Goal: Task Accomplishment & Management: Manage account settings

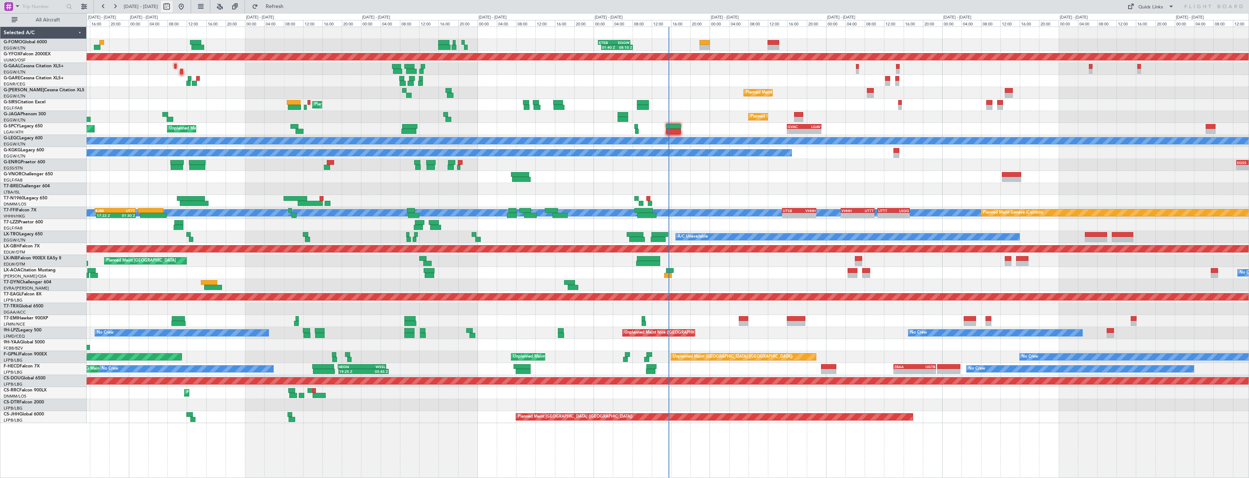
click at [172, 9] on button at bounding box center [167, 7] width 12 height 12
select select "10"
select select "2025"
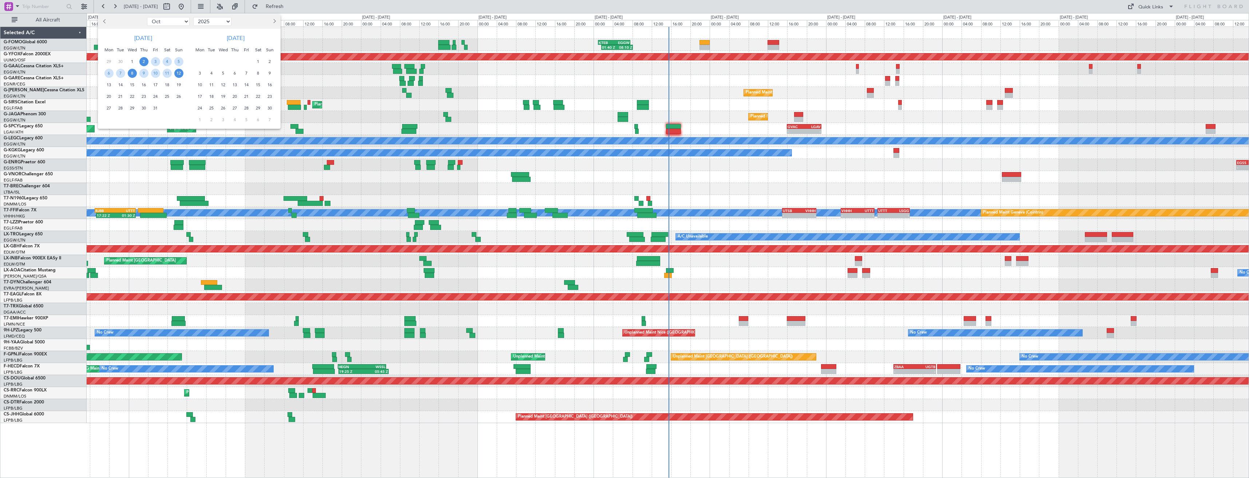
click at [128, 73] on span "8" at bounding box center [132, 73] width 9 height 9
click at [132, 95] on span "22" at bounding box center [132, 96] width 9 height 9
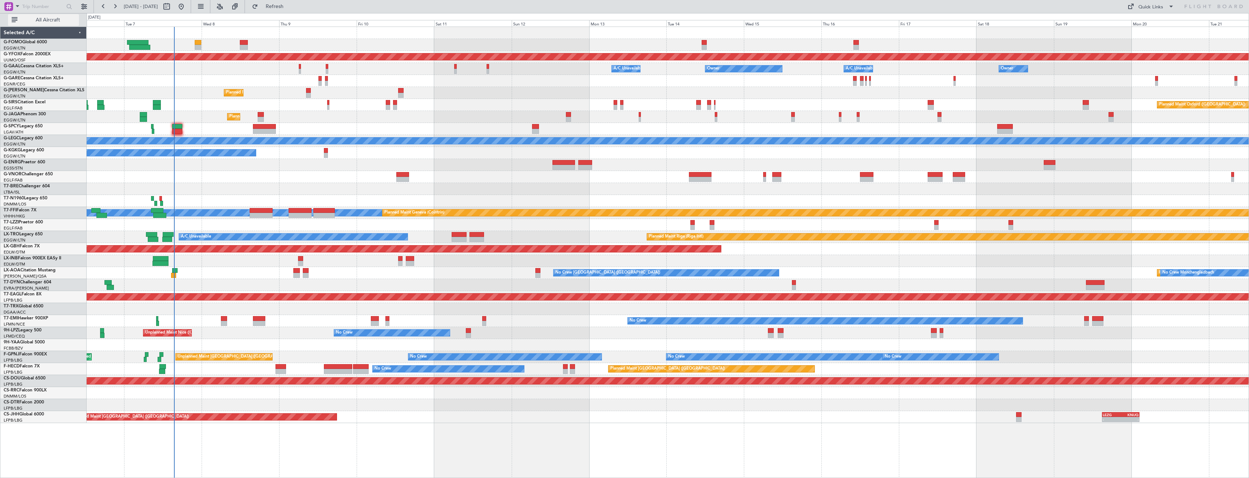
click at [65, 24] on button "All Aircraft" at bounding box center [43, 20] width 71 height 12
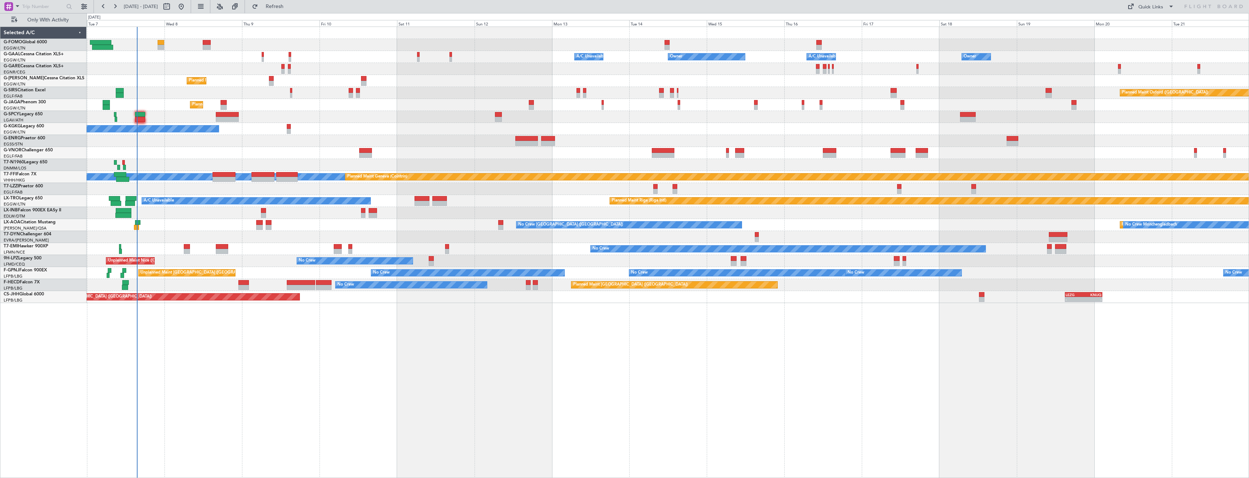
click at [207, 72] on div at bounding box center [668, 69] width 1162 height 12
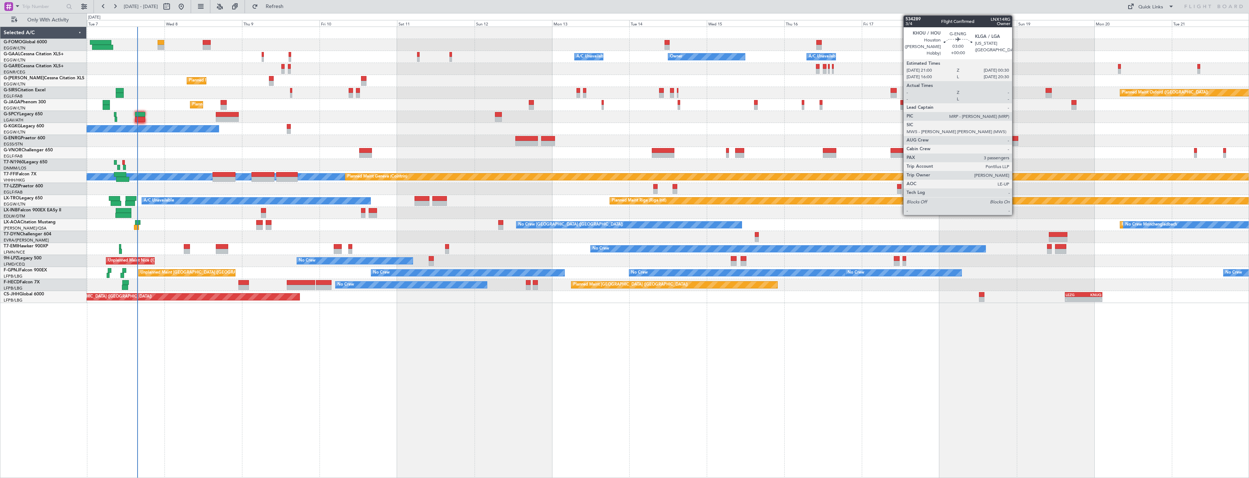
click at [1015, 142] on div at bounding box center [1012, 143] width 12 height 5
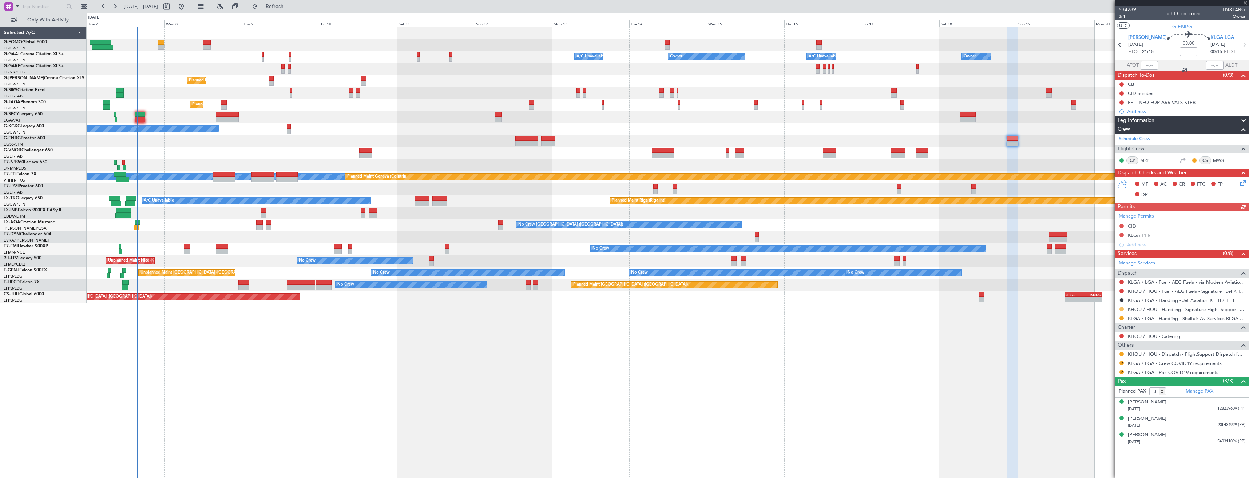
click at [1122, 309] on button at bounding box center [1121, 309] width 4 height 4
click at [1118, 396] on li "Confirmed" at bounding box center [1121, 395] width 84 height 11
click at [1120, 351] on div at bounding box center [1121, 354] width 6 height 6
click at [1121, 355] on button at bounding box center [1121, 354] width 4 height 4
click at [1101, 440] on span "Confirmed" at bounding box center [1100, 440] width 23 height 7
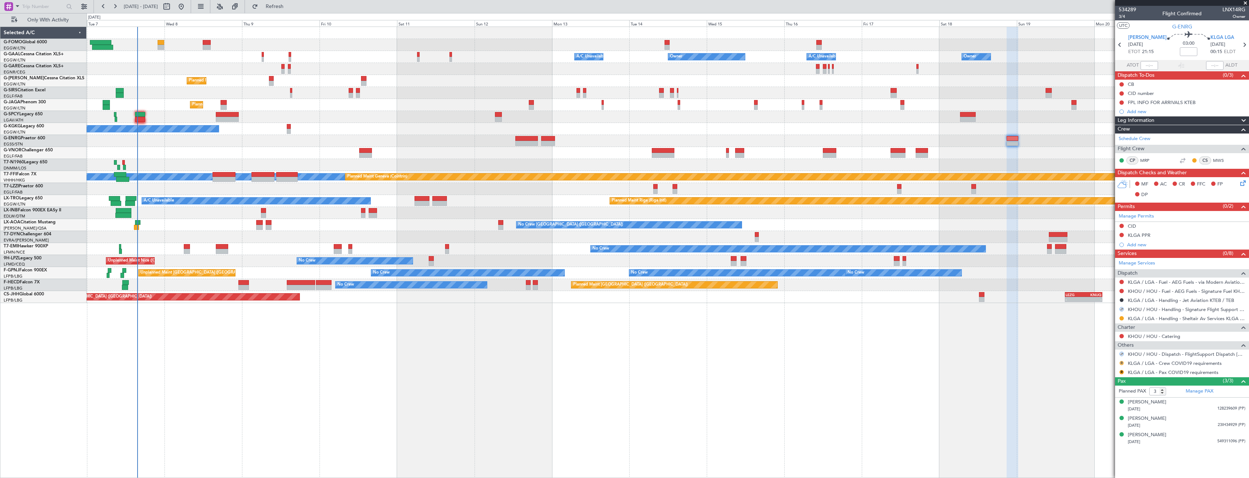
click at [1120, 363] on button "R" at bounding box center [1121, 363] width 4 height 4
click at [1110, 370] on span "Not Required" at bounding box center [1103, 373] width 29 height 7
click at [1121, 371] on button "R" at bounding box center [1121, 372] width 4 height 4
click at [1102, 381] on span "Not Required" at bounding box center [1103, 382] width 29 height 7
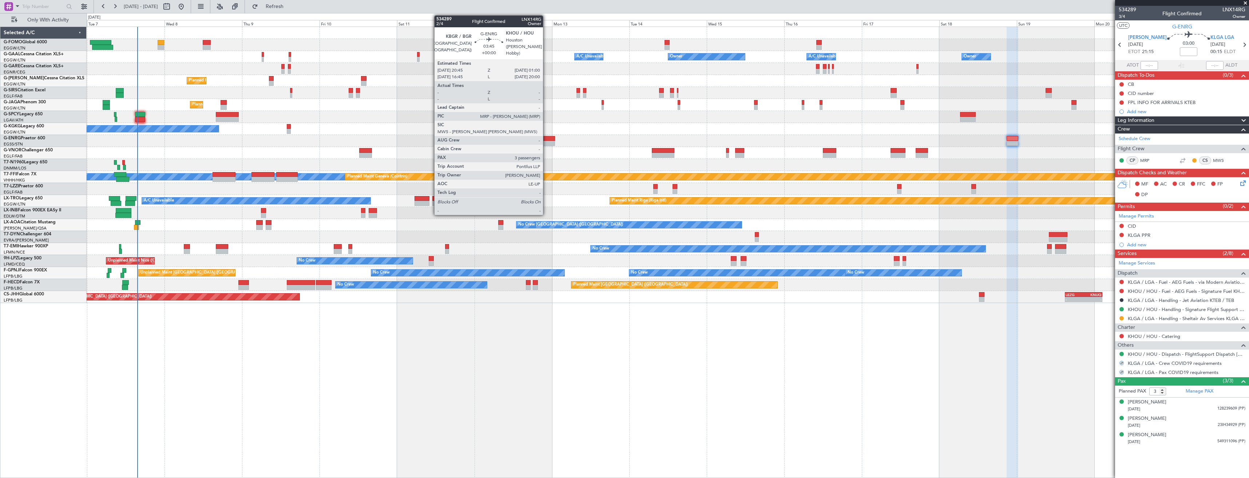
click at [546, 140] on div at bounding box center [548, 138] width 14 height 5
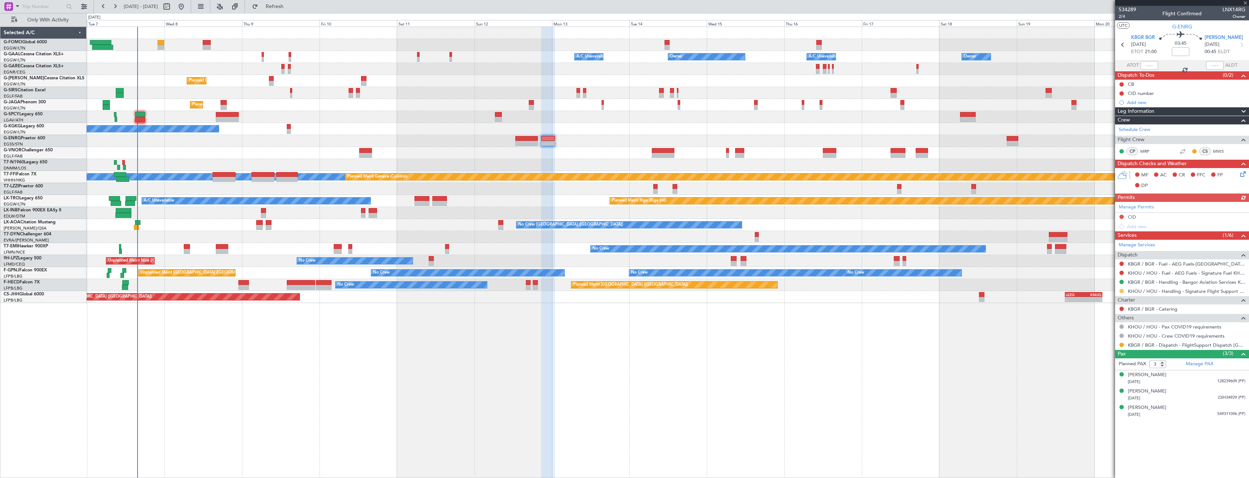
click at [1122, 292] on button at bounding box center [1121, 291] width 4 height 4
drag, startPoint x: 1099, startPoint y: 376, endPoint x: 1177, endPoint y: 340, distance: 86.0
click at [1099, 375] on span "Confirmed" at bounding box center [1100, 377] width 23 height 7
drag, startPoint x: 1121, startPoint y: 345, endPoint x: 1116, endPoint y: 357, distance: 12.2
click at [1121, 345] on button at bounding box center [1121, 345] width 4 height 4
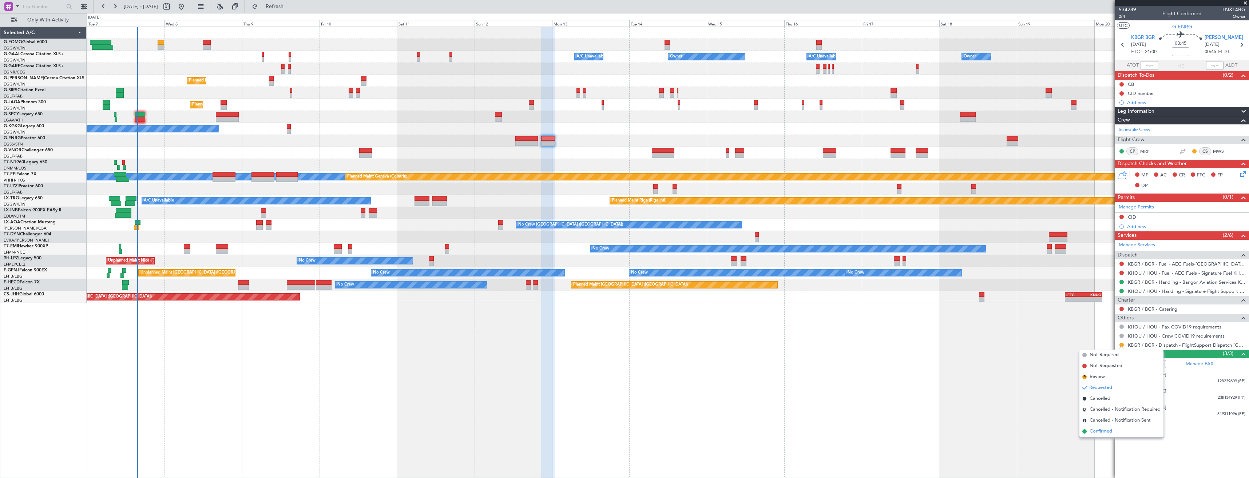
click at [1099, 435] on li "Confirmed" at bounding box center [1121, 431] width 84 height 11
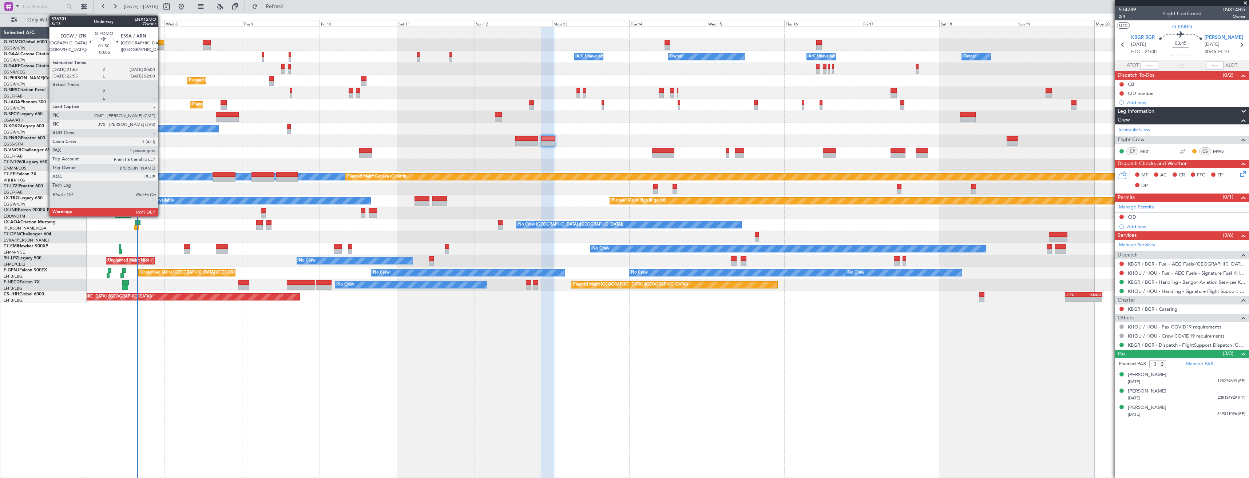
click at [161, 46] on div at bounding box center [161, 47] width 7 height 5
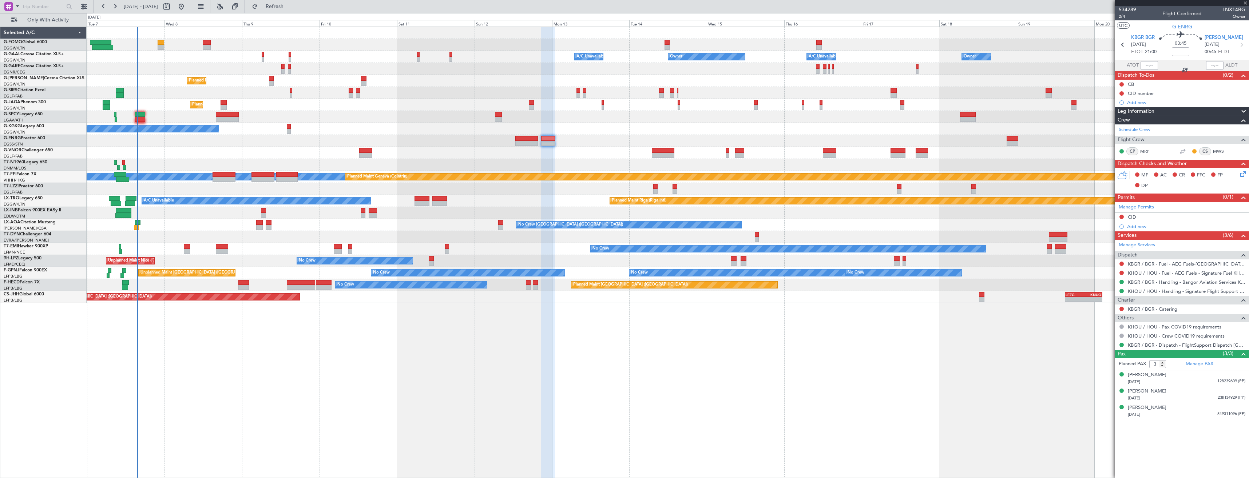
type input "-00:05"
type input "1"
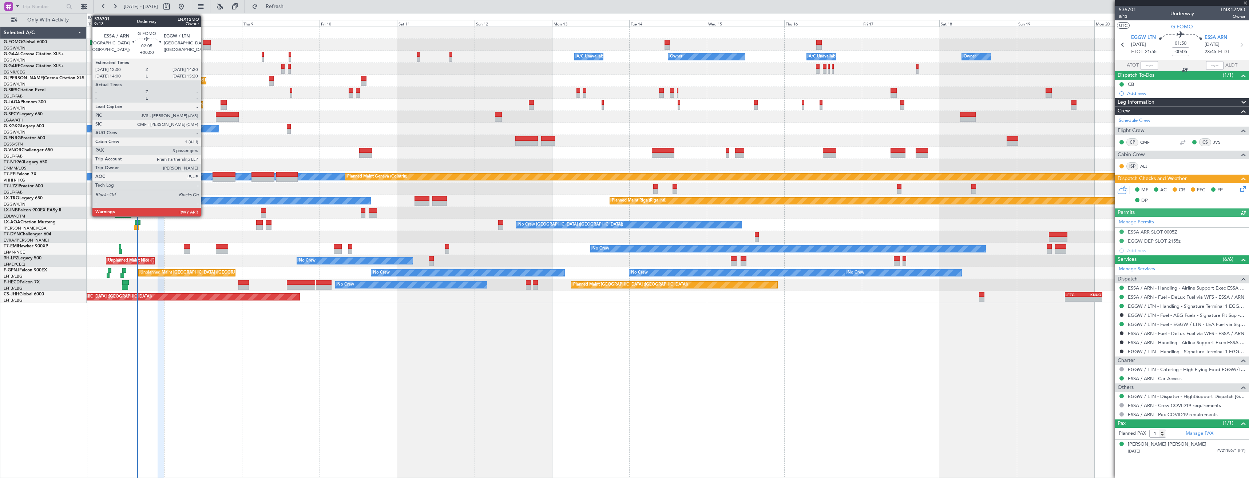
click at [204, 45] on div at bounding box center [207, 47] width 8 height 5
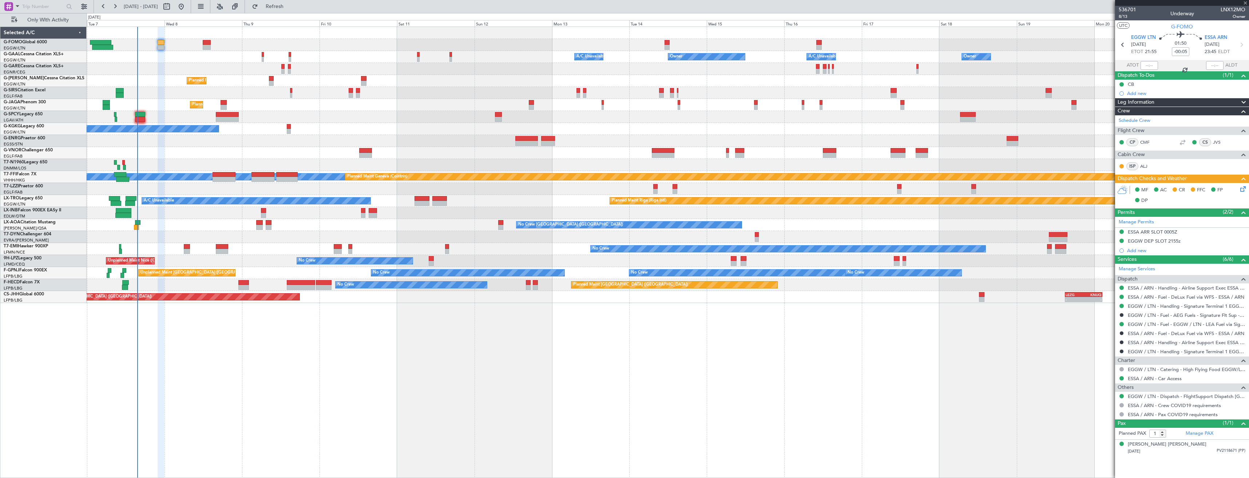
type input "3"
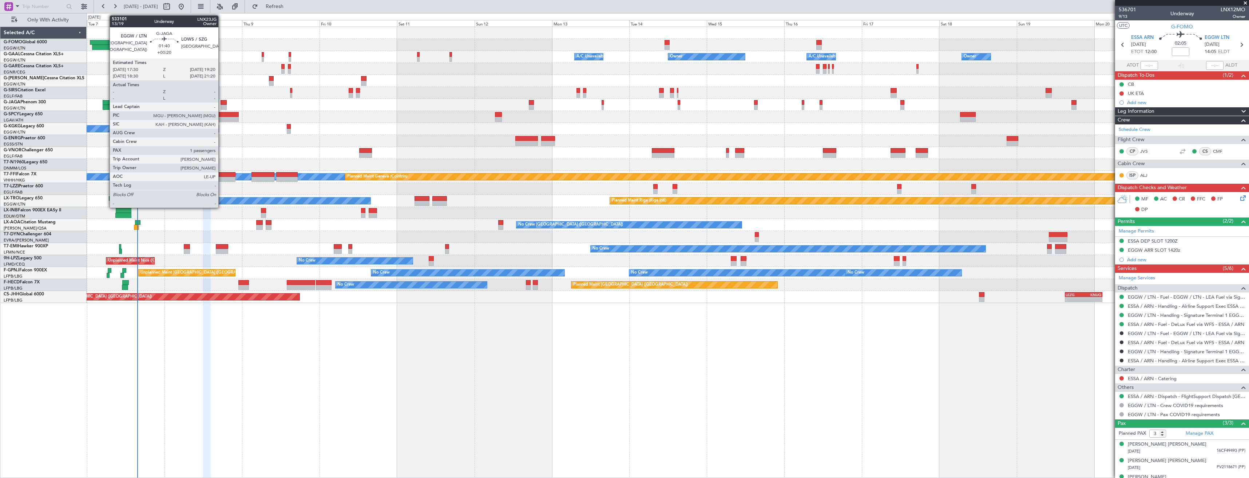
click at [222, 102] on div at bounding box center [223, 102] width 6 height 5
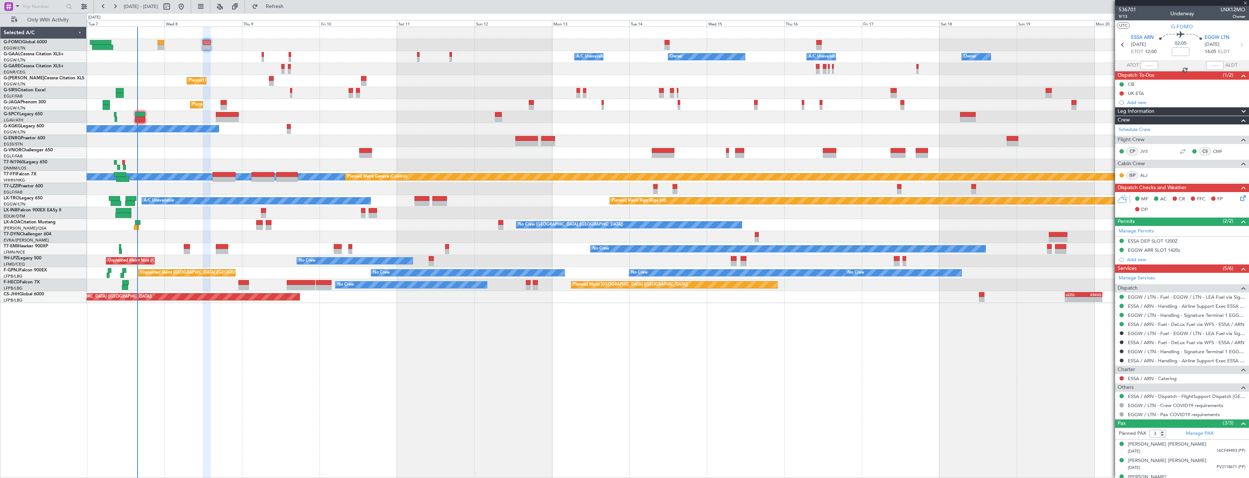
type input "+00:20"
type input "1"
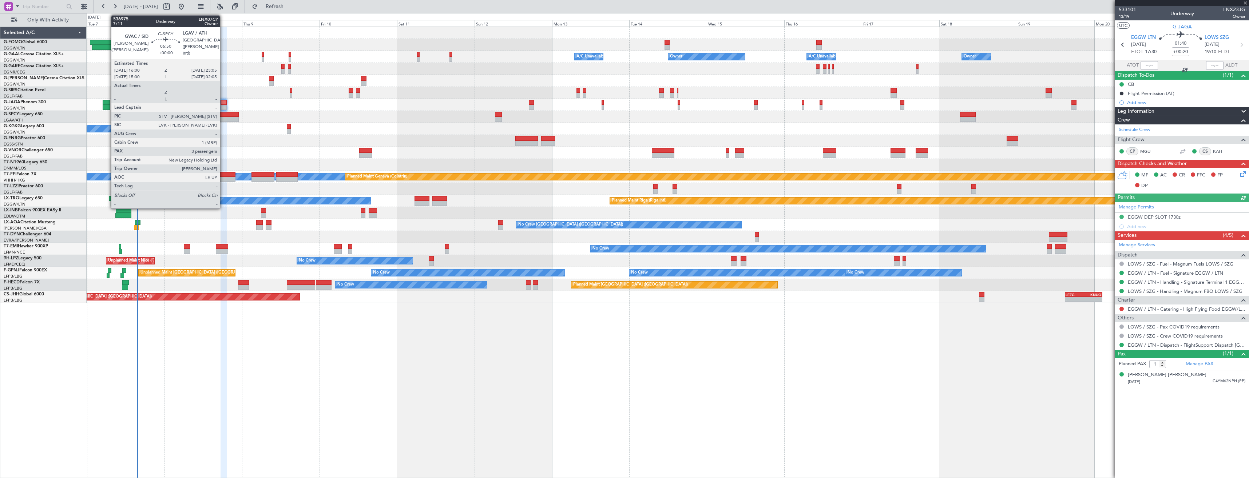
click at [223, 113] on div at bounding box center [227, 114] width 23 height 5
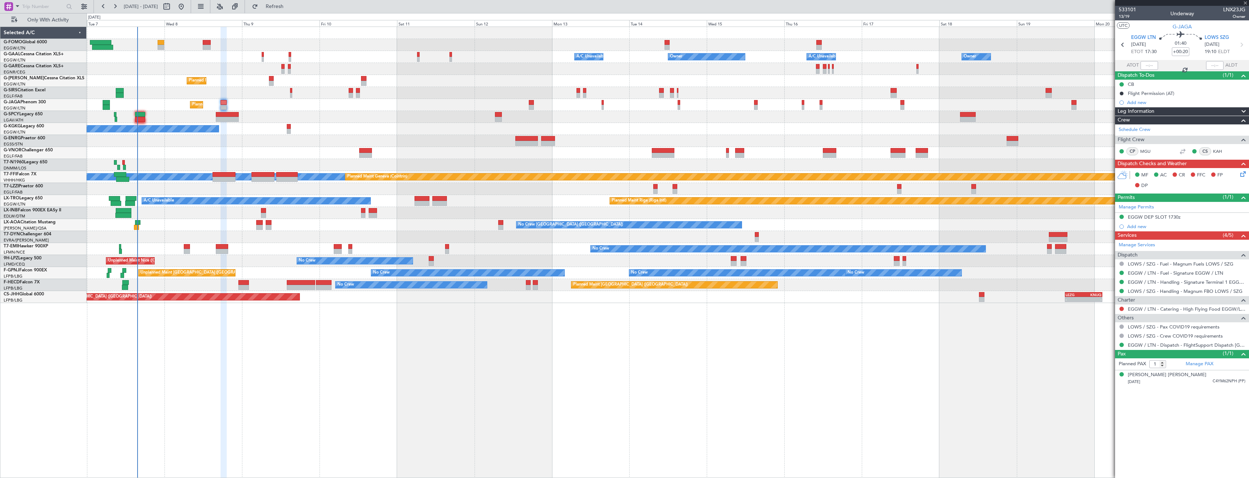
type input "3"
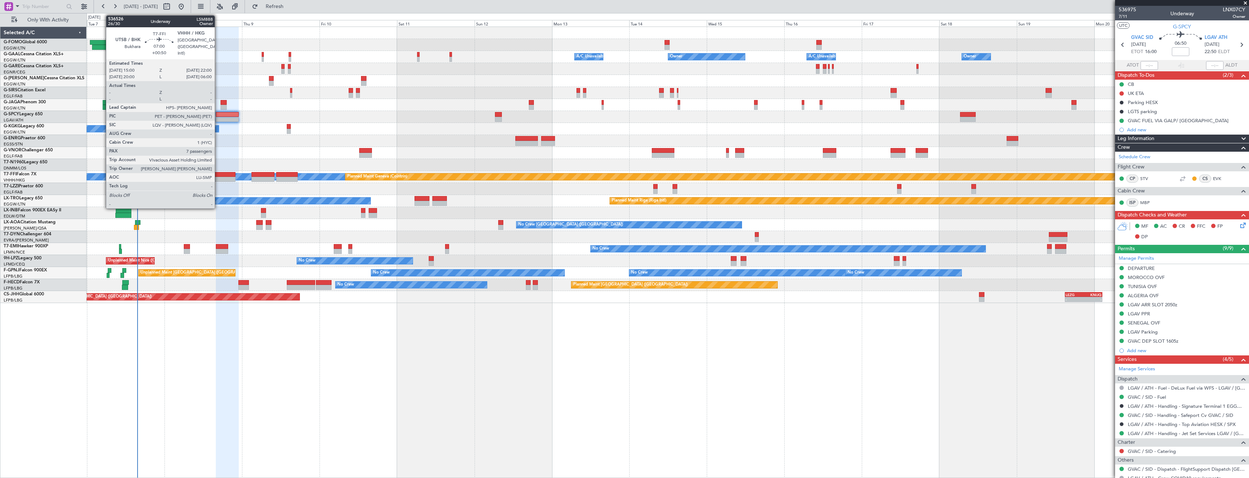
click at [218, 175] on div at bounding box center [223, 174] width 23 height 5
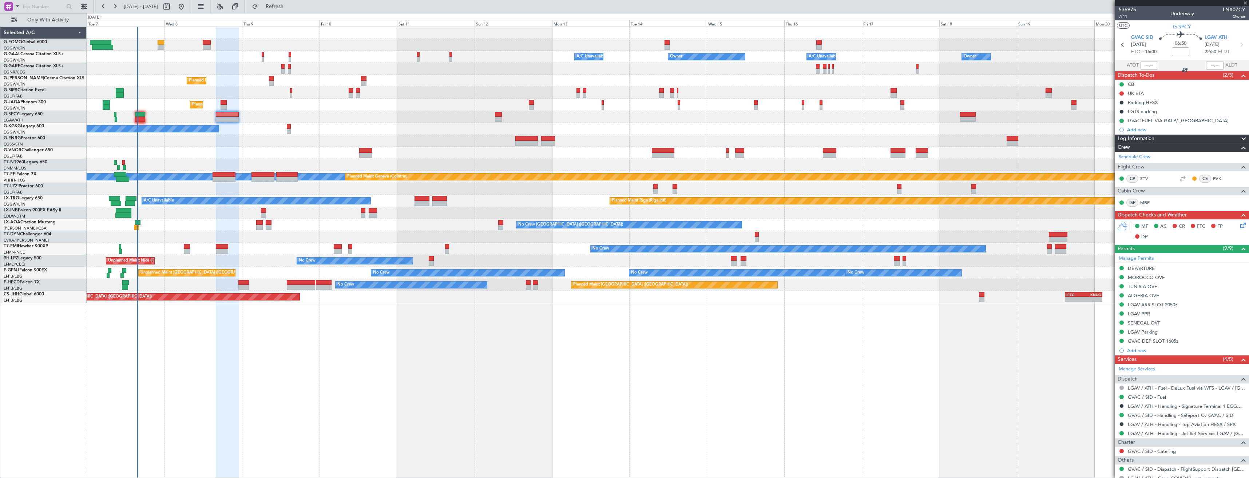
type input "+00:50"
type input "7"
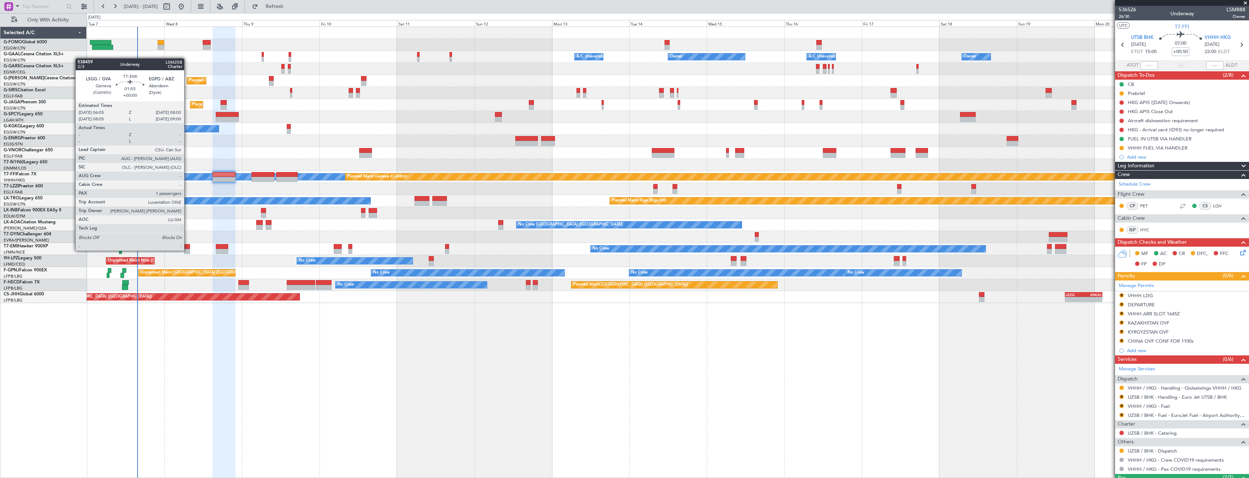
click at [187, 250] on div at bounding box center [187, 251] width 7 height 5
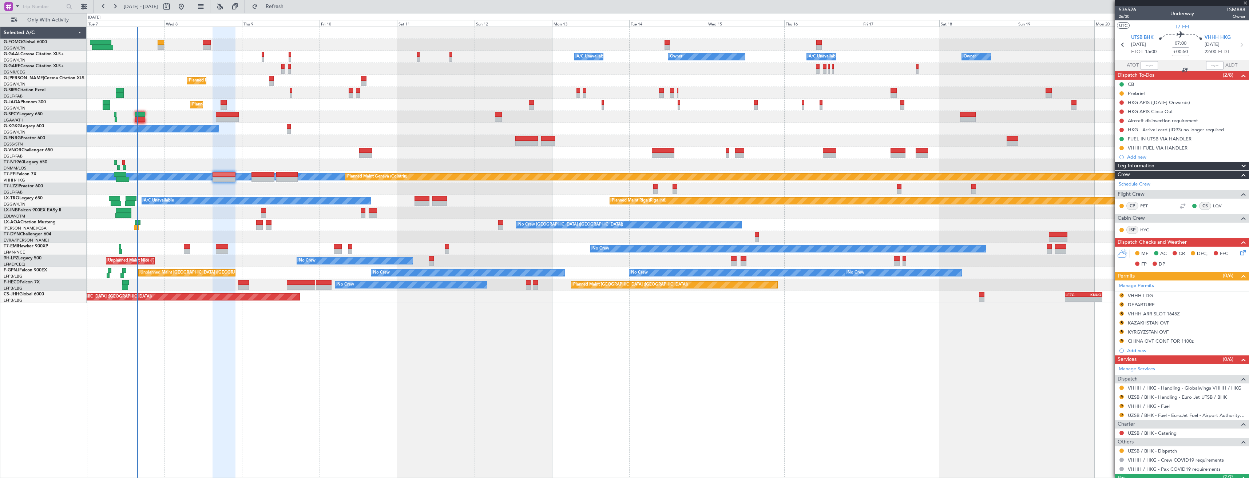
type input "1"
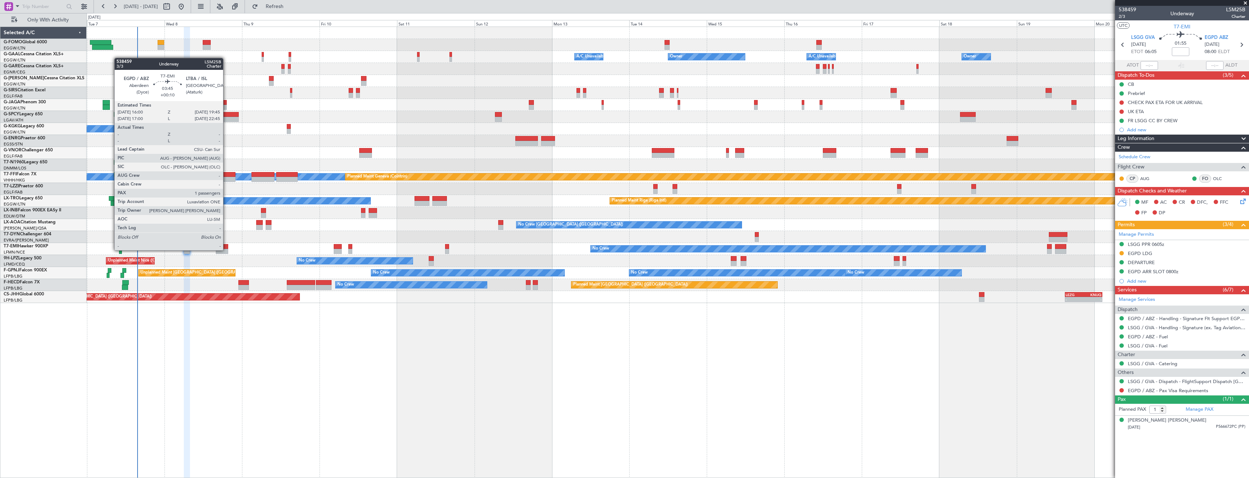
click at [226, 250] on div at bounding box center [222, 251] width 12 height 5
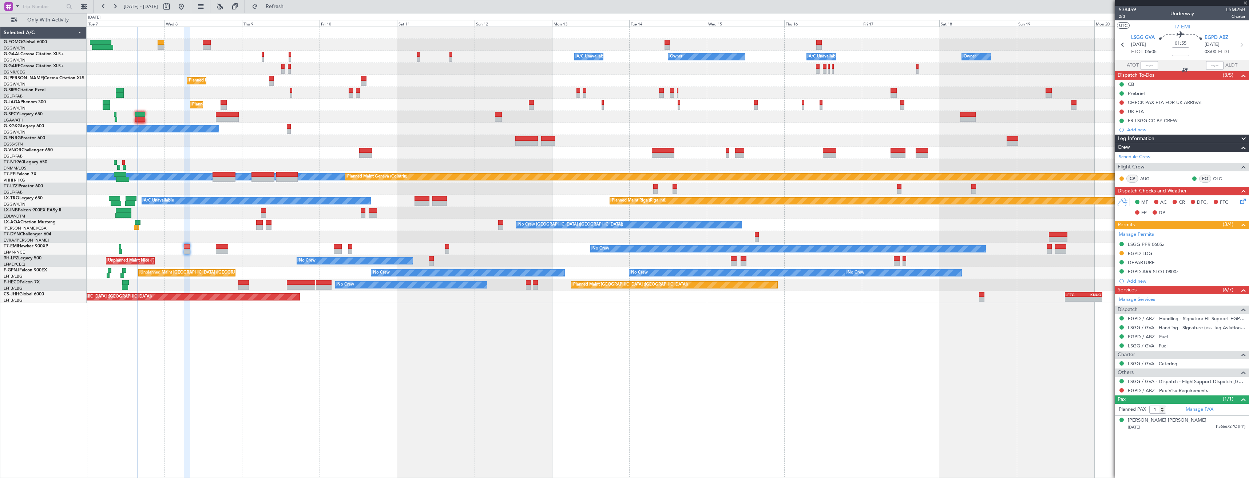
type input "+00:10"
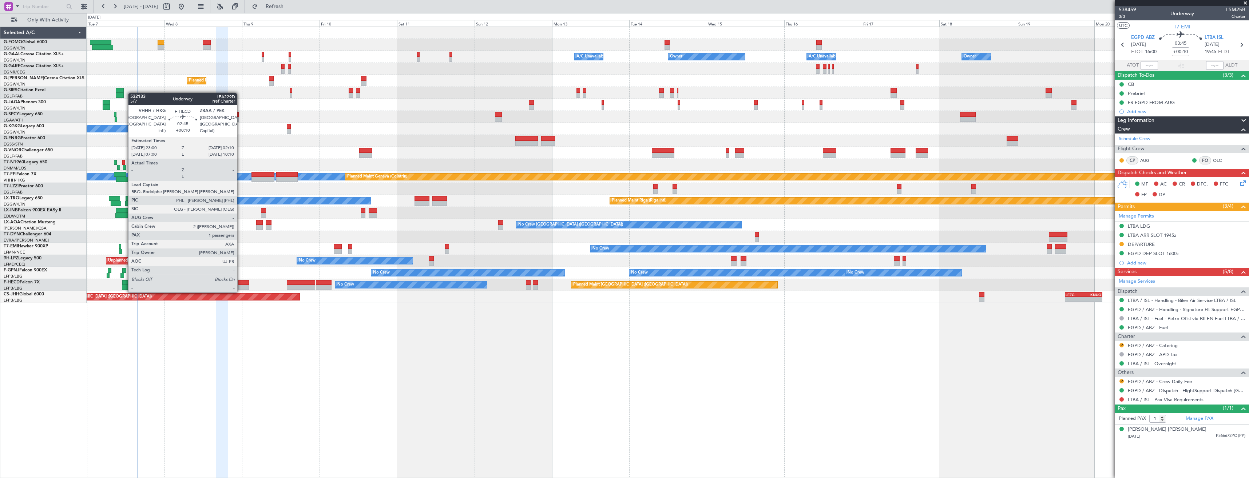
click at [240, 285] on div at bounding box center [243, 287] width 11 height 5
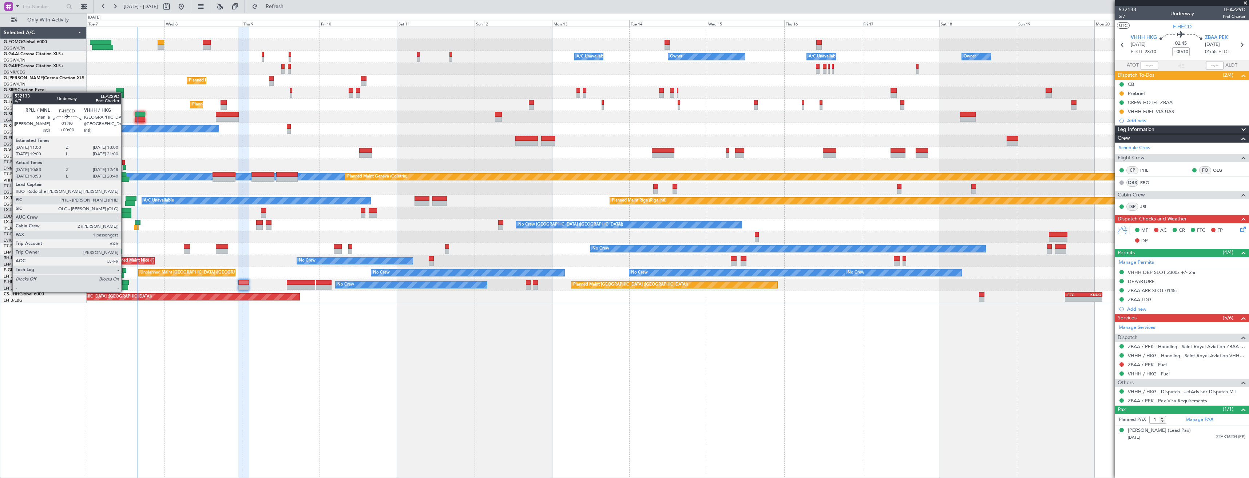
click at [124, 285] on div at bounding box center [125, 287] width 7 height 5
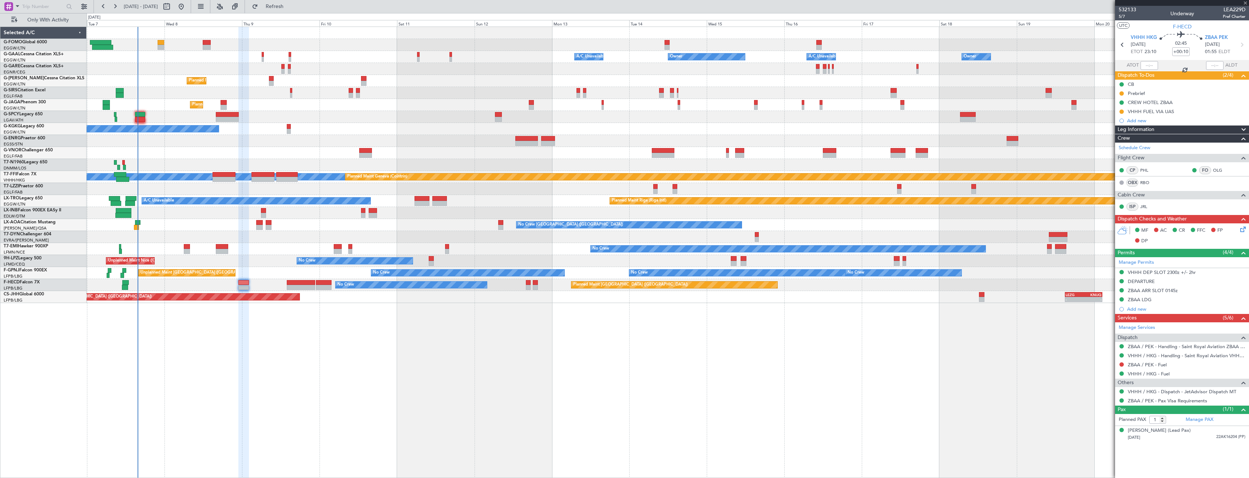
type input "11:03"
type input "12:38"
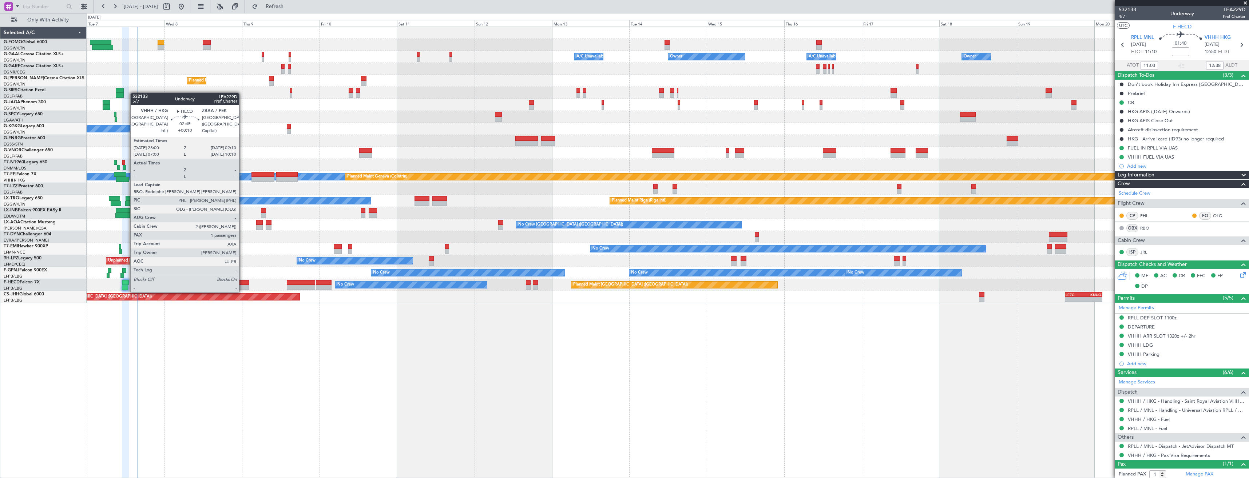
click at [242, 285] on div at bounding box center [243, 287] width 11 height 5
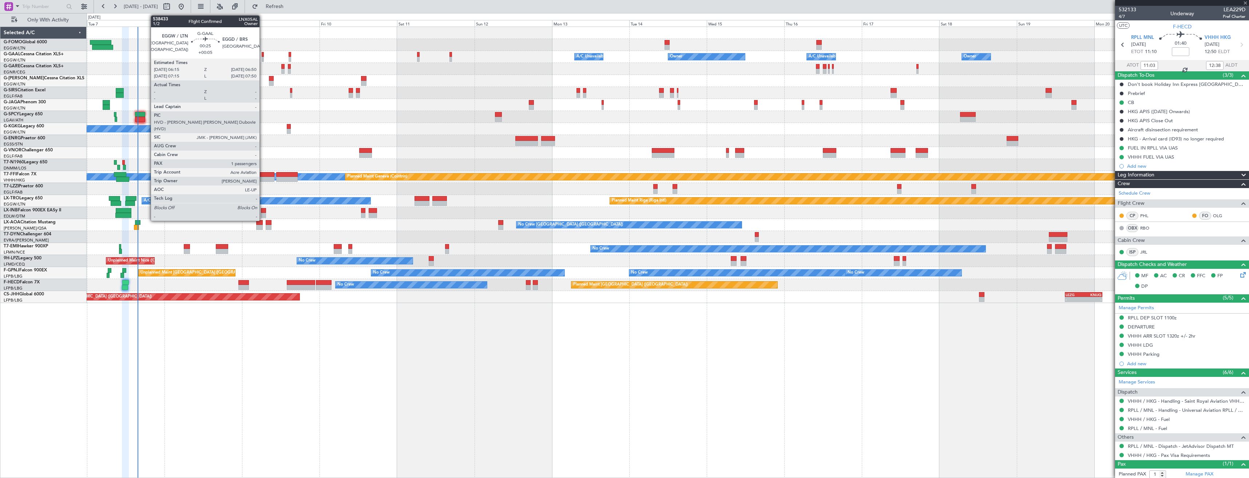
type input "+00:10"
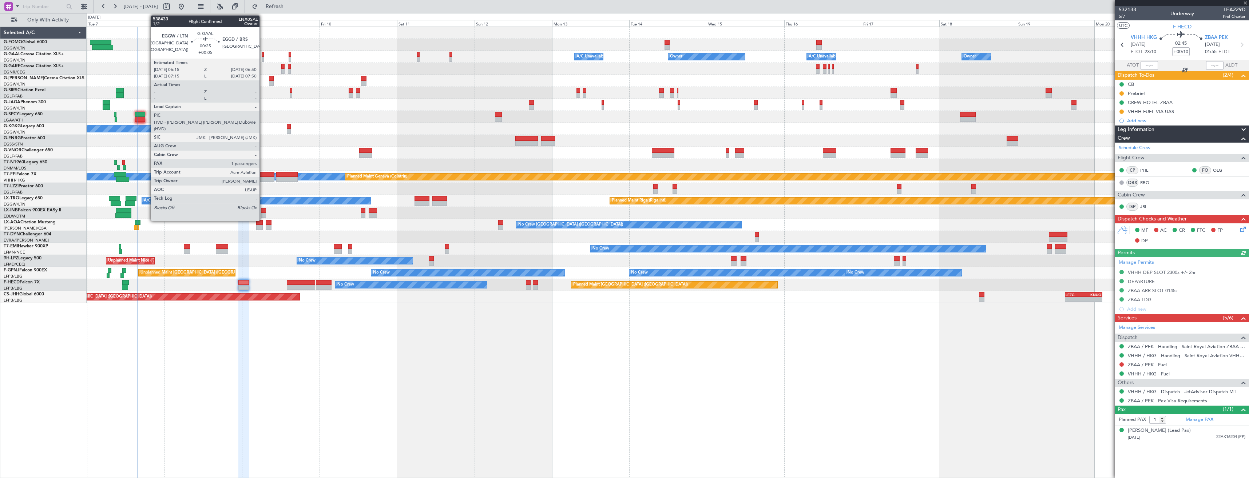
click at [263, 57] on div at bounding box center [263, 59] width 2 height 5
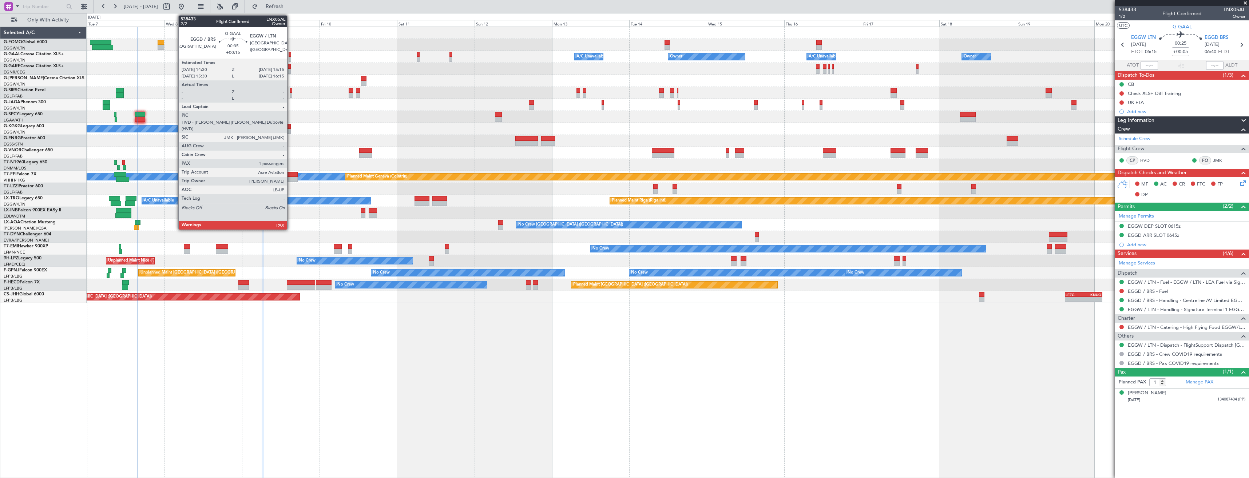
click at [290, 56] on div at bounding box center [290, 54] width 3 height 5
type input "+00:15"
type input "2"
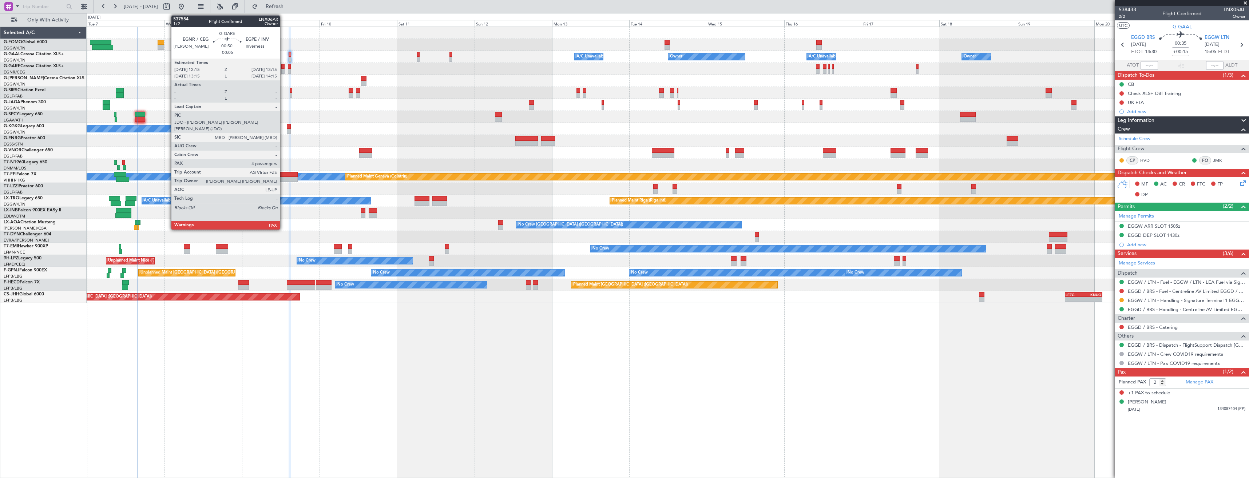
click at [283, 71] on div at bounding box center [282, 71] width 3 height 5
type input "-00:05"
type input "4"
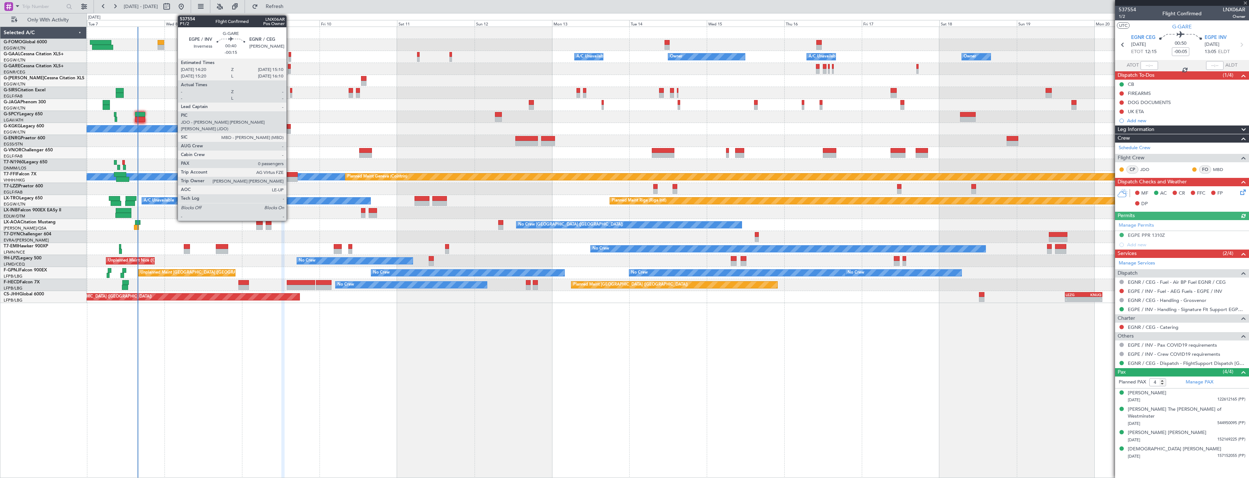
click at [290, 71] on div at bounding box center [289, 71] width 3 height 5
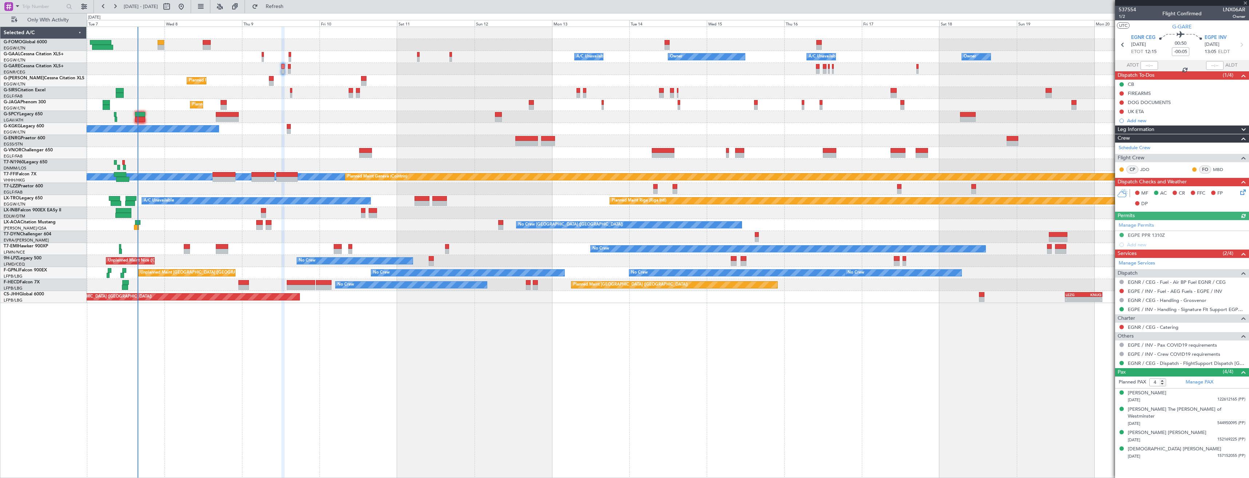
type input "-00:15"
type input "0"
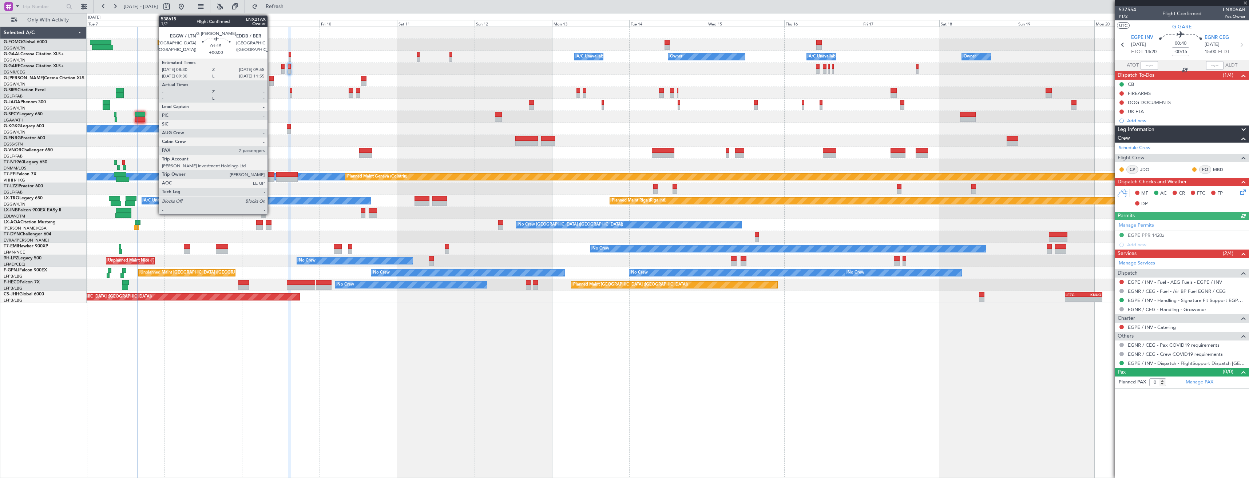
click at [271, 82] on div at bounding box center [271, 83] width 5 height 5
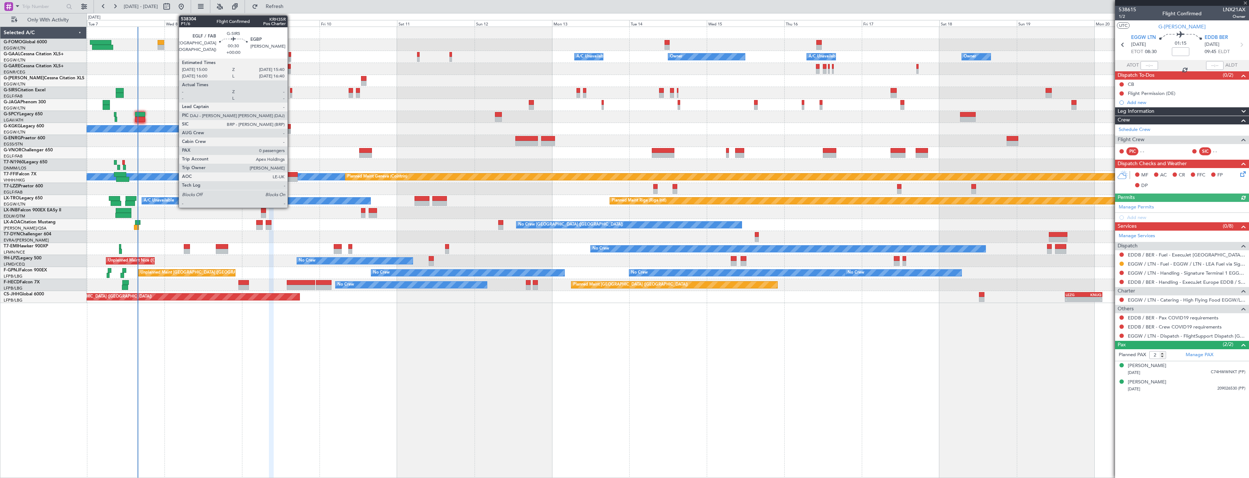
click at [291, 94] on div at bounding box center [291, 95] width 2 height 5
type input "0"
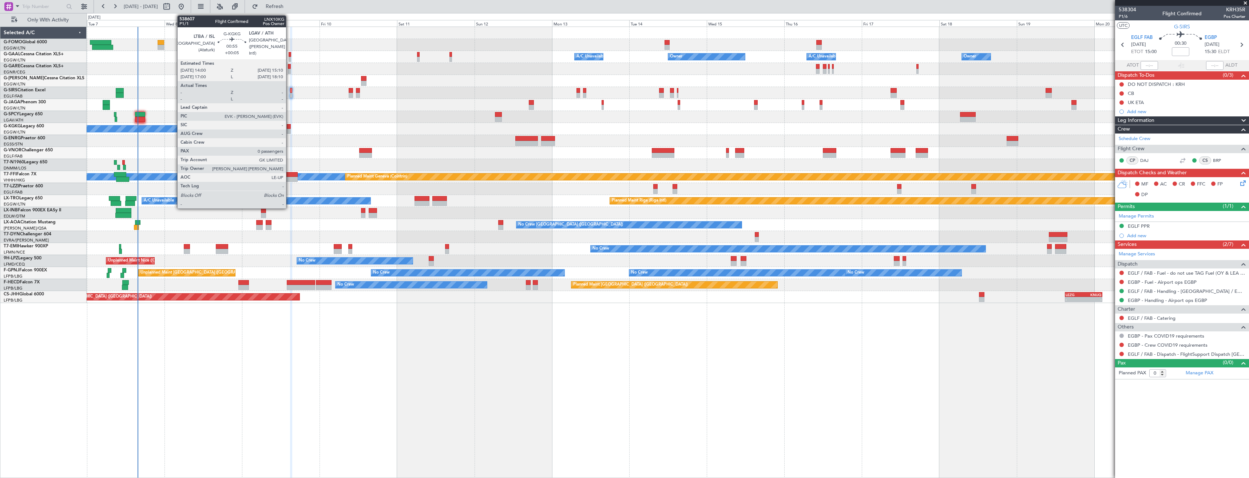
click at [289, 127] on div at bounding box center [289, 126] width 4 height 5
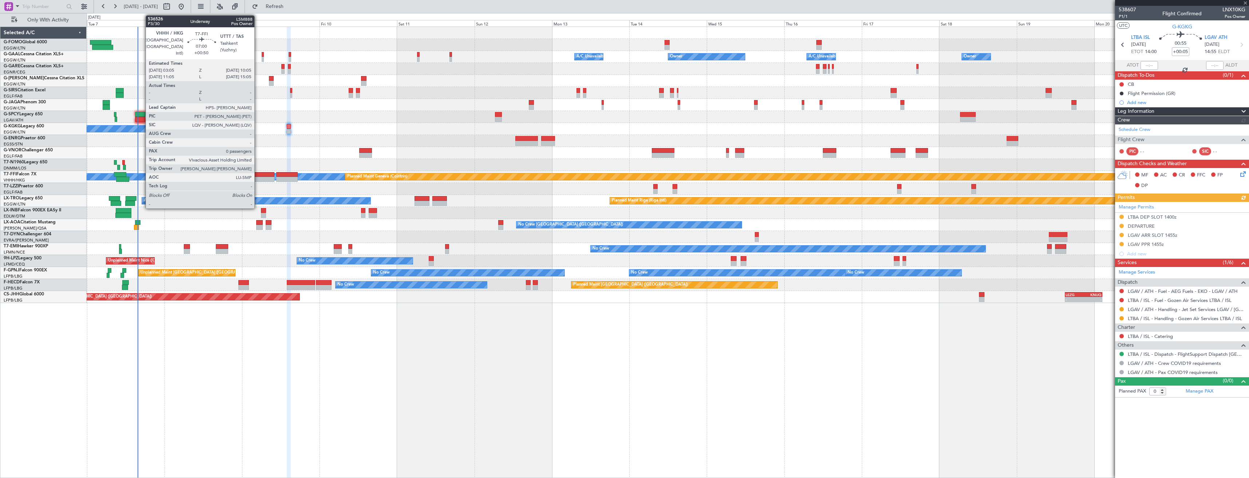
click at [258, 179] on div at bounding box center [262, 179] width 23 height 5
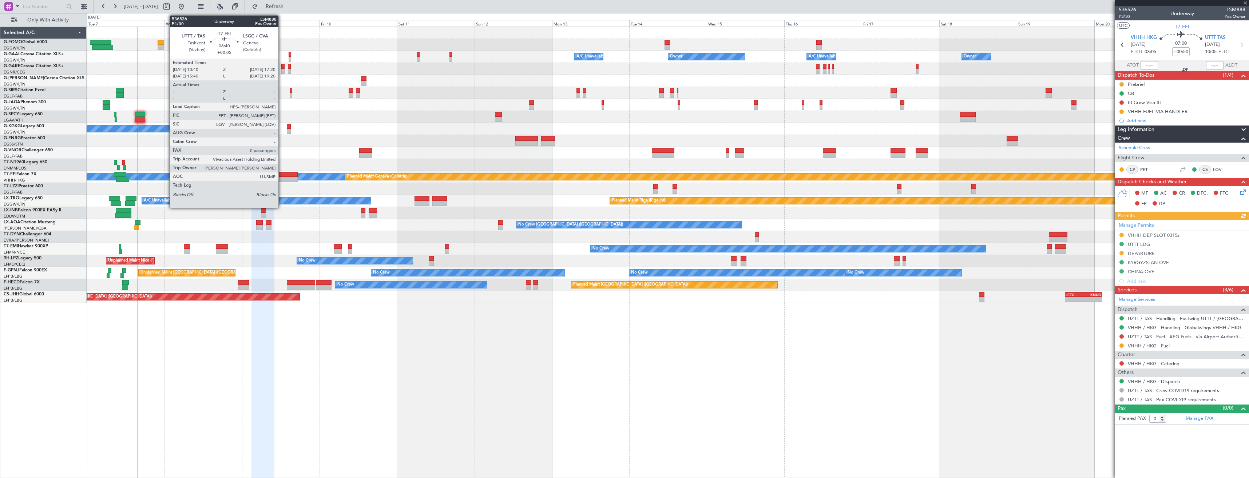
click at [282, 177] on div at bounding box center [287, 179] width 22 height 5
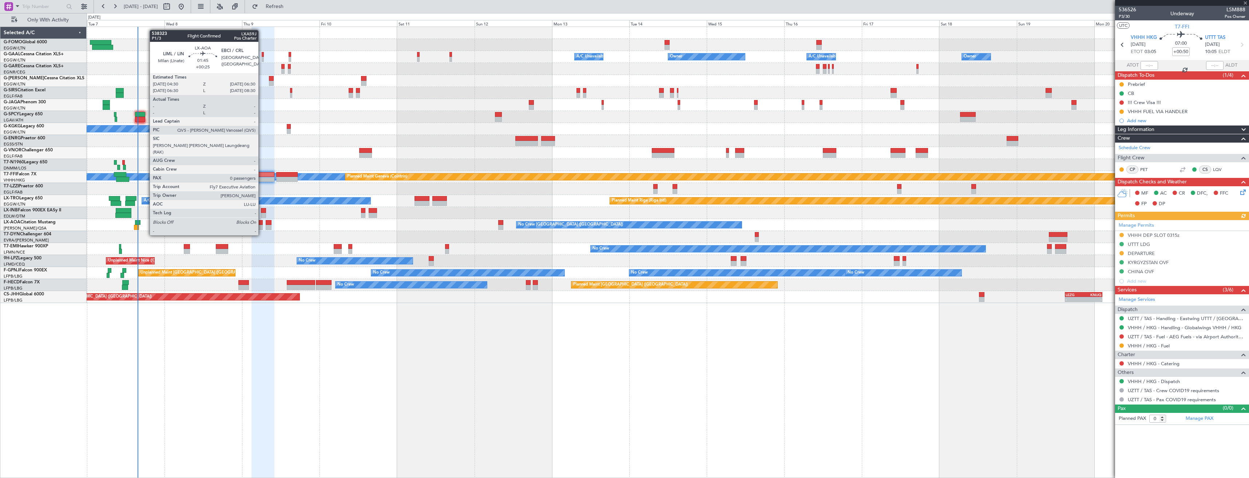
type input "+00:05"
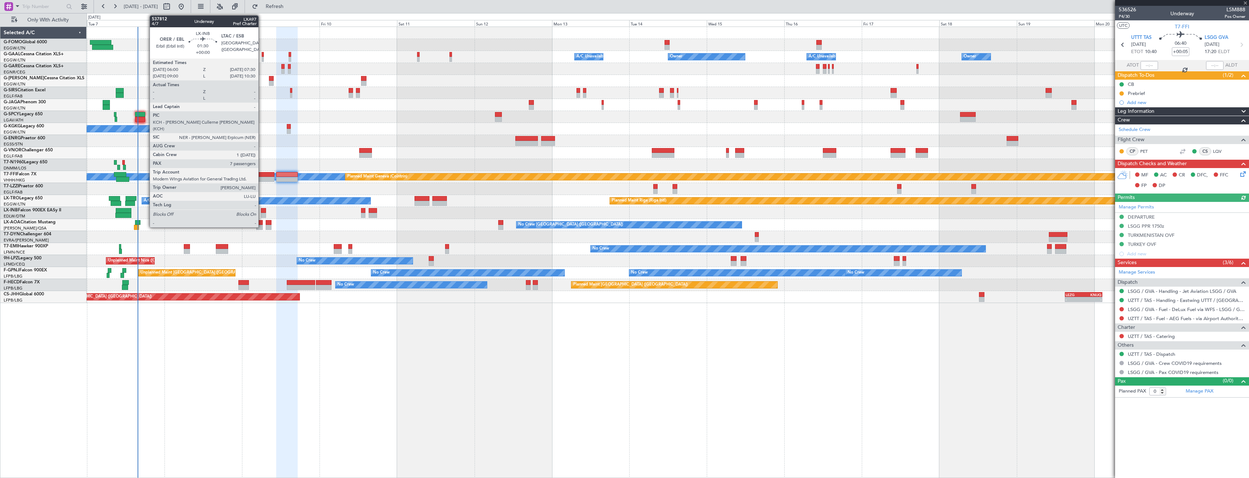
click at [262, 213] on div at bounding box center [263, 215] width 5 height 5
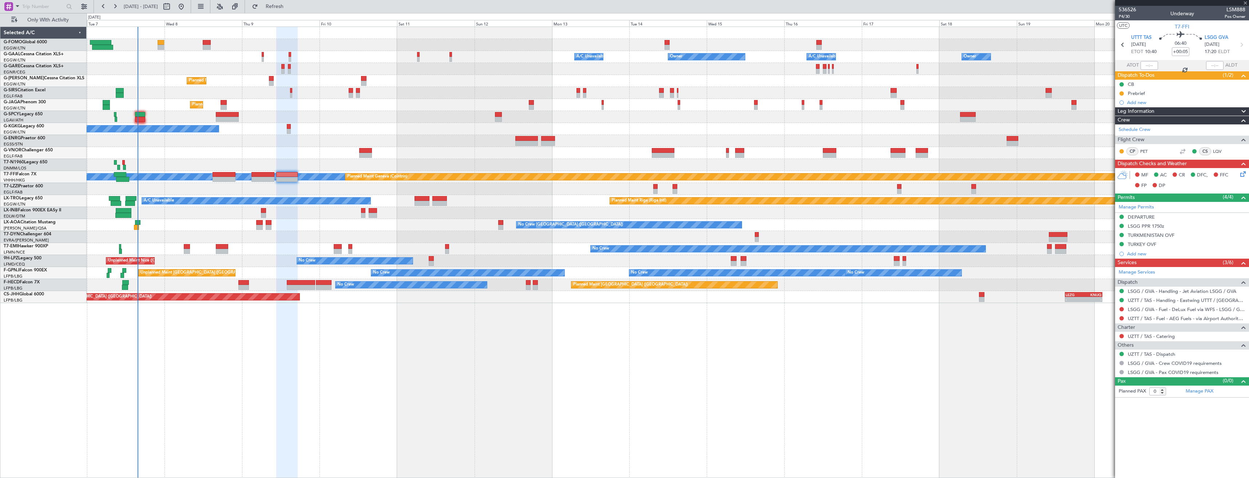
type input "7"
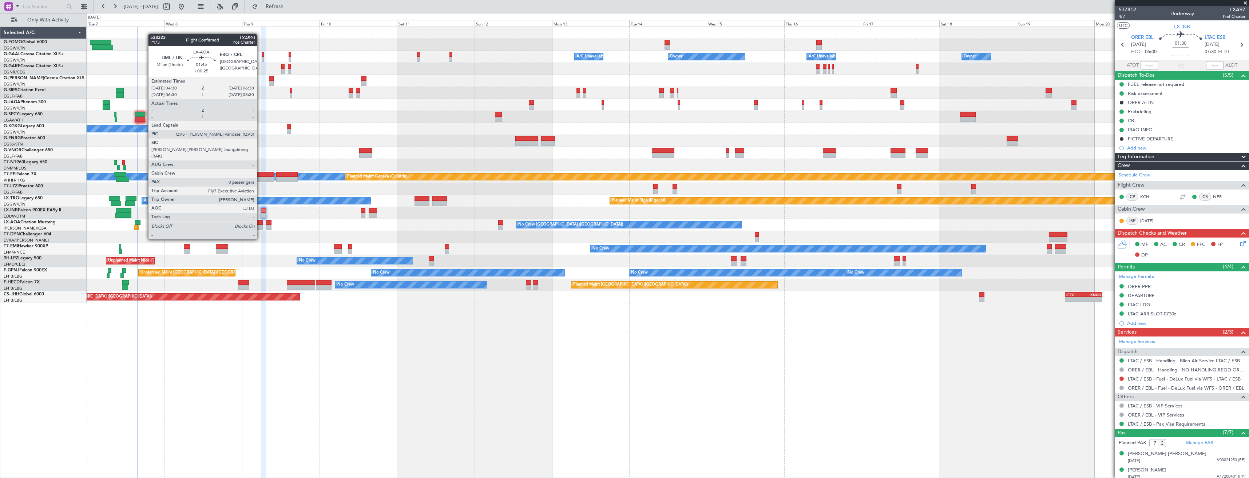
click at [260, 226] on div at bounding box center [259, 227] width 7 height 5
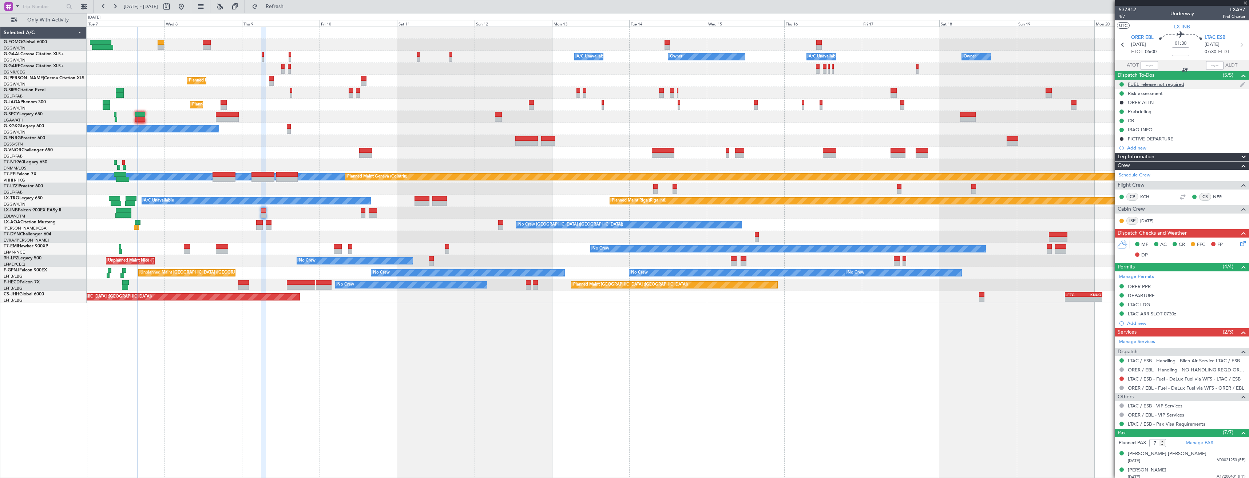
type input "+00:25"
type input "0"
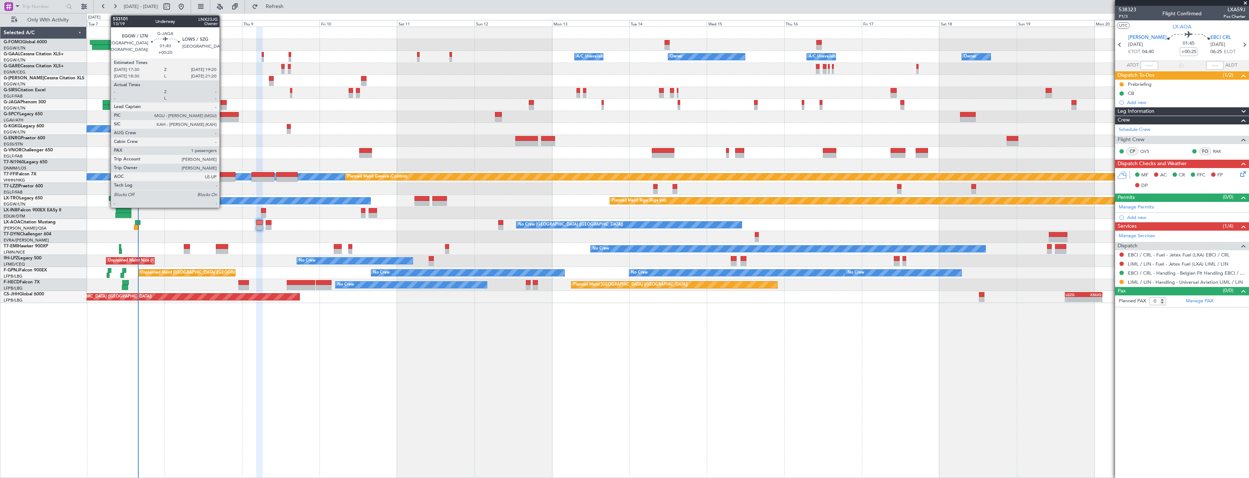
click at [223, 102] on div at bounding box center [223, 102] width 6 height 5
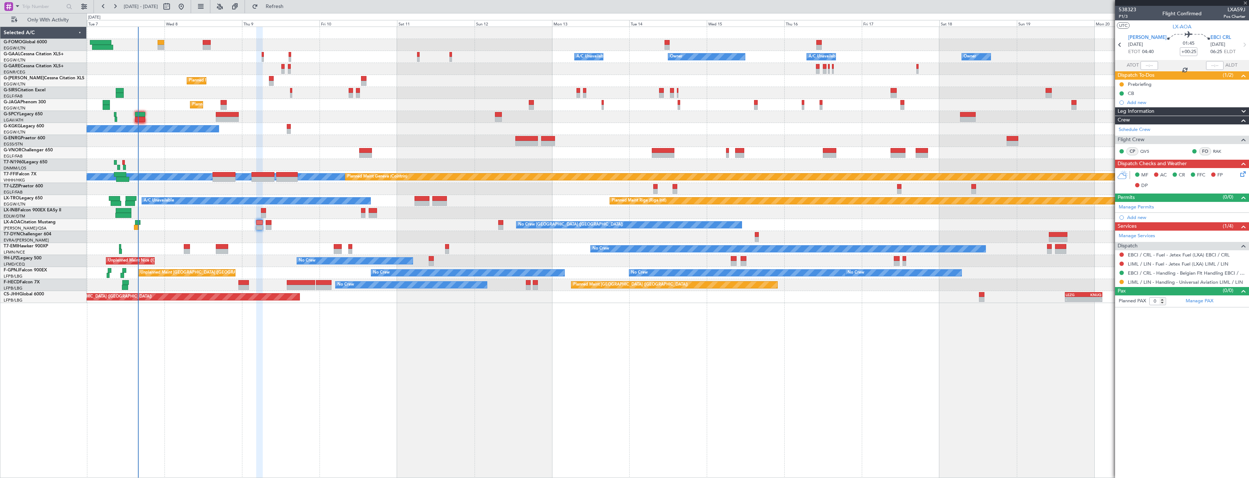
type input "+00:20"
type input "1"
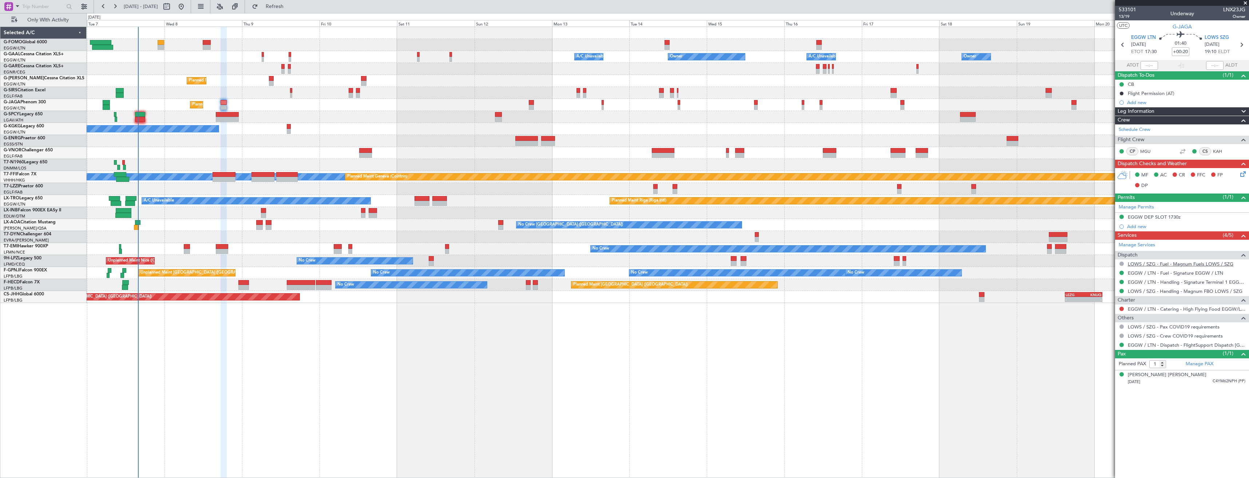
click at [1151, 265] on link "LOWS / SZG - Fuel - Magnum Fuels LOWS / SZG" at bounding box center [1180, 264] width 106 height 6
click at [1177, 293] on link "LOWS / SZG - Handling - Magnum FBO LOWS / SZG" at bounding box center [1184, 291] width 115 height 6
click at [284, 12] on button "Refresh" at bounding box center [270, 7] width 44 height 12
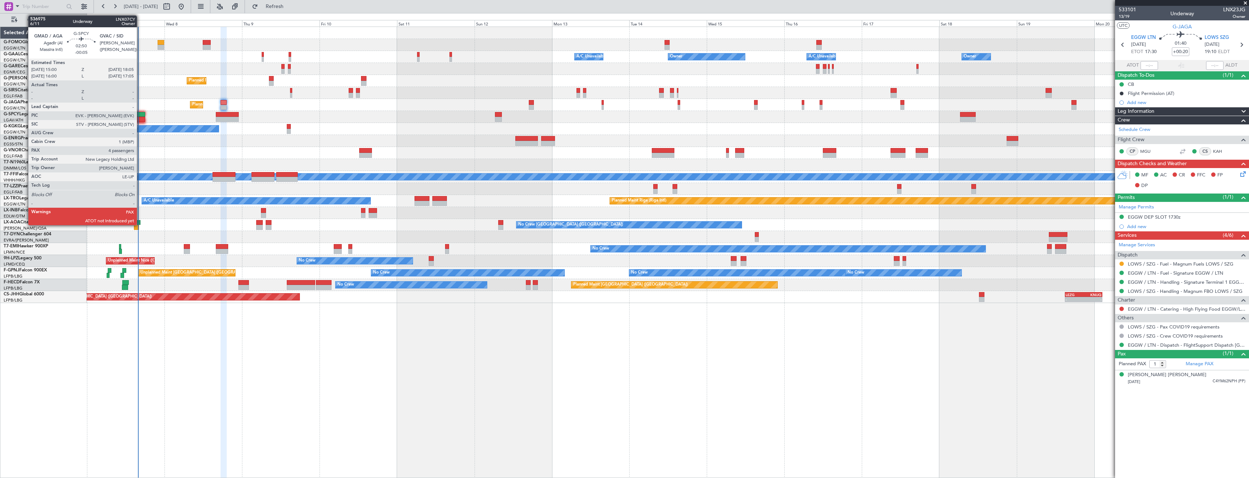
click at [140, 116] on div at bounding box center [140, 114] width 10 height 5
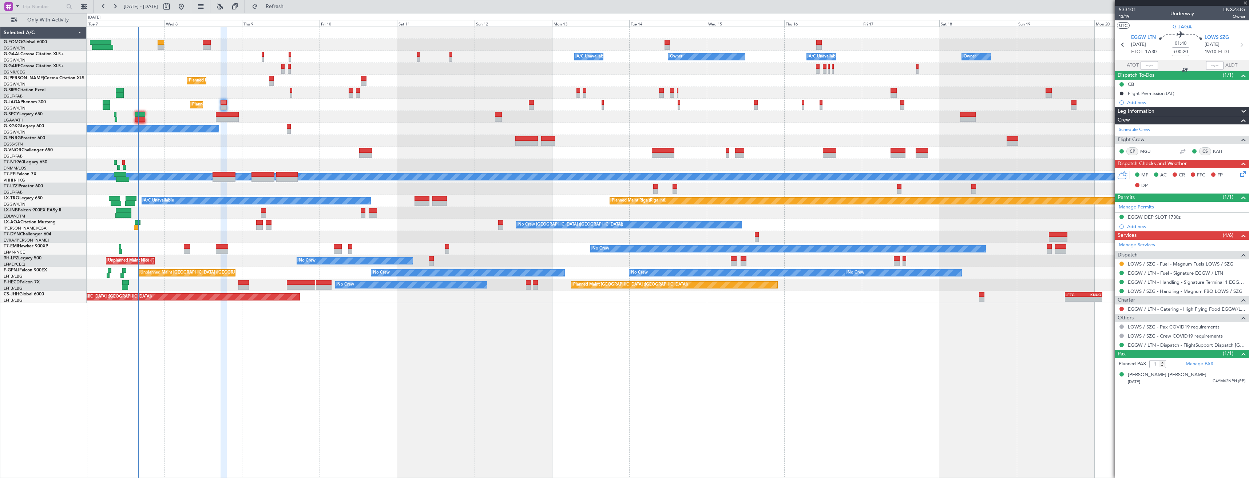
type input "-00:05"
type input "4"
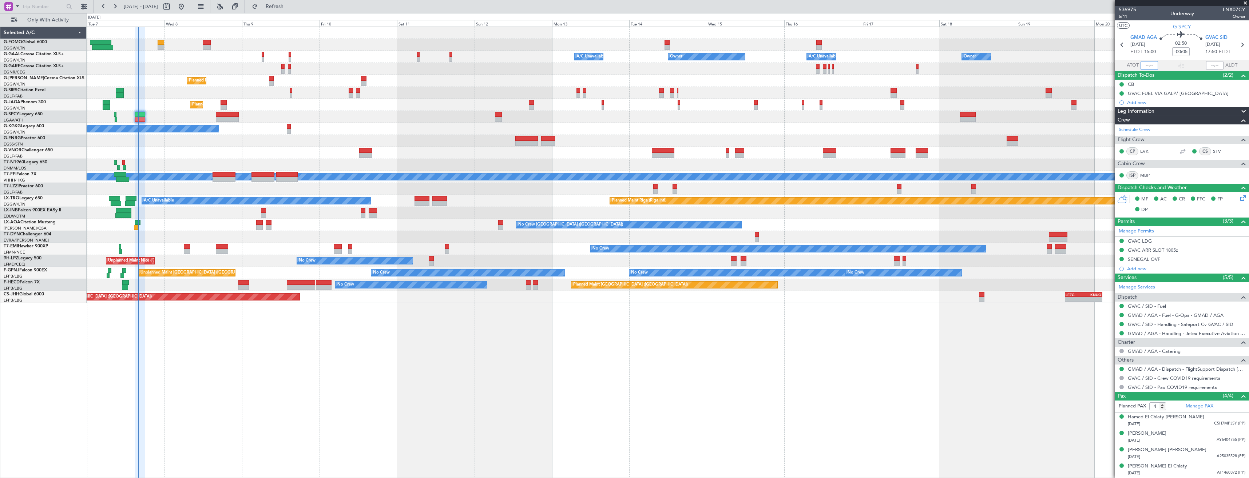
click at [1149, 65] on input "text" at bounding box center [1148, 65] width 17 height 9
type input "15:51"
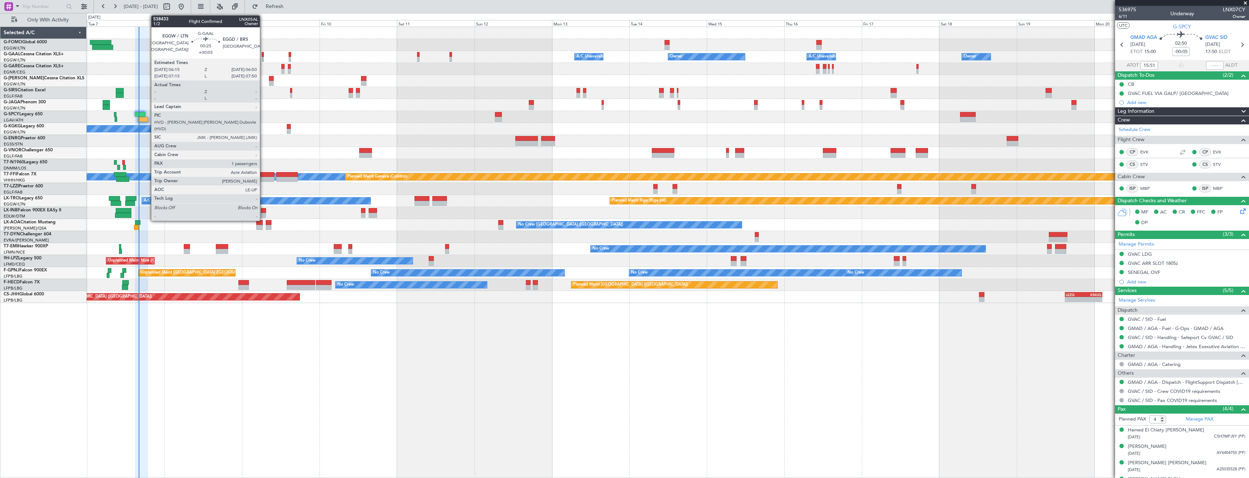
click at [263, 56] on div at bounding box center [263, 54] width 2 height 5
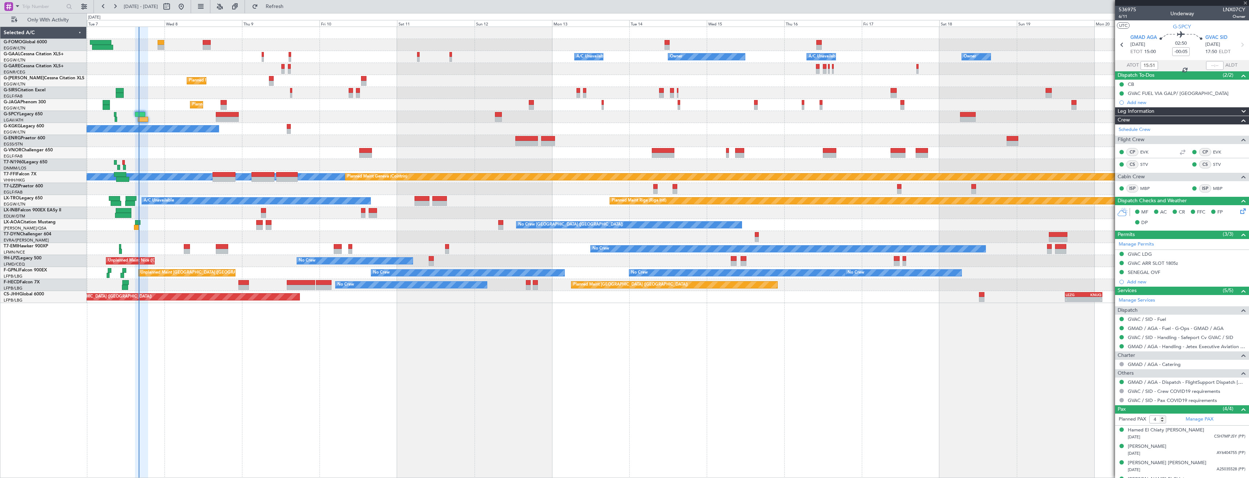
type input "+00:05"
type input "1"
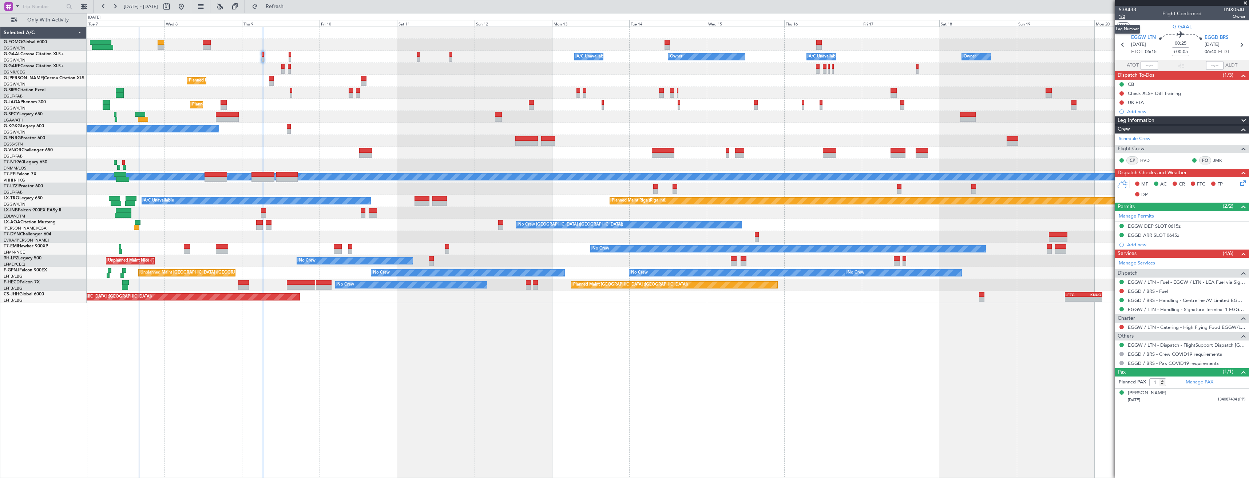
click at [1123, 15] on span "1/2" at bounding box center [1126, 16] width 17 height 6
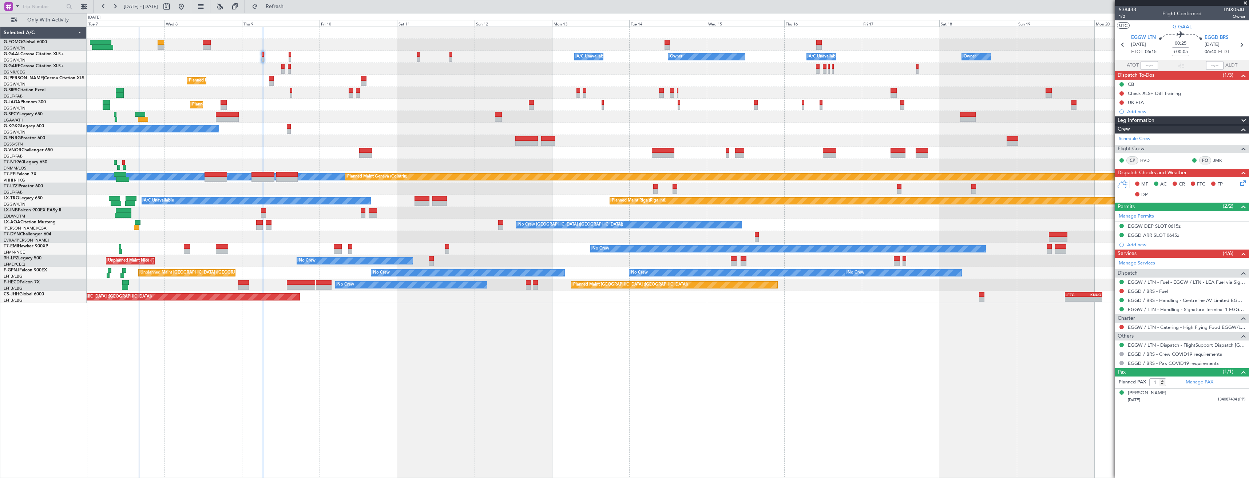
click at [1241, 180] on icon at bounding box center [1241, 182] width 6 height 6
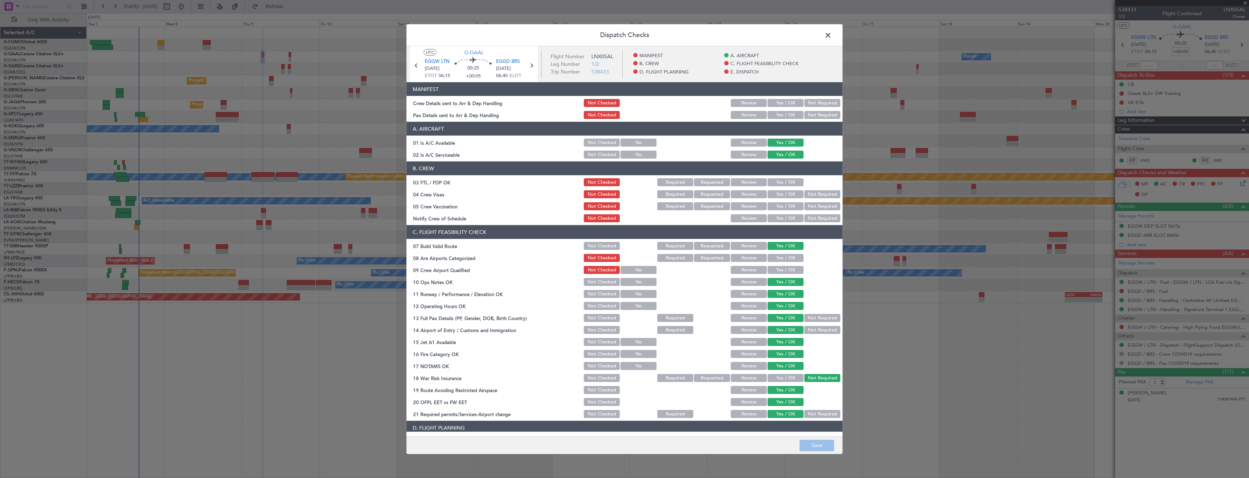
drag, startPoint x: 773, startPoint y: 102, endPoint x: 775, endPoint y: 111, distance: 9.2
click at [773, 102] on button "Yes / OK" at bounding box center [785, 103] width 36 height 8
click at [775, 112] on button "Yes / OK" at bounding box center [785, 115] width 36 height 8
click at [817, 442] on button "Save" at bounding box center [816, 445] width 35 height 12
click at [831, 36] on span at bounding box center [831, 37] width 0 height 15
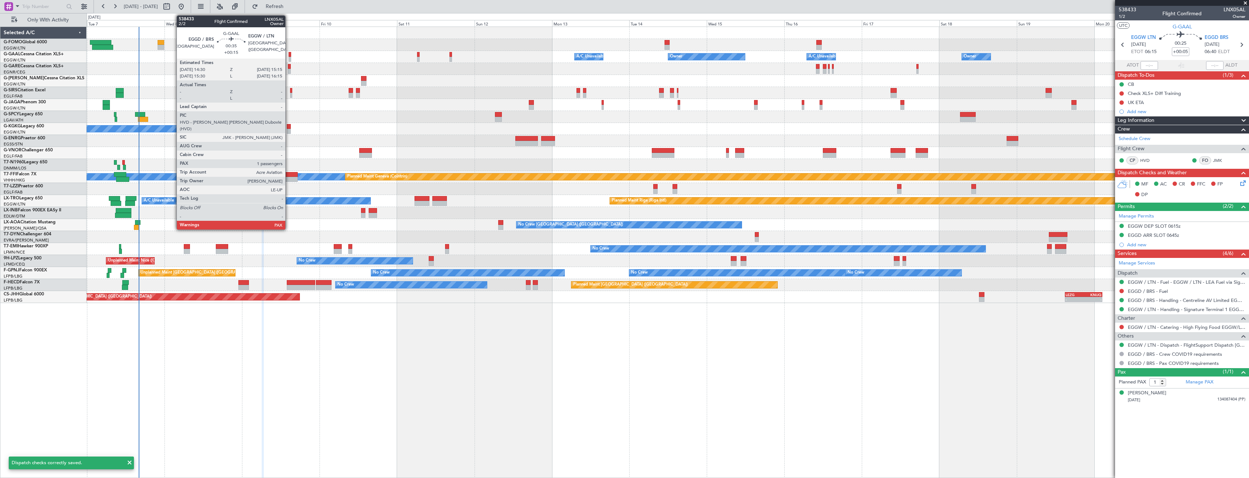
click at [289, 56] on div at bounding box center [290, 54] width 3 height 5
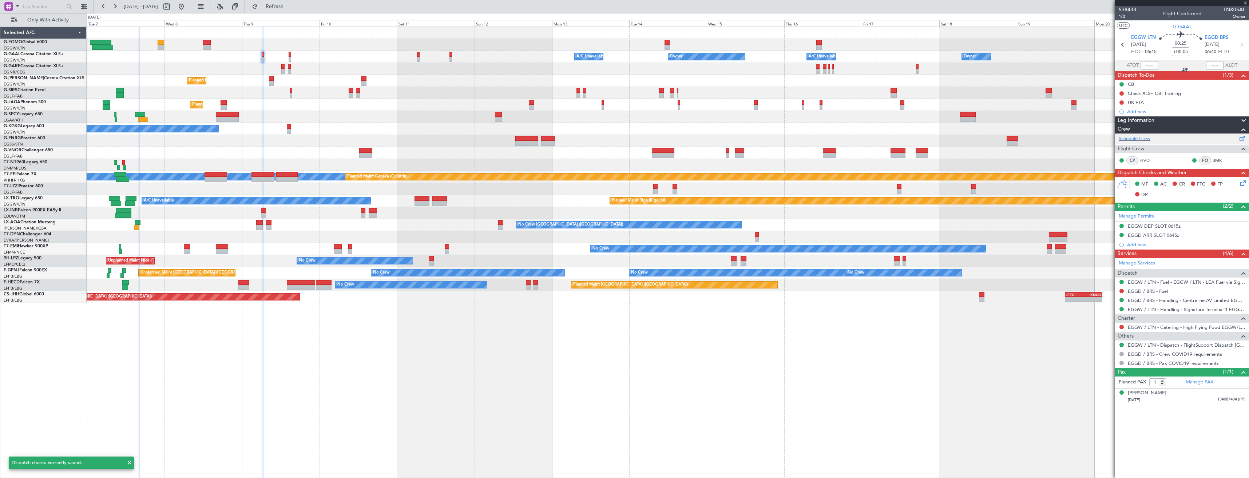
type input "+00:15"
type input "2"
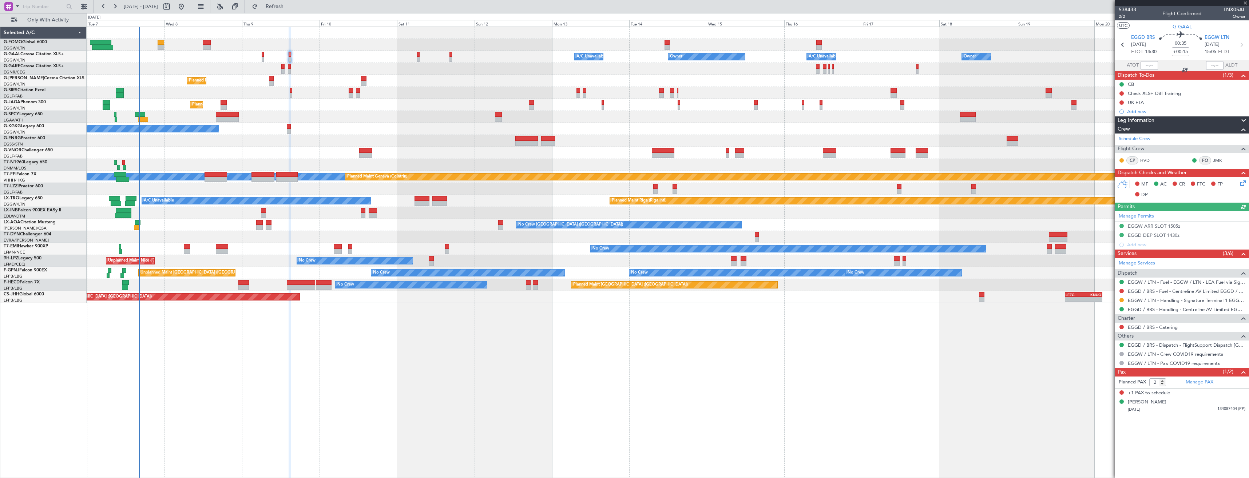
click at [1244, 182] on icon at bounding box center [1241, 182] width 6 height 6
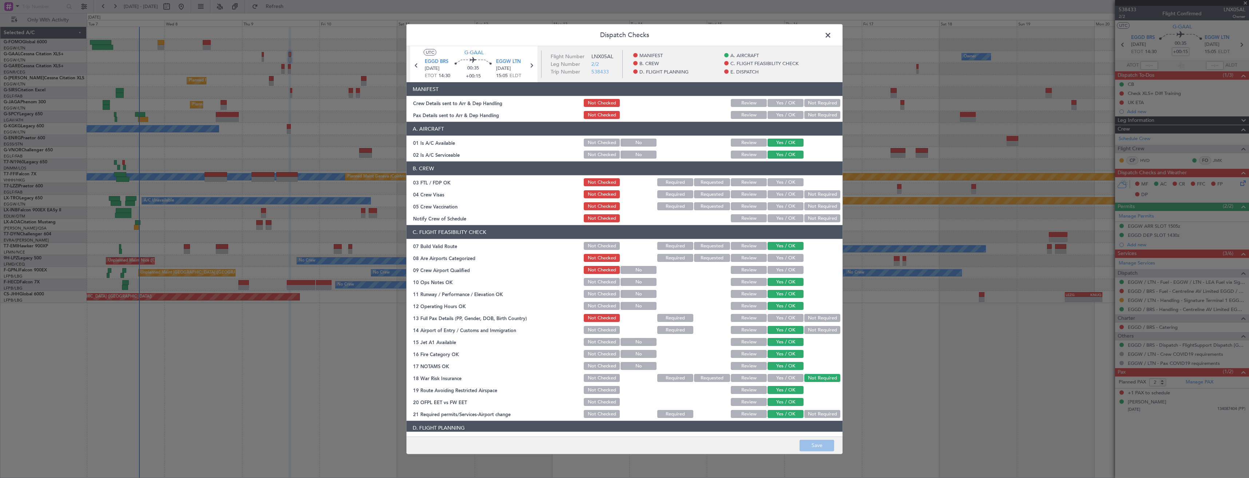
click at [779, 114] on button "Yes / OK" at bounding box center [785, 115] width 36 height 8
click at [775, 103] on button "Yes / OK" at bounding box center [785, 103] width 36 height 8
click at [826, 447] on button "Save" at bounding box center [816, 445] width 35 height 12
click at [831, 34] on span at bounding box center [831, 37] width 0 height 15
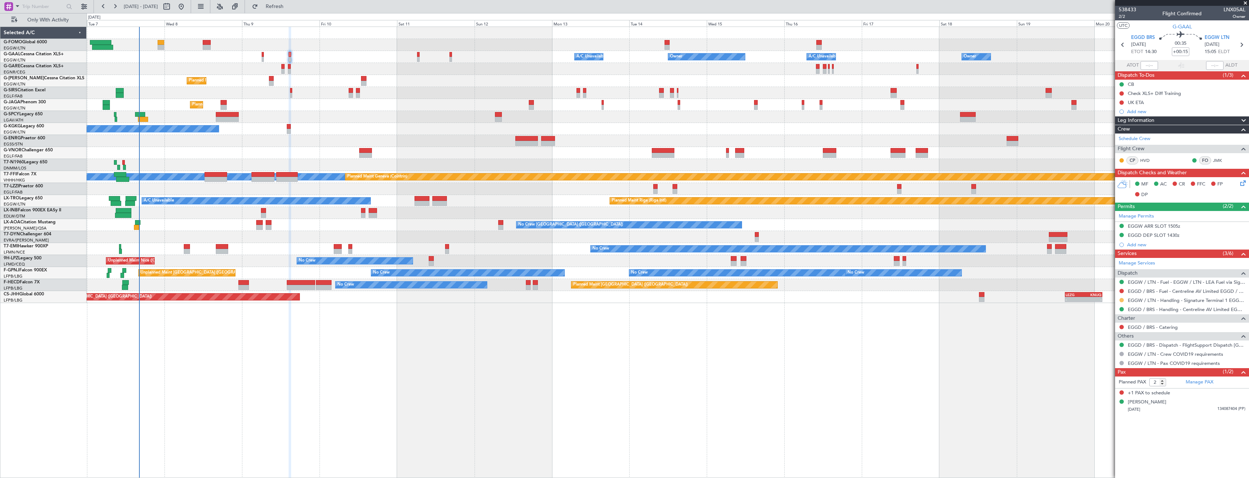
click at [1121, 300] on button at bounding box center [1121, 300] width 4 height 4
click at [1005, 372] on div "Owner A/C Unavailable Owner A/C Unavailable Owner Owner Planned Maint London (L…" at bounding box center [668, 253] width 1162 height 452
click at [1165, 290] on link "EGGD / BRS - Fuel - Centreline AV Limited EGGD / BRS" at bounding box center [1186, 291] width 118 height 6
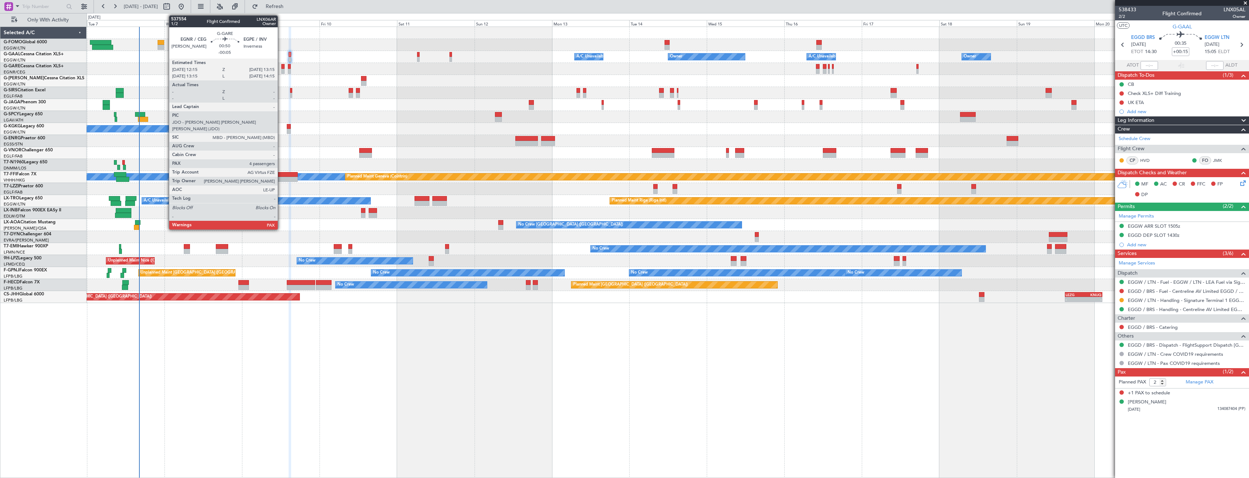
click at [281, 68] on div at bounding box center [282, 66] width 3 height 5
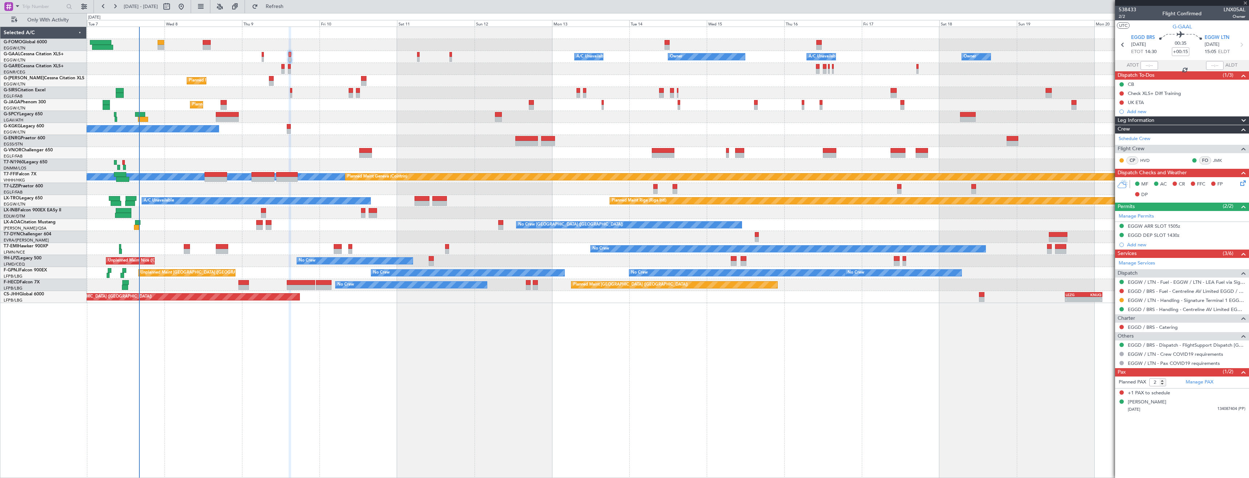
type input "-00:05"
type input "4"
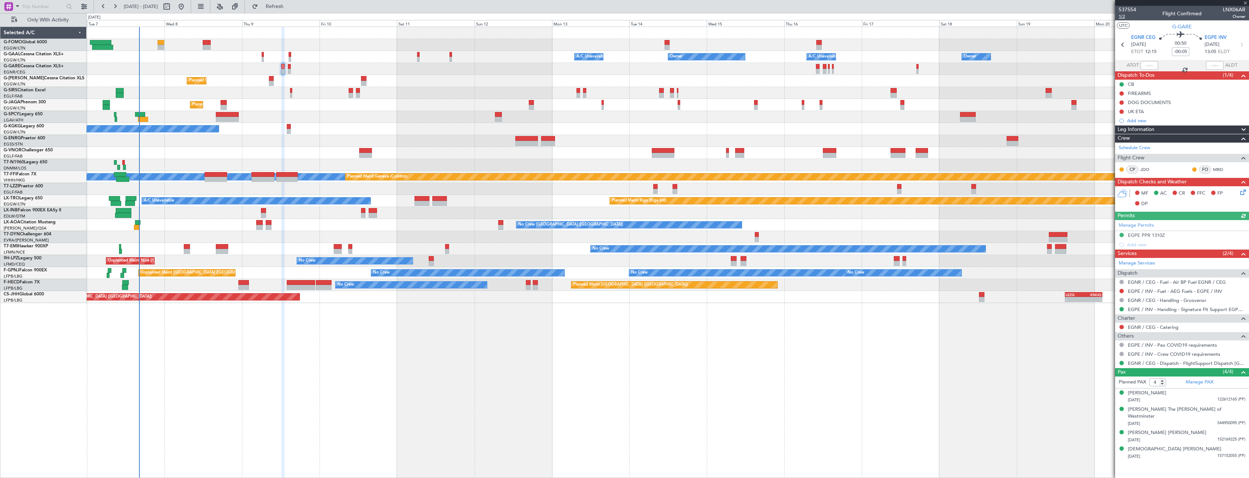
click at [1125, 17] on span "1/2" at bounding box center [1126, 16] width 17 height 6
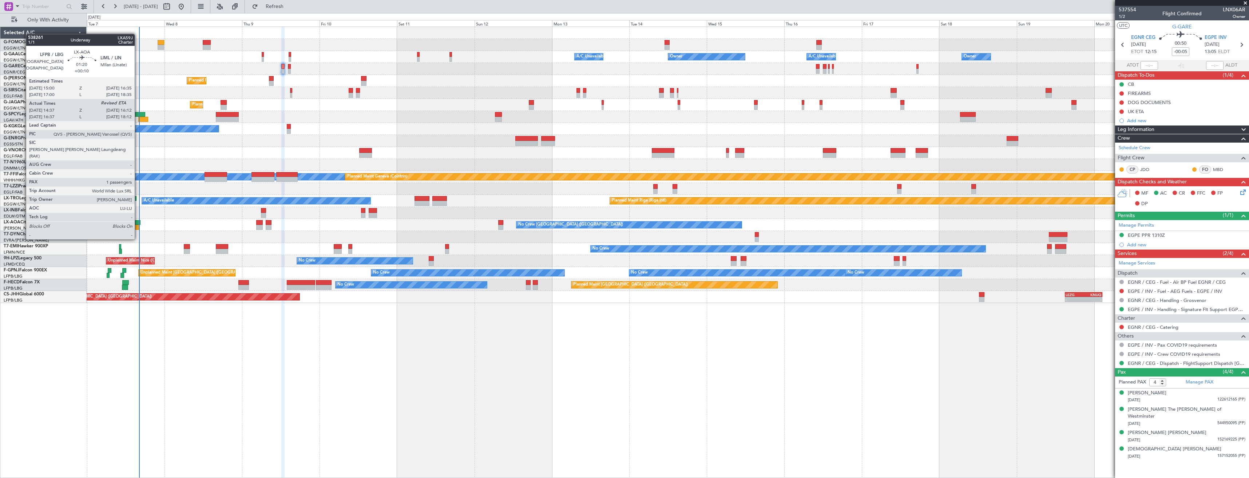
click at [138, 226] on div at bounding box center [136, 227] width 5 height 5
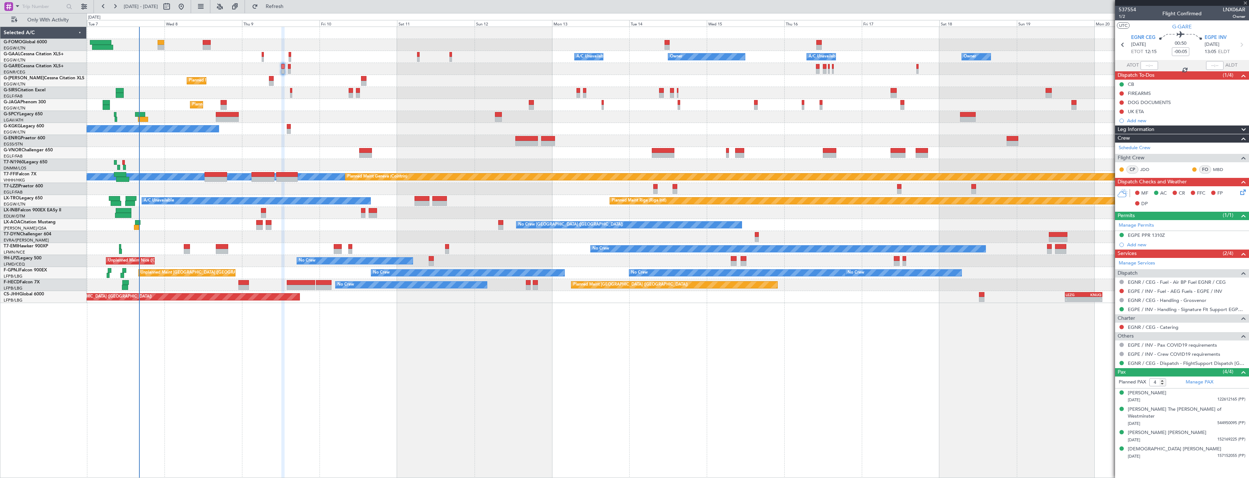
type input "+00:10"
type input "14:47"
type input "1"
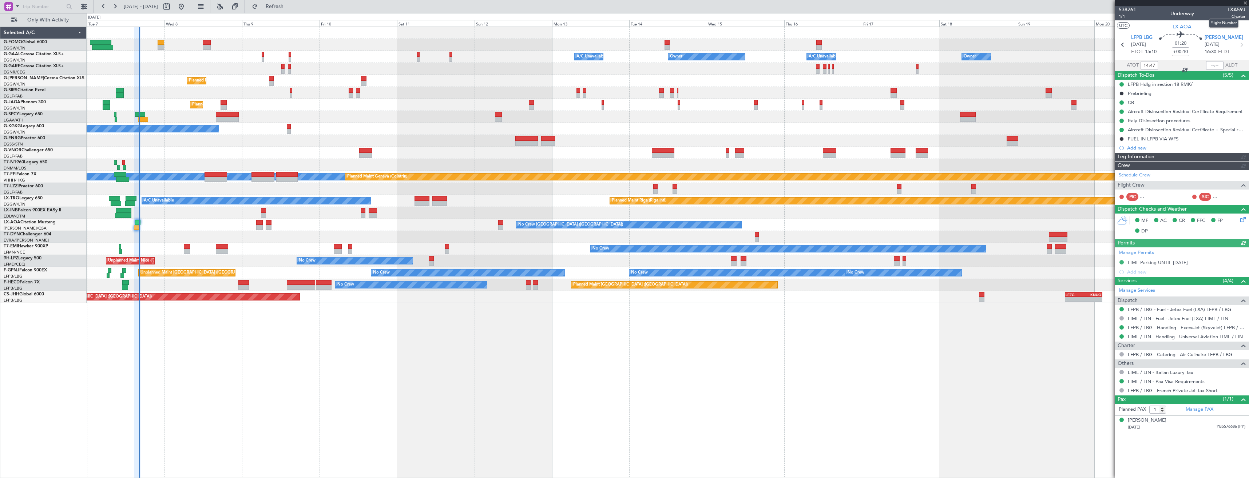
click at [1233, 10] on span "LXA59J" at bounding box center [1236, 10] width 18 height 8
copy span "LXA59J"
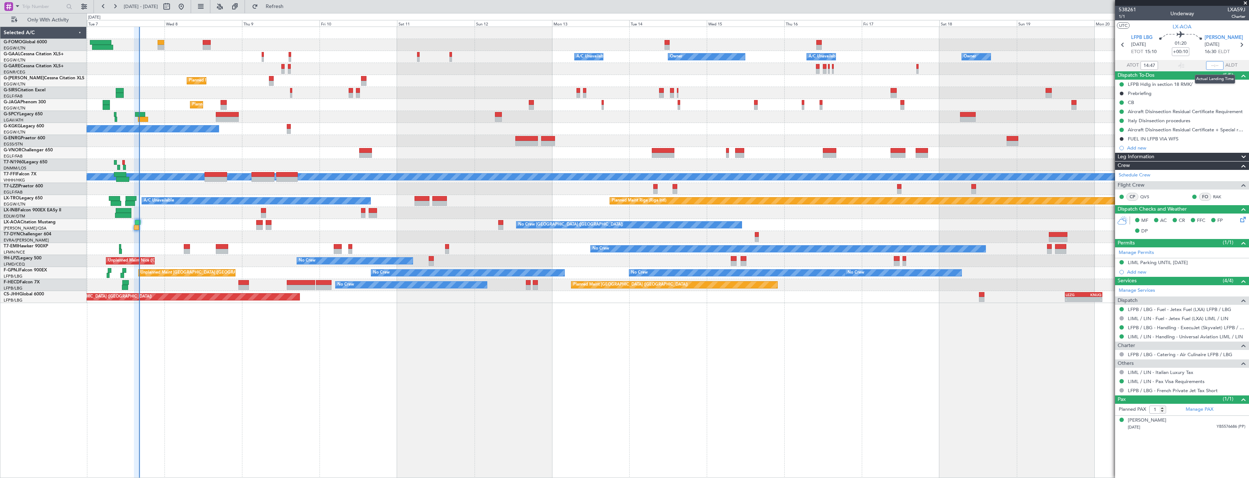
click at [1213, 68] on input "text" at bounding box center [1214, 65] width 17 height 9
type input "16:05"
click at [281, 5] on button "Refresh" at bounding box center [270, 7] width 44 height 12
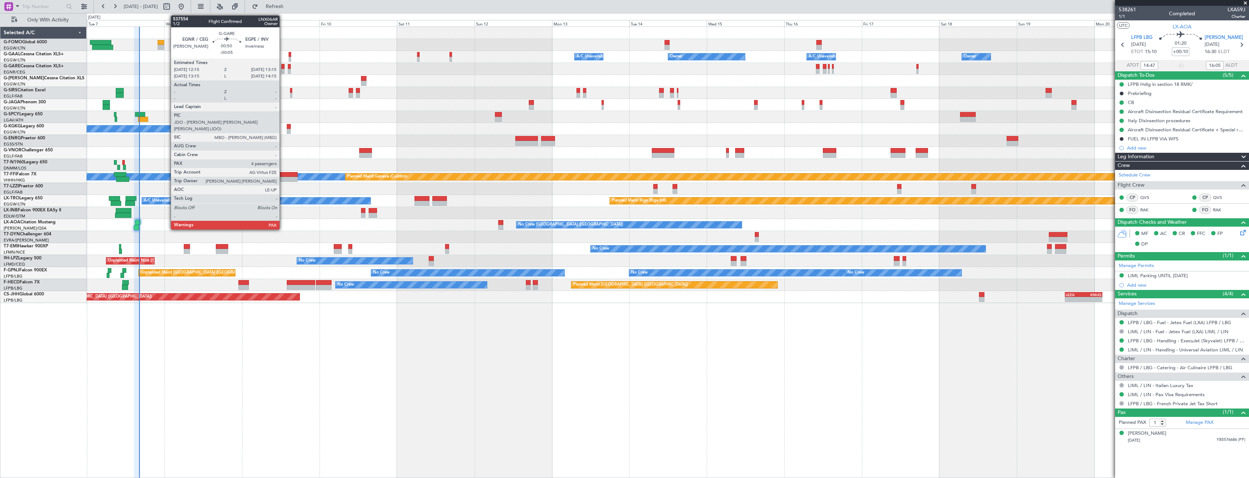
click at [283, 68] on div at bounding box center [282, 66] width 3 height 5
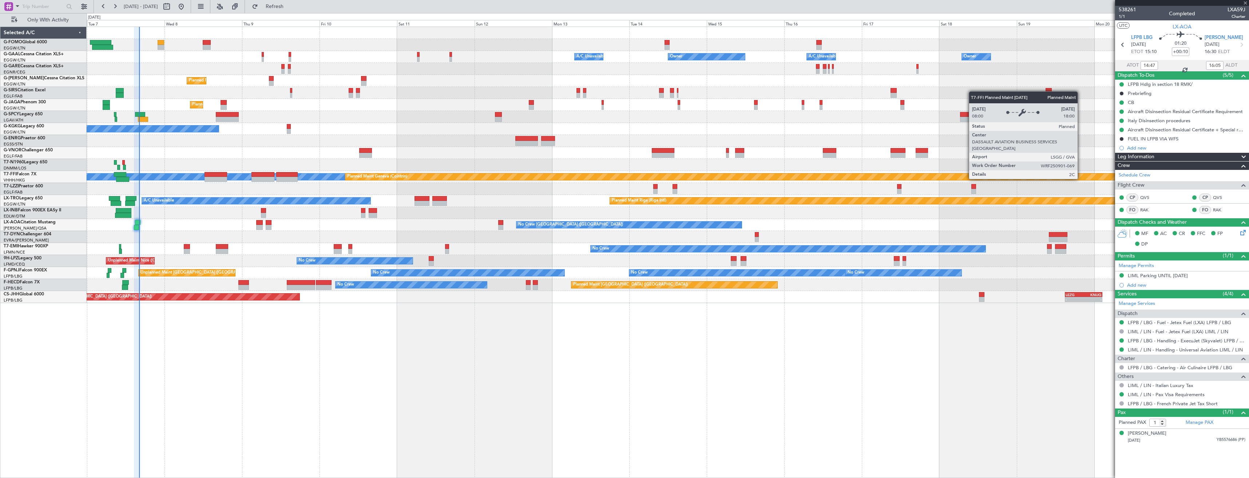
type input "-00:05"
type input "4"
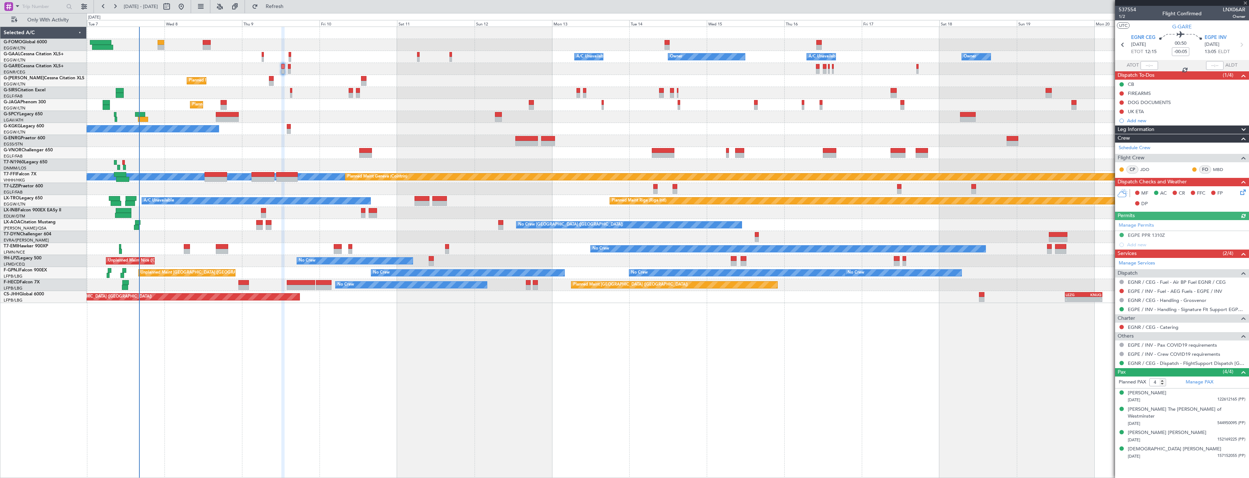
click at [1241, 192] on icon at bounding box center [1241, 191] width 6 height 6
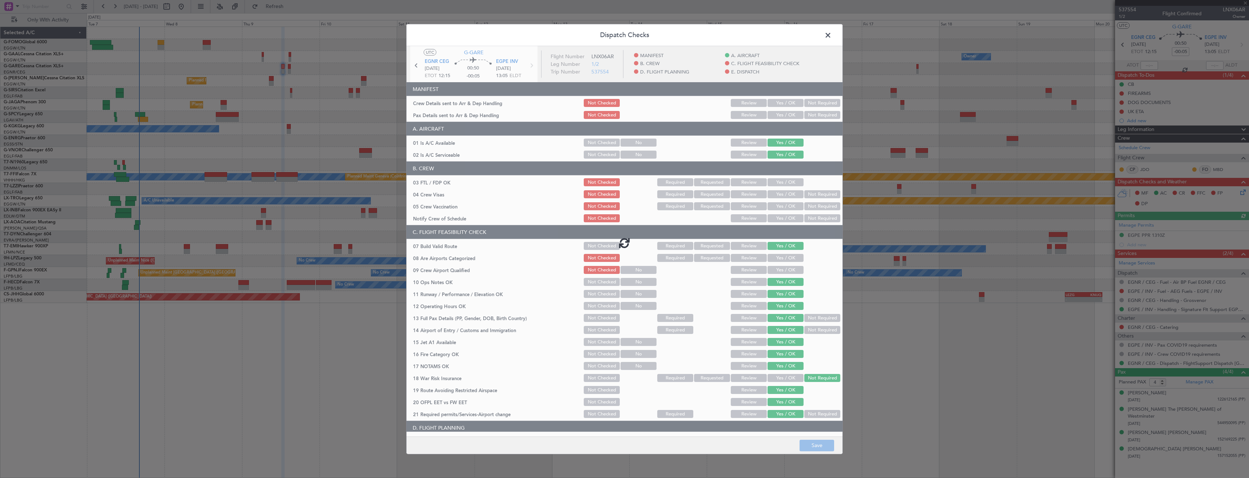
click at [784, 112] on div at bounding box center [624, 242] width 436 height 393
click at [777, 103] on div at bounding box center [624, 242] width 436 height 393
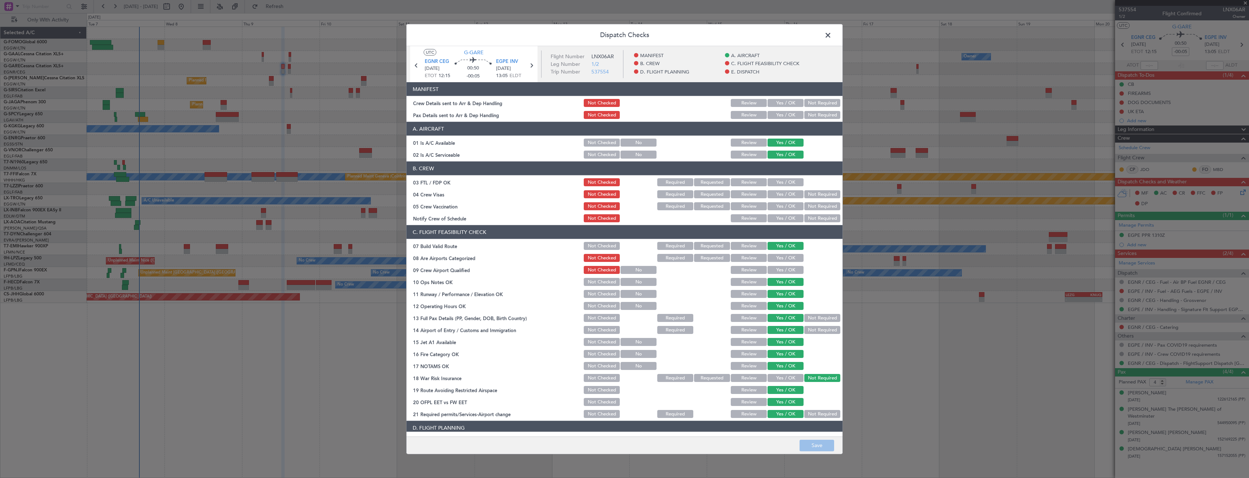
drag, startPoint x: 777, startPoint y: 115, endPoint x: 776, endPoint y: 99, distance: 16.0
click at [777, 114] on button "Yes / OK" at bounding box center [785, 115] width 36 height 8
click at [776, 99] on div "Yes / OK" at bounding box center [784, 103] width 37 height 10
click at [784, 104] on button "Yes / OK" at bounding box center [785, 103] width 36 height 8
click at [809, 442] on button "Save" at bounding box center [816, 445] width 35 height 12
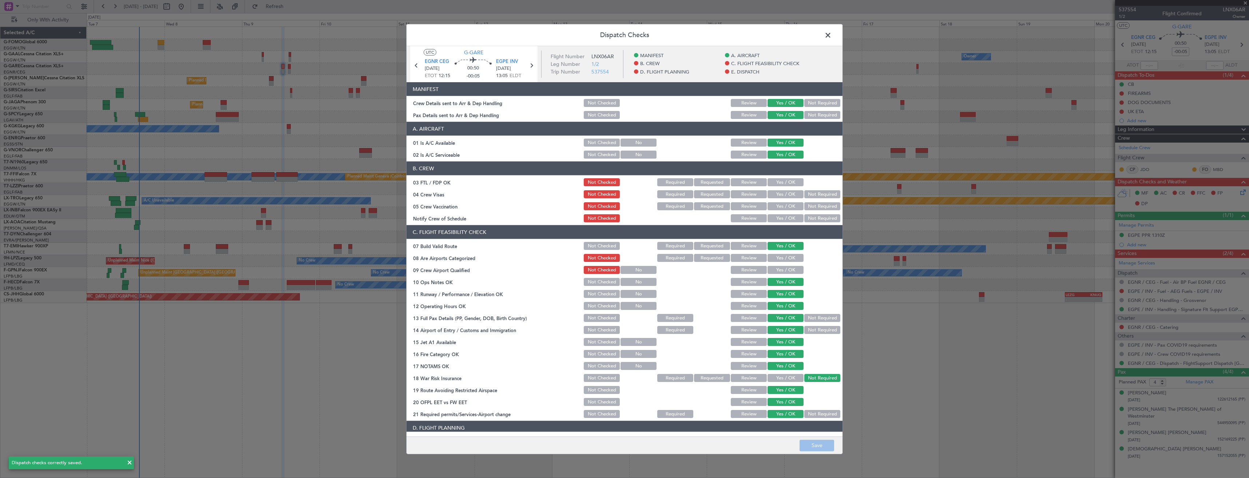
click at [831, 37] on span at bounding box center [831, 37] width 0 height 15
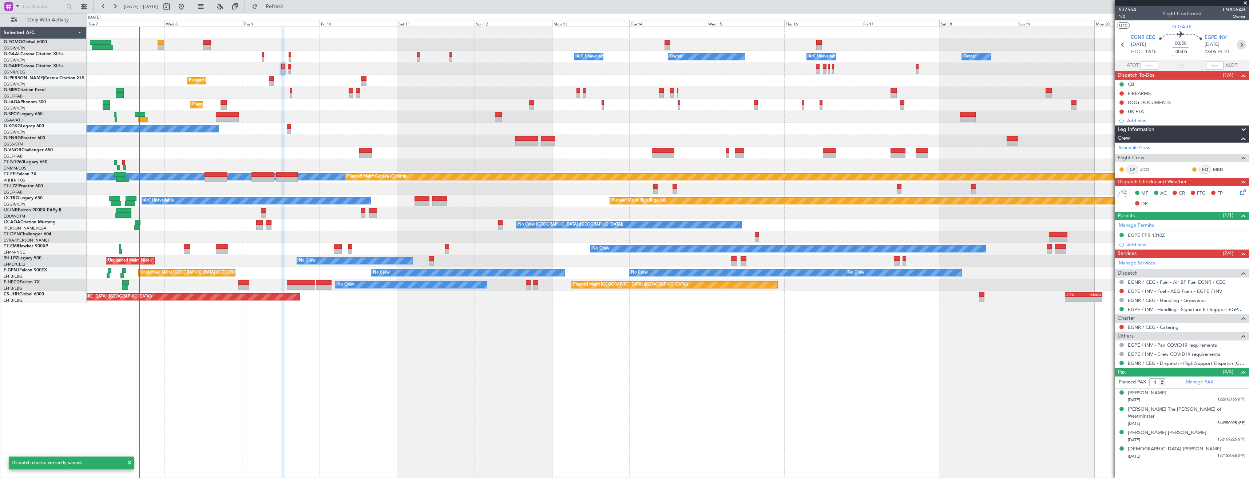
click at [1241, 45] on icon at bounding box center [1240, 44] width 9 height 9
type input "-00:15"
type input "0"
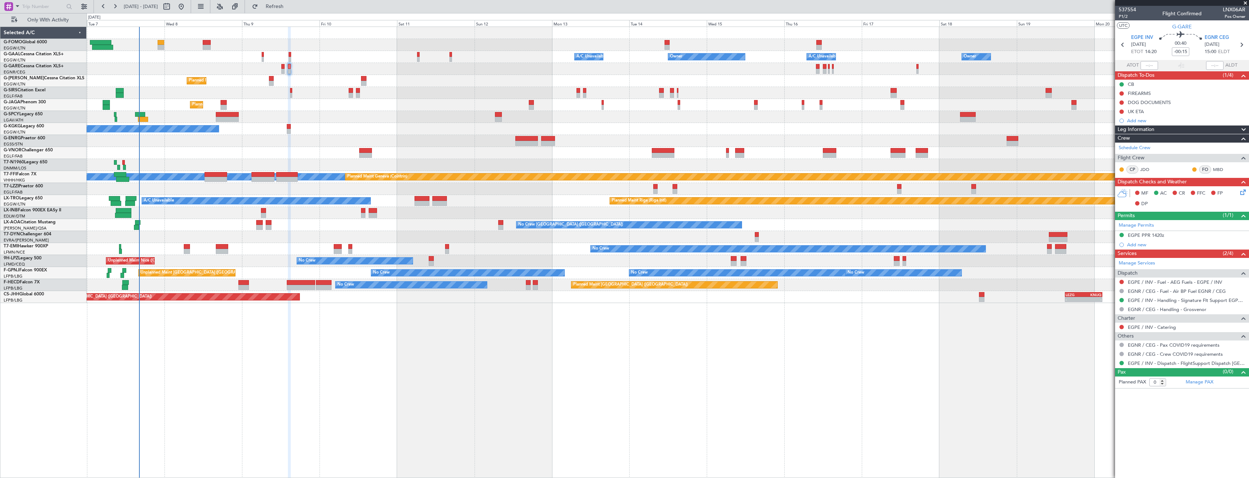
click at [1239, 194] on icon at bounding box center [1241, 191] width 6 height 6
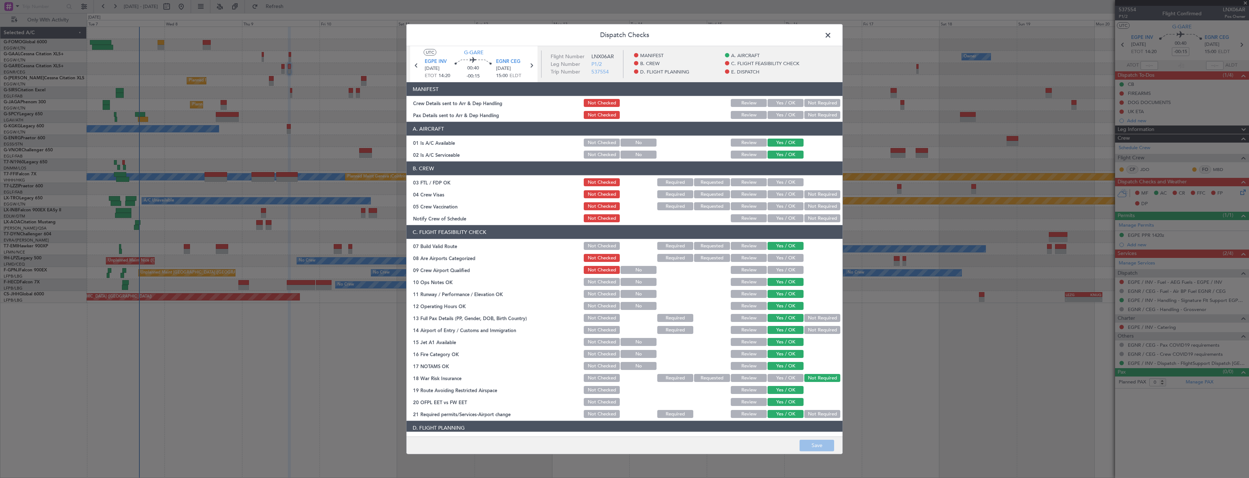
click at [775, 116] on button "Yes / OK" at bounding box center [785, 115] width 36 height 8
click at [771, 103] on button "Yes / OK" at bounding box center [785, 103] width 36 height 8
click at [828, 442] on button "Save" at bounding box center [816, 445] width 35 height 12
click at [831, 35] on span at bounding box center [831, 37] width 0 height 15
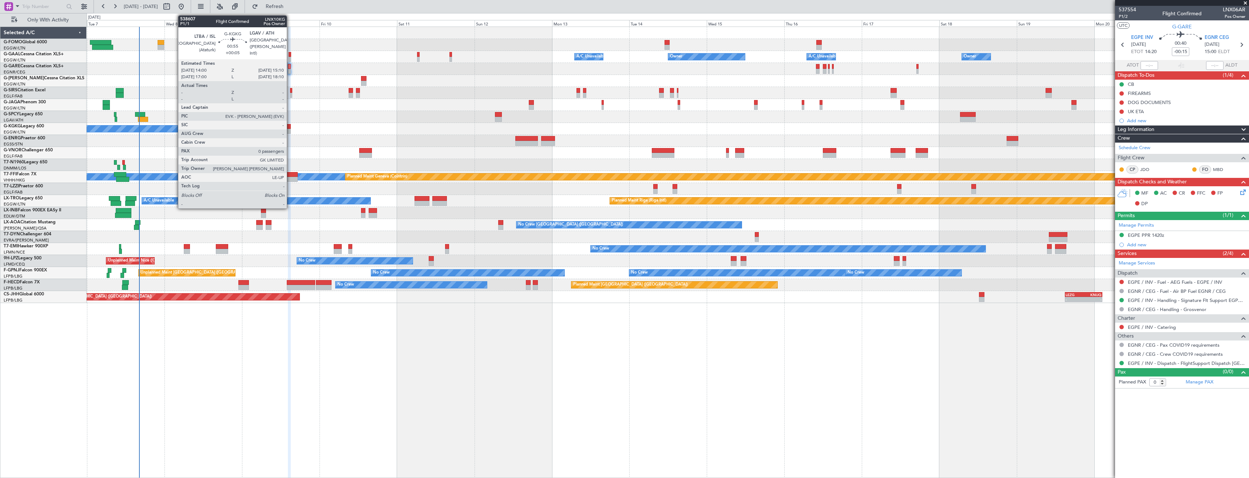
click at [290, 131] on div at bounding box center [289, 131] width 4 height 5
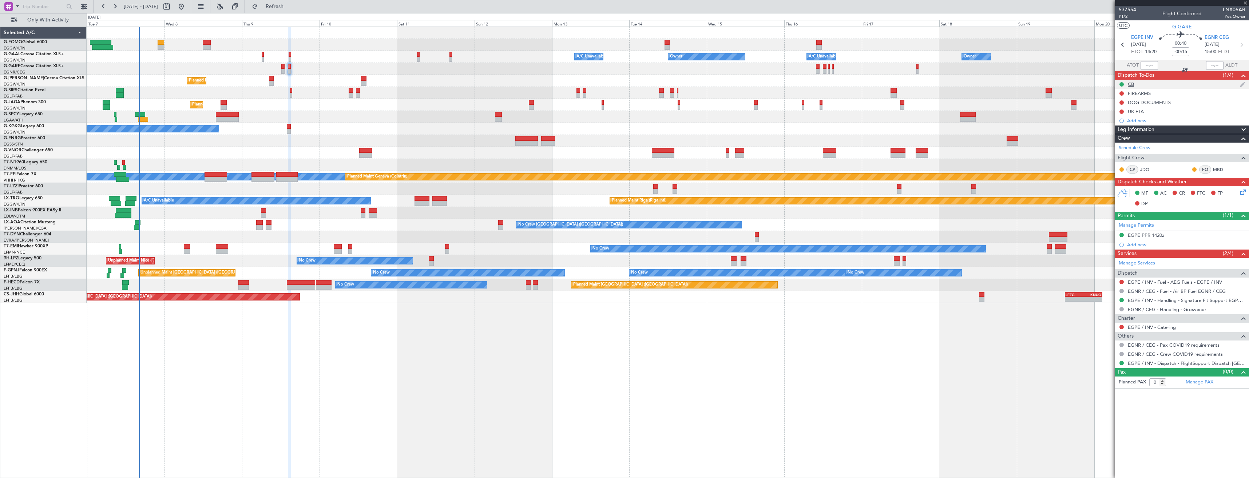
type input "+00:05"
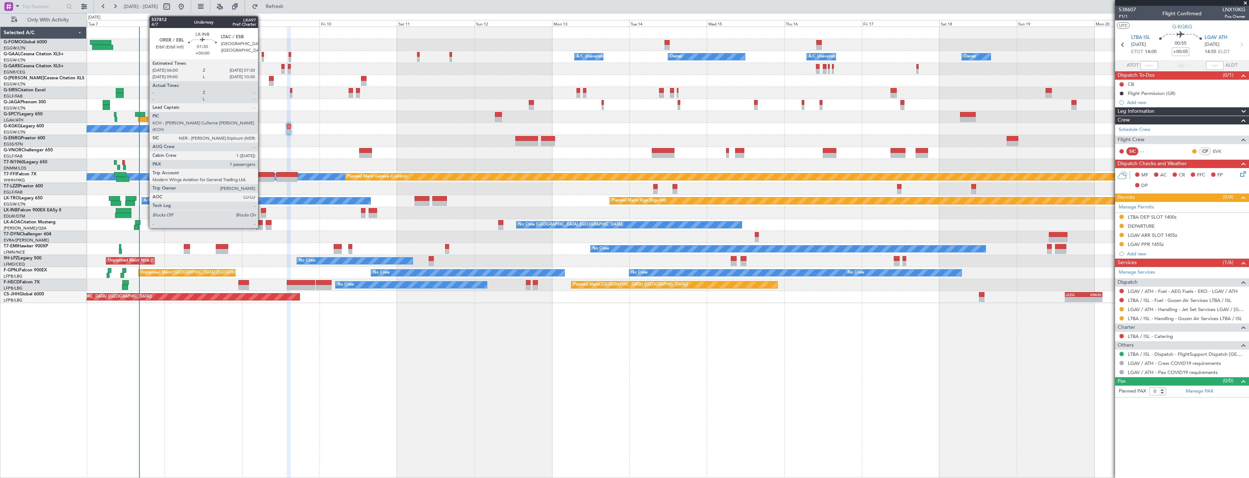
click at [261, 214] on div at bounding box center [263, 215] width 5 height 5
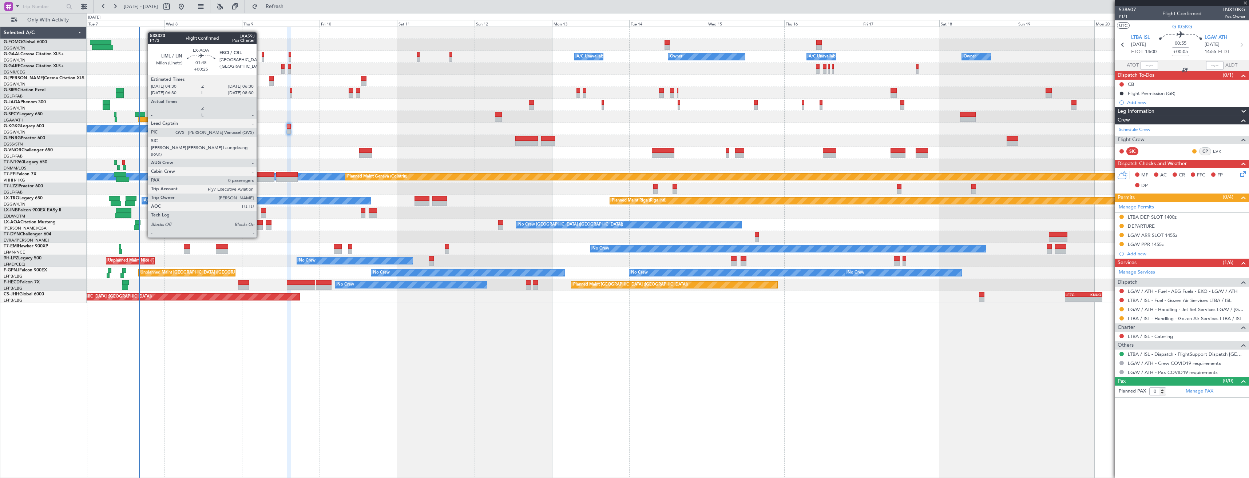
type input "7"
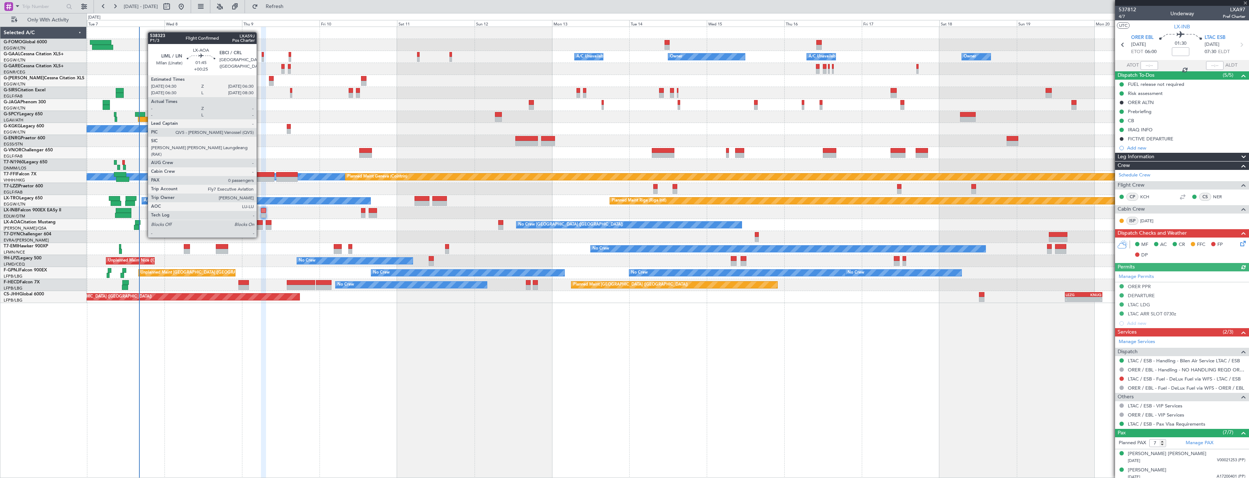
click at [260, 224] on div at bounding box center [259, 222] width 7 height 5
type input "+00:25"
type input "0"
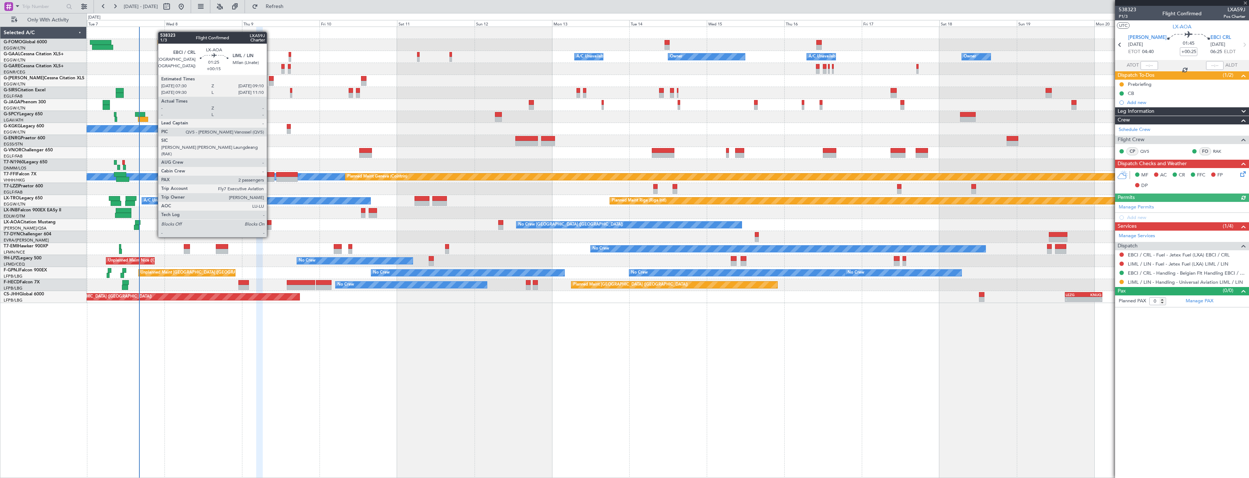
click at [270, 223] on div at bounding box center [268, 222] width 5 height 5
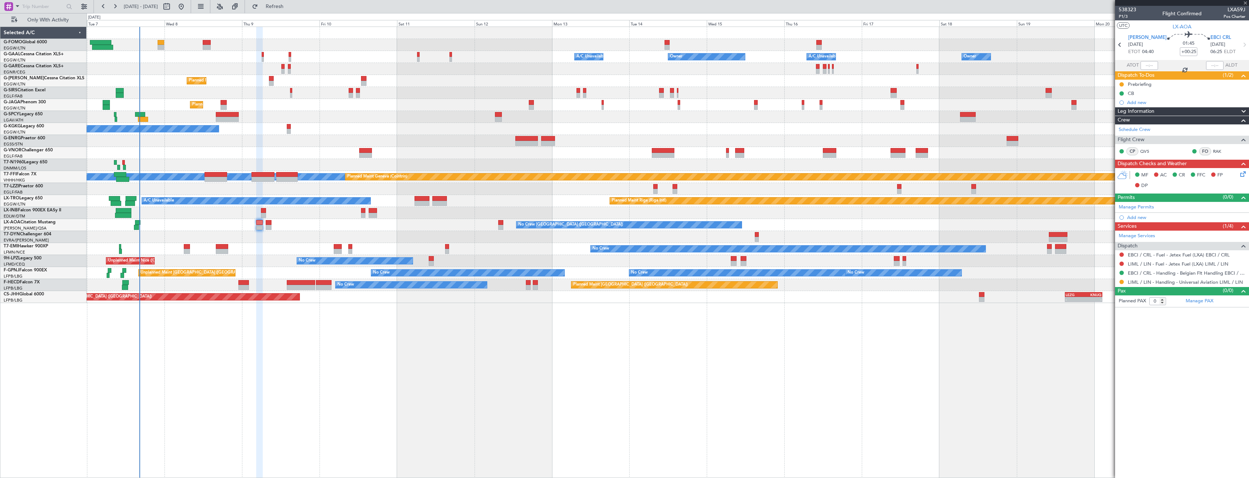
type input "+00:15"
type input "2"
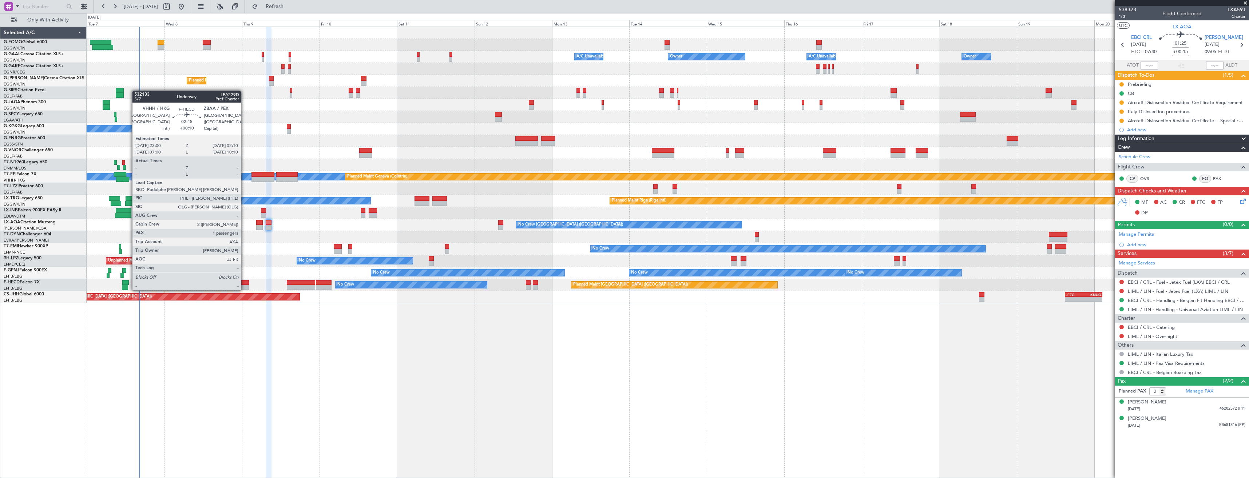
click at [244, 283] on div at bounding box center [243, 282] width 11 height 5
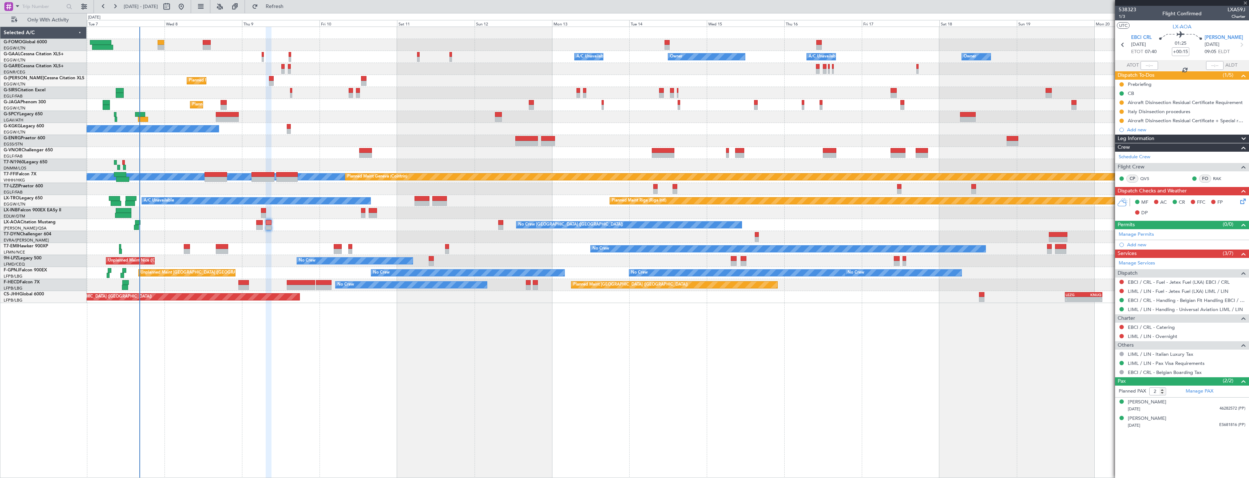
type input "+00:10"
type input "1"
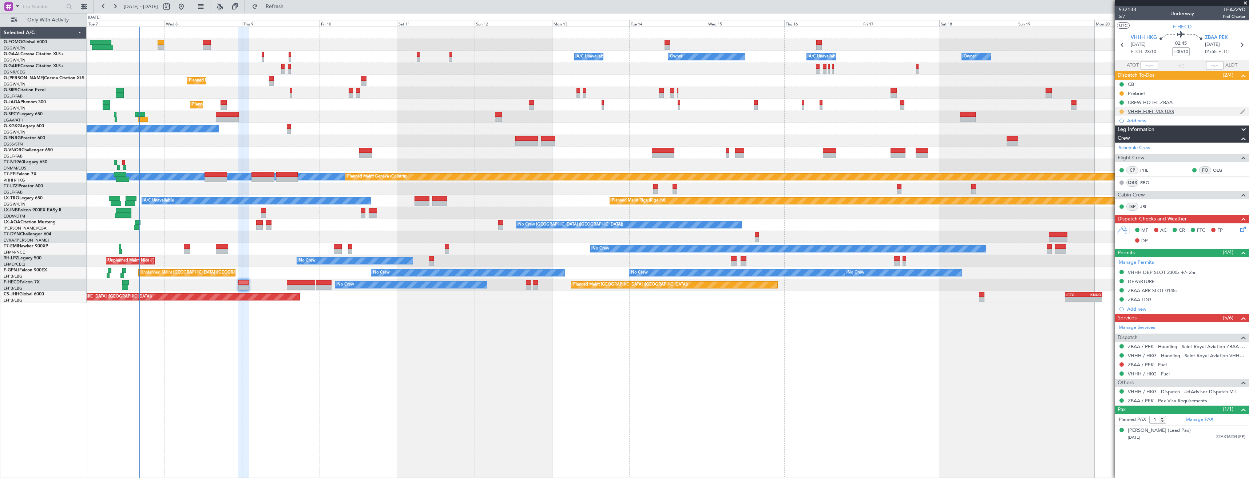
click at [1120, 111] on button at bounding box center [1121, 112] width 4 height 4
click at [1111, 145] on li "Completed" at bounding box center [1121, 143] width 39 height 11
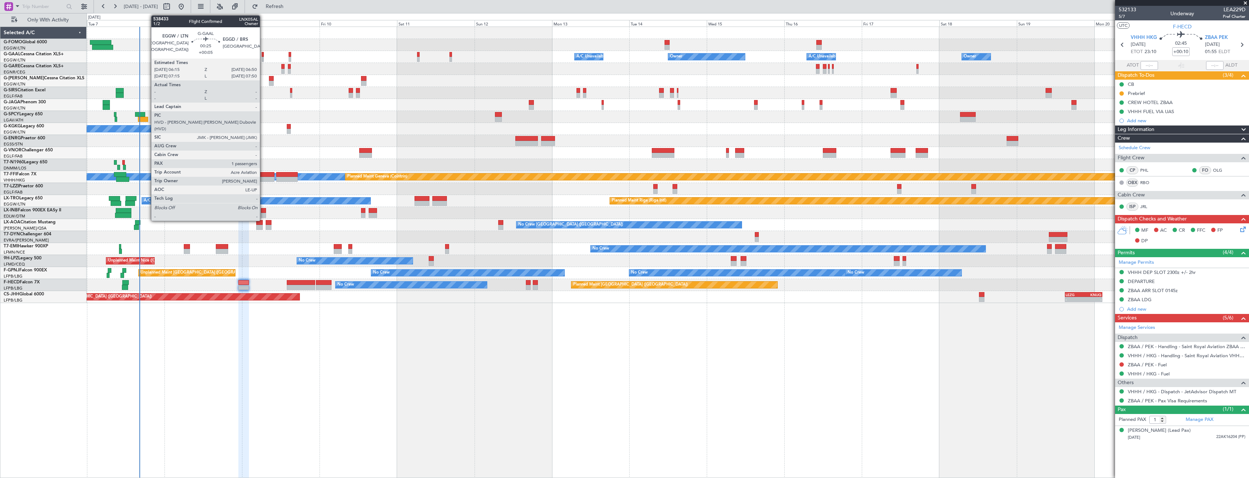
click at [263, 57] on div at bounding box center [263, 59] width 2 height 5
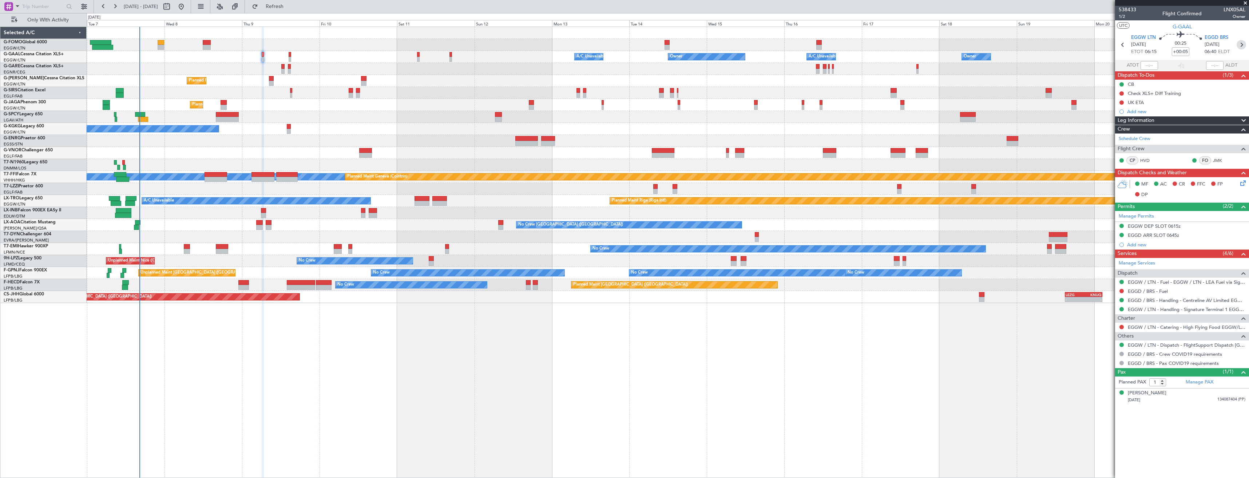
click at [1240, 43] on icon at bounding box center [1240, 44] width 9 height 9
type input "+00:15"
type input "2"
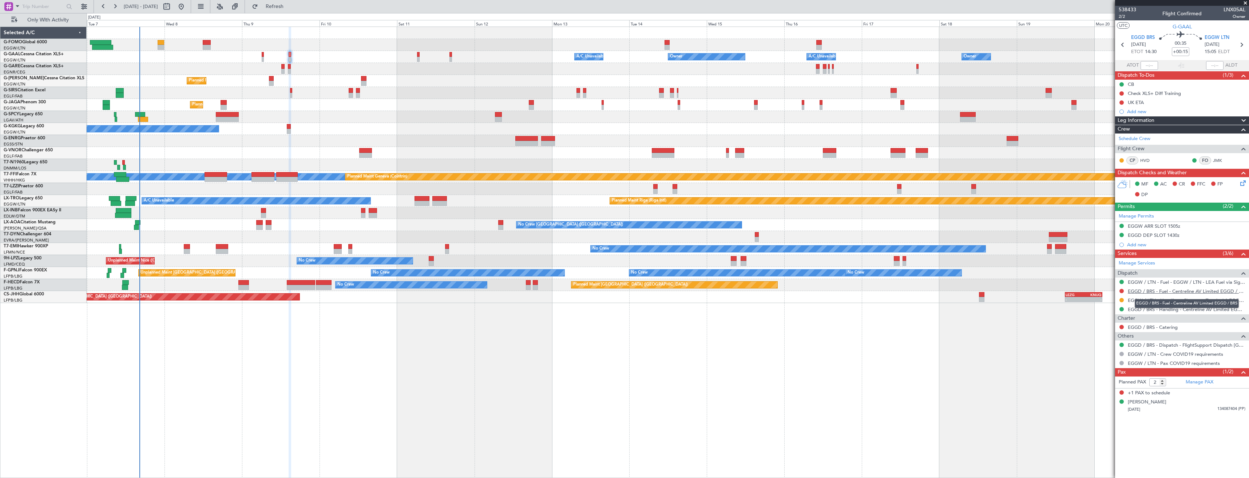
click at [1165, 291] on link "EGGD / BRS - Fuel - Centreline AV Limited EGGD / BRS" at bounding box center [1186, 291] width 118 height 6
click at [290, 8] on span "Refresh" at bounding box center [274, 6] width 31 height 5
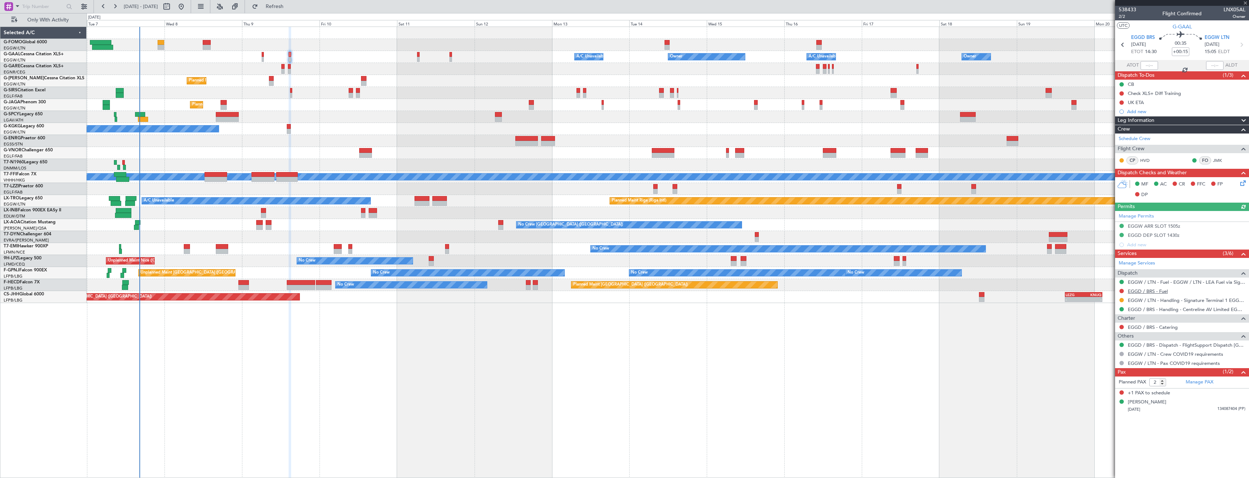
click at [1154, 292] on link "EGGD / BRS - Fuel" at bounding box center [1147, 291] width 40 height 6
drag, startPoint x: 1166, startPoint y: 312, endPoint x: 1164, endPoint y: 304, distance: 8.5
click at [1166, 312] on mat-tooltip-component "EGGD / BRS - Handling - Centreline AV Limited EGGD / BRS" at bounding box center [1182, 321] width 123 height 19
click at [1164, 310] on link "EGGD / BRS - Handling - Centreline AV Limited EGGD / BRS" at bounding box center [1186, 309] width 118 height 6
click at [1121, 292] on button at bounding box center [1121, 291] width 4 height 4
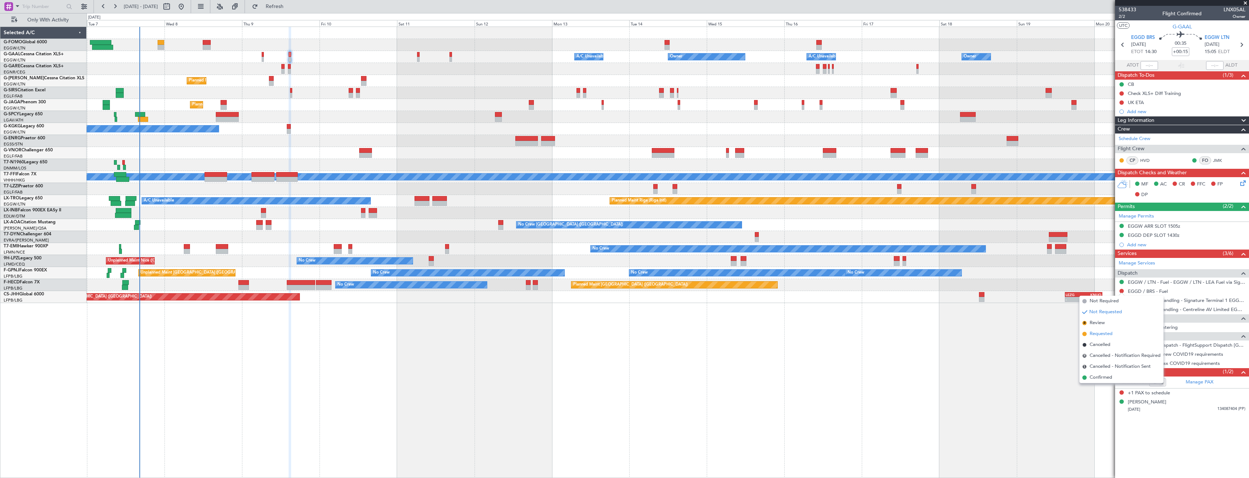
click at [1118, 329] on li "Requested" at bounding box center [1121, 334] width 84 height 11
click at [1148, 114] on div "Add new" at bounding box center [1183, 111] width 112 height 6
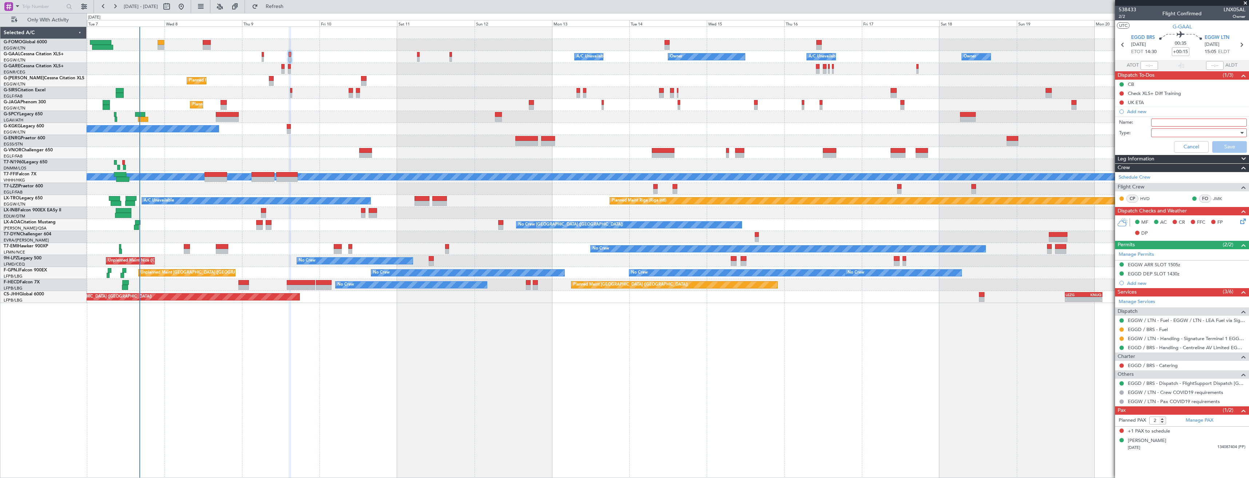
click at [1156, 123] on input "Name:" at bounding box center [1199, 123] width 96 height 8
type input "R"
click at [1212, 122] on input "EGGD FUEL VIA WFS" at bounding box center [1199, 123] width 96 height 8
type input "EGGD FUEL VIA WFS"
click at [1201, 133] on div at bounding box center [1196, 132] width 85 height 11
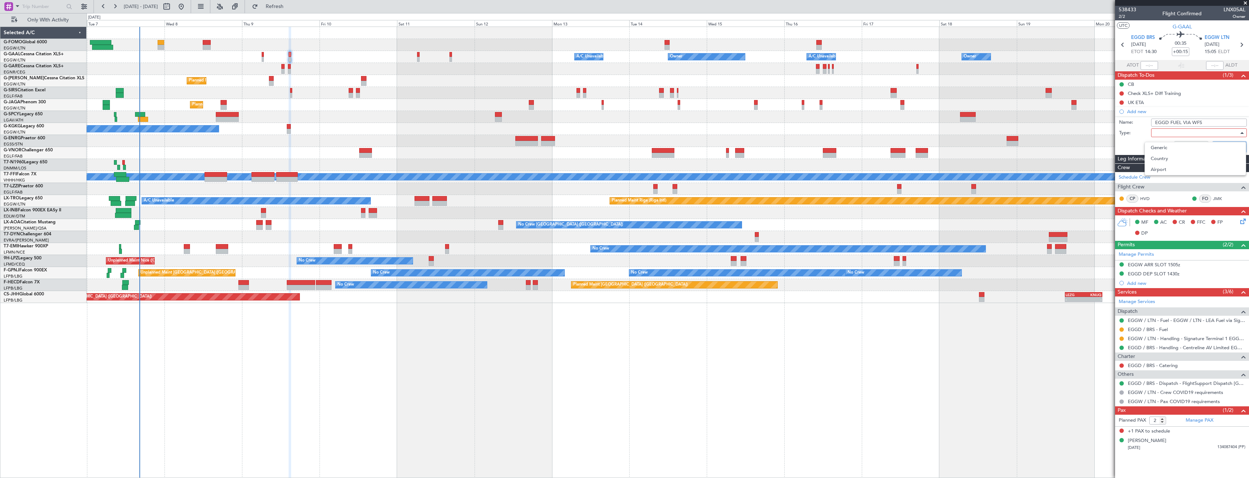
click at [1199, 147] on span "Generic" at bounding box center [1194, 147] width 89 height 11
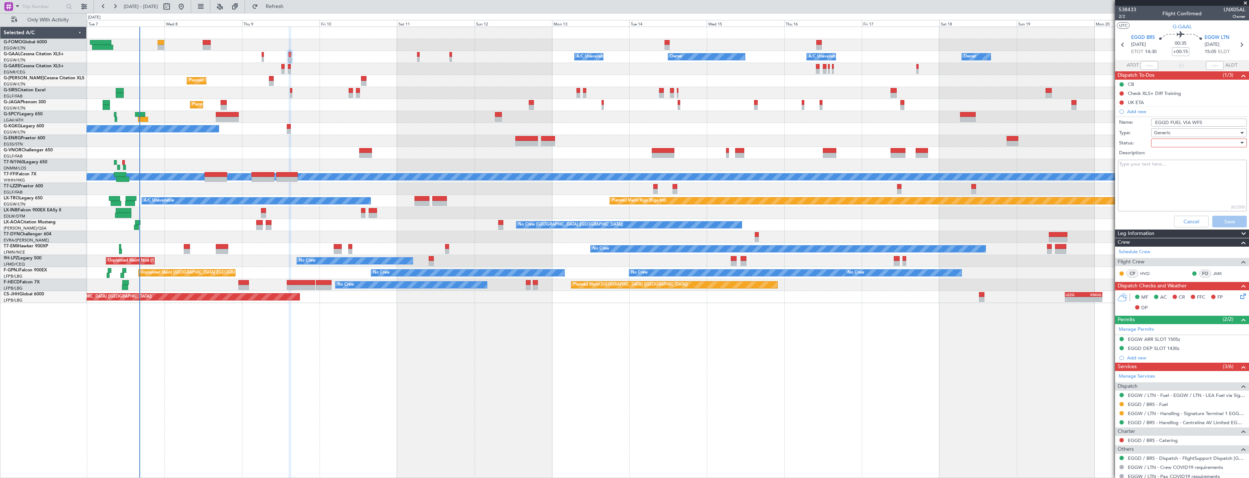
click at [1199, 148] on div "Description:" at bounding box center [1181, 153] width 141 height 10
click at [1198, 144] on div at bounding box center [1196, 143] width 85 height 11
click at [1193, 164] on span "In Progress" at bounding box center [1195, 168] width 85 height 11
click at [1219, 219] on button "Save" at bounding box center [1229, 222] width 35 height 12
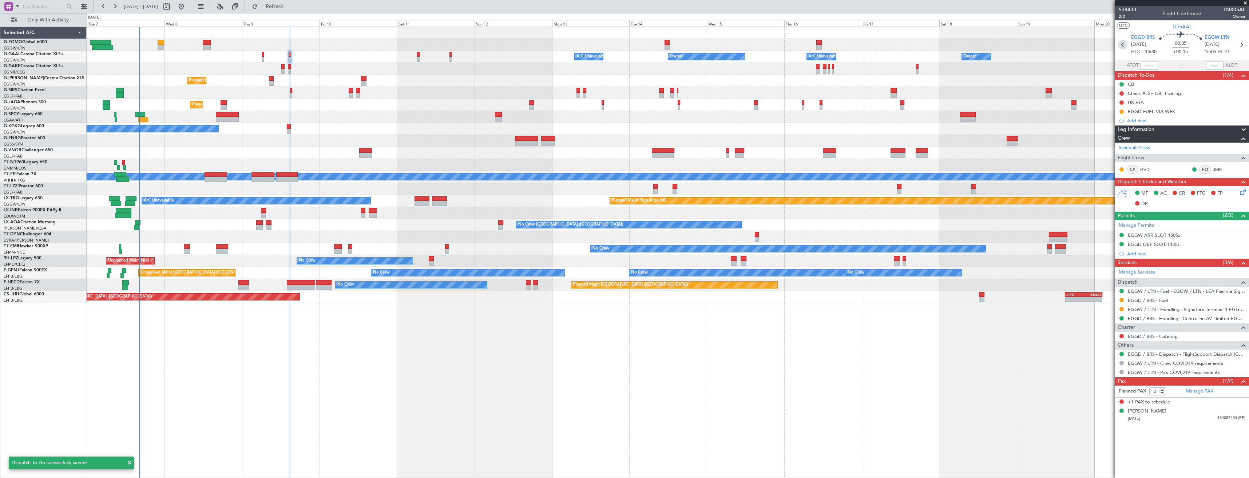
click at [1122, 47] on icon at bounding box center [1122, 44] width 9 height 9
type input "+00:05"
type input "1"
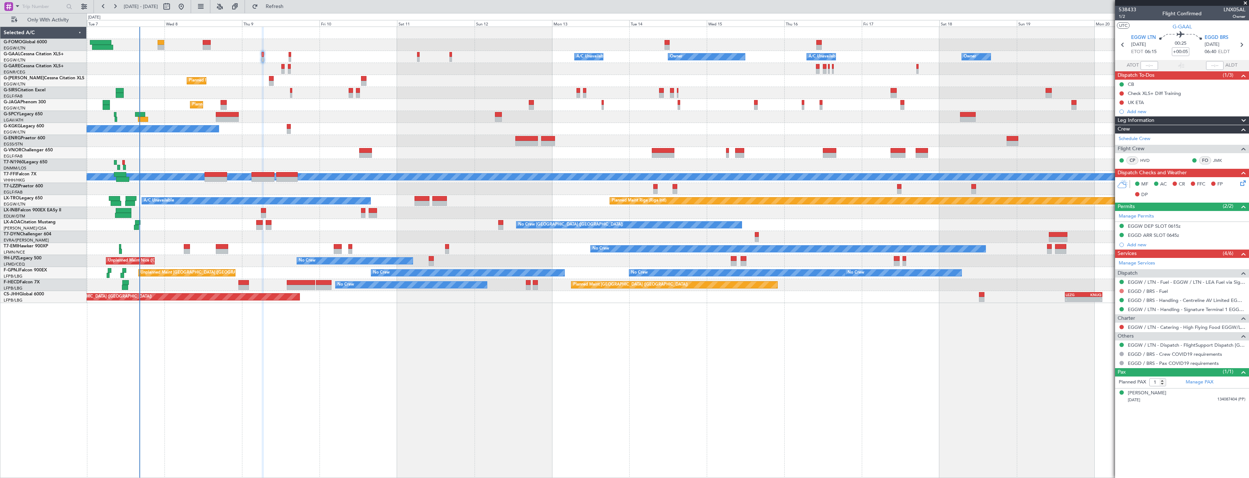
click at [1121, 290] on button at bounding box center [1121, 291] width 4 height 4
drag, startPoint x: 1113, startPoint y: 334, endPoint x: 1114, endPoint y: 230, distance: 104.4
click at [1114, 333] on li "Requested" at bounding box center [1121, 334] width 84 height 11
click at [1143, 110] on div "Add new" at bounding box center [1183, 111] width 112 height 6
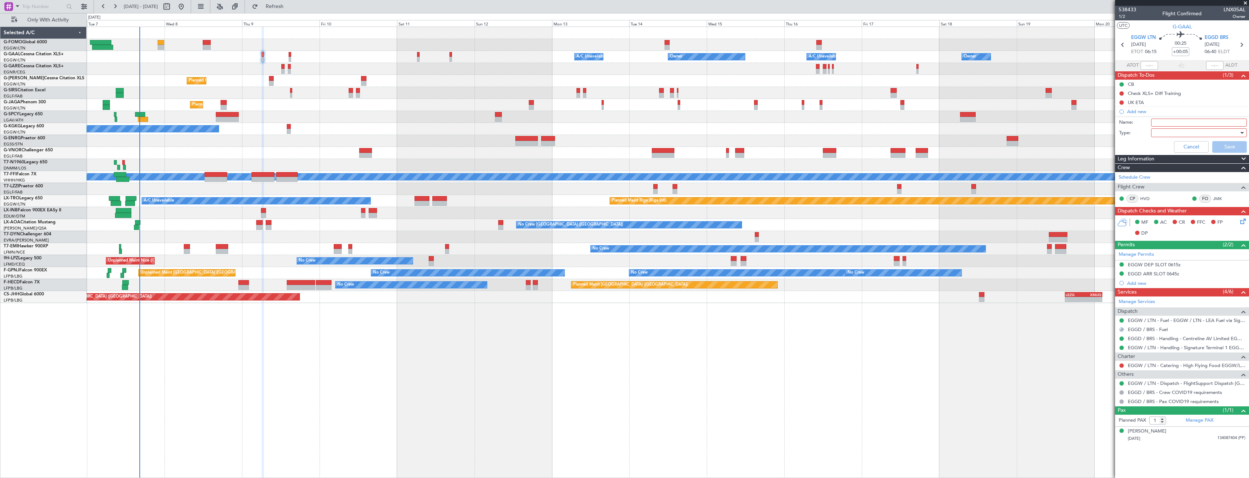
click at [1156, 123] on input "Name:" at bounding box center [1199, 123] width 96 height 8
paste input "EGGD FUEL VIA WFS"
type input "EGGD FUEL VIA WFS"
click at [1160, 134] on div at bounding box center [1196, 132] width 85 height 11
click at [1162, 144] on span "Generic" at bounding box center [1194, 147] width 89 height 11
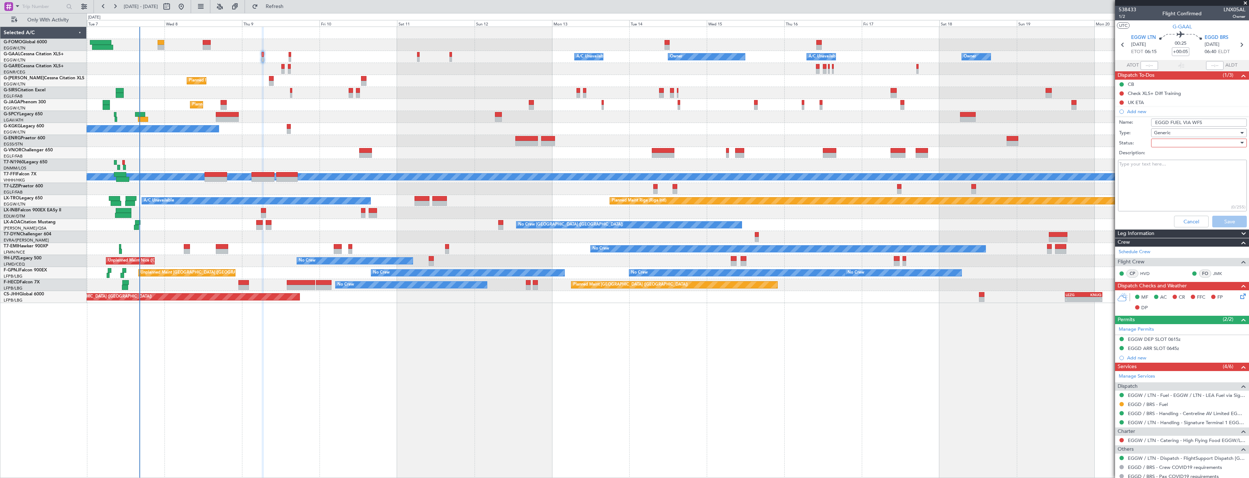
click at [1165, 143] on div at bounding box center [1196, 143] width 85 height 11
click at [1165, 167] on span "In Progress" at bounding box center [1195, 168] width 85 height 11
click at [1213, 219] on button "Save" at bounding box center [1229, 222] width 35 height 12
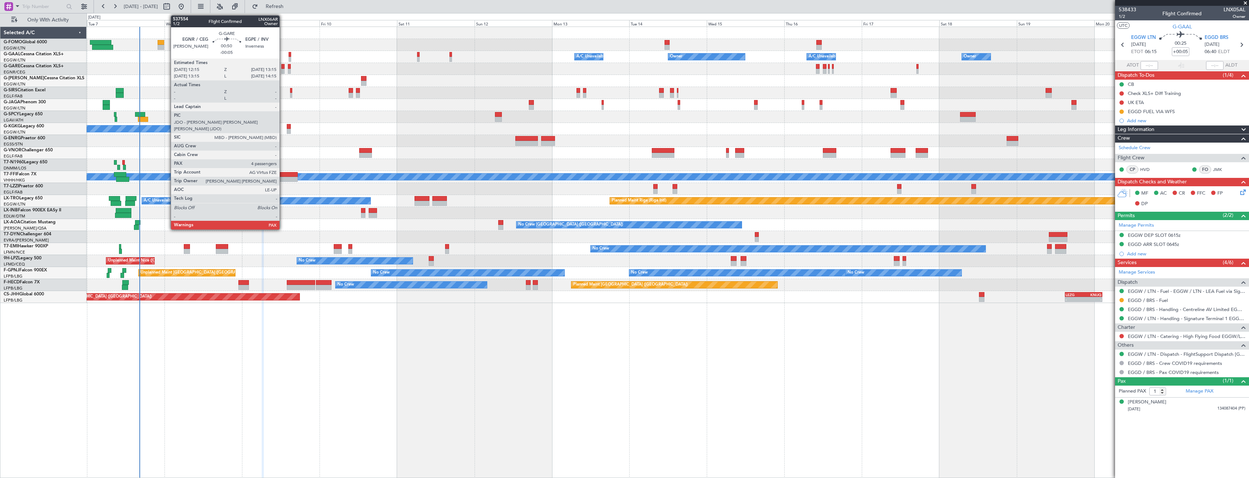
click at [283, 68] on div at bounding box center [282, 66] width 3 height 5
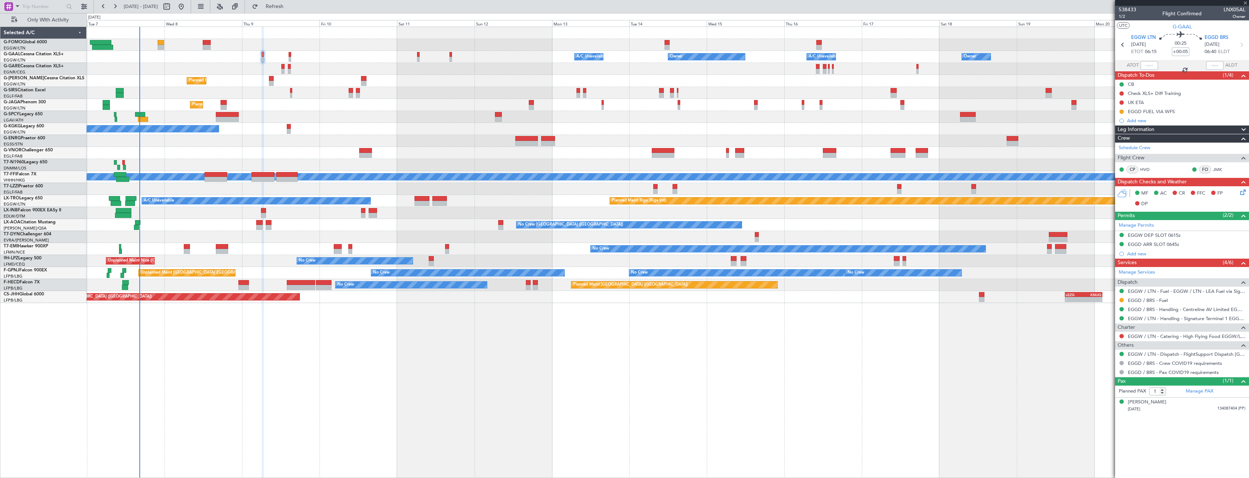
type input "-00:05"
type input "4"
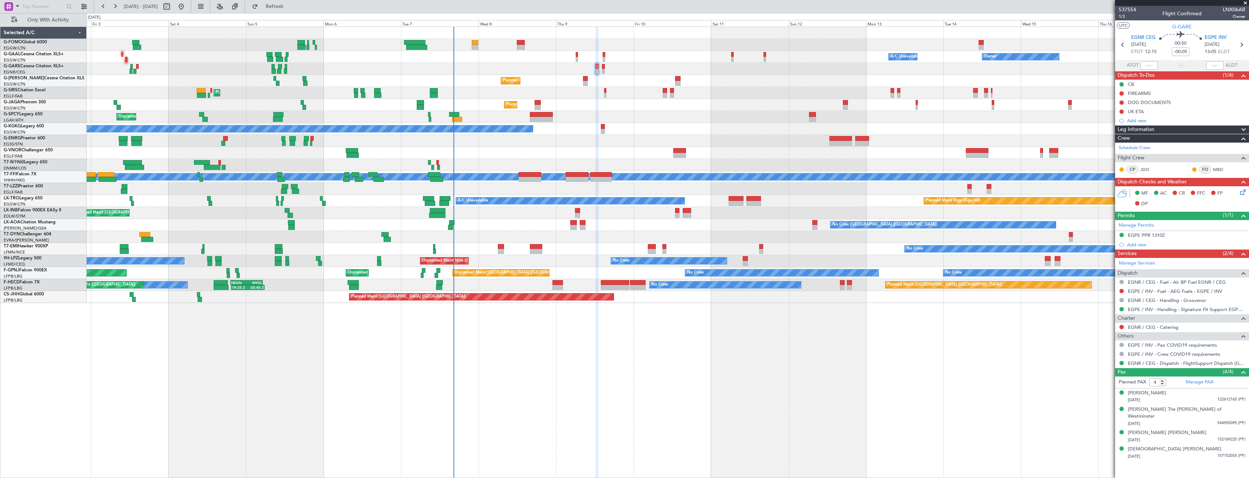
click at [725, 91] on div "Planned Maint London (Farnborough) Planned Maint Oxford (Kidlington)" at bounding box center [668, 93] width 1162 height 12
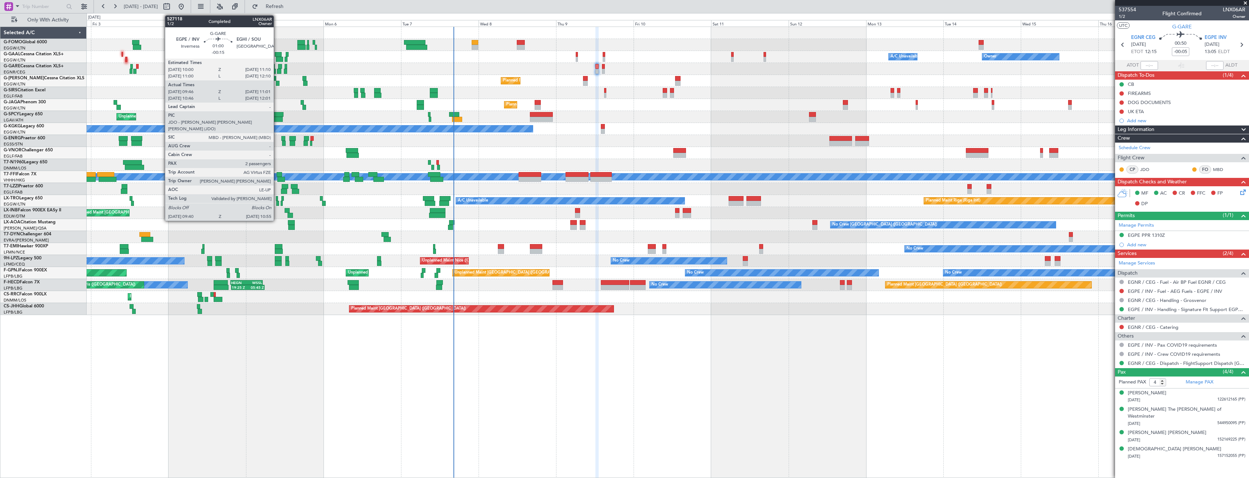
click at [277, 70] on div at bounding box center [279, 71] width 4 height 5
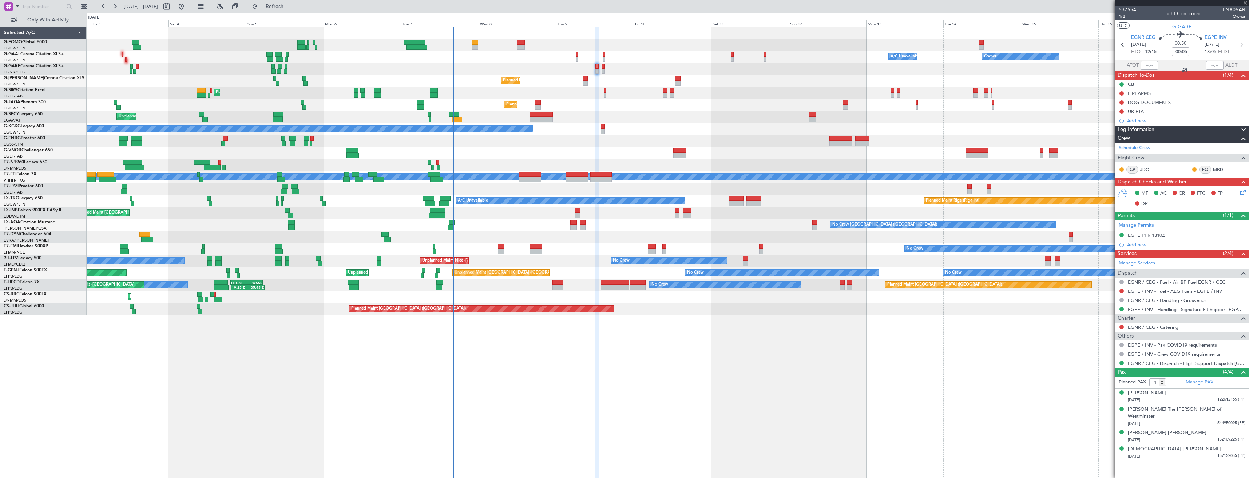
type input "-00:15"
type input "09:46"
type input "10:51"
type input "2"
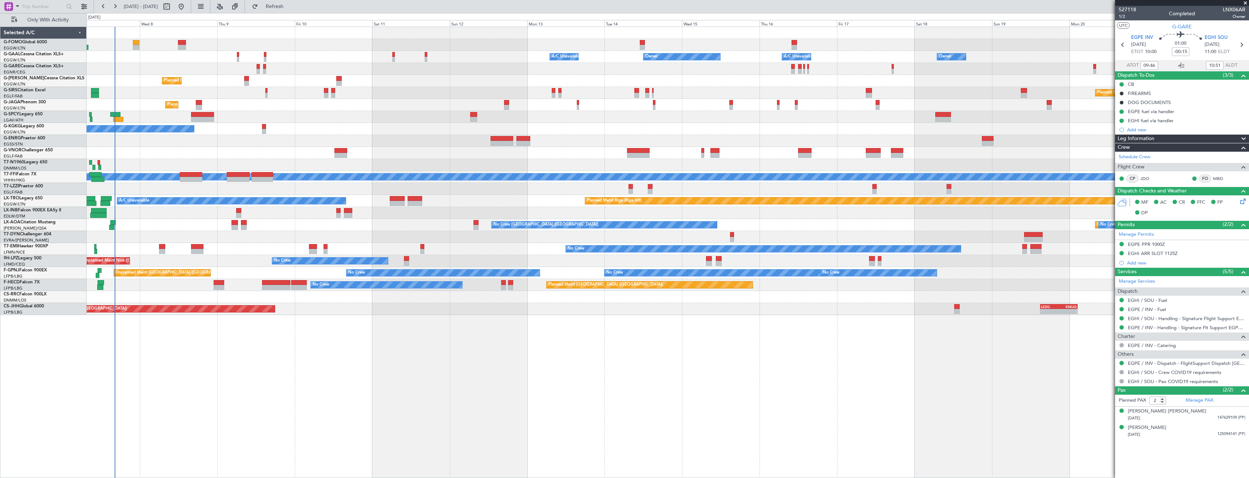
click at [263, 110] on div "Owner A/C Unavailable Owner A/C Unavailable Owner Owner Planned Maint London (L…" at bounding box center [668, 171] width 1162 height 288
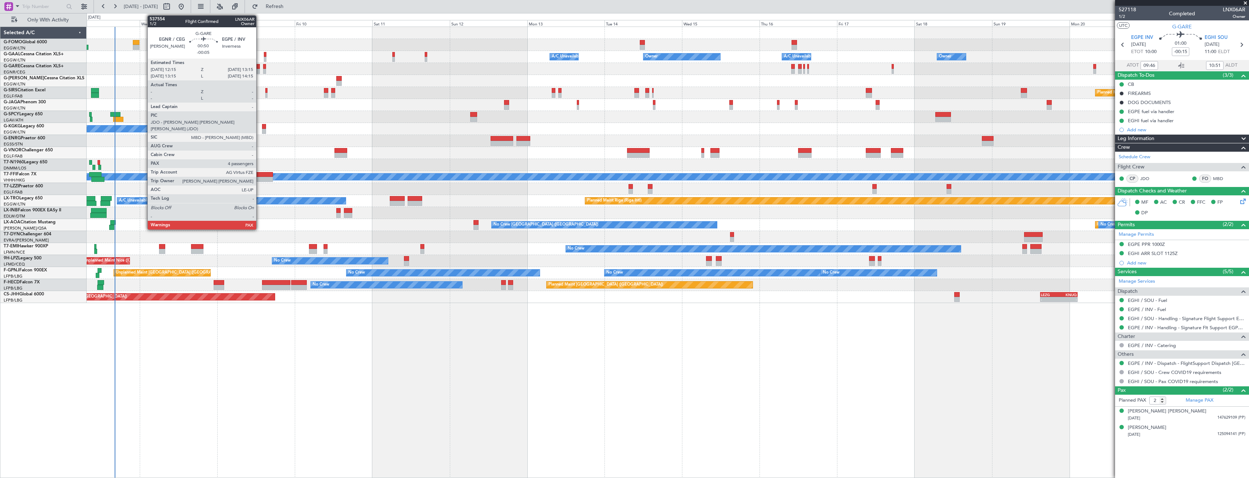
click at [259, 71] on div at bounding box center [257, 71] width 3 height 5
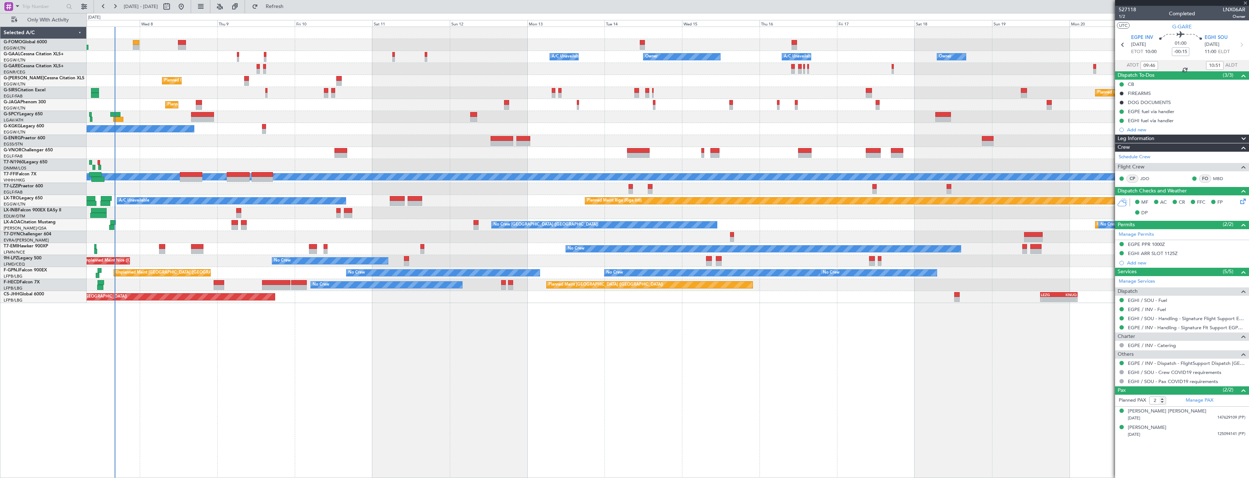
type input "-00:05"
type input "4"
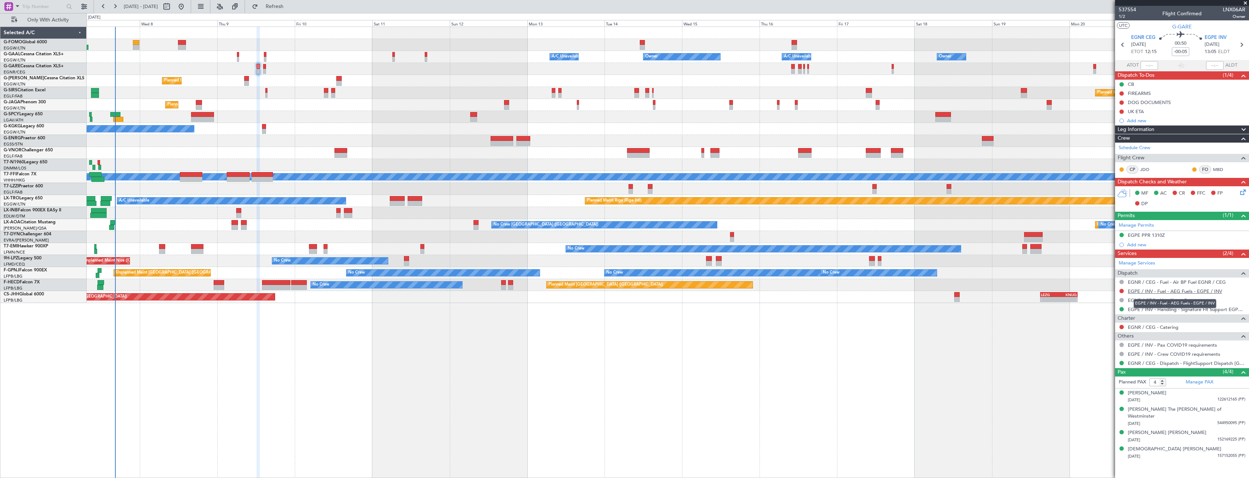
click at [1216, 293] on link "EGPE / INV - Fuel - AEG Fuels - EGPE / INV" at bounding box center [1174, 291] width 94 height 6
click at [274, 7] on button "Refresh" at bounding box center [270, 7] width 44 height 12
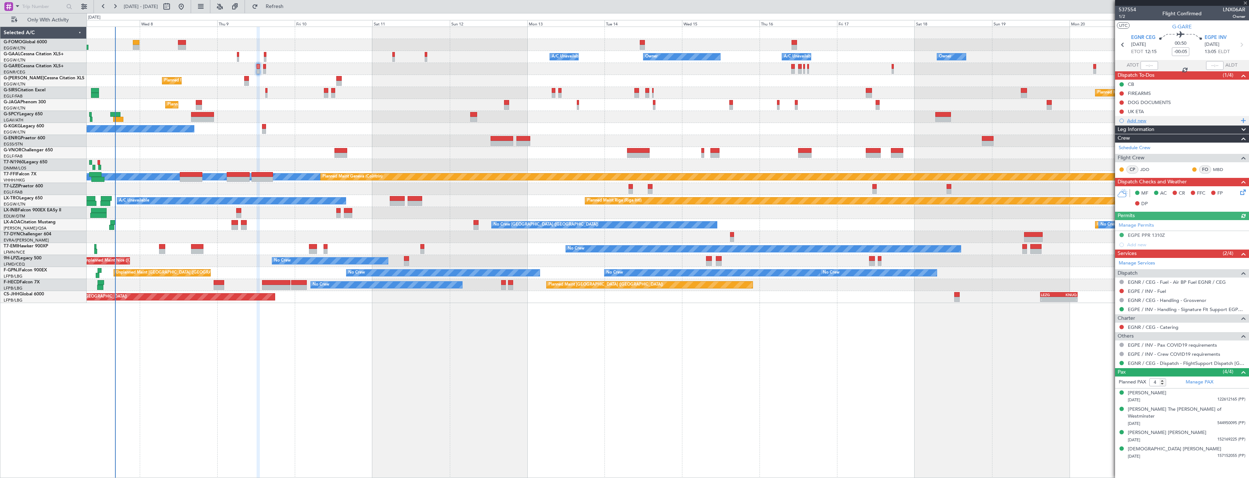
click at [1157, 120] on div "Add new" at bounding box center [1183, 121] width 112 height 6
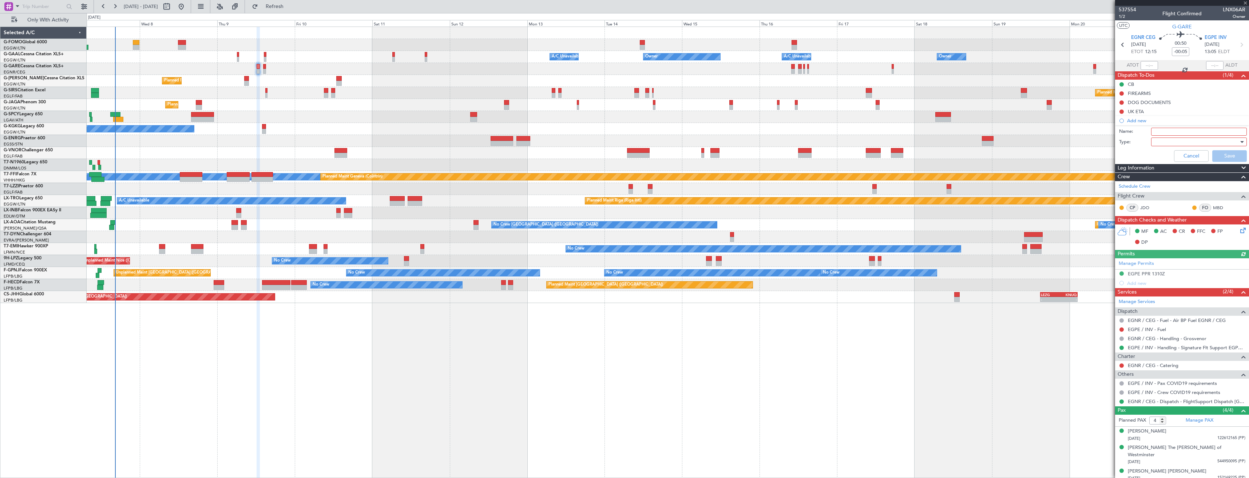
click at [1162, 130] on input "Name:" at bounding box center [1199, 132] width 96 height 8
click at [1209, 145] on div at bounding box center [1196, 141] width 85 height 11
click at [1197, 129] on div at bounding box center [624, 239] width 1249 height 478
drag, startPoint x: 1198, startPoint y: 130, endPoint x: 1189, endPoint y: 130, distance: 9.5
click at [1189, 130] on input "EGPE FUEL VIA WFS" at bounding box center [1199, 132] width 96 height 8
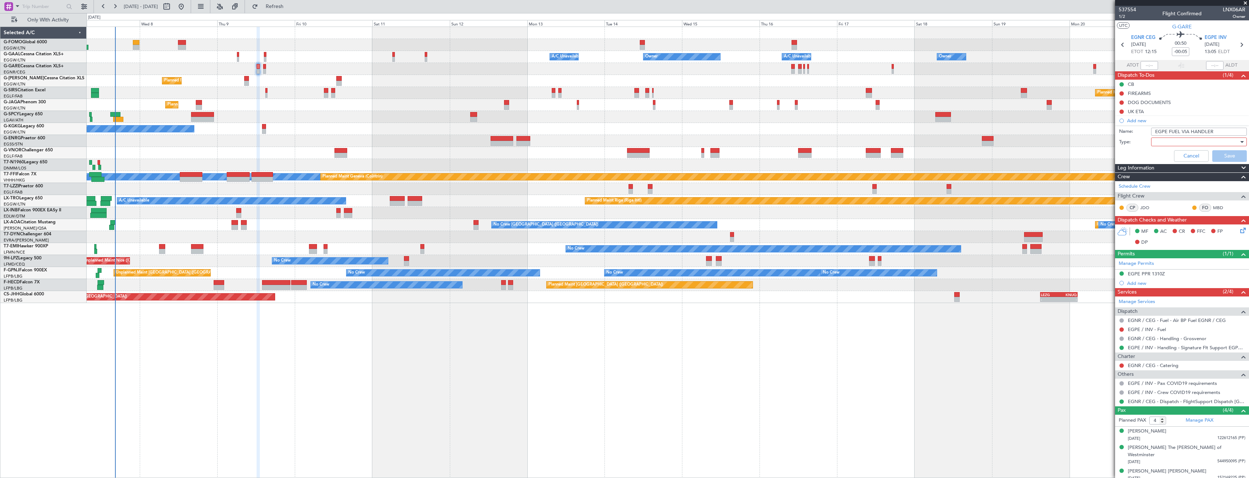
type input "EGPE FUEL VIA HANDLER"
click at [1186, 143] on div at bounding box center [1196, 141] width 85 height 11
click at [1175, 155] on span "Generic" at bounding box center [1195, 156] width 85 height 11
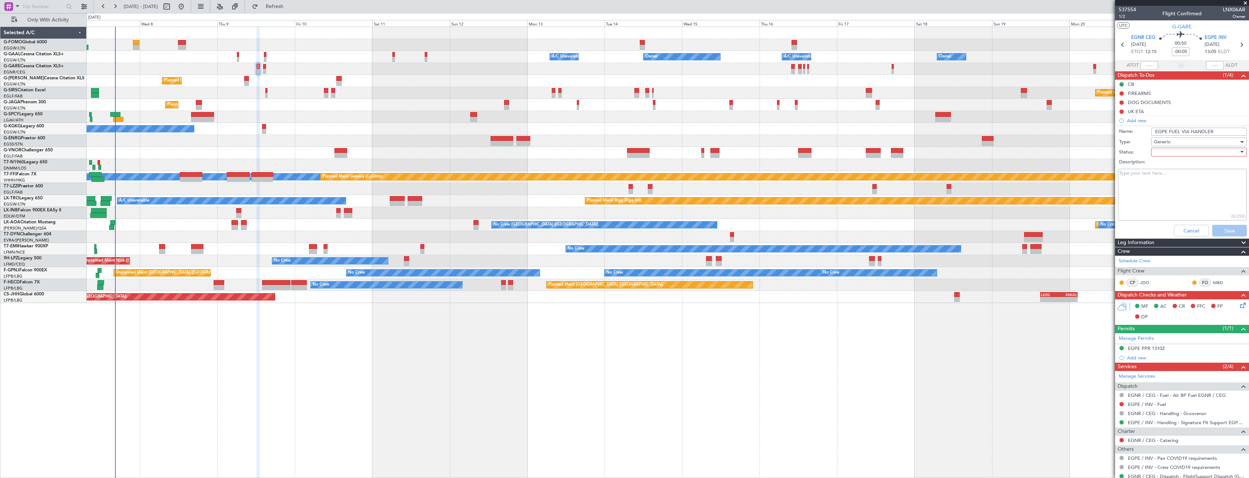
click at [1174, 151] on div at bounding box center [1196, 152] width 85 height 11
click at [1176, 175] on span "In Progress" at bounding box center [1195, 177] width 85 height 11
click at [1221, 229] on button "Save" at bounding box center [1229, 231] width 35 height 12
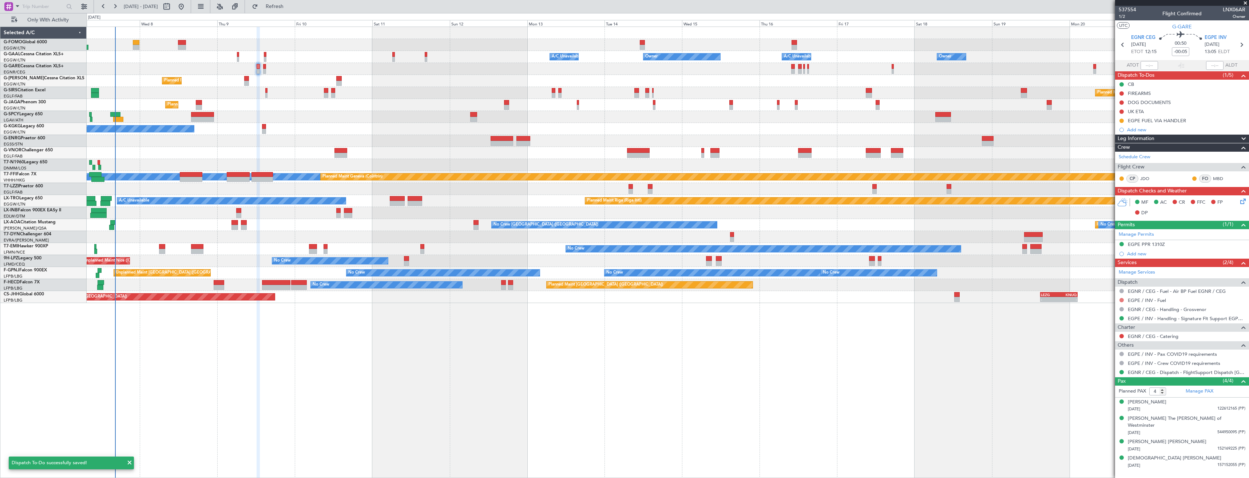
click at [1120, 298] on button at bounding box center [1121, 300] width 4 height 4
click at [1103, 339] on span "Requested" at bounding box center [1100, 342] width 23 height 7
click at [1192, 120] on div "EGPE FUEL VIA HANDLER" at bounding box center [1182, 120] width 134 height 9
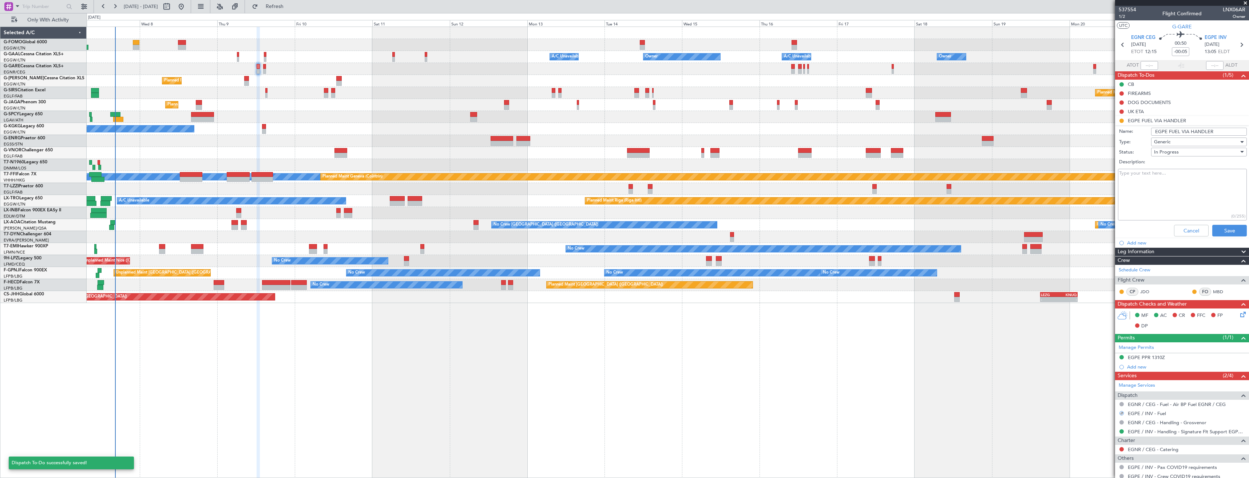
drag, startPoint x: 1218, startPoint y: 131, endPoint x: 1126, endPoint y: 133, distance: 91.3
click at [1126, 133] on div "Name: EGPE FUEL VIA HANDLER" at bounding box center [1181, 131] width 141 height 11
click at [1212, 230] on button "Save" at bounding box center [1229, 231] width 35 height 12
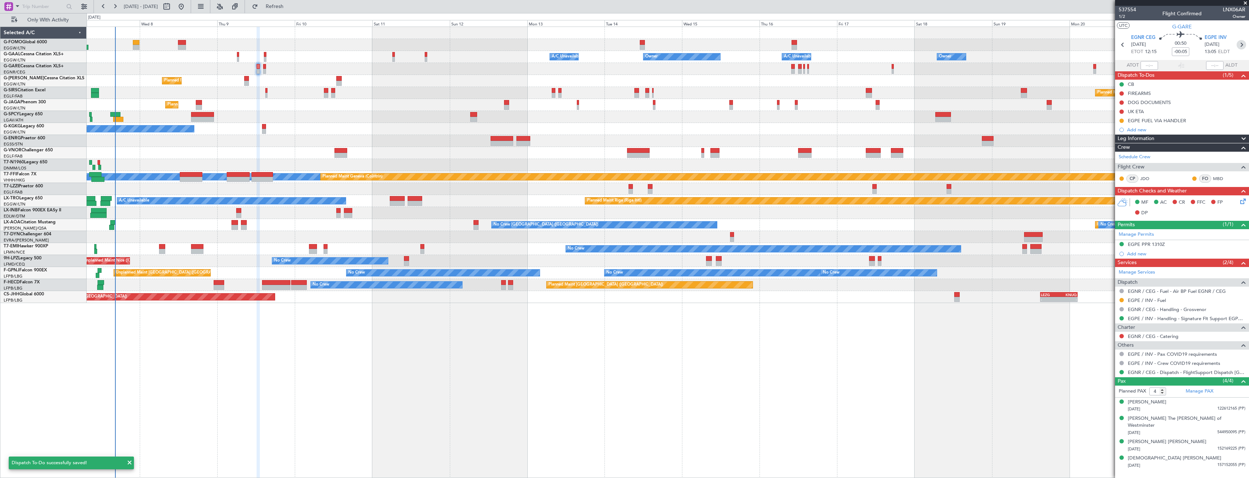
click at [1240, 43] on icon at bounding box center [1240, 44] width 9 height 9
type input "-00:15"
type input "0"
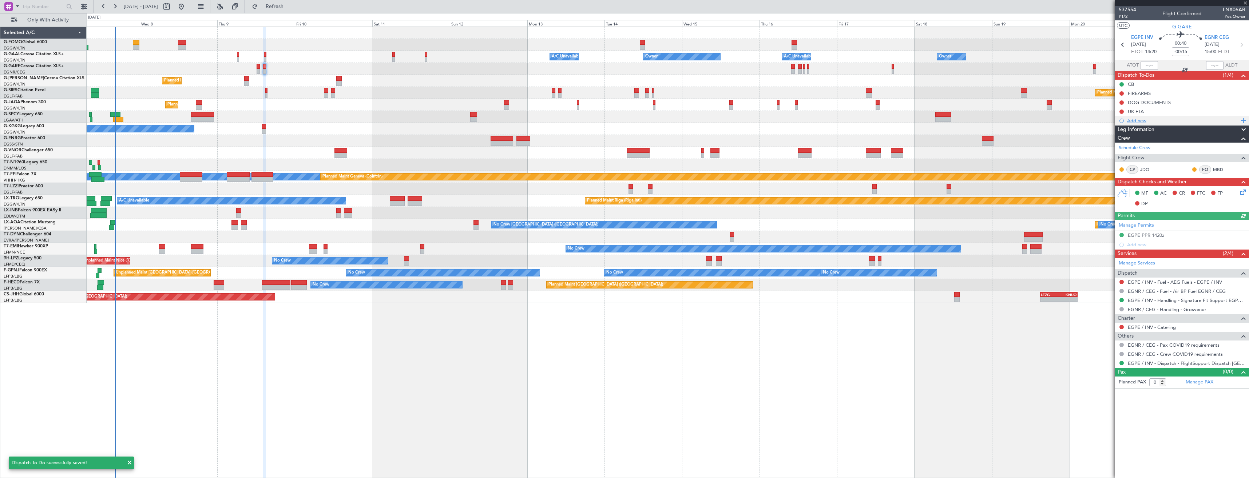
click at [1154, 122] on div "Add new" at bounding box center [1183, 121] width 112 height 6
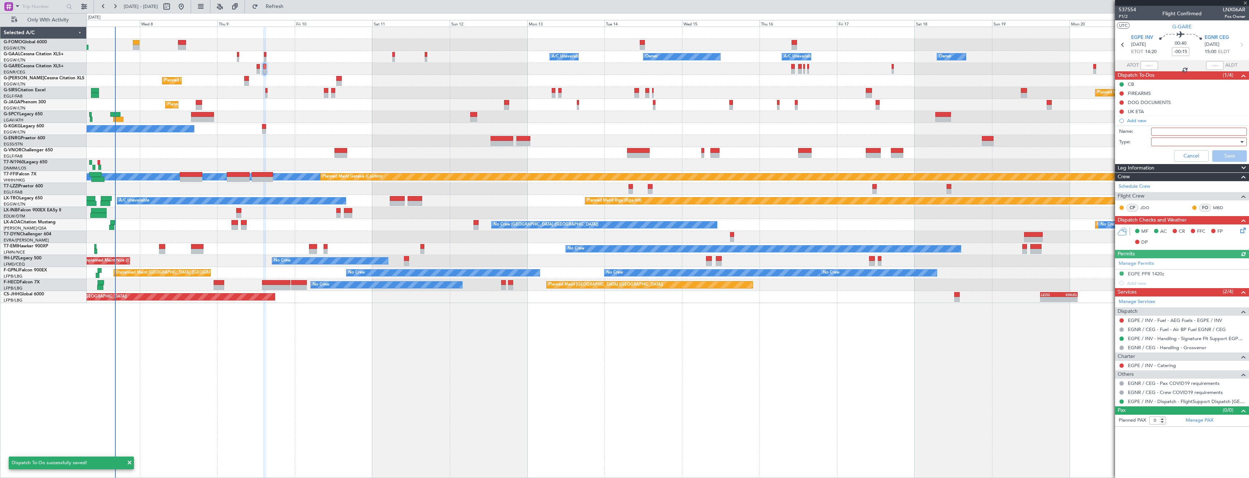
click at [1174, 129] on input "Name:" at bounding box center [1199, 132] width 96 height 8
paste input "EGPE FUEL VIA HANDLER"
type input "EGPE FUEL VIA HANDLER"
click at [1178, 144] on div at bounding box center [1196, 141] width 85 height 11
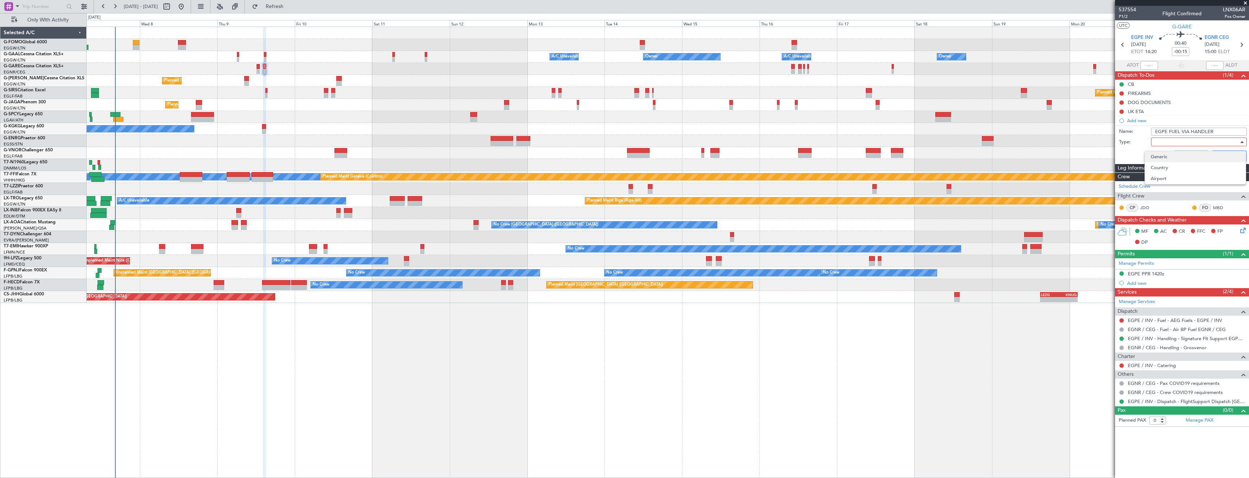
click at [1172, 155] on span "Generic" at bounding box center [1194, 156] width 89 height 11
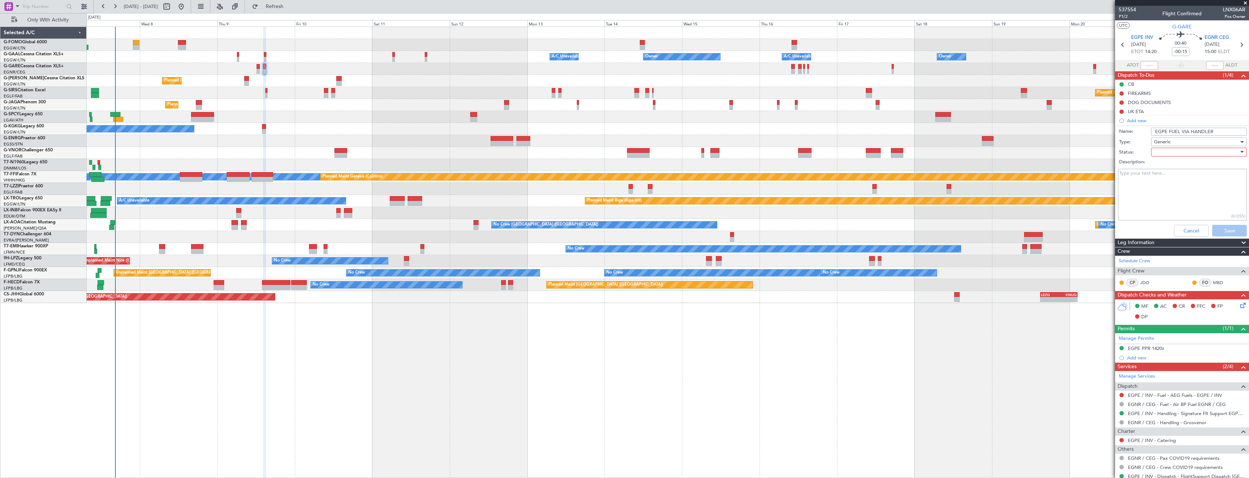
click at [1173, 153] on div at bounding box center [1196, 152] width 85 height 11
click at [1188, 174] on span "In Progress" at bounding box center [1195, 177] width 85 height 11
click at [1223, 232] on button "Save" at bounding box center [1229, 231] width 35 height 12
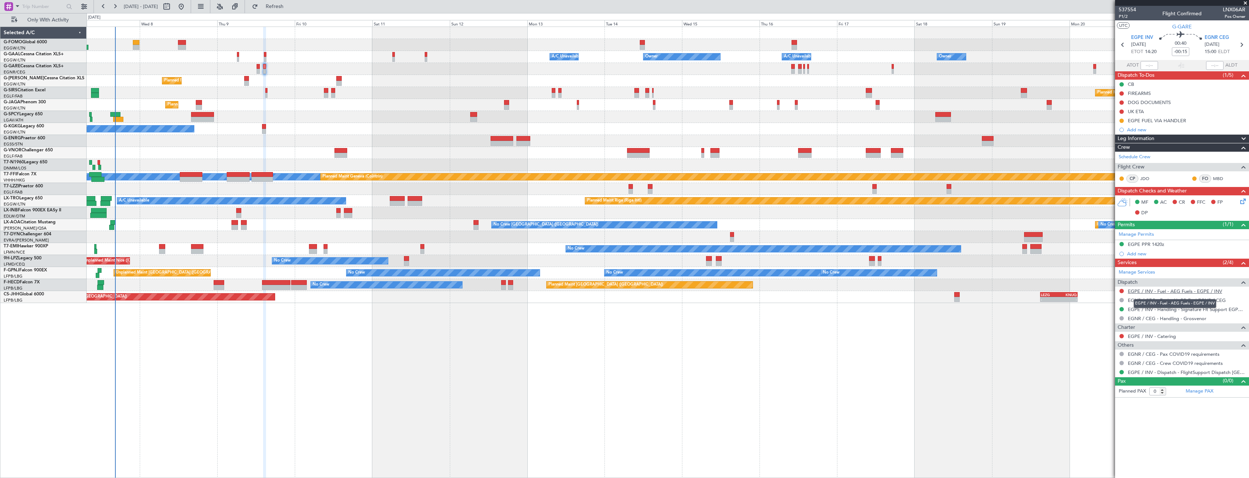
click at [1188, 293] on link "EGPE / INV - Fuel - AEG Fuels - EGPE / INV" at bounding box center [1174, 291] width 94 height 6
click at [290, 6] on span "Refresh" at bounding box center [274, 6] width 31 height 5
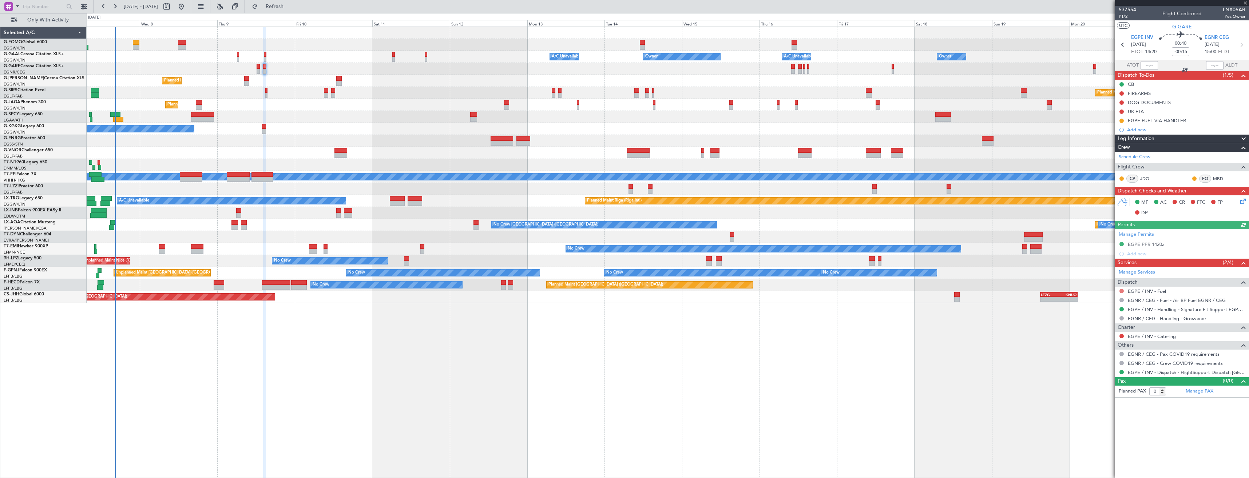
click at [1121, 292] on button at bounding box center [1121, 291] width 4 height 4
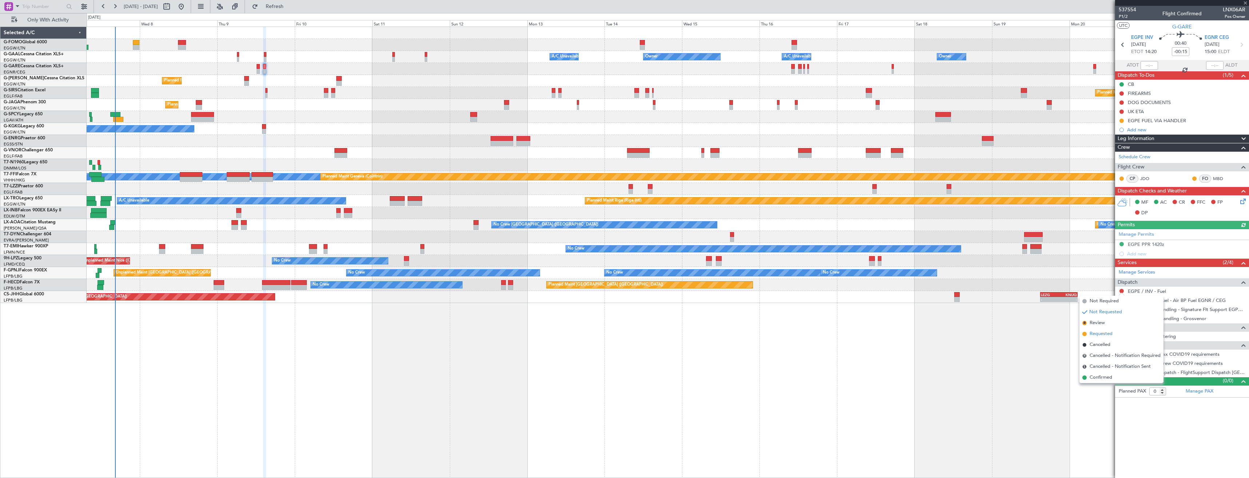
click at [1110, 336] on span "Requested" at bounding box center [1100, 333] width 23 height 7
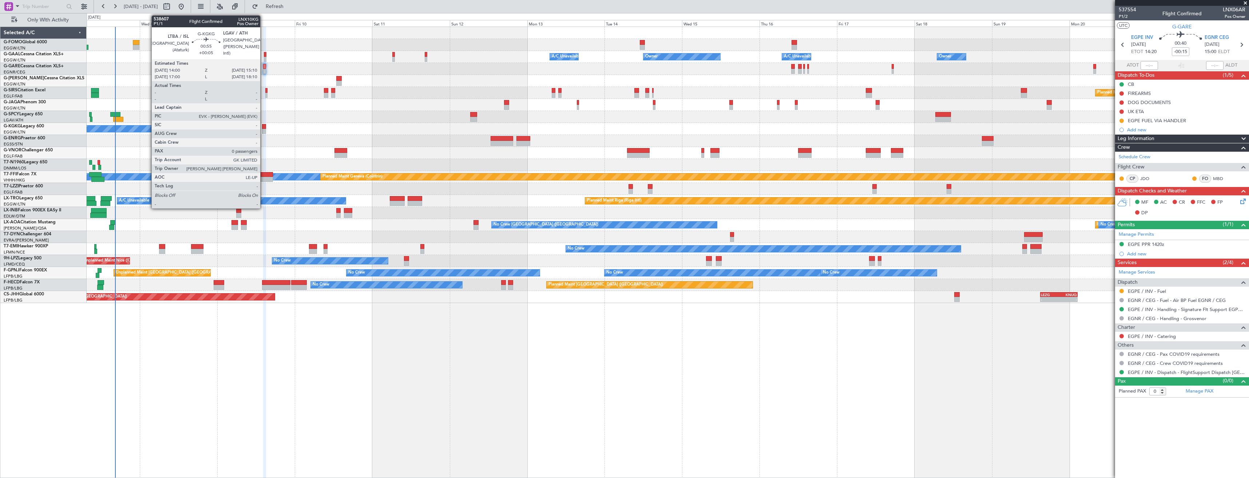
click at [263, 128] on div at bounding box center [264, 126] width 4 height 5
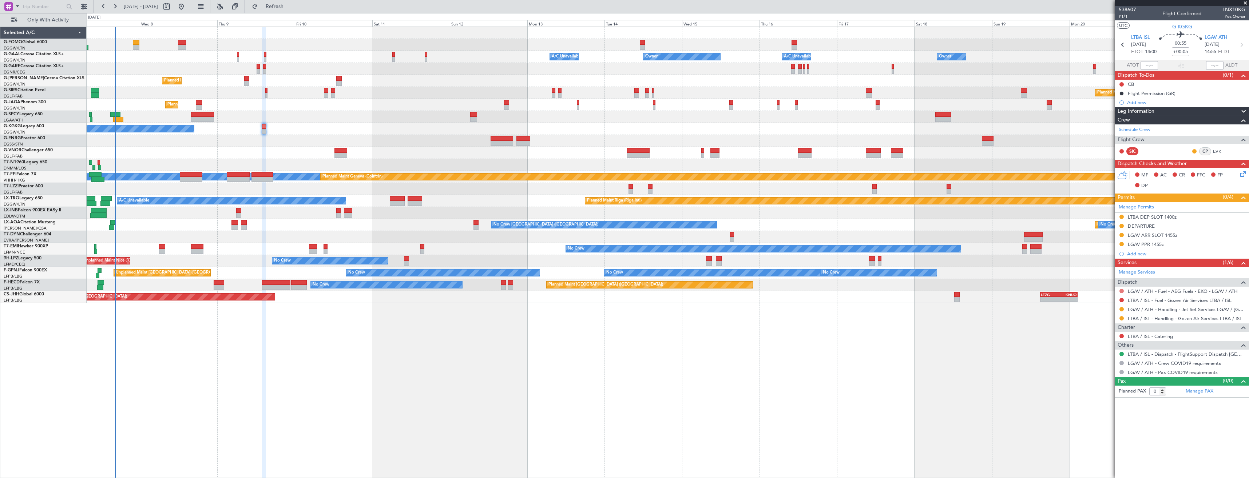
click at [1123, 290] on button at bounding box center [1121, 291] width 4 height 4
click at [1102, 302] on span "Not Required" at bounding box center [1103, 301] width 29 height 7
click at [1142, 302] on link "LTBA / ISL - Fuel - Gozen Air Services LTBA / ISL" at bounding box center [1179, 300] width 104 height 6
click at [285, 9] on button "Refresh" at bounding box center [270, 7] width 44 height 12
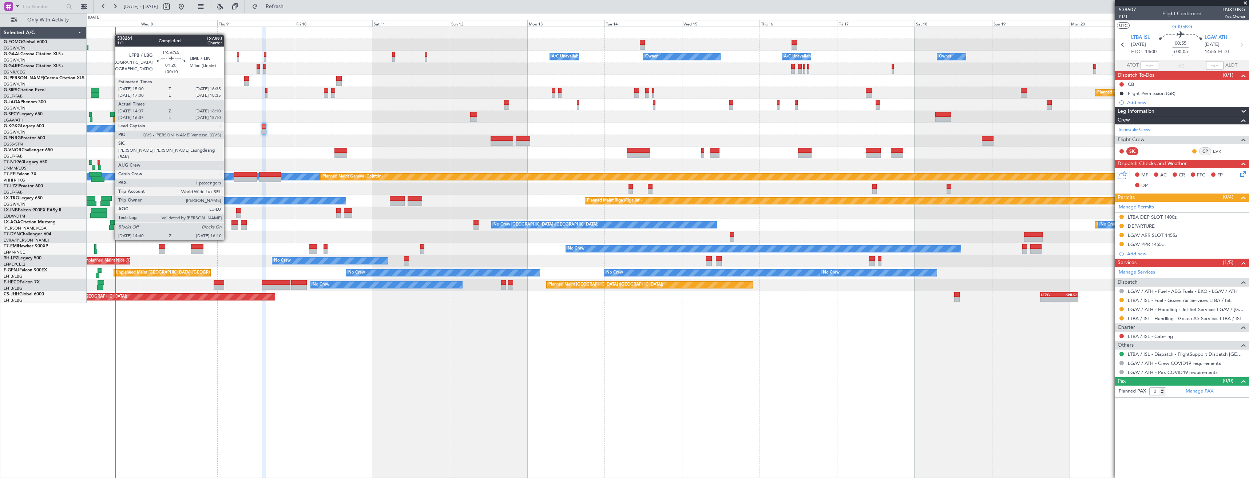
click at [111, 226] on div at bounding box center [111, 227] width 5 height 5
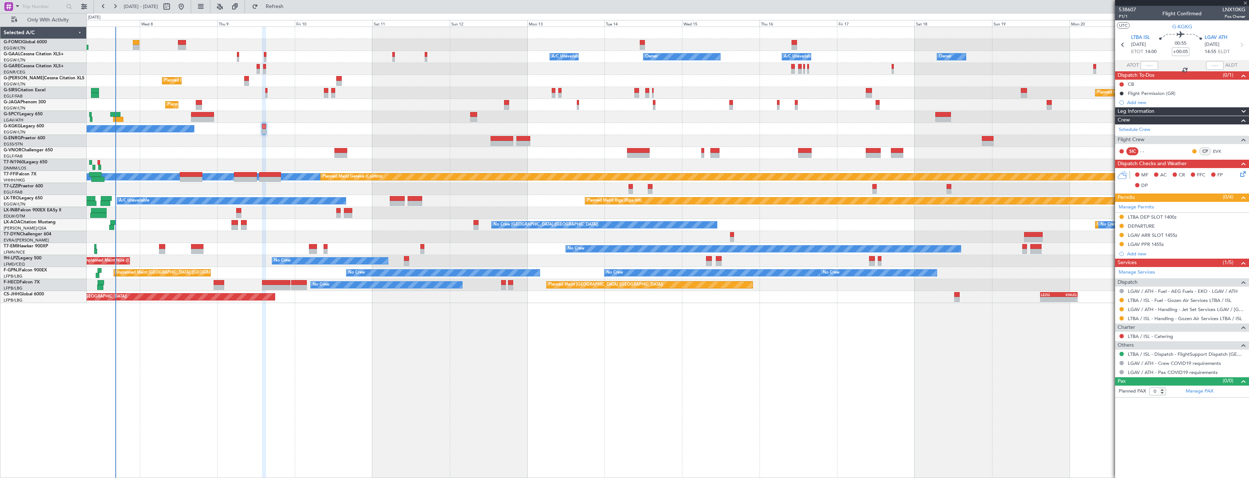
type input "+00:10"
type input "14:47"
type input "16:05"
type input "1"
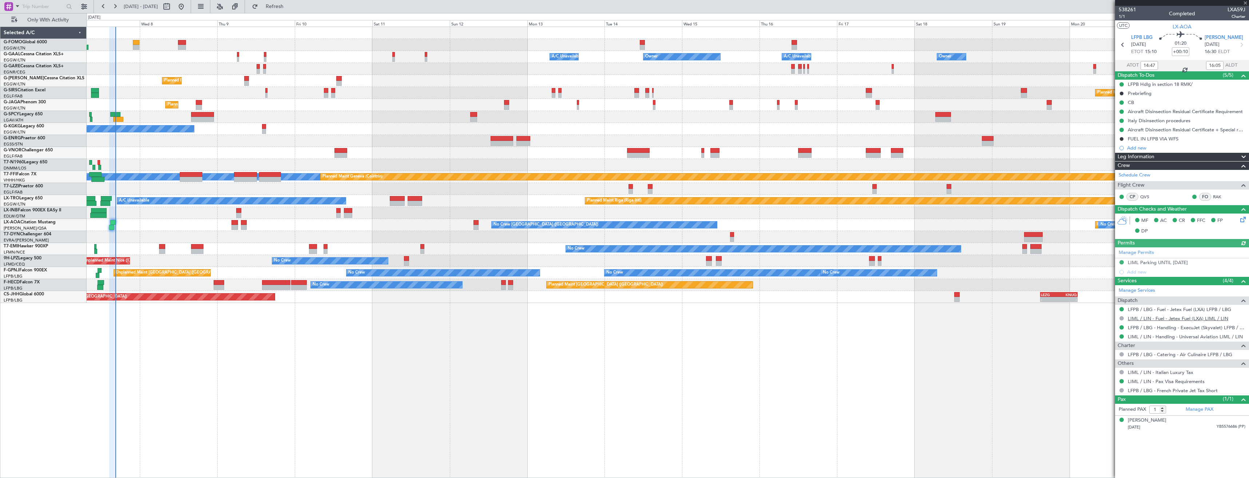
click at [1152, 320] on link "LIML / LIN - Fuel - Jetex Fuel (LXA) LIML / LIN" at bounding box center [1177, 318] width 100 height 6
click at [1178, 336] on link "LIML / LIN - Handling - Universal Aviation LIML / LIN" at bounding box center [1184, 337] width 115 height 6
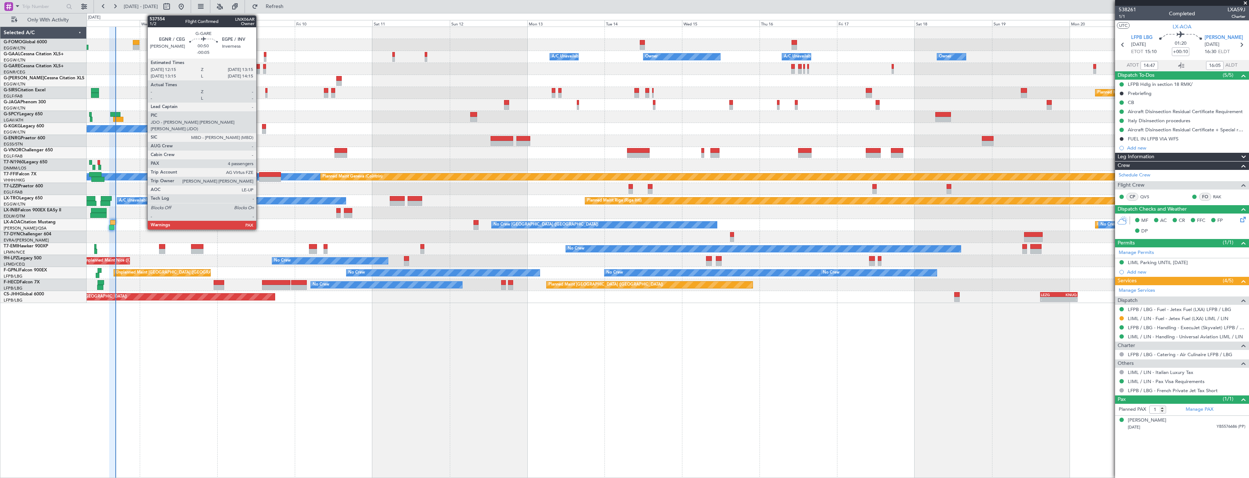
click at [259, 68] on div at bounding box center [257, 66] width 3 height 5
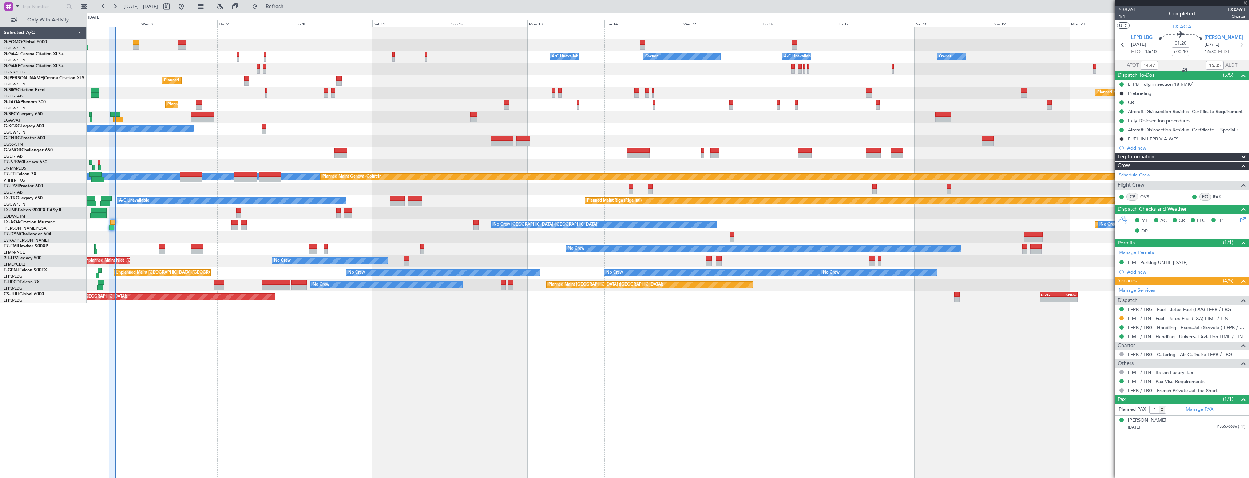
type input "-00:05"
type input "4"
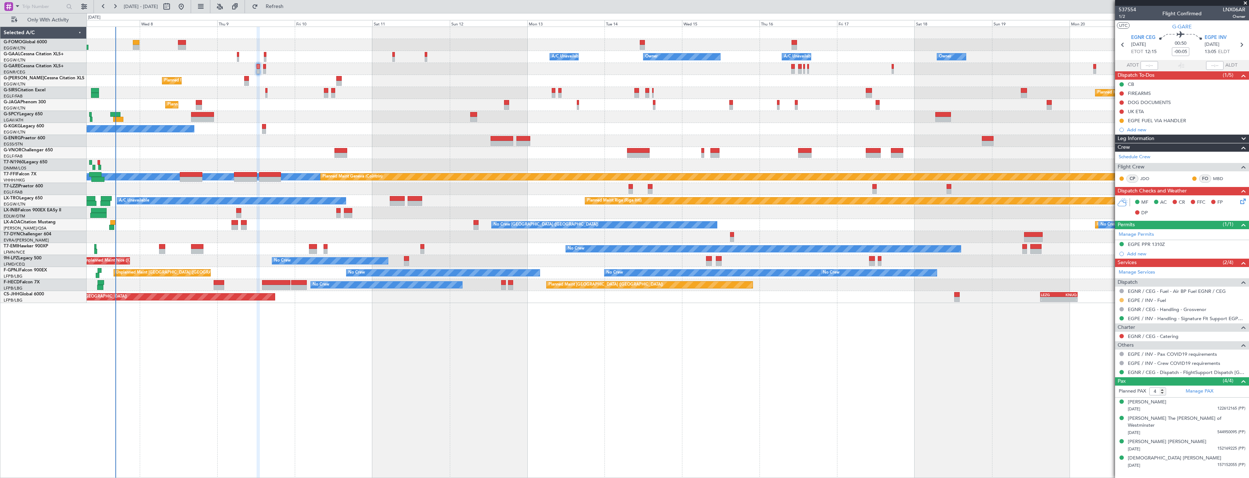
click at [1122, 299] on button at bounding box center [1121, 300] width 4 height 4
click at [1107, 384] on span "Confirmed" at bounding box center [1100, 386] width 23 height 7
click at [1121, 122] on button at bounding box center [1121, 121] width 4 height 4
click at [1124, 144] on span "In Progress" at bounding box center [1124, 141] width 25 height 7
click at [1123, 150] on span "Completed" at bounding box center [1124, 152] width 24 height 7
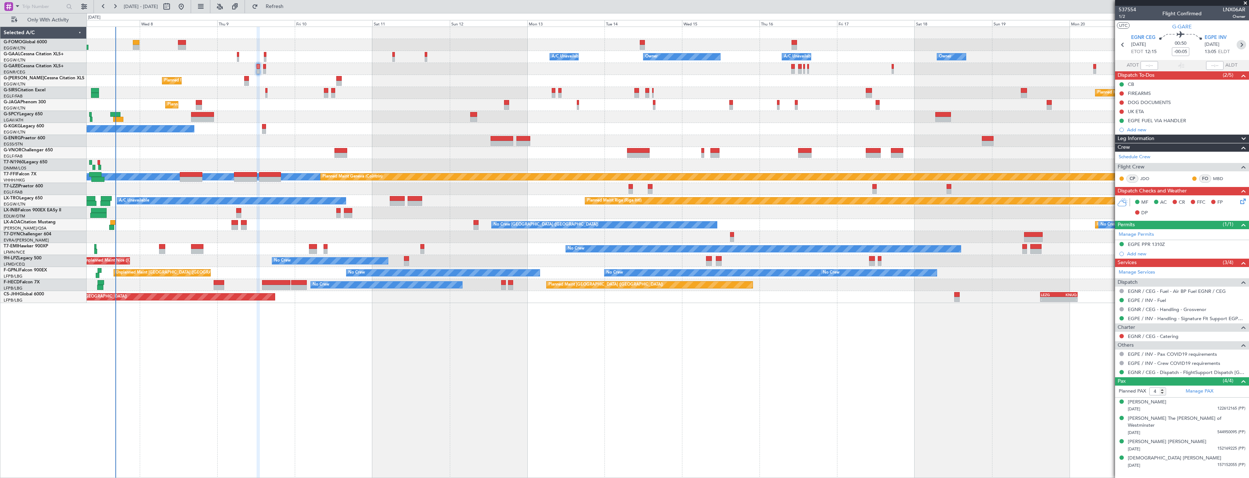
click at [1240, 43] on icon at bounding box center [1240, 44] width 9 height 9
type input "-00:15"
type input "0"
click at [1119, 289] on div at bounding box center [1121, 291] width 6 height 6
click at [1120, 290] on button at bounding box center [1121, 291] width 4 height 4
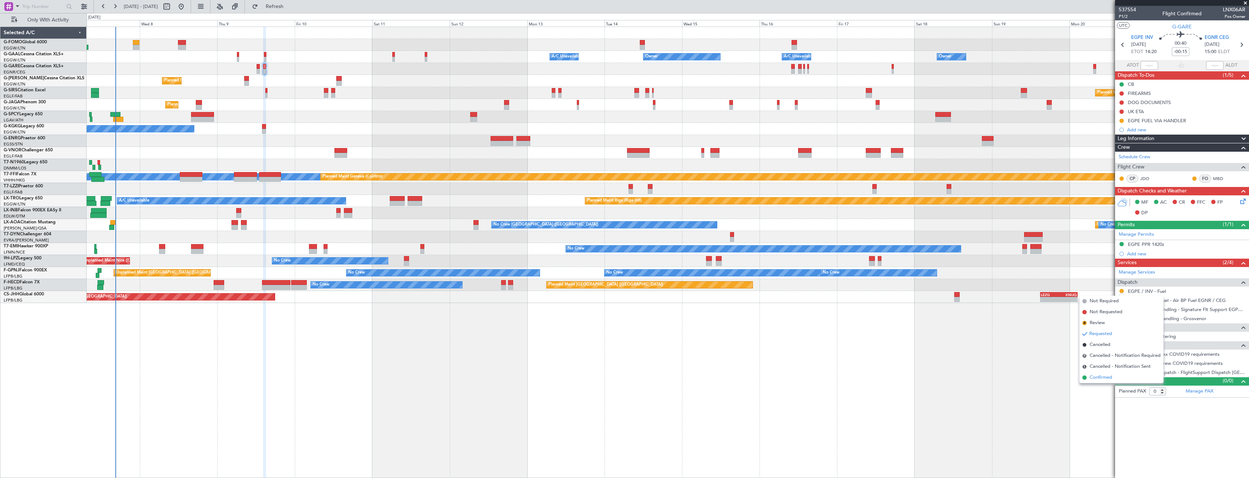
click at [1097, 375] on span "Confirmed" at bounding box center [1100, 377] width 23 height 7
drag, startPoint x: 1121, startPoint y: 118, endPoint x: 1119, endPoint y: 130, distance: 11.7
click at [1121, 119] on button at bounding box center [1121, 121] width 4 height 4
click at [1115, 155] on span "Completed" at bounding box center [1124, 152] width 24 height 7
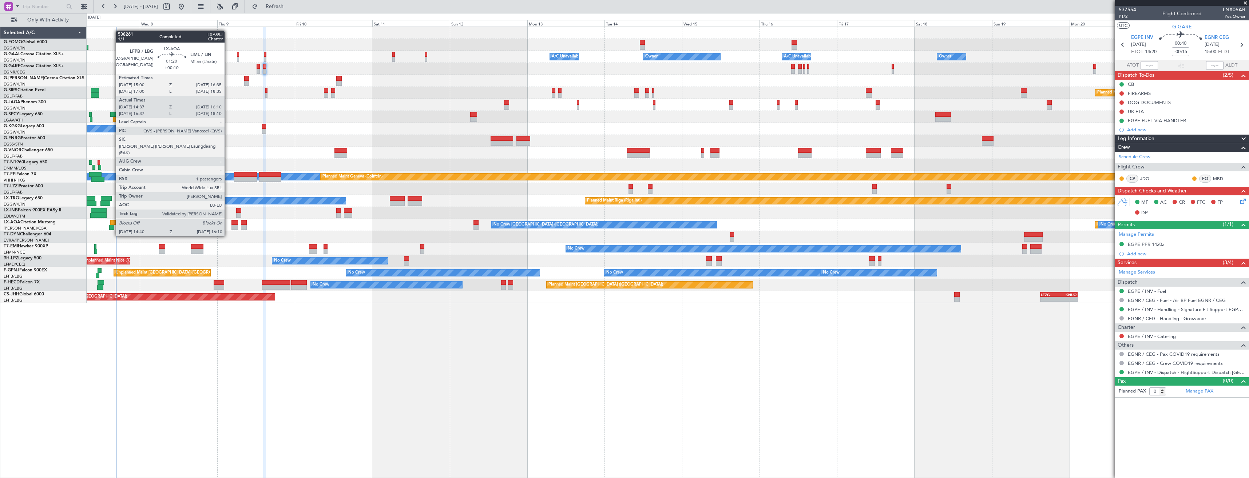
click at [112, 222] on div at bounding box center [112, 222] width 5 height 5
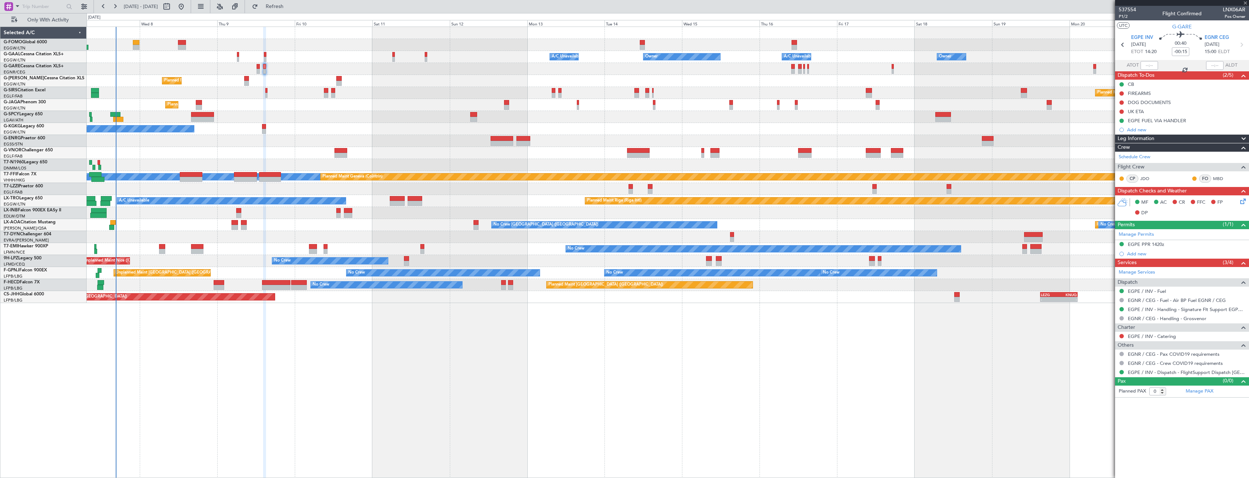
type input "+00:10"
type input "14:47"
type input "16:05"
type input "1"
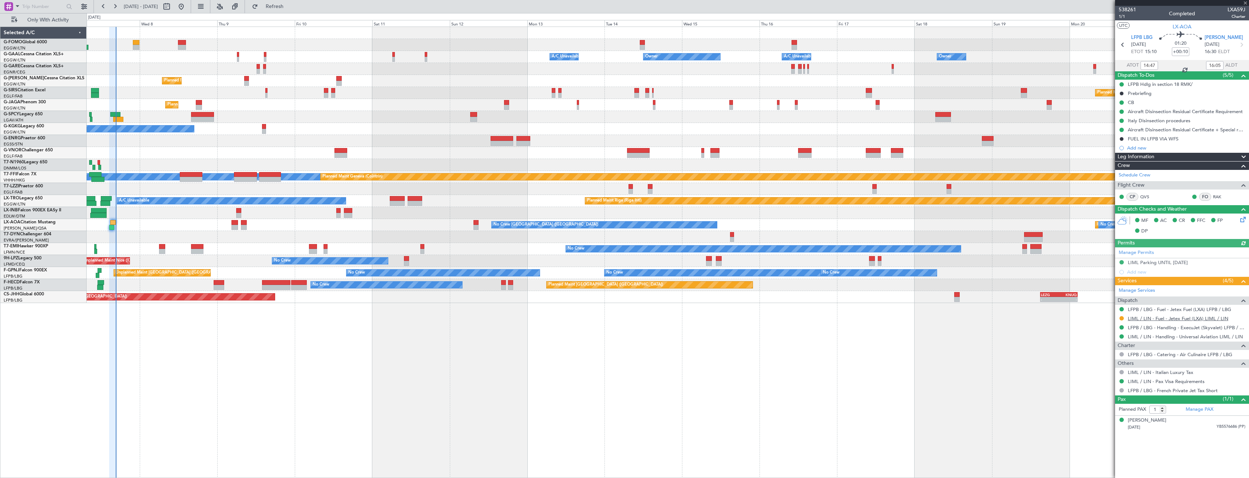
click at [1146, 320] on link "LIML / LIN - Fuel - Jetex Fuel (LXA) LIML / LIN" at bounding box center [1177, 318] width 100 height 6
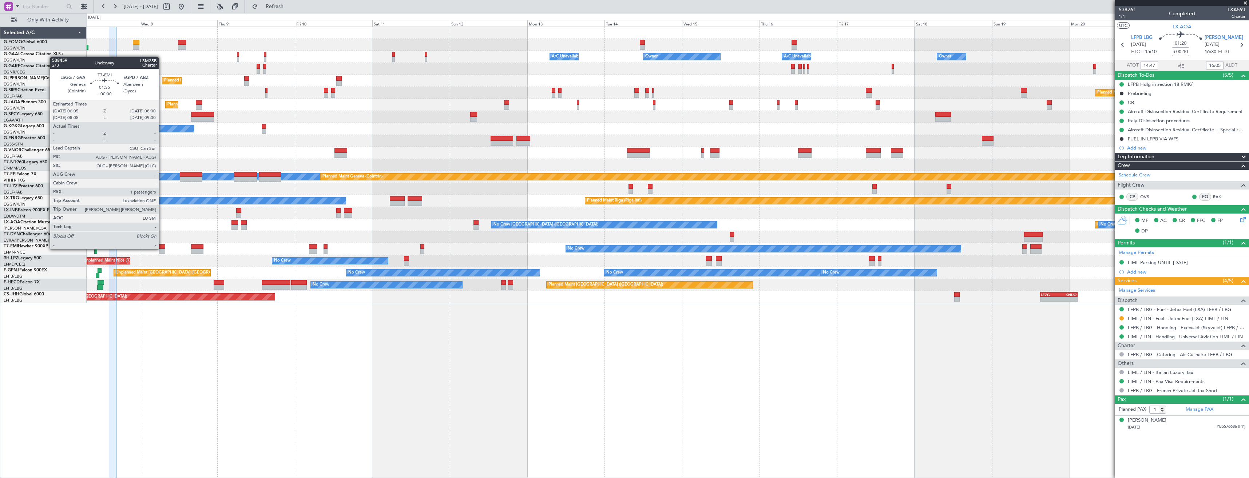
click at [162, 248] on div at bounding box center [162, 246] width 7 height 5
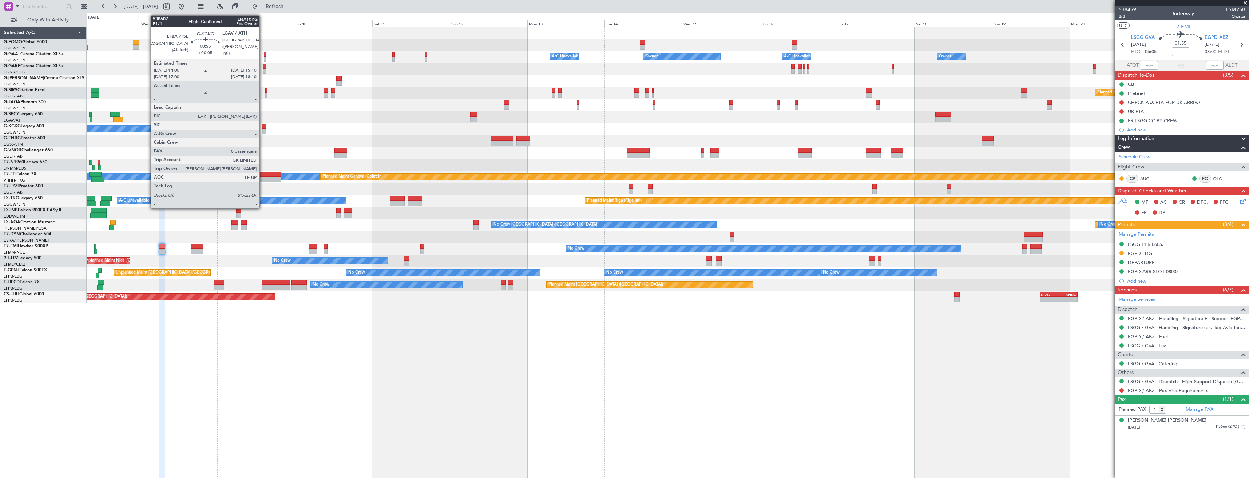
click at [263, 131] on div at bounding box center [264, 131] width 4 height 5
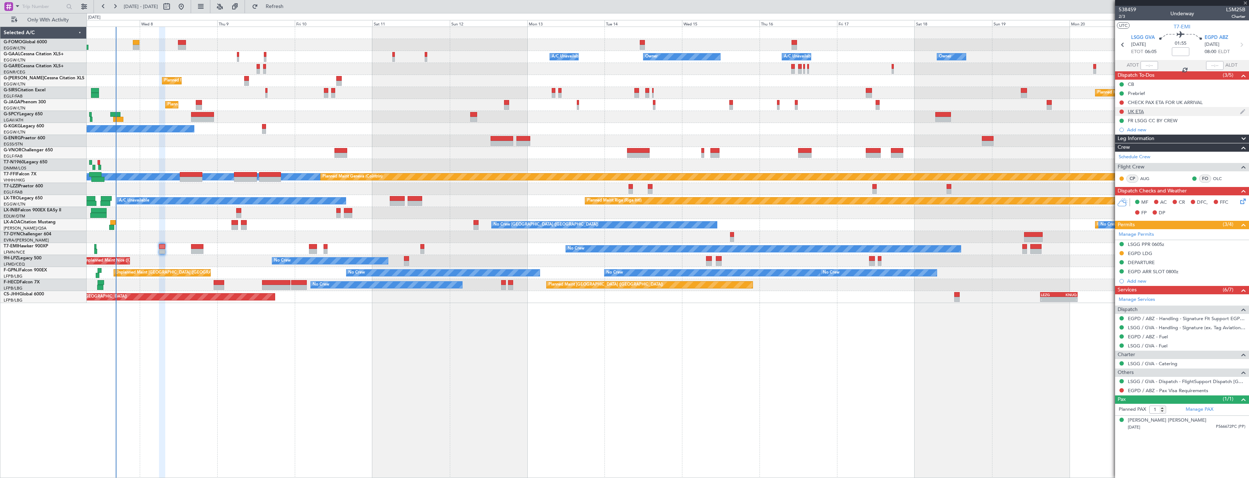
type input "+00:05"
type input "0"
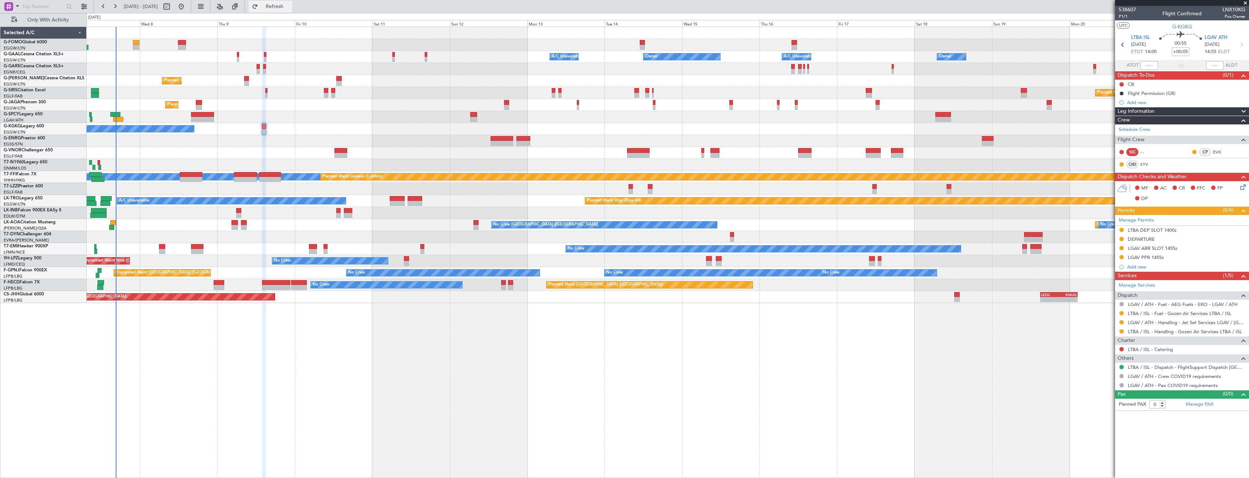
click at [292, 2] on button "Refresh" at bounding box center [270, 7] width 44 height 12
click at [1120, 17] on span "P1/1" at bounding box center [1126, 16] width 17 height 6
click at [285, 8] on span "Refresh" at bounding box center [274, 6] width 31 height 5
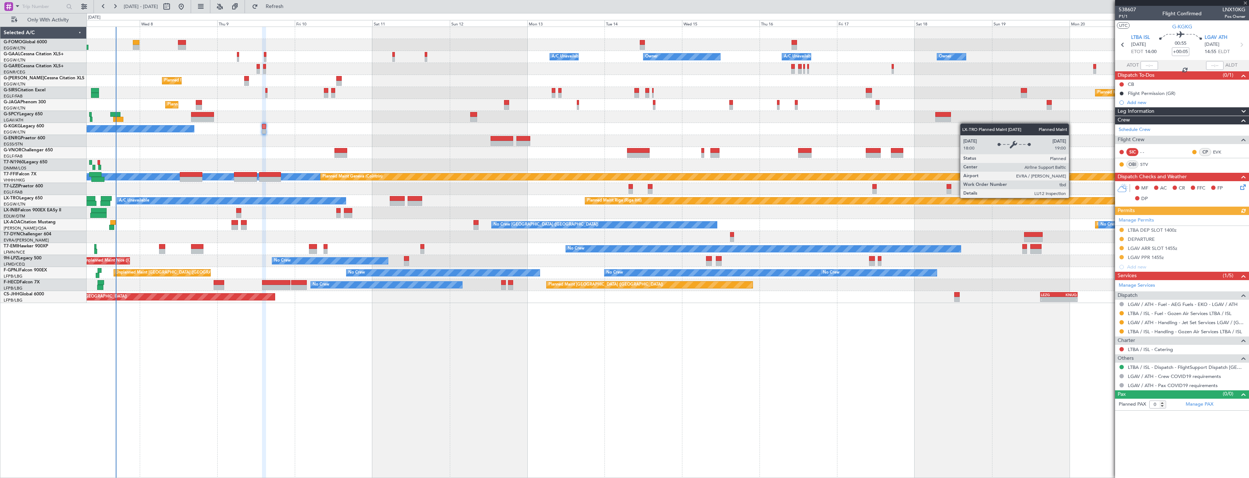
click at [1242, 185] on icon at bounding box center [1241, 186] width 6 height 6
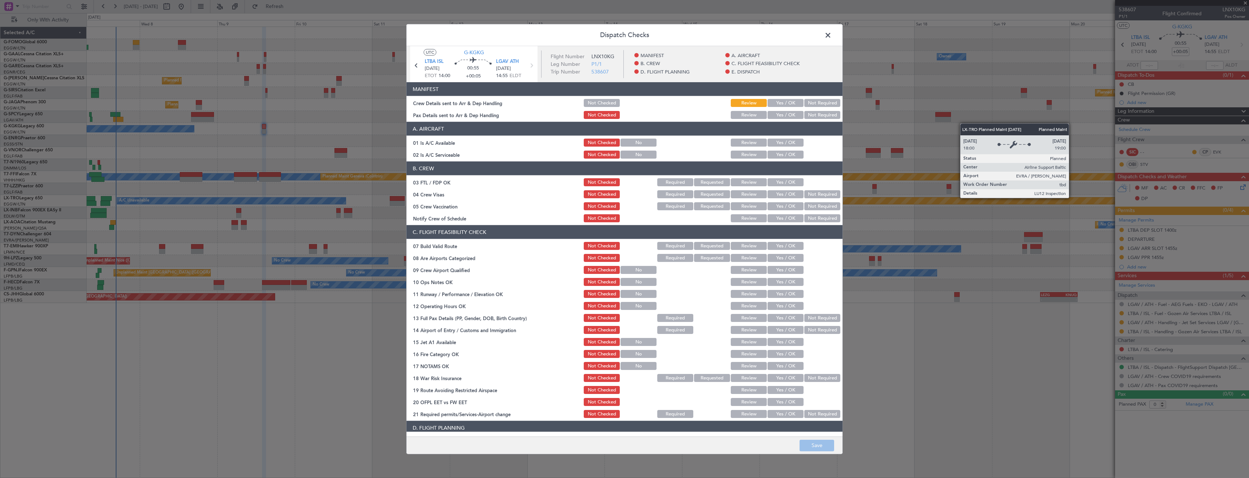
drag, startPoint x: 781, startPoint y: 104, endPoint x: 780, endPoint y: 109, distance: 5.2
click at [781, 104] on button "Yes / OK" at bounding box center [785, 103] width 36 height 8
click at [779, 116] on button "Yes / OK" at bounding box center [785, 115] width 36 height 8
click at [820, 442] on button "Save" at bounding box center [816, 445] width 35 height 12
click at [831, 37] on span at bounding box center [831, 37] width 0 height 15
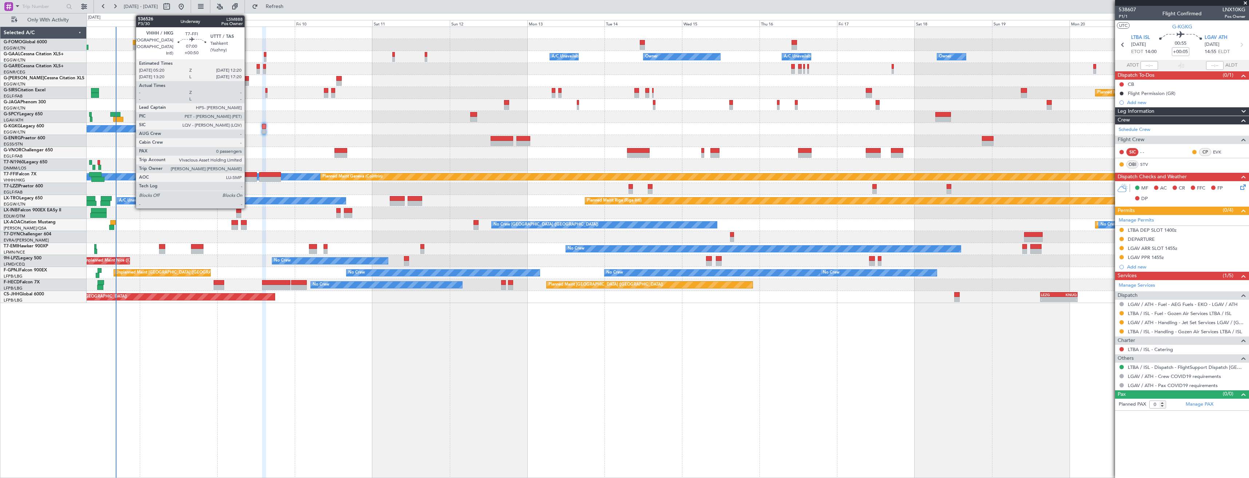
click at [248, 178] on div at bounding box center [245, 179] width 23 height 5
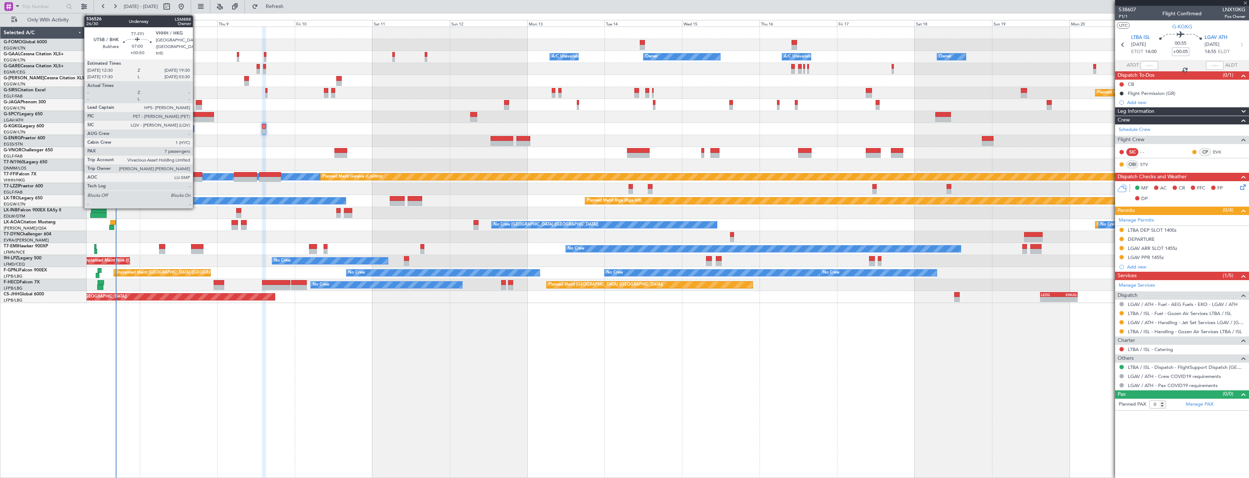
type input "+00:50"
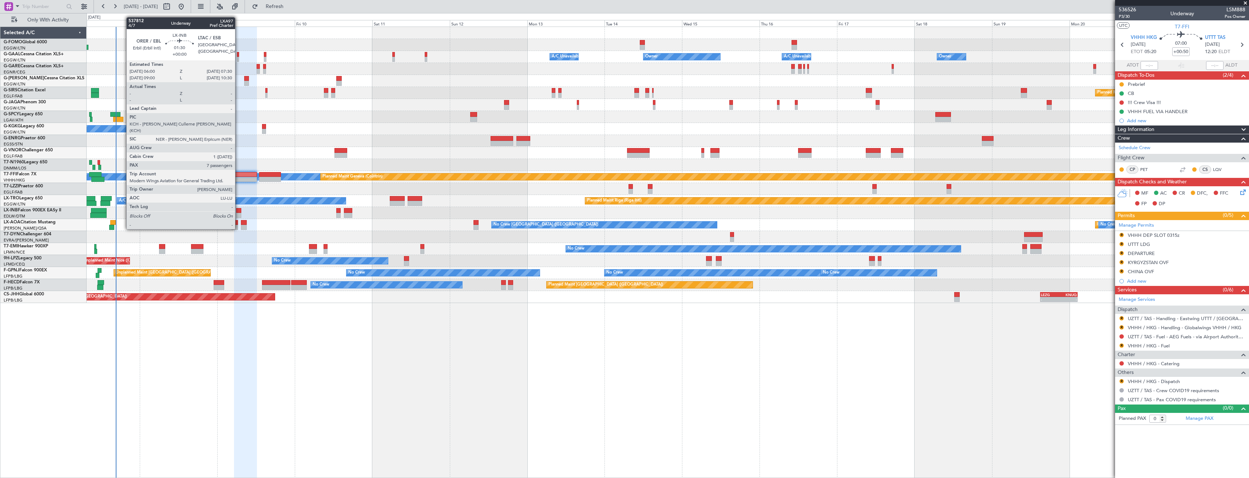
click at [238, 215] on div at bounding box center [238, 215] width 5 height 5
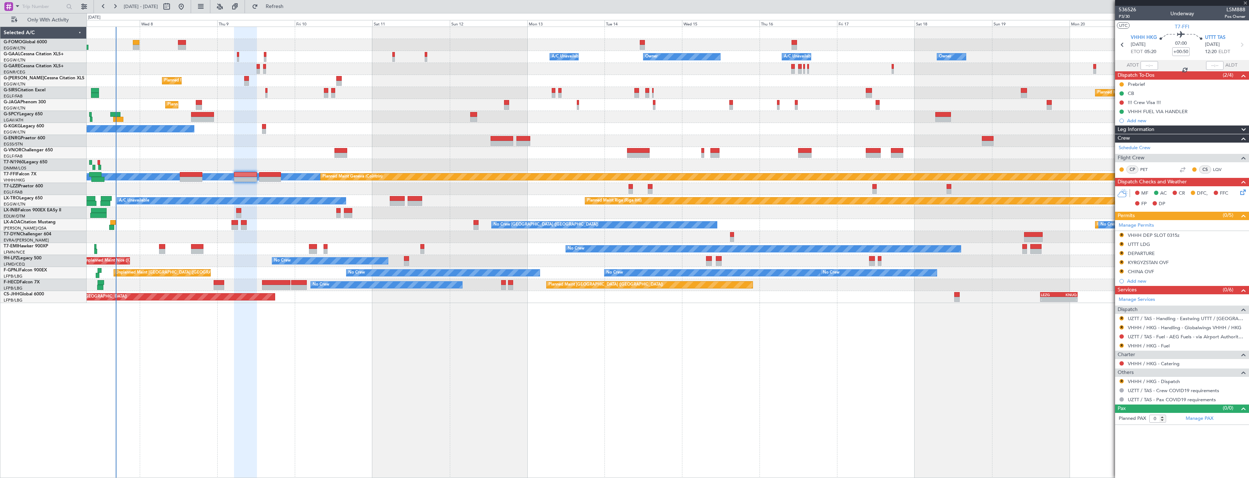
type input "7"
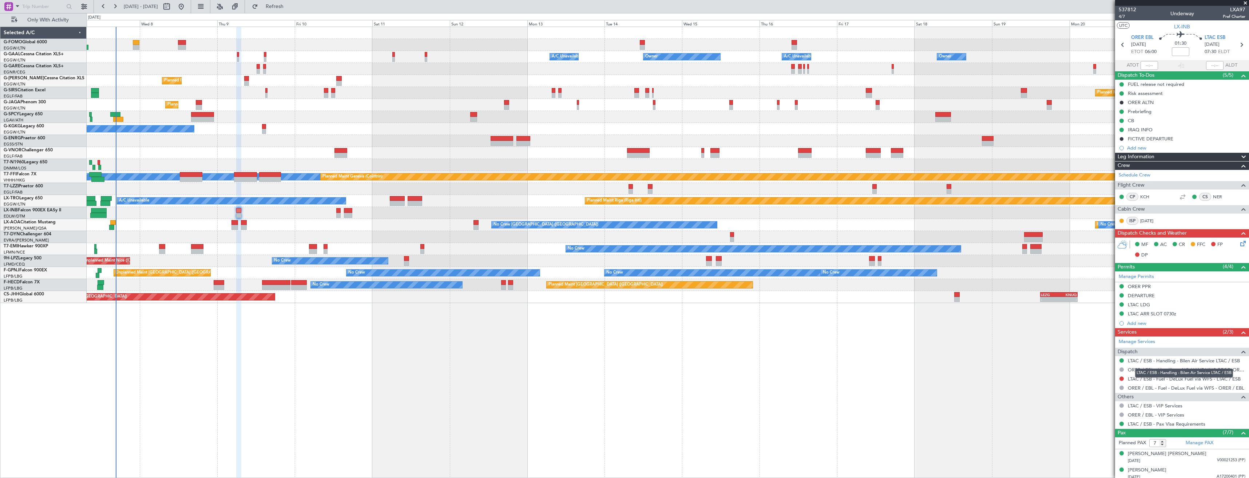
click at [1162, 380] on mat-tooltip-component "LTAC / ESB - Handling - Bilen Air Service LTAC / ESB" at bounding box center [1184, 372] width 108 height 19
click at [1150, 380] on link "LTAC / ESB - Fuel - DeLux Fuel via WFS - LTAC / ESB" at bounding box center [1183, 379] width 113 height 6
click at [1161, 361] on link "LTAC / ESB - Handling - Bilen Air Service LTAC / ESB" at bounding box center [1183, 361] width 112 height 6
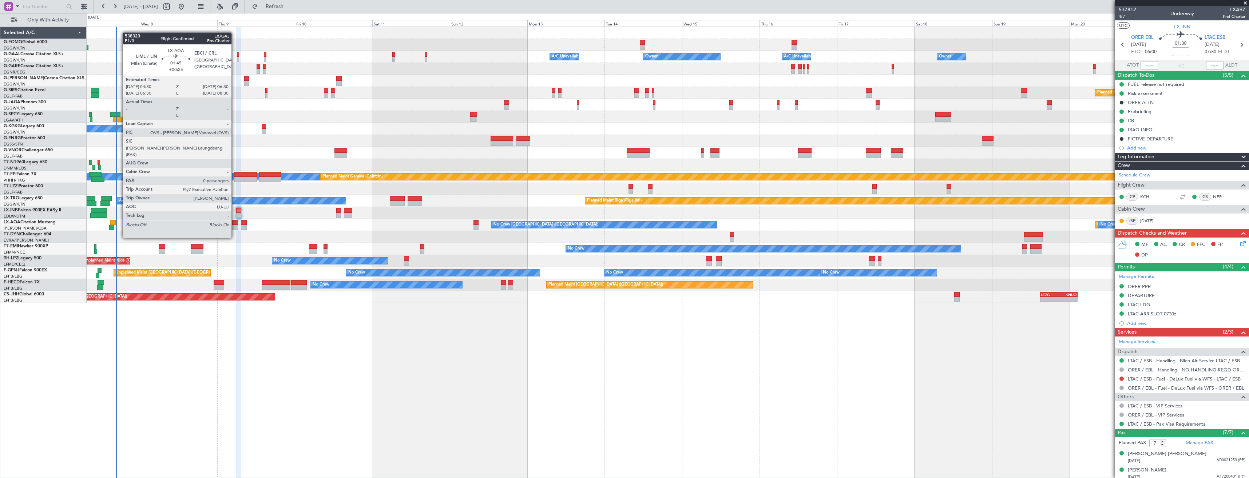
click at [235, 224] on div at bounding box center [234, 222] width 7 height 5
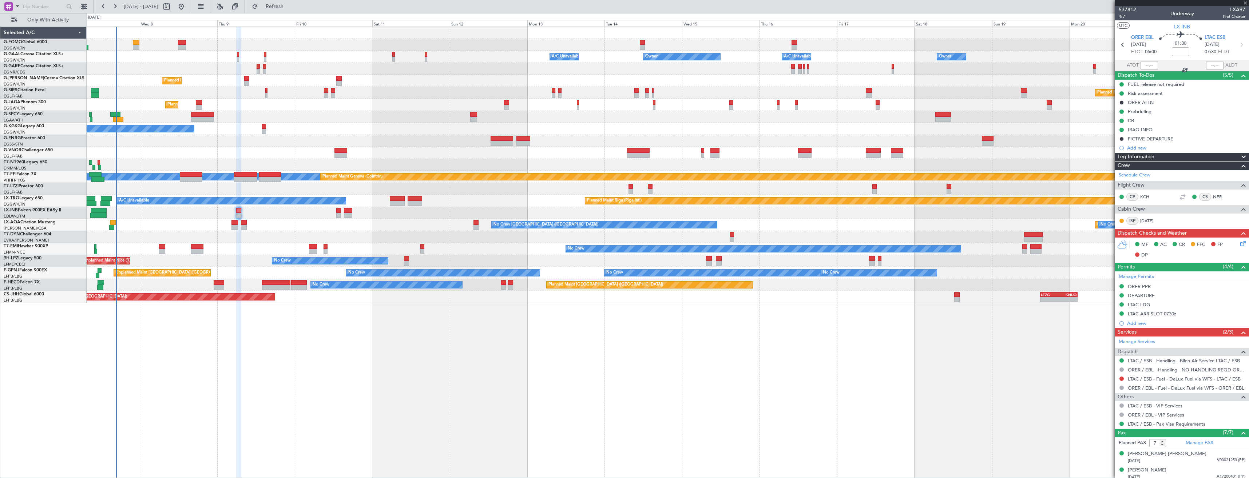
type input "+00:25"
type input "0"
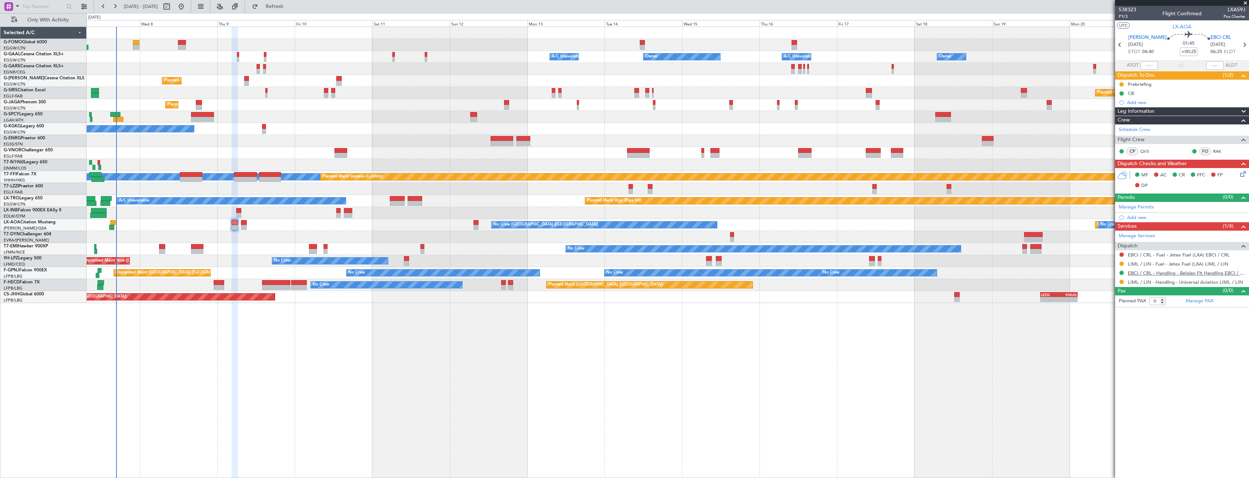
click at [1151, 274] on link "EBCI / CRL - Handling - Belgian Flt Handling EBCI / CRL" at bounding box center [1186, 273] width 118 height 6
click at [1154, 252] on link "EBCI / CRL - Fuel - Jetex Fuel (LXA) EBCI / CRL" at bounding box center [1178, 255] width 102 height 6
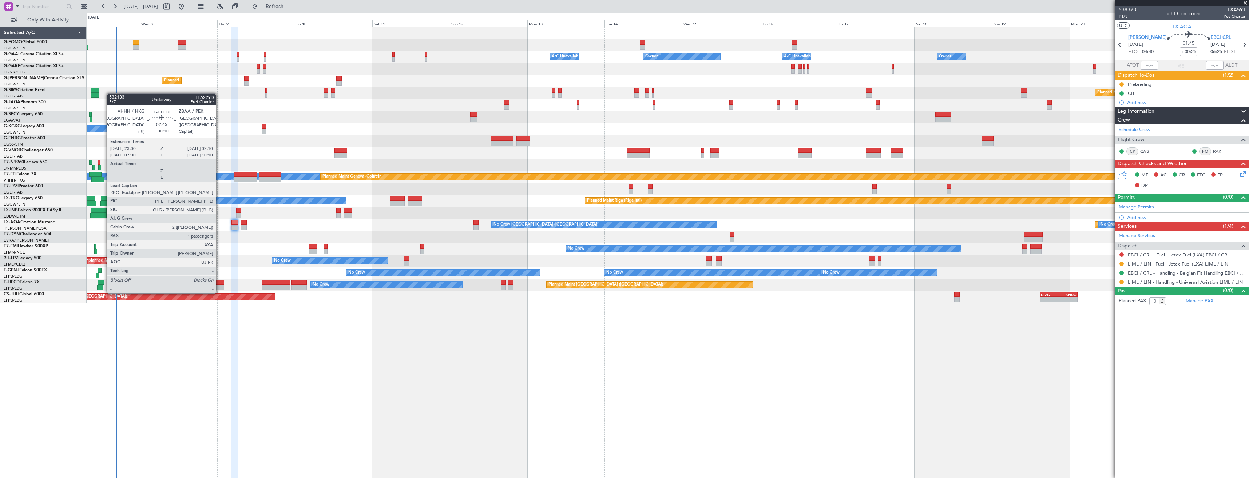
click at [219, 286] on div at bounding box center [219, 287] width 11 height 5
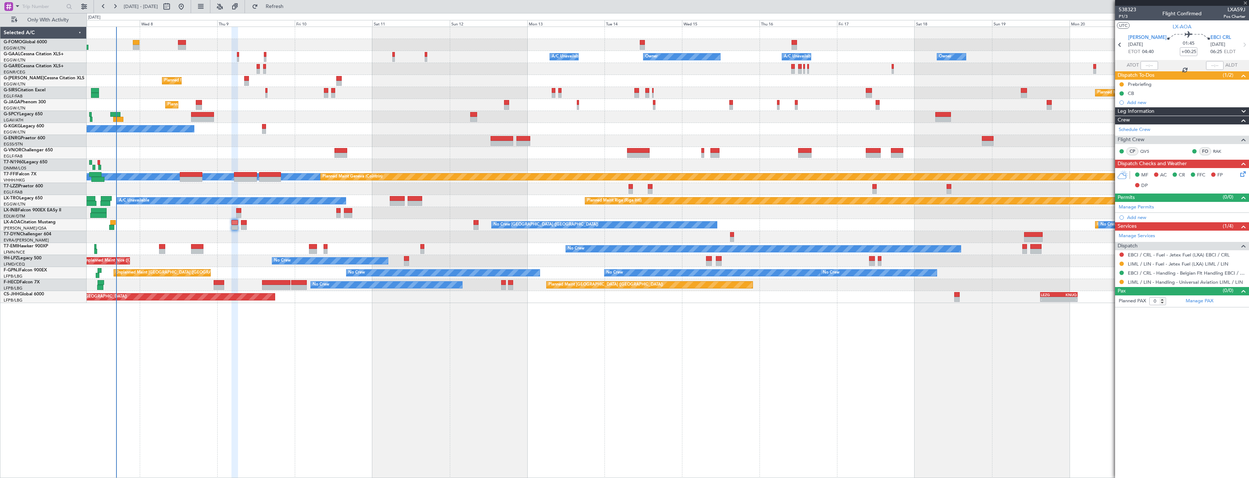
type input "+00:10"
type input "1"
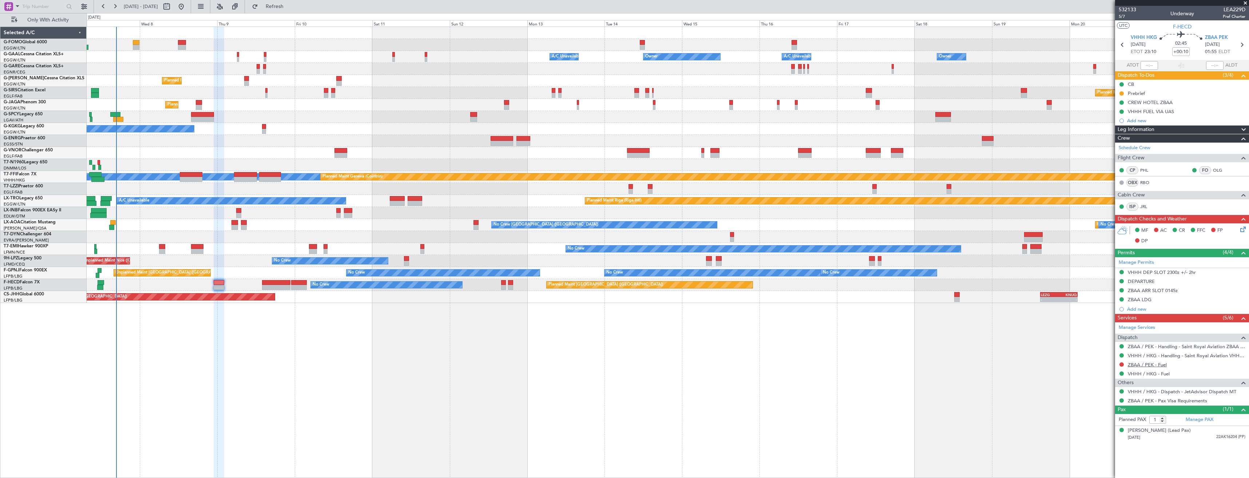
click at [1129, 365] on link "ZBAA / PEK - Fuel" at bounding box center [1146, 365] width 39 height 6
click at [1167, 343] on link "ZBAA / PEK - Handling - Saint Royal Aviation ZBAA / PEK" at bounding box center [1186, 346] width 118 height 6
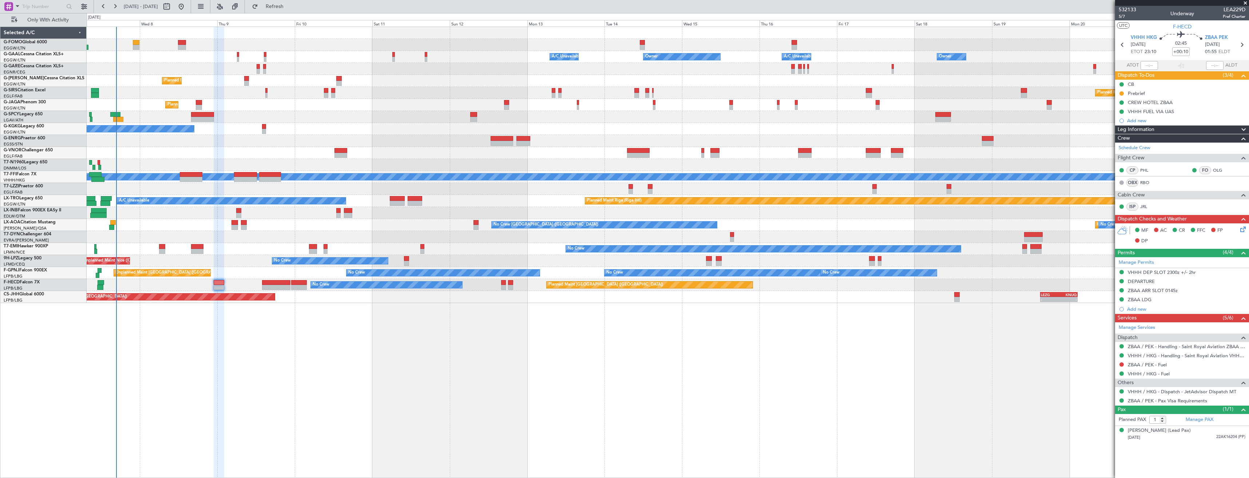
click at [1118, 365] on div at bounding box center [1121, 365] width 6 height 6
click at [1121, 365] on button at bounding box center [1121, 364] width 4 height 4
click at [1098, 405] on span "Requested" at bounding box center [1100, 407] width 23 height 7
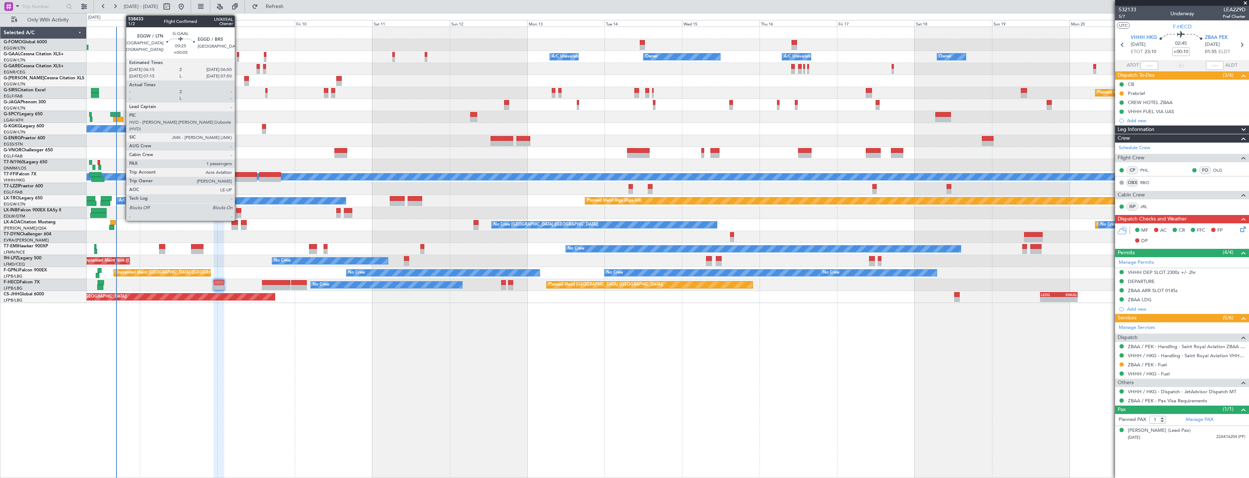
click at [238, 58] on div at bounding box center [238, 59] width 2 height 5
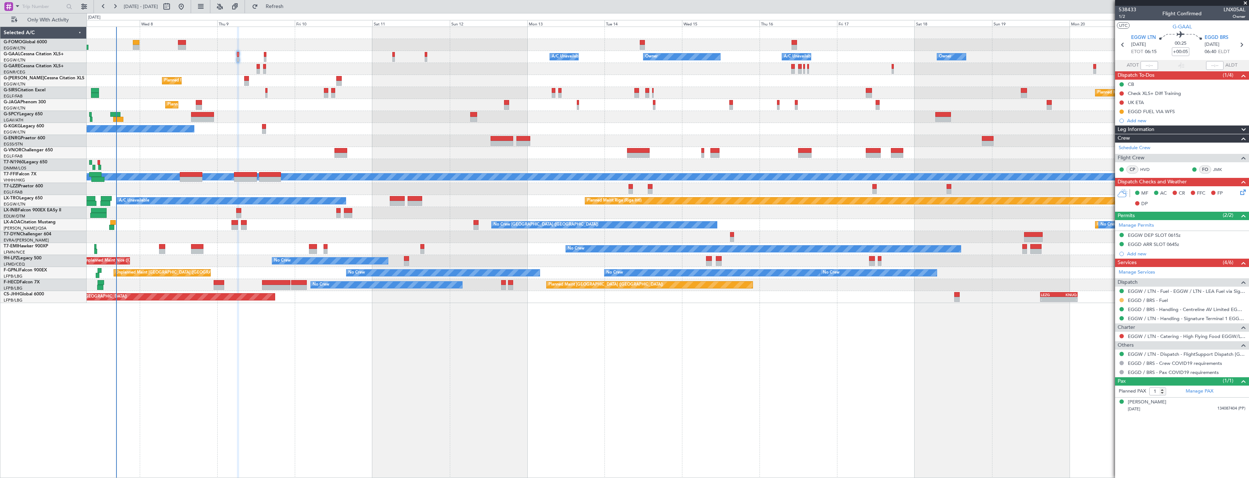
click at [1122, 298] on button at bounding box center [1121, 300] width 4 height 4
click at [1093, 383] on span "Confirmed" at bounding box center [1100, 386] width 23 height 7
click at [1122, 112] on button at bounding box center [1121, 112] width 4 height 4
click at [1115, 144] on span "Completed" at bounding box center [1124, 143] width 24 height 7
click at [1240, 44] on icon at bounding box center [1240, 44] width 9 height 9
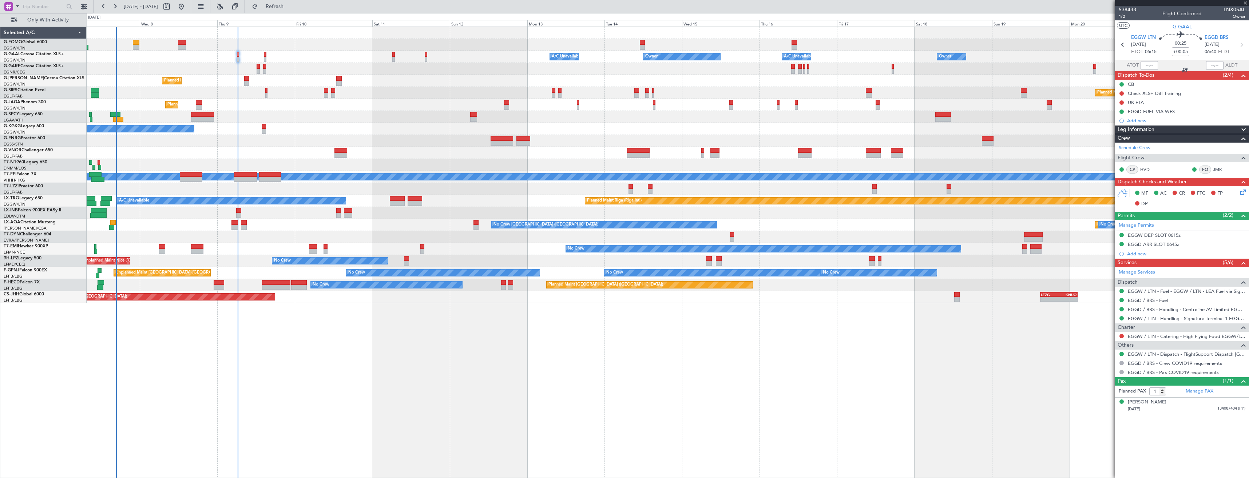
type input "+00:15"
type input "2"
click at [1120, 111] on button at bounding box center [1121, 112] width 4 height 4
click at [1126, 142] on span "Completed" at bounding box center [1124, 143] width 24 height 7
click at [1121, 300] on button at bounding box center [1121, 300] width 4 height 4
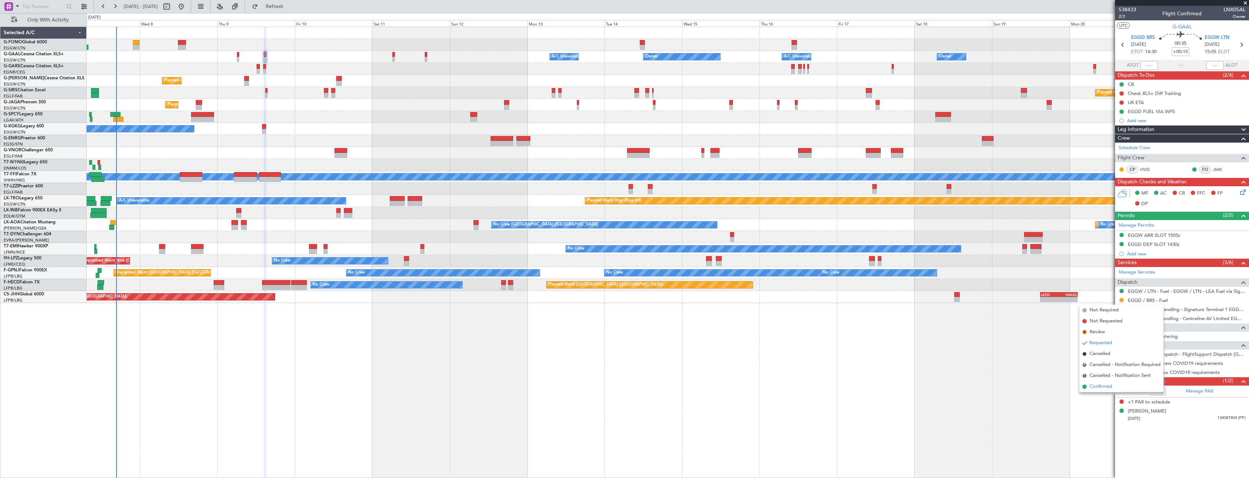
click at [1103, 383] on span "Confirmed" at bounding box center [1100, 386] width 23 height 7
click at [1122, 307] on button at bounding box center [1121, 309] width 4 height 4
click at [1106, 395] on span "Confirmed" at bounding box center [1100, 395] width 23 height 7
click at [212, 286] on div "Planned Maint Paris (Le Bourget) No Crew 19:25 Z 05:45 Z HEGN 19:15 Z WSSL 05:1…" at bounding box center [668, 285] width 1162 height 12
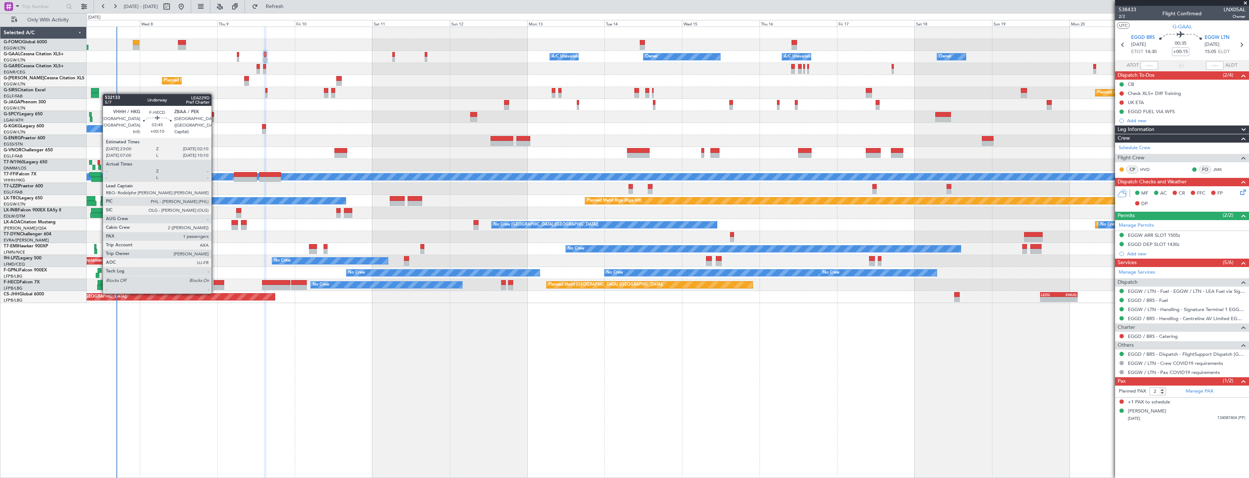
click at [215, 286] on div at bounding box center [219, 287] width 11 height 5
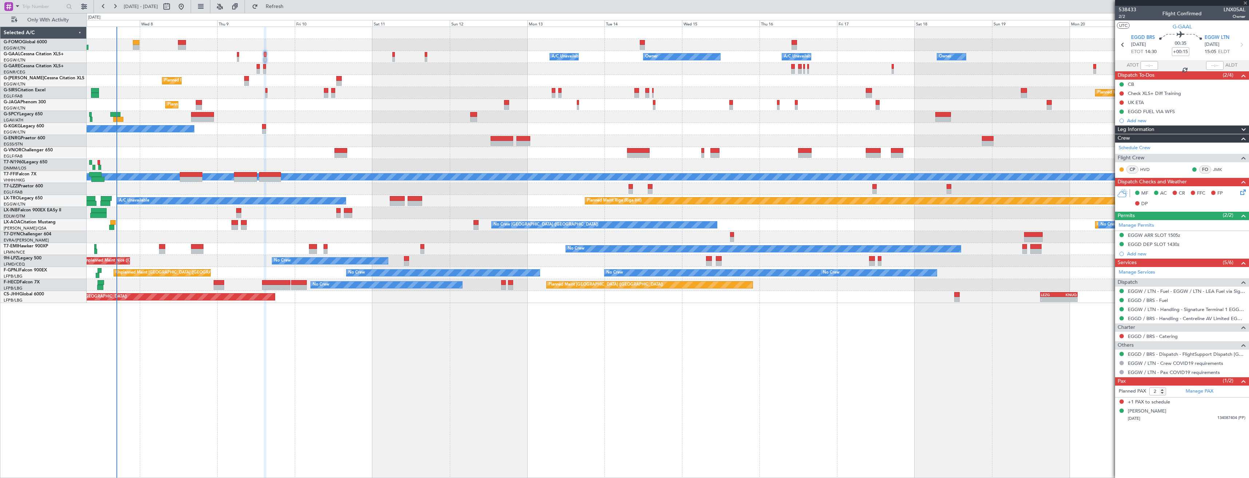
type input "+00:10"
type input "1"
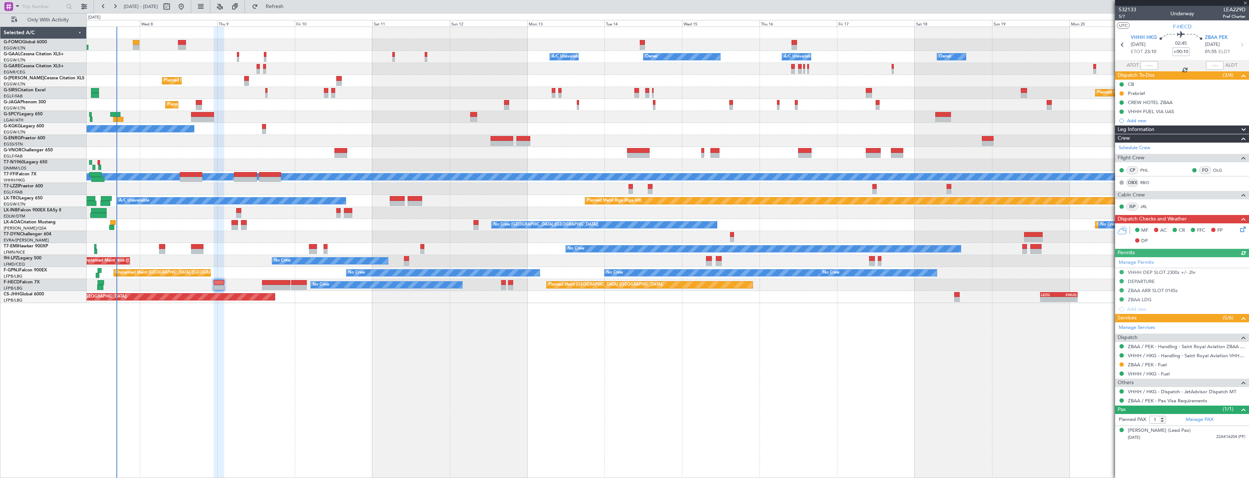
drag, startPoint x: 1174, startPoint y: 120, endPoint x: 1178, endPoint y: 122, distance: 4.1
click at [1175, 120] on div "Add new" at bounding box center [1186, 121] width 118 height 6
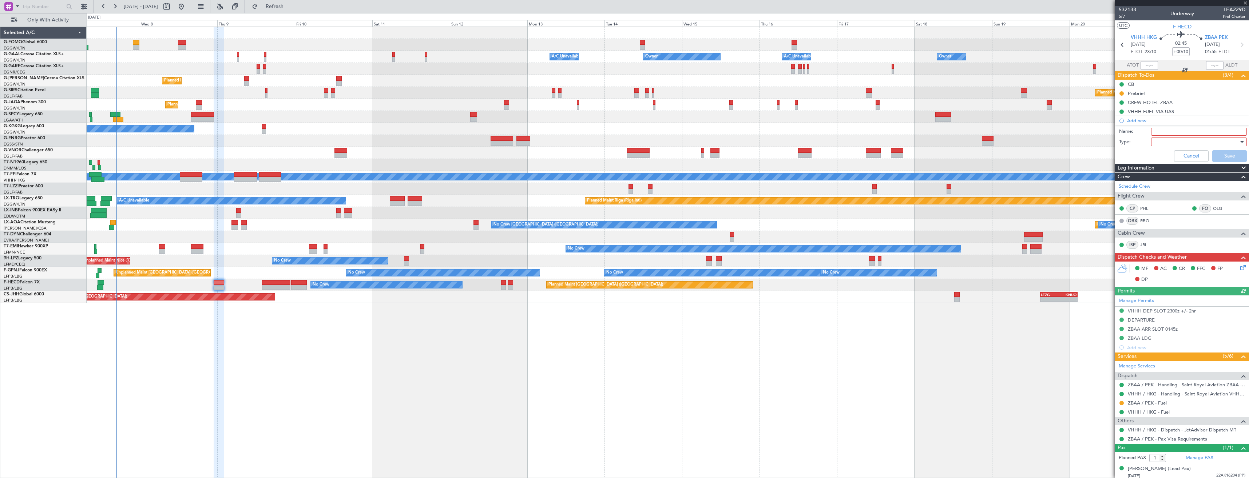
click at [1182, 128] on input "Name:" at bounding box center [1199, 132] width 96 height 8
type input "ZBAA FUEL VIA HADID"
click at [1184, 142] on div at bounding box center [1196, 141] width 85 height 11
click at [1182, 159] on span "Generic" at bounding box center [1195, 156] width 85 height 11
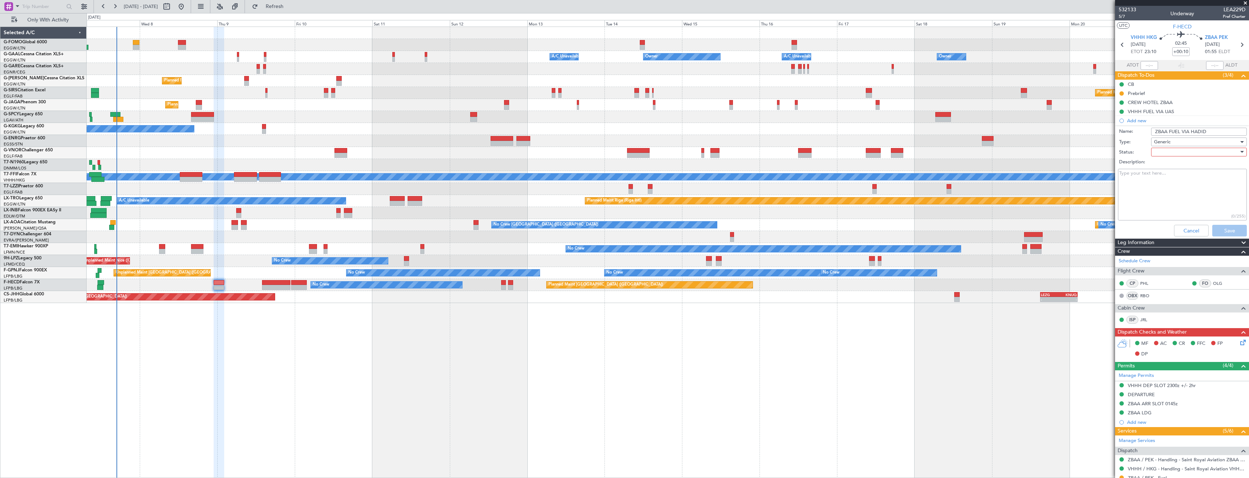
click at [1179, 152] on div at bounding box center [1196, 152] width 85 height 11
drag, startPoint x: 1180, startPoint y: 175, endPoint x: 1185, endPoint y: 166, distance: 10.4
click at [1180, 175] on span "In Progress" at bounding box center [1195, 177] width 85 height 11
click at [1206, 130] on input "ZBAA FUEL VIA HADID" at bounding box center [1199, 132] width 96 height 8
click at [1213, 231] on button "Save" at bounding box center [1229, 231] width 35 height 12
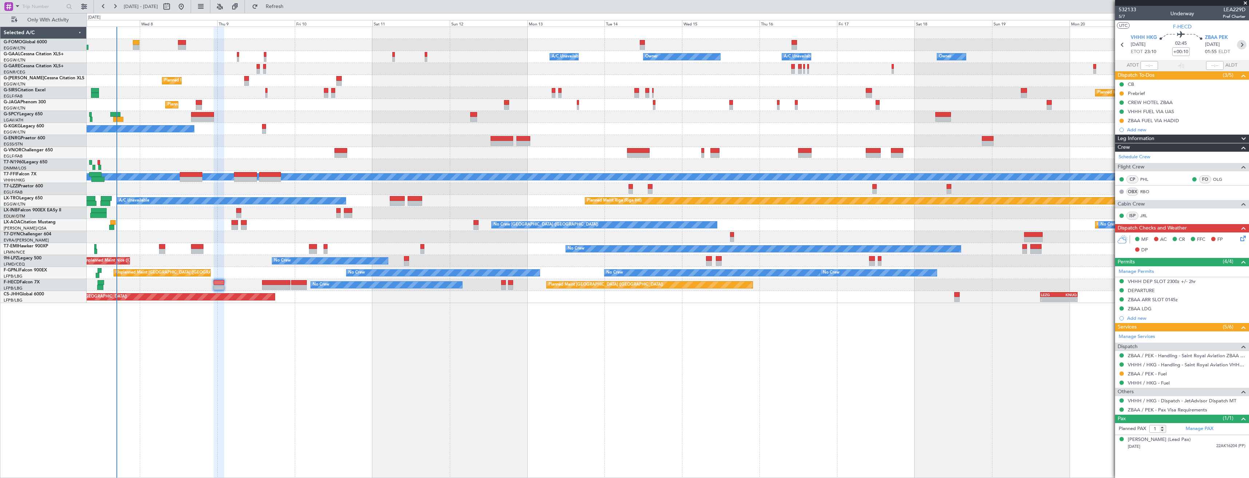
click at [1241, 46] on icon at bounding box center [1241, 44] width 9 height 9
type input "+01:30"
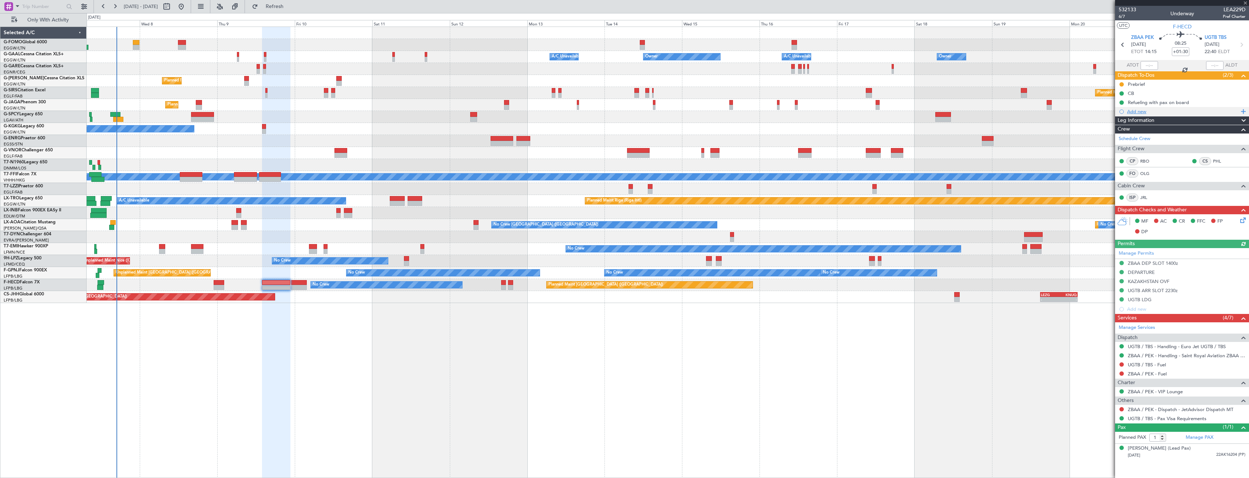
click at [1139, 112] on div "Add new" at bounding box center [1183, 111] width 112 height 6
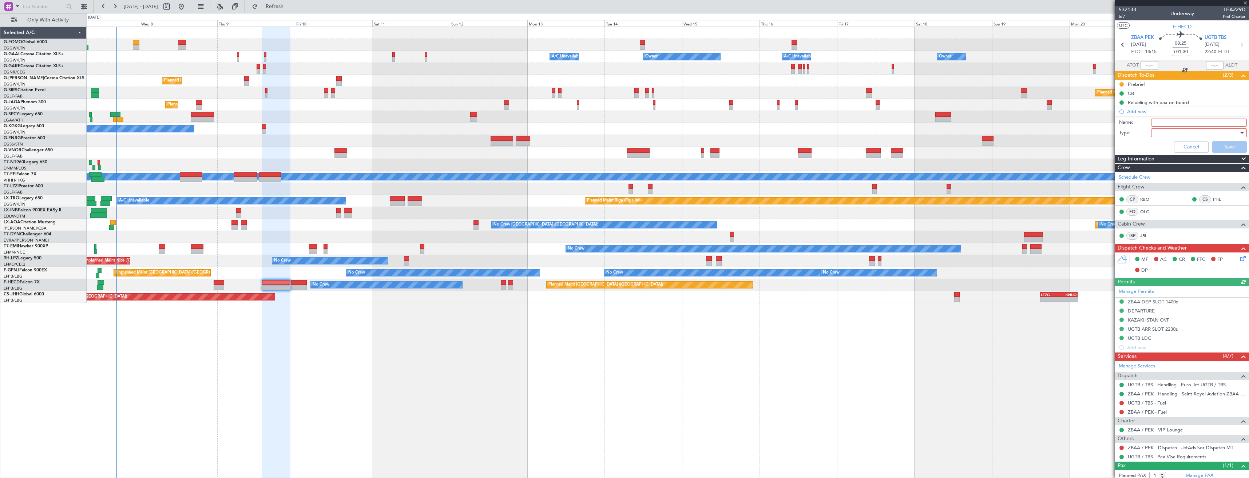
click at [1177, 119] on input "Name:" at bounding box center [1199, 123] width 96 height 8
paste input "ZBAA FUEL VIA HADID"
type input "ZBAA FUEL VIA HADID"
click at [1167, 129] on div at bounding box center [1196, 132] width 85 height 11
click at [1166, 145] on span "Generic" at bounding box center [1195, 147] width 85 height 11
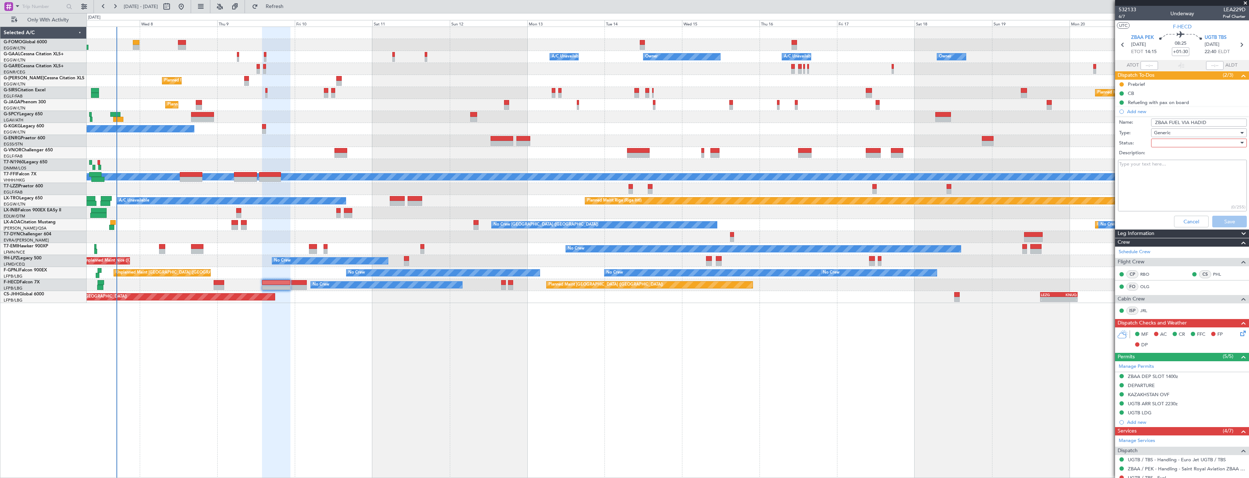
click at [1166, 140] on div at bounding box center [1196, 143] width 85 height 11
click at [1169, 167] on span "In Progress" at bounding box center [1195, 168] width 85 height 11
click at [1214, 215] on div "Cancel Save" at bounding box center [1179, 221] width 137 height 17
click at [1216, 218] on button "Save" at bounding box center [1229, 222] width 35 height 12
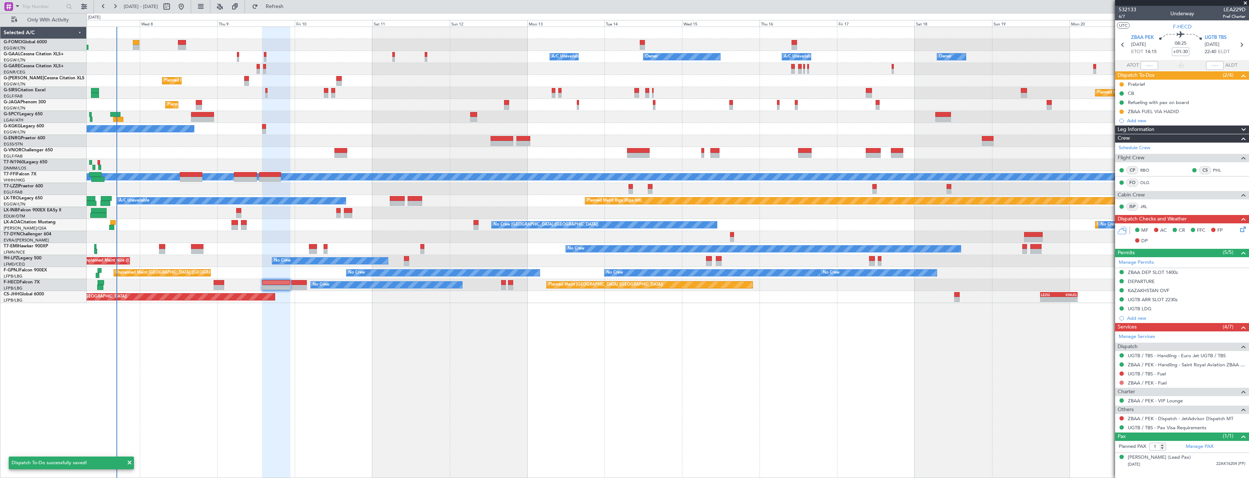
click at [1120, 382] on button at bounding box center [1121, 383] width 4 height 4
click at [1109, 423] on span "Requested" at bounding box center [1100, 425] width 23 height 7
click at [1137, 375] on link "UGTB / TBS - Fuel" at bounding box center [1146, 374] width 38 height 6
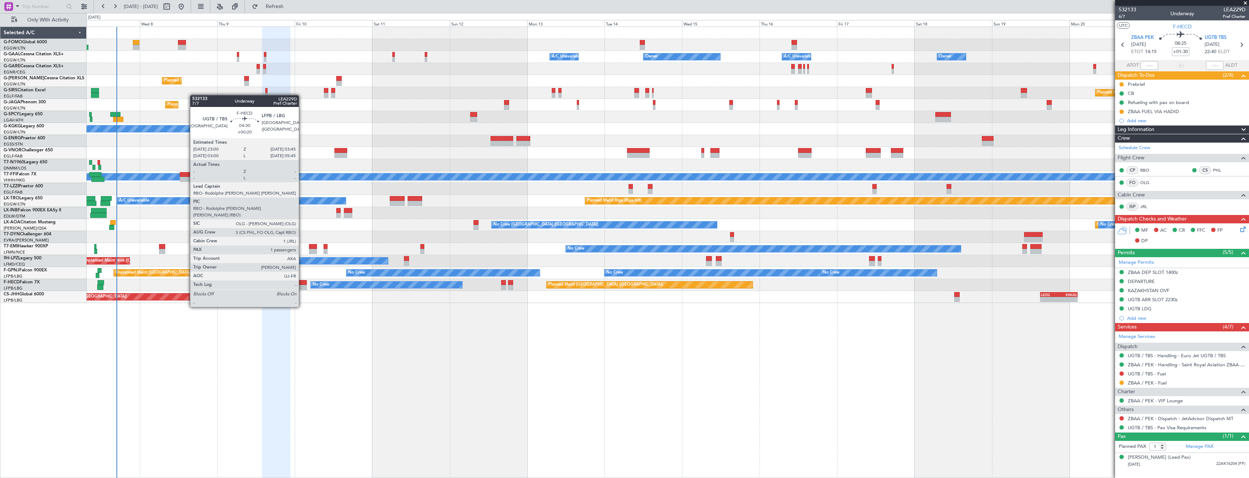
click at [302, 287] on div at bounding box center [299, 287] width 16 height 5
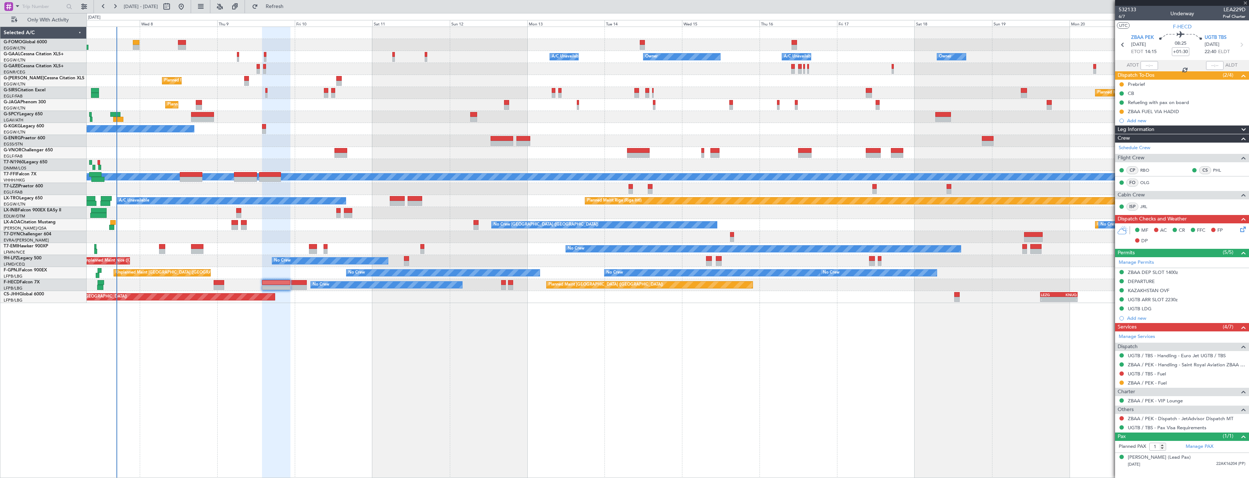
type input "+00:20"
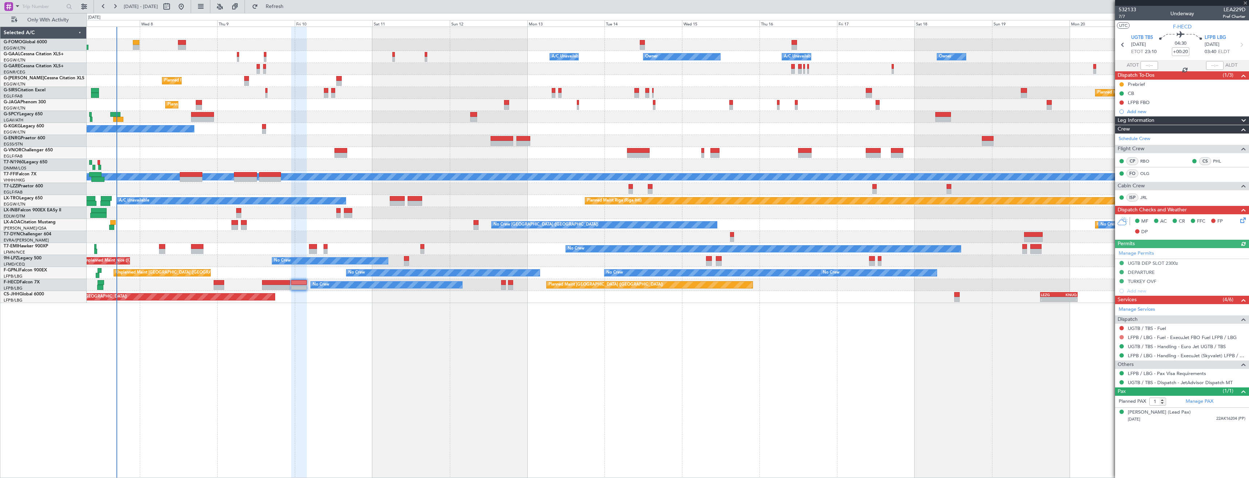
click at [1121, 338] on button at bounding box center [1121, 337] width 4 height 4
click at [1094, 347] on span "Not Required" at bounding box center [1103, 347] width 29 height 7
click at [1144, 108] on mat-tooltip-component "LFPB FBO" at bounding box center [1139, 114] width 32 height 19
click at [1165, 348] on link "UGTB / TBS - Handling - Euro Jet UGTB / TBS" at bounding box center [1176, 346] width 98 height 6
click at [280, 9] on button "Refresh" at bounding box center [270, 7] width 44 height 12
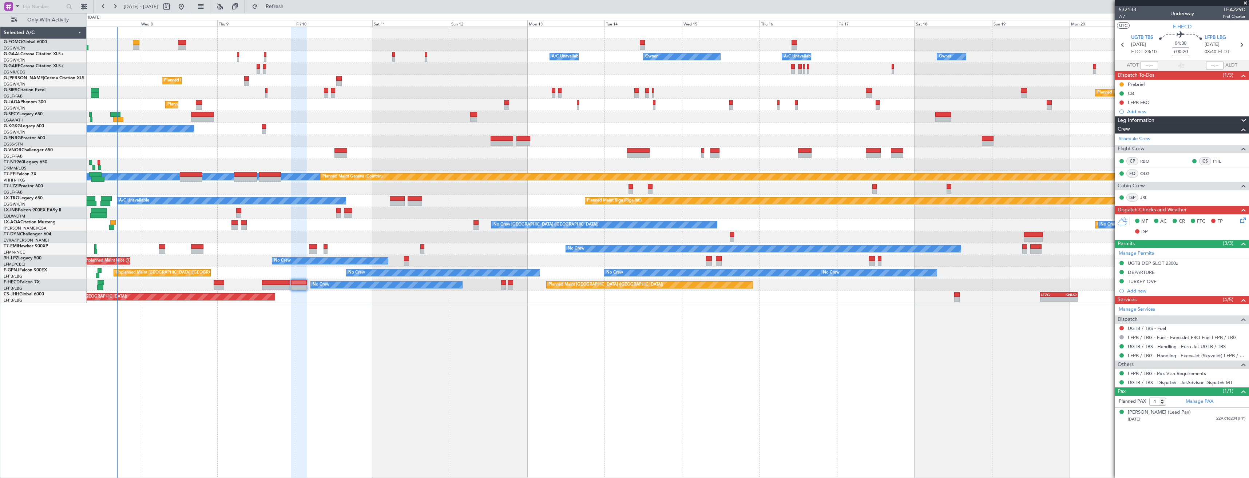
drag, startPoint x: 1149, startPoint y: 112, endPoint x: 1159, endPoint y: 115, distance: 10.5
click at [1149, 112] on div "Add new" at bounding box center [1186, 111] width 118 height 6
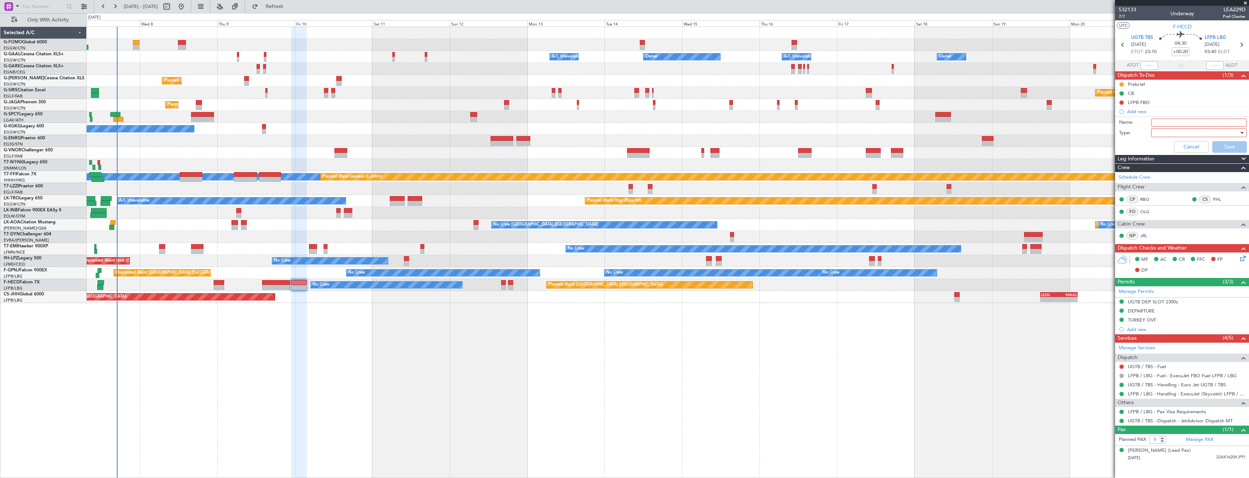
click at [1169, 122] on input "Name:" at bounding box center [1199, 123] width 96 height 8
drag, startPoint x: 1215, startPoint y: 122, endPoint x: 1170, endPoint y: 121, distance: 44.8
click at [1169, 120] on input "UTSB FUEL VIA HANDLER" at bounding box center [1199, 123] width 96 height 8
click at [1221, 123] on input "UTSB FUEL VIA HANDLER" at bounding box center [1199, 123] width 96 height 8
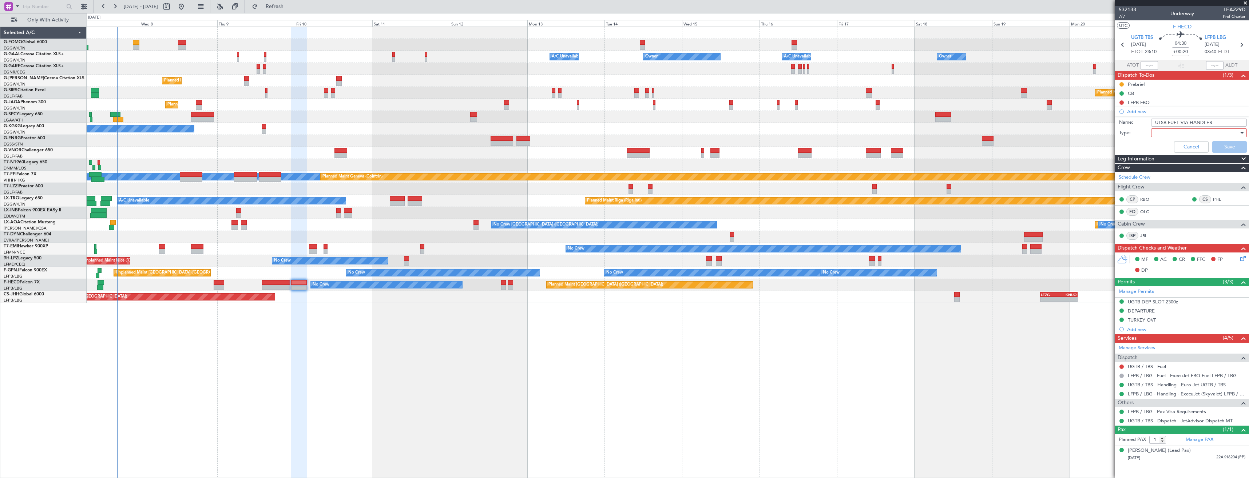
click at [1208, 123] on input "UTSB FUEL VIA HANDLER" at bounding box center [1199, 123] width 96 height 8
click at [1208, 122] on input "UTSB FUEL VIA HANDLER" at bounding box center [1199, 123] width 96 height 8
click at [1164, 123] on input "UTSB FUEL VIA HADID" at bounding box center [1199, 123] width 96 height 8
click at [1170, 119] on input "UGTB FUEL VIA HADID" at bounding box center [1199, 123] width 96 height 8
type input "UGTB FUEL VIA HADID"
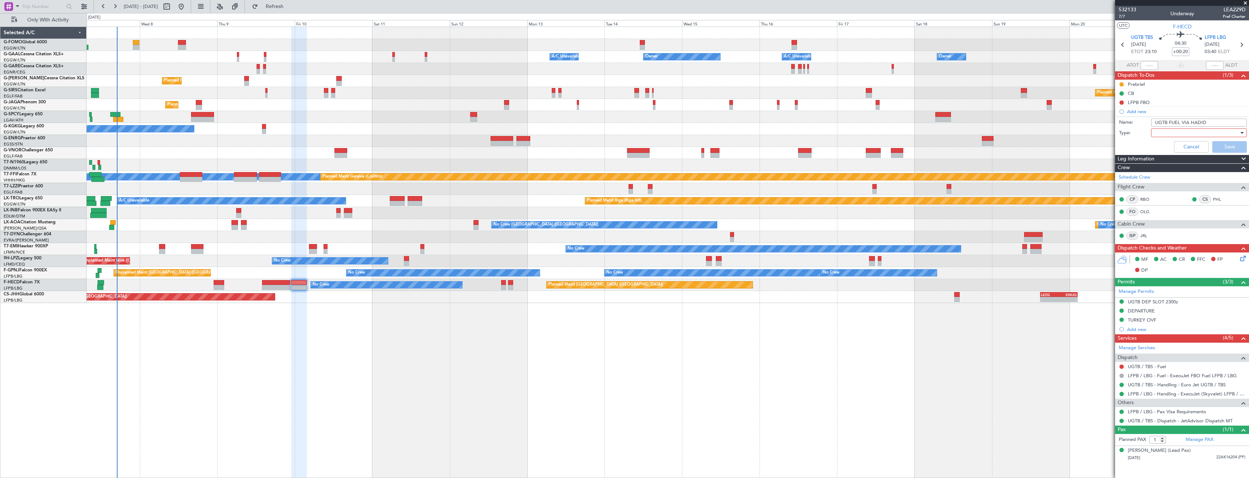
click at [1171, 134] on div at bounding box center [1196, 132] width 85 height 11
click at [1170, 148] on span "Generic" at bounding box center [1194, 147] width 89 height 11
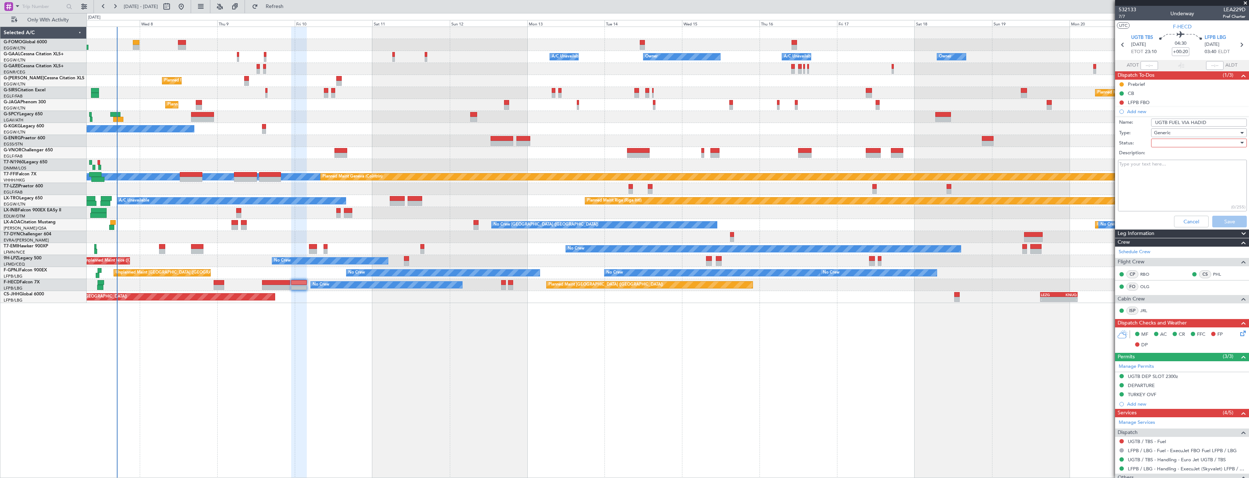
click at [1167, 143] on div at bounding box center [1196, 143] width 85 height 11
click at [1171, 168] on span "In Progress" at bounding box center [1195, 168] width 85 height 11
click at [1212, 219] on button "Save" at bounding box center [1229, 222] width 35 height 12
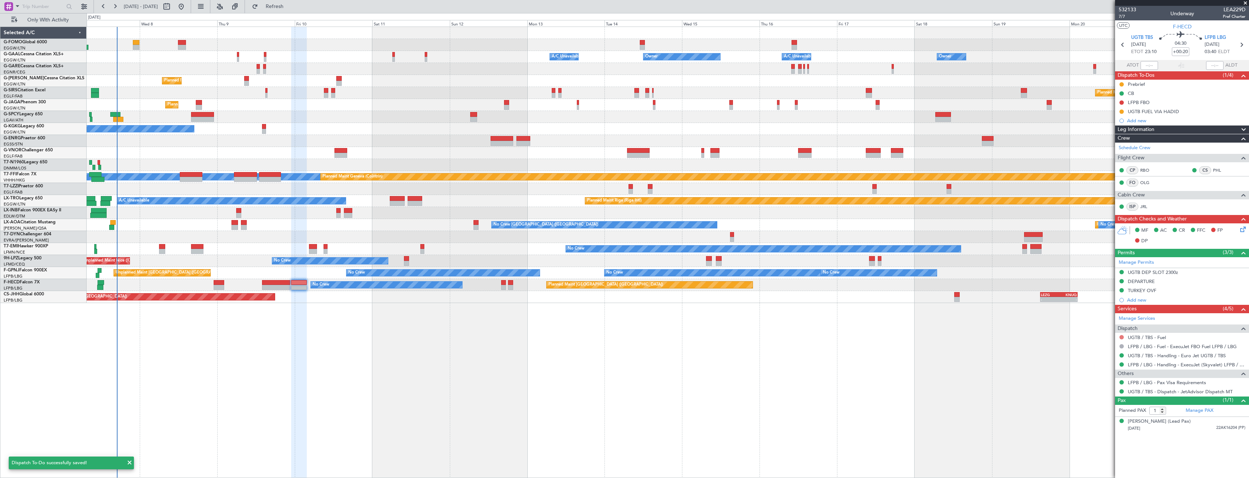
drag, startPoint x: 1122, startPoint y: 334, endPoint x: 1121, endPoint y: 339, distance: 4.6
click at [1122, 336] on div at bounding box center [1121, 337] width 6 height 6
click at [1121, 339] on button at bounding box center [1121, 337] width 4 height 4
drag, startPoint x: 1100, startPoint y: 380, endPoint x: 1099, endPoint y: 372, distance: 7.7
click at [1100, 378] on span "Requested" at bounding box center [1100, 380] width 23 height 7
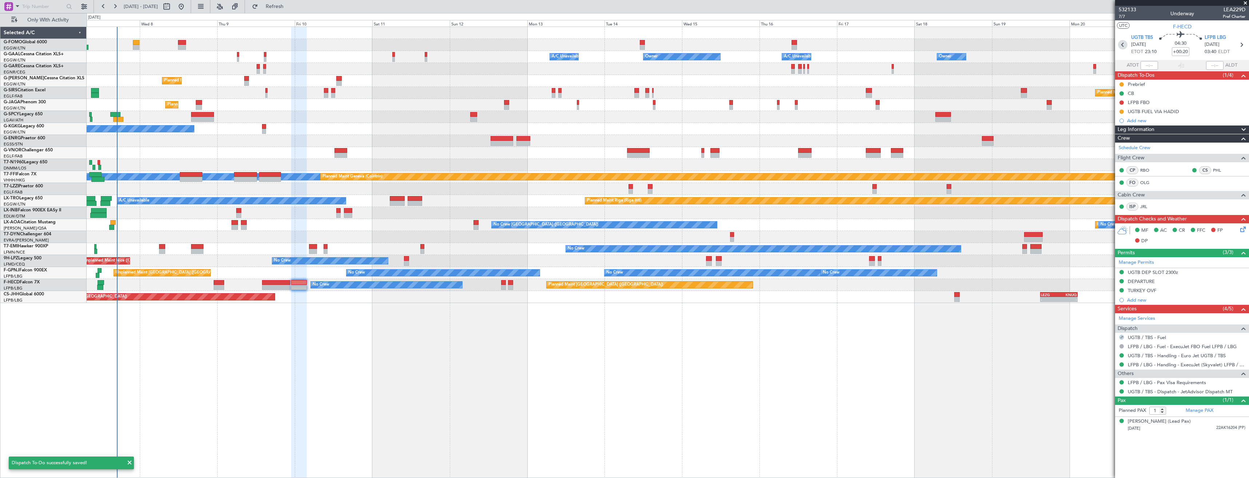
click at [1120, 47] on icon at bounding box center [1122, 44] width 9 height 9
type input "+01:30"
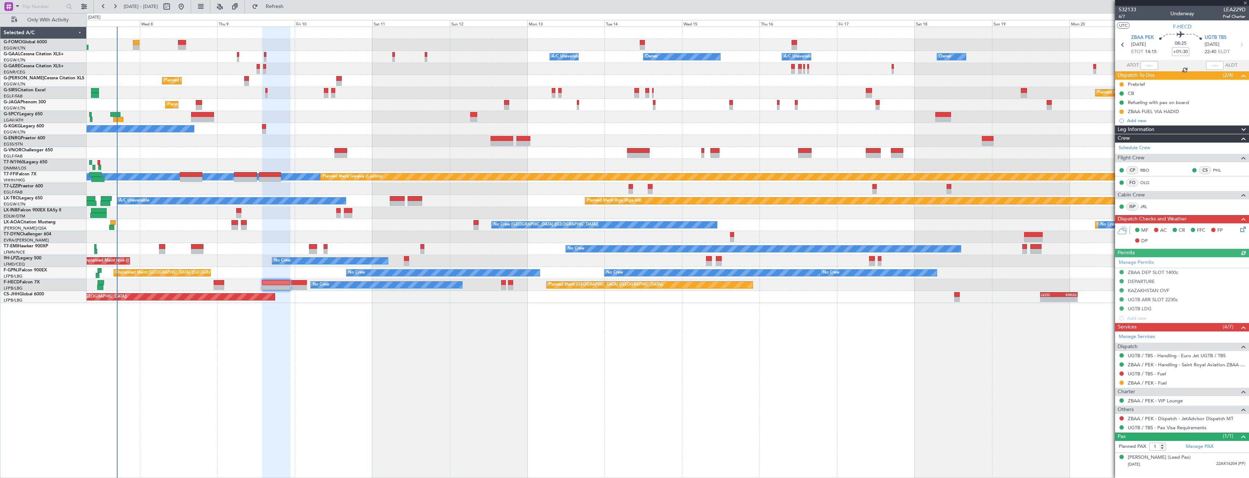
click at [1123, 372] on button at bounding box center [1121, 373] width 4 height 4
click at [1098, 417] on span "Requested" at bounding box center [1100, 416] width 23 height 7
click at [1177, 115] on div "ZBAA FUEL VIA HADID" at bounding box center [1182, 111] width 134 height 9
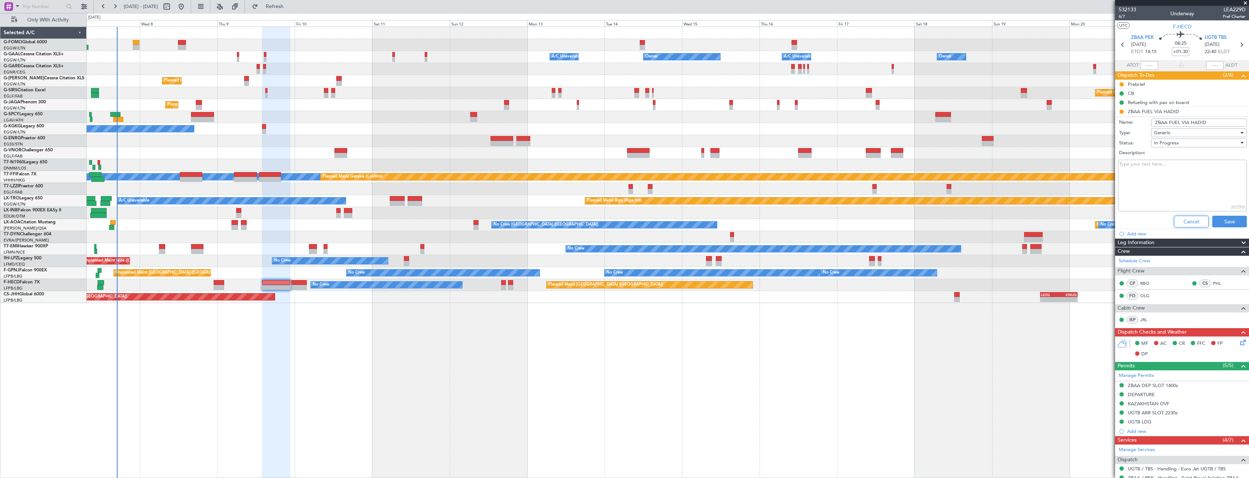
drag, startPoint x: 1177, startPoint y: 217, endPoint x: 1178, endPoint y: 211, distance: 6.2
click at [1178, 214] on div "Cancel Save" at bounding box center [1179, 221] width 137 height 17
click at [1178, 224] on button "Cancel" at bounding box center [1191, 222] width 35 height 12
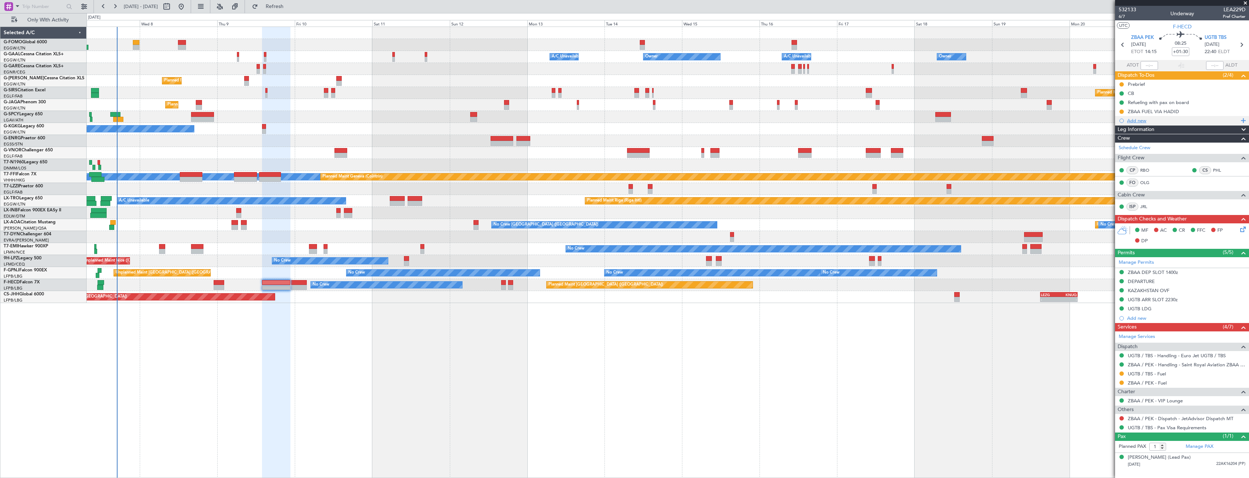
click at [1142, 120] on div "Add new" at bounding box center [1183, 121] width 112 height 6
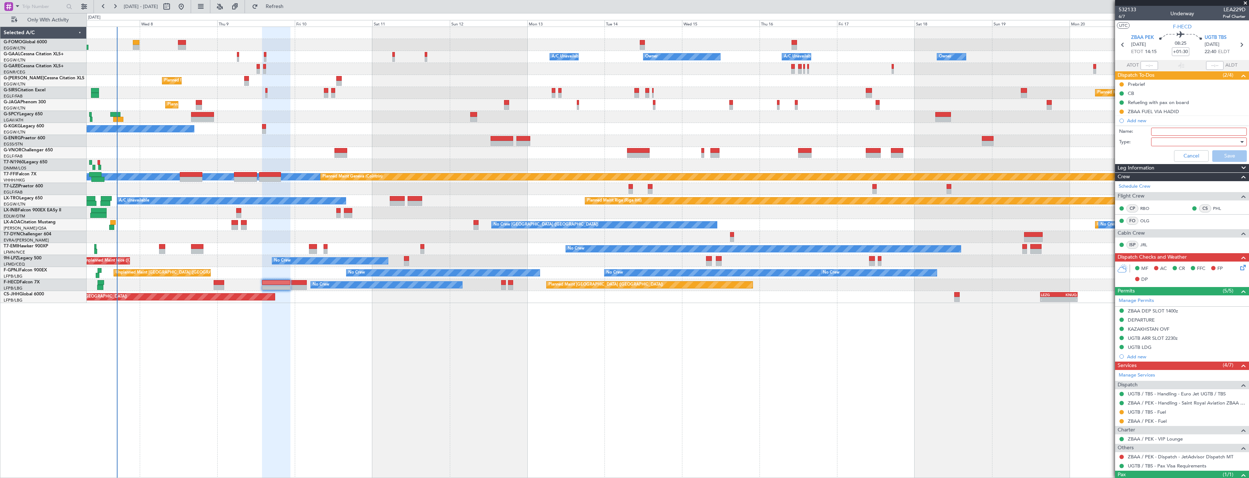
click at [1168, 132] on input "Name:" at bounding box center [1199, 132] width 96 height 8
paste input "UGTB FUEL VIA HADID"
type input "UGTB FUEL VIA HADID"
click at [1169, 140] on div at bounding box center [1196, 141] width 85 height 11
click at [1166, 153] on span "Generic" at bounding box center [1195, 156] width 85 height 11
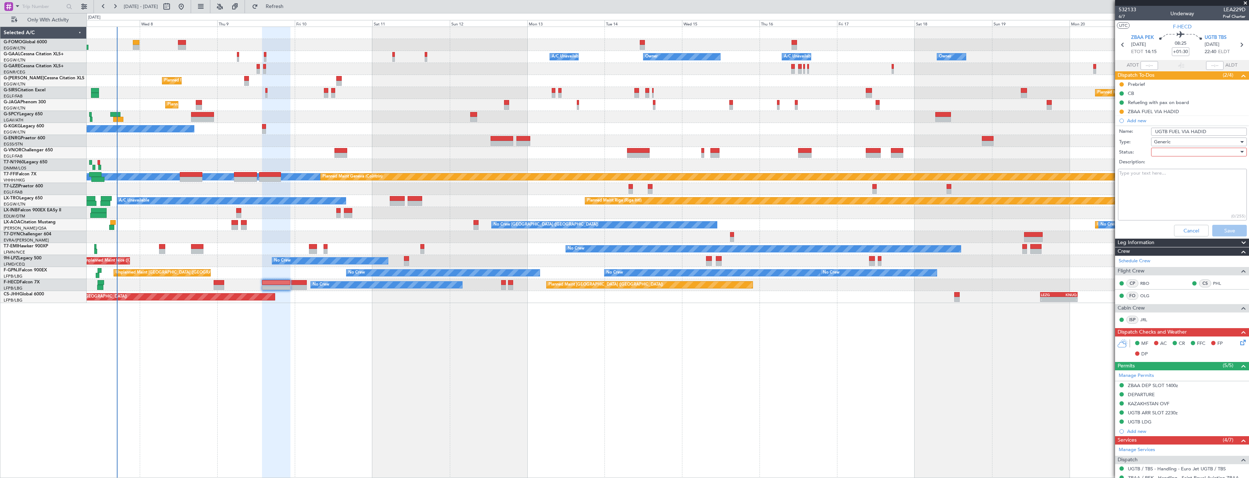
click at [1165, 150] on div at bounding box center [1196, 152] width 85 height 11
click at [1166, 176] on span "In Progress" at bounding box center [1195, 177] width 85 height 11
click at [1220, 232] on button "Save" at bounding box center [1229, 231] width 35 height 12
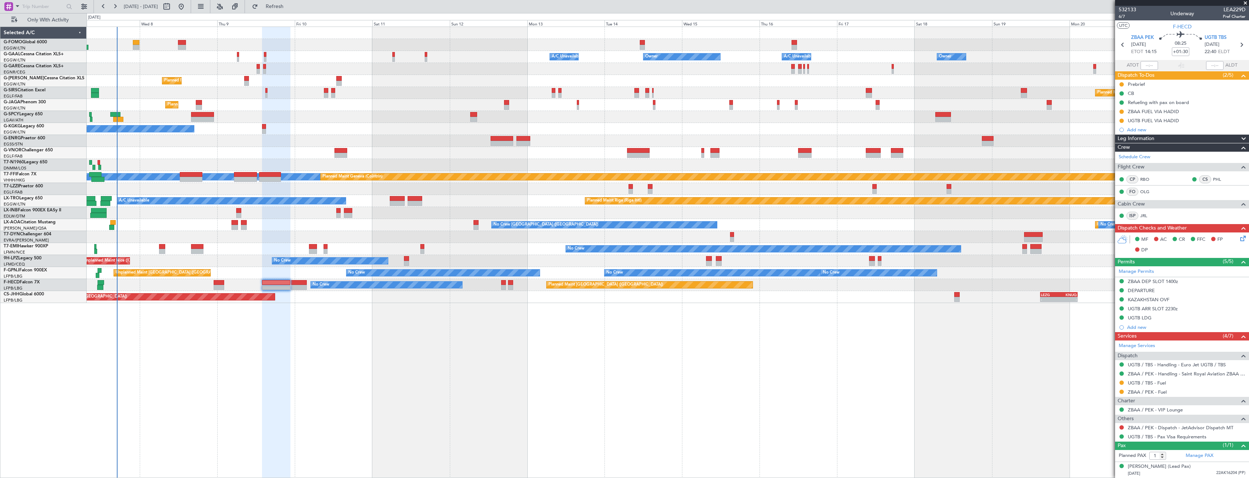
click at [638, 72] on div "Owner Owner A/C Unavailable Owner A/C Unavailable Owner Planned Maint London (L…" at bounding box center [668, 165] width 1162 height 276
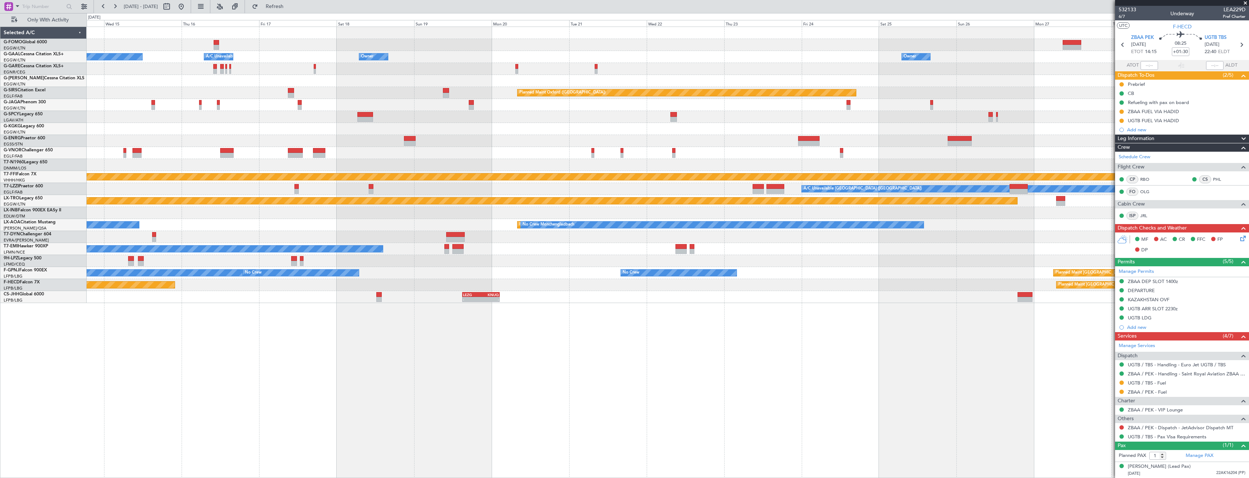
click at [622, 71] on div at bounding box center [668, 69] width 1162 height 12
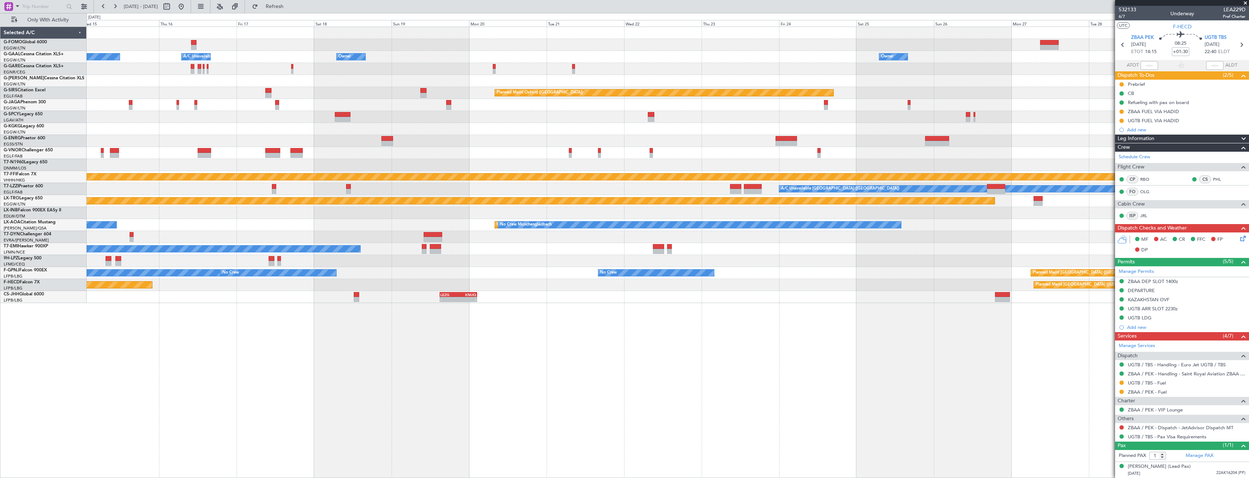
click at [661, 56] on div "Owner Owner A/C Unavailable Owner Owner A/C Unavailable" at bounding box center [668, 57] width 1162 height 12
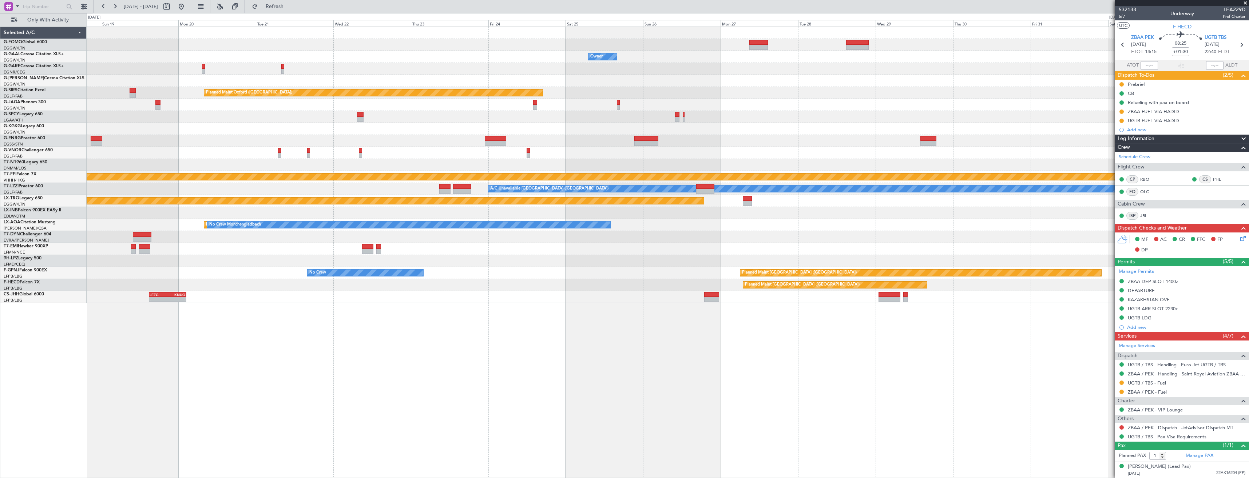
click at [640, 60] on div "Owner Owner A/C Unavailable Owner Owner" at bounding box center [668, 57] width 1162 height 12
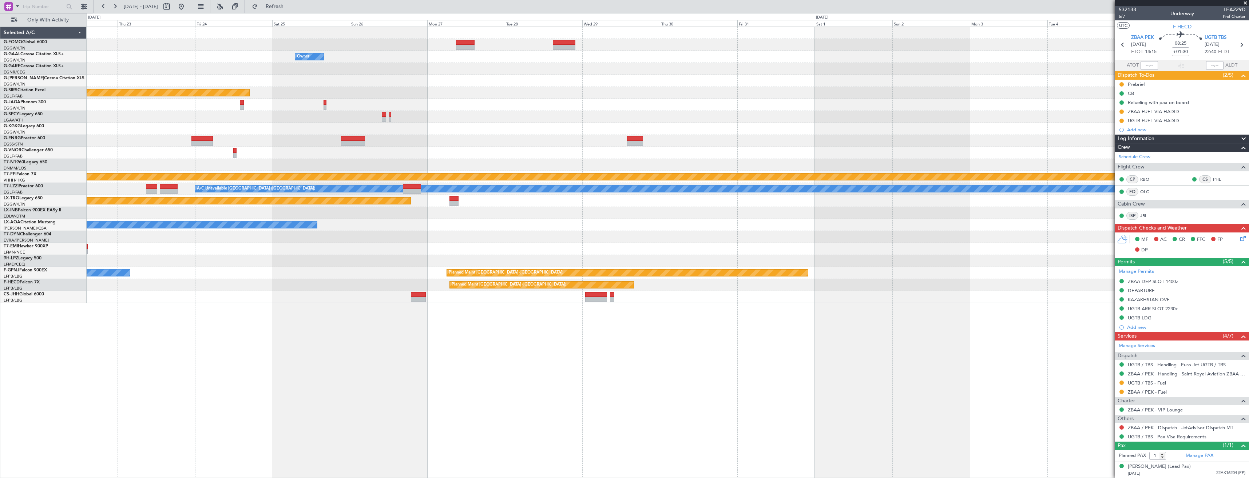
click at [736, 56] on div "Owner" at bounding box center [668, 57] width 1162 height 12
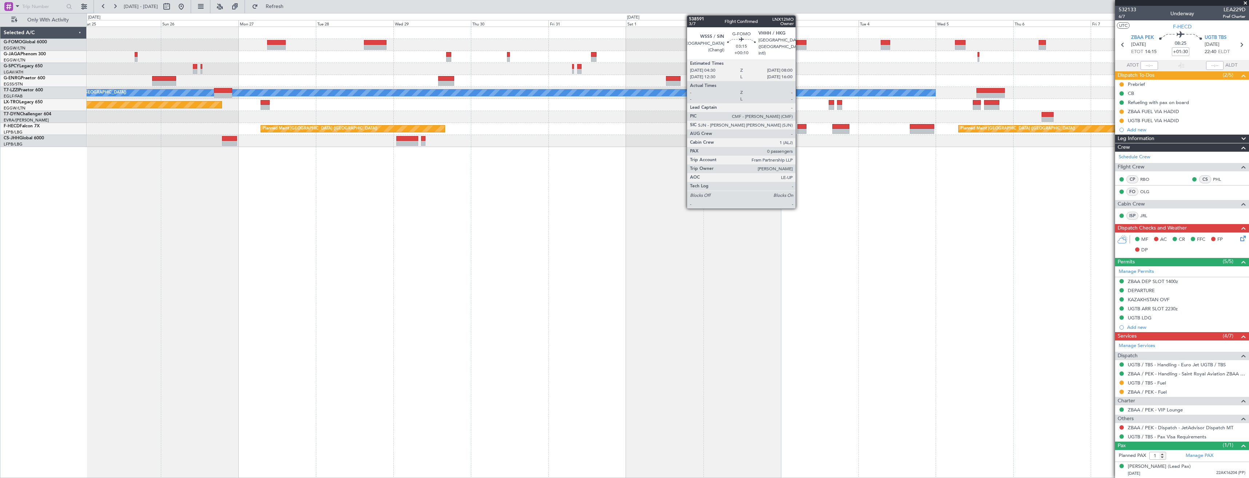
click at [799, 48] on div at bounding box center [801, 47] width 12 height 5
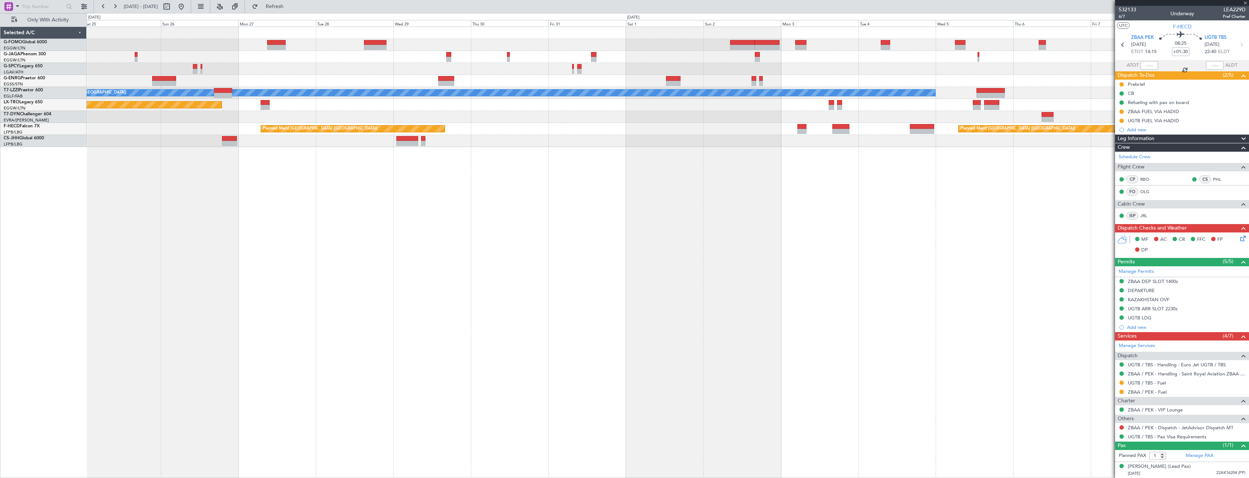
type input "+00:10"
type input "0"
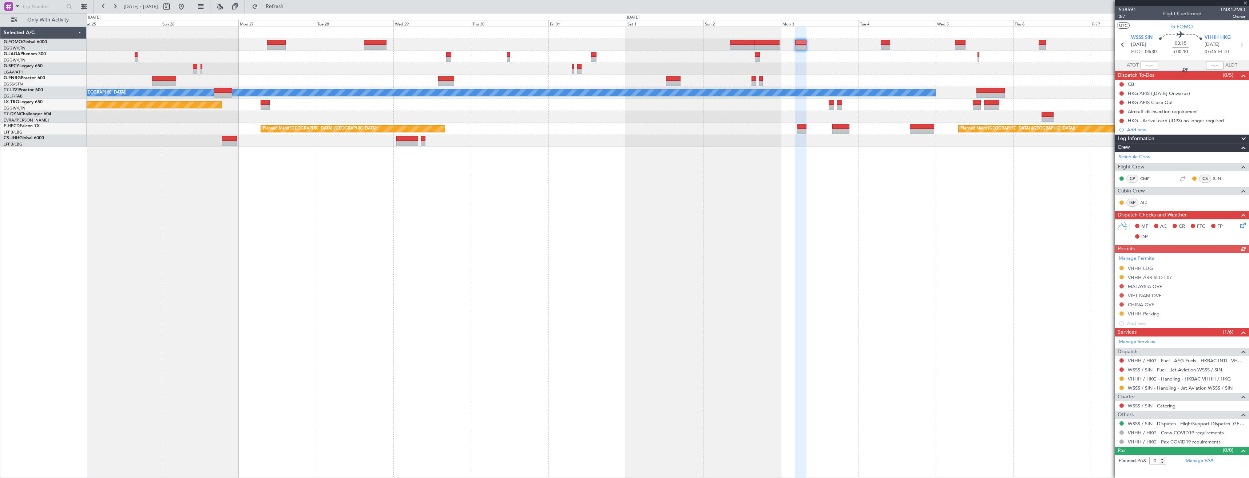
click at [1140, 379] on link "VHHH / HKG - Handling - HKBAC VHHH / HKG" at bounding box center [1178, 379] width 103 height 6
click at [587, 103] on div "- - RKSI 08:00 Z KLAX 18:45 Z A/C Unavailable London (Luton) Planned Maint Riga…" at bounding box center [668, 87] width 1162 height 120
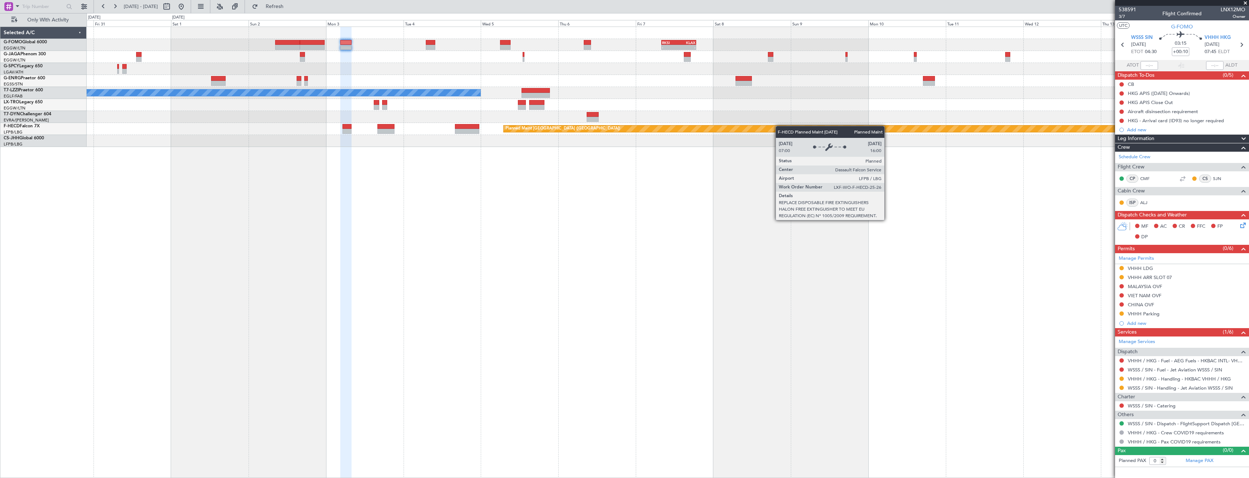
click at [529, 130] on div "- - RKSI 08:00 Z KLAX 18:45 Z A/C Unavailable London (Luton) Planned Maint Pari…" at bounding box center [668, 87] width 1162 height 120
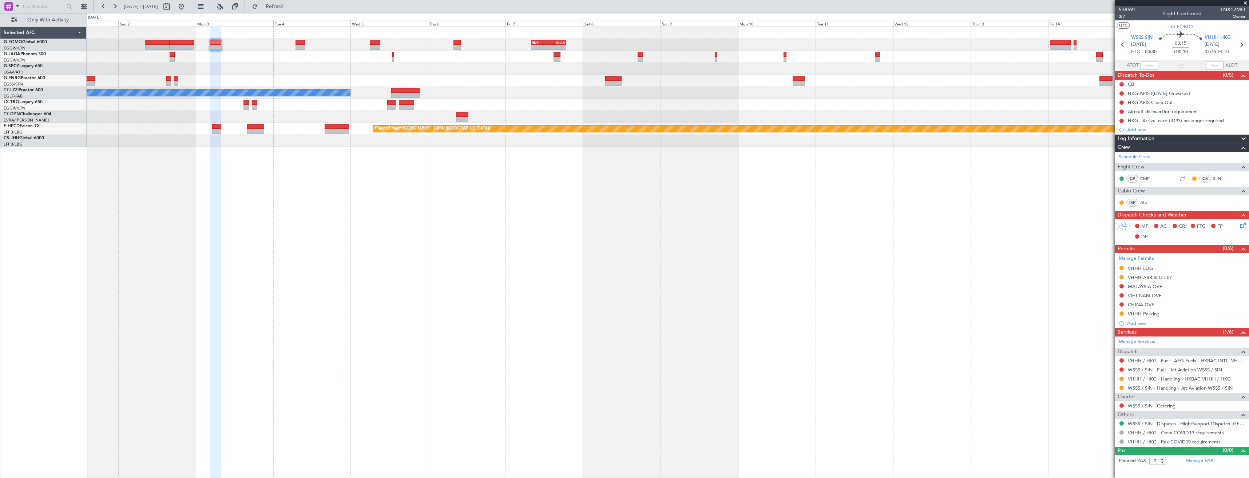
click at [456, 148] on div "- - RKSI 08:00 Z KLAX 18:45 Z A/C Unavailable London (Luton) Planned Maint Pari…" at bounding box center [668, 253] width 1162 height 452
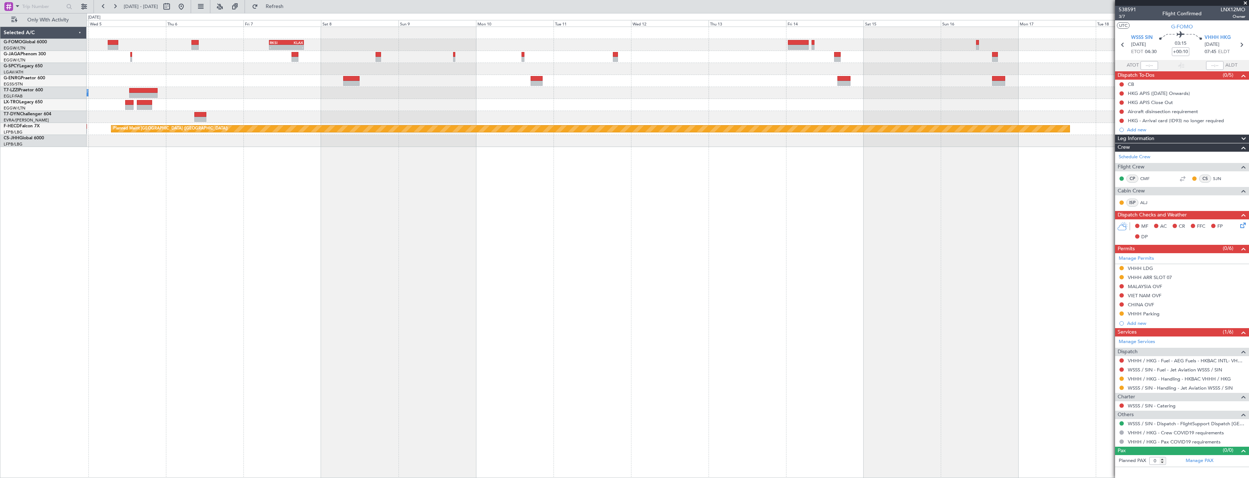
click at [431, 165] on div "- - RKSI 08:00 Z KLAX 18:45 Z A/C Unavailable London (Luton) Planned Maint Pari…" at bounding box center [668, 253] width 1162 height 452
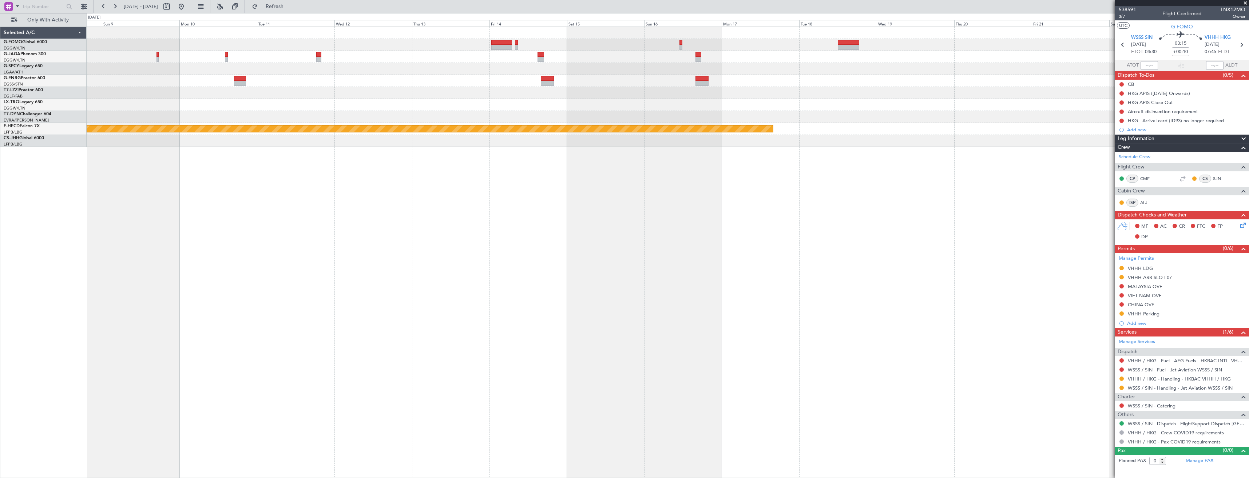
click at [426, 170] on div "RKSI 08:00 Z KLAX 18:45 Z - - Planned Maint Paris (Le Bourget)" at bounding box center [668, 253] width 1162 height 452
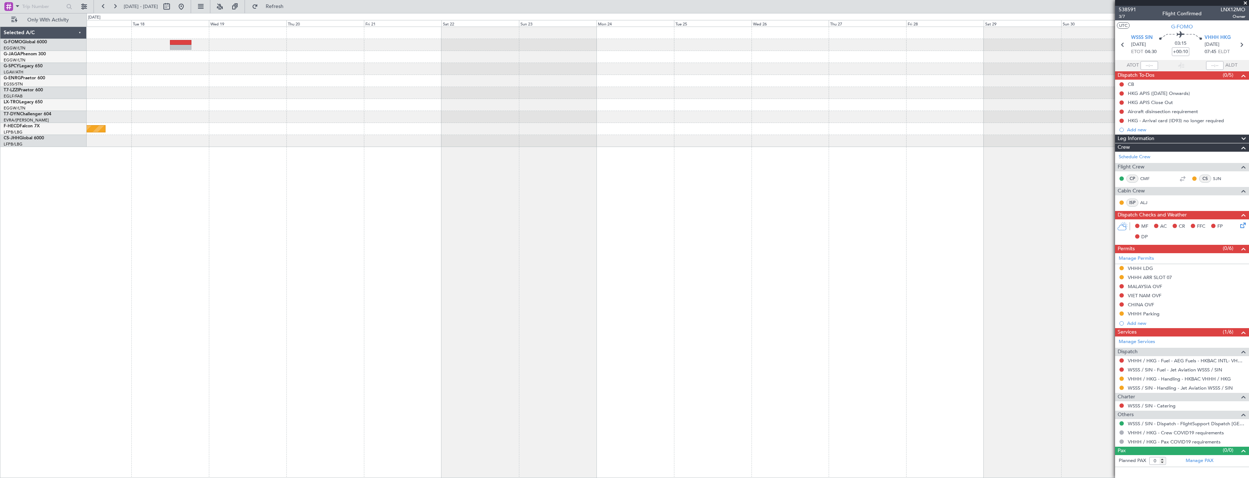
click at [424, 178] on div "Planned Maint [GEOGRAPHIC_DATA] ([GEOGRAPHIC_DATA])" at bounding box center [668, 253] width 1162 height 452
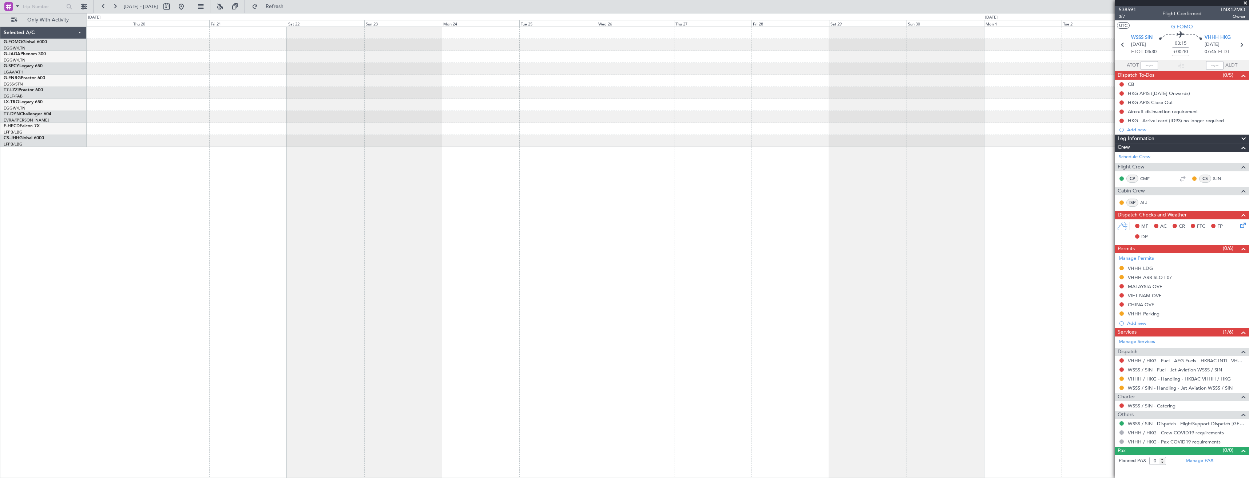
click at [509, 184] on div "Planned Maint [GEOGRAPHIC_DATA] ([GEOGRAPHIC_DATA])" at bounding box center [668, 253] width 1162 height 452
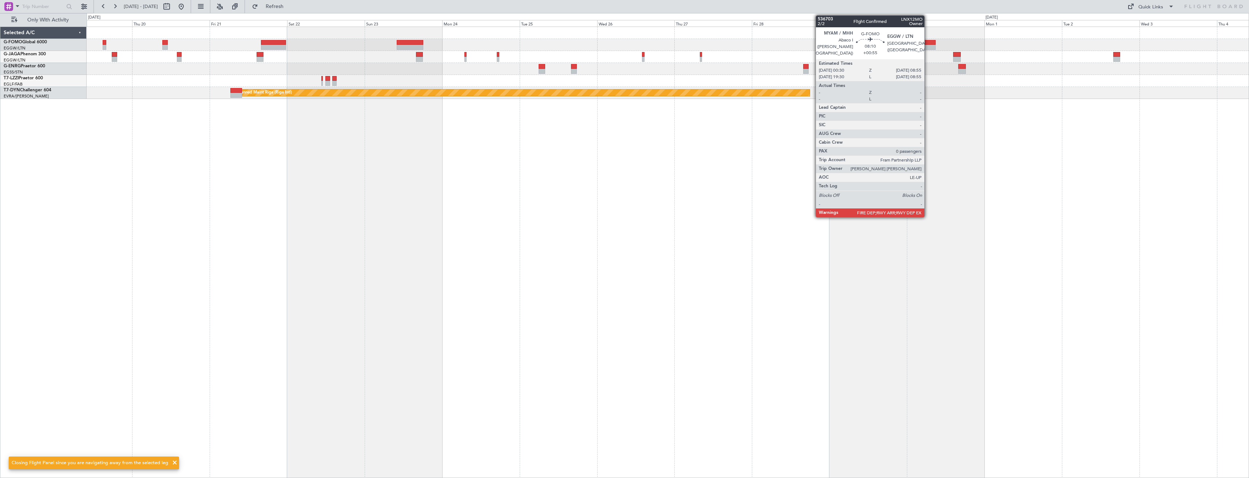
click at [927, 42] on div at bounding box center [921, 42] width 27 height 5
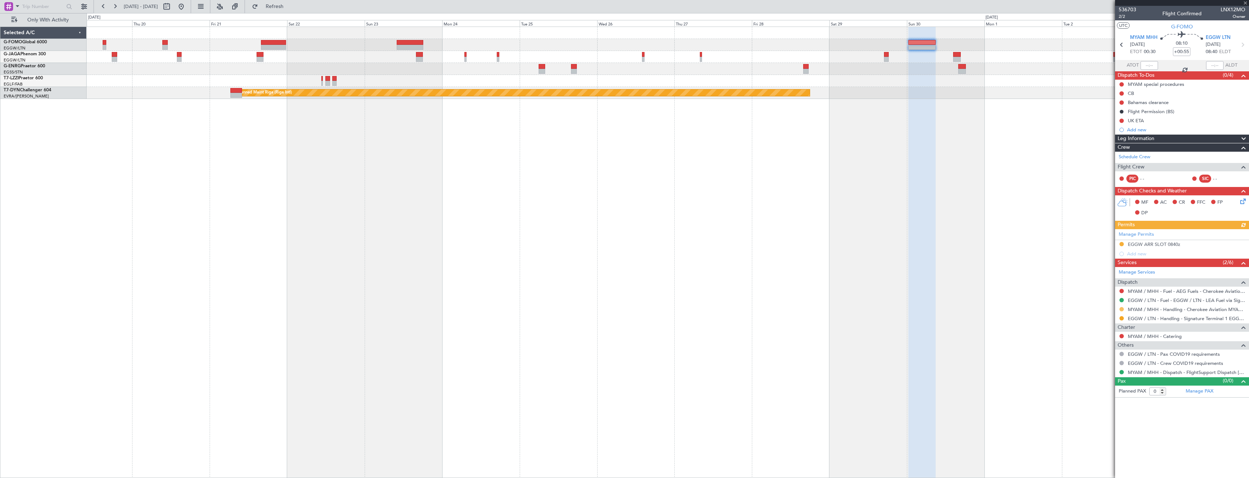
click at [1120, 310] on button at bounding box center [1121, 309] width 4 height 4
drag, startPoint x: 1101, startPoint y: 393, endPoint x: 1100, endPoint y: 385, distance: 8.4
click at [1101, 393] on span "Confirmed" at bounding box center [1100, 395] width 23 height 7
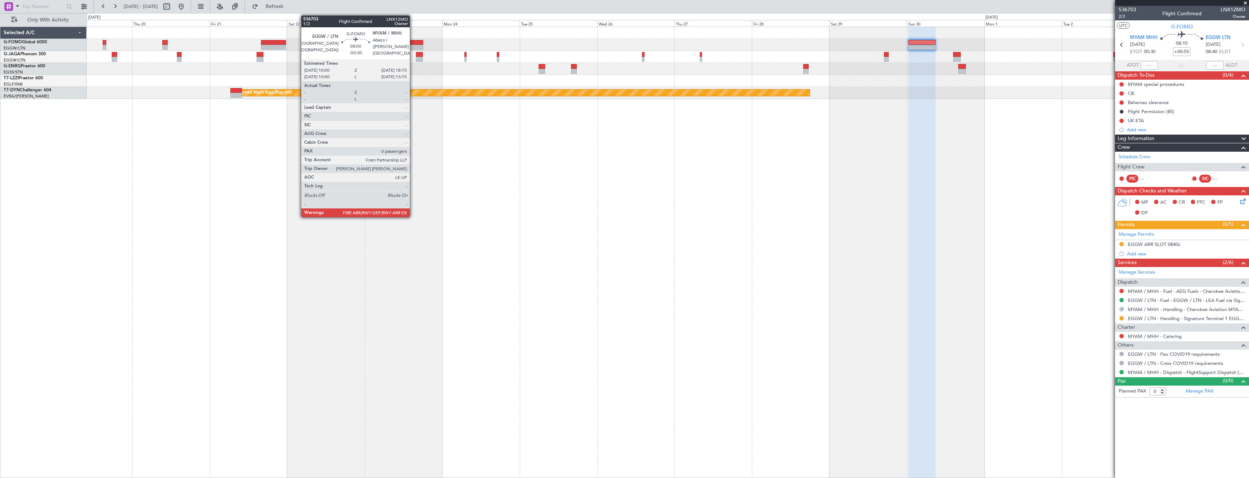
click at [413, 43] on div at bounding box center [410, 42] width 27 height 5
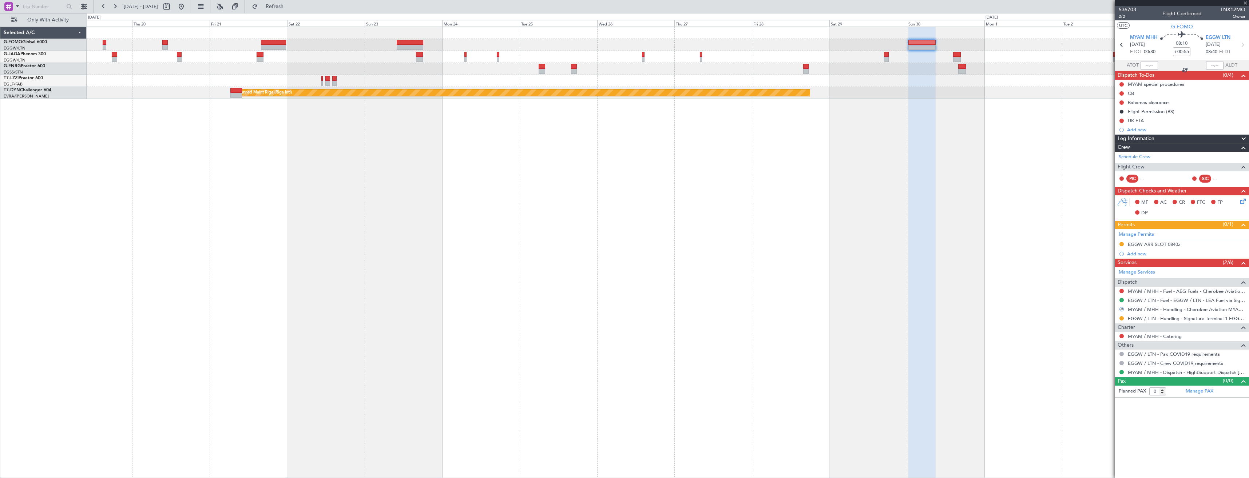
type input "-00:30"
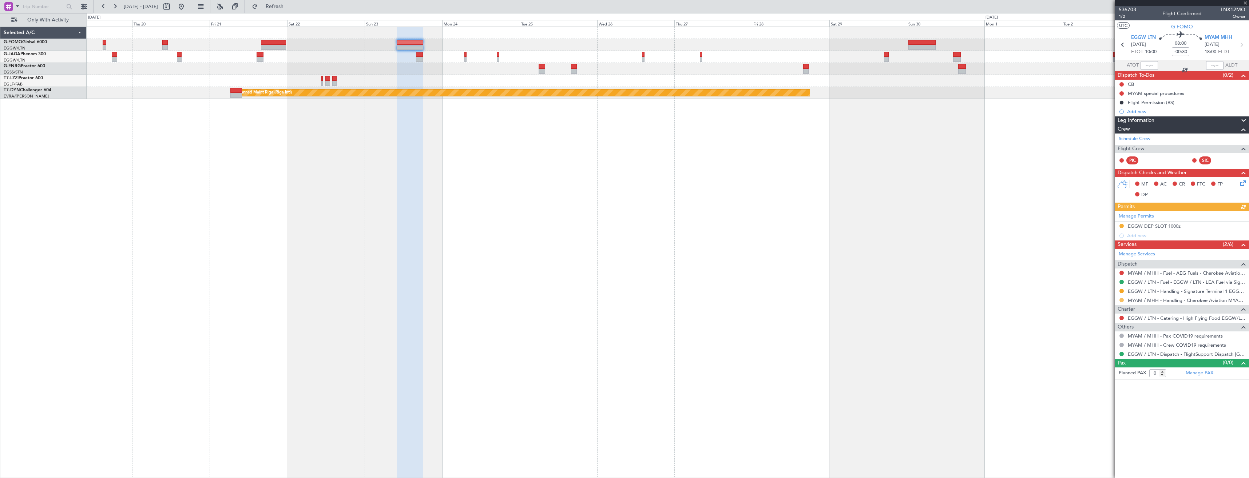
click at [1123, 299] on button at bounding box center [1121, 300] width 4 height 4
click at [1095, 387] on span "Confirmed" at bounding box center [1100, 386] width 23 height 7
click at [806, 198] on div "Planned Maint Riga (Riga Intl)" at bounding box center [668, 253] width 1162 height 452
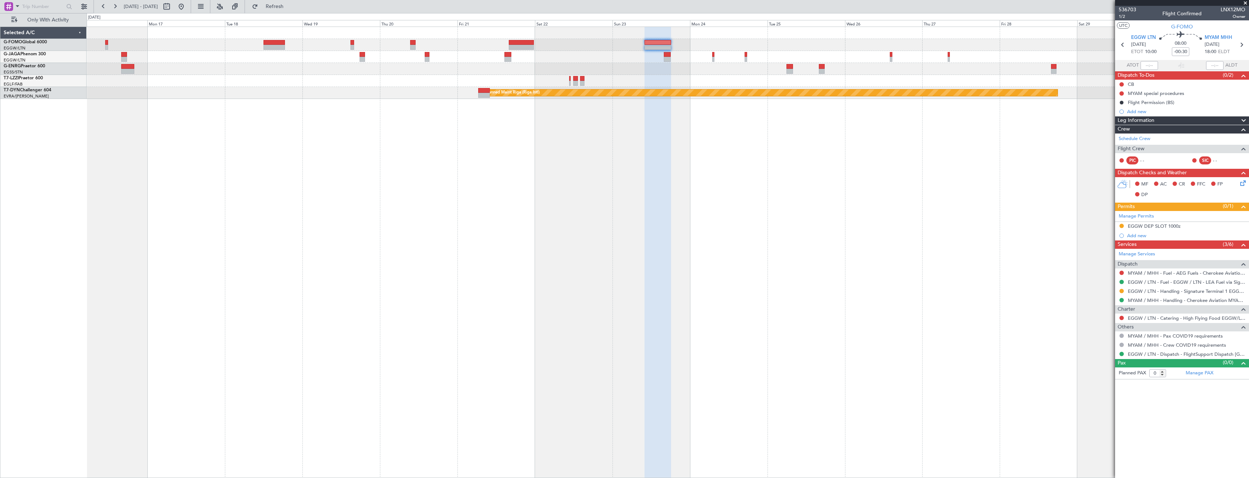
click at [705, 215] on div "Planned Maint Riga (Riga Intl)" at bounding box center [668, 253] width 1162 height 452
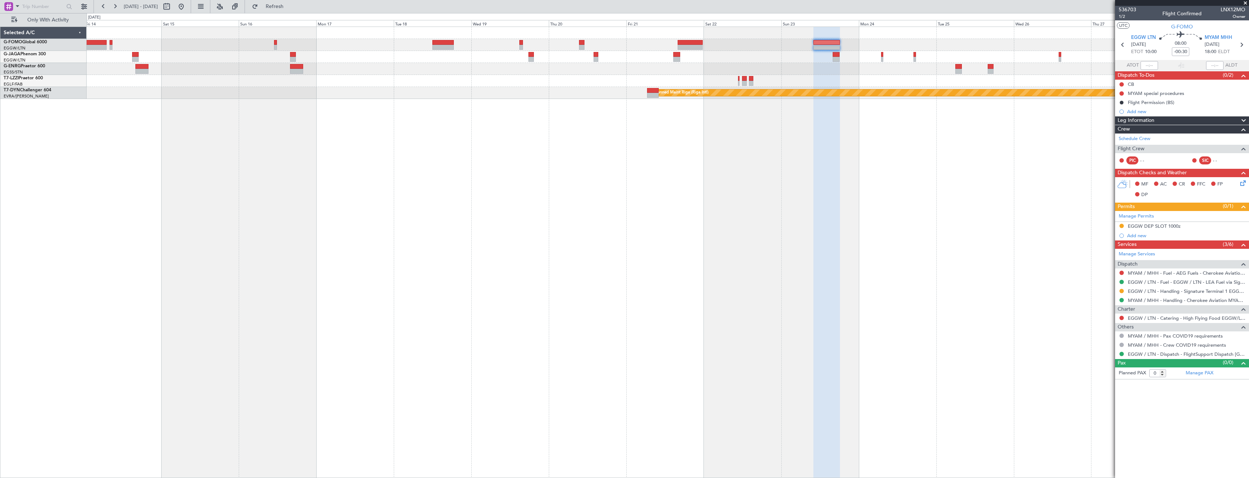
click at [678, 218] on div "Planned Maint Riga (Riga Intl)" at bounding box center [668, 253] width 1162 height 452
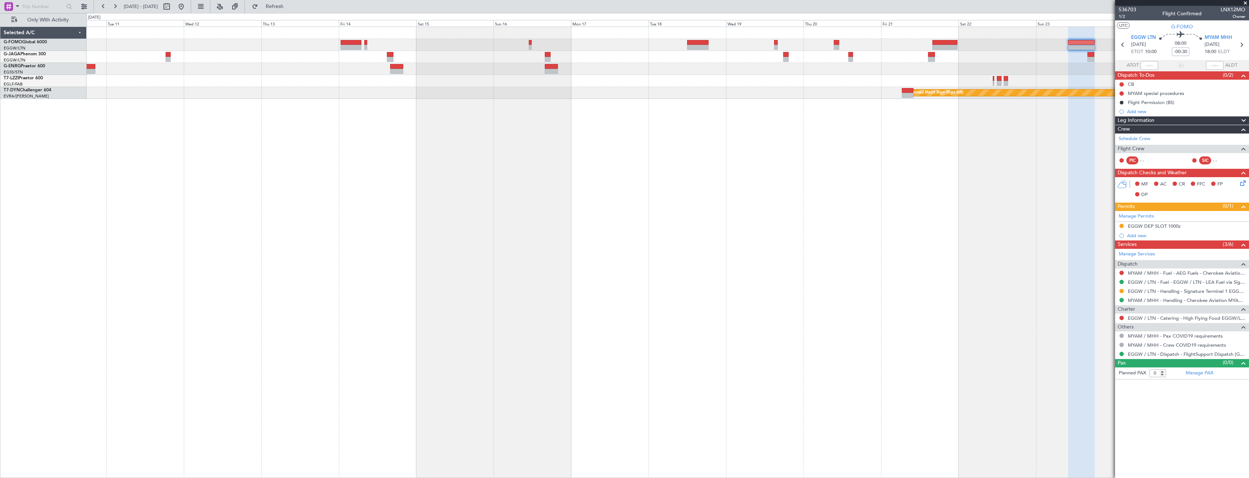
click at [581, 219] on div "RKSI 08:00 Z KLAX 18:45 Z - - Planned Maint Riga (Riga Intl)" at bounding box center [668, 253] width 1162 height 452
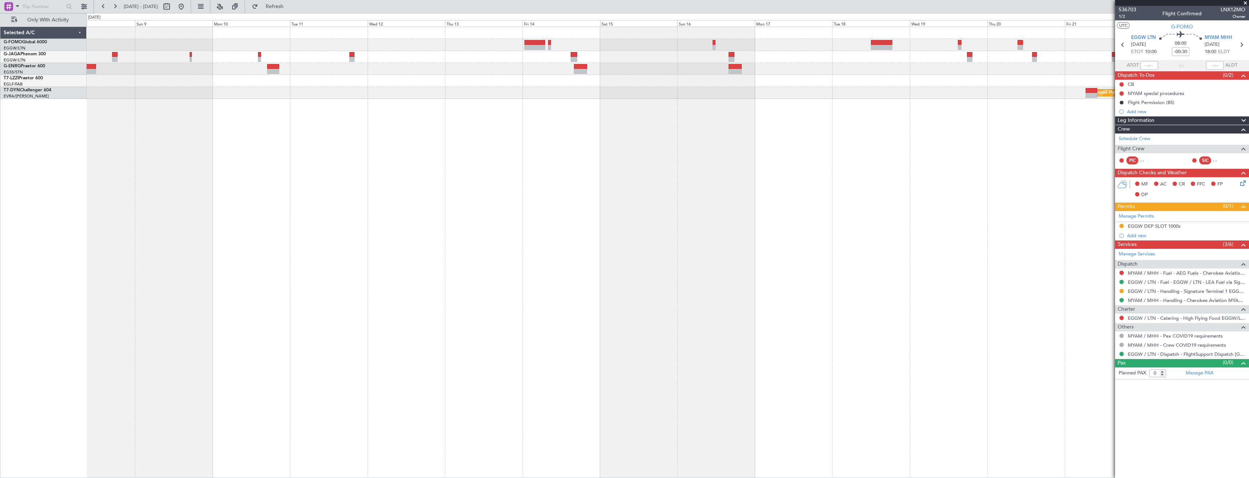
click at [530, 221] on div "RKSI 08:00 Z KLAX 18:45 Z - - A/C Unavailable London (Luton) Planned Maint Riga…" at bounding box center [668, 253] width 1162 height 452
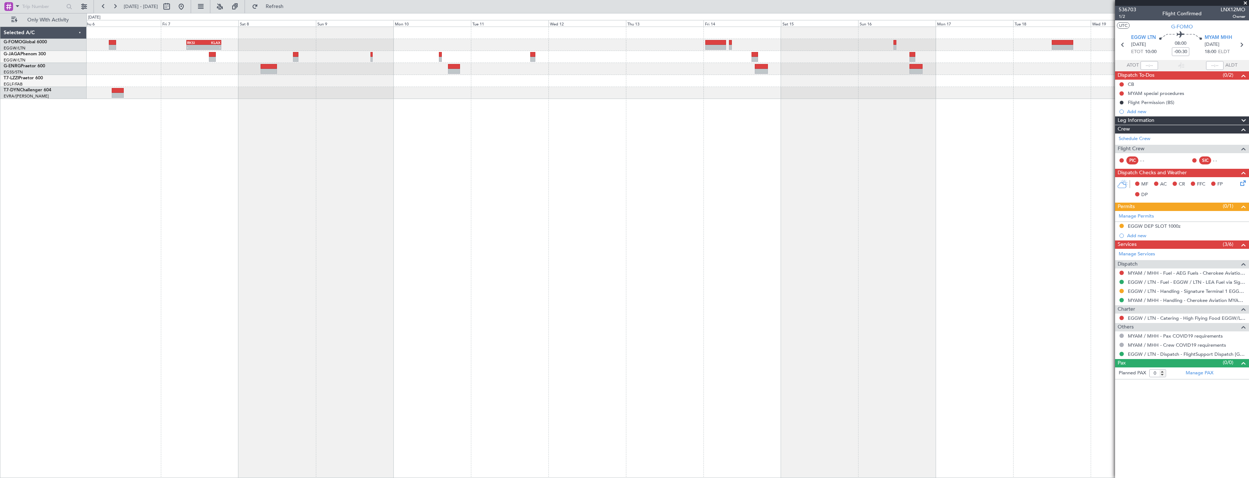
click at [583, 219] on div "RKSI 08:00 Z KLAX 18:45 Z - - A/C Unavailable London (Luton) Planned Maint Riga…" at bounding box center [668, 253] width 1162 height 452
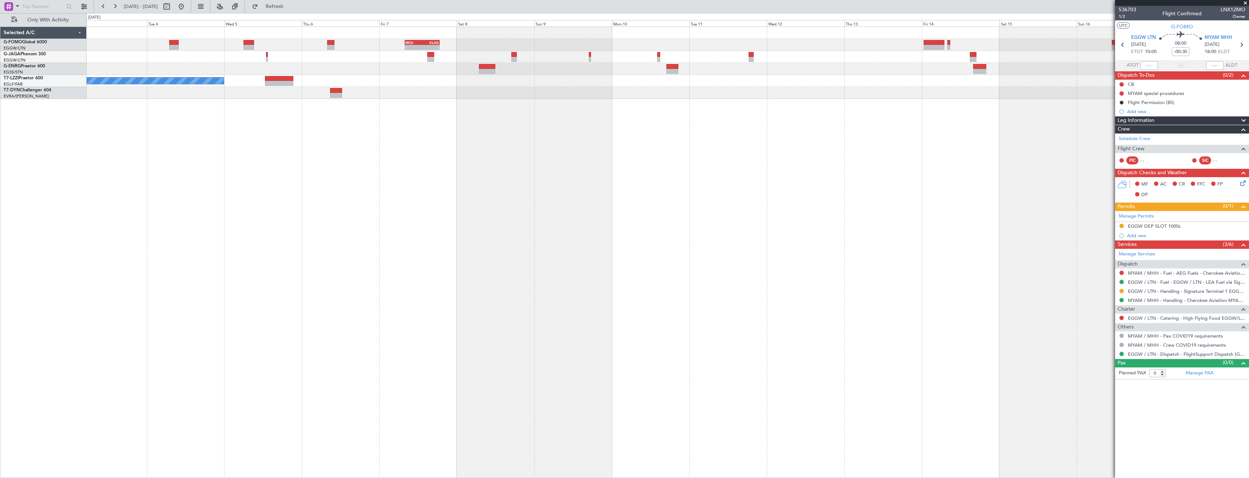
click at [617, 227] on div "RKSI 08:00 Z KLAX 18:45 Z - - A/C Unavailable London (Luton) Planned Maint Riga…" at bounding box center [668, 253] width 1162 height 452
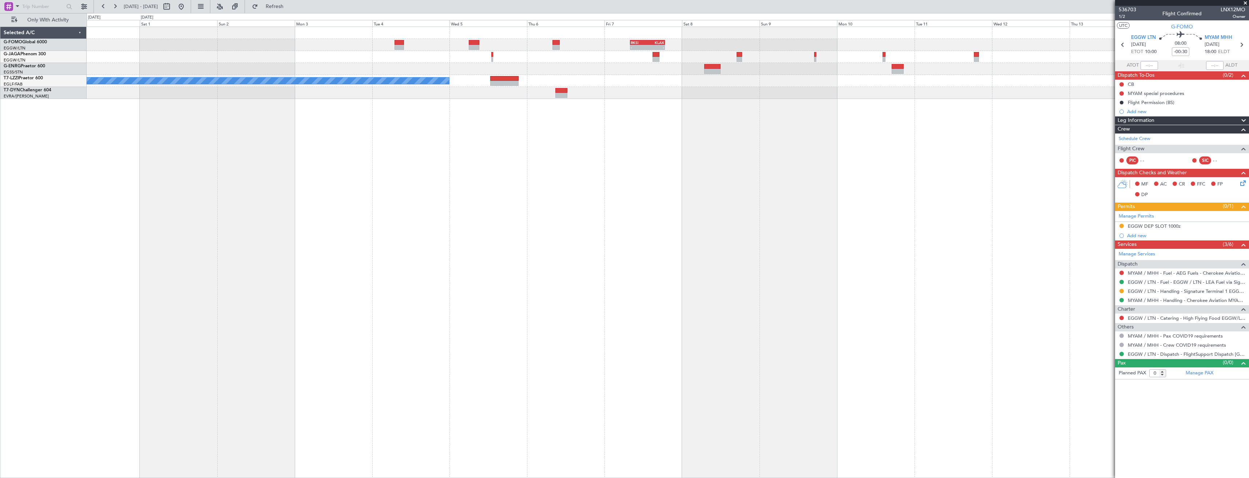
click at [570, 228] on div "RKSI 08:00 Z KLAX 18:45 Z - - A/C Unavailable London (Luton)" at bounding box center [668, 253] width 1162 height 452
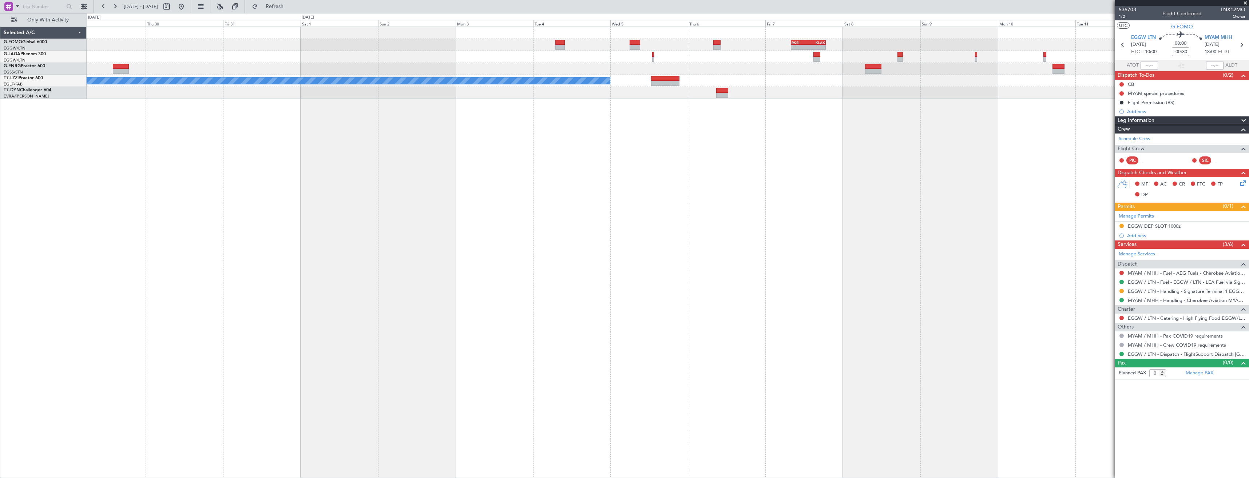
click at [509, 231] on div "RKSI 08:00 Z KLAX 18:45 Z - - A/C Unavailable London (Luton)" at bounding box center [668, 253] width 1162 height 452
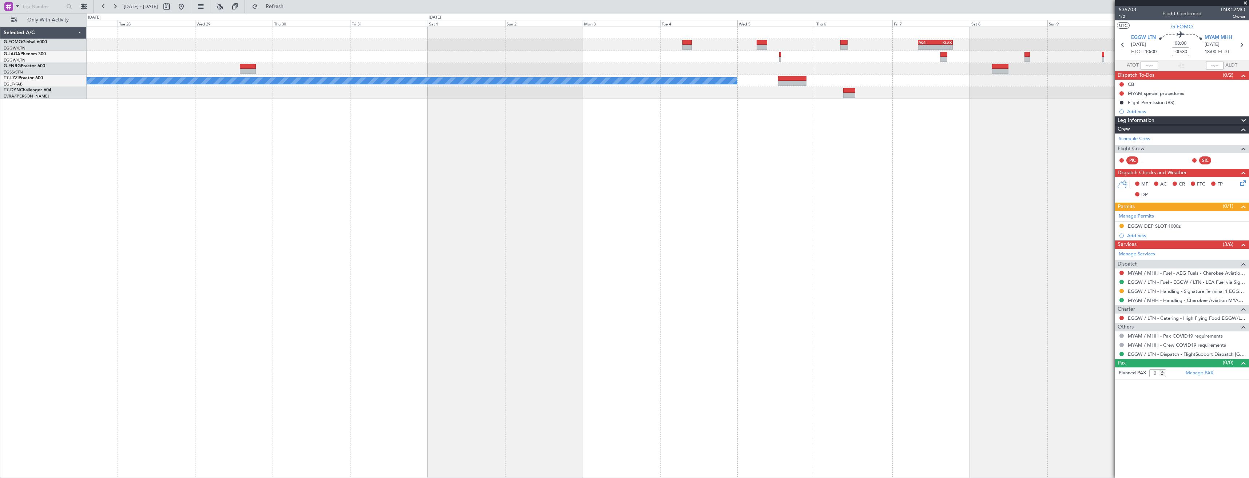
click at [588, 228] on div "RKSI 08:00 Z KLAX 18:45 Z - - A/C Unavailable London (Luton)" at bounding box center [668, 253] width 1162 height 452
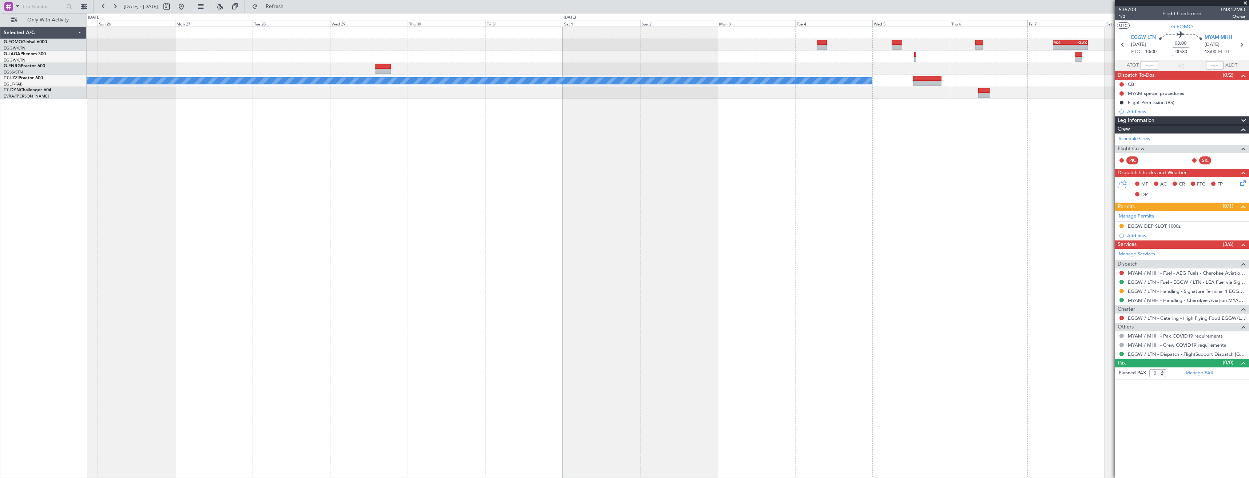
click at [577, 231] on div "RKSI 08:00 Z KLAX 18:45 Z - - A/C Unavailable London (Luton)" at bounding box center [668, 253] width 1162 height 452
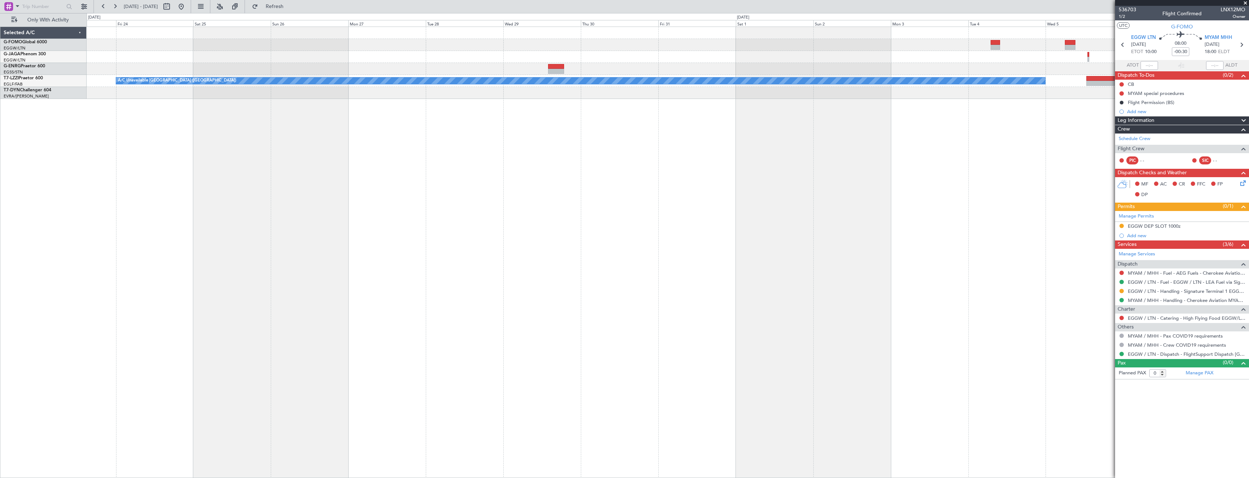
click at [614, 235] on div "RKSI 08:00 Z KLAX 18:45 Z - - A/C Unavailable London (Luton)" at bounding box center [668, 253] width 1162 height 452
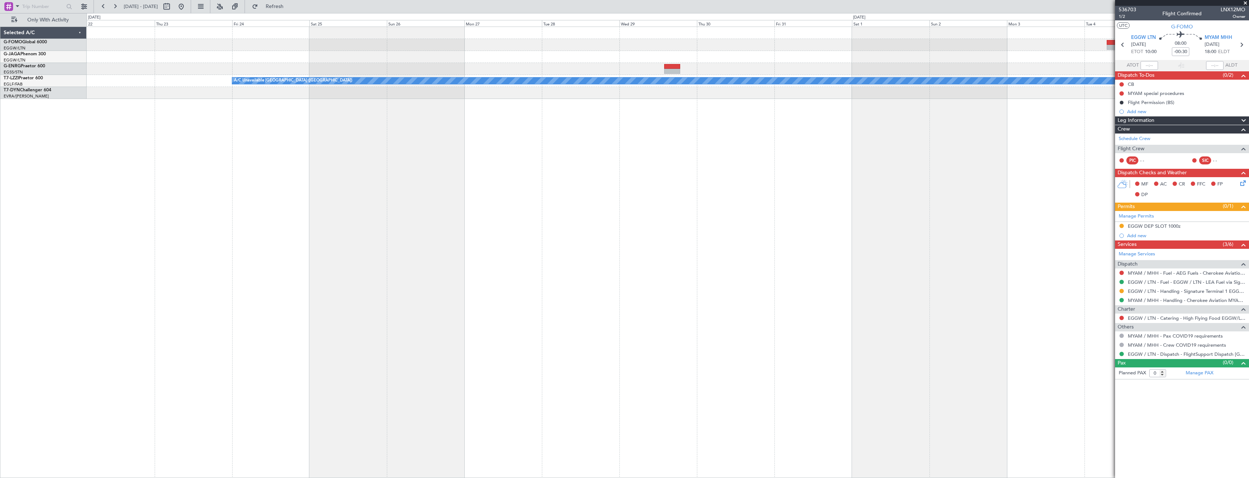
click at [664, 240] on div "- - RKSI 08:00 Z KLAX 18:45 Z A/C Unavailable London (Luton)" at bounding box center [668, 253] width 1162 height 452
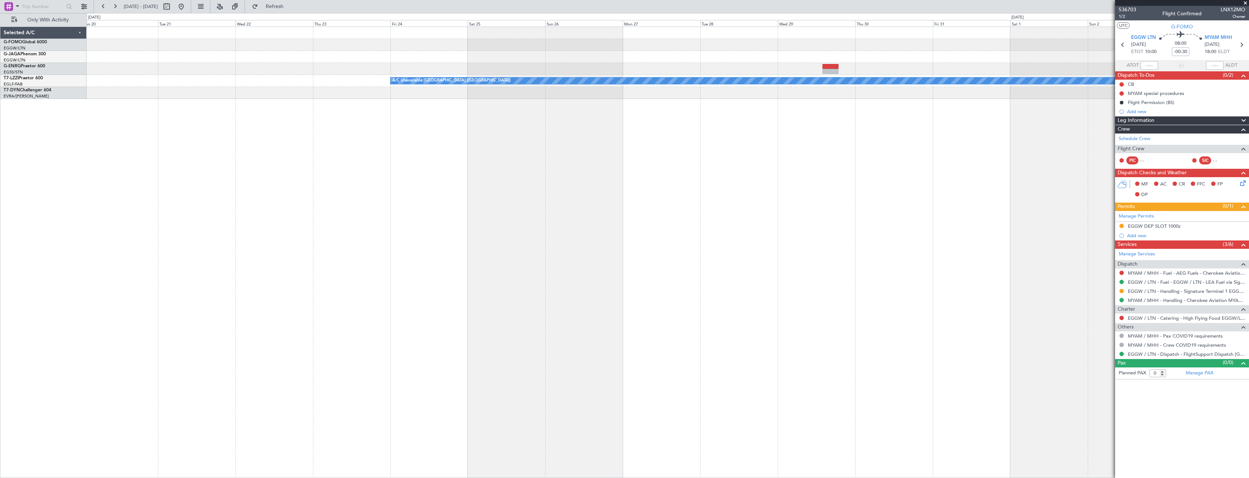
click at [603, 241] on div "- - RKSI 08:00 Z KLAX 18:45 Z A/C Unavailable London (Luton)" at bounding box center [668, 253] width 1162 height 452
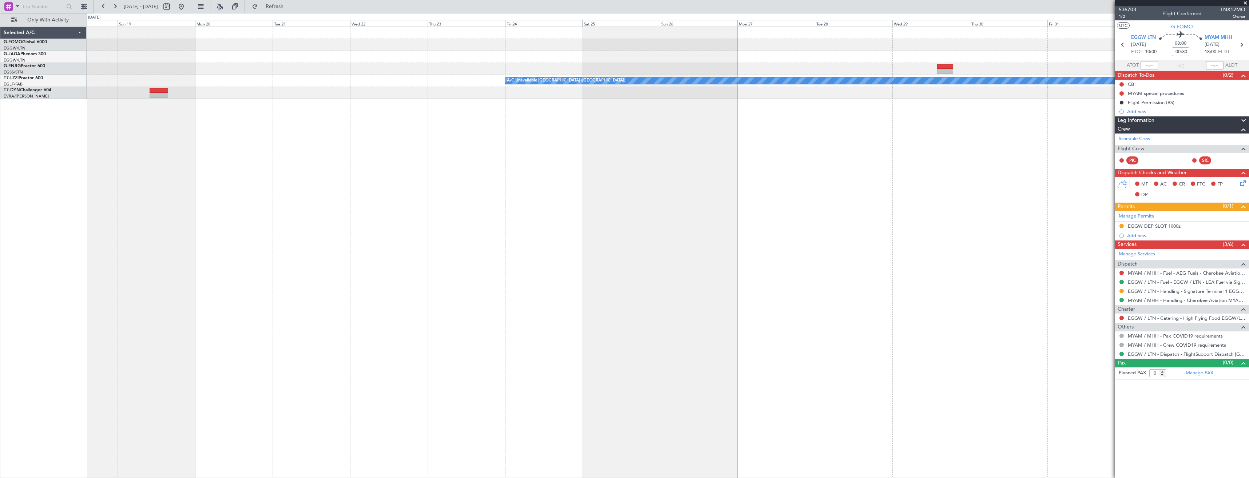
click at [643, 241] on div "A/C Unavailable [GEOGRAPHIC_DATA] ([GEOGRAPHIC_DATA])" at bounding box center [668, 253] width 1162 height 452
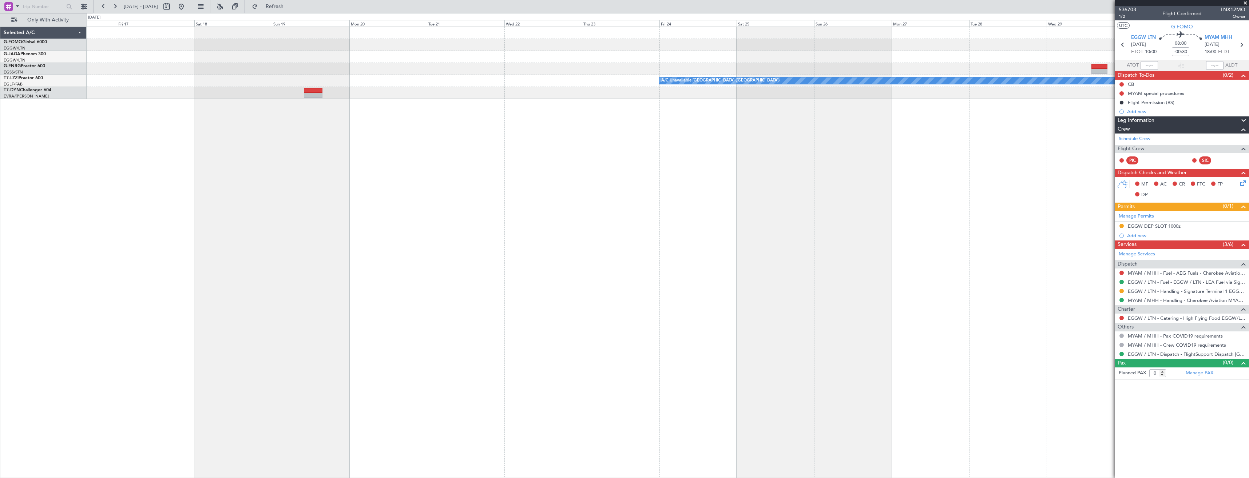
click at [657, 242] on div "A/C Unavailable [GEOGRAPHIC_DATA] ([GEOGRAPHIC_DATA])" at bounding box center [668, 253] width 1162 height 452
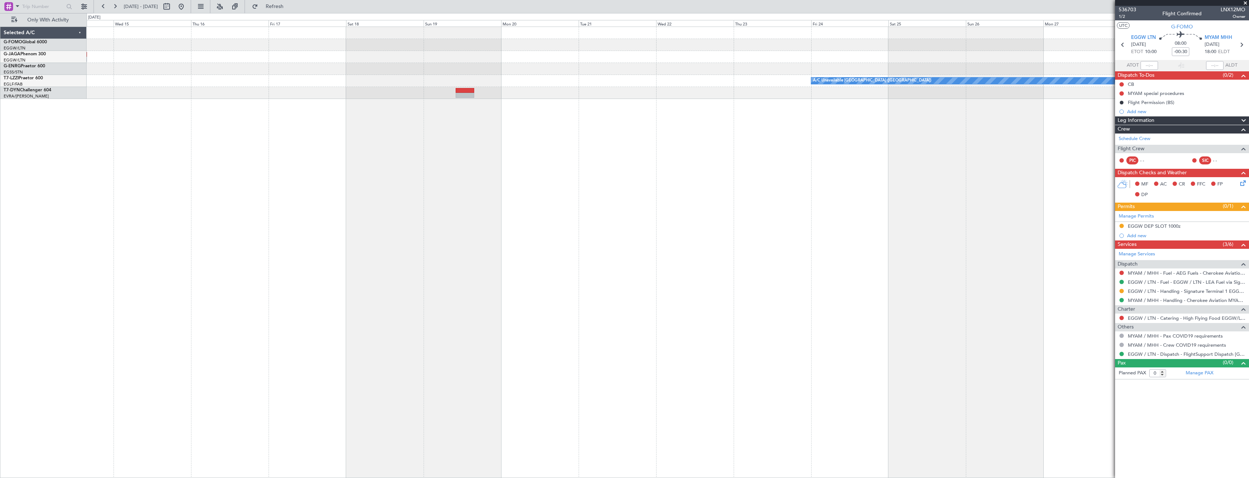
click at [631, 242] on div "A/C Unavailable [GEOGRAPHIC_DATA] ([GEOGRAPHIC_DATA])" at bounding box center [668, 253] width 1162 height 452
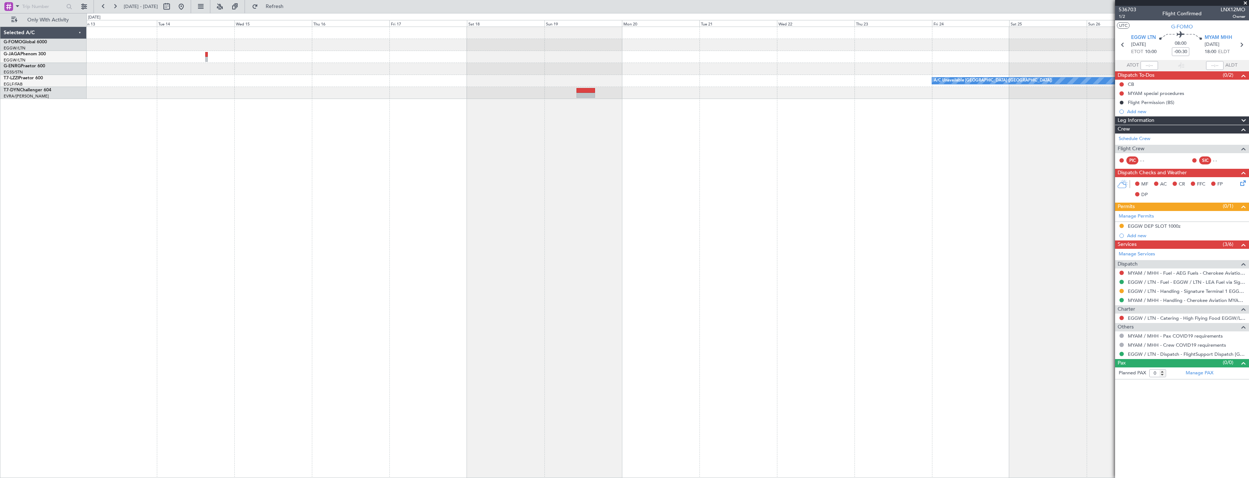
click at [651, 244] on div "A/C Unavailable [GEOGRAPHIC_DATA] ([GEOGRAPHIC_DATA])" at bounding box center [668, 253] width 1162 height 452
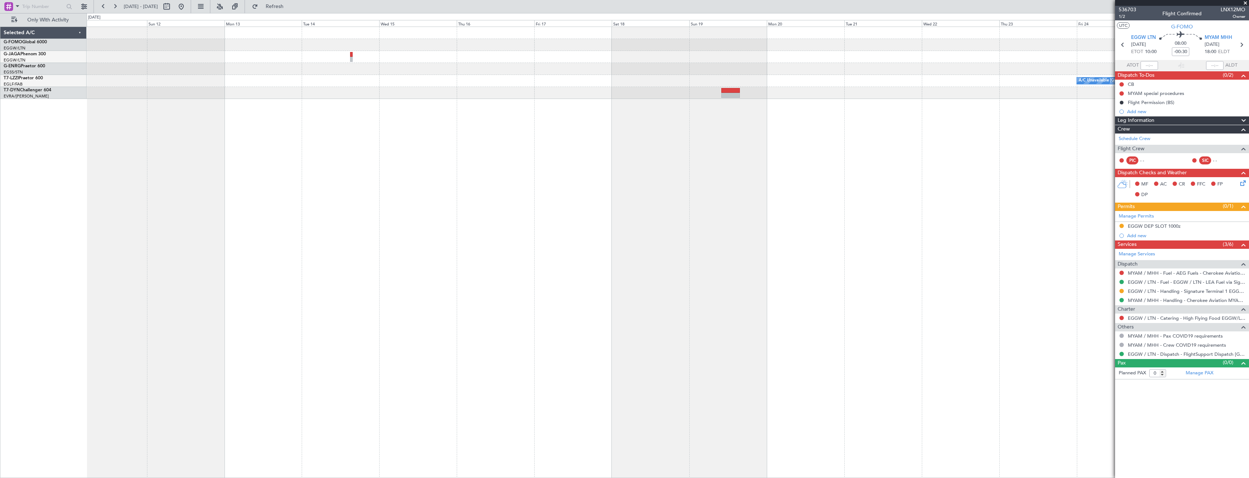
click at [634, 239] on div "A/C Unavailable [GEOGRAPHIC_DATA] ([GEOGRAPHIC_DATA])" at bounding box center [668, 253] width 1162 height 452
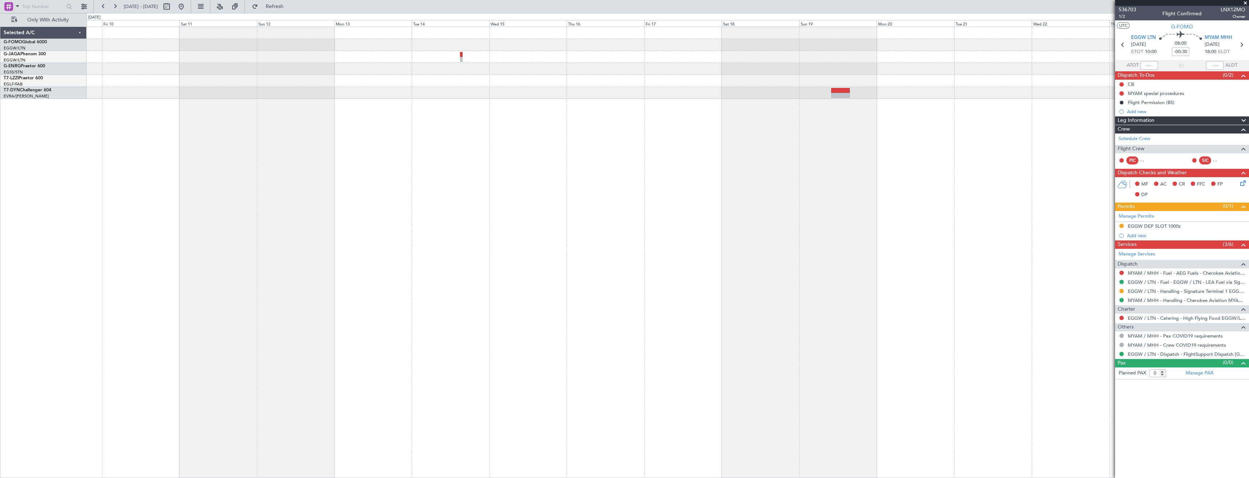
click at [693, 235] on div "A/C Unavailable [GEOGRAPHIC_DATA] ([GEOGRAPHIC_DATA])" at bounding box center [668, 253] width 1162 height 452
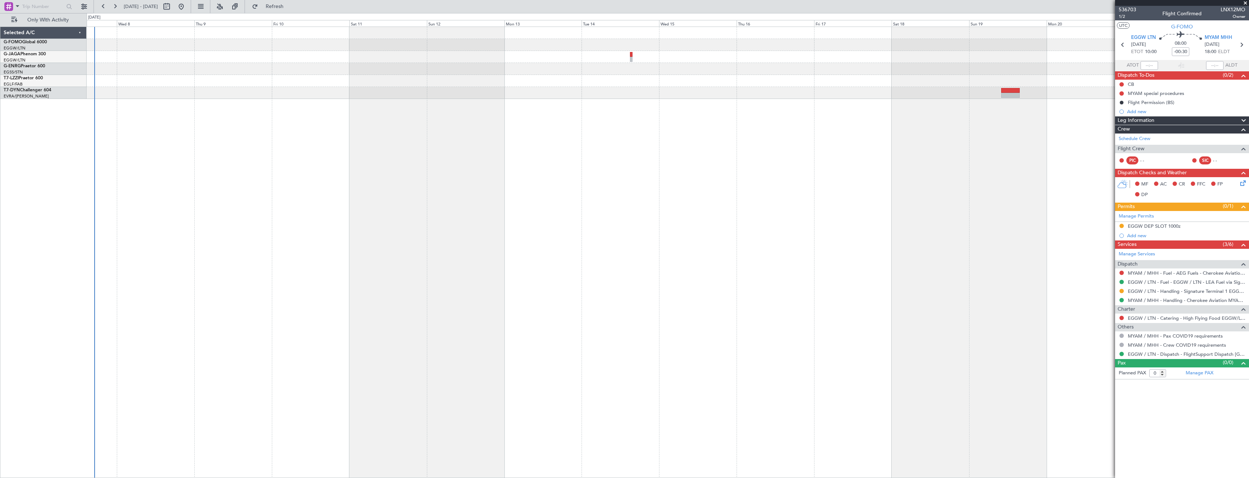
click at [636, 237] on div "A/C Unavailable [GEOGRAPHIC_DATA] ([GEOGRAPHIC_DATA])" at bounding box center [668, 253] width 1162 height 452
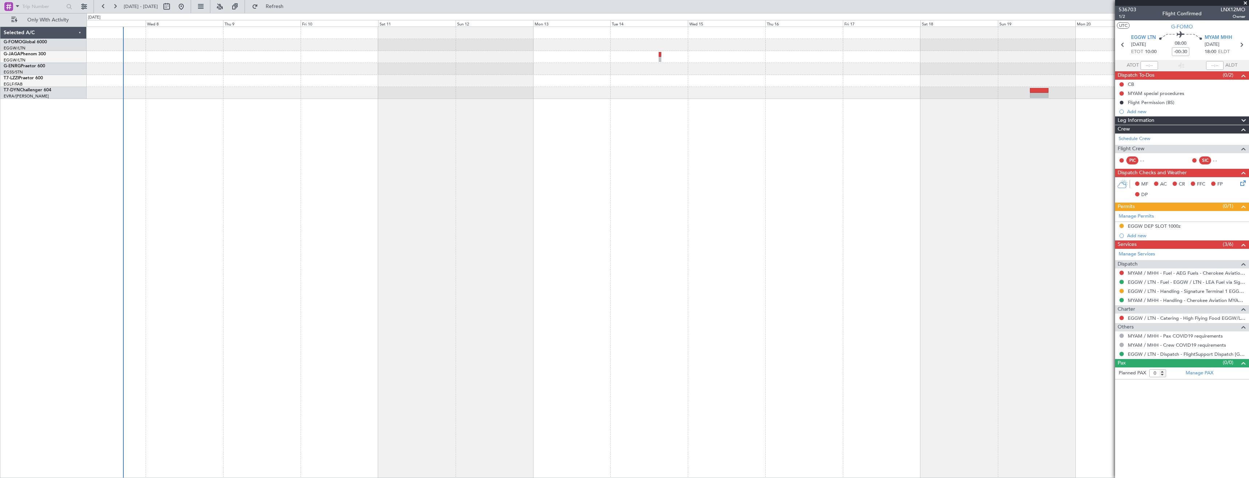
click at [462, 239] on div "A/C Unavailable [GEOGRAPHIC_DATA] ([GEOGRAPHIC_DATA])" at bounding box center [668, 253] width 1162 height 452
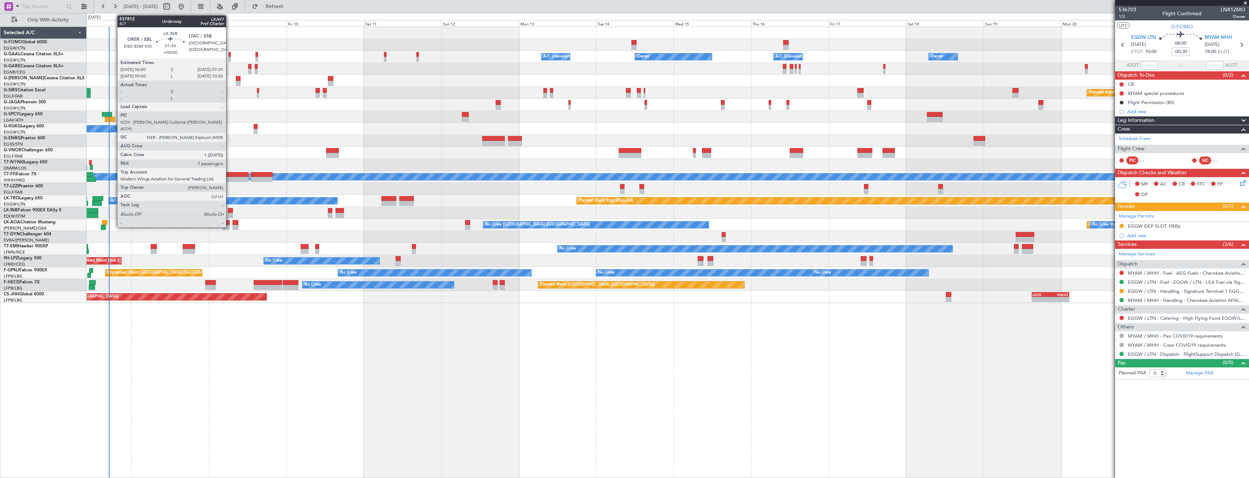
click at [229, 213] on div at bounding box center [230, 215] width 5 height 5
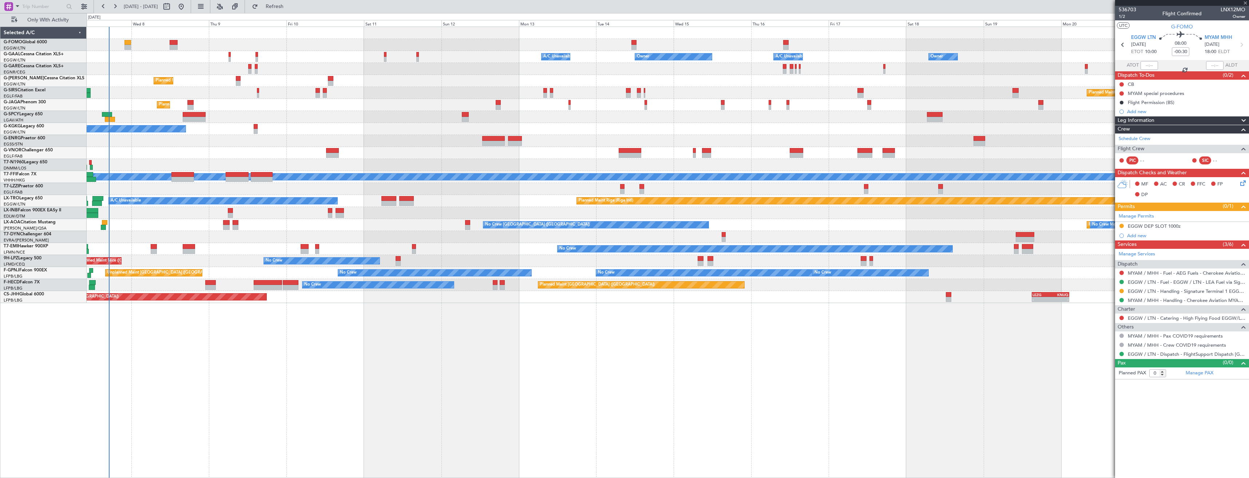
type input "7"
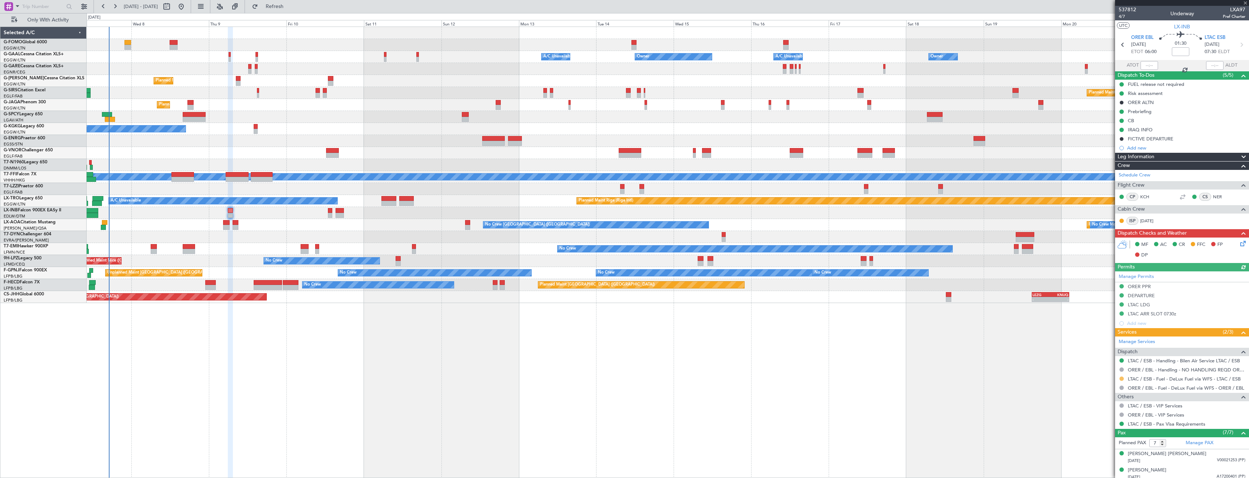
click at [1121, 378] on button at bounding box center [1121, 379] width 4 height 4
click at [1101, 463] on span "Confirmed" at bounding box center [1100, 465] width 23 height 7
click at [1236, 46] on icon at bounding box center [1240, 44] width 9 height 9
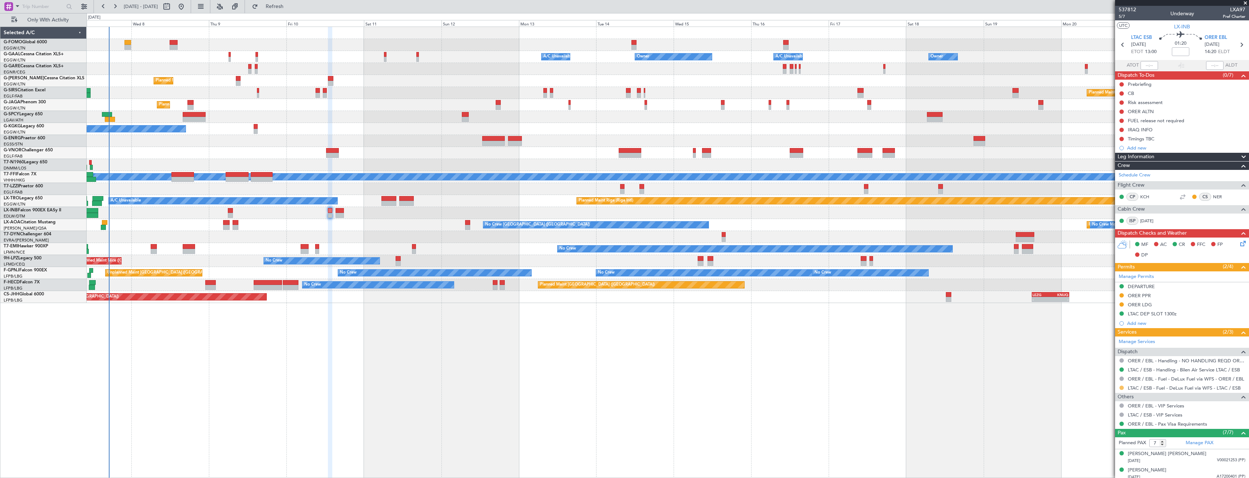
click at [1121, 387] on button at bounding box center [1121, 388] width 4 height 4
click at [1102, 376] on span "Confirmed" at bounding box center [1100, 376] width 23 height 7
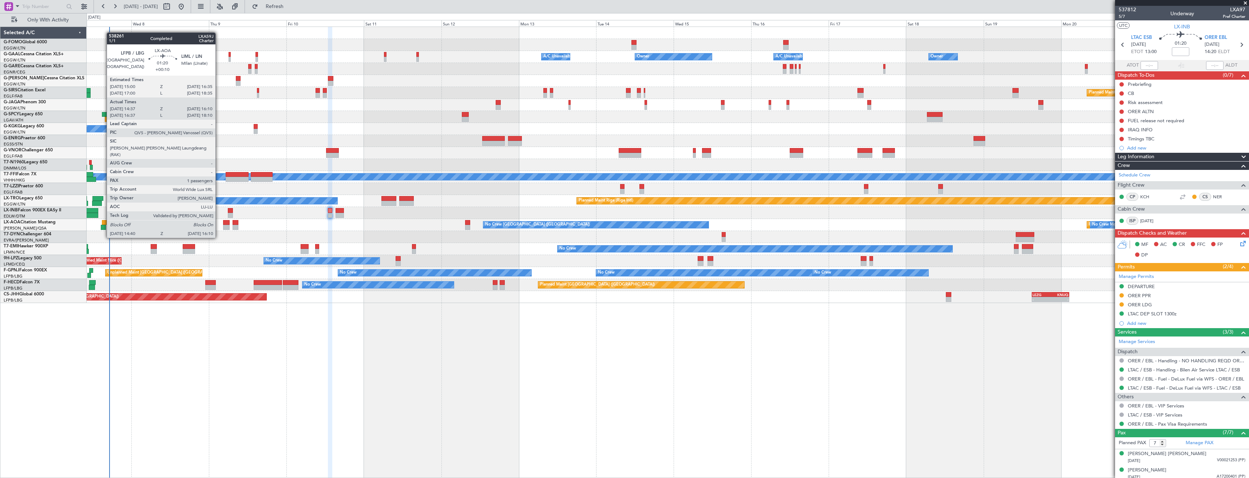
click at [103, 224] on div at bounding box center [104, 222] width 5 height 5
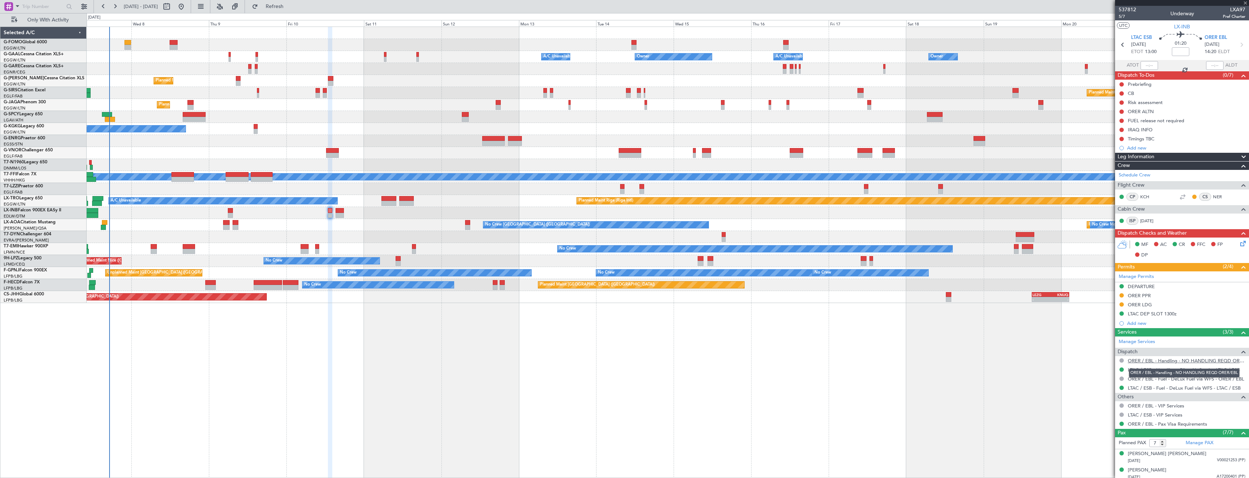
type input "+00:10"
type input "14:47"
type input "16:05"
type input "1"
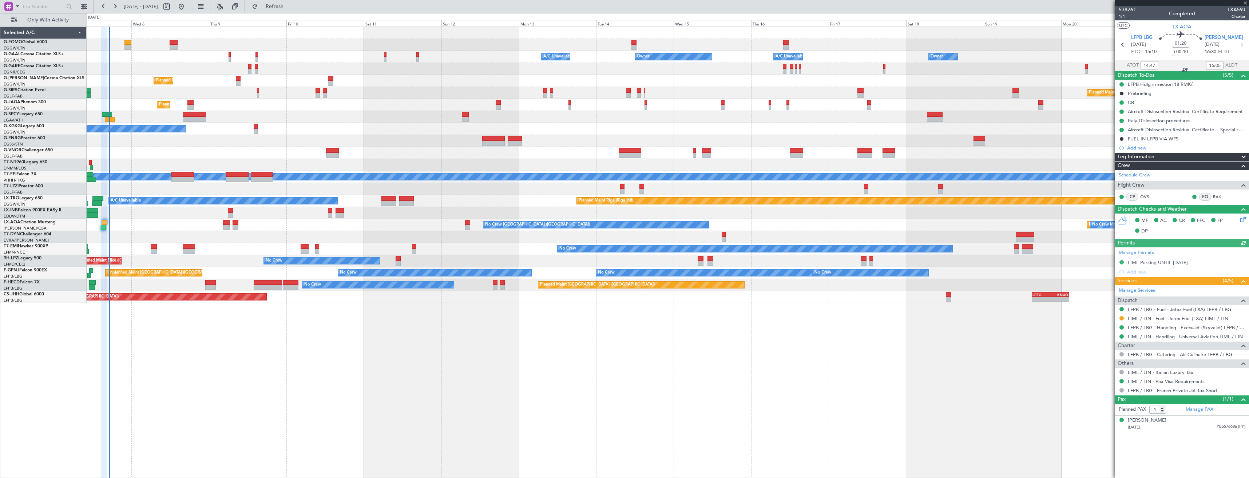
click at [1147, 335] on link "LIML / LIN - Handling - Universal Aviation LIML / LIN" at bounding box center [1184, 337] width 115 height 6
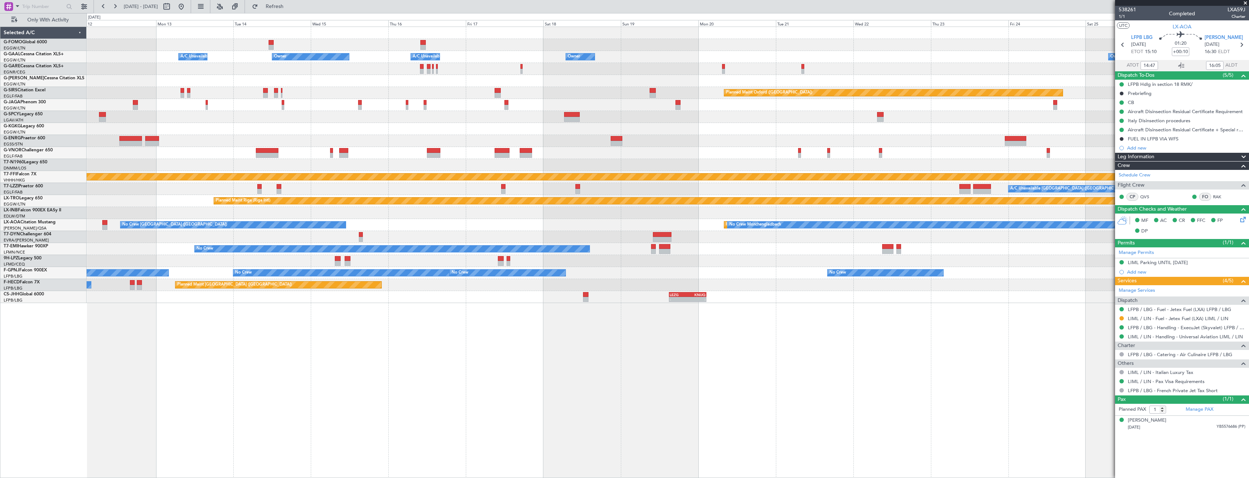
click at [540, 212] on div "Owner A/C Unavailable Owner A/C Unavailable Owner Owner Planned Maint London (L…" at bounding box center [668, 165] width 1162 height 276
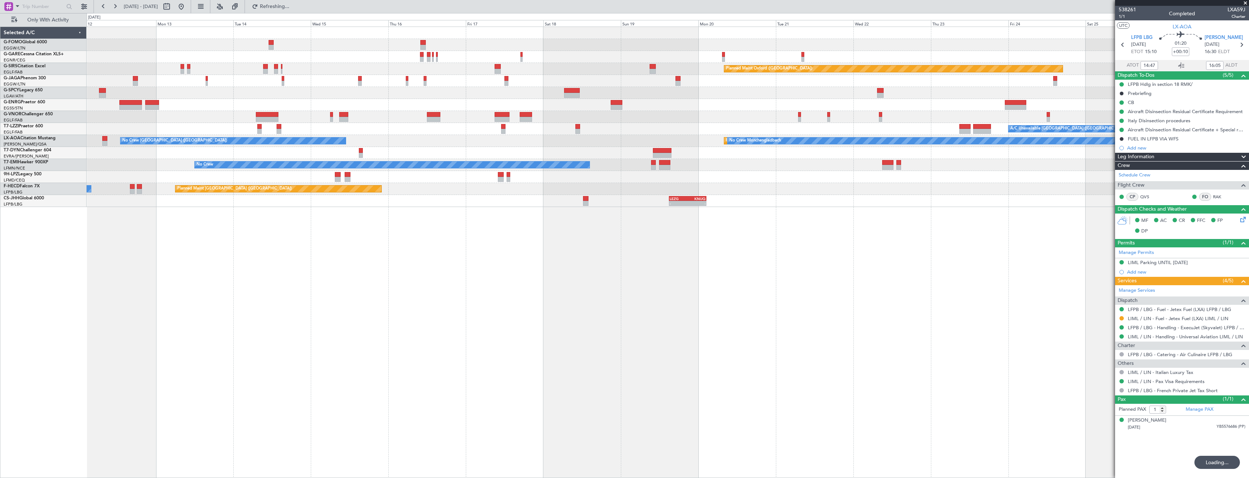
click at [525, 167] on div "No Crew" at bounding box center [668, 165] width 1162 height 12
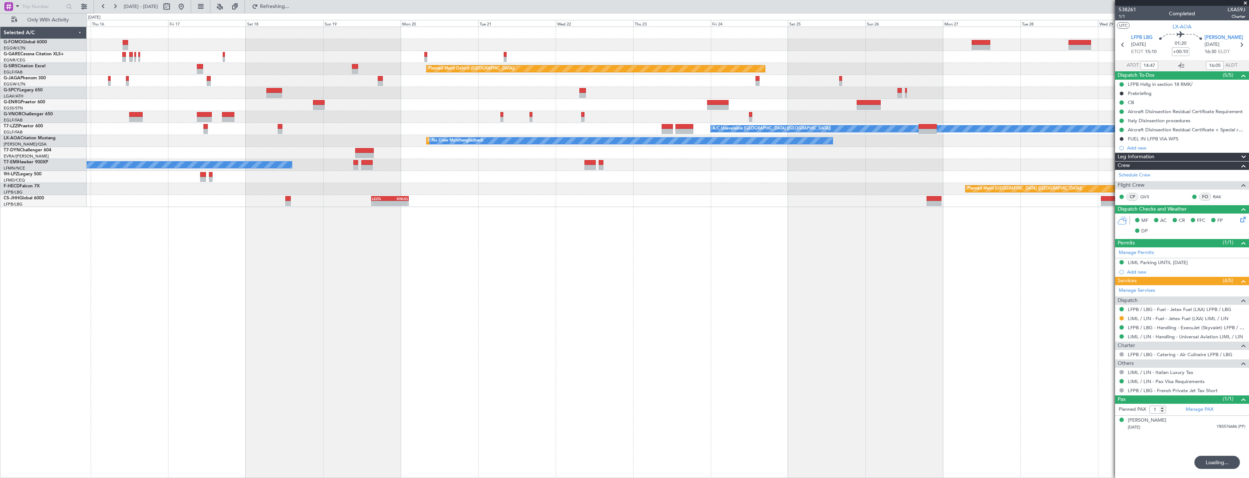
click at [470, 174] on div "Planned Maint Oxford (Kidlington) Planned Maint Bournemouth Planned Maint Bourn…" at bounding box center [668, 117] width 1162 height 180
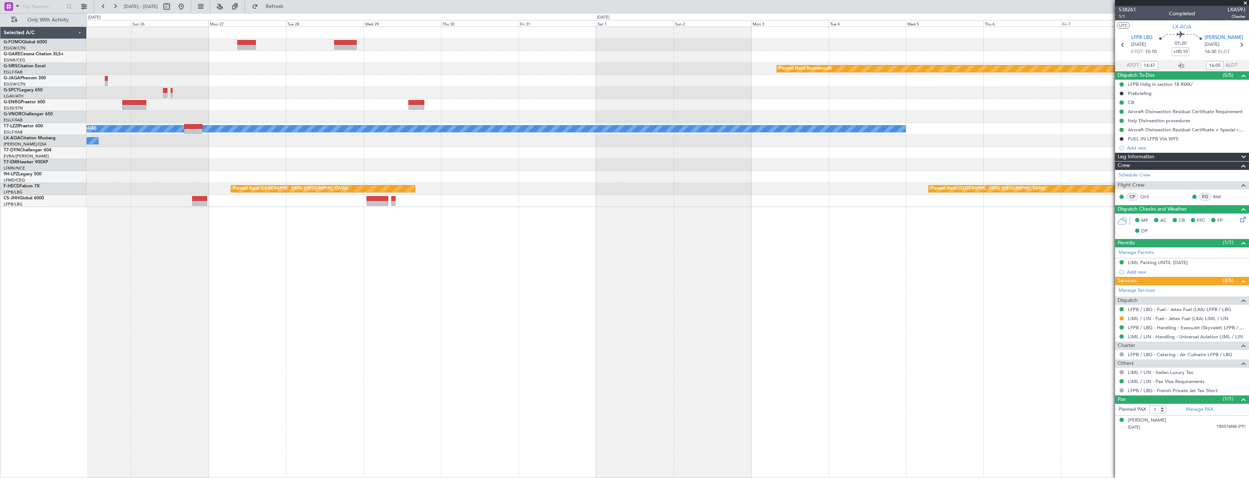
click at [414, 174] on div "Planned Maint Cannes (Mandelieu)" at bounding box center [668, 177] width 1162 height 12
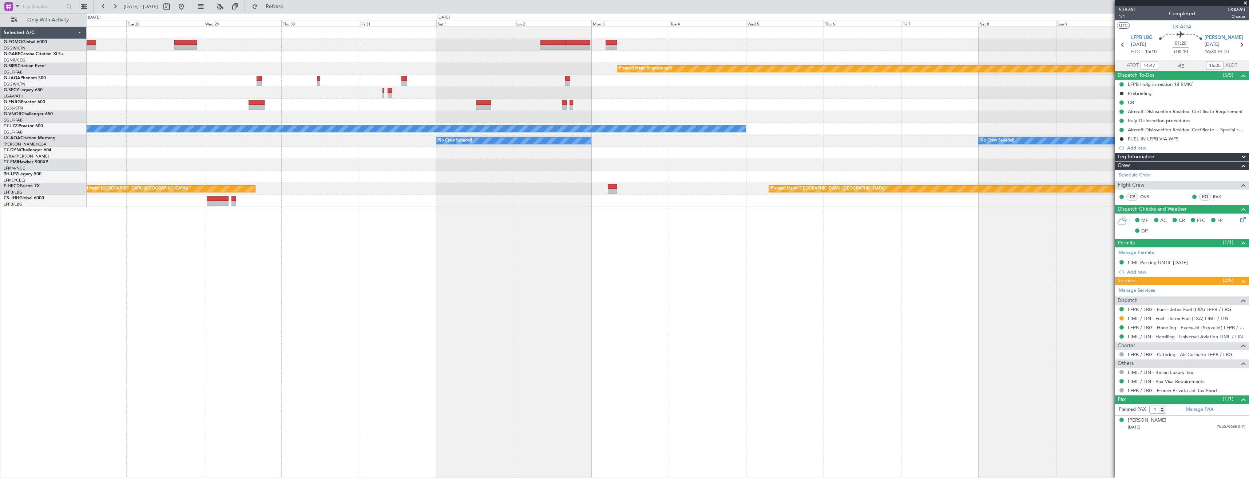
click at [278, 167] on div at bounding box center [668, 165] width 1162 height 12
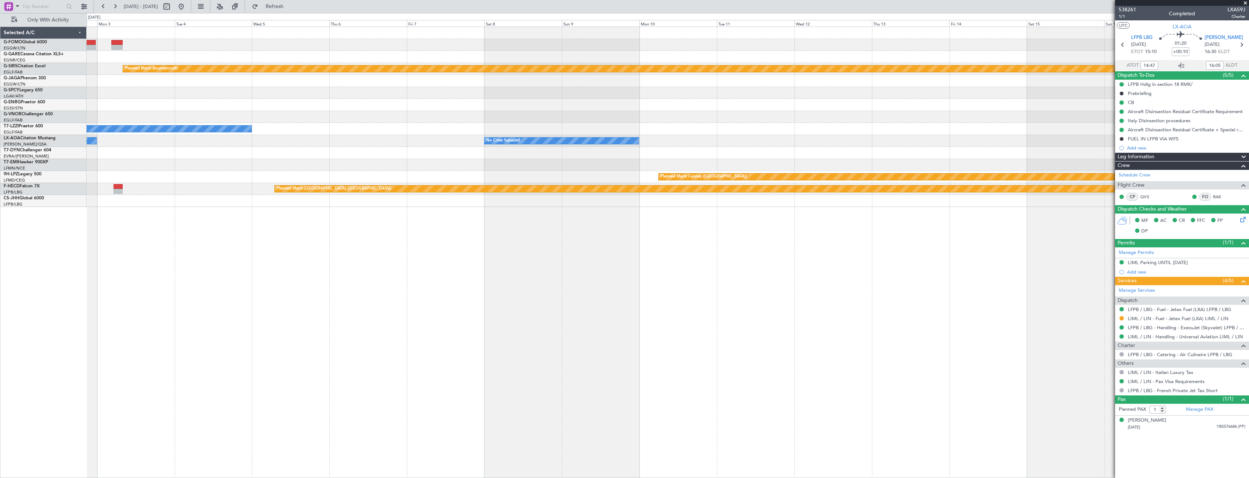
click at [430, 156] on div "Planned Maint Bournemouth Planned Maint Bournemouth A/C Unavailable London (Lut…" at bounding box center [668, 117] width 1162 height 180
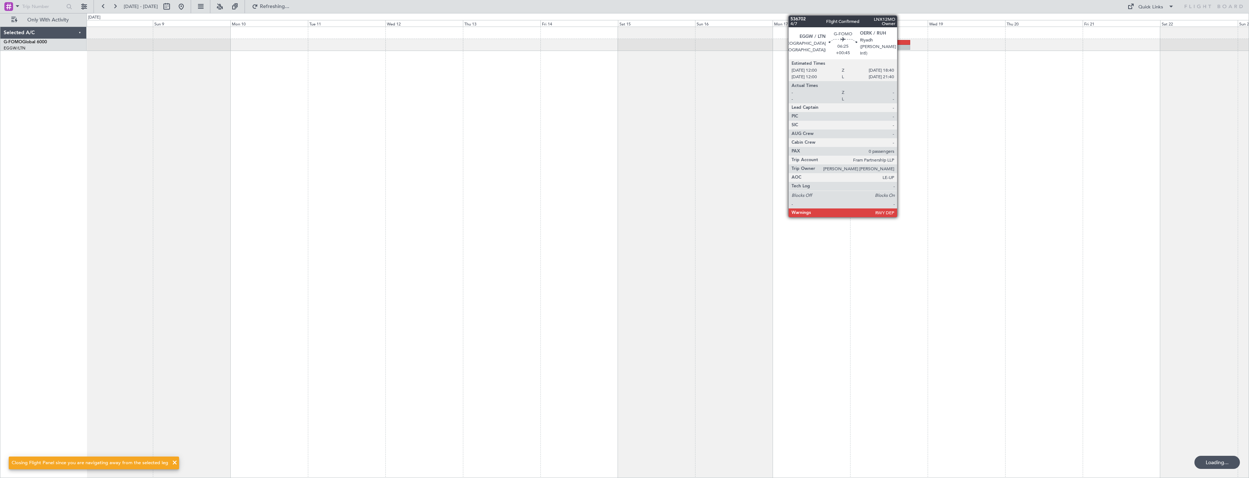
click at [900, 41] on div at bounding box center [899, 42] width 22 height 5
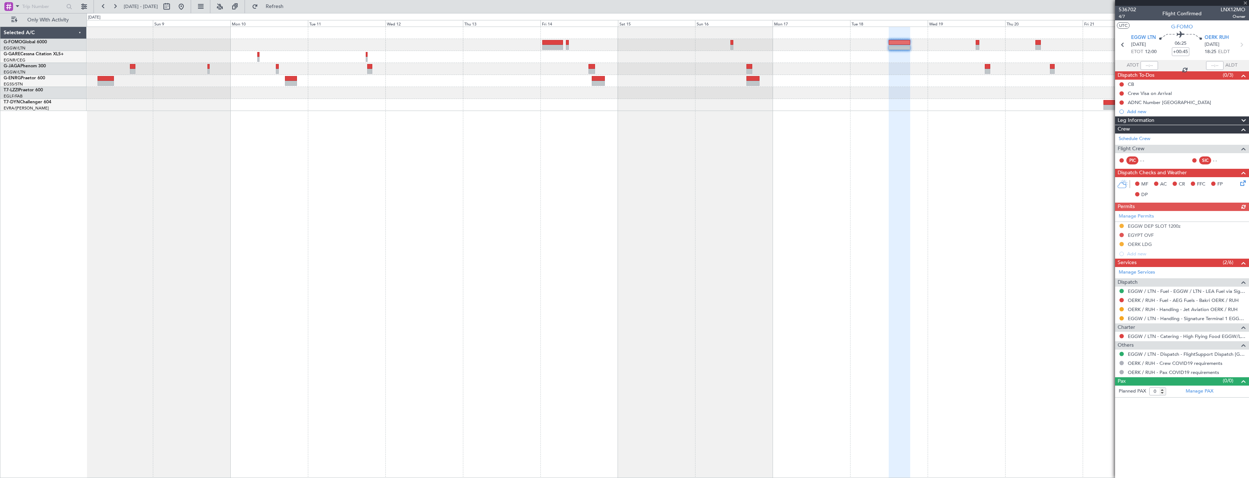
click at [1123, 309] on div at bounding box center [1121, 309] width 6 height 6
click at [1123, 309] on button at bounding box center [1121, 309] width 4 height 4
click at [1104, 393] on span "Confirmed" at bounding box center [1100, 395] width 23 height 7
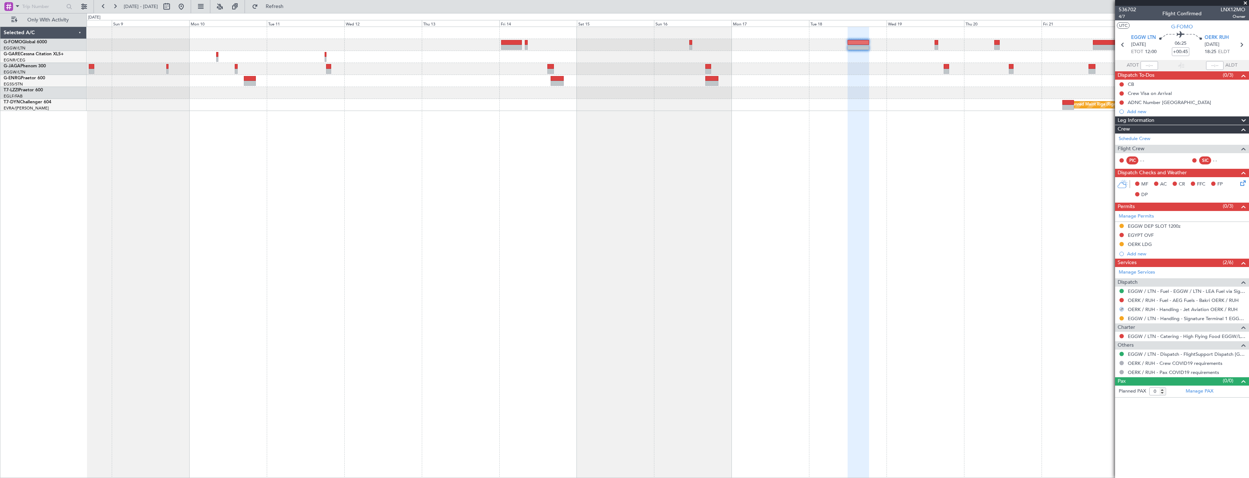
click at [784, 120] on div "- - RKSI 08:00 Z KLAX 18:45 Z A/C Unavailable London (Luton) Planned Maint Riga…" at bounding box center [668, 253] width 1162 height 452
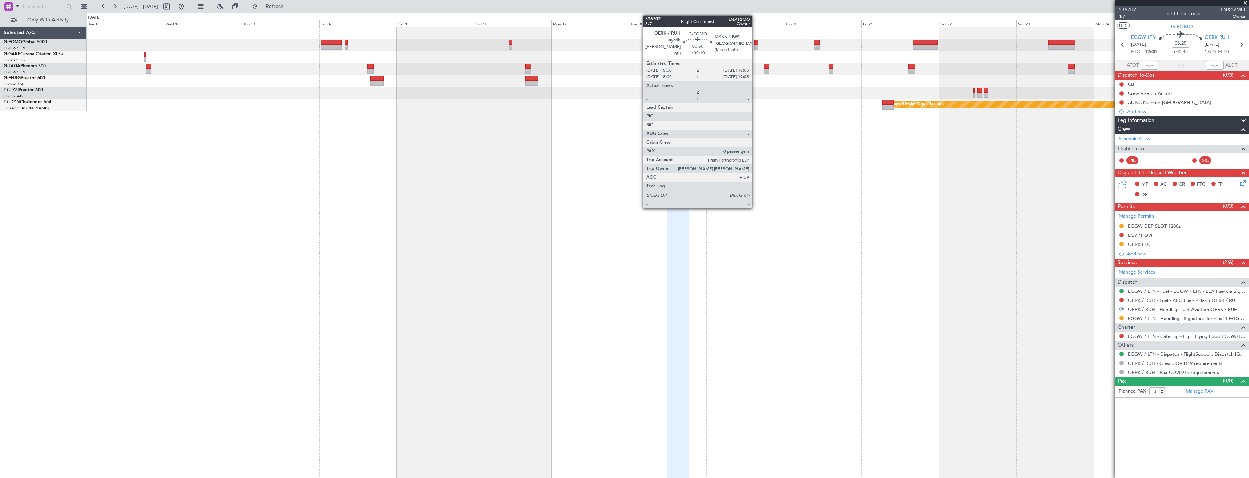
click at [755, 44] on div at bounding box center [756, 42] width 4 height 5
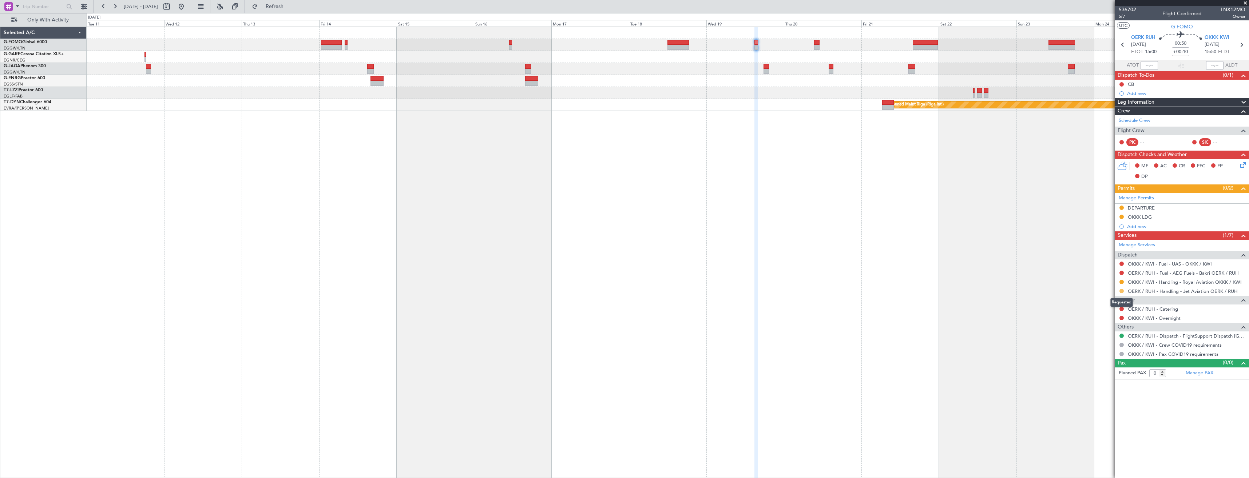
click at [1119, 291] on button at bounding box center [1121, 291] width 4 height 4
click at [1108, 378] on span "Confirmed" at bounding box center [1100, 377] width 23 height 7
click at [905, 145] on div "RKSI 08:00 Z KLAX 18:45 Z - - Planned Maint Riga (Riga Intl)" at bounding box center [668, 253] width 1162 height 452
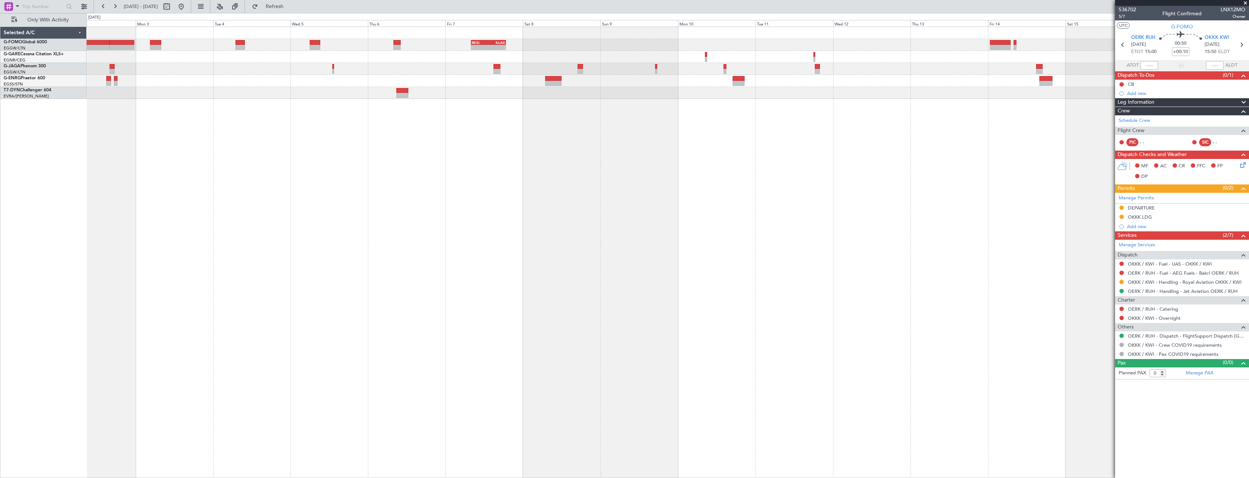
click at [652, 150] on div "RKSI 08:00 Z KLAX 18:45 Z - -" at bounding box center [668, 253] width 1162 height 452
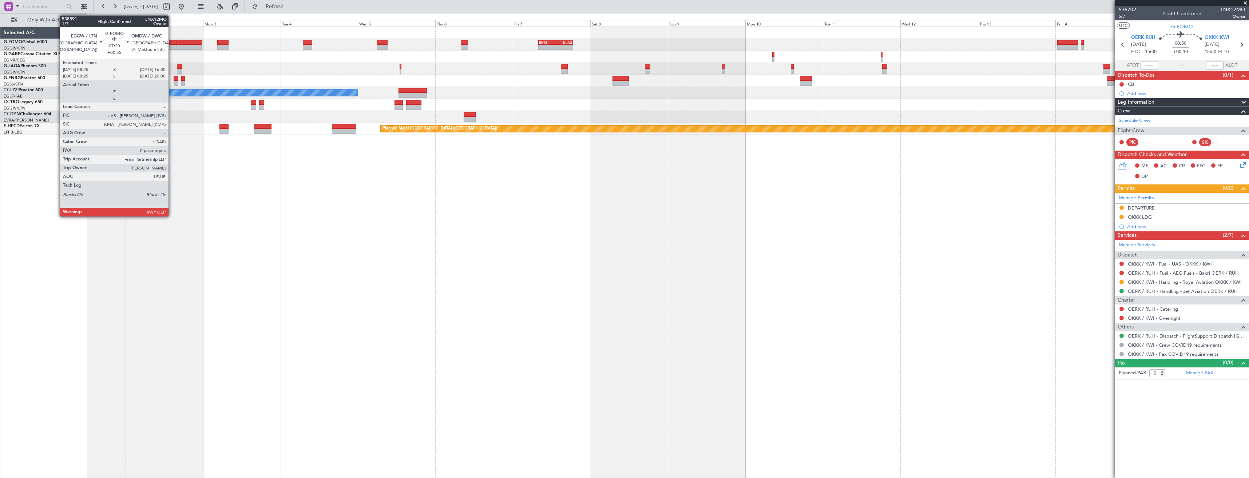
click at [172, 45] on div at bounding box center [164, 47] width 25 height 5
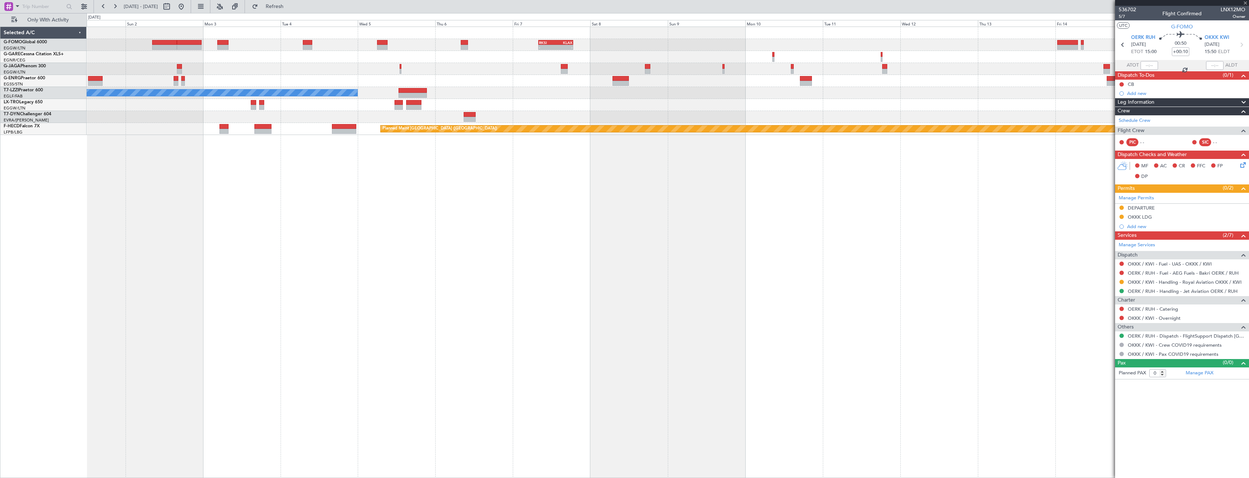
type input "+00:55"
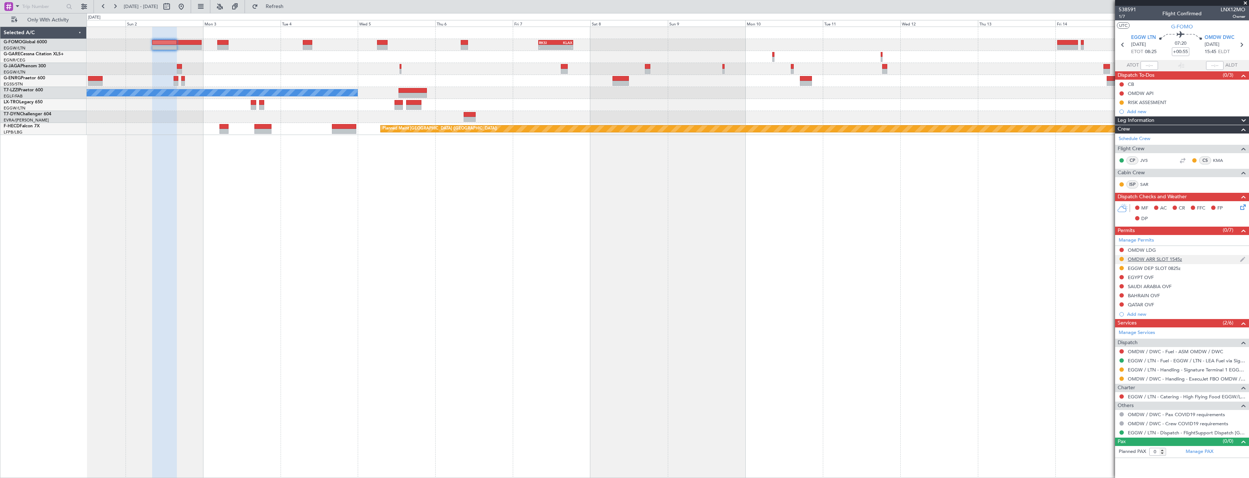
click at [1193, 260] on div "OMDW ARR SLOT 1545z" at bounding box center [1182, 259] width 134 height 9
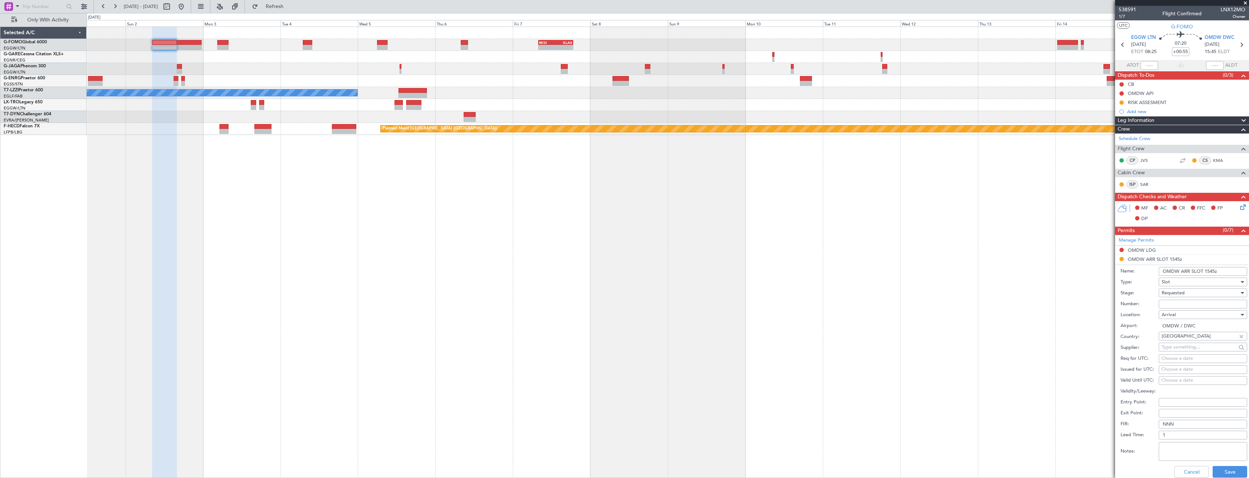
click at [1214, 272] on input "OMDW ARR SLOT 1545z" at bounding box center [1202, 271] width 88 height 9
type input "OMDW ARR SLOT 1600z"
click at [1207, 291] on div "Requested" at bounding box center [1199, 292] width 77 height 11
click at [1203, 348] on span "Received OK" at bounding box center [1200, 348] width 76 height 11
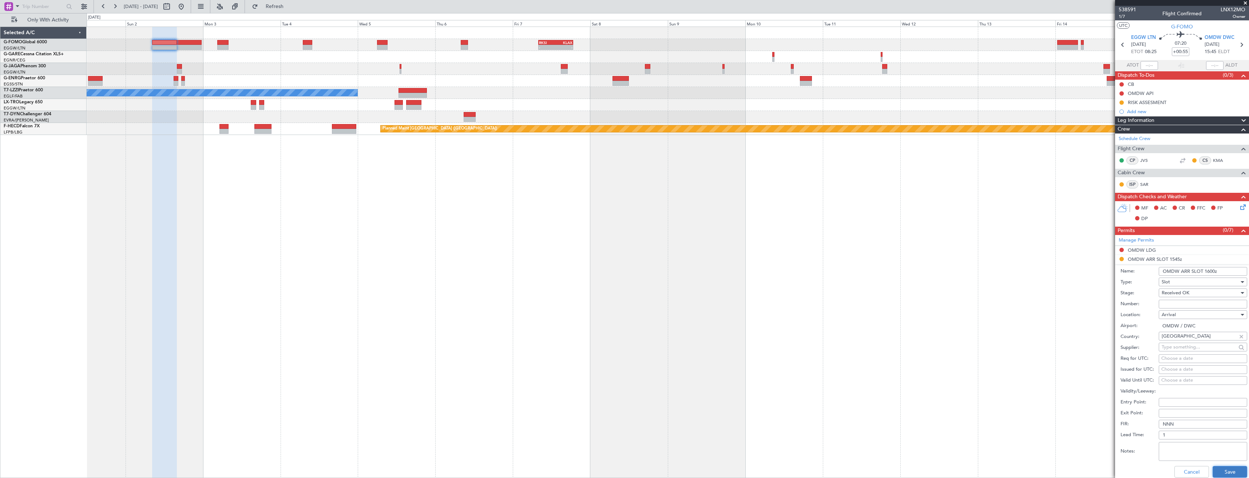
click at [1220, 469] on button "Save" at bounding box center [1229, 472] width 35 height 12
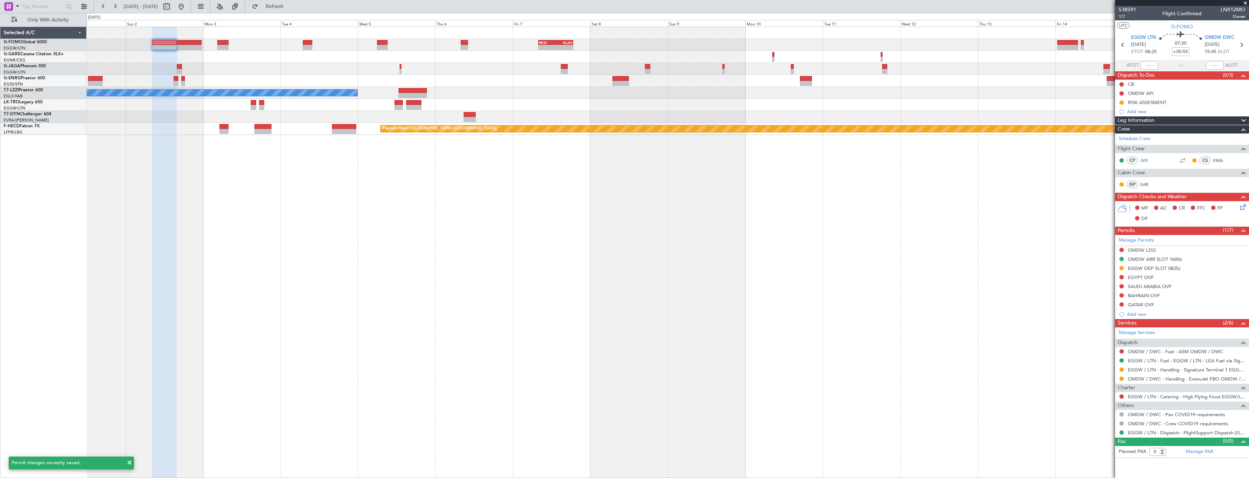
click at [1124, 379] on div at bounding box center [1121, 379] width 6 height 6
click at [1121, 378] on button at bounding box center [1121, 379] width 4 height 4
click at [1103, 464] on span "Confirmed" at bounding box center [1100, 465] width 23 height 7
click at [1243, 45] on icon at bounding box center [1240, 44] width 9 height 9
type input "+00:40"
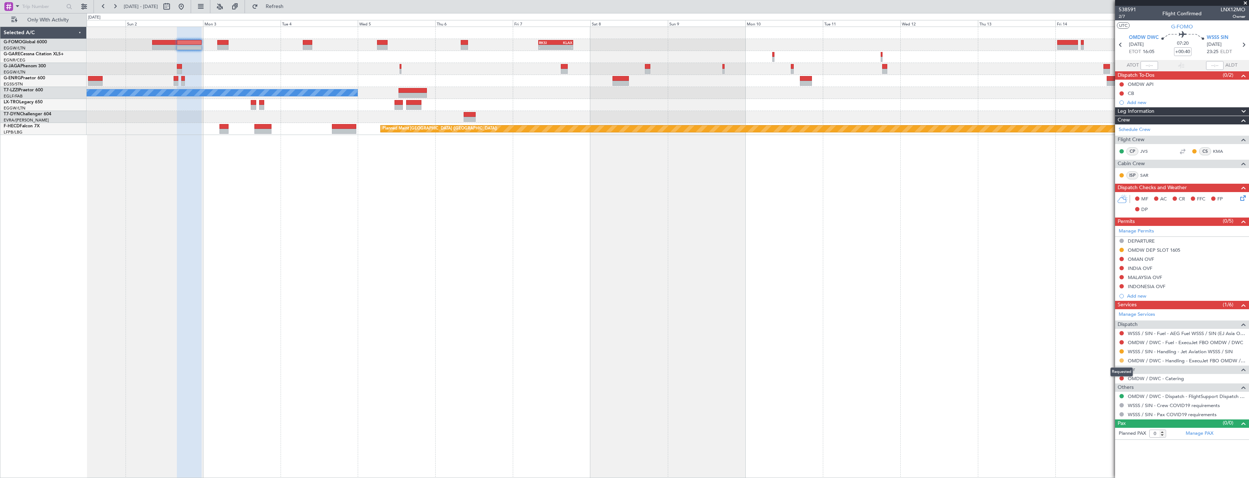
click at [1122, 361] on button at bounding box center [1121, 360] width 4 height 4
drag, startPoint x: 0, startPoint y: 0, endPoint x: 1105, endPoint y: 442, distance: 1190.1
click at [1101, 447] on span "Confirmed" at bounding box center [1100, 446] width 23 height 7
click at [1199, 248] on div "OMDW DEP SLOT 1605" at bounding box center [1182, 250] width 134 height 9
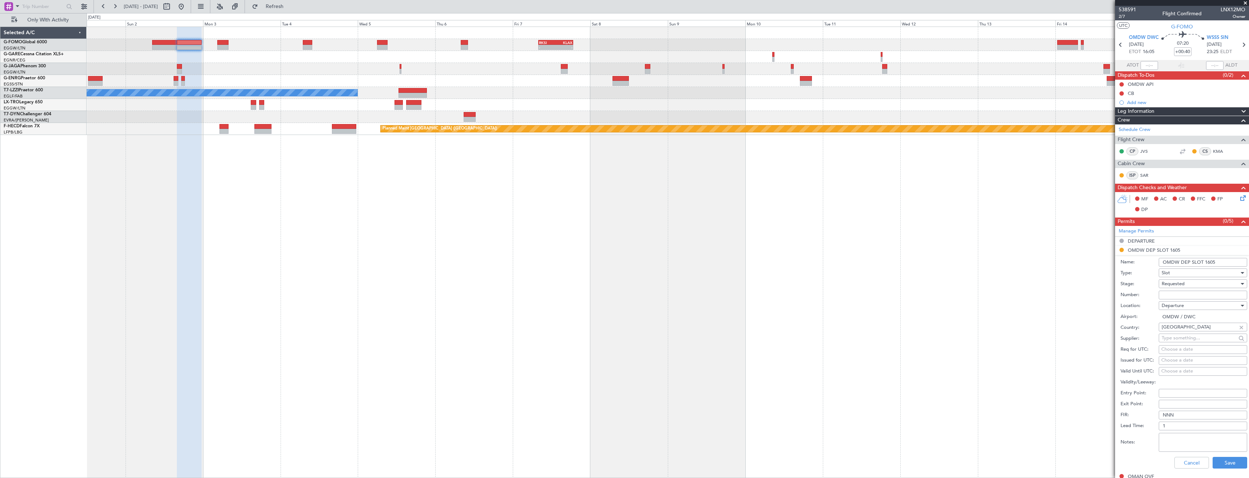
click at [1218, 264] on input "OMDW DEP SLOT 1605" at bounding box center [1202, 262] width 88 height 9
type input "OMDW DEP SLOT 1605z"
click at [1209, 285] on div "Requested" at bounding box center [1199, 283] width 77 height 11
click at [1208, 335] on span "Received OK" at bounding box center [1200, 339] width 76 height 11
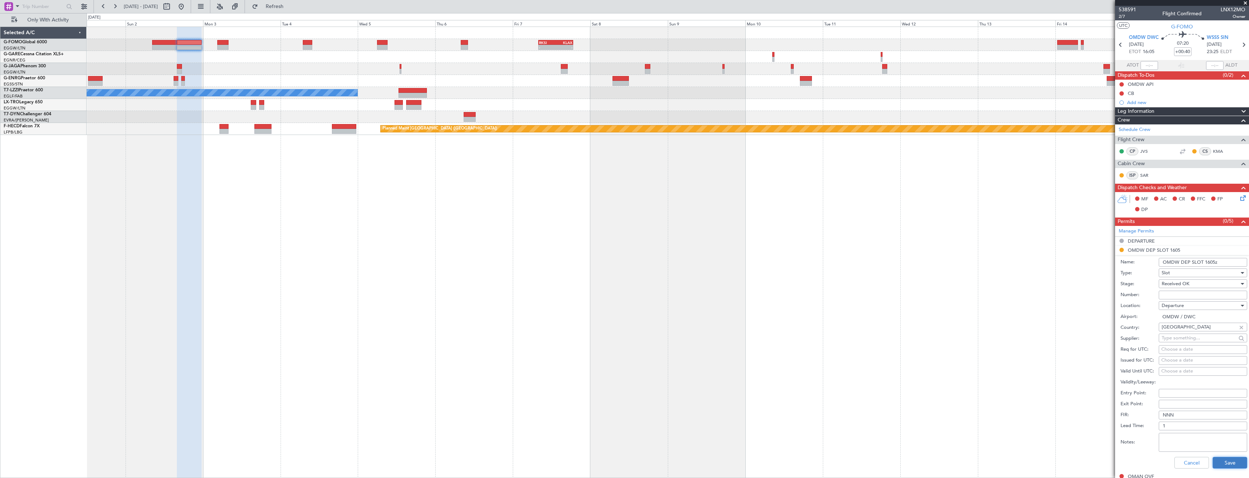
click at [1221, 465] on button "Save" at bounding box center [1229, 463] width 35 height 12
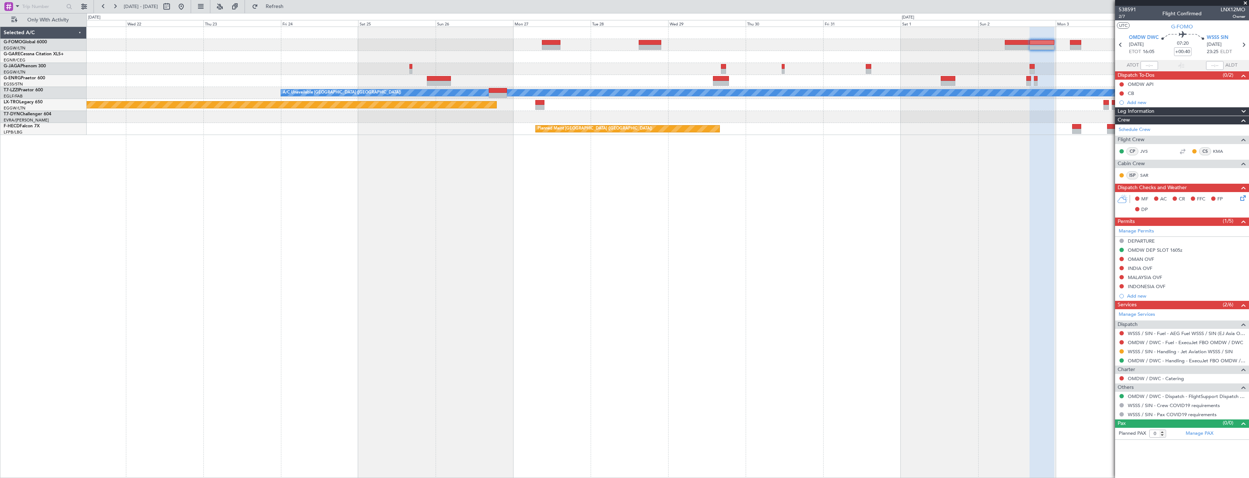
click at [1039, 107] on div "RKSI 08:00 Z KLAX 18:45 Z - - A/C Unavailable [GEOGRAPHIC_DATA] ([GEOGRAPHIC_DA…" at bounding box center [668, 81] width 1162 height 108
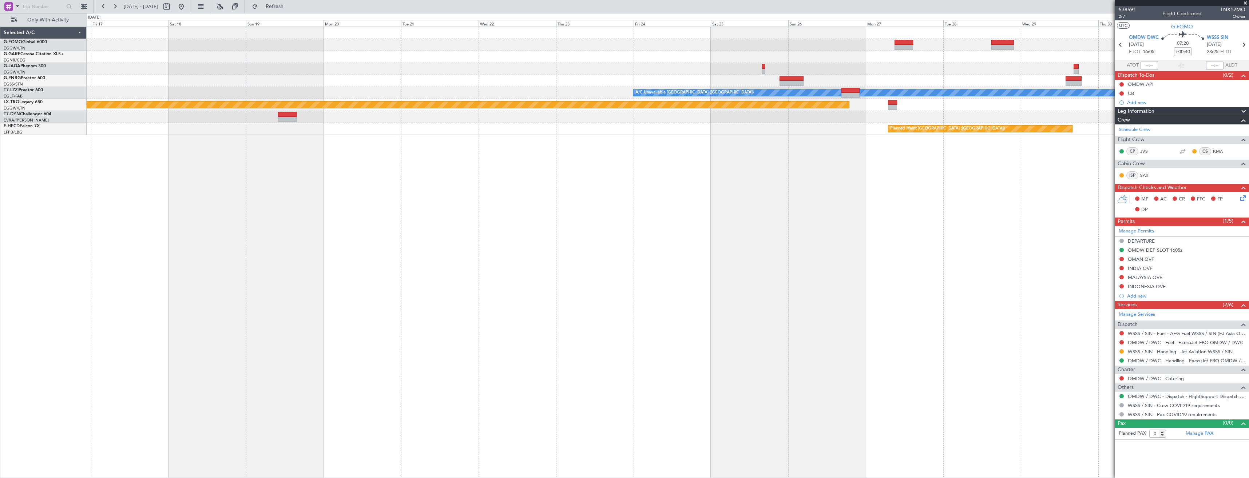
click at [673, 133] on div "Planned Maint [GEOGRAPHIC_DATA] ([GEOGRAPHIC_DATA]) Planned Maint [GEOGRAPHIC_D…" at bounding box center [668, 129] width 1162 height 12
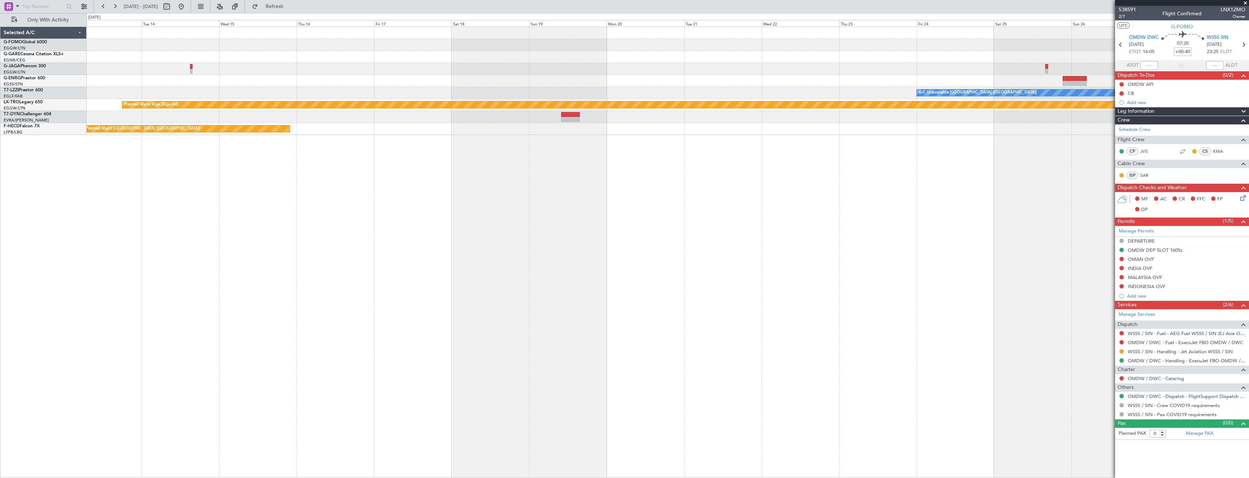
click at [549, 107] on div "Planned Maint Riga (Riga Intl)" at bounding box center [627, 105] width 1010 height 7
click at [464, 103] on div "Planned Maint Riga (Riga Intl) A/C Unavailable" at bounding box center [668, 105] width 1162 height 12
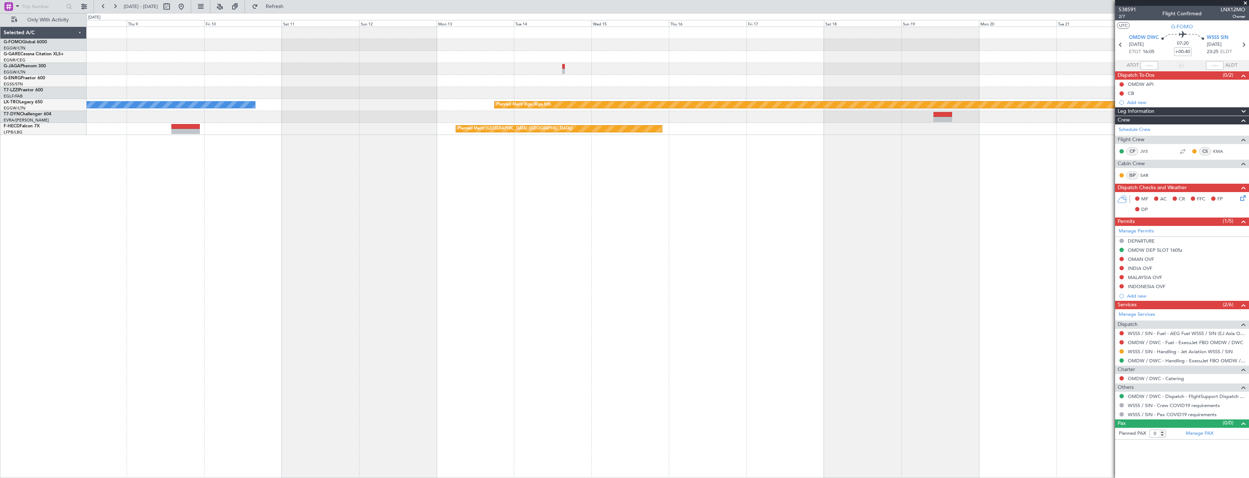
click at [330, 98] on div "A/C Unavailable [GEOGRAPHIC_DATA] ([GEOGRAPHIC_DATA]) Planned Maint [GEOGRAPHIC…" at bounding box center [624, 245] width 1249 height 465
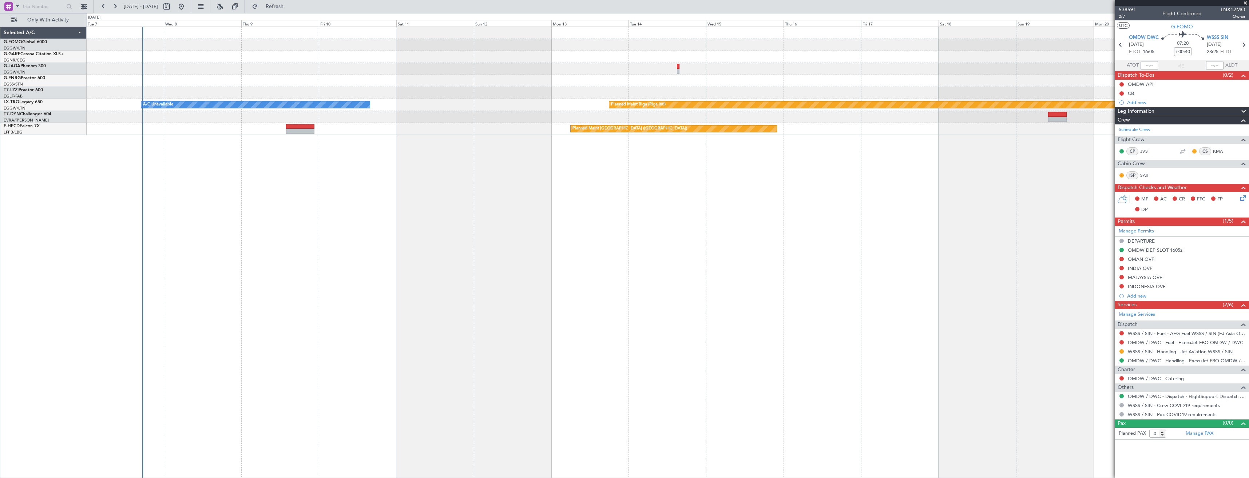
click at [133, 103] on div "A/C Unavailable [GEOGRAPHIC_DATA] ([GEOGRAPHIC_DATA]) Planned Maint [GEOGRAPHIC…" at bounding box center [668, 81] width 1162 height 108
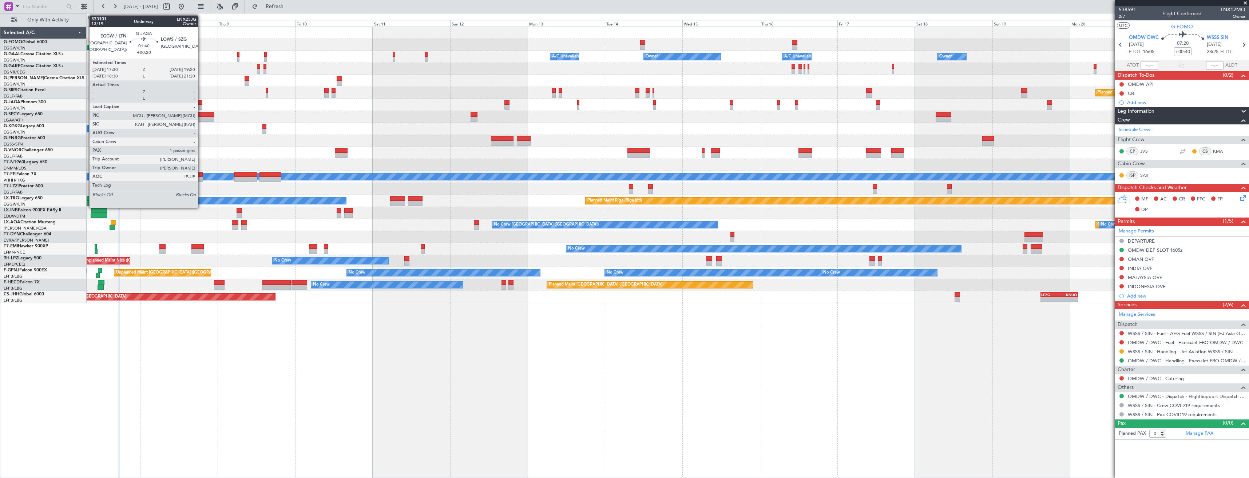
click at [201, 104] on div at bounding box center [199, 102] width 6 height 5
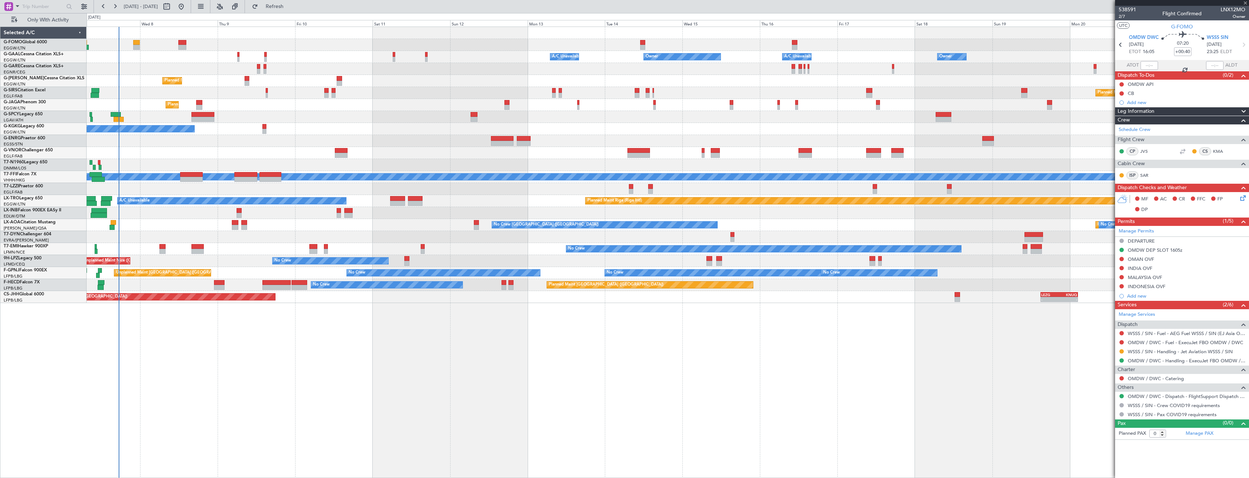
type input "+00:20"
type input "1"
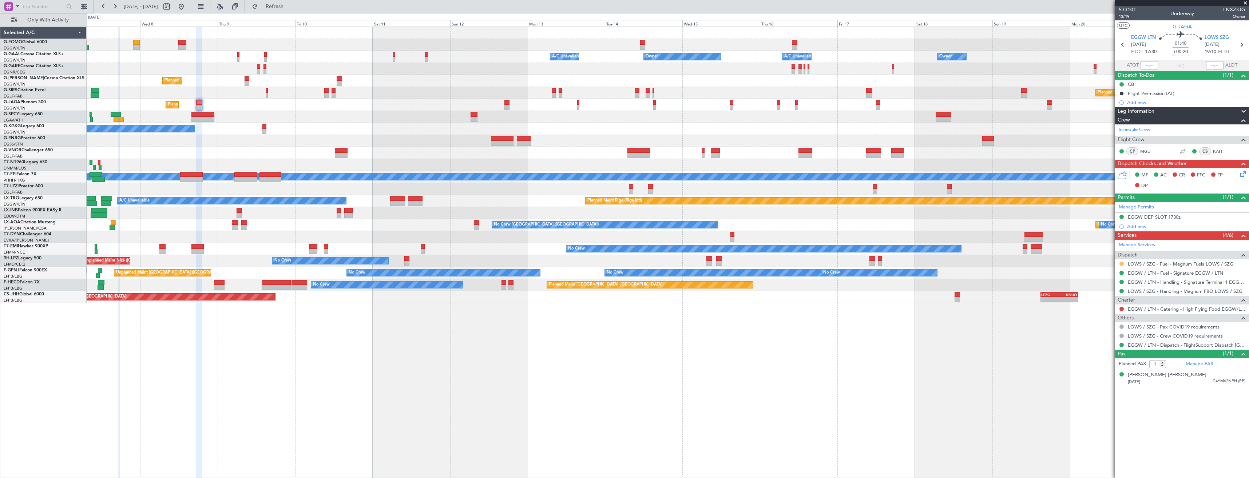
click at [1119, 263] on button at bounding box center [1121, 264] width 4 height 4
click at [1099, 347] on span "Confirmed" at bounding box center [1100, 350] width 23 height 7
click at [1240, 45] on icon at bounding box center [1240, 44] width 9 height 9
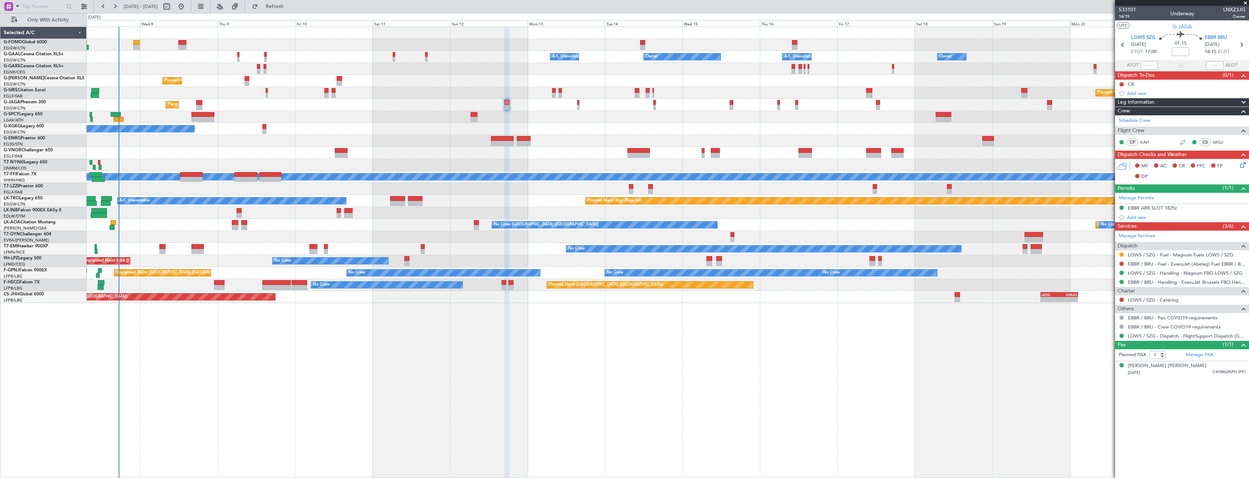
drag, startPoint x: 1123, startPoint y: 255, endPoint x: 1115, endPoint y: 268, distance: 15.3
click at [1123, 255] on button at bounding box center [1121, 254] width 4 height 4
drag, startPoint x: 1101, startPoint y: 341, endPoint x: 1098, endPoint y: 325, distance: 16.6
click at [1102, 340] on span "Confirmed" at bounding box center [1100, 341] width 23 height 7
click at [772, 69] on div at bounding box center [668, 69] width 1162 height 12
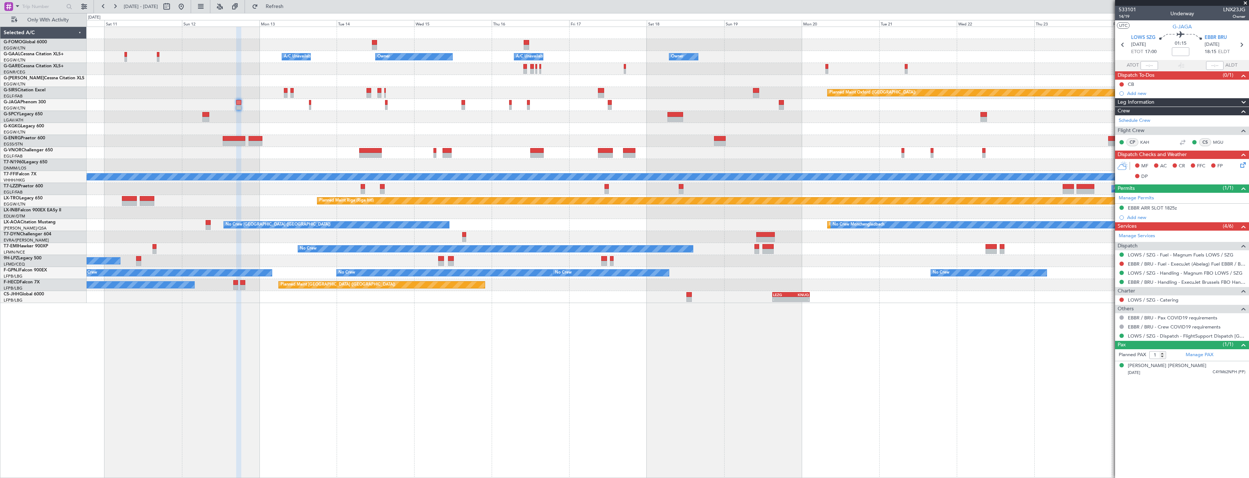
click at [649, 77] on div "Owner Owner A/C Unavailable Owner A/C Unavailable Owner Planned Maint London (L…" at bounding box center [668, 165] width 1162 height 276
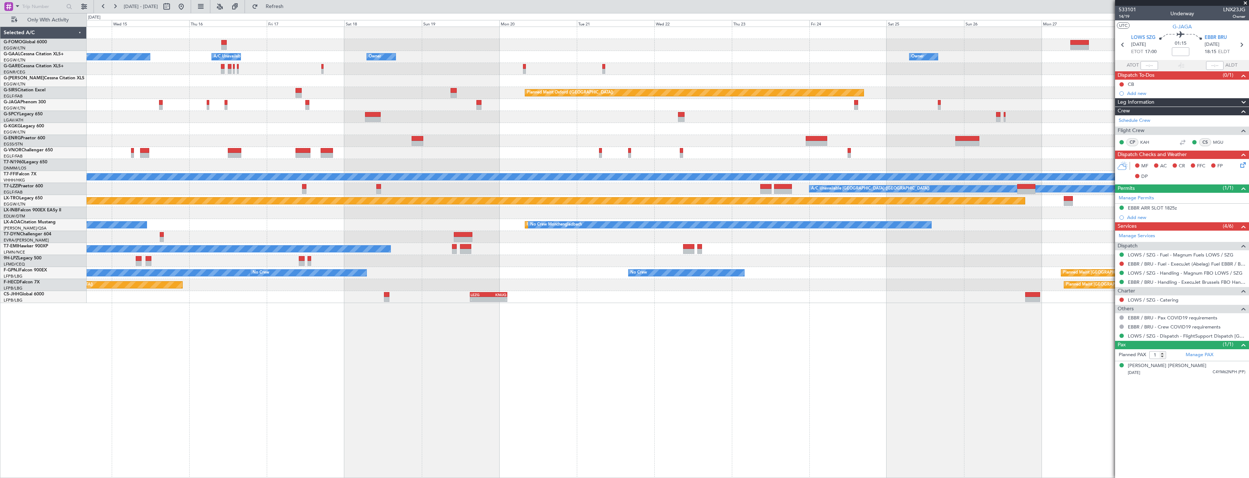
click at [676, 89] on div "Owner Owner A/C Unavailable Owner Owner A/C Unavailable Owner Planned Maint Oxf…" at bounding box center [668, 165] width 1162 height 276
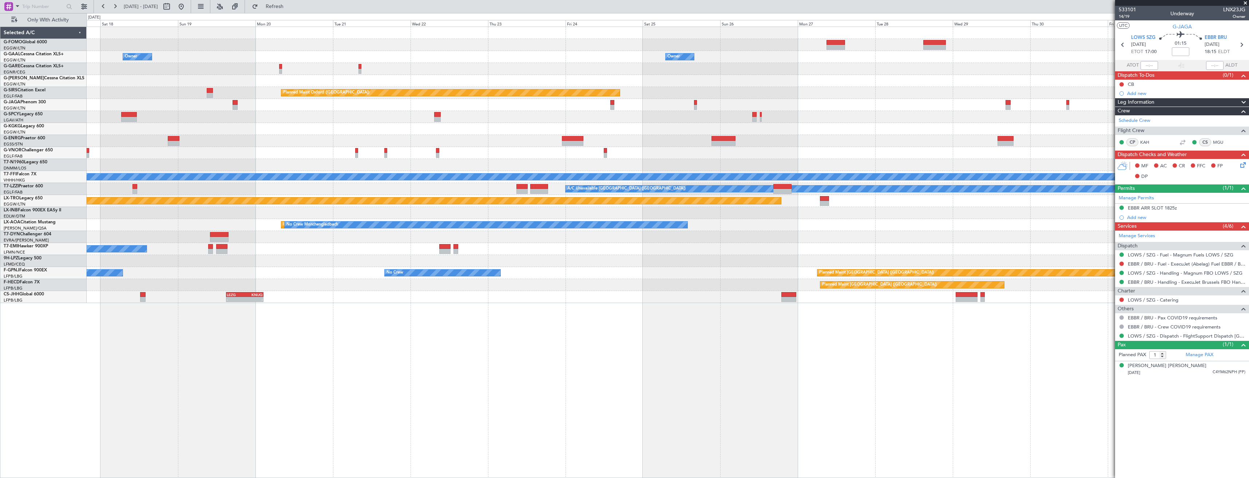
click at [662, 92] on div "Owner Owner Owner A/C Unavailable Owner Owner Planned Maint Oxford (Kidlington)…" at bounding box center [668, 165] width 1162 height 276
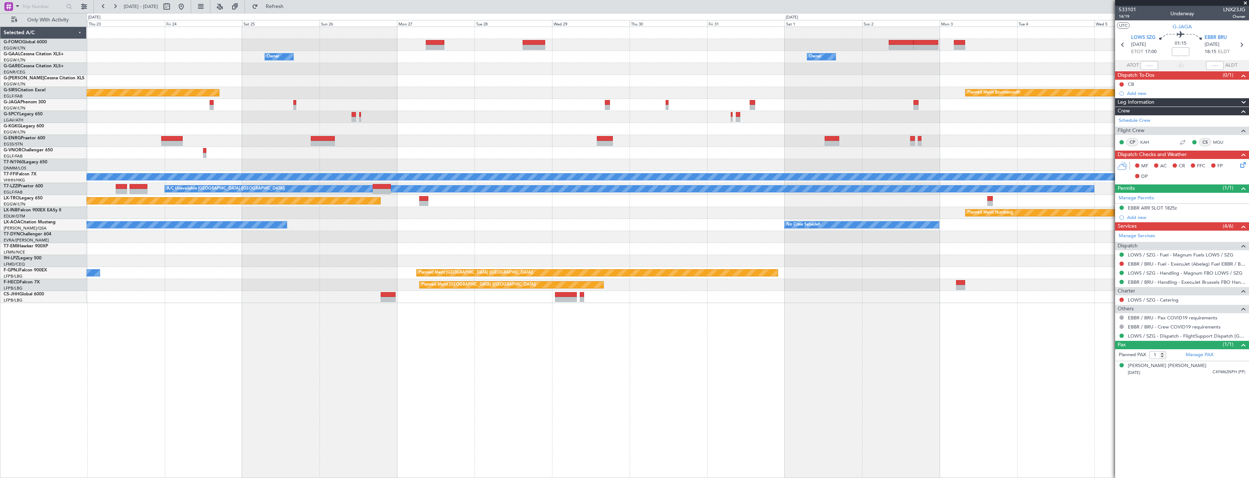
click at [741, 90] on div "Owner Owner Owner Planned Maint Oxford (Kidlington) Planned Maint Bournemouth P…" at bounding box center [668, 165] width 1162 height 276
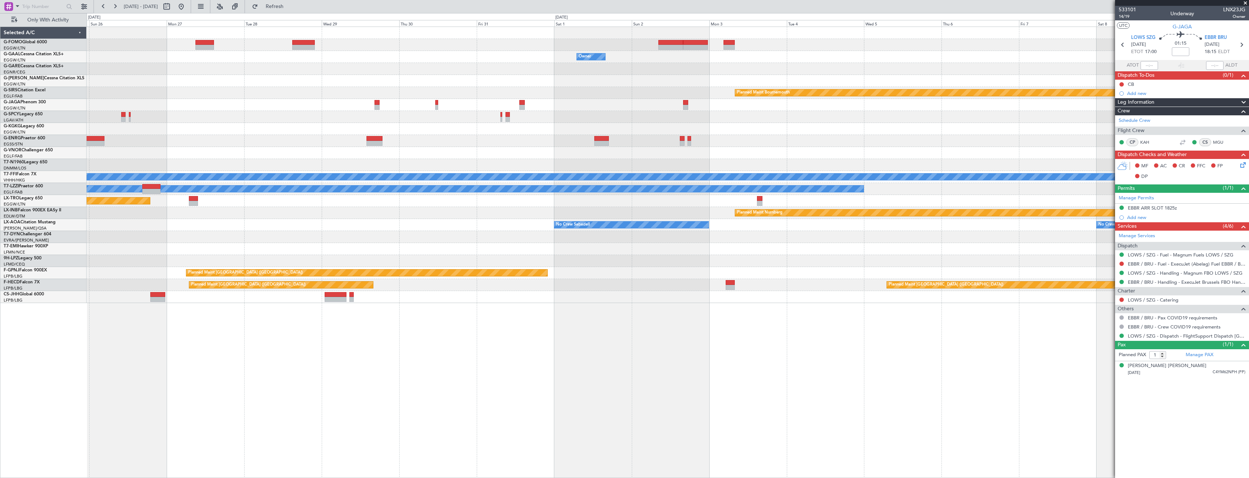
click at [689, 84] on div at bounding box center [668, 81] width 1162 height 12
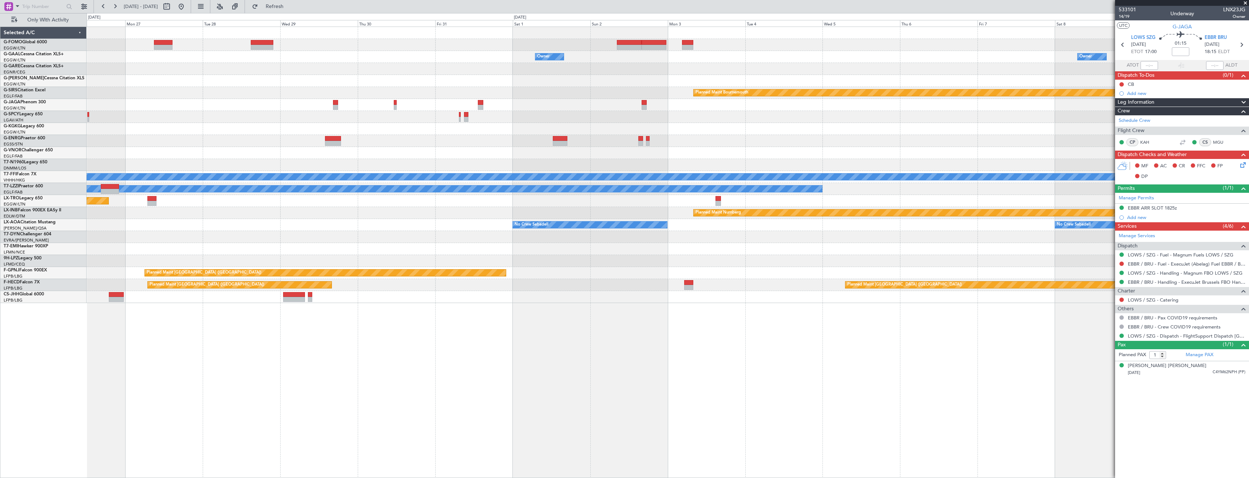
click at [729, 104] on div "Owner Owner Owner Planned Maint Bournemouth Planned Maint Bournemouth Planned M…" at bounding box center [668, 165] width 1162 height 276
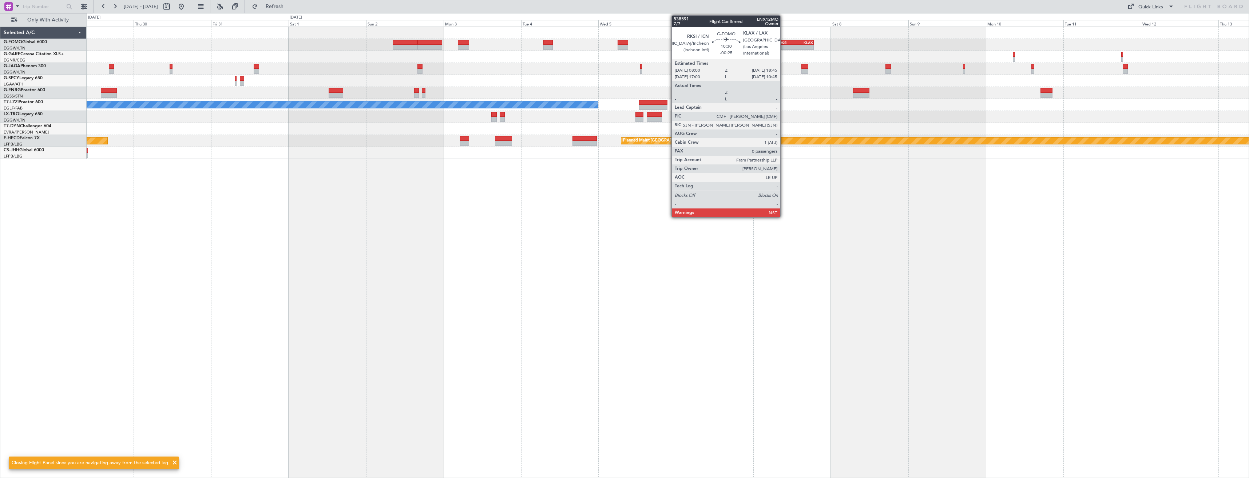
click at [783, 45] on div "-" at bounding box center [787, 47] width 17 height 4
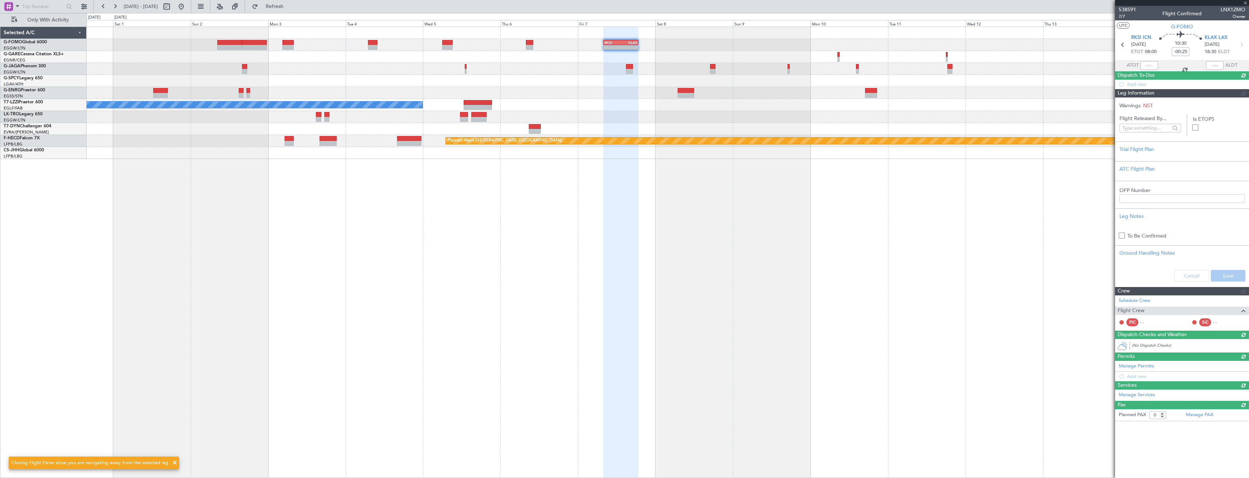
click at [886, 221] on div "- - RKSI 08:00 Z KLAX 18:45 Z A/C Unavailable London (Luton) Planned Maint Pari…" at bounding box center [668, 253] width 1162 height 452
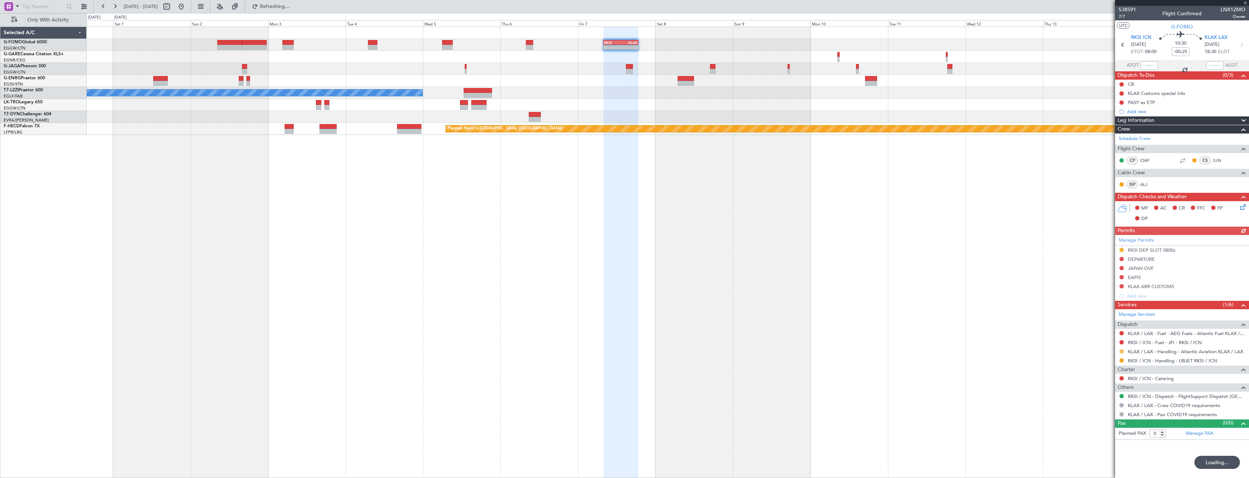
click at [1119, 352] on button at bounding box center [1121, 351] width 4 height 4
click at [1098, 438] on span "Confirmed" at bounding box center [1100, 437] width 23 height 7
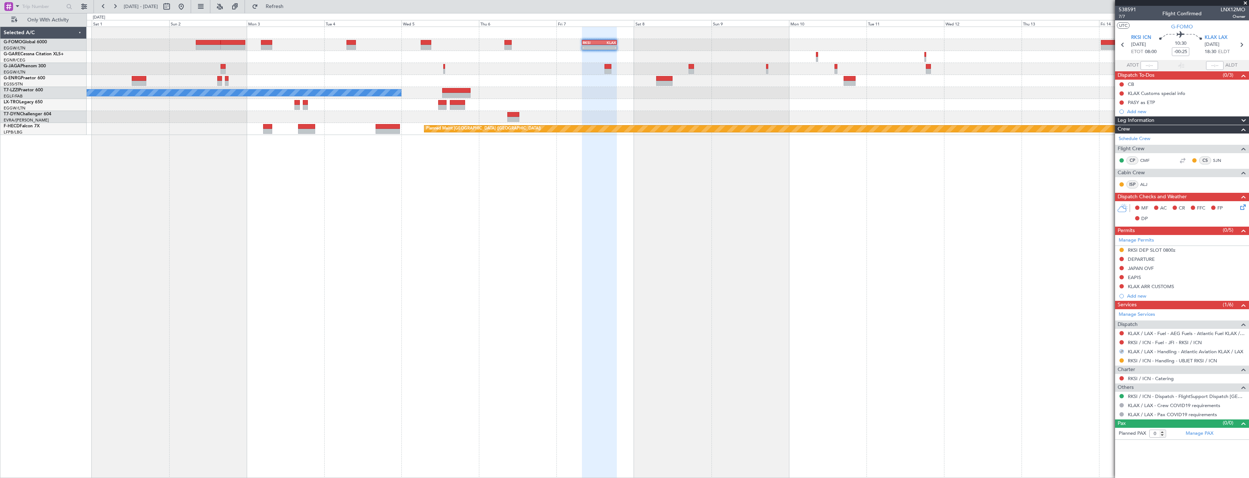
click at [792, 222] on div "- - RKSI 08:00 Z KLAX 18:45 Z A/C Unavailable London (Luton) Planned Maint Pari…" at bounding box center [668, 253] width 1162 height 452
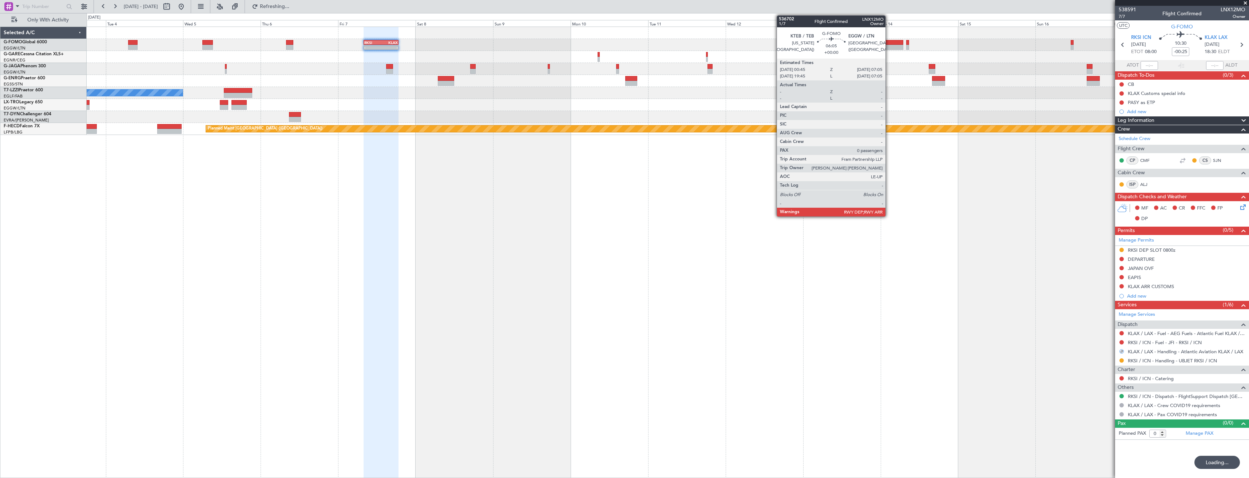
click at [888, 45] on div at bounding box center [892, 47] width 21 height 5
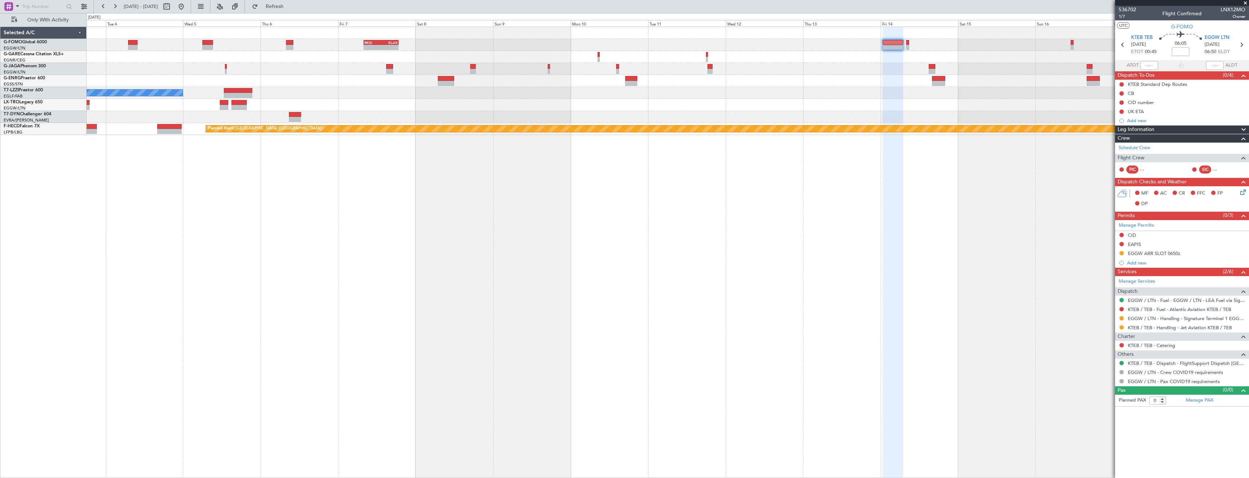
click at [1023, 189] on div "- - RKSI 08:00 Z KLAX 18:45 Z A/C Unavailable London (Luton) Planned Maint Riga…" at bounding box center [668, 253] width 1162 height 452
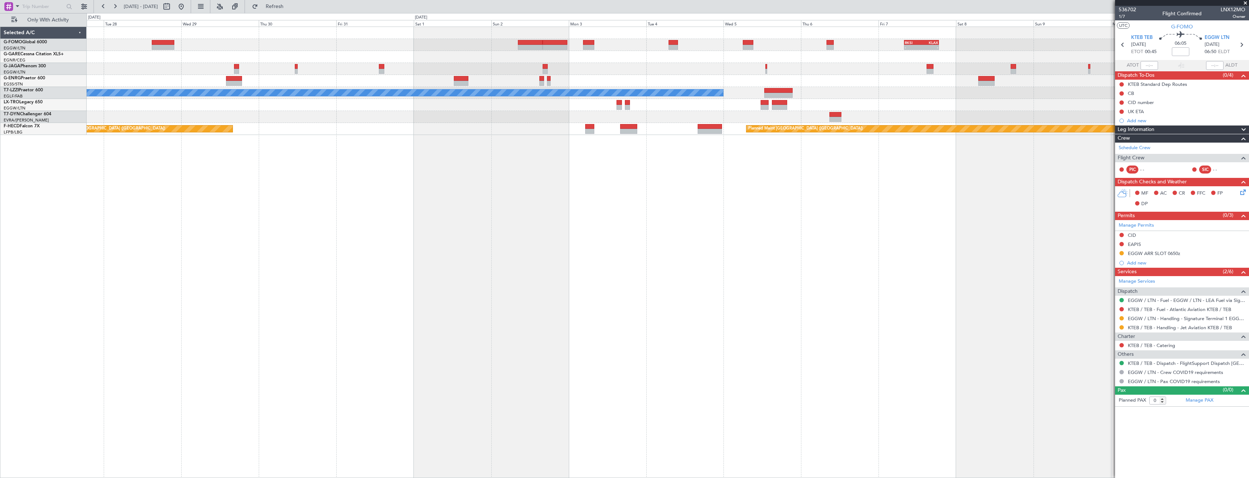
click at [898, 180] on div "- - RKSI 08:00 Z KLAX 18:45 Z A/C Unavailable London (Luton) Planned Maint Riga…" at bounding box center [668, 253] width 1162 height 452
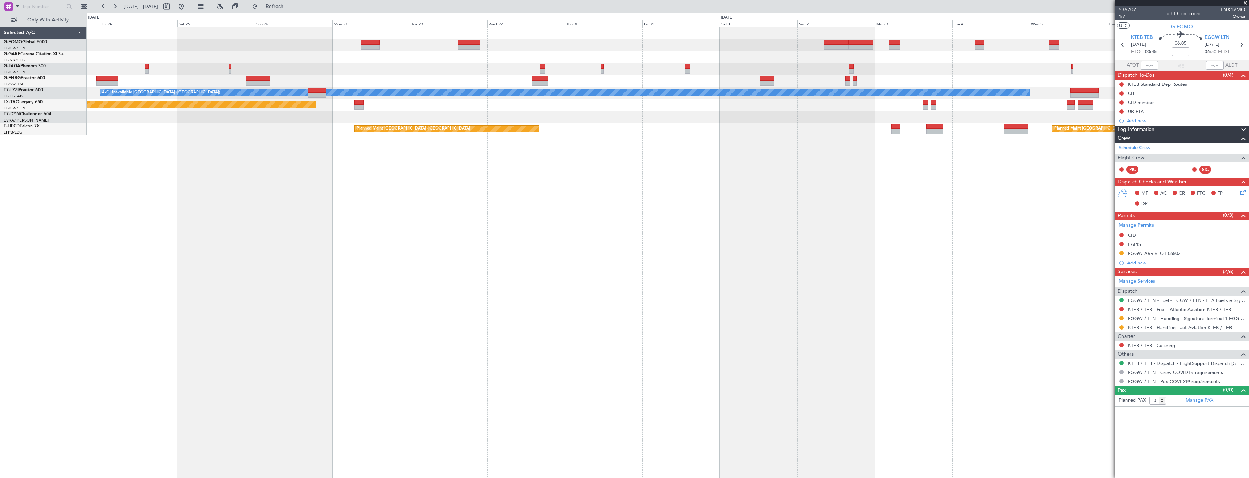
click at [1026, 192] on div "- - RKSI 08:00 Z KLAX 18:45 Z A/C Unavailable London (Luton) Planned Maint Riga…" at bounding box center [668, 253] width 1162 height 452
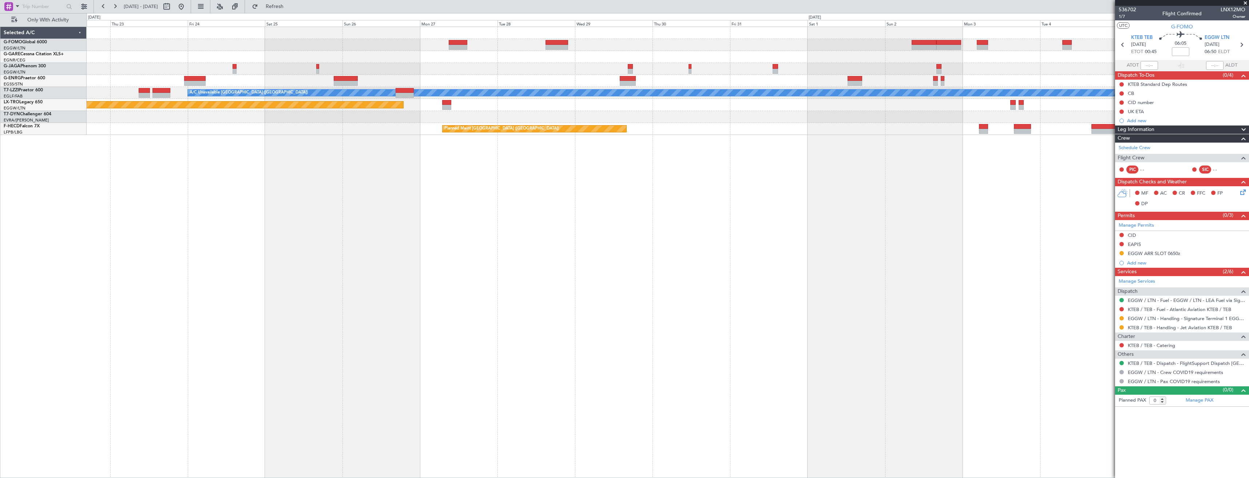
click at [905, 200] on div "- - RKSI 08:00 Z KLAX 18:45 Z A/C Unavailable London (Luton) Planned Maint Riga…" at bounding box center [668, 253] width 1162 height 452
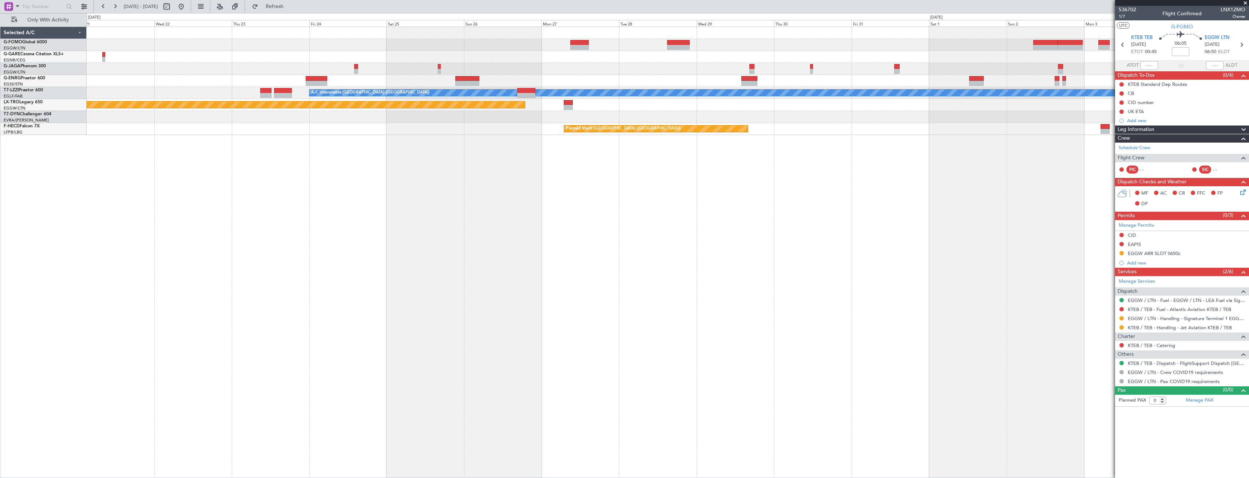
click at [934, 200] on div "- - RKSI 08:00 Z KLAX 18:45 Z A/C Unavailable London (Luton) Planned Maint Riga…" at bounding box center [668, 253] width 1162 height 452
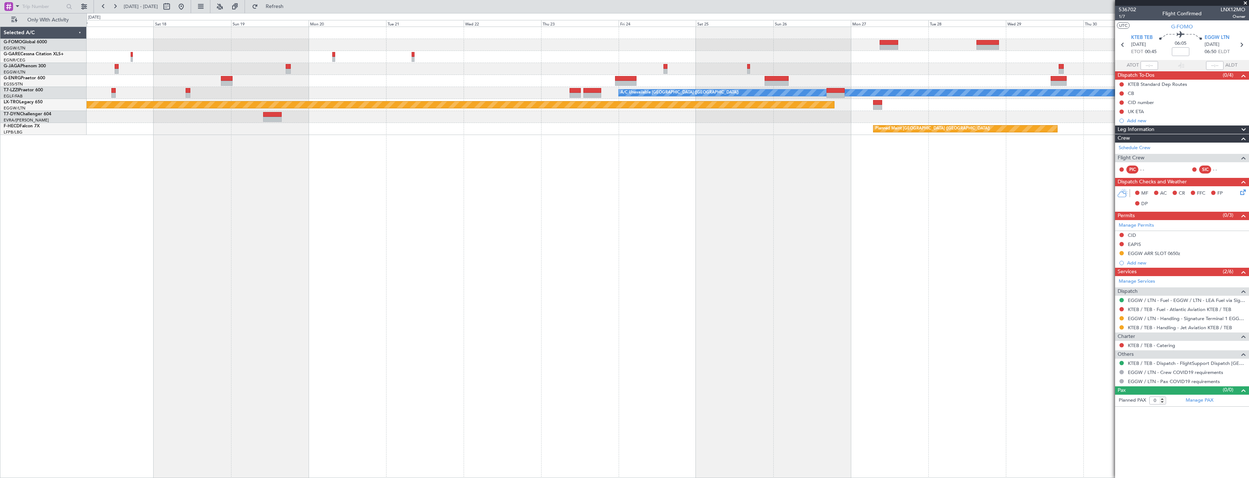
click at [831, 192] on div "A/C Unavailable London (Luton) Planned Maint Riga (Riga Intl) Planned Maint Par…" at bounding box center [668, 253] width 1162 height 452
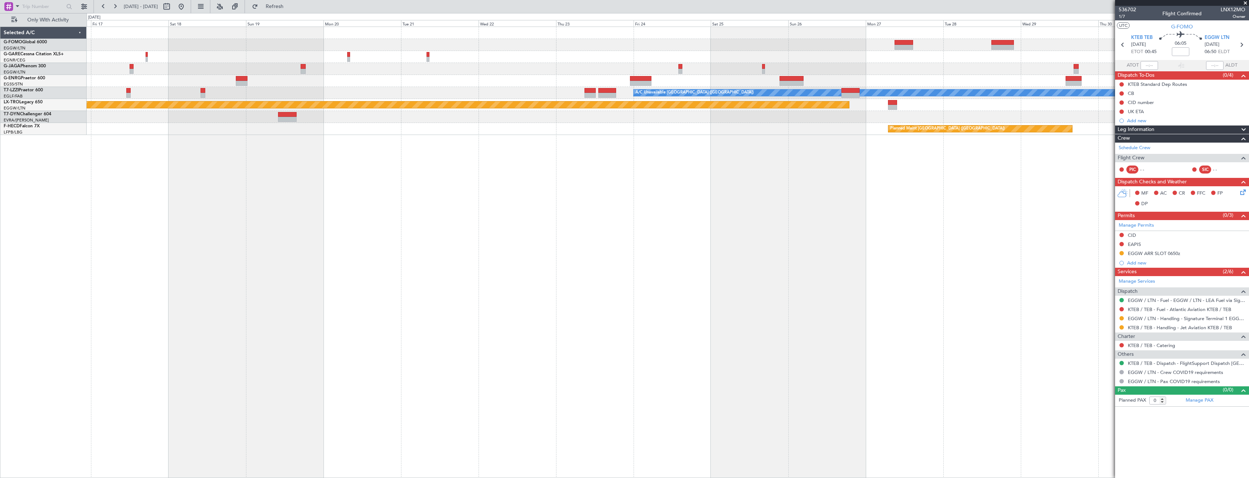
click at [870, 200] on div "A/C Unavailable London (Luton) Planned Maint Riga (Riga Intl) Planned Maint Par…" at bounding box center [668, 253] width 1162 height 452
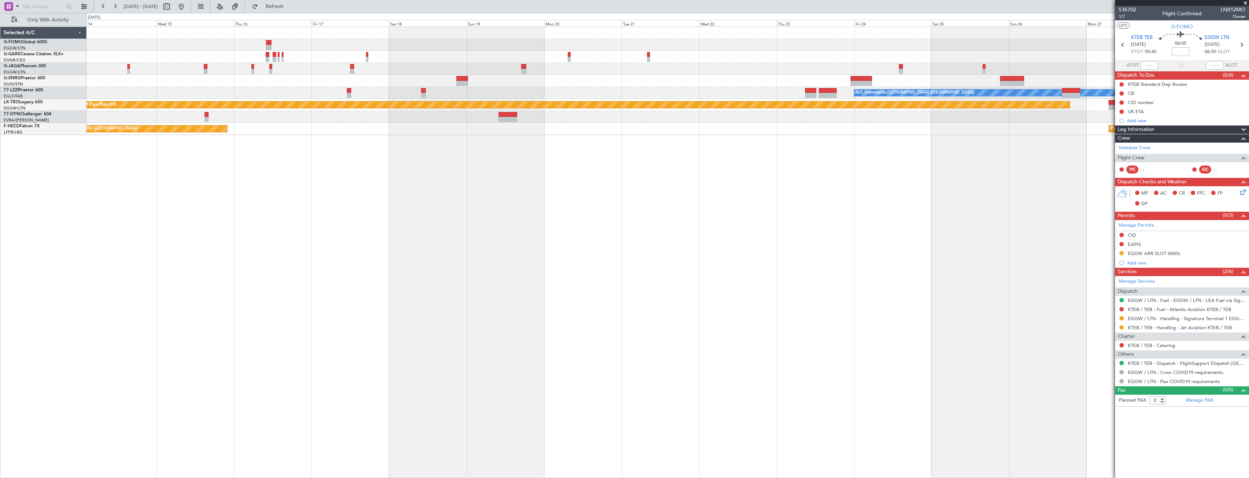
click at [822, 194] on div "A/C Unavailable London (Luton) Planned Maint Riga (Riga Intl) A/C Unavailable P…" at bounding box center [668, 253] width 1162 height 452
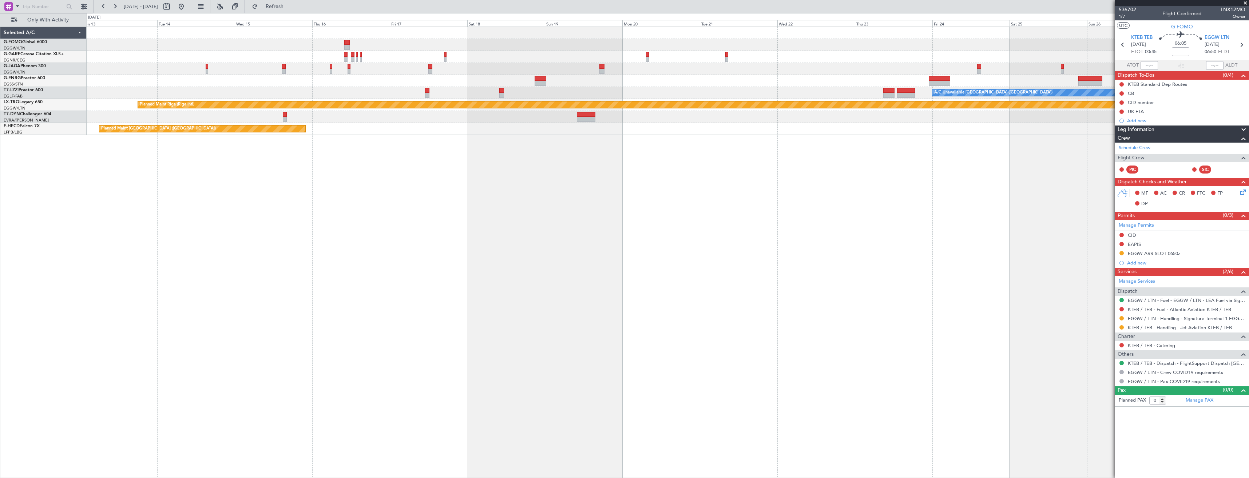
click at [725, 204] on div "A/C Unavailable London (Luton) Planned Maint Riga (Riga Intl) A/C Unavailable P…" at bounding box center [668, 253] width 1162 height 452
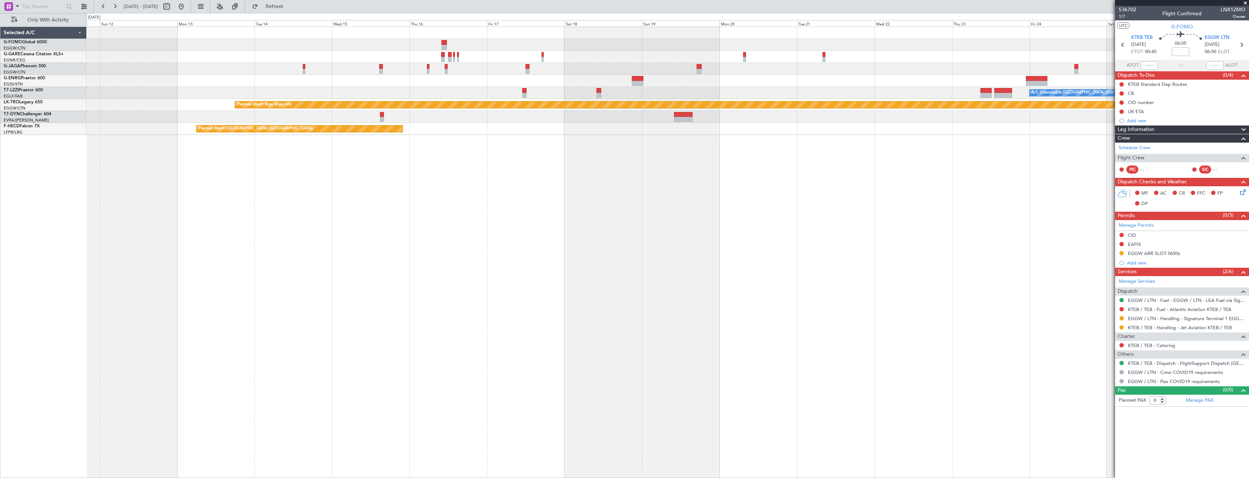
click at [691, 198] on div "A/C Unavailable London (Luton) Planned Maint Riga (Riga Intl) A/C Unavailable P…" at bounding box center [668, 253] width 1162 height 452
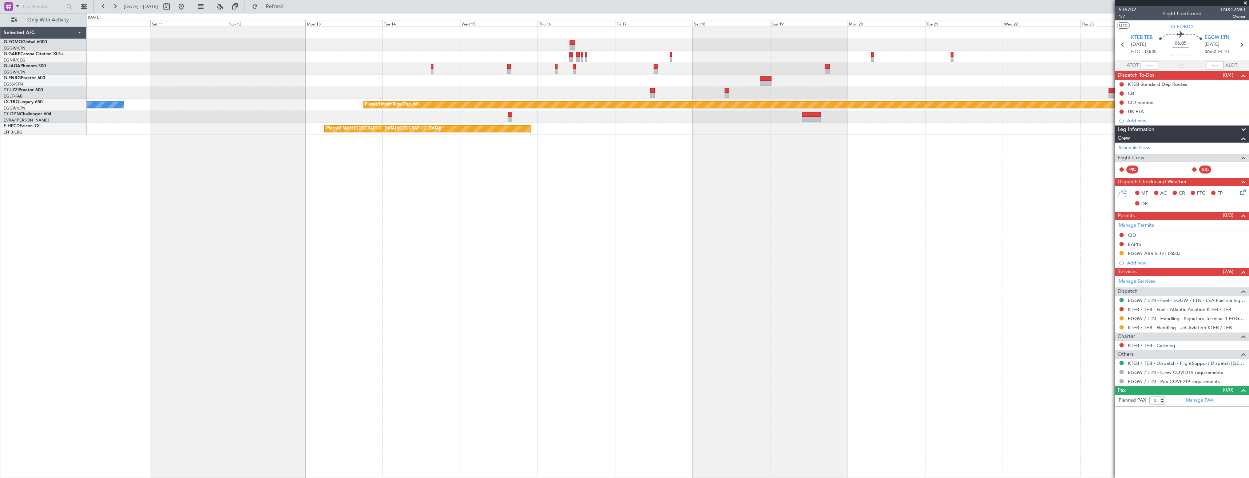
click at [670, 195] on div "A/C Unavailable London (Luton) Planned Maint Riga (Riga Intl) A/C Unavailable P…" at bounding box center [668, 253] width 1162 height 452
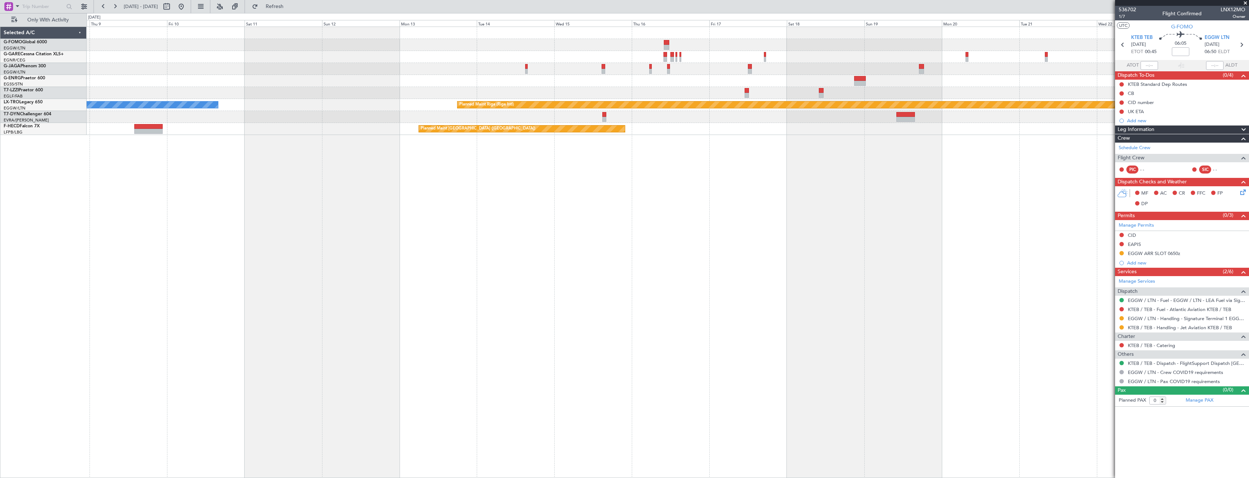
click at [701, 192] on div "A/C Unavailable London (Luton) Planned Maint Riga (Riga Intl) A/C Unavailable P…" at bounding box center [668, 253] width 1162 height 452
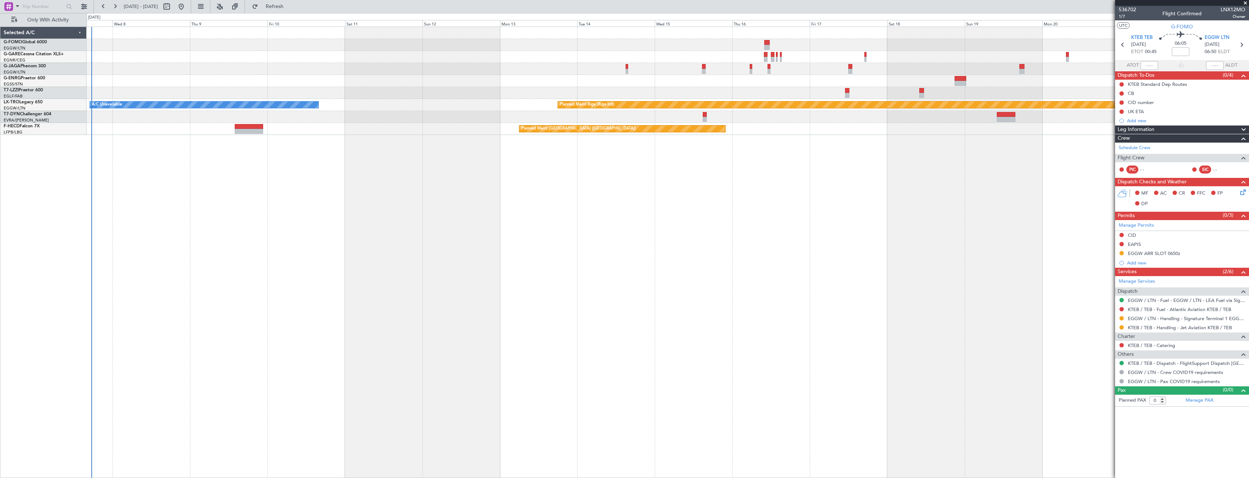
click at [664, 197] on div "A/C Unavailable London (Luton) Planned Maint Riga (Riga Intl) A/C Unavailable P…" at bounding box center [668, 253] width 1162 height 452
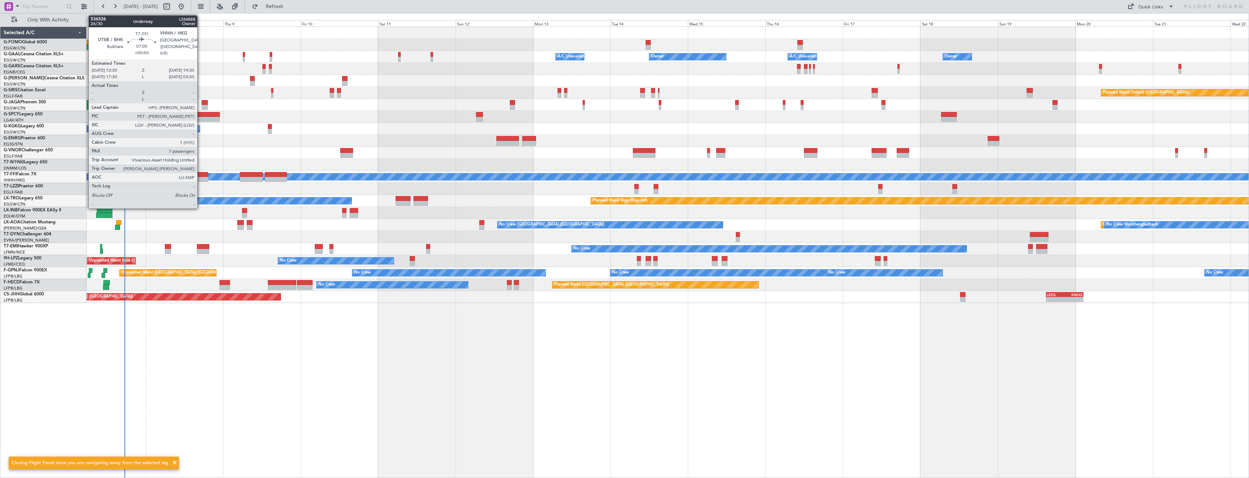
click at [200, 176] on div at bounding box center [197, 174] width 23 height 5
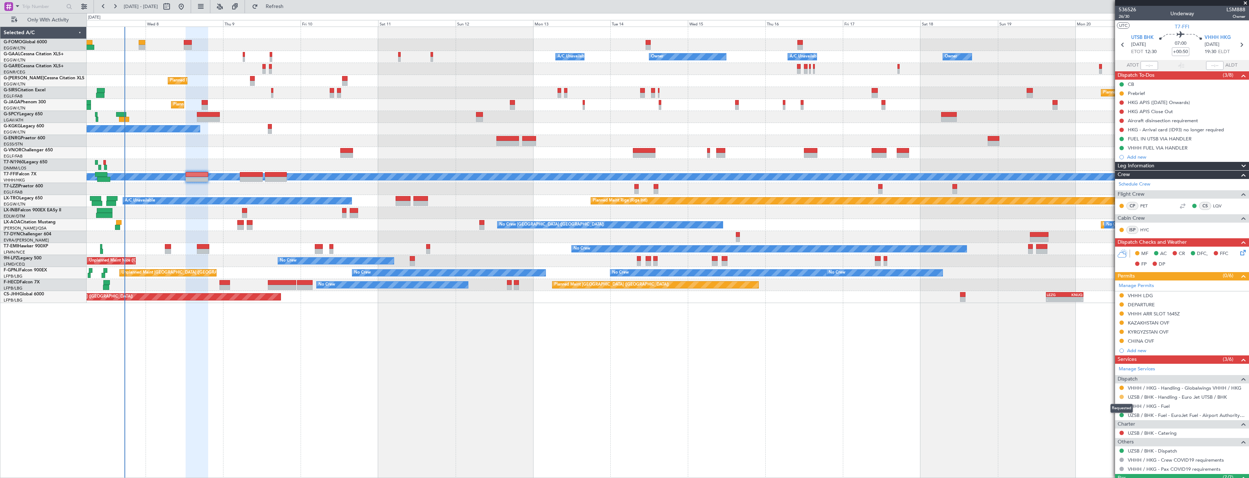
click at [1121, 397] on button at bounding box center [1121, 397] width 4 height 4
click at [1111, 386] on span "Confirmed" at bounding box center [1100, 385] width 23 height 7
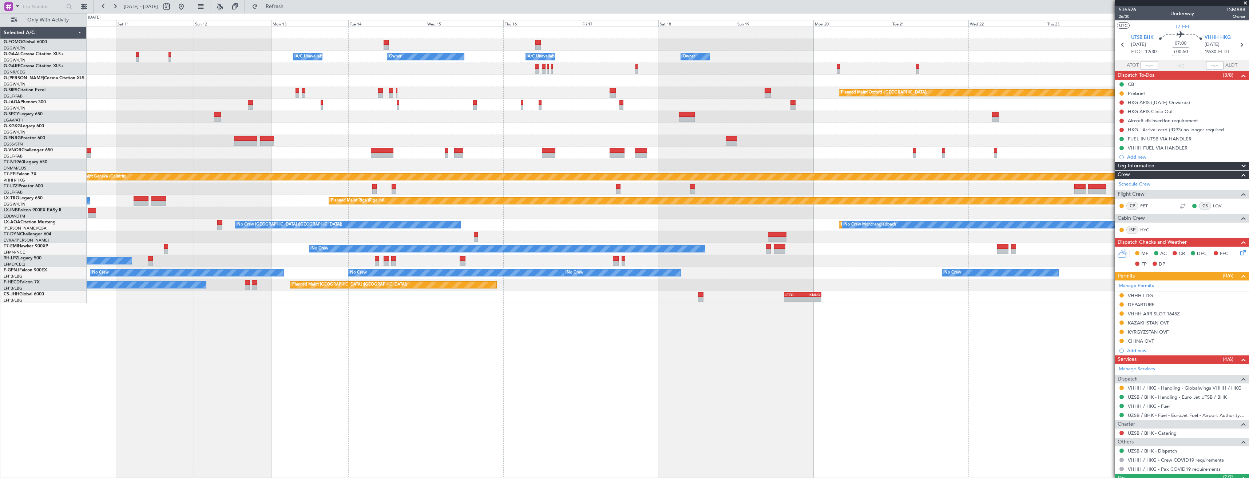
click at [644, 57] on div "Owner Owner A/C Unavailable Owner A/C Unavailable Owner" at bounding box center [668, 57] width 1162 height 12
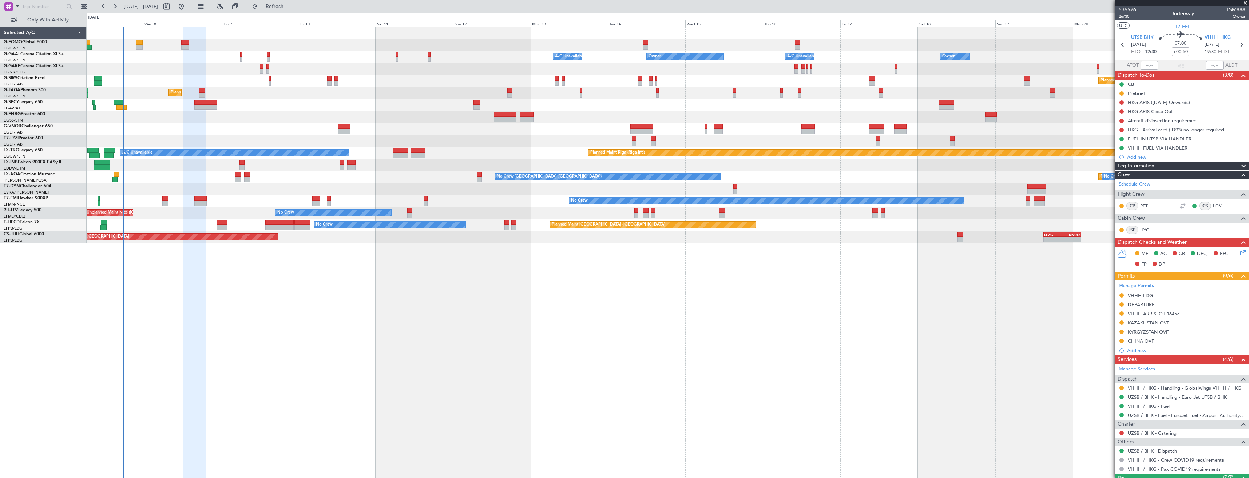
click at [899, 295] on div "Owner Owner A/C Unavailable Owner A/C Unavailable Owner Planned Maint Oxford (K…" at bounding box center [668, 253] width 1162 height 452
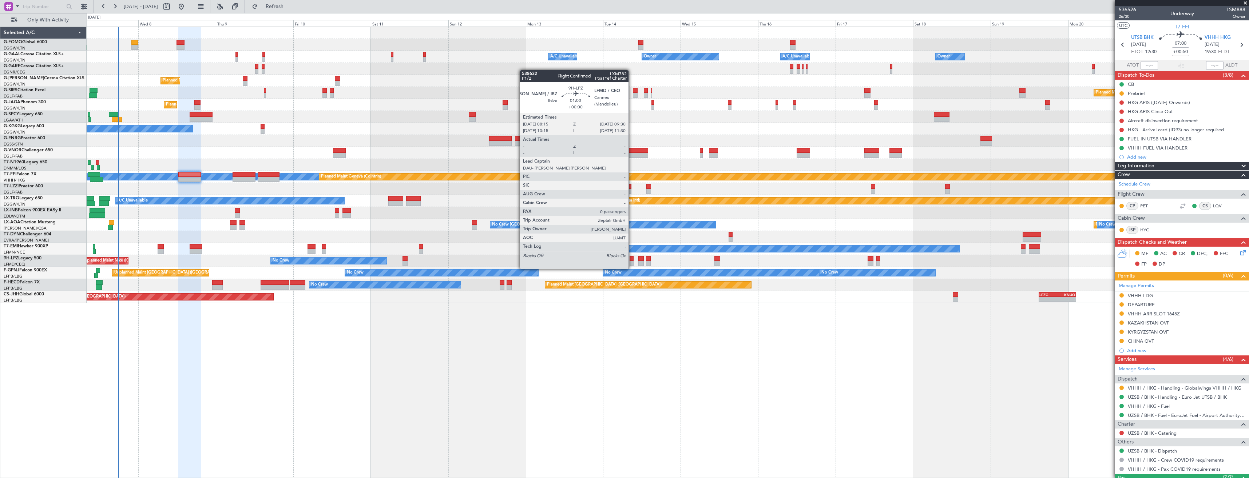
click at [632, 262] on div at bounding box center [631, 263] width 4 height 5
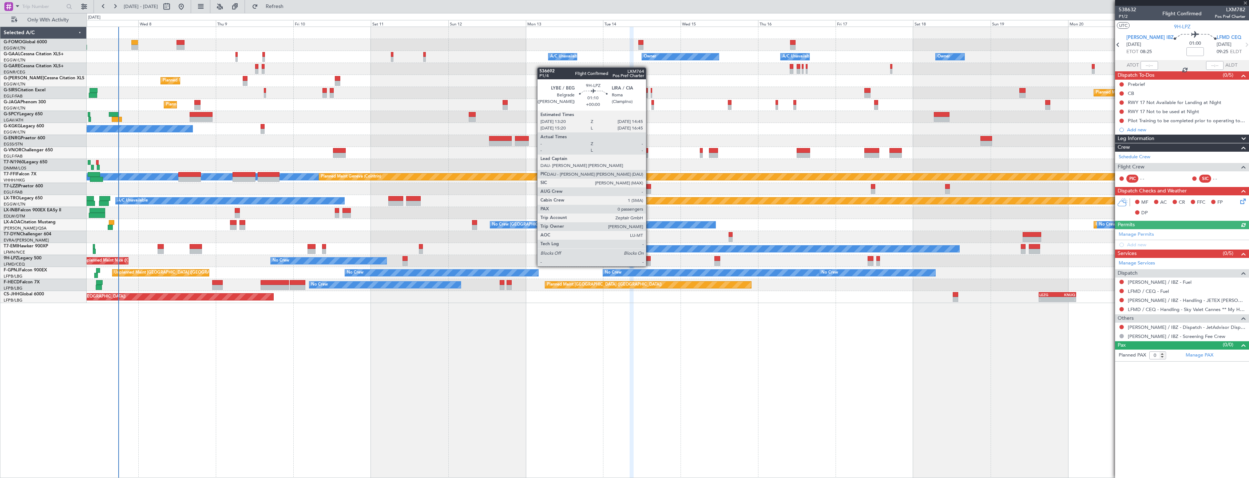
click at [649, 259] on div at bounding box center [648, 258] width 5 height 5
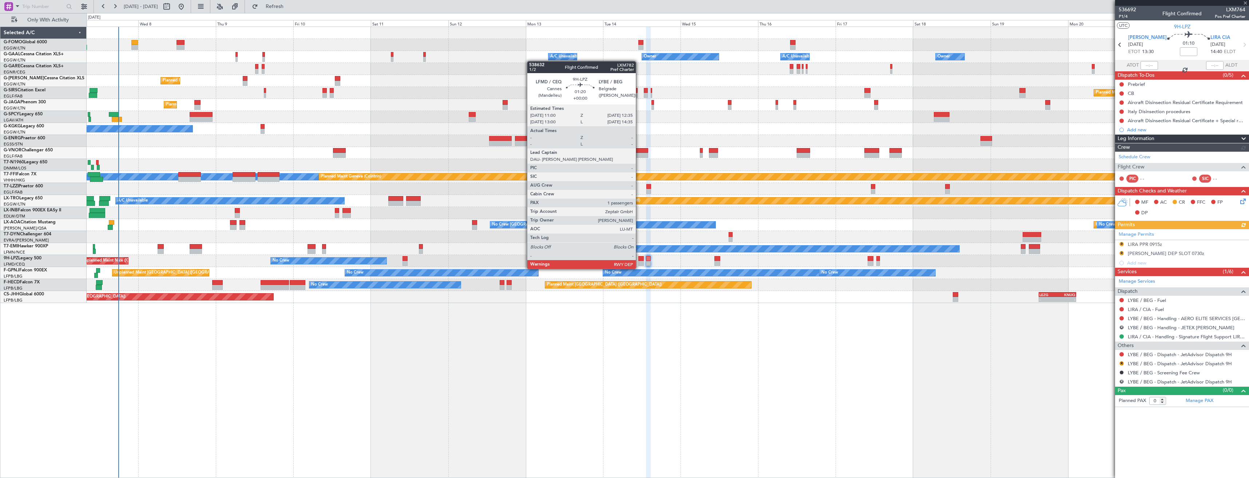
click at [639, 262] on div at bounding box center [640, 263] width 5 height 5
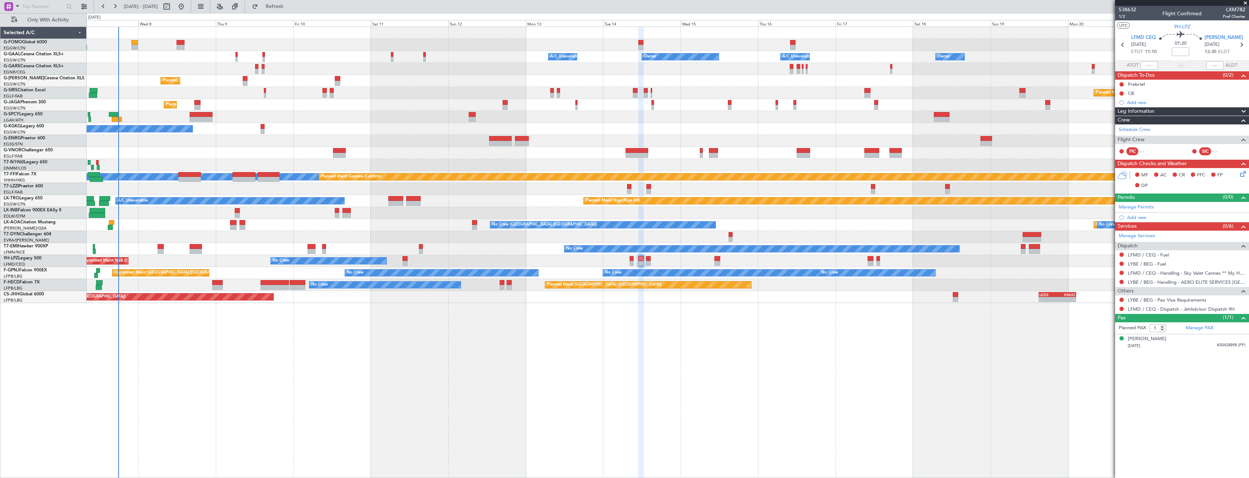
click at [1242, 3] on span at bounding box center [1244, 3] width 7 height 7
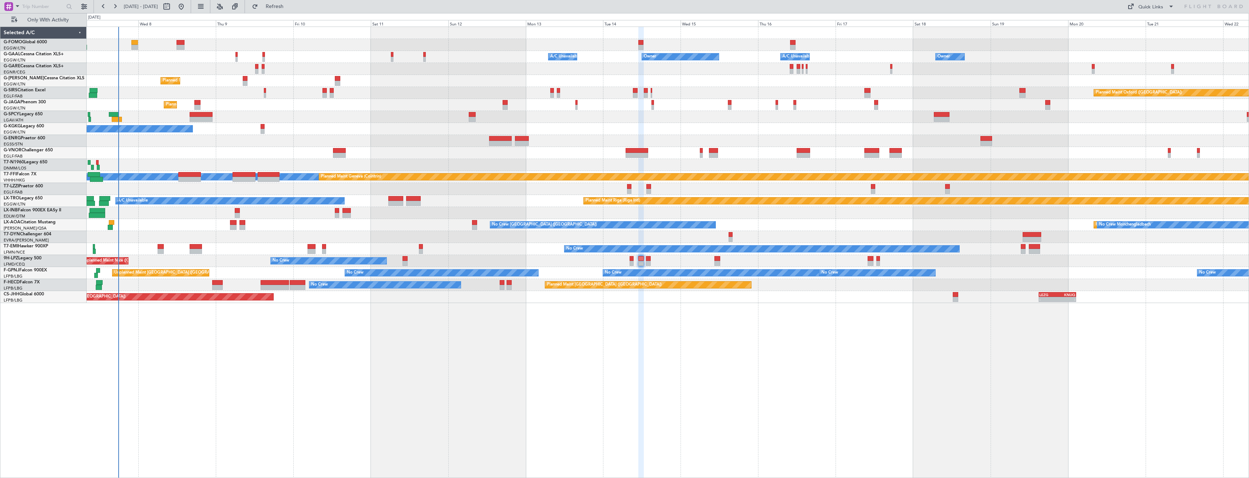
type input "0"
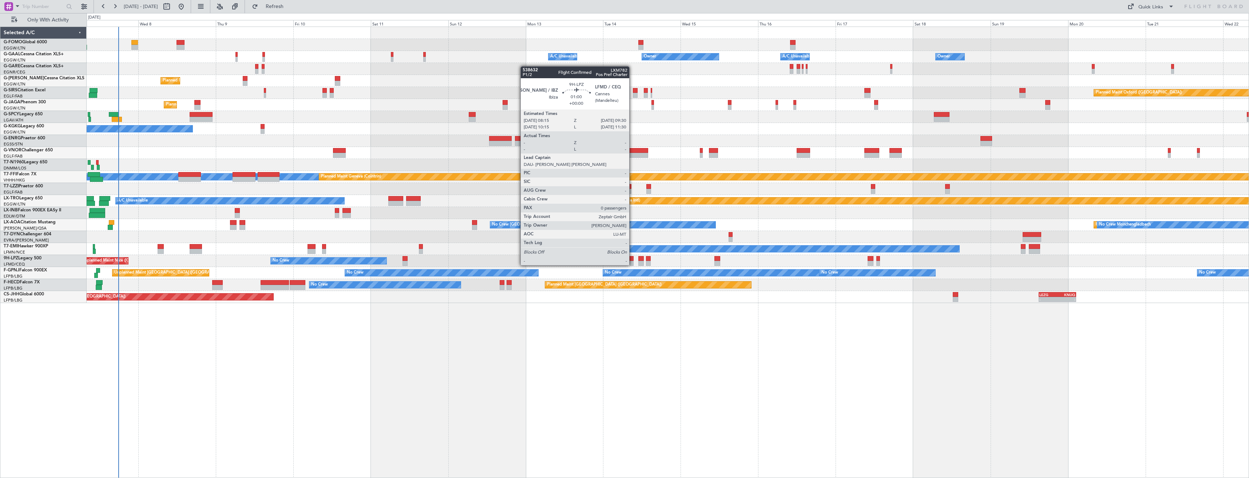
click at [632, 258] on div at bounding box center [631, 258] width 4 height 5
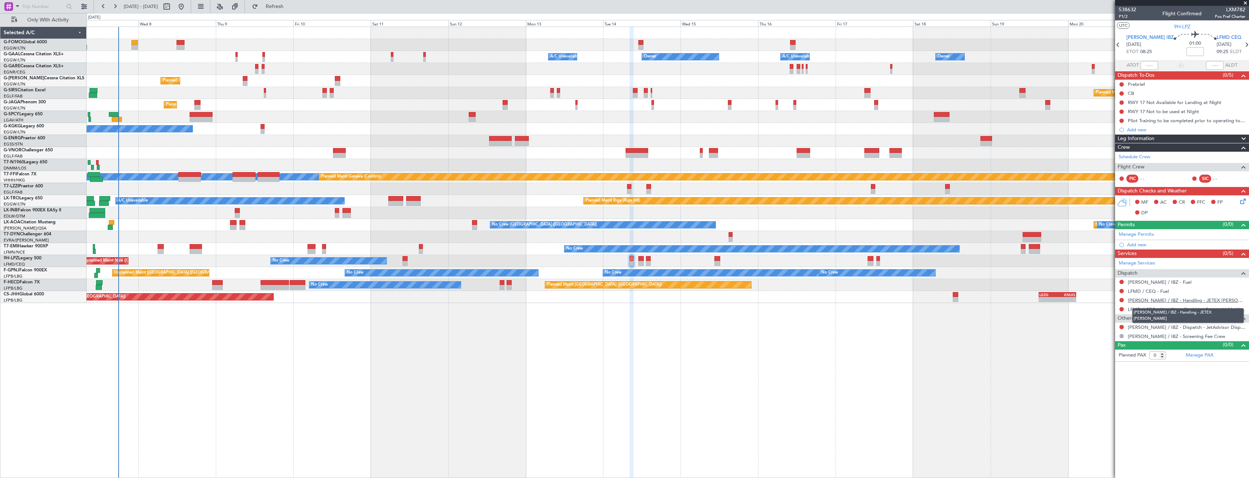
click at [1152, 299] on link "LEIB / IBZ - Handling - JETEX LEIB" at bounding box center [1186, 300] width 118 height 6
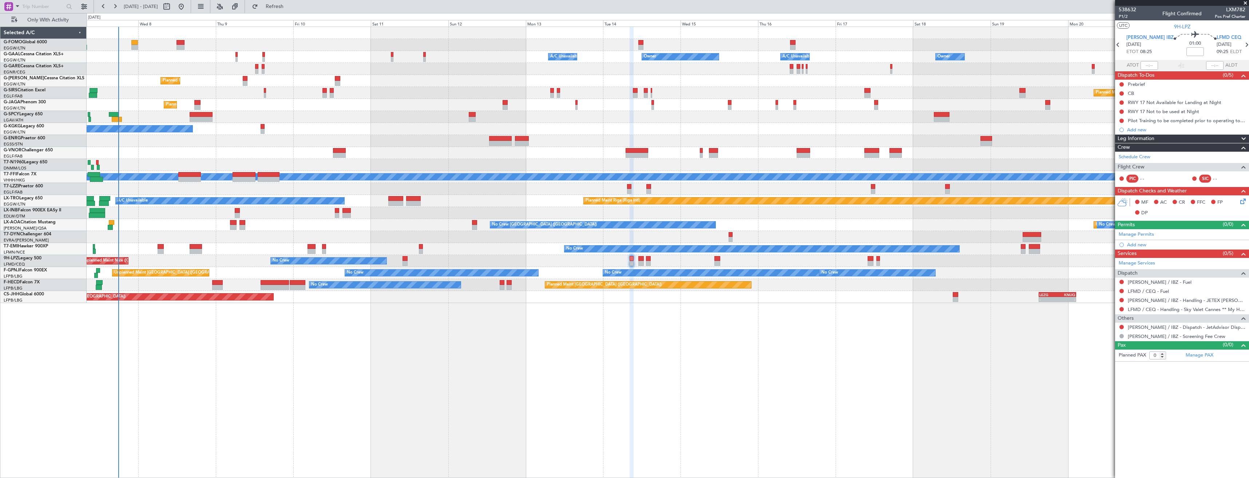
click at [1122, 327] on button at bounding box center [1121, 327] width 4 height 4
click at [1097, 412] on span "Confirmed" at bounding box center [1100, 413] width 23 height 7
click at [1133, 234] on link "Manage Permits" at bounding box center [1135, 234] width 35 height 7
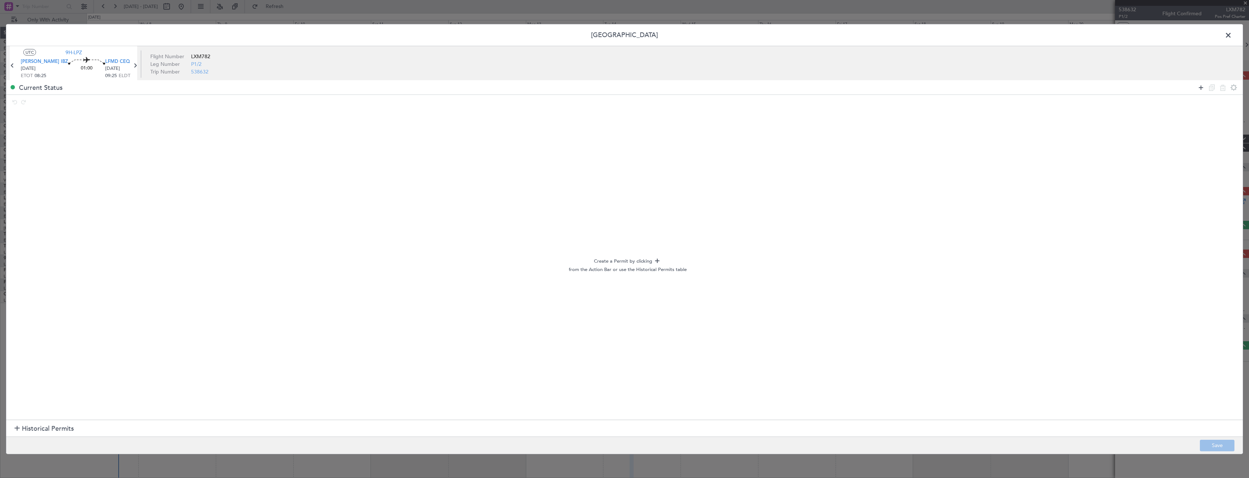
click at [1200, 88] on icon at bounding box center [1200, 87] width 9 height 9
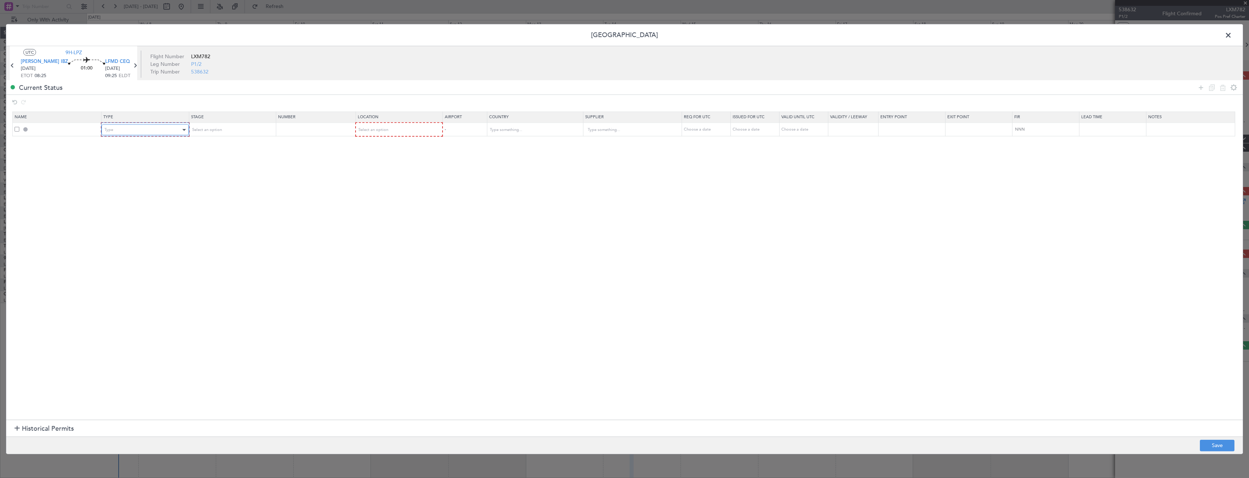
click at [134, 130] on div "Type" at bounding box center [142, 129] width 76 height 11
click at [135, 192] on span "Risk Assessment" at bounding box center [146, 188] width 81 height 11
click at [114, 130] on span "Risk Assessment" at bounding box center [119, 129] width 30 height 5
click at [128, 198] on span "Slot" at bounding box center [146, 199] width 81 height 11
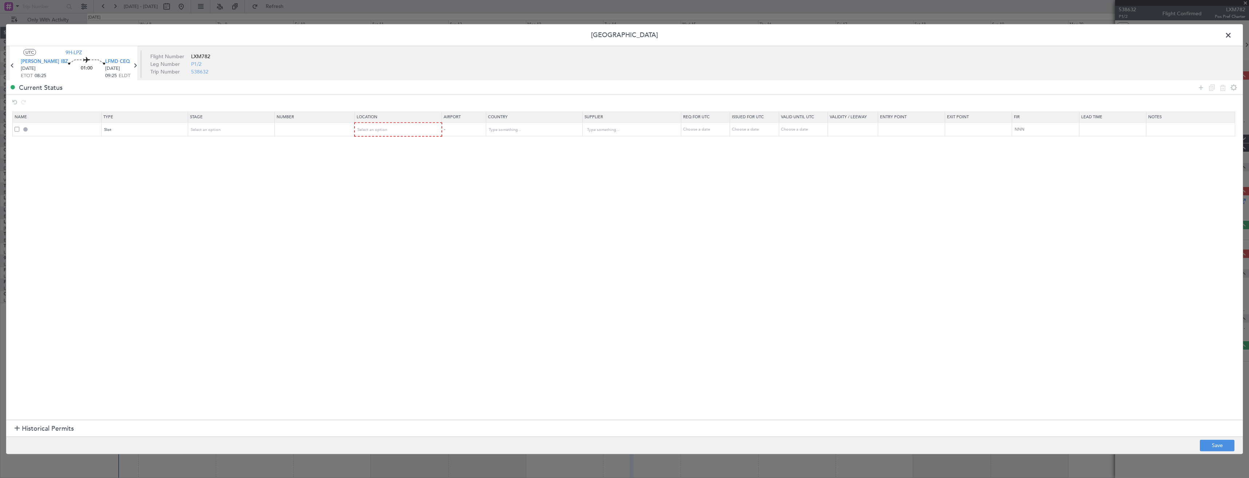
drag, startPoint x: 215, startPoint y: 124, endPoint x: 222, endPoint y: 147, distance: 24.3
click at [215, 124] on div "Select an option" at bounding box center [231, 129] width 86 height 11
click at [212, 135] on mat-form-field "Select an option" at bounding box center [231, 129] width 86 height 13
click at [204, 126] on div "Select an option" at bounding box center [229, 129] width 76 height 11
click at [230, 180] on span "Requested" at bounding box center [233, 177] width 81 height 11
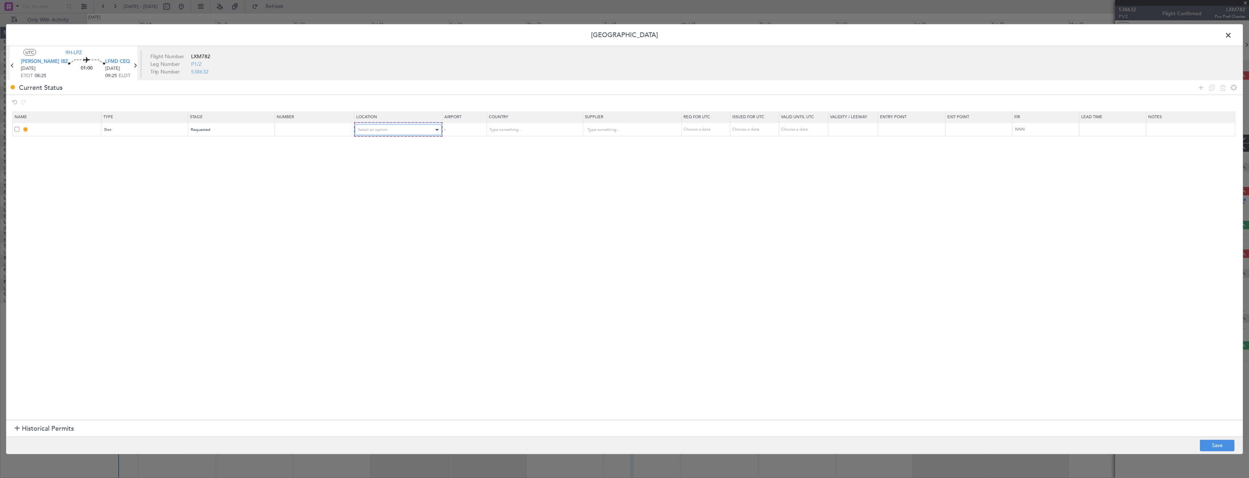
click at [394, 134] on div "Select an option" at bounding box center [396, 129] width 76 height 11
click at [380, 143] on span "Departure" at bounding box center [402, 145] width 81 height 11
click at [1213, 445] on button "Save" at bounding box center [1217, 445] width 35 height 12
type input "LEIB DEP SLOT"
type input "Spain"
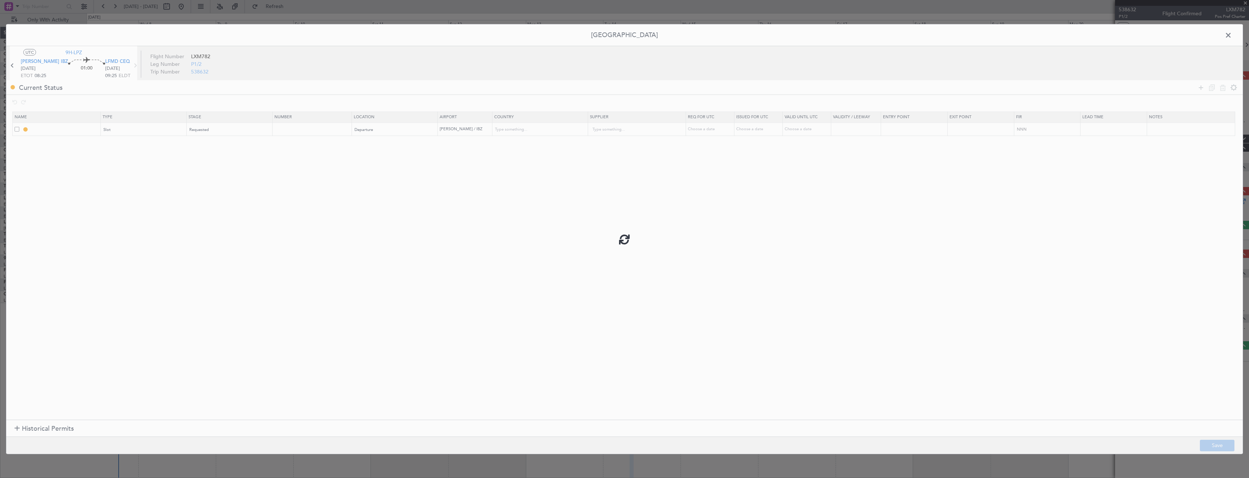
type input "NNN"
click at [1232, 37] on span at bounding box center [1232, 37] width 0 height 15
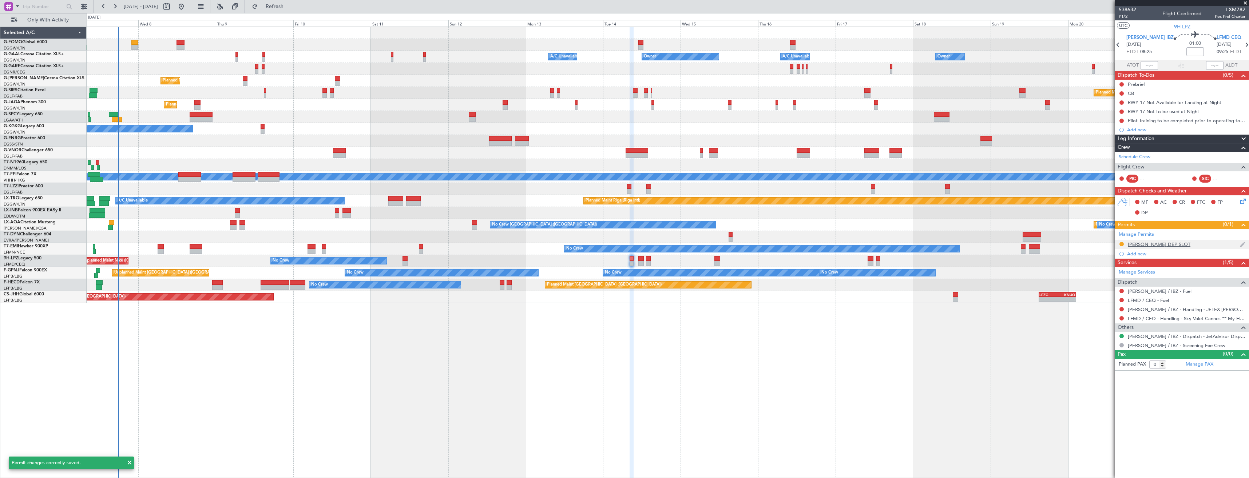
click at [1171, 244] on div "LEIB DEP SLOT" at bounding box center [1182, 244] width 134 height 9
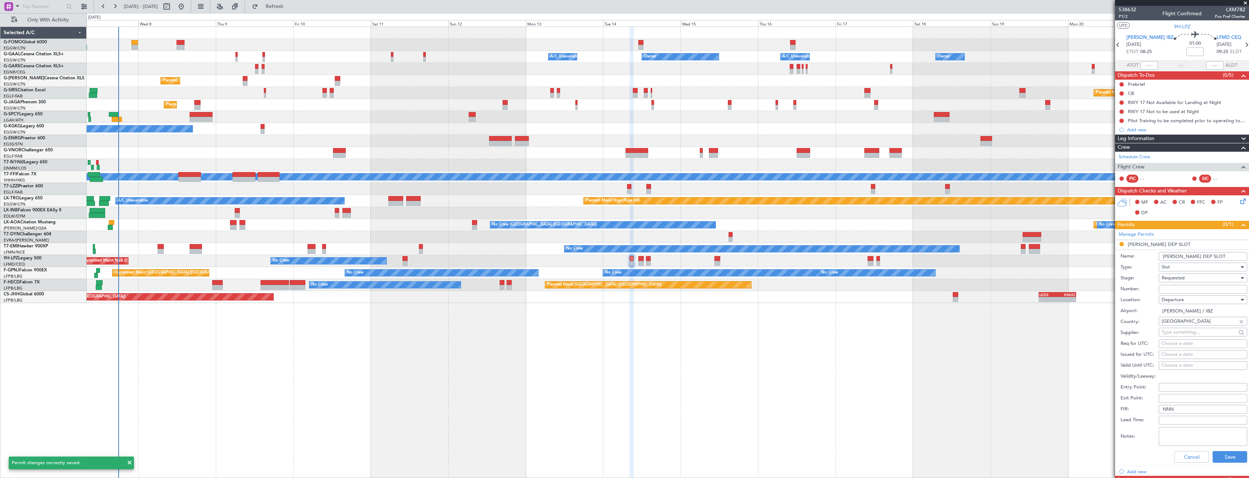
click at [1206, 255] on input "LEIB DEP SLOT" at bounding box center [1202, 256] width 88 height 9
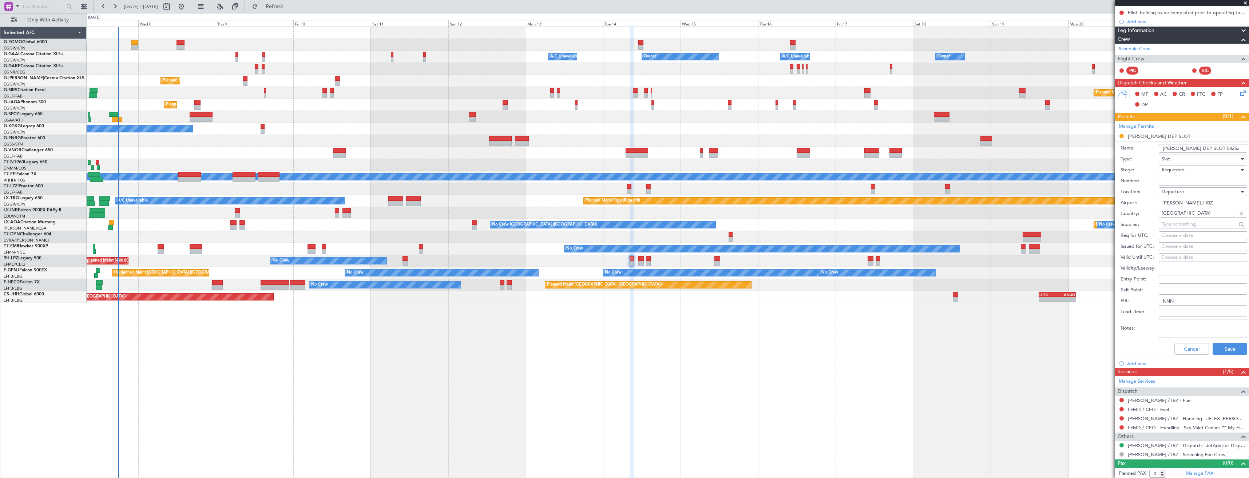
scroll to position [109, 0]
type input "LEIB DEP SLOT 0825z"
click at [1228, 349] on button "Save" at bounding box center [1229, 348] width 35 height 12
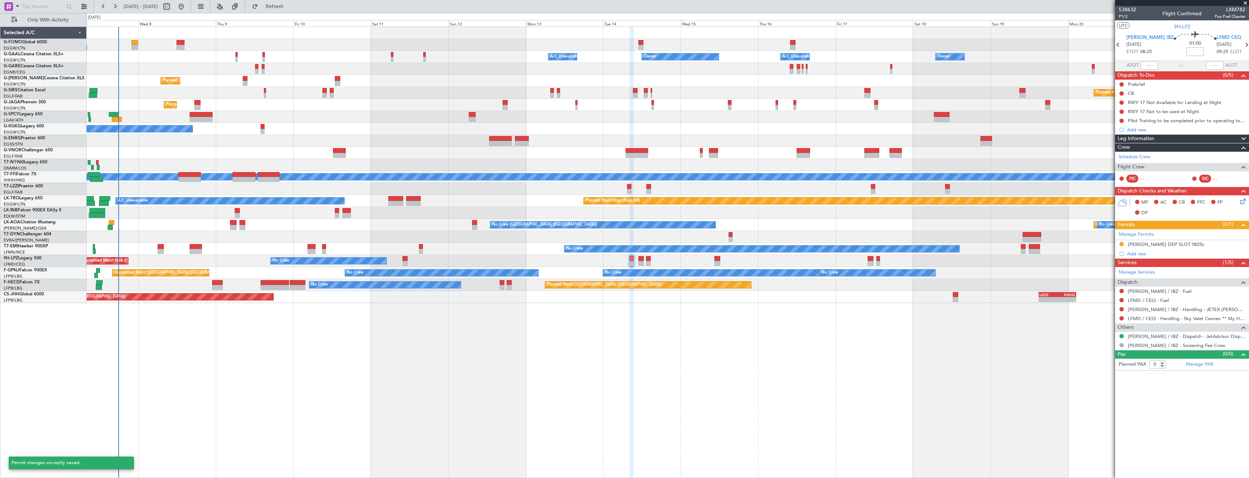
scroll to position [0, 0]
click at [290, 7] on span "Refresh" at bounding box center [274, 6] width 31 height 5
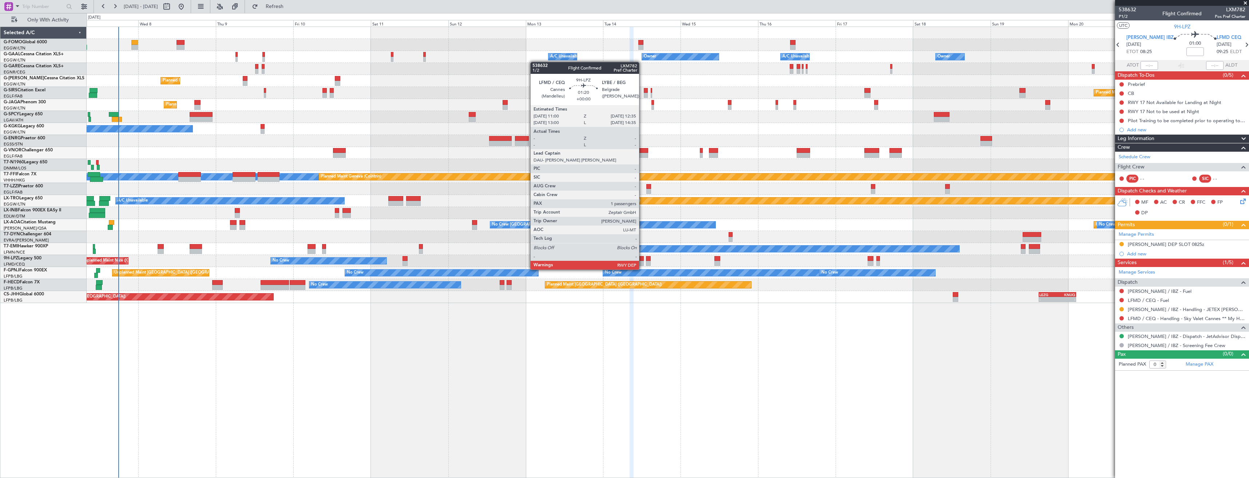
click at [642, 262] on div at bounding box center [640, 263] width 5 height 5
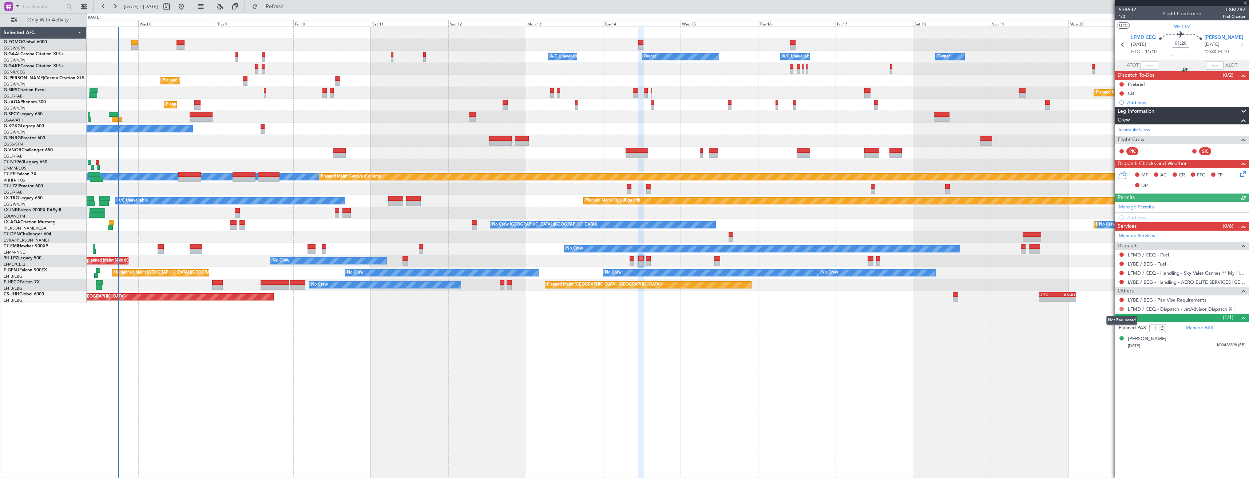
click at [1121, 307] on button at bounding box center [1121, 309] width 4 height 4
click at [1100, 394] on span "Confirmed" at bounding box center [1100, 395] width 23 height 7
click at [1145, 281] on link "LYBE / BEG - Handling - AERO ELITE SERVICES BELGRADE" at bounding box center [1186, 282] width 118 height 6
click at [282, 4] on button "Refresh" at bounding box center [270, 7] width 44 height 12
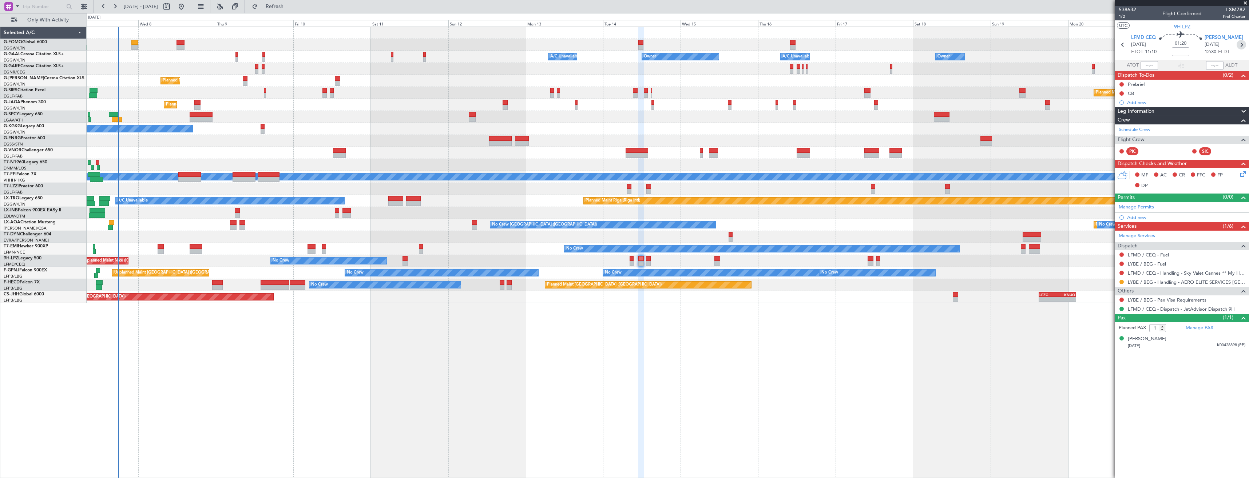
click at [1242, 44] on icon at bounding box center [1240, 44] width 9 height 9
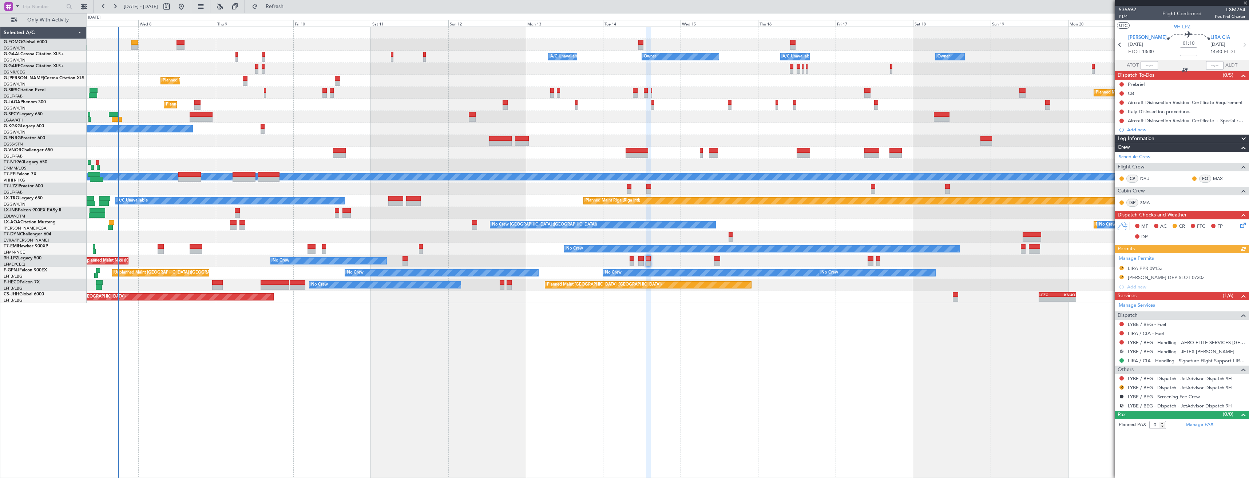
click at [1122, 351] on button "R" at bounding box center [1121, 351] width 4 height 4
click at [1097, 402] on span "Cancelled" at bounding box center [1100, 405] width 21 height 7
click at [1161, 259] on div "Manage Permits" at bounding box center [1182, 258] width 134 height 11
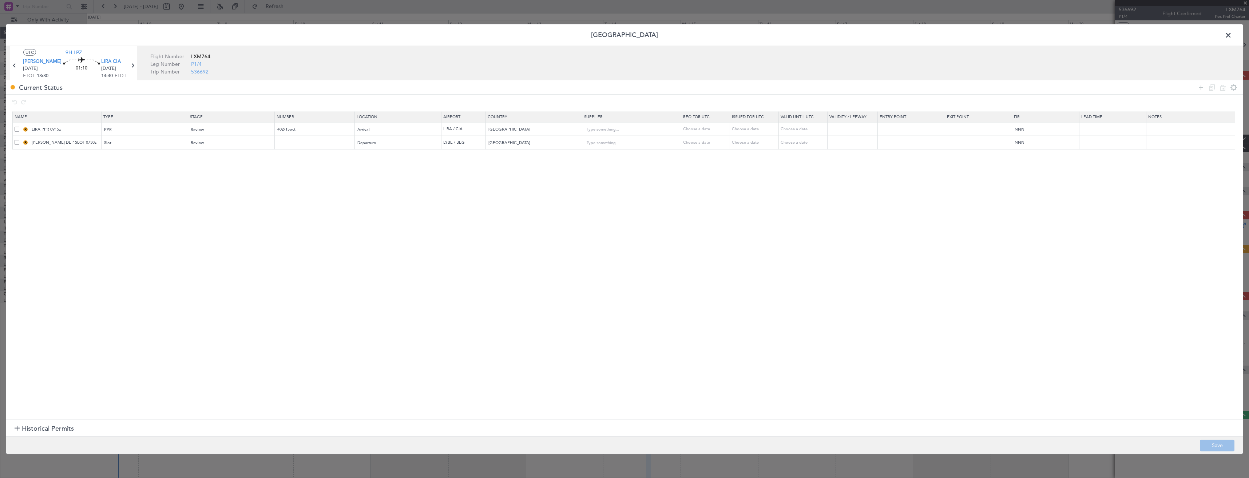
click at [16, 141] on span at bounding box center [17, 142] width 5 height 5
click at [20, 140] on input "checkbox" at bounding box center [20, 140] width 0 height 0
click at [1217, 87] on div at bounding box center [1217, 87] width 44 height 11
click at [1220, 91] on icon at bounding box center [1222, 87] width 9 height 9
click at [1206, 442] on button "Save" at bounding box center [1217, 445] width 35 height 12
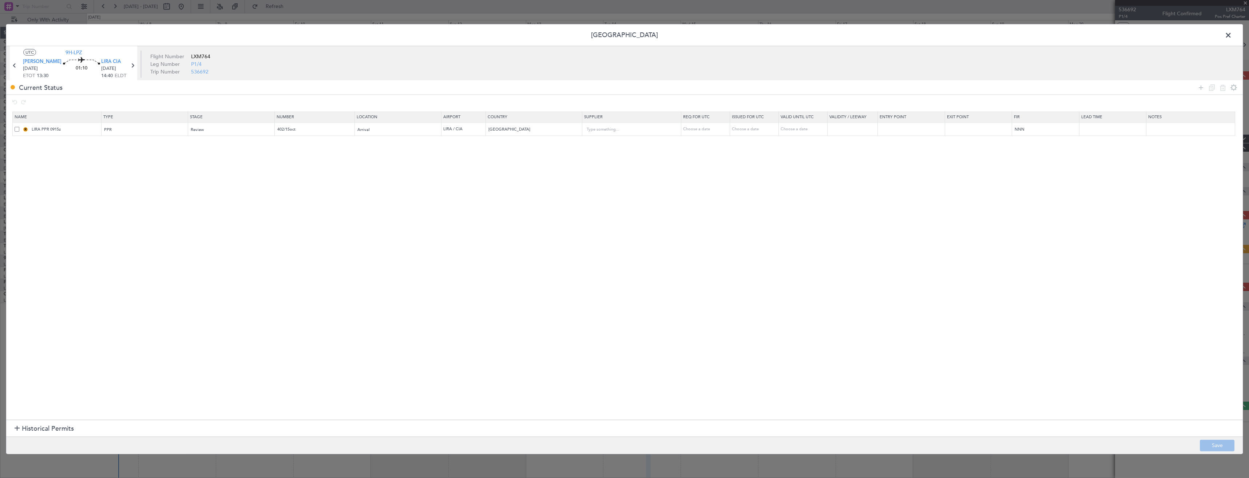
click at [1232, 36] on span at bounding box center [1232, 37] width 0 height 15
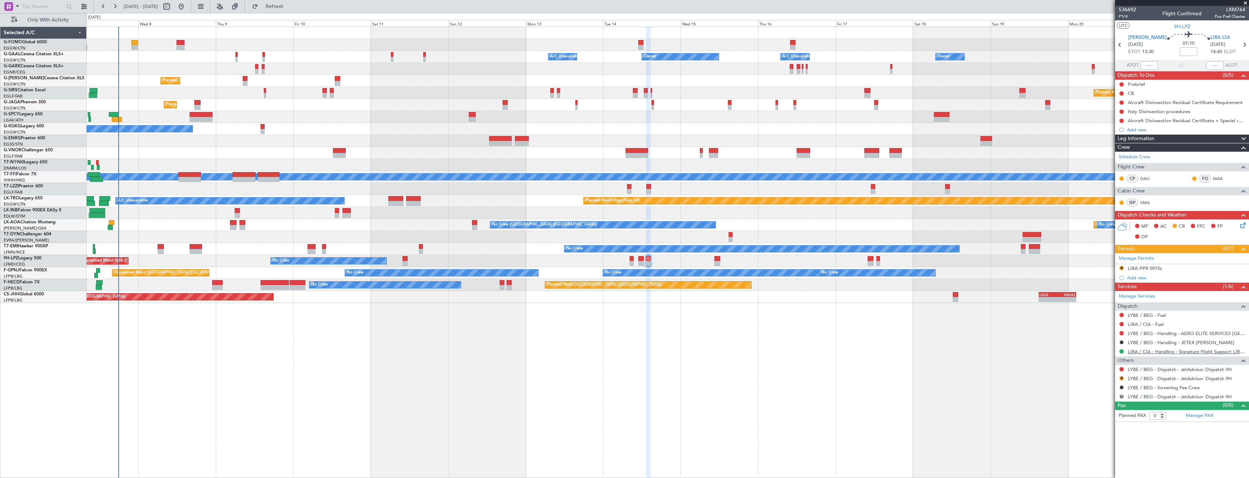
click at [1142, 351] on link "LIRA / CIA - Handling - Signature Flight Support LIRA / CIA" at bounding box center [1186, 352] width 118 height 6
click at [290, 4] on span "Refresh" at bounding box center [274, 6] width 31 height 5
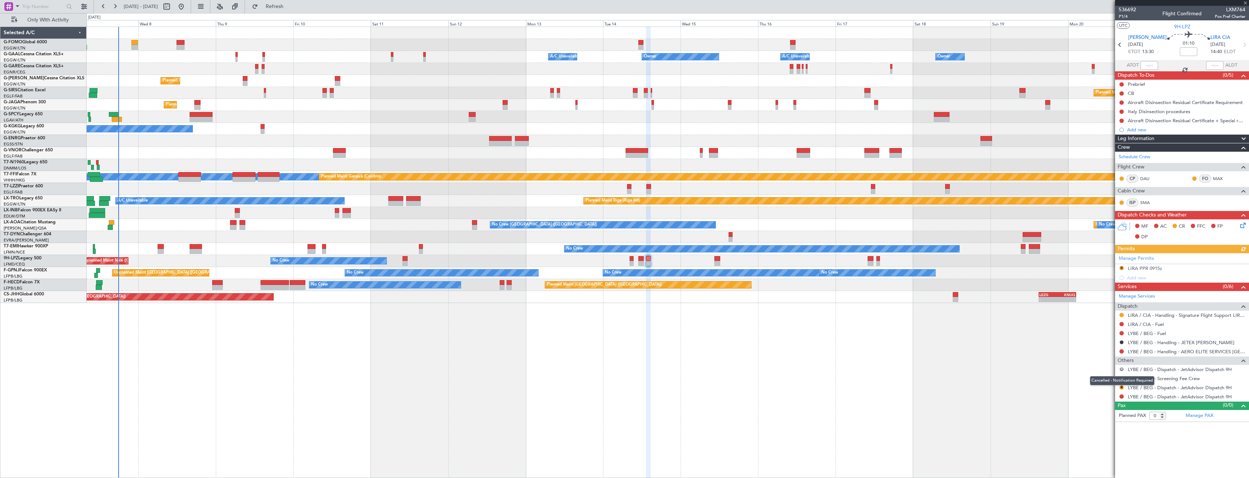
click at [1121, 368] on button "R" at bounding box center [1121, 369] width 4 height 4
click at [1104, 457] on span "Confirmed" at bounding box center [1101, 455] width 23 height 7
click at [1120, 387] on button "R" at bounding box center [1121, 387] width 4 height 4
click at [1102, 378] on span "Confirmed" at bounding box center [1100, 376] width 23 height 7
click at [1122, 396] on button at bounding box center [1121, 396] width 4 height 4
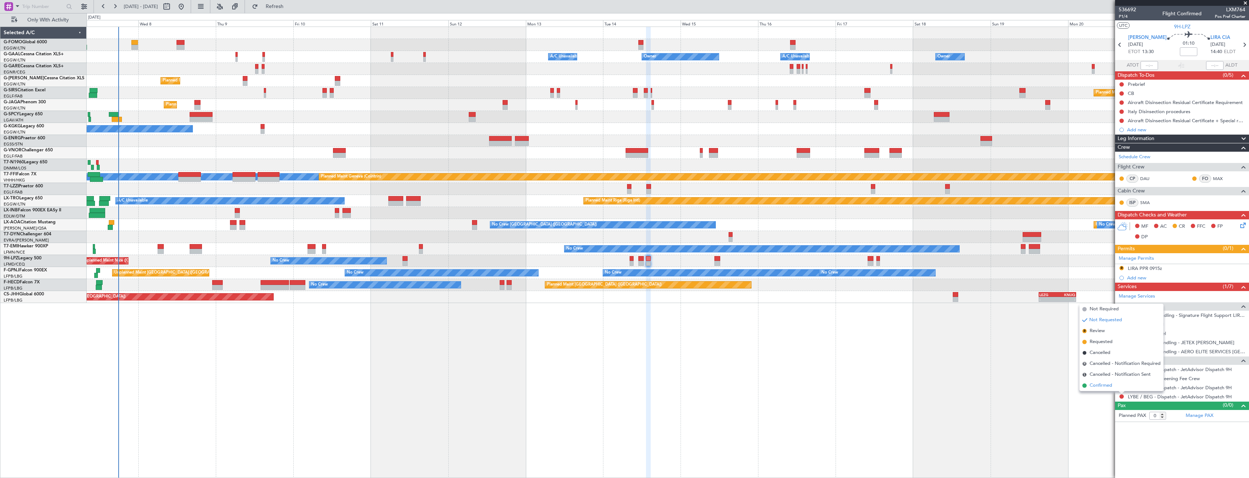
click at [1102, 385] on span "Confirmed" at bounding box center [1100, 385] width 23 height 7
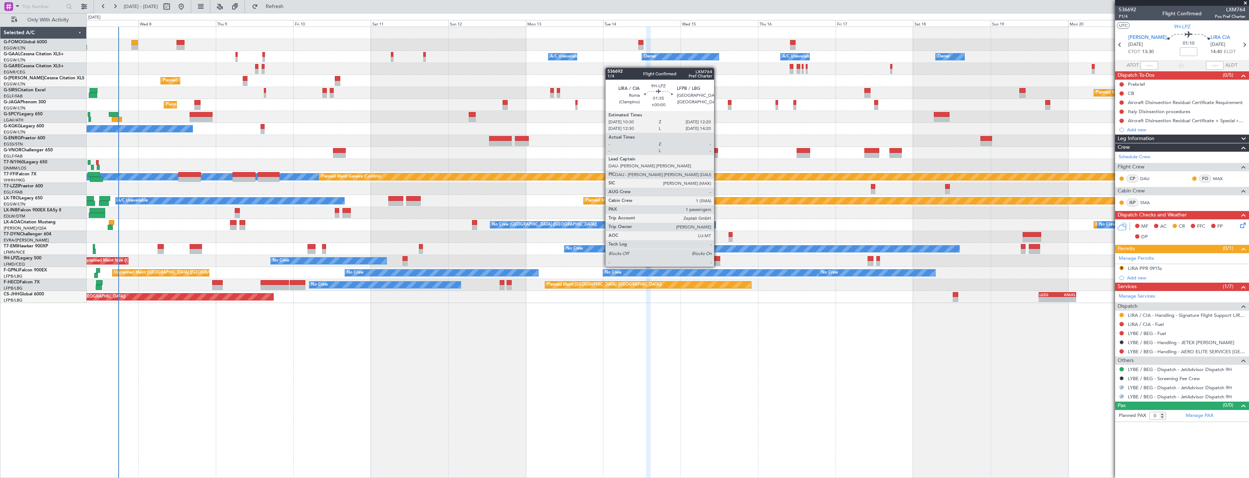
click at [717, 259] on div at bounding box center [717, 258] width 6 height 5
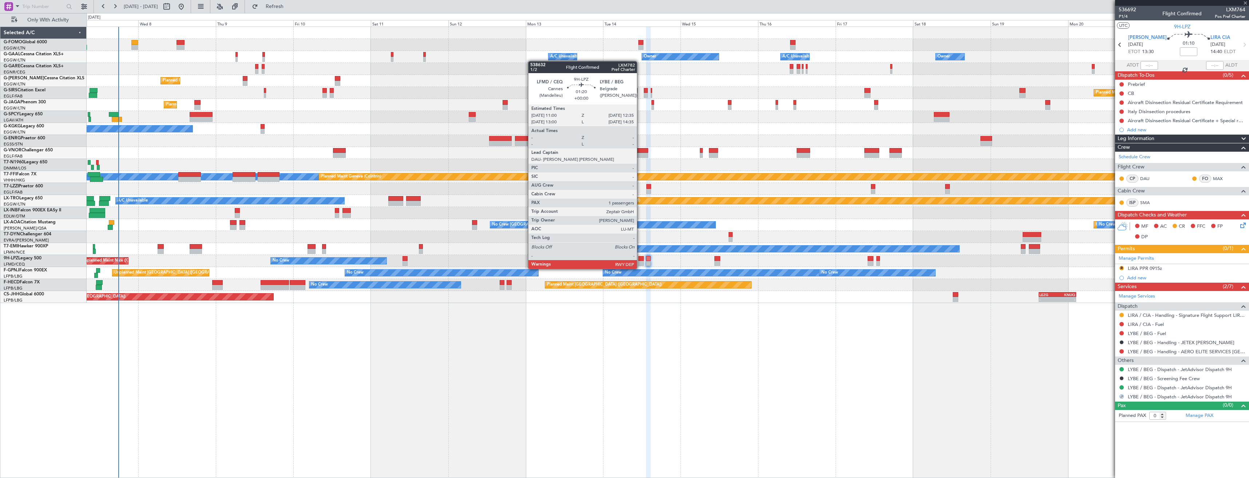
type input "1"
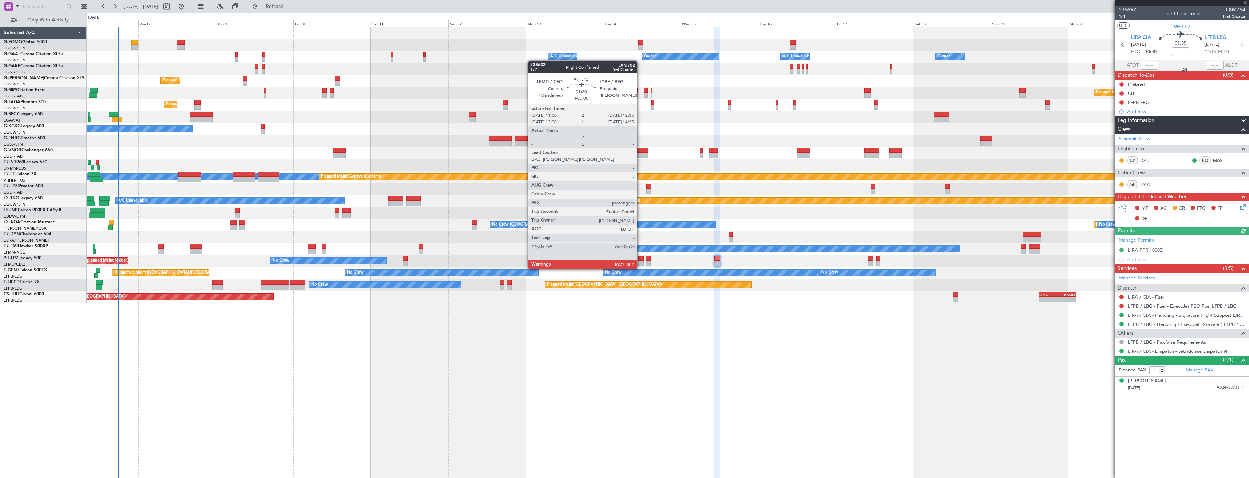
click at [640, 262] on div at bounding box center [640, 263] width 5 height 5
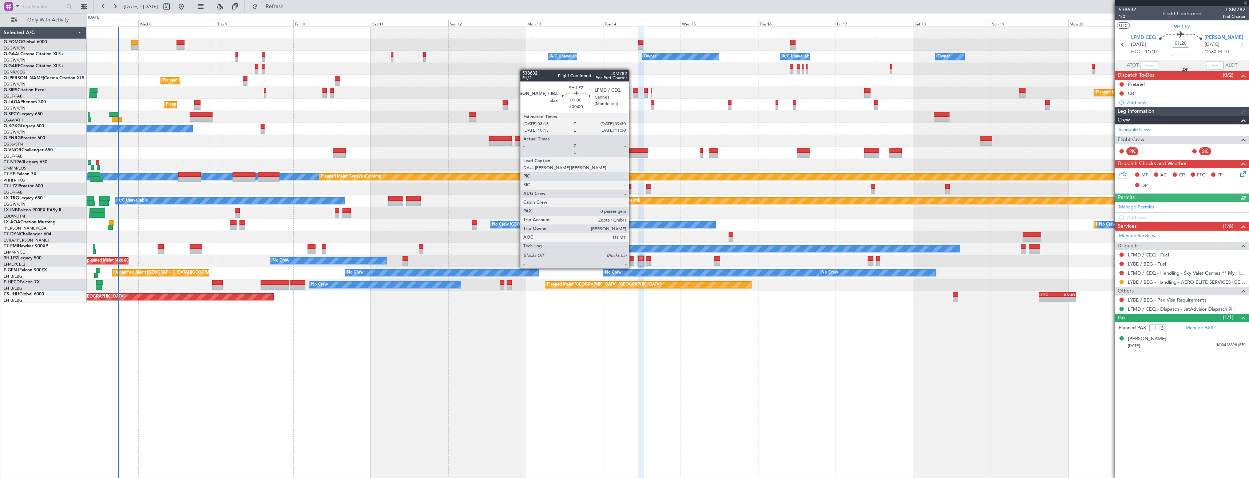
click at [632, 261] on div at bounding box center [631, 263] width 4 height 5
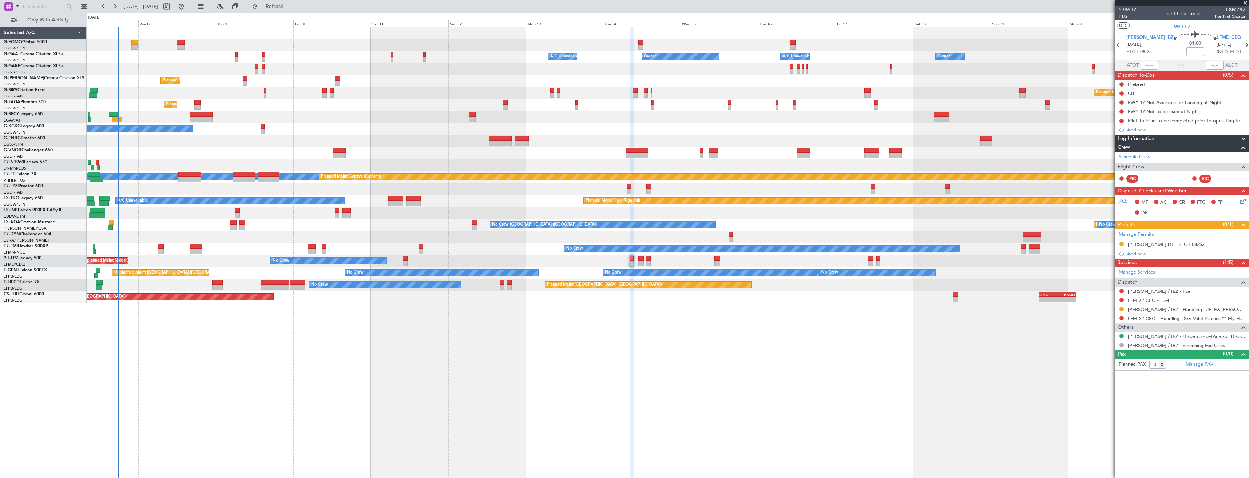
click at [1237, 12] on span "LXM782" at bounding box center [1229, 10] width 31 height 8
copy span "LXM782"
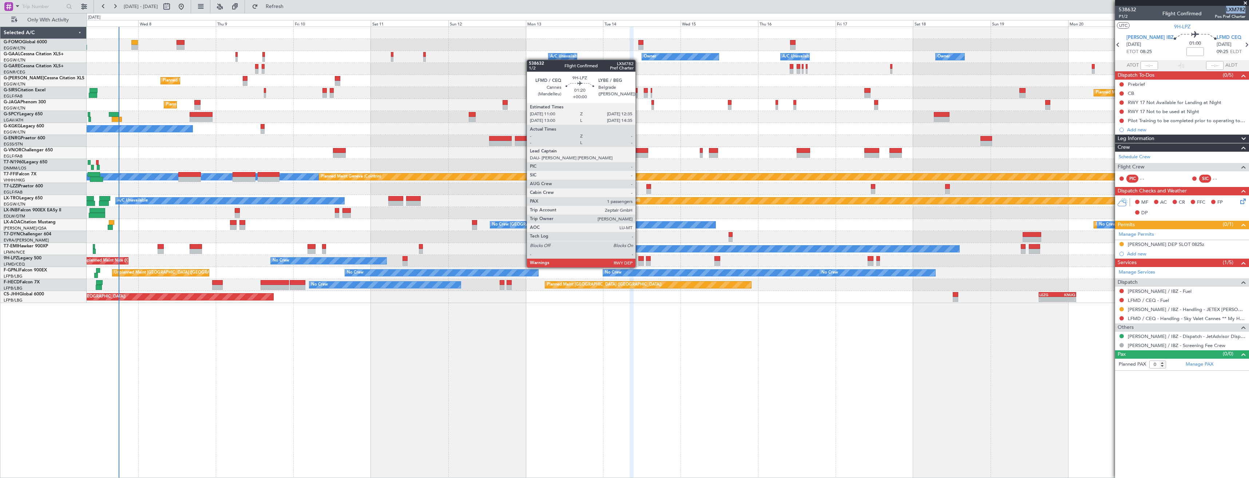
click at [639, 260] on div at bounding box center [640, 258] width 5 height 5
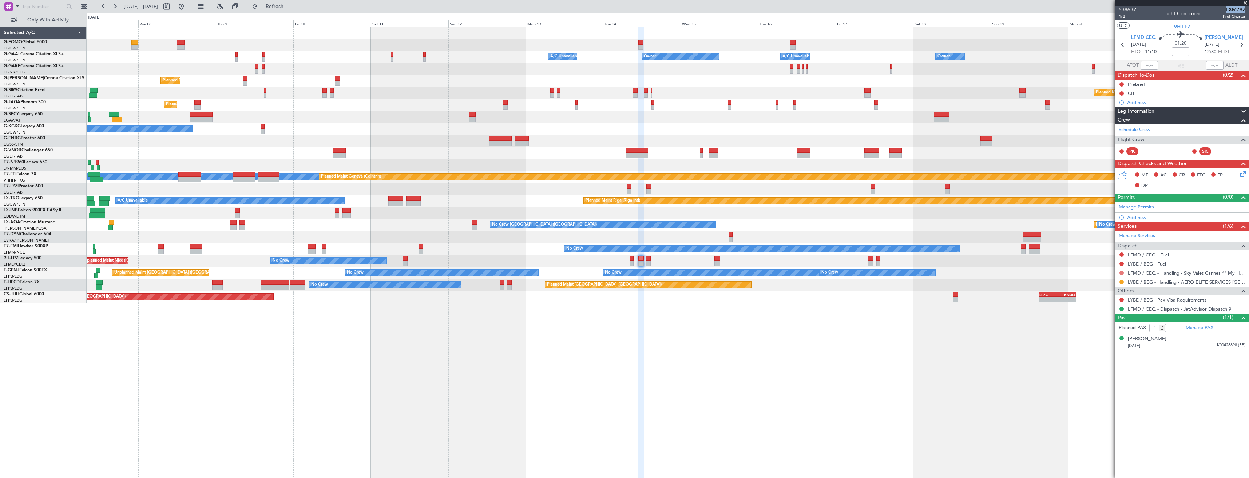
click at [1120, 273] on button at bounding box center [1121, 273] width 4 height 4
click at [1095, 316] on span "Requested" at bounding box center [1100, 315] width 23 height 7
click at [1123, 43] on icon at bounding box center [1122, 44] width 9 height 9
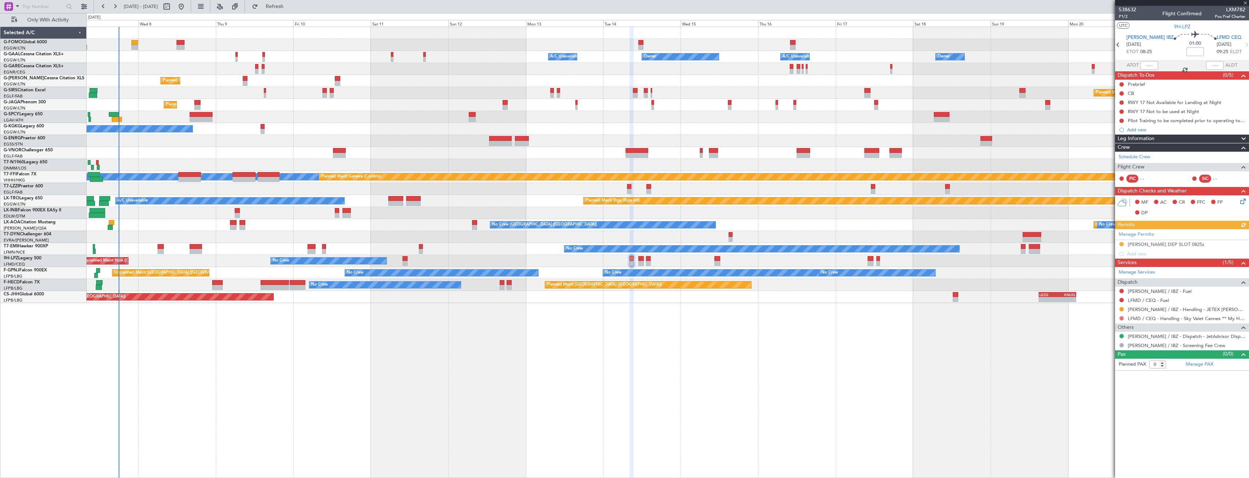
click at [1122, 318] on button at bounding box center [1121, 318] width 4 height 4
drag, startPoint x: 1106, startPoint y: 362, endPoint x: 1102, endPoint y: 325, distance: 37.0
click at [1106, 360] on span "Requested" at bounding box center [1100, 361] width 23 height 7
drag, startPoint x: 1121, startPoint y: 309, endPoint x: 1118, endPoint y: 316, distance: 7.4
click at [1122, 309] on button at bounding box center [1121, 309] width 4 height 4
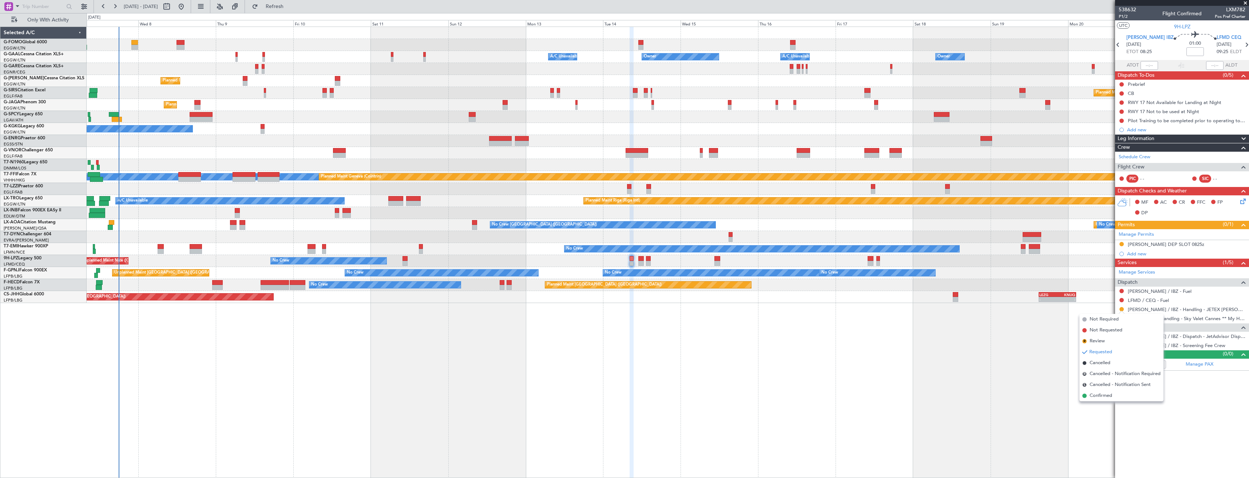
drag, startPoint x: 1098, startPoint y: 398, endPoint x: 1098, endPoint y: 391, distance: 6.9
click at [1098, 396] on span "Confirmed" at bounding box center [1100, 395] width 23 height 7
click at [1122, 242] on button at bounding box center [1121, 244] width 4 height 4
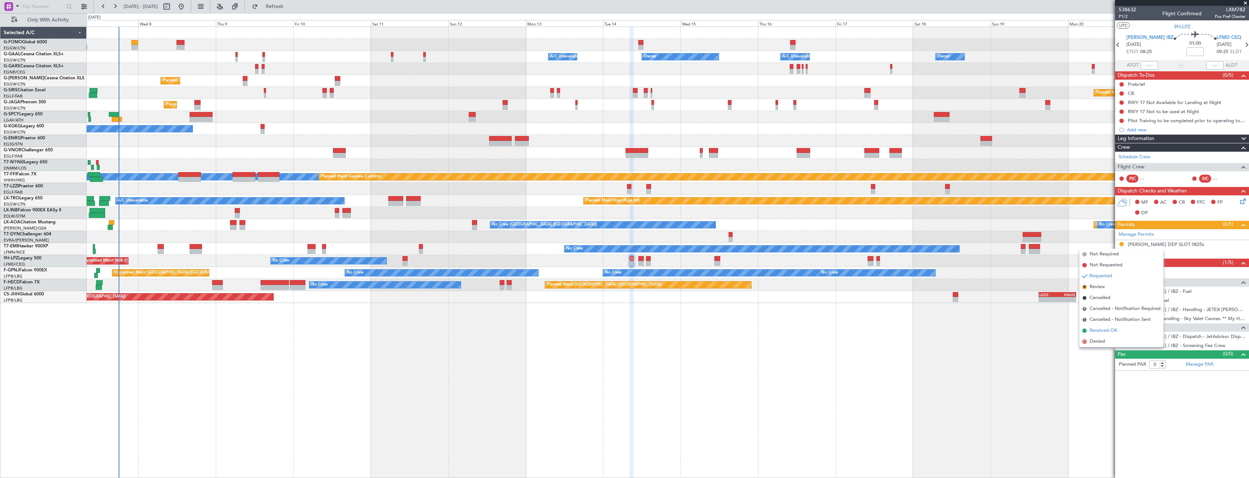
click at [1106, 329] on span "Received OK" at bounding box center [1103, 330] width 28 height 7
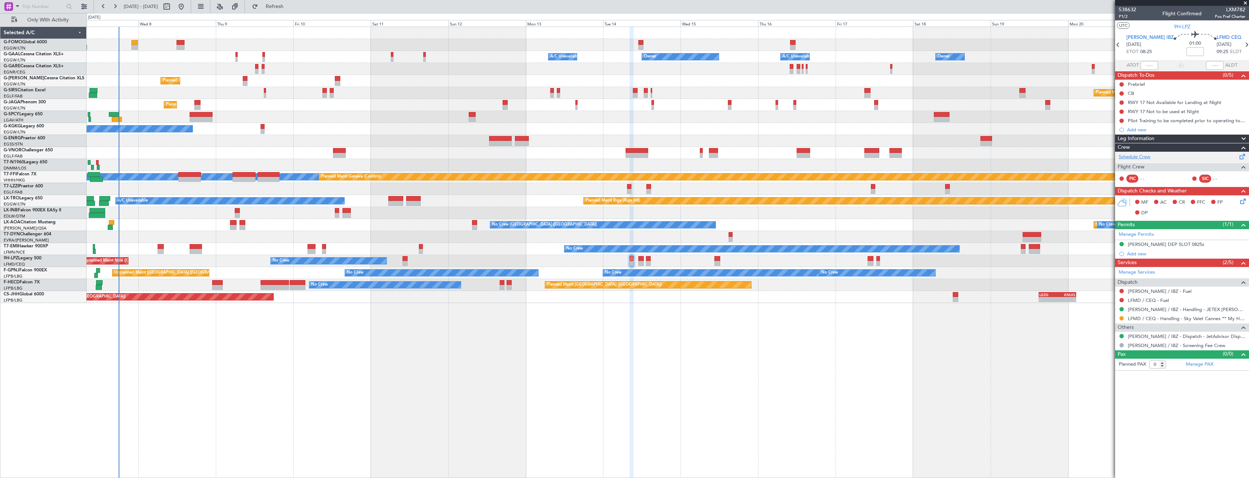
click at [1139, 160] on link "Schedule Crew" at bounding box center [1134, 157] width 32 height 7
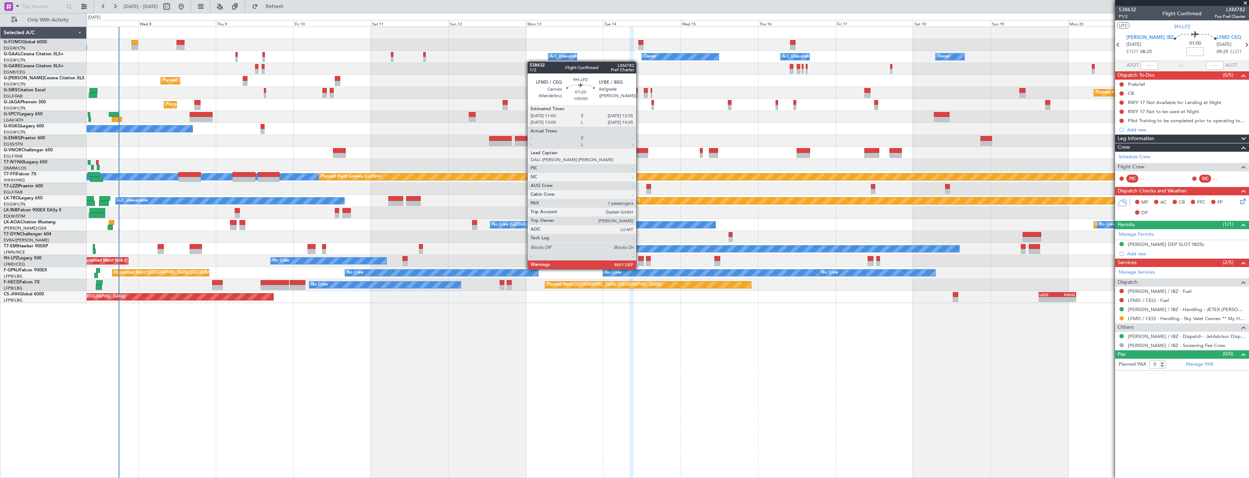
click at [639, 262] on div at bounding box center [640, 263] width 5 height 5
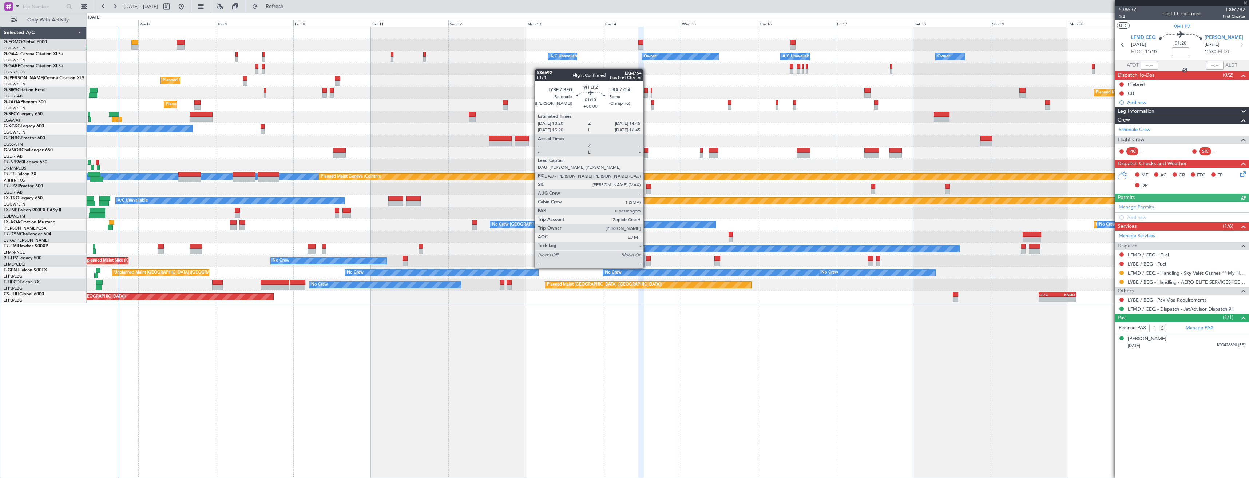
click at [647, 261] on div at bounding box center [648, 263] width 5 height 5
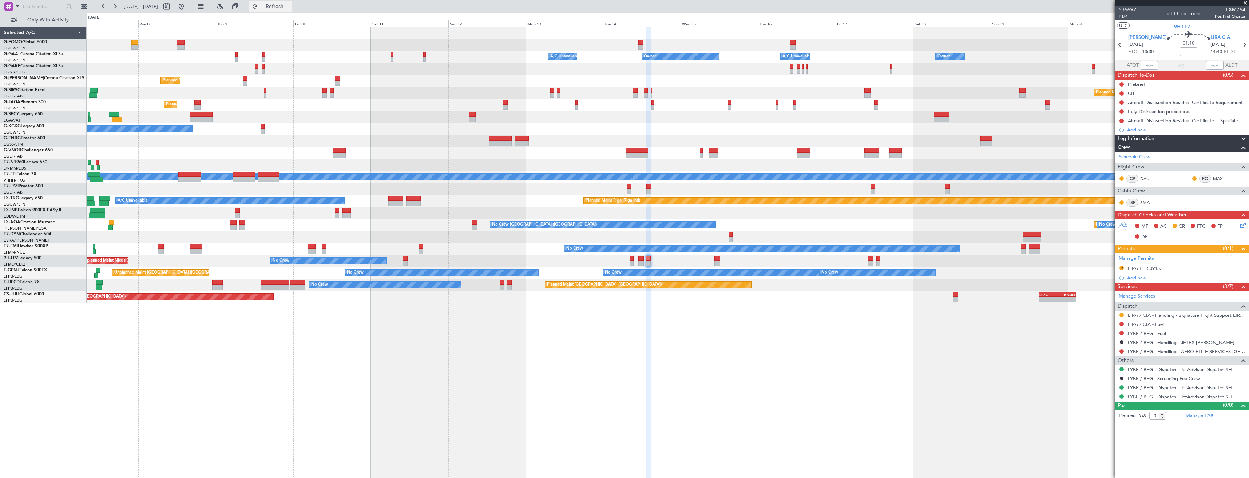
click at [276, 9] on button "Refresh" at bounding box center [270, 7] width 44 height 12
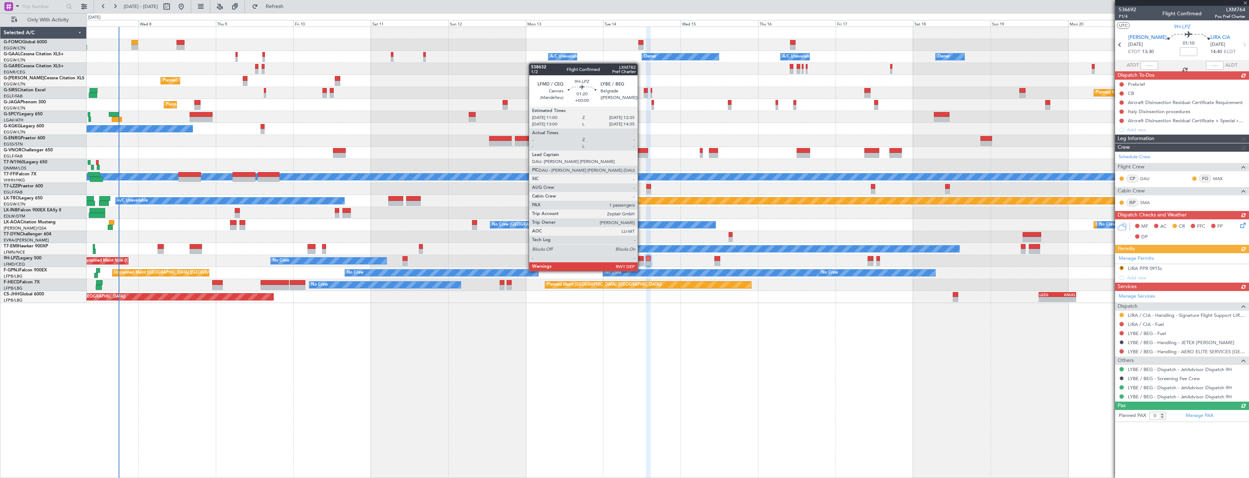
click at [641, 264] on div at bounding box center [640, 263] width 5 height 5
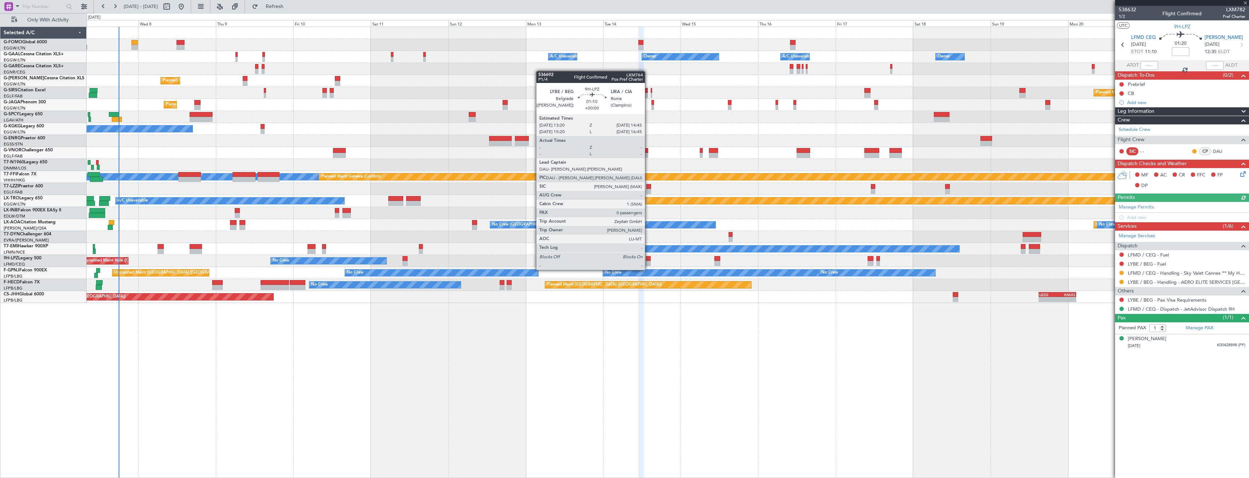
click at [648, 263] on div at bounding box center [648, 263] width 5 height 5
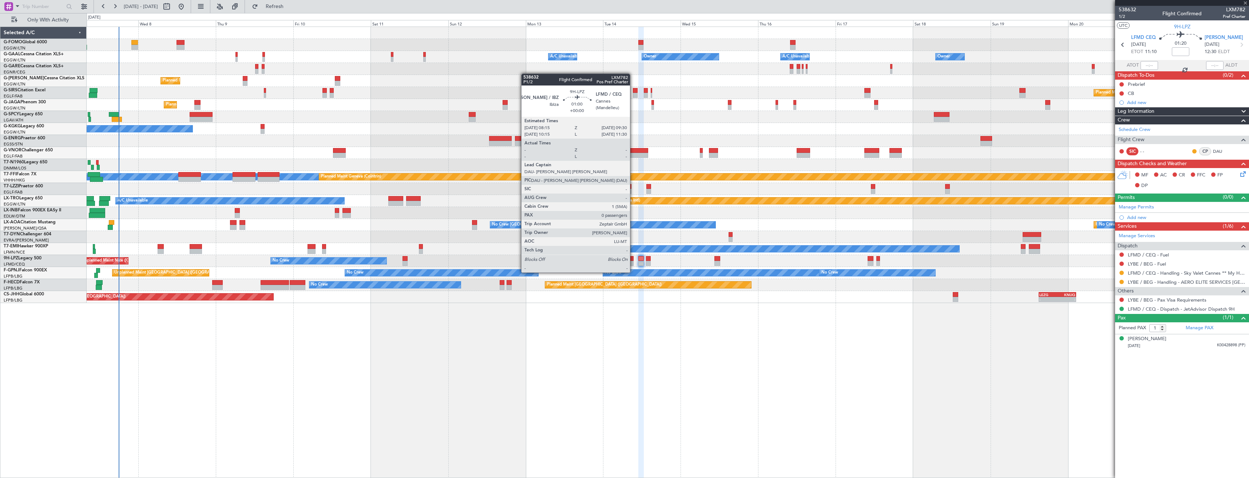
type input "0"
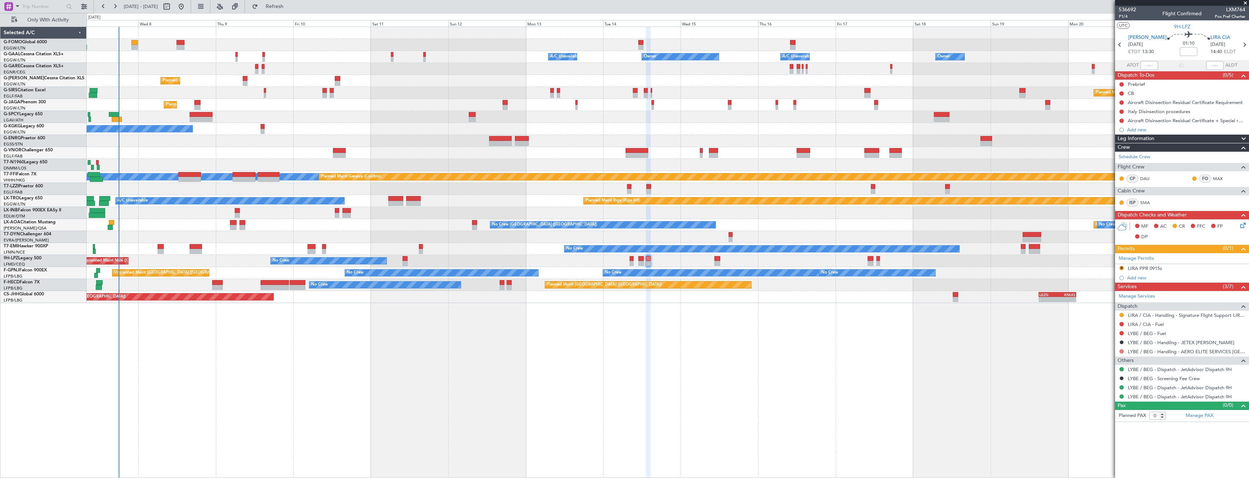
click at [1121, 351] on button at bounding box center [1121, 351] width 4 height 4
click at [1104, 391] on span "Requested" at bounding box center [1100, 394] width 23 height 7
click at [1121, 269] on button "R" at bounding box center [1121, 268] width 4 height 4
click at [1096, 299] on span "Requested" at bounding box center [1100, 300] width 23 height 7
click at [1205, 273] on div "Add new" at bounding box center [1182, 277] width 134 height 9
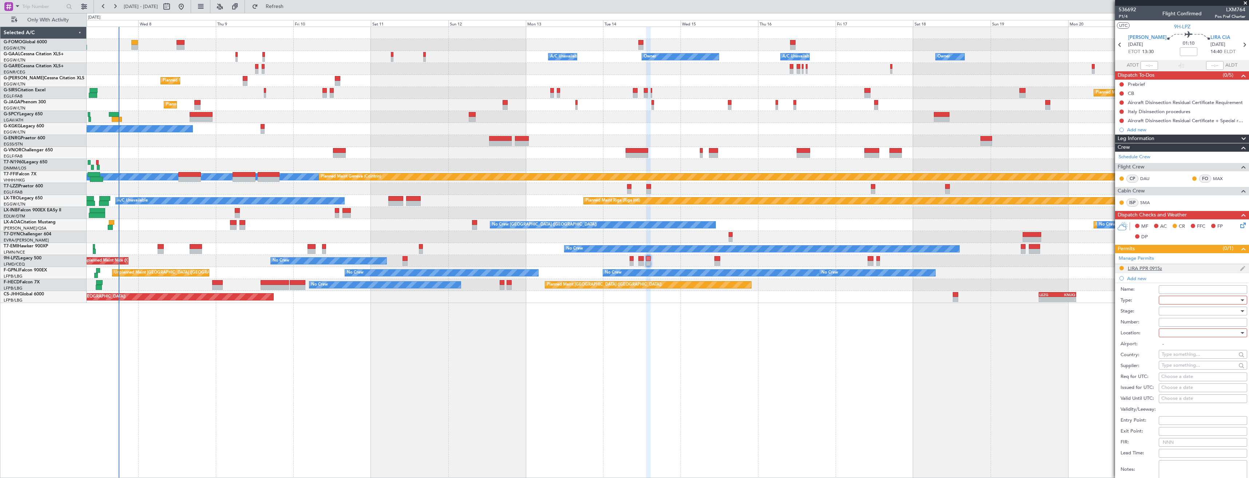
click at [1204, 270] on div "LIRA PPR 0915z" at bounding box center [1182, 268] width 134 height 9
click at [1194, 281] on input "LIRA PPR 0915z" at bounding box center [1202, 280] width 88 height 9
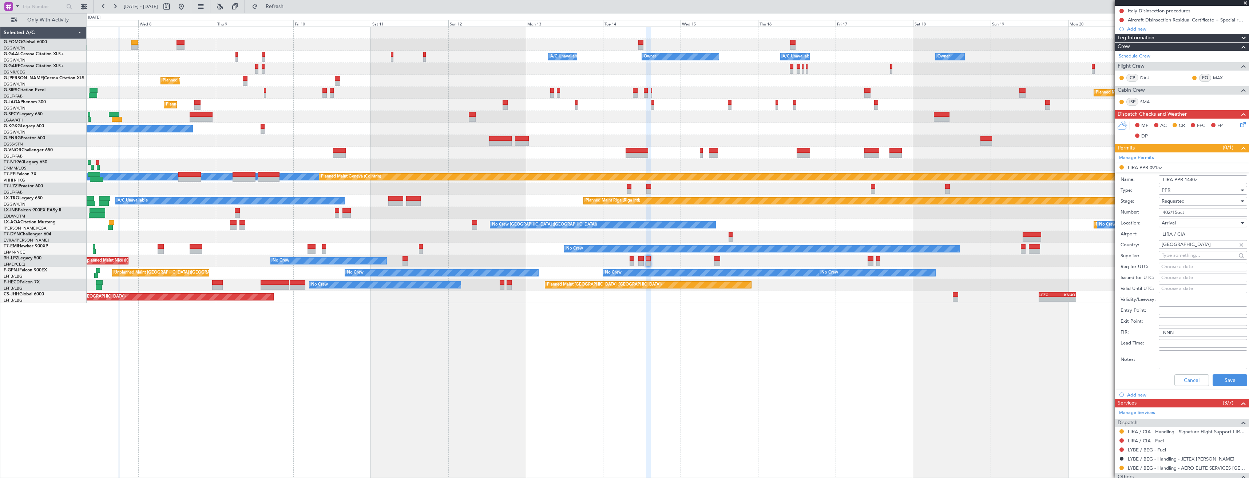
scroll to position [146, 0]
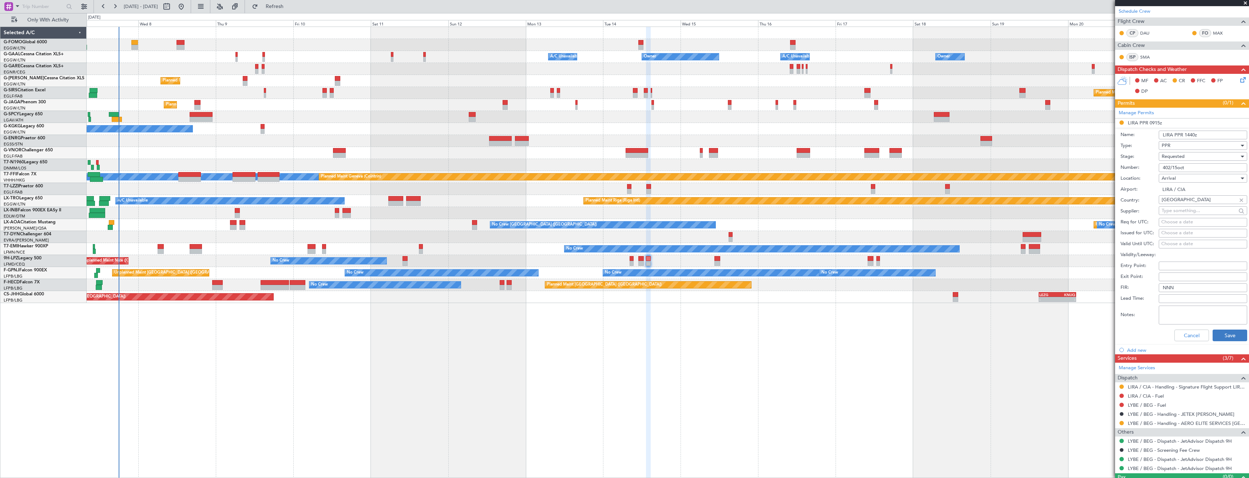
type input "LIRA PPR 1440z"
click at [1221, 334] on button "Save" at bounding box center [1229, 336] width 35 height 12
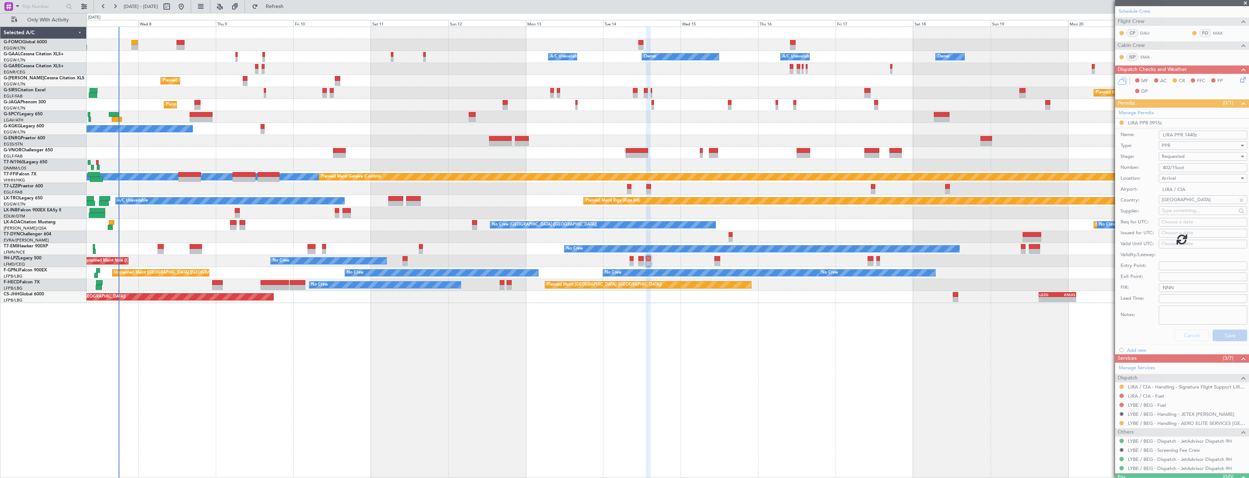
scroll to position [0, 0]
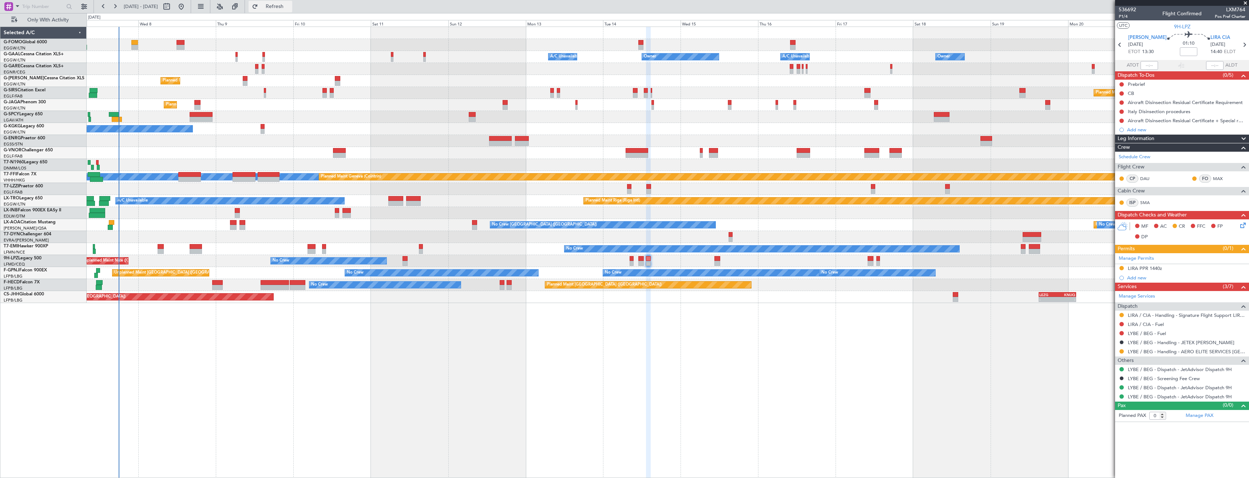
click at [277, 7] on button "Refresh" at bounding box center [270, 7] width 44 height 12
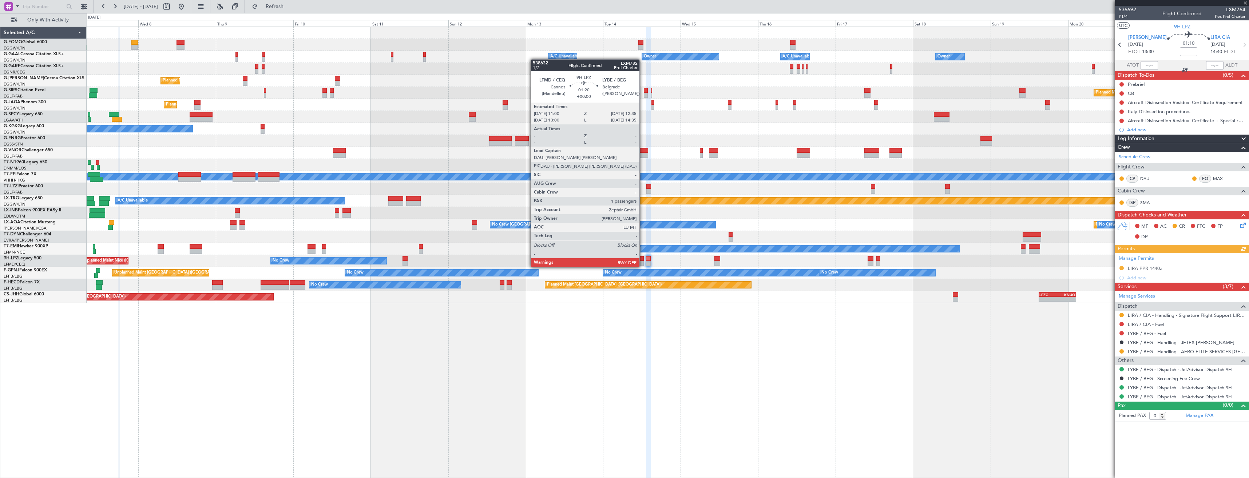
click at [644, 260] on div "No Crew [GEOGRAPHIC_DATA] ([GEOGRAPHIC_DATA]) No Crew" at bounding box center [668, 261] width 1162 height 12
click at [641, 261] on div at bounding box center [640, 263] width 5 height 5
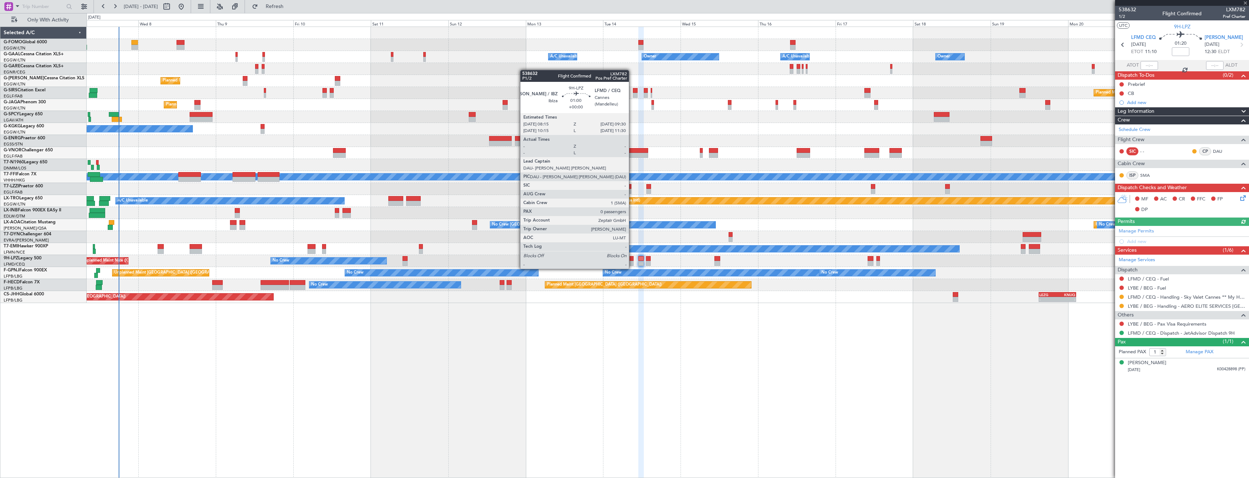
click at [632, 262] on div at bounding box center [631, 263] width 4 height 5
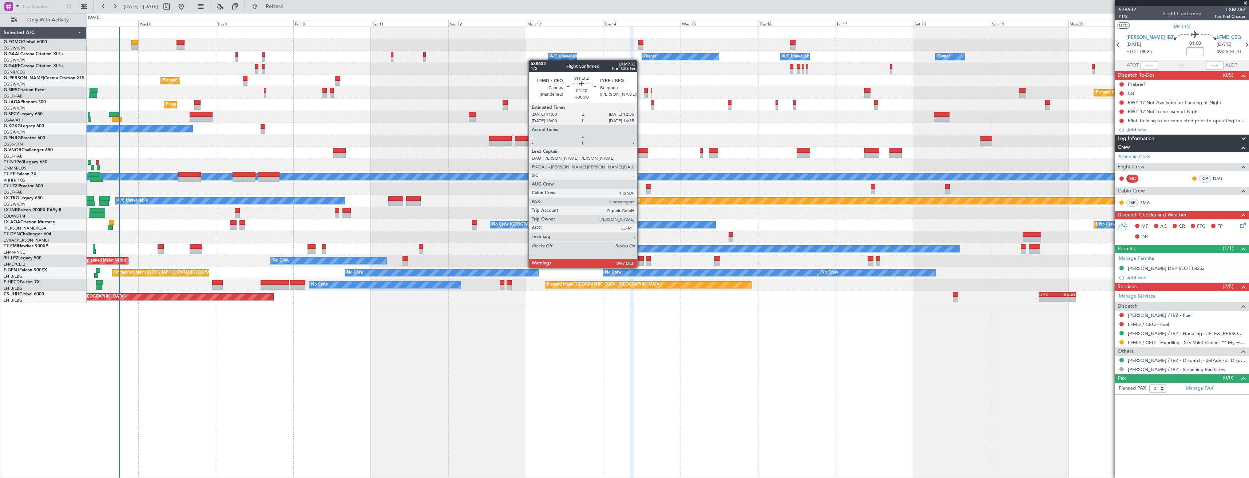
click at [640, 260] on div at bounding box center [640, 258] width 5 height 5
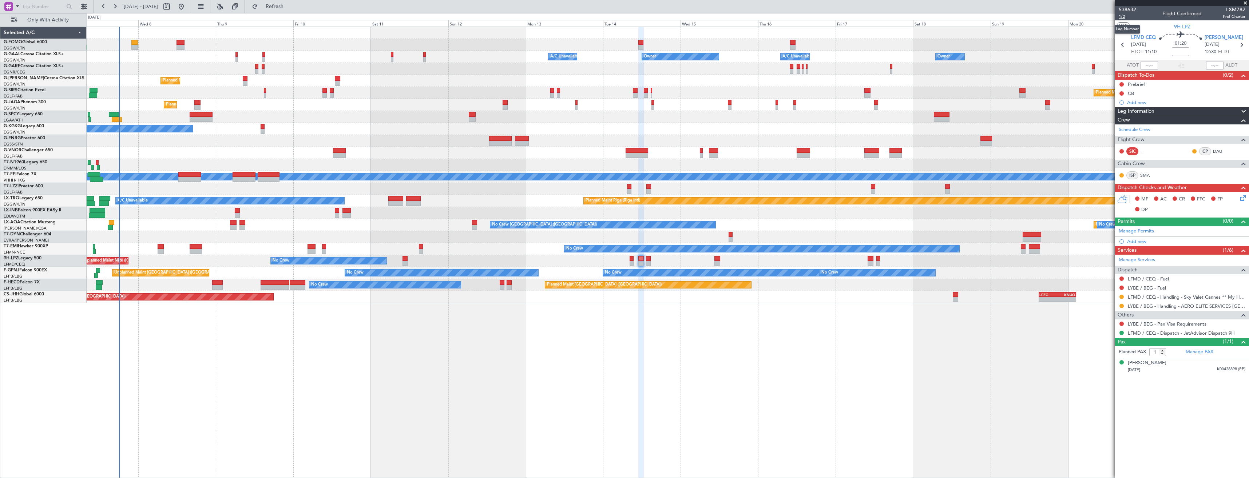
click at [1125, 17] on span "1/2" at bounding box center [1126, 16] width 17 height 6
click at [279, 10] on button "Refresh" at bounding box center [270, 7] width 44 height 12
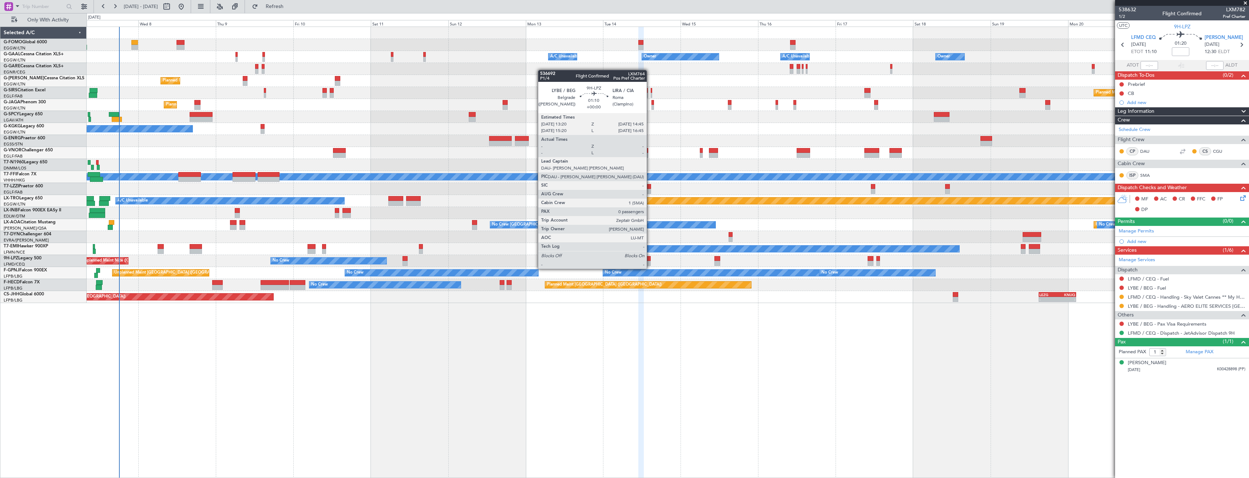
click at [650, 262] on div at bounding box center [648, 263] width 5 height 5
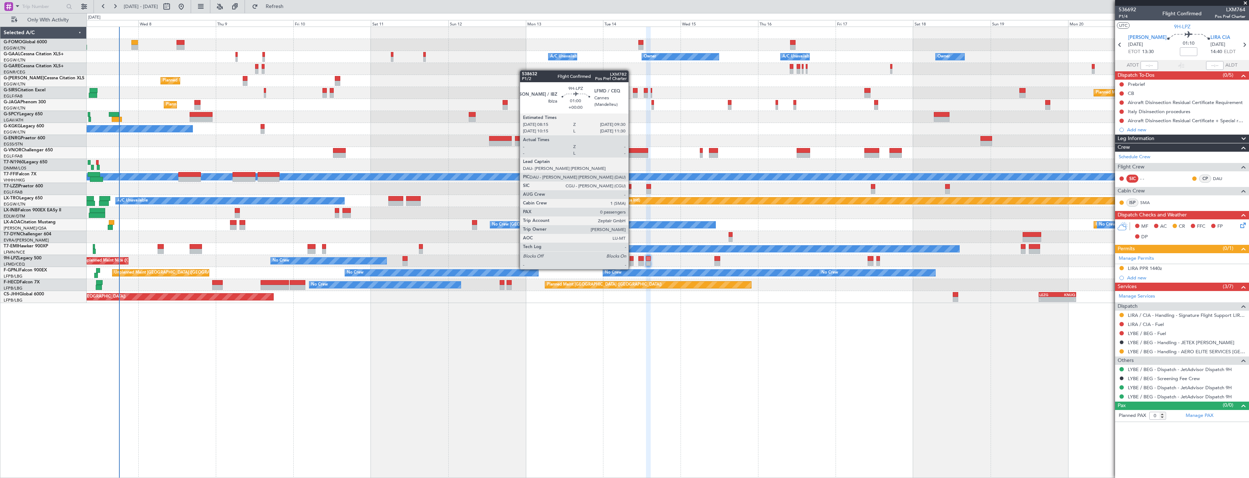
click at [632, 262] on div at bounding box center [631, 263] width 4 height 5
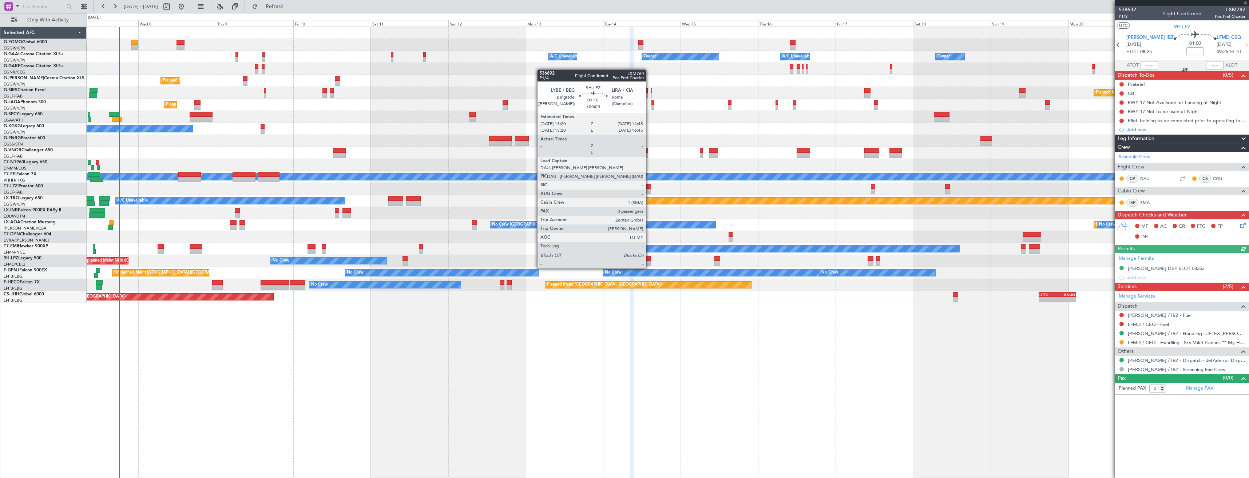
click at [649, 261] on div at bounding box center [648, 263] width 5 height 5
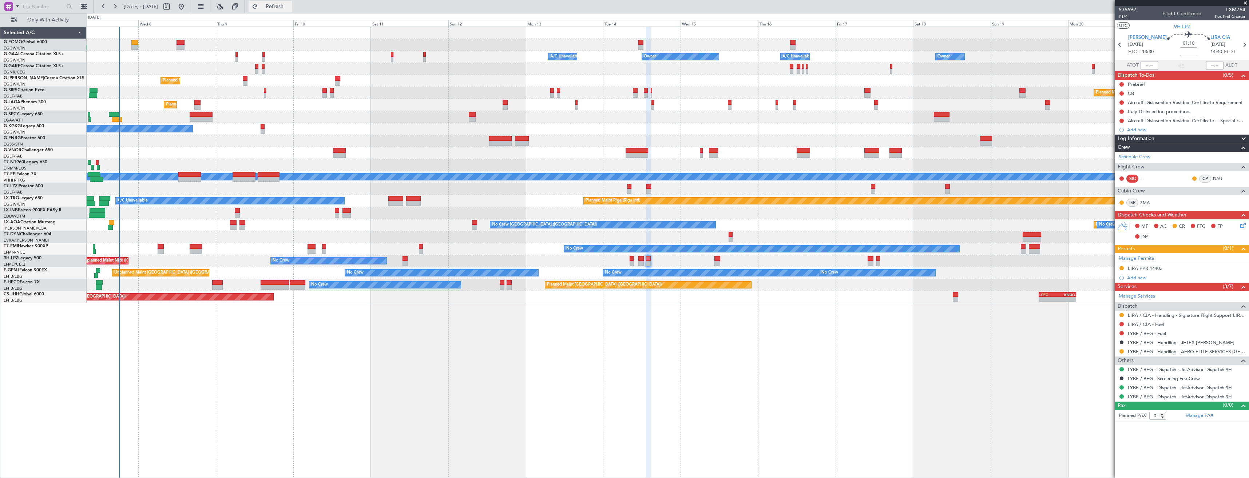
click at [290, 8] on span "Refresh" at bounding box center [274, 6] width 31 height 5
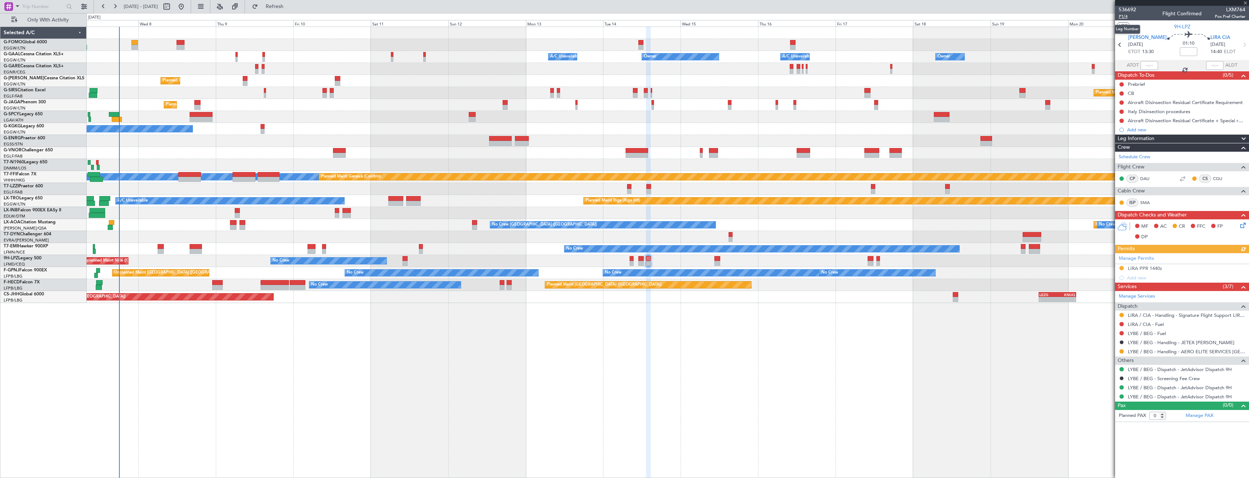
click at [1123, 17] on span "P1/4" at bounding box center [1126, 16] width 17 height 6
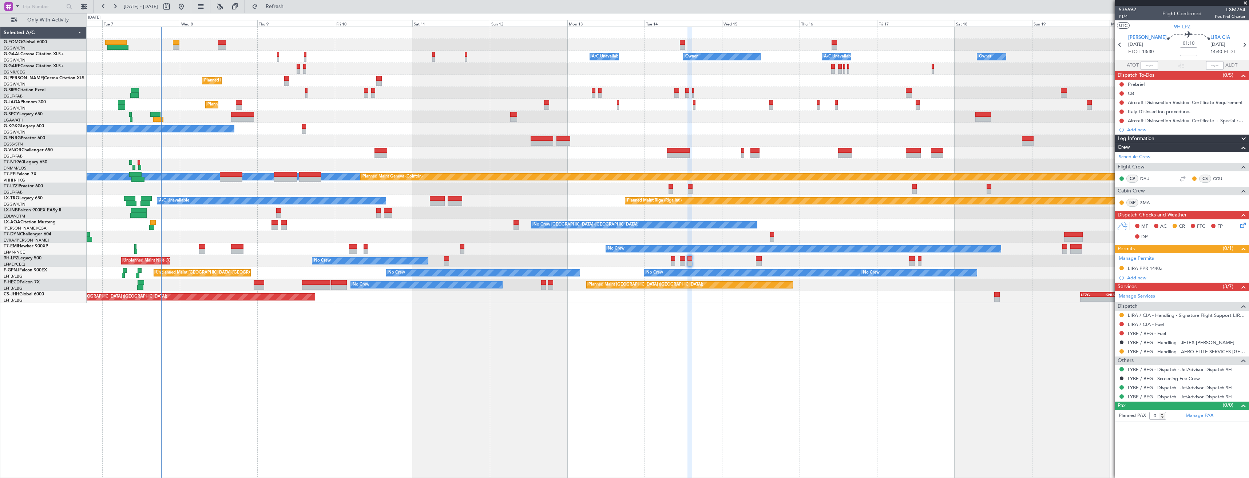
click at [167, 103] on div "Planned Maint [GEOGRAPHIC_DATA] ([GEOGRAPHIC_DATA])" at bounding box center [668, 105] width 1162 height 12
click at [407, 136] on div "Owner A/C Unavailable Owner A/C Unavailable Owner Owner Planned Maint [GEOGRAPH…" at bounding box center [668, 165] width 1162 height 276
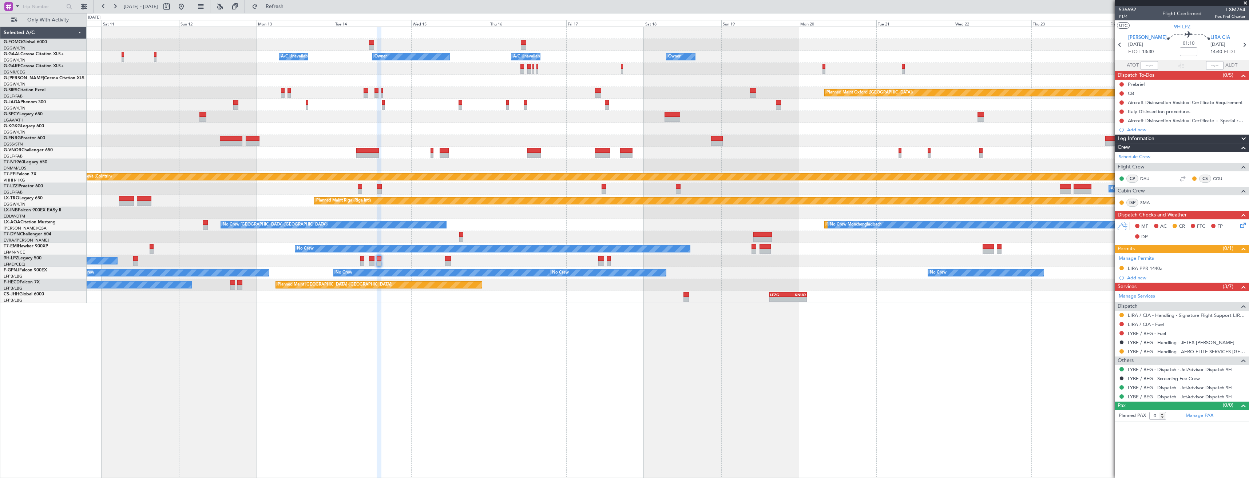
click at [383, 137] on div "Owner A/C Unavailable Owner A/C Unavailable Owner Owner Planned Maint [GEOGRAPH…" at bounding box center [668, 165] width 1162 height 276
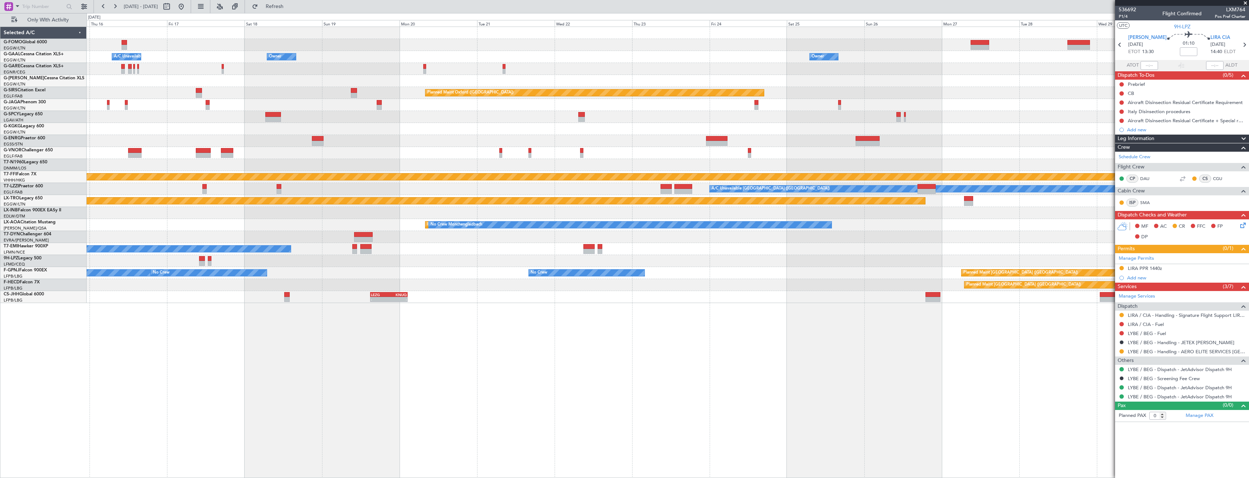
click at [310, 115] on div at bounding box center [668, 117] width 1162 height 12
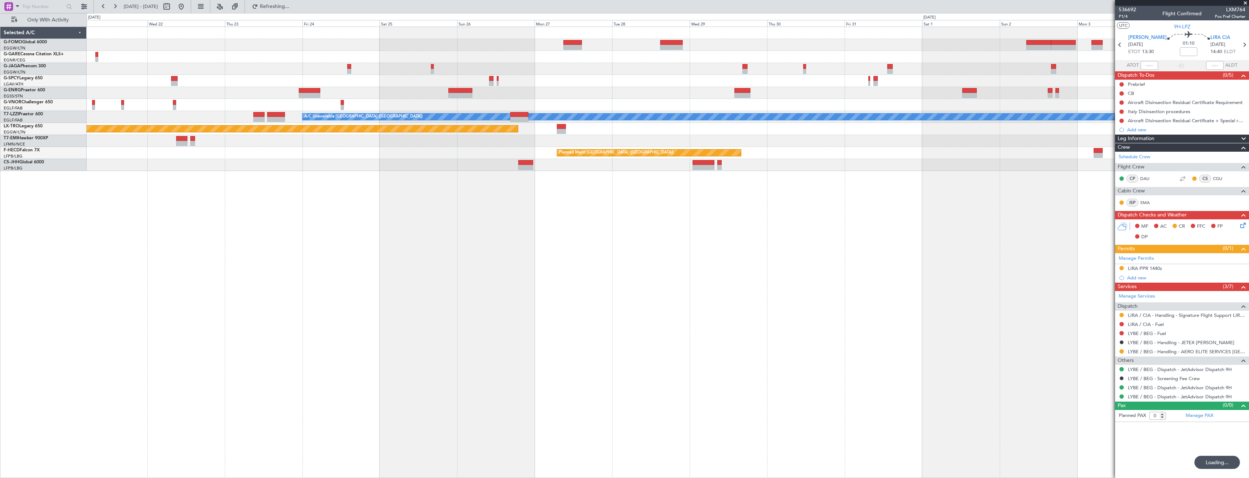
click at [653, 93] on div "A/C Unavailable [GEOGRAPHIC_DATA] ([GEOGRAPHIC_DATA]) Planned Maint [GEOGRAPHIC…" at bounding box center [668, 99] width 1162 height 144
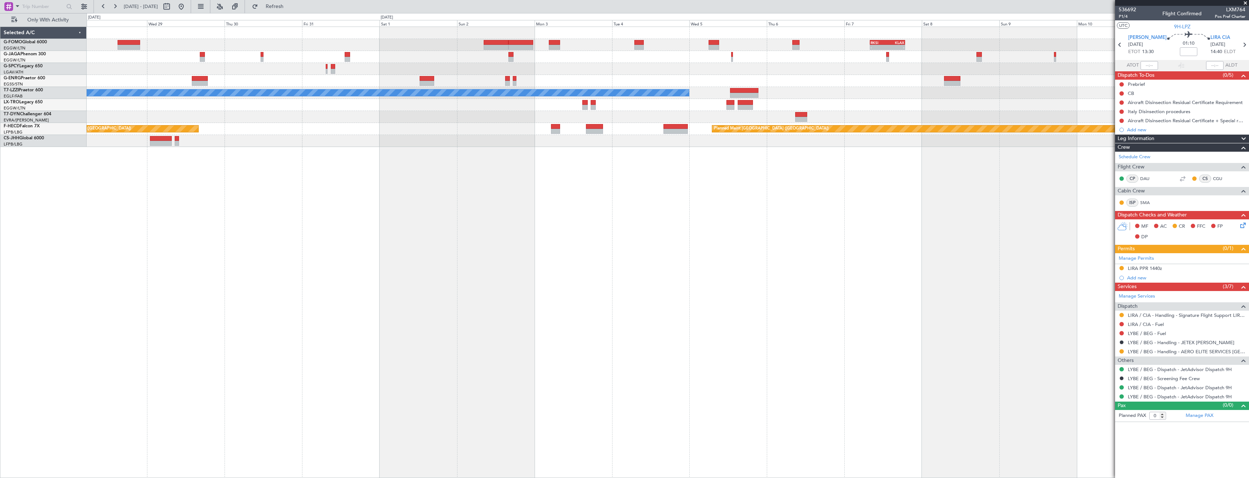
click at [627, 72] on div "- - RKSI 08:00 Z KLAX 18:50 Z A/C Unavailable [GEOGRAPHIC_DATA] ([GEOGRAPHIC_DA…" at bounding box center [668, 87] width 1162 height 120
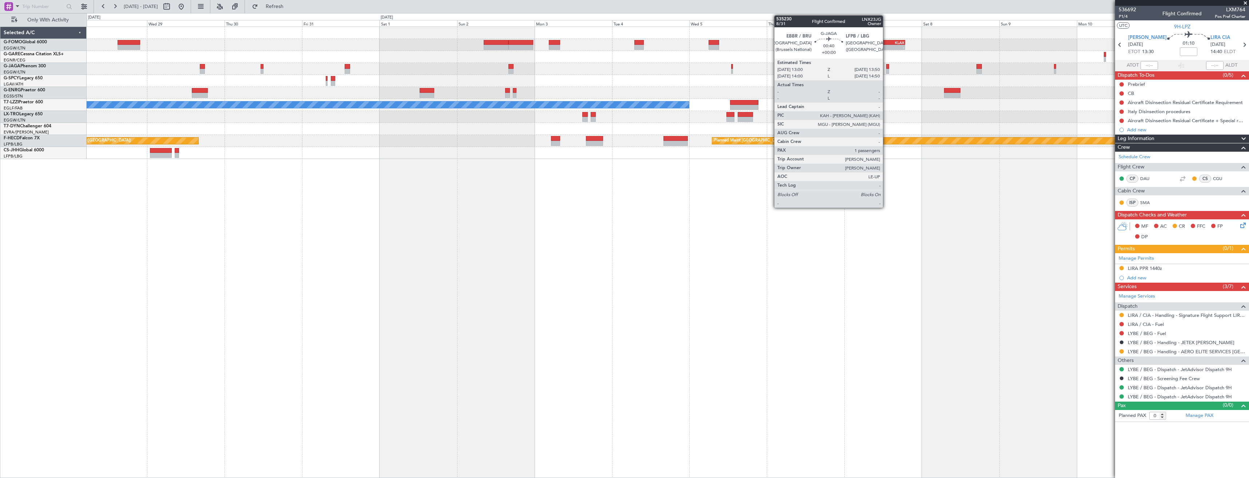
click at [886, 67] on div at bounding box center [887, 66] width 3 height 5
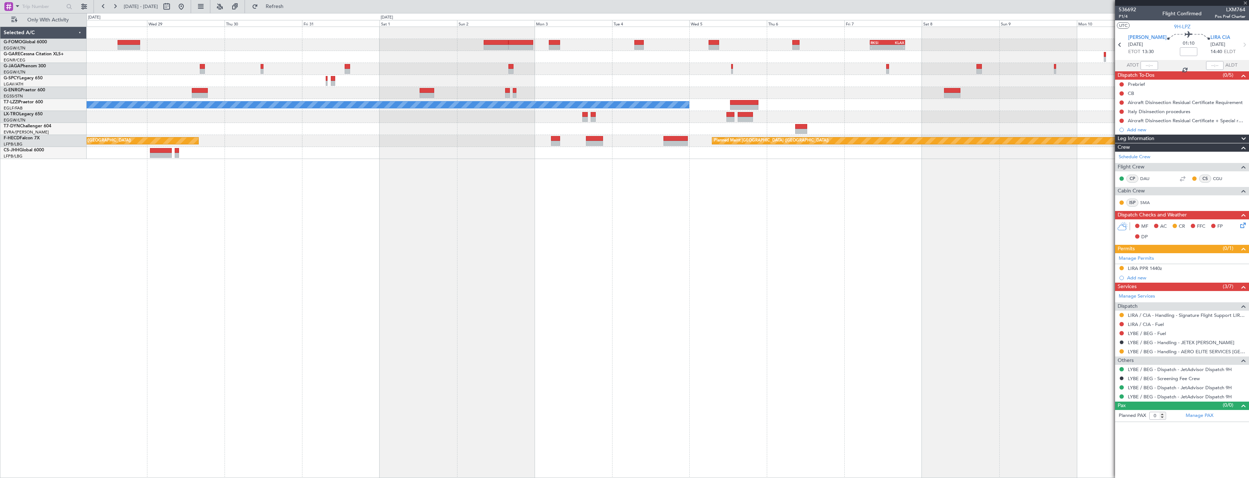
type input "1"
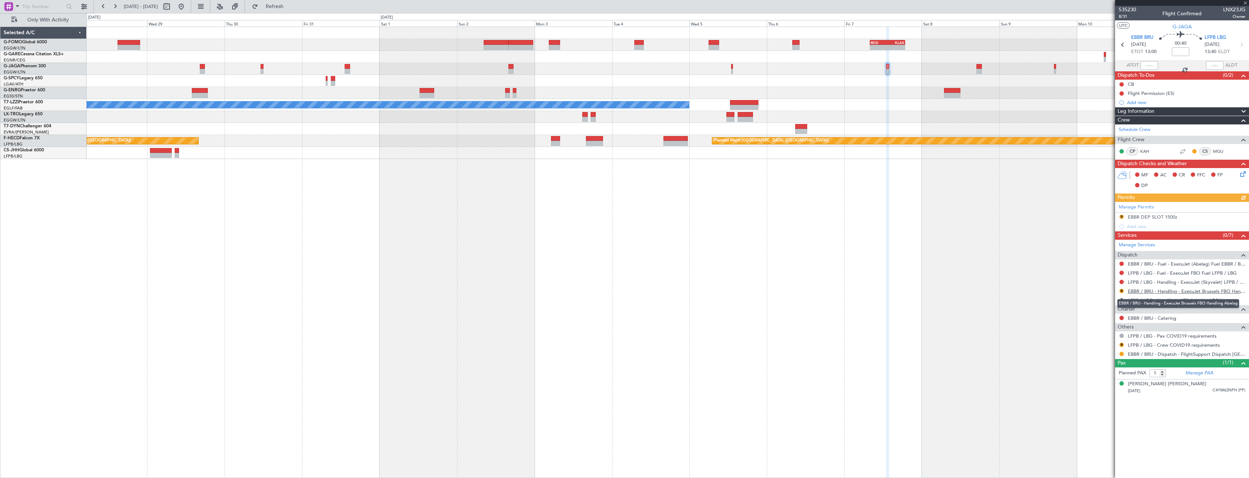
click at [1139, 292] on link "EBBR / BRU - Handling - ExecuJet Brussels FBO Handling Abelag" at bounding box center [1186, 291] width 118 height 6
click at [292, 10] on button "Refresh" at bounding box center [270, 7] width 44 height 12
click at [1159, 283] on link "LFPB / LBG - Handling - ExecuJet (Skyvalet) LFPB / LBG" at bounding box center [1186, 282] width 118 height 6
click at [290, 9] on span "Refresh" at bounding box center [274, 6] width 31 height 5
click at [1164, 217] on div "EBBR DEP SLOT 1500z" at bounding box center [1151, 217] width 49 height 6
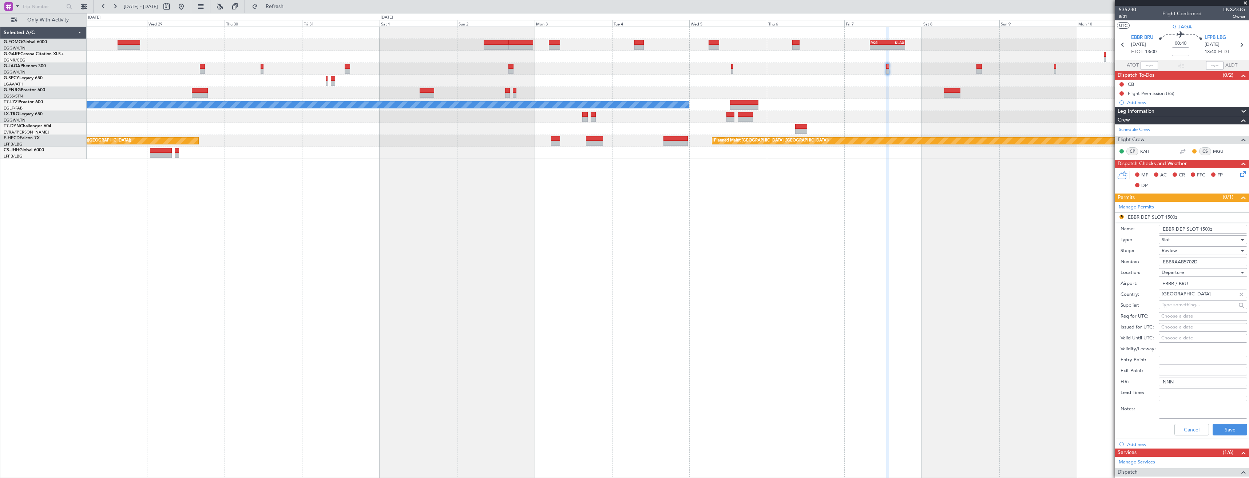
click at [1205, 230] on input "EBBR DEP SLOT 1500z" at bounding box center [1202, 229] width 88 height 9
type input "EBBR DEP SLOT 1300z"
click at [1211, 250] on div "Review" at bounding box center [1199, 250] width 77 height 11
click at [1208, 304] on span "Received OK" at bounding box center [1200, 309] width 76 height 11
click at [1229, 430] on button "Save" at bounding box center [1229, 430] width 35 height 12
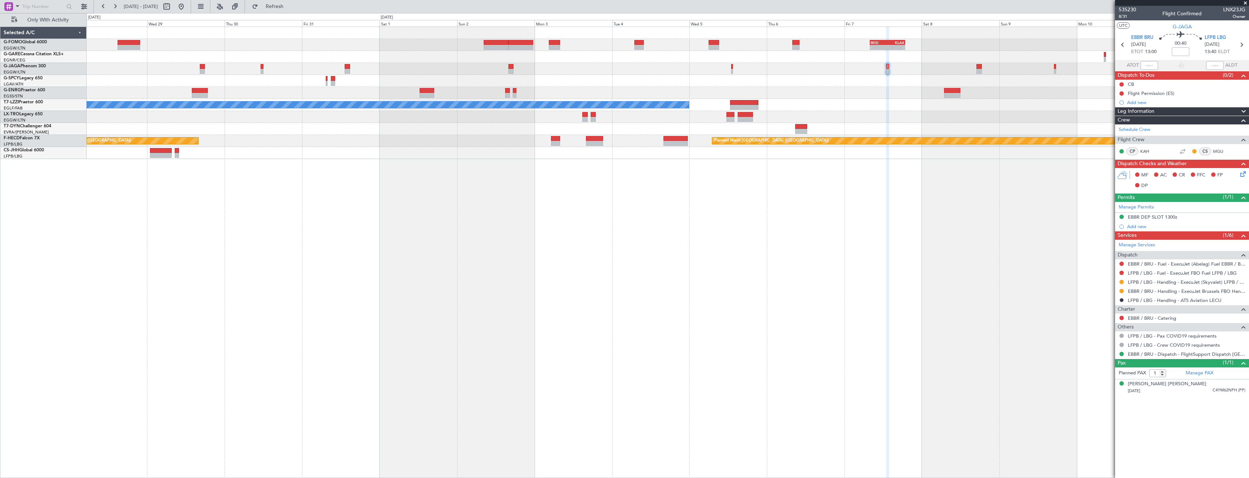
click at [856, 241] on div "- - RKSI 08:00 Z KLAX 18:50 Z A/C Unavailable [GEOGRAPHIC_DATA] ([GEOGRAPHIC_DA…" at bounding box center [668, 253] width 1162 height 452
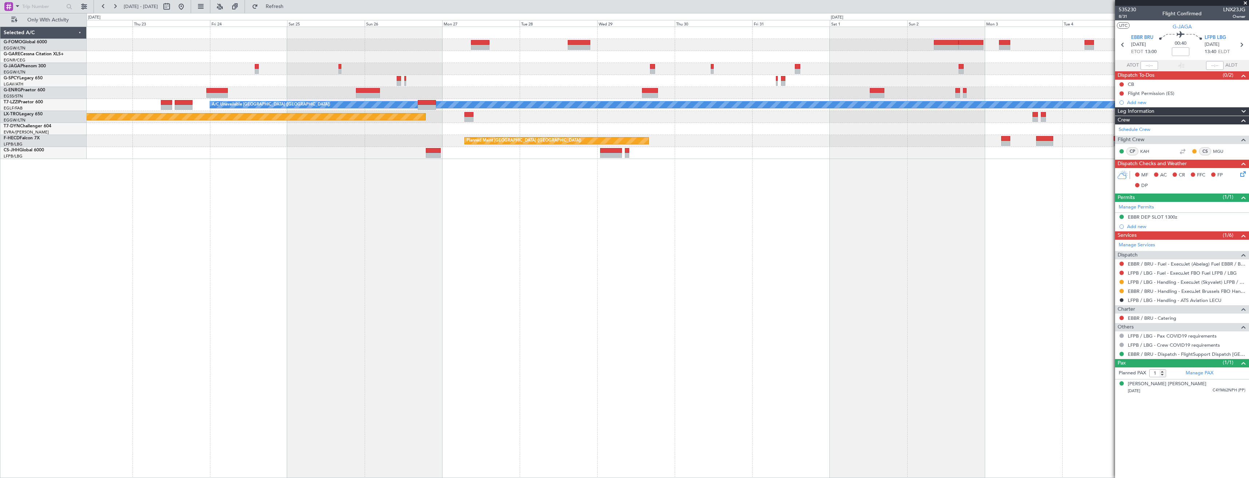
click at [674, 226] on div "- - RKSI 08:00 Z KLAX 18:50 Z A/C Unavailable [GEOGRAPHIC_DATA] ([GEOGRAPHIC_DA…" at bounding box center [668, 253] width 1162 height 452
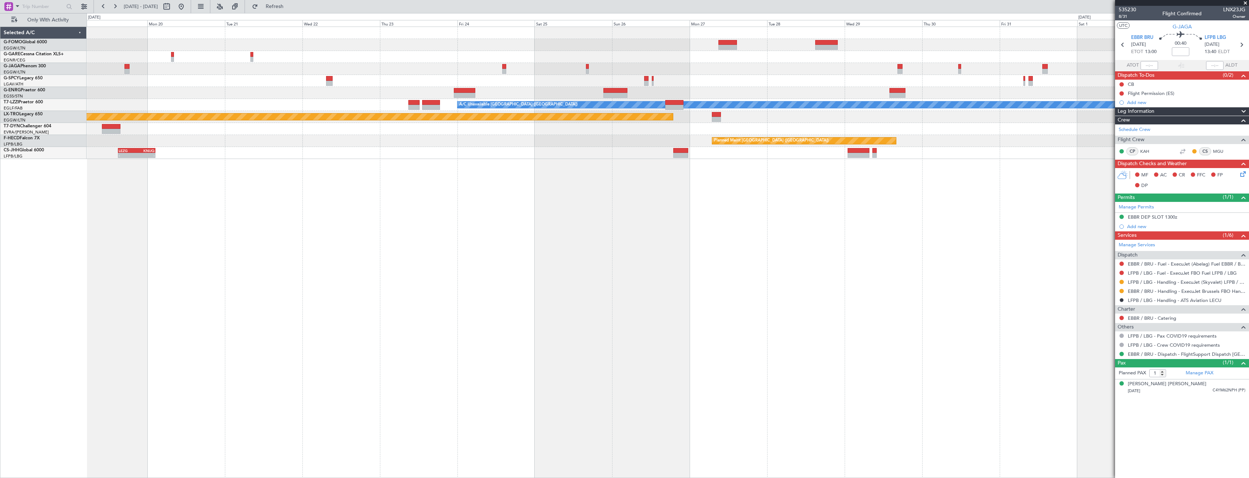
click at [636, 250] on div "A/C Unavailable [GEOGRAPHIC_DATA] ([GEOGRAPHIC_DATA]) Planned Maint [GEOGRAPHIC…" at bounding box center [668, 253] width 1162 height 452
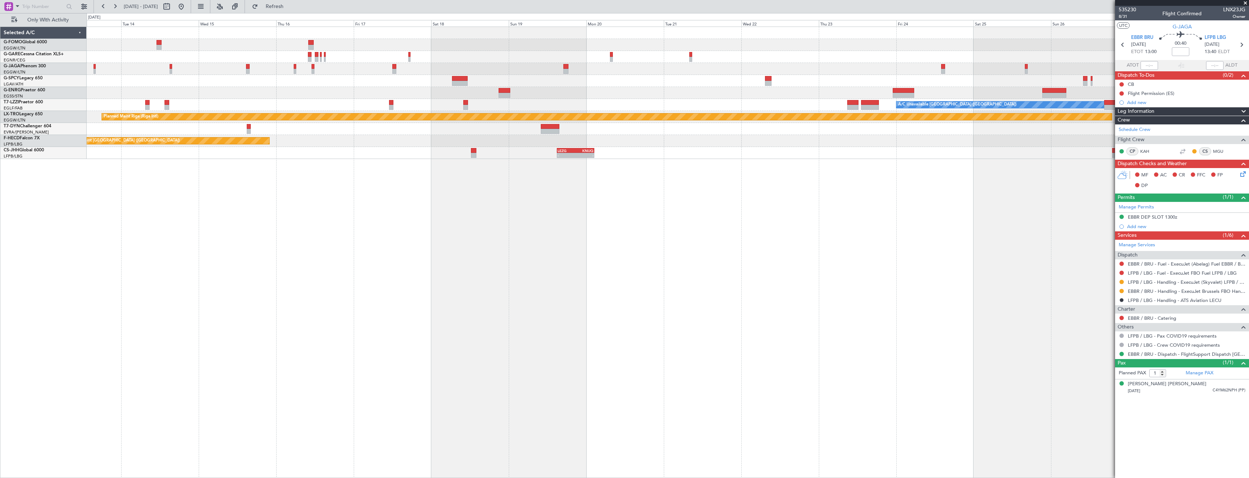
click at [575, 251] on div "A/C Unavailable [GEOGRAPHIC_DATA] ([GEOGRAPHIC_DATA]) Planned Maint [GEOGRAPHIC…" at bounding box center [668, 253] width 1162 height 452
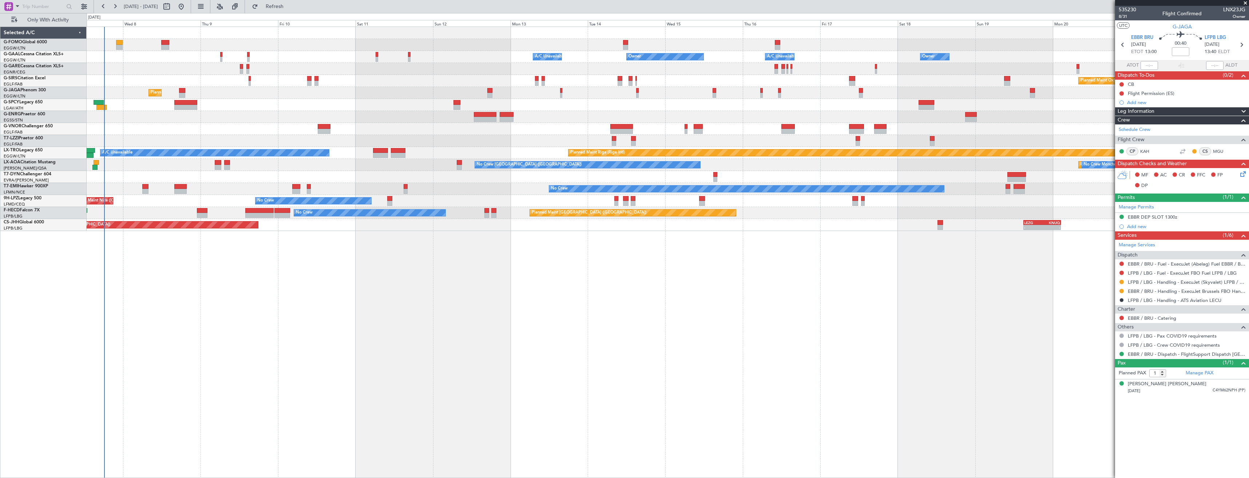
click at [708, 242] on div "Owner A/C Unavailable Owner A/C Unavailable Owner Owner Planned Maint [GEOGRAPH…" at bounding box center [668, 253] width 1162 height 452
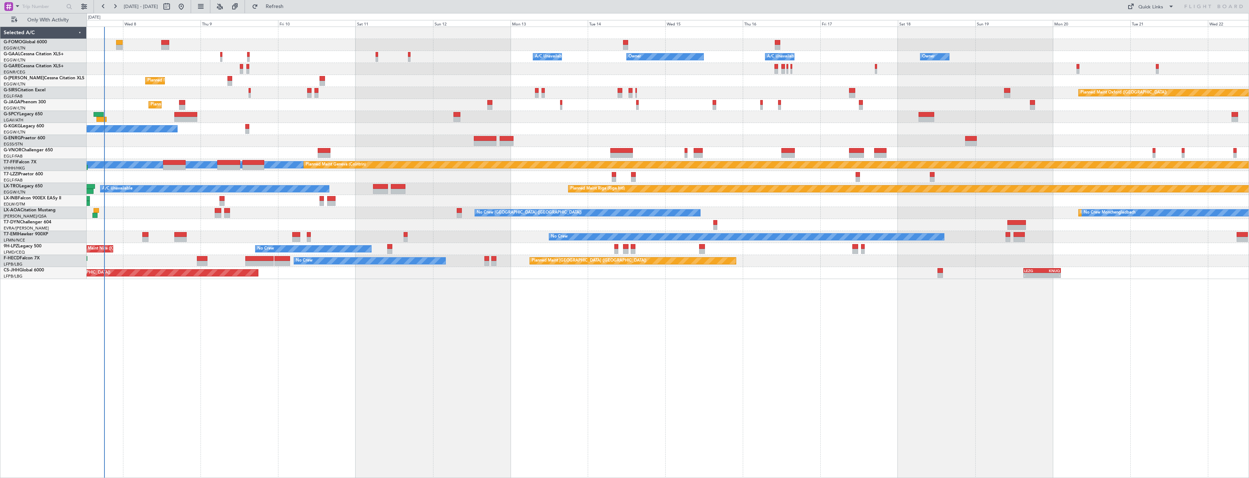
click at [690, 89] on div "Owner A/C Unavailable Owner A/C Unavailable Owner Owner Planned Maint [GEOGRAPH…" at bounding box center [668, 153] width 1162 height 252
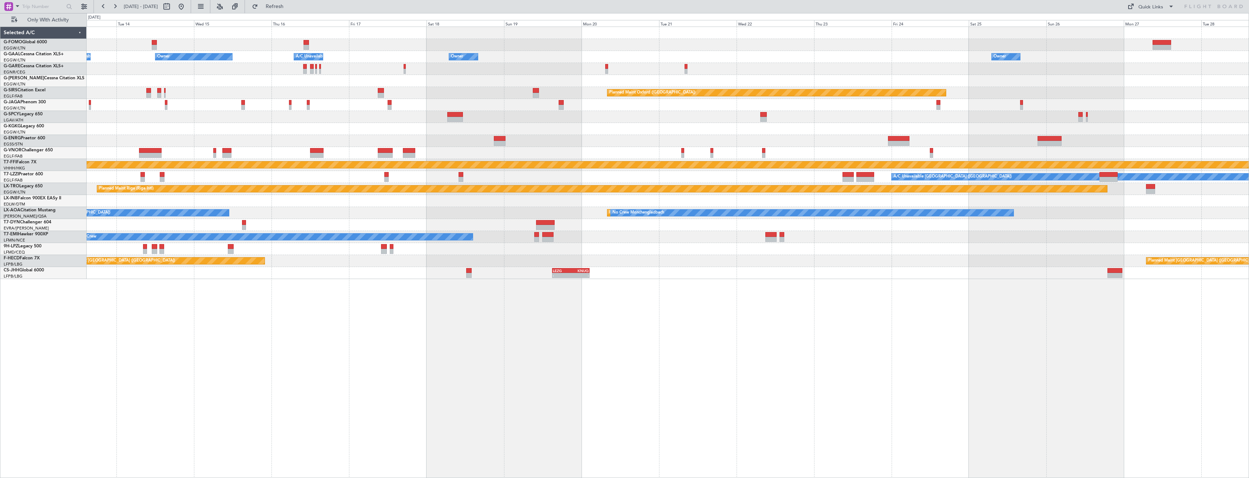
click at [698, 102] on div "Owner A/C Unavailable Owner A/C Unavailable Owner Owner Owner Planned Maint [GE…" at bounding box center [668, 153] width 1162 height 252
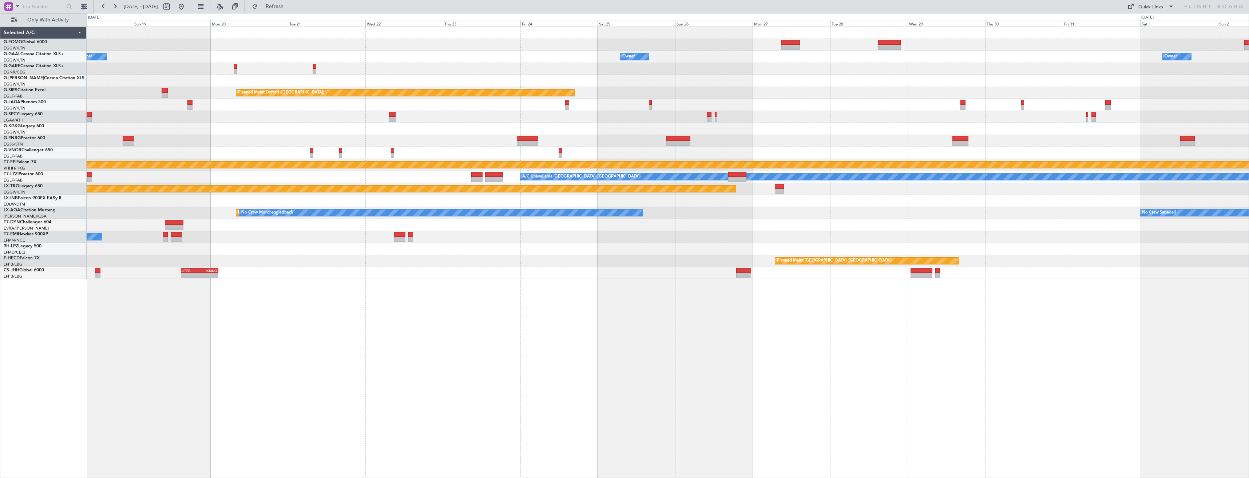
click at [768, 105] on div "Owner Owner Owner A/C Unavailable Owner Owner Planned Maint [GEOGRAPHIC_DATA] (…" at bounding box center [668, 153] width 1162 height 252
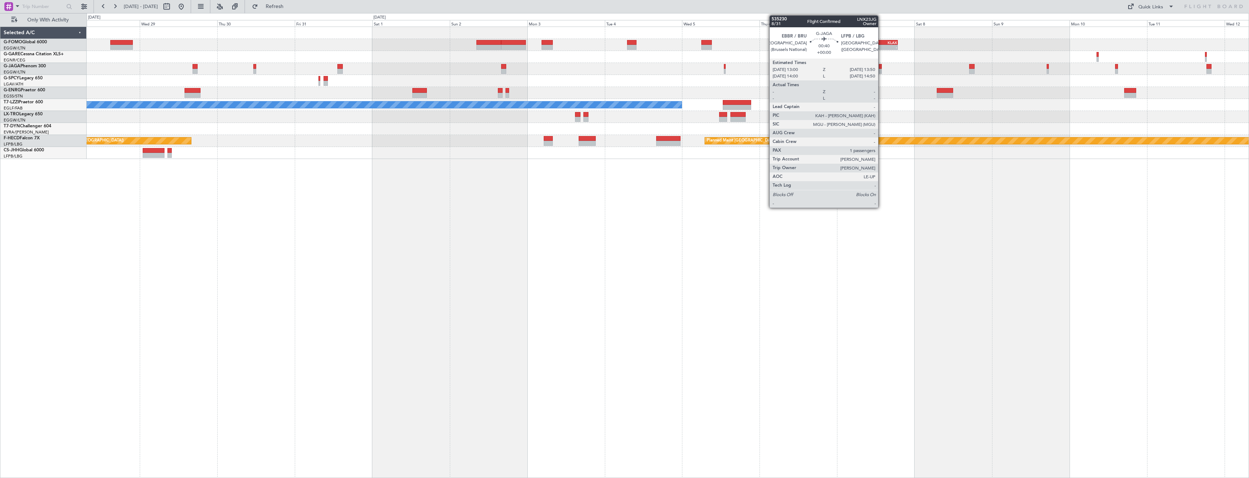
click at [881, 69] on div at bounding box center [880, 71] width 3 height 5
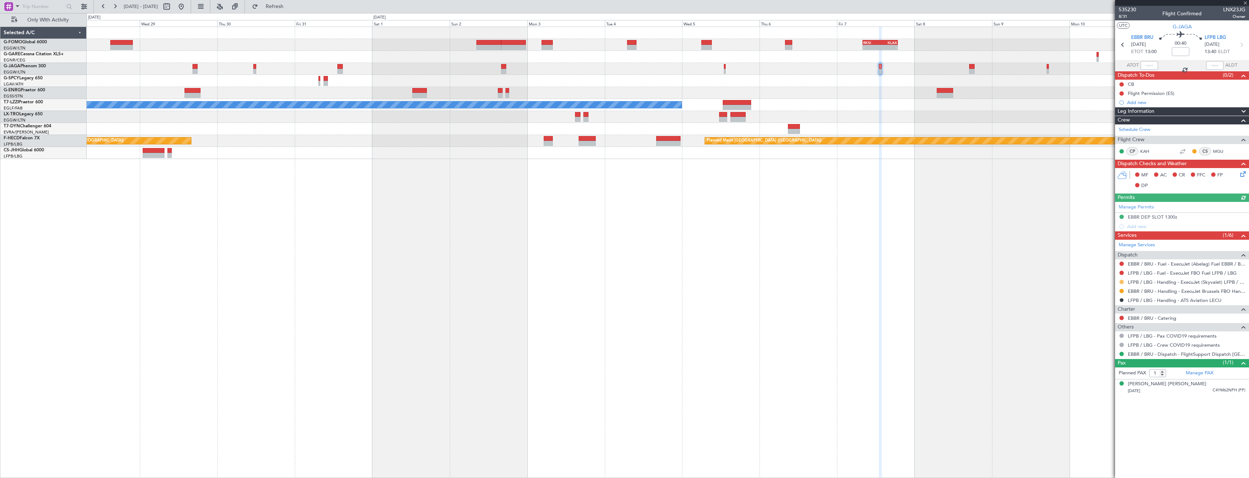
click at [1120, 283] on button at bounding box center [1121, 282] width 4 height 4
click at [1098, 370] on span "Confirmed" at bounding box center [1100, 368] width 23 height 7
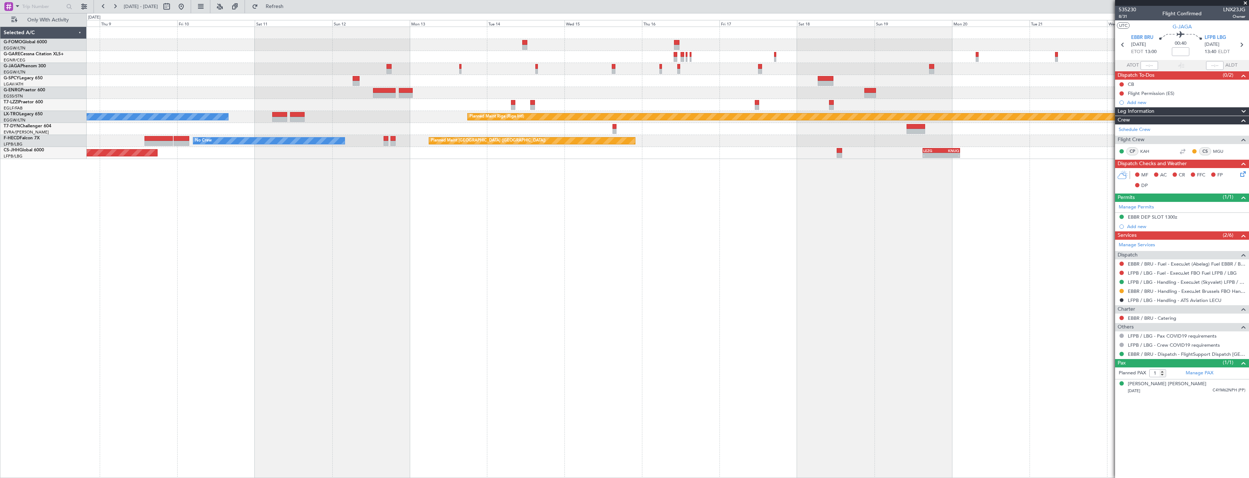
click at [1248, 0] on html "[DATE] - [DATE] Refresh Quick Links Only With Activity A/C Unavailable [GEOGRAP…" at bounding box center [624, 239] width 1249 height 478
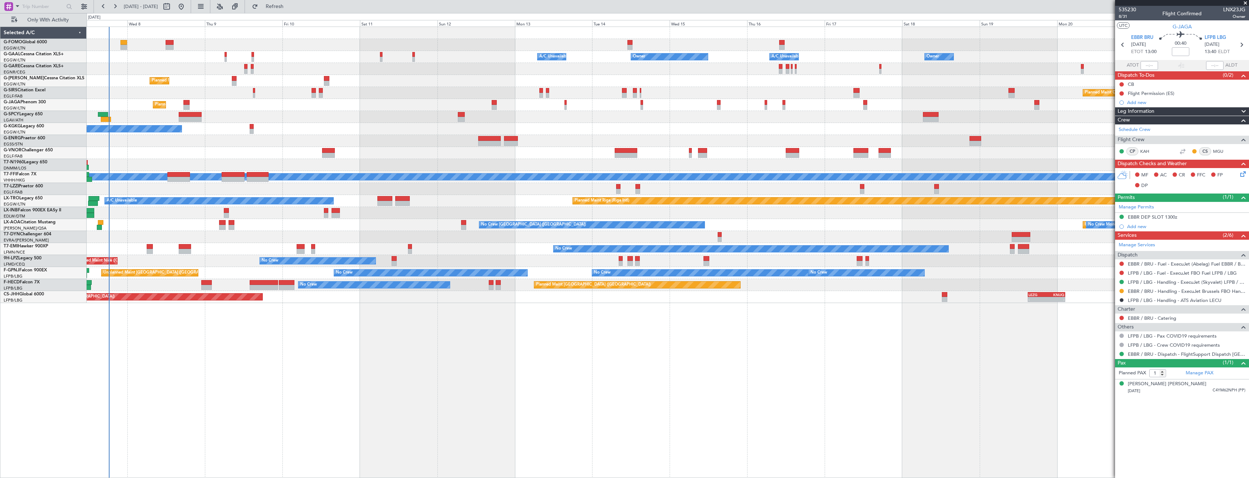
click at [1242, 4] on span at bounding box center [1244, 3] width 7 height 7
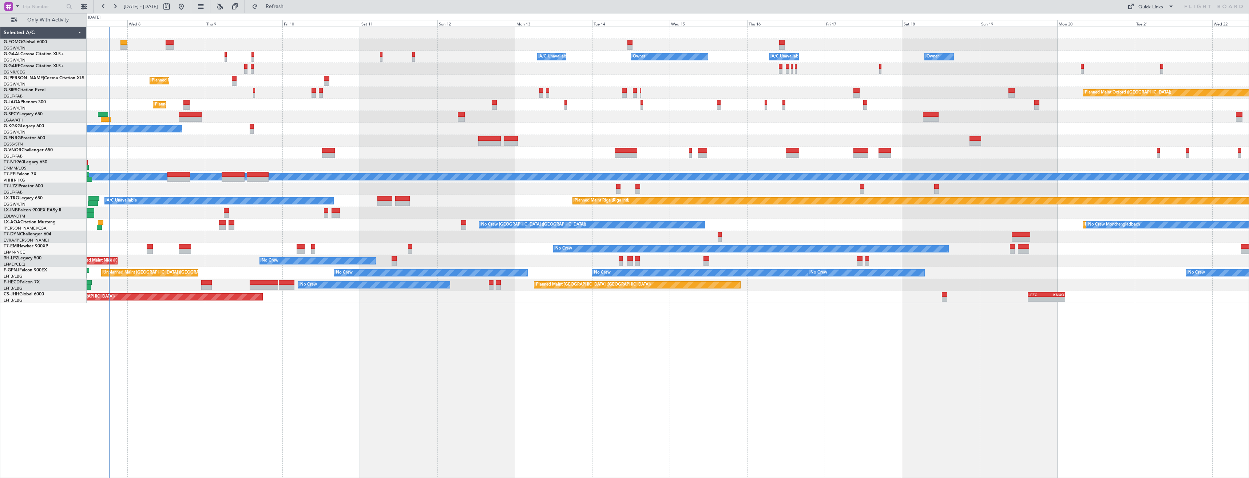
type input "0"
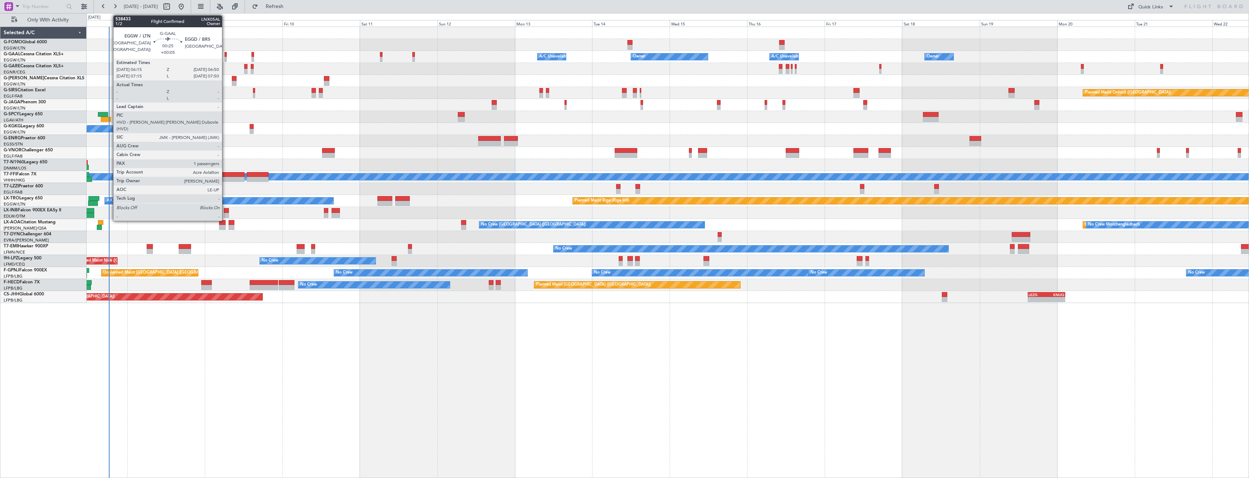
click at [225, 57] on div at bounding box center [225, 59] width 2 height 5
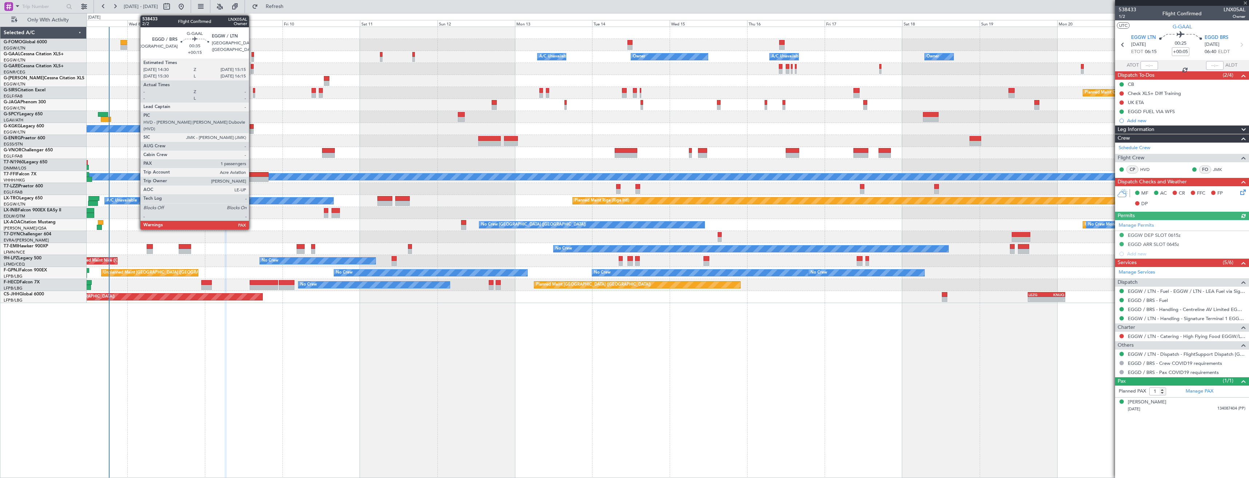
click at [252, 59] on div at bounding box center [252, 59] width 3 height 5
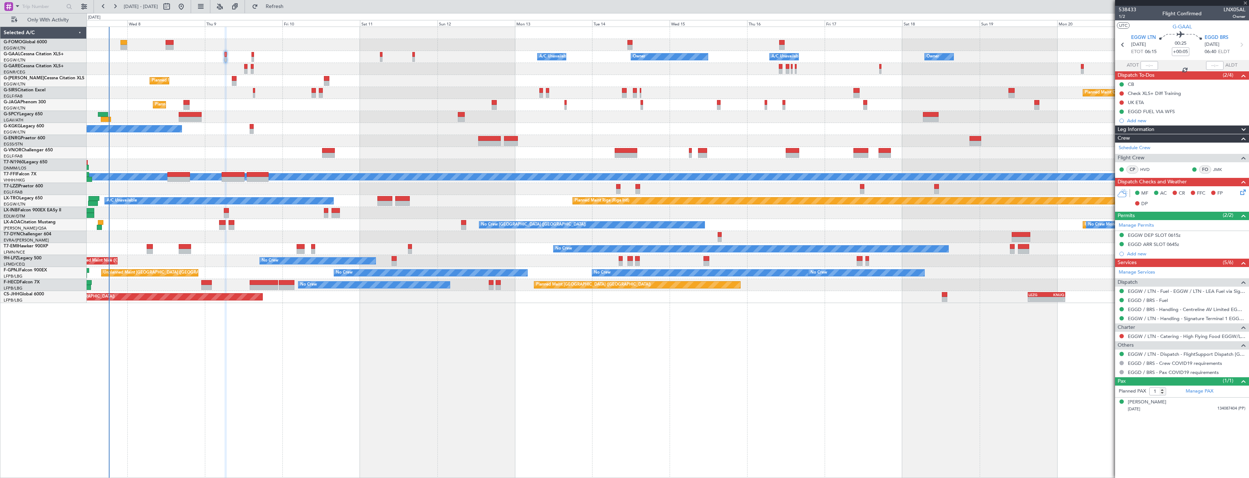
type input "+00:15"
type input "2"
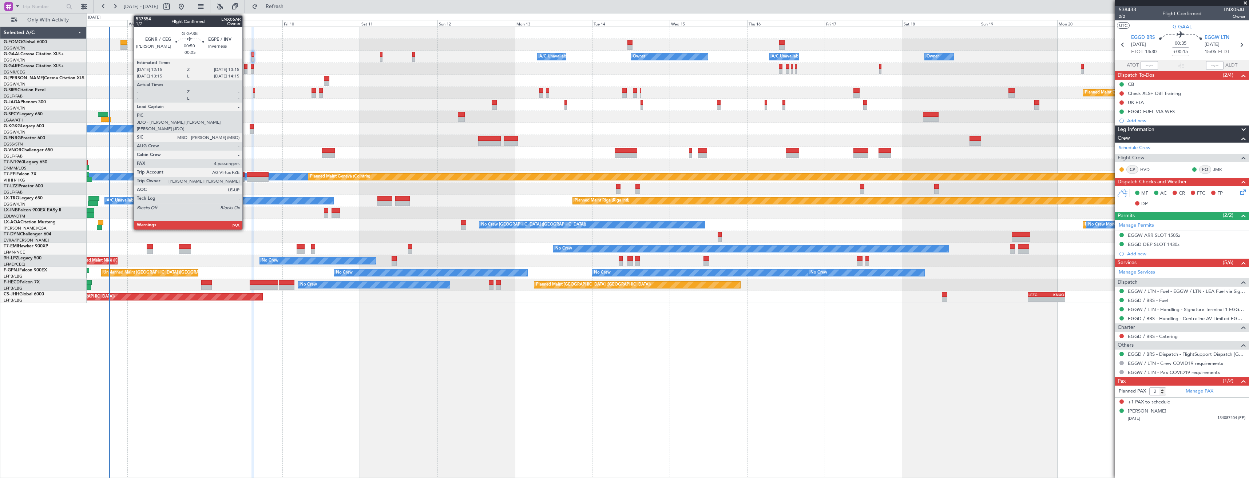
click at [246, 67] on div at bounding box center [245, 66] width 3 height 5
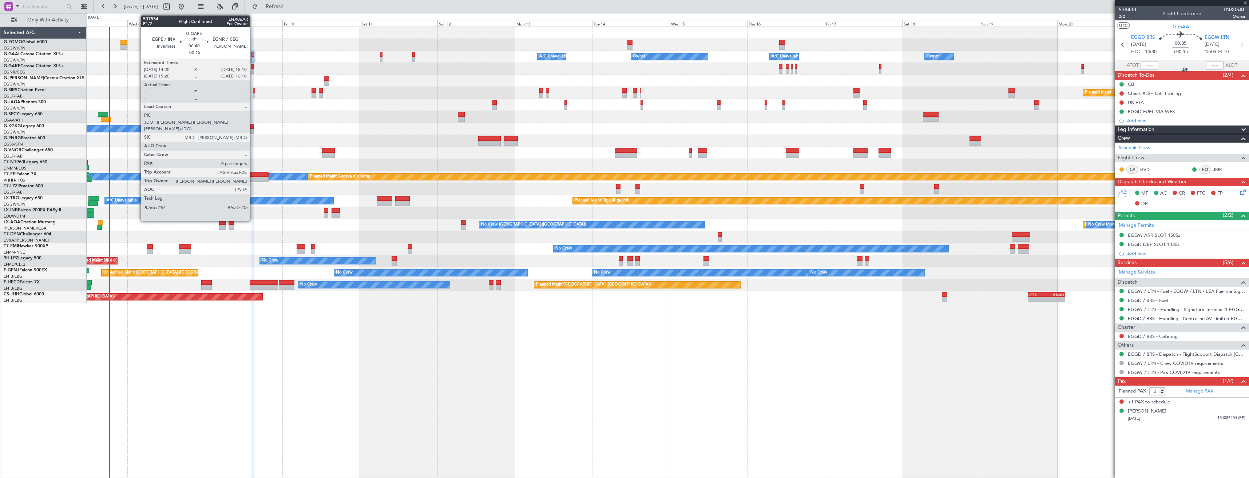
type input "-00:05"
type input "4"
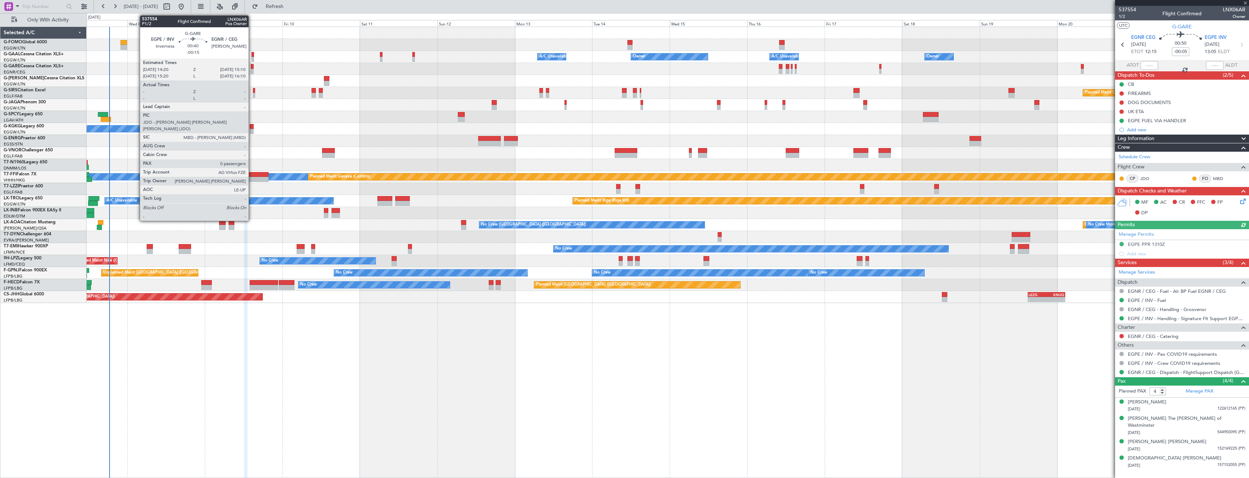
click at [252, 70] on div at bounding box center [252, 71] width 3 height 5
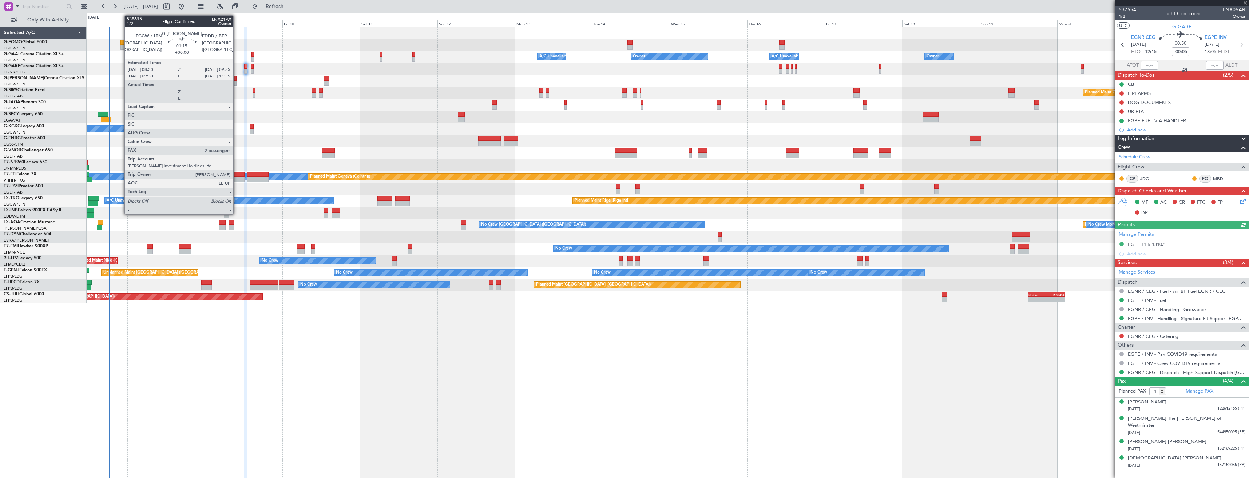
type input "-00:15"
type input "0"
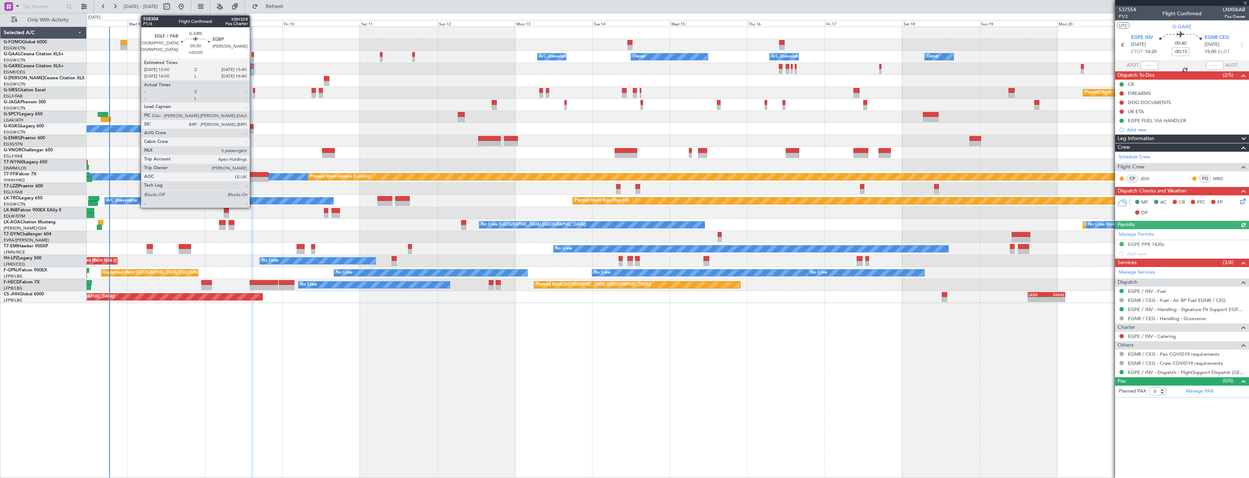
click at [253, 97] on div at bounding box center [254, 95] width 2 height 5
click at [251, 129] on div at bounding box center [252, 131] width 4 height 5
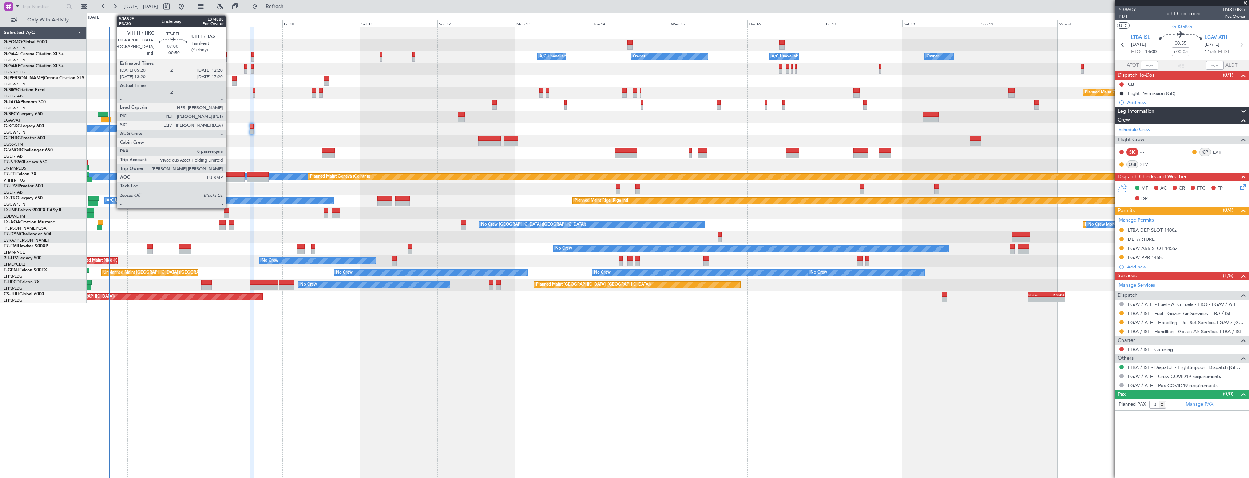
click at [229, 175] on div at bounding box center [233, 174] width 23 height 5
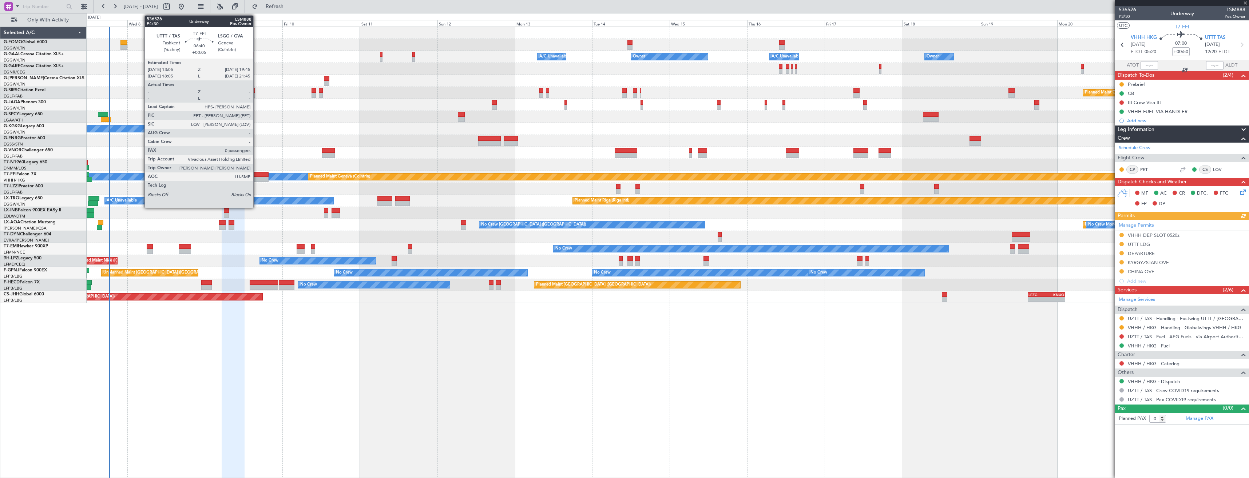
click at [256, 176] on div at bounding box center [258, 174] width 22 height 5
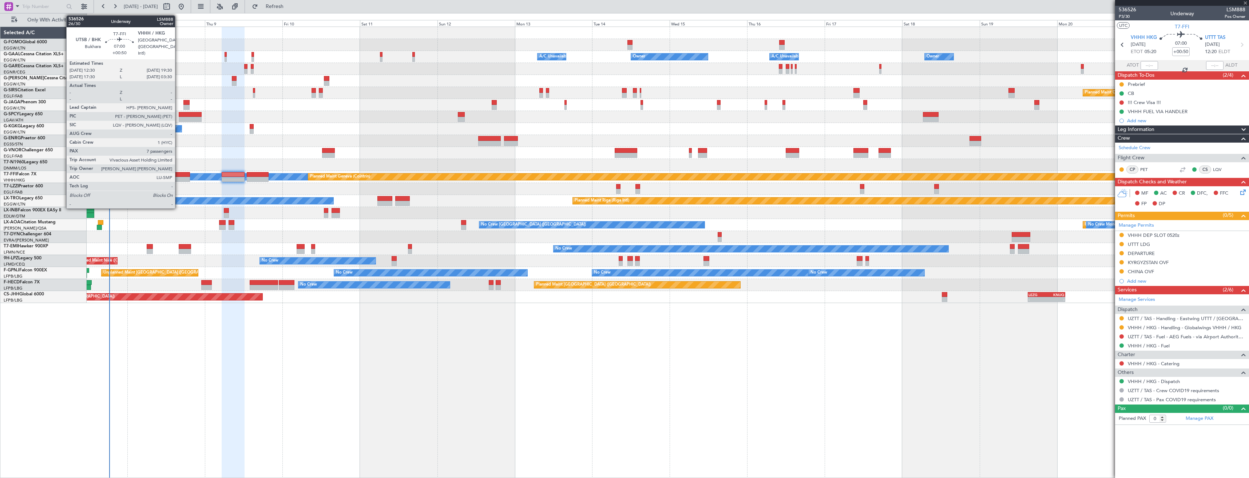
type input "+00:05"
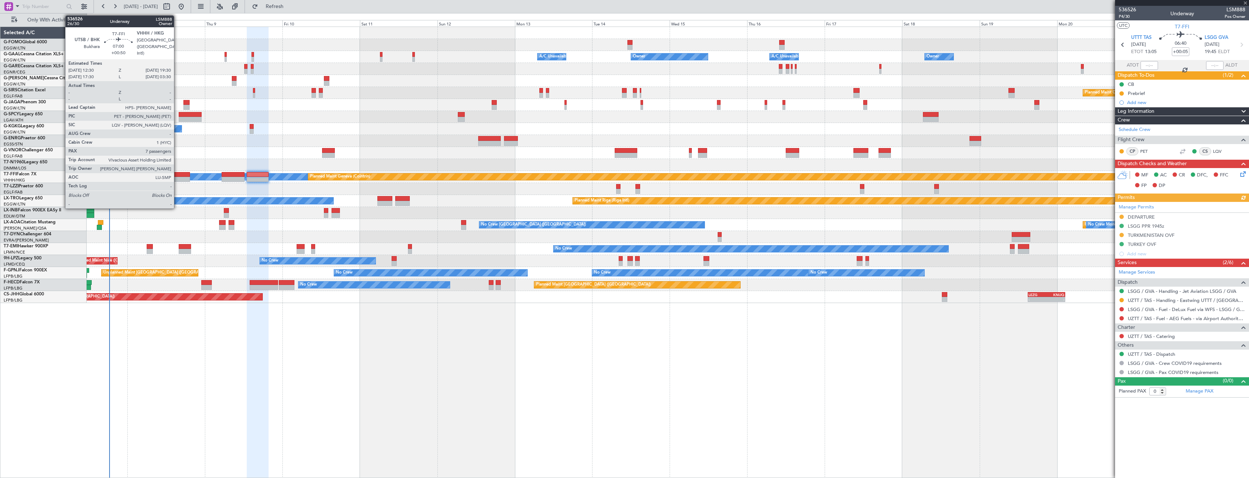
click at [177, 176] on div at bounding box center [178, 174] width 23 height 5
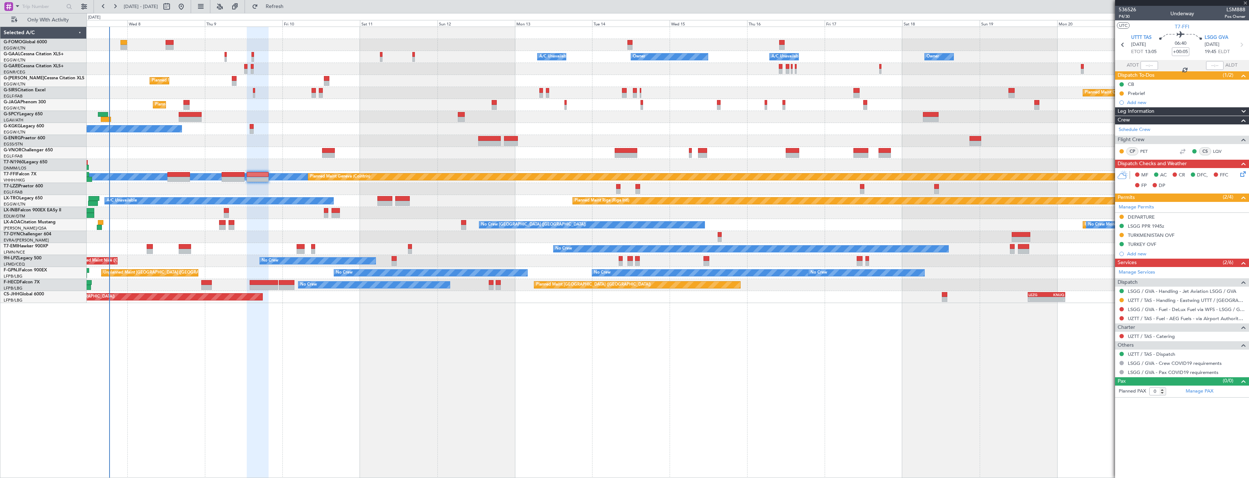
type input "+00:50"
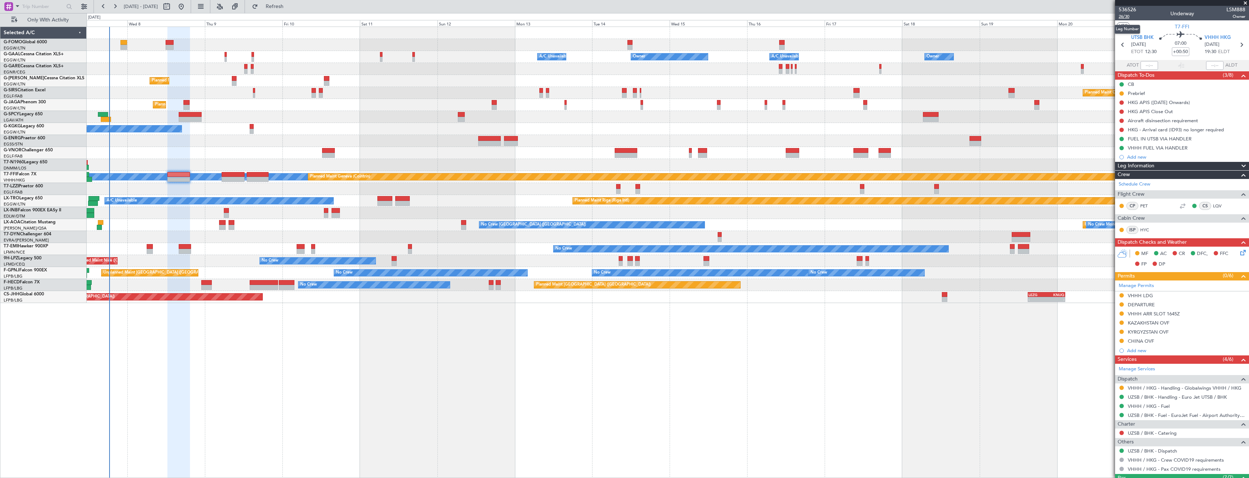
click at [1120, 15] on span "26/30" at bounding box center [1126, 16] width 17 height 6
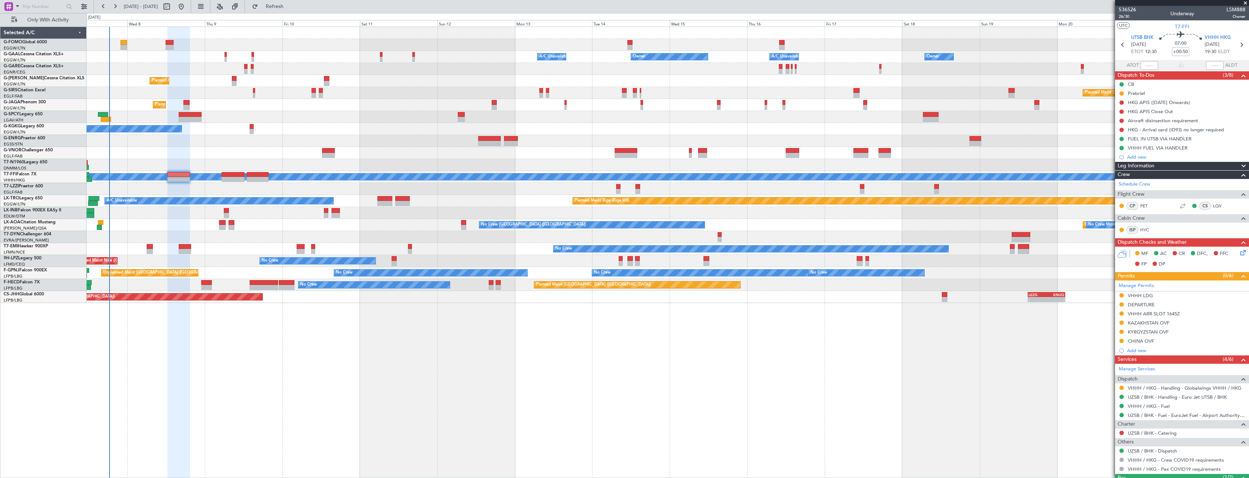
click at [1240, 252] on icon at bounding box center [1241, 251] width 6 height 6
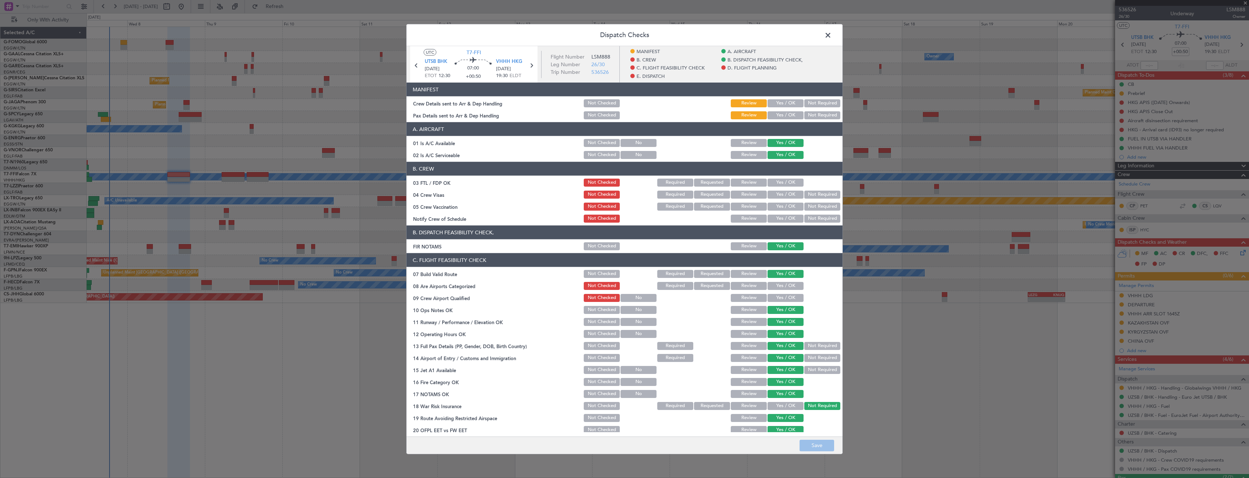
drag, startPoint x: 789, startPoint y: 115, endPoint x: 787, endPoint y: 108, distance: 7.2
click at [790, 115] on button "Yes / OK" at bounding box center [785, 115] width 36 height 8
click at [783, 105] on button "Yes / OK" at bounding box center [785, 103] width 36 height 8
click at [812, 445] on button "Save" at bounding box center [816, 445] width 35 height 12
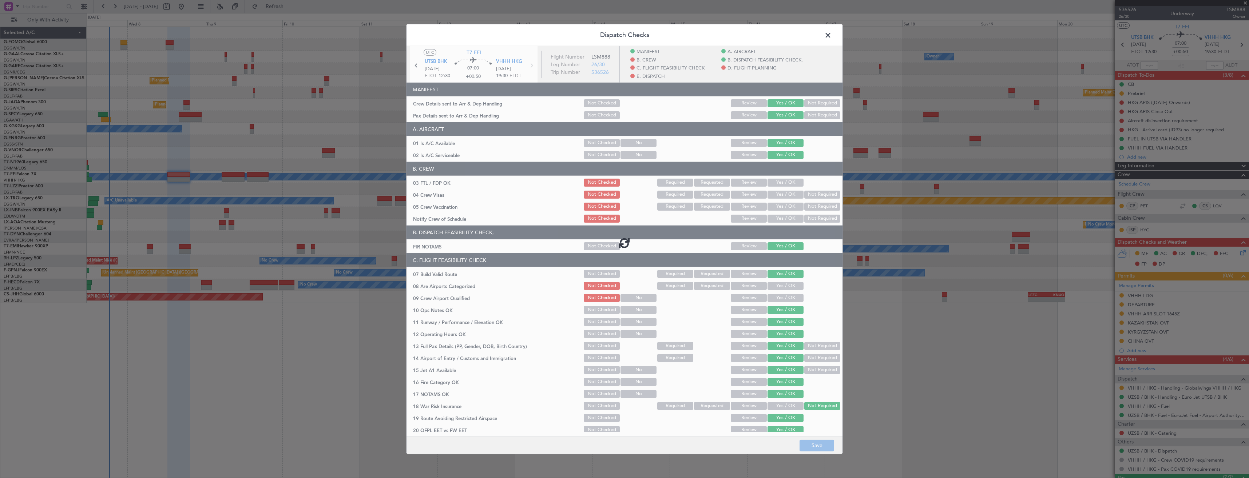
click at [831, 32] on span at bounding box center [831, 37] width 0 height 15
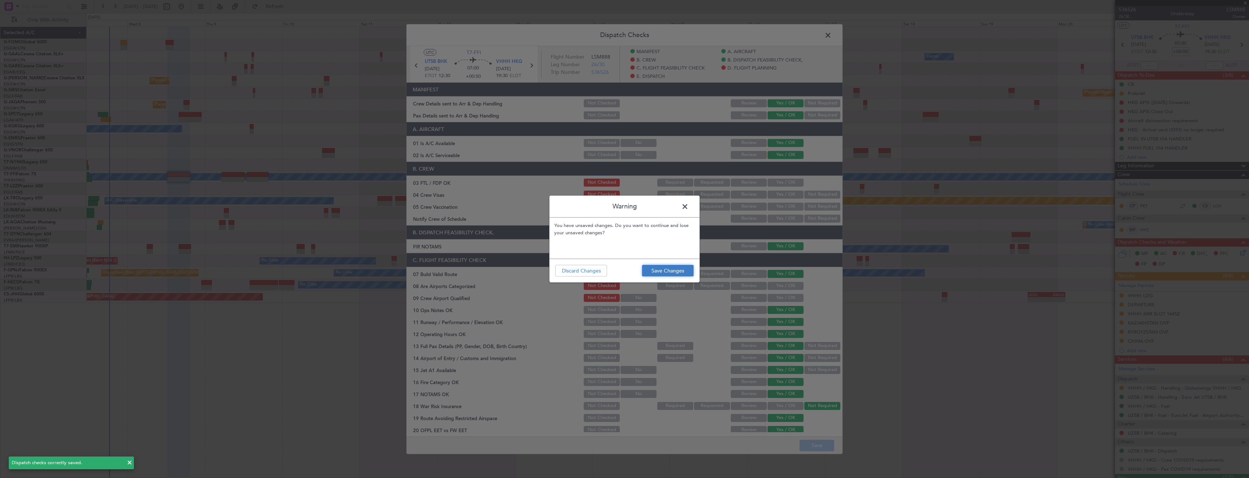
click at [663, 274] on button "Save Changes" at bounding box center [668, 271] width 52 height 12
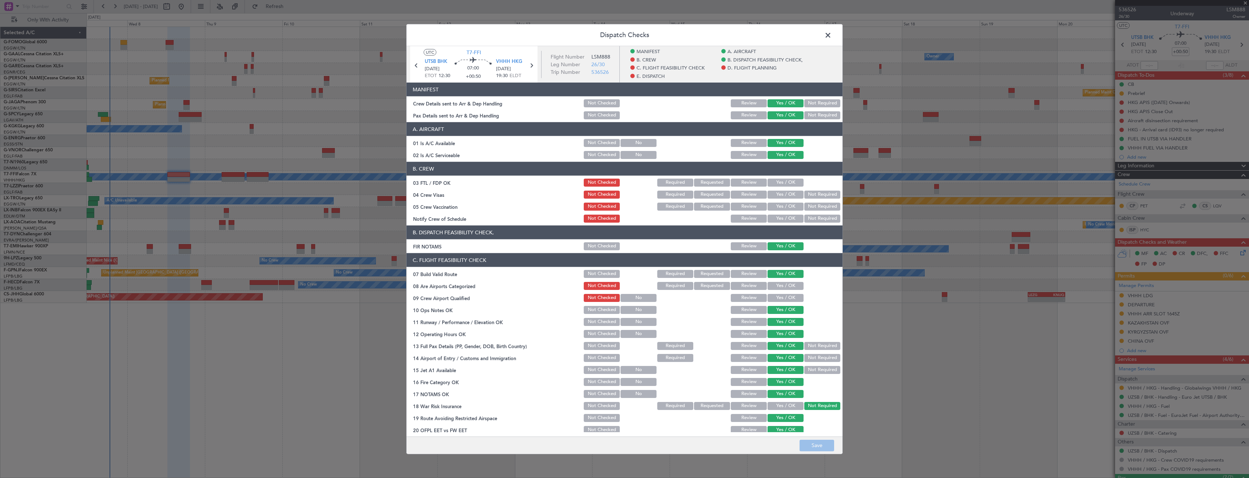
click at [831, 35] on span at bounding box center [831, 37] width 0 height 15
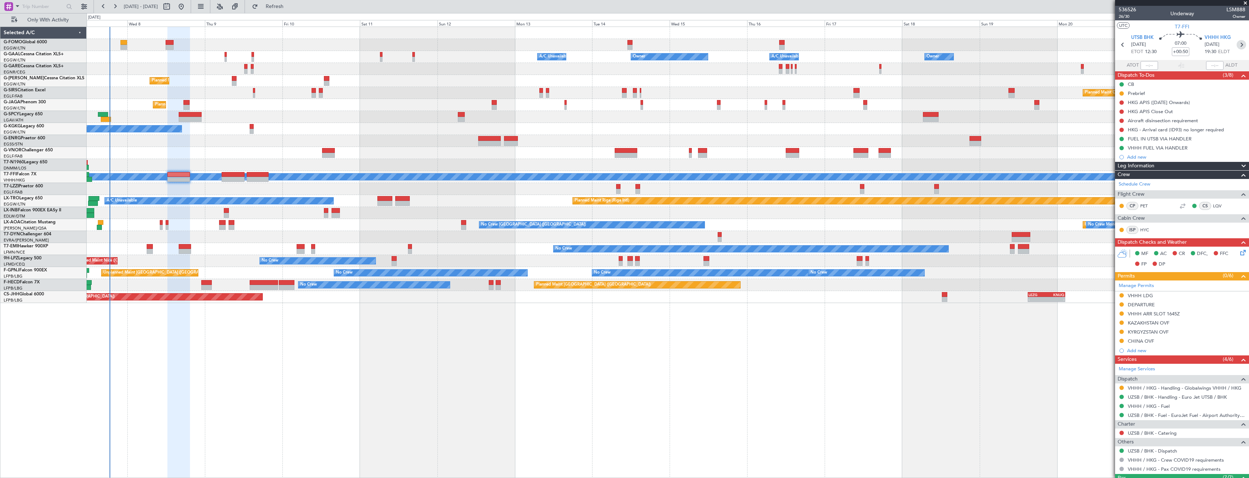
click at [1238, 46] on icon at bounding box center [1240, 44] width 9 height 9
type input "0"
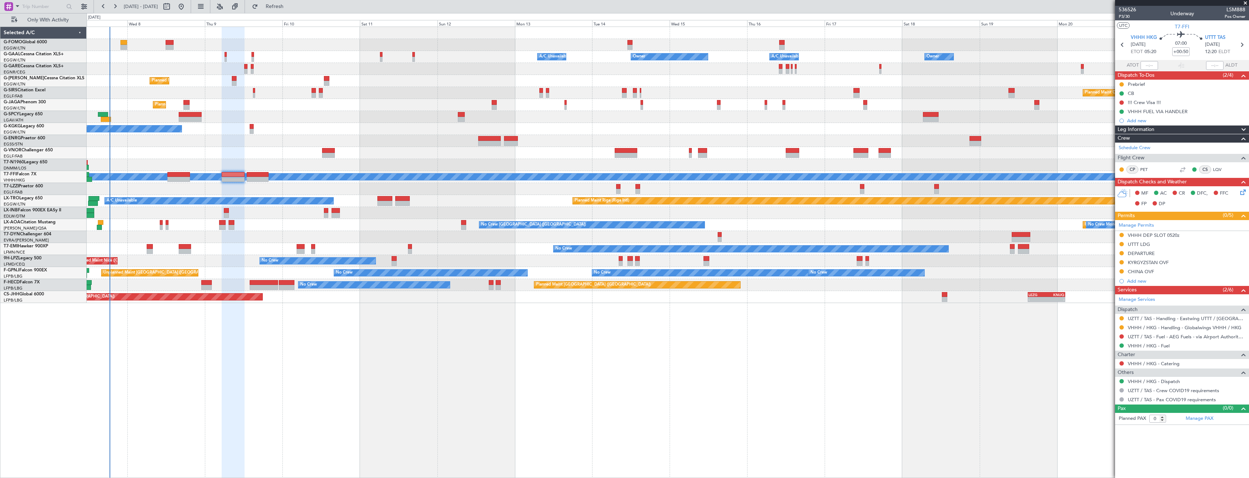
click at [1244, 190] on icon at bounding box center [1241, 191] width 6 height 6
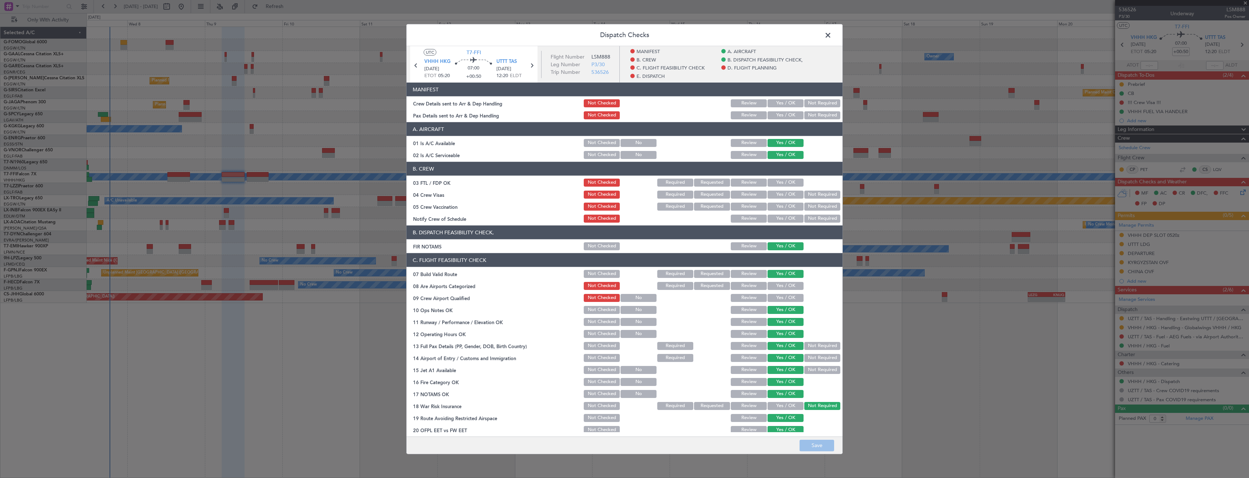
click at [780, 114] on button "Yes / OK" at bounding box center [785, 115] width 36 height 8
click at [776, 103] on button "Yes / OK" at bounding box center [785, 103] width 36 height 8
click at [814, 448] on button "Save" at bounding box center [816, 445] width 35 height 12
click at [831, 33] on span at bounding box center [831, 37] width 0 height 15
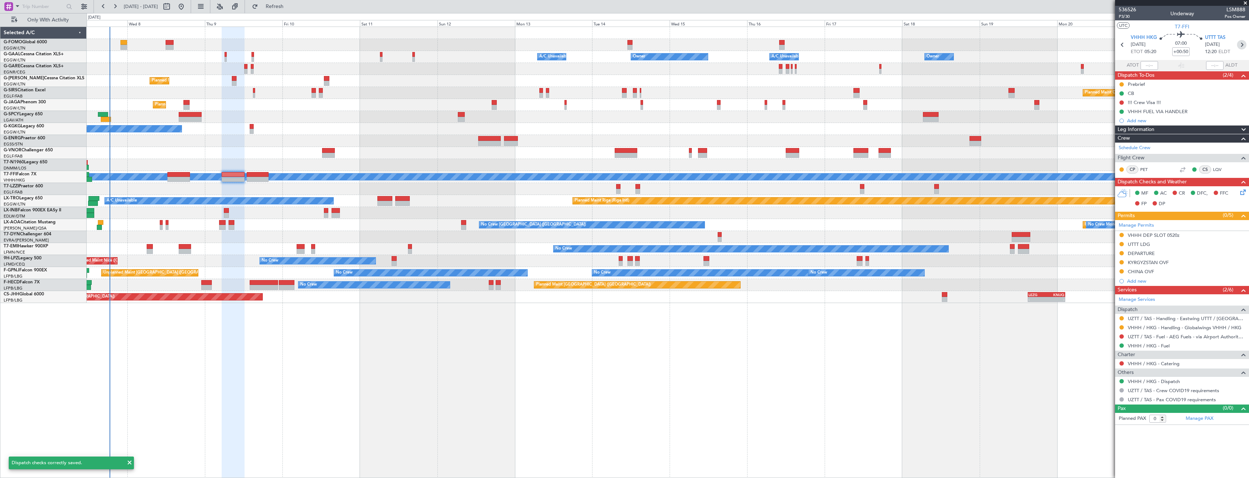
click at [1238, 47] on icon at bounding box center [1241, 44] width 9 height 9
type input "+00:05"
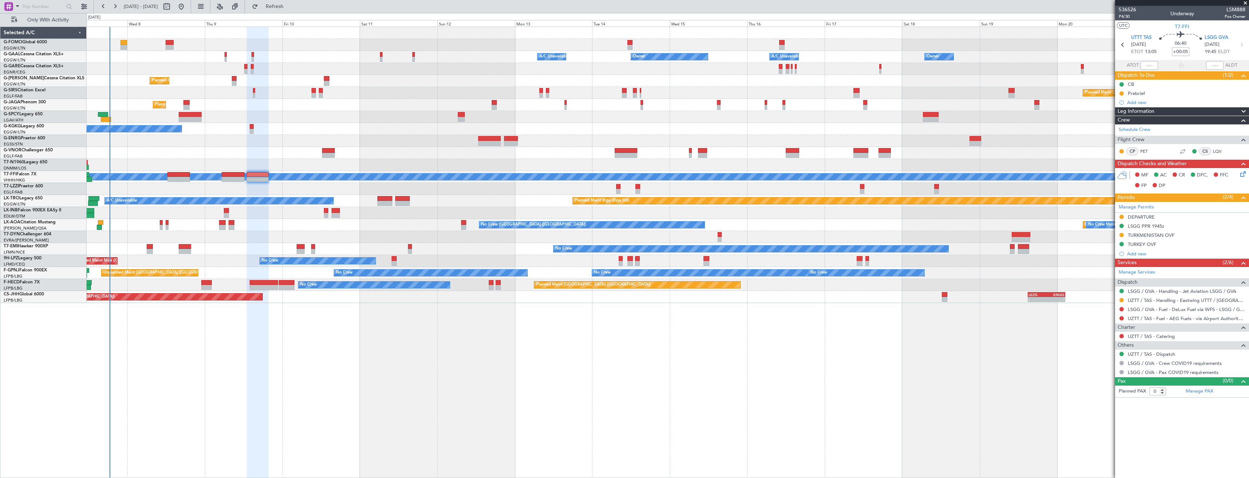
click at [1244, 172] on icon at bounding box center [1241, 173] width 6 height 6
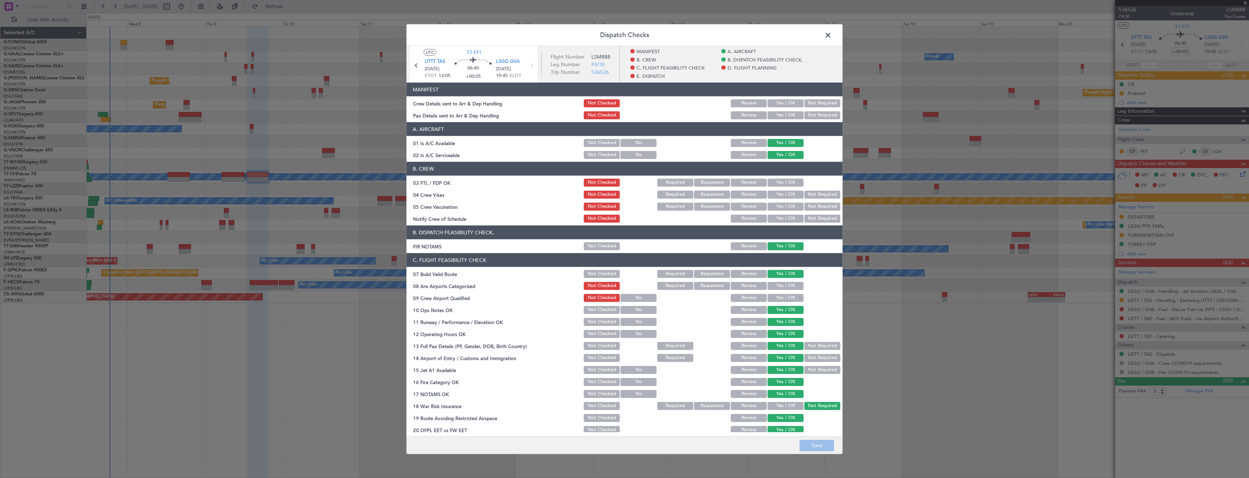
click at [775, 116] on button "Yes / OK" at bounding box center [785, 115] width 36 height 8
click at [776, 106] on button "Yes / OK" at bounding box center [785, 103] width 36 height 8
click at [811, 441] on button "Save" at bounding box center [816, 445] width 35 height 12
click at [831, 33] on span at bounding box center [831, 37] width 0 height 15
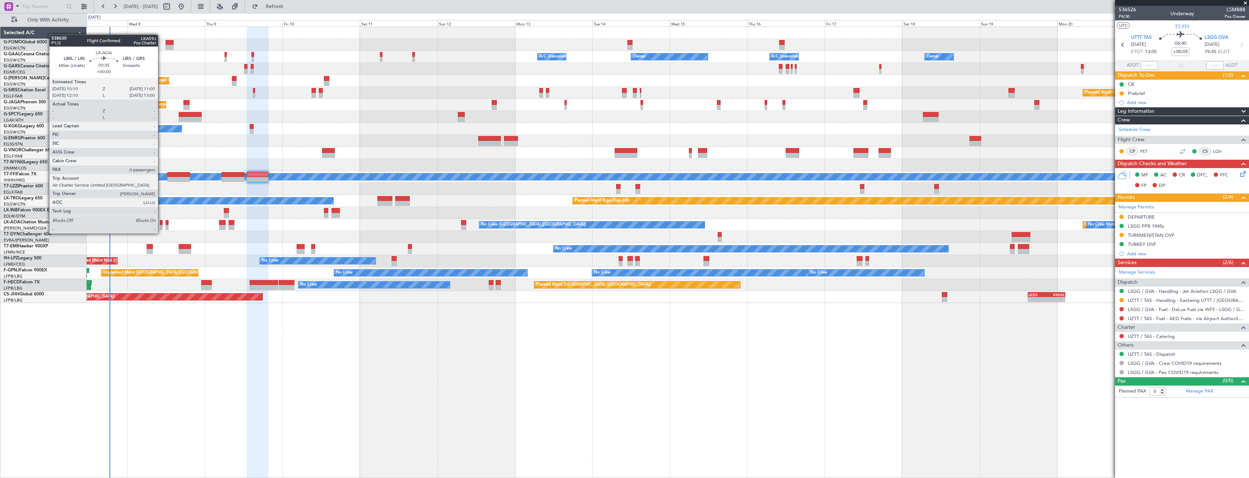
click at [161, 226] on div at bounding box center [161, 227] width 3 height 5
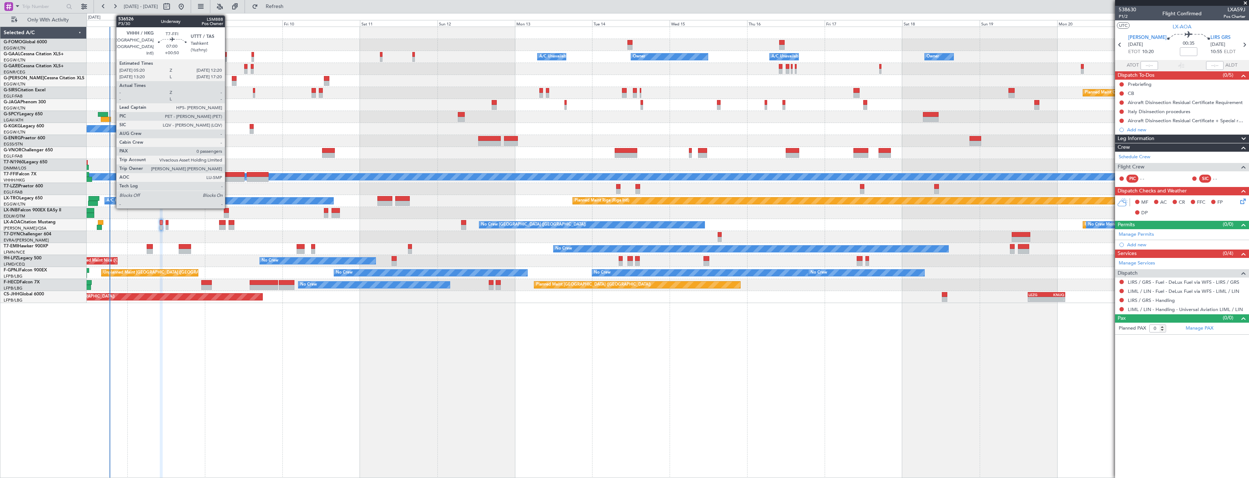
click at [228, 175] on div at bounding box center [233, 174] width 23 height 5
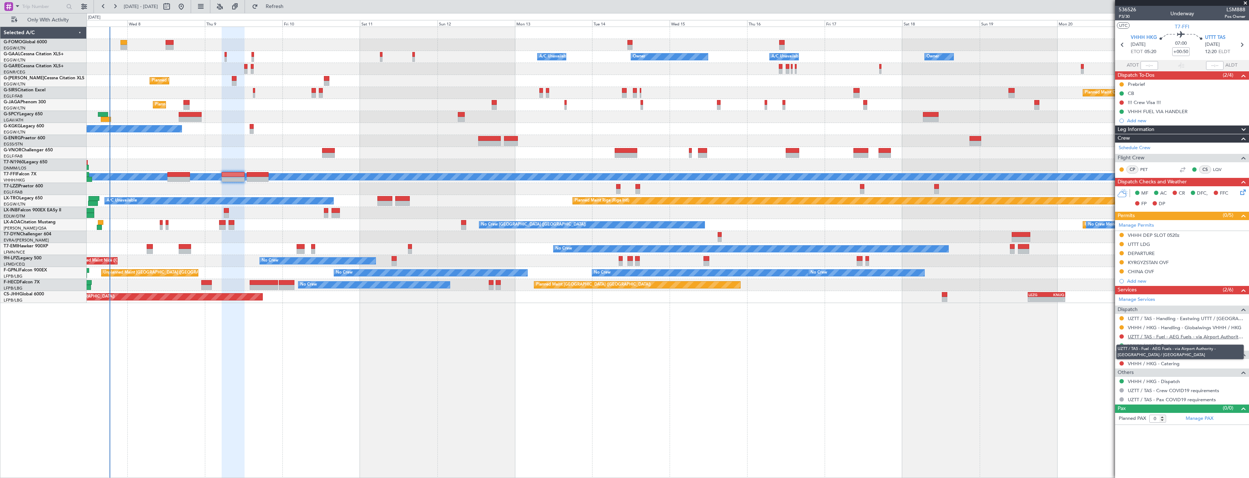
click at [1144, 338] on link "UZTT / TAS - Fuel - AEG Fuels - via Airport Authority - [GEOGRAPHIC_DATA] / [GE…" at bounding box center [1186, 337] width 118 height 6
click at [290, 5] on span "Refresh" at bounding box center [274, 6] width 31 height 5
click at [1240, 44] on icon at bounding box center [1241, 44] width 9 height 9
click at [1239, 45] on icon at bounding box center [1241, 44] width 9 height 9
type input "+00:05"
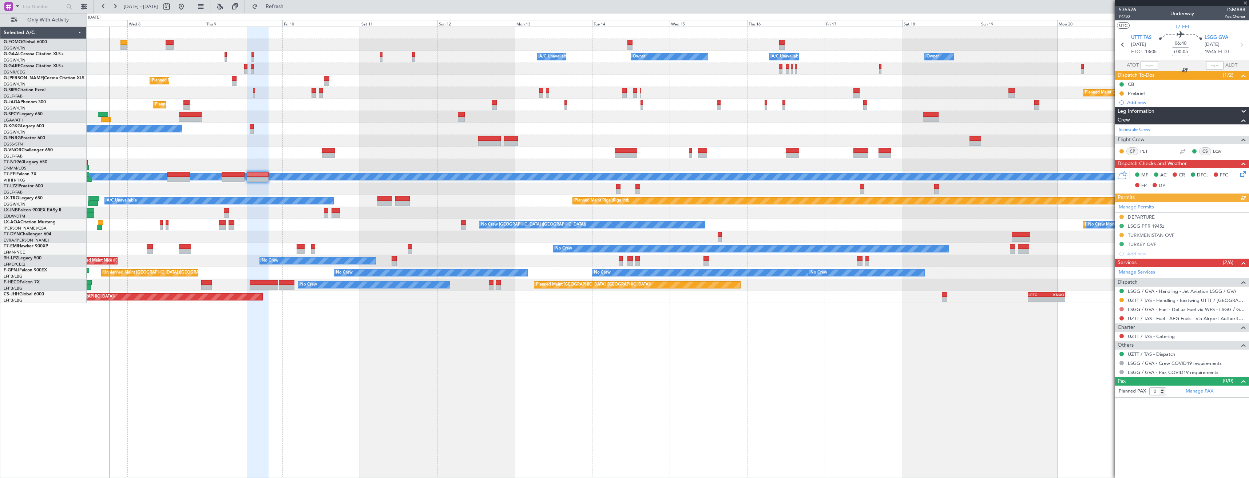
click at [1120, 308] on button at bounding box center [1121, 309] width 4 height 4
click at [1107, 317] on span "Not Required" at bounding box center [1103, 319] width 29 height 7
click at [1172, 319] on div "LSGG / GVA - Fuel - DeLux Fuel via WFS - LSGG / GVA" at bounding box center [1186, 321] width 103 height 9
click at [1173, 318] on link "UZTT / TAS - Fuel - AEG Fuels - via Airport Authority - UTTT / TAS" at bounding box center [1186, 318] width 118 height 6
click at [281, 5] on button "Refresh" at bounding box center [270, 7] width 44 height 12
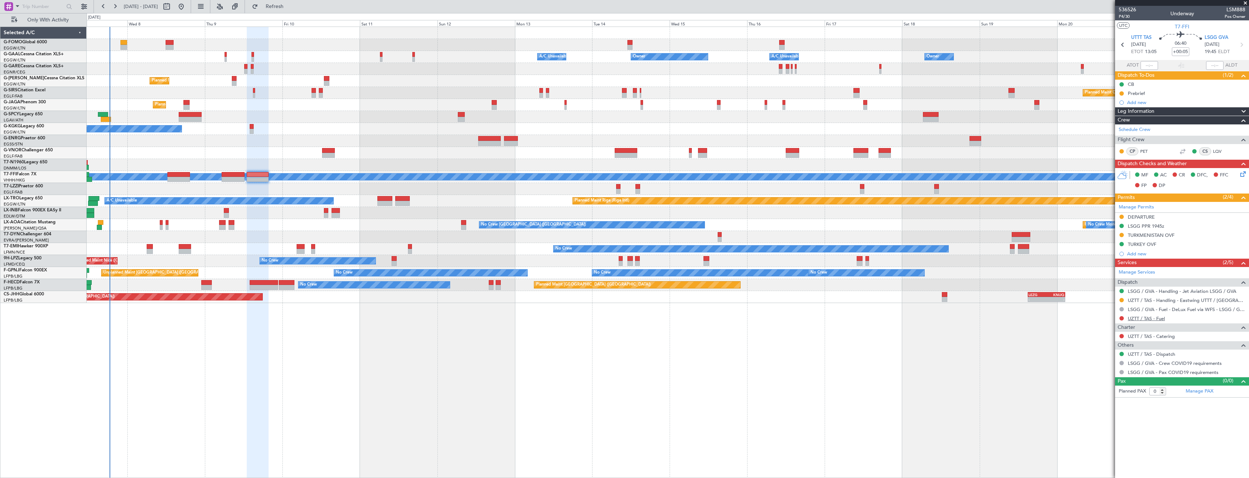
click at [1133, 318] on link "UZTT / TAS - Fuel" at bounding box center [1145, 318] width 37 height 6
click at [1151, 300] on link "UZTT / TAS - Handling - Eastwing UTTT / [GEOGRAPHIC_DATA]" at bounding box center [1186, 300] width 118 height 6
click at [290, 7] on span "Refresh" at bounding box center [274, 6] width 31 height 5
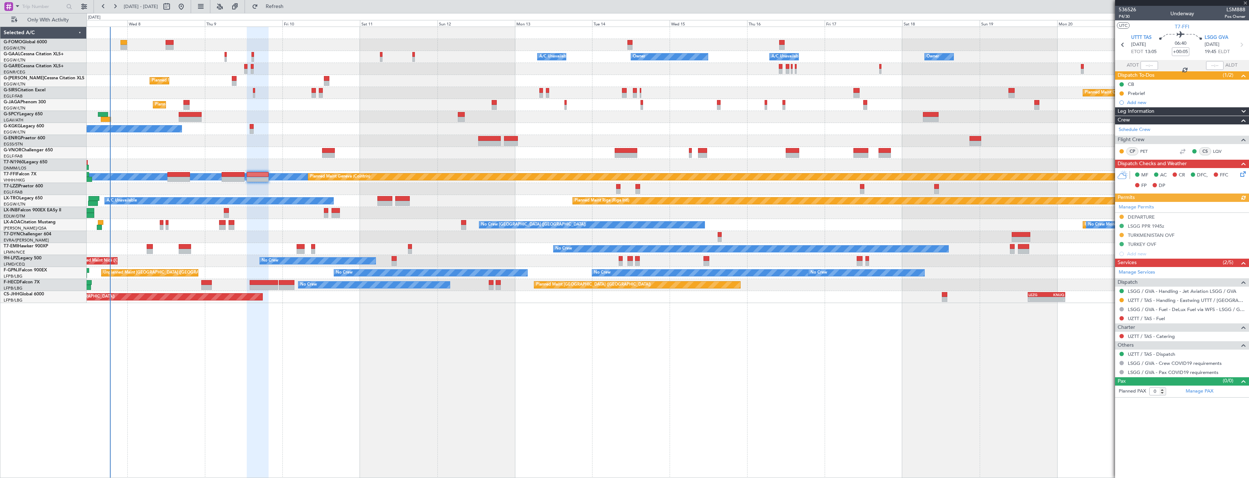
drag, startPoint x: 1121, startPoint y: 318, endPoint x: 1125, endPoint y: 327, distance: 9.6
click at [1121, 318] on button at bounding box center [1121, 318] width 4 height 4
click at [1103, 357] on li "Requested" at bounding box center [1121, 361] width 84 height 11
click at [1182, 99] on div "Add new" at bounding box center [1183, 102] width 112 height 6
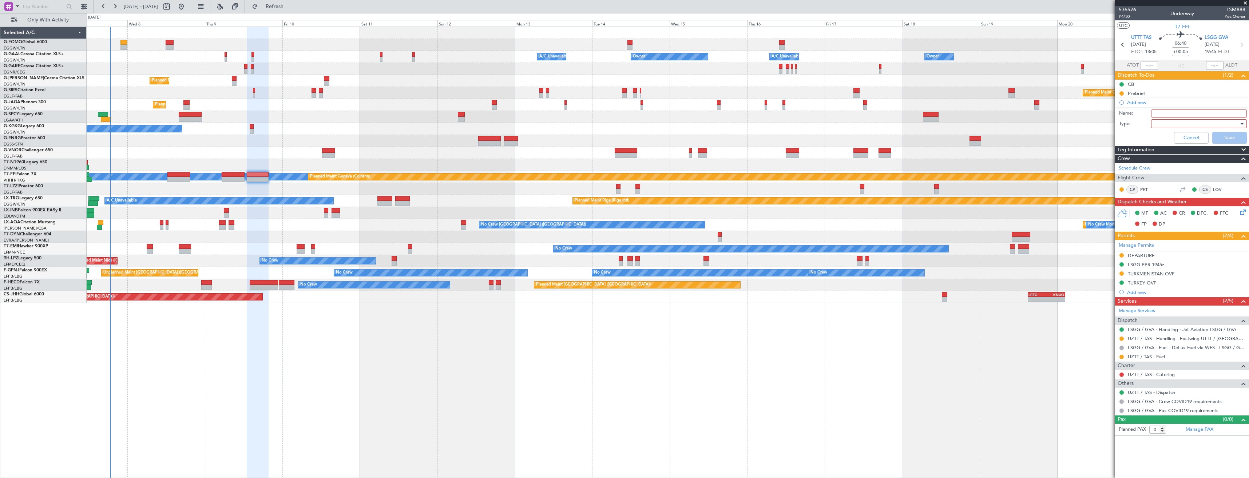
click at [1183, 112] on input "Name:" at bounding box center [1199, 114] width 96 height 8
drag, startPoint x: 1212, startPoint y: 113, endPoint x: 1190, endPoint y: 110, distance: 22.7
click at [1190, 110] on input "UTTT FUEL VIA HANDLER" at bounding box center [1199, 114] width 96 height 8
click at [1203, 112] on input "UTTT FUEL VIA HANDLER" at bounding box center [1199, 114] width 96 height 8
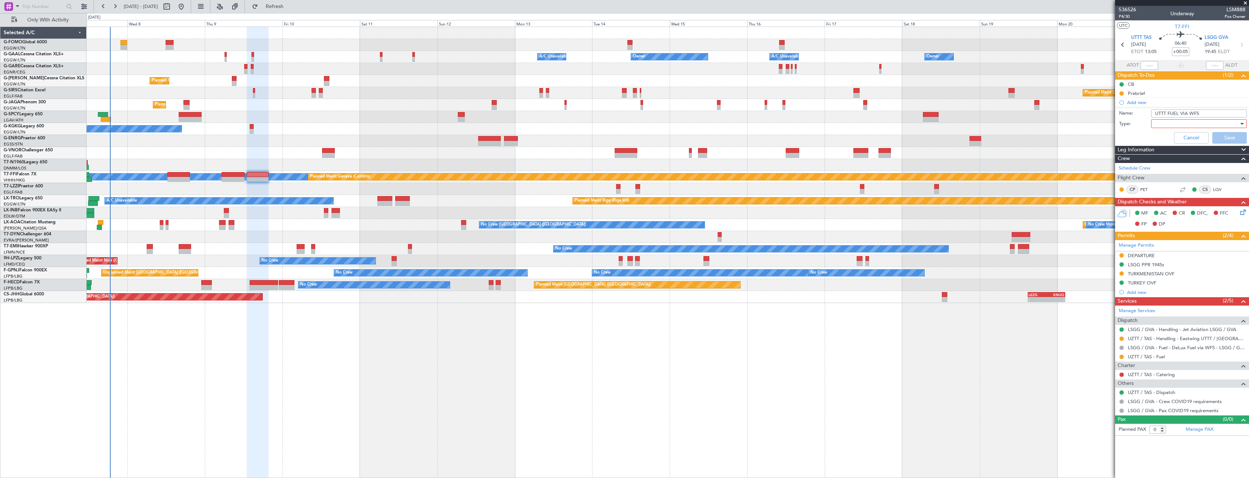
type input "UTTT FUEL VIA WFS"
click at [1208, 125] on div at bounding box center [1196, 123] width 85 height 11
click at [1175, 140] on span "Generic" at bounding box center [1194, 138] width 89 height 11
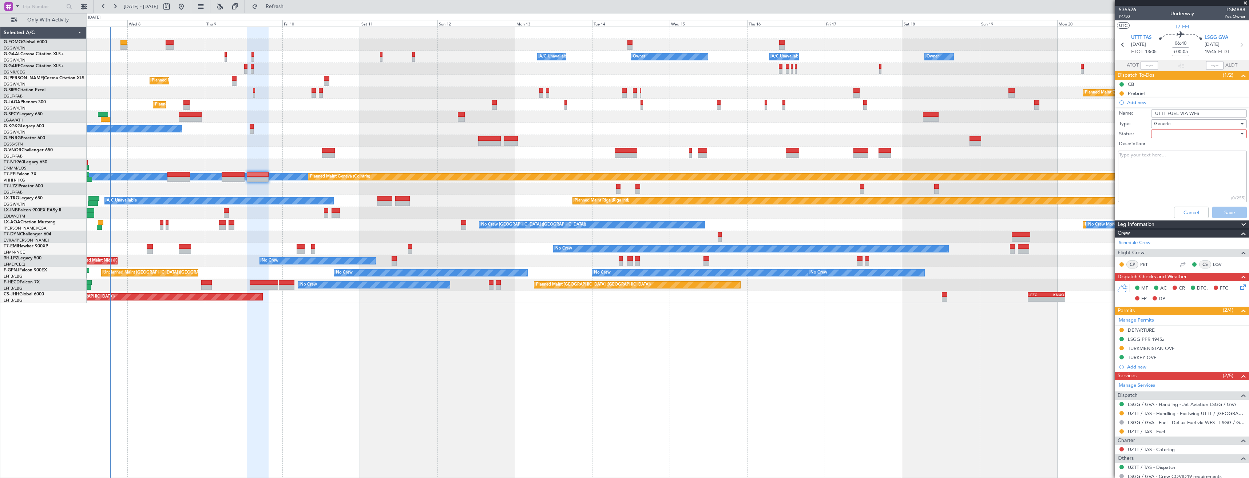
click at [1172, 132] on div at bounding box center [1196, 133] width 85 height 11
click at [1172, 158] on span "In Progress" at bounding box center [1195, 159] width 85 height 11
click at [1222, 215] on button "Save" at bounding box center [1229, 213] width 35 height 12
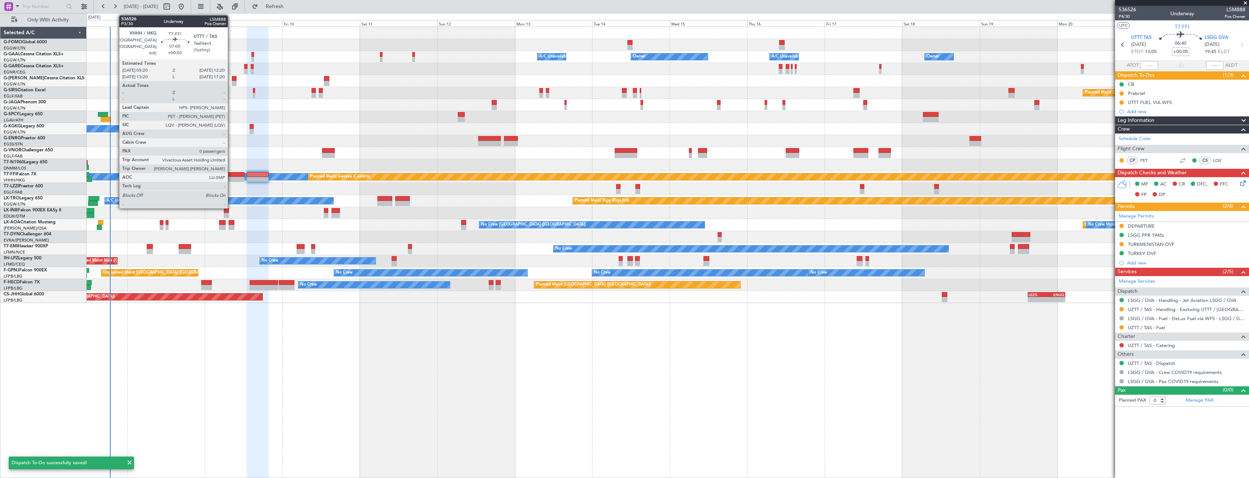
click at [231, 176] on div at bounding box center [233, 174] width 23 height 5
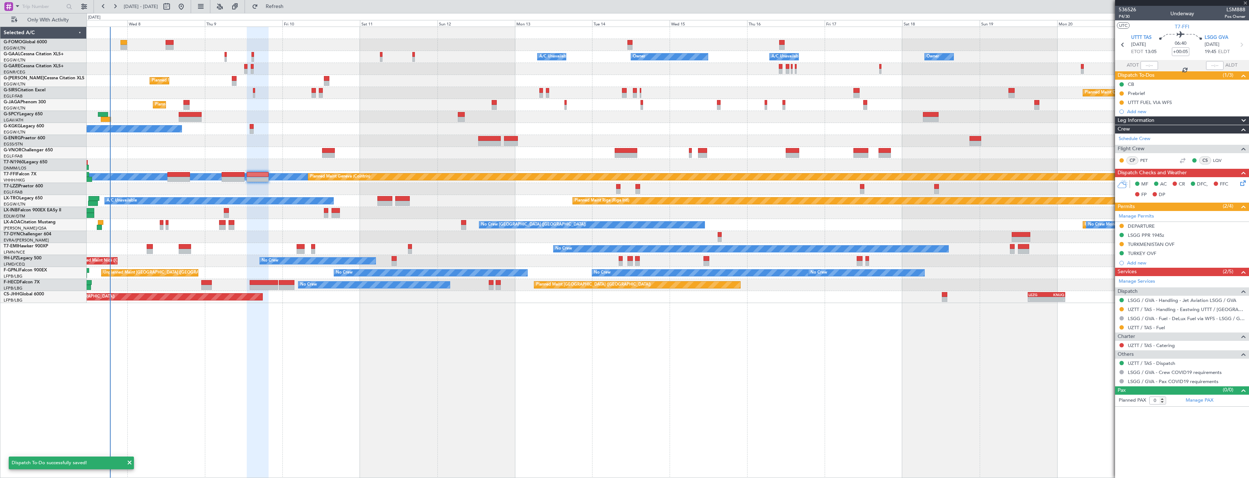
type input "+00:50"
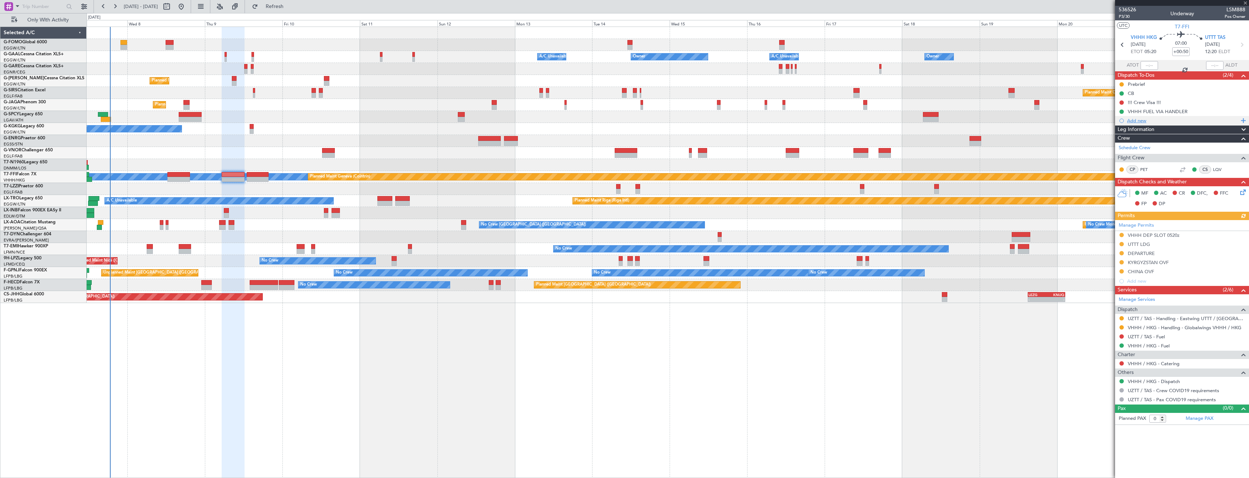
click at [1152, 120] on div "Add new" at bounding box center [1183, 121] width 112 height 6
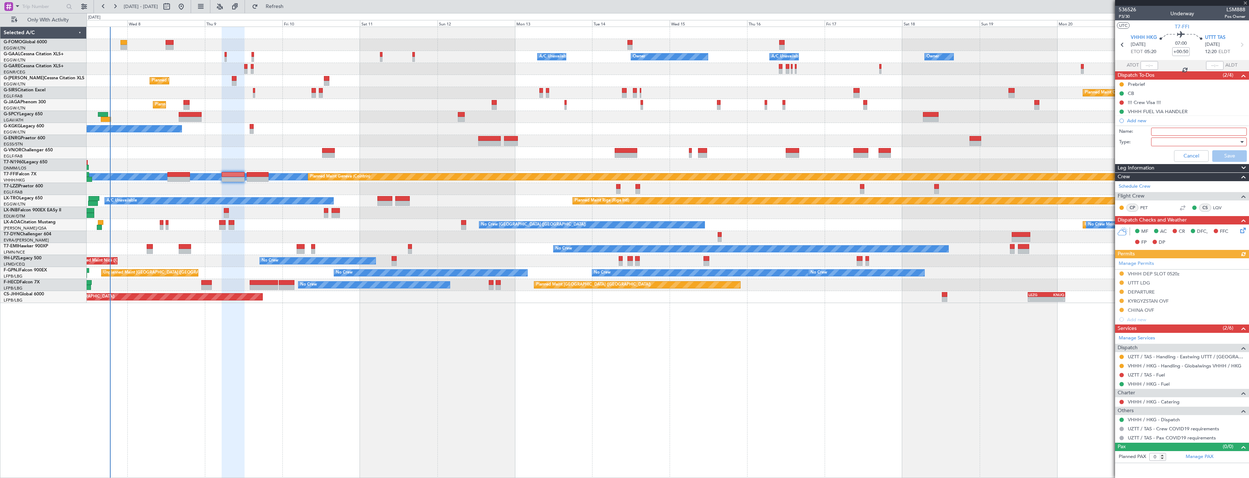
click at [1172, 132] on input "Name:" at bounding box center [1199, 132] width 96 height 8
paste input "UTTT FUEL VIA WFS"
type input "UTTT FUEL VIA WFS"
click at [1170, 143] on div at bounding box center [1196, 141] width 85 height 11
click at [1170, 155] on span "Generic" at bounding box center [1194, 156] width 89 height 11
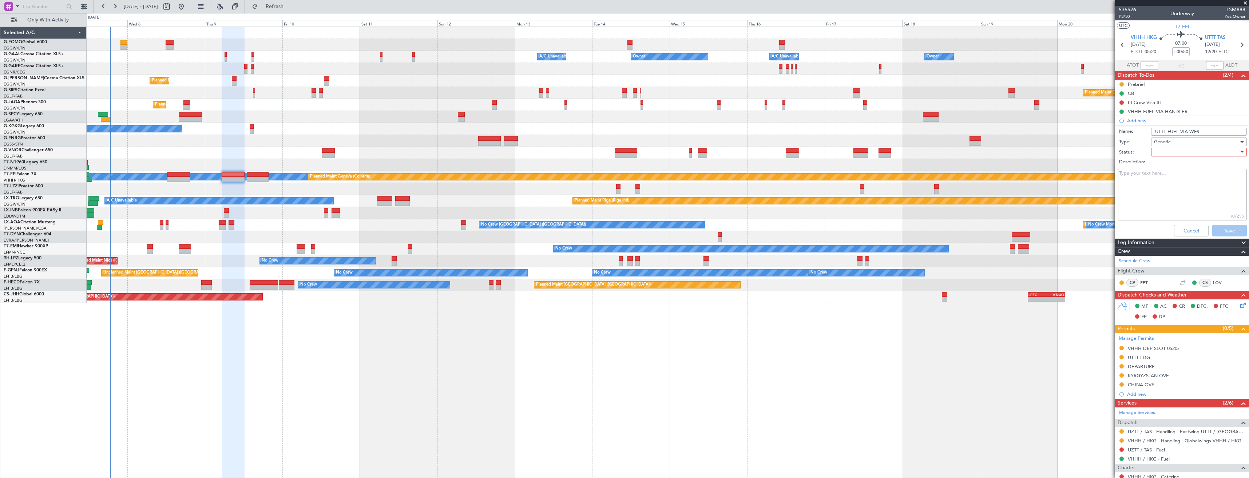
click at [1175, 154] on div at bounding box center [1196, 152] width 85 height 11
click at [1172, 174] on span "In Progress" at bounding box center [1195, 177] width 85 height 11
drag, startPoint x: 1220, startPoint y: 229, endPoint x: 1217, endPoint y: 226, distance: 4.1
click at [1220, 228] on button "Save" at bounding box center [1229, 231] width 35 height 12
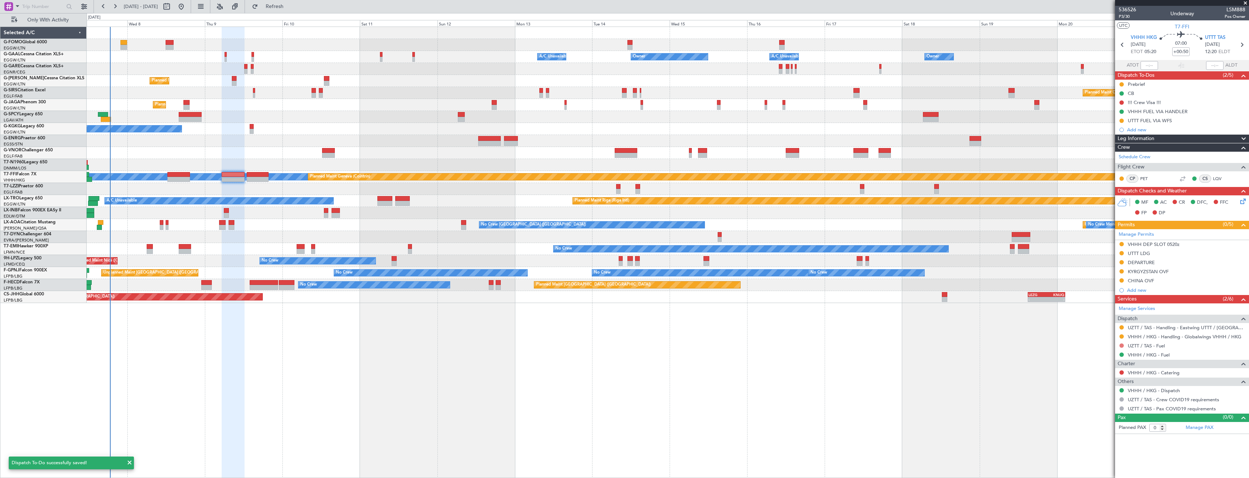
click at [1121, 345] on button at bounding box center [1121, 345] width 4 height 4
click at [1098, 387] on span "Requested" at bounding box center [1100, 388] width 23 height 7
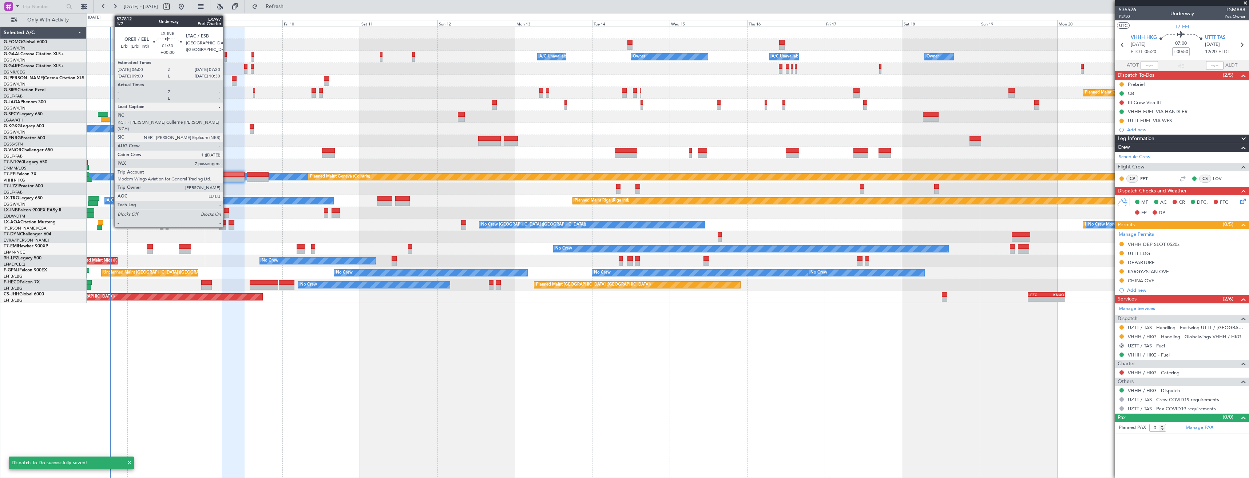
click at [226, 212] on div at bounding box center [226, 210] width 5 height 5
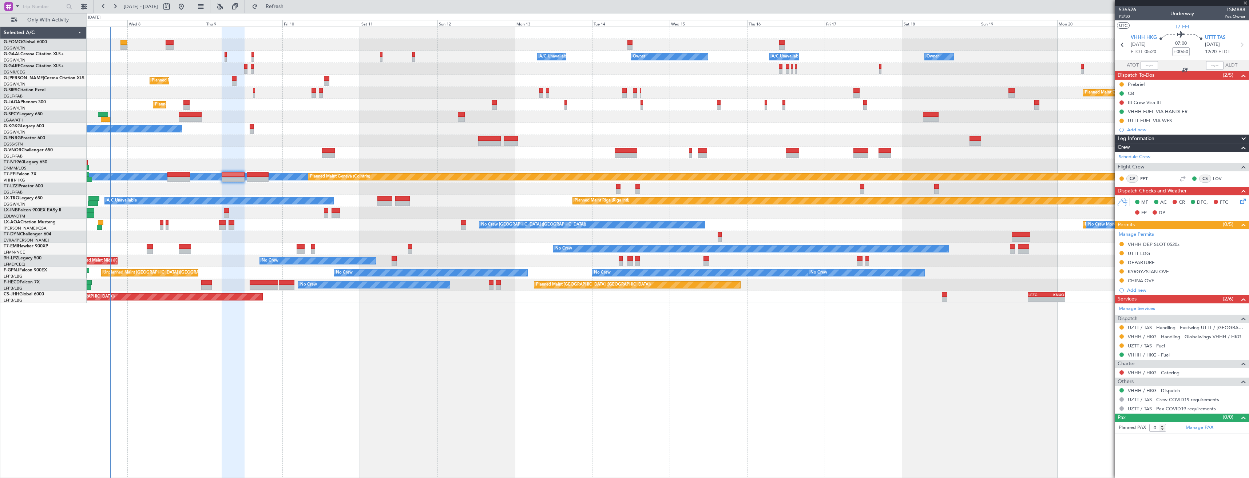
type input "7"
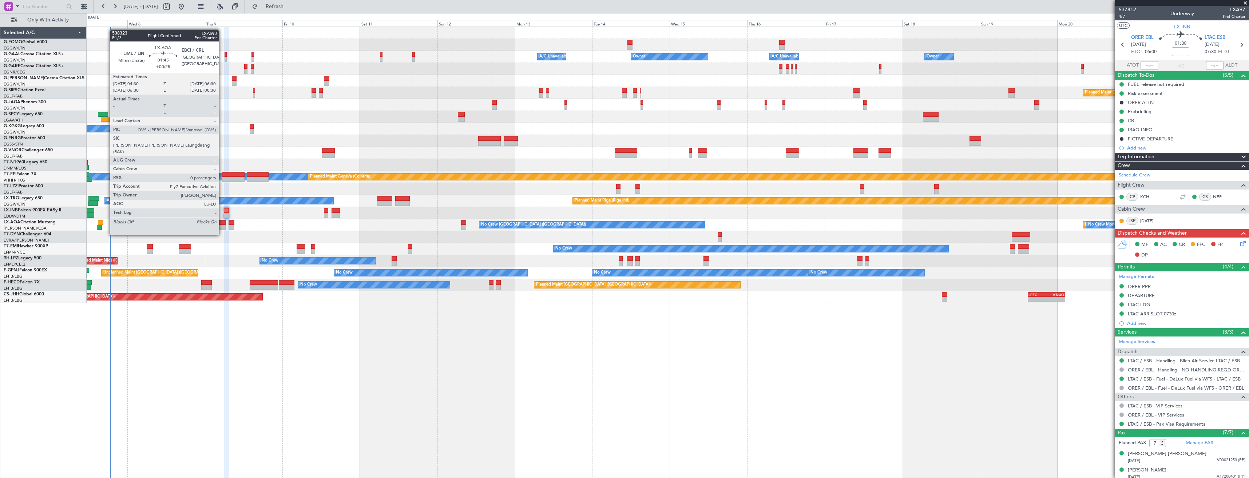
click at [222, 221] on div at bounding box center [222, 222] width 7 height 5
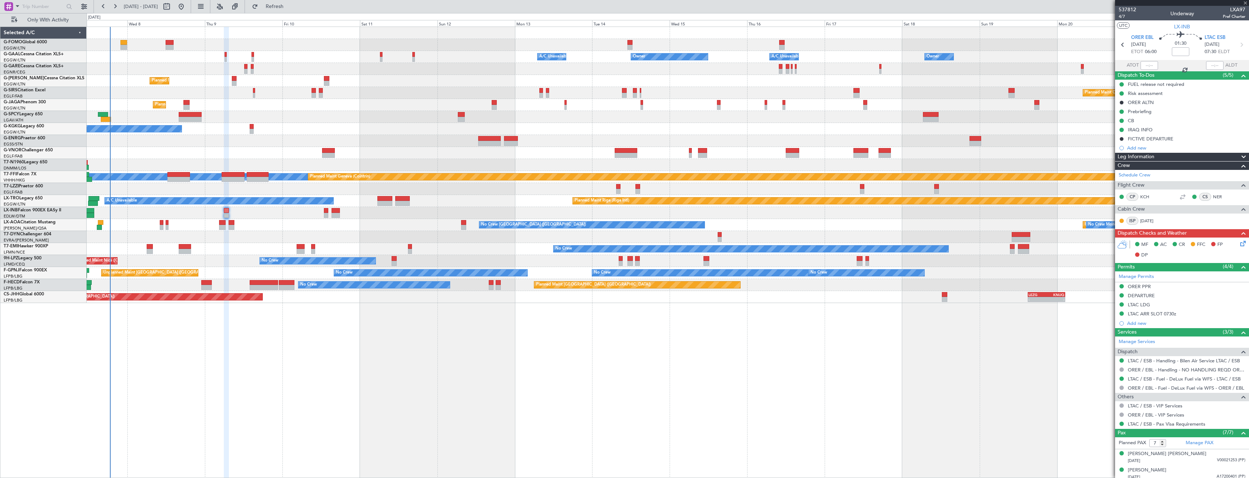
type input "+00:25"
type input "0"
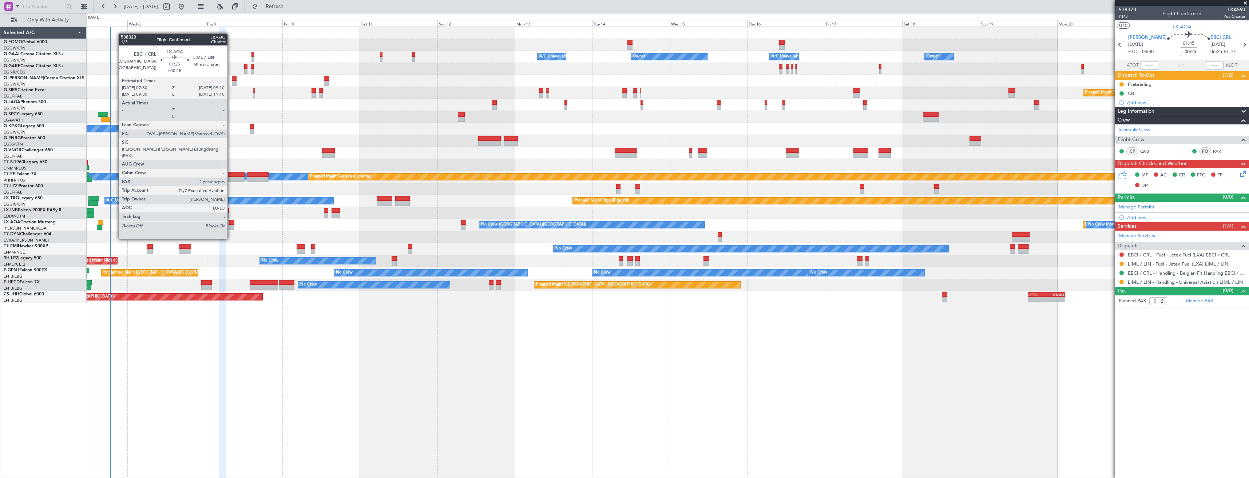
click at [231, 225] on div at bounding box center [230, 227] width 5 height 5
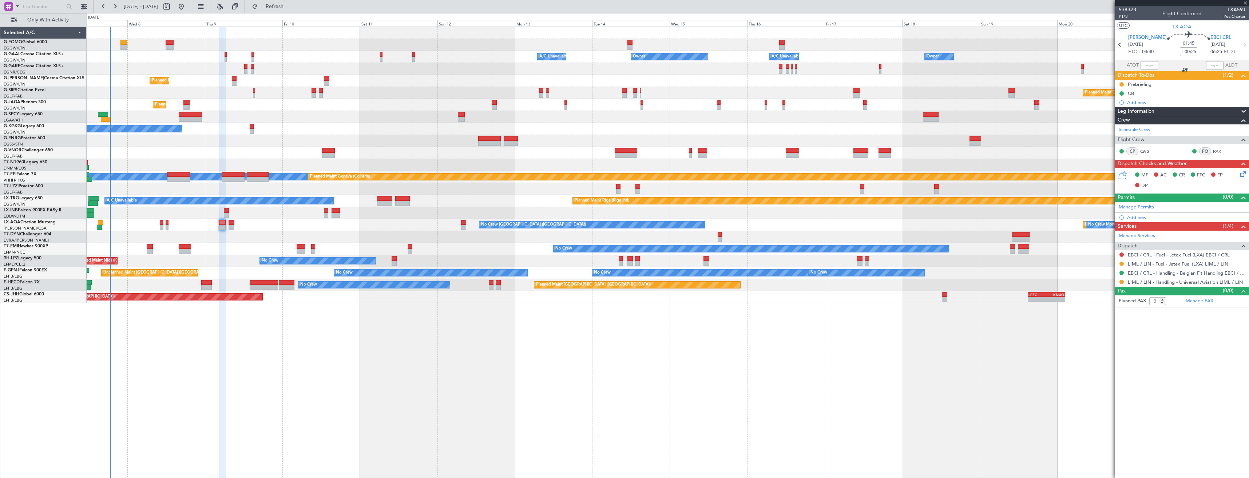
type input "+00:15"
type input "2"
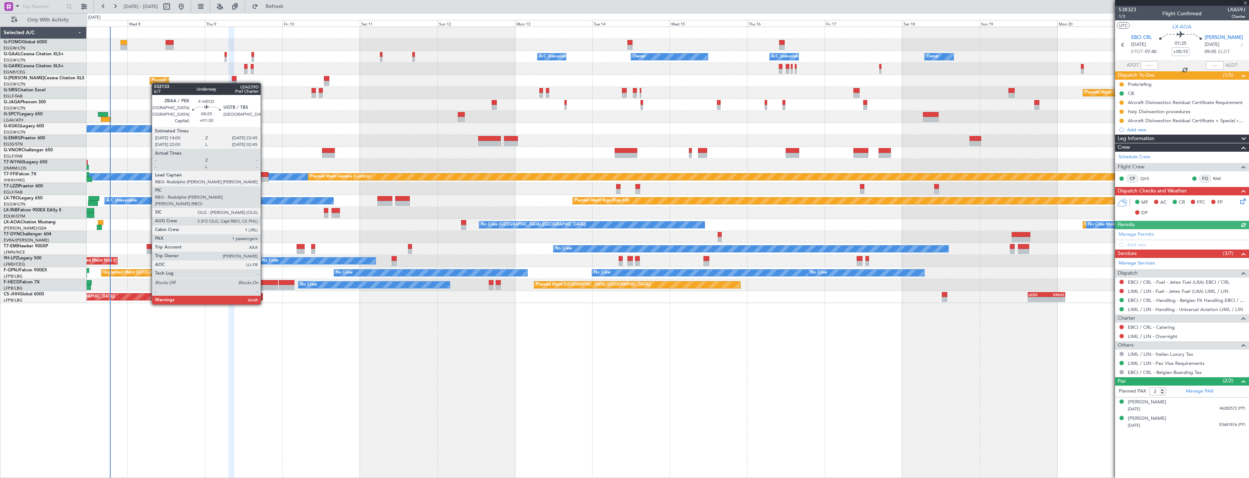
click at [264, 283] on div at bounding box center [264, 282] width 28 height 5
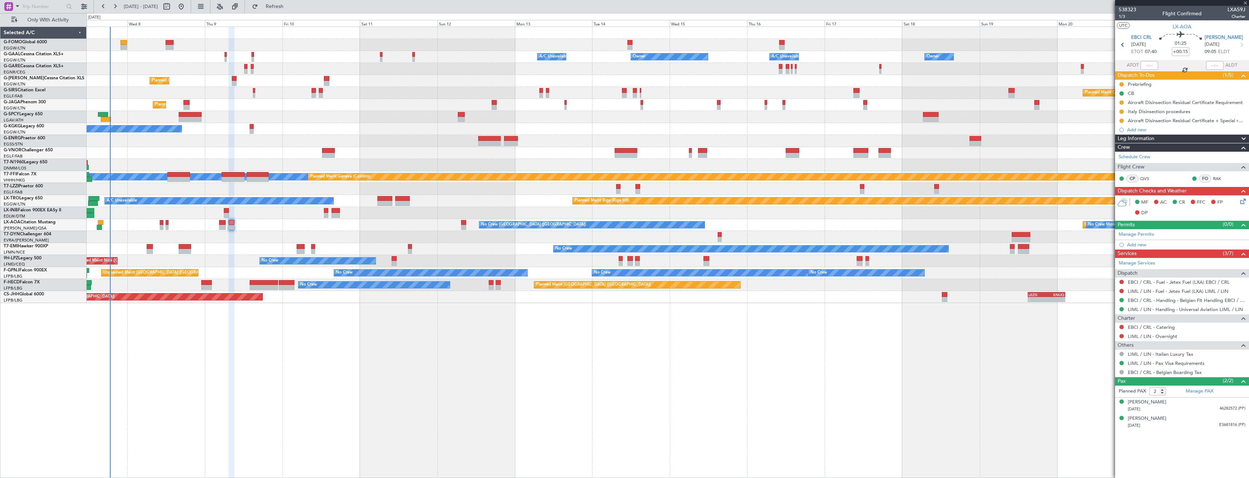
type input "+01:30"
type input "1"
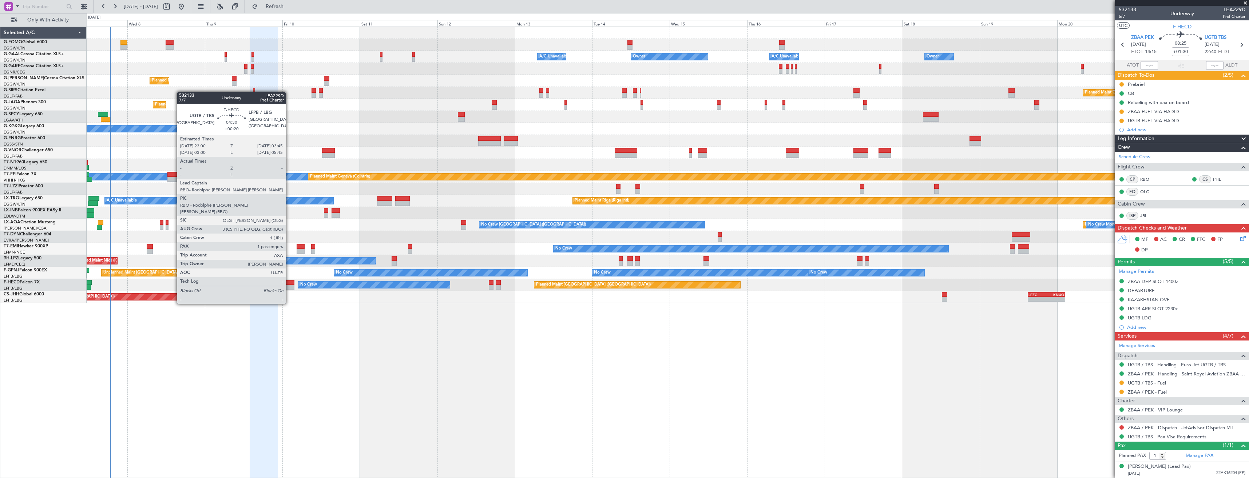
click at [289, 283] on div at bounding box center [287, 282] width 16 height 5
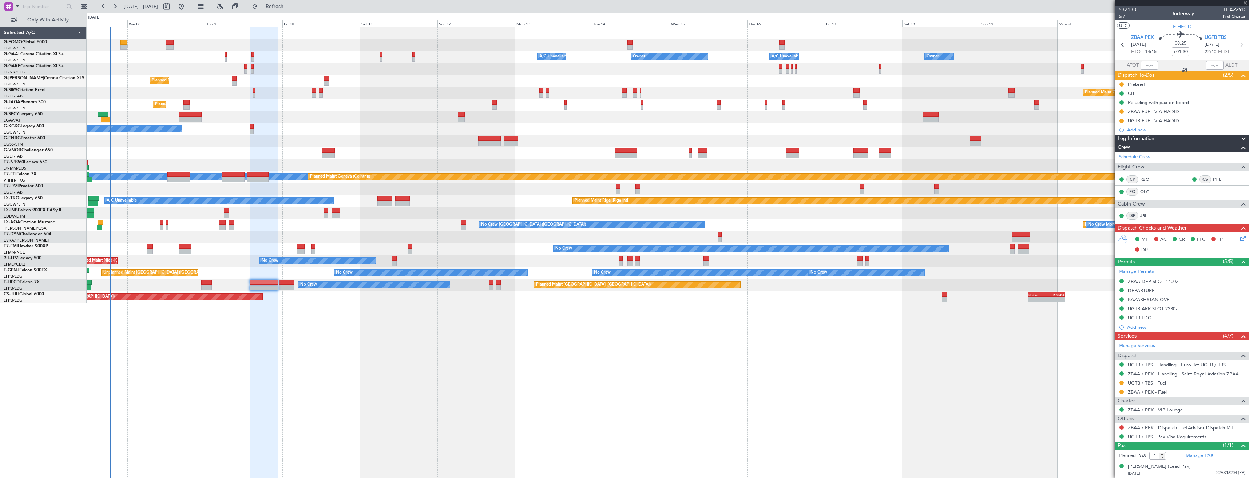
type input "+00:20"
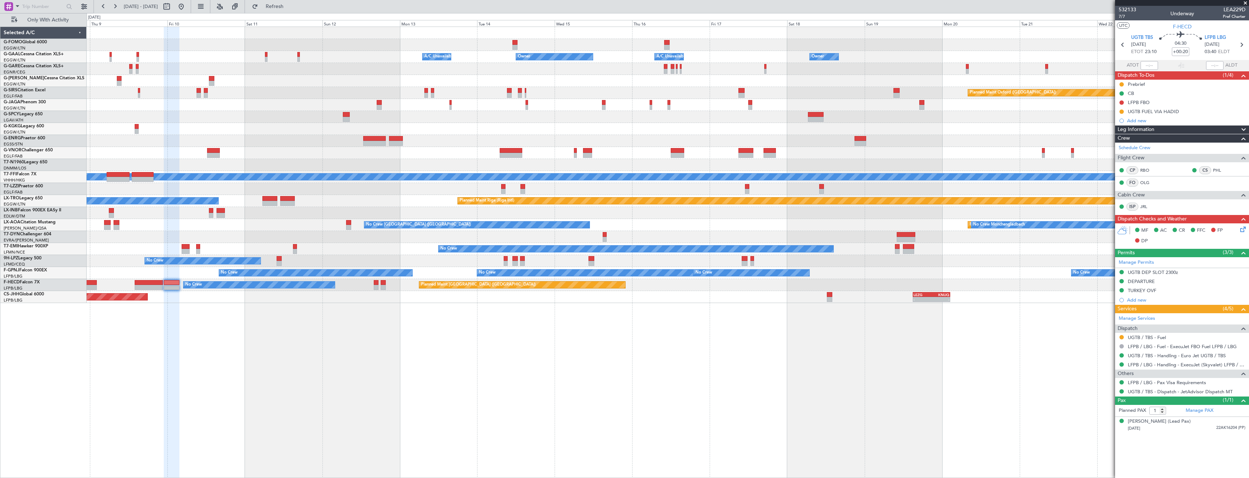
click at [967, 253] on div "No Crew" at bounding box center [668, 249] width 1162 height 12
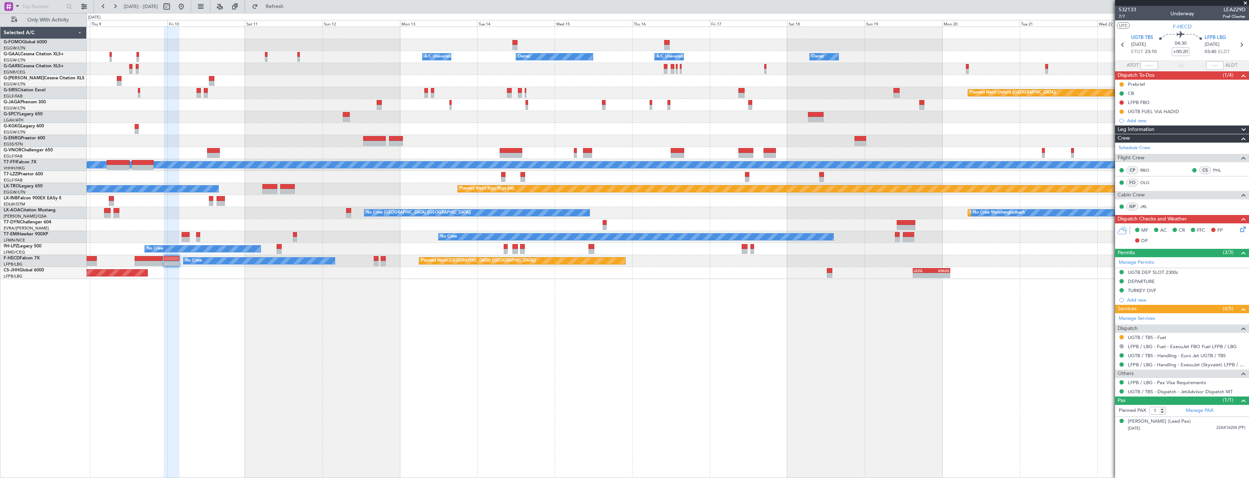
click at [1244, 4] on span at bounding box center [1244, 3] width 7 height 7
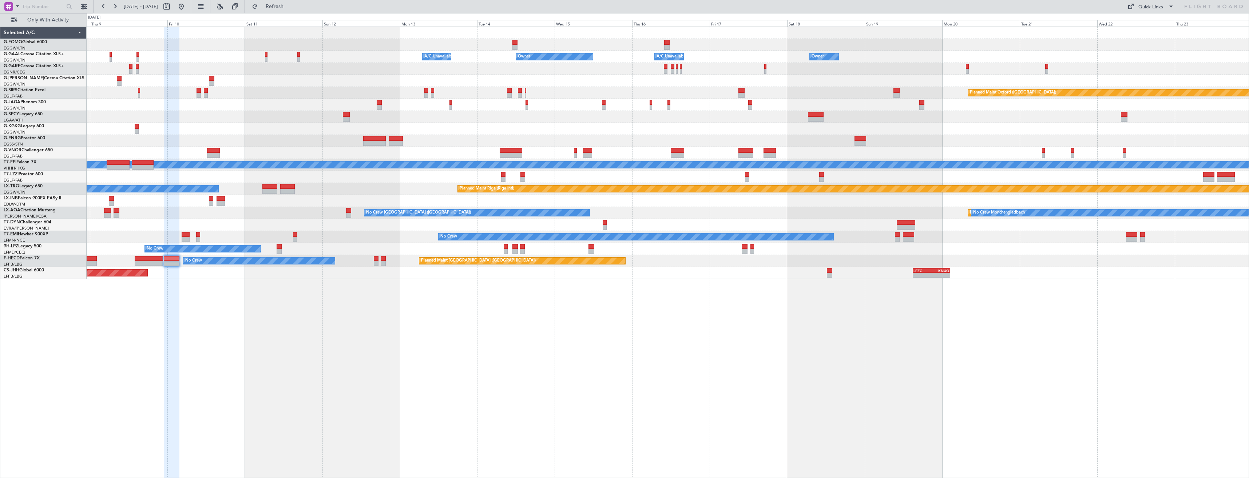
type input "0"
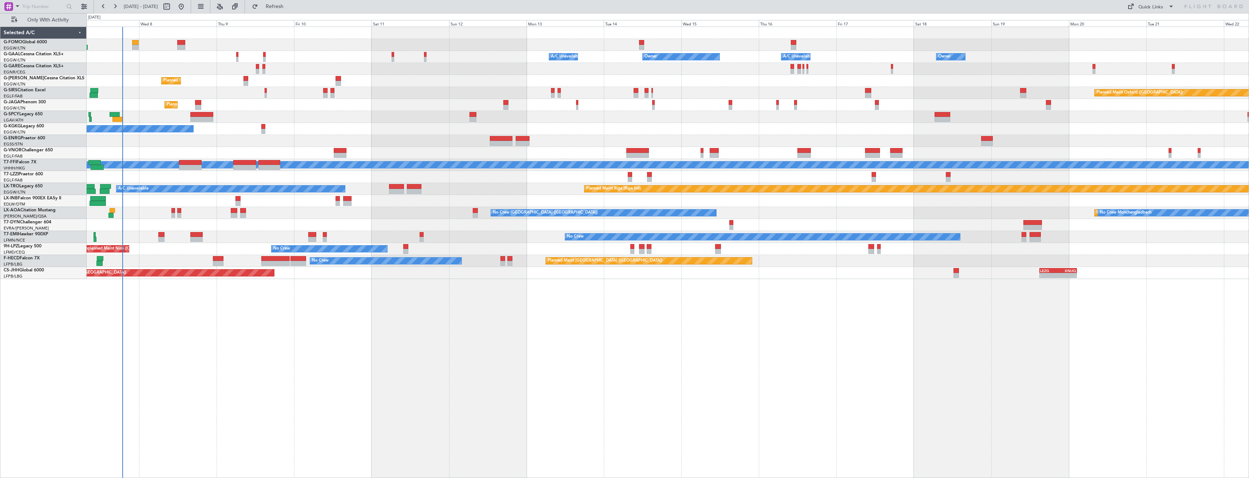
click at [1023, 245] on div "No Crew Unplanned Maint Nice (Côte d'Azur Airport) No Crew" at bounding box center [668, 249] width 1162 height 12
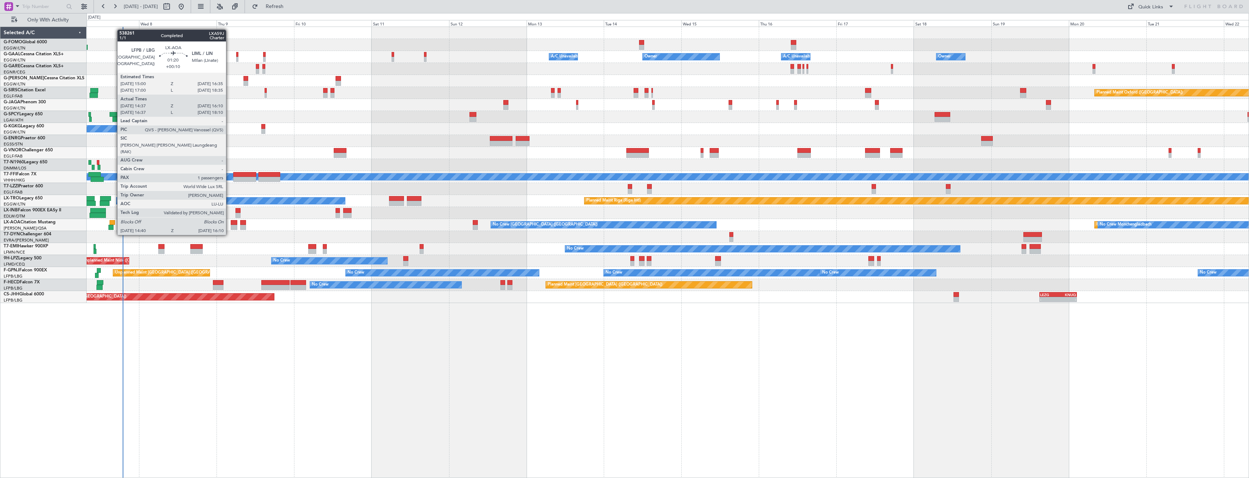
click at [114, 221] on div at bounding box center [112, 222] width 5 height 5
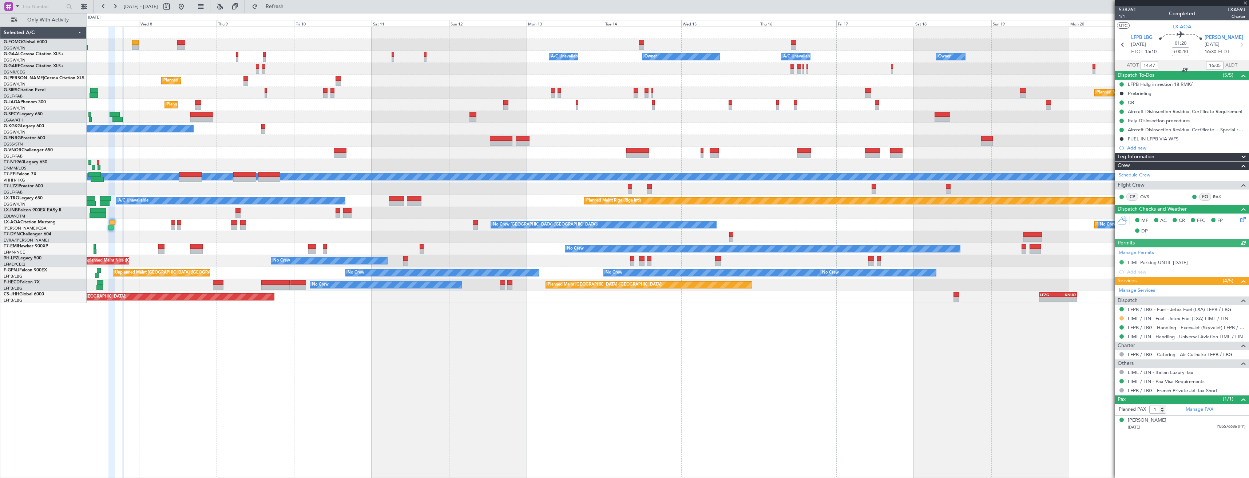
click at [1121, 317] on button at bounding box center [1121, 318] width 4 height 4
click at [1110, 403] on span "Confirmed" at bounding box center [1100, 404] width 23 height 7
click at [1238, 43] on icon at bounding box center [1240, 44] width 9 height 9
type input "0"
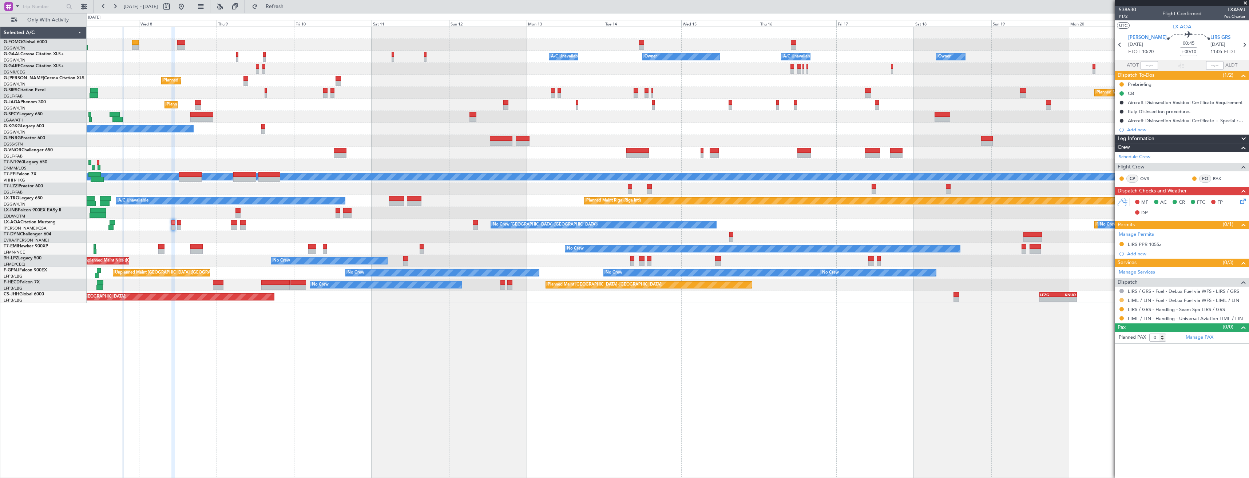
click at [1121, 300] on button at bounding box center [1121, 300] width 4 height 4
click at [1100, 388] on span "Confirmed" at bounding box center [1100, 386] width 23 height 7
click at [1123, 316] on button at bounding box center [1121, 318] width 4 height 4
click at [1103, 403] on span "Confirmed" at bounding box center [1100, 404] width 23 height 7
click at [1242, 46] on icon at bounding box center [1243, 44] width 9 height 9
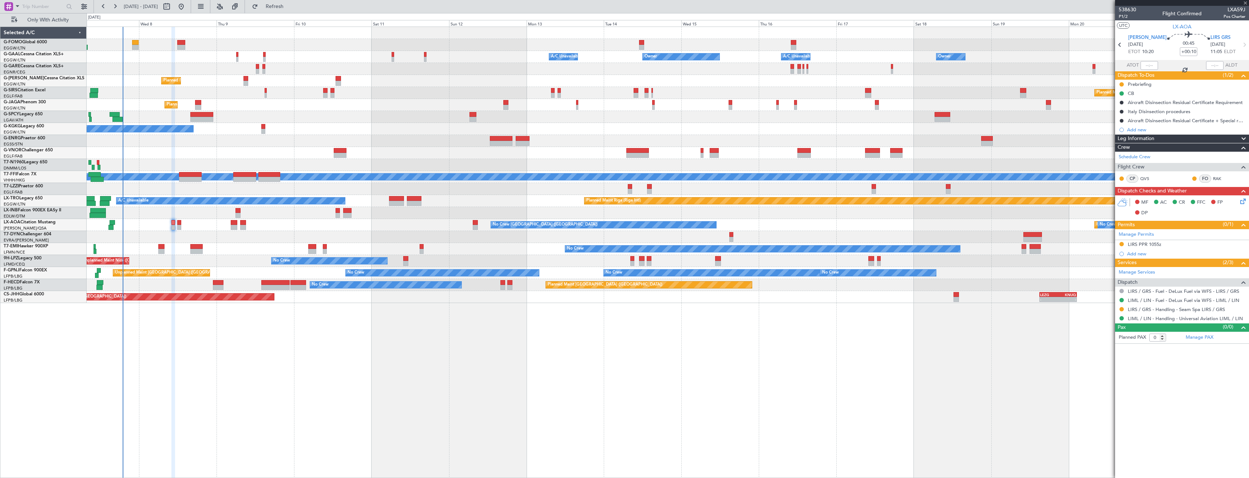
type input "+00:15"
type input "1"
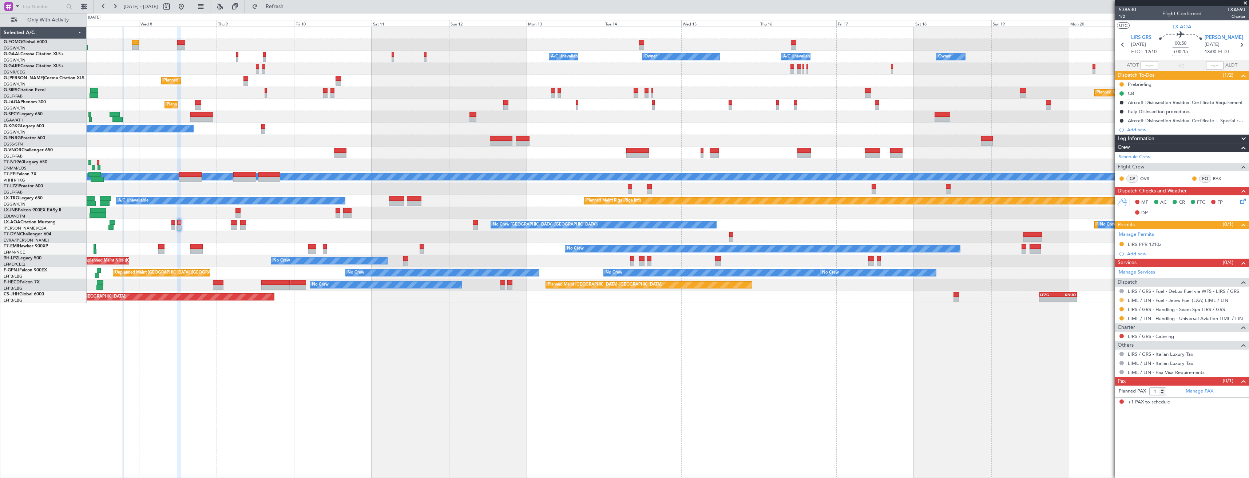
click at [1121, 299] on button at bounding box center [1121, 300] width 4 height 4
click at [1029, 333] on div "Owner Owner A/C Unavailable Owner A/C Unavailable Owner Planned Maint London (L…" at bounding box center [668, 253] width 1162 height 452
click at [1123, 315] on div at bounding box center [1121, 318] width 6 height 6
click at [1121, 319] on button at bounding box center [1121, 318] width 4 height 4
click at [1101, 402] on span "Confirmed" at bounding box center [1100, 404] width 23 height 7
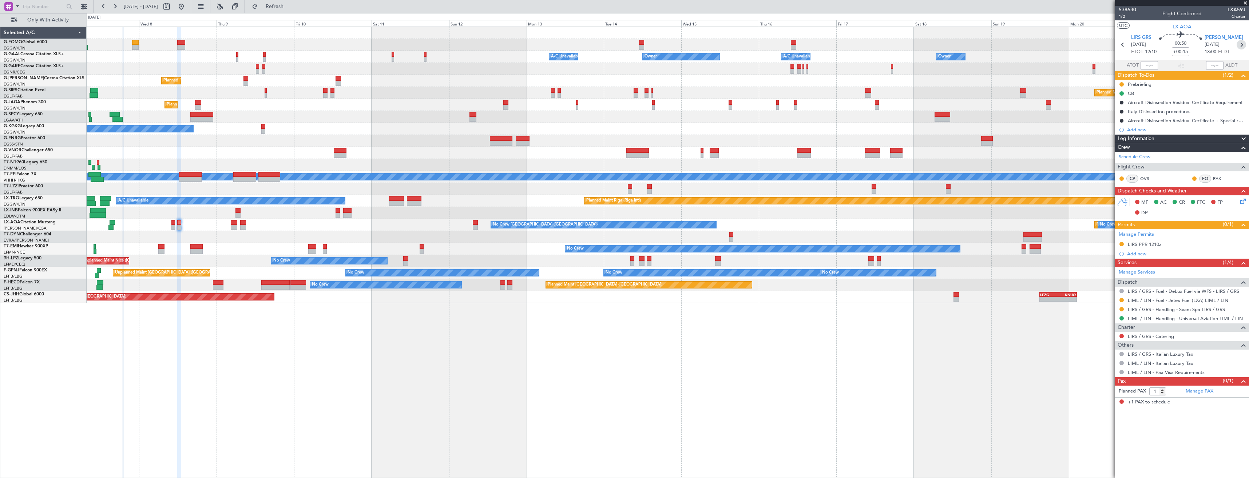
click at [1240, 45] on icon at bounding box center [1240, 44] width 9 height 9
type input "+00:25"
type input "0"
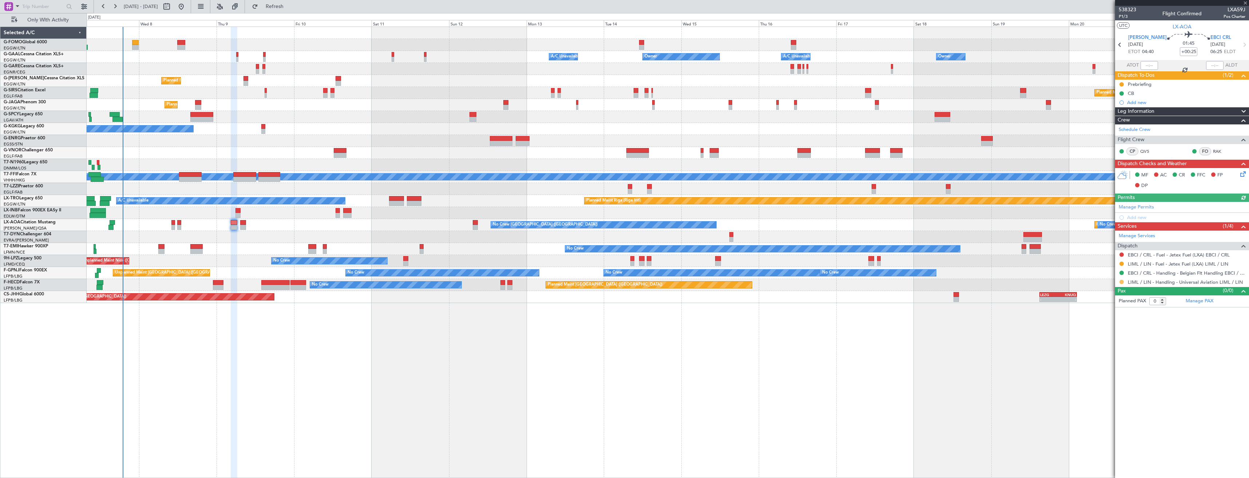
click at [1121, 281] on button at bounding box center [1121, 282] width 4 height 4
click at [1103, 365] on span "Confirmed" at bounding box center [1100, 368] width 23 height 7
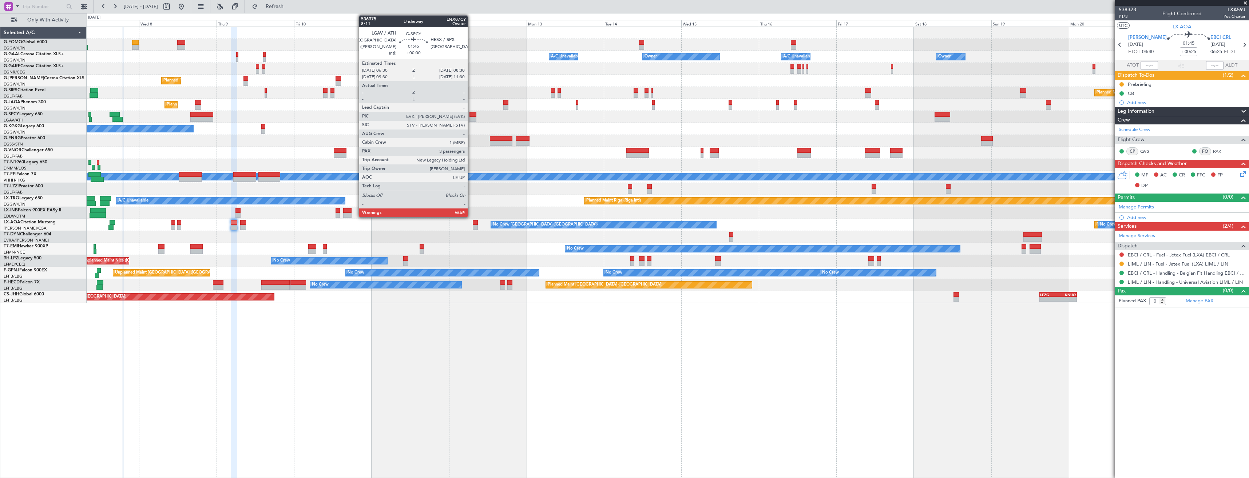
click at [471, 119] on div at bounding box center [472, 119] width 7 height 5
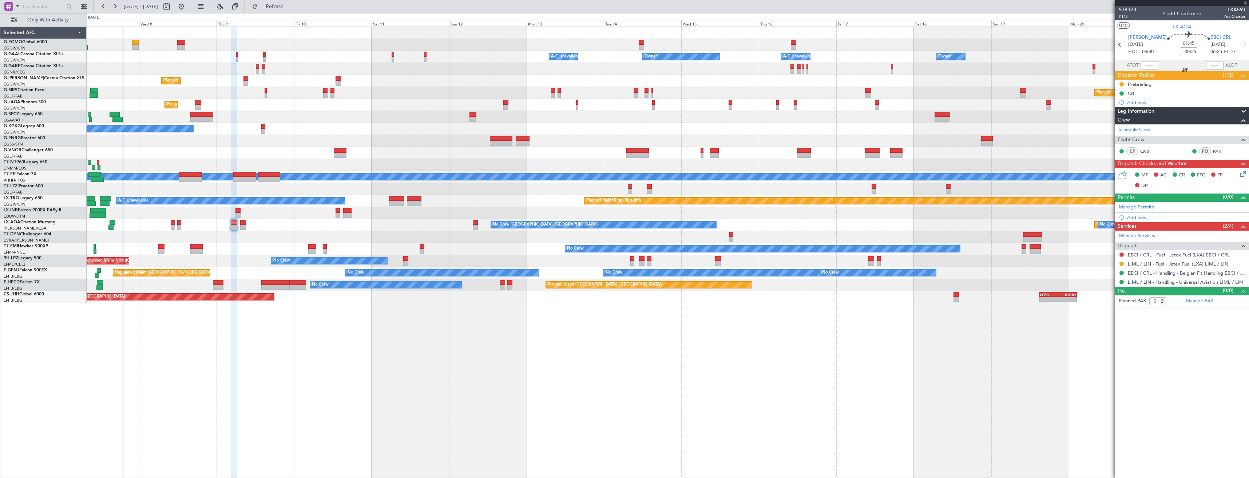
type input "3"
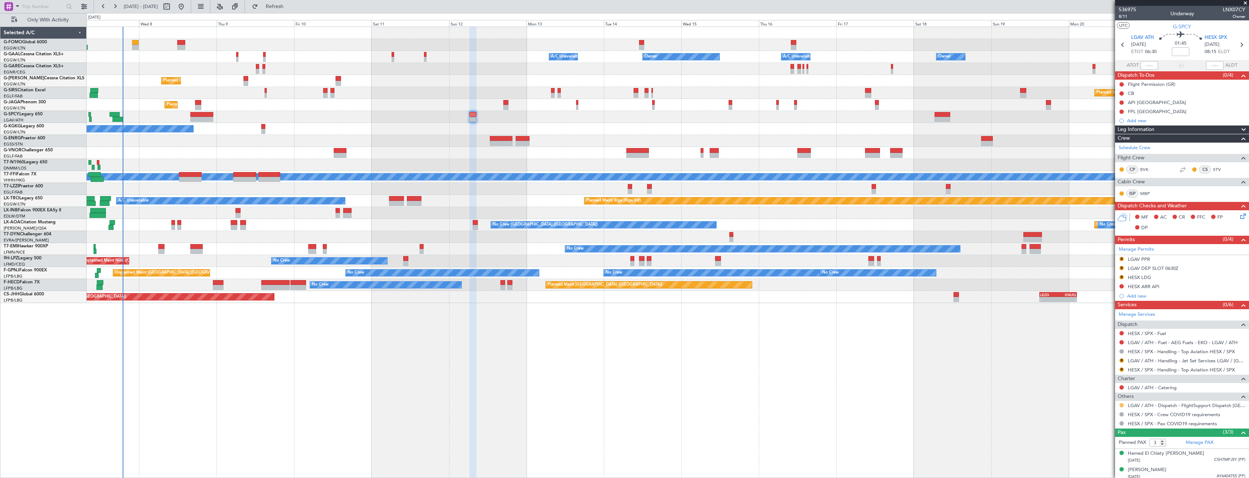
click at [1123, 404] on button at bounding box center [1121, 405] width 4 height 4
click at [1105, 394] on span "Confirmed" at bounding box center [1100, 394] width 23 height 7
click at [1142, 369] on link "HESX / SPX - Handling - Top Aviation HESX / SPX" at bounding box center [1180, 370] width 107 height 6
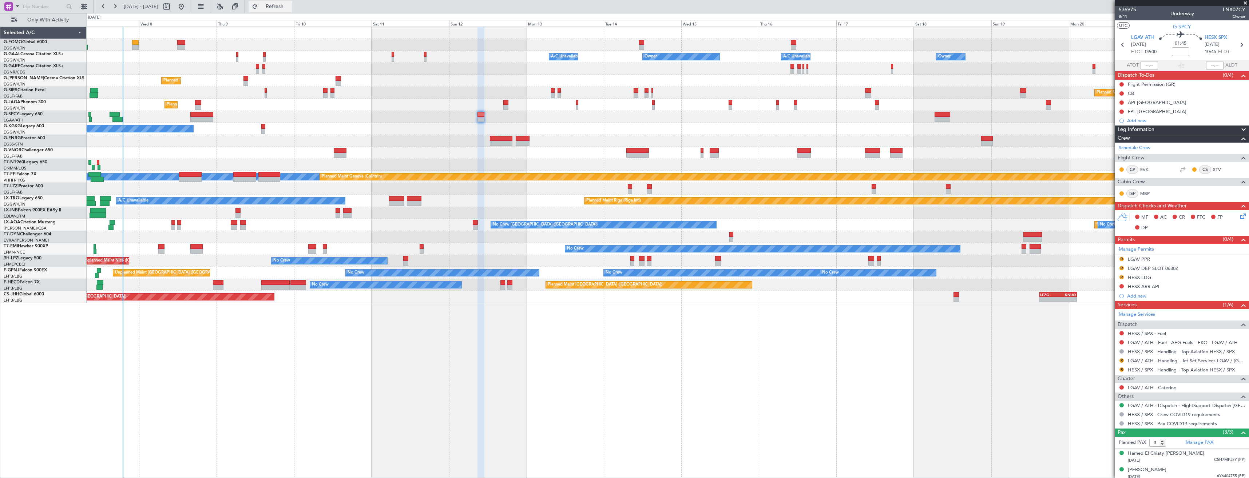
click at [271, 7] on button "Refresh" at bounding box center [270, 7] width 44 height 12
click at [1141, 371] on link "HESX / SPX - Handling - Top Aviation HESX / SPX" at bounding box center [1180, 370] width 107 height 6
click at [1137, 360] on link "LGAV / ATH - Handling - Jet Set Services LGAV / [GEOGRAPHIC_DATA]" at bounding box center [1186, 361] width 118 height 6
click at [287, 8] on span "Refresh" at bounding box center [274, 6] width 31 height 5
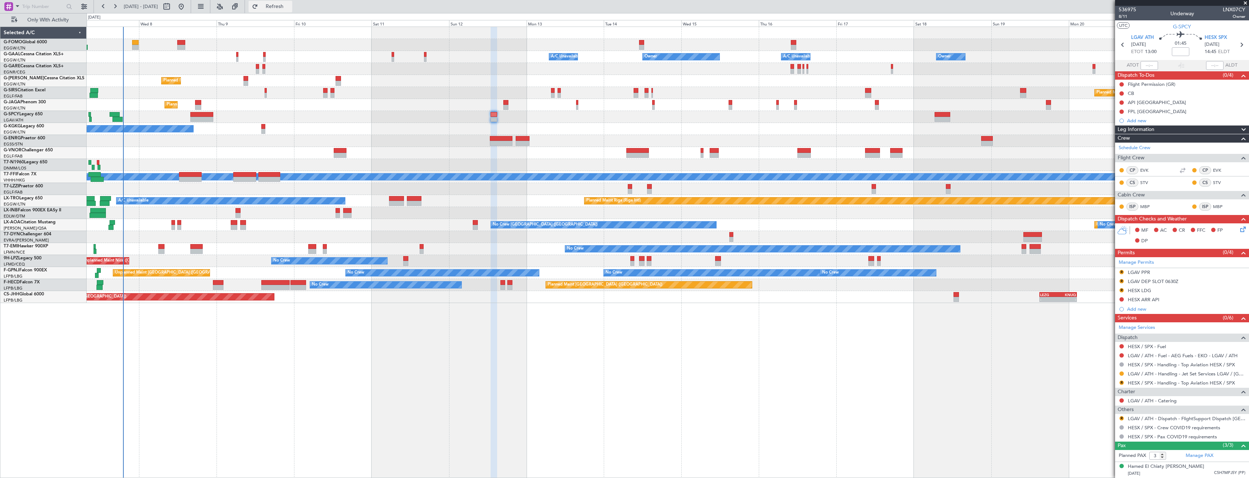
click at [290, 8] on span "Refresh" at bounding box center [274, 6] width 31 height 5
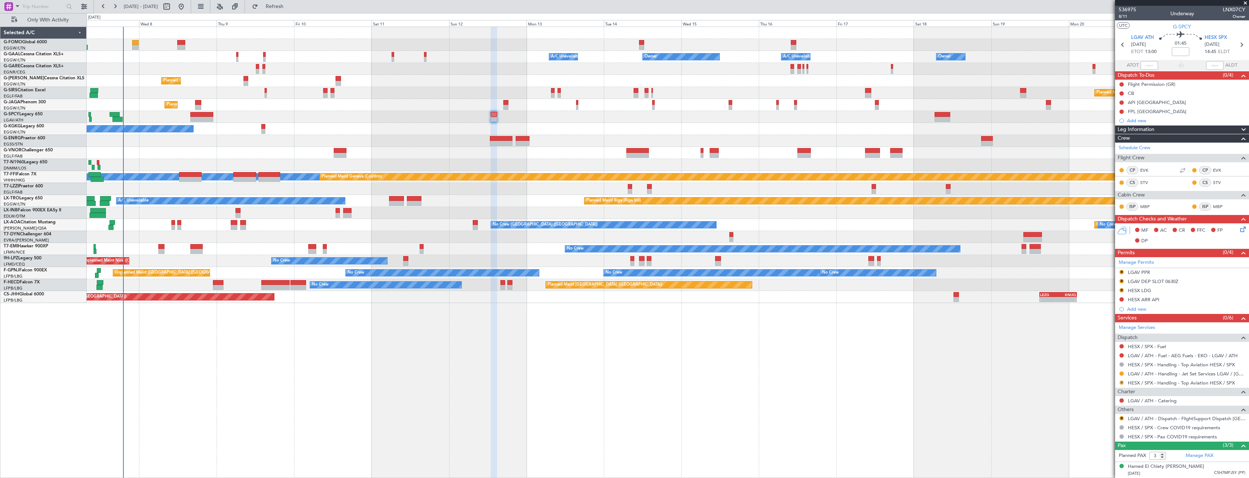
click at [1120, 381] on button "R" at bounding box center [1121, 383] width 4 height 4
click at [1103, 428] on span "Requested" at bounding box center [1100, 425] width 23 height 7
drag, startPoint x: 1123, startPoint y: 273, endPoint x: 1120, endPoint y: 281, distance: 8.4
click at [1123, 273] on button "R" at bounding box center [1121, 272] width 4 height 4
click at [1113, 302] on li "Requested" at bounding box center [1121, 304] width 84 height 11
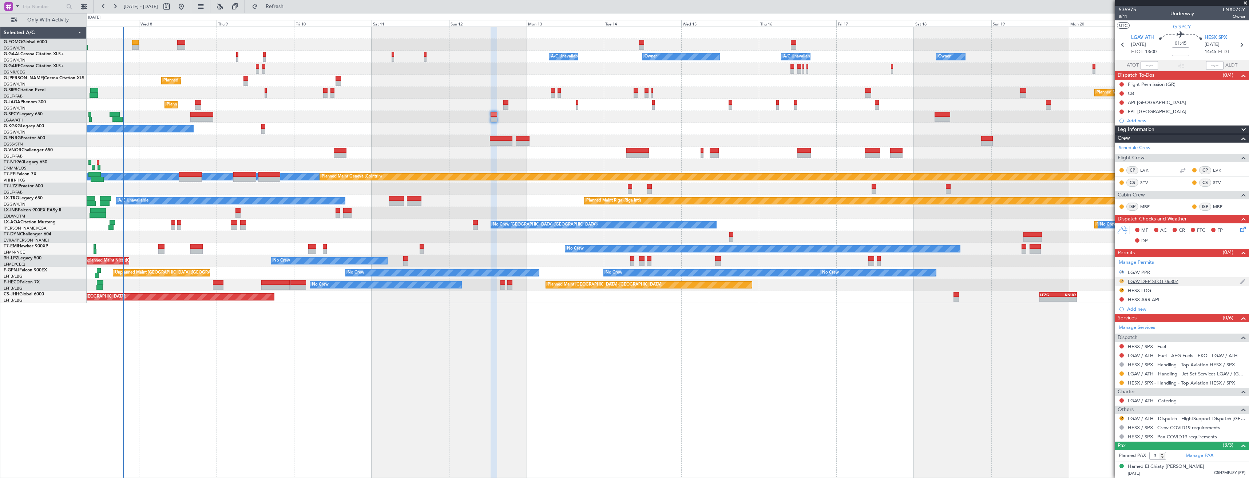
click at [1121, 282] on button "R" at bounding box center [1121, 281] width 4 height 4
click at [1114, 312] on li "Requested" at bounding box center [1121, 313] width 84 height 11
click at [1121, 289] on button "R" at bounding box center [1121, 290] width 4 height 4
click at [1109, 323] on span "Requested" at bounding box center [1100, 322] width 23 height 7
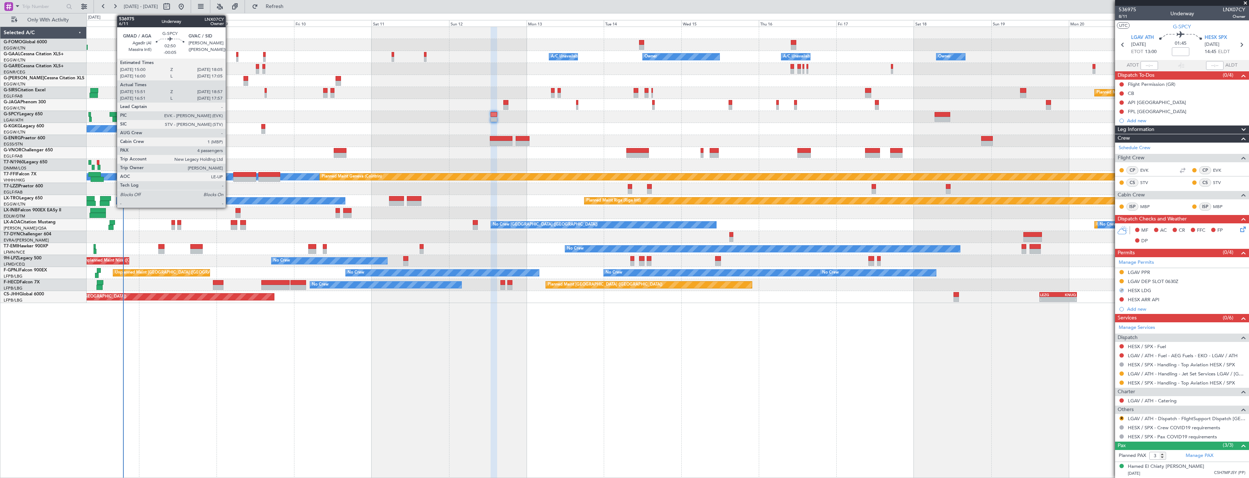
click at [113, 113] on div at bounding box center [115, 114] width 10 height 5
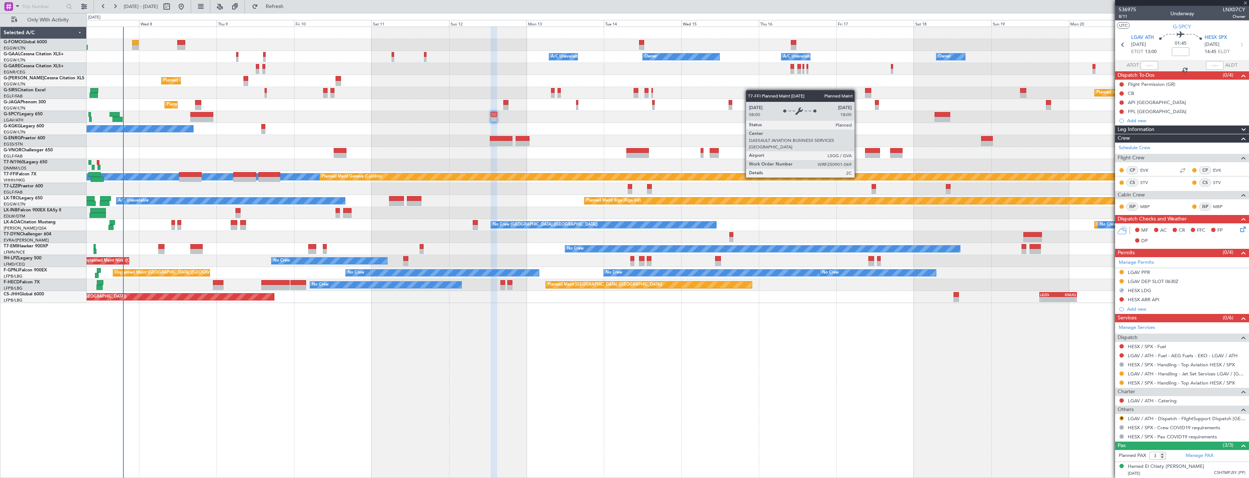
type input "-00:05"
type input "15:51"
type input "18:42"
type input "4"
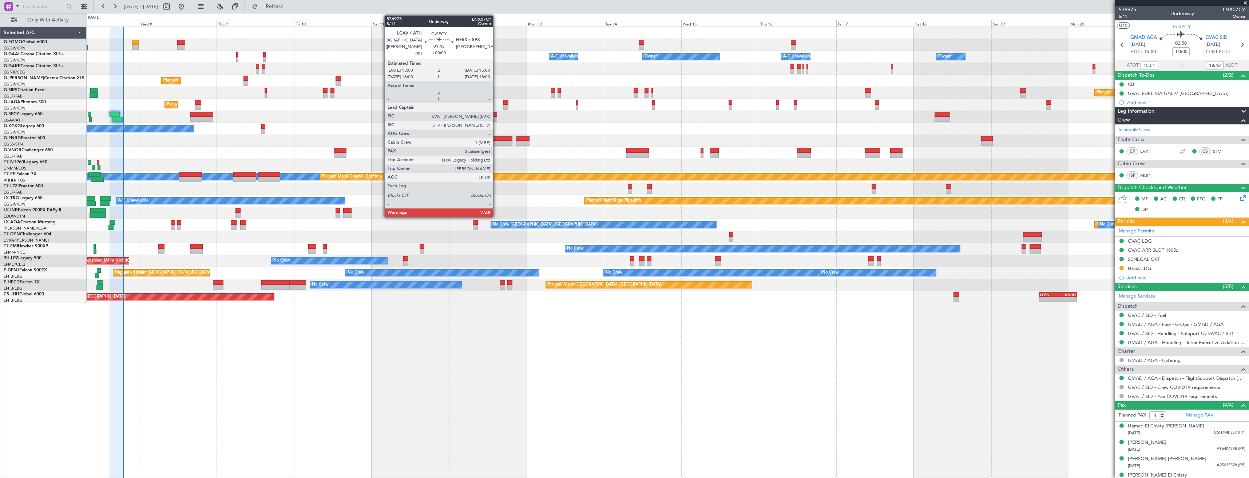
click at [496, 116] on div at bounding box center [493, 114] width 7 height 5
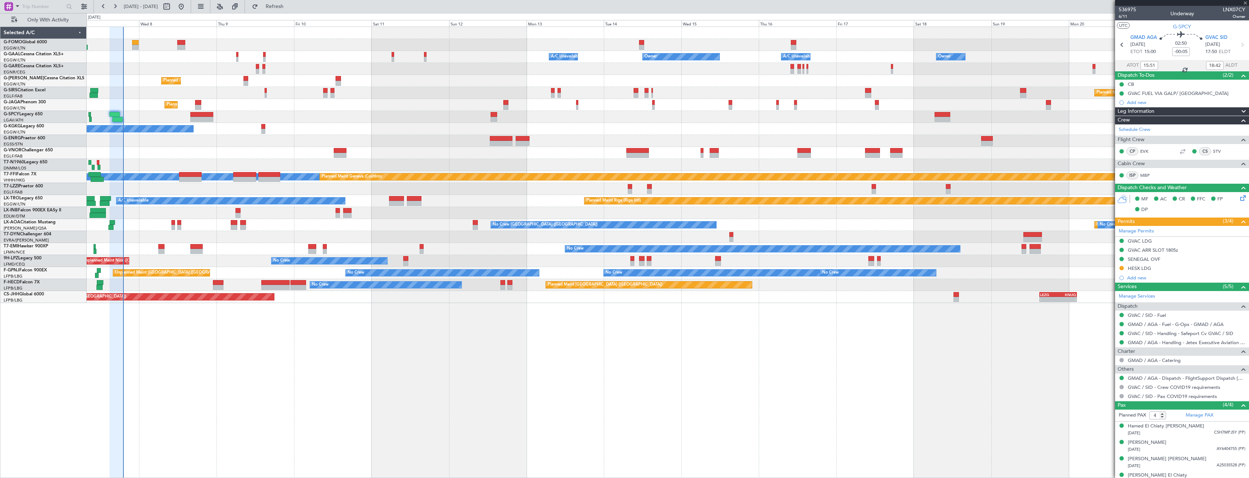
type input "3"
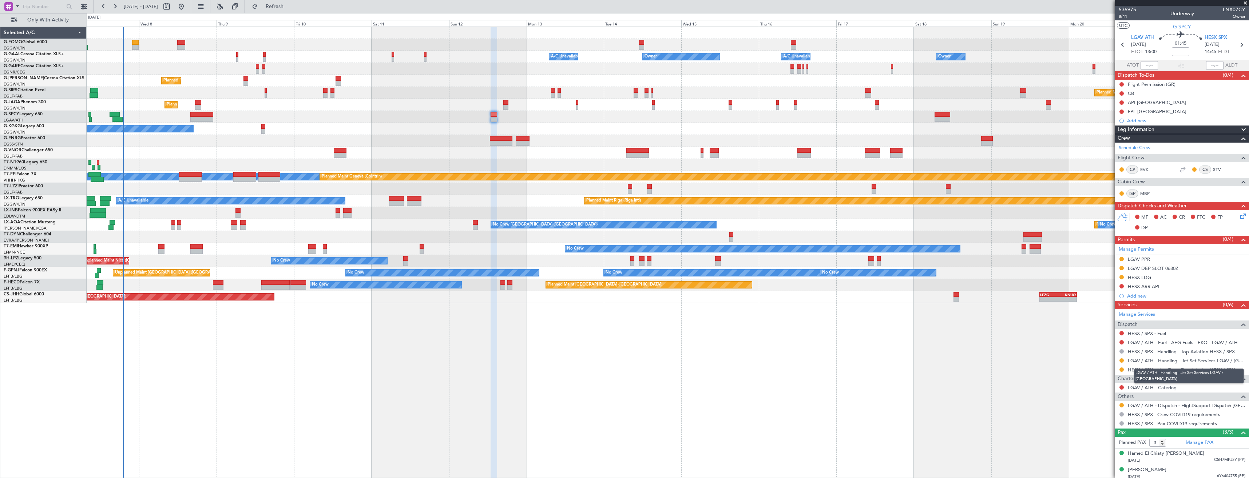
click at [1161, 362] on link "LGAV / ATH - Handling - Jet Set Services LGAV / [GEOGRAPHIC_DATA]" at bounding box center [1186, 361] width 118 height 6
click at [1139, 371] on link "HESX / SPX - Handling - Top Aviation HESX / SPX" at bounding box center [1180, 370] width 107 height 6
click at [277, 10] on button "Refresh" at bounding box center [270, 7] width 44 height 12
click at [1187, 271] on div "LGAV DEP SLOT 0630Z" at bounding box center [1182, 268] width 134 height 9
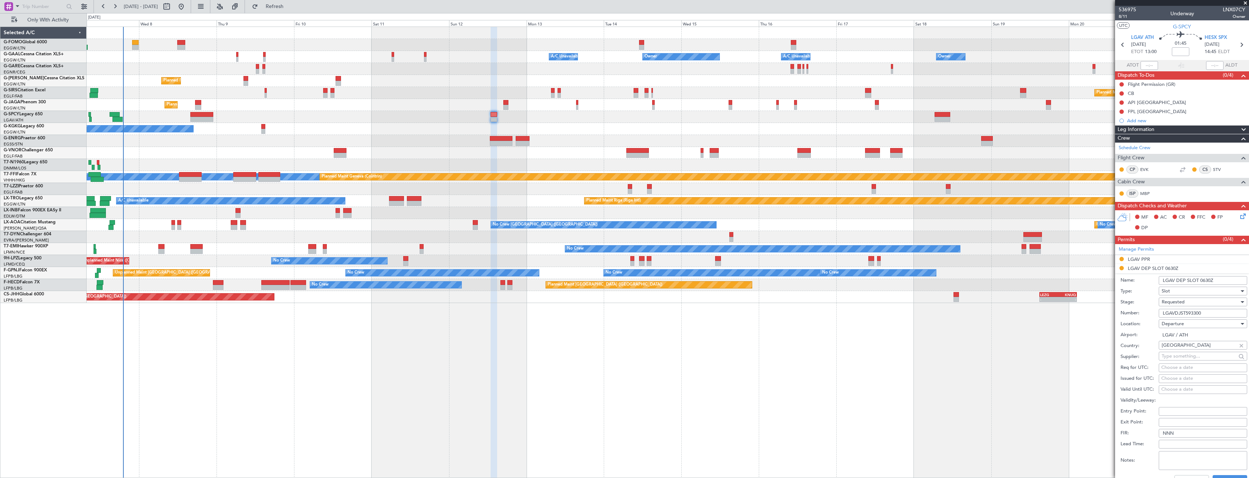
click at [1209, 281] on input "LGAV DEP SLOT 0630Z" at bounding box center [1202, 280] width 88 height 9
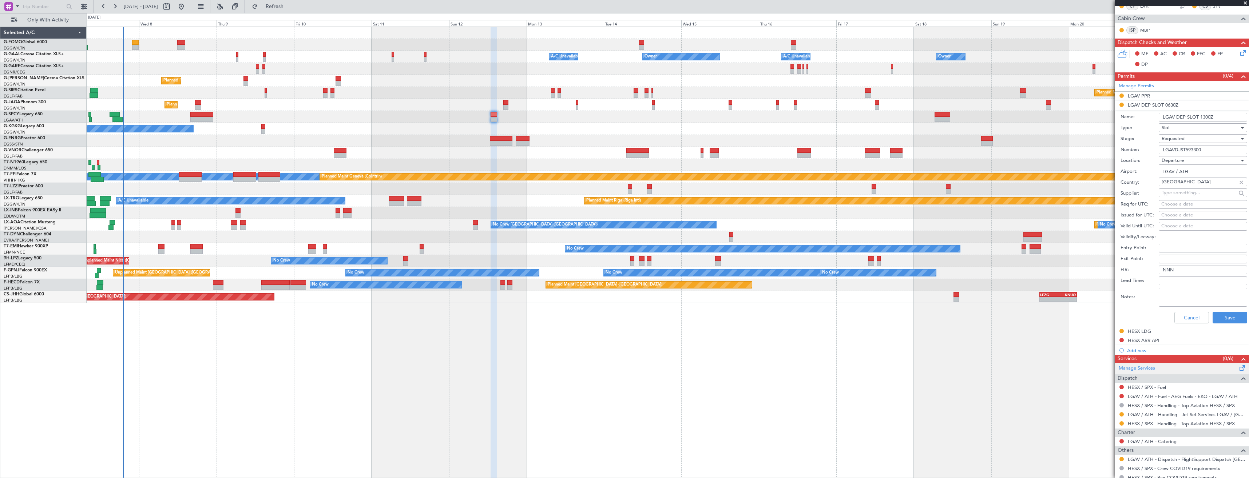
scroll to position [218, 0]
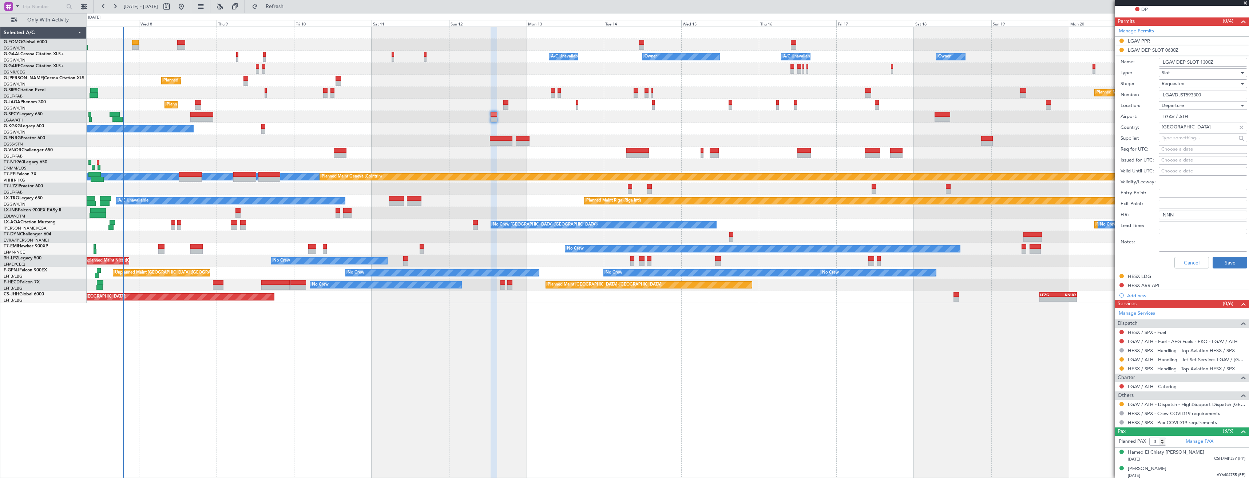
type input "LGAV DEP SLOT 1300Z"
click at [1222, 261] on button "Save" at bounding box center [1229, 263] width 35 height 12
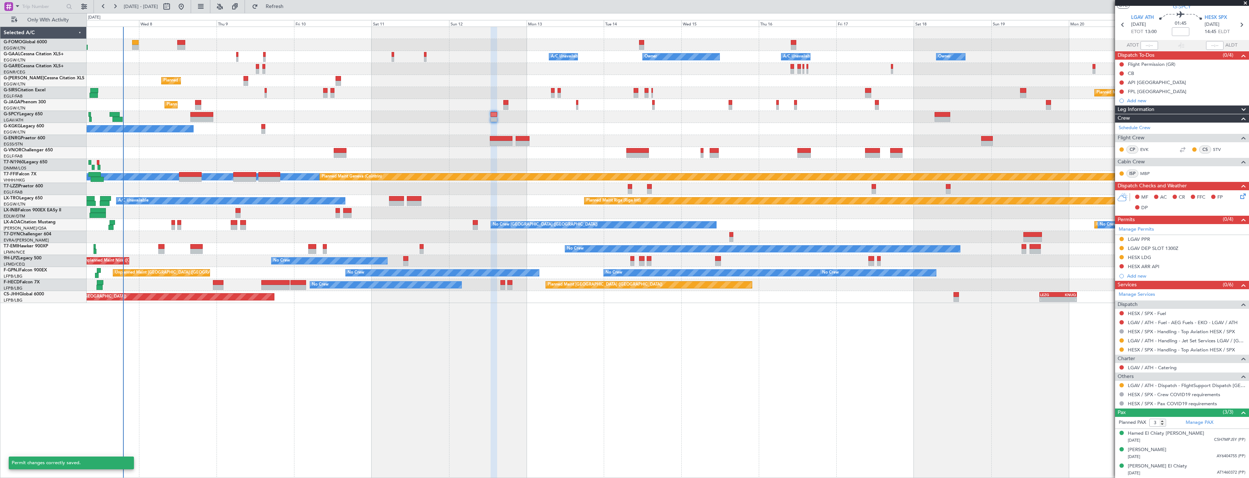
scroll to position [20, 0]
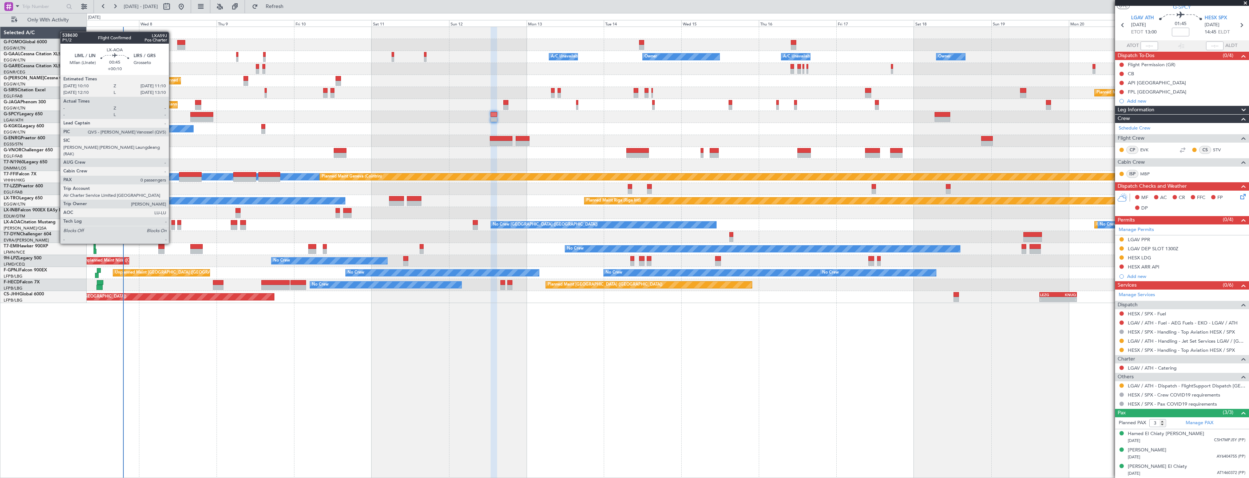
click at [172, 223] on div at bounding box center [172, 222] width 3 height 5
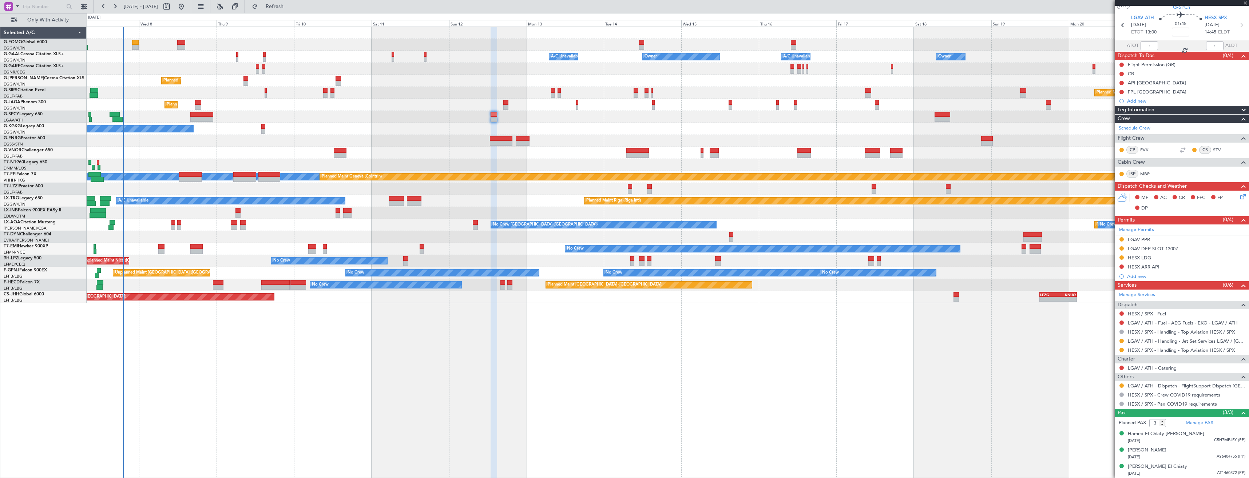
type input "+00:10"
type input "0"
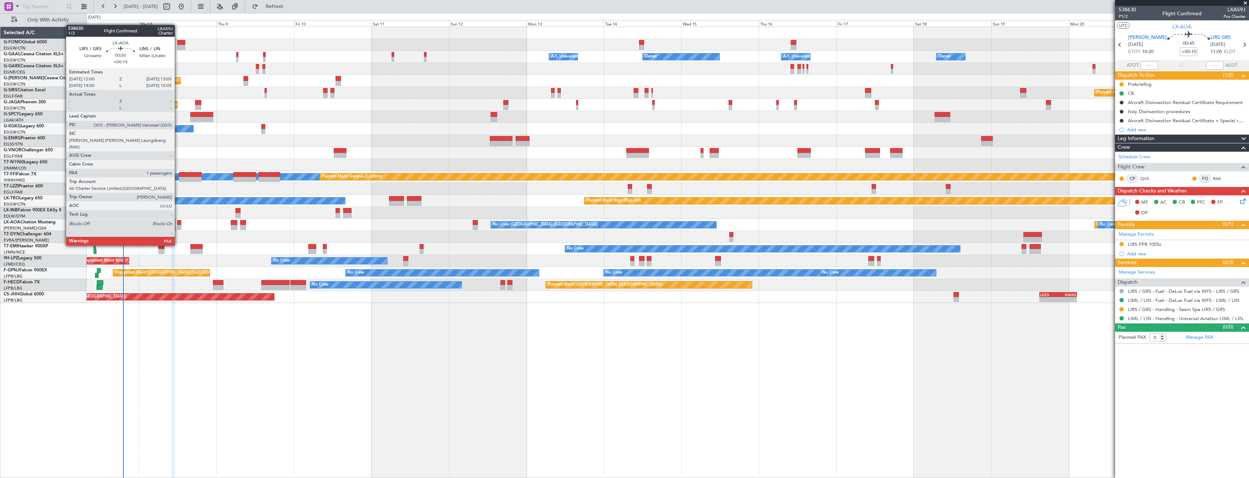
click at [178, 225] on div at bounding box center [179, 227] width 4 height 5
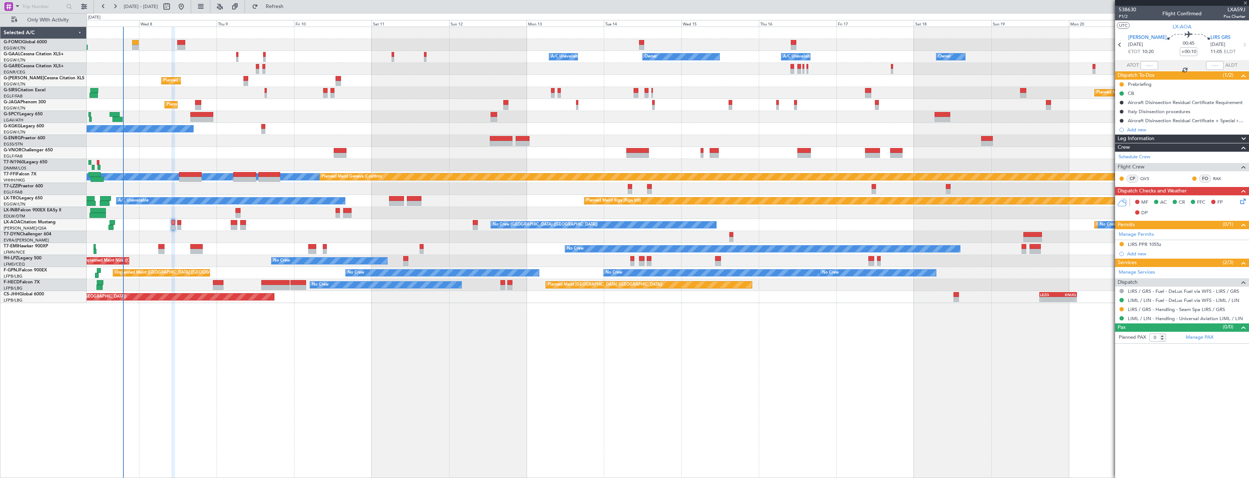
type input "+00:15"
type input "1"
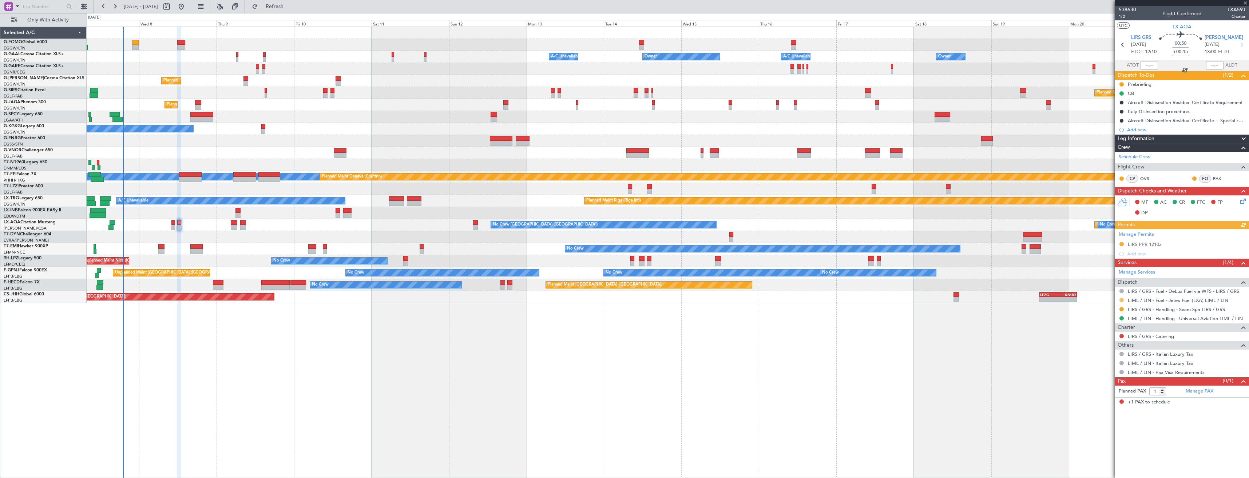
click at [1122, 298] on button at bounding box center [1121, 300] width 4 height 4
click at [1101, 388] on span "Confirmed" at bounding box center [1100, 386] width 23 height 7
click at [1243, 44] on icon at bounding box center [1240, 44] width 9 height 9
type input "+00:25"
type input "0"
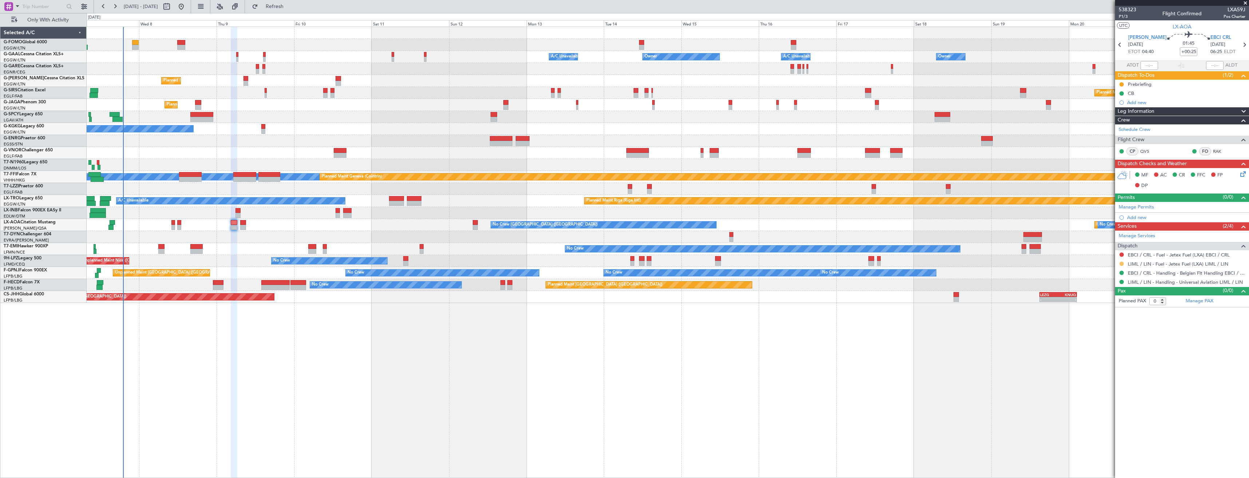
click at [1123, 264] on button at bounding box center [1121, 264] width 4 height 4
click at [1099, 349] on span "Confirmed" at bounding box center [1100, 350] width 23 height 7
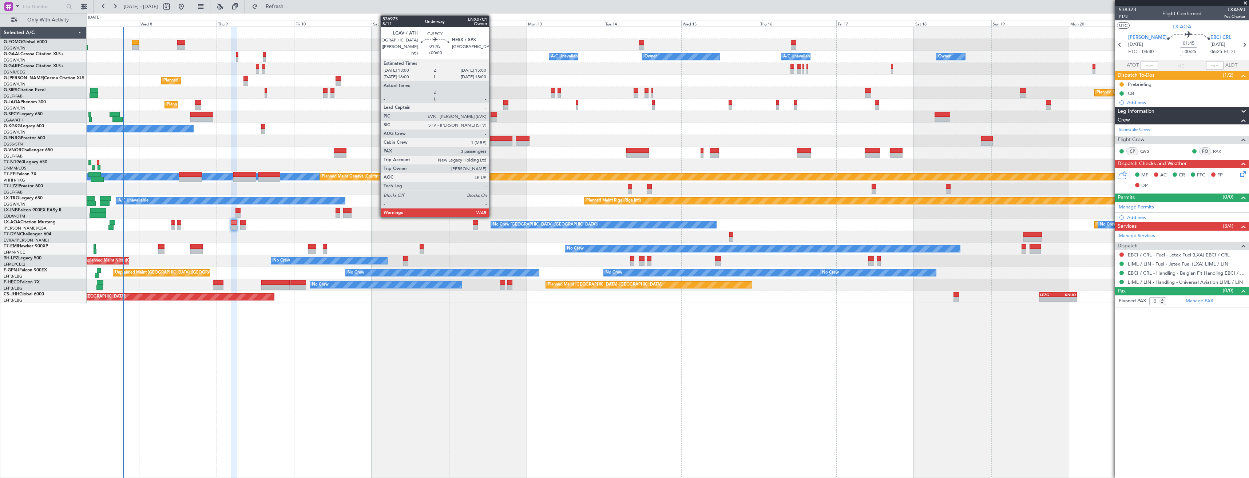
click at [492, 118] on div at bounding box center [493, 119] width 7 height 5
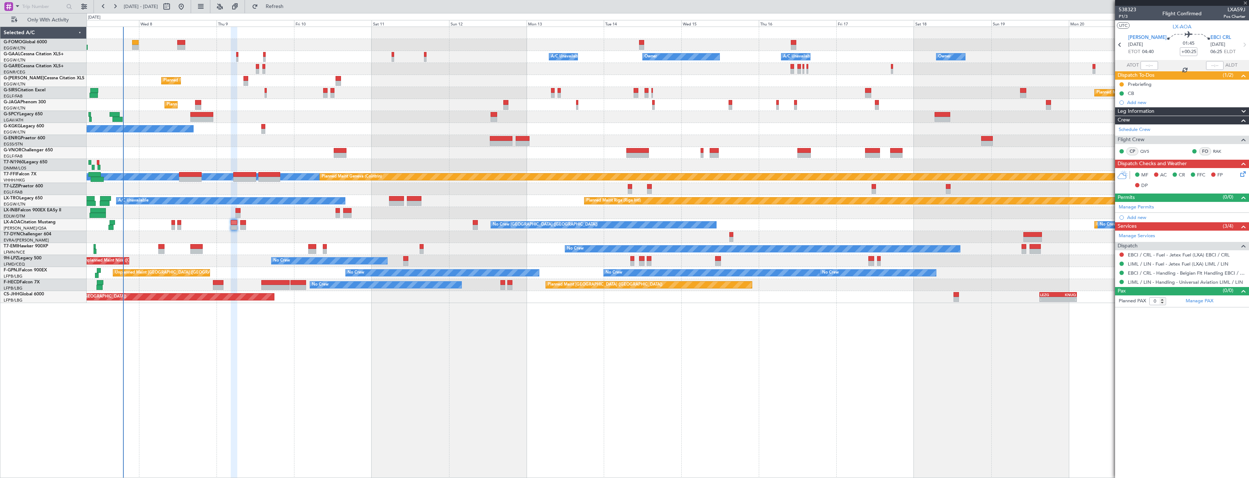
type input "3"
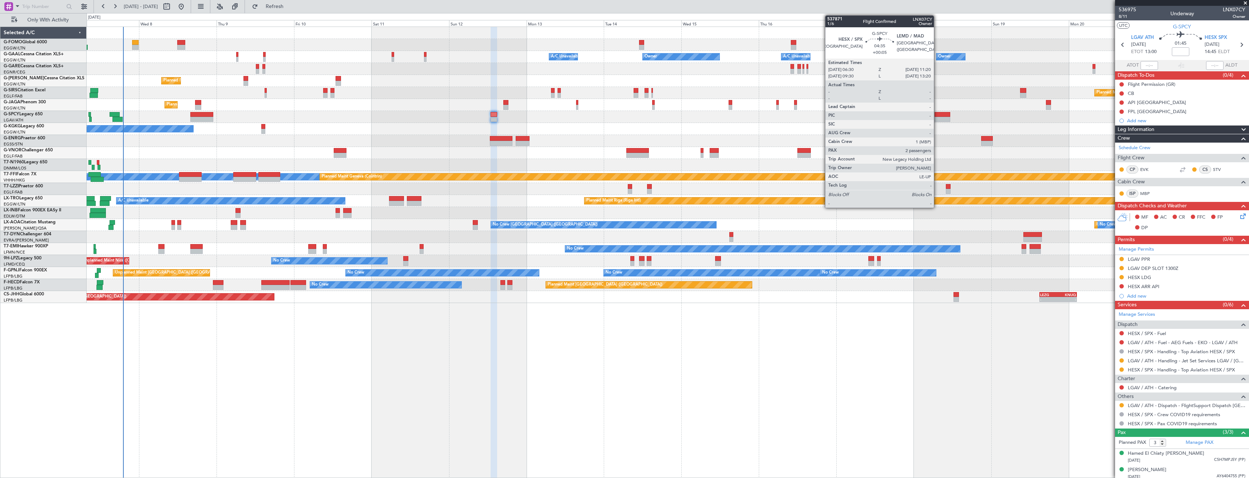
click at [937, 116] on div at bounding box center [942, 114] width 16 height 5
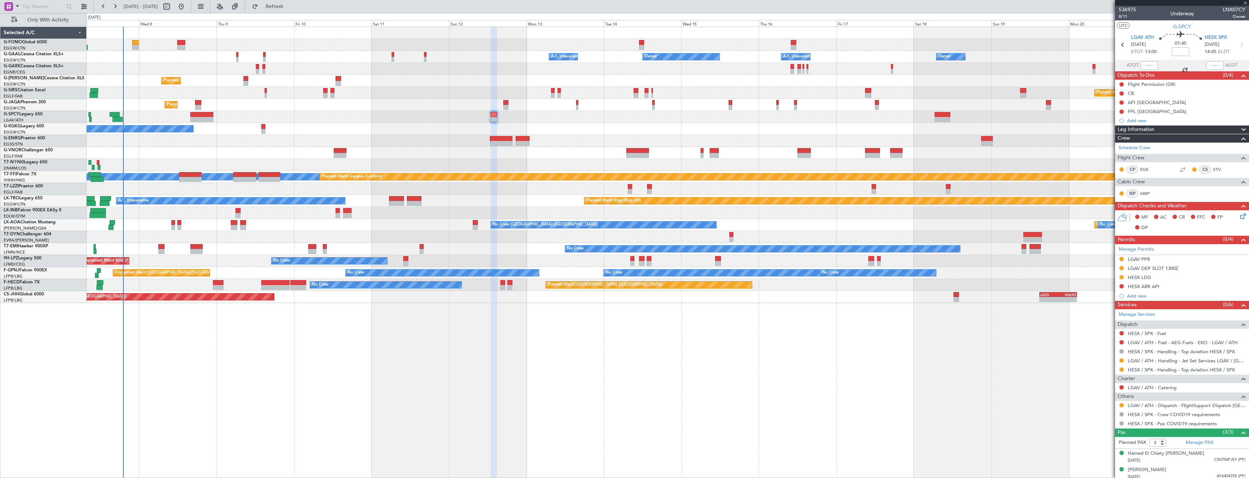
type input "+00:05"
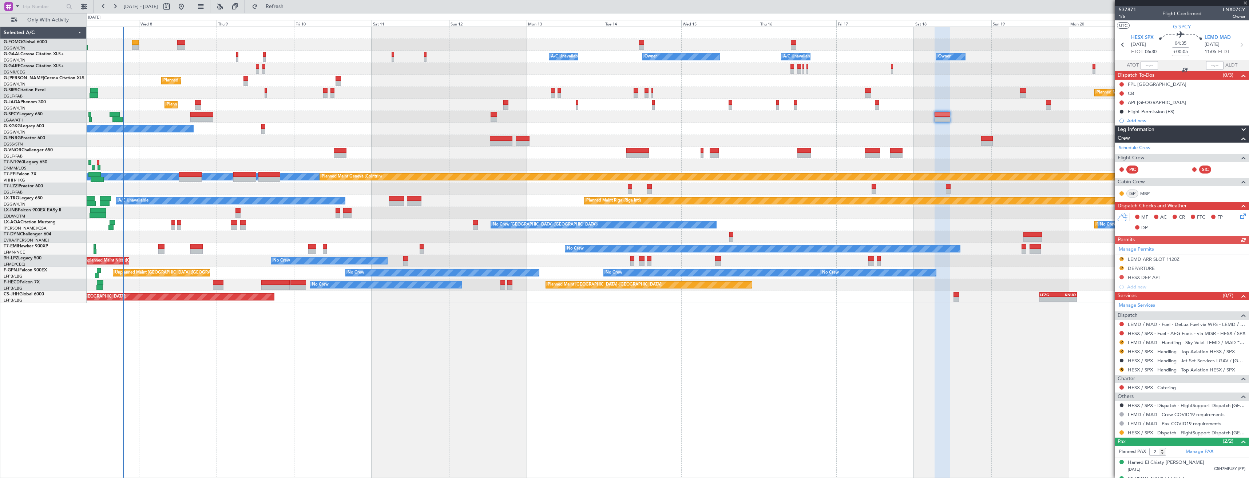
click at [1245, 3] on div at bounding box center [1182, 3] width 134 height 6
drag, startPoint x: 1244, startPoint y: 3, endPoint x: 1059, endPoint y: 1, distance: 184.1
click at [1244, 3] on span at bounding box center [1244, 3] width 7 height 7
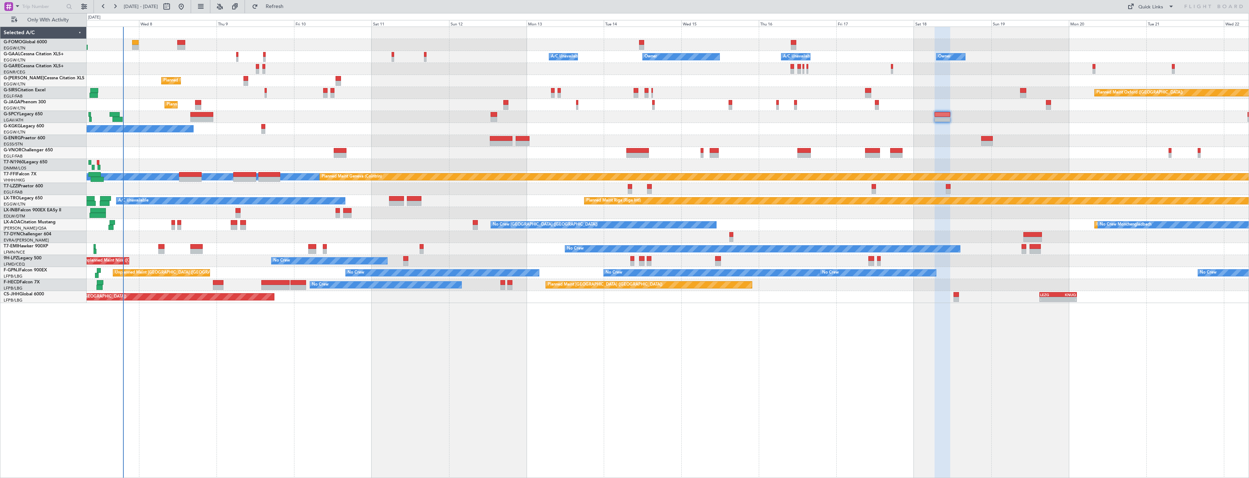
type input "0"
click at [283, 3] on button "Refresh" at bounding box center [270, 7] width 44 height 12
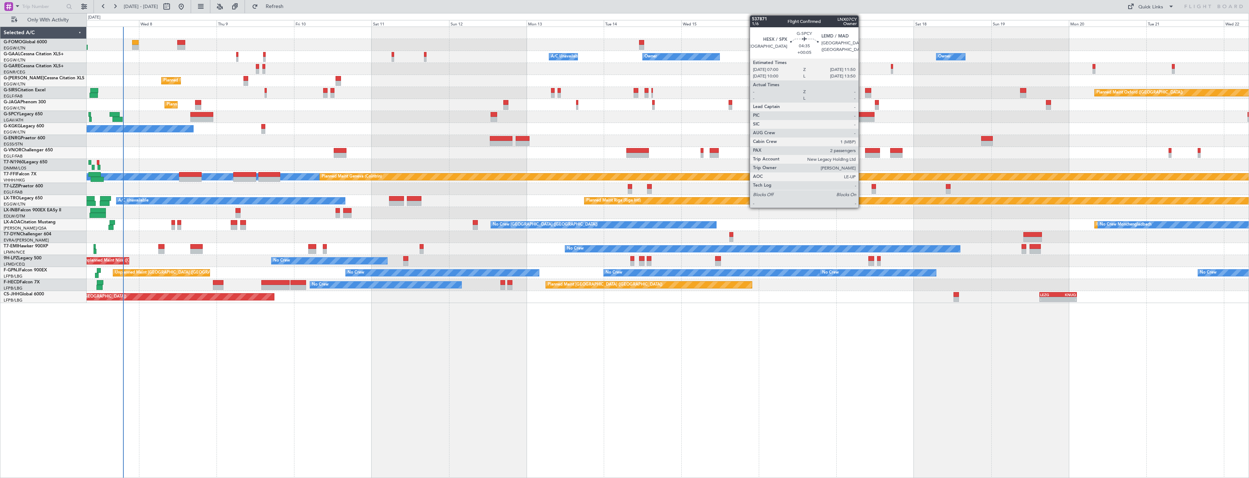
click at [862, 119] on div at bounding box center [866, 119] width 16 height 5
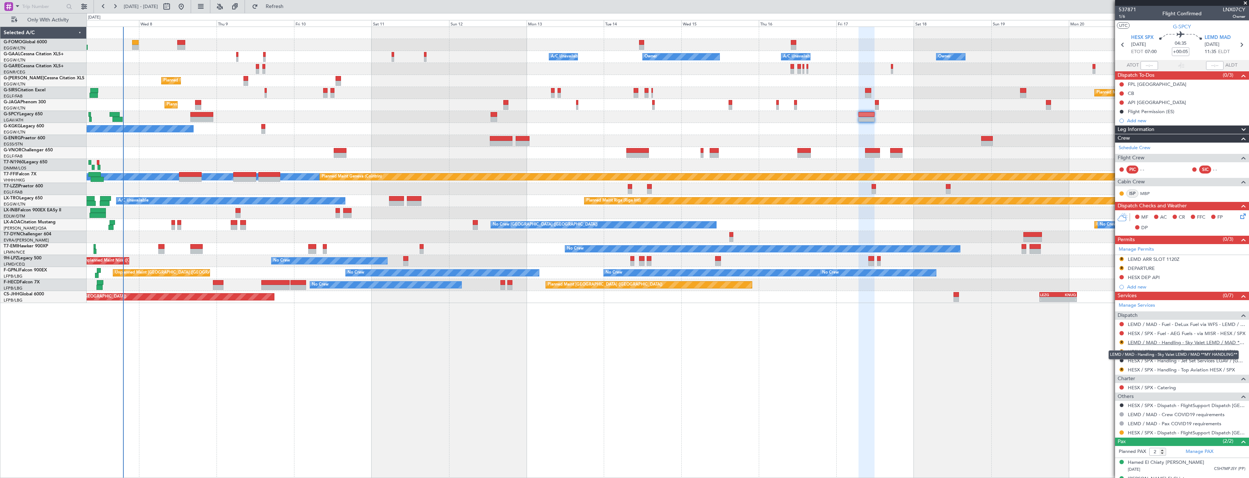
click at [1154, 342] on link "LEMD / MAD - Handling - Sky Valet LEMD / MAD **MY HANDLING**" at bounding box center [1186, 342] width 118 height 6
click at [290, 5] on span "Refresh" at bounding box center [274, 6] width 31 height 5
click at [1146, 351] on link "HESX / SPX - Handling - Top Aviation HESX / SPX" at bounding box center [1180, 352] width 107 height 6
click at [1181, 260] on div "R LEMD ARR SLOT 1120Z" at bounding box center [1182, 259] width 134 height 9
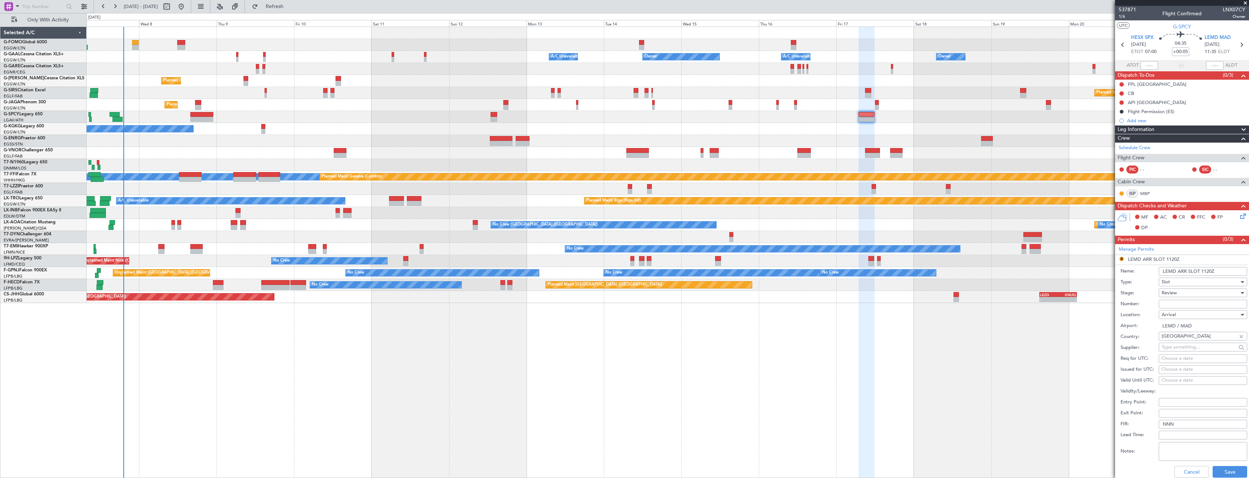
click at [1207, 271] on input "LEMD ARR SLOT 1120Z" at bounding box center [1202, 271] width 88 height 9
type input "LEMD ARR SLOT 1130Z"
click at [1190, 292] on div "Review" at bounding box center [1199, 292] width 77 height 11
drag, startPoint x: 1185, startPoint y: 342, endPoint x: 1189, endPoint y: 340, distance: 4.9
click at [1186, 341] on span "Requested" at bounding box center [1200, 340] width 76 height 11
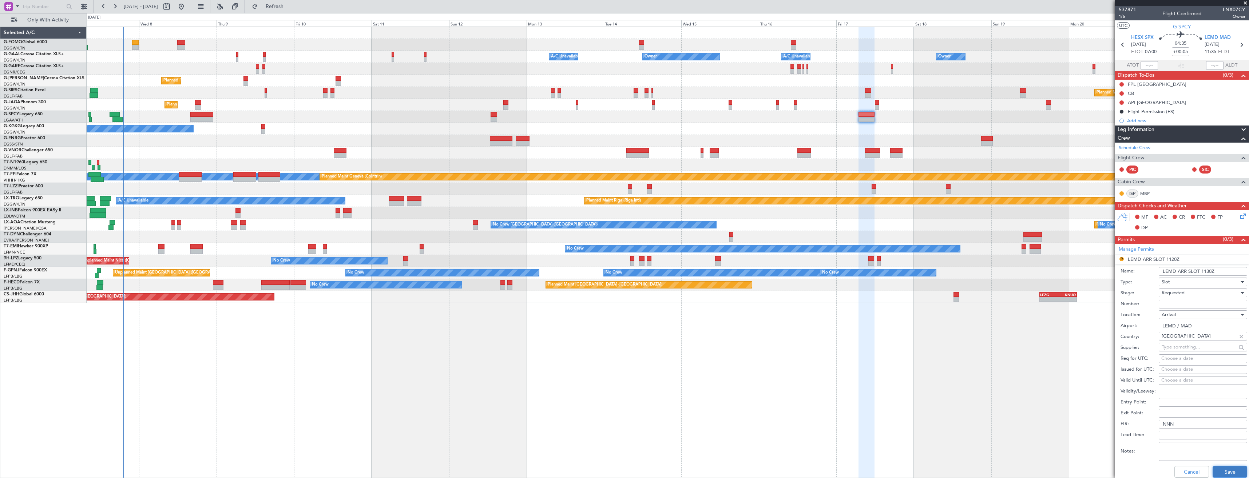
click at [1226, 470] on button "Save" at bounding box center [1229, 472] width 35 height 12
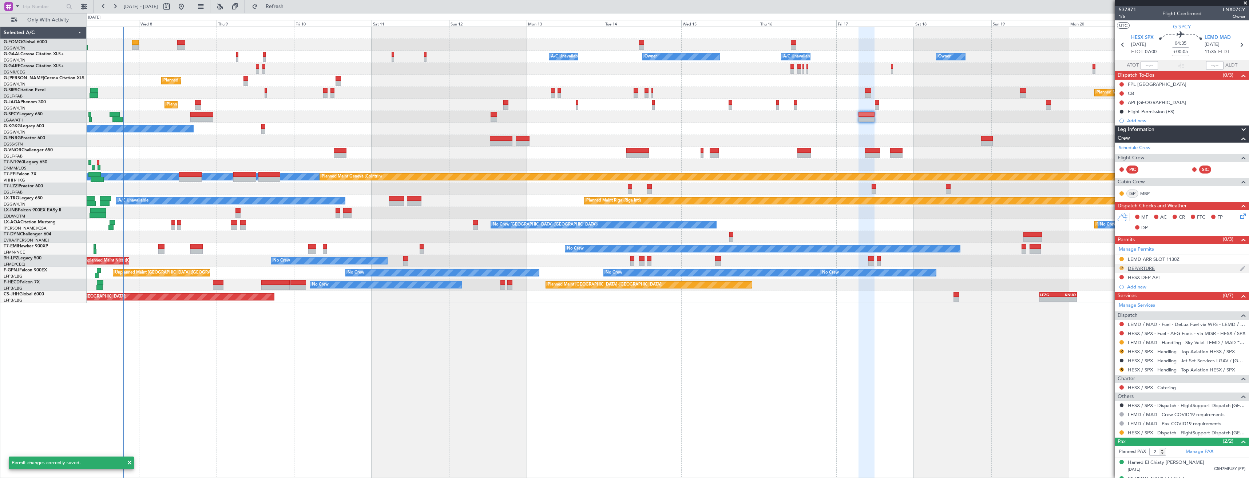
click at [1121, 269] on button "R" at bounding box center [1121, 268] width 4 height 4
click at [1111, 298] on span "Requested" at bounding box center [1100, 300] width 23 height 7
click at [292, 11] on button "Refresh" at bounding box center [270, 7] width 44 height 12
click at [1123, 369] on button "R" at bounding box center [1121, 369] width 4 height 4
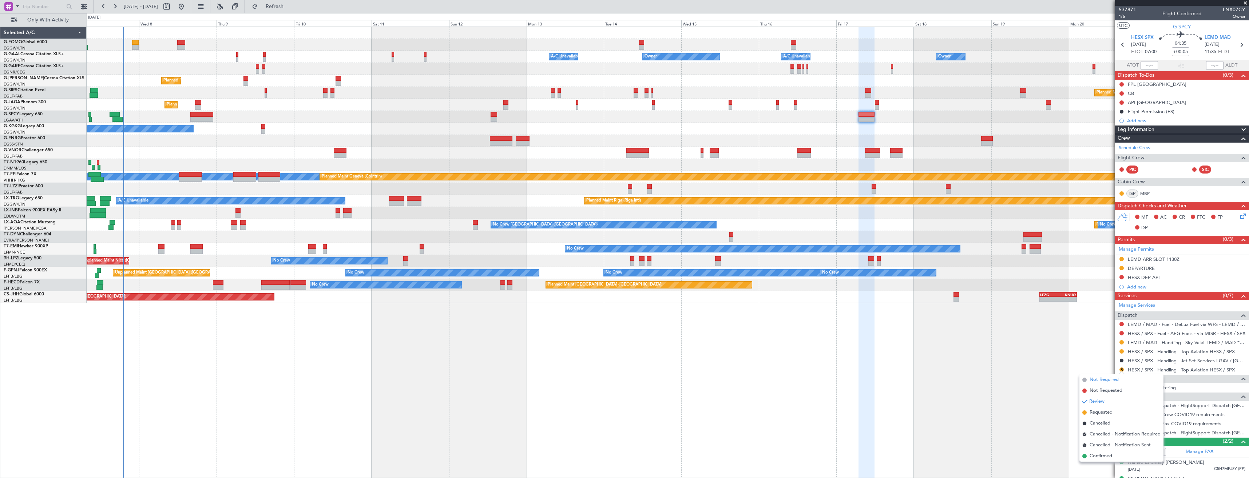
click at [1102, 378] on span "Not Required" at bounding box center [1103, 379] width 29 height 7
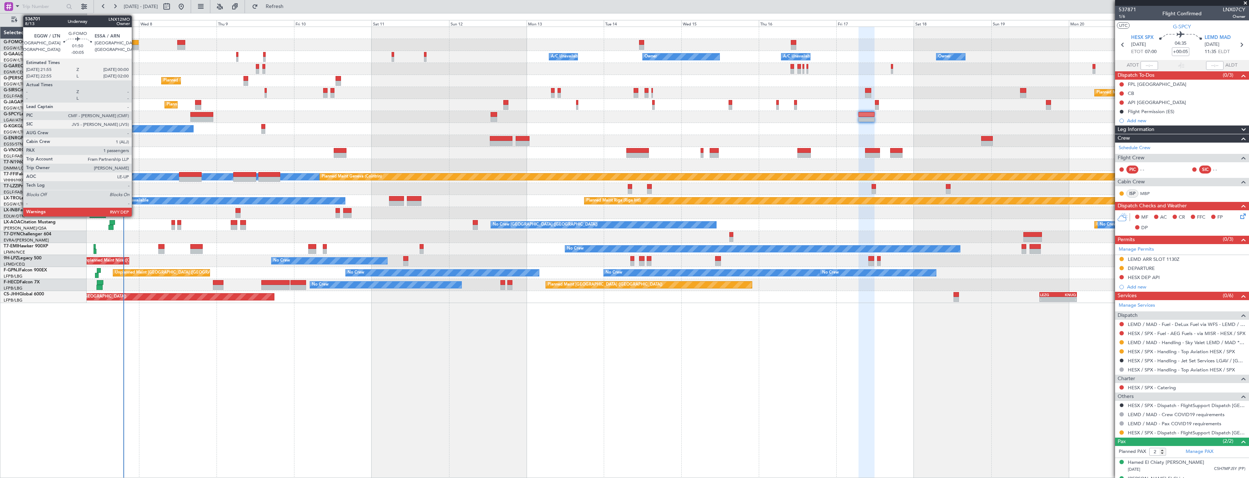
click at [135, 46] on div at bounding box center [135, 47] width 7 height 5
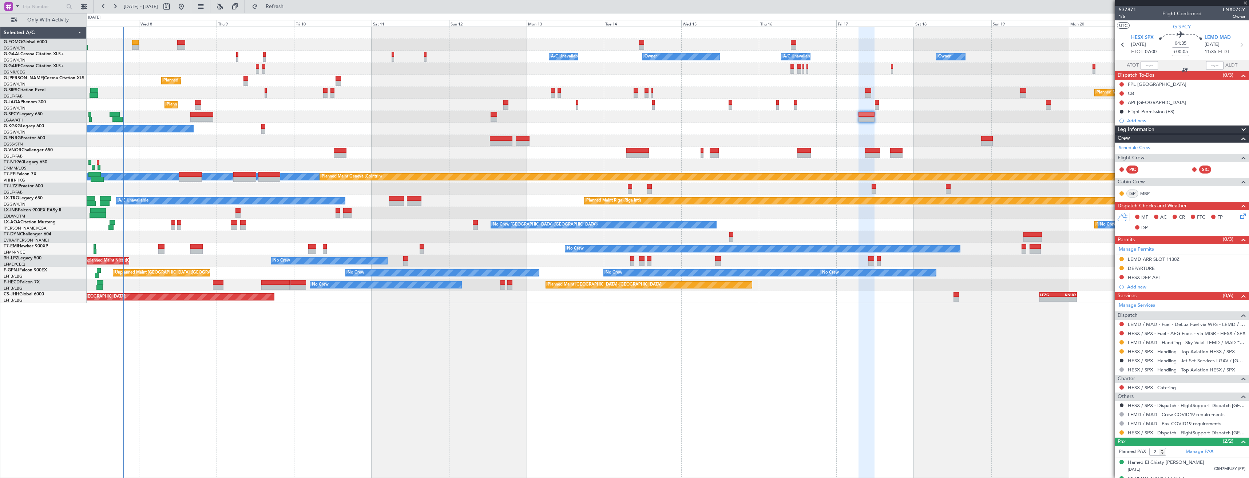
type input "-00:05"
type input "1"
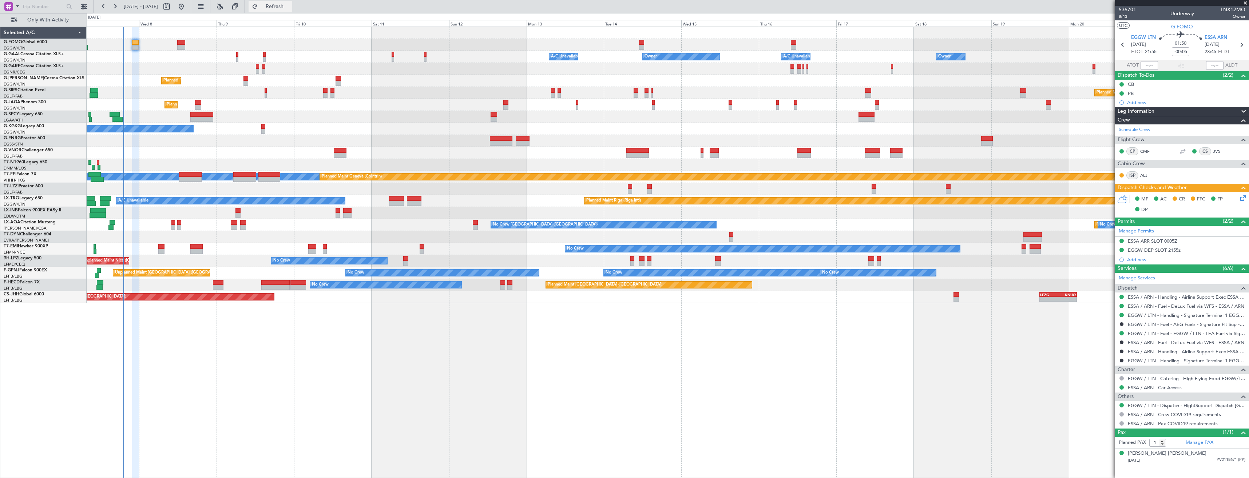
click at [290, 5] on span "Refresh" at bounding box center [274, 6] width 31 height 5
click at [1121, 295] on button at bounding box center [1121, 297] width 4 height 4
click at [1097, 347] on span "Cancelled" at bounding box center [1099, 350] width 21 height 7
click at [1120, 305] on button at bounding box center [1121, 306] width 4 height 4
drag, startPoint x: 1099, startPoint y: 362, endPoint x: 1100, endPoint y: 349, distance: 12.4
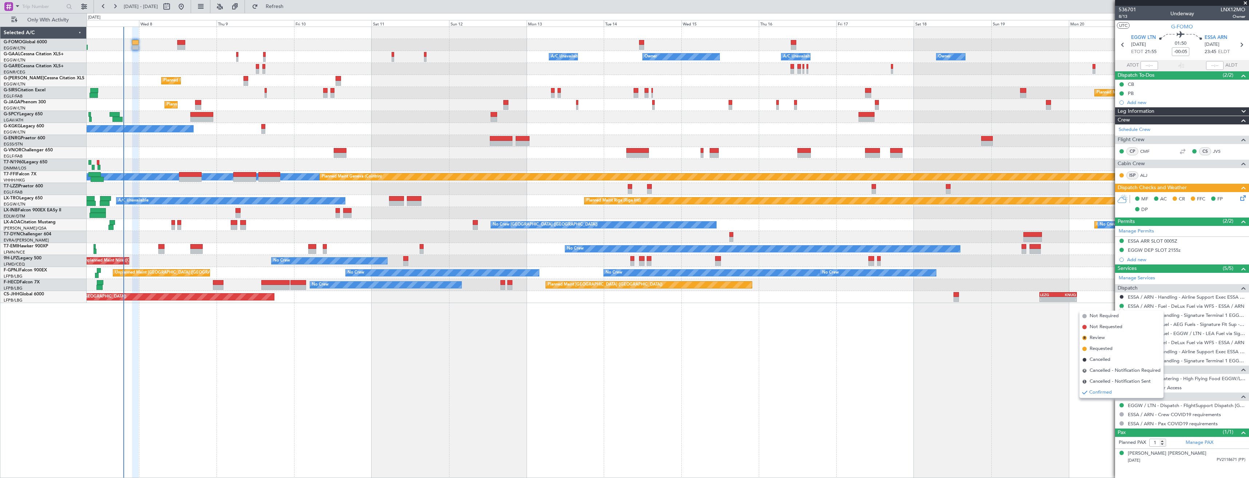
click at [1099, 361] on span "Cancelled" at bounding box center [1099, 359] width 21 height 7
click at [1122, 297] on button at bounding box center [1121, 297] width 4 height 4
click at [1090, 383] on span "Confirmed" at bounding box center [1100, 383] width 23 height 7
click at [1123, 307] on button at bounding box center [1121, 306] width 4 height 4
click at [1106, 315] on mat-tooltip-component "Cancelled" at bounding box center [1121, 317] width 31 height 19
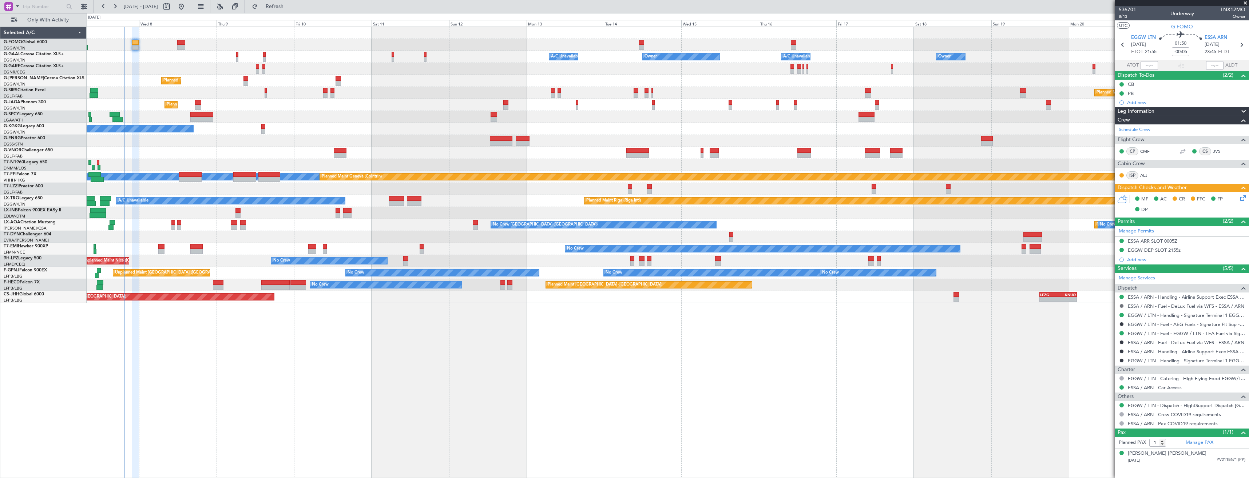
click at [1121, 306] on button at bounding box center [1121, 306] width 4 height 4
click at [1095, 316] on span "Not Required" at bounding box center [1103, 316] width 29 height 7
click at [1239, 41] on icon at bounding box center [1240, 44] width 9 height 9
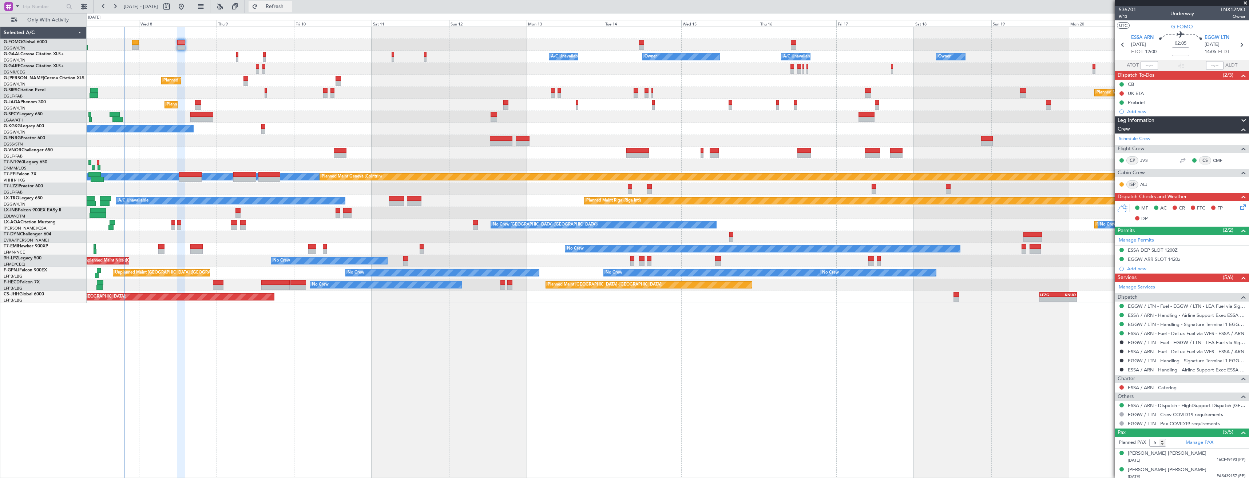
click at [290, 8] on span "Refresh" at bounding box center [274, 6] width 31 height 5
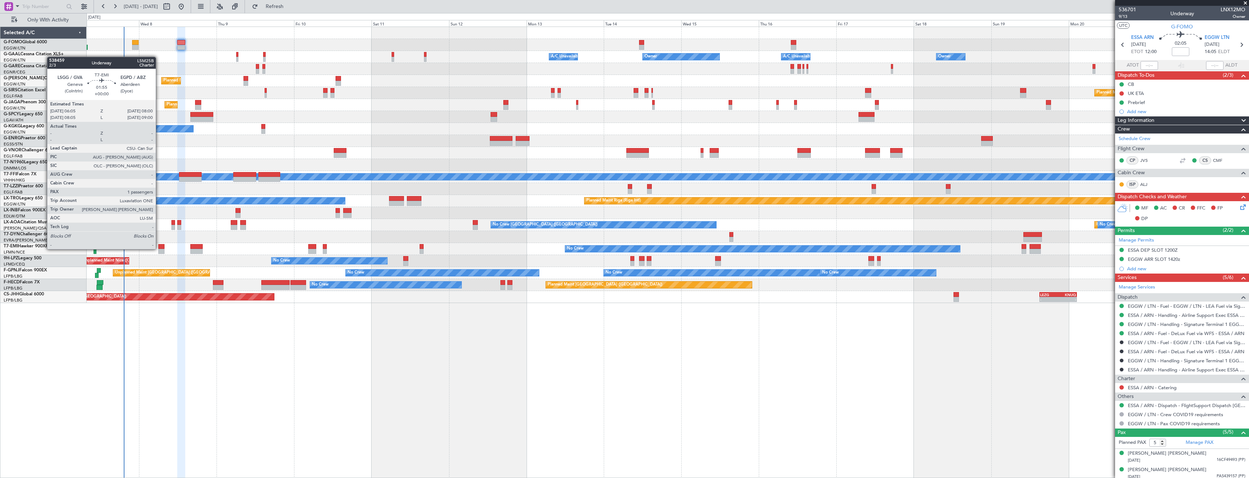
click at [159, 248] on div at bounding box center [161, 246] width 7 height 5
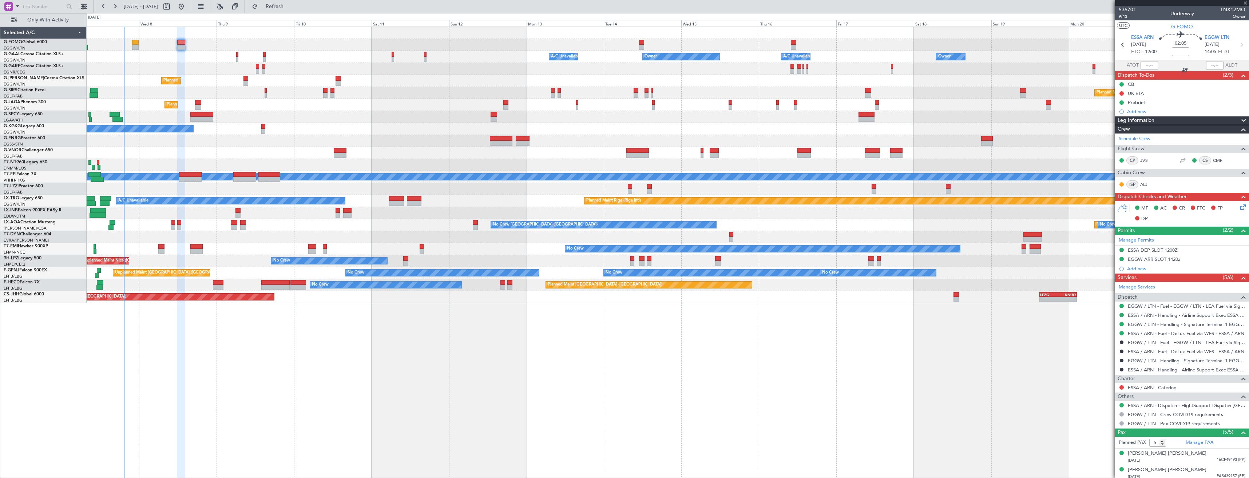
type input "1"
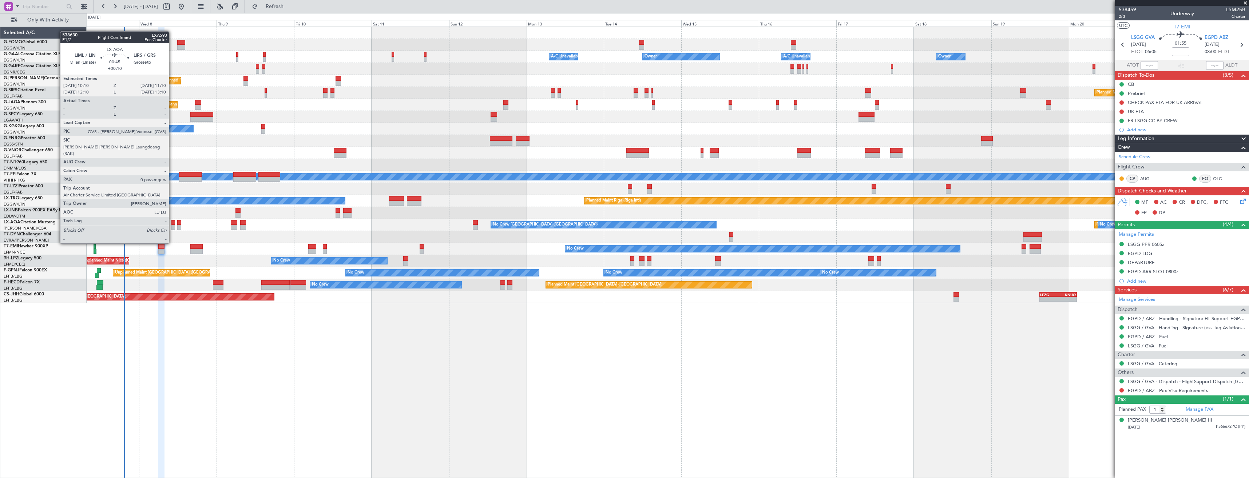
click at [172, 223] on div at bounding box center [172, 222] width 3 height 5
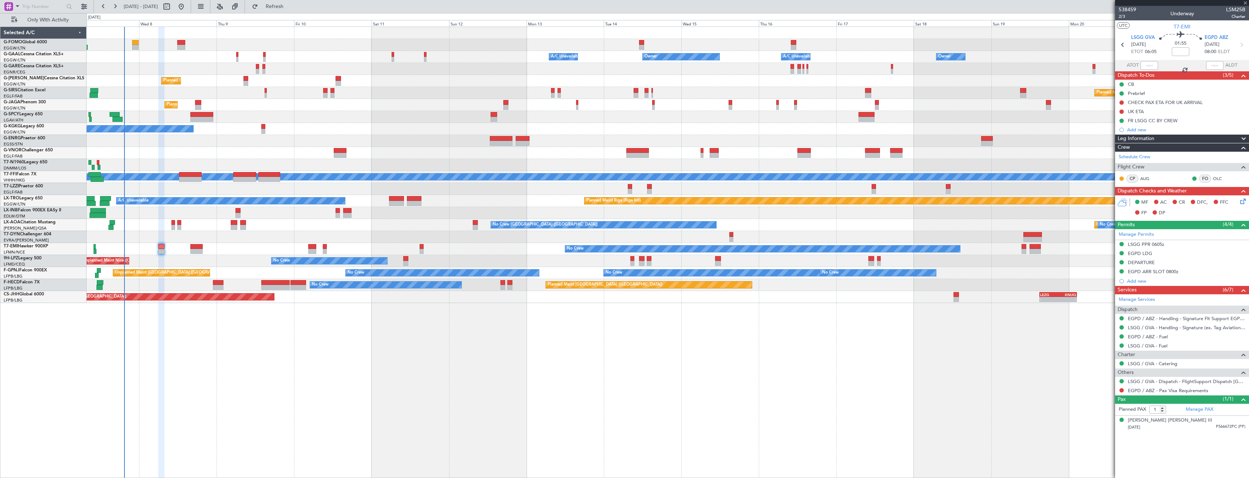
type input "+00:10"
type input "0"
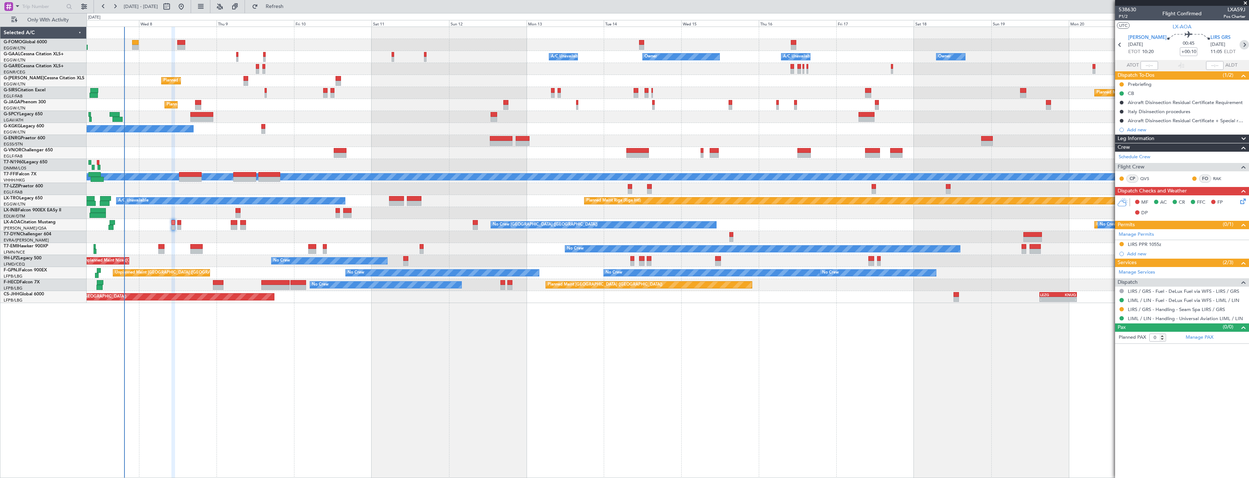
click at [1239, 47] on icon at bounding box center [1243, 44] width 9 height 9
type input "+00:15"
type input "1"
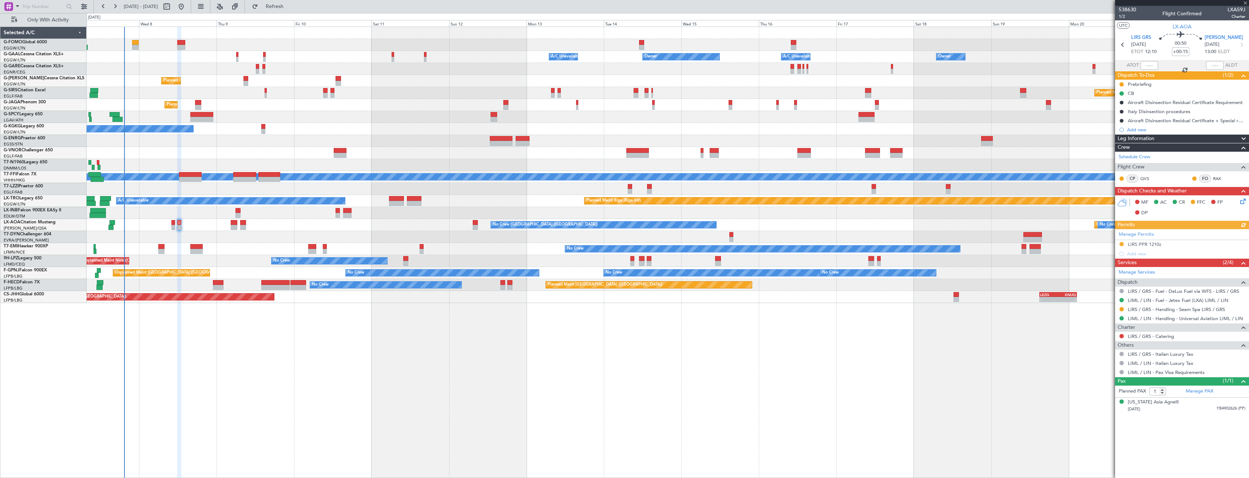
click at [1241, 45] on icon at bounding box center [1240, 44] width 9 height 9
type input "+00:25"
type input "0"
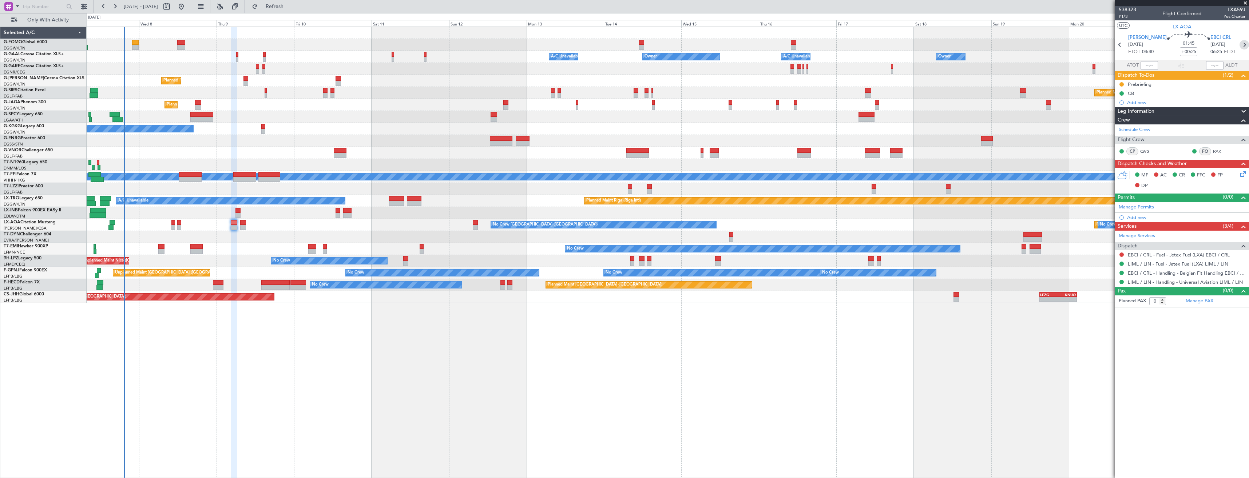
click at [1241, 46] on icon at bounding box center [1243, 44] width 9 height 9
type input "+00:15"
type input "2"
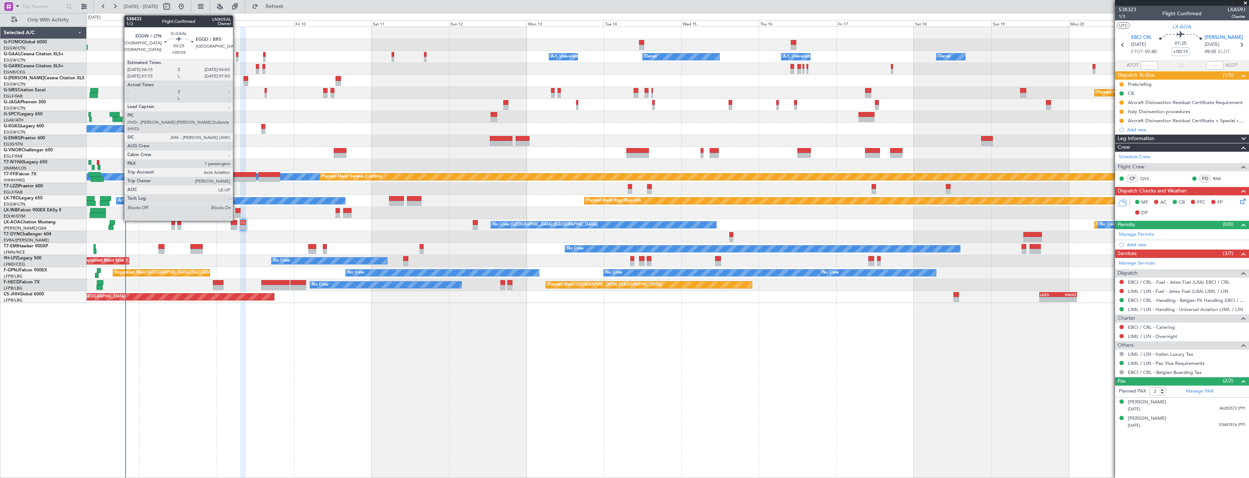
click at [236, 56] on div at bounding box center [237, 54] width 2 height 5
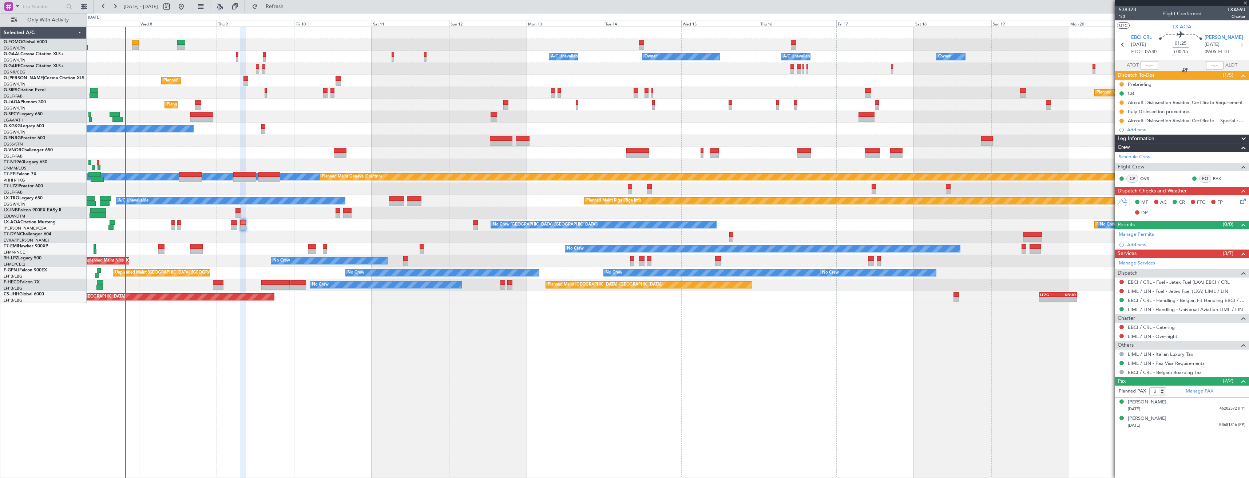
type input "+00:05"
type input "1"
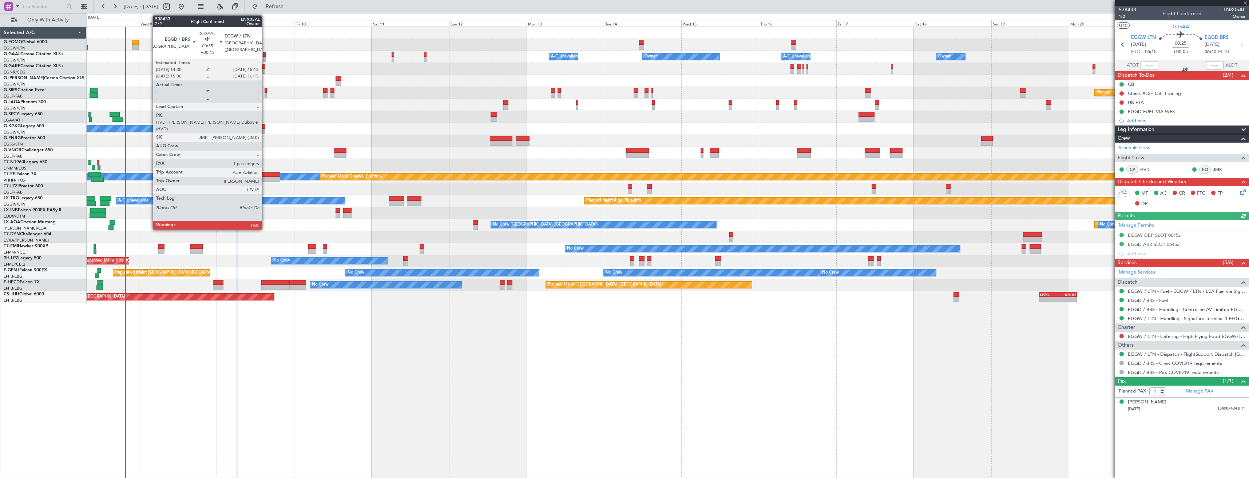
click at [265, 53] on div at bounding box center [264, 54] width 3 height 5
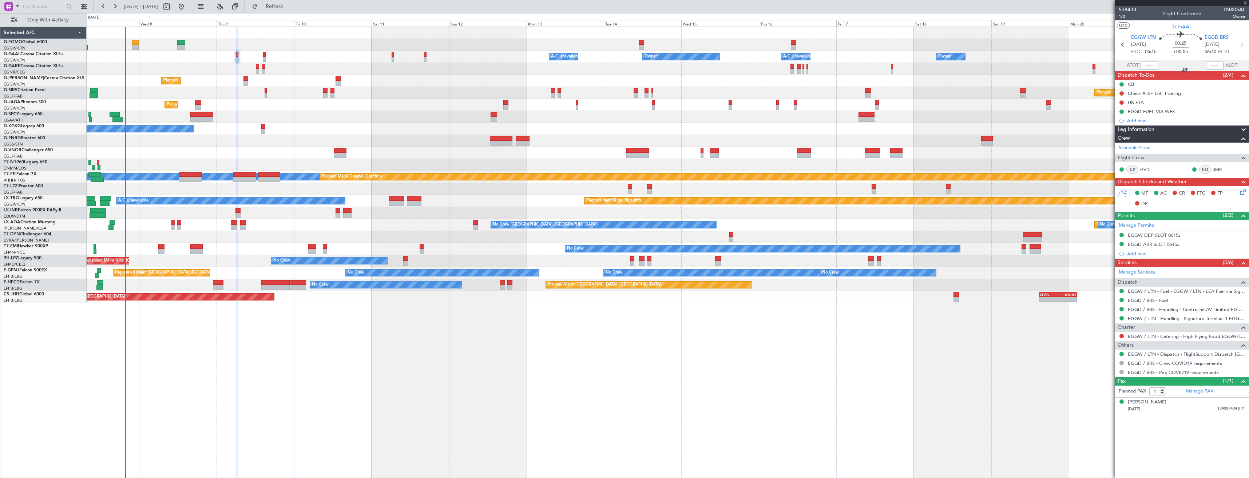
type input "+00:15"
type input "2"
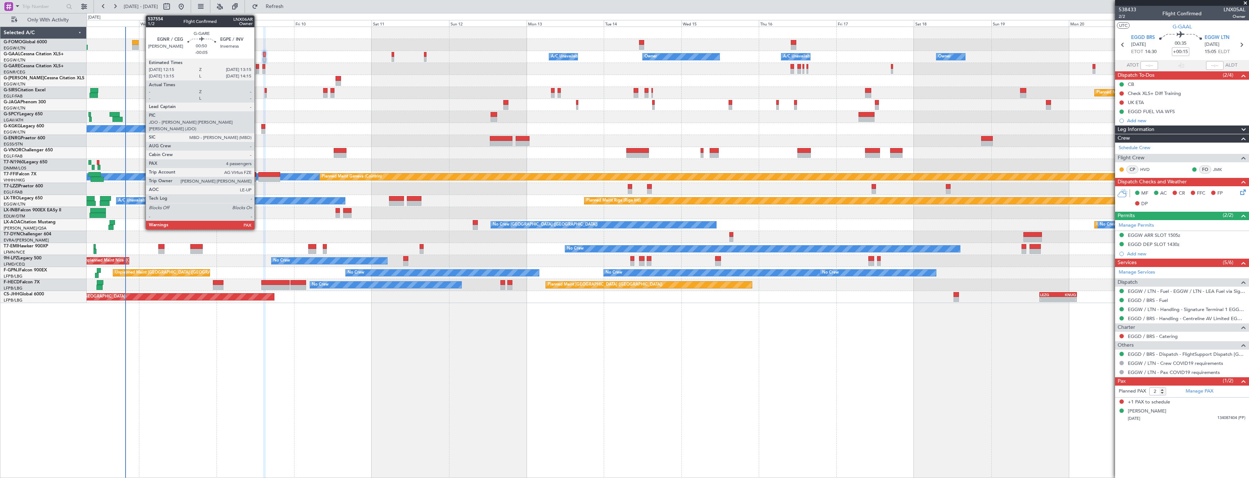
click at [258, 71] on div at bounding box center [257, 71] width 3 height 5
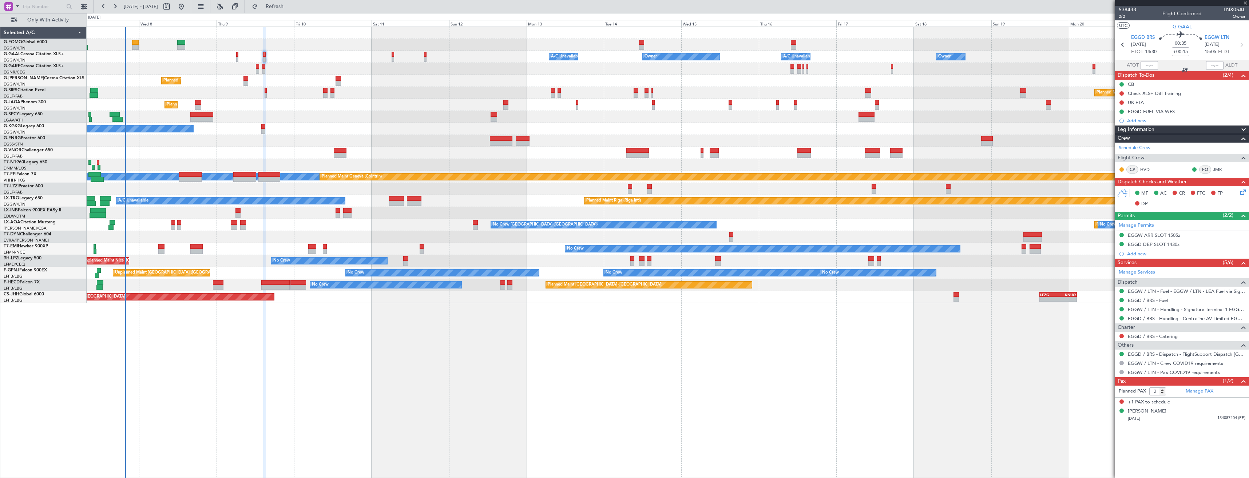
type input "-00:05"
type input "4"
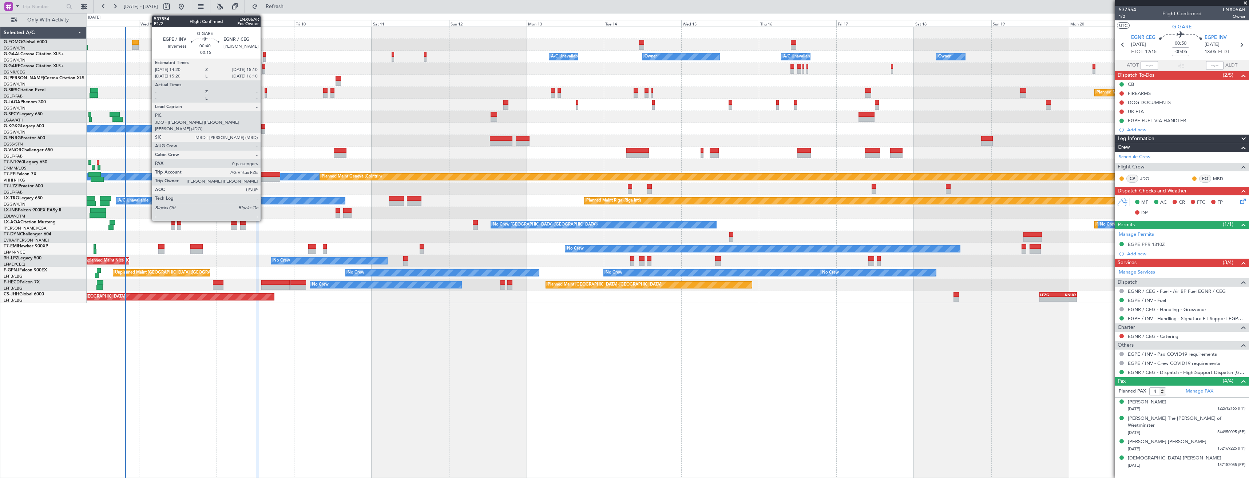
click at [264, 71] on div at bounding box center [263, 71] width 3 height 5
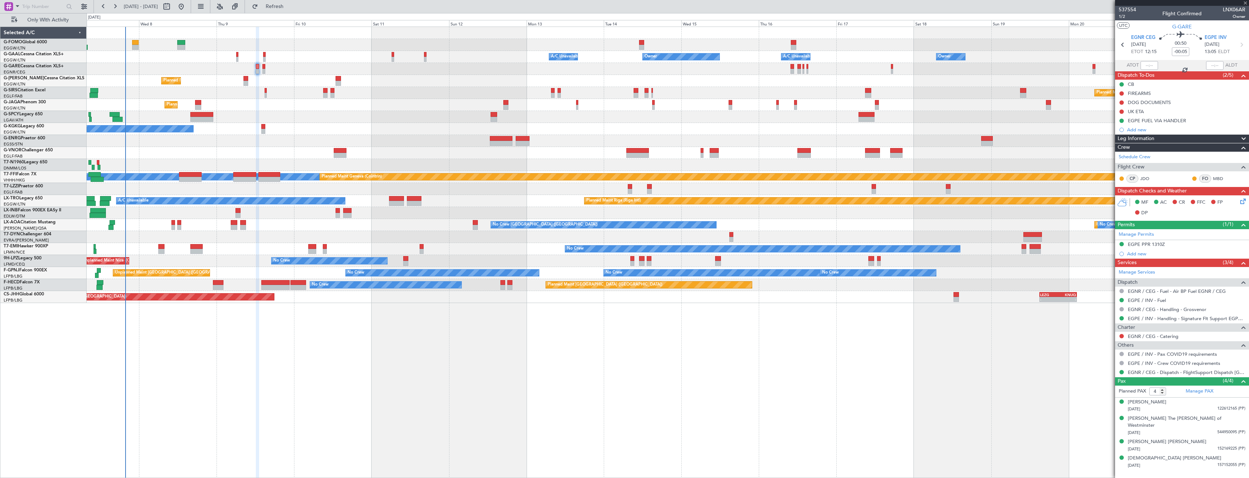
type input "-00:15"
type input "0"
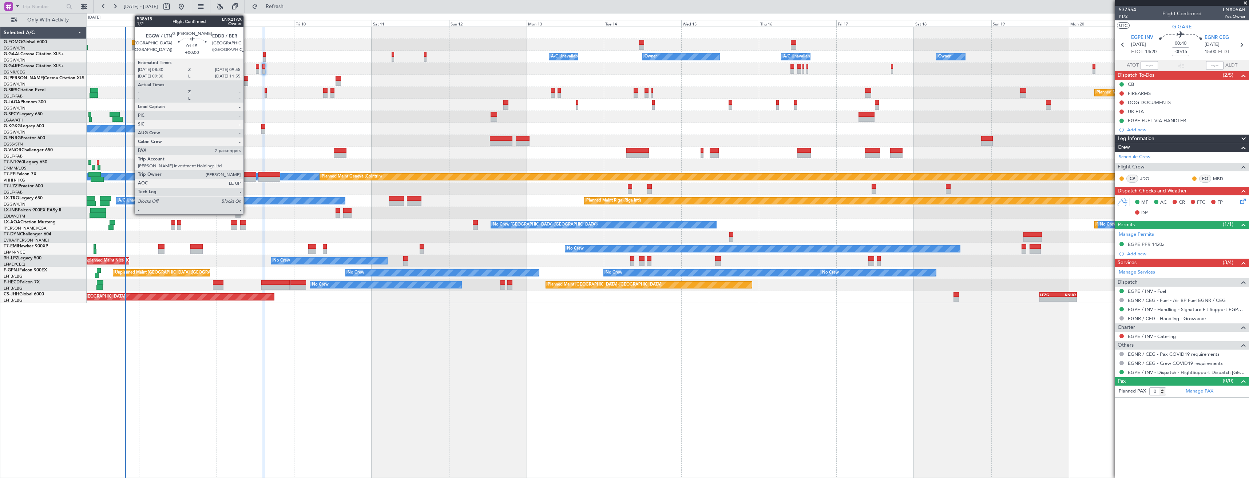
click at [247, 81] on div at bounding box center [245, 83] width 5 height 5
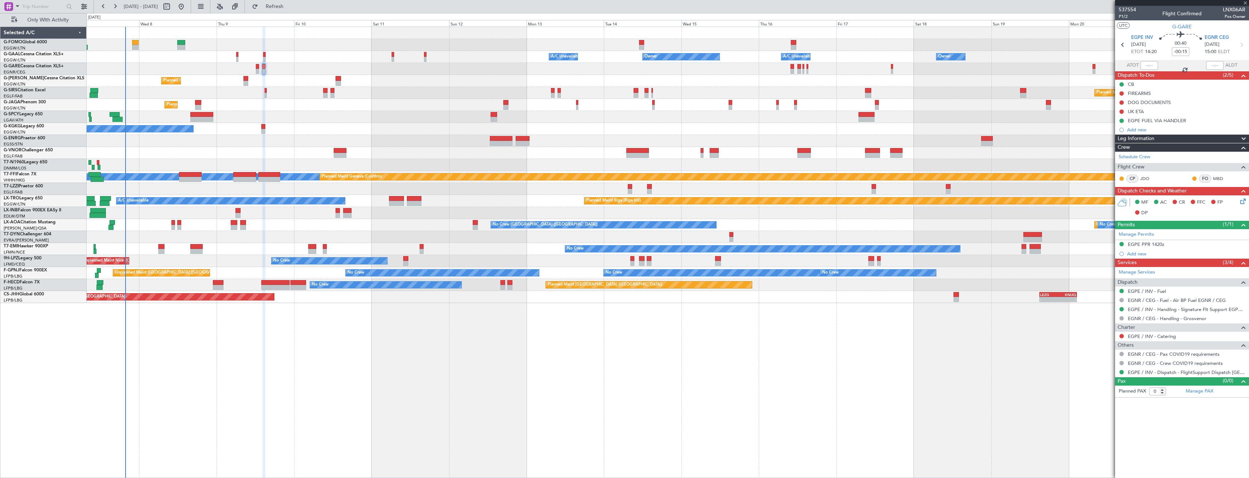
type input "2"
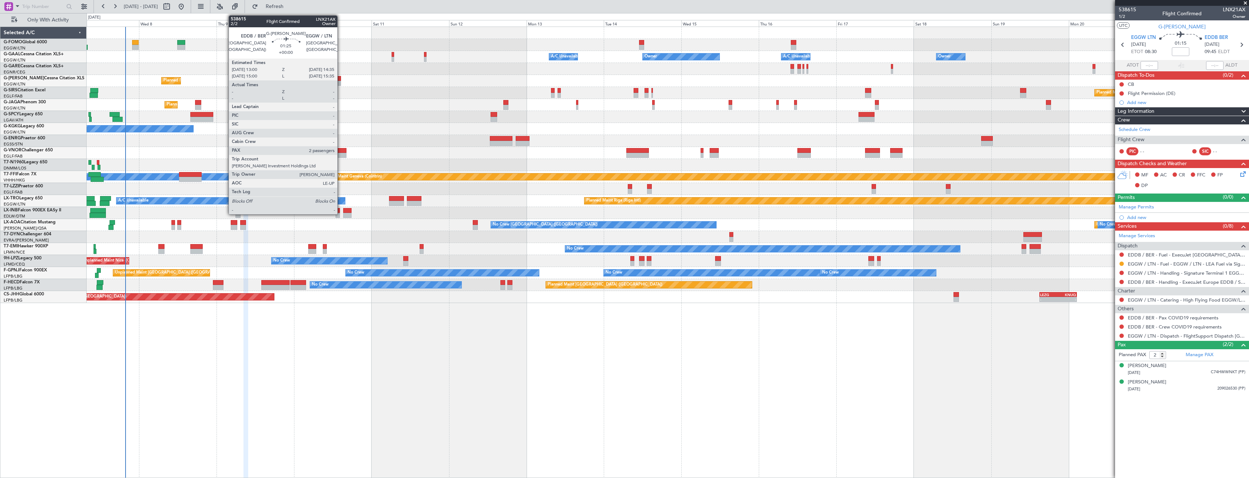
click at [341, 80] on div at bounding box center [337, 78] width 5 height 5
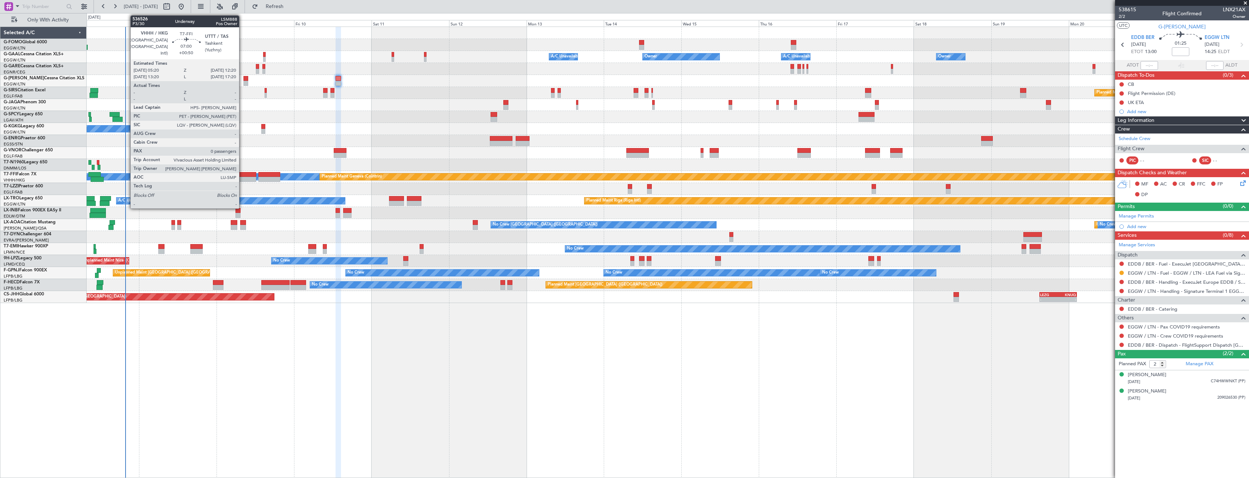
click at [242, 179] on div at bounding box center [244, 179] width 23 height 5
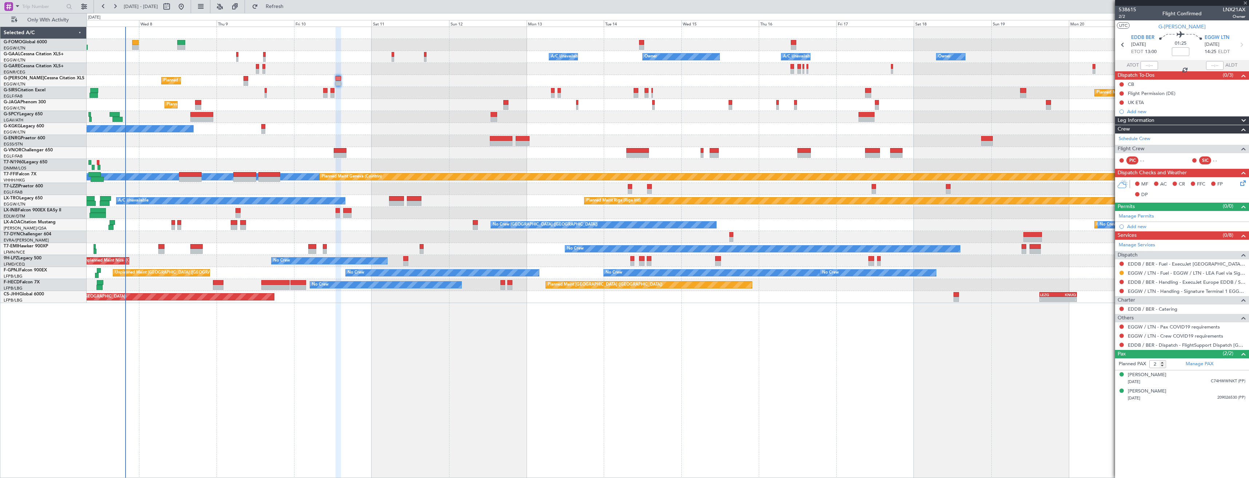
type input "+00:50"
type input "0"
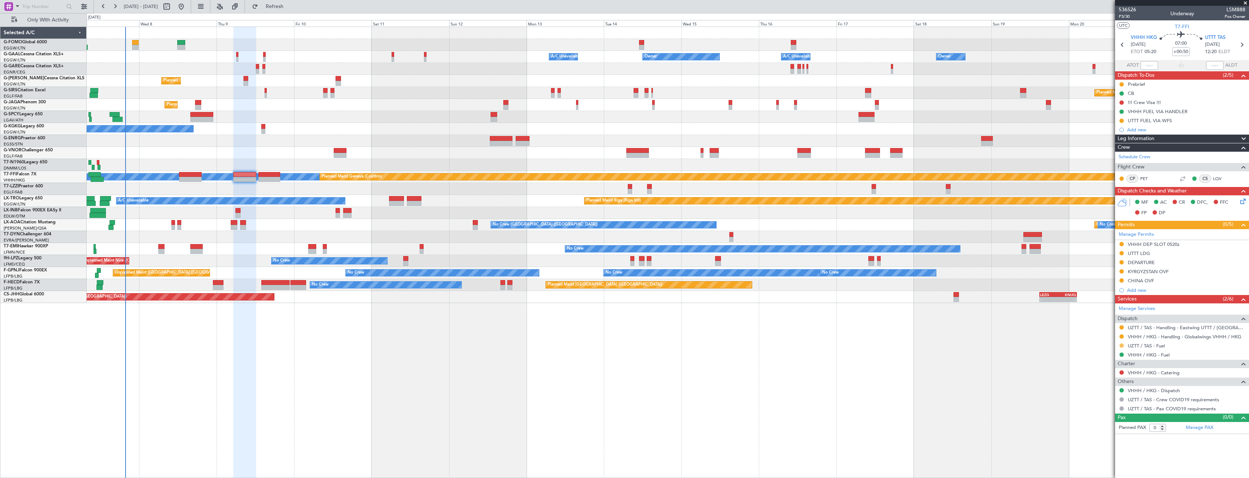
click at [1120, 345] on button at bounding box center [1121, 345] width 4 height 4
click at [1096, 430] on span "Confirmed" at bounding box center [1100, 432] width 23 height 7
click at [1122, 119] on button at bounding box center [1121, 121] width 4 height 4
click at [1117, 153] on span "Completed" at bounding box center [1124, 152] width 24 height 7
click at [1245, 48] on icon at bounding box center [1241, 44] width 9 height 9
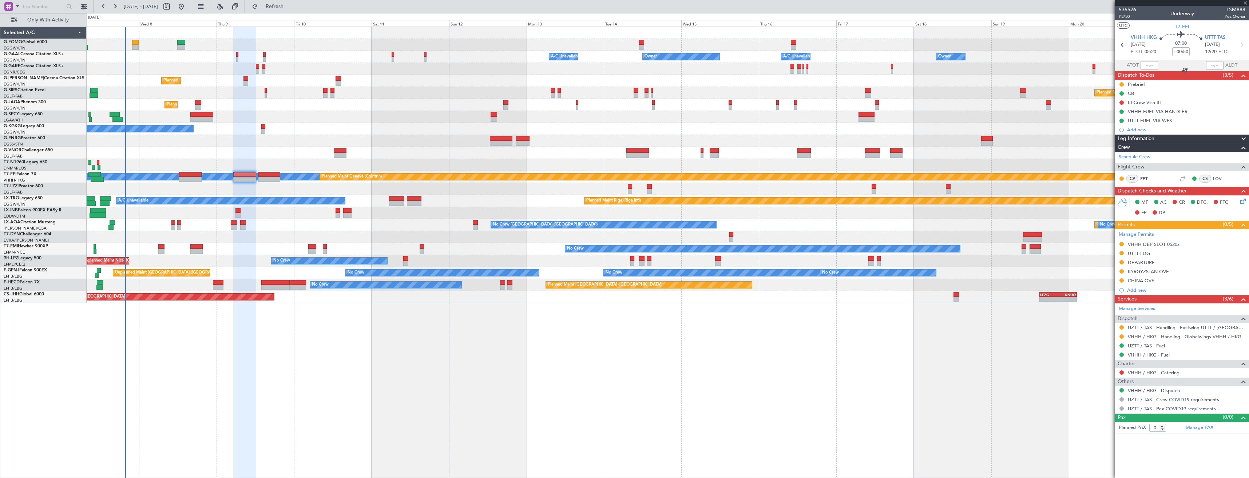
type input "+00:05"
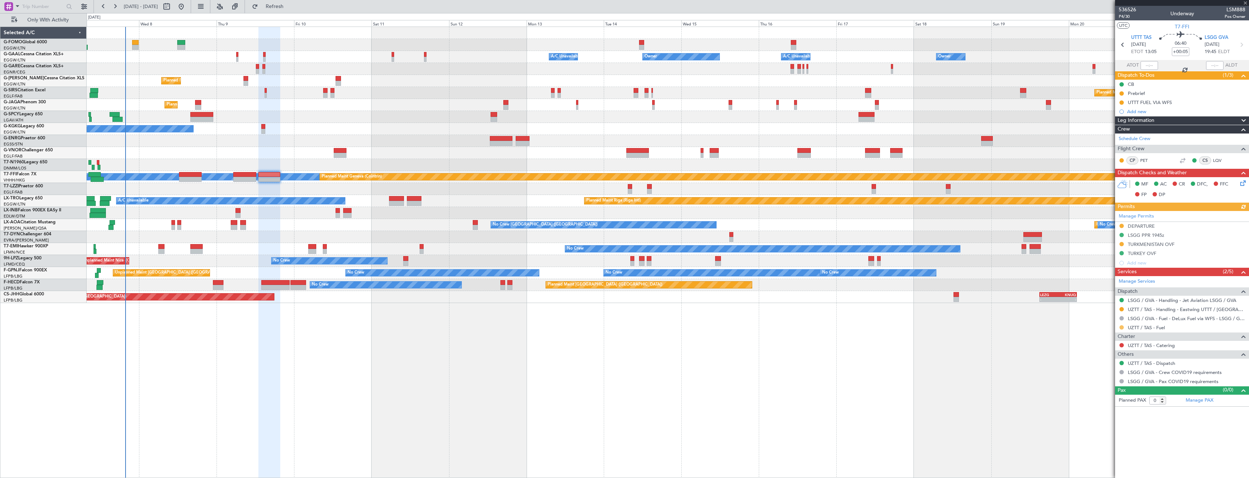
click at [1120, 326] on button at bounding box center [1121, 327] width 4 height 4
click at [1124, 413] on li "Confirmed" at bounding box center [1121, 414] width 84 height 11
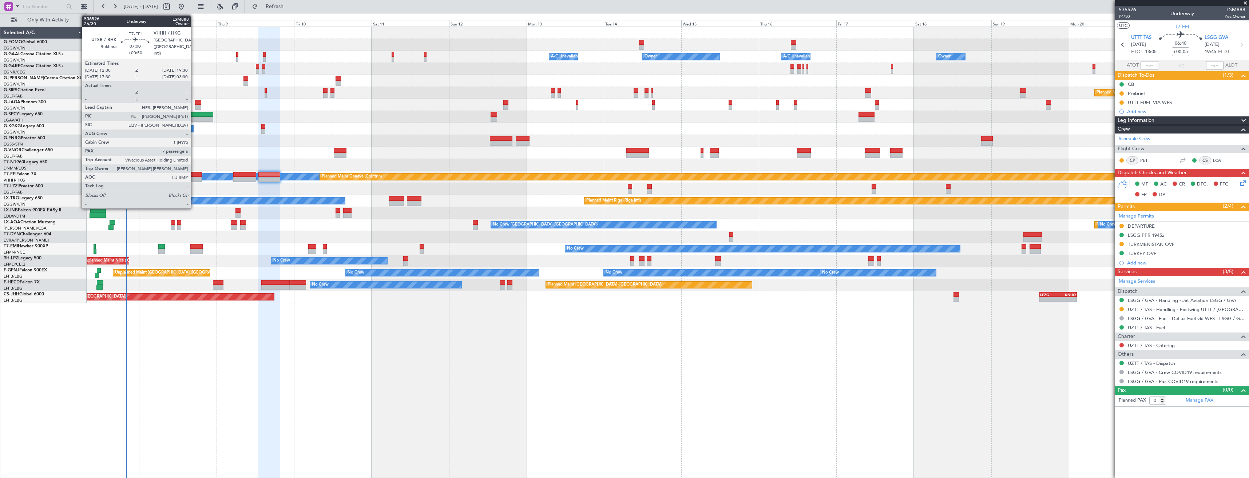
click at [194, 175] on div at bounding box center [190, 174] width 23 height 5
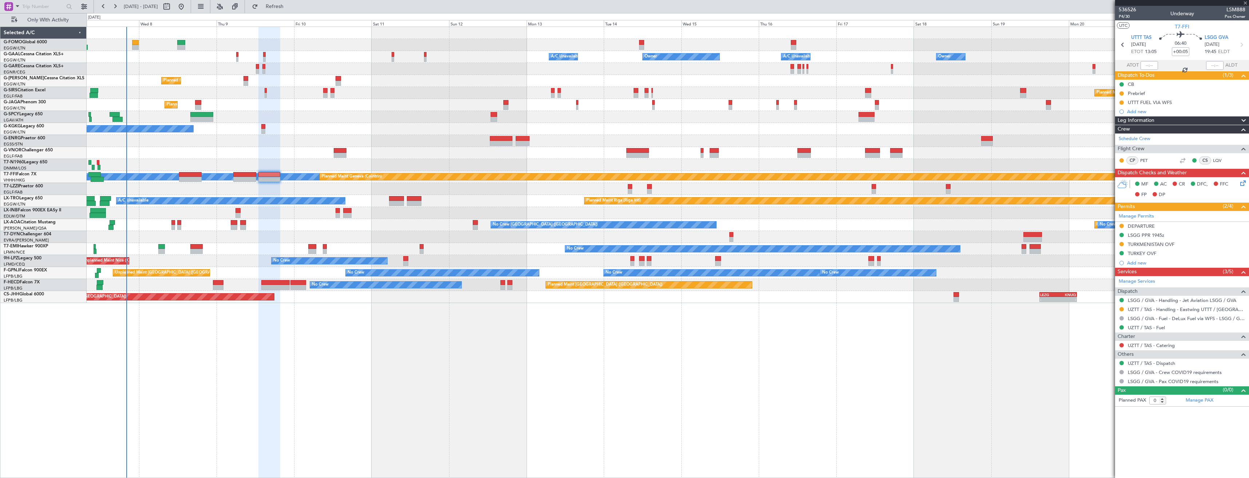
type input "+00:50"
type input "7"
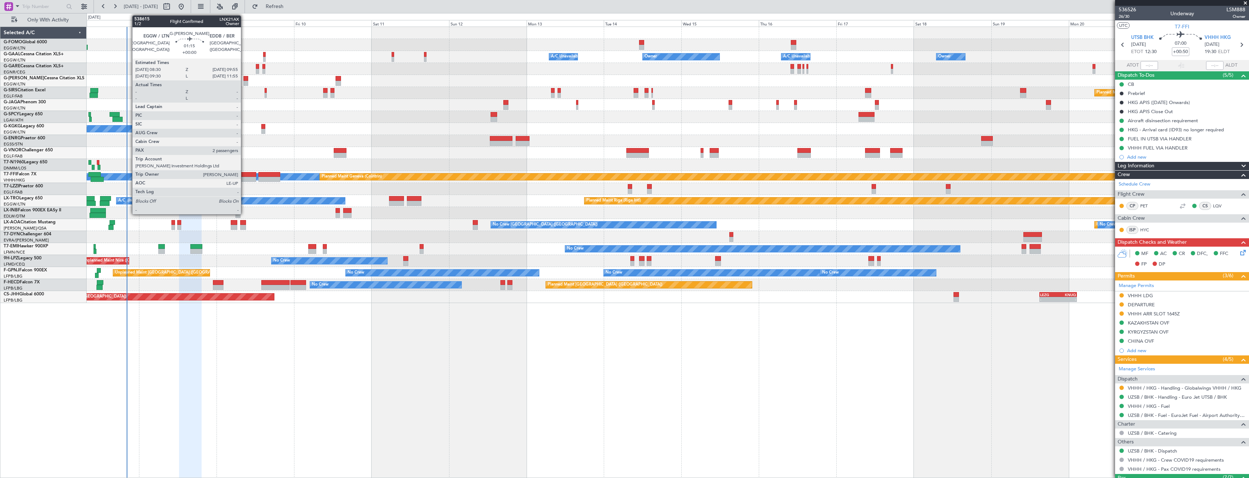
click at [244, 83] on div at bounding box center [245, 83] width 5 height 5
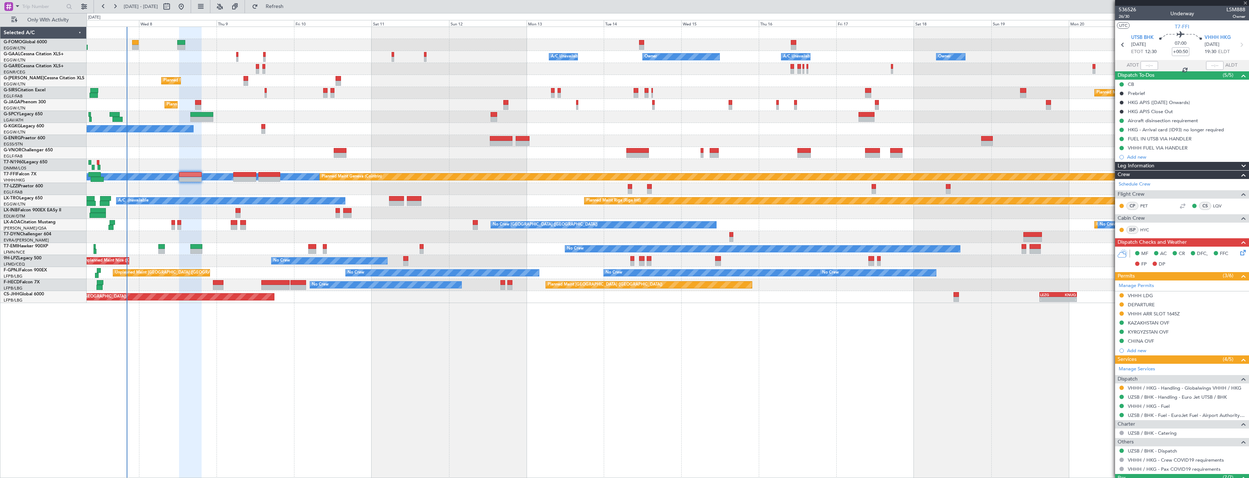
type input "2"
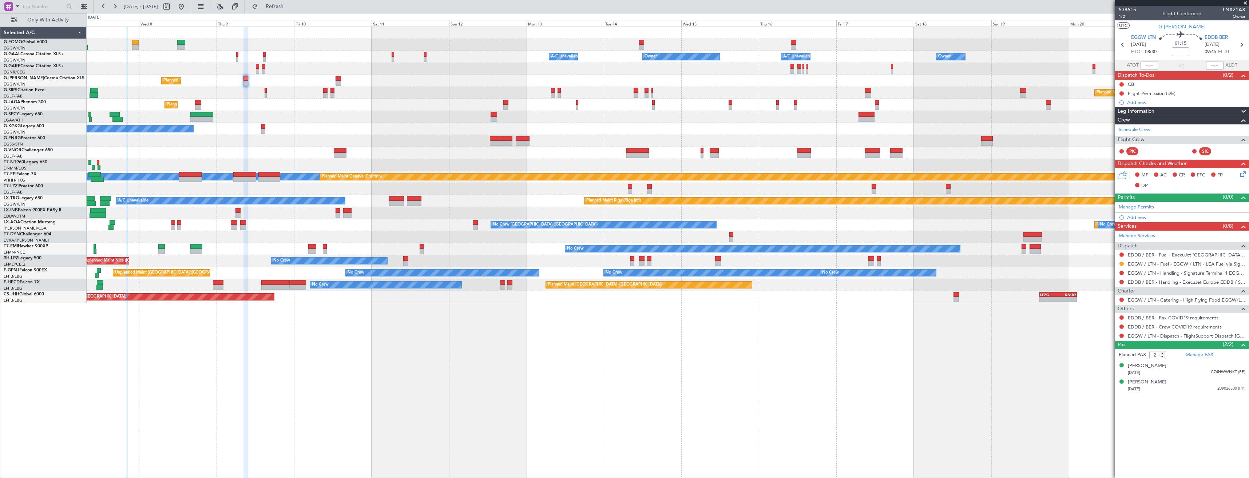
drag, startPoint x: 1122, startPoint y: 316, endPoint x: 1118, endPoint y: 320, distance: 5.7
click at [1122, 316] on button at bounding box center [1121, 317] width 4 height 4
click at [1100, 328] on span "Not Required" at bounding box center [1103, 327] width 29 height 7
click at [1123, 326] on button at bounding box center [1121, 327] width 4 height 4
click at [1094, 339] on span "Not Required" at bounding box center [1103, 336] width 29 height 7
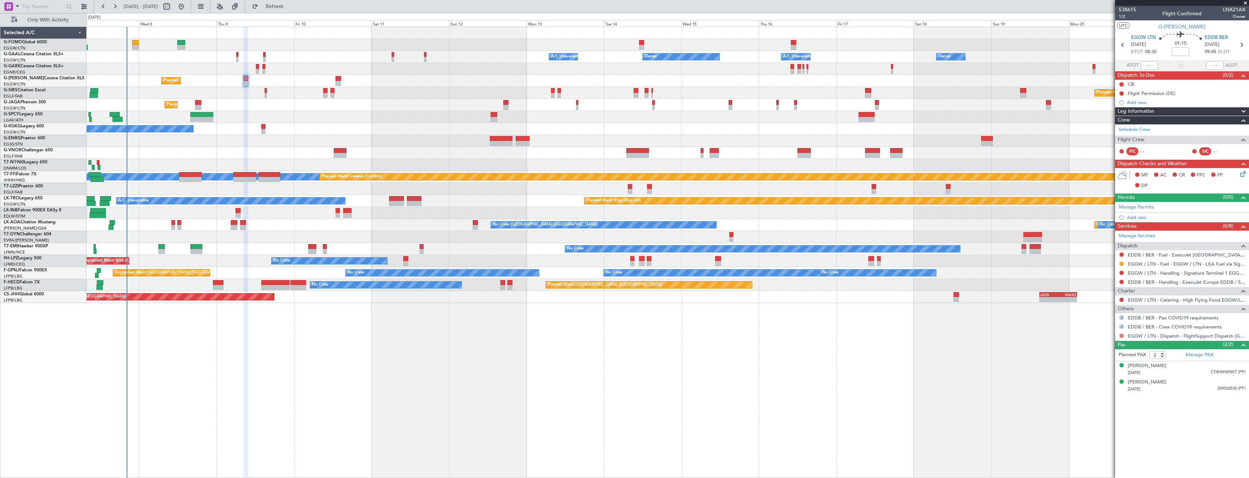
click at [1119, 336] on button at bounding box center [1121, 336] width 4 height 4
click at [1092, 424] on span "Confirmed" at bounding box center [1100, 422] width 23 height 7
click at [1242, 46] on icon at bounding box center [1240, 44] width 9 height 9
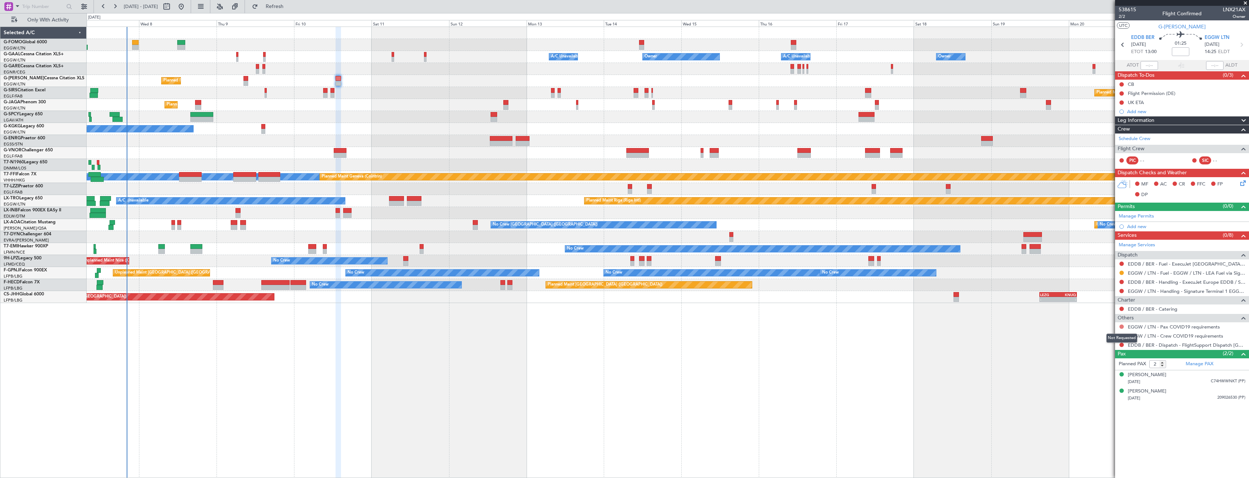
click at [1120, 327] on button at bounding box center [1121, 327] width 4 height 4
click at [1110, 340] on span "Not Required" at bounding box center [1103, 336] width 29 height 7
click at [1121, 334] on button at bounding box center [1121, 336] width 4 height 4
click at [1113, 347] on mat-tooltip-component "Not Required" at bounding box center [1121, 338] width 38 height 19
click at [1121, 336] on button at bounding box center [1121, 336] width 4 height 4
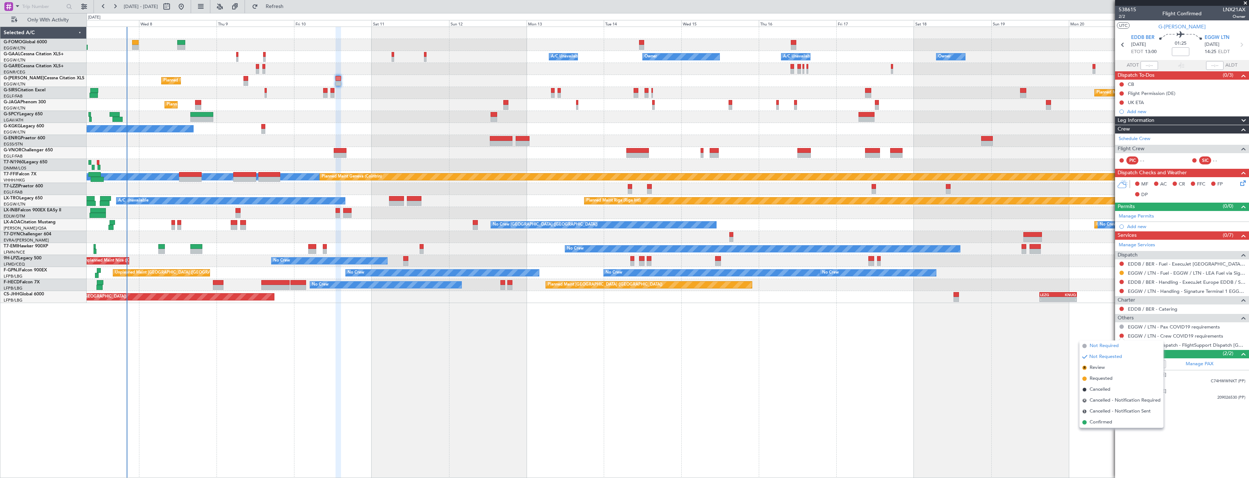
click at [1099, 346] on span "Not Required" at bounding box center [1103, 345] width 29 height 7
click at [1123, 346] on button at bounding box center [1121, 345] width 4 height 4
click at [1094, 432] on span "Confirmed" at bounding box center [1100, 431] width 23 height 7
click at [1134, 216] on link "Manage Permits" at bounding box center [1135, 216] width 35 height 7
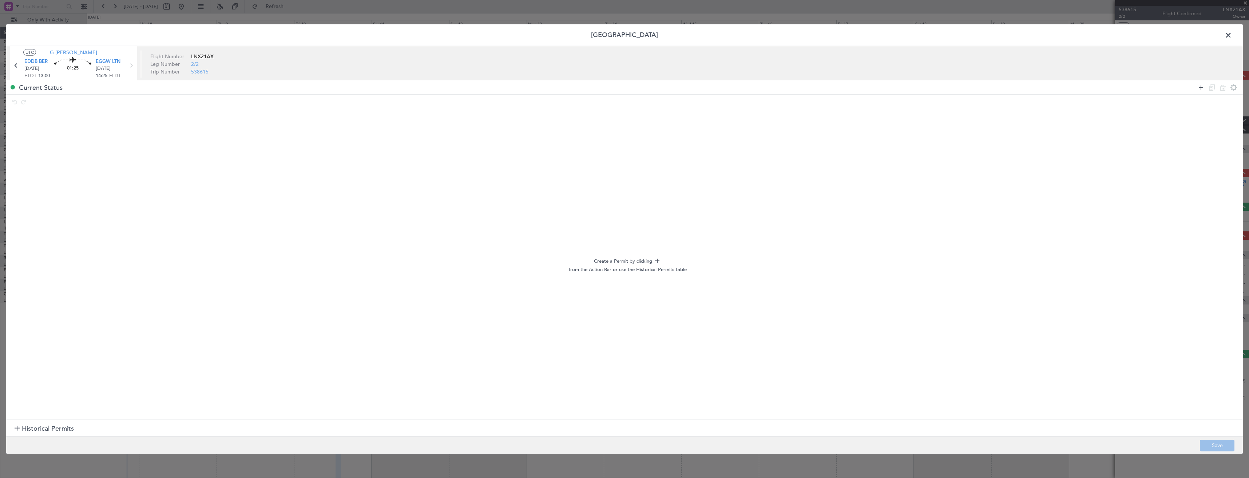
click at [1200, 91] on icon at bounding box center [1200, 87] width 9 height 9
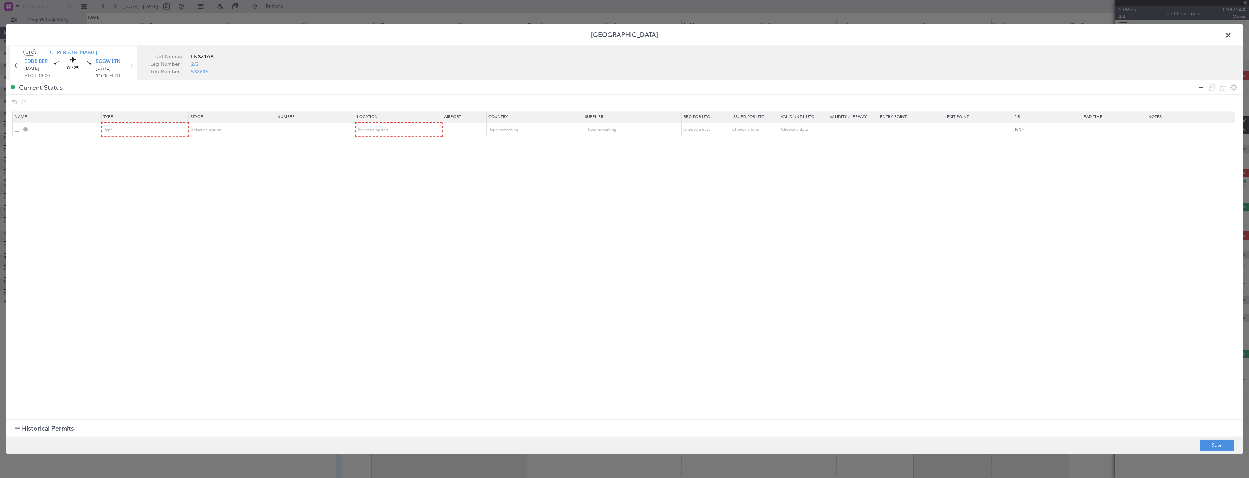
click at [1202, 88] on icon at bounding box center [1200, 87] width 9 height 9
click at [157, 130] on div "Type" at bounding box center [142, 129] width 76 height 11
click at [113, 185] on span "Risk Assessment" at bounding box center [146, 188] width 81 height 11
click at [118, 128] on span "Risk Assessment" at bounding box center [119, 129] width 30 height 5
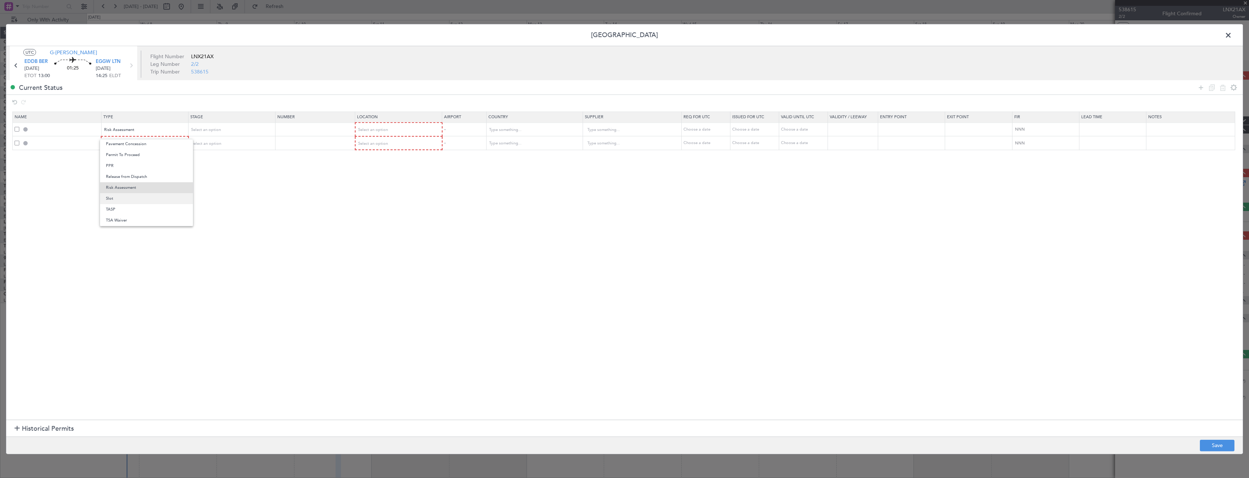
click at [123, 203] on span "Slot" at bounding box center [146, 198] width 81 height 11
click at [126, 147] on div "Type" at bounding box center [142, 143] width 76 height 11
click at [120, 215] on span "CID" at bounding box center [146, 213] width 81 height 11
click at [136, 147] on div "CID" at bounding box center [142, 143] width 76 height 11
click at [133, 210] on span "Slot" at bounding box center [146, 212] width 81 height 11
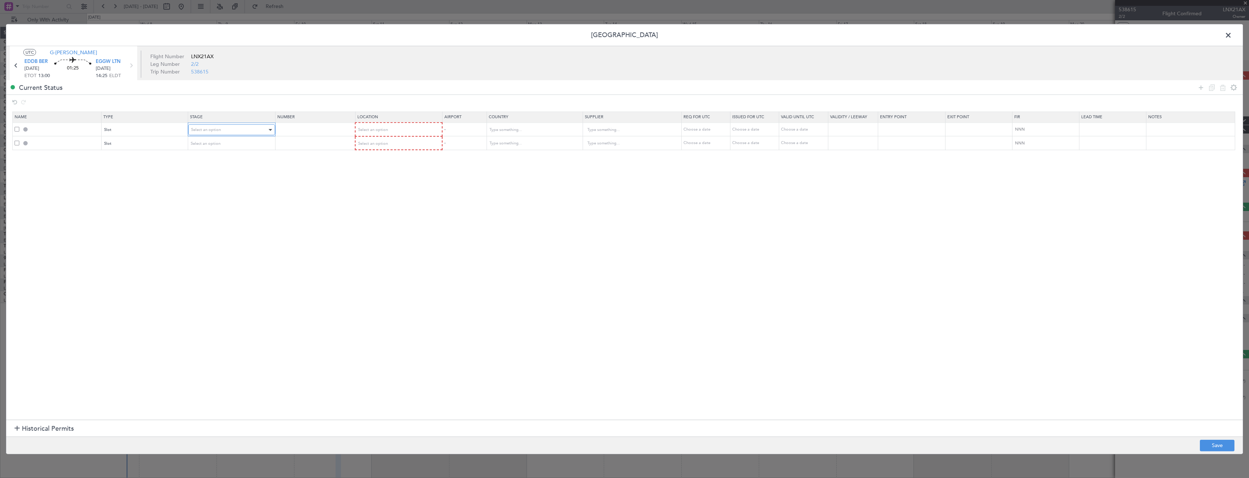
click at [215, 129] on span "Select an option" at bounding box center [206, 129] width 30 height 5
click at [214, 178] on span "Requested" at bounding box center [233, 177] width 81 height 11
click at [214, 138] on div "Select an option" at bounding box center [229, 143] width 76 height 11
click at [209, 186] on span "Requested" at bounding box center [233, 191] width 81 height 11
click at [390, 123] on mat-form-field "Select an option" at bounding box center [398, 129] width 86 height 13
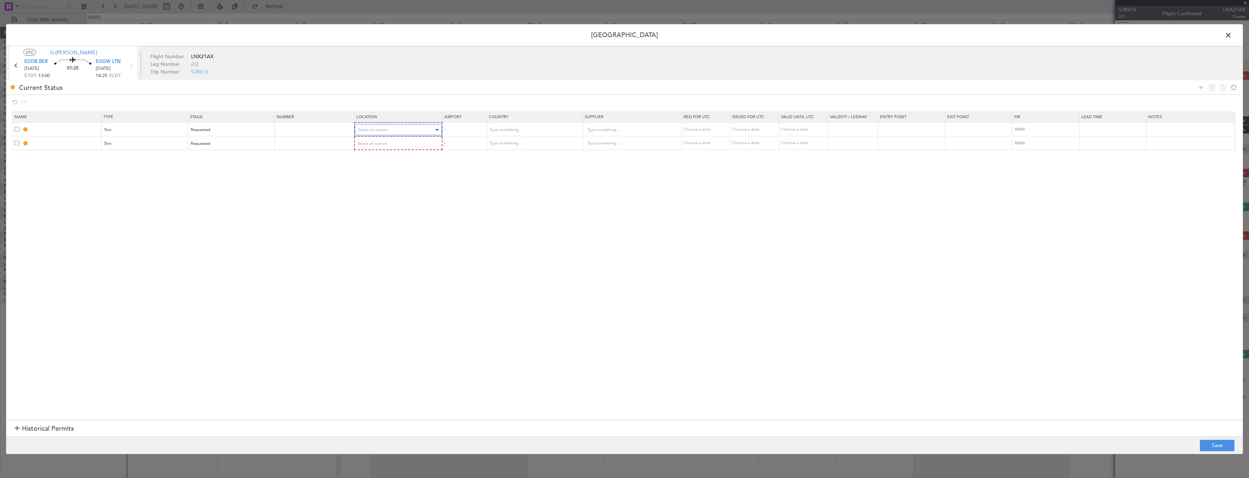
click at [386, 132] on span "Select an option" at bounding box center [373, 129] width 30 height 5
click at [384, 147] on span "Departure" at bounding box center [402, 145] width 81 height 11
click at [382, 142] on span "Select an option" at bounding box center [373, 142] width 30 height 5
click at [376, 180] on span "Arrival" at bounding box center [402, 180] width 81 height 11
click at [1217, 448] on button "Save" at bounding box center [1217, 445] width 35 height 12
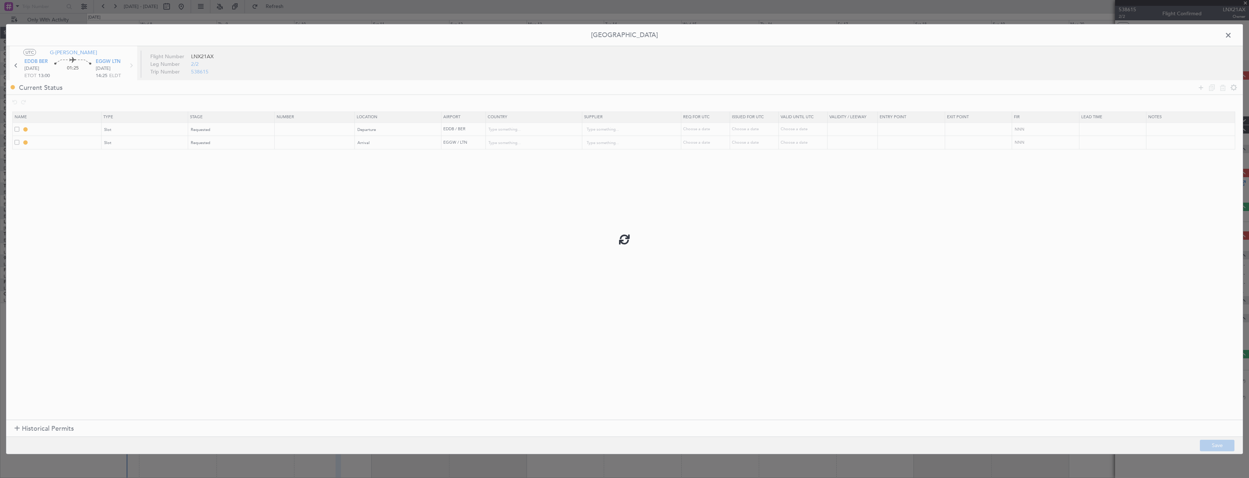
type input "EDDB DEP SLOT"
type input "Germany"
type input "NNN"
type input "EGGW ARR SLOT"
type input "United Kingdom"
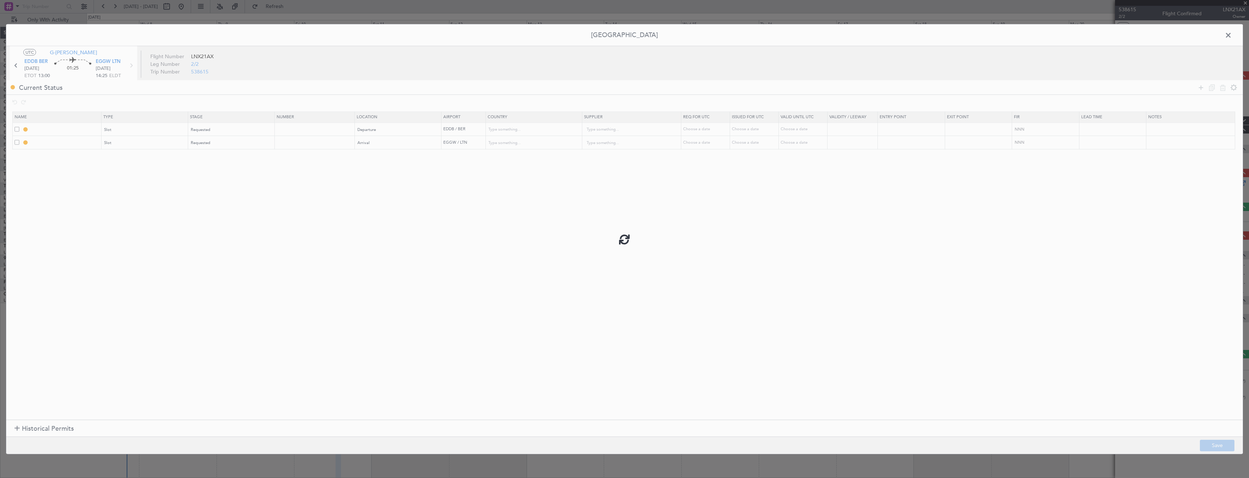
type input "NNN"
type input "2"
click at [1232, 36] on span at bounding box center [1232, 37] width 0 height 15
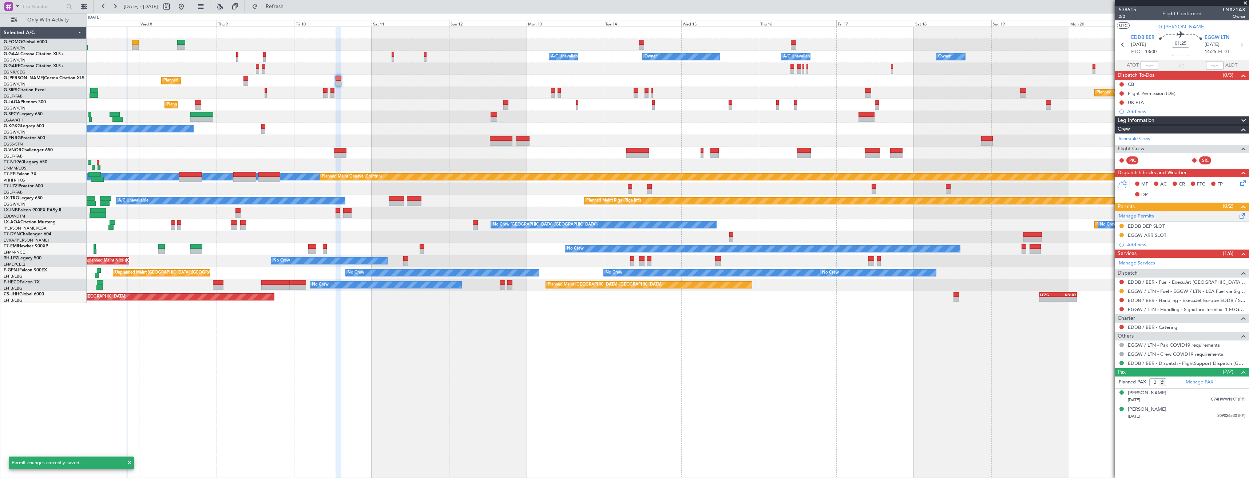
click at [1185, 220] on div "Manage Permits" at bounding box center [1182, 216] width 134 height 11
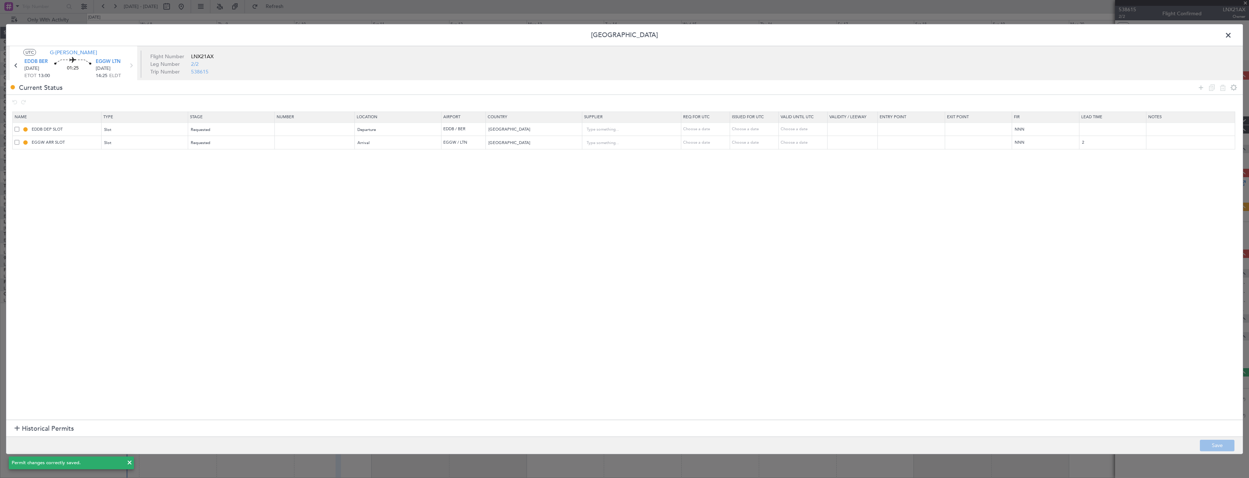
click at [1230, 41] on header "[GEOGRAPHIC_DATA]" at bounding box center [624, 35] width 1236 height 22
click at [1232, 35] on span at bounding box center [1232, 37] width 0 height 15
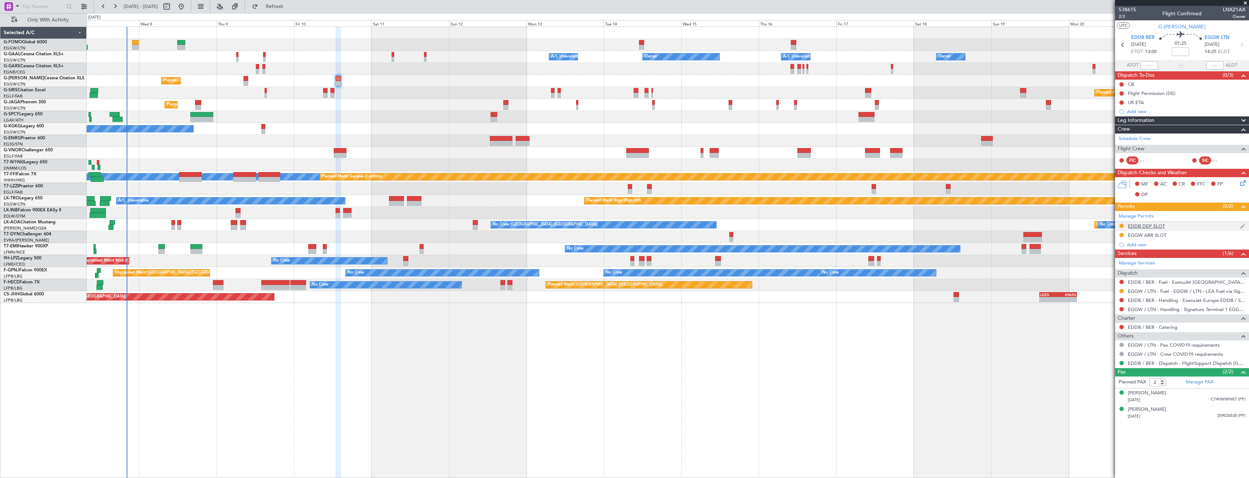
click at [1170, 227] on div "EDDB DEP SLOT" at bounding box center [1182, 226] width 134 height 9
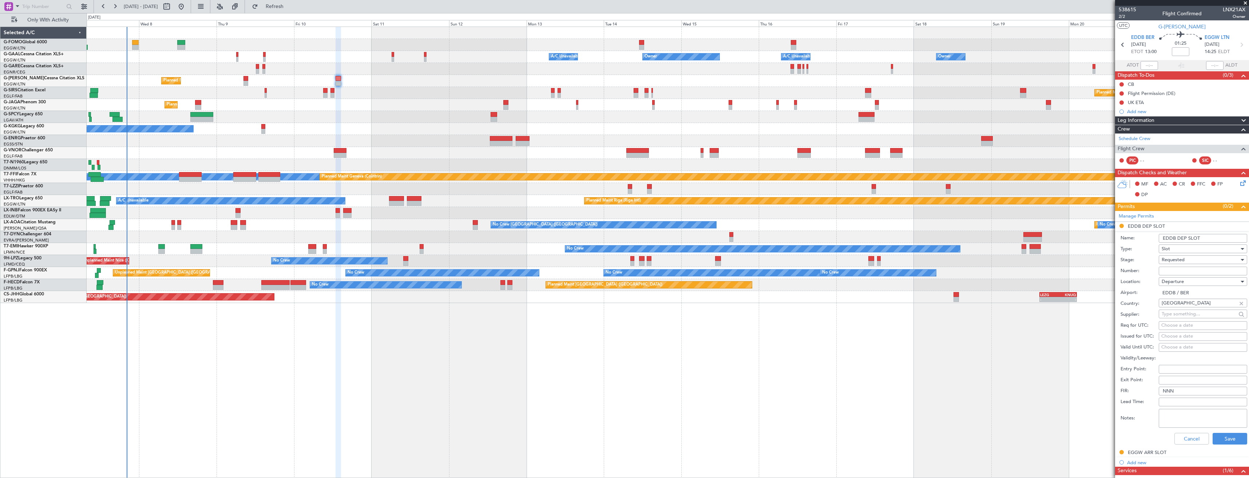
click at [1210, 236] on input "EDDB DEP SLOT" at bounding box center [1202, 238] width 88 height 9
type input "EDDB DEP SLOT 1300z"
click at [1221, 439] on button "Save" at bounding box center [1229, 439] width 35 height 12
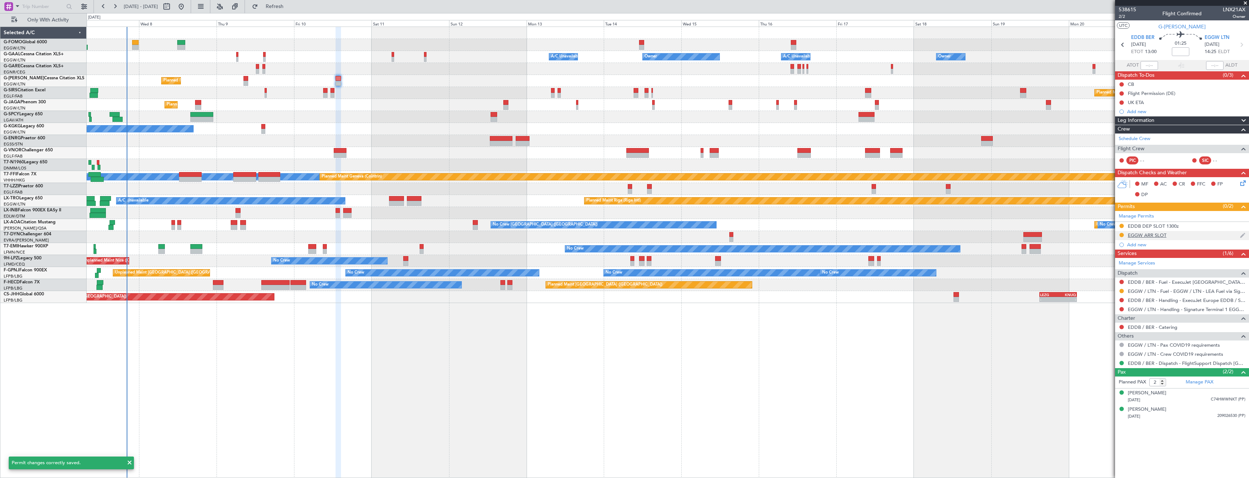
click at [1187, 234] on div "EGGW ARR SLOT" at bounding box center [1182, 235] width 134 height 9
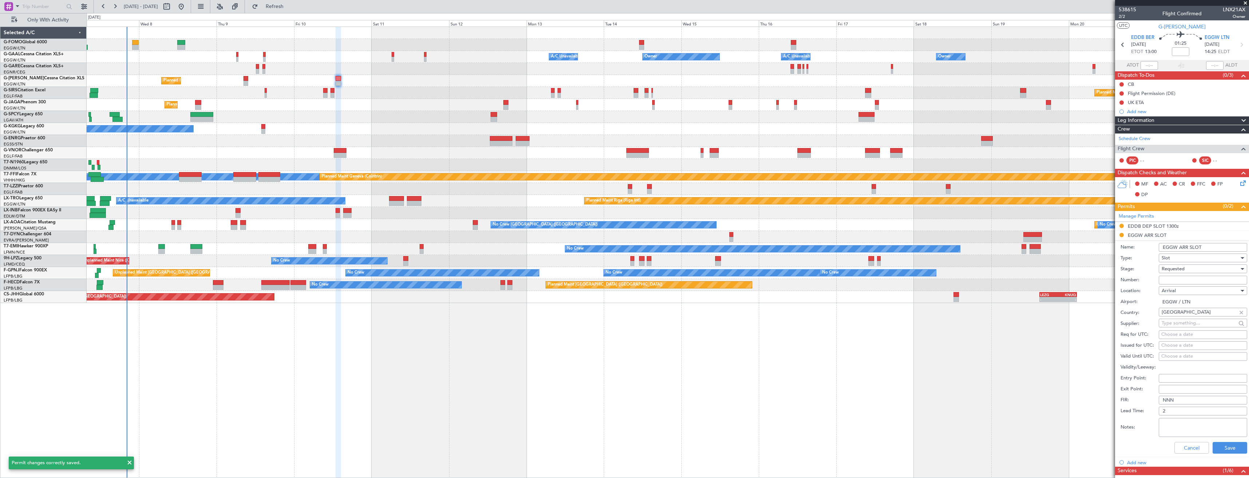
click at [1216, 247] on input "EGGW ARR SLOT" at bounding box center [1202, 247] width 88 height 9
type input "EGGW ARR SLOT 1425z"
click at [1223, 445] on button "Save" at bounding box center [1229, 448] width 35 height 12
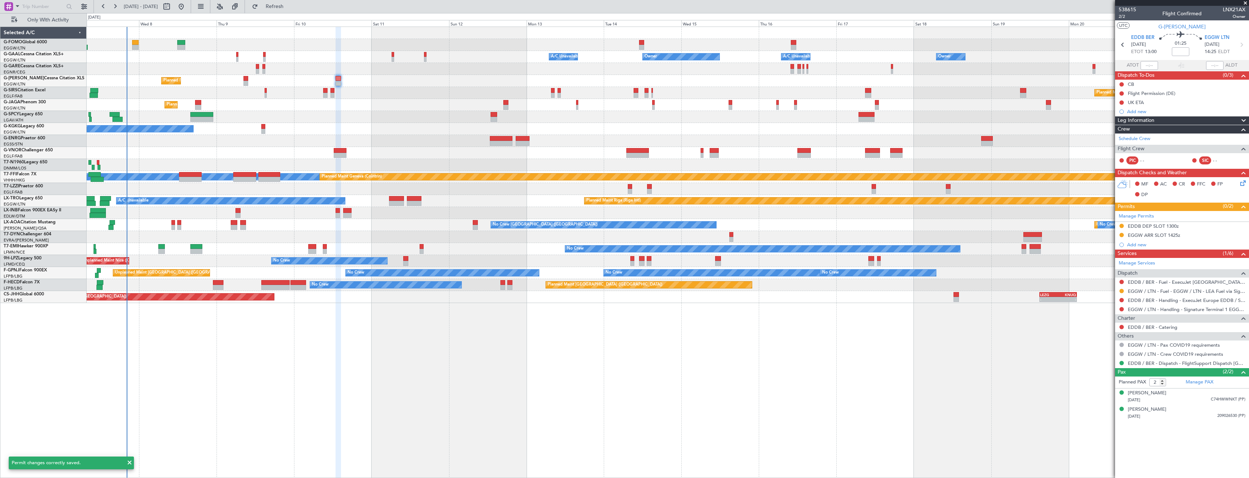
click at [1121, 44] on icon at bounding box center [1122, 44] width 9 height 9
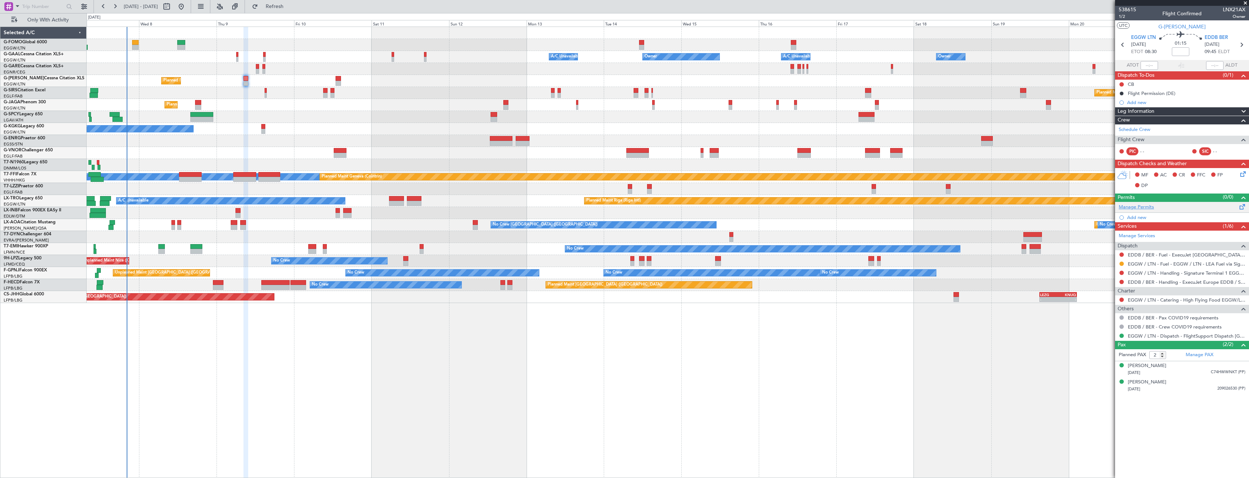
click at [1150, 207] on link "Manage Permits" at bounding box center [1135, 207] width 35 height 7
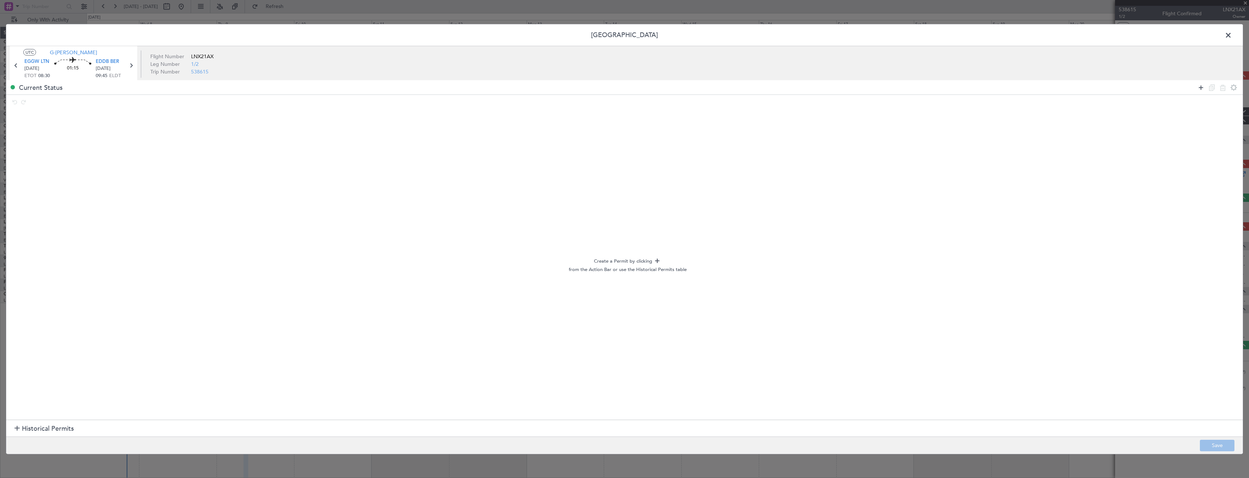
click at [1198, 88] on icon at bounding box center [1200, 87] width 9 height 9
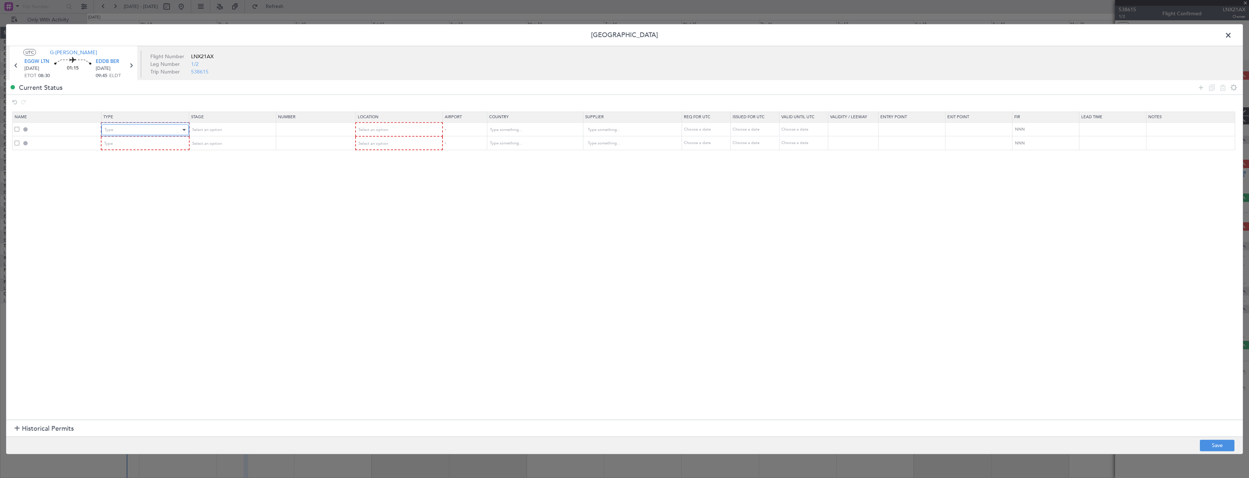
click at [125, 130] on div "Type" at bounding box center [142, 129] width 76 height 11
click at [116, 198] on span "Slot" at bounding box center [146, 199] width 81 height 11
click at [113, 149] on div "Type" at bounding box center [142, 143] width 76 height 11
drag, startPoint x: 132, startPoint y: 212, endPoint x: 175, endPoint y: 176, distance: 55.5
click at [132, 212] on span "Slot" at bounding box center [146, 212] width 81 height 11
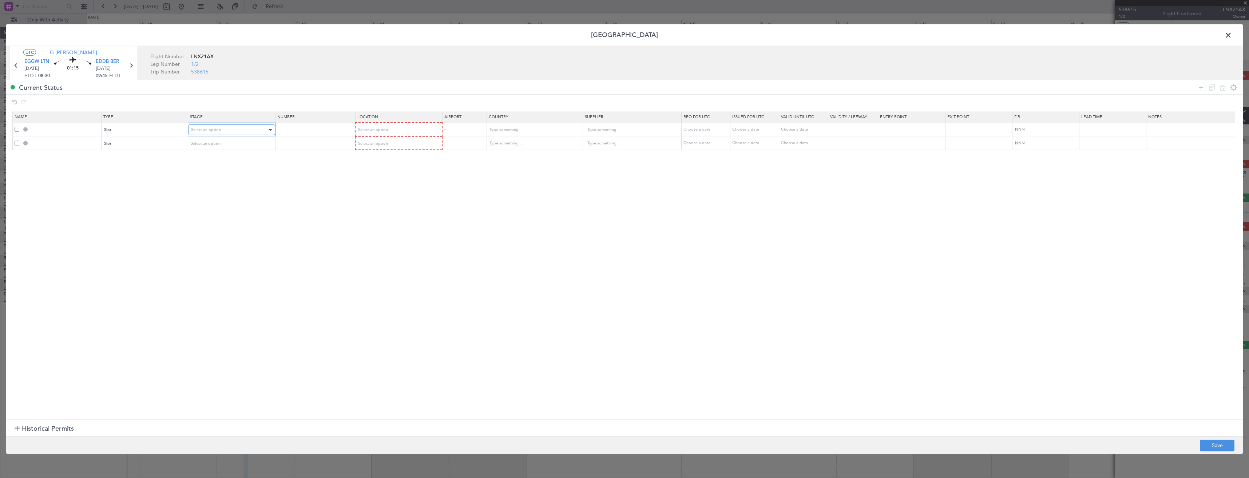
click at [262, 132] on div "Select an option" at bounding box center [229, 129] width 76 height 11
click at [238, 175] on span "Requested" at bounding box center [233, 177] width 81 height 11
click at [232, 142] on div "Select an option" at bounding box center [229, 143] width 76 height 11
click at [203, 188] on span "Requested" at bounding box center [233, 191] width 81 height 11
click at [377, 122] on th "Location" at bounding box center [397, 117] width 87 height 11
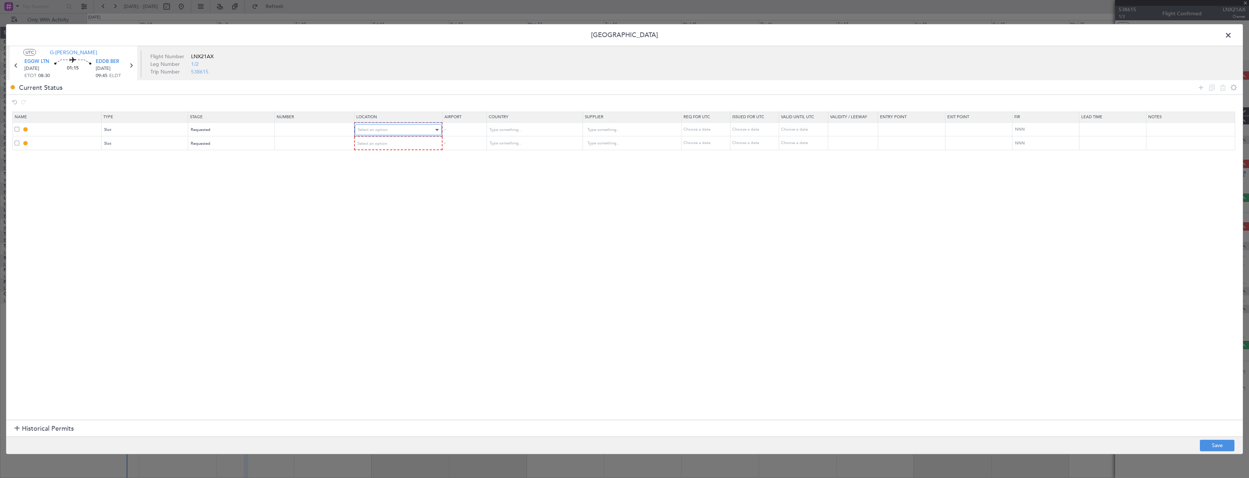
click at [374, 129] on span "Select an option" at bounding box center [373, 129] width 30 height 5
click at [373, 142] on span "Departure" at bounding box center [402, 145] width 81 height 11
click at [372, 142] on span "Select an option" at bounding box center [373, 142] width 30 height 5
drag, startPoint x: 372, startPoint y: 178, endPoint x: 465, endPoint y: 208, distance: 97.8
click at [372, 178] on span "Arrival" at bounding box center [402, 180] width 81 height 11
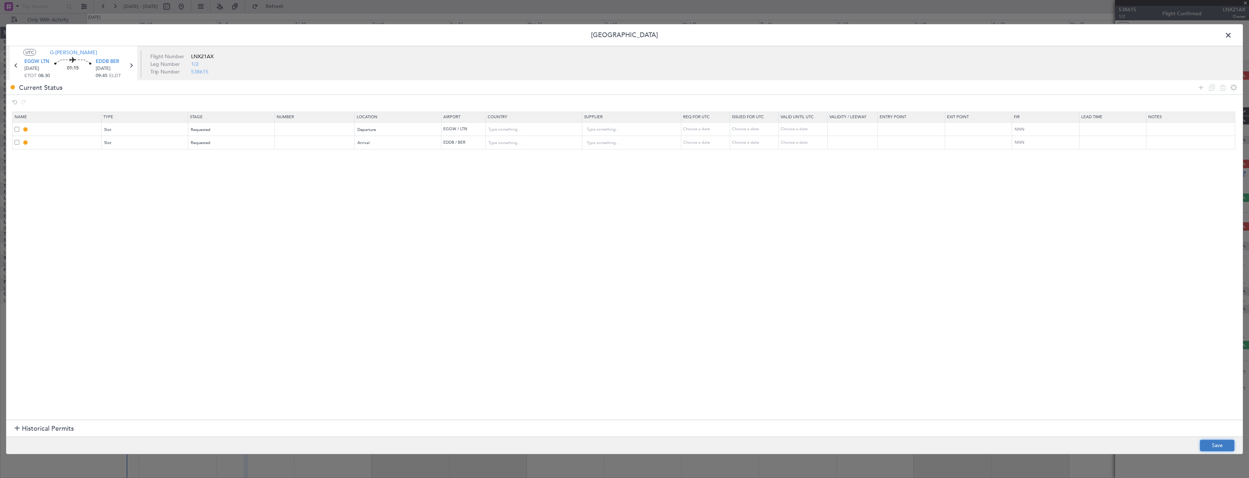
click at [1216, 443] on button "Save" at bounding box center [1217, 445] width 35 height 12
type input "EGGW DEP SLOT"
type input "United Kingdom"
type input "NNN"
type input "2"
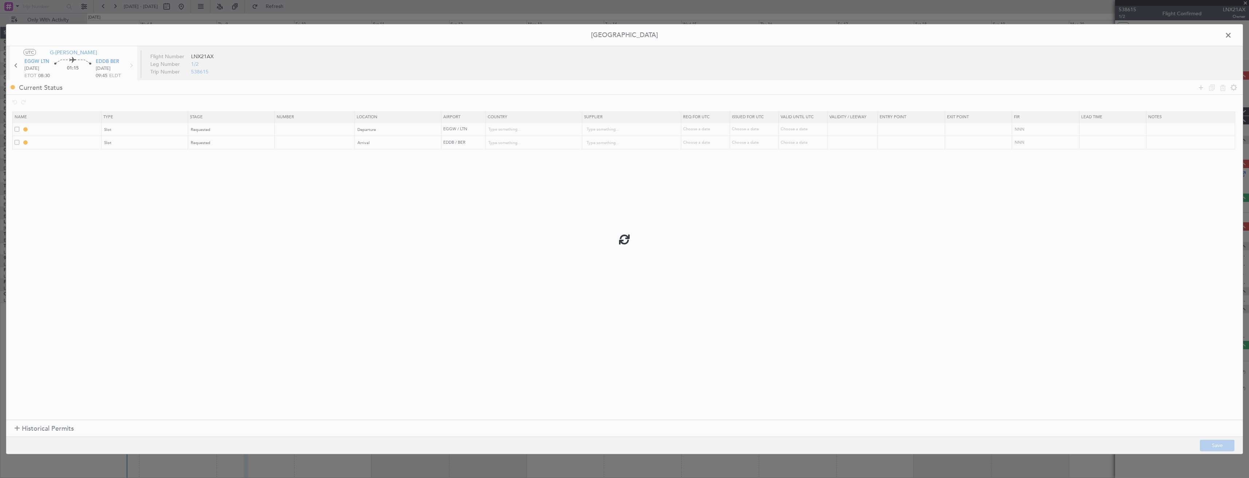
type input "EDDB ARR SLOT"
type input "Germany"
type input "NNN"
click at [86, 132] on body "07 Oct 2025 - 22 Oct 2025 Refresh Quick Links Only With Activity Owner A/C Unav…" at bounding box center [624, 239] width 1249 height 478
type input "EGGW DEP SLOT 0830z"
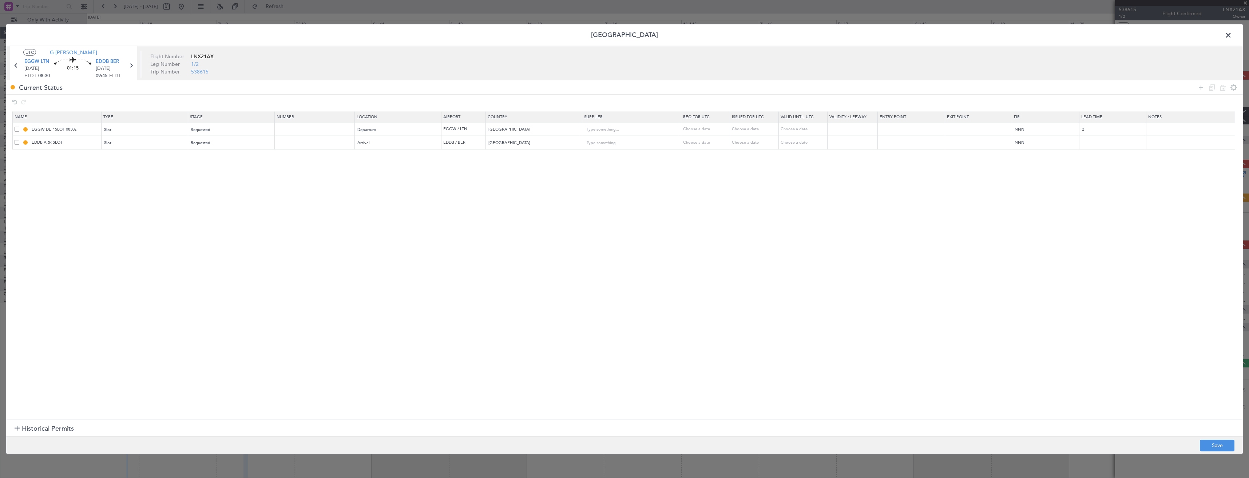
drag, startPoint x: 82, startPoint y: 164, endPoint x: 75, endPoint y: 142, distance: 23.5
click at [83, 161] on section "Name Type Stage Number Location Airport Country Supplier Req For Utc Issued For…" at bounding box center [624, 265] width 1236 height 310
click at [75, 142] on input "EDDB ARR SLOT" at bounding box center [65, 142] width 71 height 6
type input "EDDB ARR SLOT 0945z"
click at [1224, 449] on button "Save" at bounding box center [1217, 445] width 35 height 12
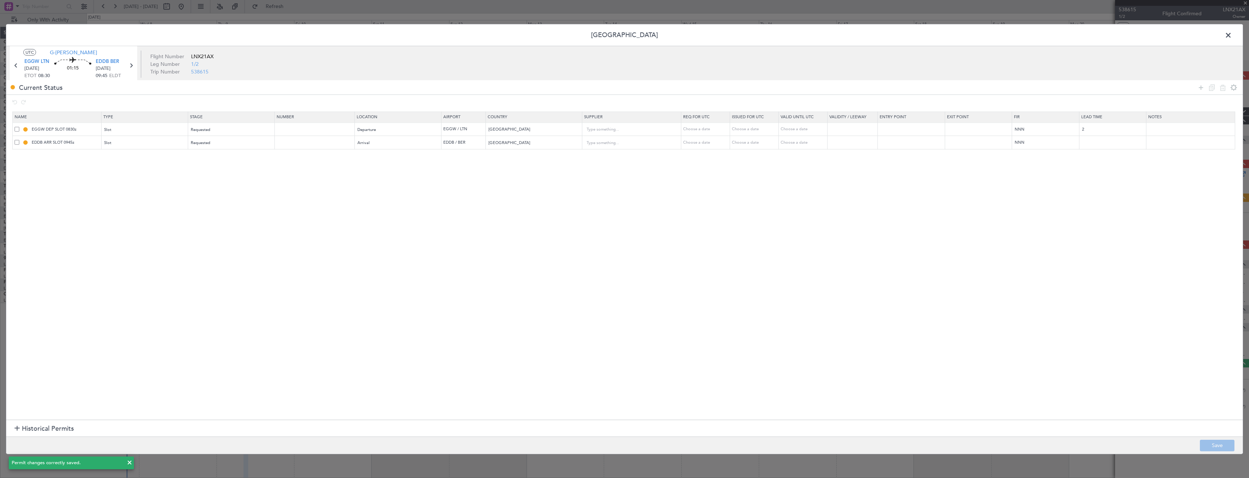
click at [1232, 35] on span at bounding box center [1232, 37] width 0 height 15
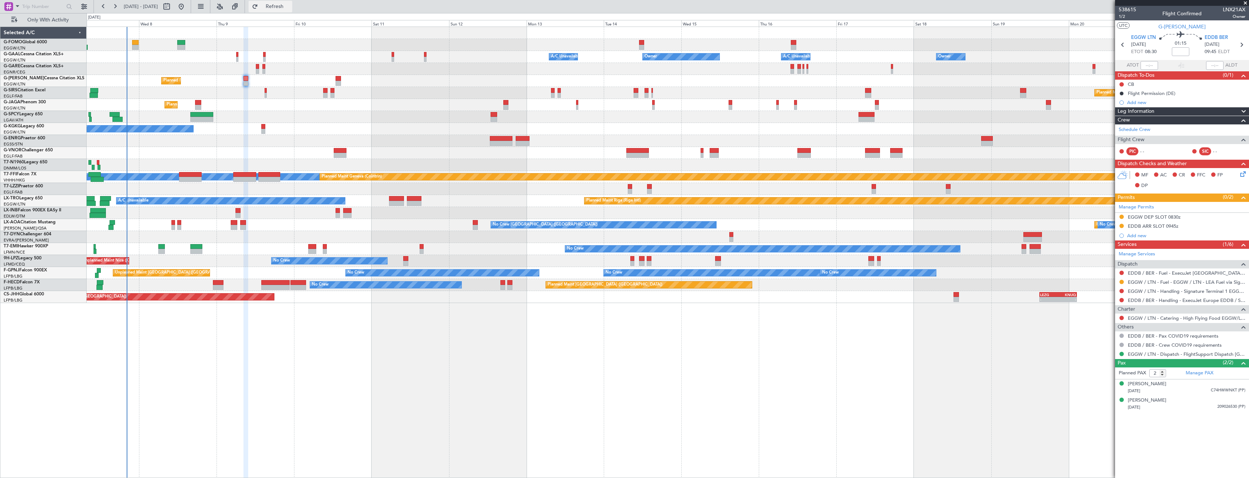
click at [290, 8] on span "Refresh" at bounding box center [274, 6] width 31 height 5
click at [1184, 300] on link "EDDB / BER - Handling - ExecuJet Europe EDDB / SXF" at bounding box center [1186, 300] width 118 height 6
click at [290, 9] on span "Refresh" at bounding box center [274, 6] width 31 height 5
click at [1154, 290] on link "EGGW / LTN - Handling - Signature Terminal 1 EGGW / LTN" at bounding box center [1186, 291] width 118 height 6
click at [1119, 290] on button at bounding box center [1121, 291] width 4 height 4
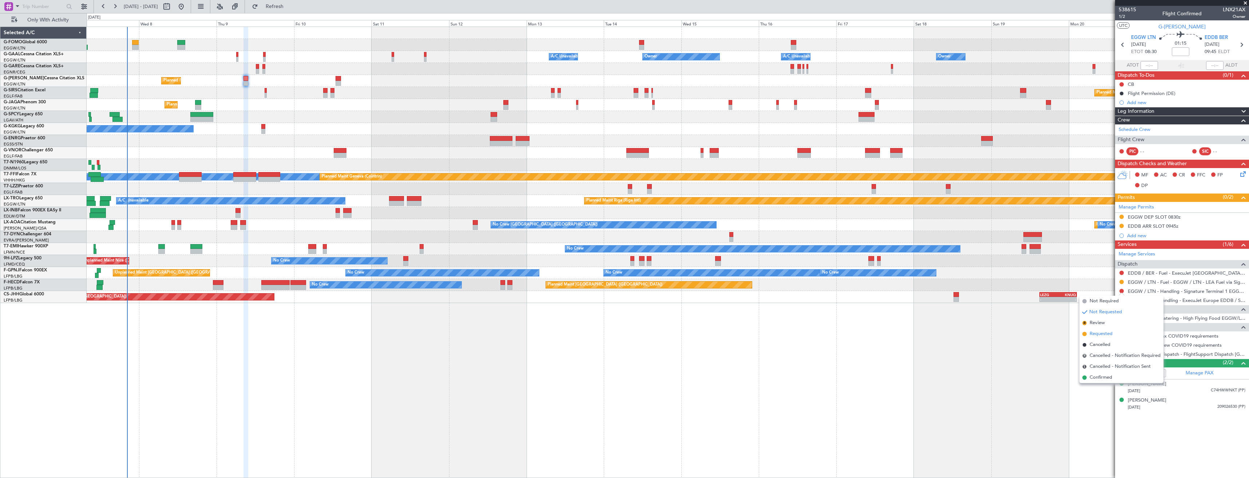
click at [1097, 337] on span "Requested" at bounding box center [1100, 333] width 23 height 7
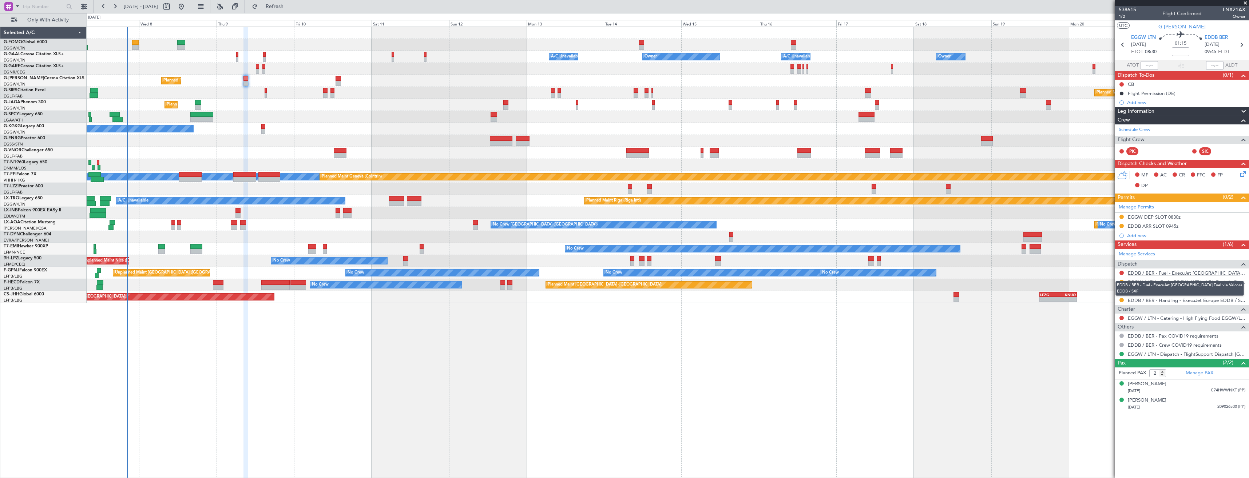
click at [1157, 274] on link "EDDB / BER - Fuel - ExecuJet Europe Fuel via Valcora EDDB / SXF" at bounding box center [1186, 273] width 118 height 6
type input "+00:10"
click at [283, 3] on button "Refresh" at bounding box center [270, 7] width 44 height 12
click at [1238, 46] on icon at bounding box center [1240, 44] width 9 height 9
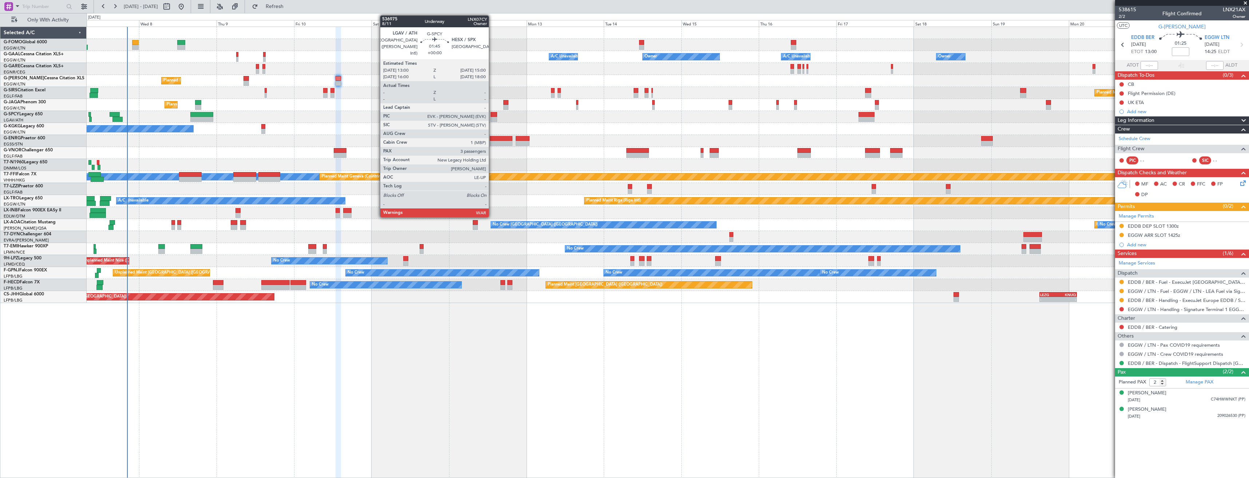
click at [492, 116] on div at bounding box center [493, 114] width 7 height 5
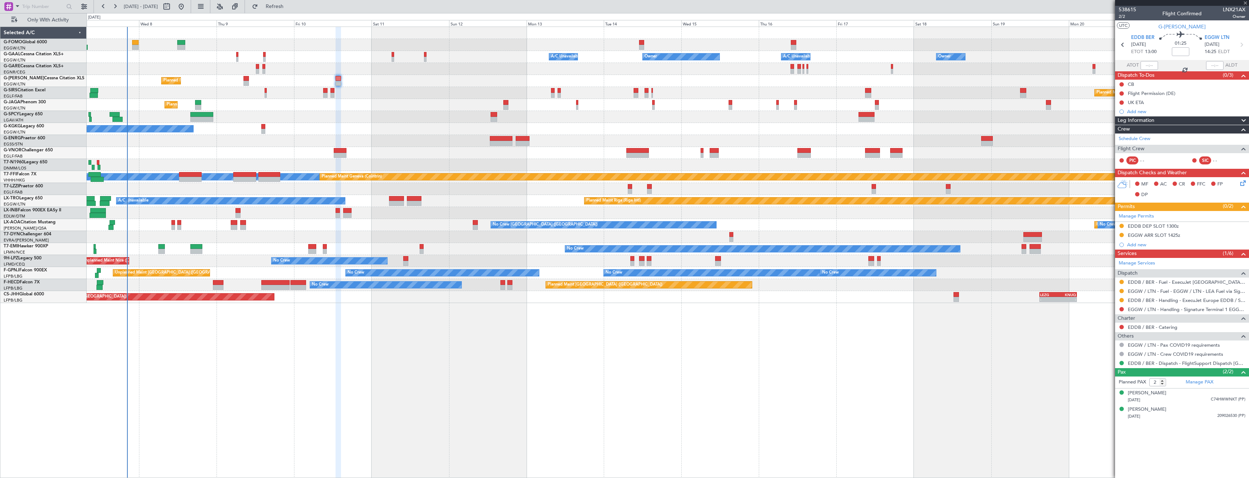
type input "3"
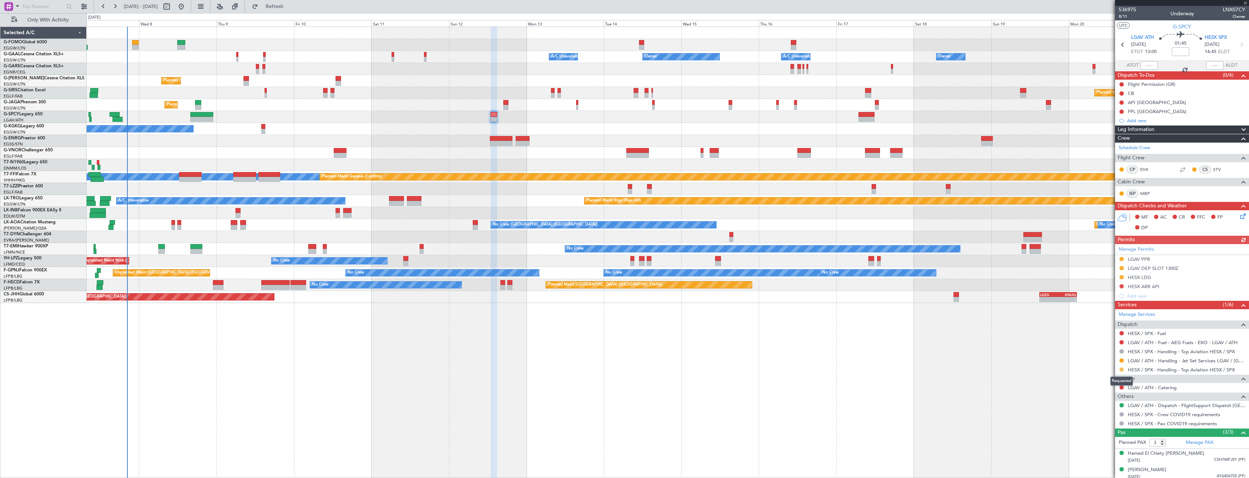
click at [1121, 370] on button at bounding box center [1121, 369] width 4 height 4
click at [1091, 456] on span "Confirmed" at bounding box center [1100, 456] width 23 height 7
click at [1237, 42] on icon at bounding box center [1240, 44] width 9 height 9
type input "+00:05"
type input "2"
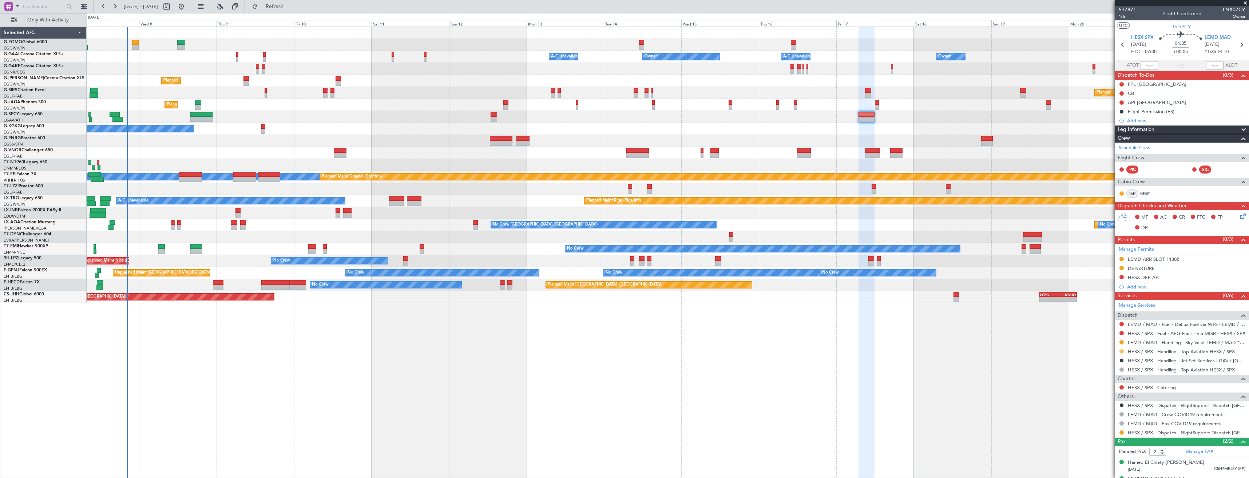
click at [1121, 353] on button at bounding box center [1121, 351] width 4 height 4
click at [1101, 441] on span "Confirmed" at bounding box center [1100, 437] width 23 height 7
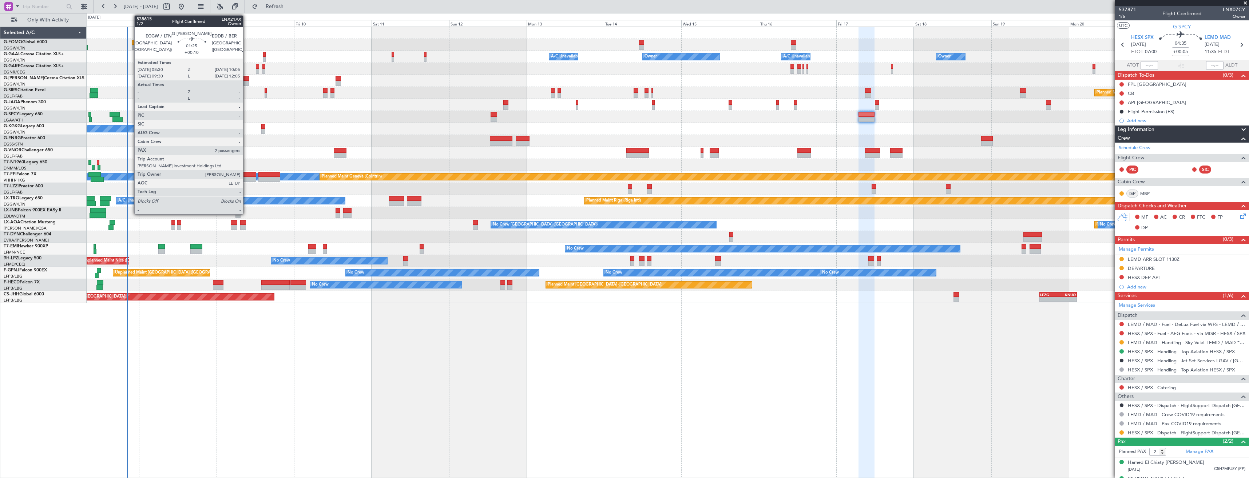
click at [246, 83] on div at bounding box center [245, 83] width 5 height 5
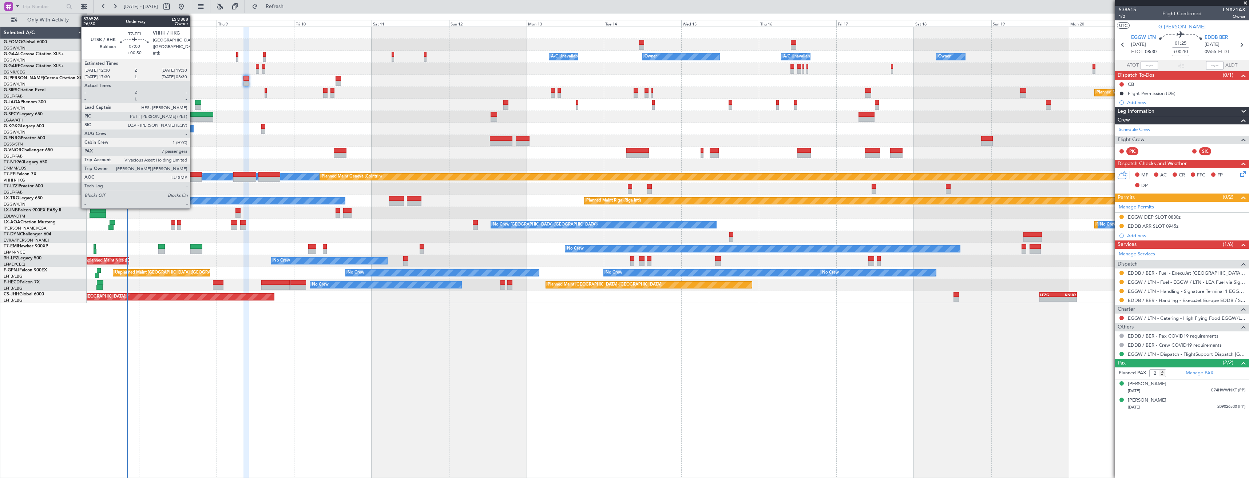
click at [193, 175] on div at bounding box center [190, 174] width 23 height 5
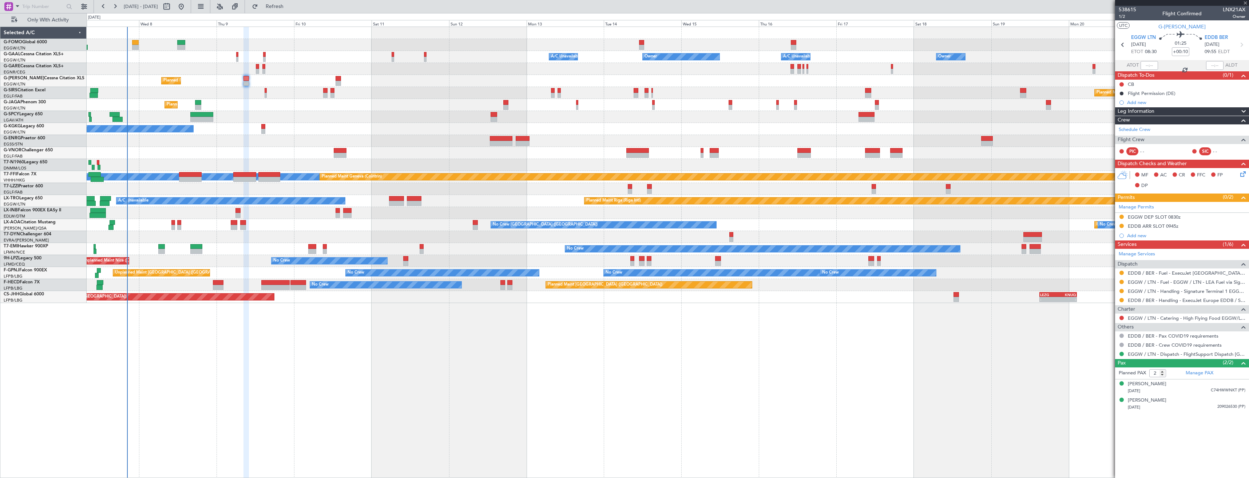
type input "+00:50"
type input "7"
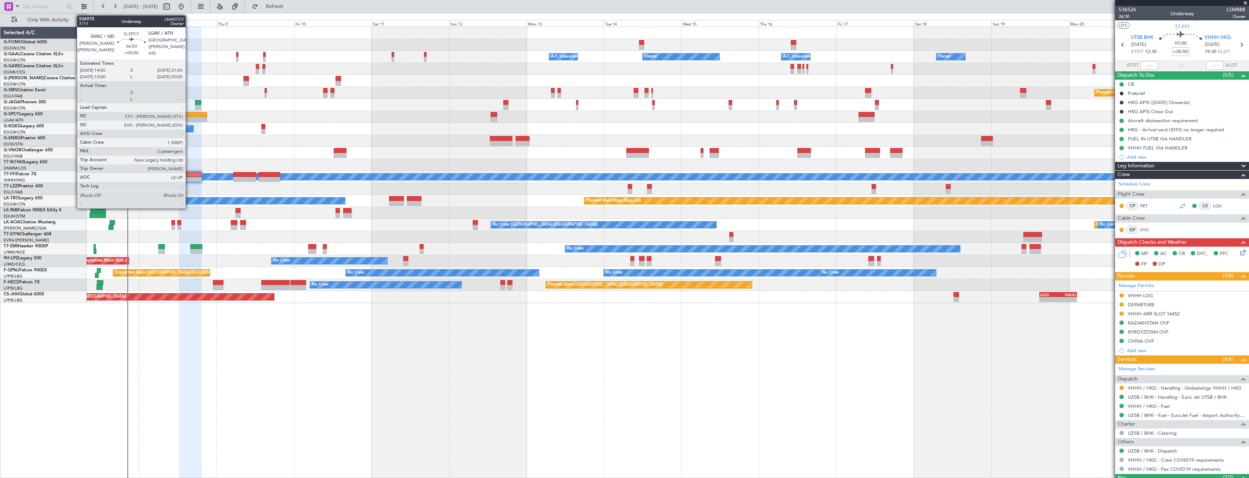
click at [188, 113] on div at bounding box center [195, 114] width 23 height 5
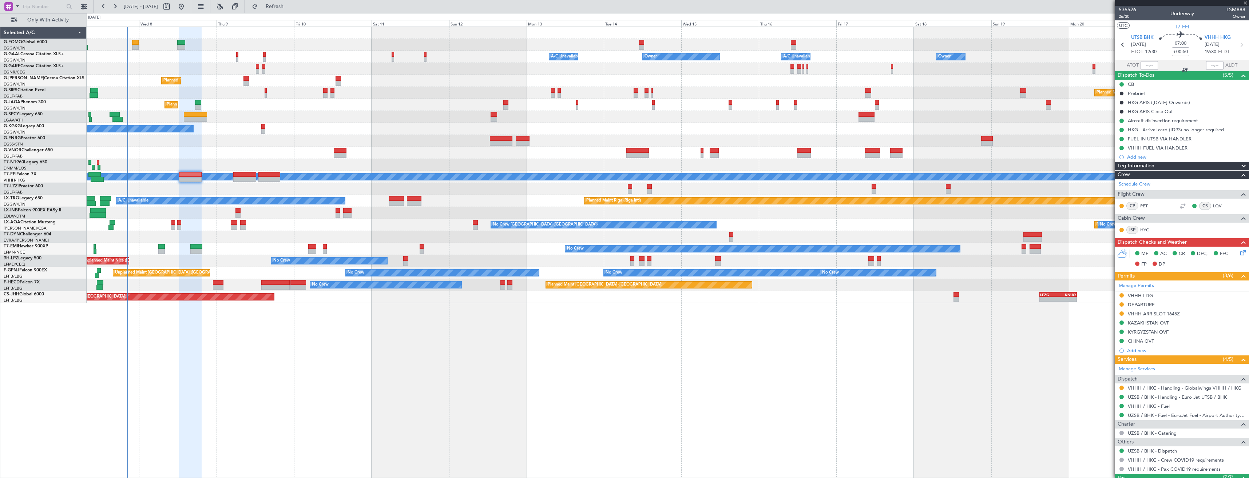
type input "2"
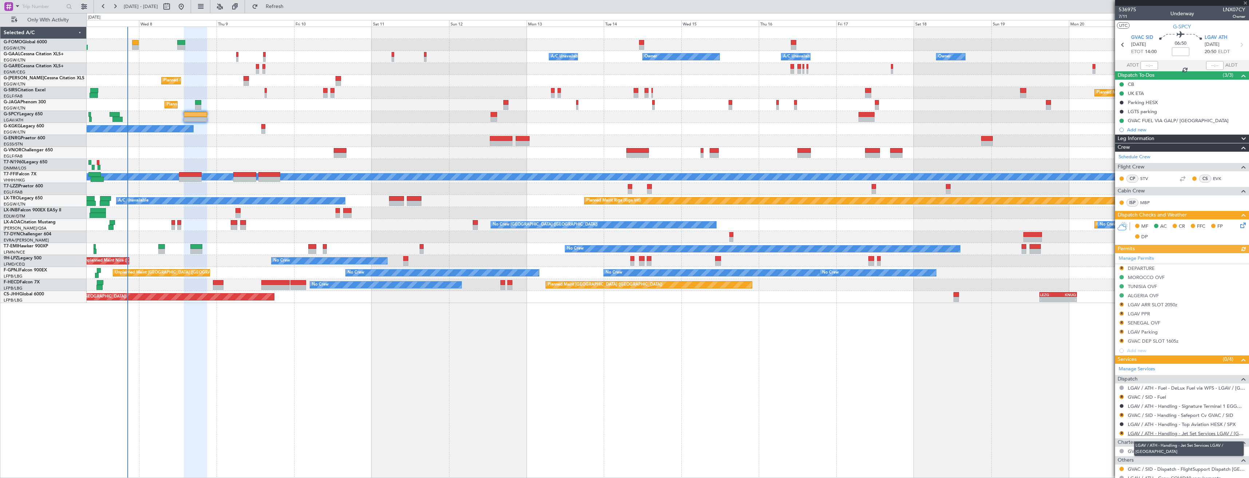
click at [1143, 434] on link "LGAV / ATH - Handling - Jet Set Services LGAV / [GEOGRAPHIC_DATA]" at bounding box center [1186, 433] width 118 height 6
click at [275, 7] on button "Refresh" at bounding box center [270, 7] width 44 height 12
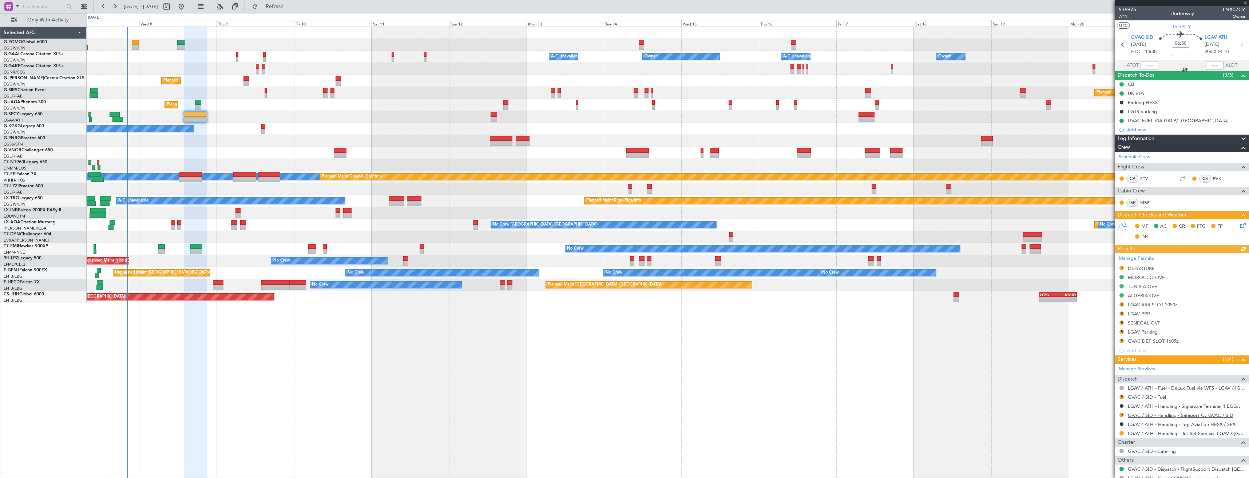
click at [1146, 415] on link "GVAC / SID - Handling - Safeport Cv GVAC / SID" at bounding box center [1180, 415] width 106 height 6
click at [290, 8] on span "Refresh" at bounding box center [274, 6] width 31 height 5
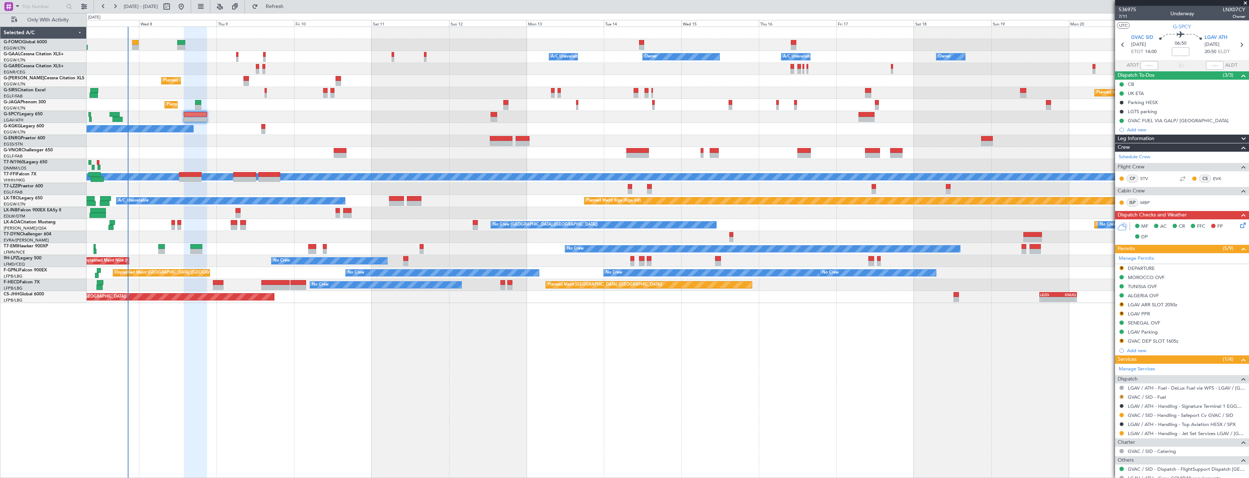
click at [1121, 396] on button "R" at bounding box center [1121, 397] width 4 height 4
click at [1100, 385] on span "Confirmed" at bounding box center [1100, 385] width 23 height 7
click at [1181, 306] on div "R LGAV ARR SLOT 2050z" at bounding box center [1182, 305] width 134 height 9
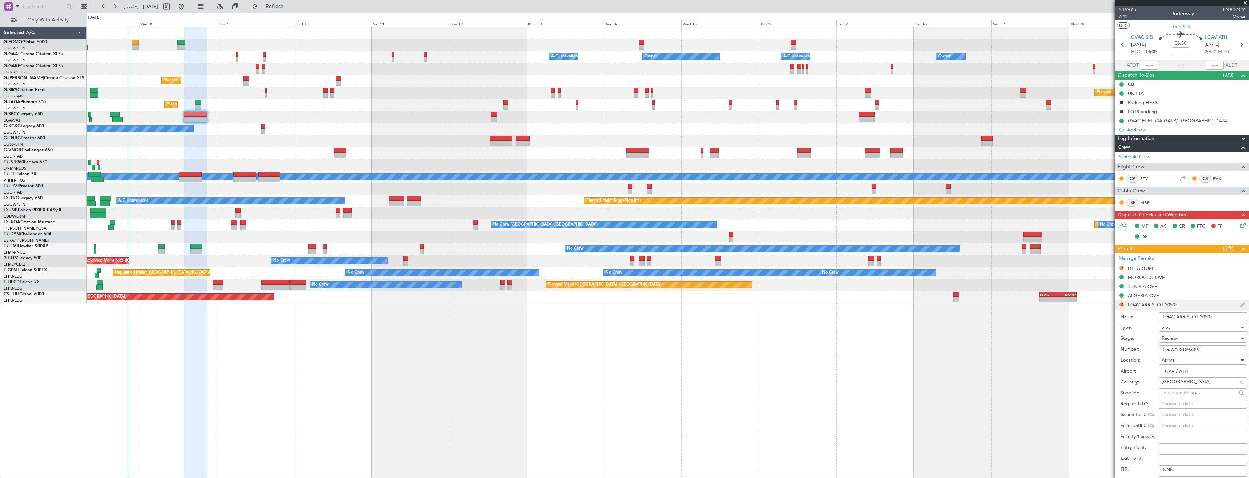
click at [1181, 306] on li "R LGAV ARR SLOT 2050z Name: LGAV ARR SLOT 2050z Type: Slot Stage: Review Number…" at bounding box center [1182, 414] width 134 height 226
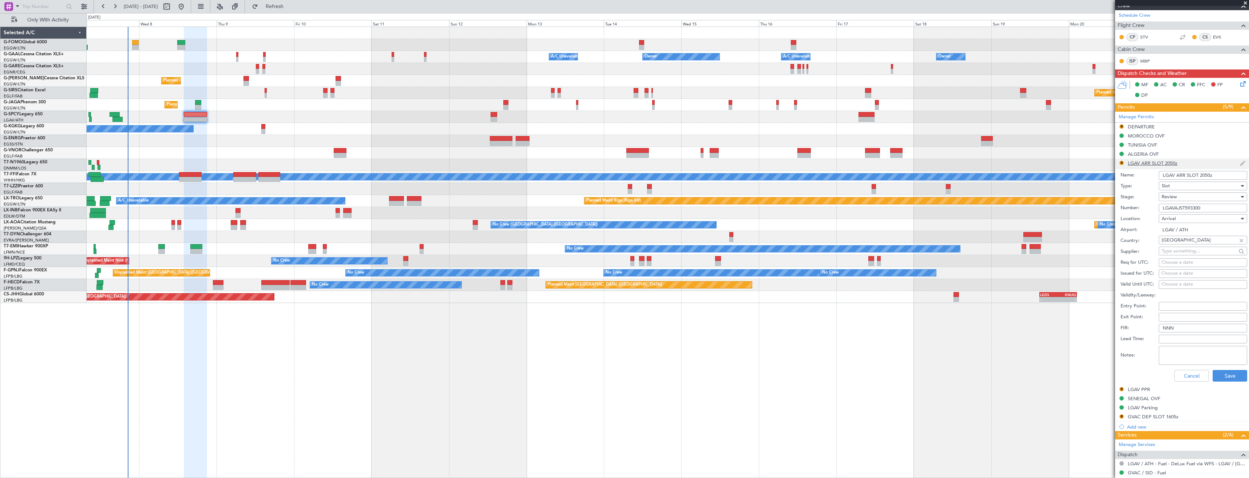
scroll to position [146, 0]
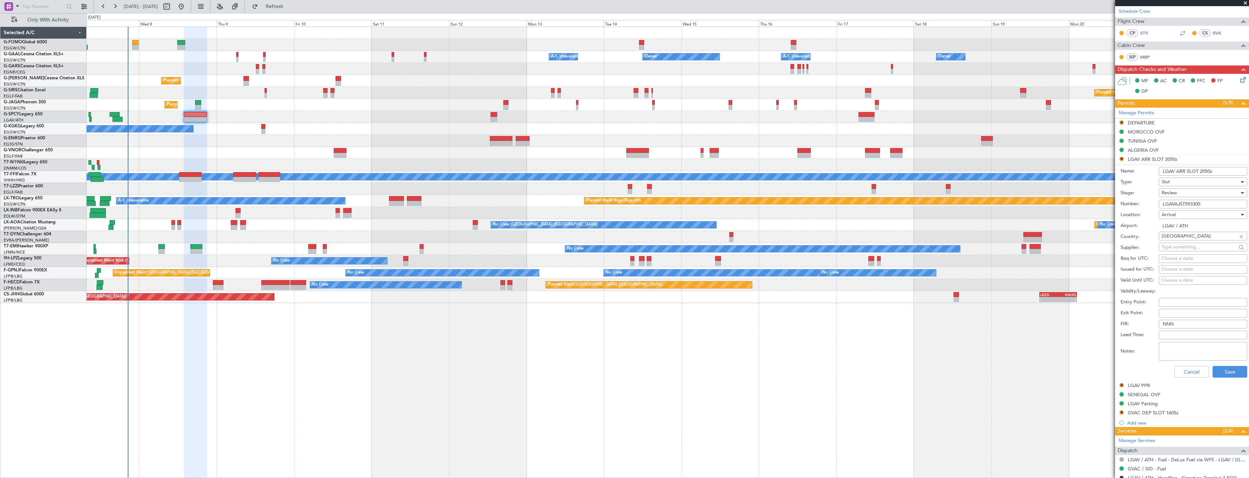
click at [1195, 196] on div "Review" at bounding box center [1199, 192] width 77 height 11
click at [1194, 242] on span "Requested" at bounding box center [1200, 240] width 76 height 11
click at [1215, 369] on button "Save" at bounding box center [1229, 372] width 35 height 12
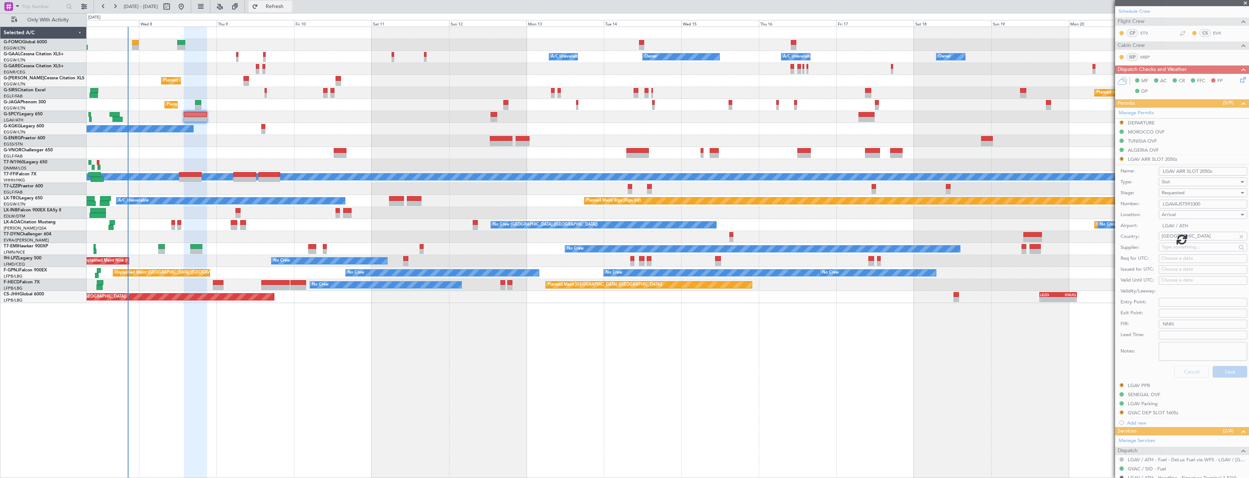
click at [290, 6] on span "Refresh" at bounding box center [274, 6] width 31 height 5
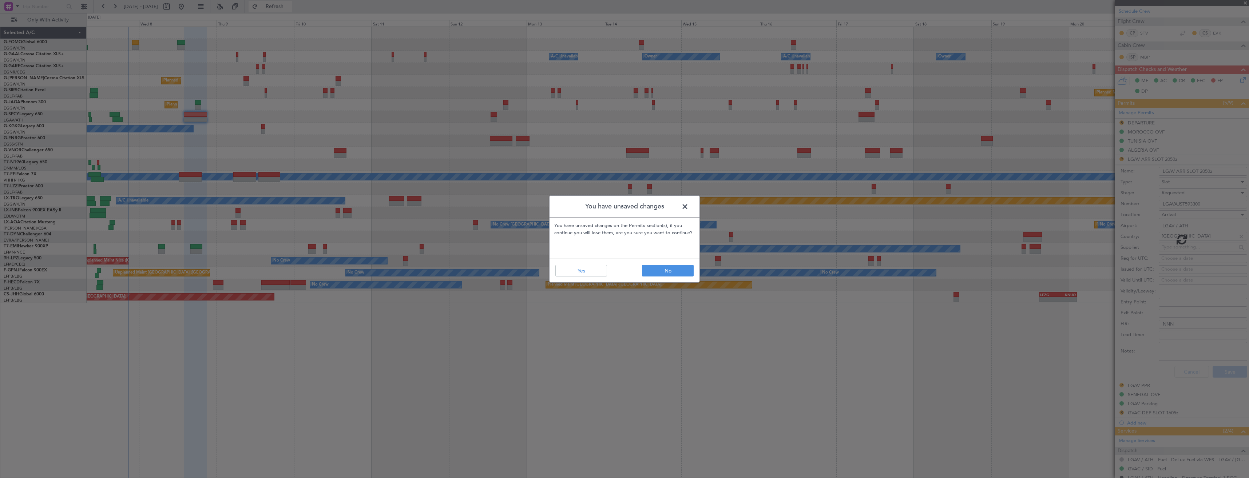
scroll to position [67, 0]
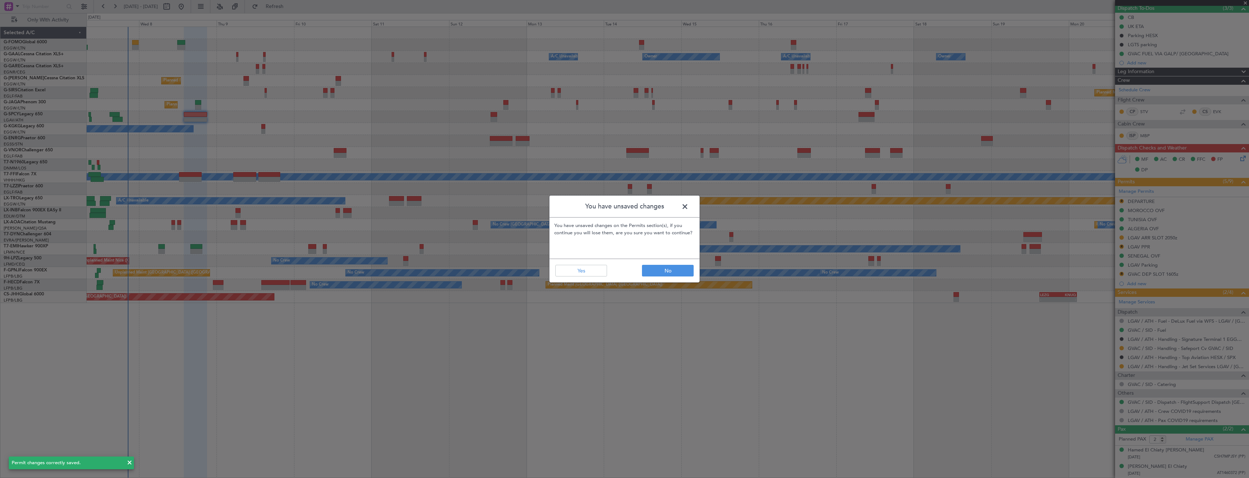
click at [688, 203] on span at bounding box center [688, 208] width 0 height 15
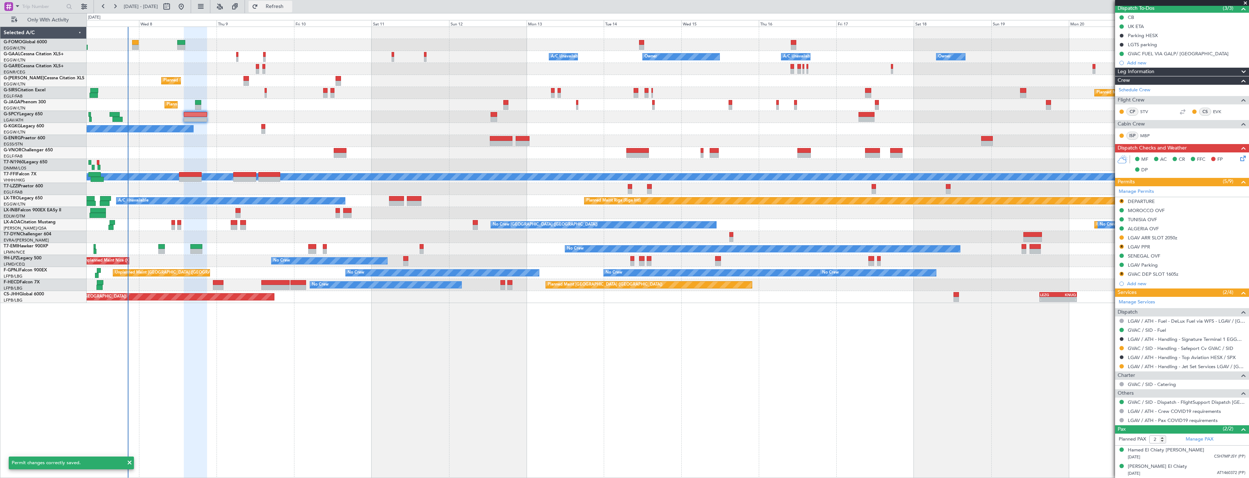
click at [292, 10] on button "Refresh" at bounding box center [270, 7] width 44 height 12
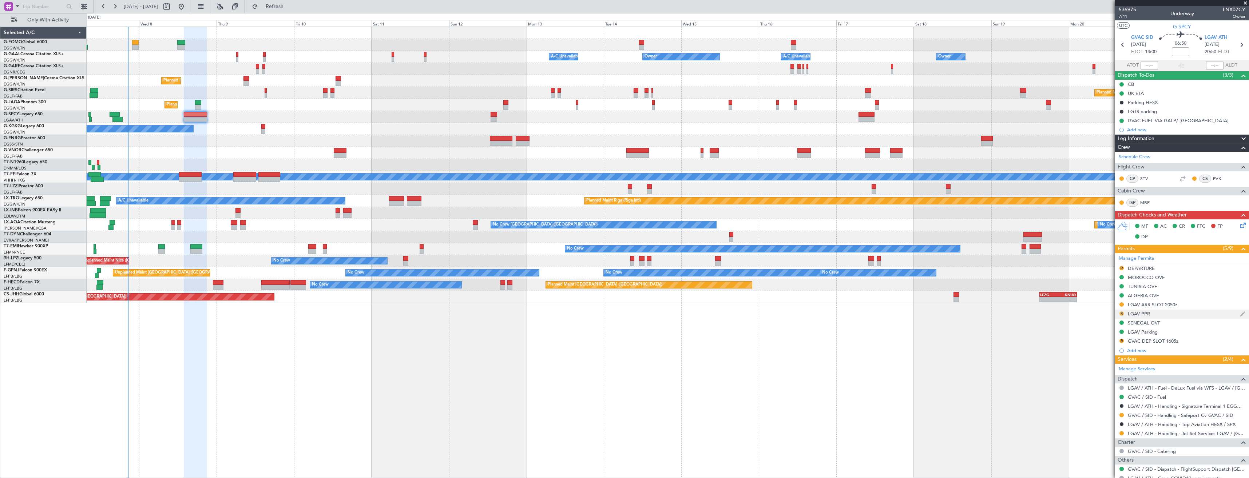
click at [1120, 313] on button "R" at bounding box center [1121, 313] width 4 height 4
click at [1112, 345] on span "Requested" at bounding box center [1100, 345] width 23 height 7
click at [1121, 339] on button "R" at bounding box center [1121, 341] width 4 height 4
click at [1102, 373] on span "Requested" at bounding box center [1100, 372] width 23 height 7
click at [1121, 269] on button "R" at bounding box center [1121, 268] width 4 height 4
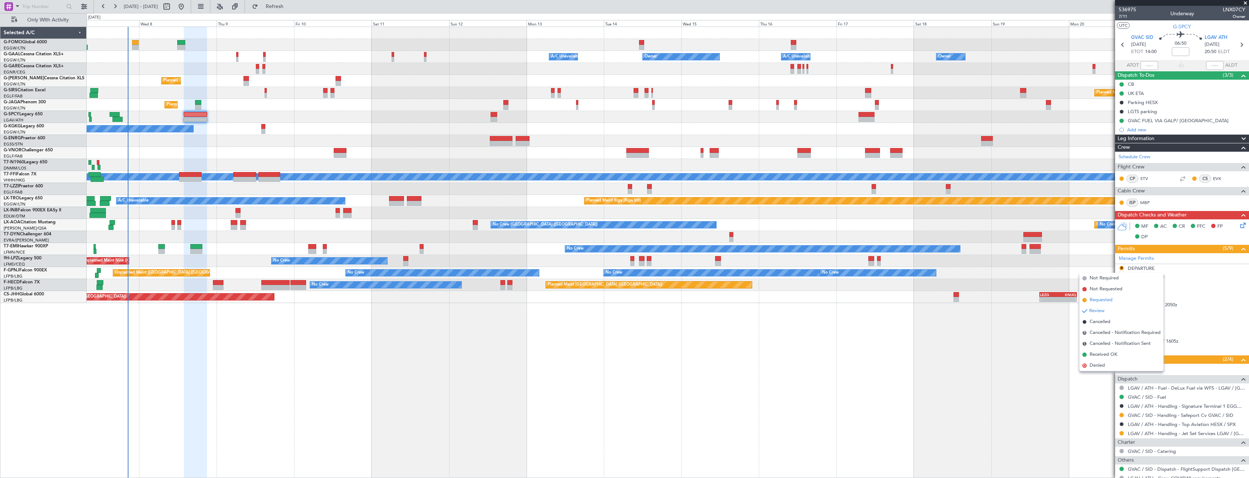
click at [1112, 300] on span "Requested" at bounding box center [1100, 300] width 23 height 7
click at [1188, 341] on div "GVAC DEP SLOT 1605z" at bounding box center [1182, 341] width 134 height 9
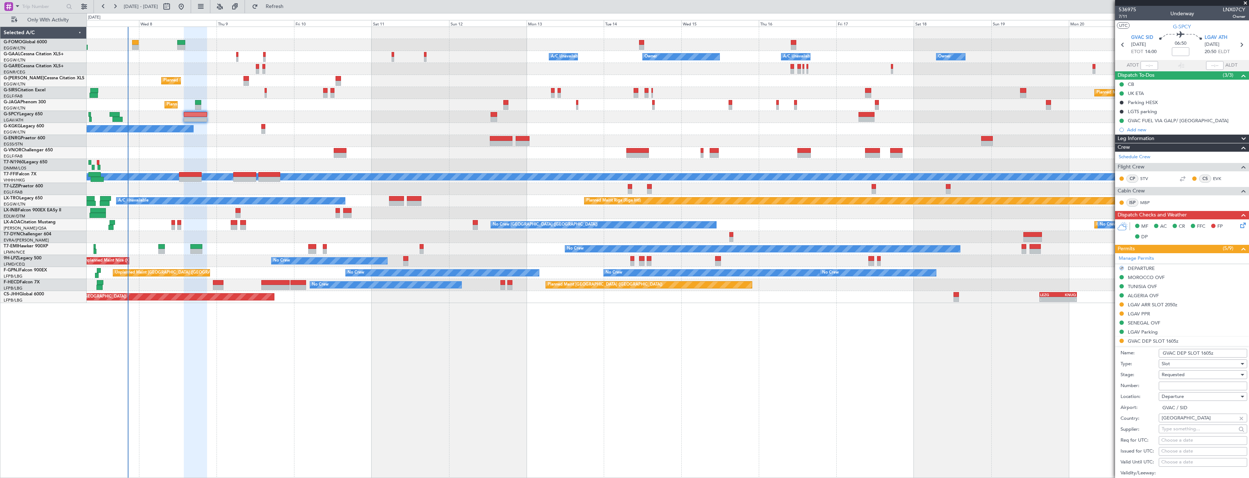
click at [1205, 353] on input "GVAC DEP SLOT 1605z" at bounding box center [1202, 353] width 88 height 9
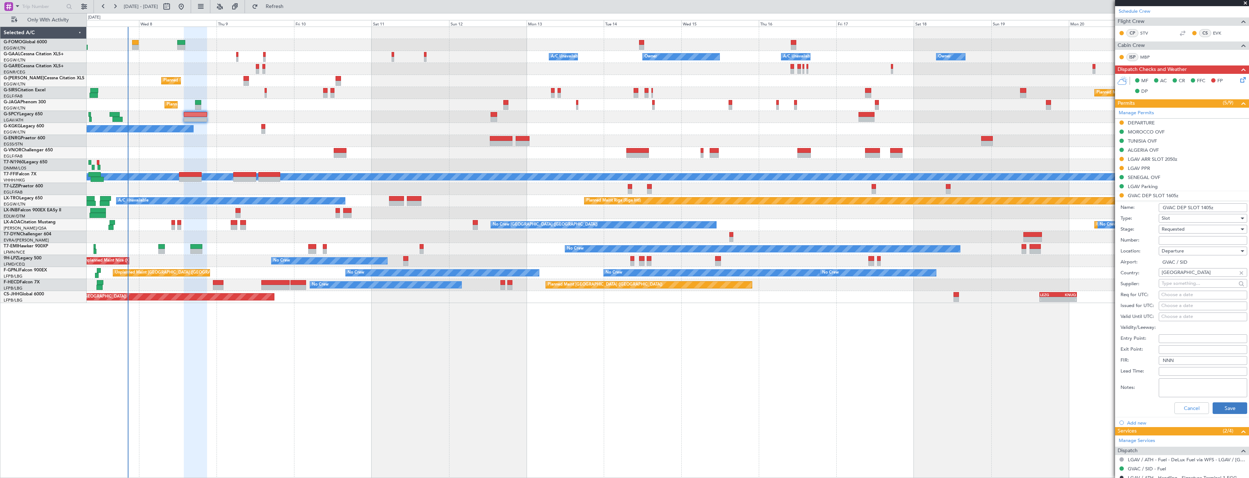
type input "GVAC DEP SLOT 1405z"
click at [1220, 413] on button "Save" at bounding box center [1229, 408] width 35 height 12
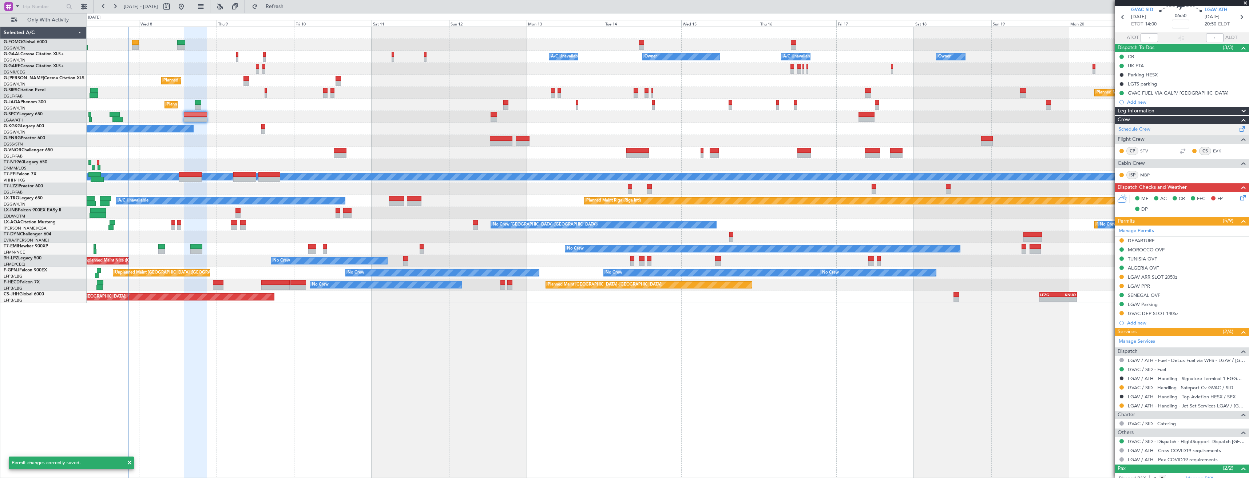
scroll to position [0, 0]
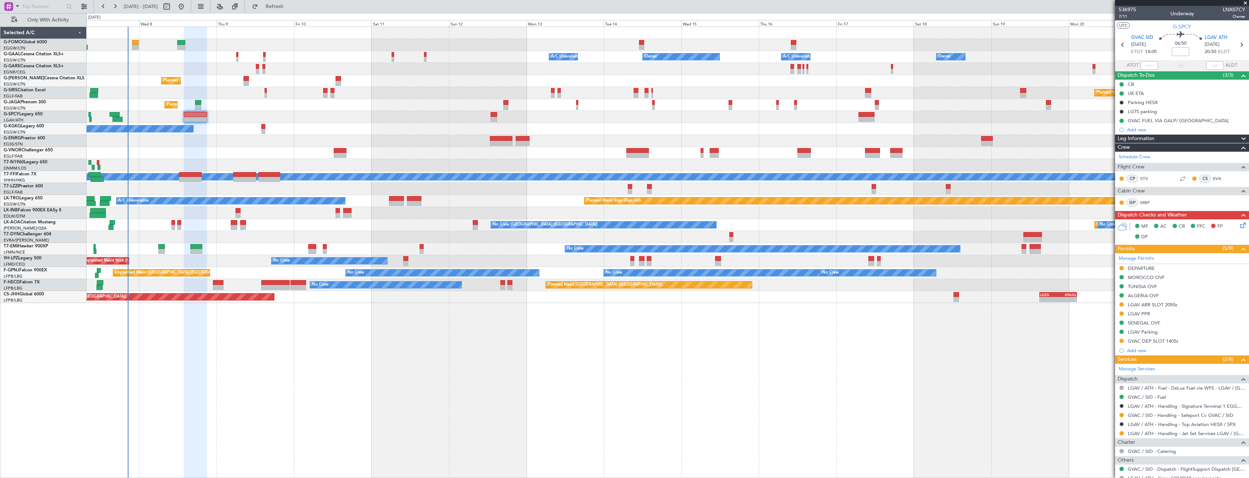
click at [488, 84] on div "Owner A/C Unavailable Owner A/C Unavailable Owner Owner Planned Maint London (L…" at bounding box center [668, 165] width 1162 height 276
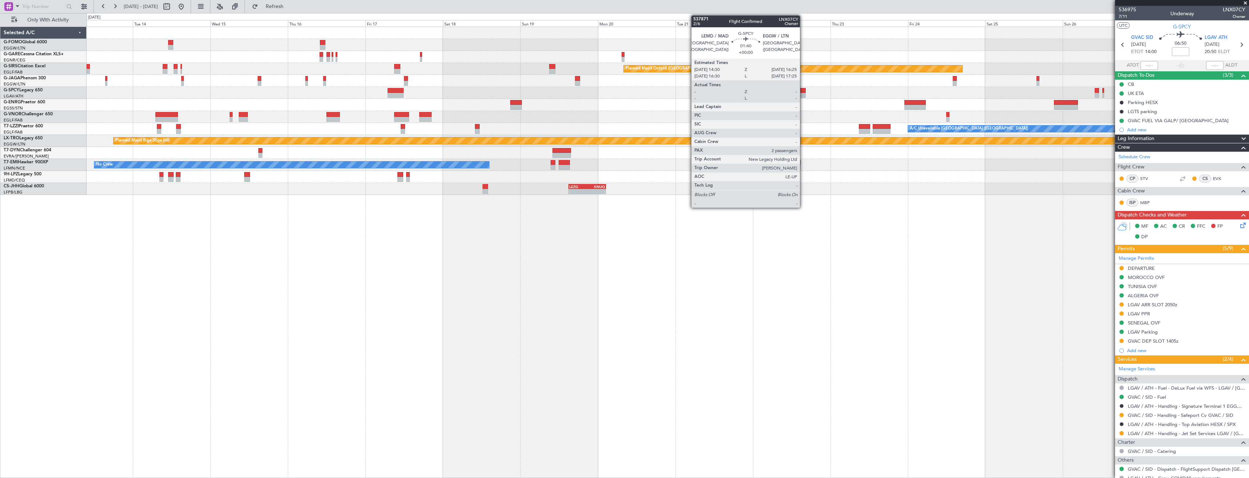
click at [803, 92] on div at bounding box center [668, 93] width 1162 height 12
click at [803, 92] on div at bounding box center [802, 90] width 7 height 5
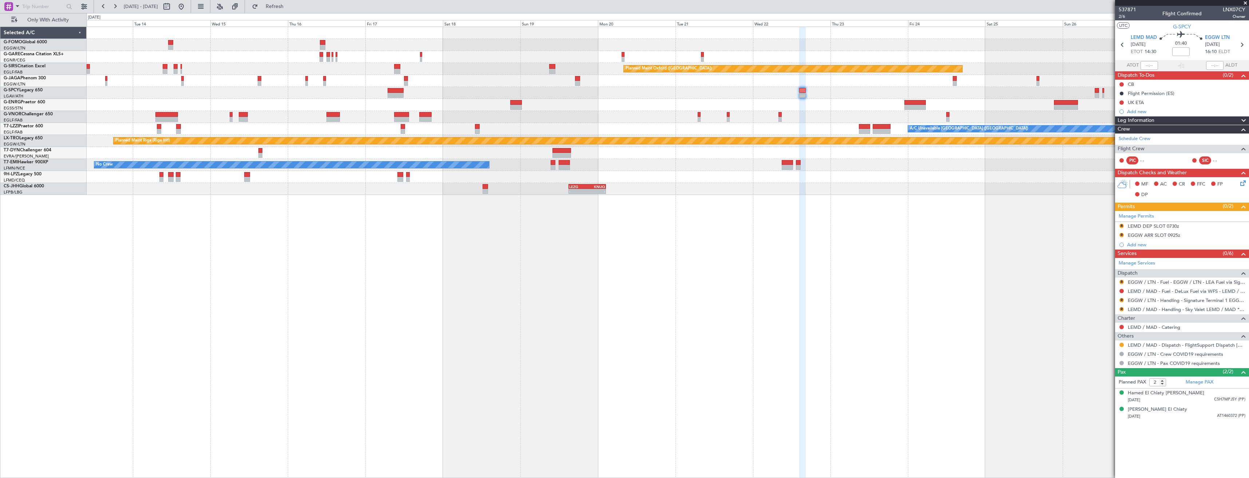
click at [1126, 344] on div "LEMD / MAD - Dispatch - FlightSupport Dispatch UK" at bounding box center [1182, 345] width 134 height 9
click at [1119, 344] on button at bounding box center [1121, 345] width 4 height 4
click at [1112, 430] on li "Confirmed" at bounding box center [1121, 431] width 84 height 11
click at [1169, 308] on link "LEMD / MAD - Handling - Sky Valet LEMD / MAD **MY HANDLING**" at bounding box center [1186, 309] width 118 height 6
click at [290, 8] on span "Refresh" at bounding box center [274, 6] width 31 height 5
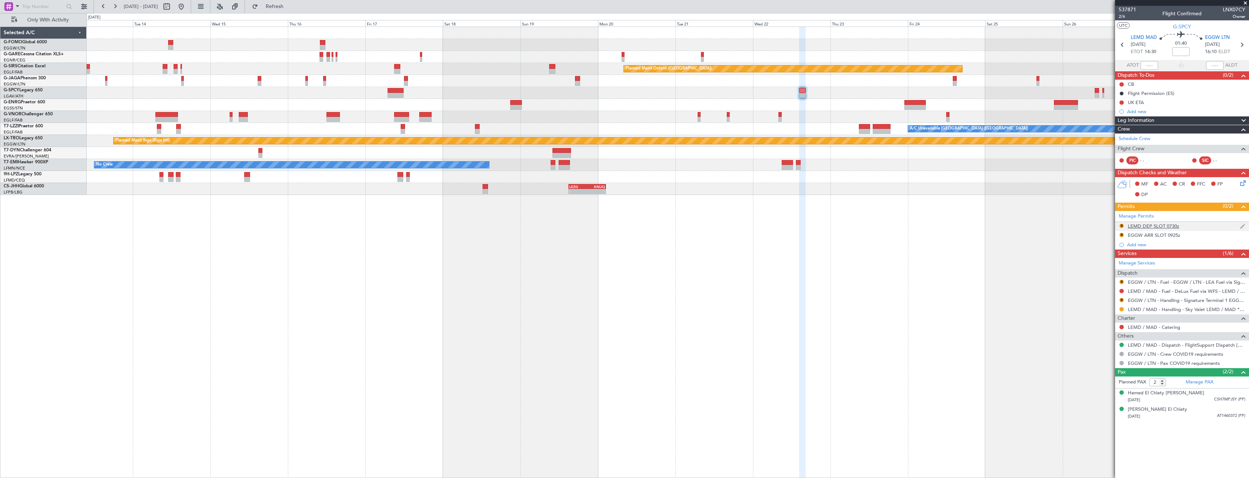
click at [1198, 230] on div "R LEMD DEP SLOT 0730z" at bounding box center [1182, 226] width 134 height 9
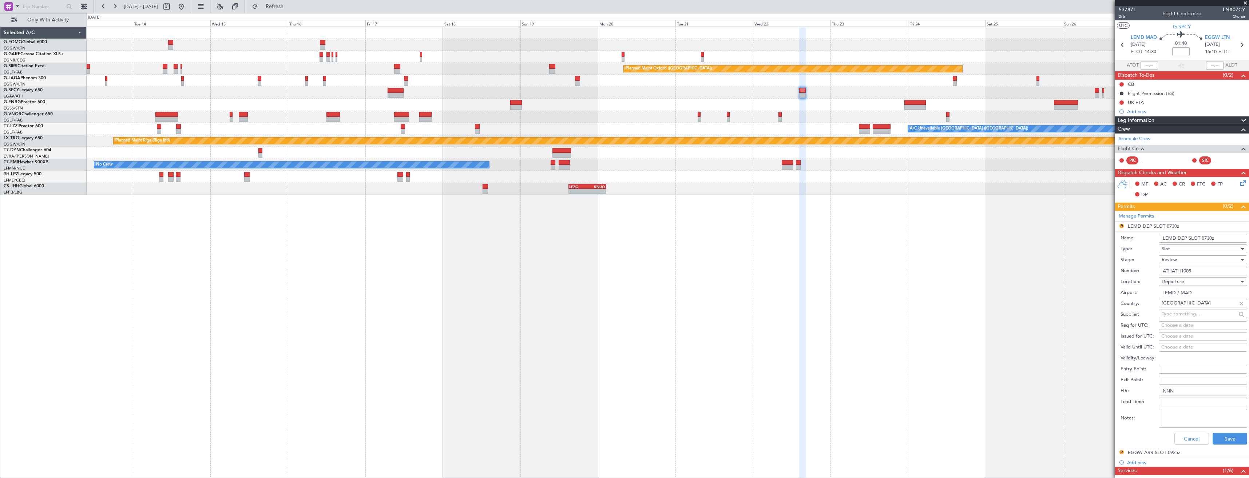
click at [1205, 237] on input "LEMD DEP SLOT 0730z" at bounding box center [1202, 238] width 88 height 9
type input "LEMD DEP SLOT 1430z"
click at [1194, 257] on div "Review" at bounding box center [1199, 259] width 77 height 11
click at [1194, 310] on span "Requested" at bounding box center [1200, 307] width 76 height 11
click at [1229, 434] on button "Save" at bounding box center [1229, 439] width 35 height 12
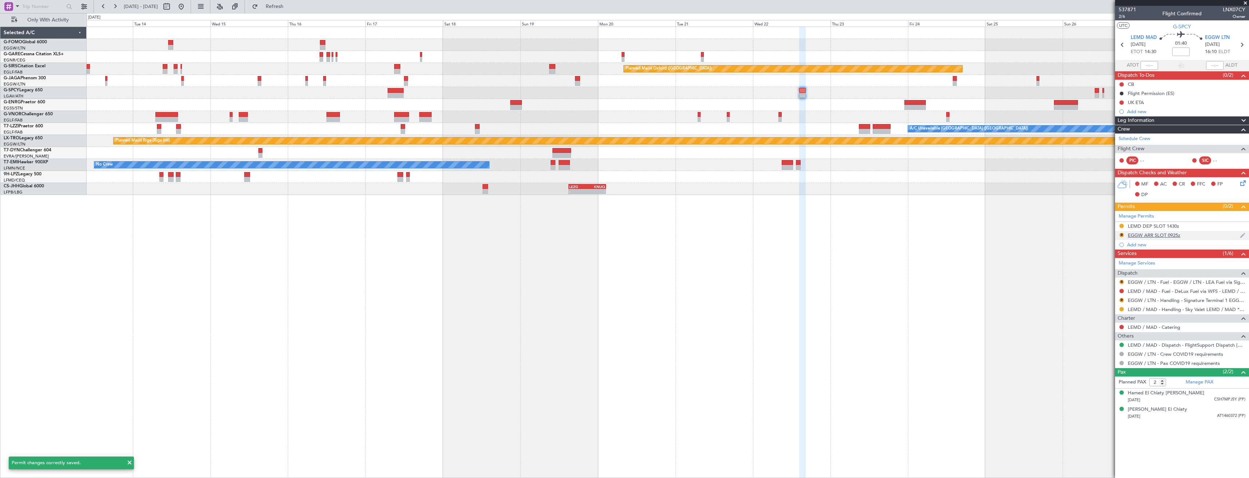
click at [1207, 234] on div "R EGGW ARR SLOT 0925z" at bounding box center [1182, 235] width 134 height 9
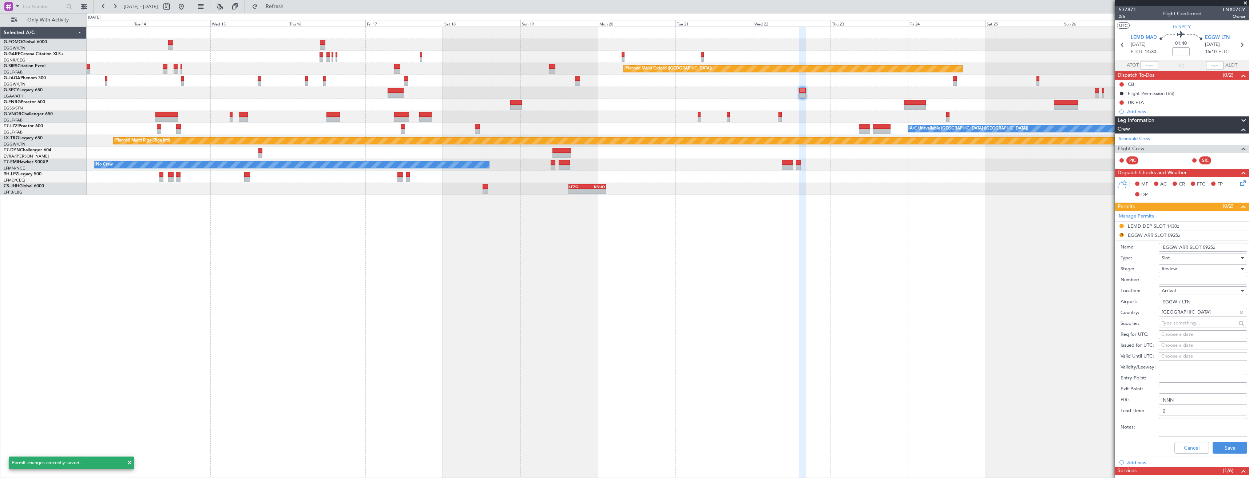
drag, startPoint x: 1211, startPoint y: 248, endPoint x: 1206, endPoint y: 246, distance: 5.8
click at [1206, 246] on input "EGGW ARR SLOT 0925z" at bounding box center [1202, 247] width 88 height 9
type input "EGGW ARR SLOT 05z"
type input "EGGW ARR SLOT 1605z"
click at [1203, 267] on div "Review" at bounding box center [1199, 268] width 77 height 11
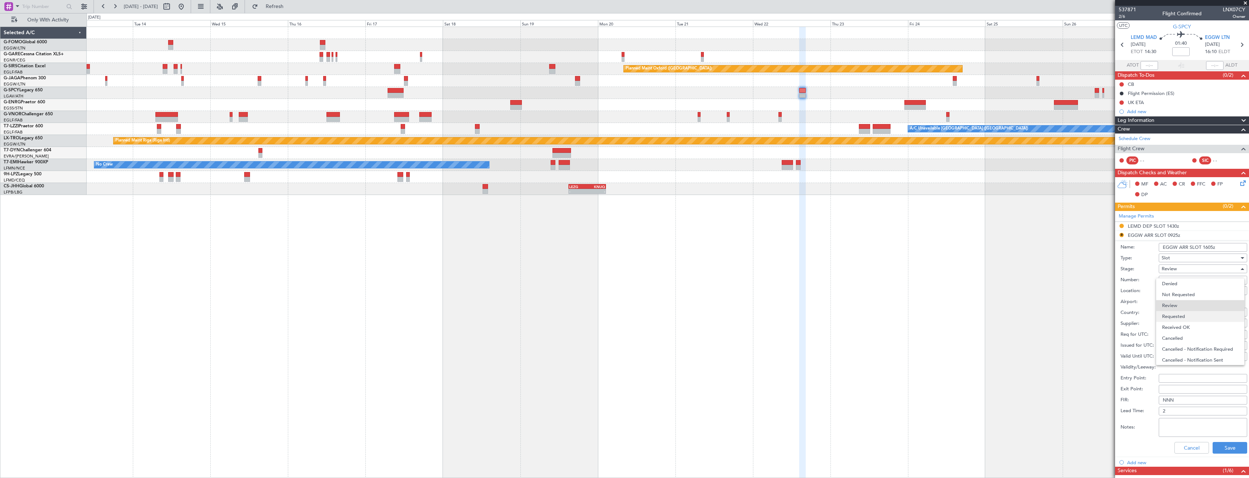
click at [1201, 318] on span "Requested" at bounding box center [1200, 316] width 76 height 11
click at [1229, 447] on button "Save" at bounding box center [1229, 448] width 35 height 12
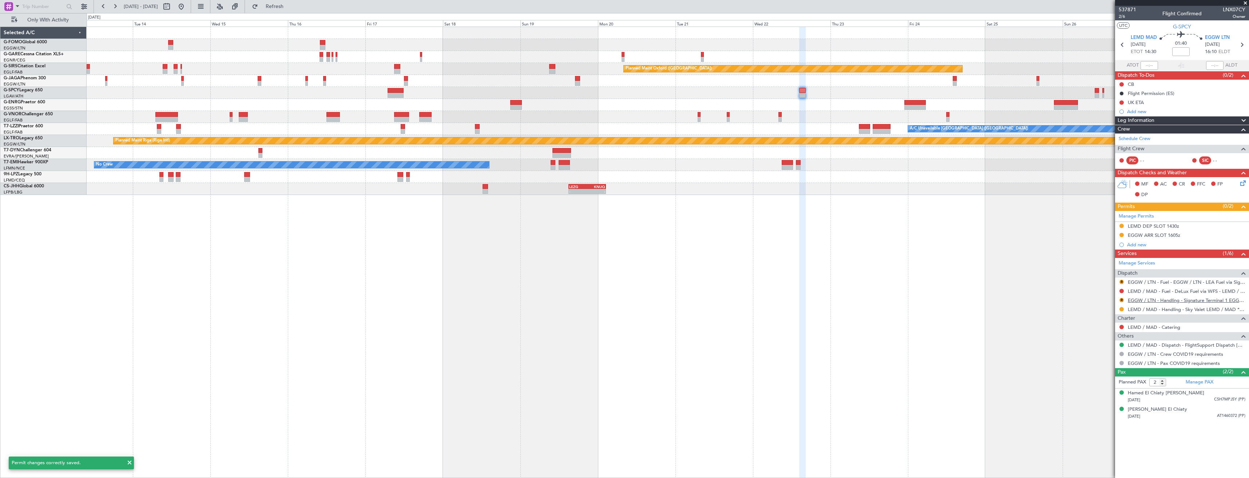
click at [1140, 301] on link "EGGW / LTN - Handling - Signature Terminal 1 EGGW / LTN" at bounding box center [1186, 300] width 118 height 6
click at [1121, 300] on button "R" at bounding box center [1121, 300] width 4 height 4
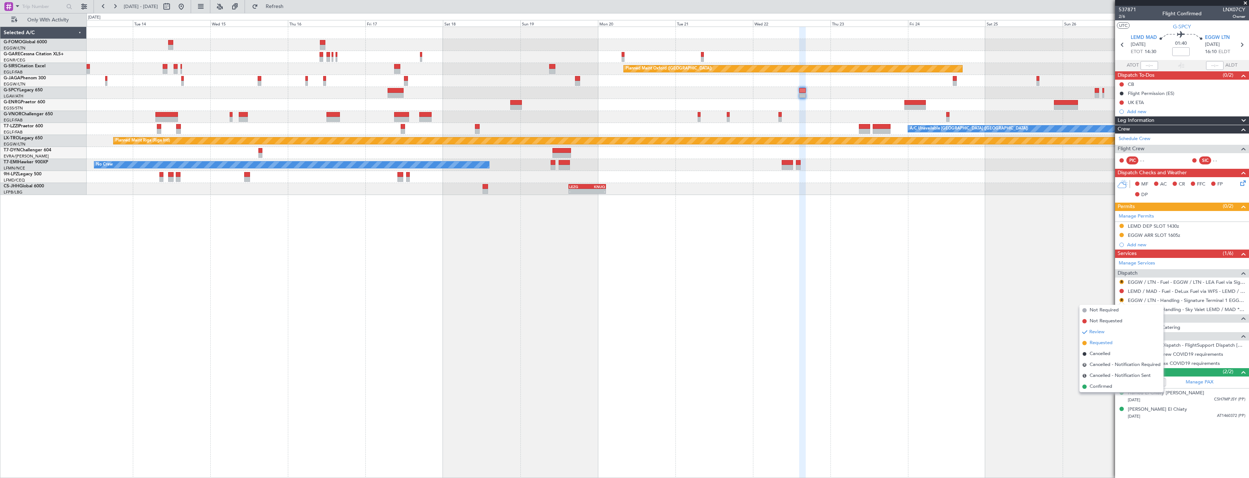
click at [1104, 341] on span "Requested" at bounding box center [1100, 342] width 23 height 7
click at [1122, 282] on button "R" at bounding box center [1121, 282] width 4 height 4
click at [1103, 367] on span "Confirmed" at bounding box center [1100, 368] width 23 height 7
click at [1243, 3] on span at bounding box center [1244, 3] width 7 height 7
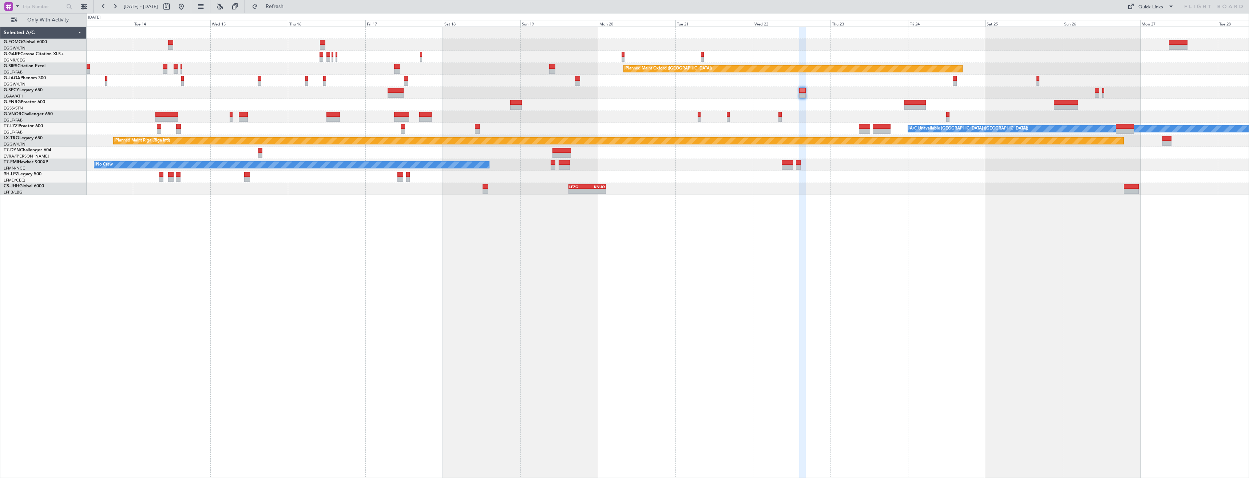
type input "0"
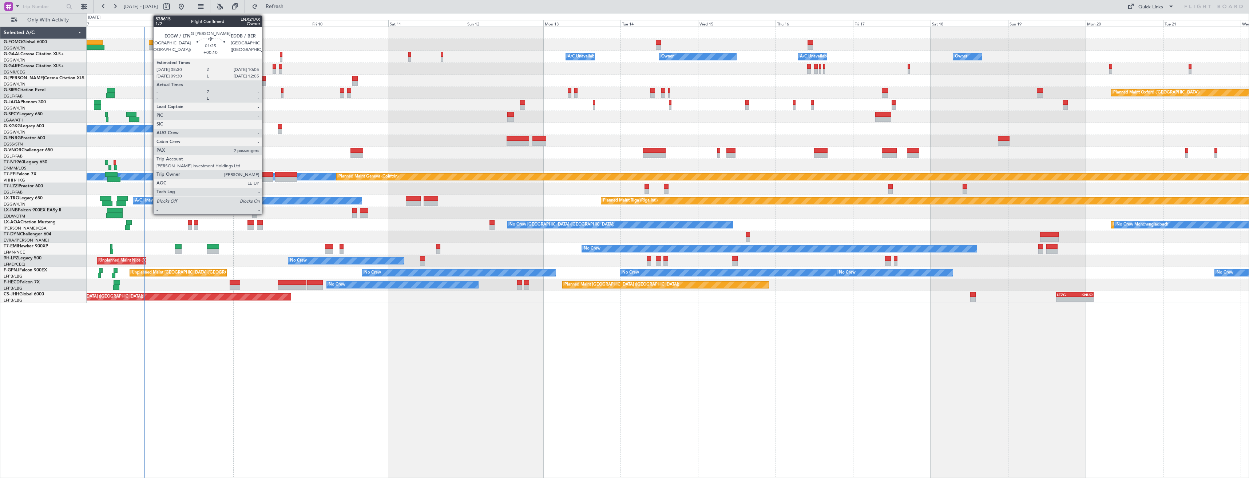
click at [265, 80] on div at bounding box center [262, 78] width 5 height 5
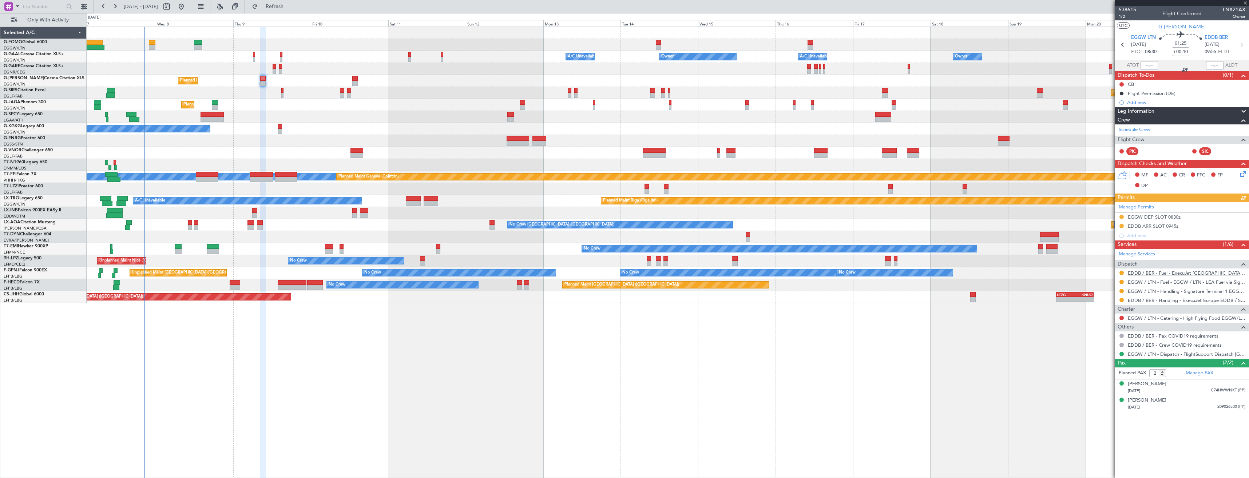
click at [1159, 275] on link "EDDB / BER - Fuel - ExecuJet [GEOGRAPHIC_DATA] Fuel via Valcora EDDB / SXF" at bounding box center [1186, 273] width 118 height 6
click at [273, 7] on button "Refresh" at bounding box center [270, 7] width 44 height 12
drag, startPoint x: 1151, startPoint y: 101, endPoint x: 1158, endPoint y: 99, distance: 7.1
click at [1151, 101] on div "Add new" at bounding box center [1186, 102] width 118 height 6
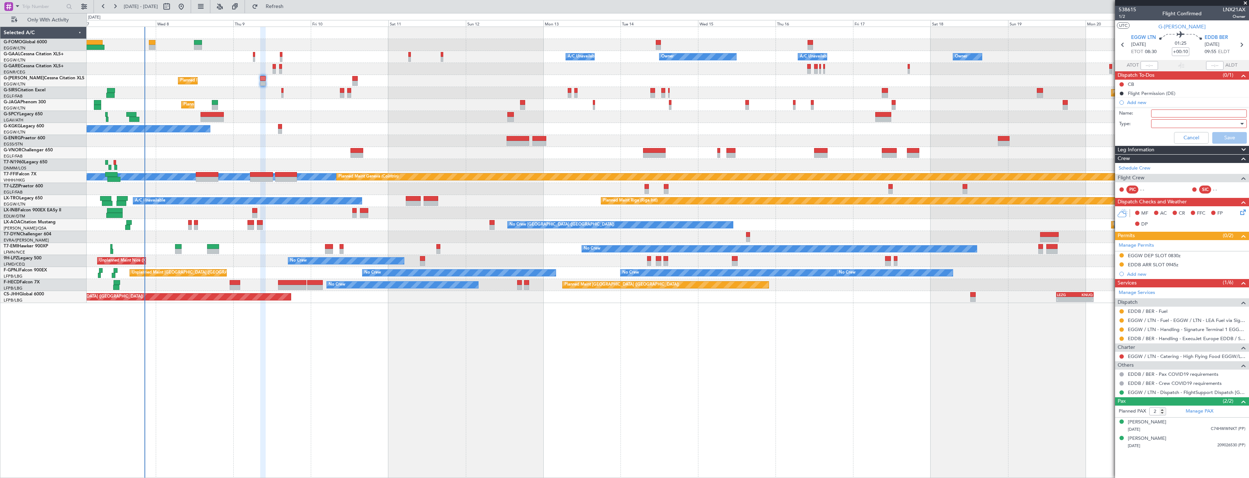
click at [1167, 111] on input "Name:" at bounding box center [1199, 114] width 96 height 8
type input "EDDB FUEL VIA HANDLER"
click at [1177, 124] on div at bounding box center [1196, 123] width 85 height 11
click at [1176, 139] on span "Generic" at bounding box center [1194, 138] width 89 height 11
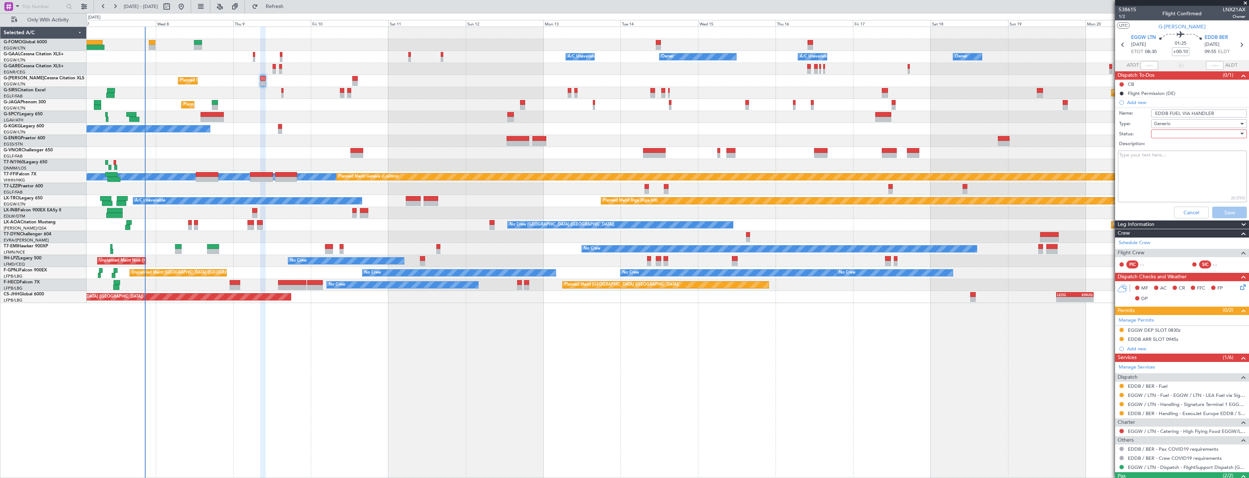
click at [1173, 134] on div at bounding box center [1196, 133] width 85 height 11
click at [1171, 157] on span "In Progress" at bounding box center [1195, 159] width 85 height 11
click at [1223, 214] on button "Save" at bounding box center [1229, 213] width 35 height 12
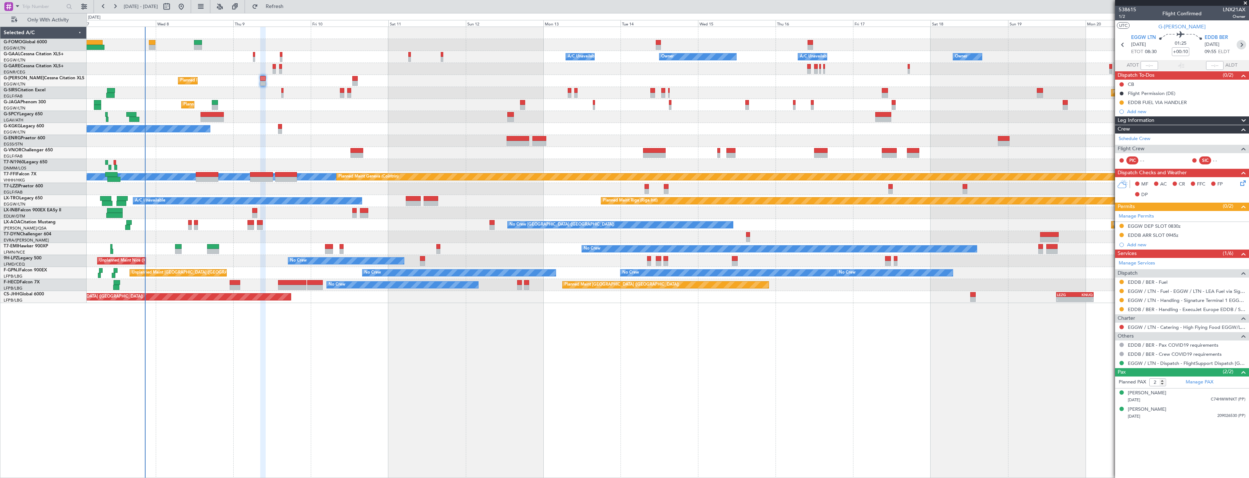
click at [1243, 46] on icon at bounding box center [1240, 44] width 9 height 9
click at [1141, 110] on div "Add new" at bounding box center [1183, 111] width 112 height 6
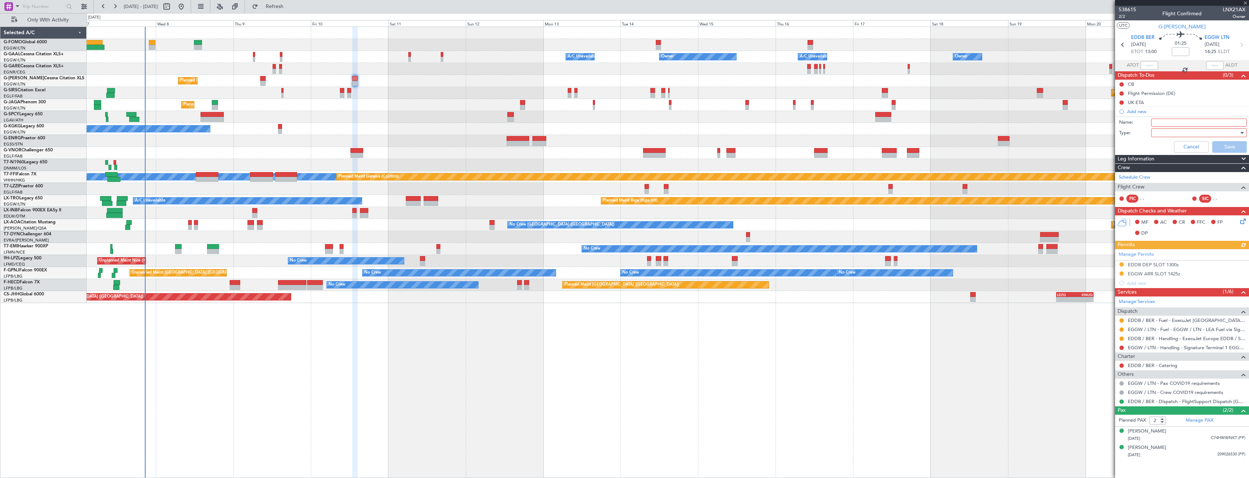
click at [1166, 121] on input "Name:" at bounding box center [1199, 123] width 96 height 8
paste input "EDDB FUEL VIA HANDLER"
type input "EDDB FUEL VIA HANDLER"
click at [1174, 133] on div at bounding box center [1196, 132] width 85 height 11
click at [1178, 150] on span "Generic" at bounding box center [1194, 147] width 89 height 11
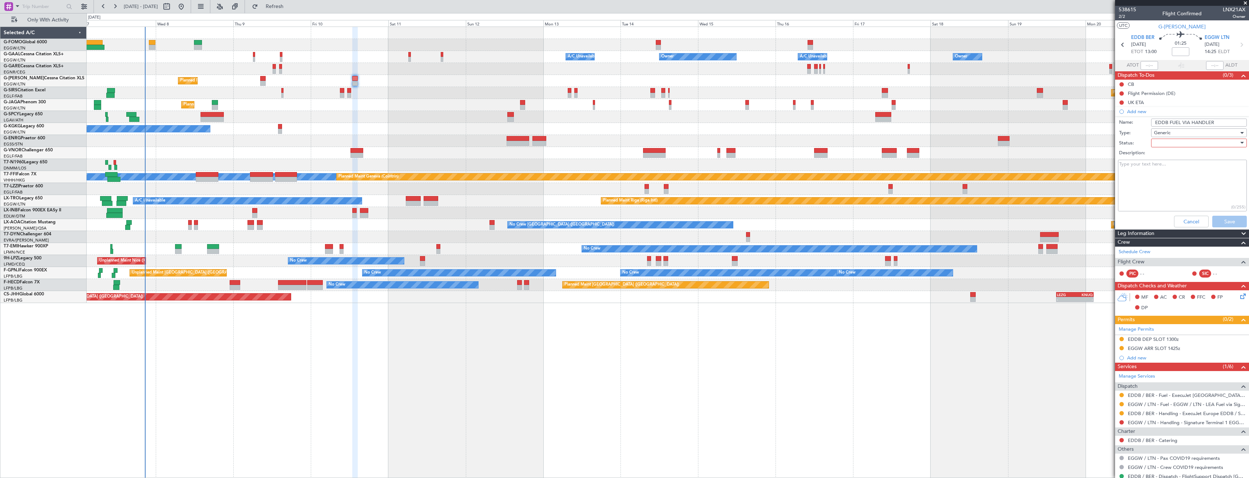
click at [1179, 142] on div at bounding box center [1196, 143] width 85 height 11
click at [1178, 159] on span "Not Started" at bounding box center [1195, 157] width 85 height 11
click at [1170, 146] on div "Not Started" at bounding box center [1196, 143] width 85 height 11
click at [1172, 167] on span "In Progress" at bounding box center [1195, 168] width 85 height 11
click at [1225, 220] on button "Save" at bounding box center [1229, 222] width 35 height 12
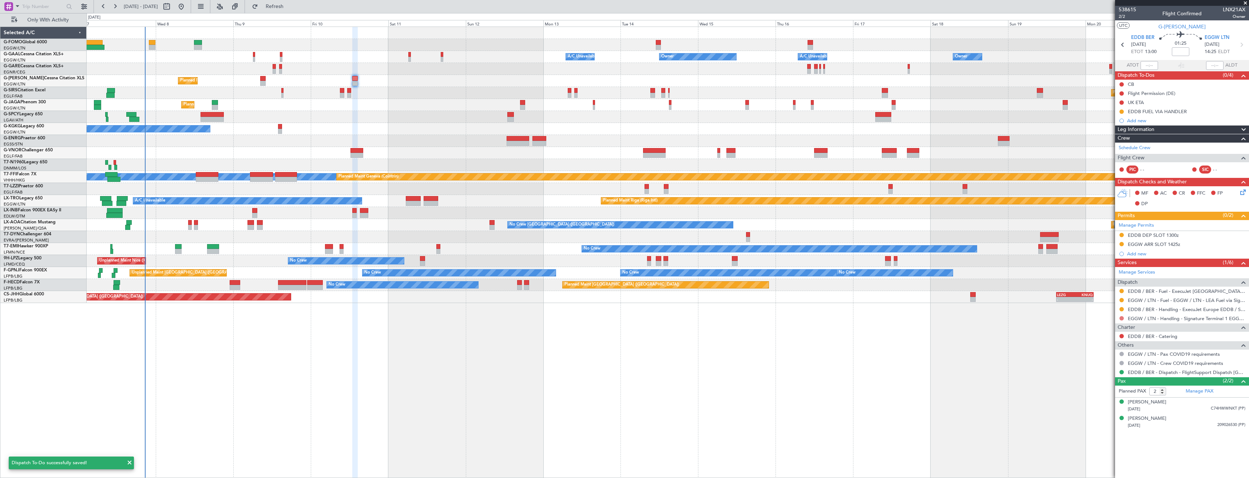
click at [1122, 319] on button at bounding box center [1121, 318] width 4 height 4
click at [1110, 361] on span "Requested" at bounding box center [1100, 361] width 23 height 7
click at [1122, 299] on button at bounding box center [1121, 300] width 4 height 4
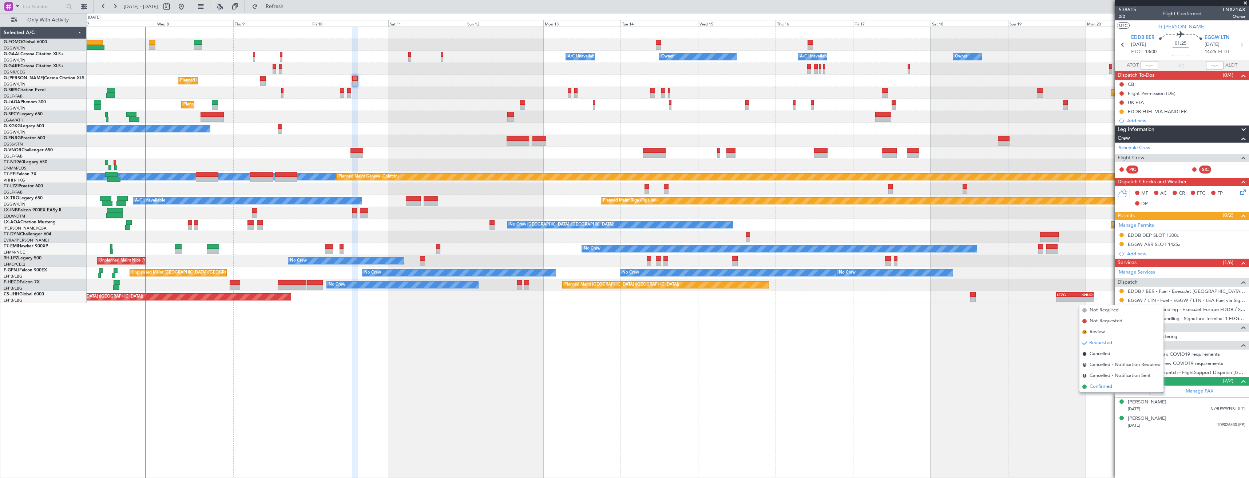
click at [1095, 385] on span "Confirmed" at bounding box center [1100, 386] width 23 height 7
click at [1147, 294] on div "EDDB / BER - Fuel - ExecuJet [GEOGRAPHIC_DATA] Fuel via Valcora EDDB / SXF" at bounding box center [1182, 291] width 134 height 9
click at [1148, 290] on link "EDDB / BER - Fuel - ExecuJet [GEOGRAPHIC_DATA] Fuel via Valcora EDDB / SXF" at bounding box center [1186, 291] width 118 height 6
click at [288, 5] on span "Refresh" at bounding box center [274, 6] width 31 height 5
click at [1121, 47] on icon at bounding box center [1122, 44] width 9 height 9
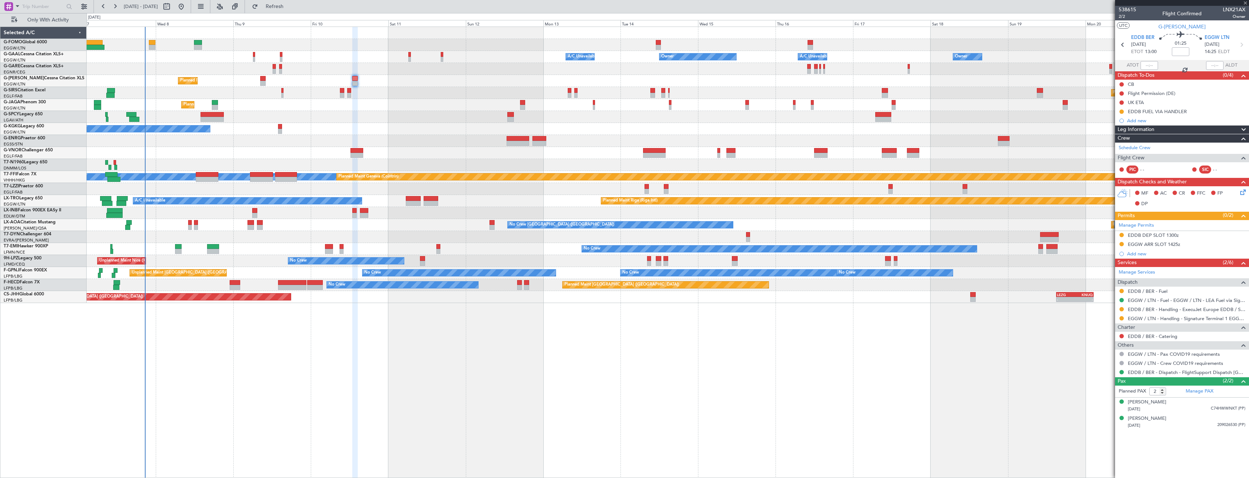
type input "+00:10"
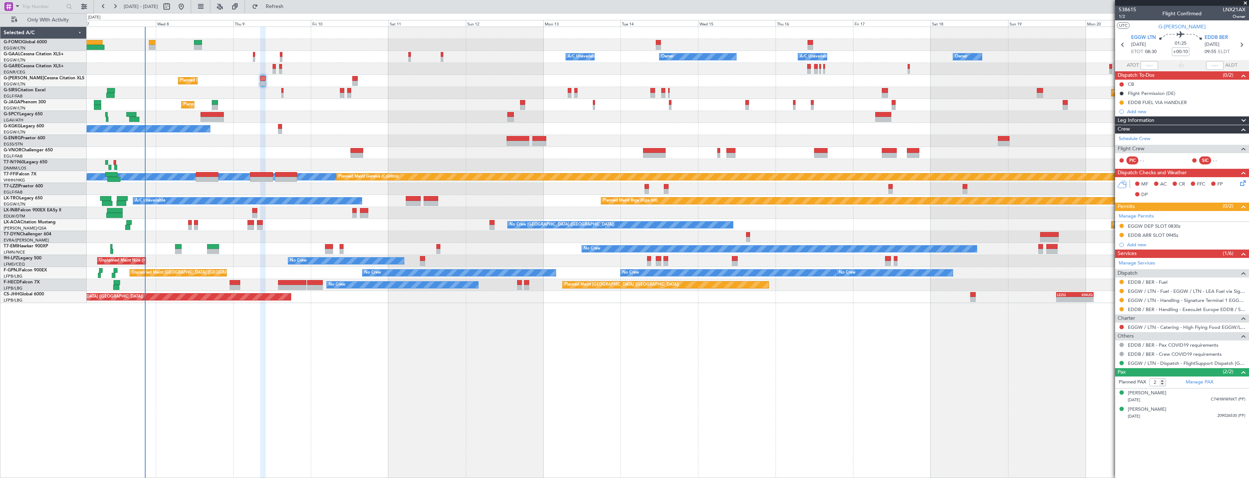
drag, startPoint x: 1119, startPoint y: 293, endPoint x: 1125, endPoint y: 290, distance: 6.4
click at [1119, 293] on nimbus-traffic-light at bounding box center [1121, 291] width 6 height 6
click at [1125, 290] on div "EGGW / LTN - Fuel - EGGW / LTN - LEA Fuel via Signature in EGGW" at bounding box center [1182, 291] width 134 height 9
click at [1123, 290] on div "EGGW / LTN - Fuel - EGGW / LTN - LEA Fuel via Signature in EGGW" at bounding box center [1182, 291] width 134 height 9
click at [1122, 288] on div at bounding box center [1121, 291] width 6 height 6
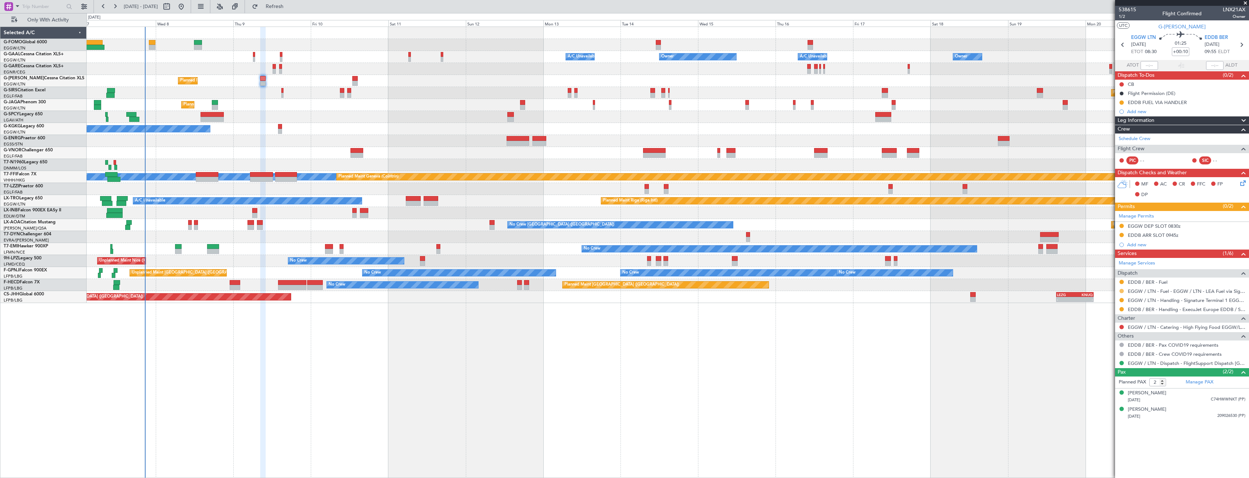
click at [1122, 290] on button at bounding box center [1121, 291] width 4 height 4
click at [1114, 380] on li "Confirmed" at bounding box center [1121, 377] width 84 height 11
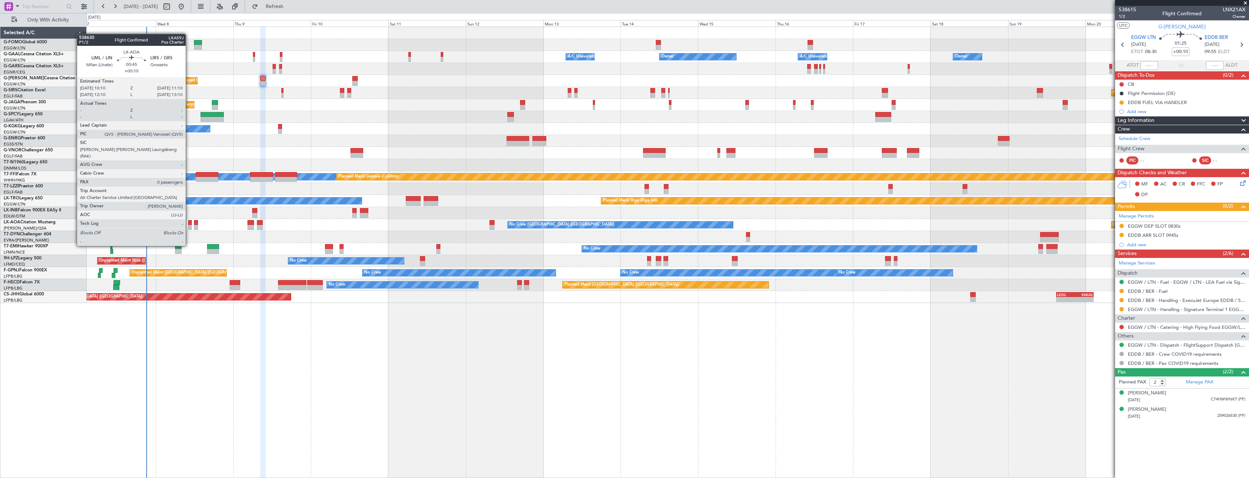
click at [189, 226] on div at bounding box center [189, 227] width 3 height 5
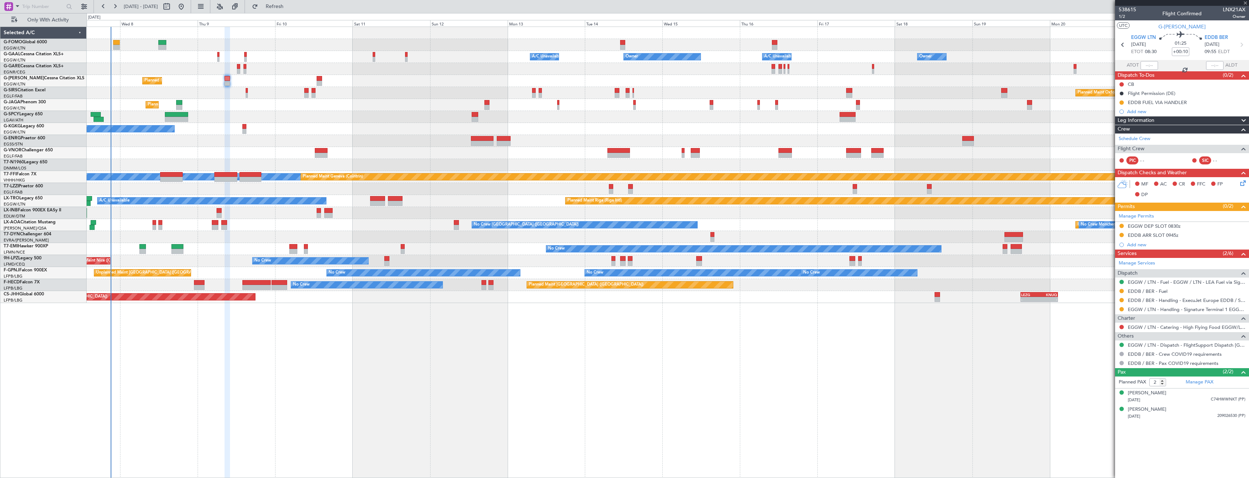
click at [184, 220] on div "Owner A/C Unavailable Owner A/C Unavailable Owner Owner Planned Maint [GEOGRAPH…" at bounding box center [668, 165] width 1162 height 276
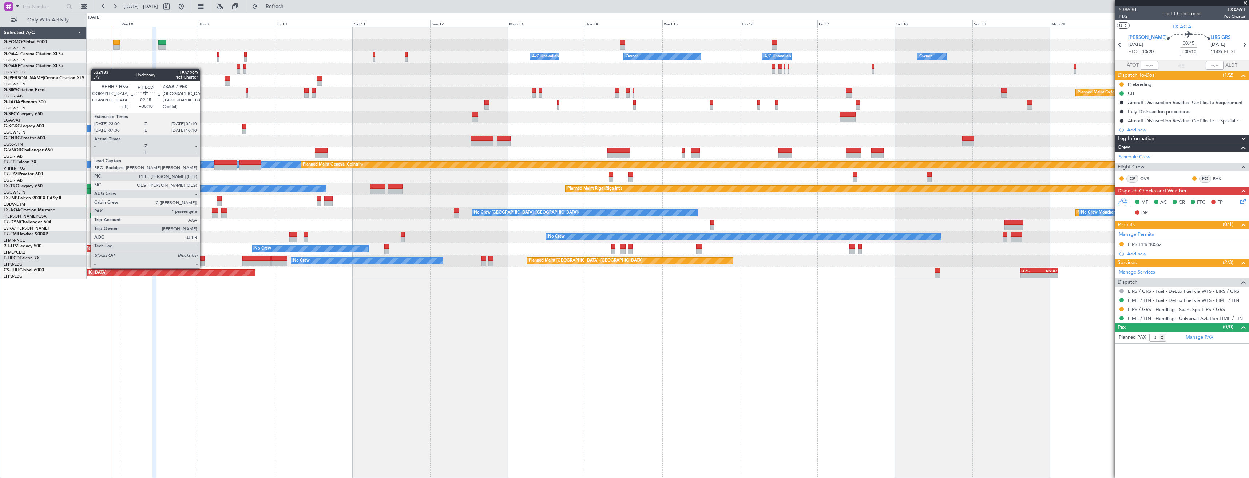
click at [203, 261] on div at bounding box center [199, 263] width 11 height 5
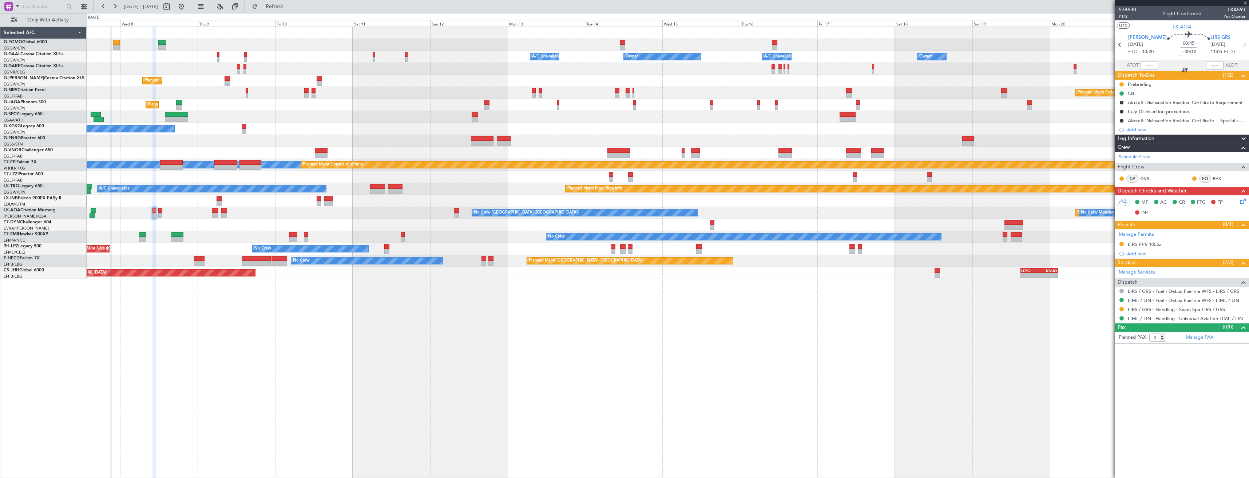
type input "1"
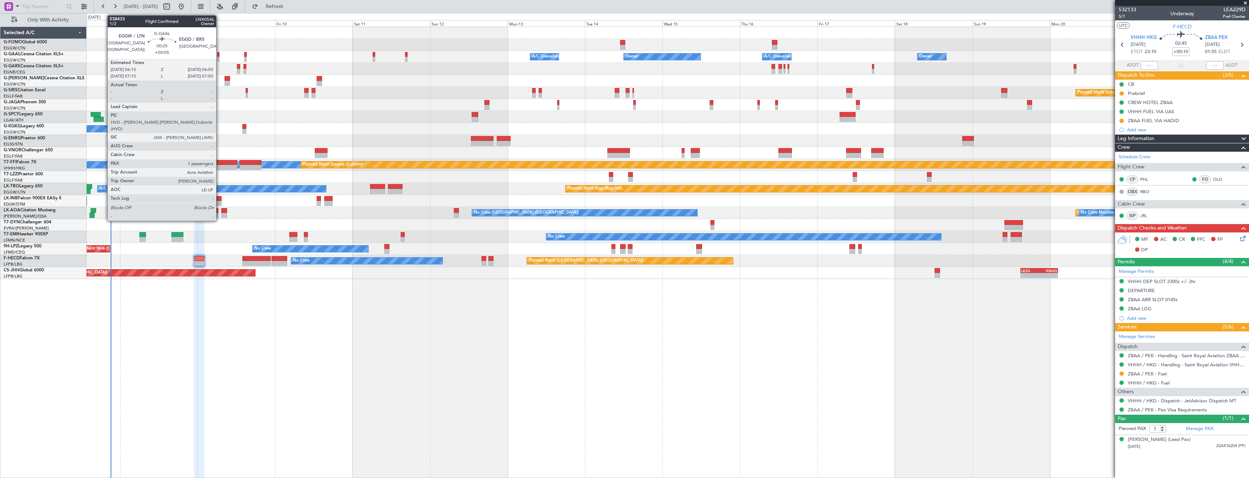
click at [219, 59] on div at bounding box center [218, 59] width 2 height 5
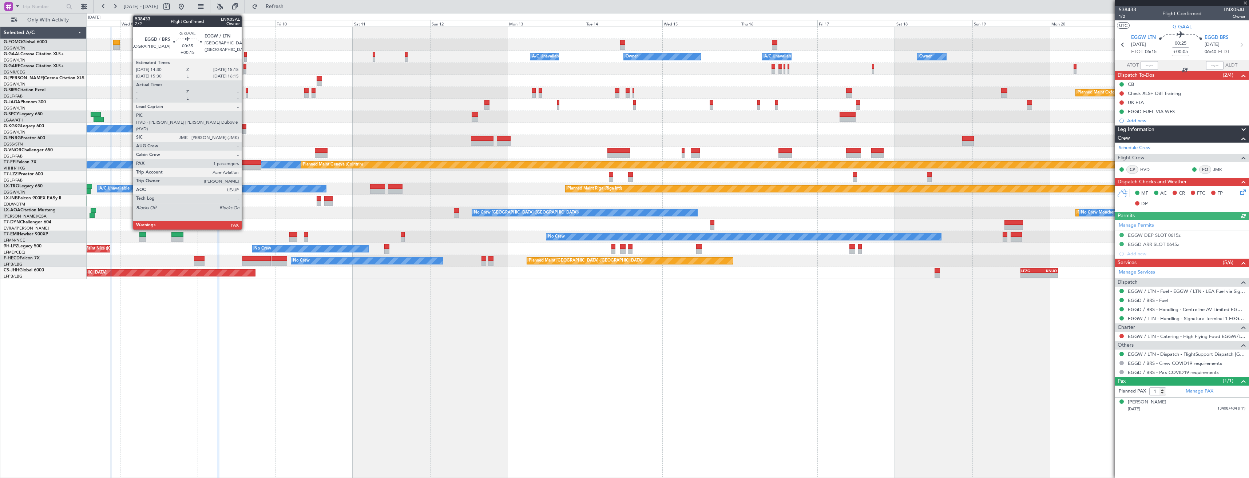
click at [245, 56] on div at bounding box center [245, 54] width 3 height 5
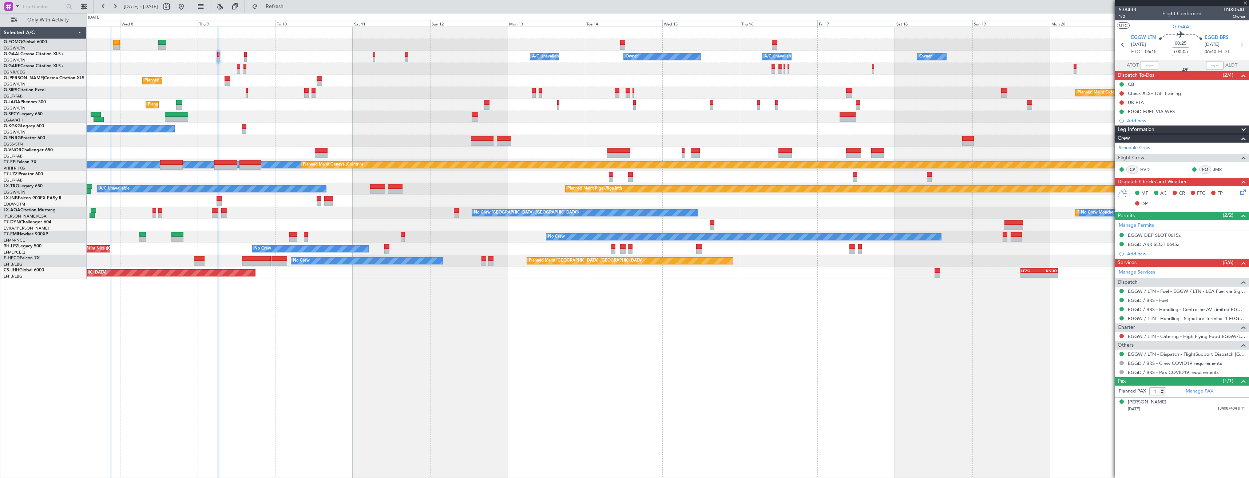
type input "+00:15"
type input "2"
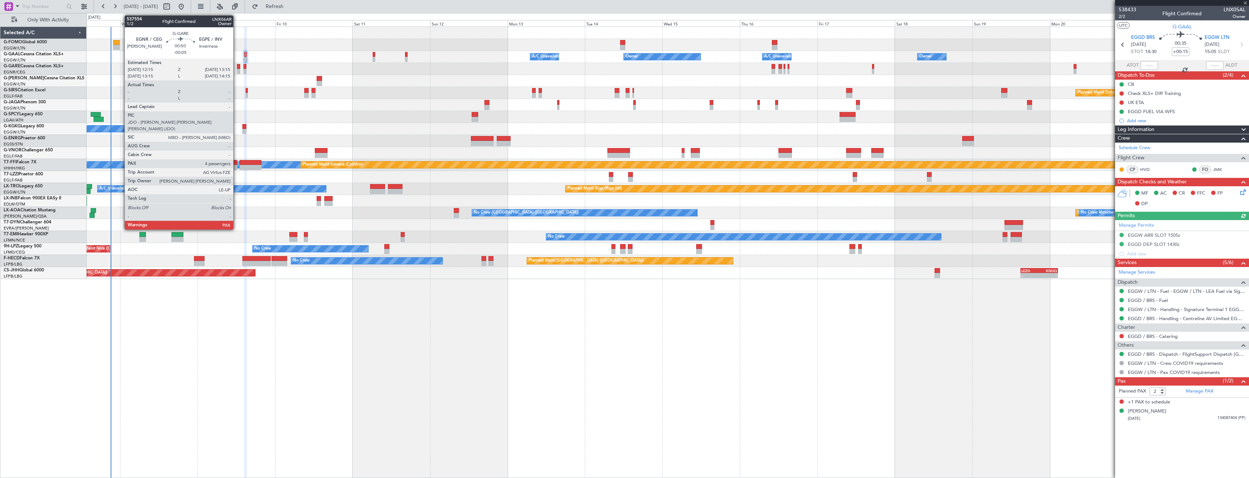
click at [237, 69] on div at bounding box center [238, 71] width 3 height 5
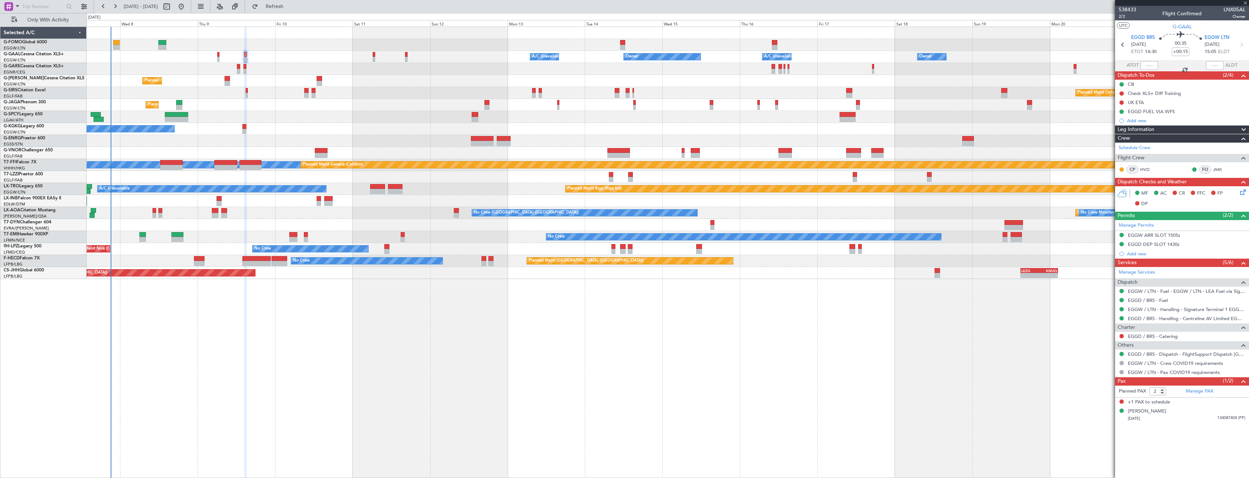
type input "-00:05"
type input "4"
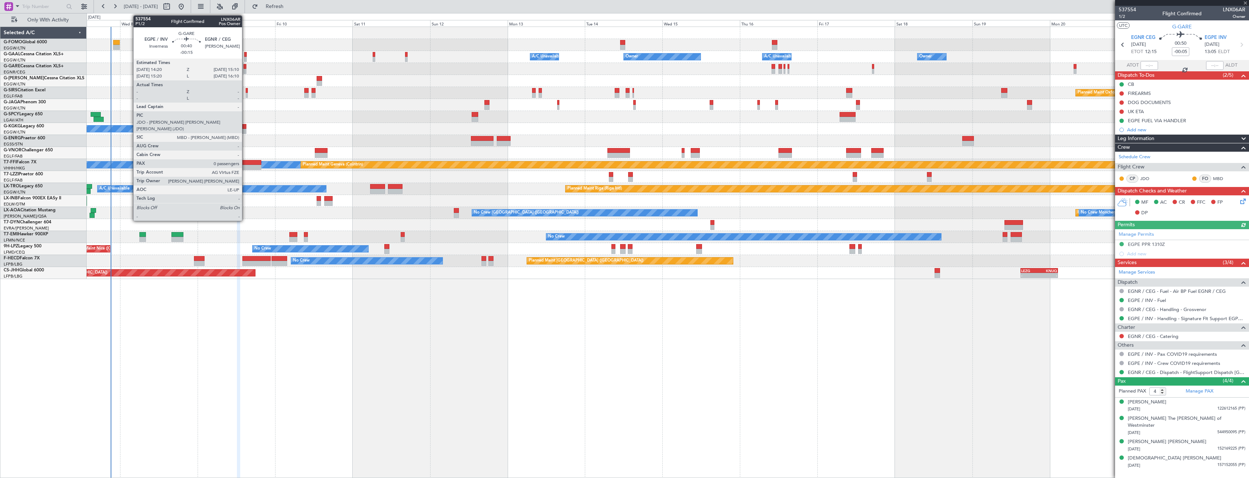
click at [245, 70] on div at bounding box center [244, 71] width 3 height 5
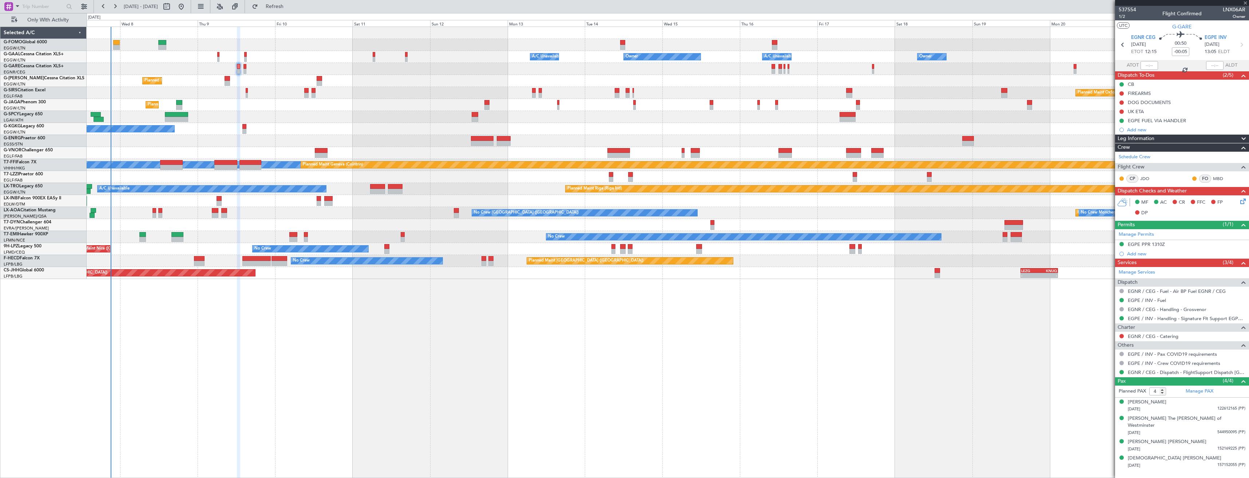
type input "-00:15"
type input "0"
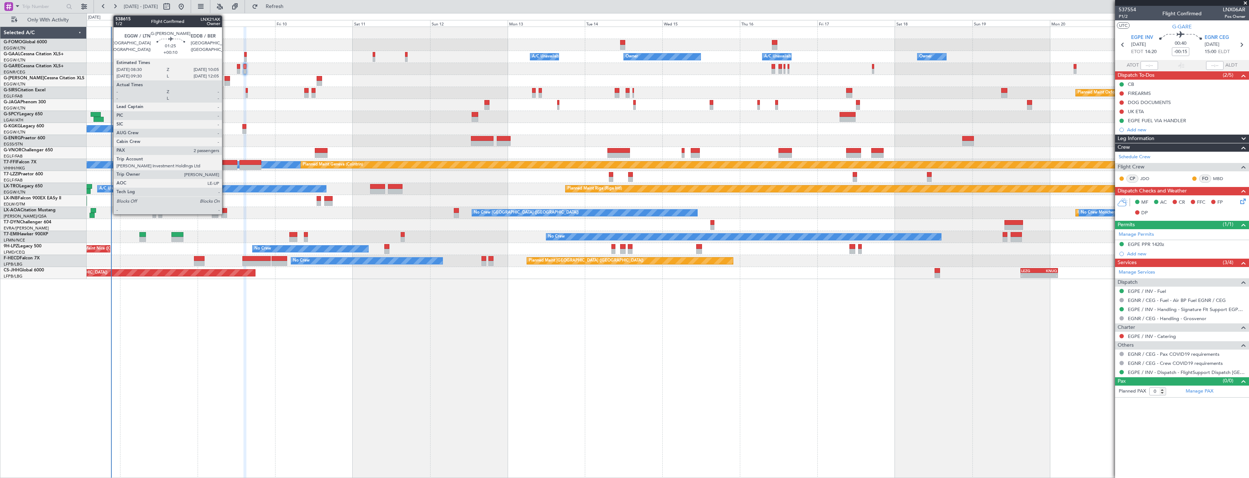
click at [226, 85] on div at bounding box center [226, 83] width 5 height 5
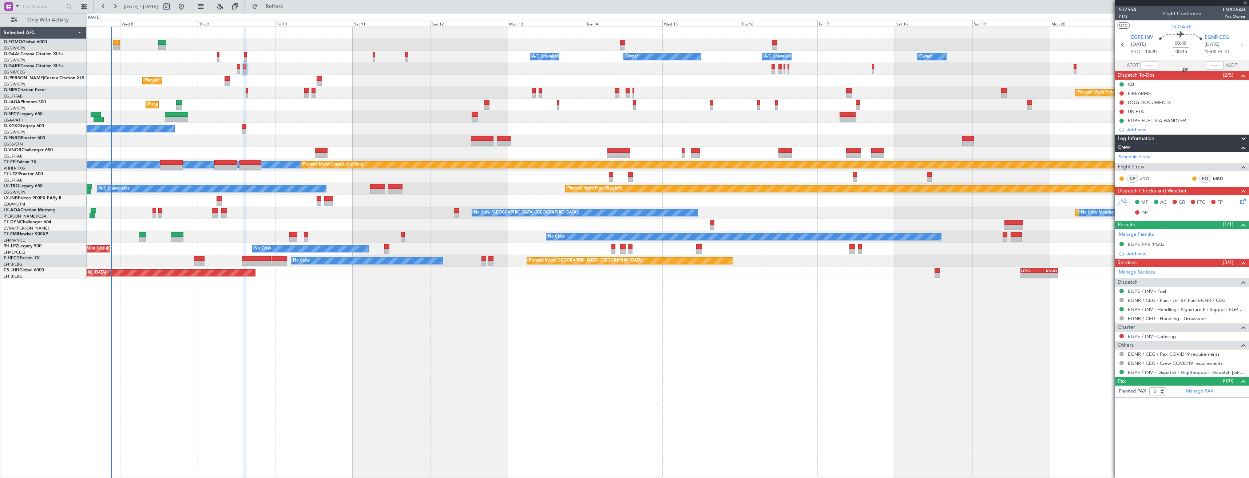
type input "+00:10"
type input "2"
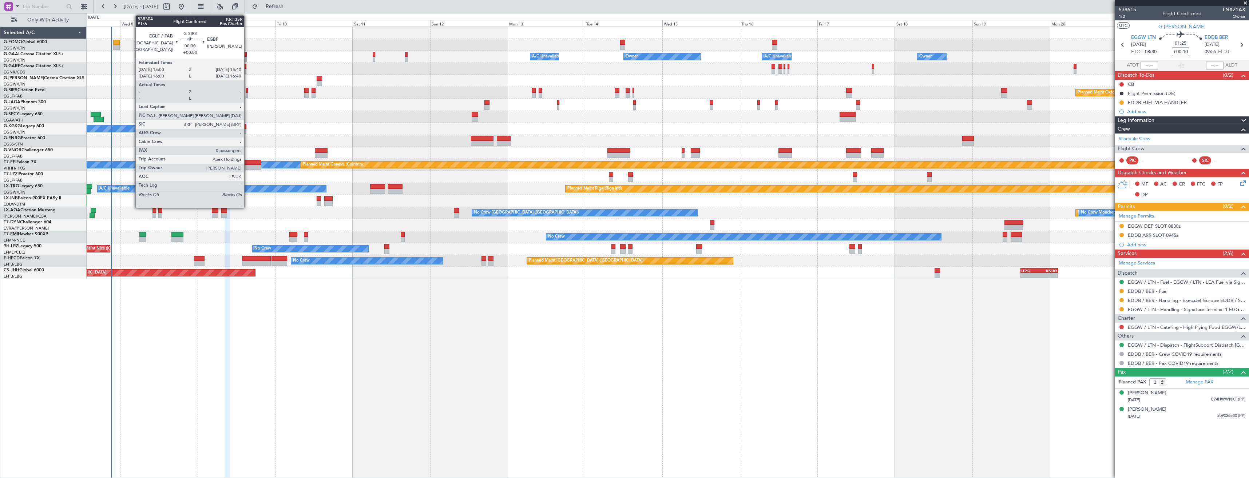
click at [247, 95] on div at bounding box center [247, 95] width 2 height 5
type input "0"
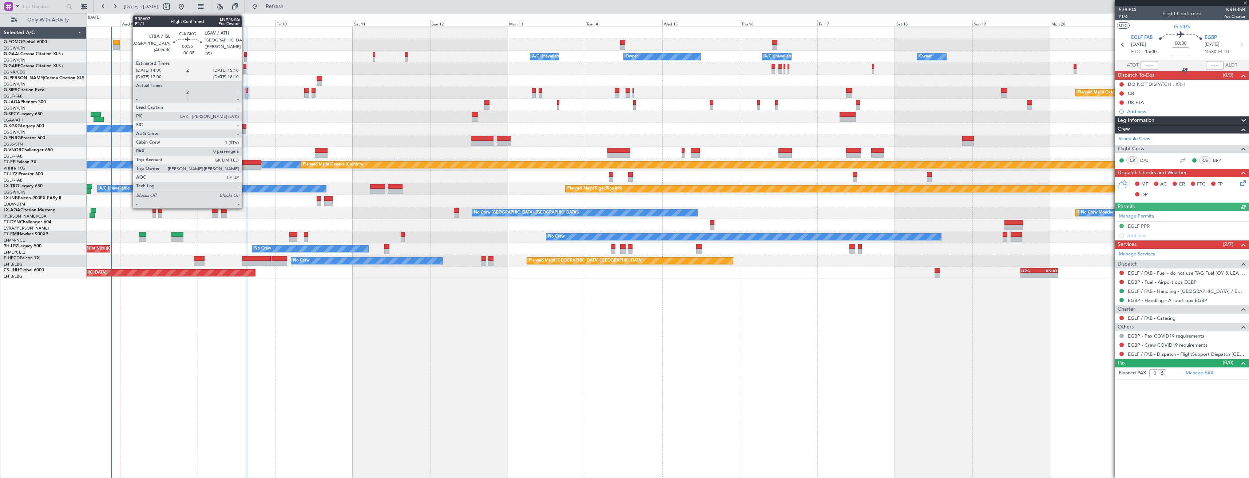
click at [245, 132] on div at bounding box center [244, 131] width 4 height 5
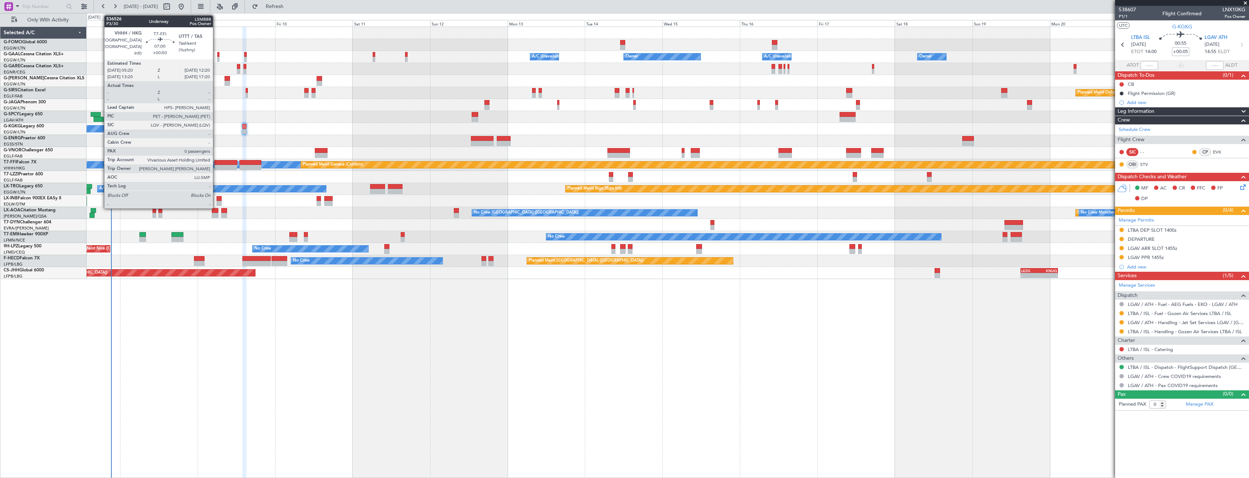
click at [216, 166] on div at bounding box center [225, 167] width 23 height 5
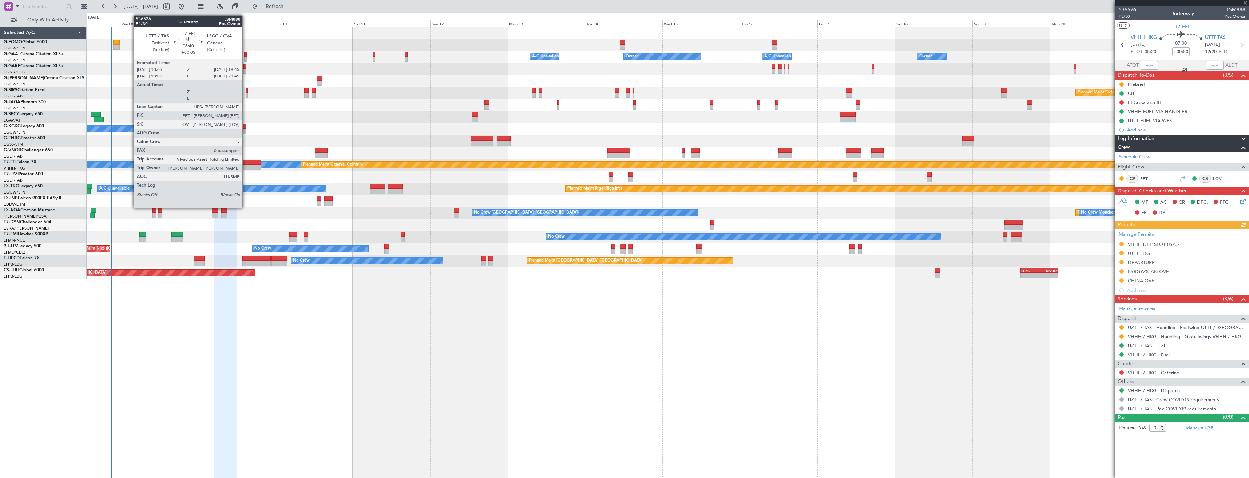
click at [246, 163] on div at bounding box center [250, 162] width 22 height 5
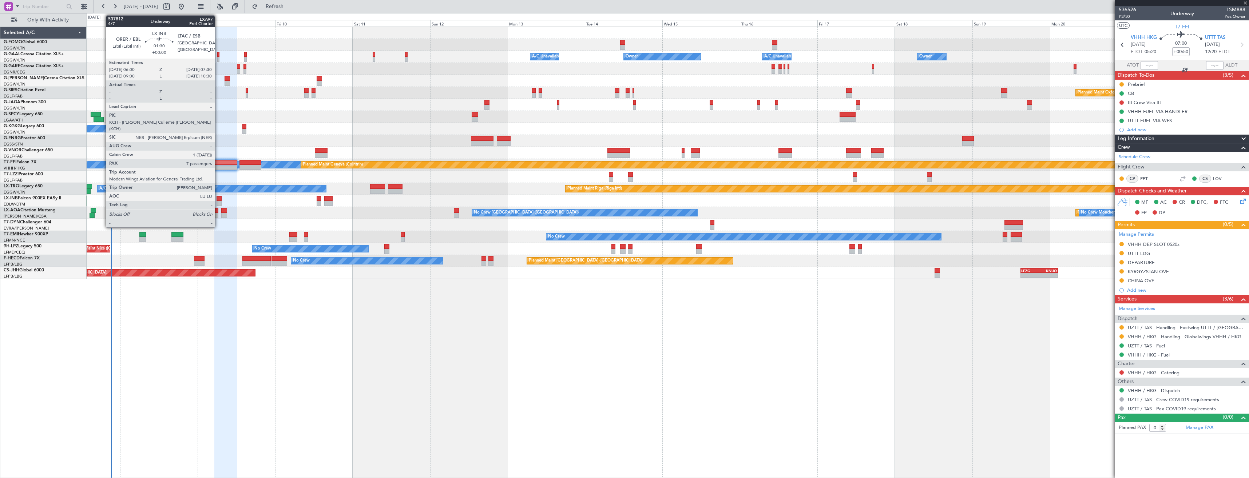
type input "+00:05"
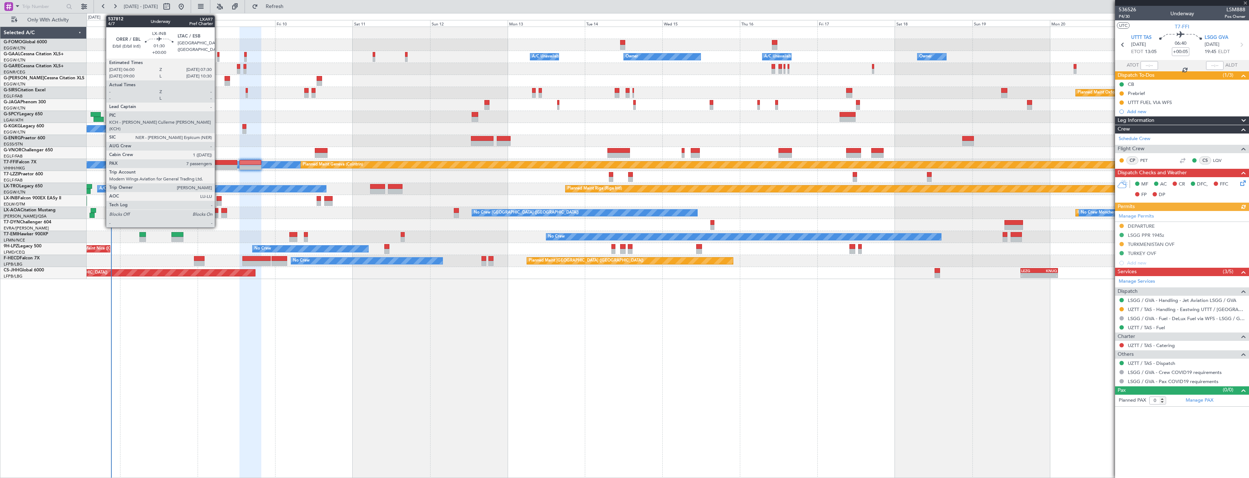
click at [218, 200] on div at bounding box center [218, 198] width 5 height 5
type input "7"
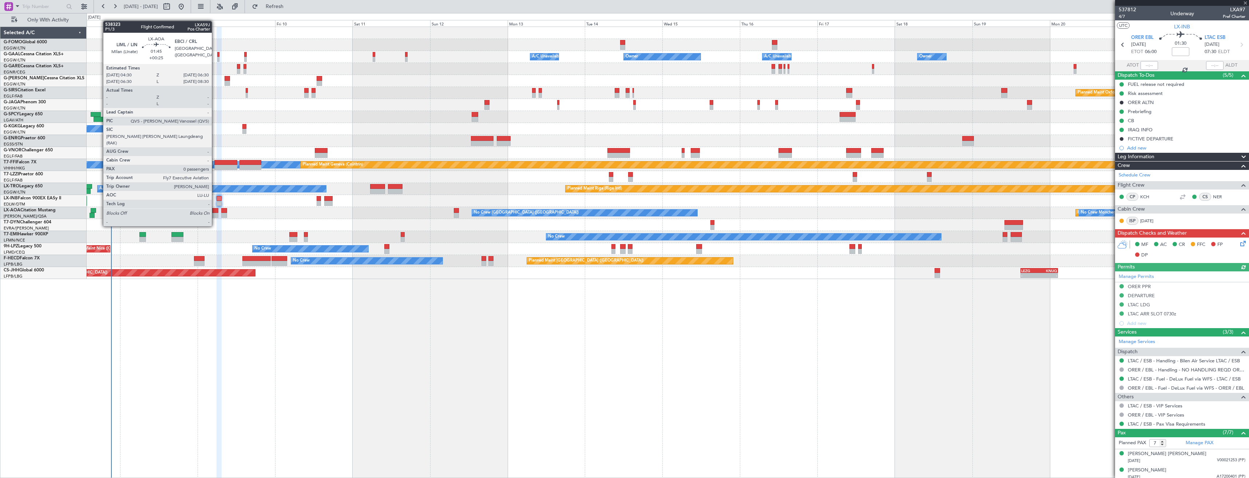
click at [215, 212] on div at bounding box center [215, 210] width 7 height 5
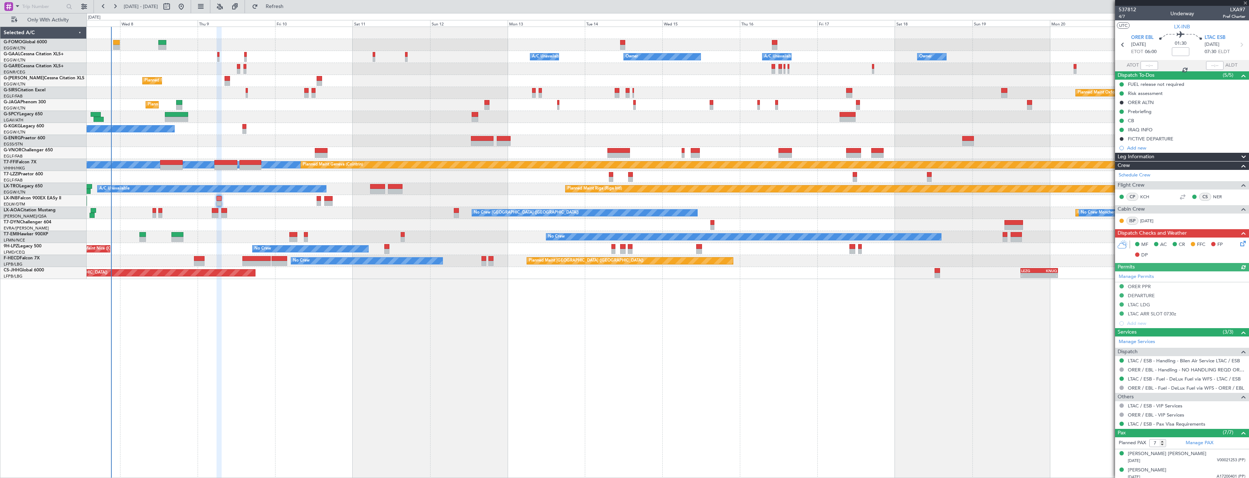
type input "+00:25"
type input "0"
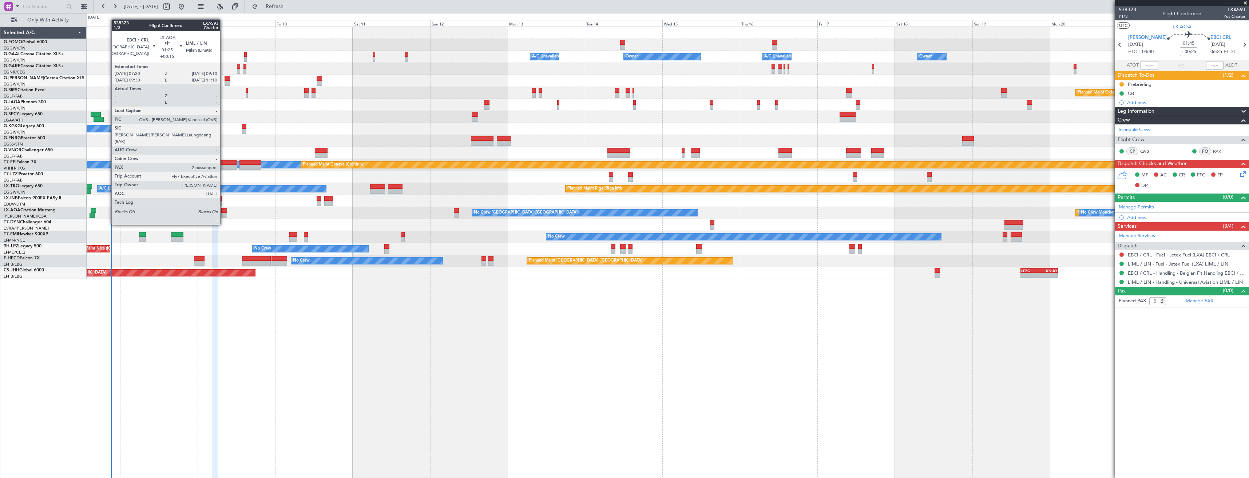
click at [223, 211] on div at bounding box center [223, 210] width 5 height 5
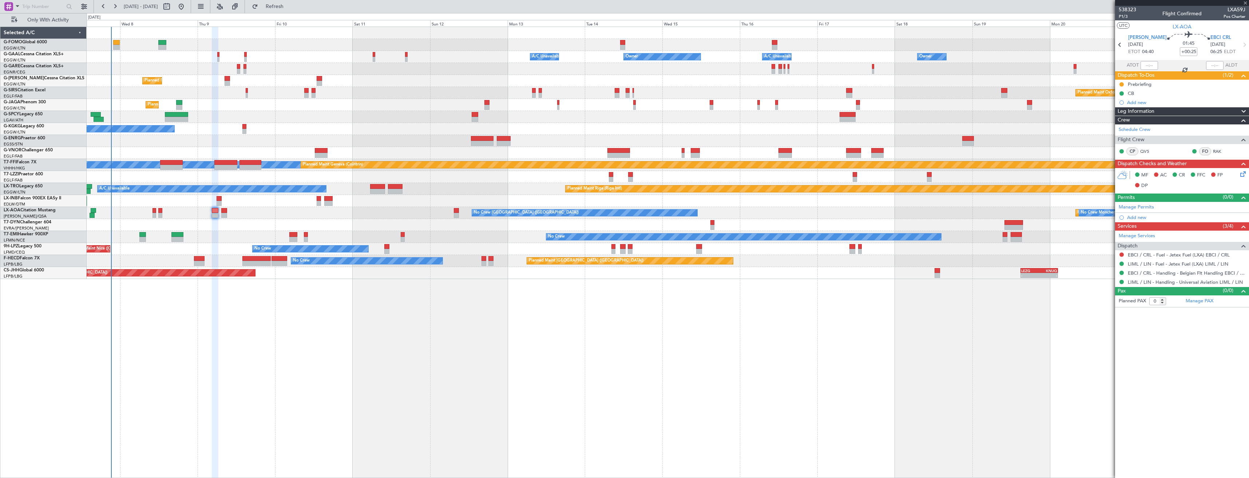
type input "+00:15"
type input "2"
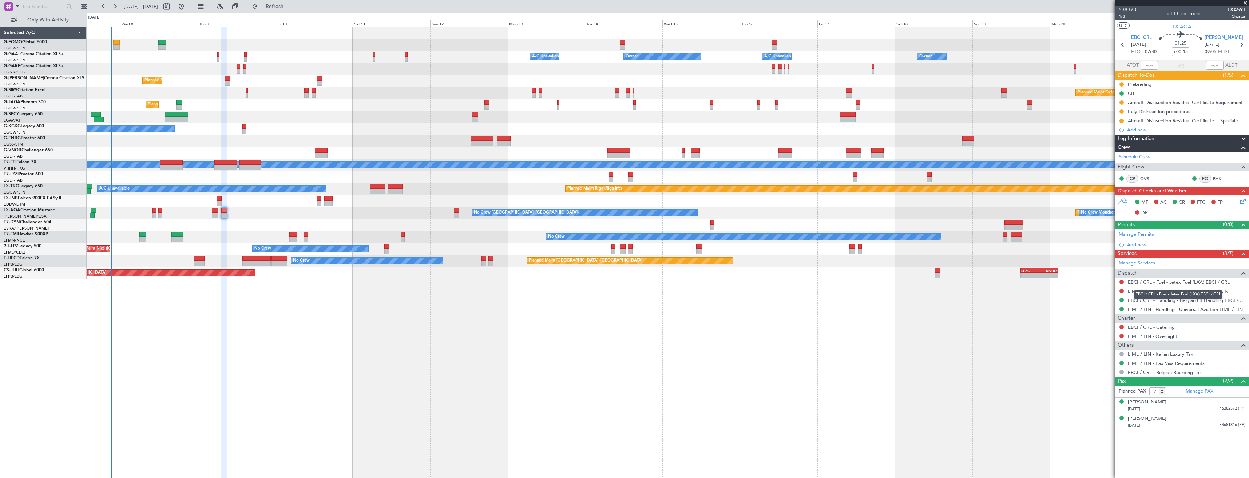
click at [1146, 283] on link "EBCI / CRL - Fuel - Jetex Fuel (LXA) EBCI / CRL" at bounding box center [1178, 282] width 102 height 6
click at [1182, 298] on link "EBCI / CRL - Handling - Belgian Flt Handling EBCI / CRL" at bounding box center [1186, 300] width 118 height 6
click at [290, 6] on span "Refresh" at bounding box center [274, 6] width 31 height 5
click at [1119, 290] on button at bounding box center [1121, 291] width 4 height 4
click at [1104, 302] on span "Not Required" at bounding box center [1103, 301] width 29 height 7
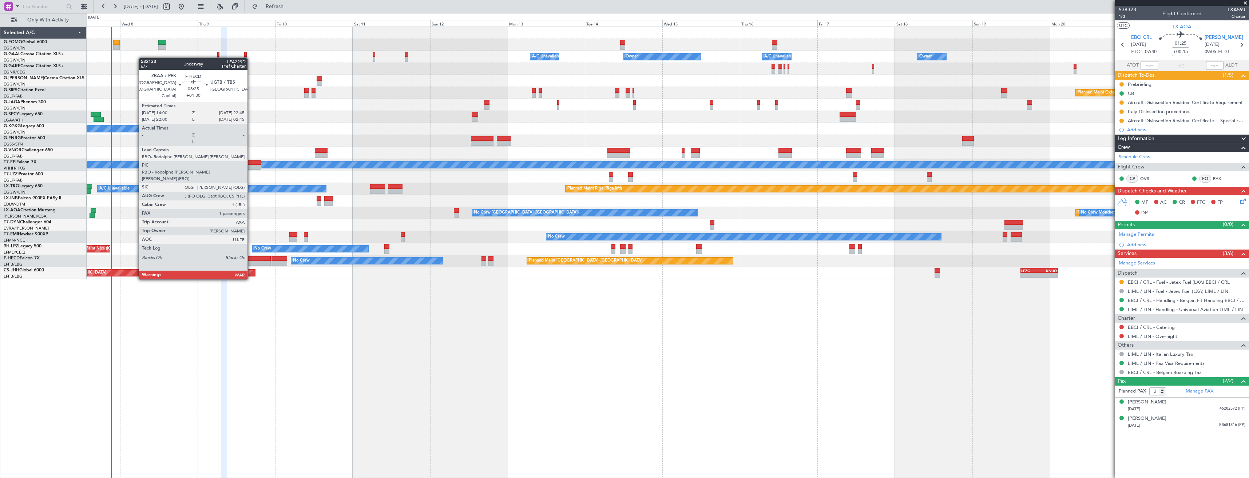
click at [251, 259] on div at bounding box center [256, 258] width 28 height 5
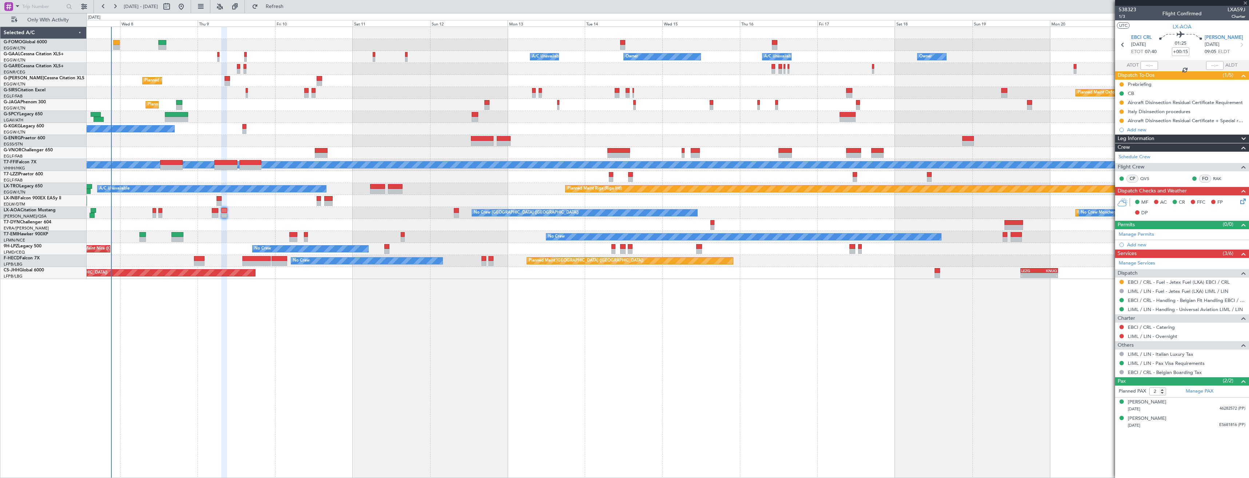
type input "+01:30"
type input "1"
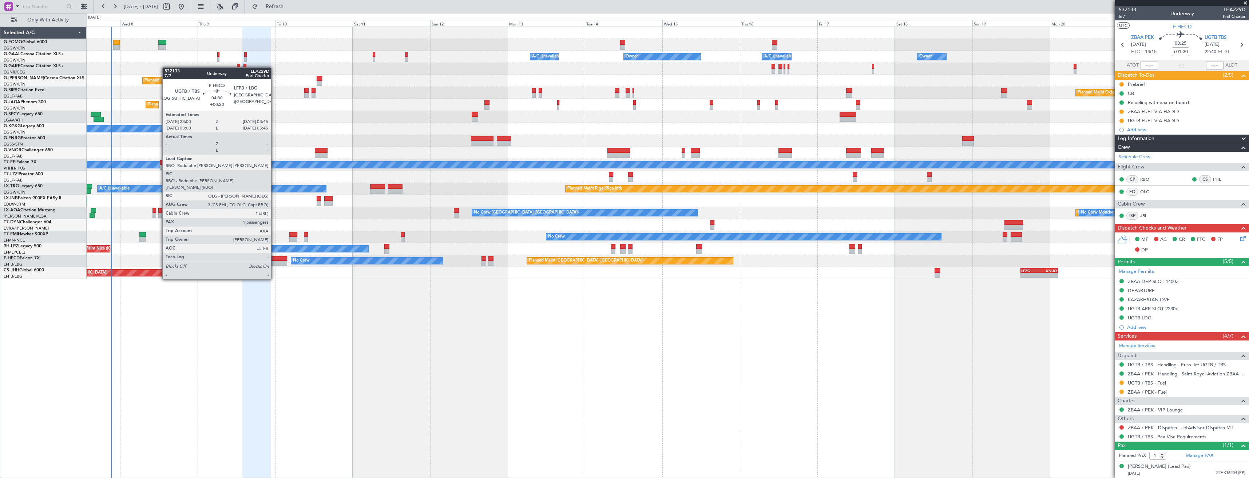
click at [274, 259] on div at bounding box center [279, 258] width 16 height 5
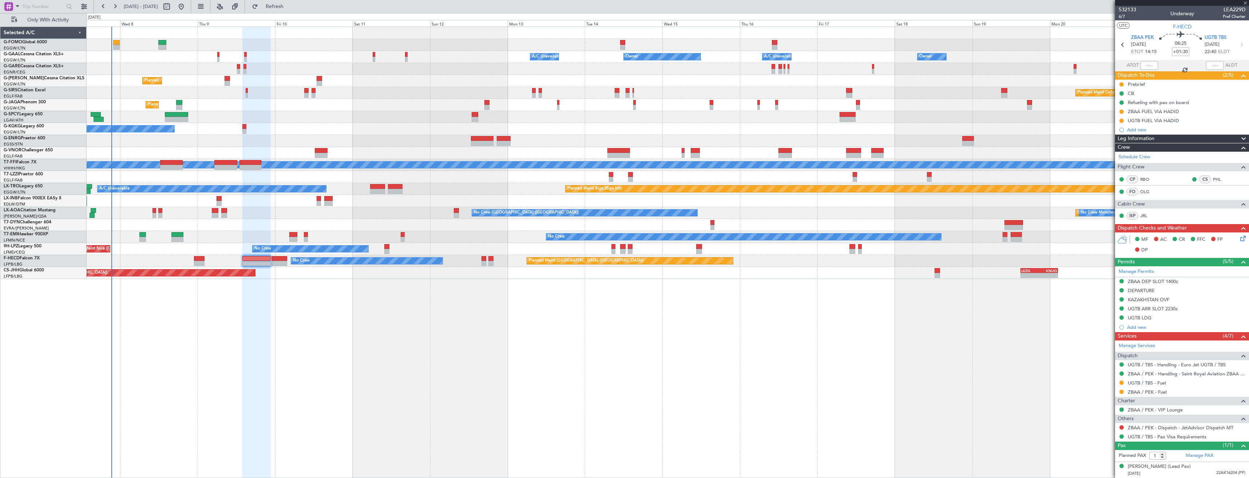
type input "+00:20"
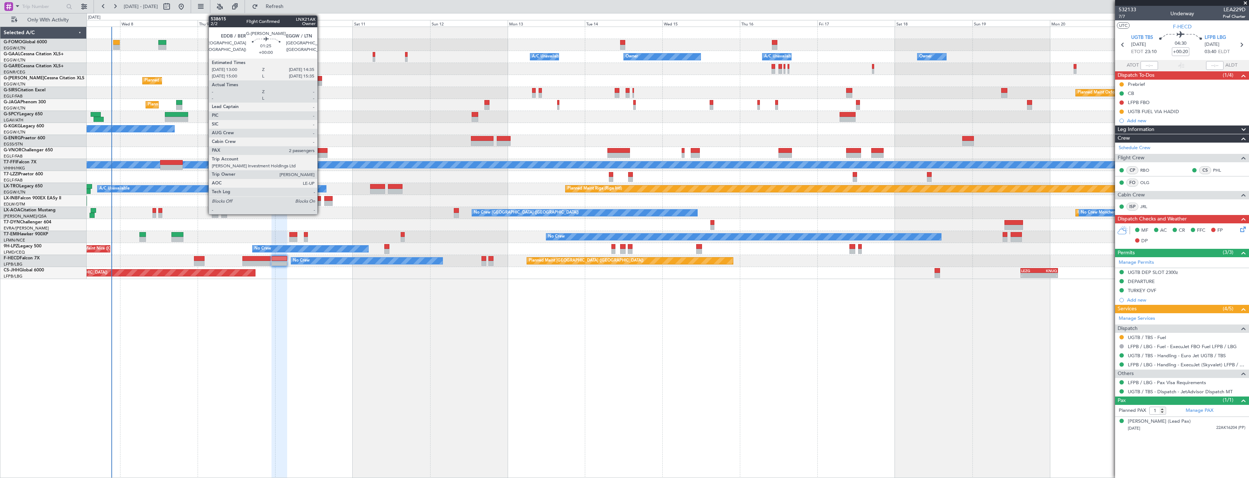
click at [321, 81] on div at bounding box center [319, 83] width 5 height 5
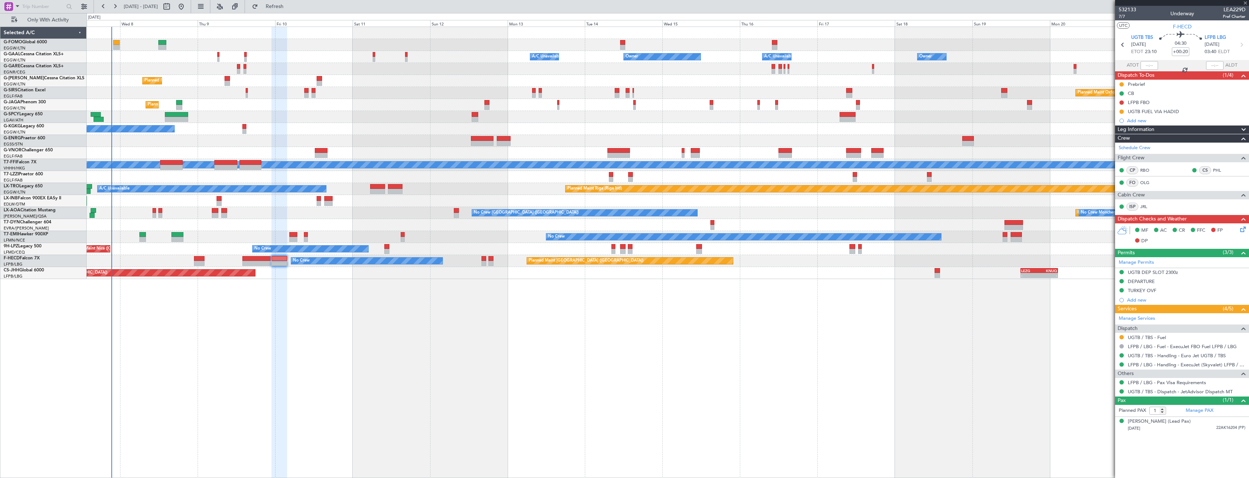
type input "2"
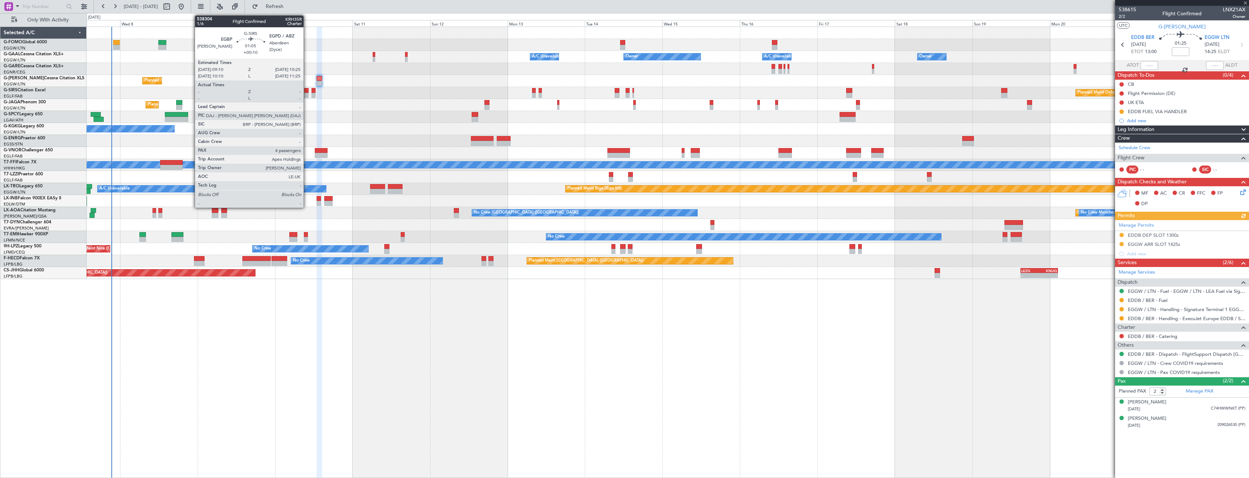
click at [307, 94] on div at bounding box center [306, 95] width 4 height 5
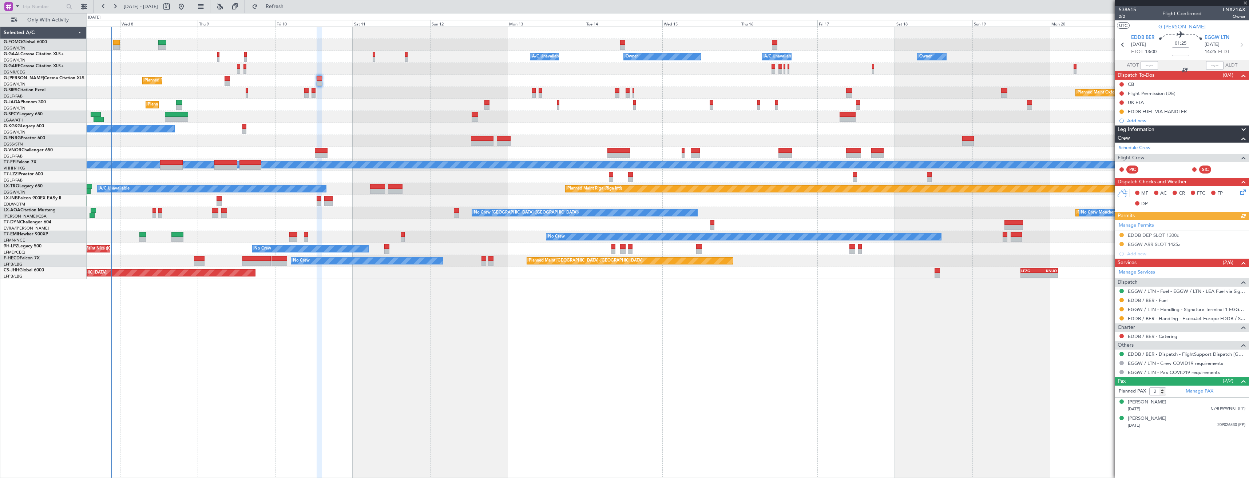
type input "+00:10"
type input "4"
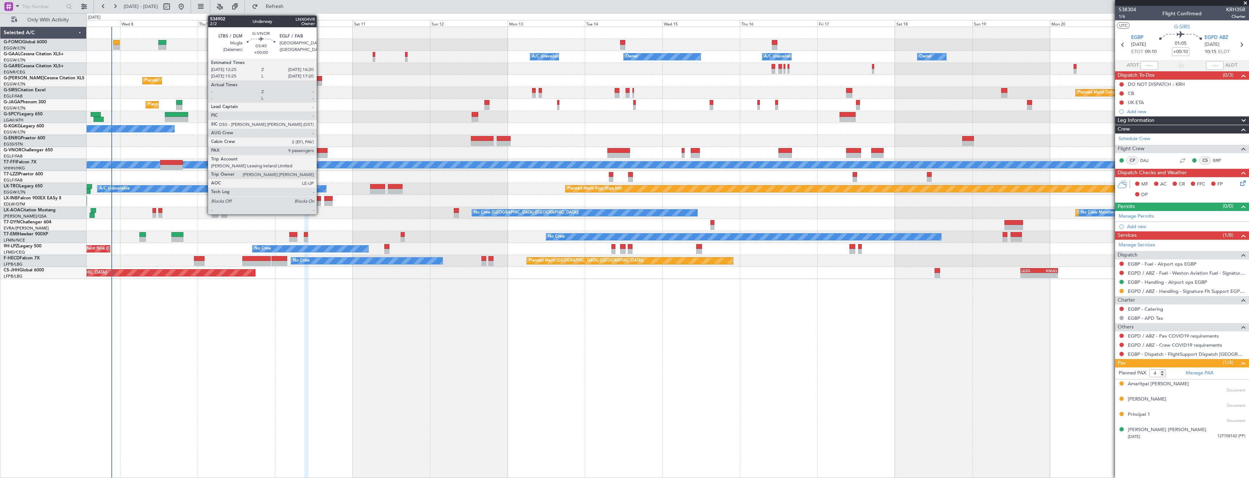
click at [320, 152] on div at bounding box center [321, 150] width 13 height 5
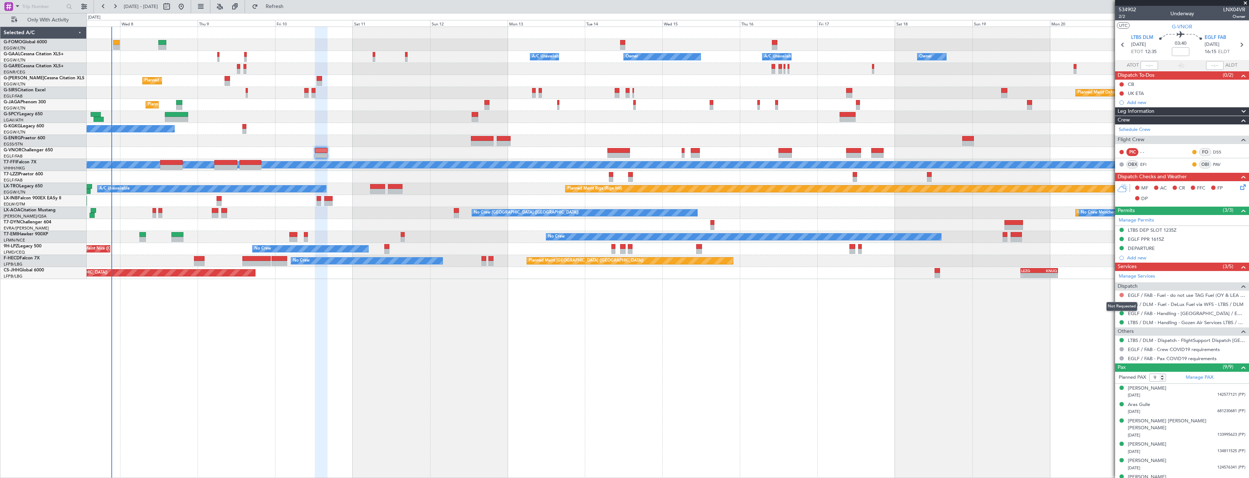
click at [1121, 294] on button at bounding box center [1121, 295] width 4 height 4
click at [1111, 379] on span "Confirmed" at bounding box center [1100, 381] width 23 height 7
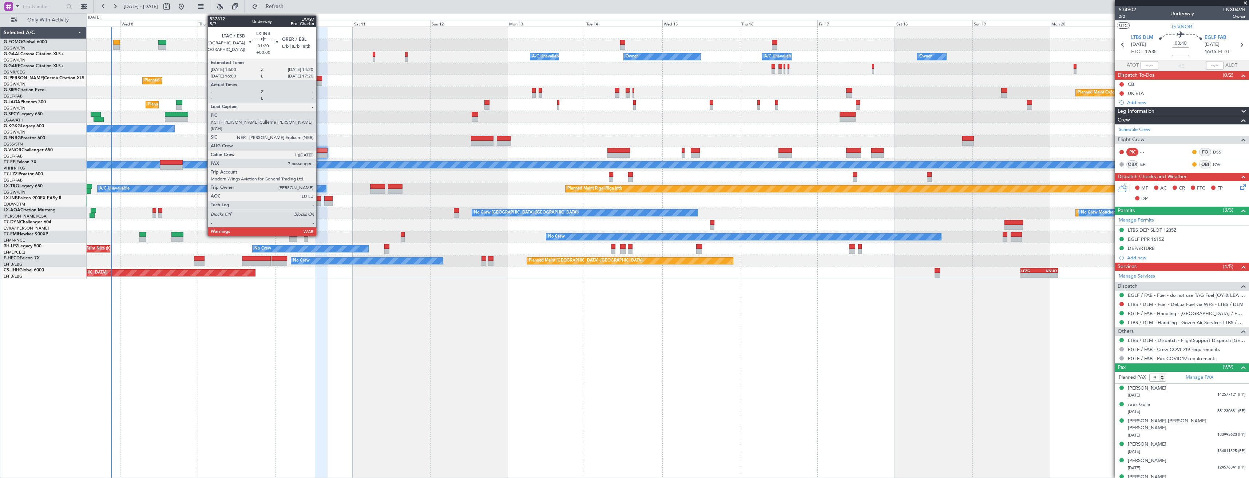
click at [319, 202] on div at bounding box center [319, 203] width 4 height 5
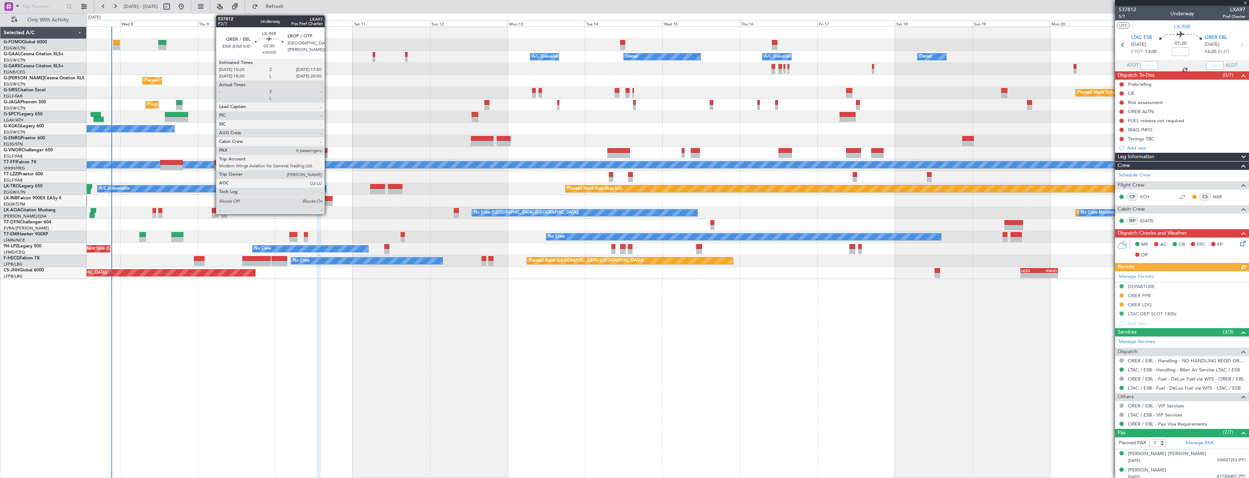
click at [328, 202] on div at bounding box center [328, 203] width 8 height 5
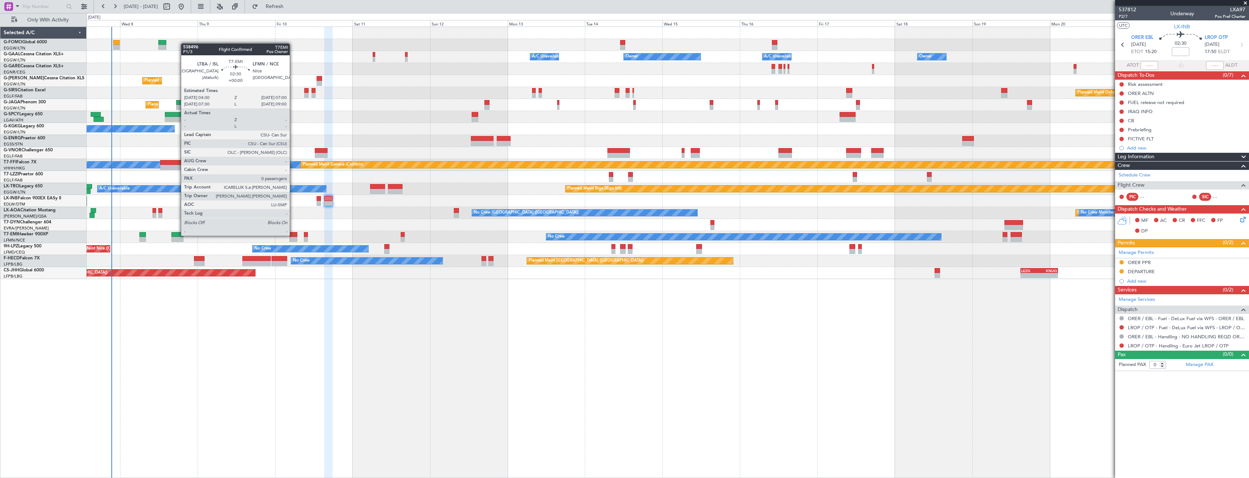
click at [293, 235] on div at bounding box center [293, 234] width 8 height 5
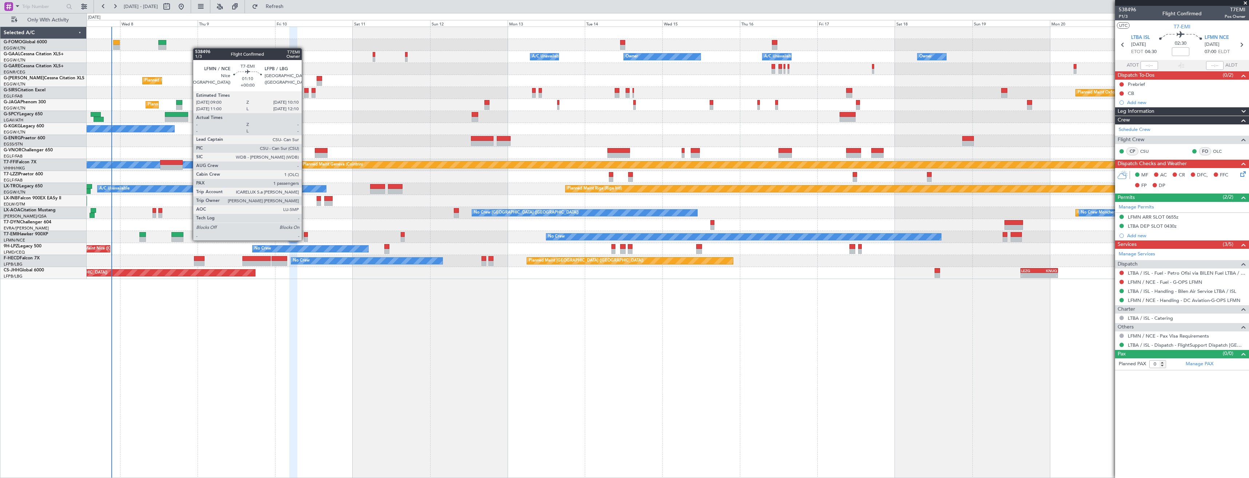
click at [305, 240] on div at bounding box center [306, 239] width 4 height 5
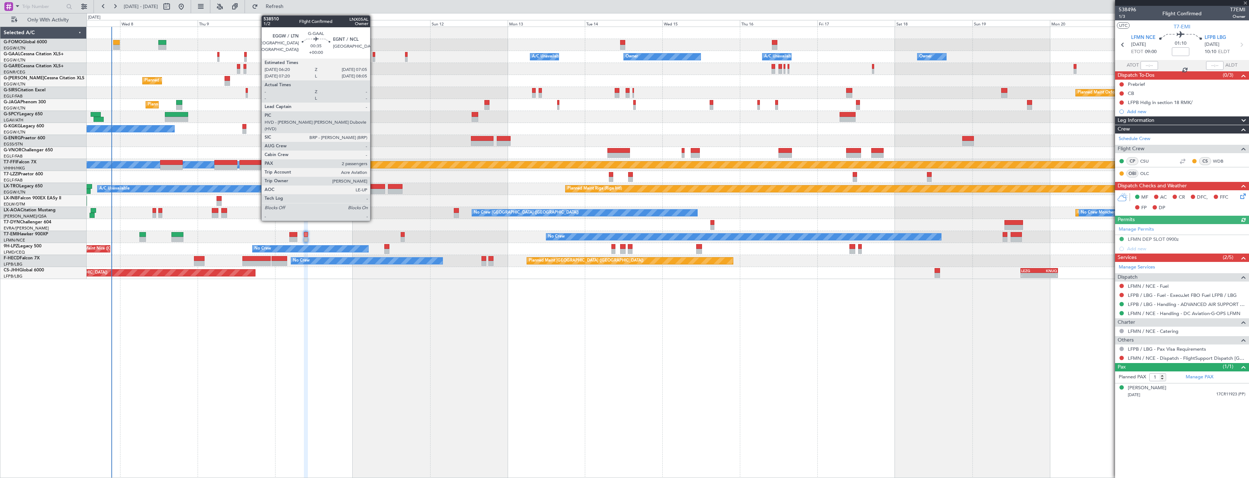
click at [373, 58] on div at bounding box center [374, 59] width 3 height 5
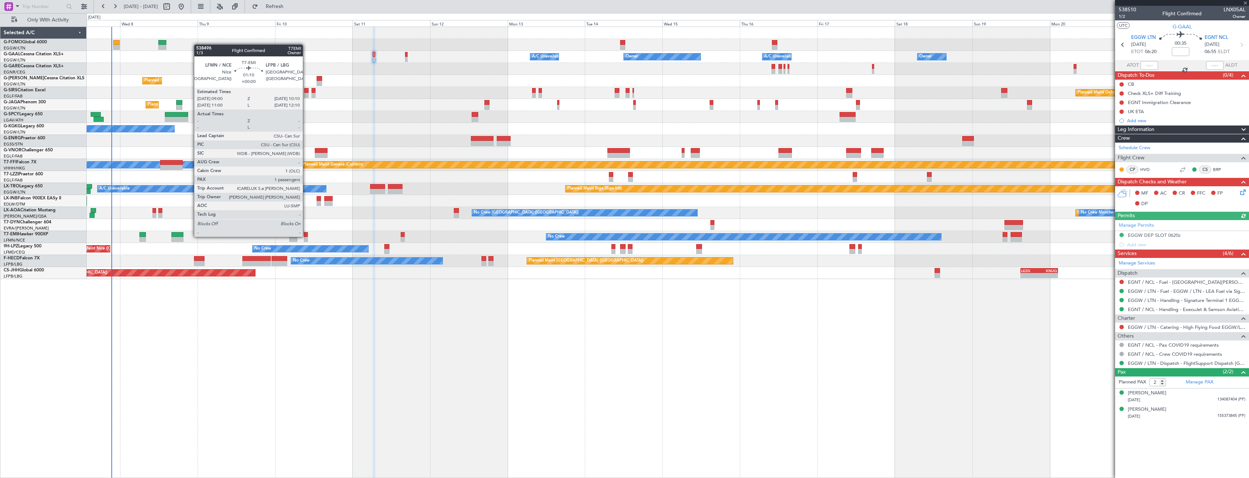
click at [306, 236] on div at bounding box center [306, 234] width 4 height 5
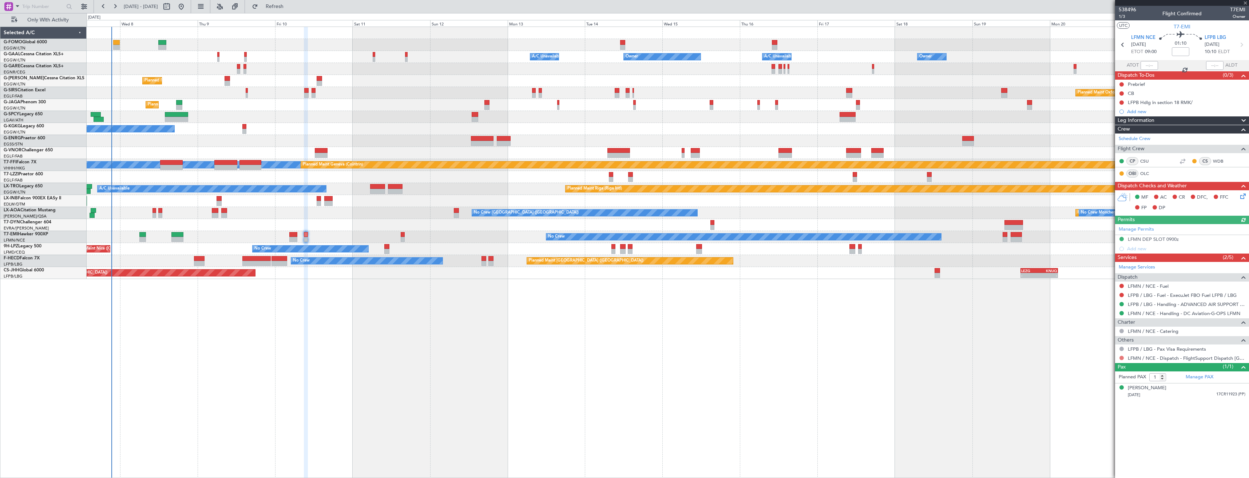
click at [1121, 357] on button at bounding box center [1121, 358] width 4 height 4
click at [1083, 445] on span at bounding box center [1084, 444] width 4 height 4
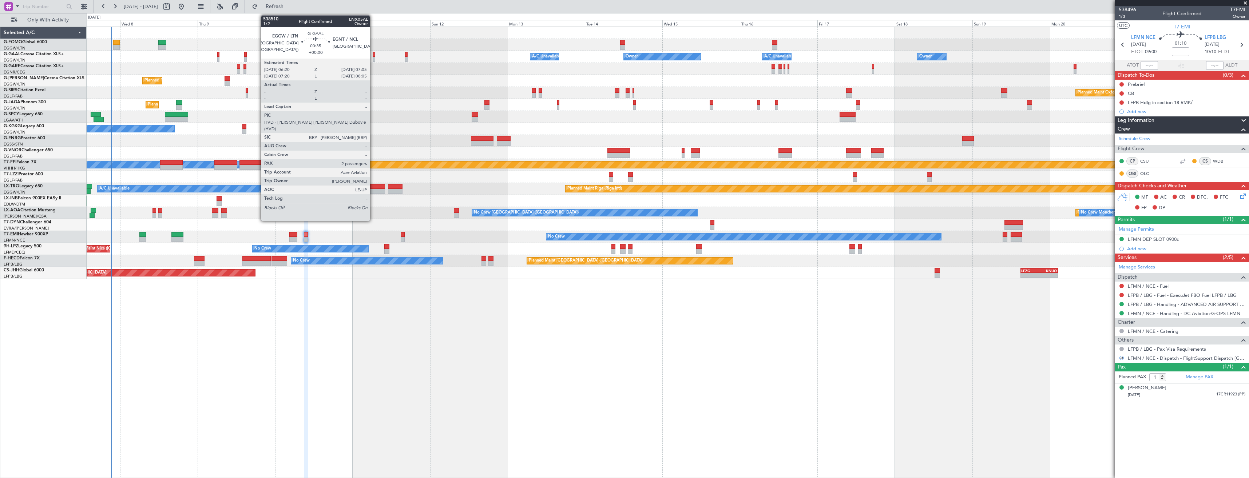
click at [373, 57] on div at bounding box center [374, 59] width 3 height 5
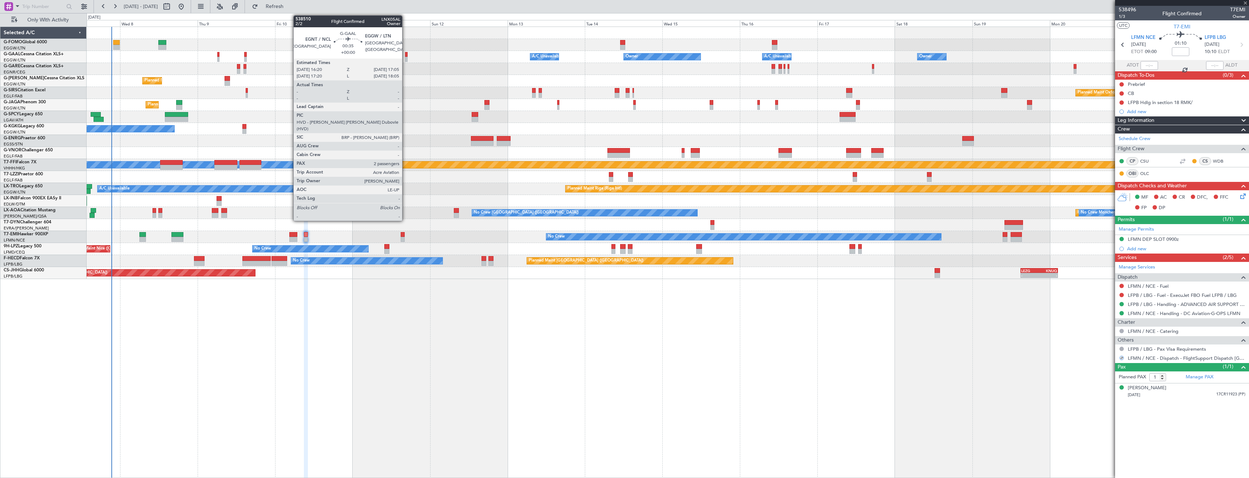
type input "2"
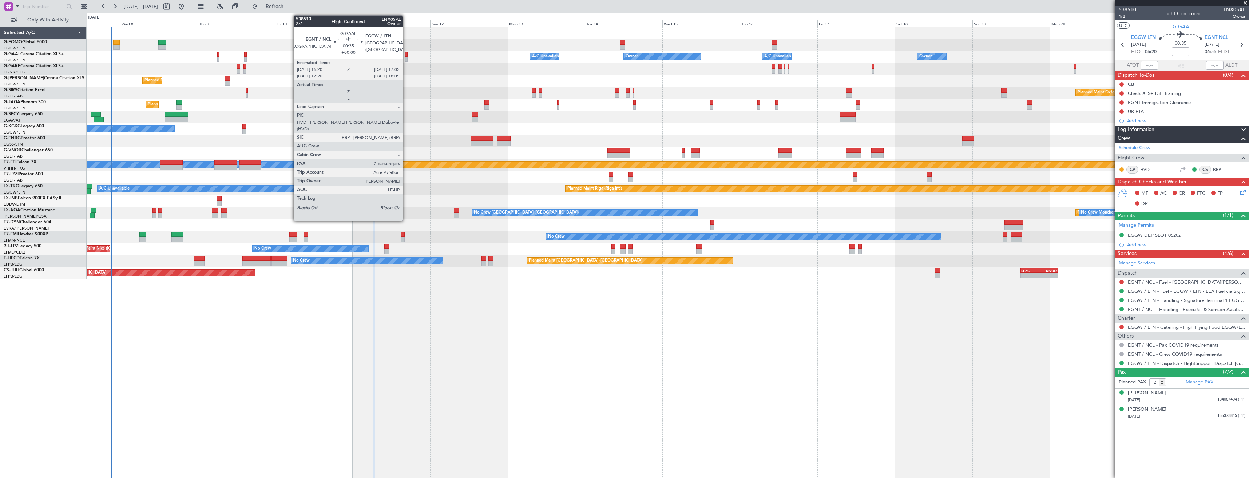
click at [406, 59] on div at bounding box center [406, 59] width 3 height 5
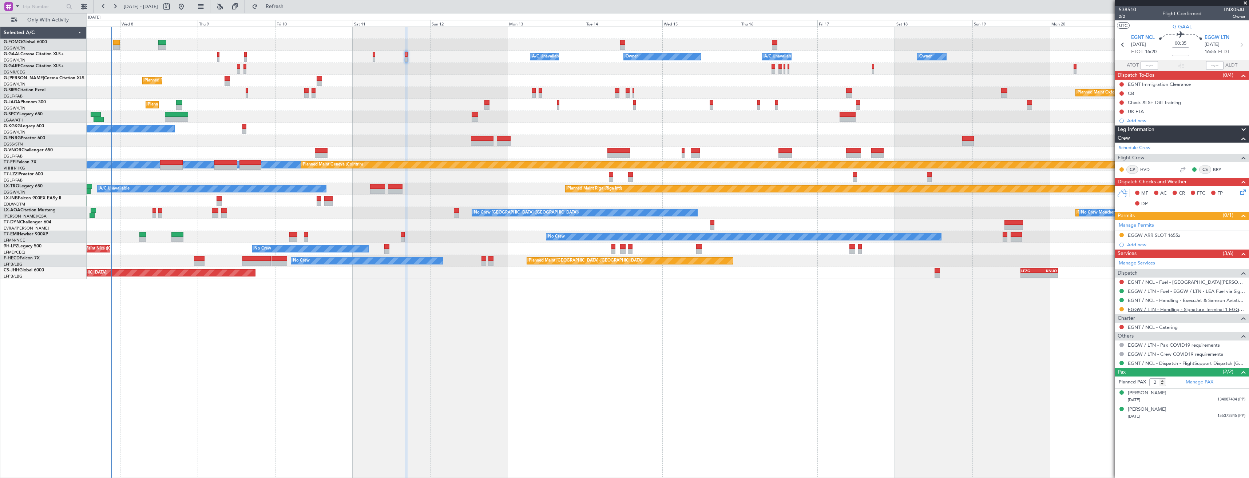
click at [1135, 311] on link "EGGW / LTN - Handling - Signature Terminal 1 EGGW / LTN" at bounding box center [1186, 309] width 118 height 6
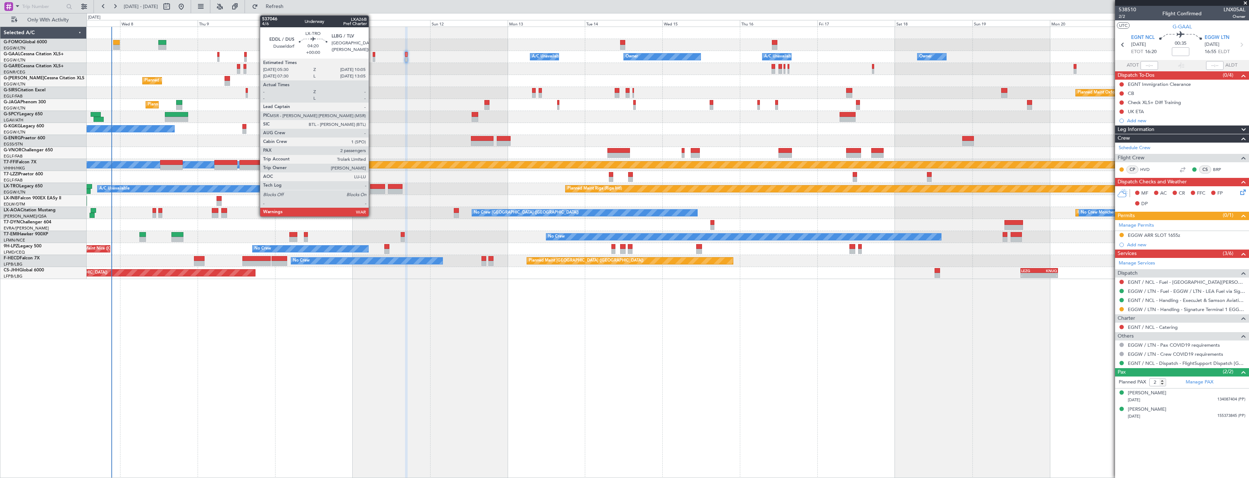
click at [372, 187] on div at bounding box center [377, 186] width 15 height 5
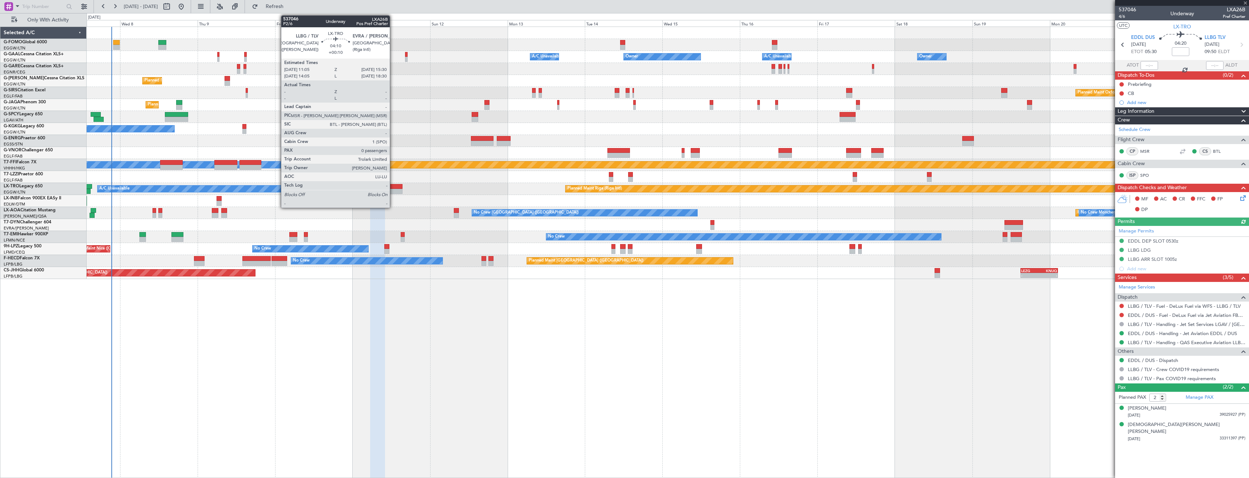
click at [393, 187] on div at bounding box center [395, 186] width 15 height 5
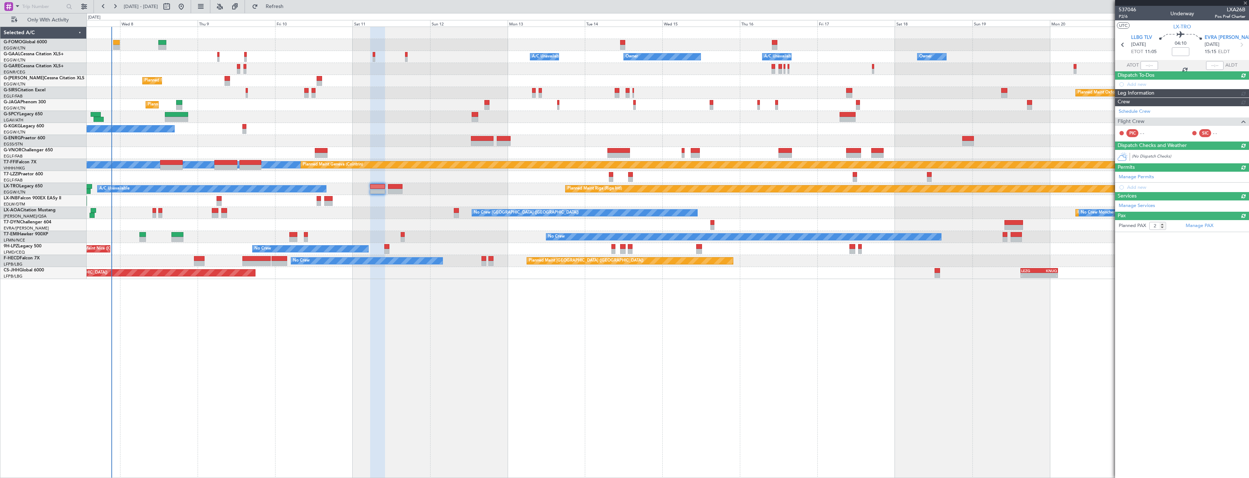
type input "+00:10"
type input "0"
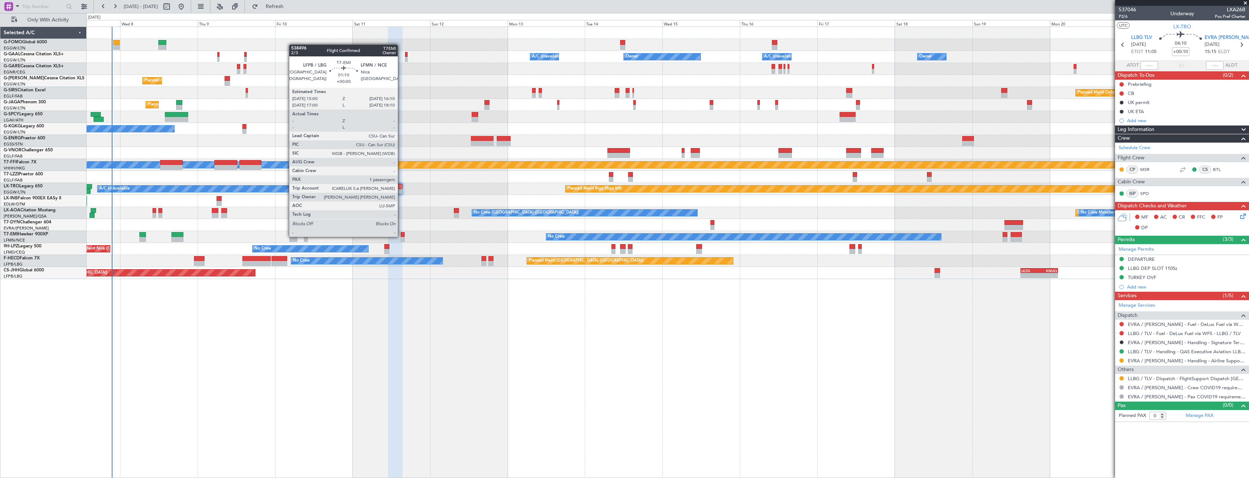
click at [401, 236] on div at bounding box center [403, 234] width 4 height 5
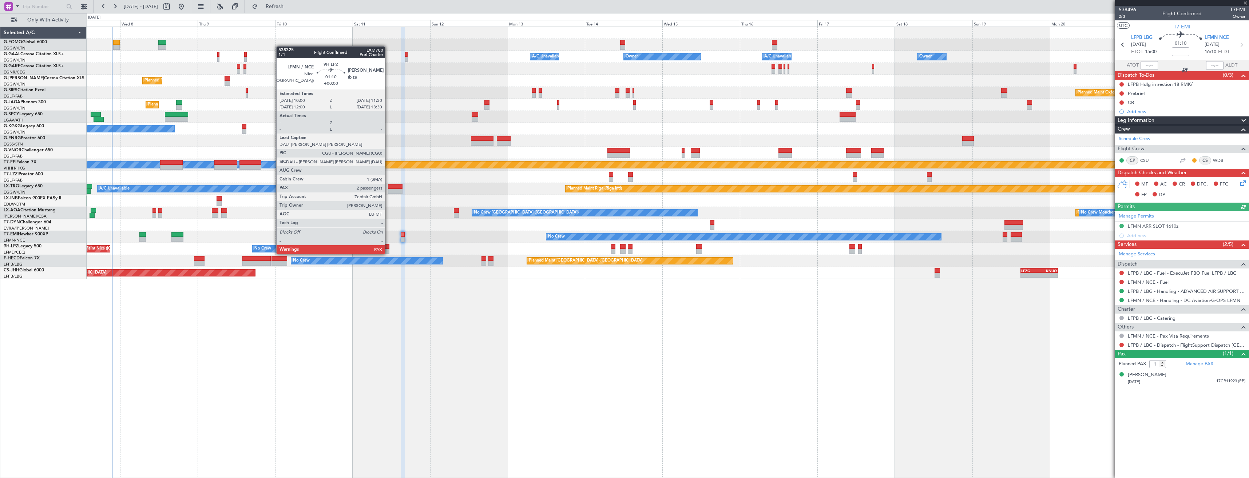
click at [388, 247] on div at bounding box center [386, 246] width 5 height 5
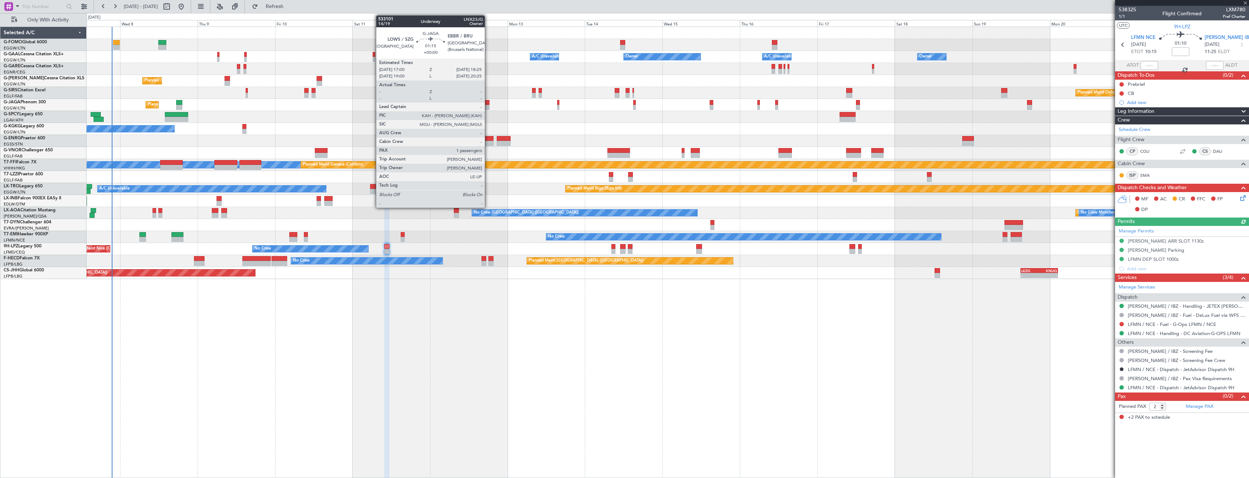
click at [488, 107] on div at bounding box center [486, 107] width 5 height 5
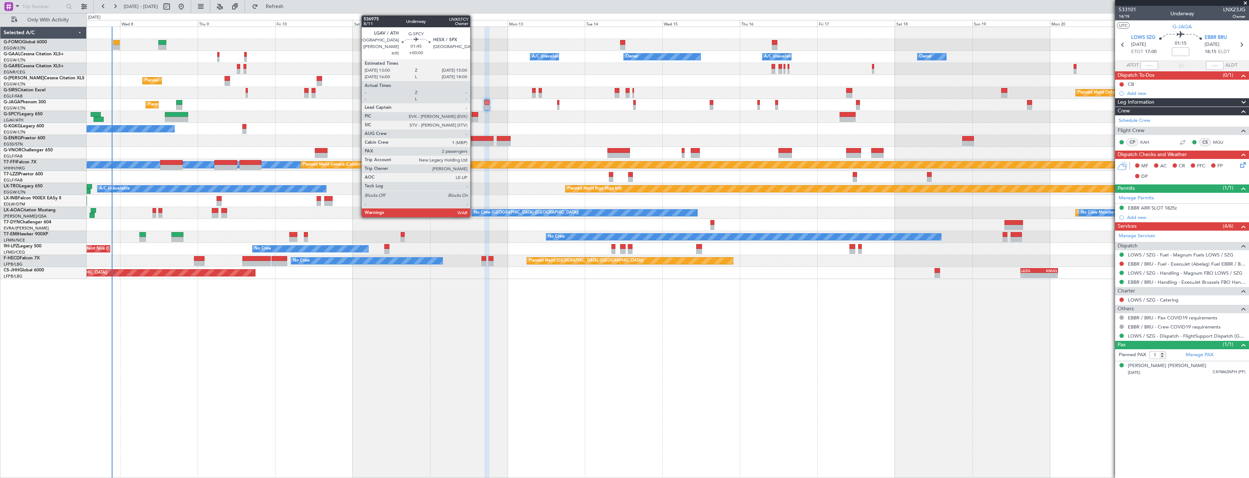
click at [473, 116] on div at bounding box center [475, 114] width 7 height 5
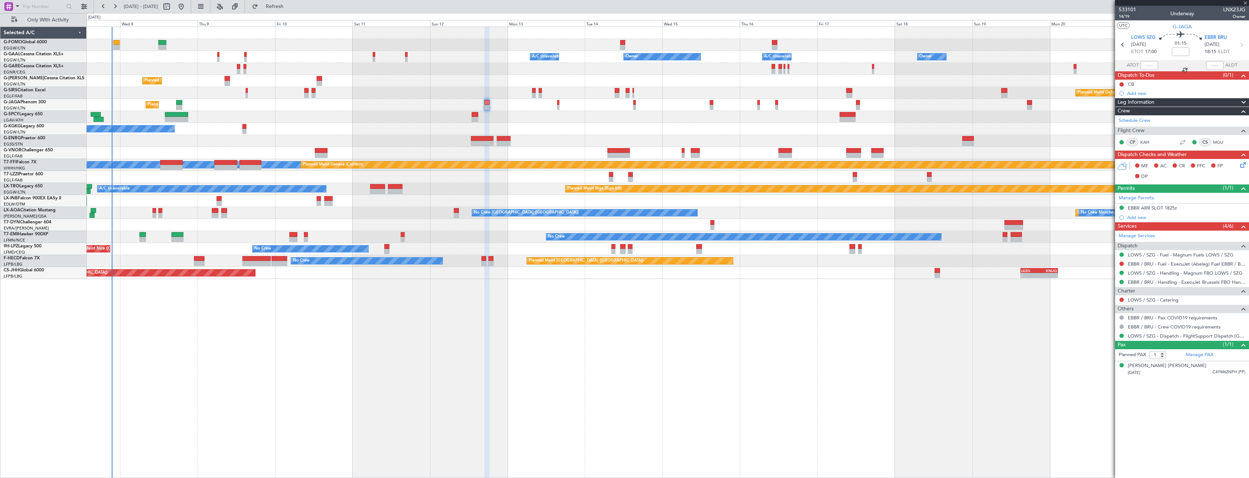
type input "2"
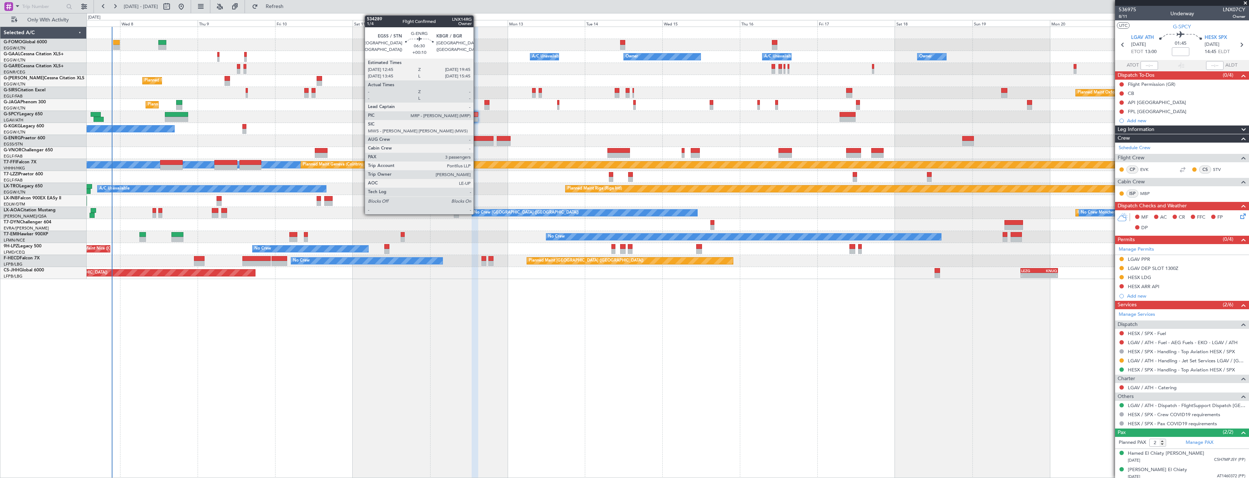
click at [477, 138] on div at bounding box center [482, 138] width 23 height 5
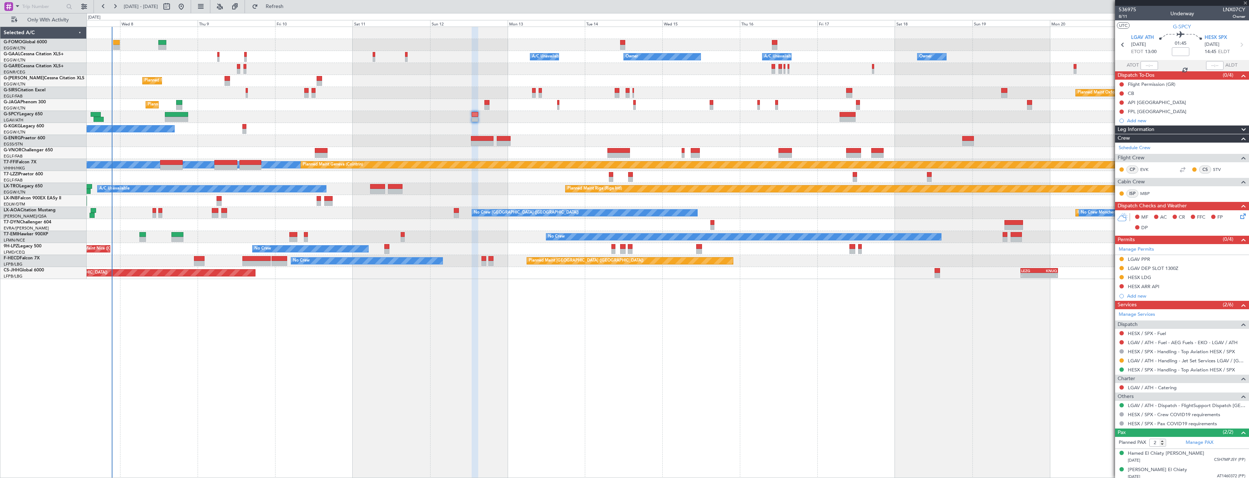
type input "+00:10"
type input "3"
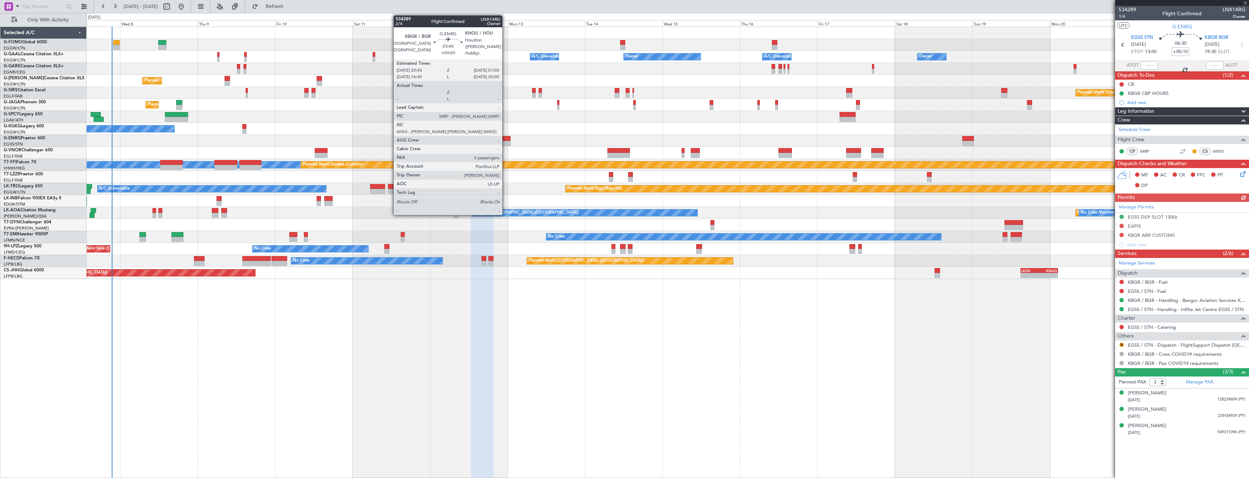
click at [505, 141] on div at bounding box center [504, 143] width 14 height 5
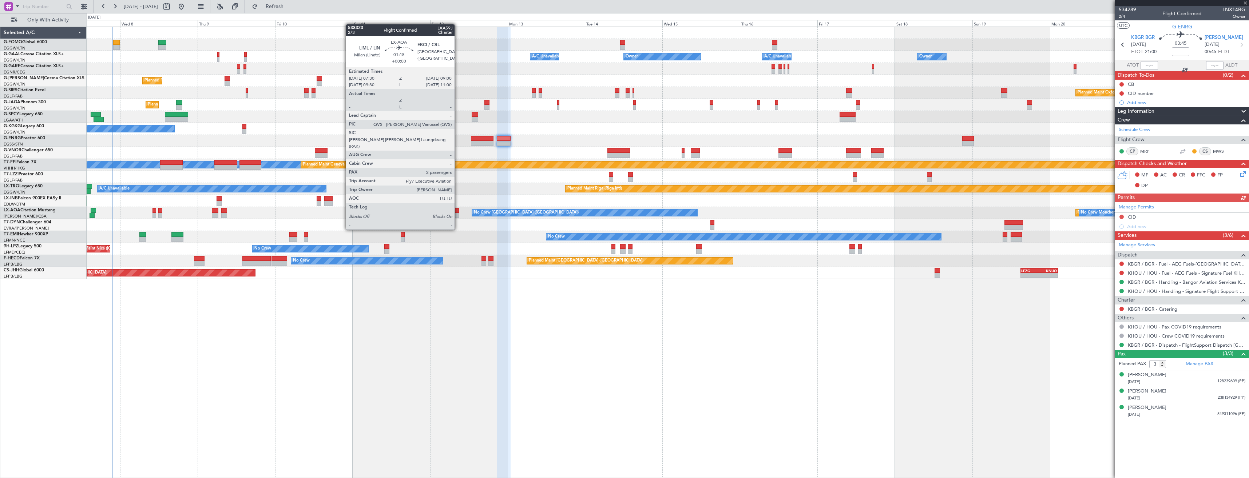
click at [458, 216] on div at bounding box center [456, 215] width 5 height 5
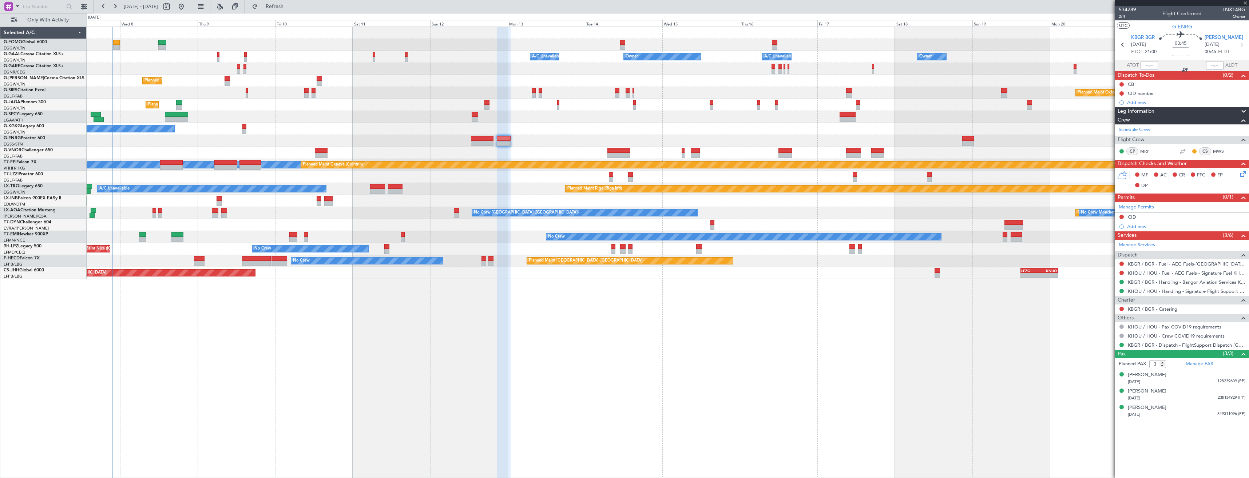
type input "2"
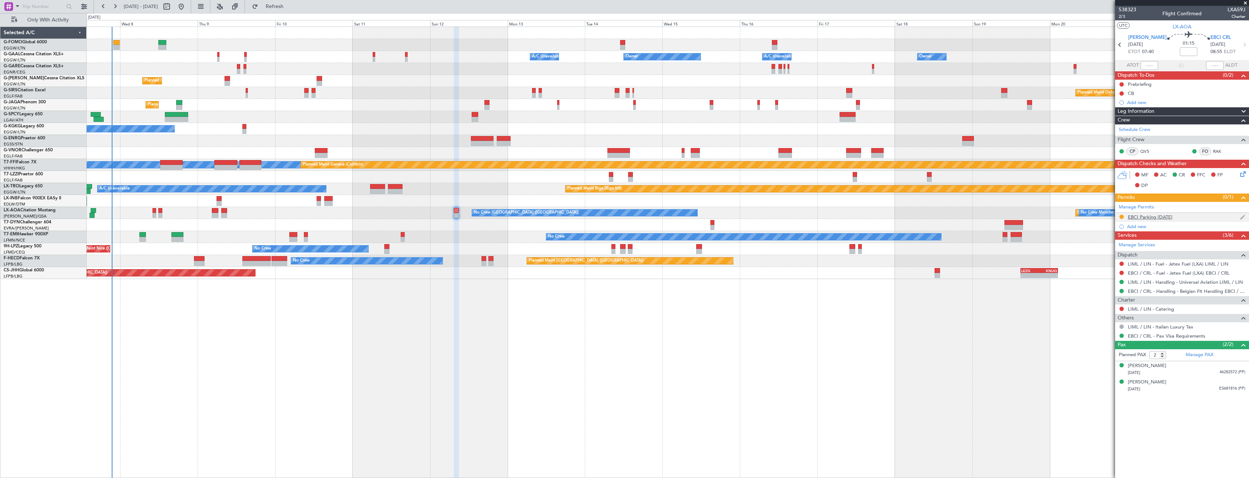
click at [1179, 214] on div "EBCI Parking [DATE]" at bounding box center [1182, 217] width 134 height 9
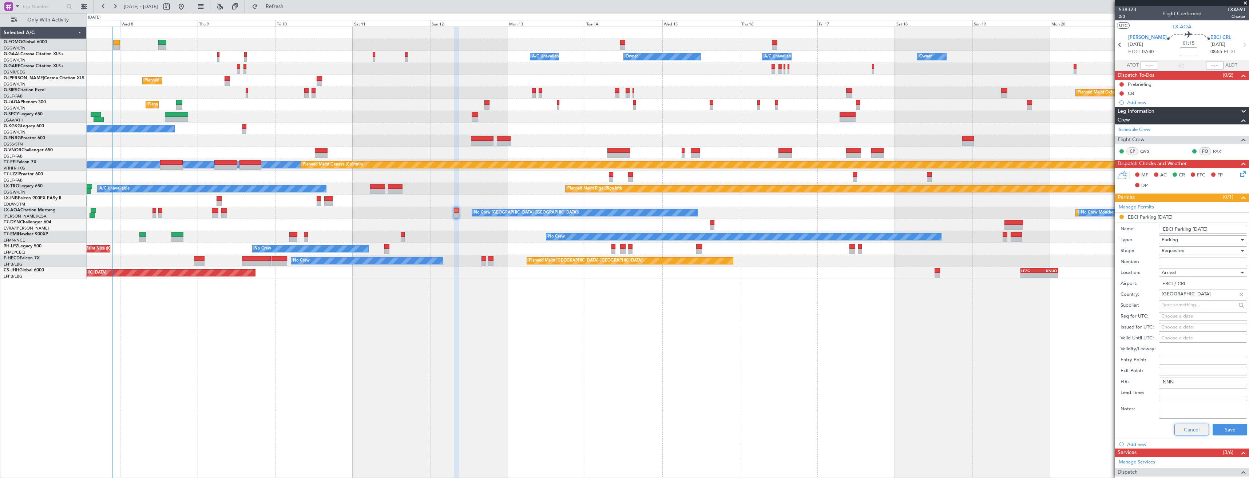
click at [1185, 429] on button "Cancel" at bounding box center [1191, 430] width 35 height 12
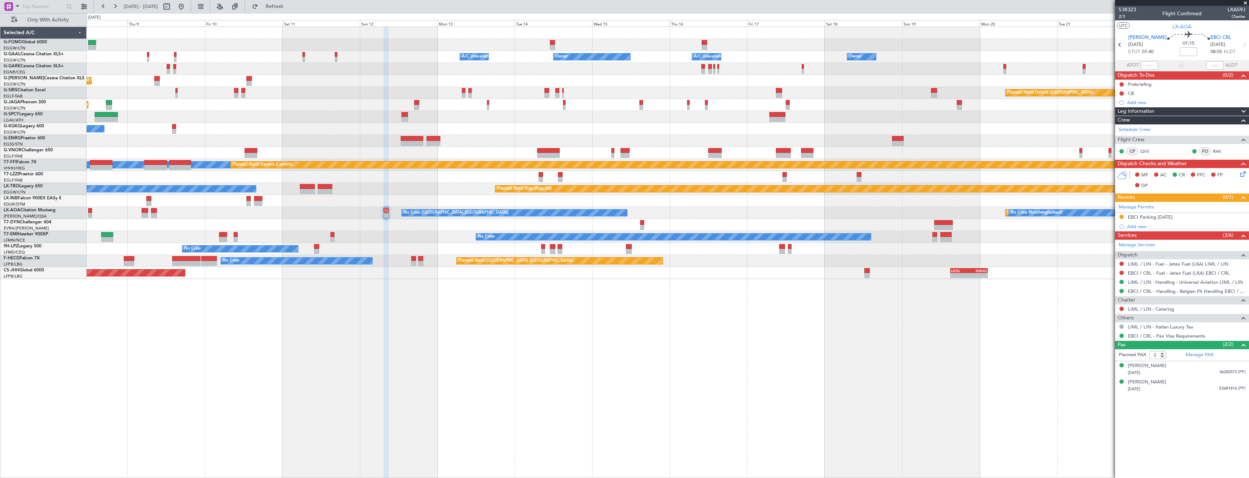
click at [993, 222] on div at bounding box center [668, 225] width 1162 height 12
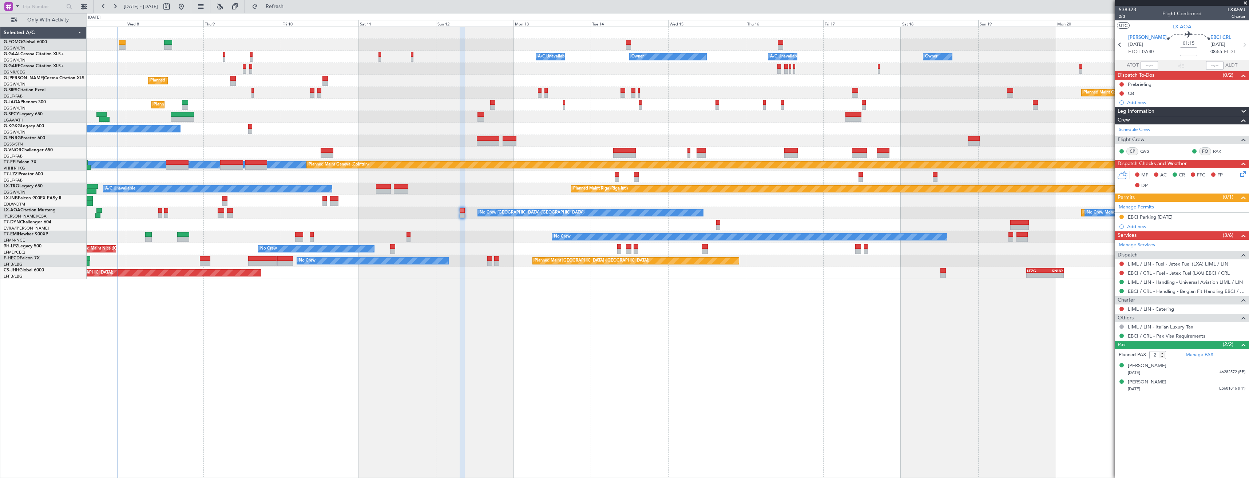
click at [1077, 233] on div "Owner Owner A/C Unavailable Owner A/C Unavailable Owner Planned Maint [GEOGRAPH…" at bounding box center [668, 153] width 1162 height 252
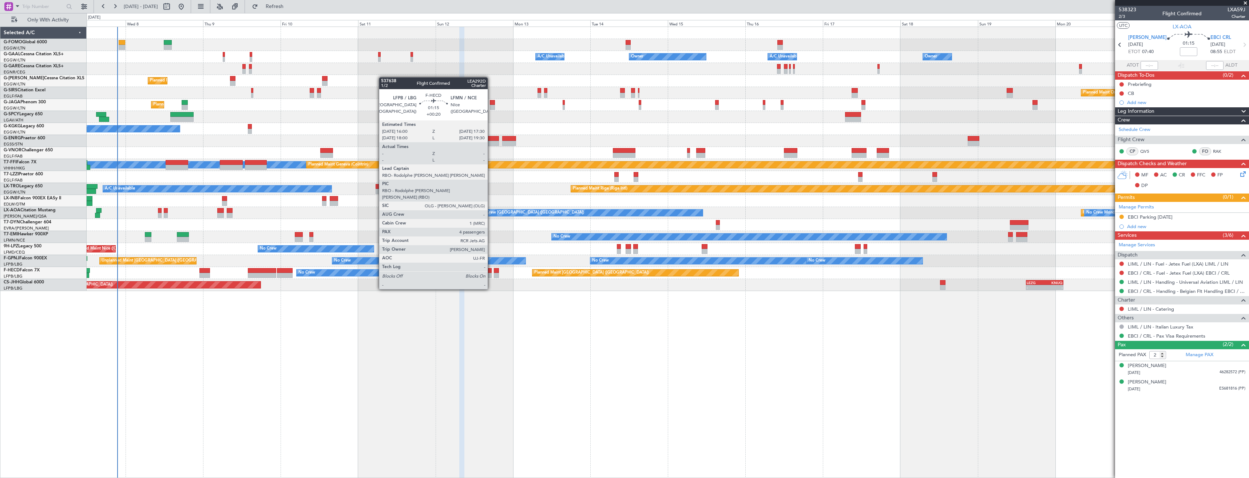
click at [490, 269] on div at bounding box center [489, 270] width 5 height 5
type input "+00:20"
type input "4"
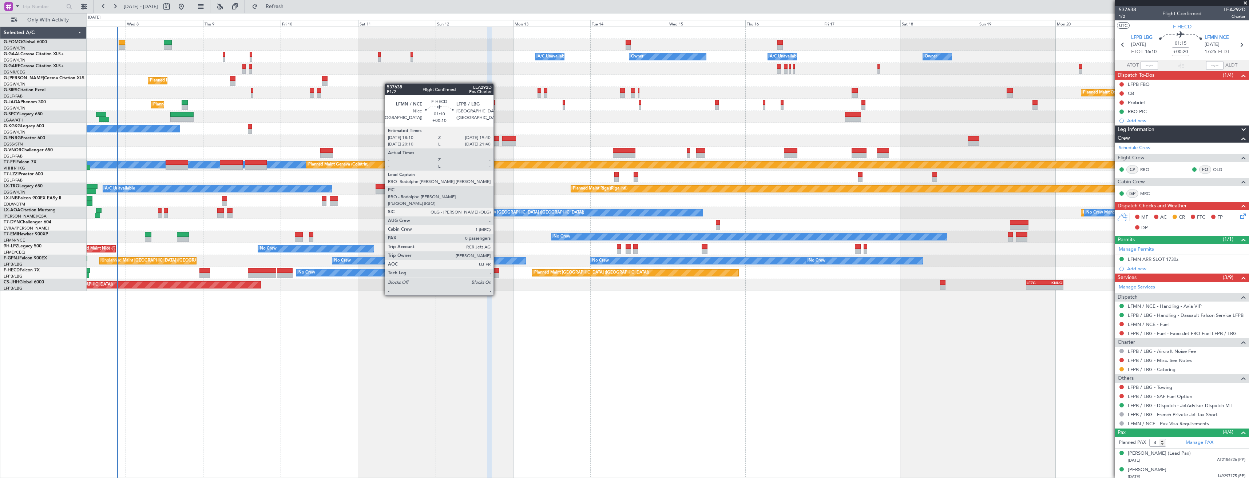
click at [497, 275] on div at bounding box center [496, 275] width 5 height 5
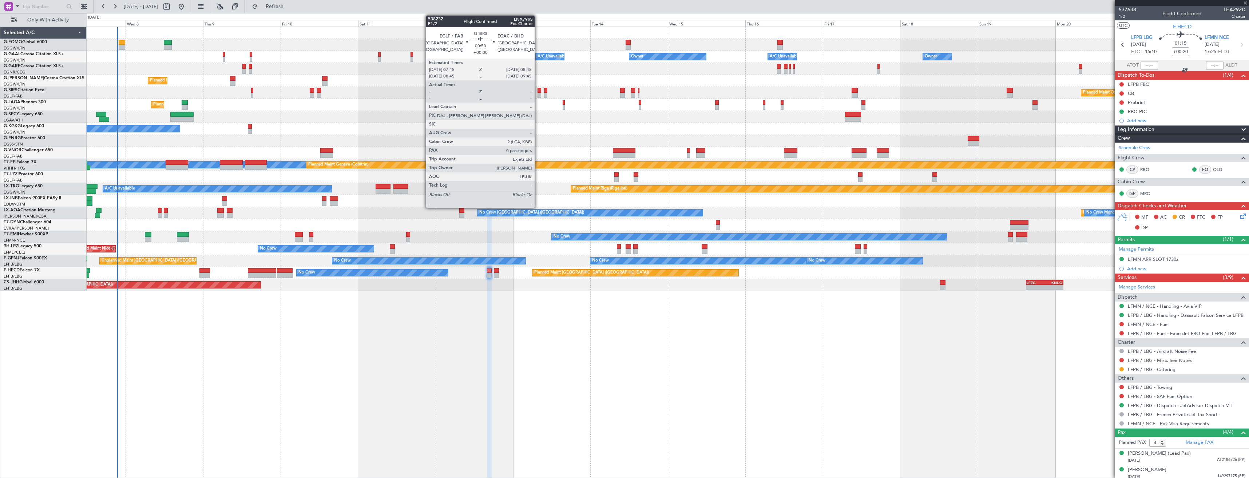
type input "+00:10"
type input "0"
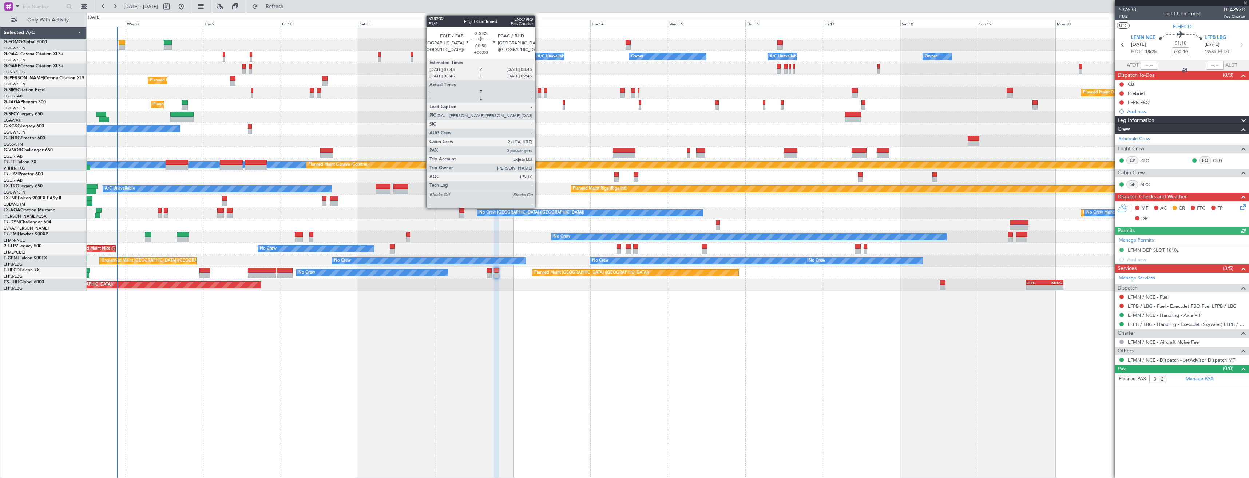
click at [538, 95] on div at bounding box center [538, 95] width 3 height 5
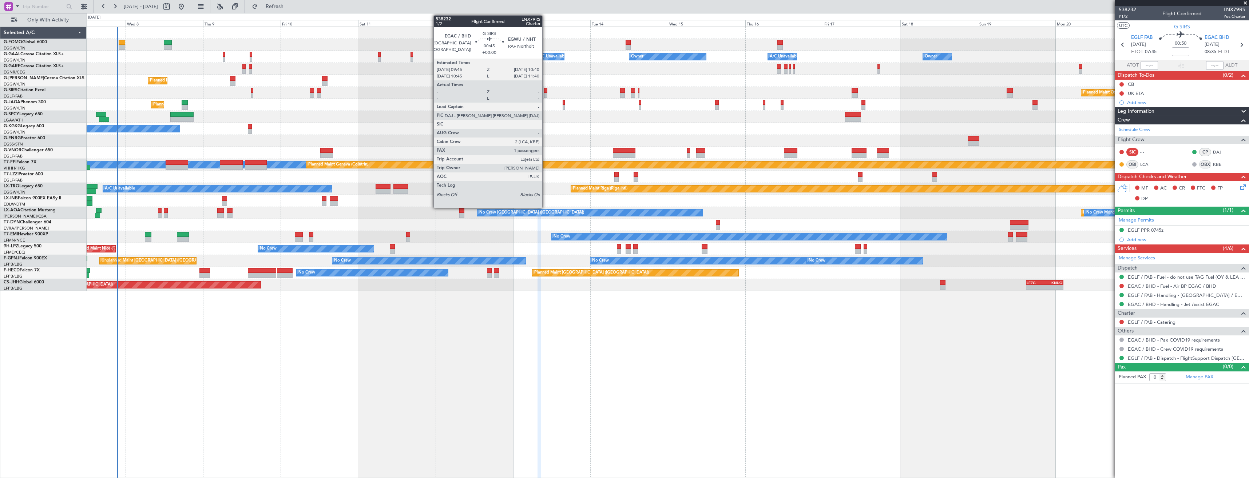
click at [545, 91] on div at bounding box center [545, 90] width 3 height 5
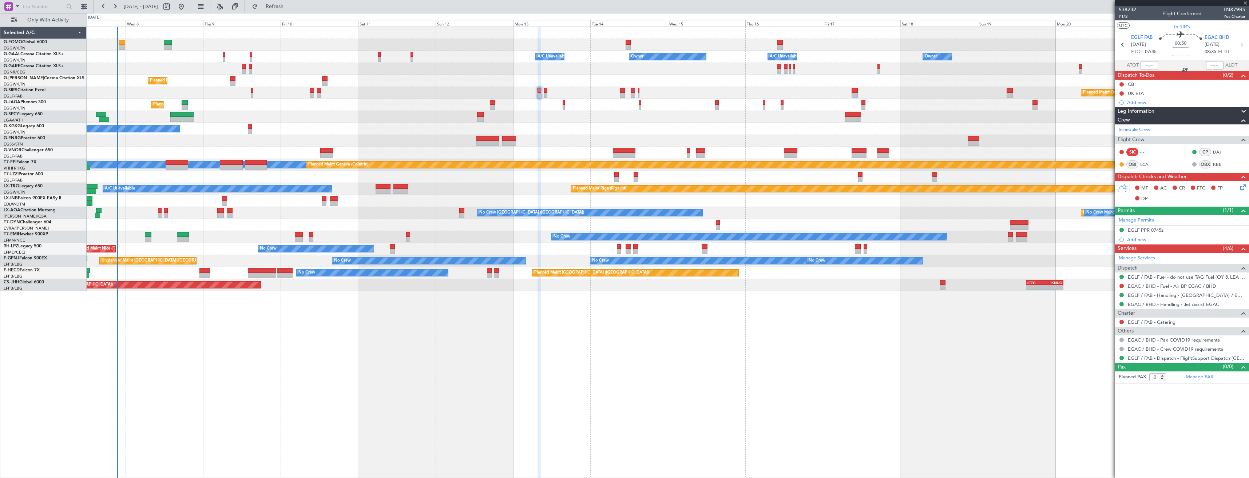
type input "1"
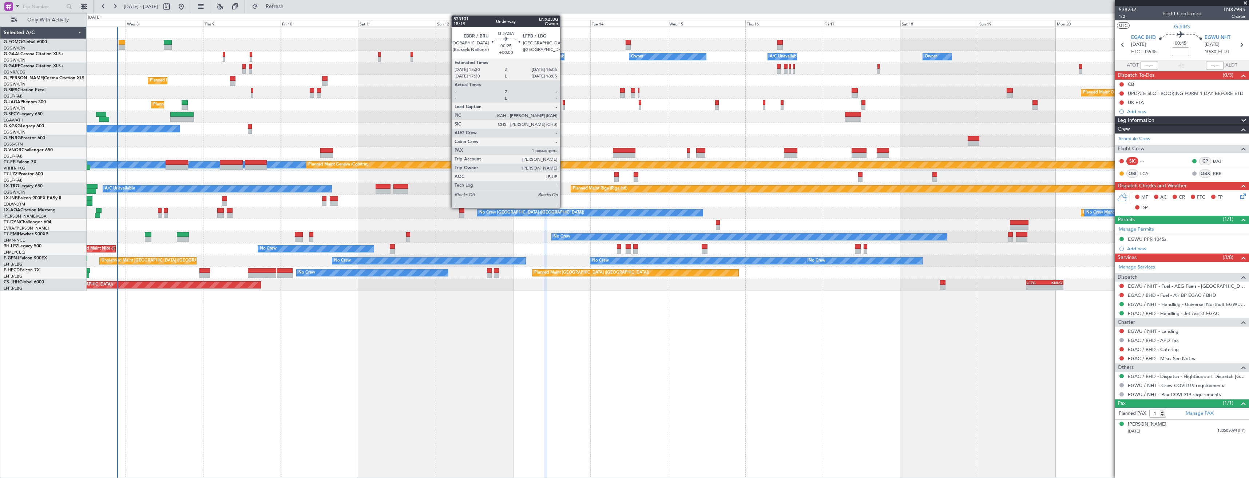
click at [563, 108] on div at bounding box center [563, 107] width 2 height 5
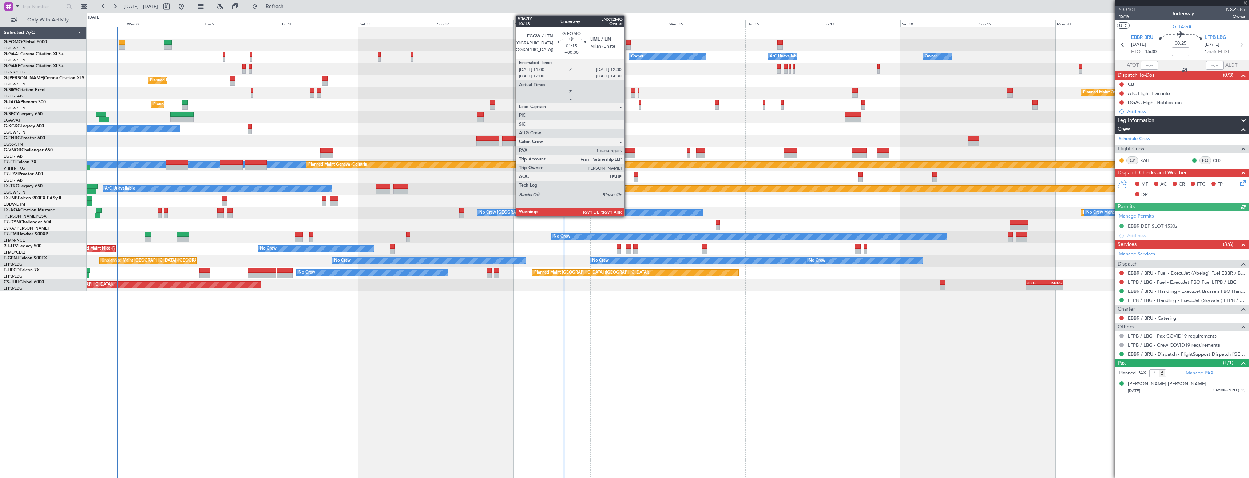
click at [628, 44] on div at bounding box center [627, 42] width 5 height 5
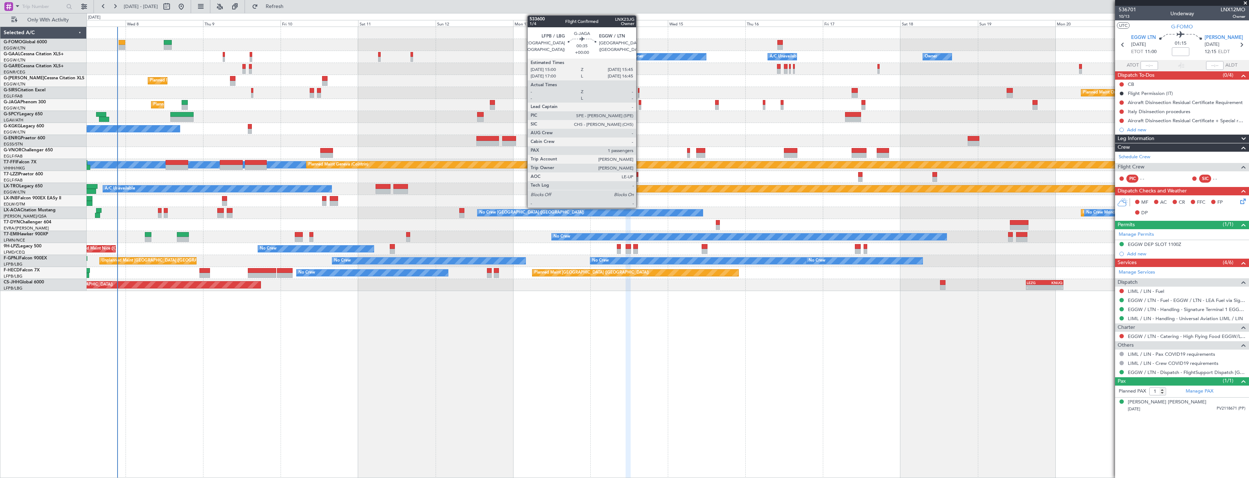
click at [639, 106] on div at bounding box center [640, 107] width 3 height 5
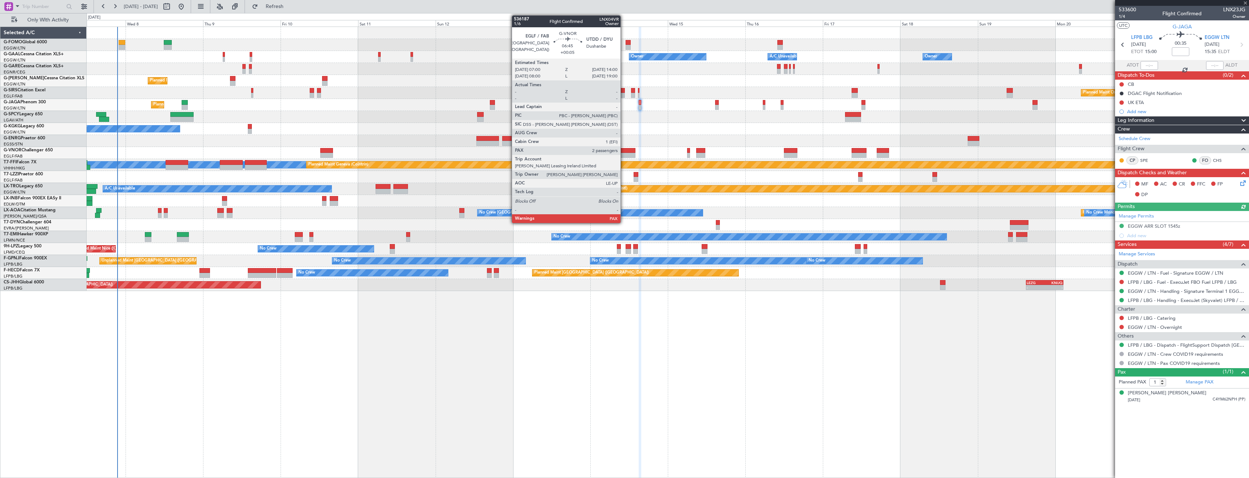
click at [624, 153] on div at bounding box center [624, 155] width 23 height 5
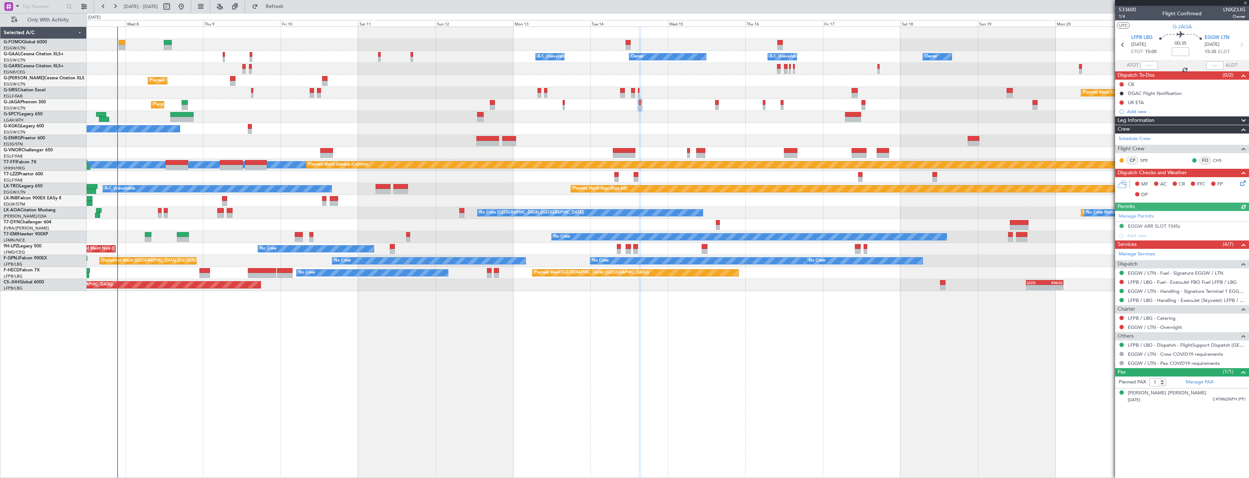
type input "+00:05"
type input "2"
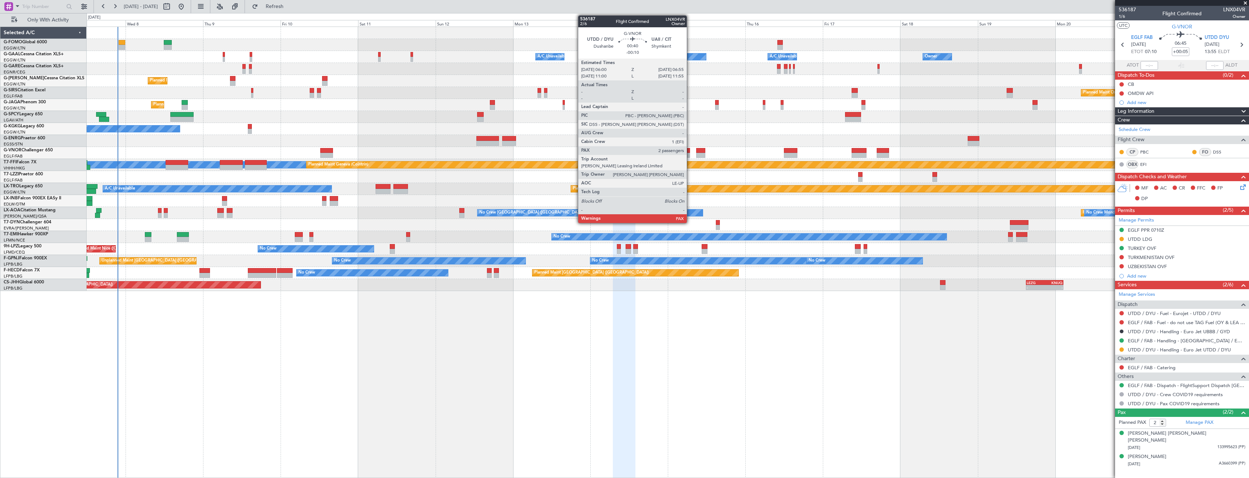
click at [690, 153] on div at bounding box center [688, 155] width 3 height 5
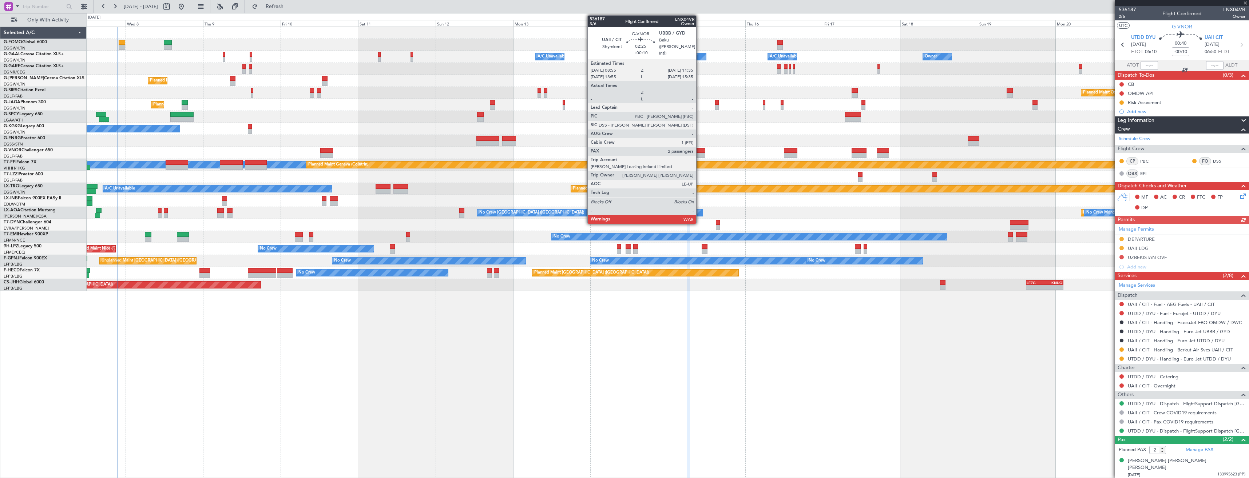
click at [699, 150] on div at bounding box center [700, 150] width 9 height 5
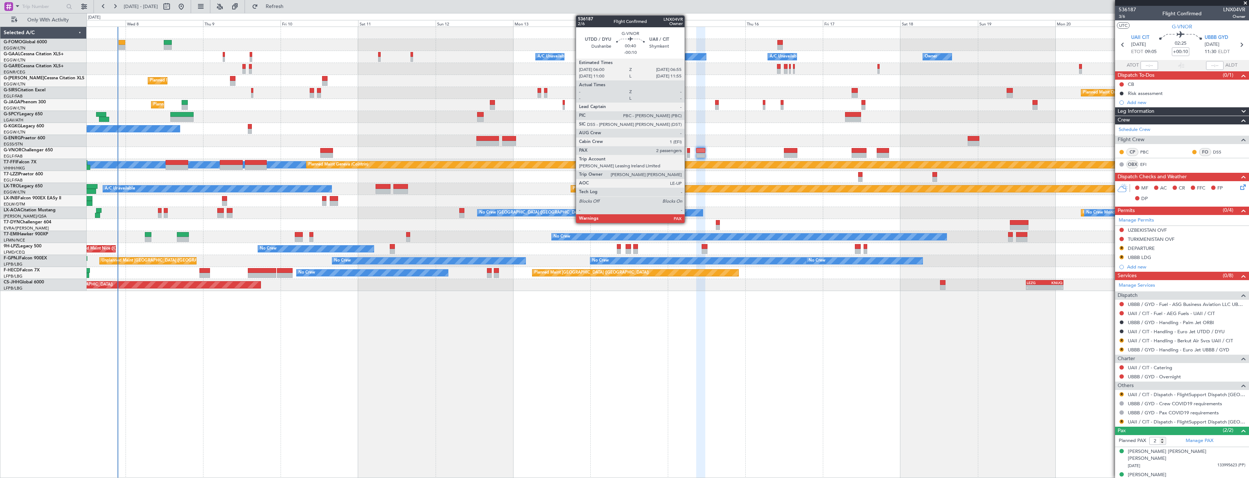
click at [688, 153] on div at bounding box center [688, 155] width 3 height 5
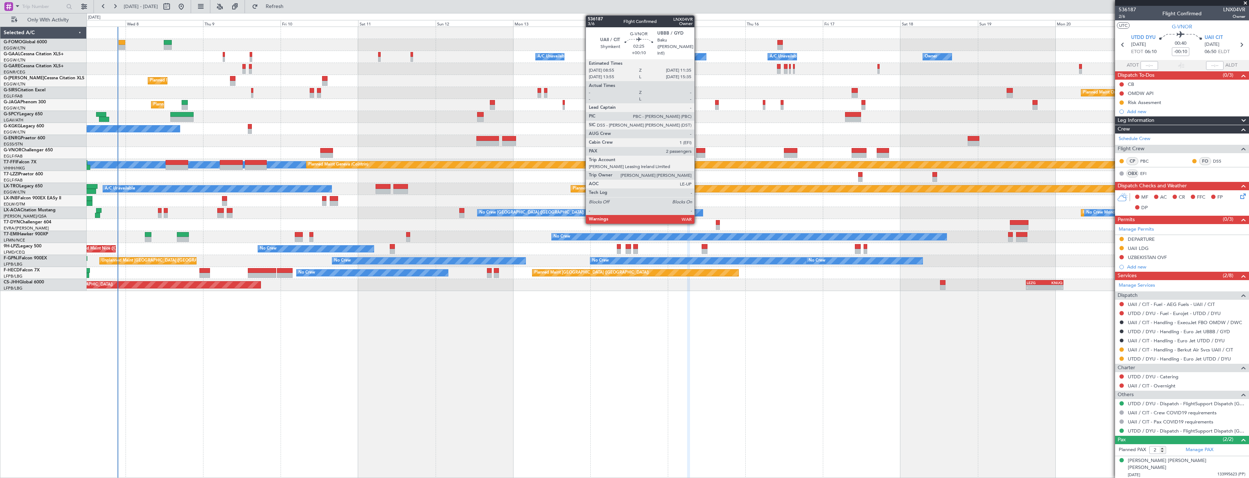
click at [697, 152] on div at bounding box center [700, 150] width 9 height 5
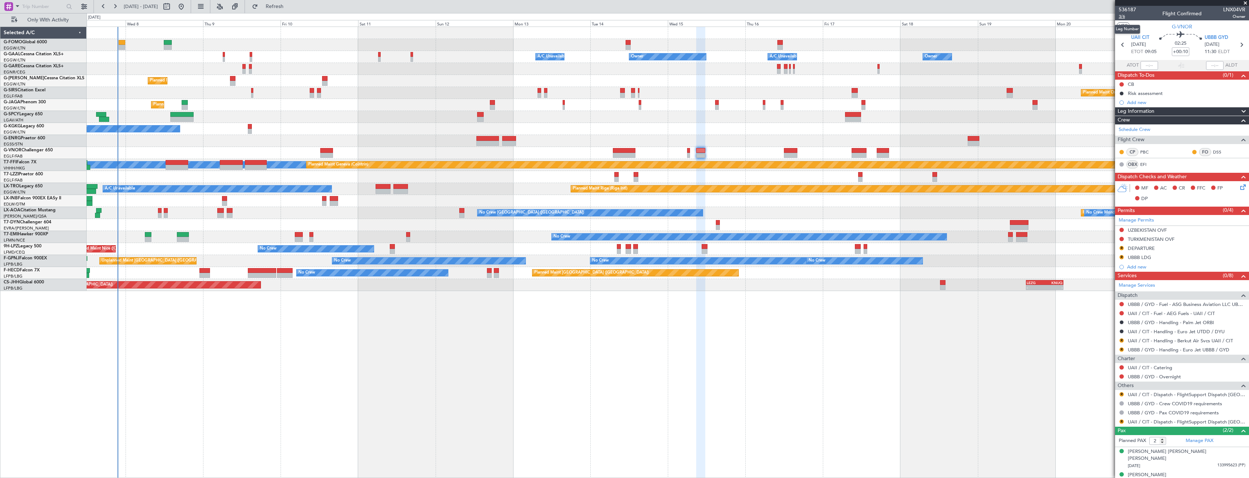
click at [1126, 17] on span "3/6" at bounding box center [1126, 16] width 17 height 6
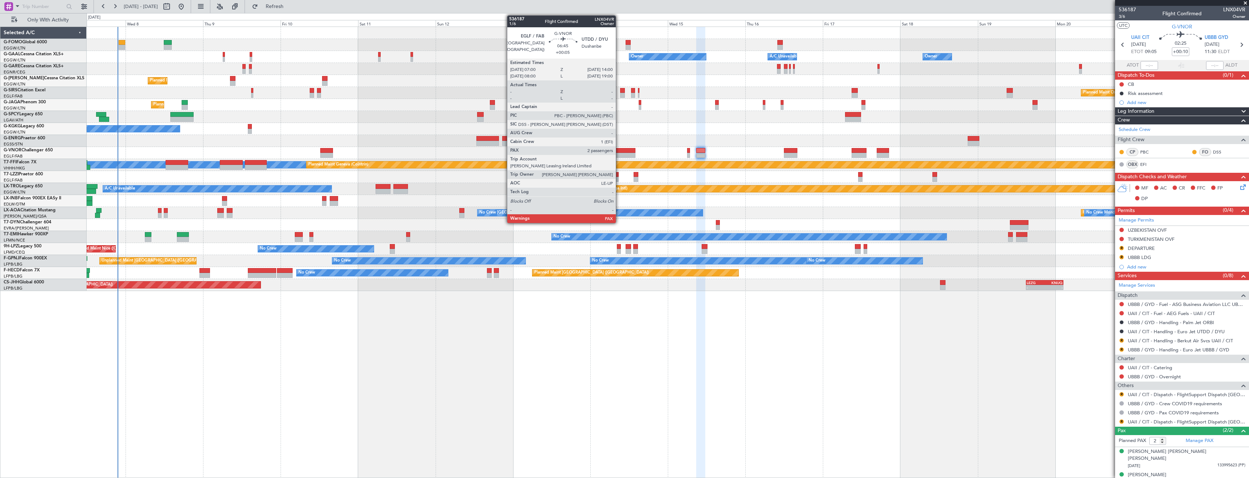
click at [619, 155] on div at bounding box center [624, 155] width 23 height 5
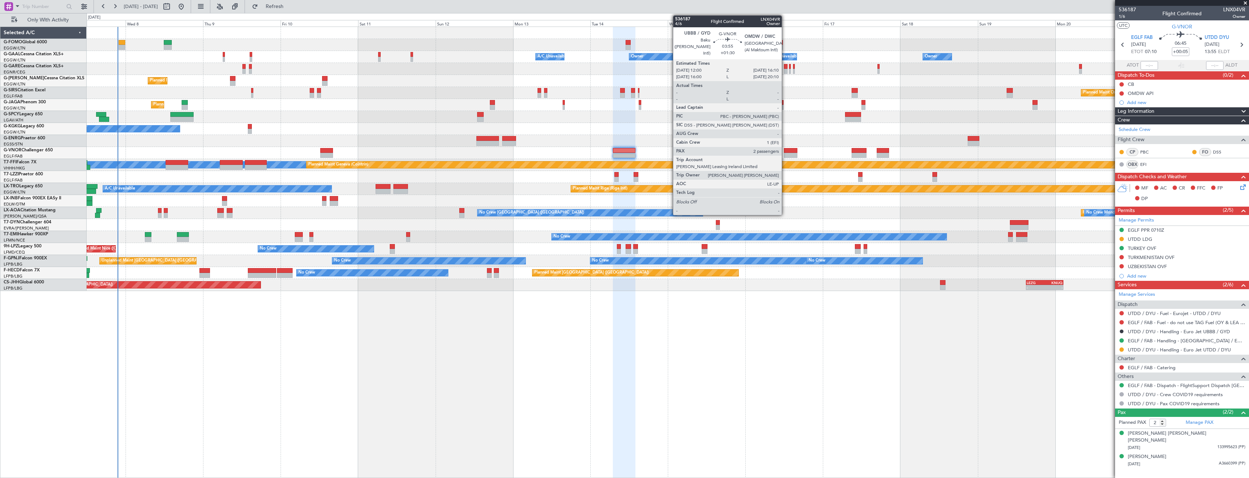
click at [785, 151] on div at bounding box center [790, 150] width 13 height 5
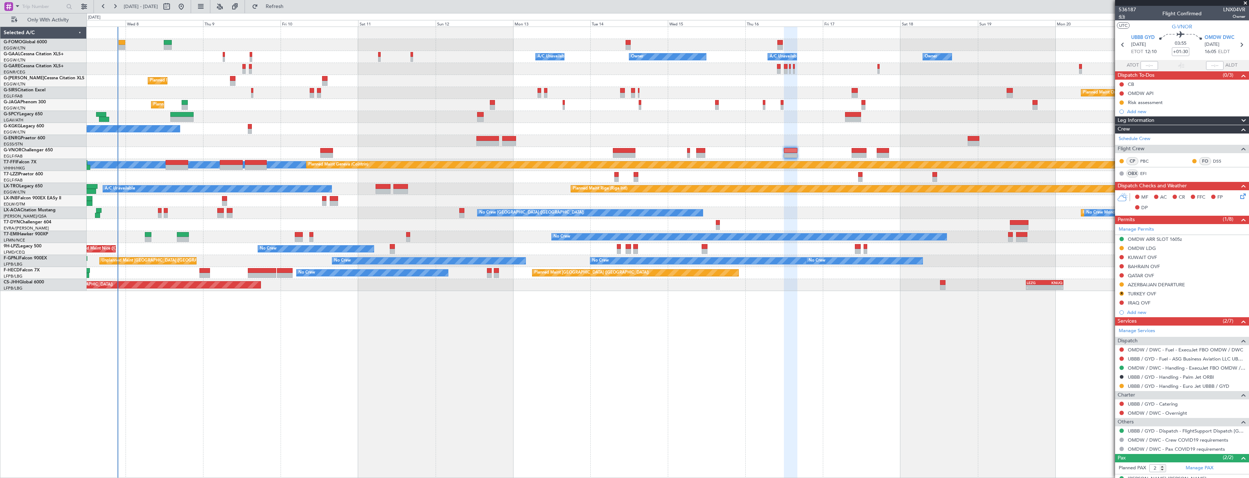
click at [1123, 17] on span "4/6" at bounding box center [1126, 16] width 17 height 6
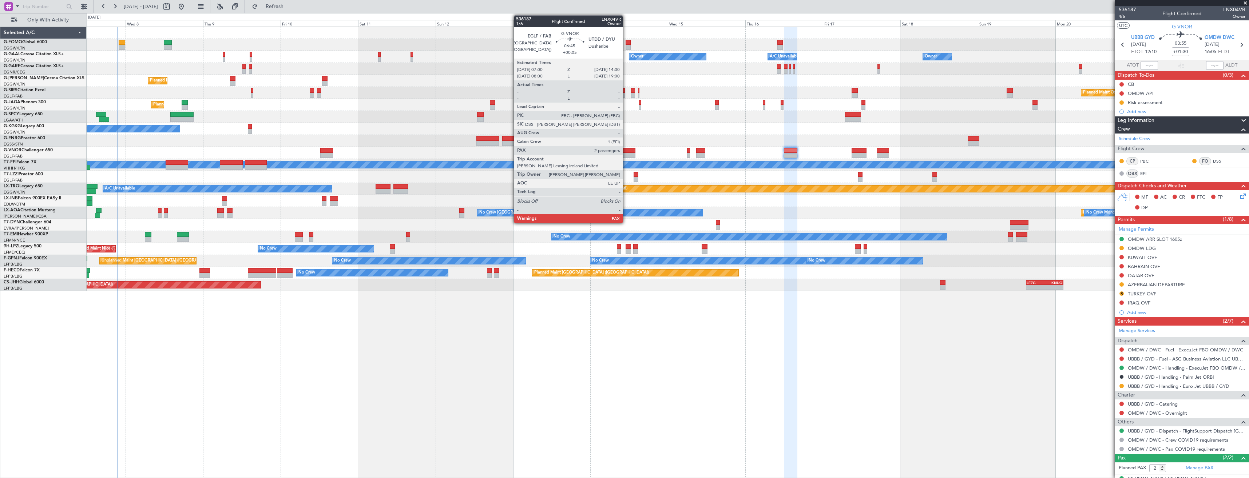
click at [626, 151] on div at bounding box center [624, 150] width 23 height 5
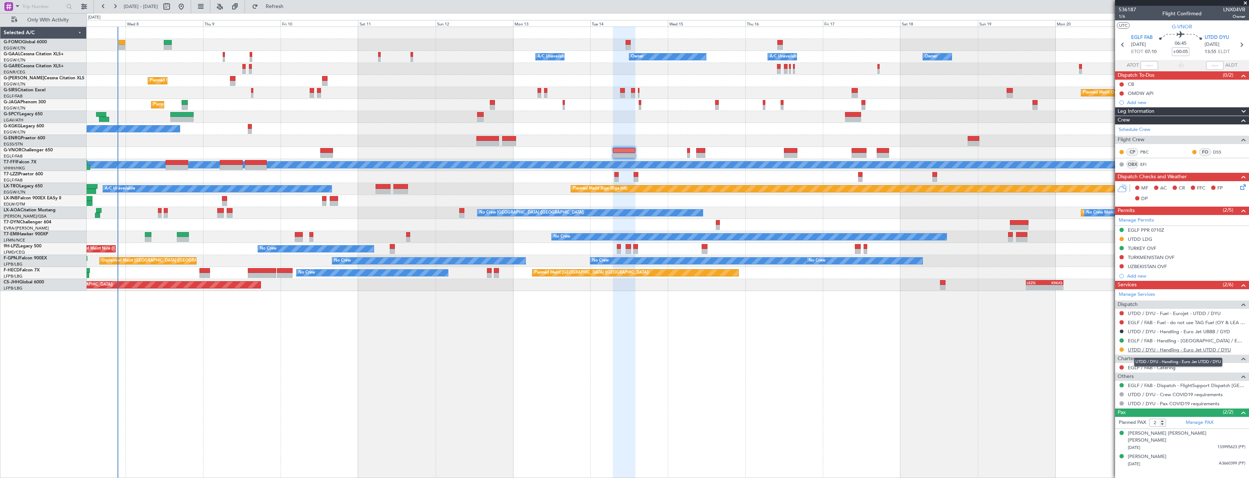
click at [1163, 350] on link "UTDD / DYU - Handling - Euro Jet UTDD / DYU" at bounding box center [1178, 350] width 103 height 6
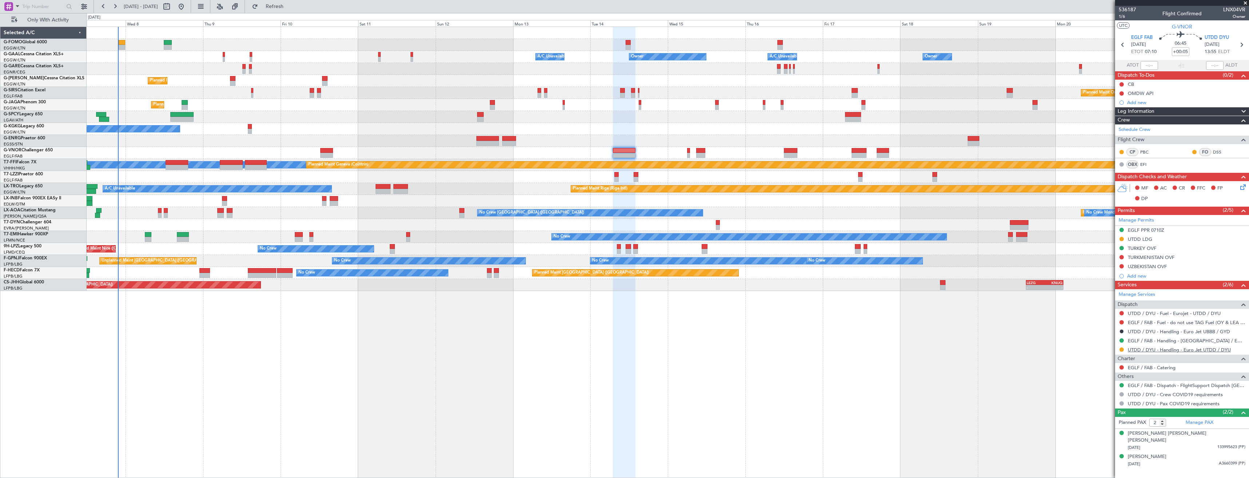
click at [1137, 352] on link "UTDD / DYU - Handling - Euro Jet UTDD / DYU" at bounding box center [1178, 350] width 103 height 6
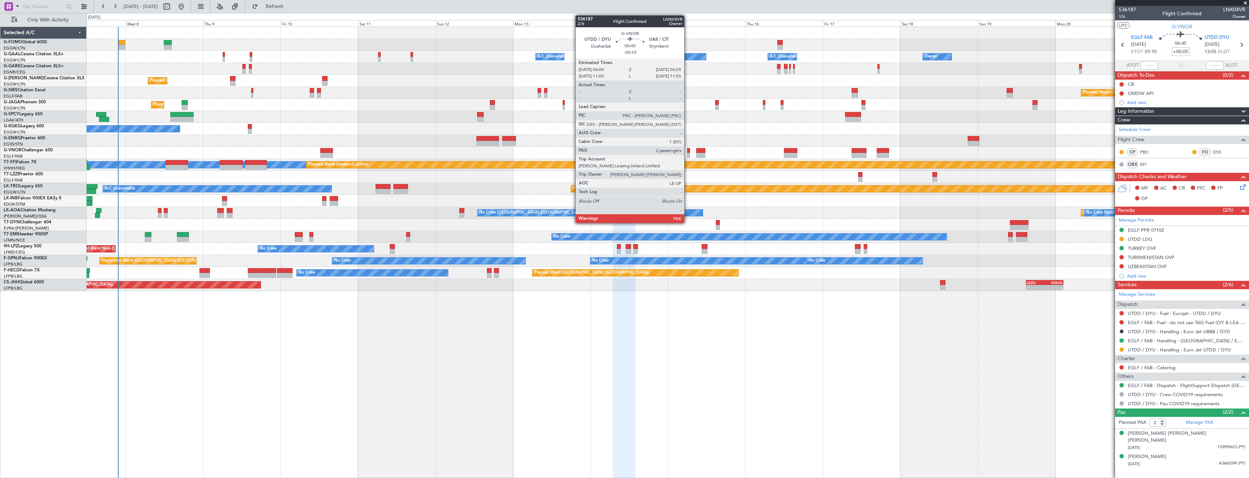
click at [687, 156] on div at bounding box center [688, 155] width 3 height 5
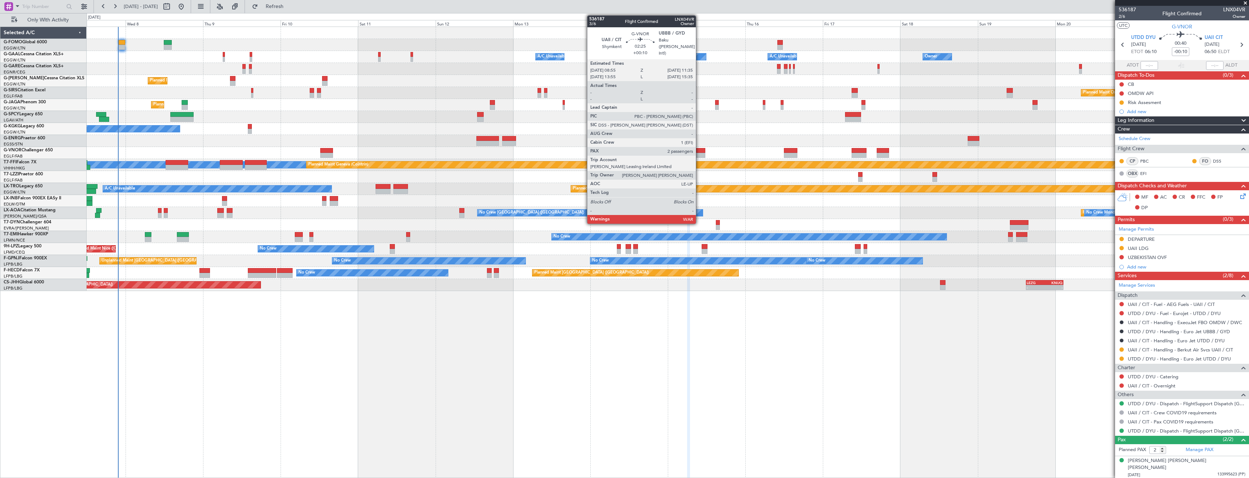
click at [699, 150] on div at bounding box center [700, 150] width 9 height 5
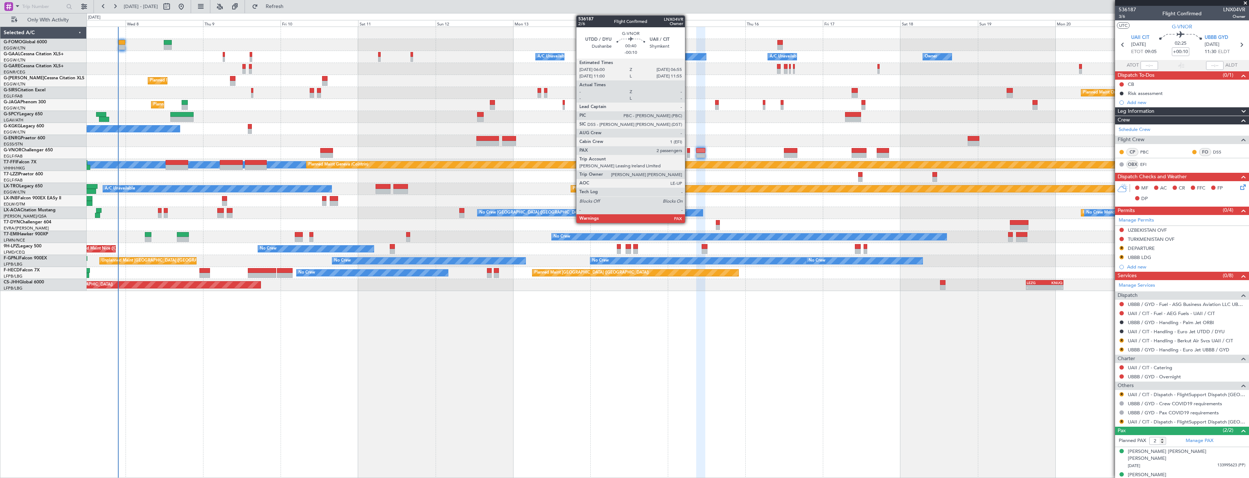
click at [688, 152] on div at bounding box center [688, 150] width 3 height 5
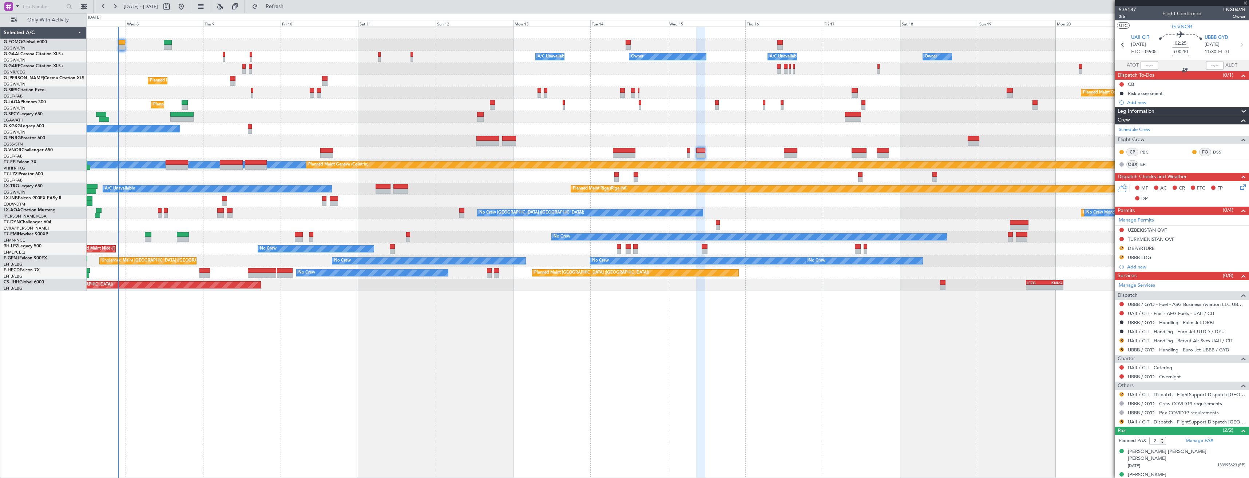
type input "-00:10"
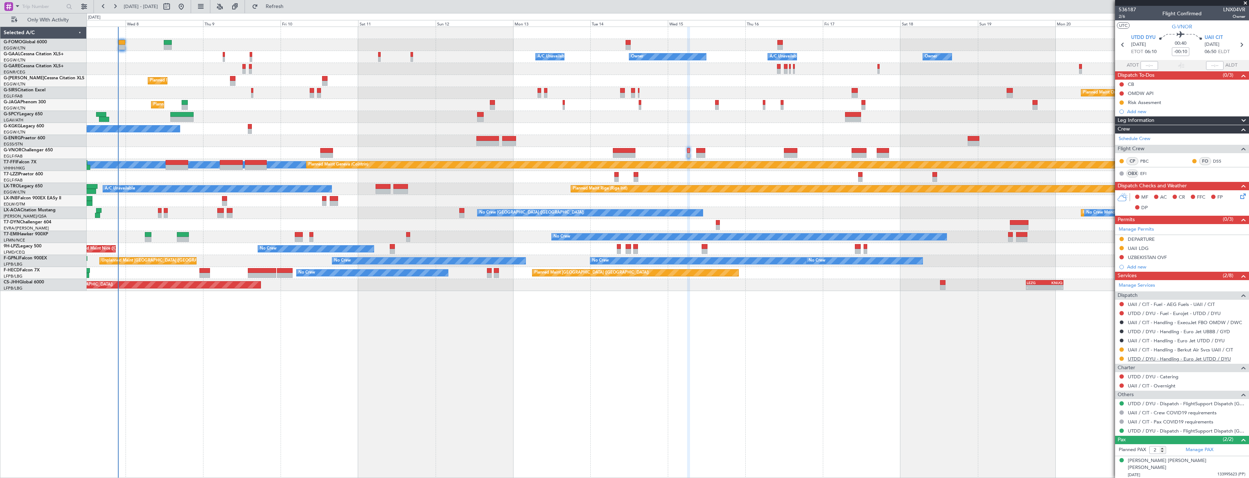
click at [1132, 361] on link "UTDD / DYU - Handling - Euro Jet UTDD / DYU" at bounding box center [1178, 359] width 103 height 6
click at [290, 5] on span "Refresh" at bounding box center [274, 6] width 31 height 5
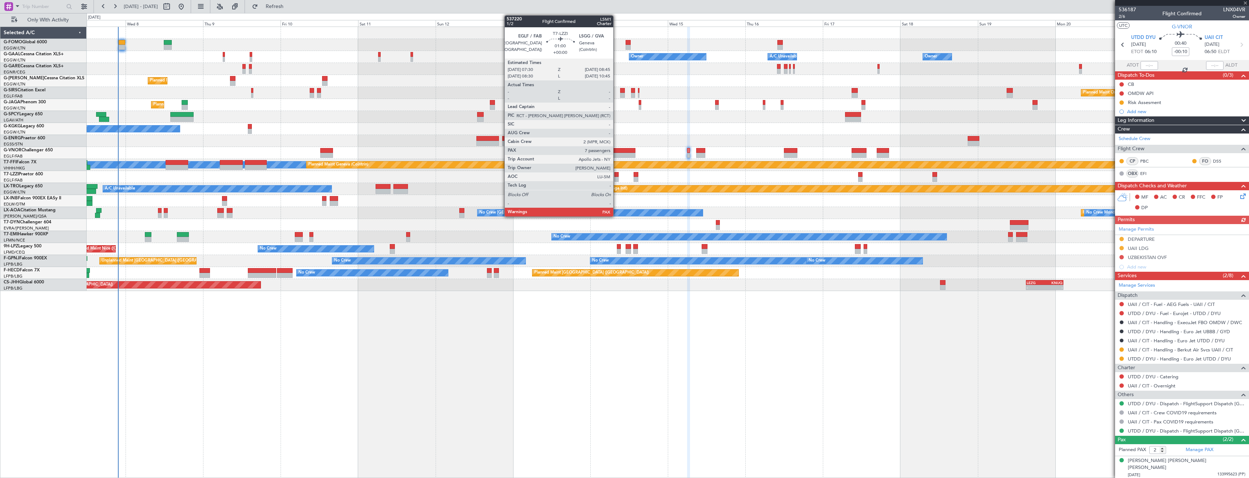
click at [616, 179] on div at bounding box center [616, 179] width 4 height 5
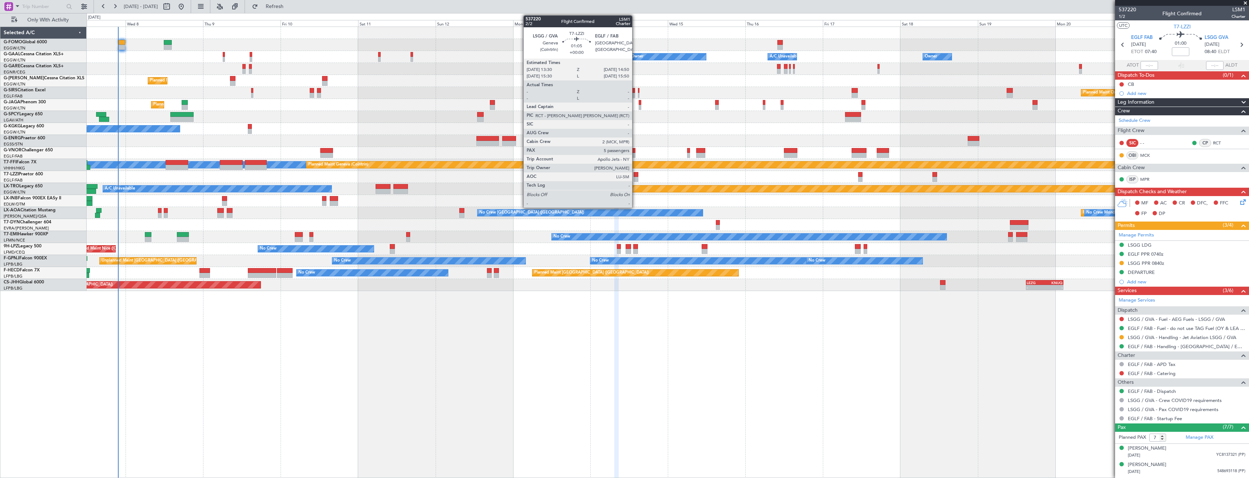
click at [635, 177] on div at bounding box center [635, 179] width 4 height 5
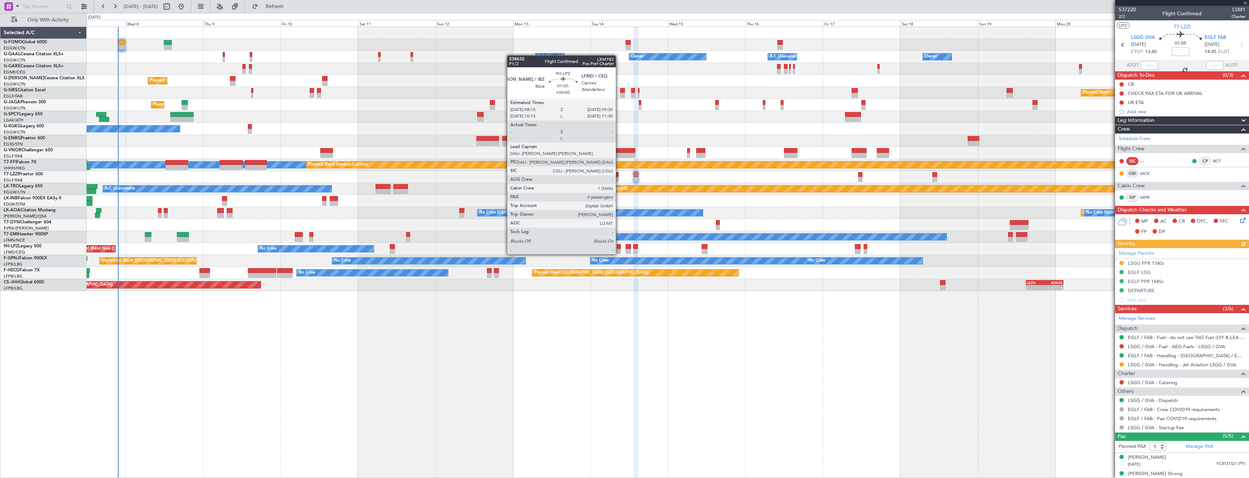
click at [619, 247] on div at bounding box center [619, 246] width 4 height 5
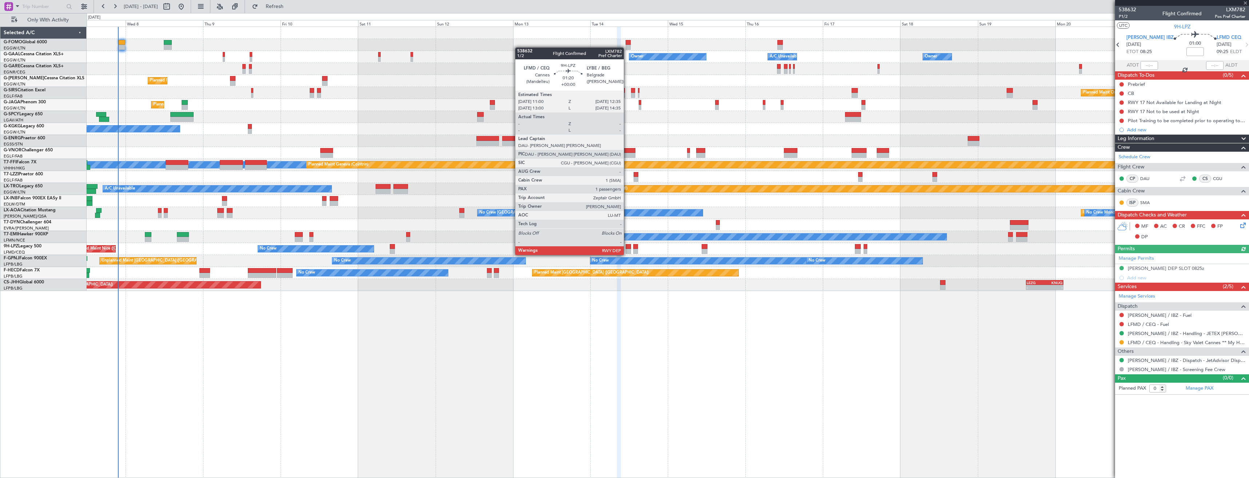
click at [627, 248] on div at bounding box center [627, 246] width 5 height 5
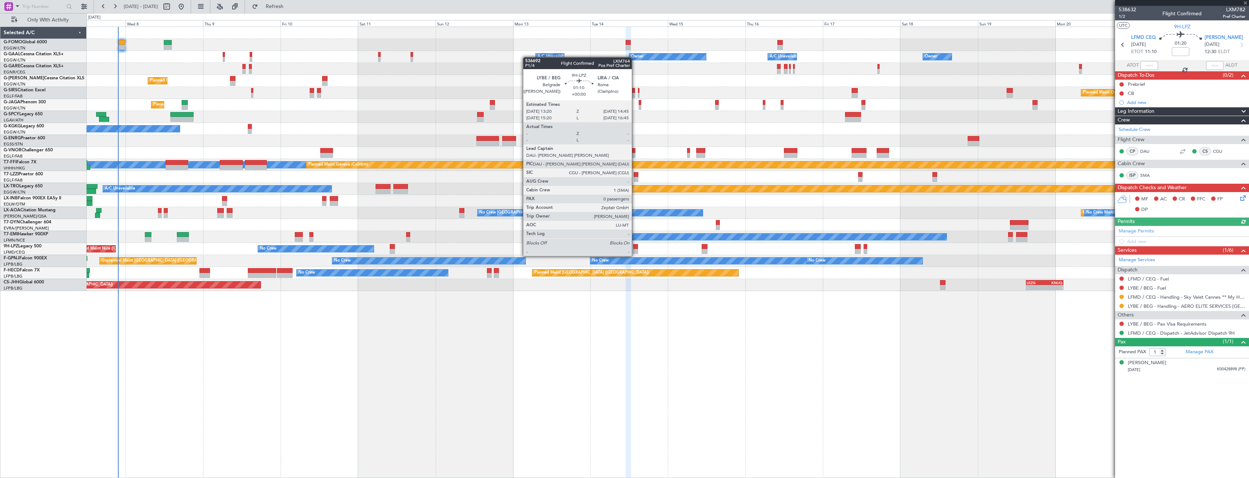
click at [635, 249] on div at bounding box center [635, 251] width 5 height 5
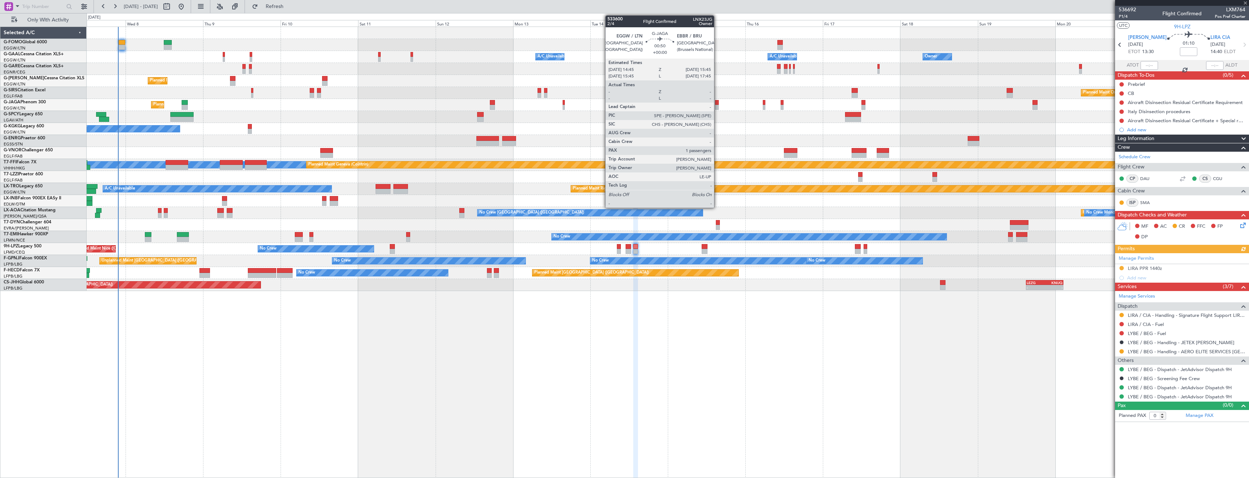
click at [717, 102] on div at bounding box center [716, 102] width 3 height 5
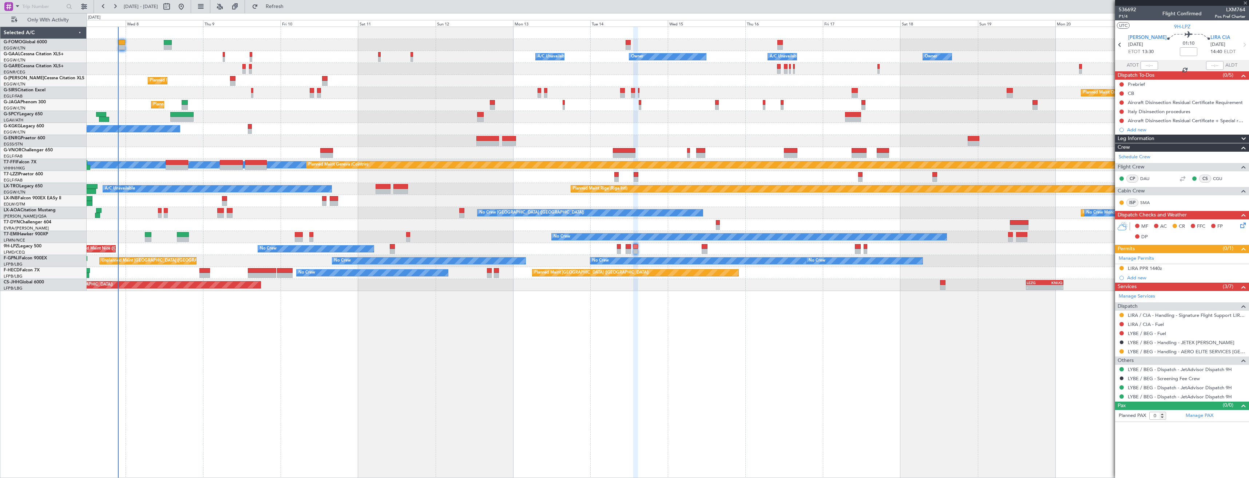
type input "1"
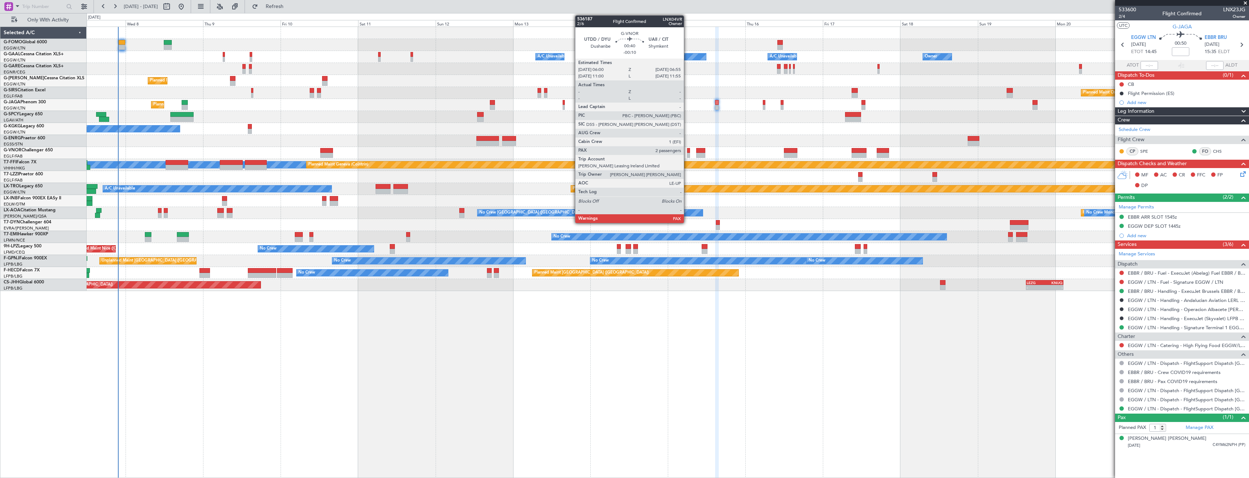
click at [687, 151] on div at bounding box center [688, 150] width 3 height 5
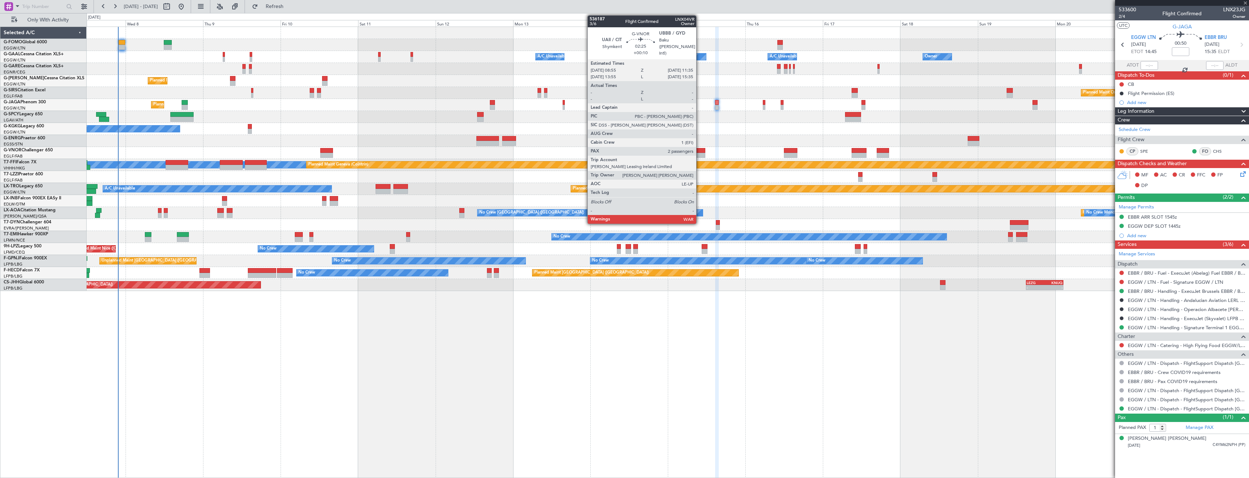
type input "-00:10"
type input "2"
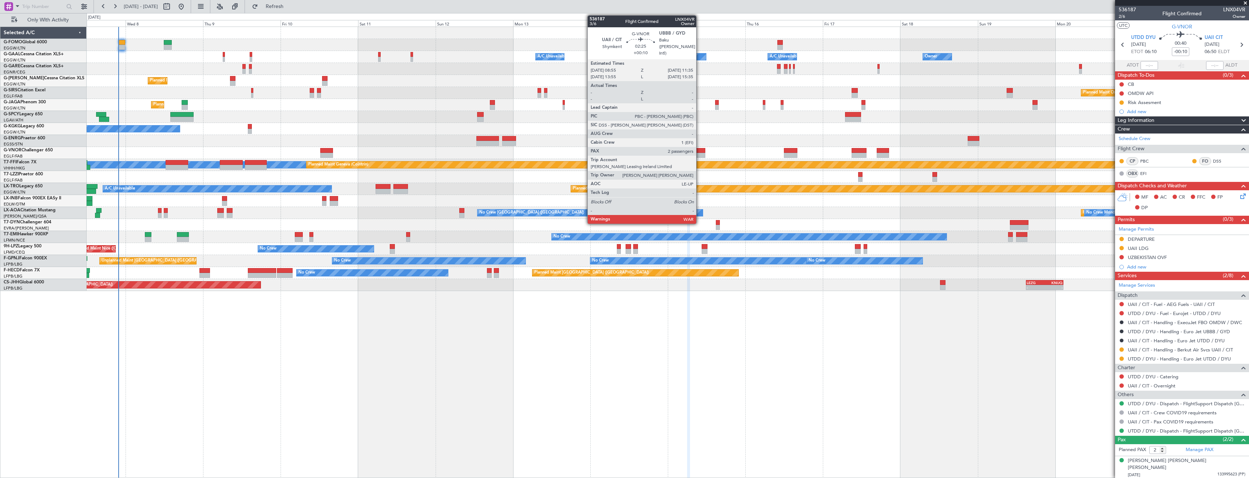
click at [699, 155] on div at bounding box center [700, 155] width 9 height 5
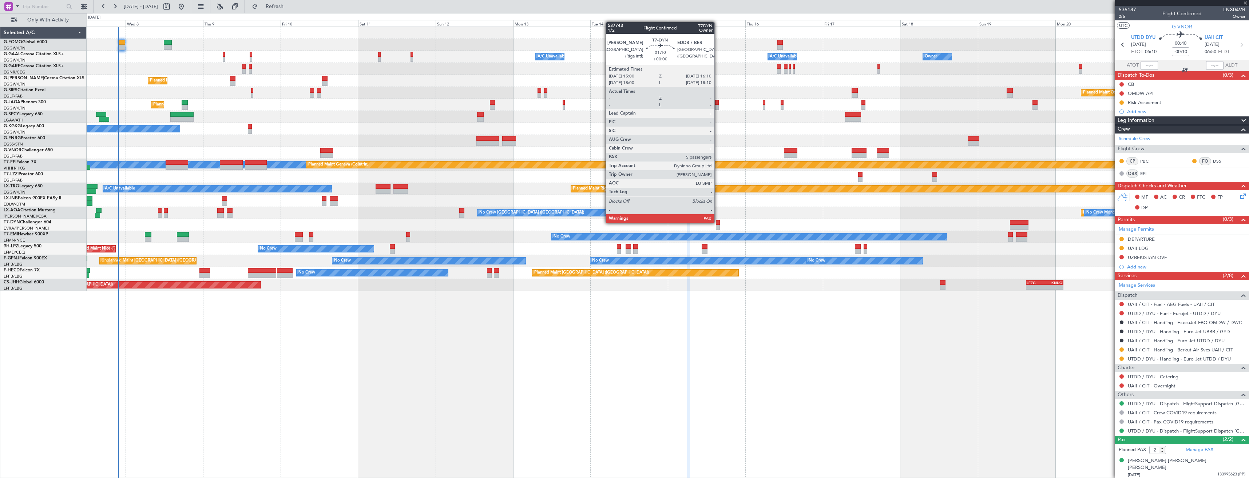
type input "+00:10"
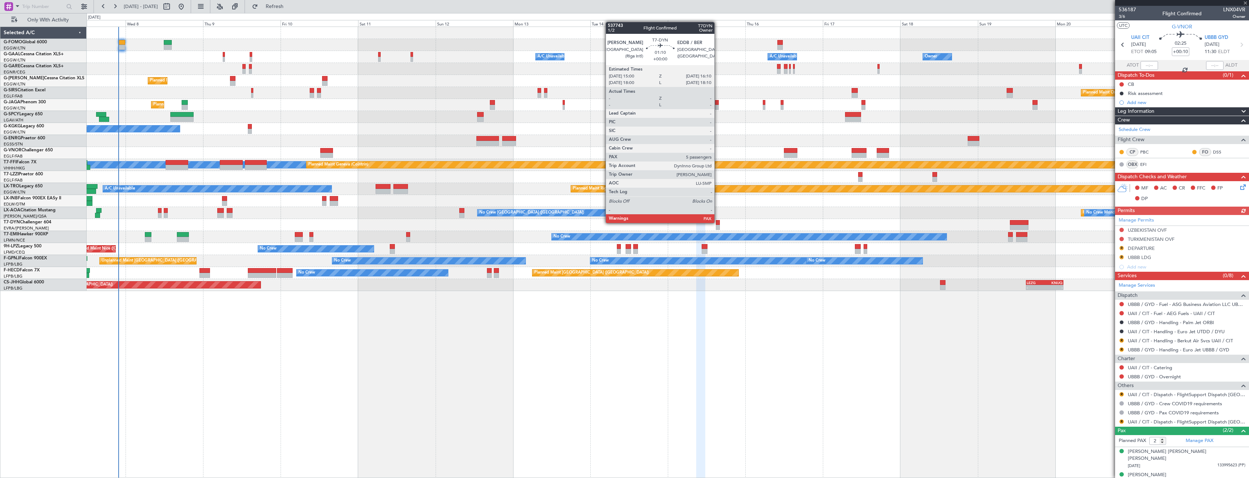
click at [717, 222] on div at bounding box center [718, 222] width 4 height 5
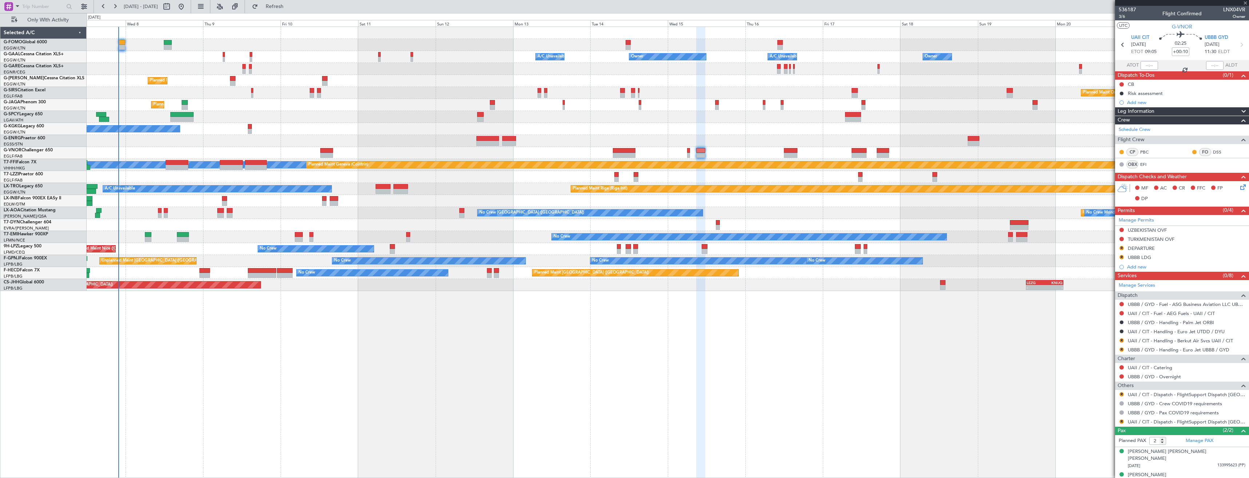
type input "5"
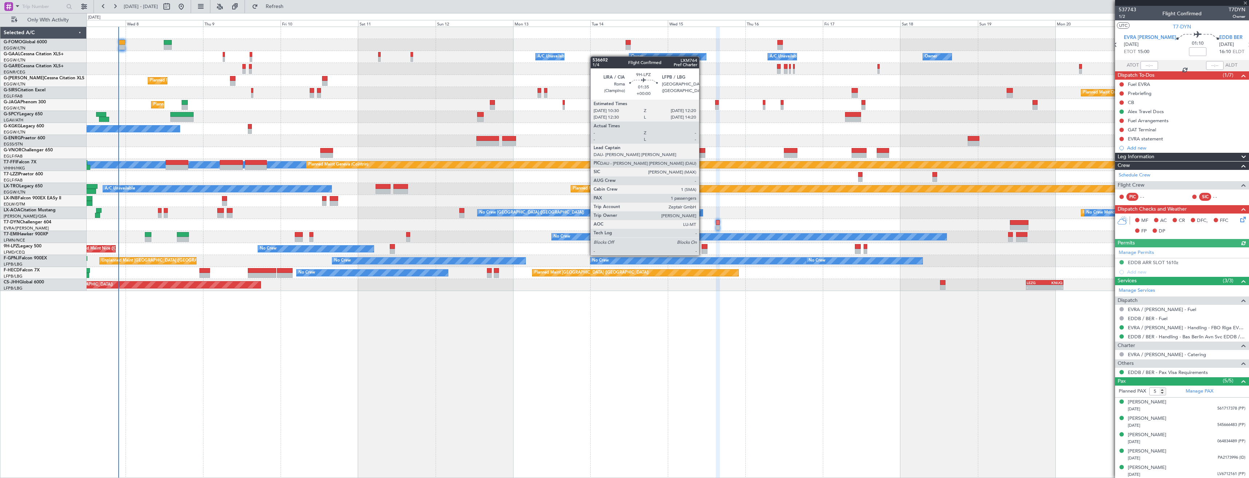
click at [702, 248] on div at bounding box center [704, 246] width 6 height 5
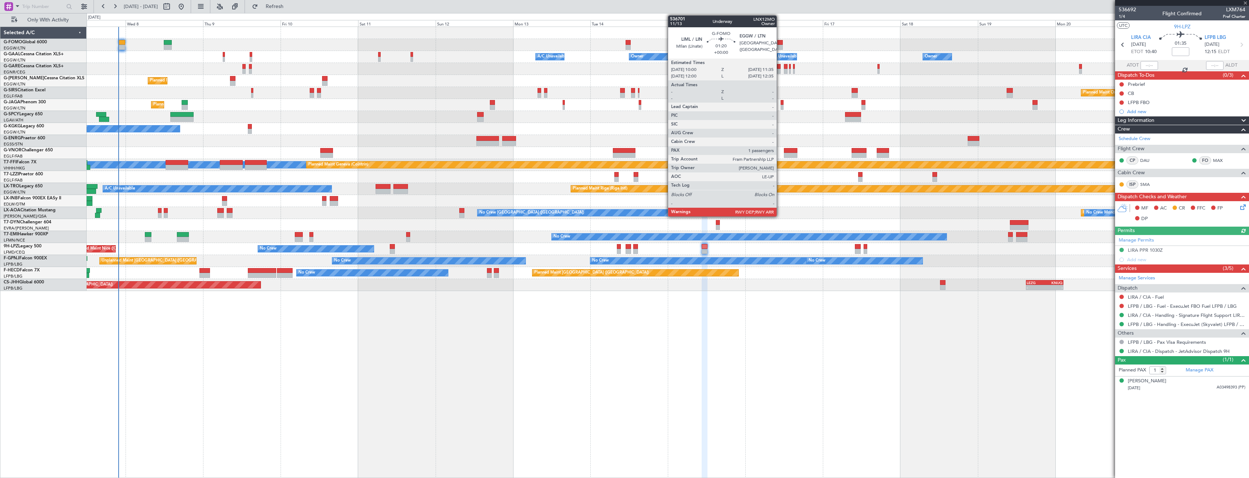
click at [780, 45] on div at bounding box center [779, 47] width 5 height 5
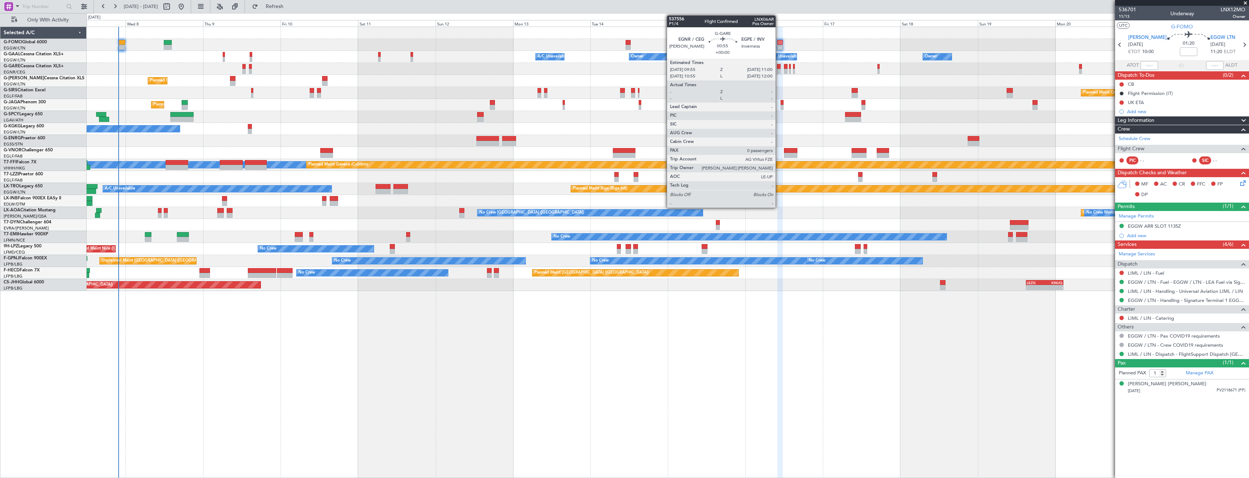
click at [779, 69] on div at bounding box center [779, 71] width 4 height 5
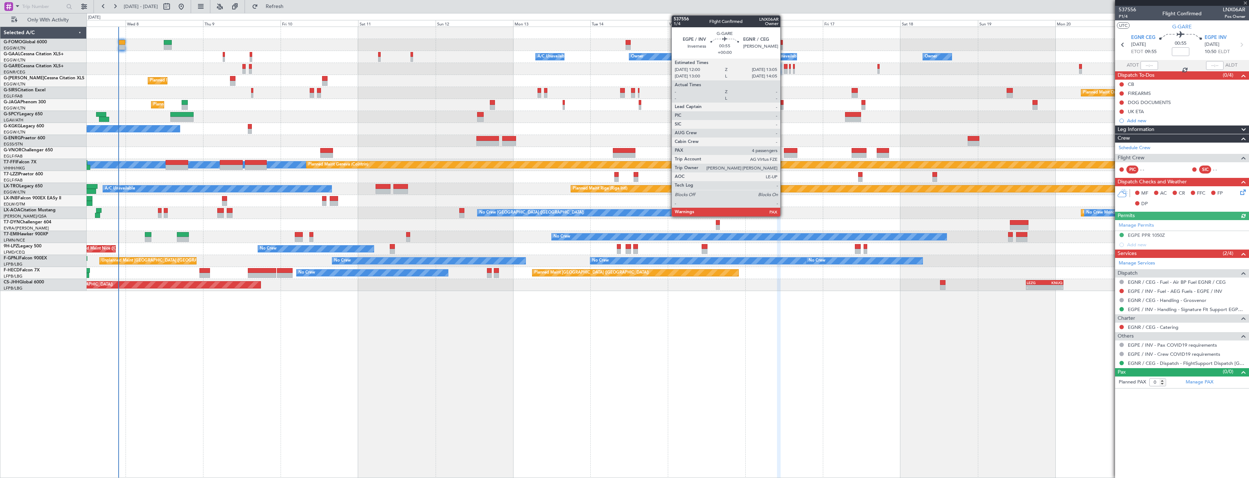
click at [784, 69] on div at bounding box center [786, 71] width 4 height 5
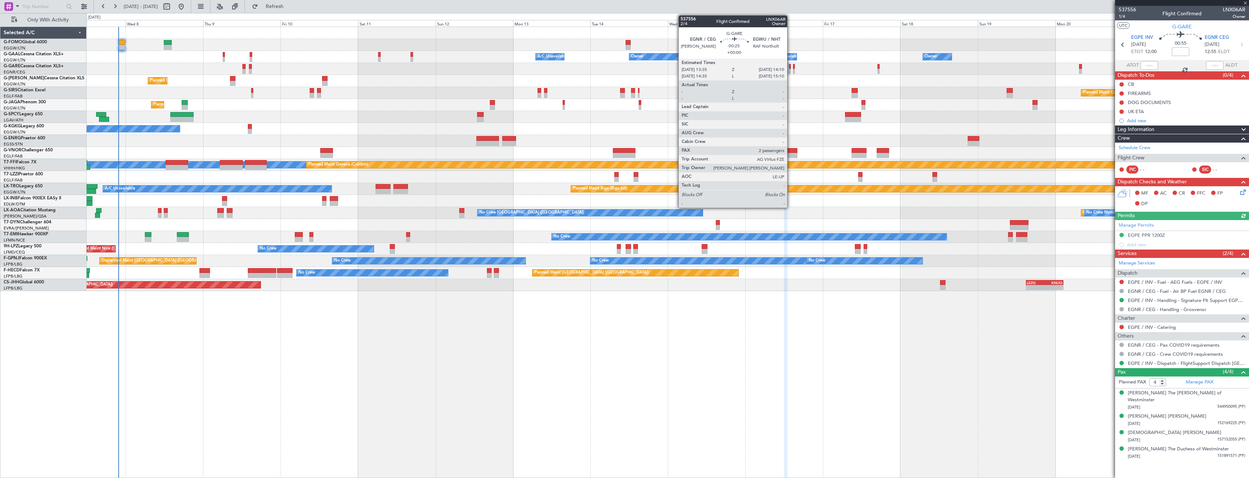
click at [790, 72] on div at bounding box center [790, 71] width 2 height 5
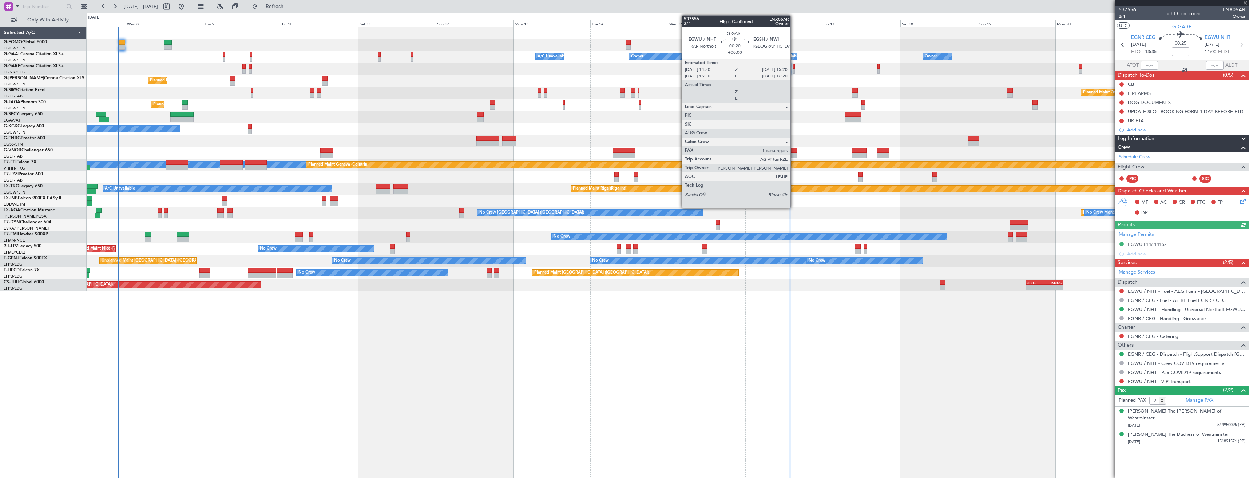
click at [793, 72] on div at bounding box center [794, 71] width 2 height 5
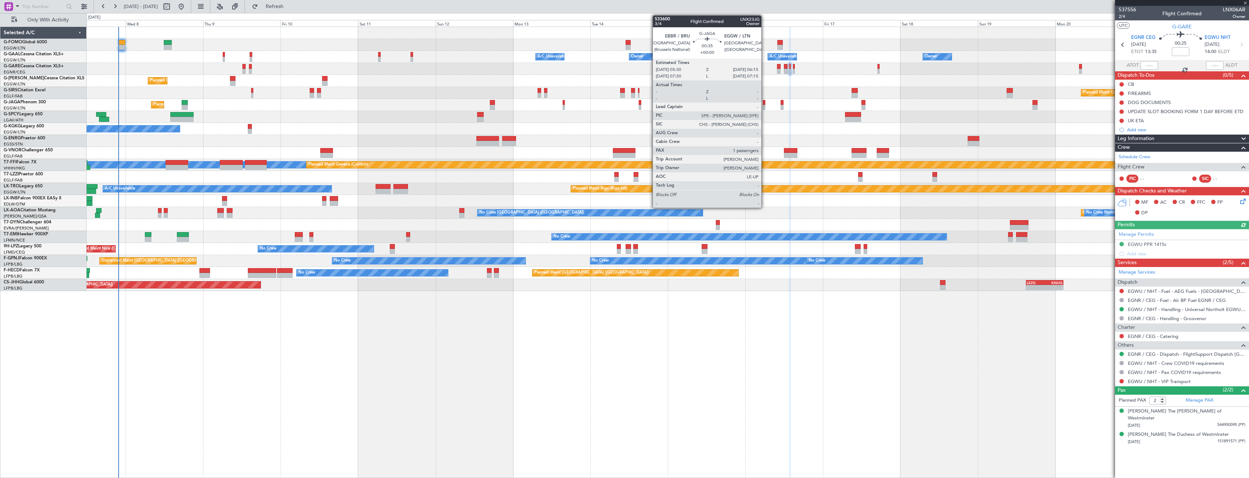
type input "1"
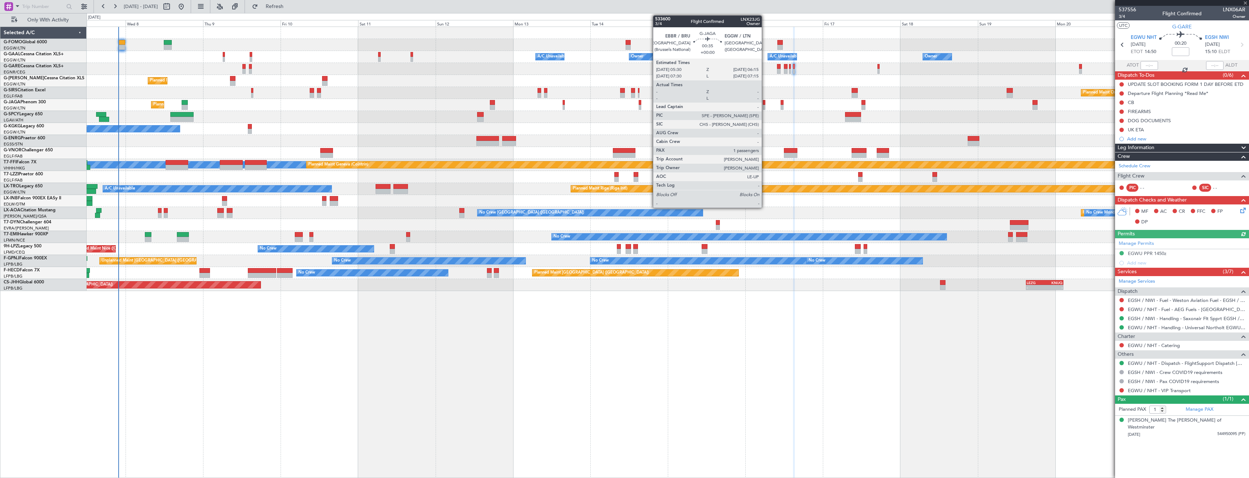
click at [765, 105] on div at bounding box center [764, 107] width 3 height 5
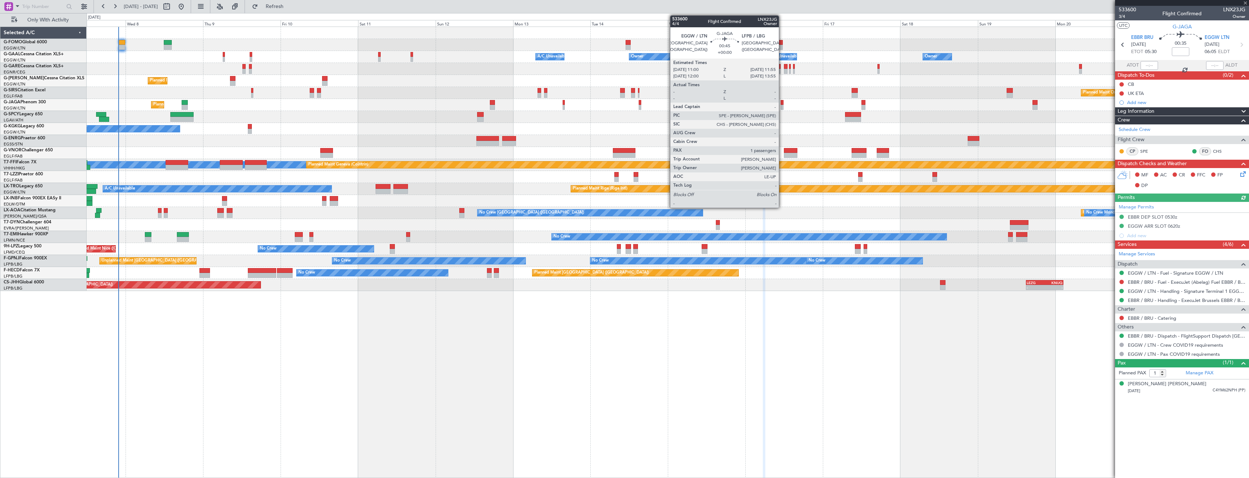
click at [782, 107] on div at bounding box center [781, 107] width 3 height 5
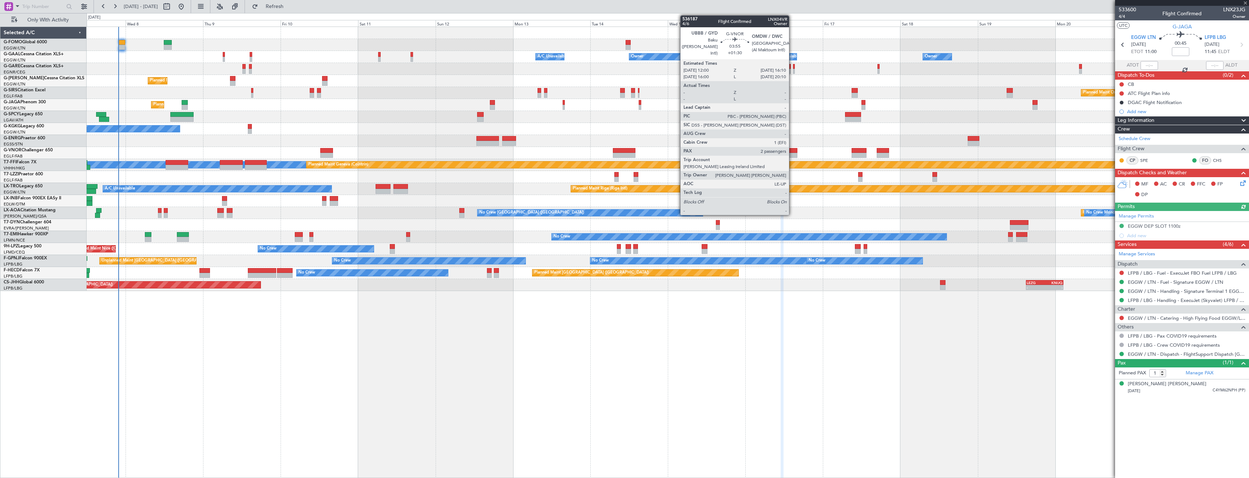
click at [792, 149] on div at bounding box center [790, 150] width 13 height 5
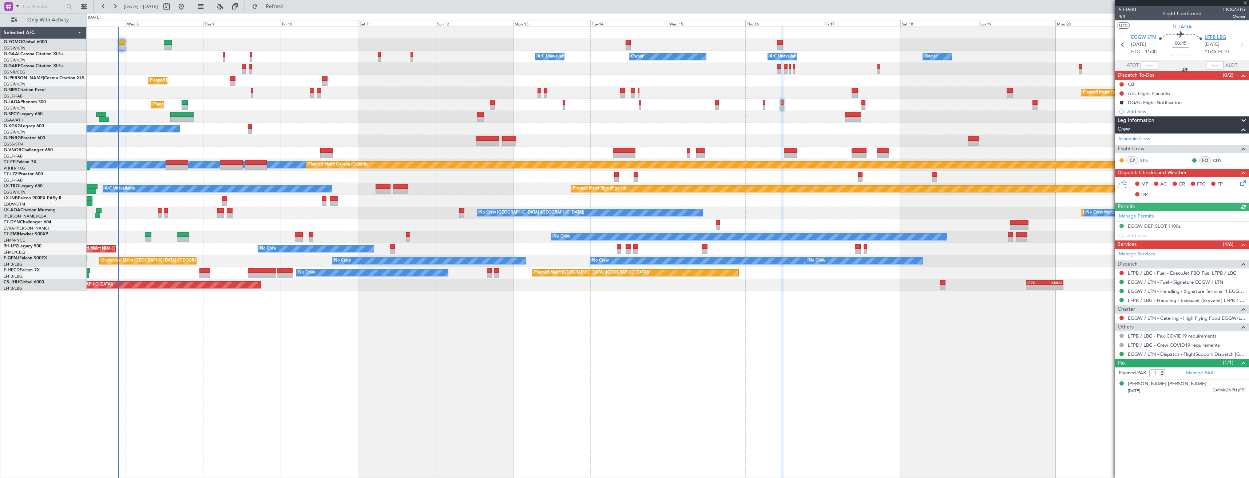
type input "+01:30"
type input "2"
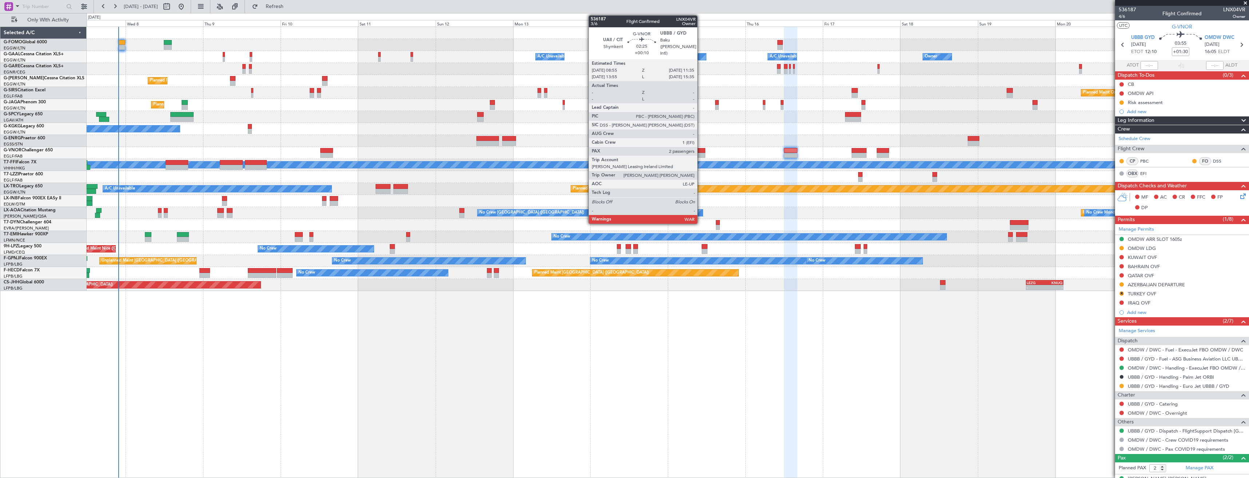
click at [700, 154] on div at bounding box center [700, 155] width 9 height 5
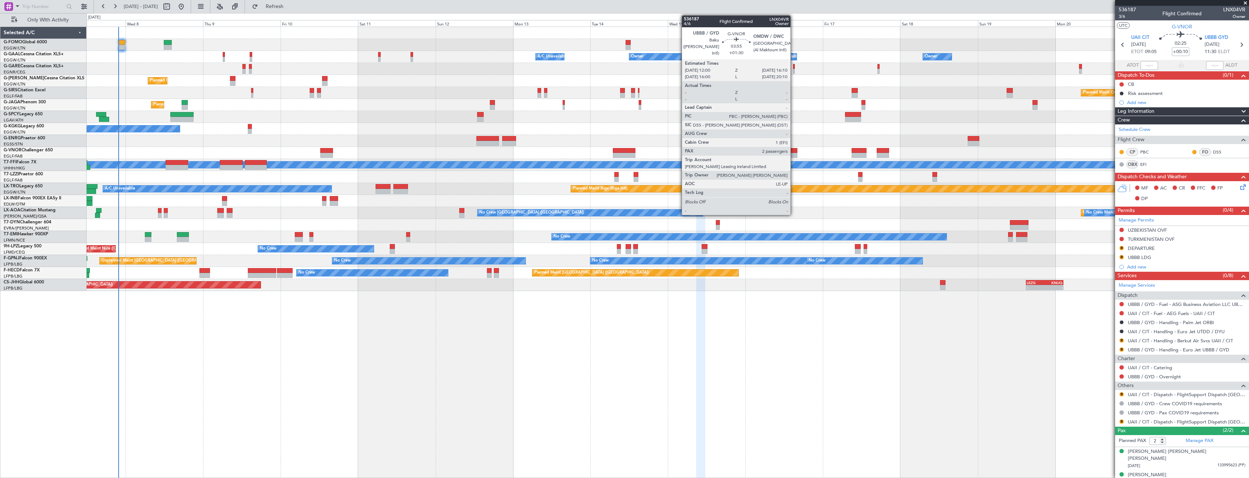
click at [794, 150] on div at bounding box center [790, 150] width 13 height 5
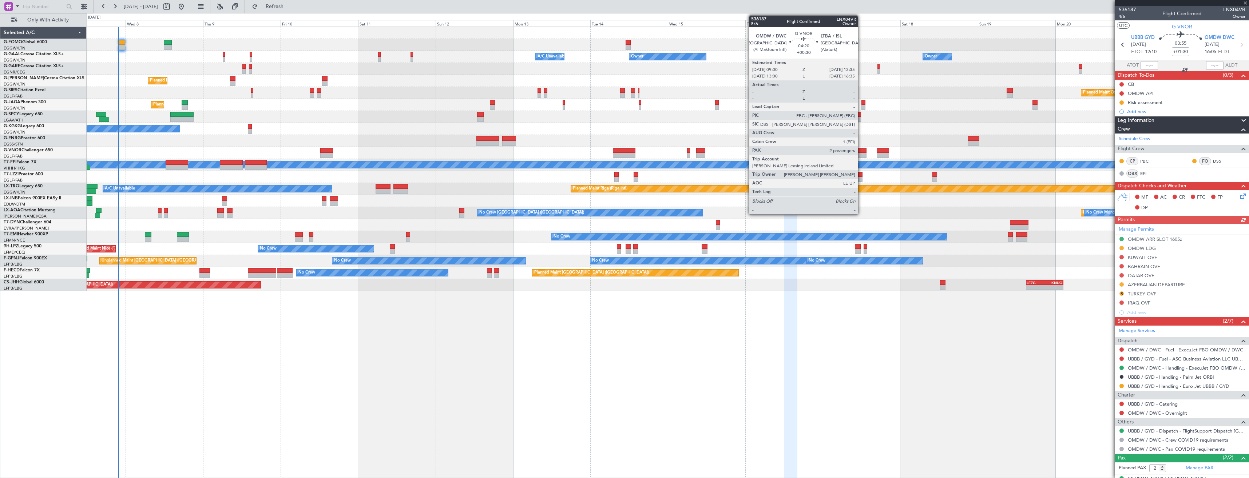
click at [861, 154] on div at bounding box center [858, 155] width 15 height 5
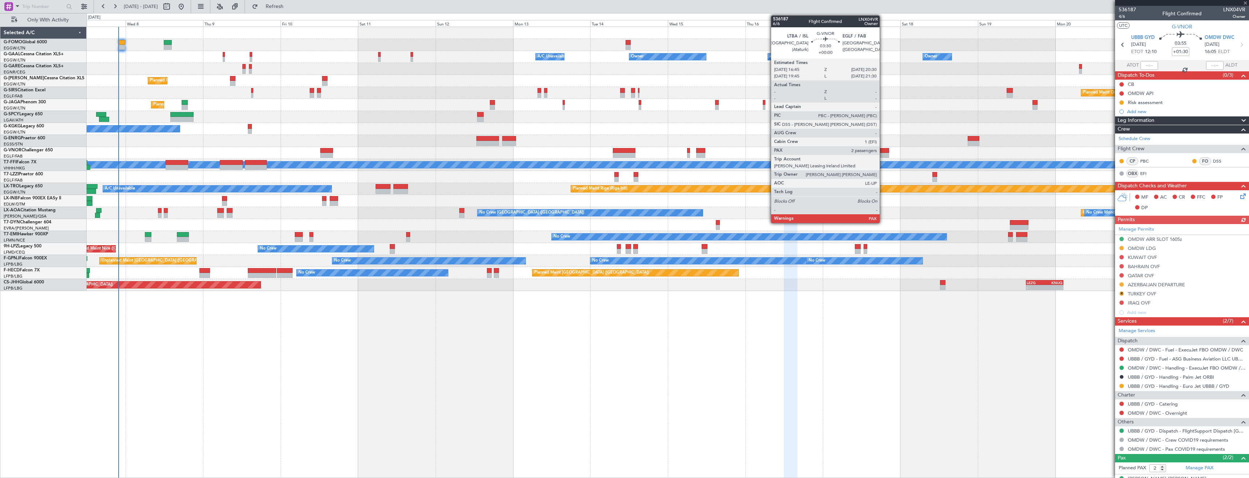
type input "+00:30"
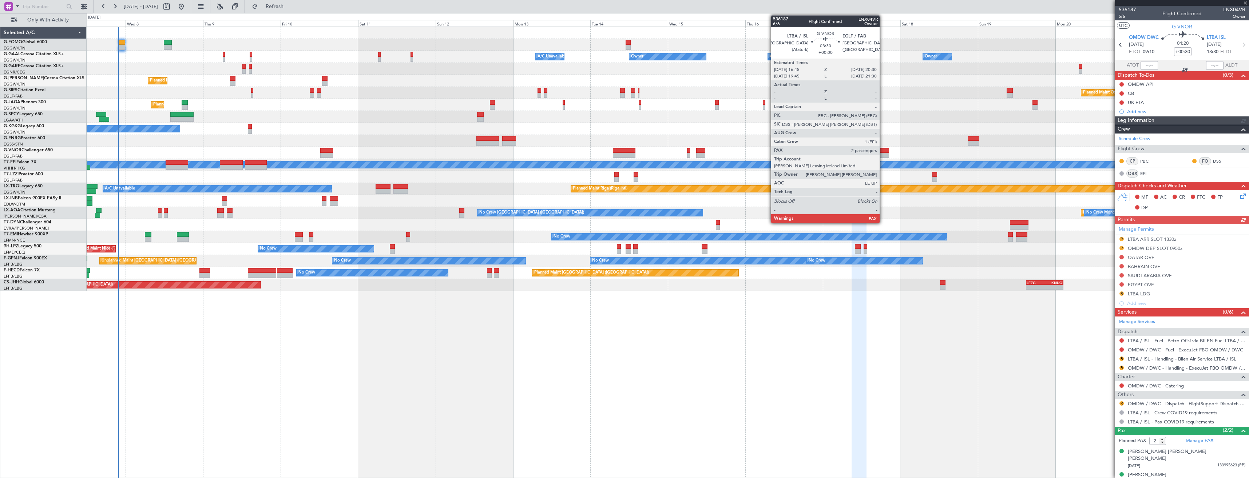
click at [883, 152] on div at bounding box center [882, 150] width 12 height 5
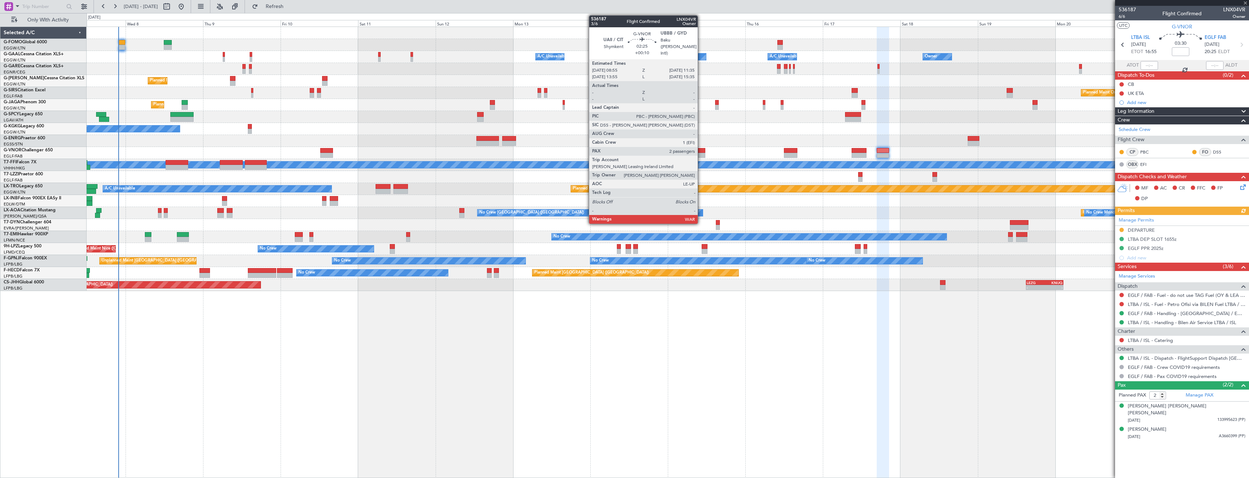
click at [701, 151] on div at bounding box center [700, 150] width 9 height 5
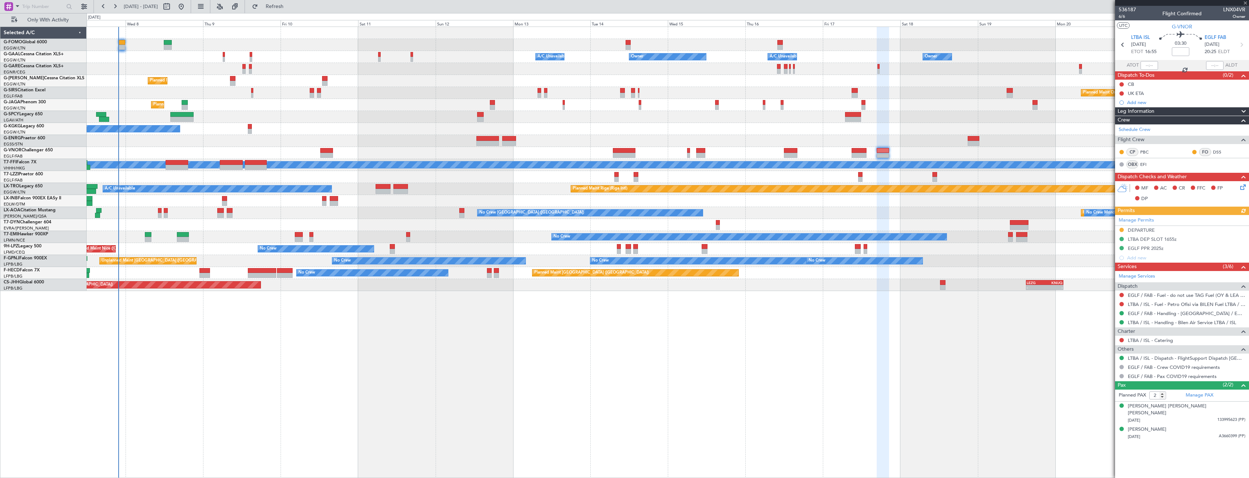
type input "+00:10"
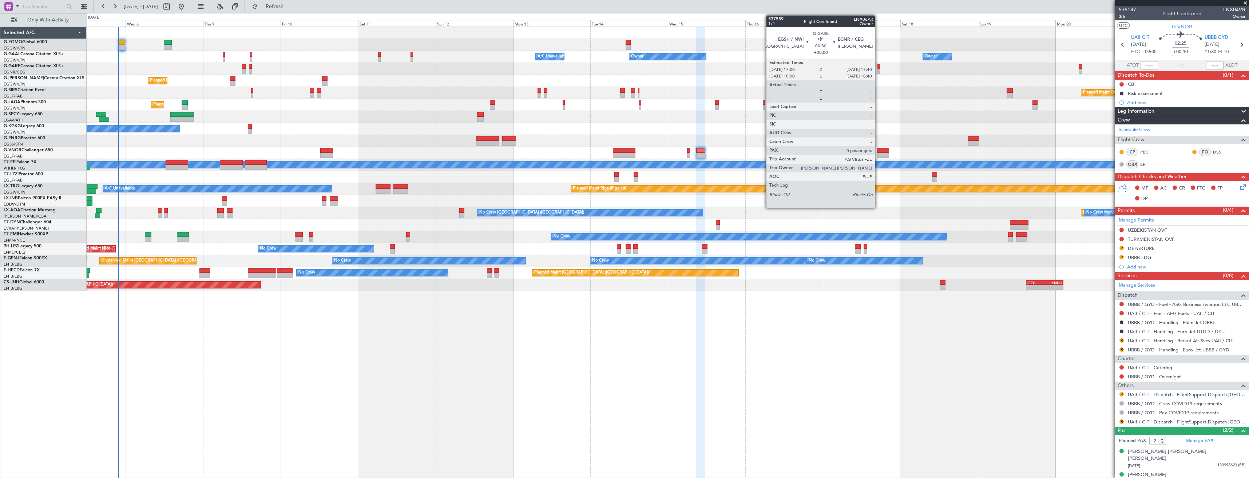
click at [878, 69] on div at bounding box center [878, 71] width 2 height 5
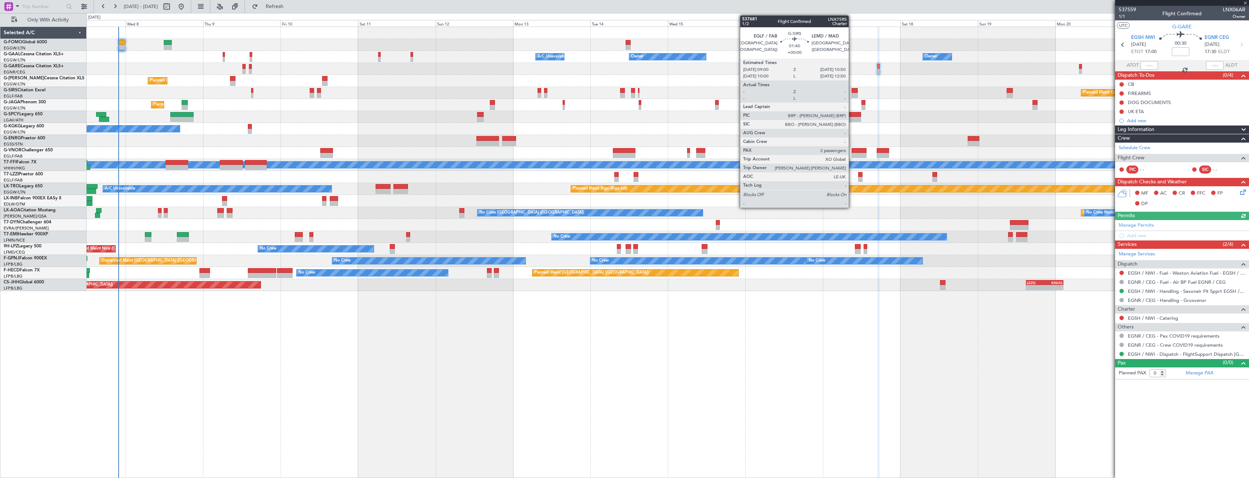
click at [852, 92] on div at bounding box center [854, 90] width 6 height 5
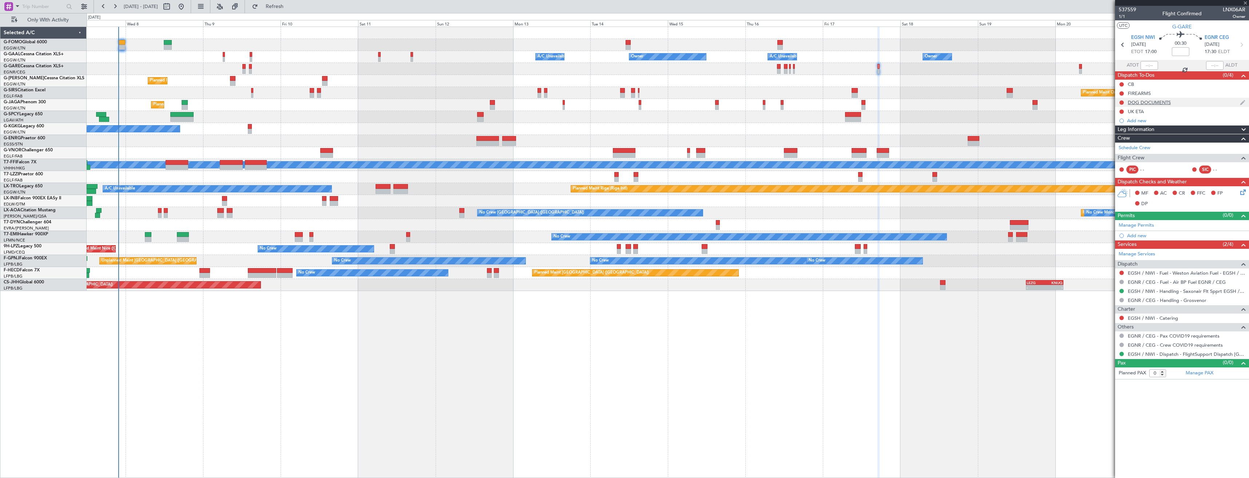
type input "2"
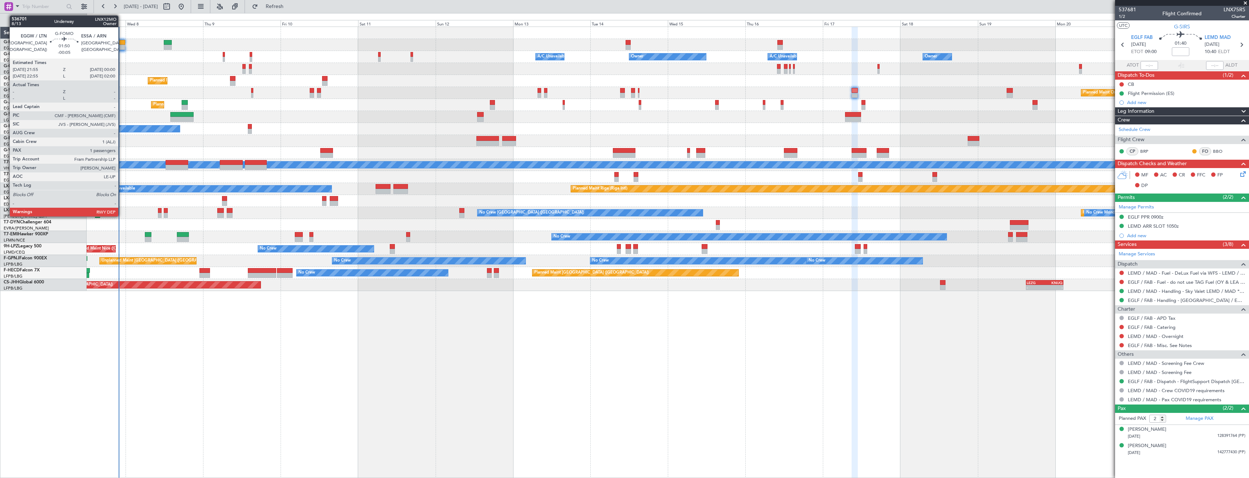
click at [122, 46] on div at bounding box center [122, 47] width 7 height 5
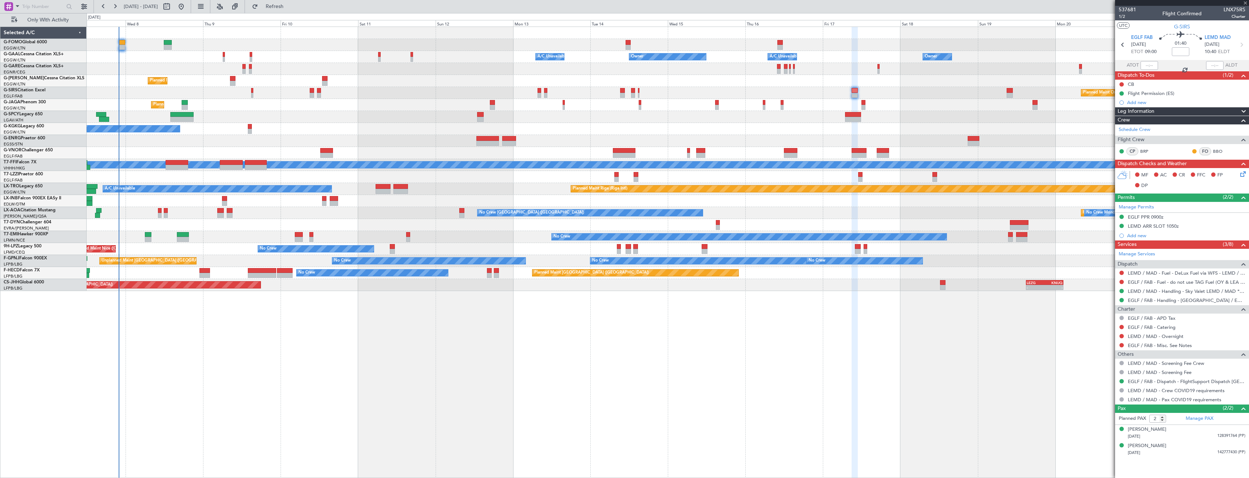
type input "-00:05"
type input "1"
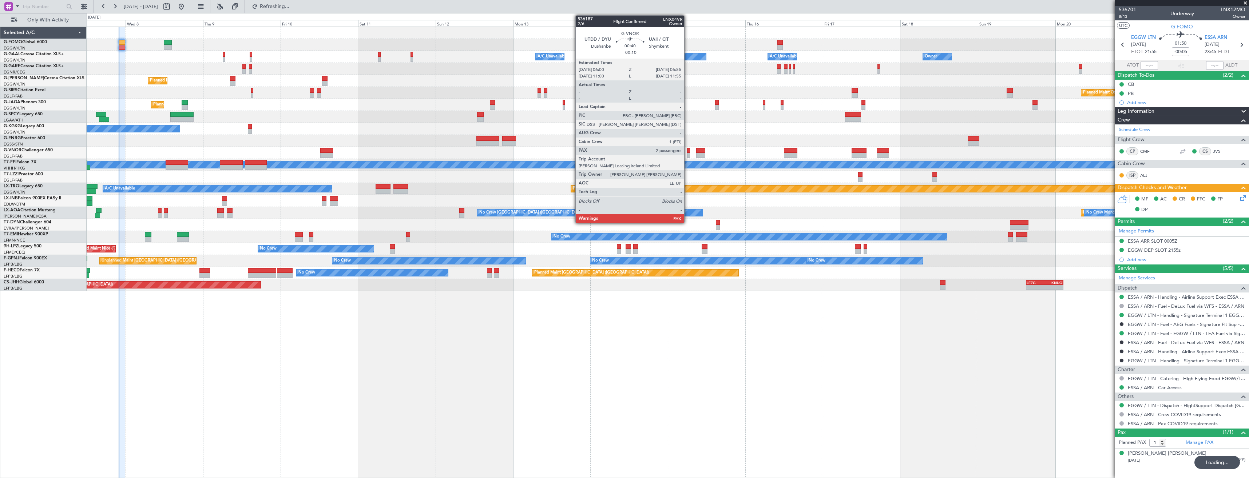
click at [687, 154] on div at bounding box center [688, 155] width 3 height 5
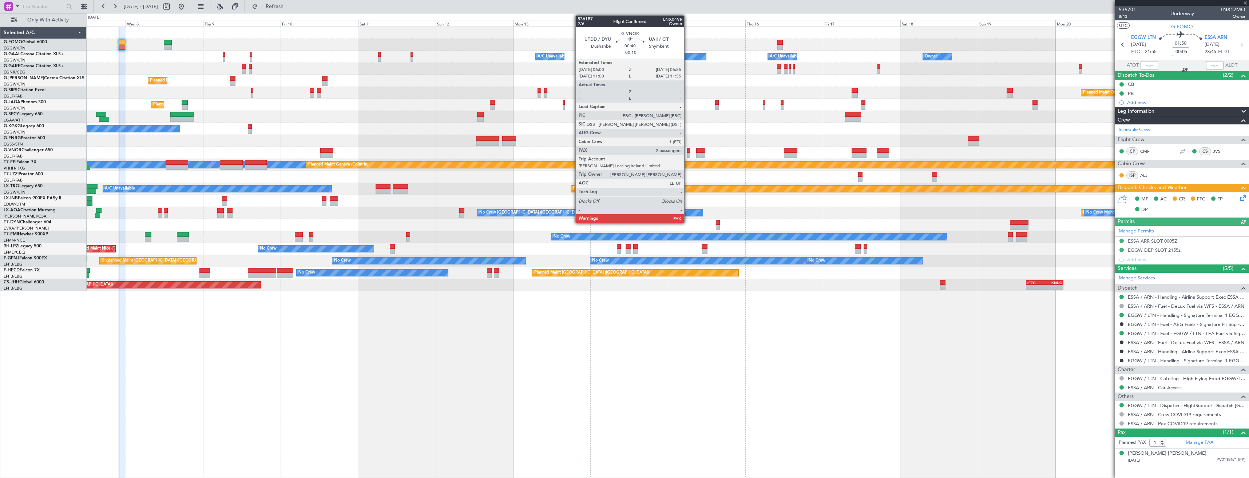
type input "-00:10"
type input "2"
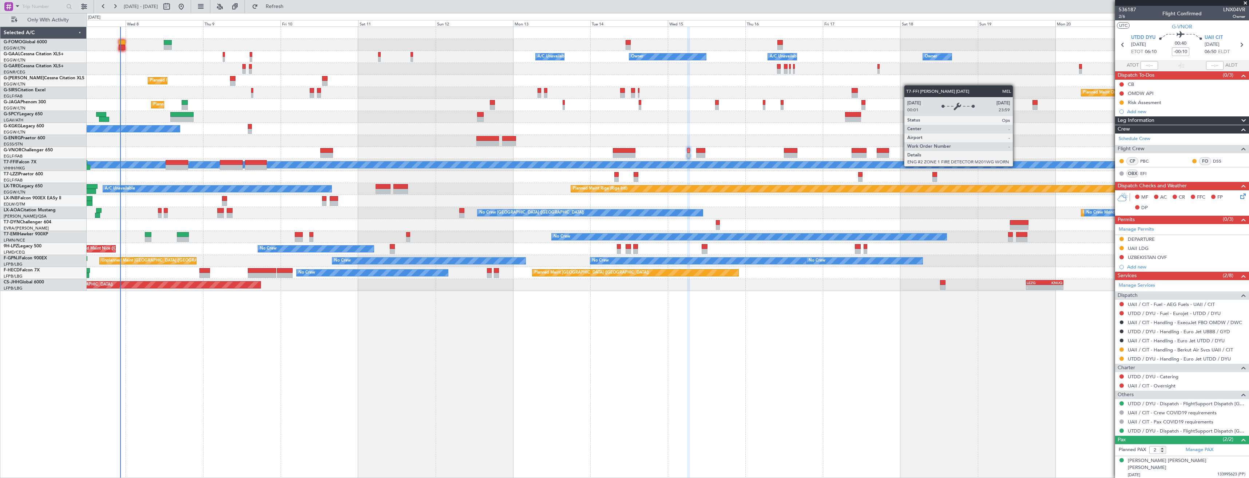
click at [508, 138] on div "Owner Owner A/C Unavailable Owner A/C Unavailable Owner Planned Maint [GEOGRAPH…" at bounding box center [668, 159] width 1162 height 264
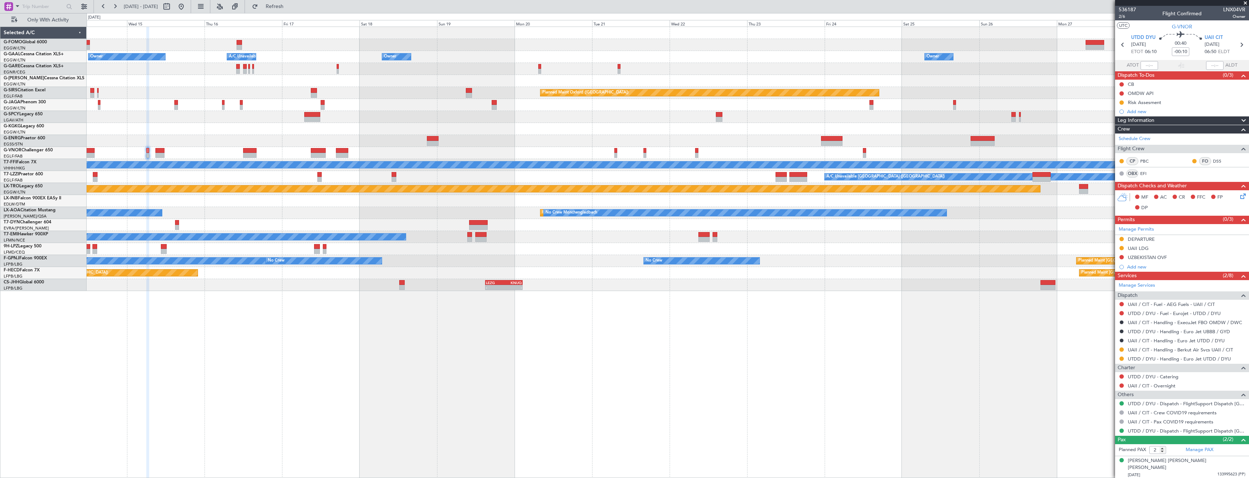
click at [446, 147] on div "Owner Owner A/C Unavailable Owner Owner A/C Unavailable Owner Planned Maint [GE…" at bounding box center [668, 159] width 1162 height 264
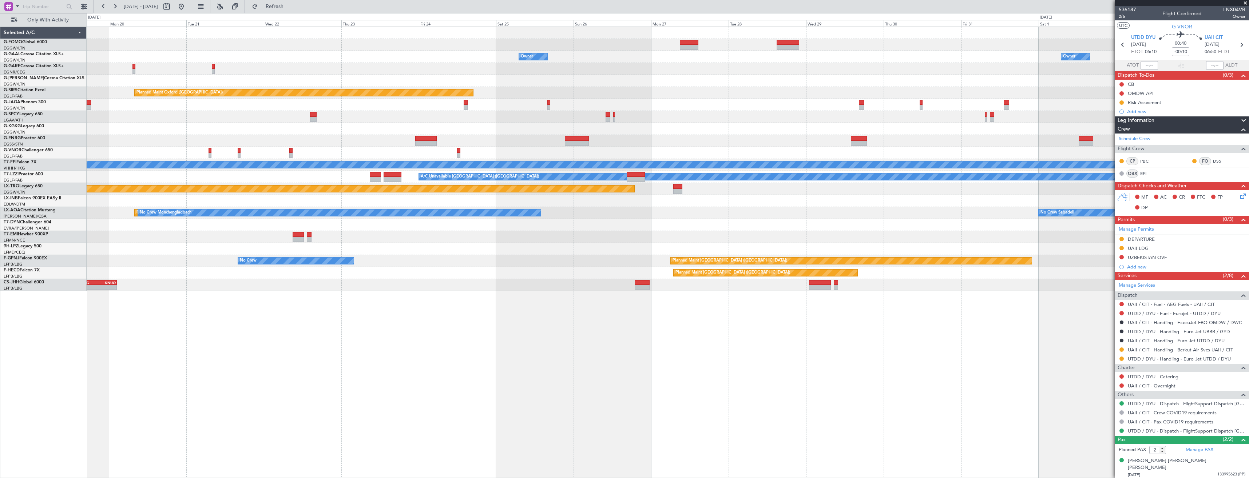
click at [437, 118] on div "- - RKSI 08:00 Z KLAX 18:50 Z Owner Owner A/C Unavailable Owner Owner Planned M…" at bounding box center [668, 159] width 1162 height 264
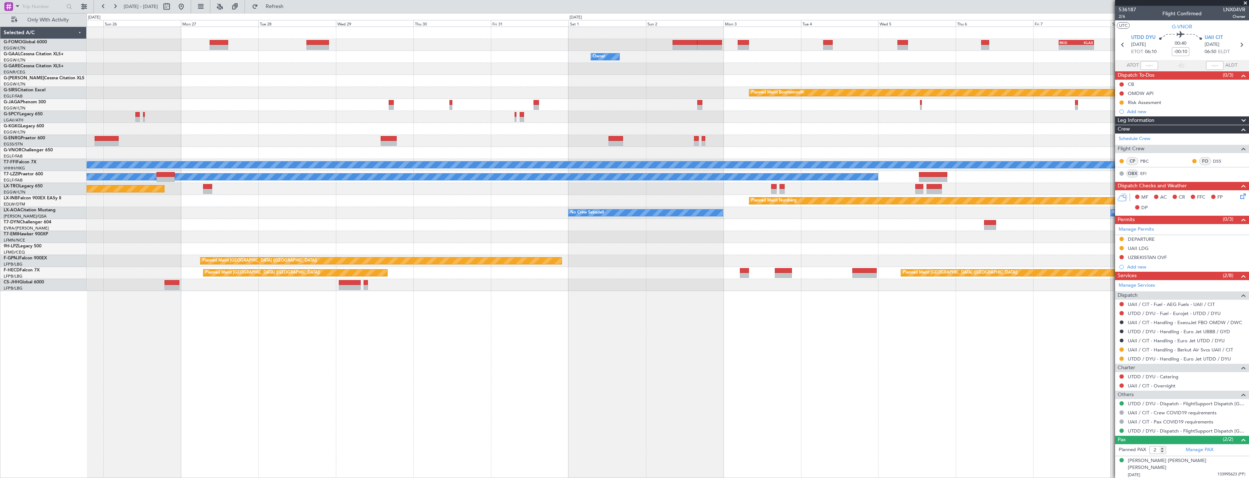
click at [494, 106] on div at bounding box center [668, 105] width 1162 height 12
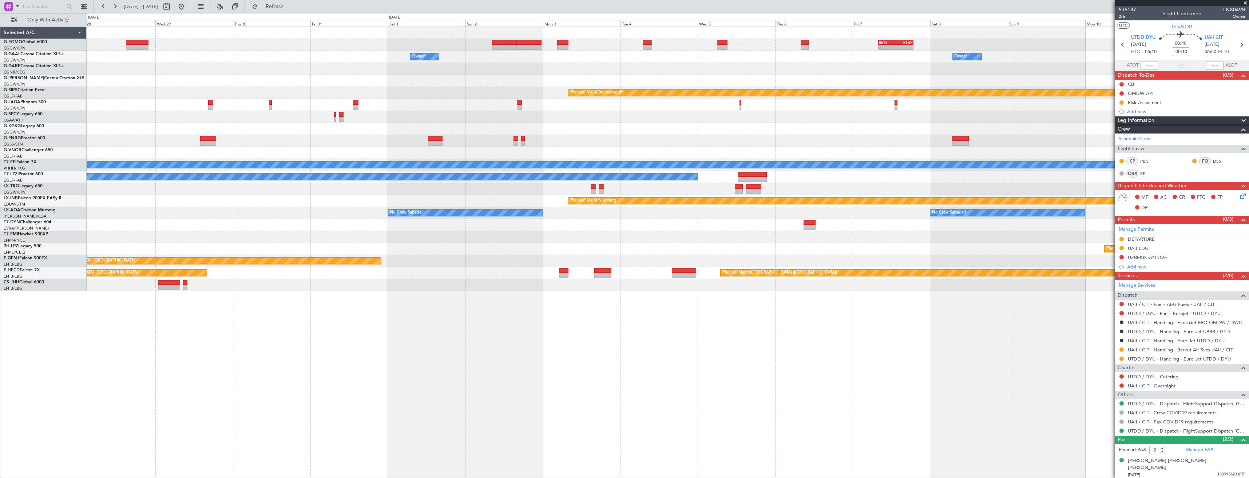
click at [575, 92] on div "- - RKSI 08:00 Z KLAX 18:50 Z Owner Owner Owner Planned Maint [GEOGRAPHIC_DATA]…" at bounding box center [668, 159] width 1162 height 264
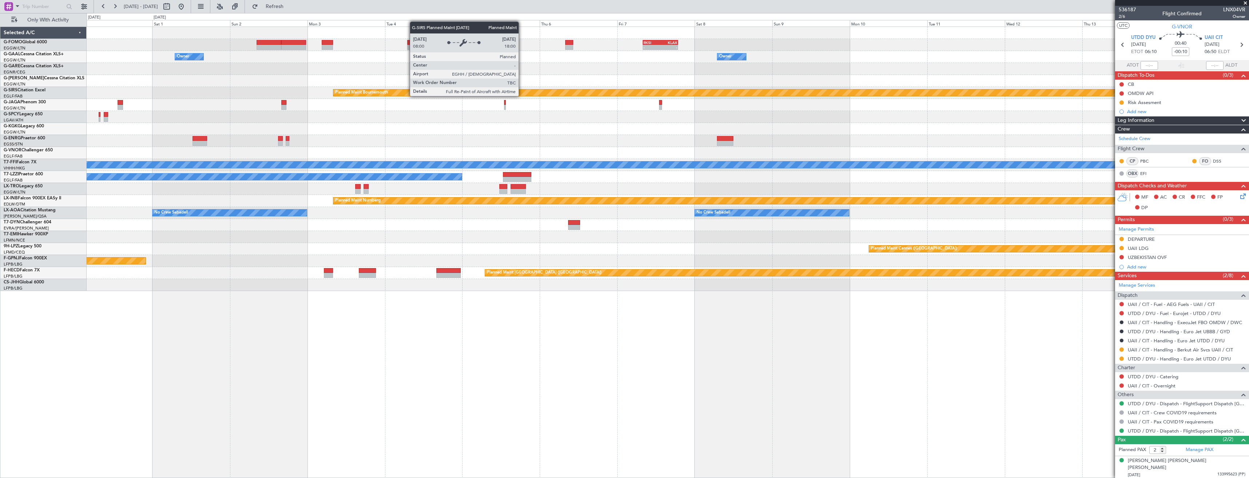
click at [596, 107] on div "- - RKSI 08:00 Z KLAX 18:50 Z Owner Owner Planned Maint [GEOGRAPHIC_DATA] Plann…" at bounding box center [668, 159] width 1162 height 264
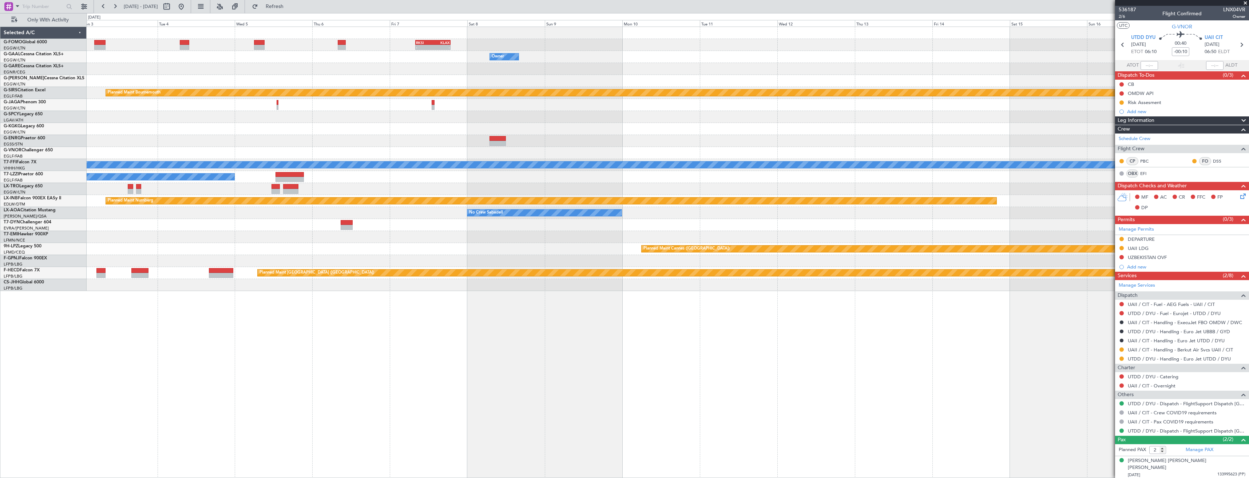
click at [767, 121] on div "- - RKSI 08:00 Z KLAX 18:50 Z Owner Owner Planned Maint [GEOGRAPHIC_DATA] Plann…" at bounding box center [668, 159] width 1162 height 264
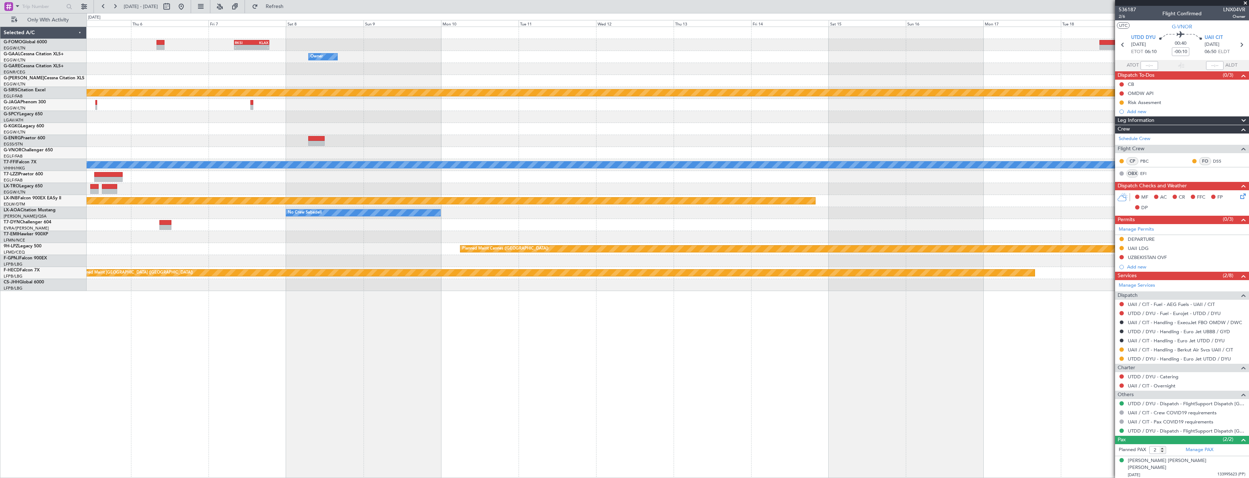
click at [688, 130] on div "- - RKSI 08:00 Z KLAX 18:50 Z Owner Planned Maint [GEOGRAPHIC_DATA] Planned Mai…" at bounding box center [668, 159] width 1162 height 264
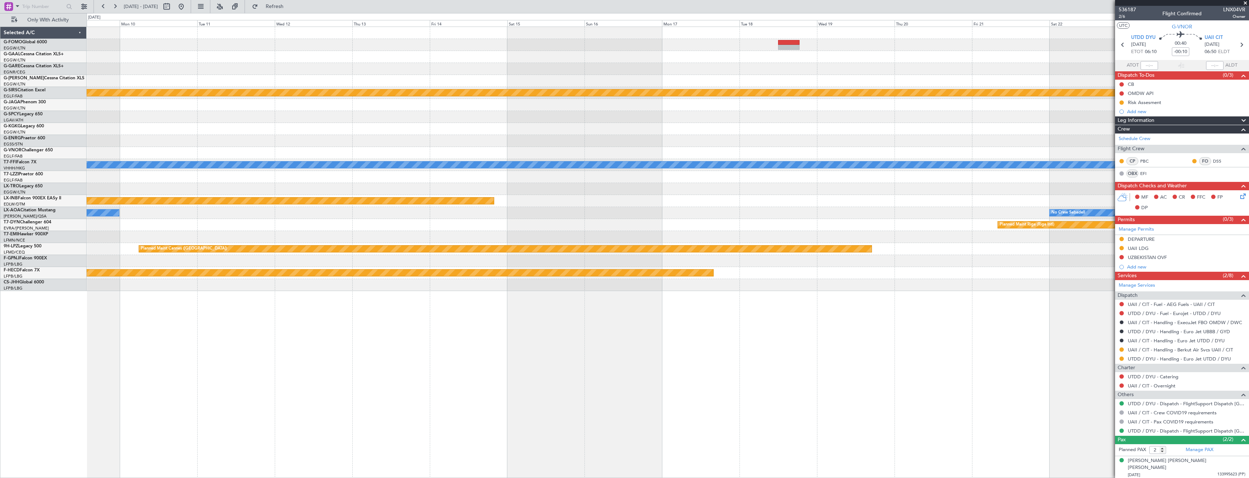
click at [729, 114] on div at bounding box center [668, 117] width 1162 height 12
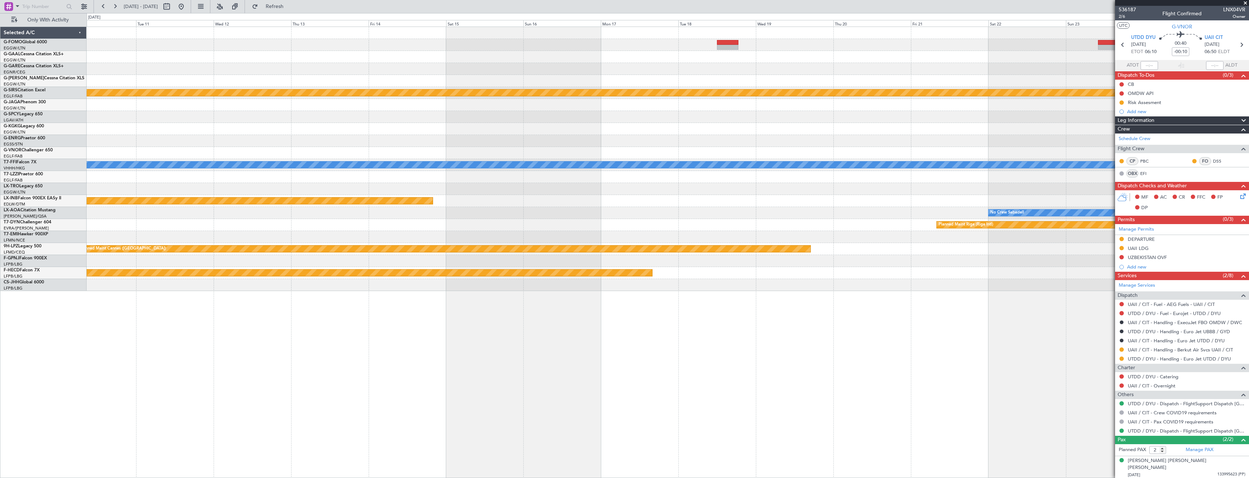
click at [720, 130] on div "- - RKSI 08:00 Z KLAX 18:50 Z Owner Planned Maint [GEOGRAPHIC_DATA] Planned Mai…" at bounding box center [668, 159] width 1162 height 264
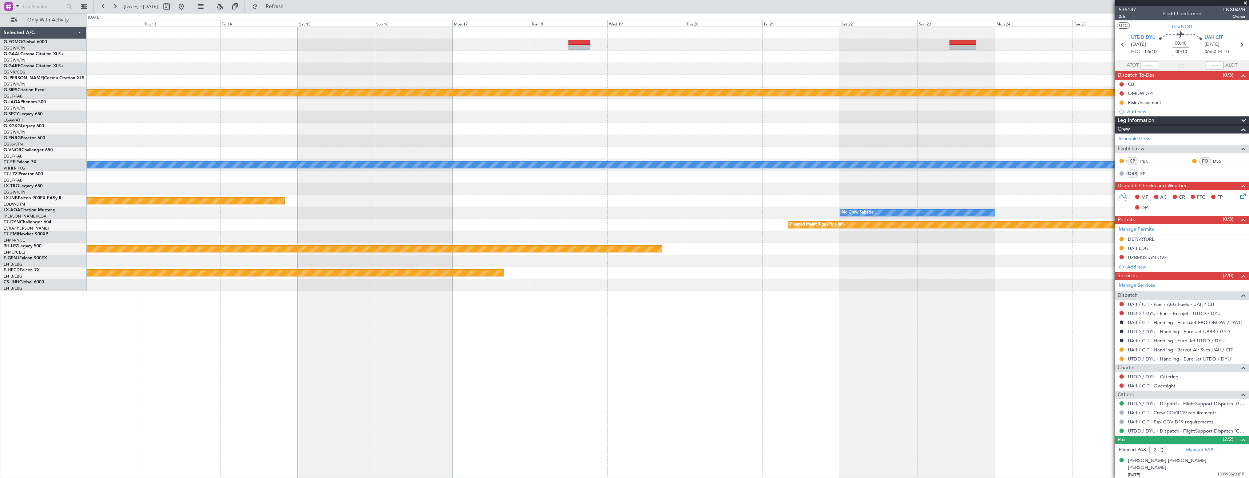
click at [773, 123] on div "Owner Planned Maint [GEOGRAPHIC_DATA] Planned Maint [GEOGRAPHIC_DATA] Planned M…" at bounding box center [668, 159] width 1162 height 264
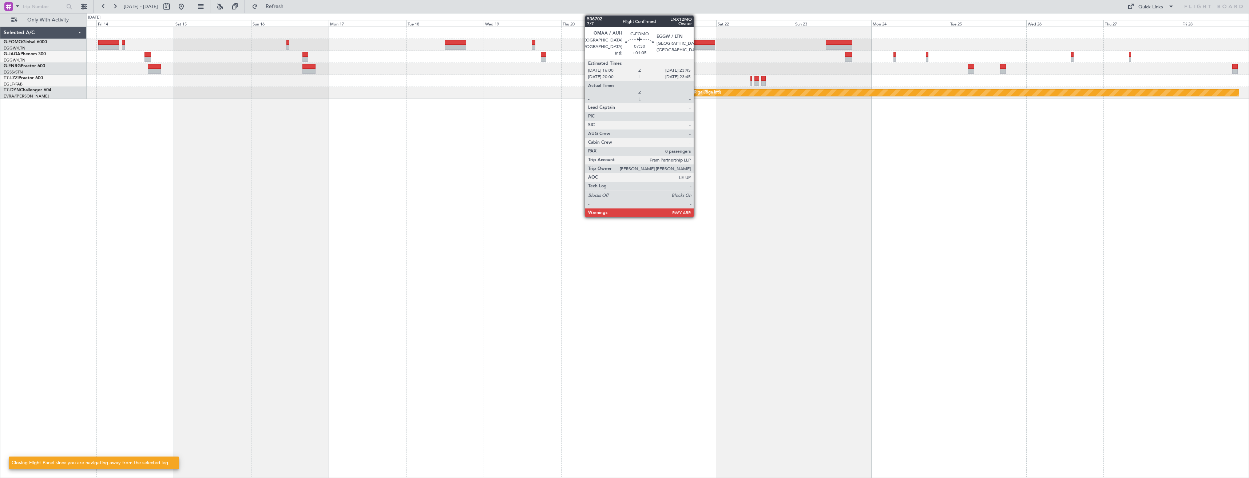
click at [697, 43] on div at bounding box center [702, 42] width 25 height 5
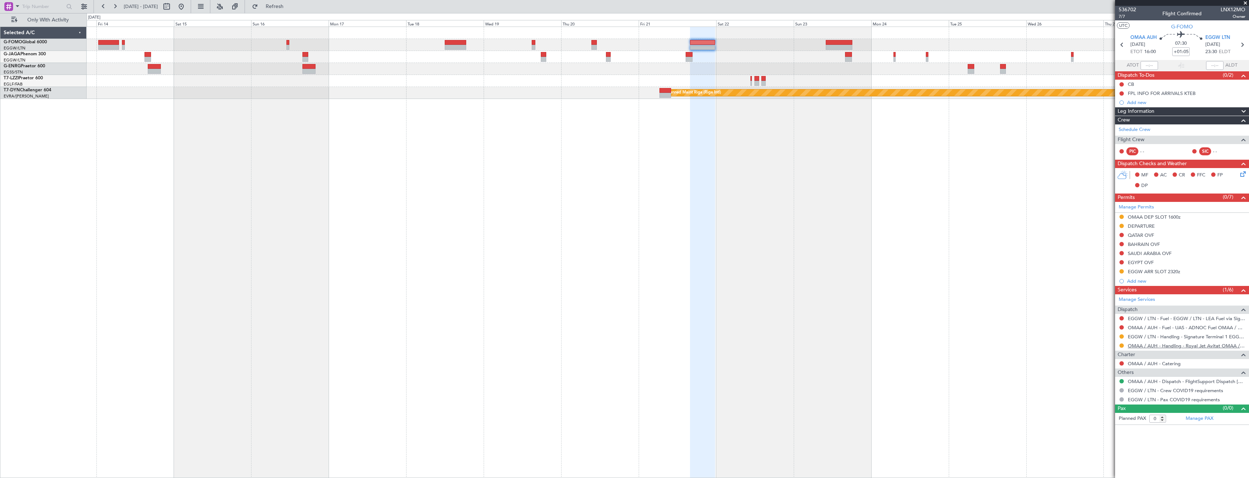
click at [1160, 347] on link "OMAA / AUH - Handling - Royal Jet Avitat OMAA / AUH" at bounding box center [1186, 346] width 118 height 6
click at [747, 109] on div "Planned Maint Riga (Riga Intl)" at bounding box center [668, 253] width 1162 height 452
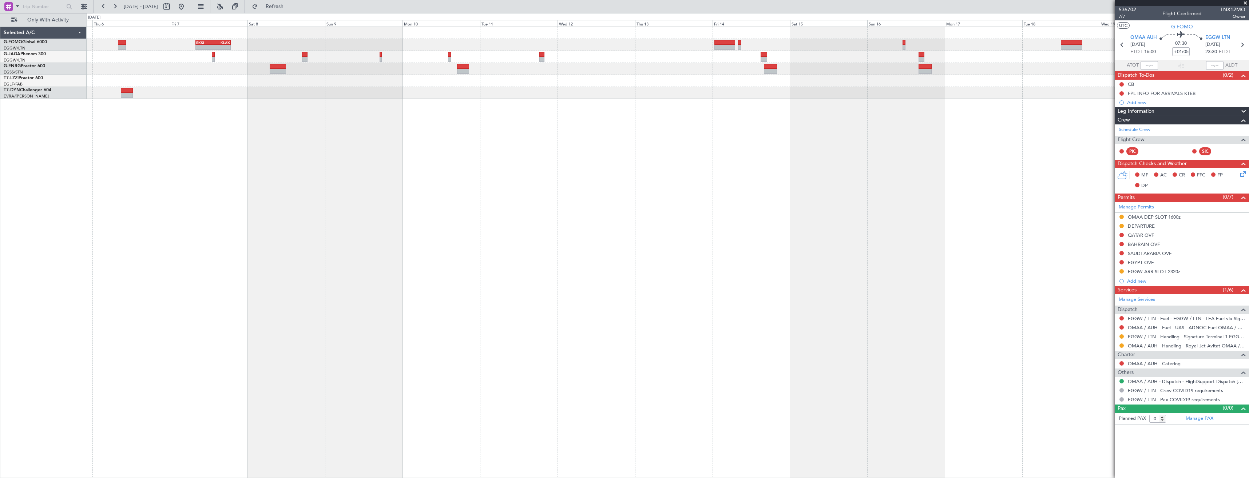
click at [551, 109] on div "RKSI 08:00 Z KLAX 18:50 Z - - A/C Unavailable [GEOGRAPHIC_DATA] ([GEOGRAPHIC_DA…" at bounding box center [668, 253] width 1162 height 452
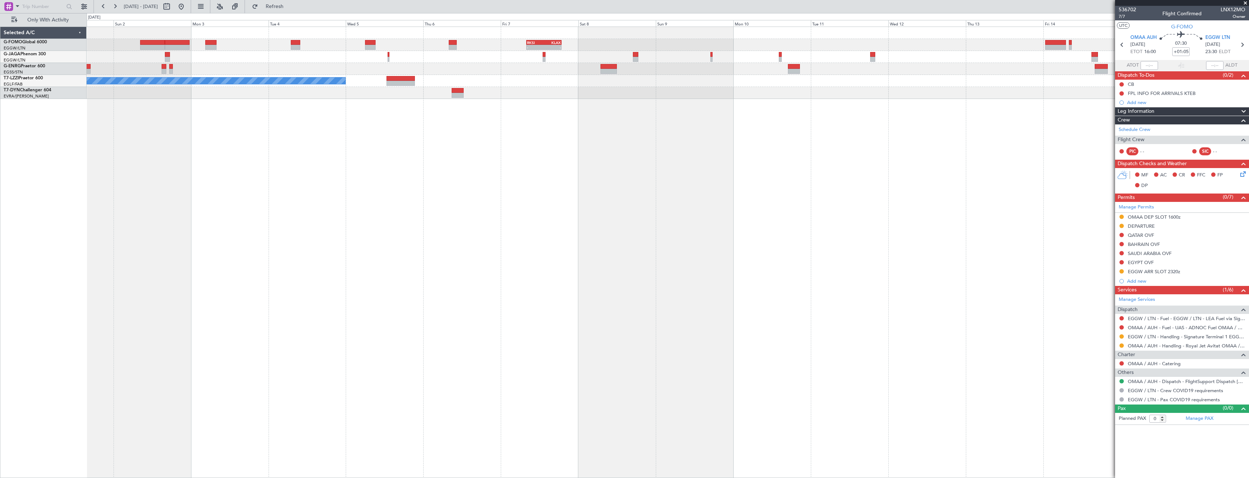
click at [669, 99] on div "RKSI 08:00 Z KLAX 18:50 Z - - A/C Unavailable [GEOGRAPHIC_DATA] ([GEOGRAPHIC_DA…" at bounding box center [668, 253] width 1162 height 452
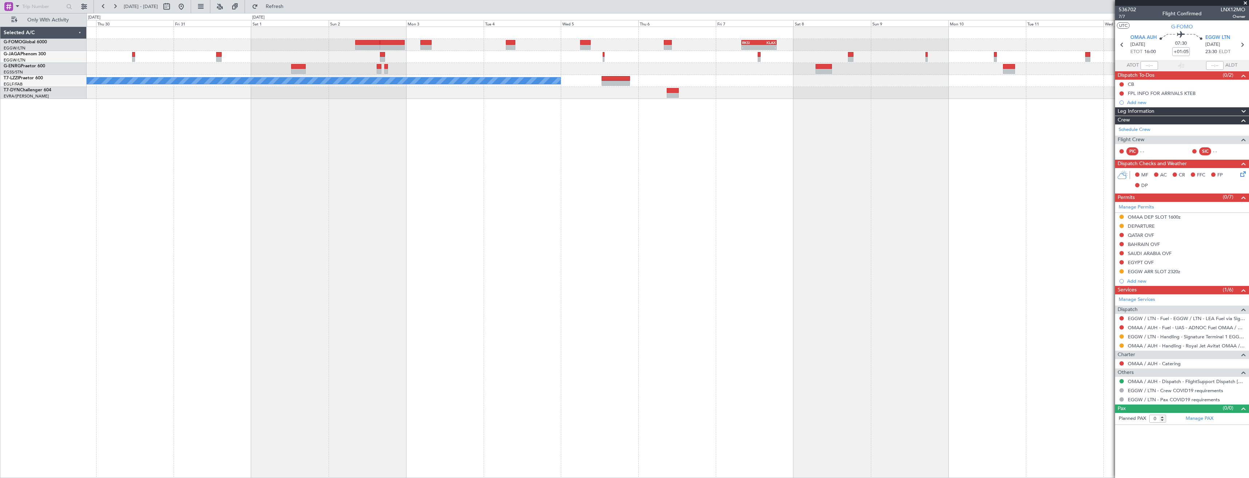
click at [606, 104] on div "RKSI 08:00 Z KLAX 18:50 Z - - A/C Unavailable [GEOGRAPHIC_DATA] ([GEOGRAPHIC_DA…" at bounding box center [668, 253] width 1162 height 452
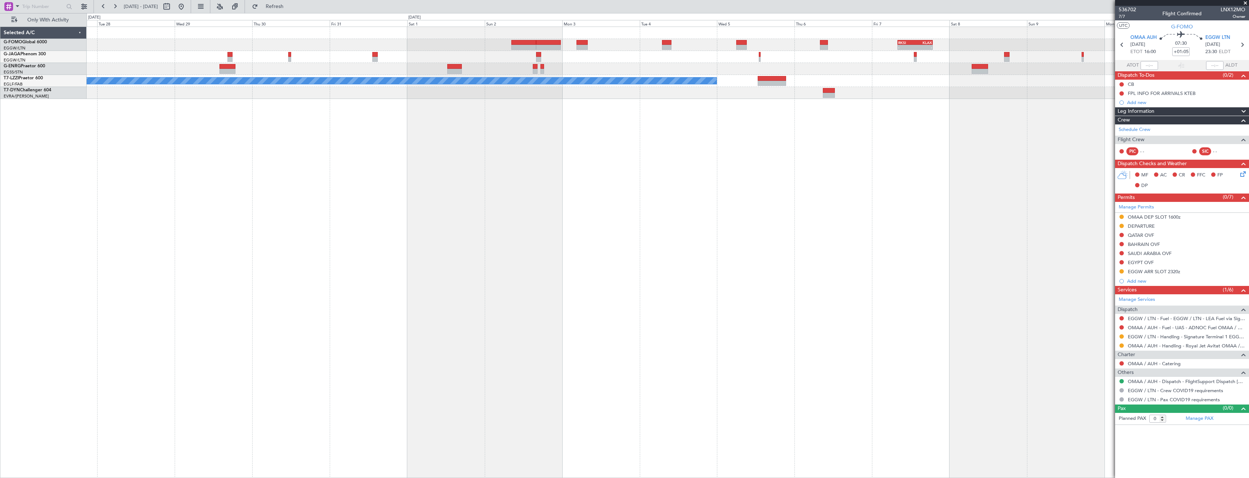
click at [534, 105] on div "RKSI 08:00 Z KLAX 18:50 Z - - A/C Unavailable [GEOGRAPHIC_DATA] ([GEOGRAPHIC_DA…" at bounding box center [668, 253] width 1162 height 452
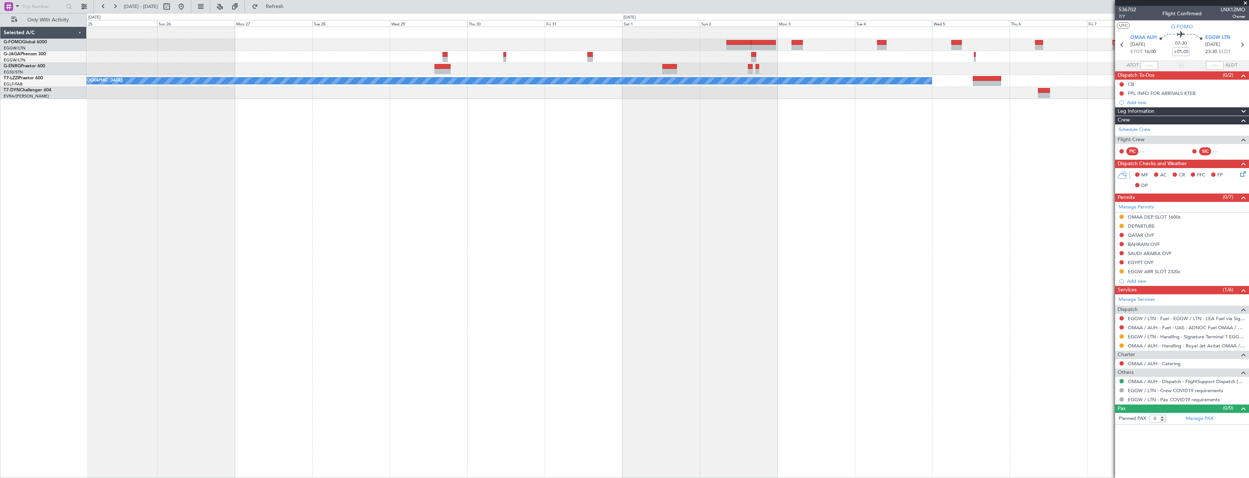
click at [664, 96] on div at bounding box center [668, 93] width 1162 height 12
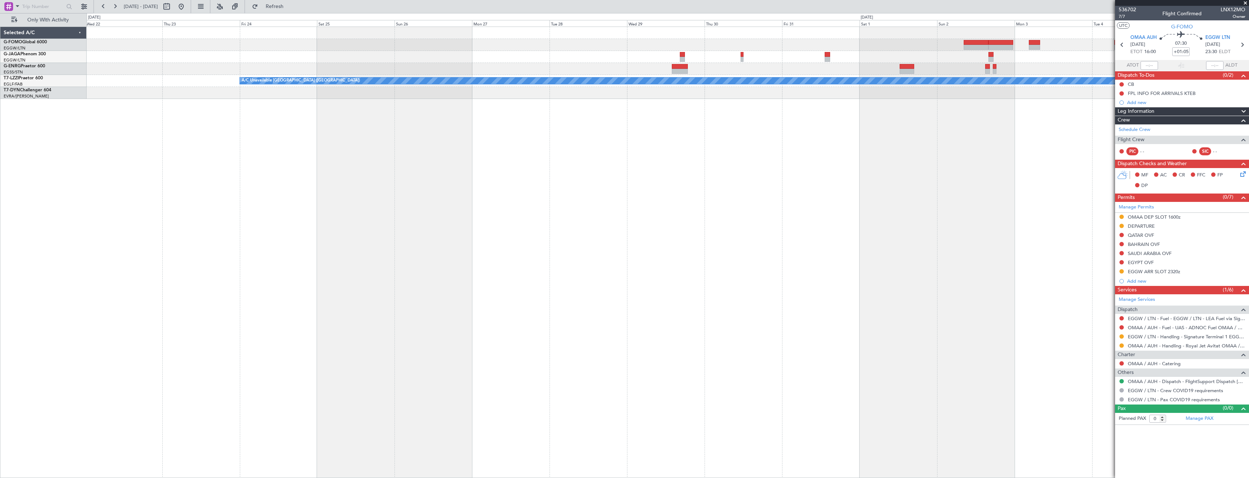
click at [621, 106] on div "- - RKSI 08:00 Z KLAX 18:50 Z A/C Unavailable [GEOGRAPHIC_DATA] ([GEOGRAPHIC_DA…" at bounding box center [668, 253] width 1162 height 452
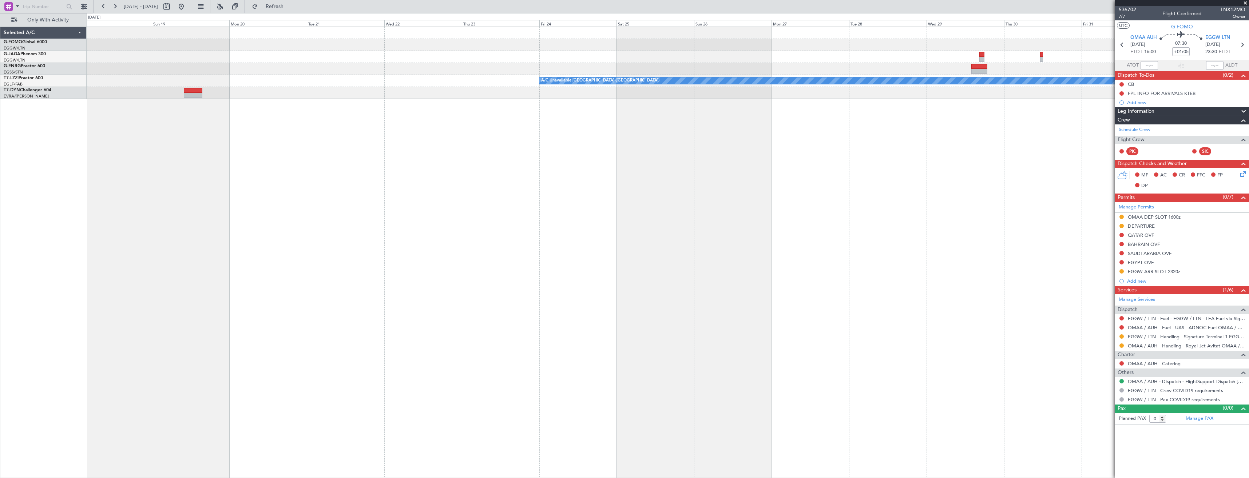
click at [542, 109] on div "A/C Unavailable [GEOGRAPHIC_DATA] ([GEOGRAPHIC_DATA])" at bounding box center [668, 253] width 1162 height 452
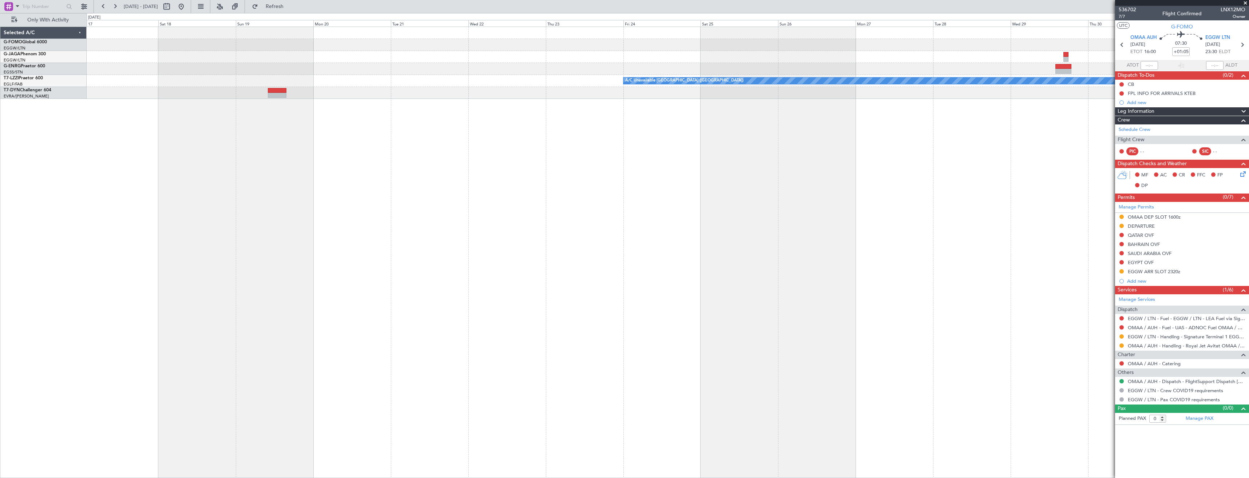
click at [448, 116] on div "A/C Unavailable [GEOGRAPHIC_DATA] ([GEOGRAPHIC_DATA])" at bounding box center [668, 253] width 1162 height 452
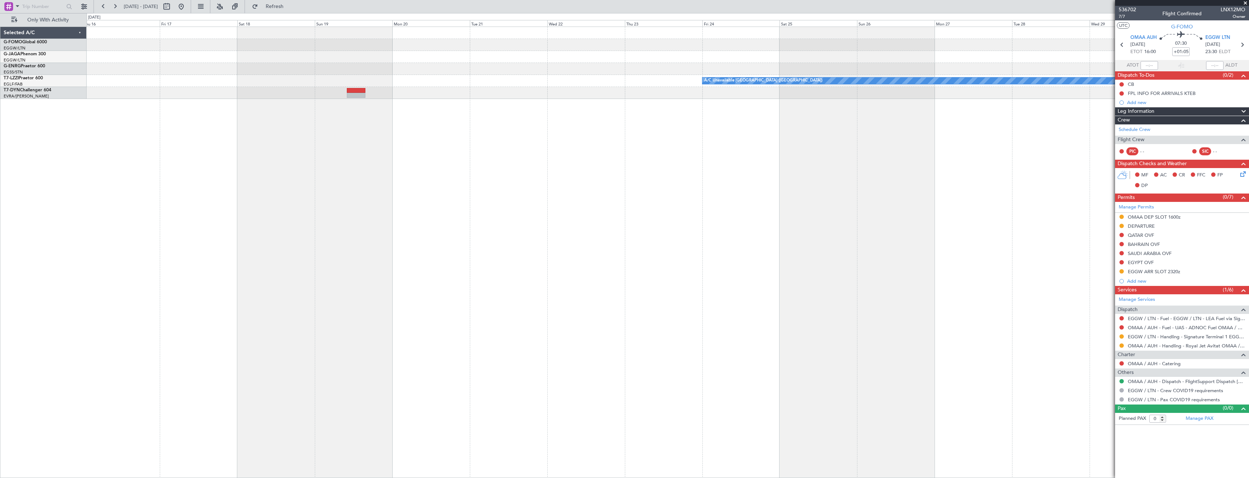
click at [432, 104] on div "A/C Unavailable [GEOGRAPHIC_DATA] ([GEOGRAPHIC_DATA])" at bounding box center [668, 253] width 1162 height 452
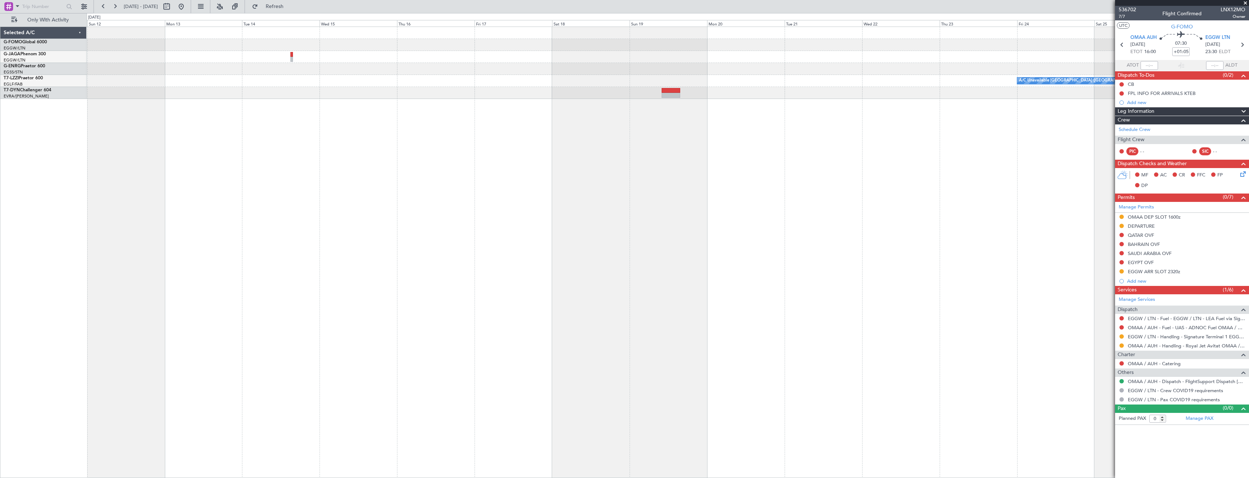
click at [455, 103] on div "A/C Unavailable [GEOGRAPHIC_DATA] ([GEOGRAPHIC_DATA])" at bounding box center [668, 253] width 1162 height 452
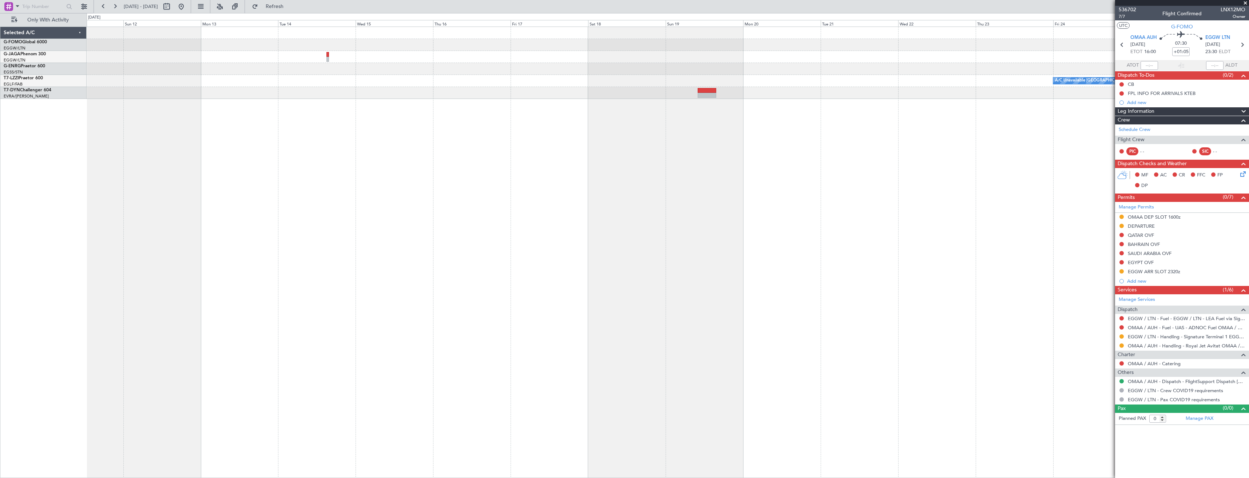
click at [501, 104] on div "A/C Unavailable [GEOGRAPHIC_DATA] ([GEOGRAPHIC_DATA])" at bounding box center [668, 253] width 1162 height 452
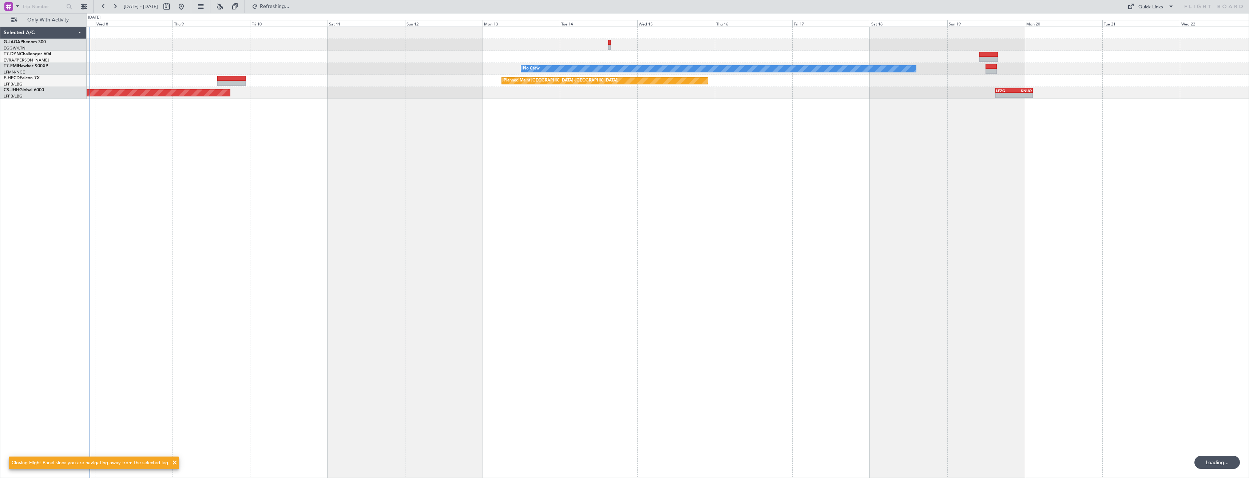
click at [565, 140] on div "No Crew Planned Maint [GEOGRAPHIC_DATA] ([GEOGRAPHIC_DATA]) - - LEZG 15:00 Z KN…" at bounding box center [668, 253] width 1162 height 452
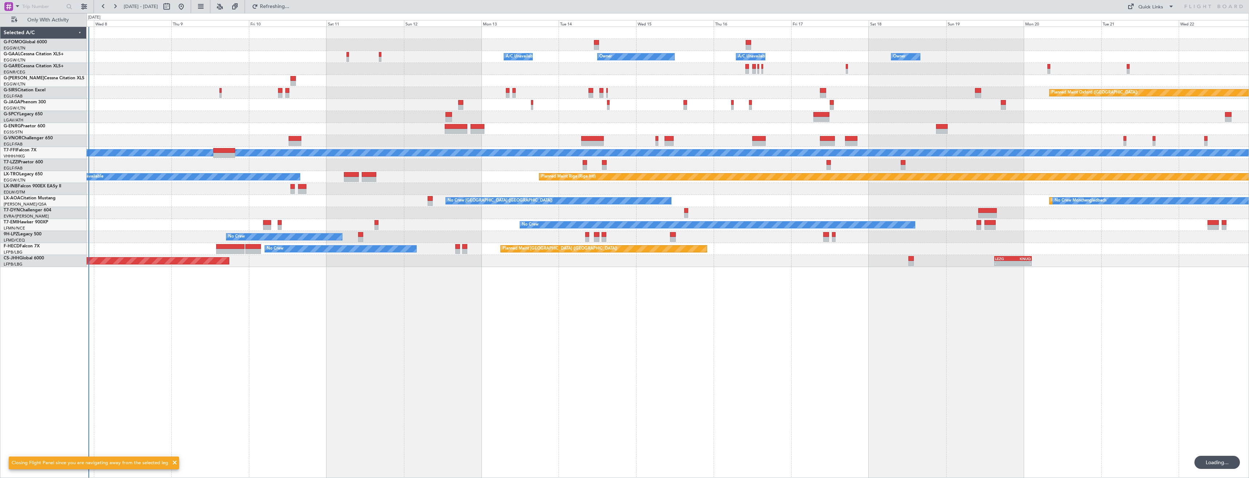
click at [483, 124] on div at bounding box center [668, 129] width 1162 height 12
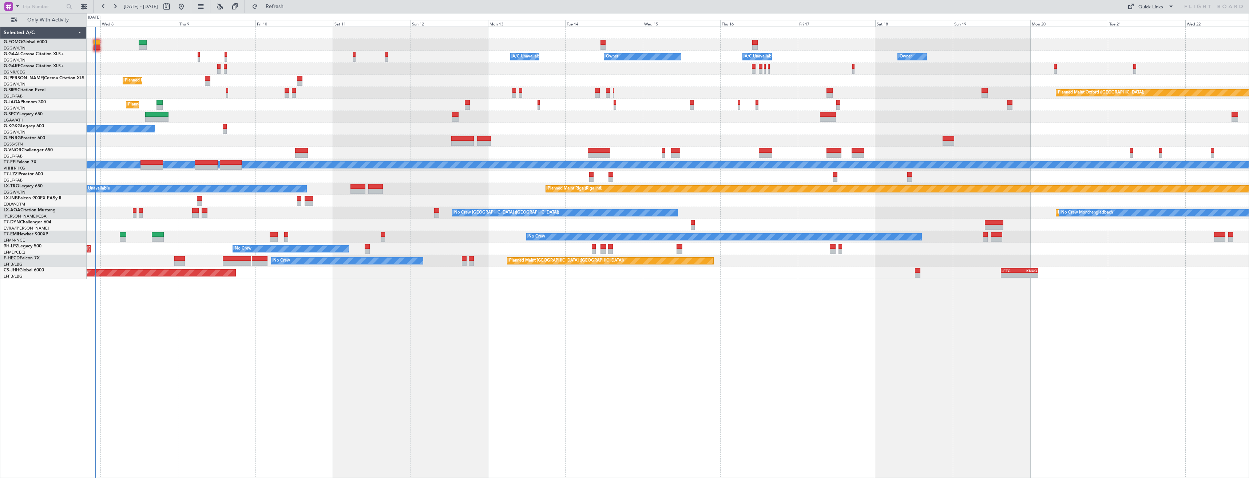
click at [645, 41] on div at bounding box center [668, 45] width 1162 height 12
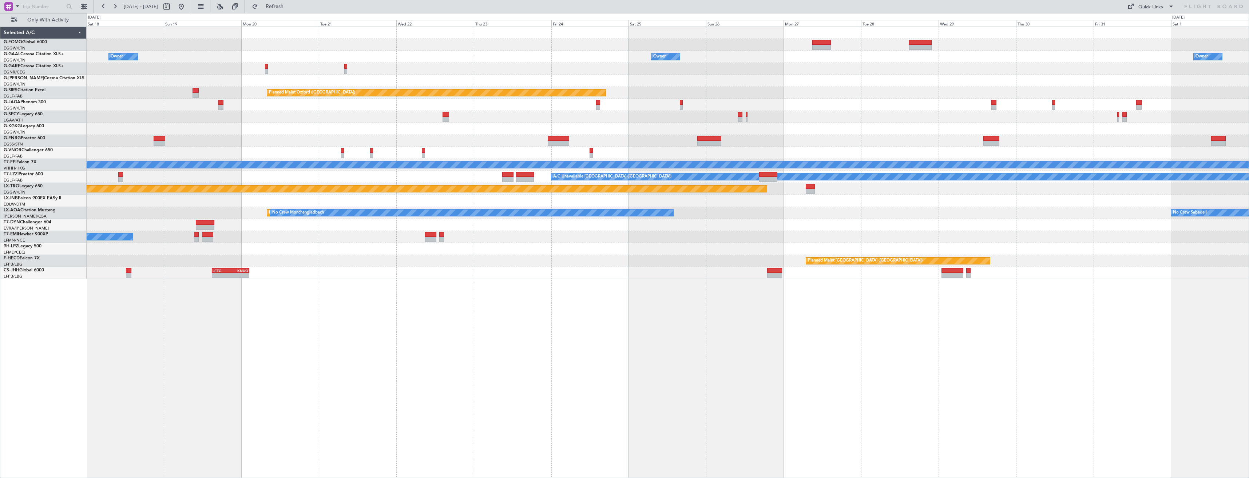
click at [766, 69] on div "Owner Owner Owner A/C Unavailable Owner Owner Planned Maint [GEOGRAPHIC_DATA] (…" at bounding box center [668, 153] width 1162 height 252
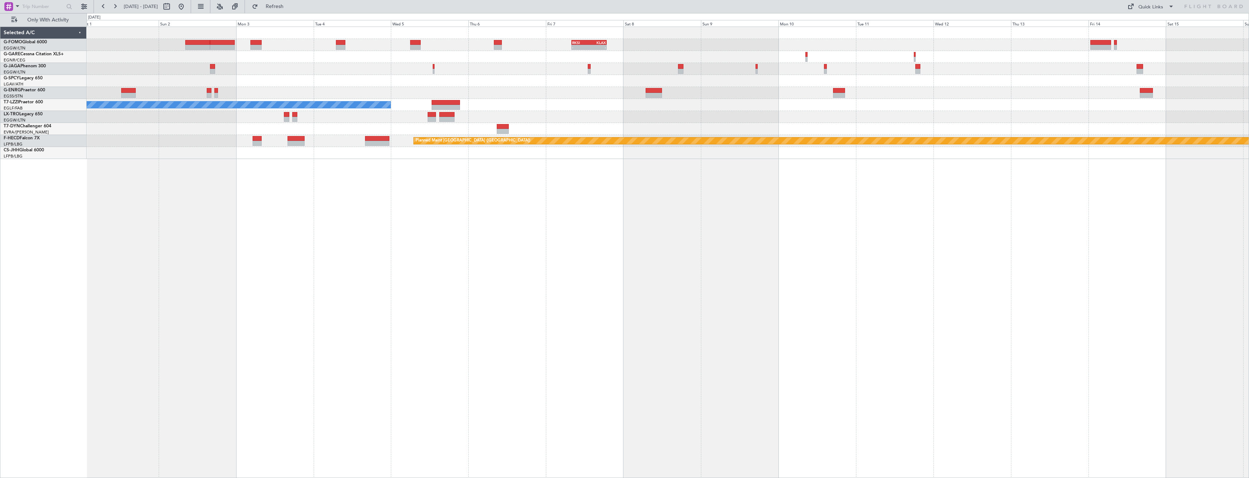
click at [756, 79] on div at bounding box center [668, 81] width 1162 height 12
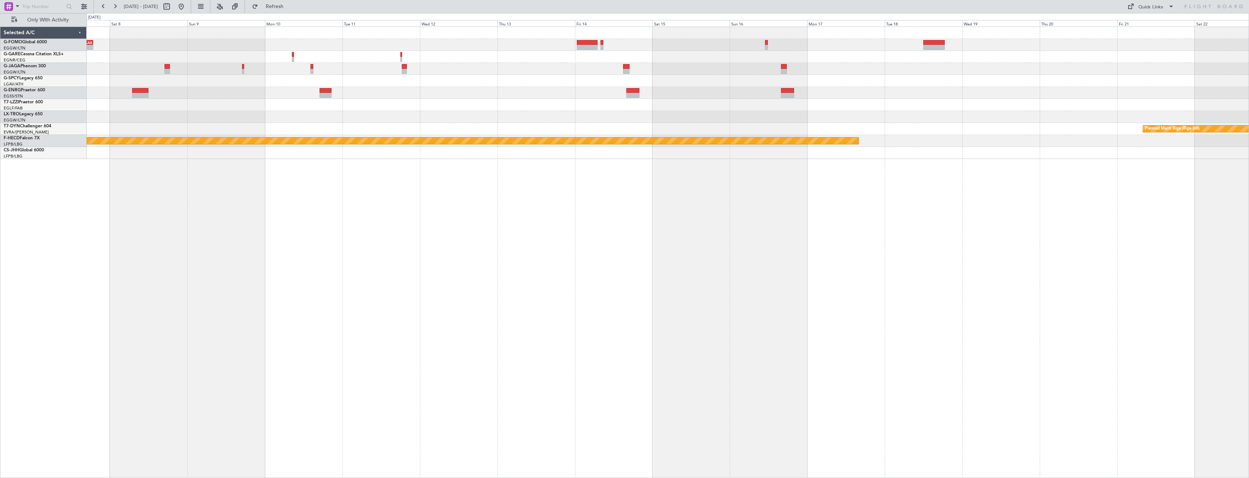
click at [778, 79] on div "- - RKSI 08:00 Z KLAX 18:50 Z A/C Unavailable [GEOGRAPHIC_DATA] ([GEOGRAPHIC_DA…" at bounding box center [668, 93] width 1162 height 132
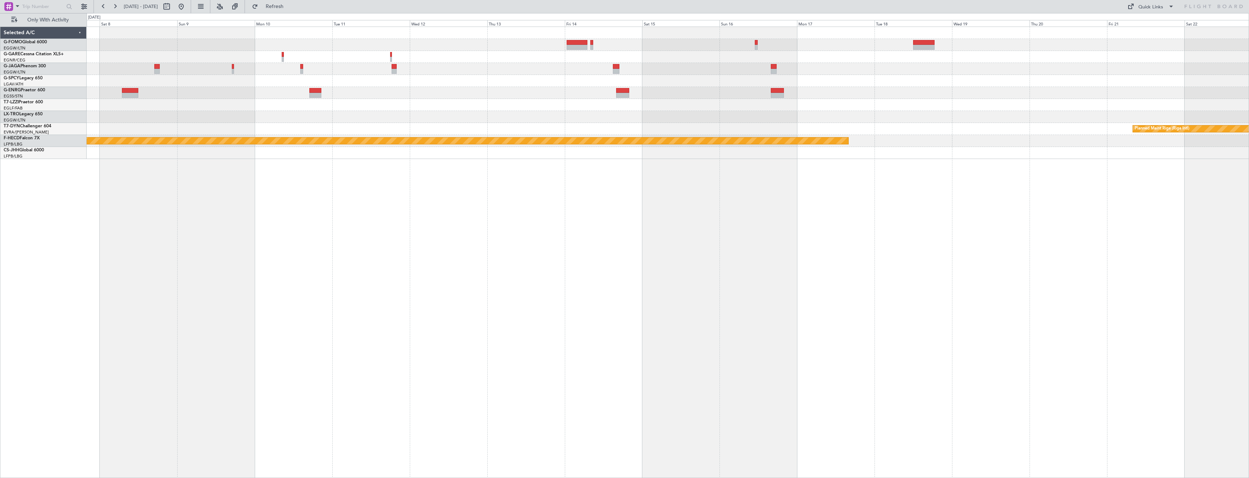
click at [780, 83] on div "- - RKSI 08:00 Z KLAX 18:50 Z A/C Unavailable [GEOGRAPHIC_DATA] ([GEOGRAPHIC_DA…" at bounding box center [668, 93] width 1162 height 132
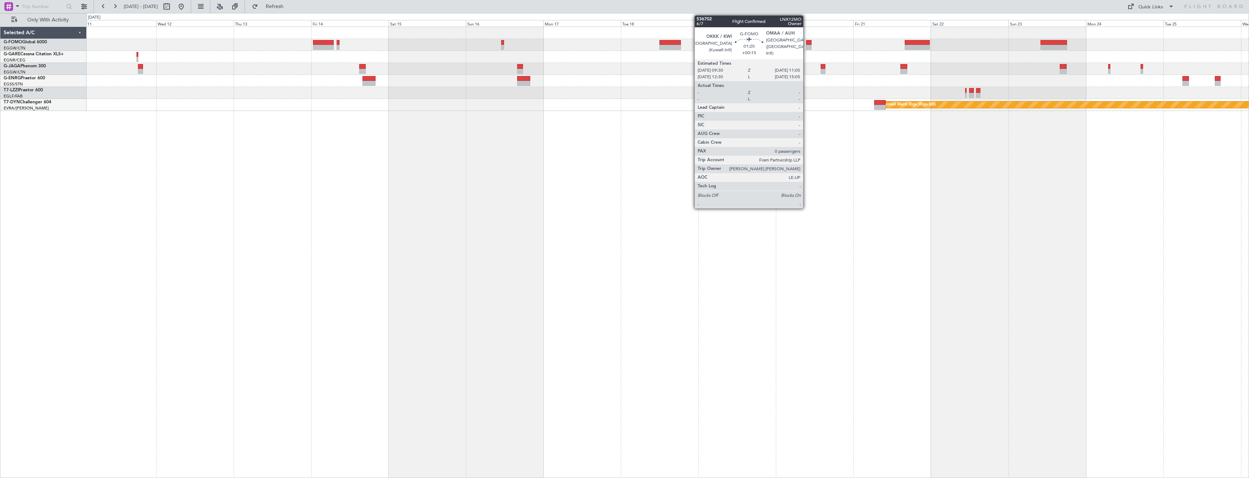
click at [806, 45] on div at bounding box center [808, 47] width 5 height 5
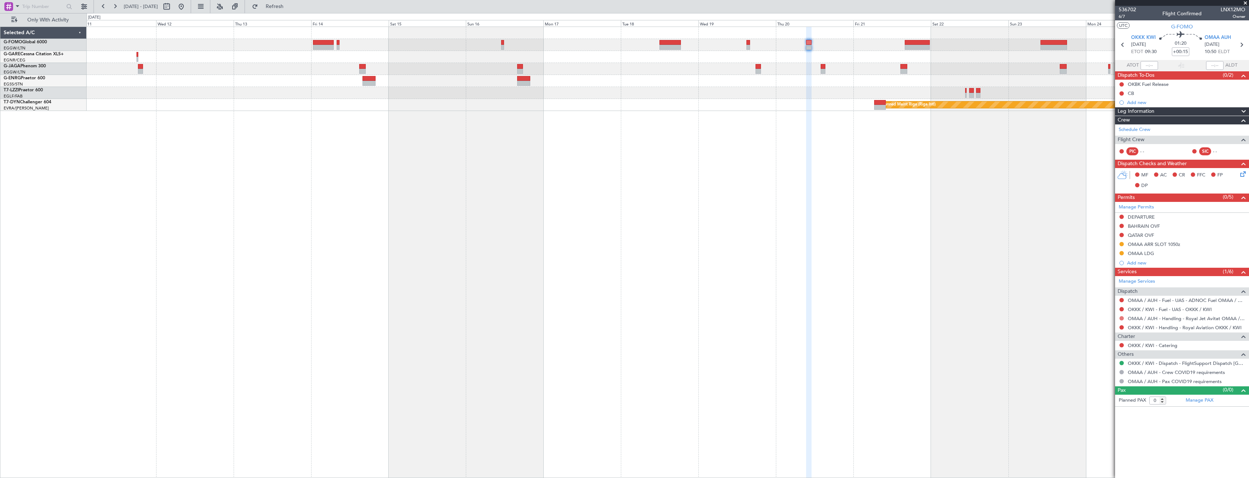
click at [1124, 317] on div at bounding box center [1121, 318] width 6 height 6
click at [1119, 318] on button at bounding box center [1121, 318] width 4 height 4
click at [1108, 405] on span "Confirmed" at bounding box center [1100, 404] width 23 height 7
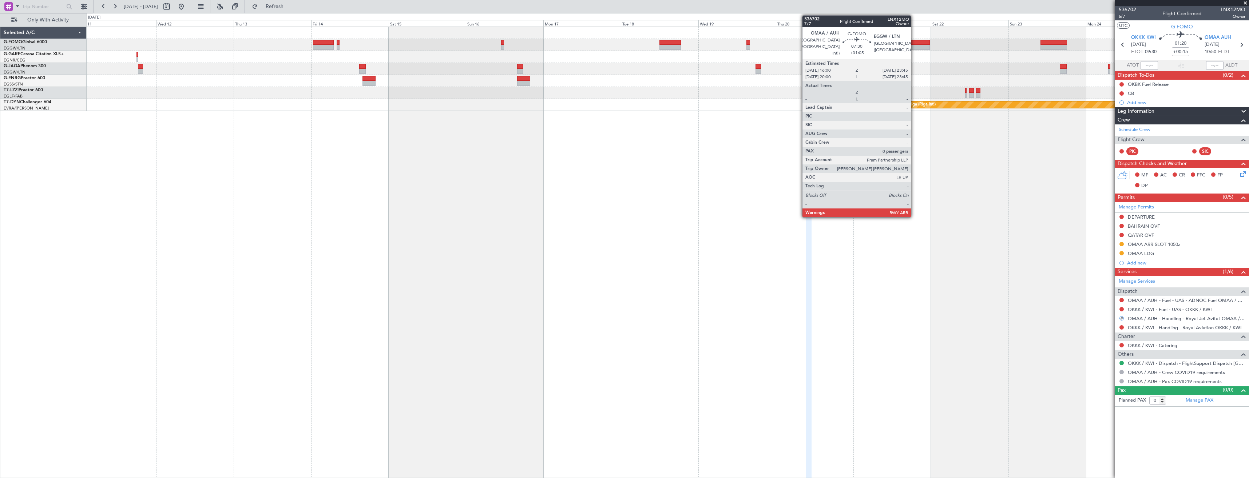
click at [914, 46] on div at bounding box center [916, 47] width 25 height 5
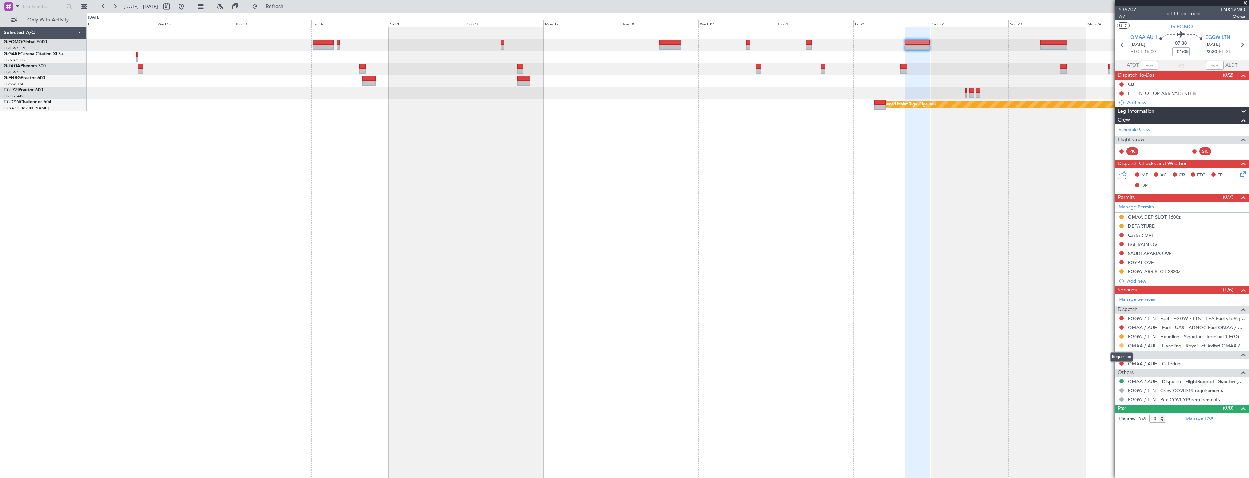
click at [1122, 346] on button at bounding box center [1121, 345] width 4 height 4
click at [1097, 429] on span "Confirmed" at bounding box center [1100, 432] width 23 height 7
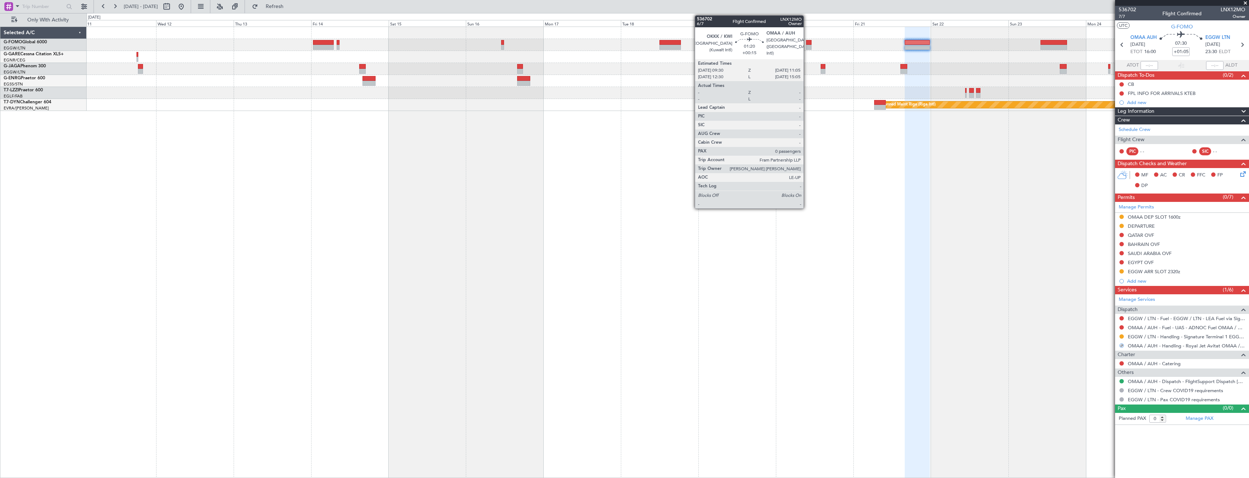
click at [807, 42] on div at bounding box center [808, 42] width 5 height 5
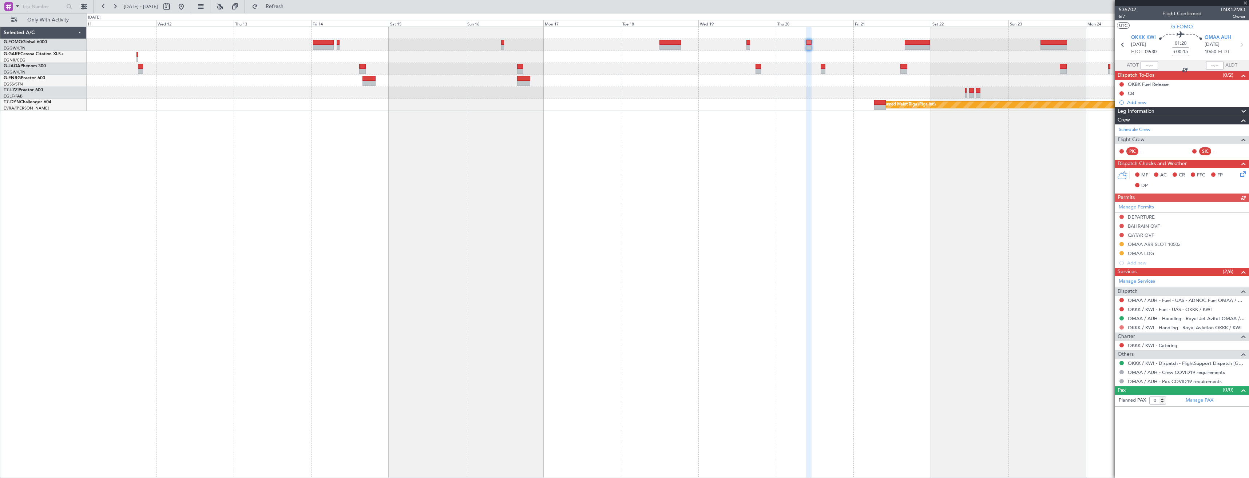
click at [1120, 327] on button at bounding box center [1121, 327] width 4 height 4
click at [1100, 369] on span "Requested" at bounding box center [1100, 370] width 23 height 7
click at [777, 144] on div "RKSI 08:00 Z KLAX 18:50 Z - - Planned Maint [GEOGRAPHIC_DATA] (Riga Intl)" at bounding box center [668, 253] width 1162 height 452
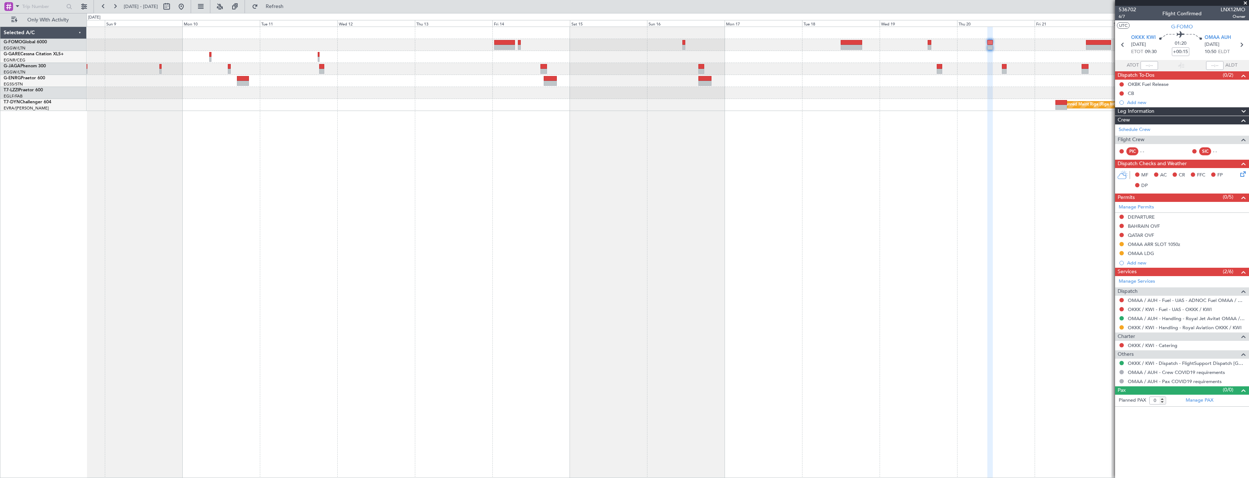
click at [759, 146] on div "RKSI 08:00 Z KLAX 18:50 Z - - Planned Maint [GEOGRAPHIC_DATA] (Riga Intl)" at bounding box center [668, 253] width 1162 height 452
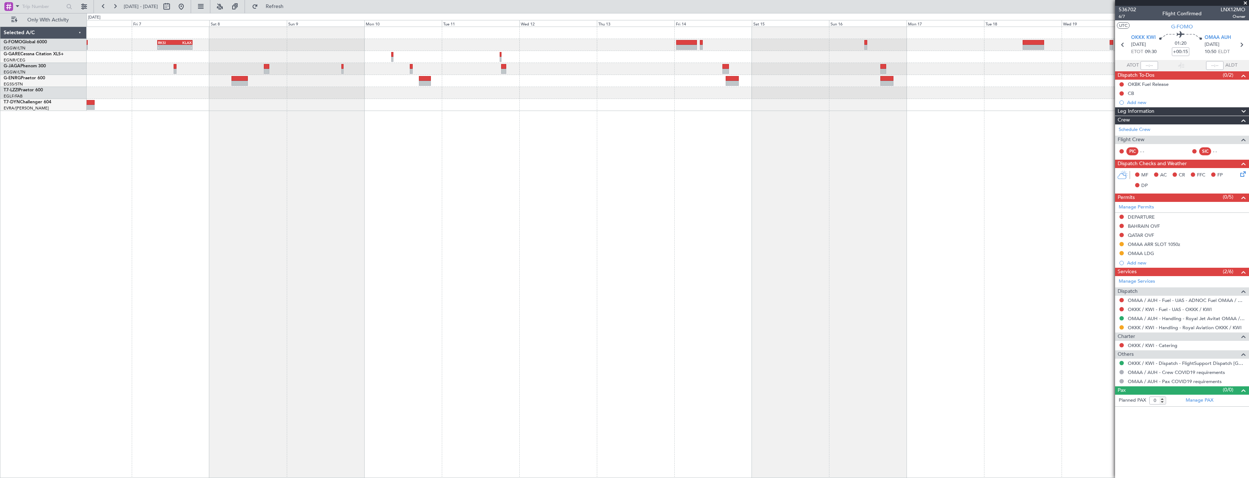
click at [665, 142] on div "RKSI 08:00 Z KLAX 18:50 Z - - A/C Unavailable [GEOGRAPHIC_DATA] ([GEOGRAPHIC_DA…" at bounding box center [668, 253] width 1162 height 452
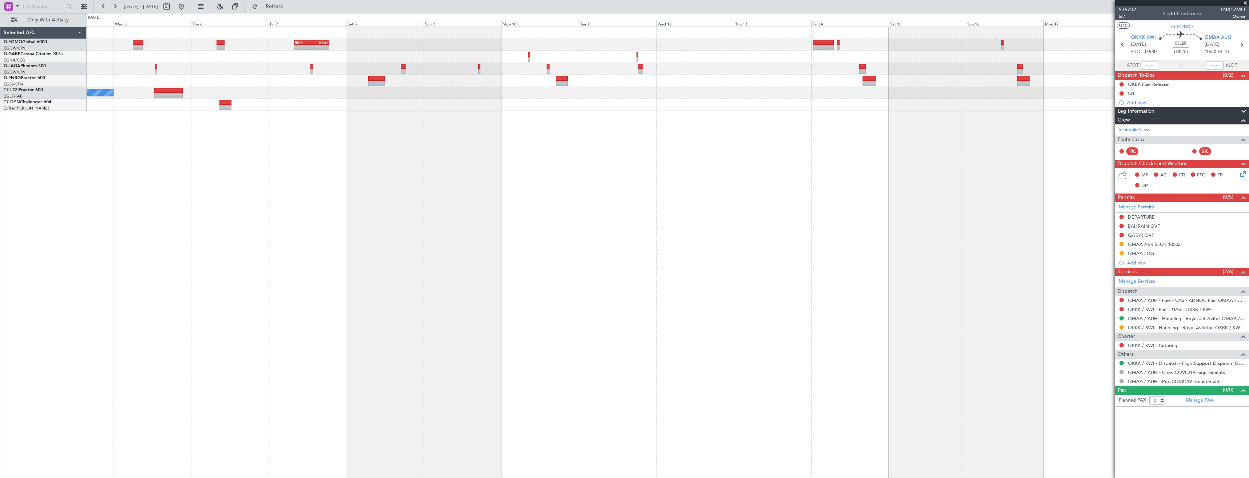
click at [628, 143] on div "RKSI 08:00 Z KLAX 18:50 Z - - A/C Unavailable [GEOGRAPHIC_DATA] ([GEOGRAPHIC_DA…" at bounding box center [668, 253] width 1162 height 452
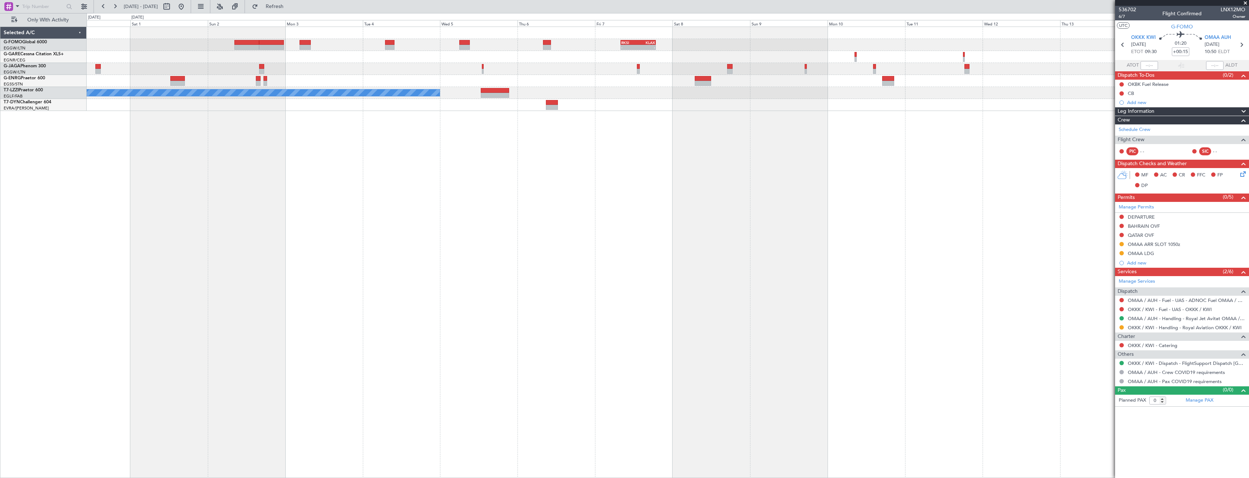
click at [509, 190] on div "RKSI 08:00 Z KLAX 18:50 Z - - A/C Unavailable [GEOGRAPHIC_DATA] ([GEOGRAPHIC_DA…" at bounding box center [668, 253] width 1162 height 452
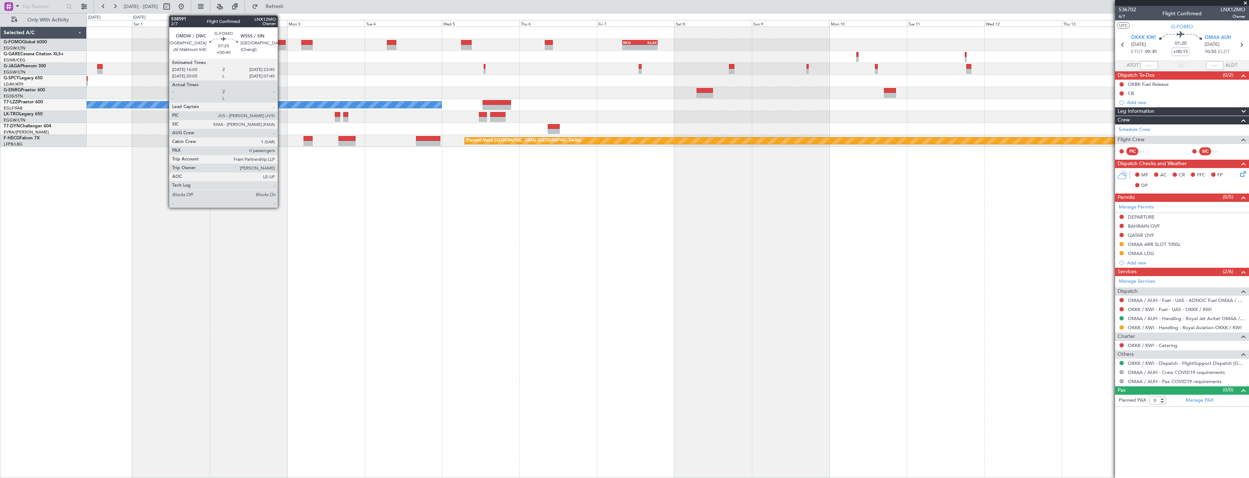
click at [281, 43] on div at bounding box center [273, 42] width 25 height 5
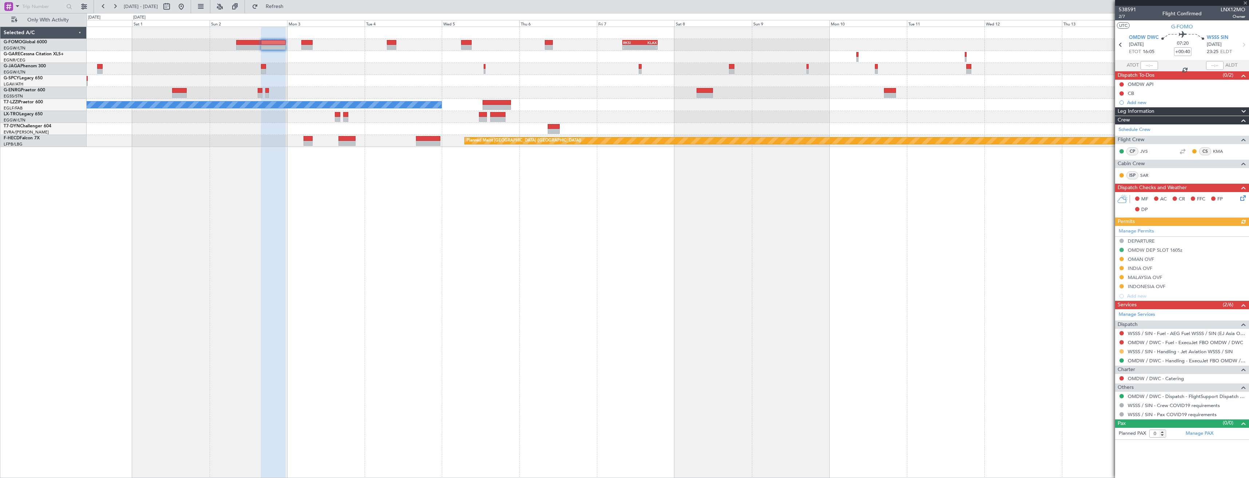
click at [1119, 352] on button at bounding box center [1121, 351] width 4 height 4
drag, startPoint x: 1097, startPoint y: 436, endPoint x: 801, endPoint y: 206, distance: 374.9
click at [1097, 436] on span "Confirmed" at bounding box center [1100, 437] width 23 height 7
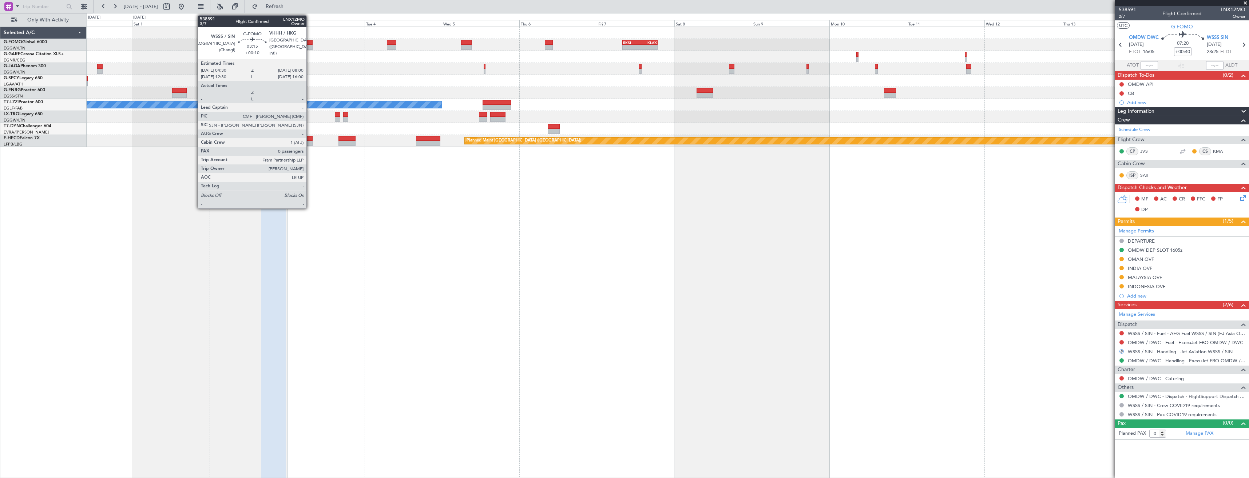
click at [310, 43] on div at bounding box center [307, 42] width 12 height 5
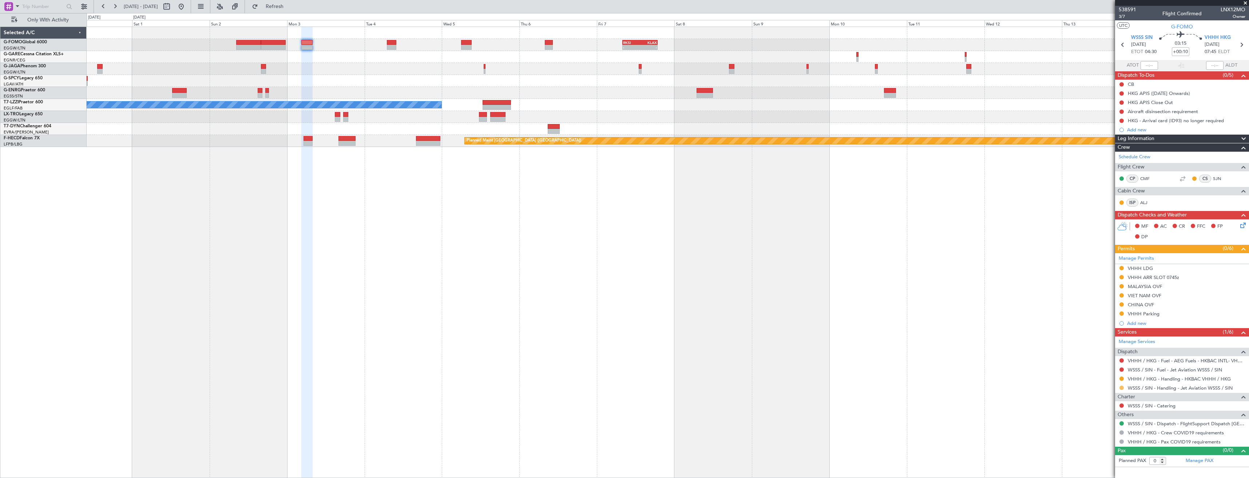
drag, startPoint x: 1119, startPoint y: 388, endPoint x: 1123, endPoint y: 388, distance: 4.4
click at [1119, 388] on div at bounding box center [1121, 388] width 6 height 6
click at [1121, 388] on button at bounding box center [1121, 388] width 4 height 4
click at [1109, 377] on span "Confirmed" at bounding box center [1100, 376] width 23 height 7
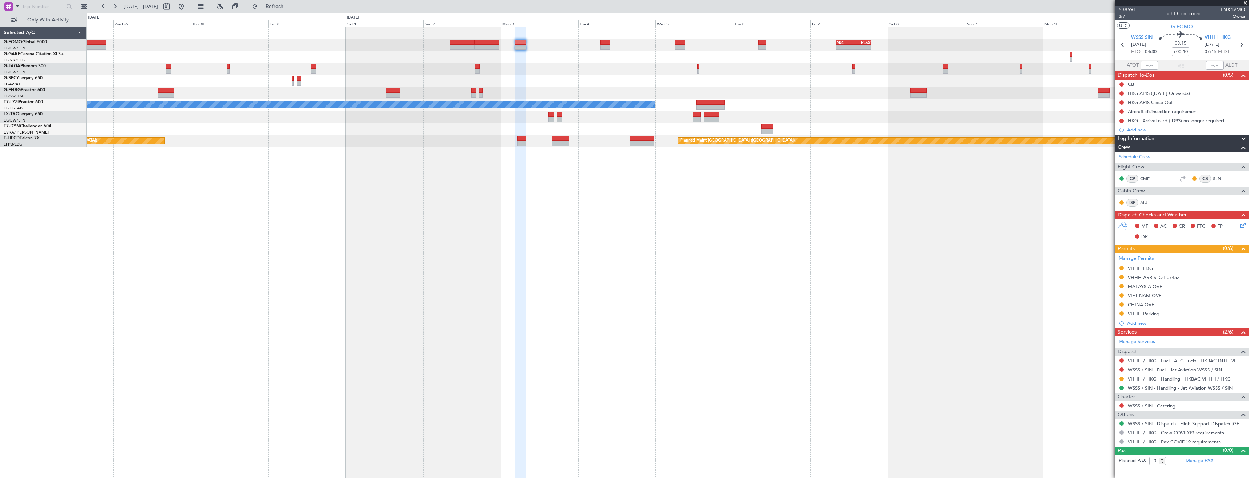
click at [903, 203] on div "- - RKSI 08:00 Z KLAX 18:50 Z A/C Unavailable [GEOGRAPHIC_DATA] ([GEOGRAPHIC_DA…" at bounding box center [668, 253] width 1162 height 452
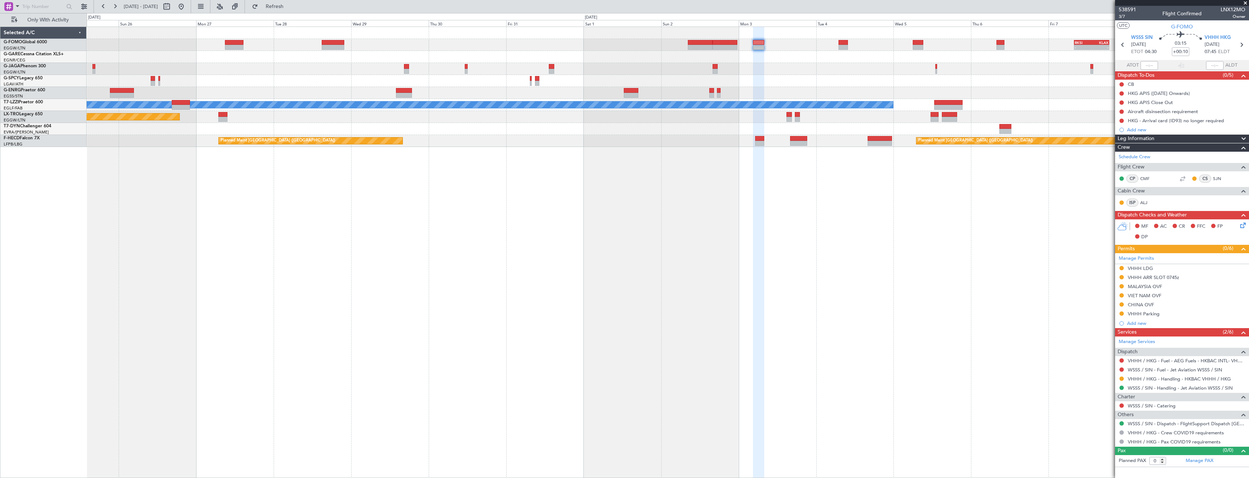
click at [744, 198] on div "- - RKSI 08:00 Z KLAX 18:50 Z A/C Unavailable [GEOGRAPHIC_DATA] ([GEOGRAPHIC_DA…" at bounding box center [668, 253] width 1162 height 452
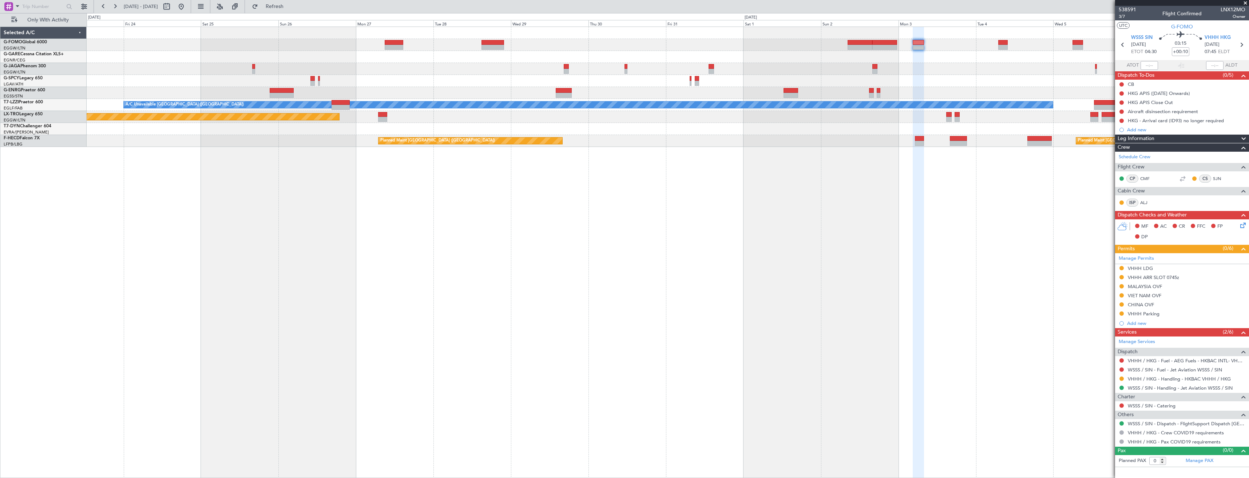
click at [614, 220] on div "- - RKSI 08:00 Z KLAX 18:50 Z A/C Unavailable [GEOGRAPHIC_DATA] ([GEOGRAPHIC_DA…" at bounding box center [668, 253] width 1162 height 452
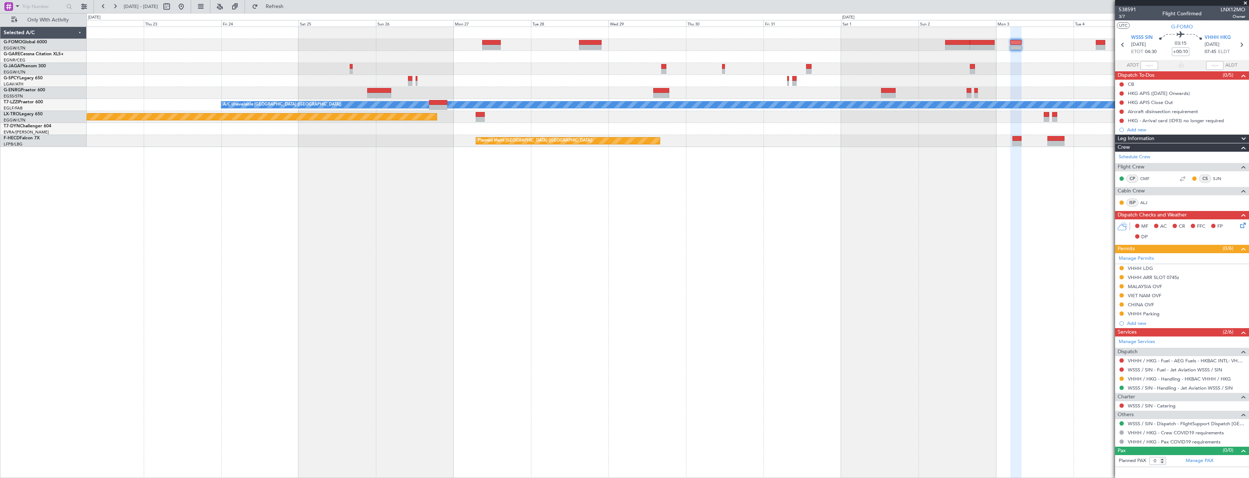
click at [621, 227] on div "RKSI 08:00 Z KLAX 18:50 Z - - A/C Unavailable [GEOGRAPHIC_DATA] ([GEOGRAPHIC_DA…" at bounding box center [668, 253] width 1162 height 452
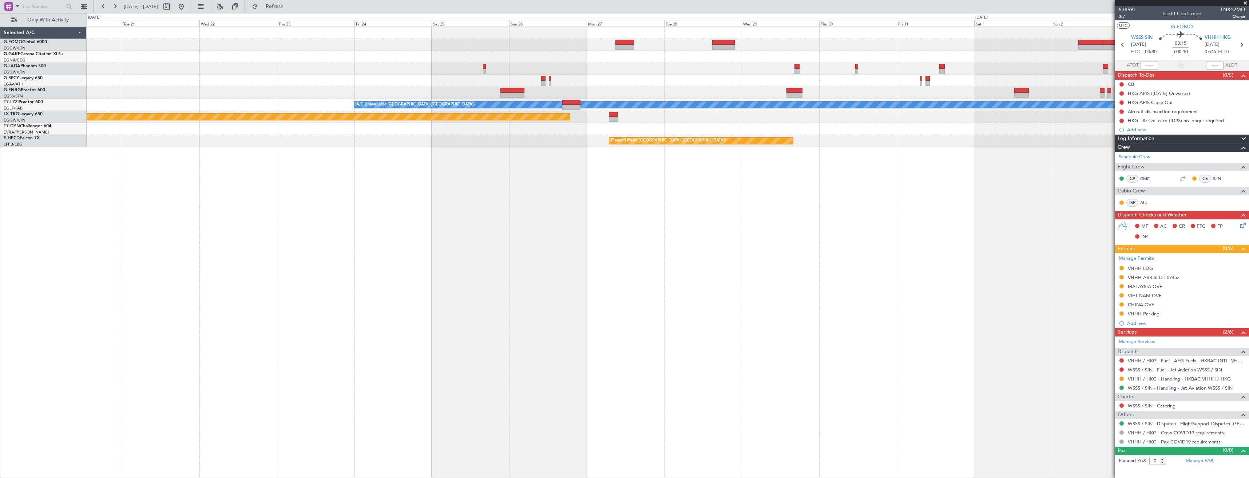
click at [574, 216] on div "RKSI 08:00 Z KLAX 18:50 Z - - A/C Unavailable [GEOGRAPHIC_DATA] ([GEOGRAPHIC_DA…" at bounding box center [668, 253] width 1162 height 452
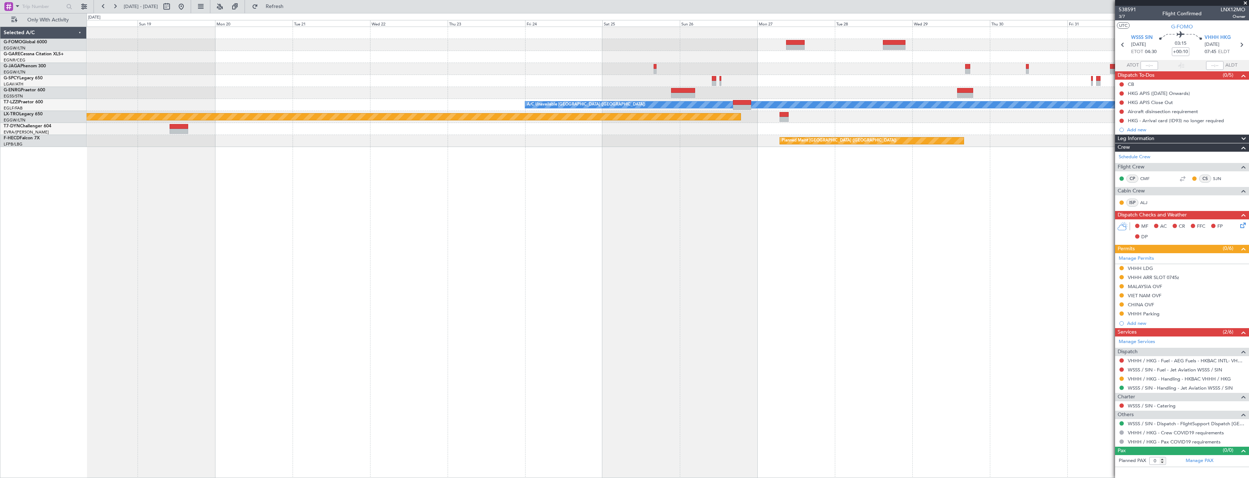
click at [498, 220] on div "A/C Unavailable [GEOGRAPHIC_DATA] ([GEOGRAPHIC_DATA]) Planned Maint [GEOGRAPHIC…" at bounding box center [668, 253] width 1162 height 452
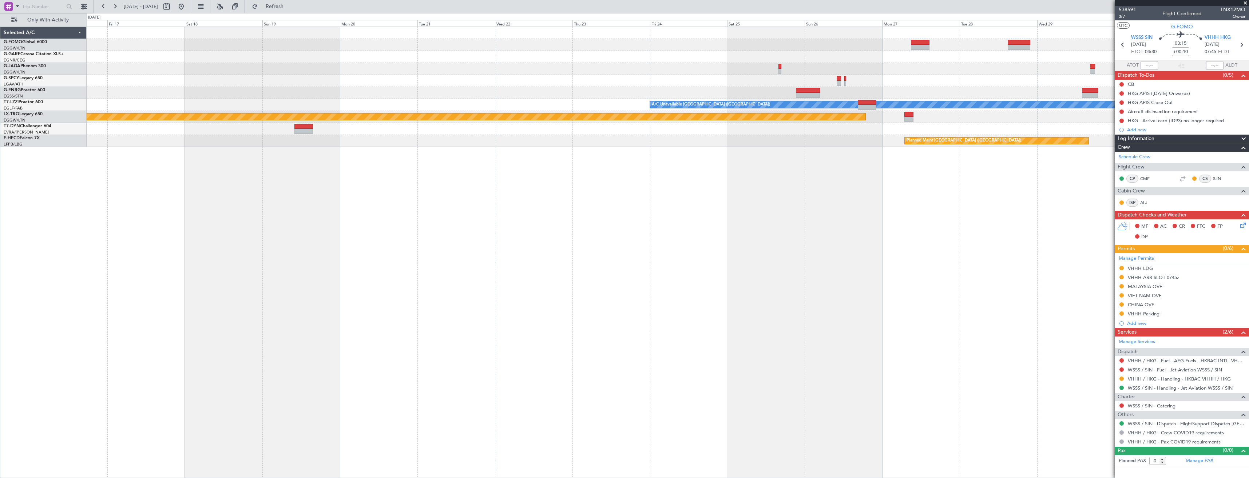
click at [467, 226] on div "A/C Unavailable [GEOGRAPHIC_DATA] ([GEOGRAPHIC_DATA]) Planned Maint [GEOGRAPHIC…" at bounding box center [668, 253] width 1162 height 452
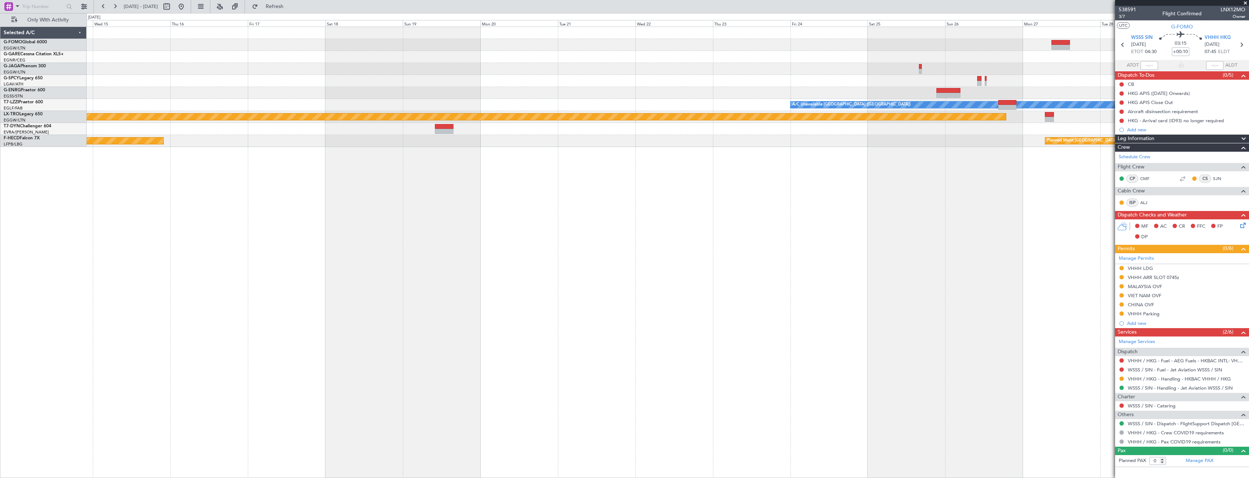
click at [478, 214] on div "A/C Unavailable [GEOGRAPHIC_DATA] ([GEOGRAPHIC_DATA]) Planned Maint [GEOGRAPHIC…" at bounding box center [668, 253] width 1162 height 452
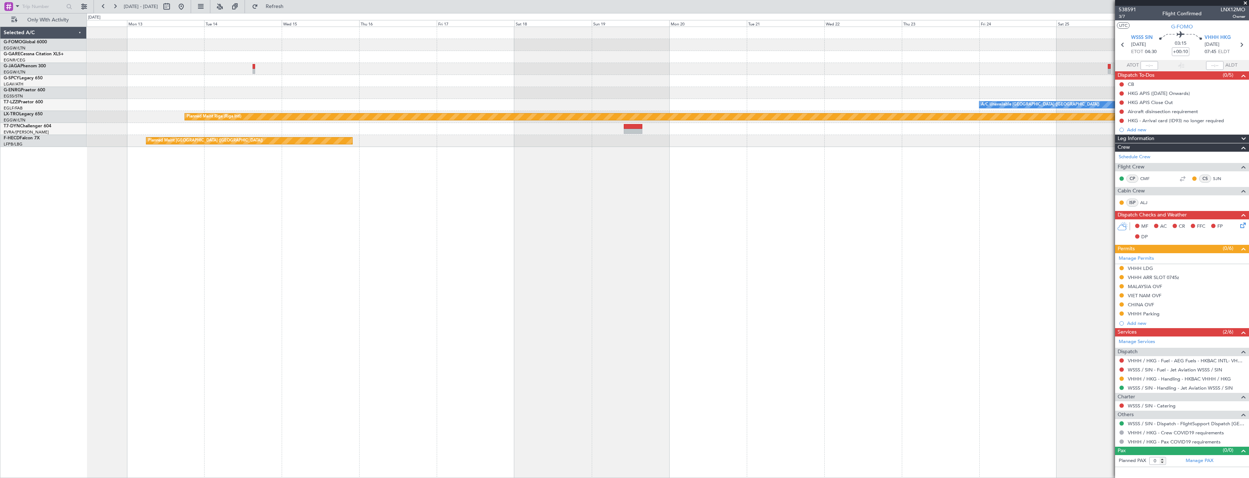
click at [580, 224] on div "A/C Unavailable [GEOGRAPHIC_DATA] ([GEOGRAPHIC_DATA]) Planned Maint [GEOGRAPHIC…" at bounding box center [668, 253] width 1162 height 452
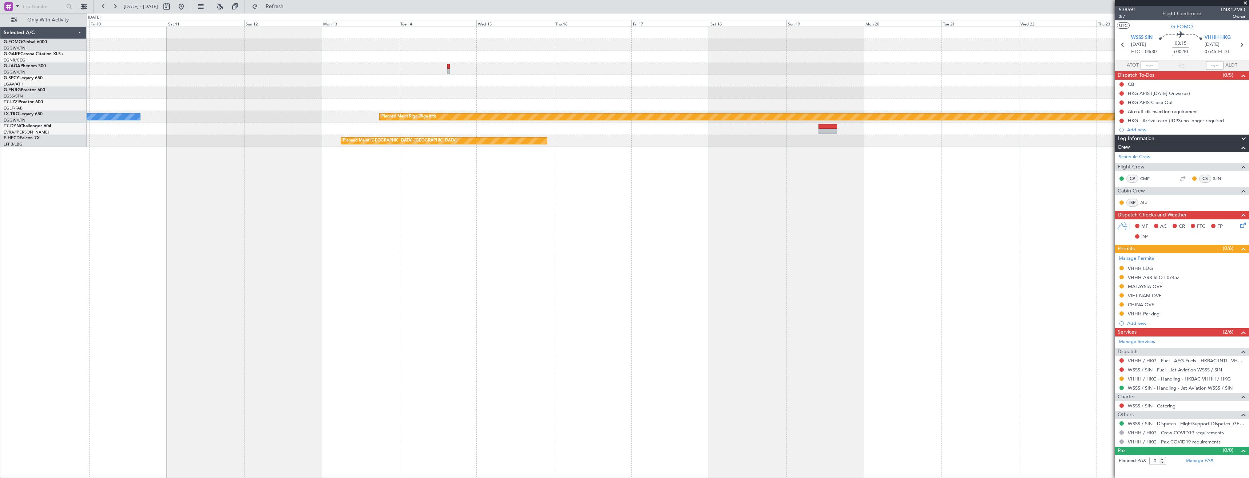
click at [546, 243] on div "A/C Unavailable [GEOGRAPHIC_DATA] ([GEOGRAPHIC_DATA]) Planned Maint [GEOGRAPHIC…" at bounding box center [668, 253] width 1162 height 452
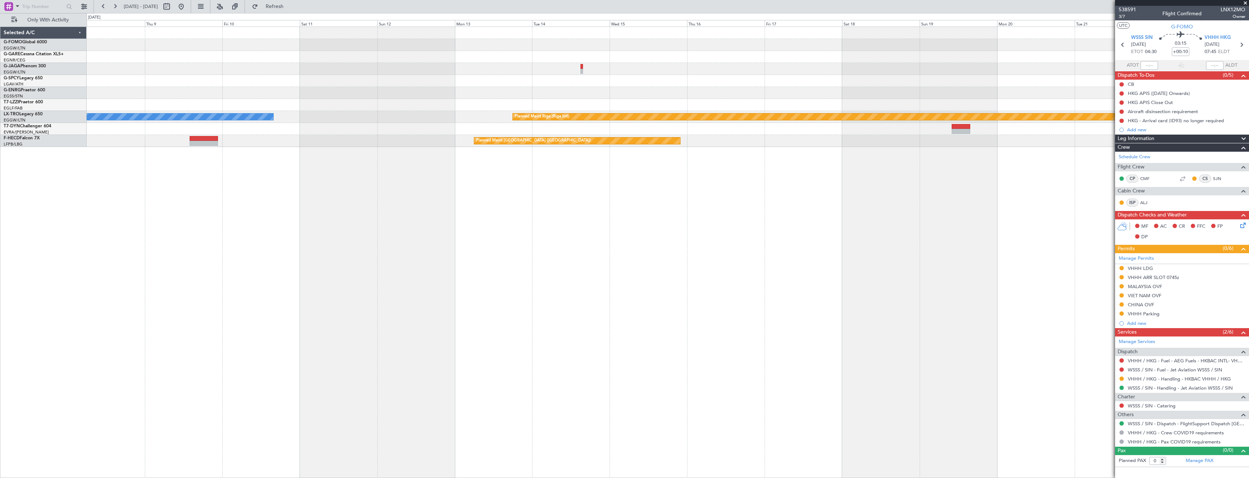
click at [512, 217] on div "A/C Unavailable [GEOGRAPHIC_DATA] ([GEOGRAPHIC_DATA]) Planned Maint [GEOGRAPHIC…" at bounding box center [668, 253] width 1162 height 452
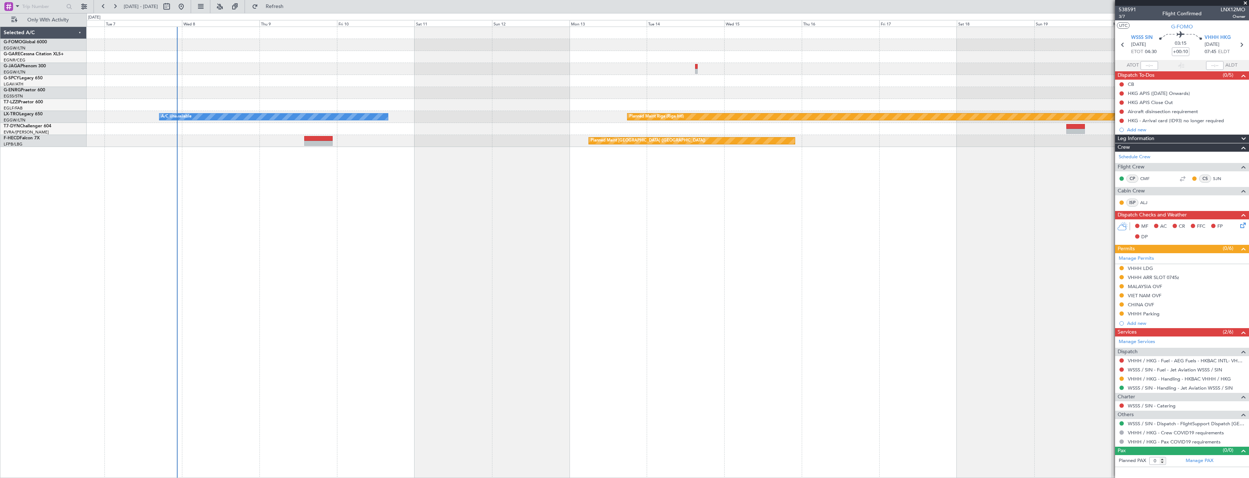
click at [506, 207] on div "A/C Unavailable [GEOGRAPHIC_DATA] ([GEOGRAPHIC_DATA]) Planned Maint [GEOGRAPHIC…" at bounding box center [668, 253] width 1162 height 452
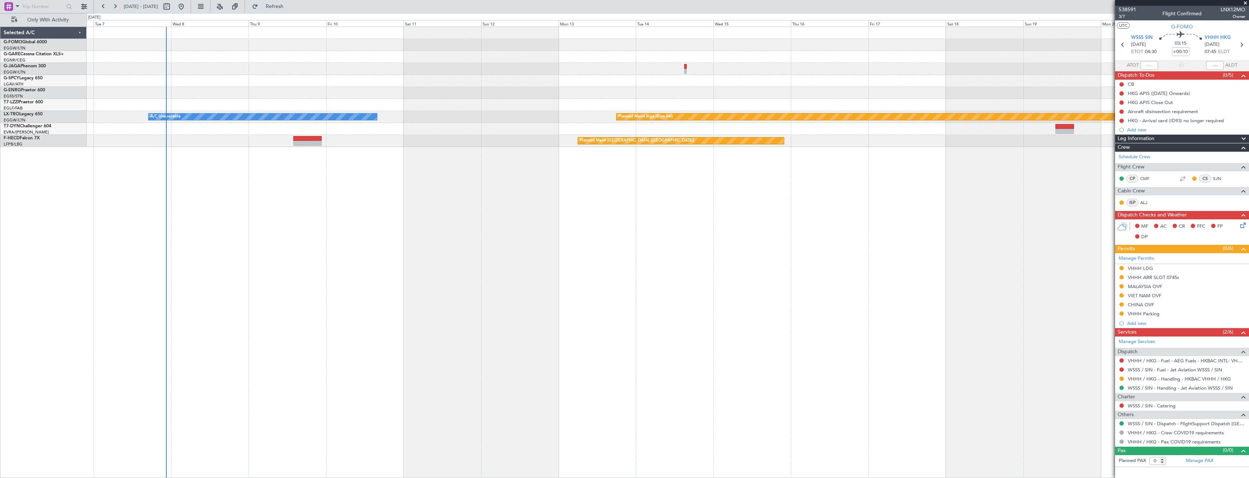
click at [291, 200] on div "A/C Unavailable [GEOGRAPHIC_DATA] ([GEOGRAPHIC_DATA]) Planned Maint [GEOGRAPHIC…" at bounding box center [668, 253] width 1162 height 452
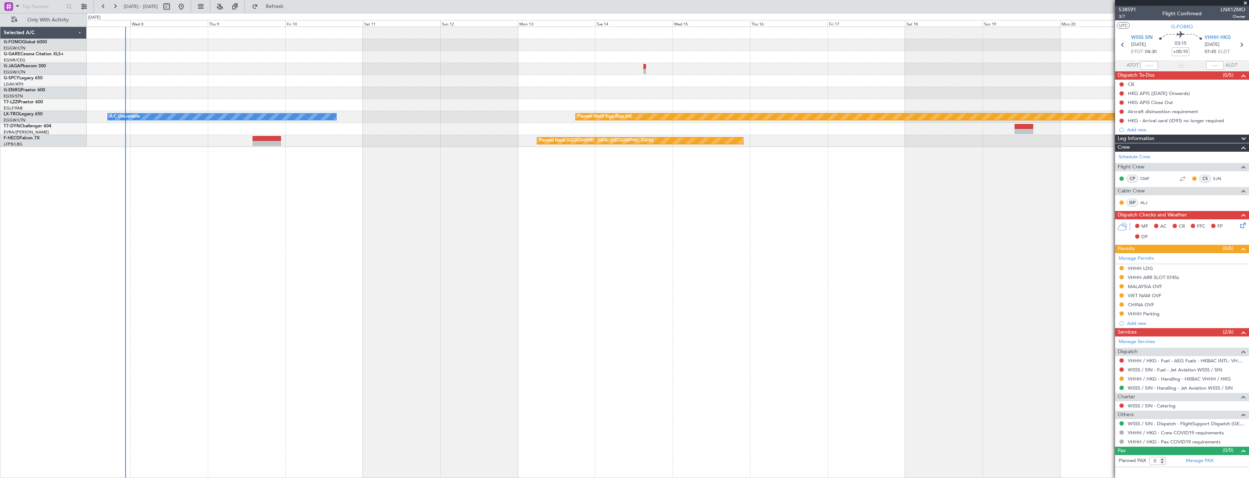
click at [264, 200] on div "A/C Unavailable [GEOGRAPHIC_DATA] ([GEOGRAPHIC_DATA]) Planned Maint [GEOGRAPHIC…" at bounding box center [668, 253] width 1162 height 452
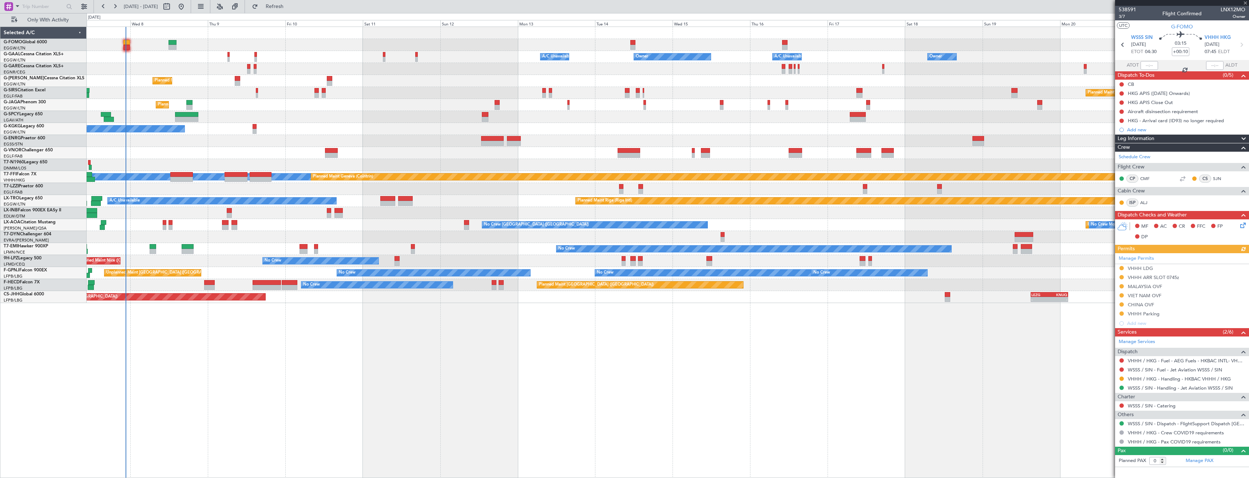
click at [683, 116] on div "Owner A/C Unavailable Owner A/C Unavailable Owner Owner Planned Maint [GEOGRAPH…" at bounding box center [668, 165] width 1162 height 276
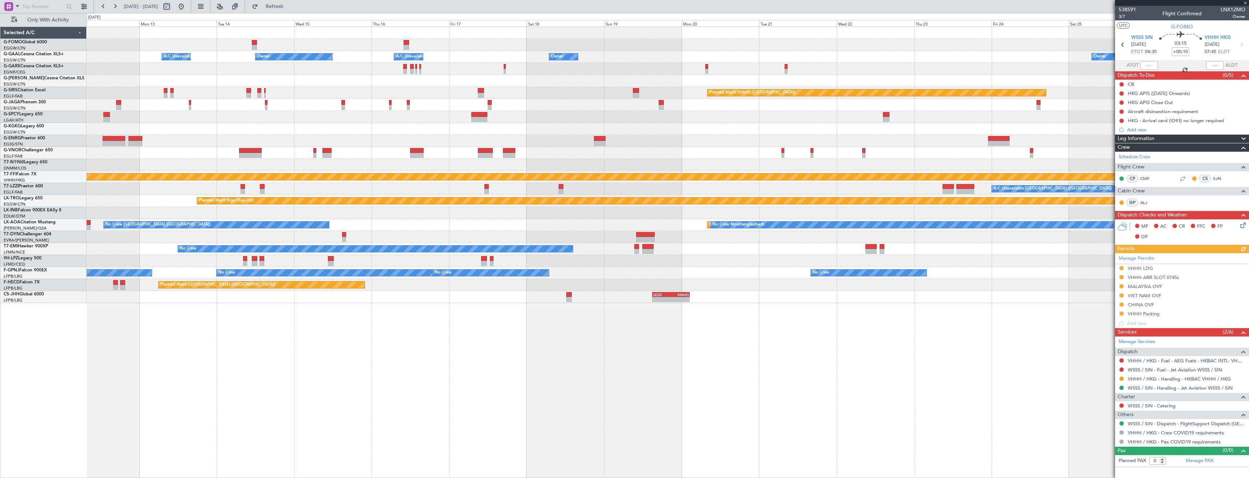
click at [688, 120] on div at bounding box center [668, 117] width 1162 height 12
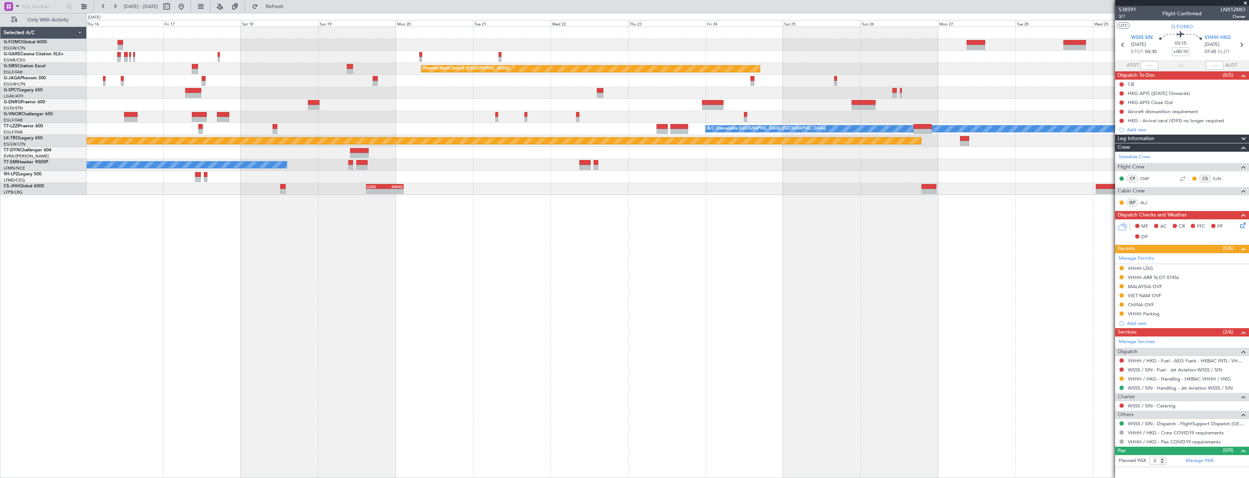
click at [816, 59] on div at bounding box center [668, 57] width 1162 height 12
click at [715, 68] on div "Planned Maint Oxford ([GEOGRAPHIC_DATA]) Planned Maint [GEOGRAPHIC_DATA] Planne…" at bounding box center [668, 69] width 1162 height 12
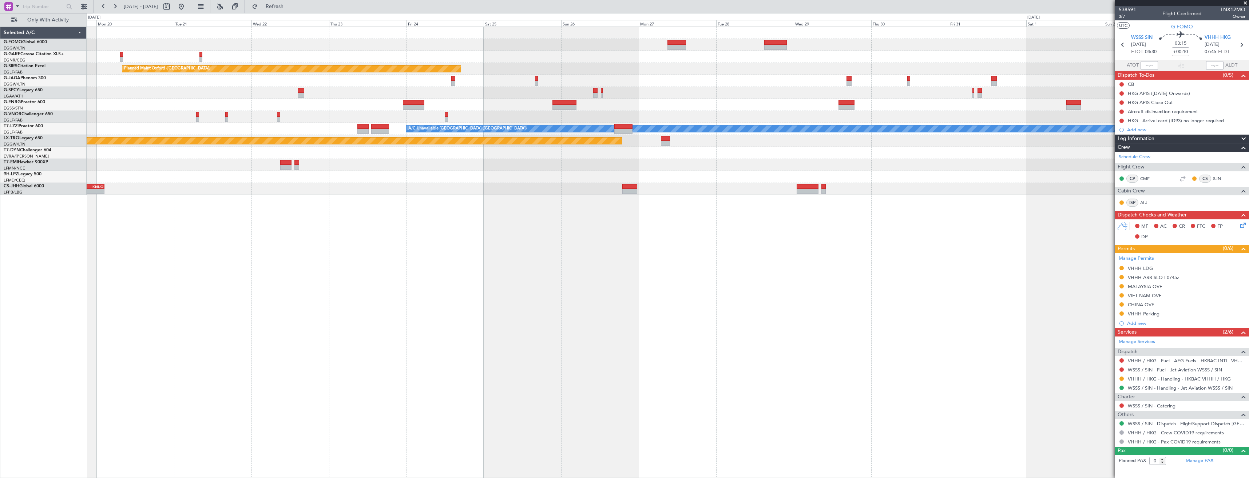
click at [830, 73] on div "Planned Maint Oxford ([GEOGRAPHIC_DATA]) Planned Maint [GEOGRAPHIC_DATA] Planne…" at bounding box center [668, 69] width 1162 height 12
click at [736, 64] on div "Planned Maint Oxford ([GEOGRAPHIC_DATA]) Planned Maint [GEOGRAPHIC_DATA] Planne…" at bounding box center [668, 69] width 1162 height 12
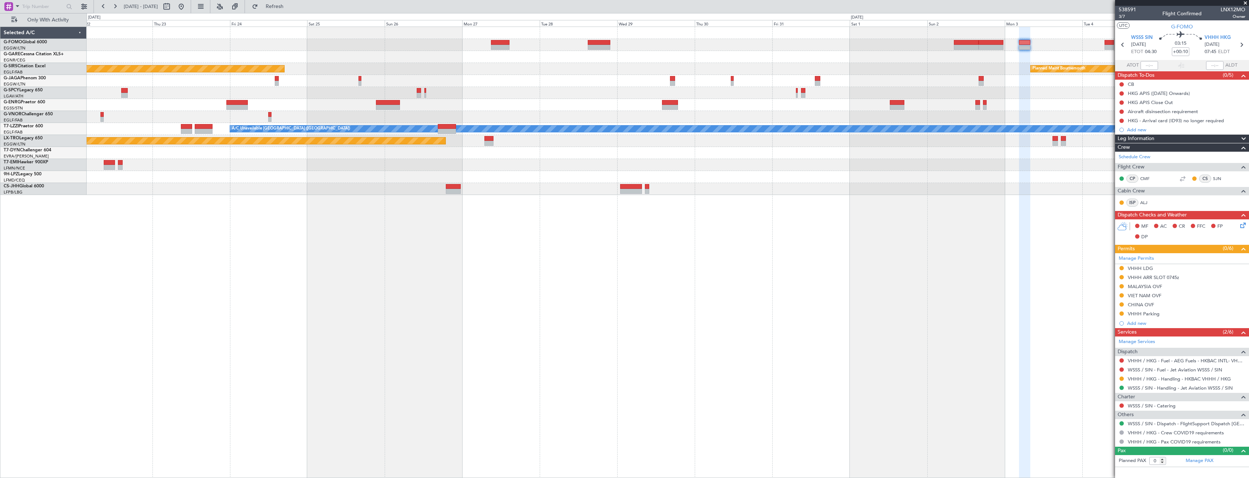
click at [751, 63] on div "- - RKSI 08:00 Z KLAX 18:50 Z Planned Maint [GEOGRAPHIC_DATA] ([GEOGRAPHIC_DATA…" at bounding box center [668, 111] width 1162 height 168
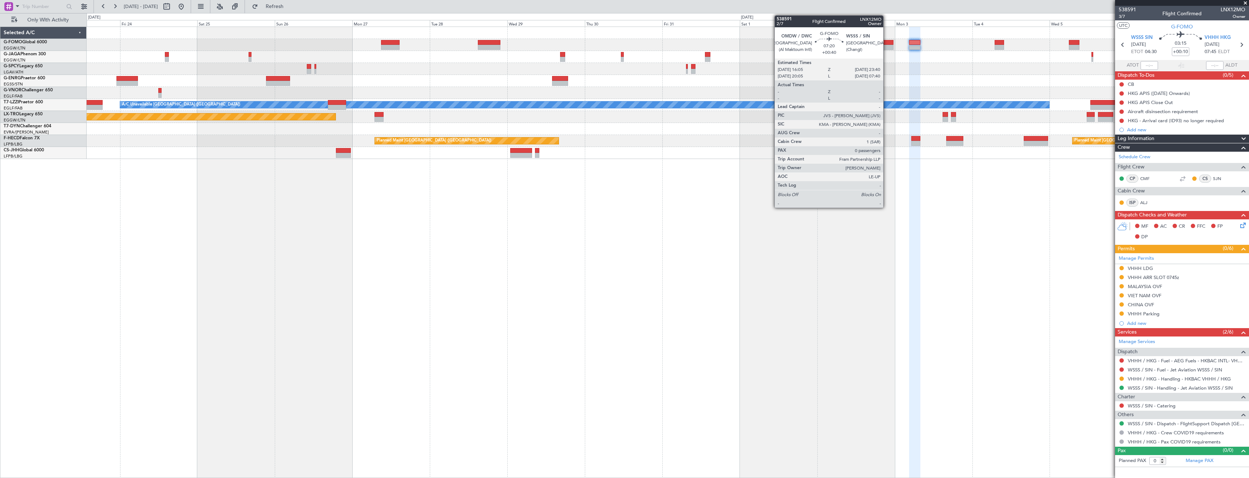
click at [886, 46] on div at bounding box center [880, 47] width 25 height 5
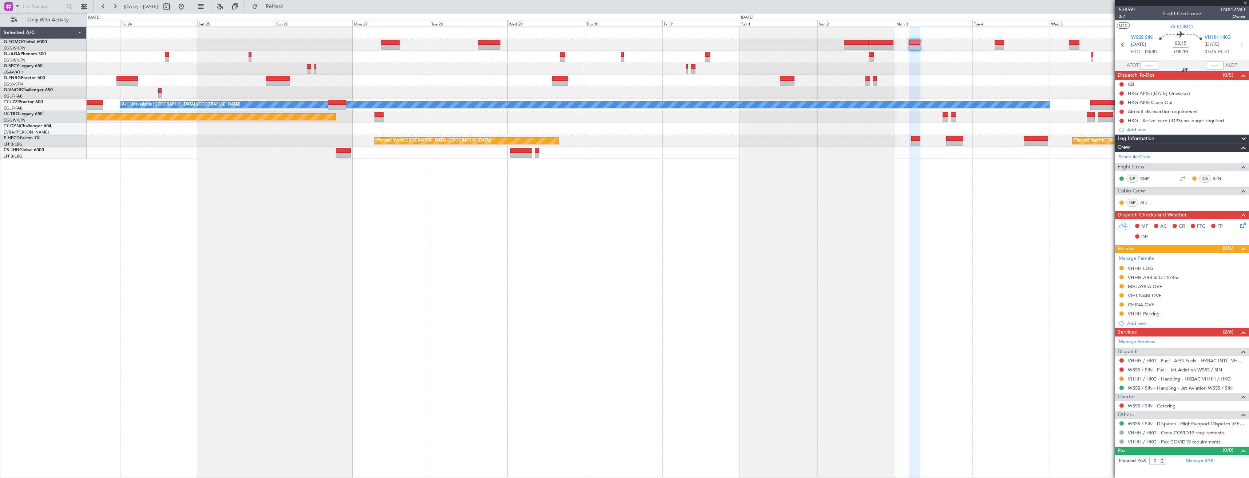
type input "+00:40"
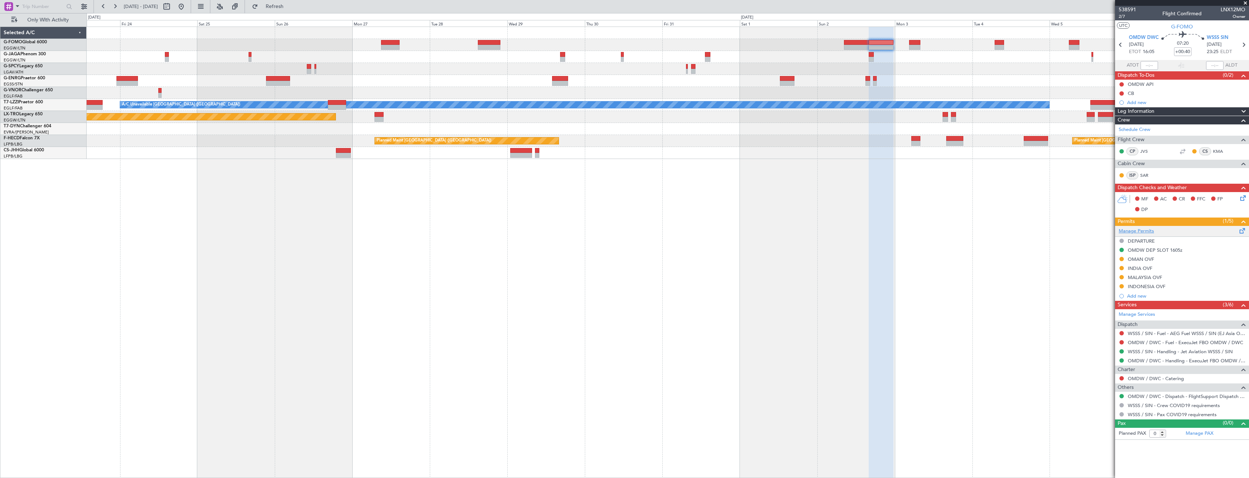
click at [1146, 230] on link "Manage Permits" at bounding box center [1135, 231] width 35 height 7
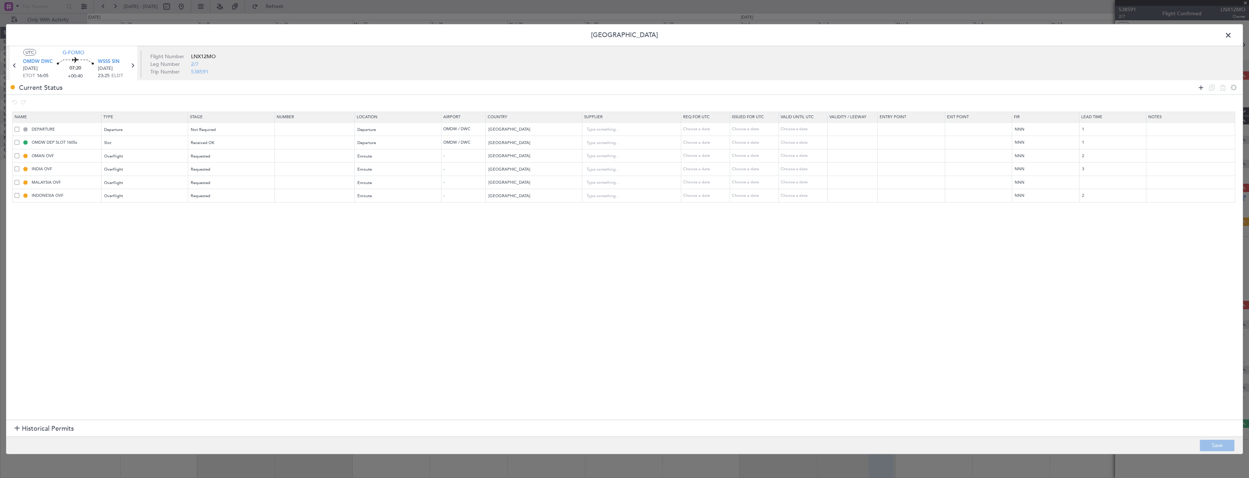
click at [1200, 84] on icon at bounding box center [1200, 87] width 9 height 9
click at [143, 211] on div "Type" at bounding box center [142, 209] width 76 height 11
click at [118, 276] on span "Slot" at bounding box center [146, 278] width 81 height 11
click at [216, 208] on span "Select an option" at bounding box center [206, 209] width 30 height 5
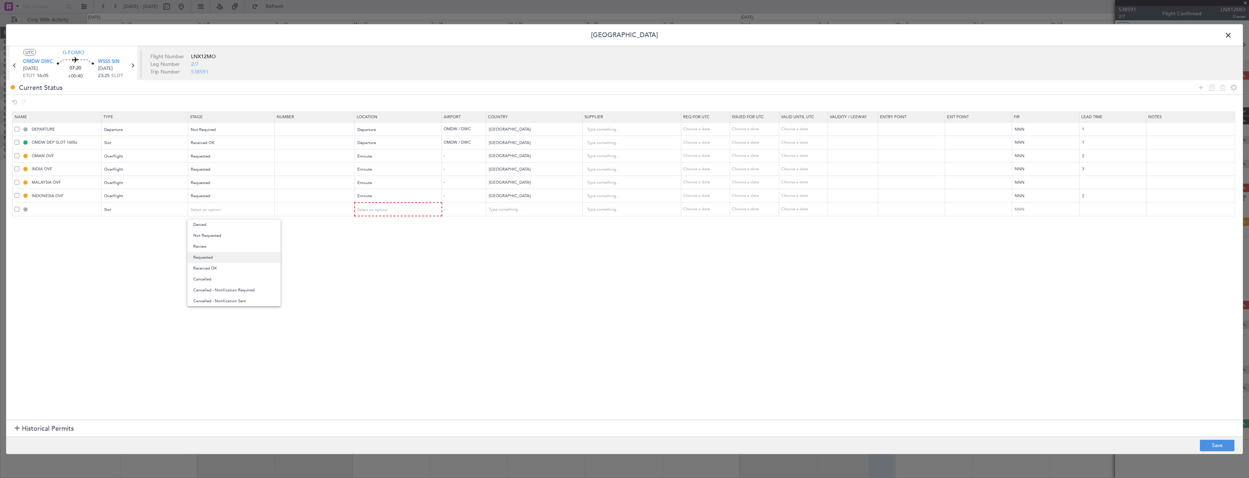
click at [224, 255] on span "Requested" at bounding box center [233, 257] width 81 height 11
click at [364, 212] on div "Select an option" at bounding box center [396, 209] width 76 height 11
click at [375, 247] on span "Arrival" at bounding box center [402, 246] width 81 height 11
click at [1225, 441] on button "Save" at bounding box center [1217, 445] width 35 height 12
type input "WSSS ARR SLOT"
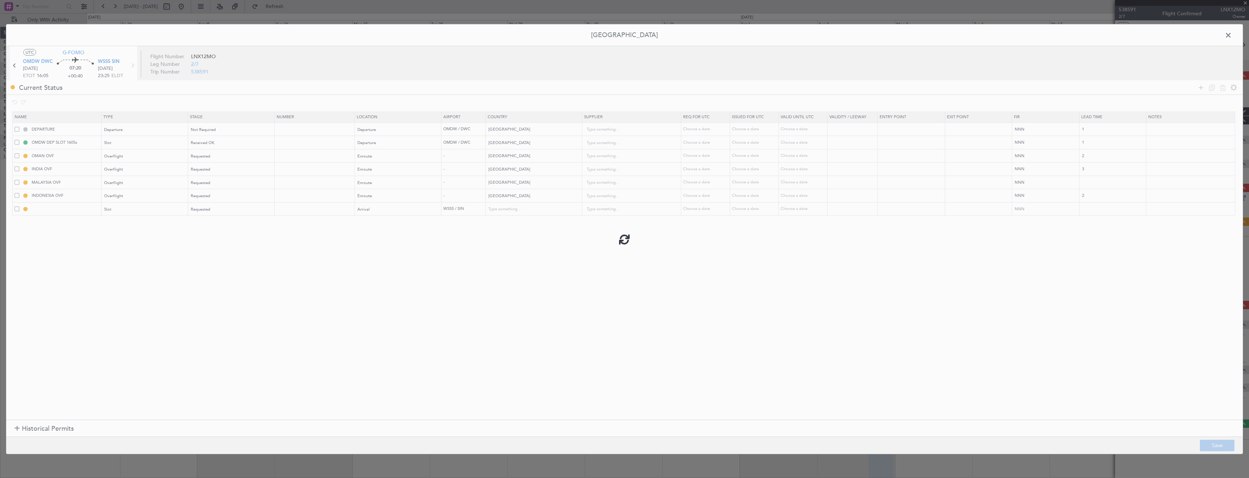
type input "[GEOGRAPHIC_DATA]"
type input "NNN"
click at [69, 211] on input "WSSS ARR SLOT" at bounding box center [65, 209] width 71 height 6
type input "WSSS ARR SLOT 2325z"
click at [1217, 446] on button "Save" at bounding box center [1217, 445] width 35 height 12
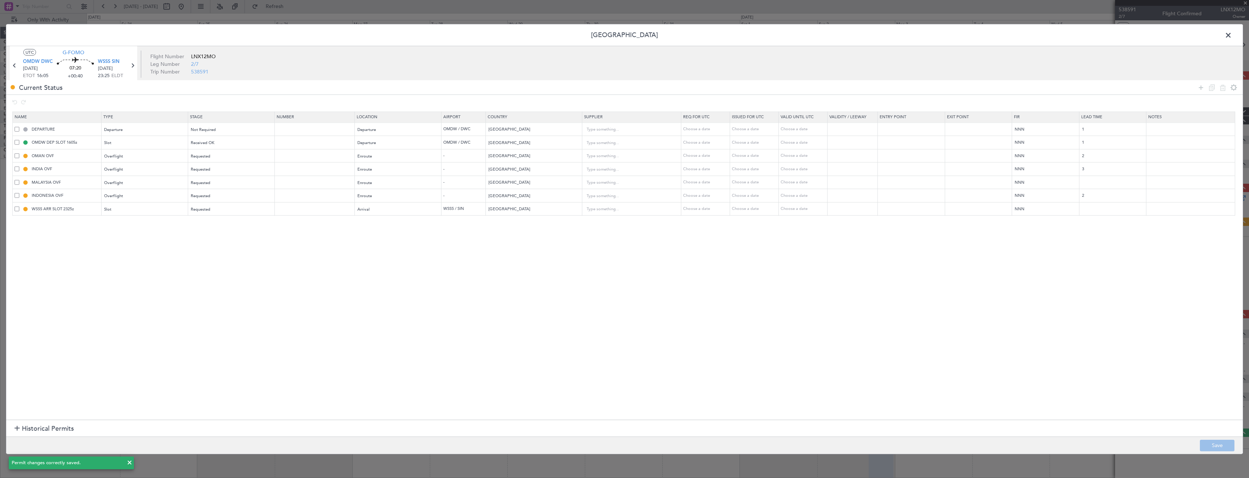
click at [1232, 32] on span at bounding box center [1232, 37] width 0 height 15
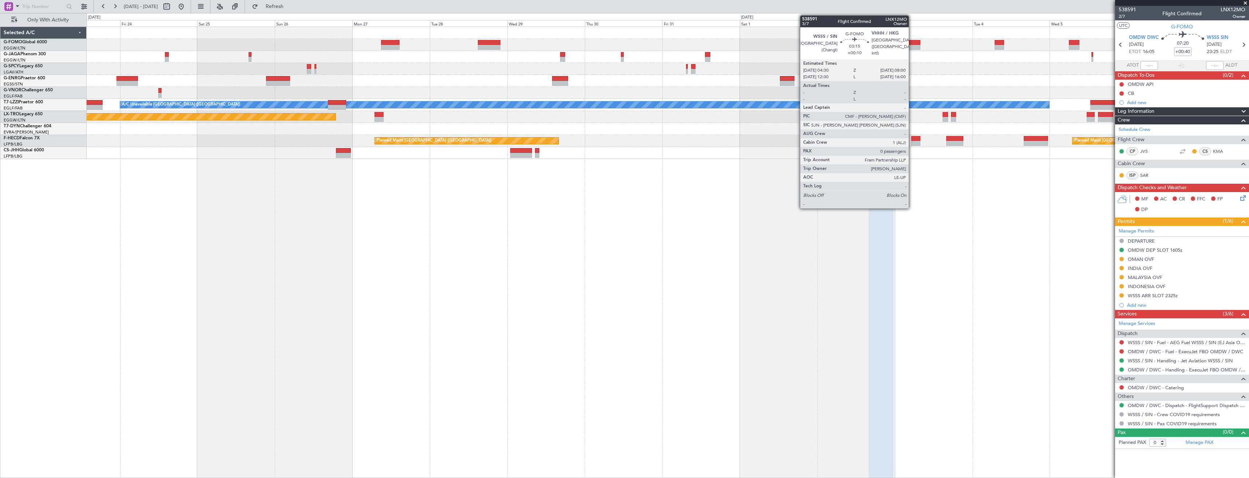
click at [912, 44] on div at bounding box center [915, 42] width 12 height 5
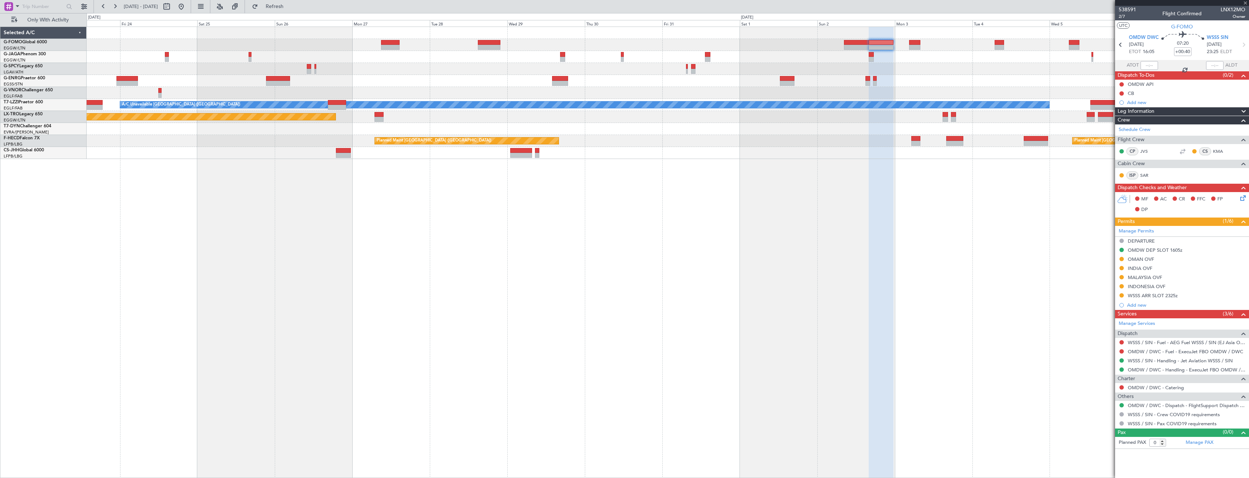
type input "+00:10"
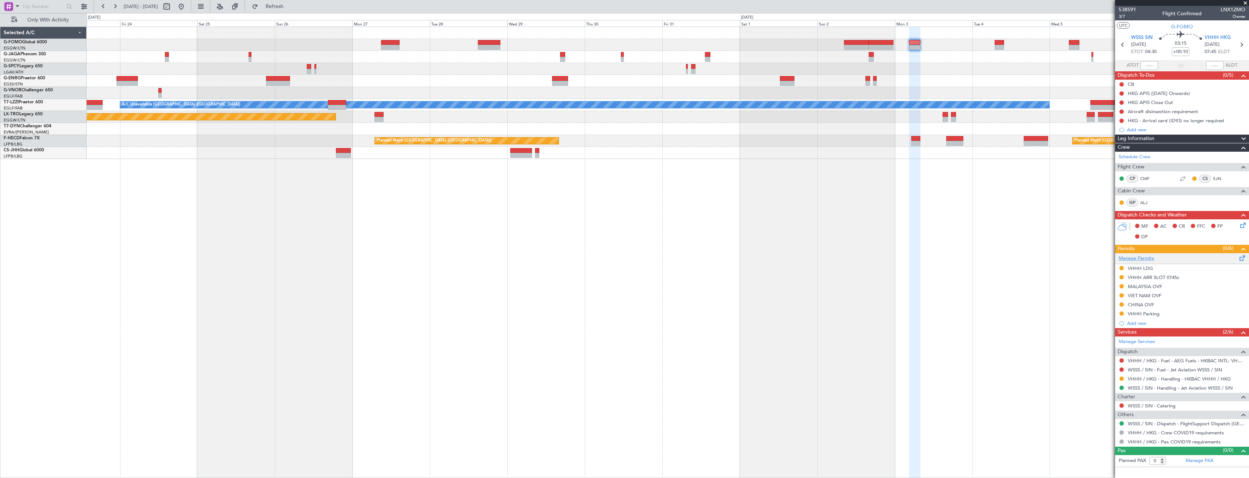
click at [1130, 259] on link "Manage Permits" at bounding box center [1135, 258] width 35 height 7
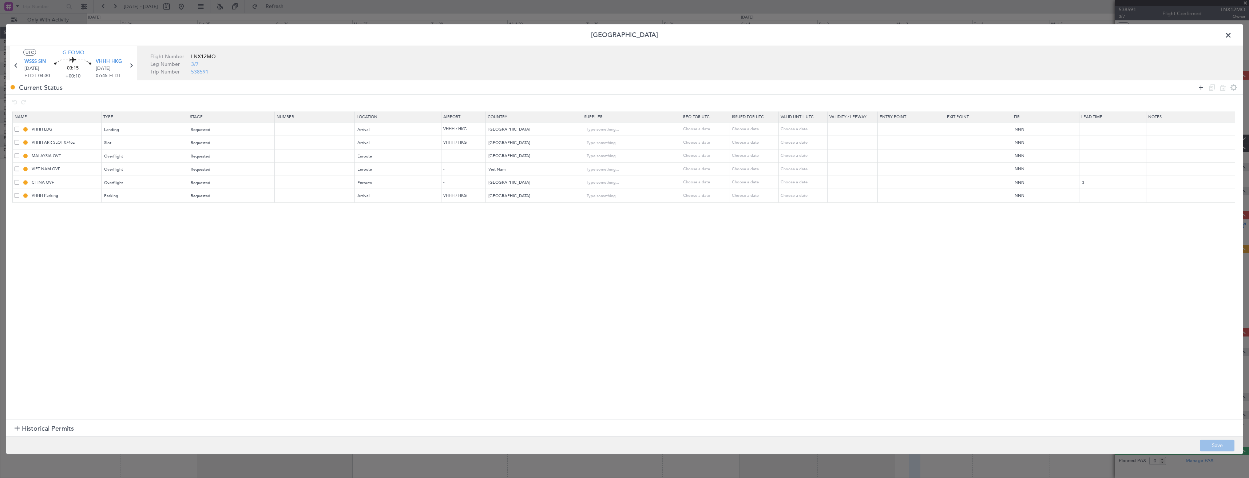
click at [1201, 87] on icon at bounding box center [1200, 87] width 9 height 9
click at [172, 212] on div "Type" at bounding box center [142, 209] width 76 height 11
click at [125, 281] on span "Slot" at bounding box center [146, 279] width 81 height 11
click at [197, 206] on div "Select an option" at bounding box center [229, 209] width 76 height 11
click at [214, 256] on span "Requested" at bounding box center [233, 257] width 81 height 11
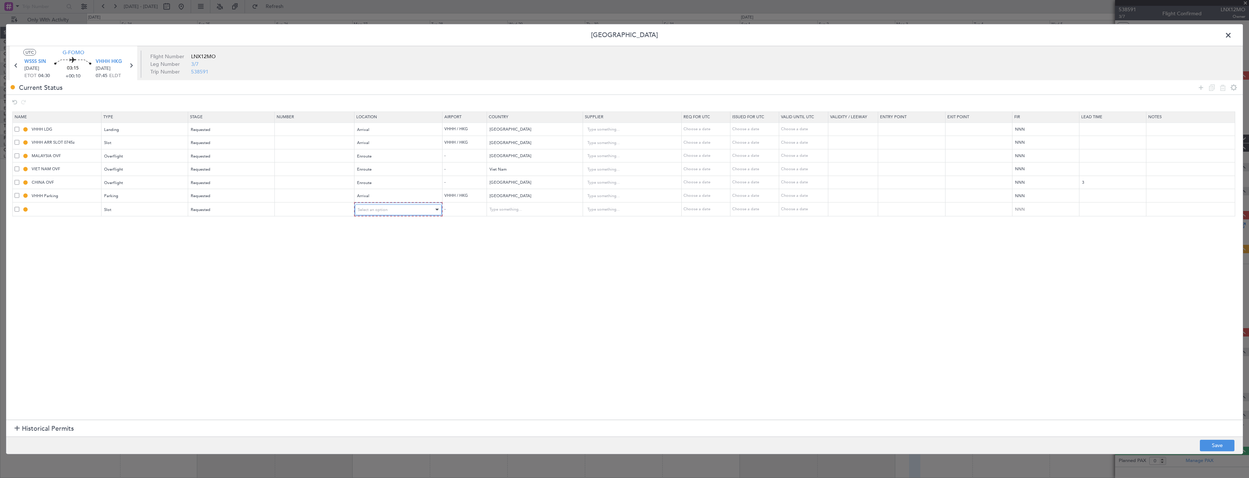
click at [367, 205] on div "Select an option" at bounding box center [396, 209] width 76 height 11
click at [377, 226] on span "Departure" at bounding box center [402, 224] width 81 height 11
click at [1208, 444] on button "Save" at bounding box center [1217, 445] width 35 height 12
type input "WSSS DEP SLOT"
type input "Singapore"
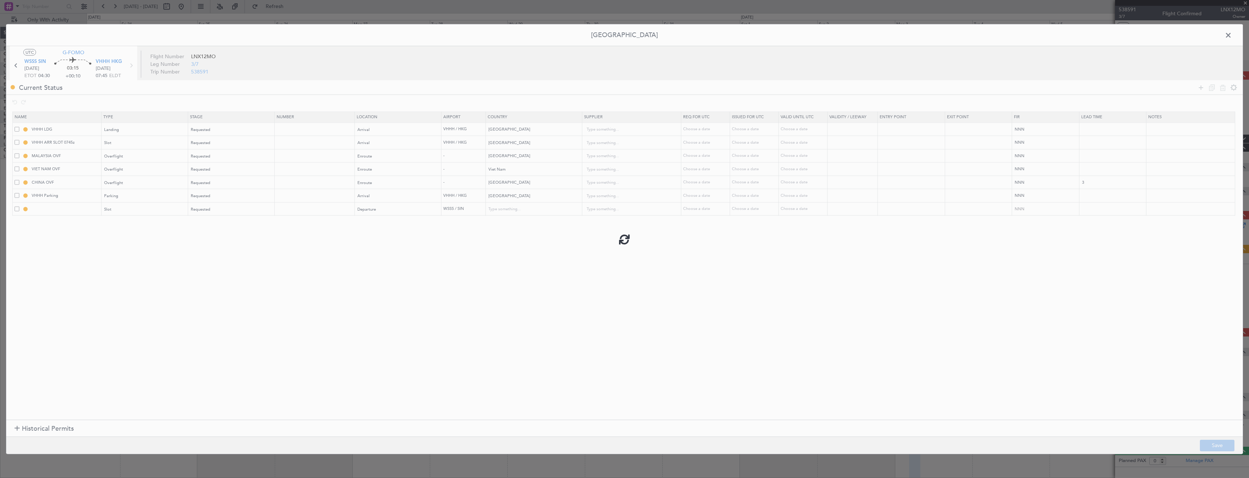
type input "NNN"
click at [72, 210] on input "WSSS DEP SLOT" at bounding box center [65, 209] width 71 height 6
type input "WSSS DEP SLOT 0430z"
click at [1227, 446] on button "Save" at bounding box center [1217, 445] width 35 height 12
click at [1232, 36] on span at bounding box center [1232, 37] width 0 height 15
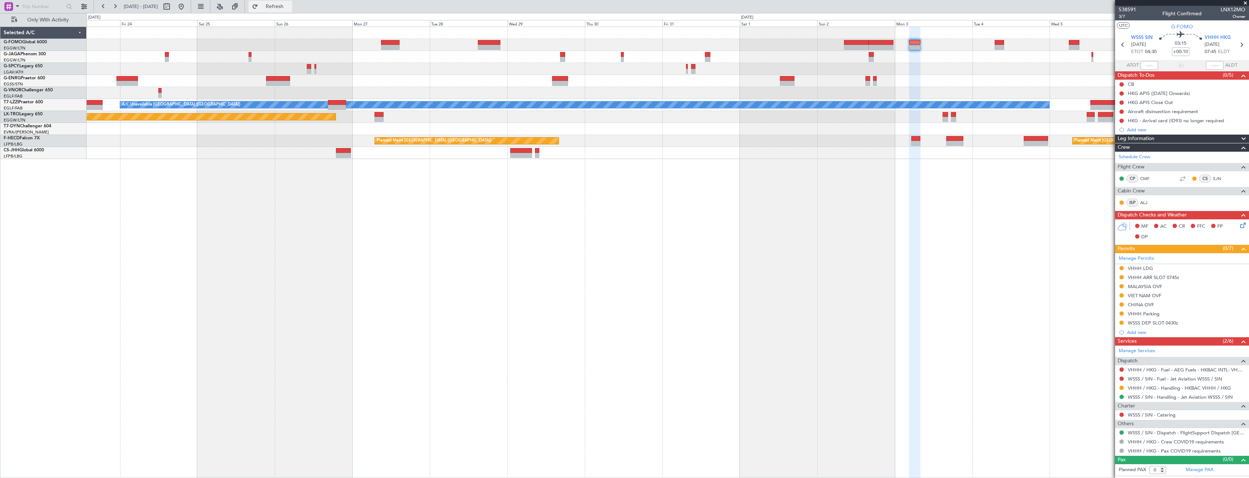
click at [290, 7] on span "Refresh" at bounding box center [274, 6] width 31 height 5
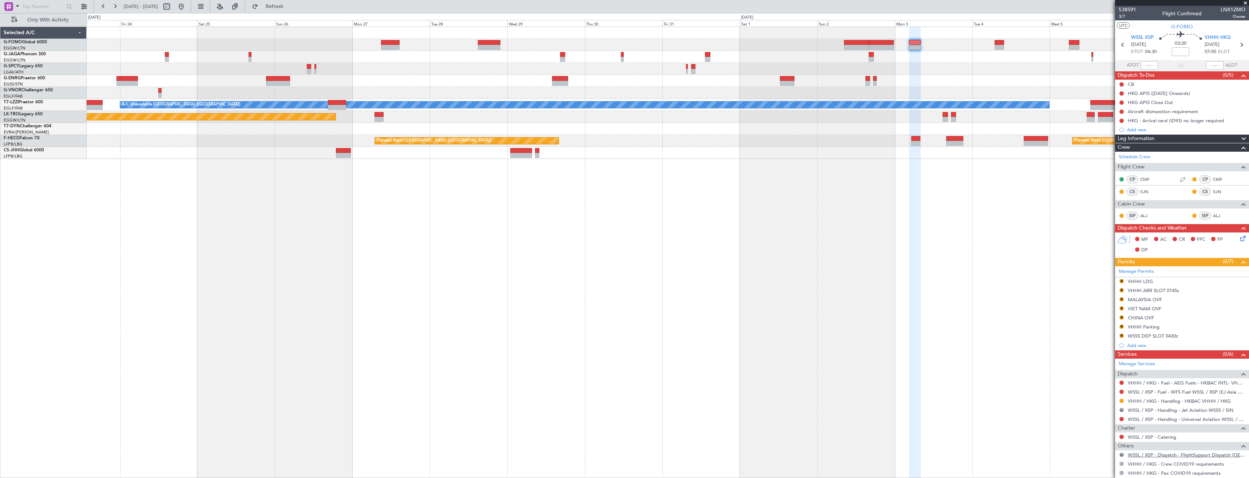
scroll to position [29, 0]
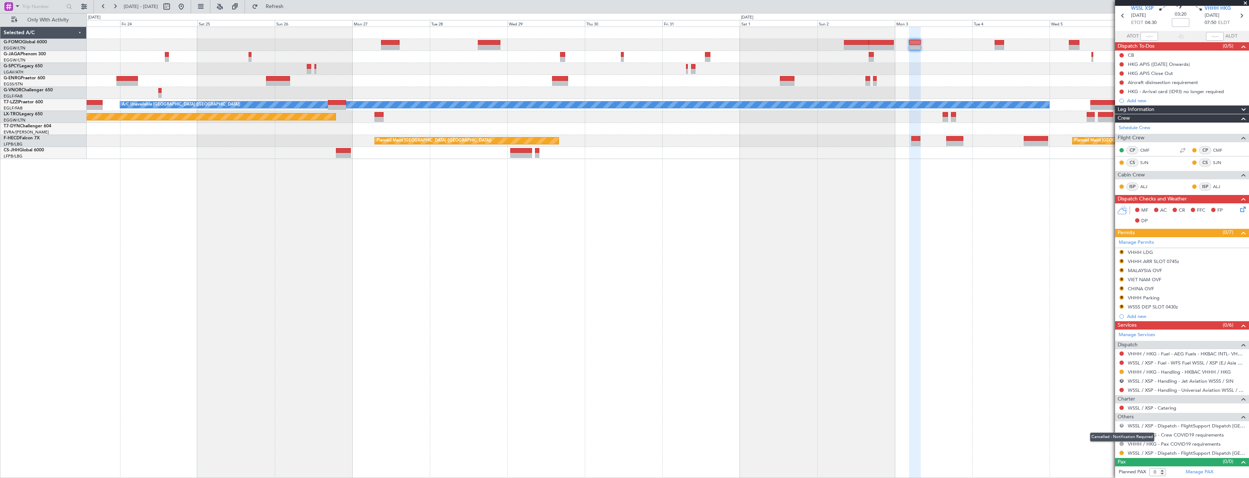
click at [1123, 424] on button "R" at bounding box center [1121, 425] width 4 height 4
click at [1103, 412] on span "Confirmed" at bounding box center [1101, 414] width 23 height 7
click at [1119, 452] on div at bounding box center [1121, 453] width 6 height 6
click at [1120, 450] on mat-tooltip-component "Requested" at bounding box center [1121, 440] width 33 height 19
click at [1121, 452] on button at bounding box center [1121, 453] width 4 height 4
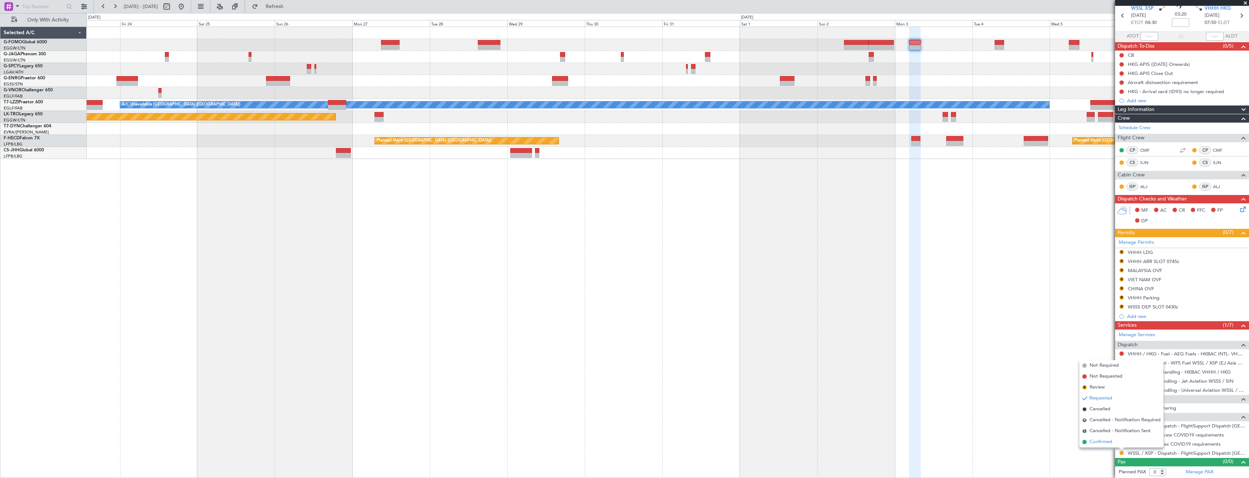
click at [1097, 441] on span "Confirmed" at bounding box center [1100, 441] width 23 height 7
click at [1139, 370] on link "VHHH / HKG - Handling - HKBAC VHHH / HKG" at bounding box center [1178, 372] width 103 height 6
click at [290, 8] on span "Refresh" at bounding box center [274, 6] width 31 height 5
click at [1156, 390] on link "WSSL / XSP - Handling - Universal Aviation WSSL / XSP" at bounding box center [1186, 390] width 118 height 6
click at [283, 11] on button "Refresh" at bounding box center [270, 7] width 44 height 12
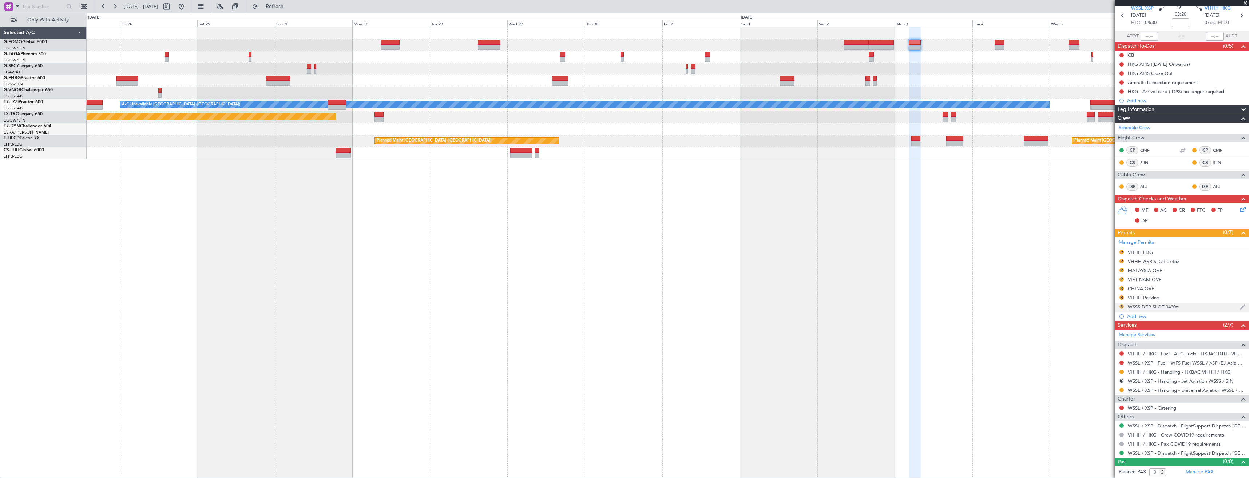
click at [1120, 306] on button "R" at bounding box center [1121, 307] width 4 height 4
click at [1141, 243] on link "Manage Permits" at bounding box center [1135, 242] width 35 height 7
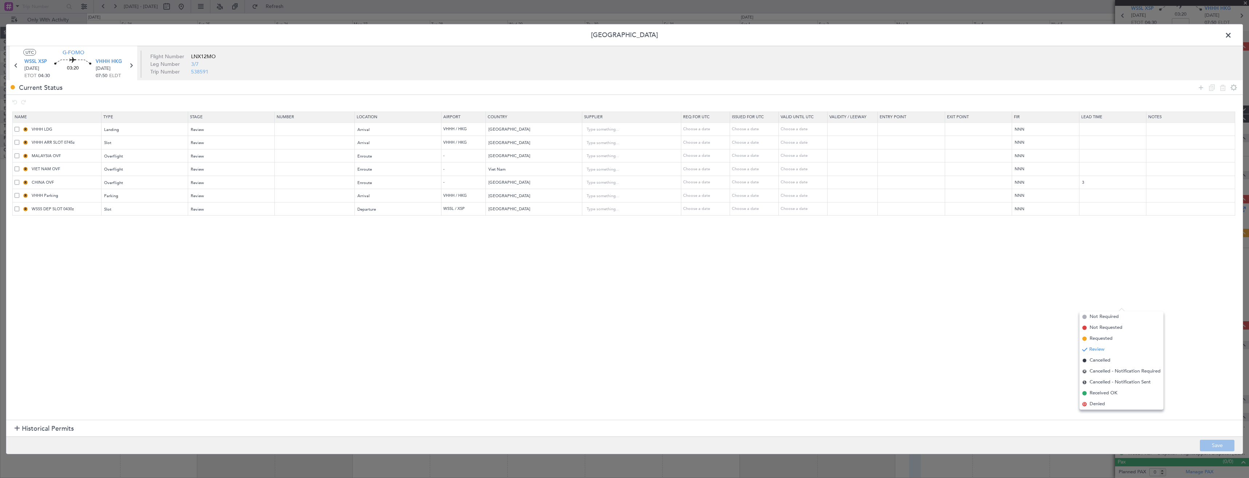
click at [16, 209] on span at bounding box center [17, 208] width 5 height 5
click at [20, 206] on input "checkbox" at bounding box center [20, 206] width 0 height 0
click at [1218, 89] on div at bounding box center [1217, 87] width 44 height 11
click at [1220, 89] on icon at bounding box center [1222, 87] width 9 height 9
click at [1213, 443] on button "Save" at bounding box center [1217, 445] width 35 height 12
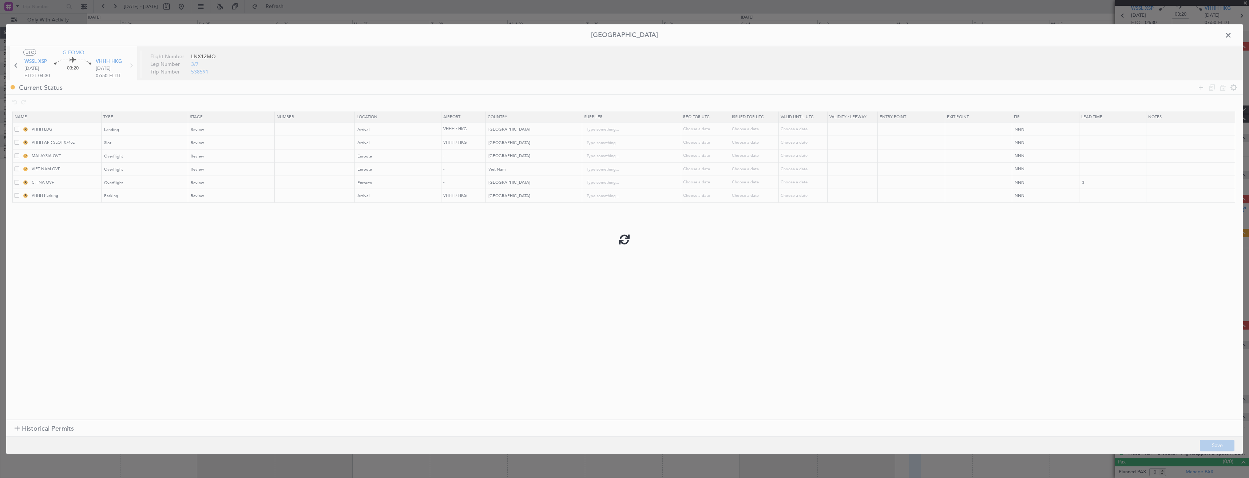
scroll to position [20, 0]
click at [209, 134] on div "Review" at bounding box center [229, 129] width 76 height 11
click at [212, 172] on span "Requested" at bounding box center [233, 177] width 81 height 11
click at [209, 143] on div "Review" at bounding box center [229, 143] width 76 height 11
click at [219, 187] on span "Requested" at bounding box center [233, 191] width 81 height 11
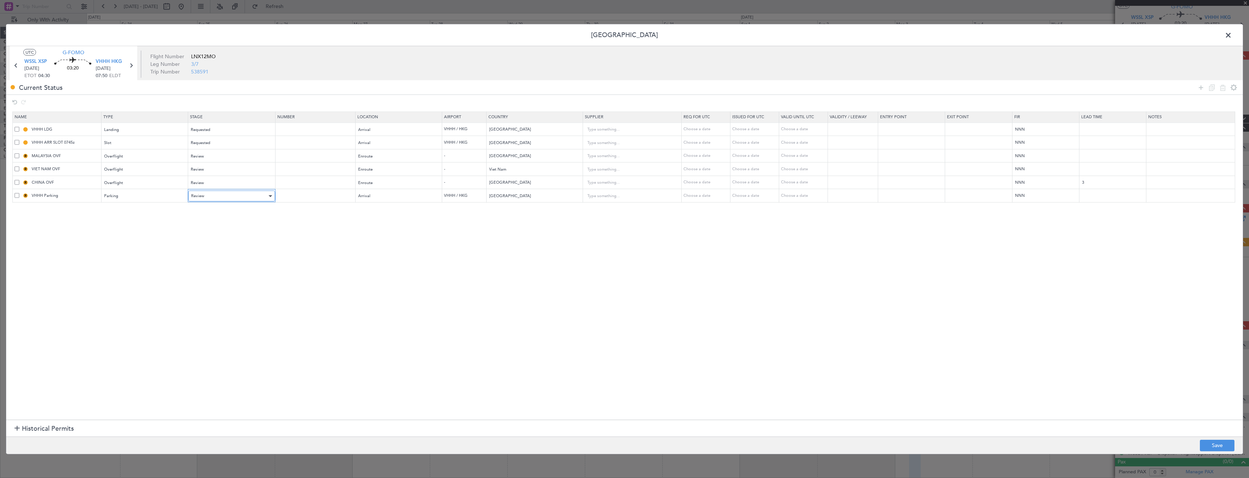
click at [231, 194] on div "Review" at bounding box center [229, 196] width 76 height 11
drag, startPoint x: 222, startPoint y: 257, endPoint x: 333, endPoint y: 259, distance: 111.0
click at [223, 256] on span "Received OK" at bounding box center [233, 255] width 81 height 11
click at [237, 198] on div "Received OK" at bounding box center [229, 196] width 76 height 11
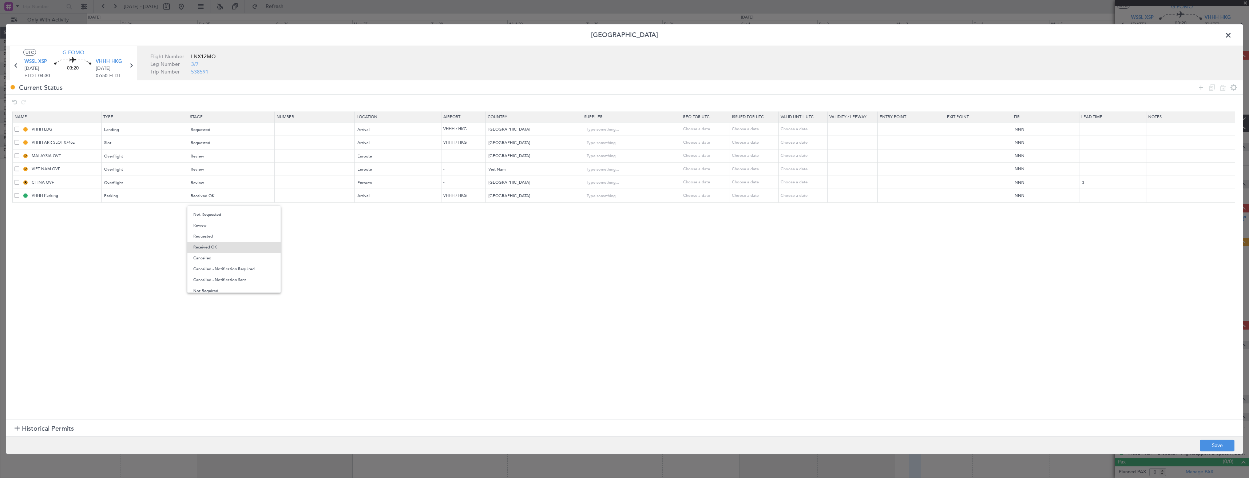
drag, startPoint x: 239, startPoint y: 238, endPoint x: 437, endPoint y: 289, distance: 204.4
click at [240, 238] on span "Requested" at bounding box center [233, 236] width 81 height 11
click at [1205, 445] on button "Save" at bounding box center [1217, 445] width 35 height 12
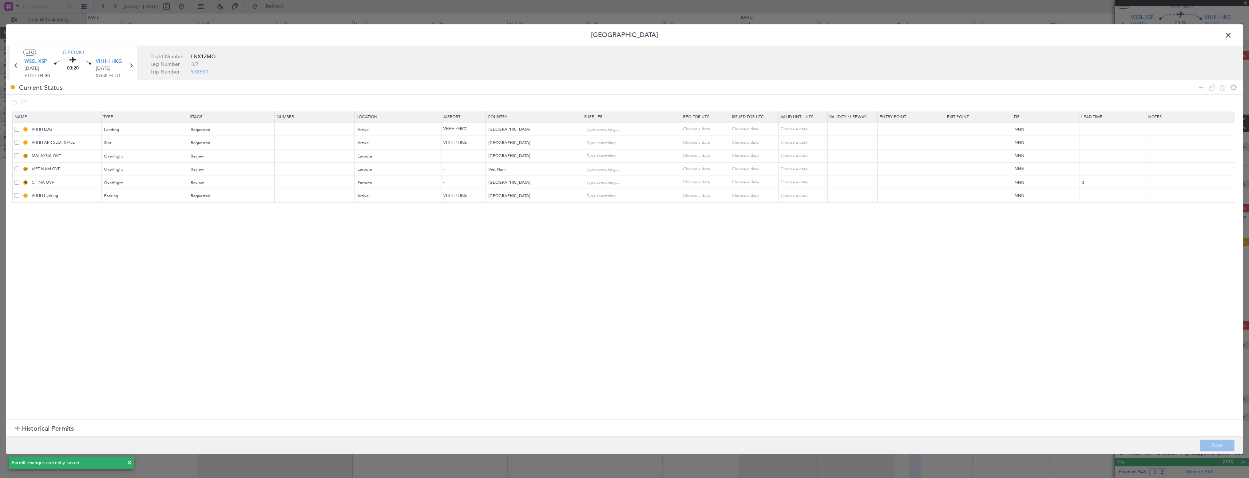
click at [1232, 35] on span at bounding box center [1232, 37] width 0 height 15
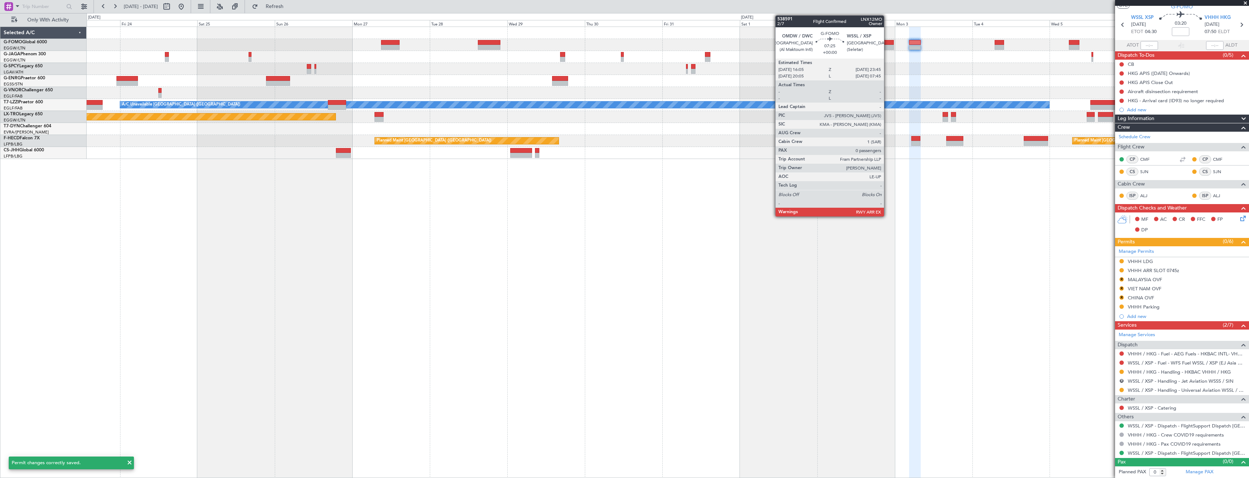
click at [887, 47] on div at bounding box center [880, 47] width 25 height 5
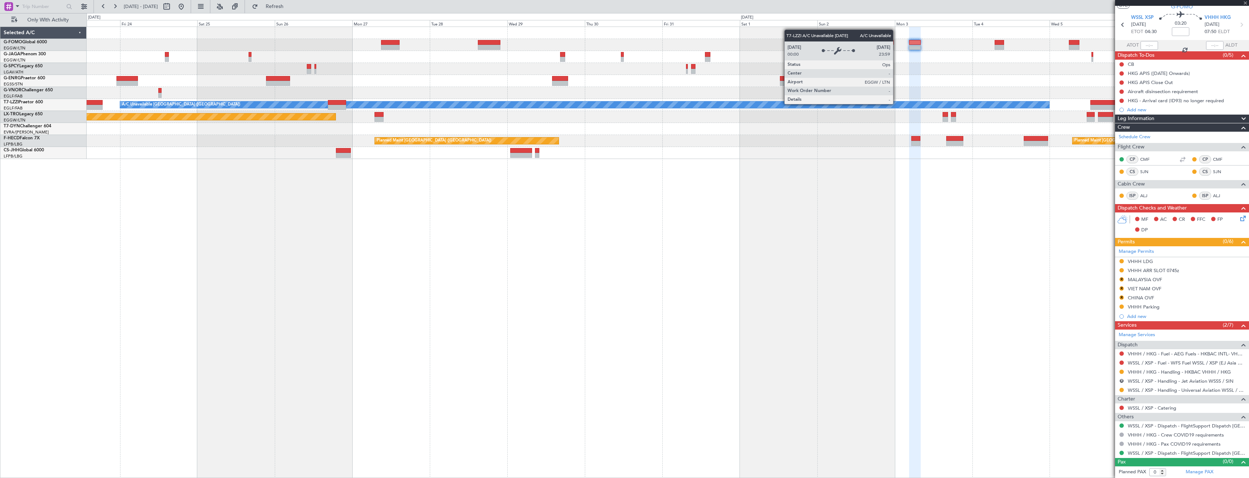
scroll to position [0, 0]
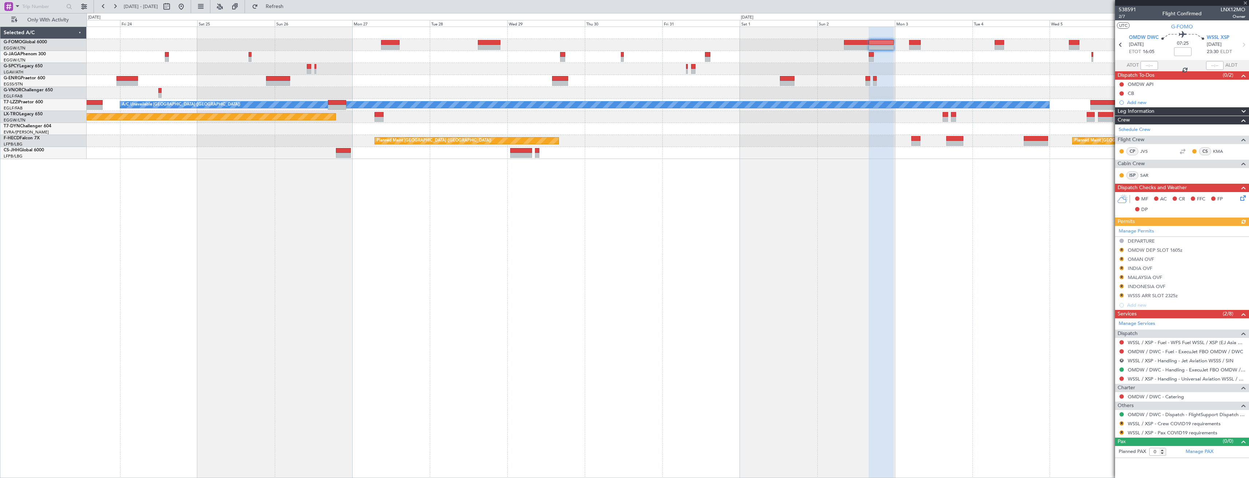
click at [1119, 425] on div "R" at bounding box center [1121, 424] width 6 height 6
click at [1121, 423] on button "R" at bounding box center [1121, 423] width 4 height 4
click at [1094, 334] on span "Not Required" at bounding box center [1103, 336] width 29 height 7
click at [1122, 431] on button "R" at bounding box center [1121, 432] width 4 height 4
click at [1097, 344] on span "Not Required" at bounding box center [1103, 345] width 29 height 7
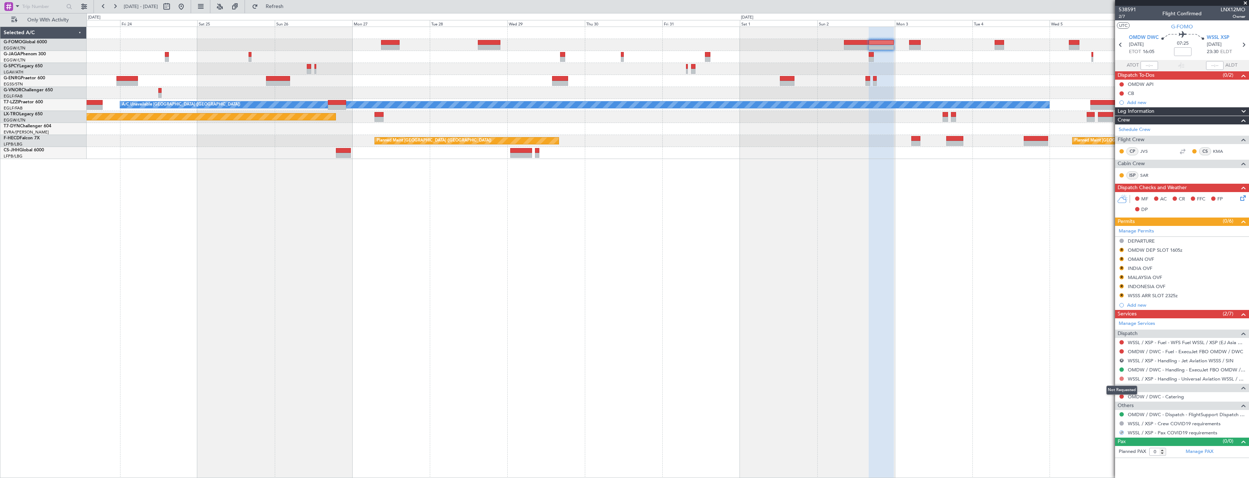
click at [1122, 379] on button at bounding box center [1121, 379] width 4 height 4
click at [1104, 421] on span "Requested" at bounding box center [1100, 421] width 23 height 7
click at [1131, 370] on link "OMDW / DWC - Handling - ExecuJet FBO OMDW / DWC" at bounding box center [1186, 370] width 118 height 6
click at [290, 8] on span "Refresh" at bounding box center [274, 6] width 31 height 5
click at [1122, 359] on button "R" at bounding box center [1121, 360] width 4 height 4
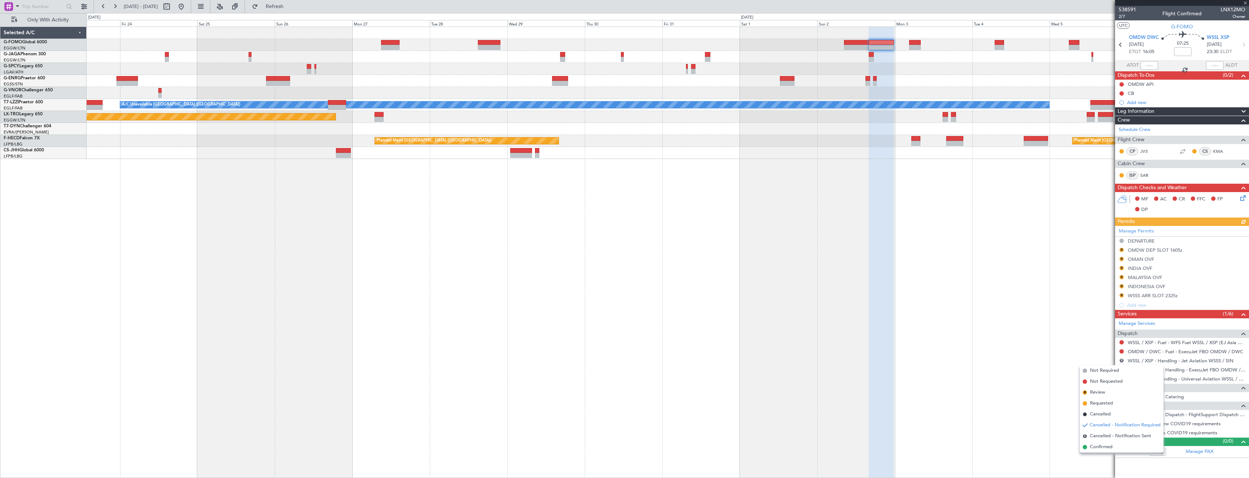
click at [1105, 414] on span "Cancelled" at bounding box center [1100, 414] width 21 height 7
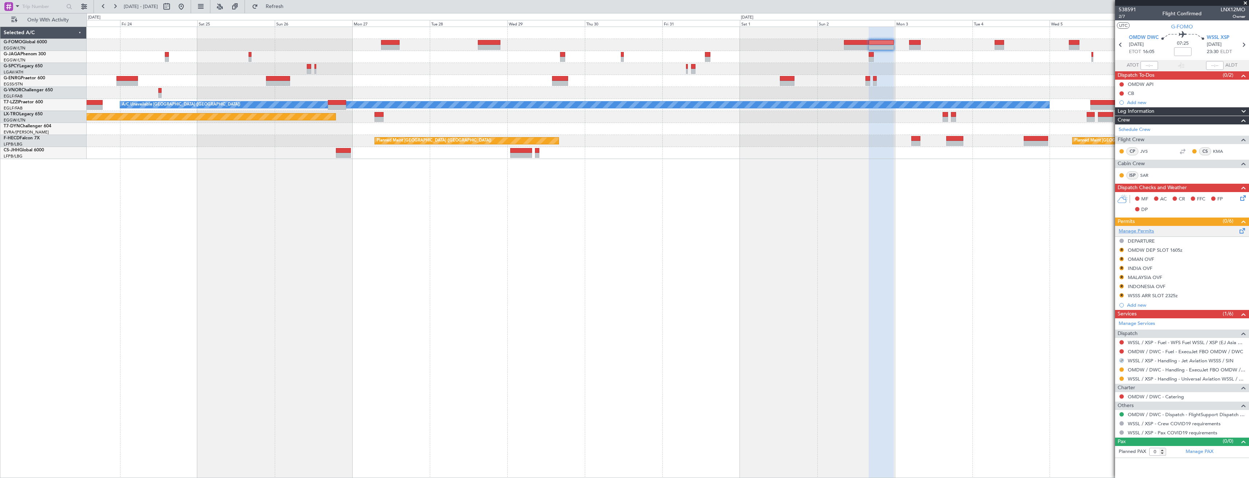
click at [1142, 231] on link "Manage Permits" at bounding box center [1135, 231] width 35 height 7
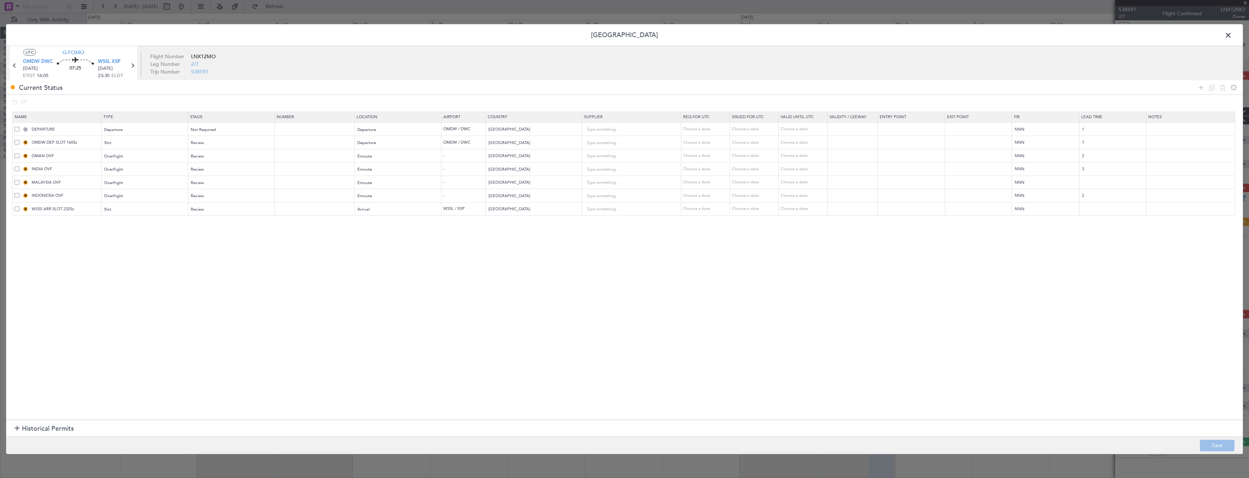
click at [15, 211] on span at bounding box center [17, 208] width 5 height 5
click at [20, 206] on input "checkbox" at bounding box center [20, 206] width 0 height 0
click at [1221, 88] on icon at bounding box center [1222, 87] width 9 height 9
click at [216, 144] on div "Review" at bounding box center [229, 143] width 76 height 11
click at [233, 189] on span "Requested" at bounding box center [233, 191] width 81 height 11
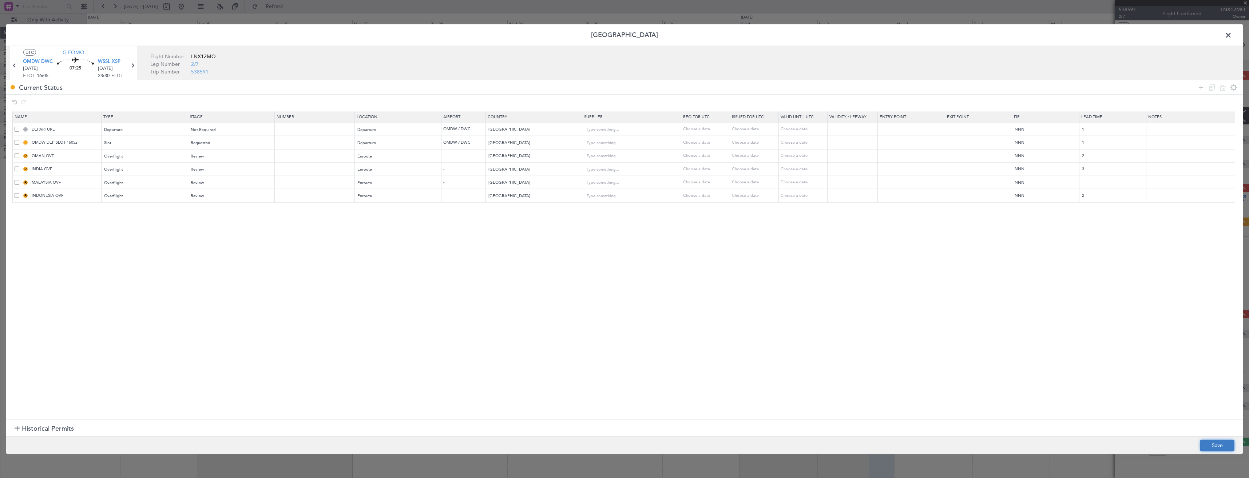
click at [1210, 441] on button "Save" at bounding box center [1217, 445] width 35 height 12
click at [1232, 34] on span at bounding box center [1232, 37] width 0 height 15
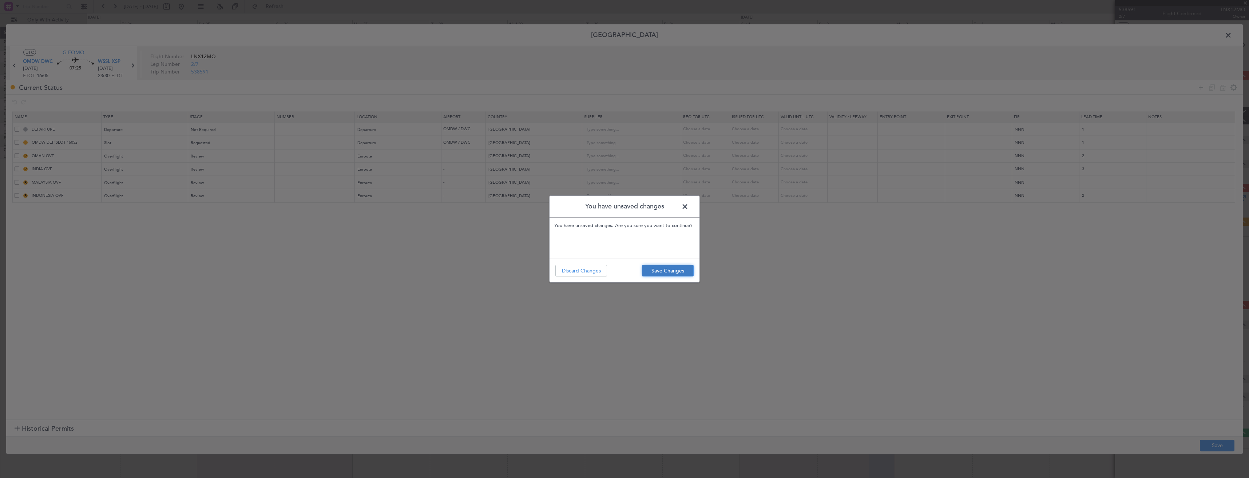
click at [669, 265] on button "Save Changes" at bounding box center [668, 271] width 52 height 12
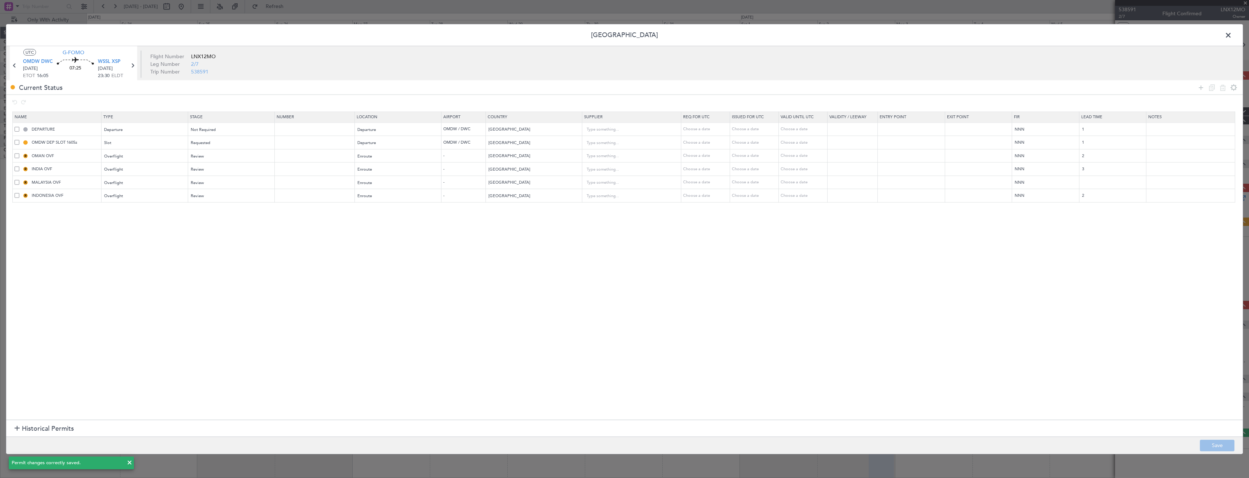
click at [1232, 35] on span at bounding box center [1232, 37] width 0 height 15
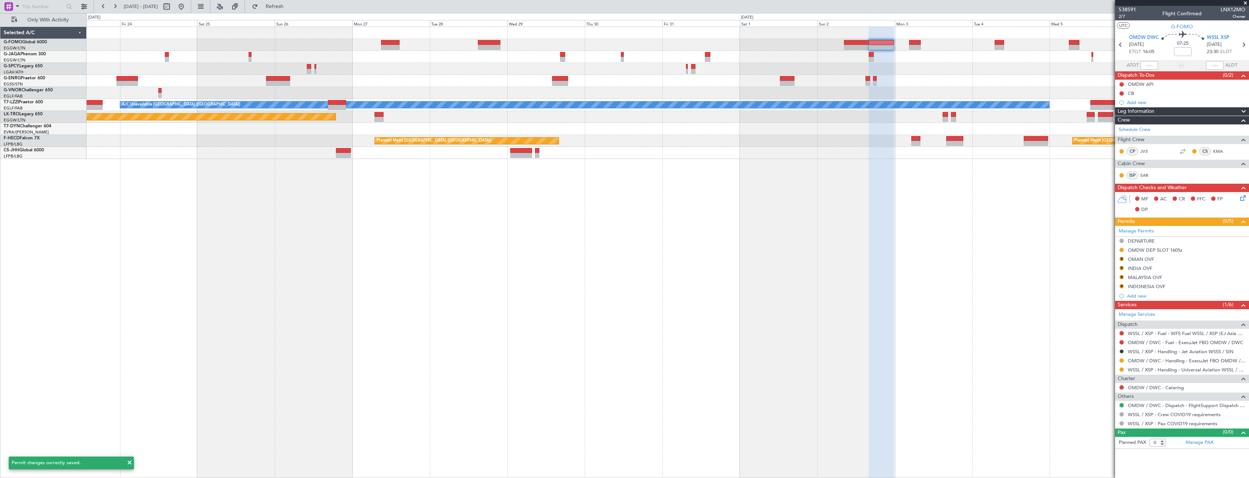
click at [936, 232] on div "- - RKSI 08:00 Z KLAX 18:50 Z A/C Unavailable [GEOGRAPHIC_DATA] ([GEOGRAPHIC_DA…" at bounding box center [668, 253] width 1162 height 452
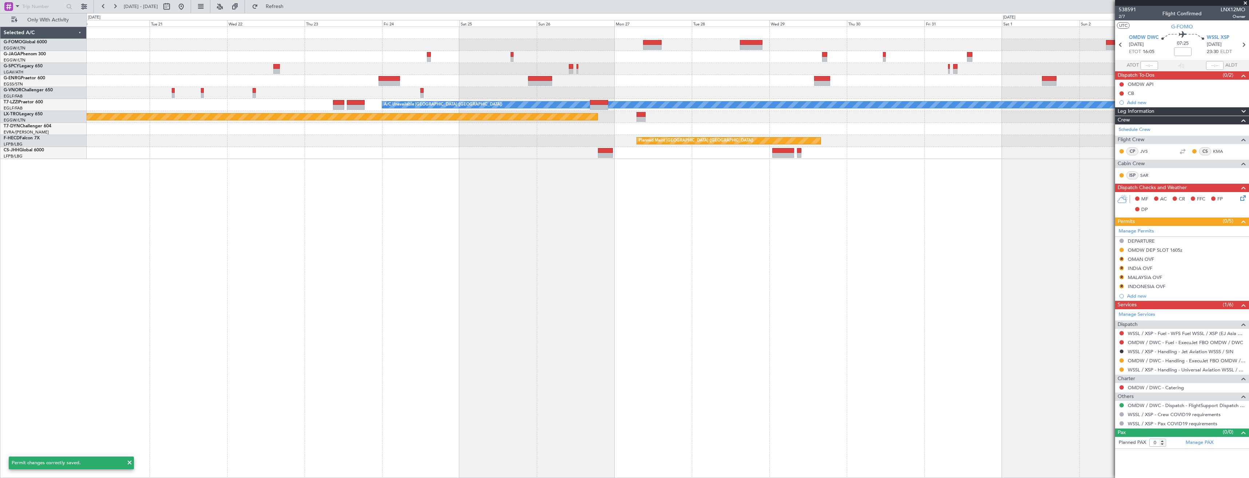
click at [804, 200] on div "- - RKSI 08:00 Z KLAX 18:50 Z A/C Unavailable [GEOGRAPHIC_DATA] ([GEOGRAPHIC_DA…" at bounding box center [668, 253] width 1162 height 452
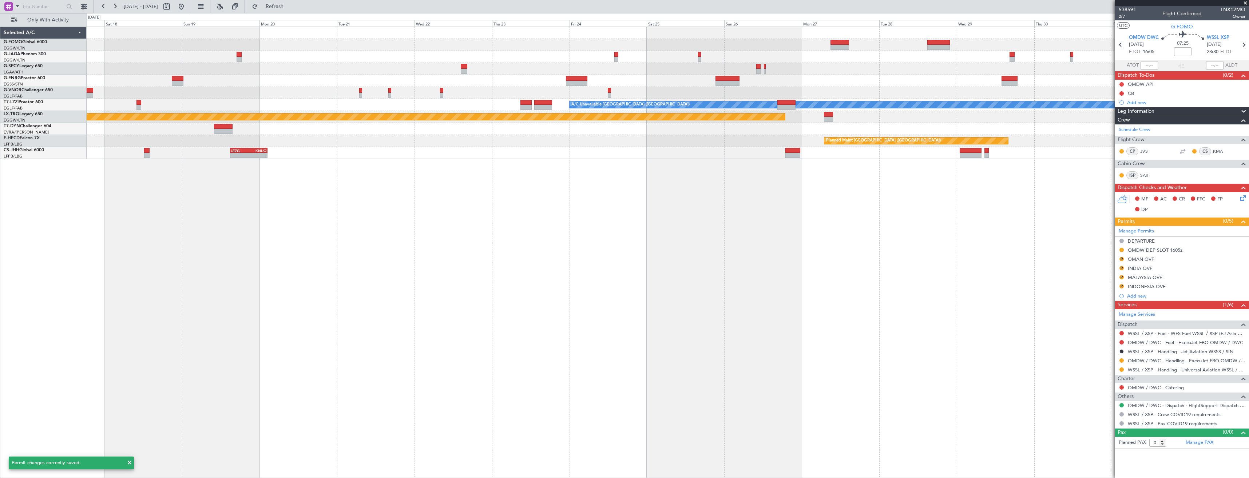
click at [835, 198] on div "A/C Unavailable [GEOGRAPHIC_DATA] ([GEOGRAPHIC_DATA]) Planned Maint [GEOGRAPHIC…" at bounding box center [668, 253] width 1162 height 452
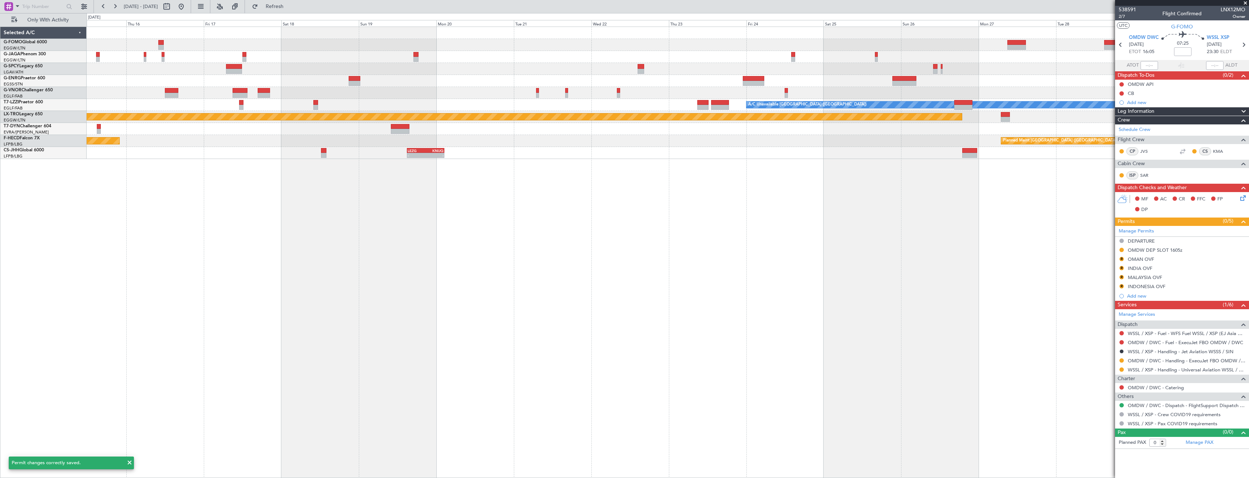
click at [867, 215] on div "A/C Unavailable [GEOGRAPHIC_DATA] ([GEOGRAPHIC_DATA]) Planned Maint [GEOGRAPHIC…" at bounding box center [668, 253] width 1162 height 452
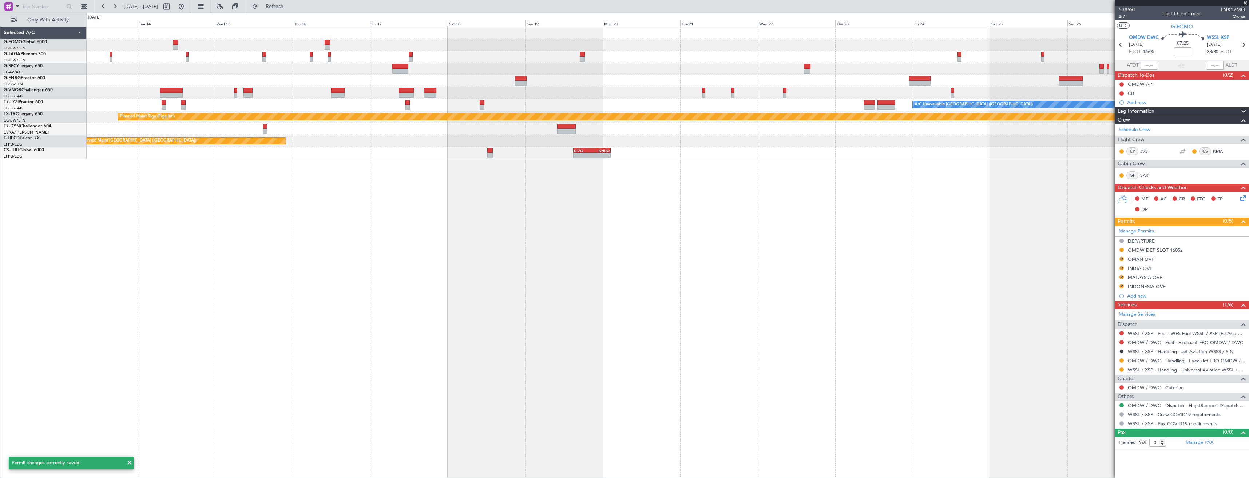
click at [859, 208] on div "A/C Unavailable [GEOGRAPHIC_DATA] ([GEOGRAPHIC_DATA]) Planned Maint [GEOGRAPHIC…" at bounding box center [668, 253] width 1162 height 452
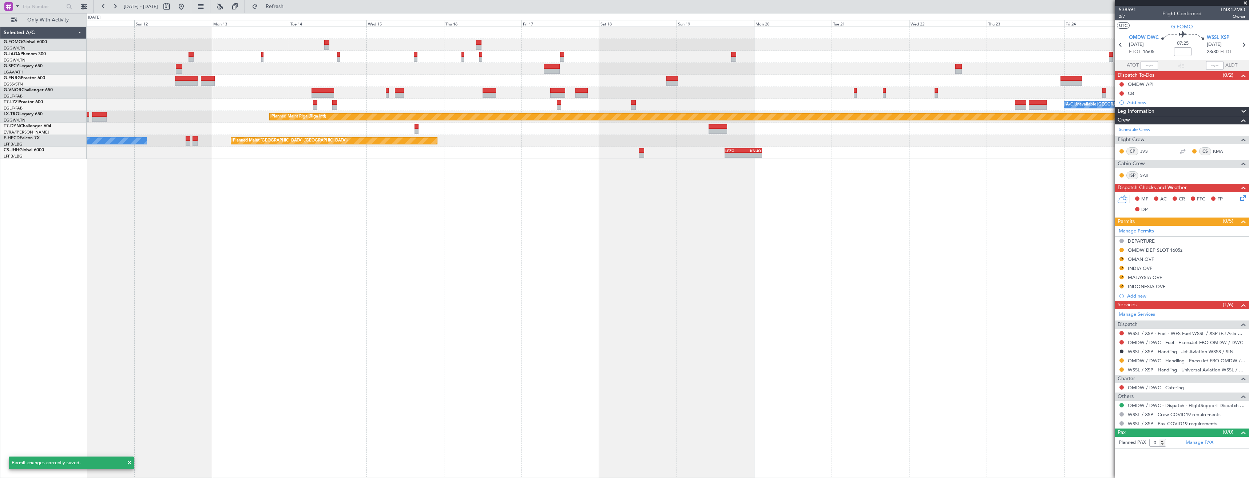
click at [832, 203] on div "A/C Unavailable [GEOGRAPHIC_DATA] ([GEOGRAPHIC_DATA]) Planned Maint [GEOGRAPHIC…" at bounding box center [668, 253] width 1162 height 452
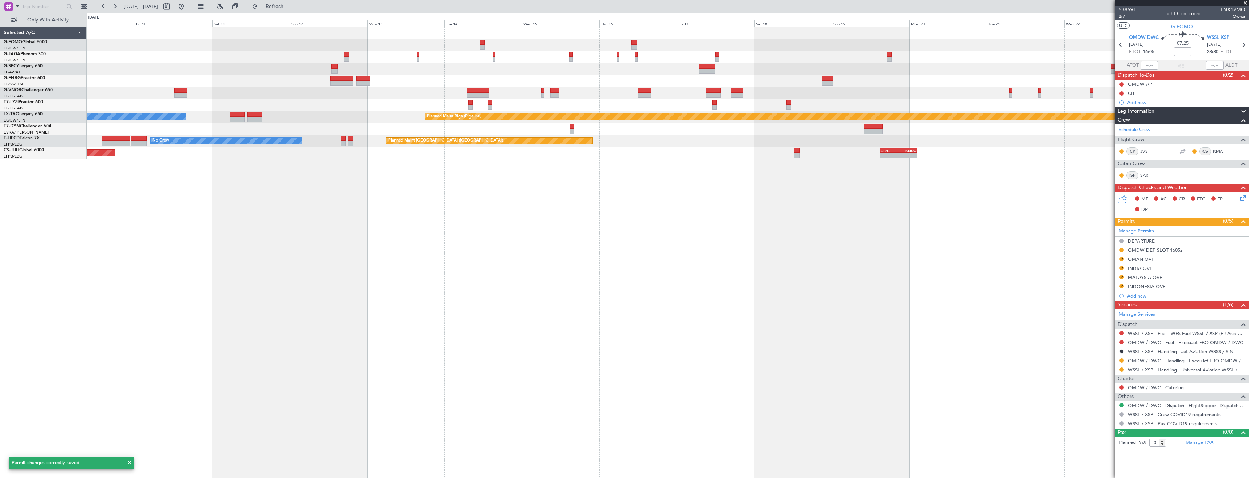
click at [795, 198] on div "A/C Unavailable [GEOGRAPHIC_DATA] ([GEOGRAPHIC_DATA]) Planned Maint [GEOGRAPHIC…" at bounding box center [668, 253] width 1162 height 452
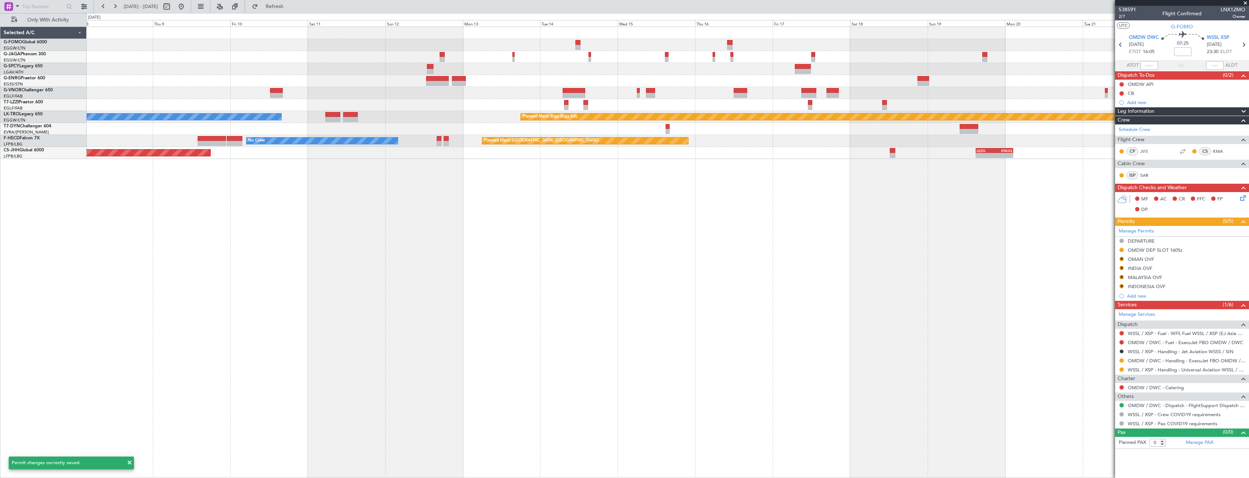
click at [798, 197] on div "A/C Unavailable [GEOGRAPHIC_DATA] ([GEOGRAPHIC_DATA]) Planned Maint [GEOGRAPHIC…" at bounding box center [668, 253] width 1162 height 452
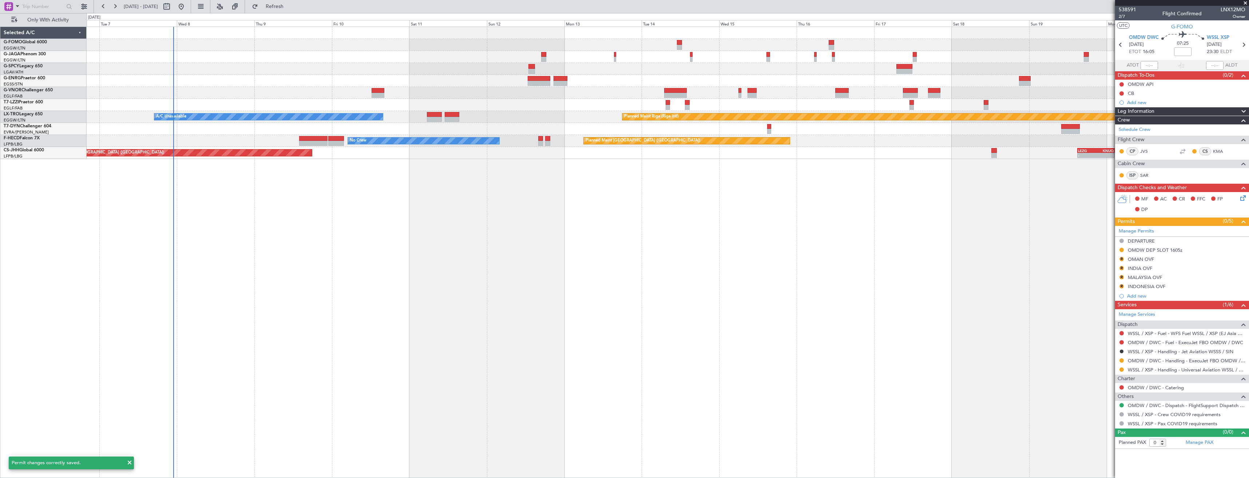
click at [826, 192] on div "A/C Unavailable [GEOGRAPHIC_DATA] ([GEOGRAPHIC_DATA]) Planned Maint [GEOGRAPHIC…" at bounding box center [668, 253] width 1162 height 452
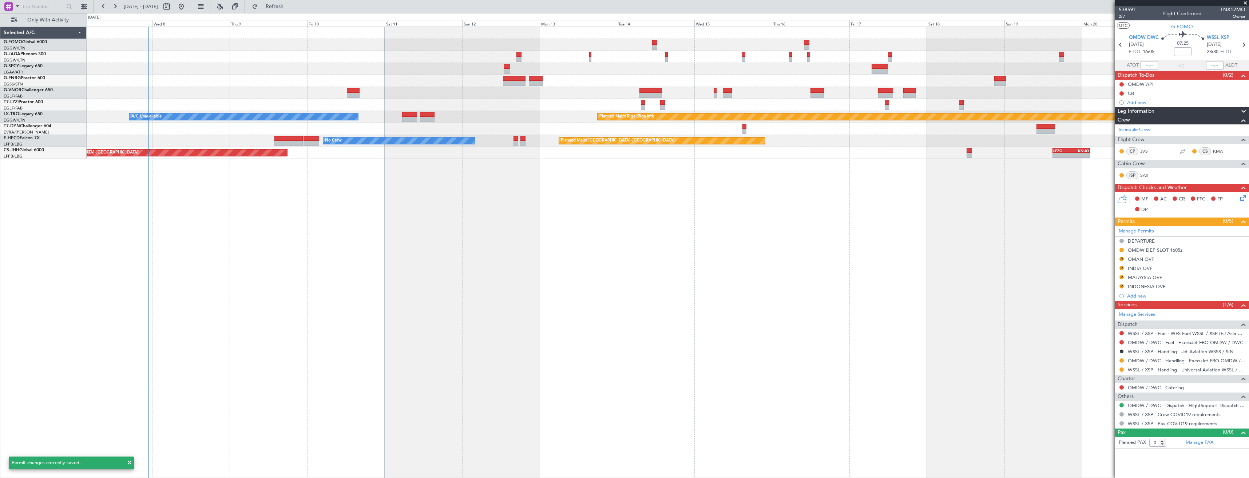
click at [709, 217] on div "A/C Unavailable [GEOGRAPHIC_DATA] ([GEOGRAPHIC_DATA]) Planned Maint [GEOGRAPHIC…" at bounding box center [668, 253] width 1162 height 452
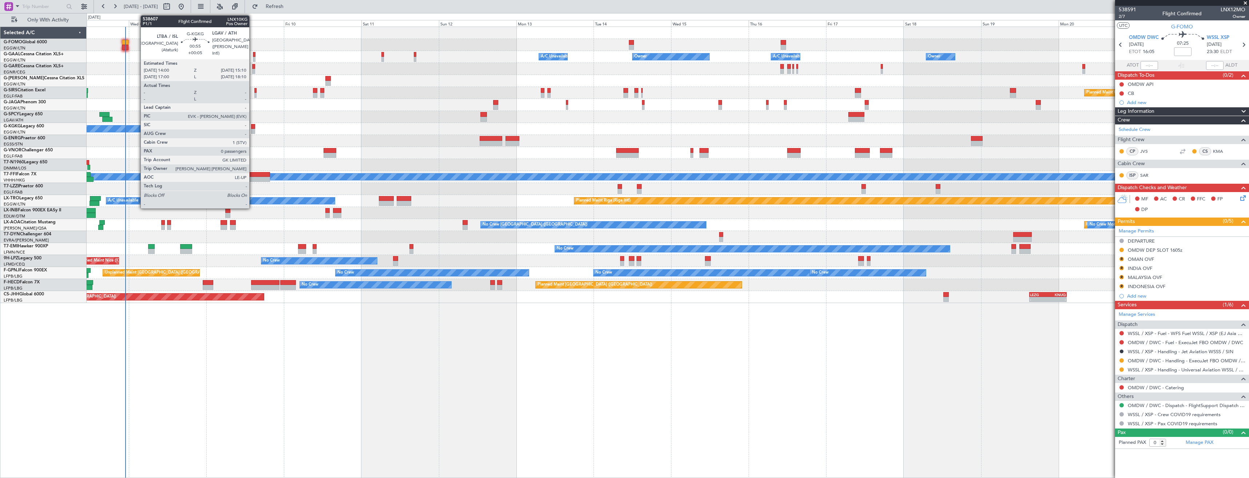
click at [253, 127] on div at bounding box center [253, 126] width 4 height 5
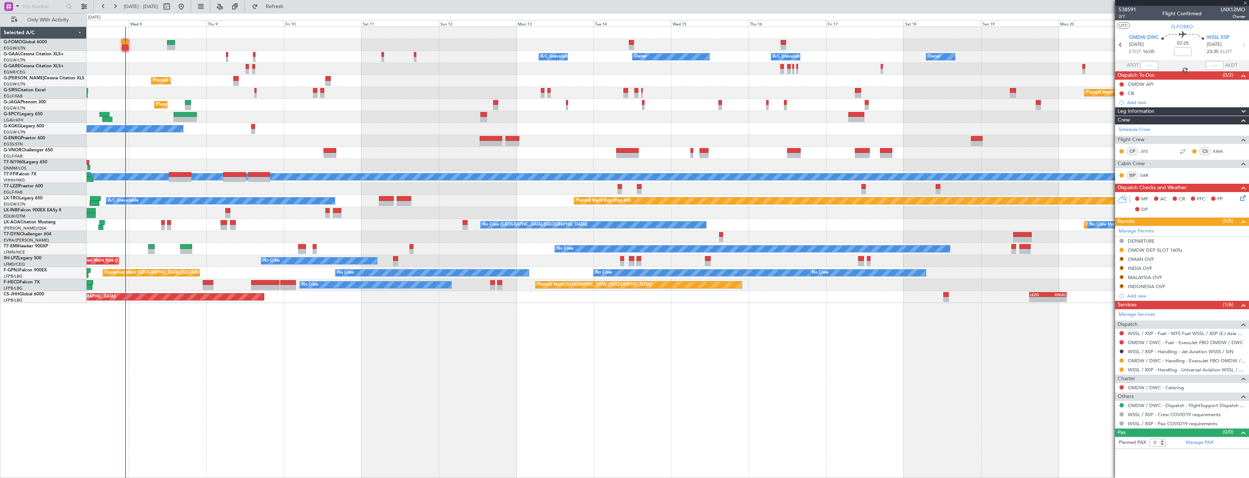
type input "+00:05"
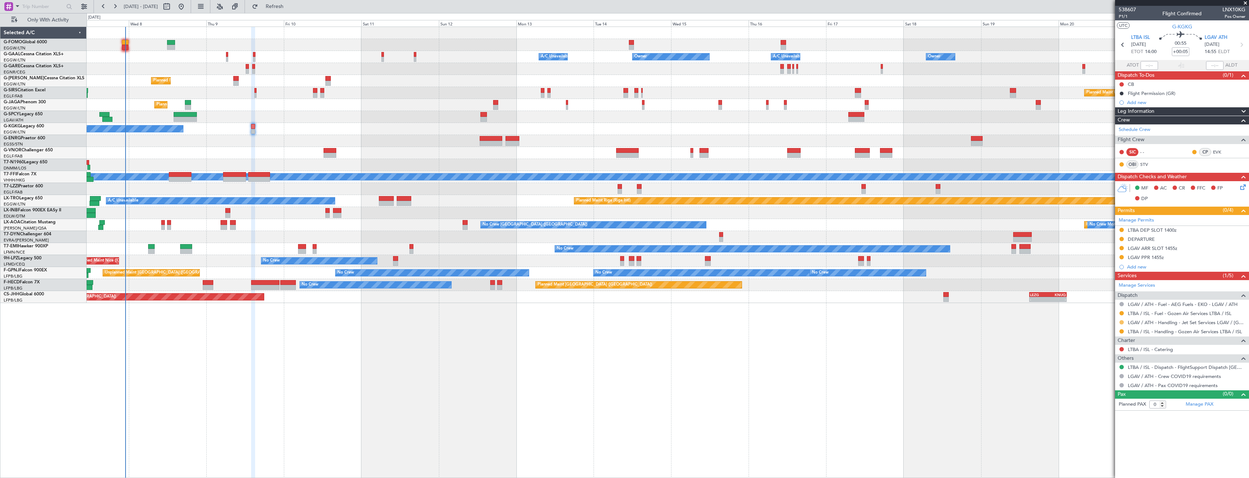
click at [1120, 323] on button at bounding box center [1121, 322] width 4 height 4
click at [1104, 406] on span "Confirmed" at bounding box center [1100, 408] width 23 height 7
click at [1193, 250] on div "LGAV ARR SLOT 1455z" at bounding box center [1182, 248] width 134 height 9
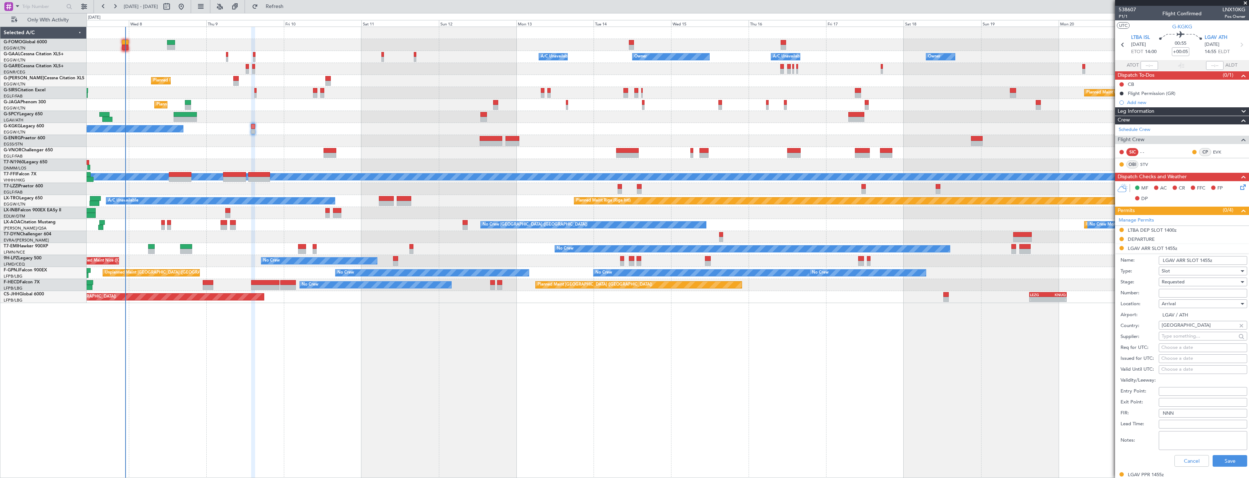
click at [1204, 261] on input "LGAV ARR SLOT 1455z" at bounding box center [1202, 260] width 88 height 9
type input "LGAV ARR SLOT 1510z"
click at [1180, 294] on input "Number:" at bounding box center [1202, 293] width 88 height 9
paste input "IDLGAVAJST612500"
click at [1167, 293] on input "IDLGAVAJST612500" at bounding box center [1202, 293] width 88 height 9
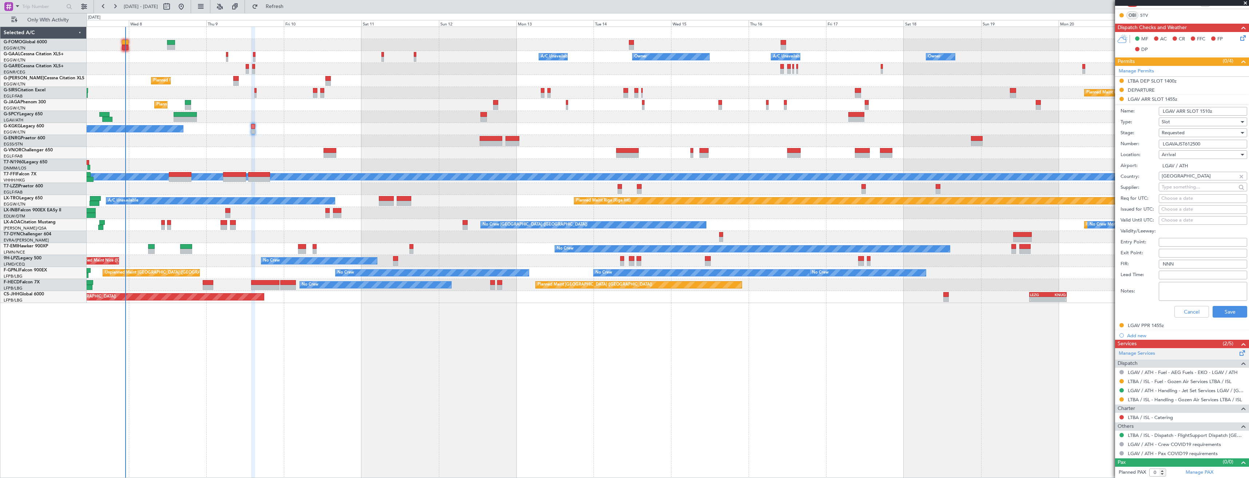
scroll to position [150, 0]
type input "LGAVAJST612500"
click at [1216, 307] on button "Save" at bounding box center [1229, 312] width 35 height 12
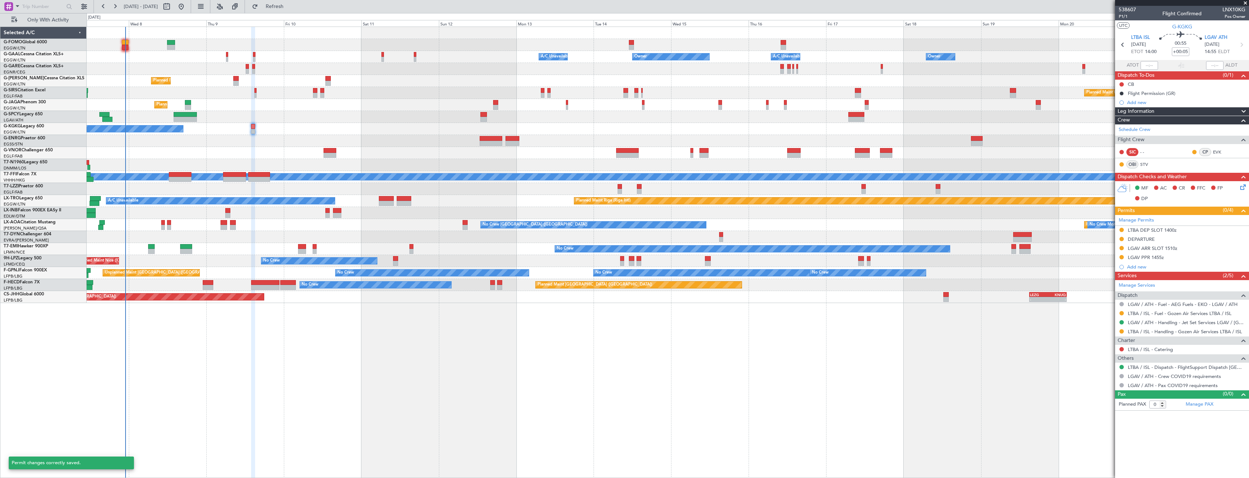
scroll to position [0, 0]
click at [1120, 249] on button at bounding box center [1121, 248] width 4 height 4
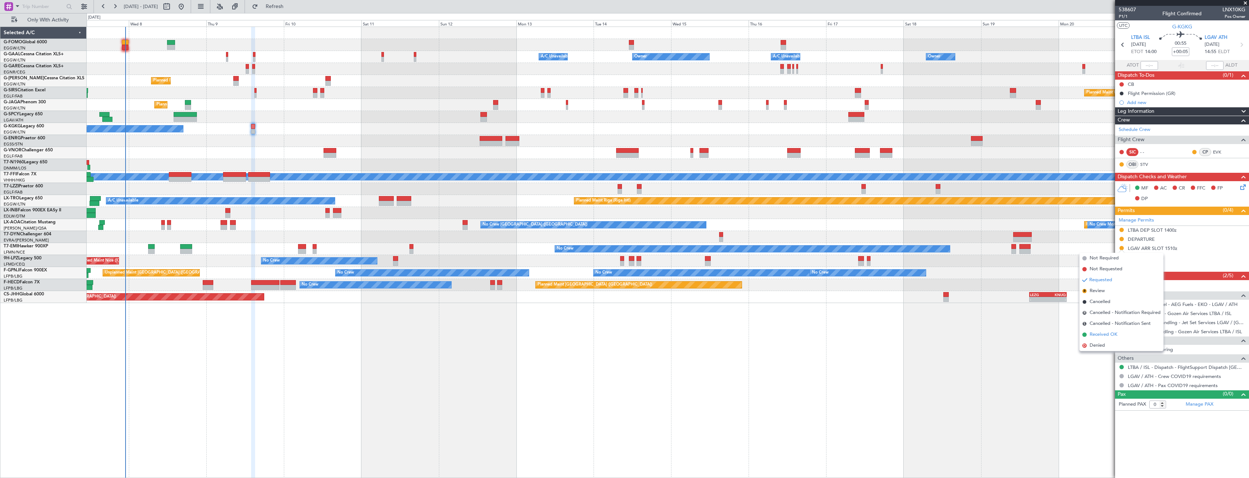
click at [1106, 330] on li "Received OK" at bounding box center [1121, 334] width 84 height 11
click at [1120, 312] on button at bounding box center [1121, 313] width 4 height 4
click at [1120, 313] on button at bounding box center [1121, 313] width 4 height 4
click at [1121, 331] on mat-tooltip-component "Confirmed" at bounding box center [1121, 333] width 33 height 19
click at [1183, 258] on div "LGAV PPR 1455z" at bounding box center [1182, 257] width 134 height 9
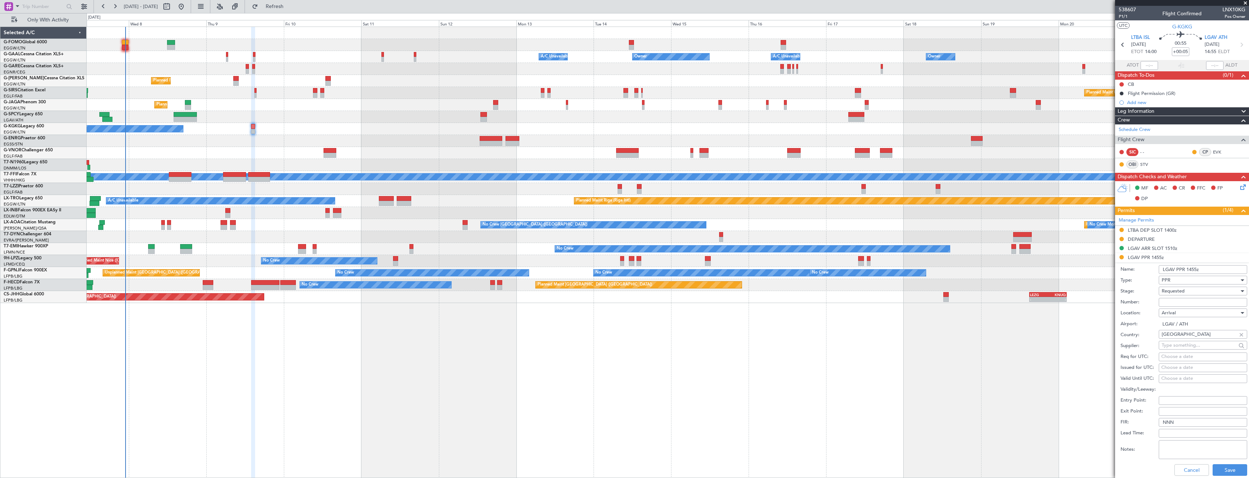
click at [1190, 304] on input "Number:" at bounding box center [1202, 302] width 88 height 9
paste input ": LGAV04334081025/0910251510/1610251110"
type input ": LGAV04334081025/0910251510/1610251110"
click at [1192, 292] on div "Requested" at bounding box center [1199, 291] width 77 height 11
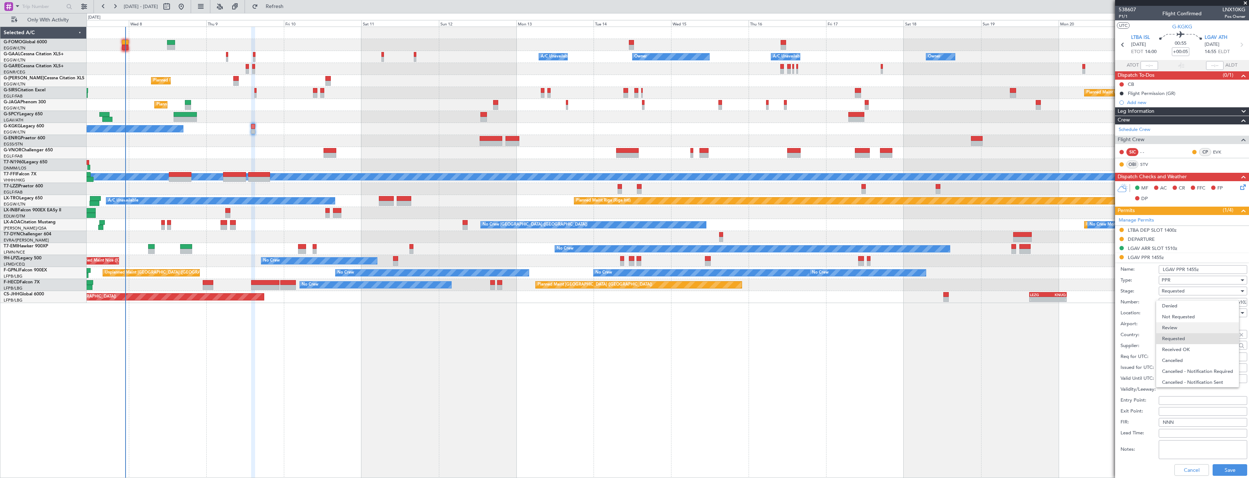
scroll to position [3, 0]
click at [1191, 343] on span "Received OK" at bounding box center [1200, 346] width 76 height 11
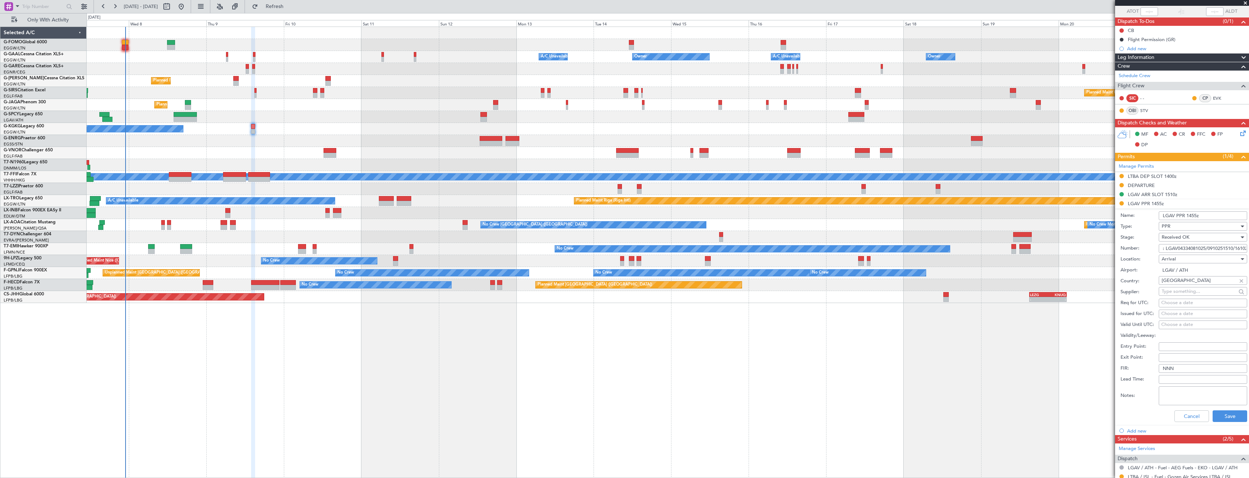
scroll to position [146, 0]
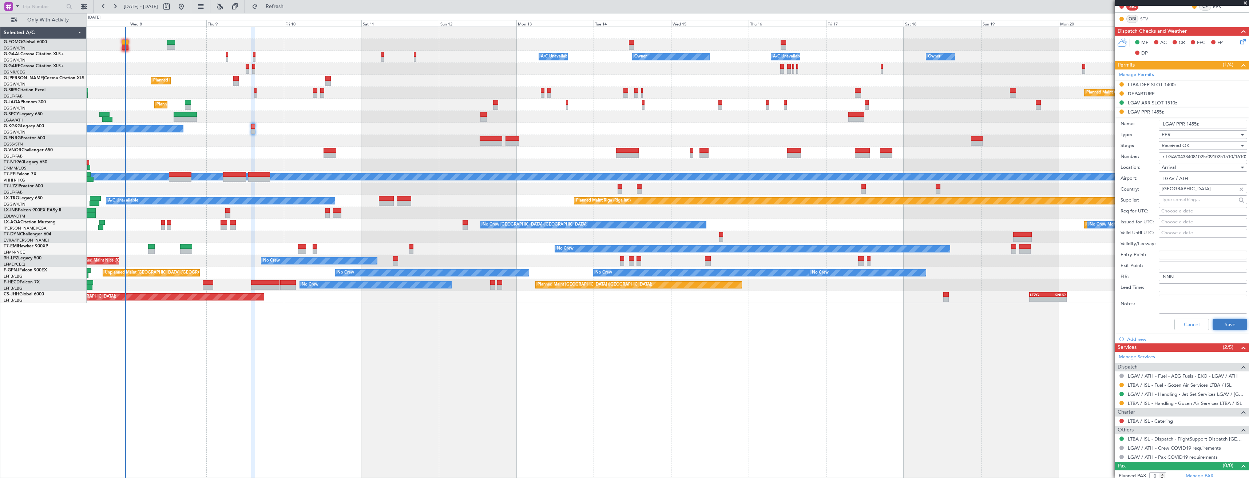
click at [1221, 327] on button "Save" at bounding box center [1229, 325] width 35 height 12
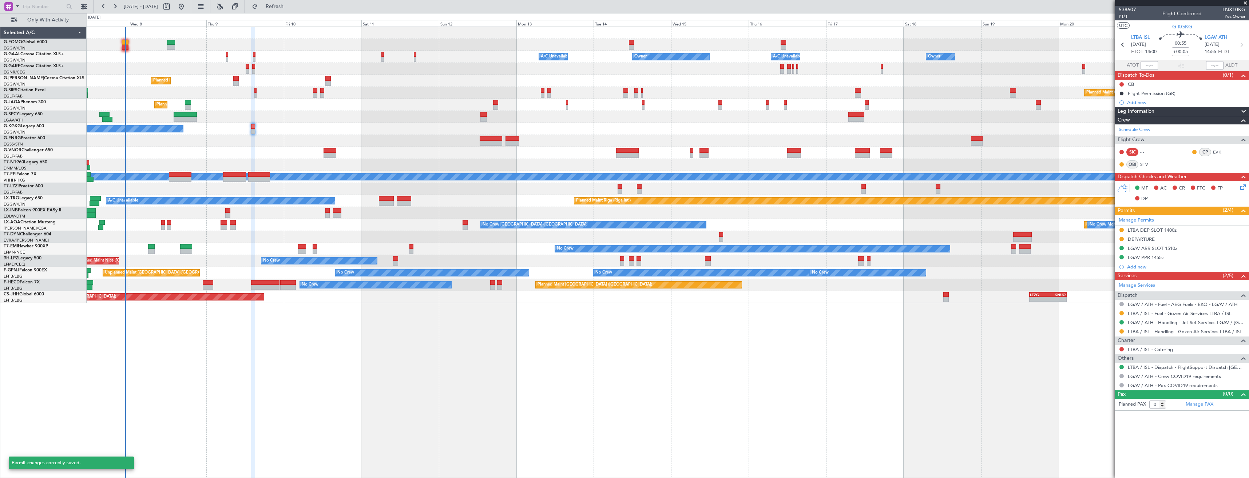
scroll to position [0, 0]
click at [1202, 98] on div "Add new" at bounding box center [1182, 102] width 134 height 9
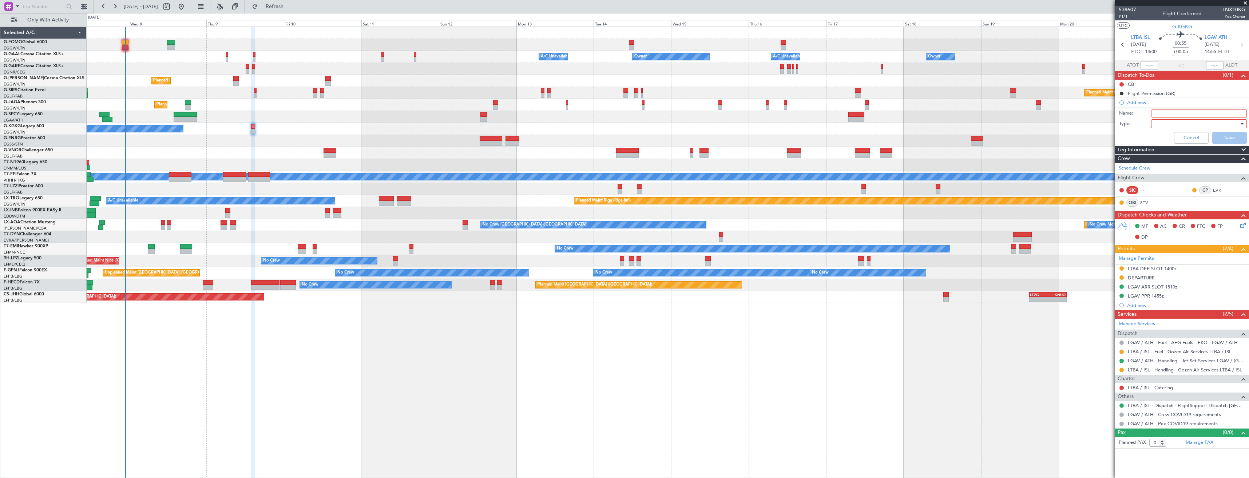
click at [1185, 110] on input "Name:" at bounding box center [1199, 114] width 96 height 8
type input "FIC DEP [DATE]"
click at [1177, 122] on div at bounding box center [1196, 123] width 85 height 11
click at [1168, 137] on span "Generic" at bounding box center [1194, 138] width 89 height 11
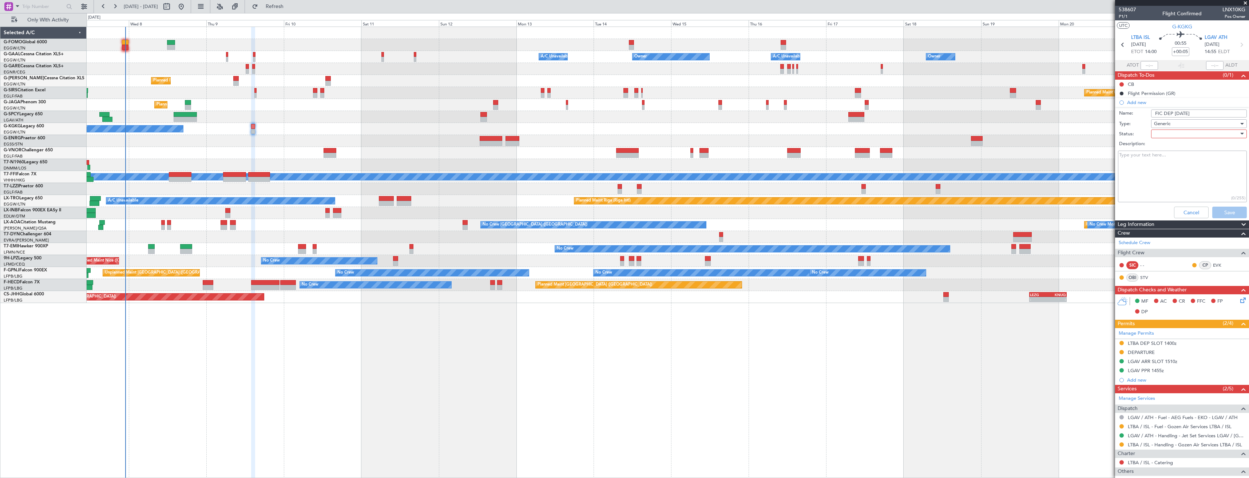
click at [1166, 134] on div at bounding box center [1196, 133] width 85 height 11
click at [1166, 169] on span "Completed" at bounding box center [1195, 170] width 85 height 11
click at [1159, 167] on textarea "Description:" at bounding box center [1182, 177] width 129 height 52
paste textarea "OUTBOUND SLOT IDLGAVDJST612500 SLOT BOOKED ETD 1110Z [DATE]"
type textarea "OUTBOUND SLOT IDLGAVDJST612500 SLOT BOOKED ETD 1110Z [DATE]"
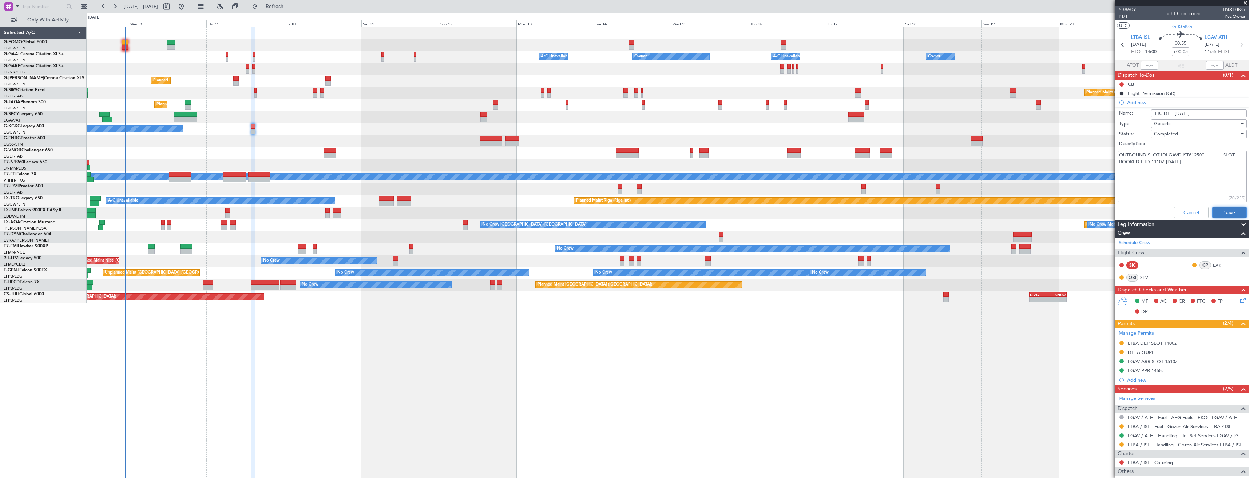
click at [1224, 209] on button "Save" at bounding box center [1229, 213] width 35 height 12
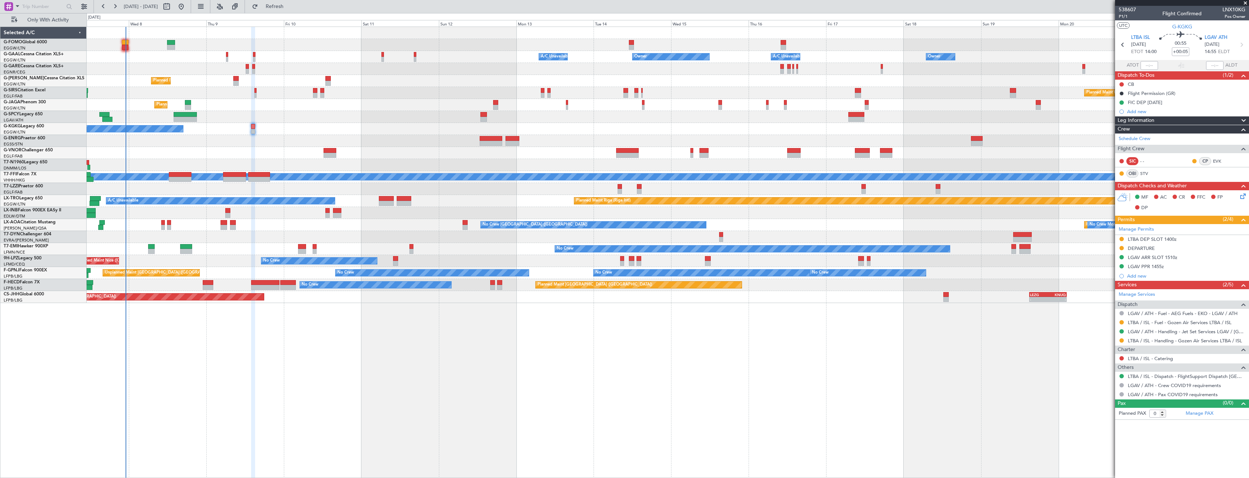
click at [880, 118] on div at bounding box center [668, 117] width 1162 height 12
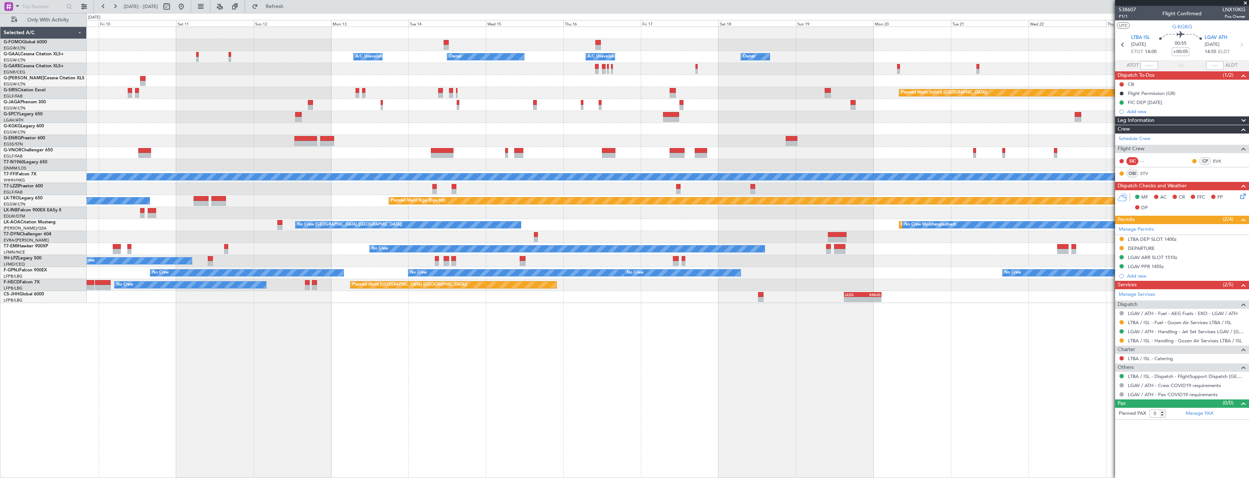
click at [845, 119] on div at bounding box center [668, 117] width 1162 height 12
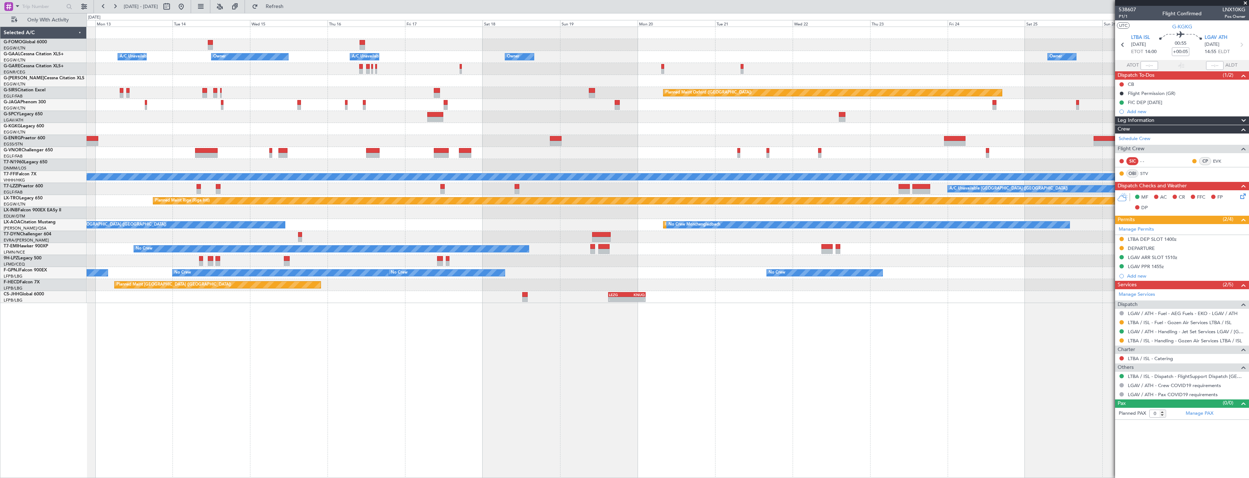
click at [809, 129] on div "Owner A/C Unavailable Owner A/C Unavailable Owner Owner Planned Maint [GEOGRAPH…" at bounding box center [668, 165] width 1162 height 276
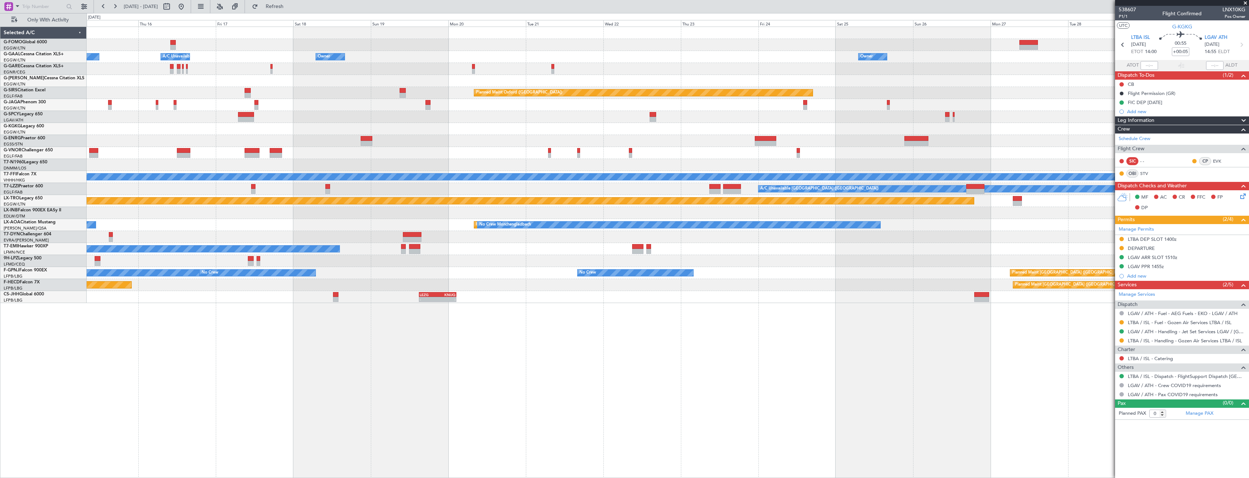
click at [826, 129] on div at bounding box center [668, 129] width 1162 height 12
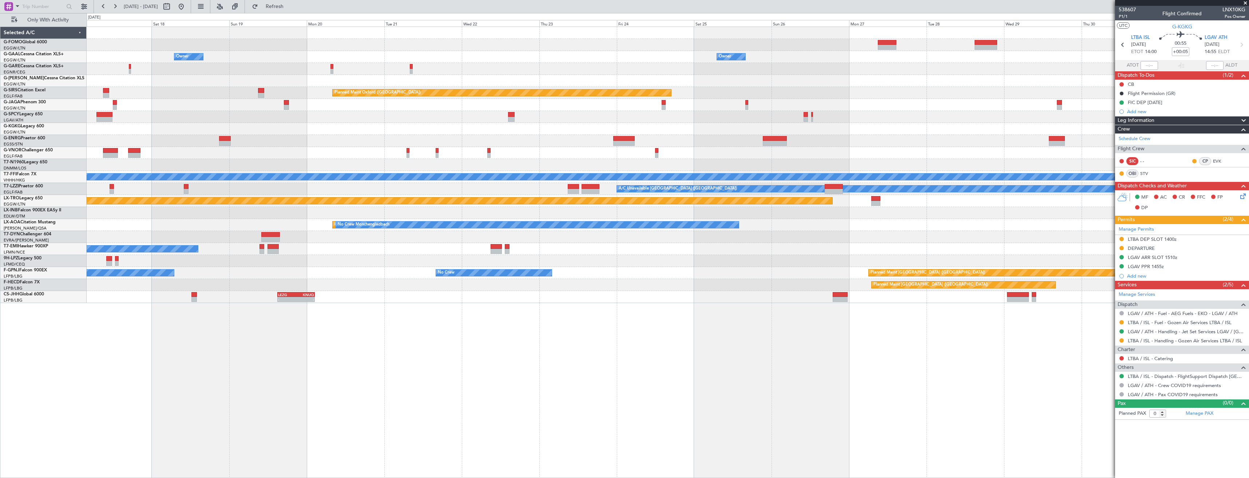
click at [813, 128] on div "Owner Owner A/C Unavailable Owner Owner Owner A/C Unavailable Planned Maint [GE…" at bounding box center [668, 165] width 1162 height 276
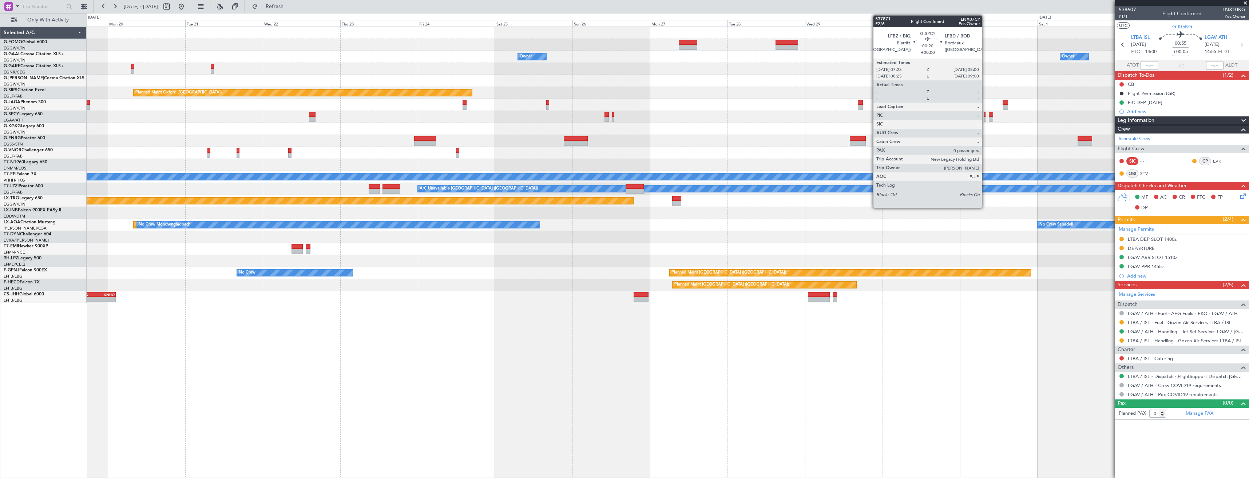
click at [796, 122] on div at bounding box center [668, 117] width 1162 height 12
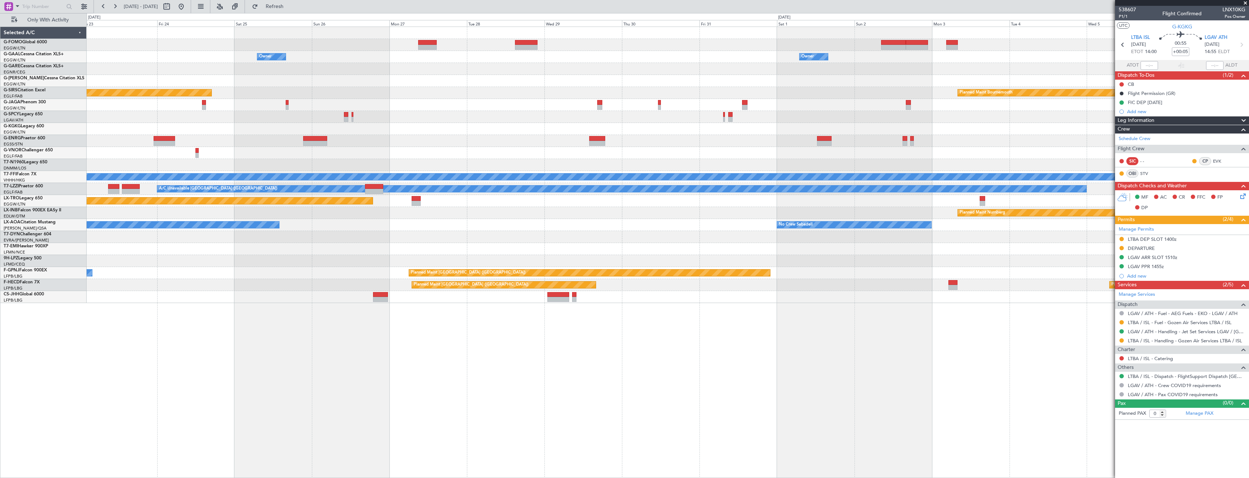
click at [789, 126] on div "Owner Owner Owner Planned Maint [GEOGRAPHIC_DATA] ([GEOGRAPHIC_DATA]) Planned M…" at bounding box center [668, 165] width 1162 height 276
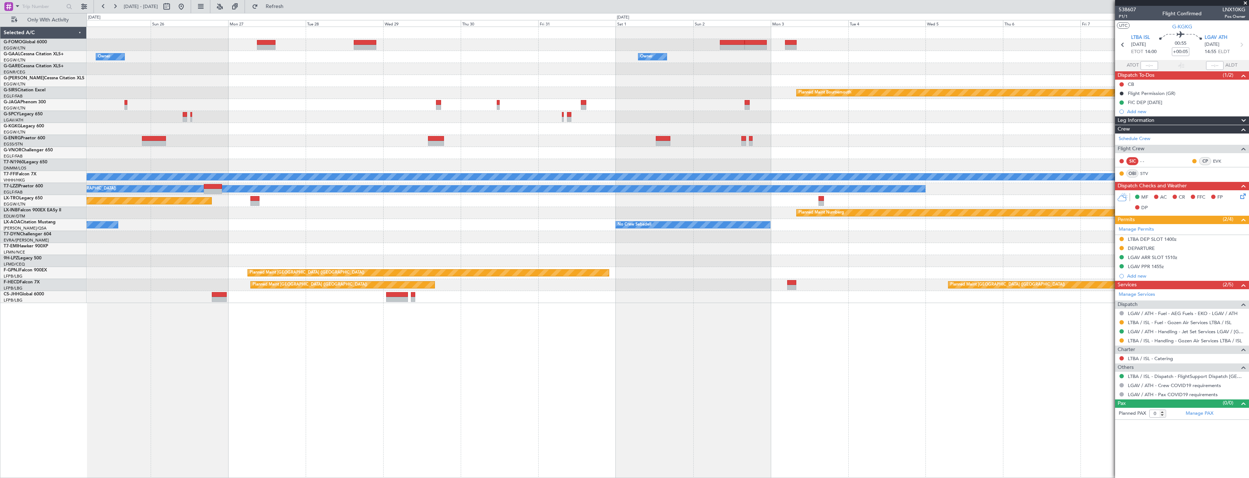
click at [757, 127] on div "Owner Owner Owner Planned Maint [GEOGRAPHIC_DATA] Planned Maint [GEOGRAPHIC_DAT…" at bounding box center [668, 165] width 1162 height 276
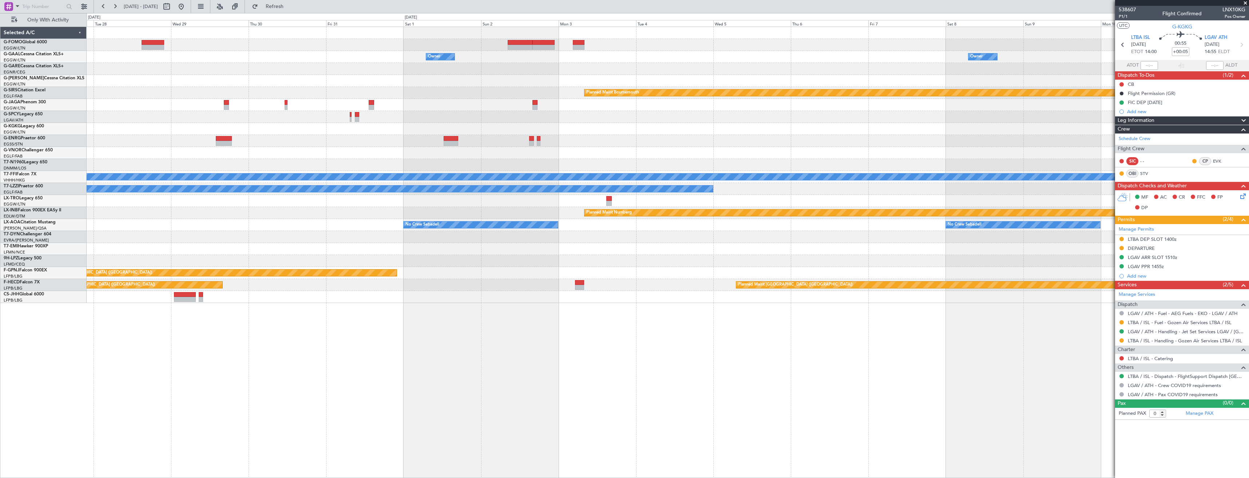
click at [741, 137] on div "Owner Owner Owner Planned Maint [GEOGRAPHIC_DATA] Planned Maint [GEOGRAPHIC_DAT…" at bounding box center [668, 165] width 1162 height 276
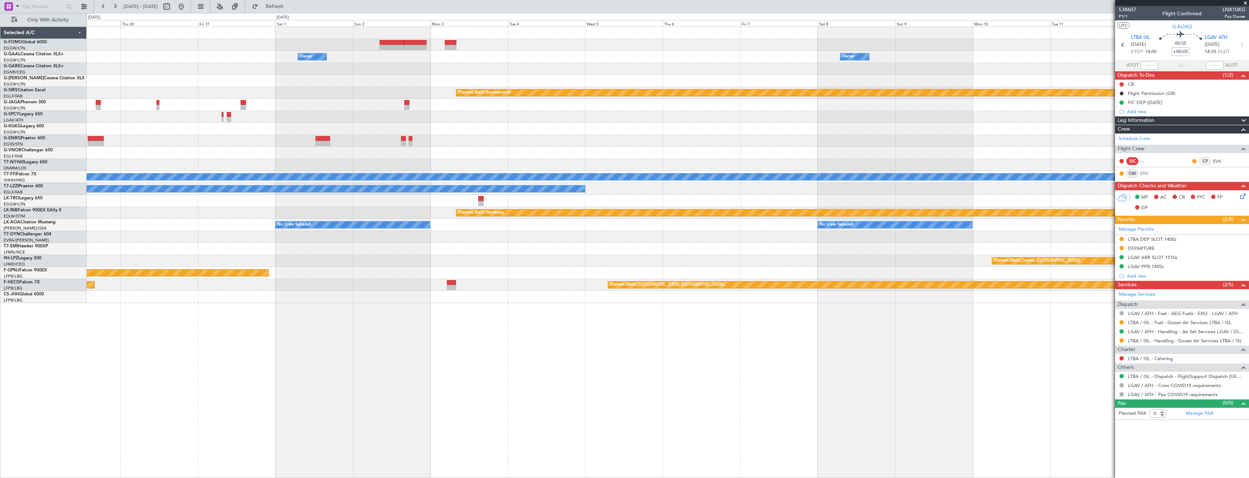
click at [903, 134] on div at bounding box center [668, 129] width 1162 height 12
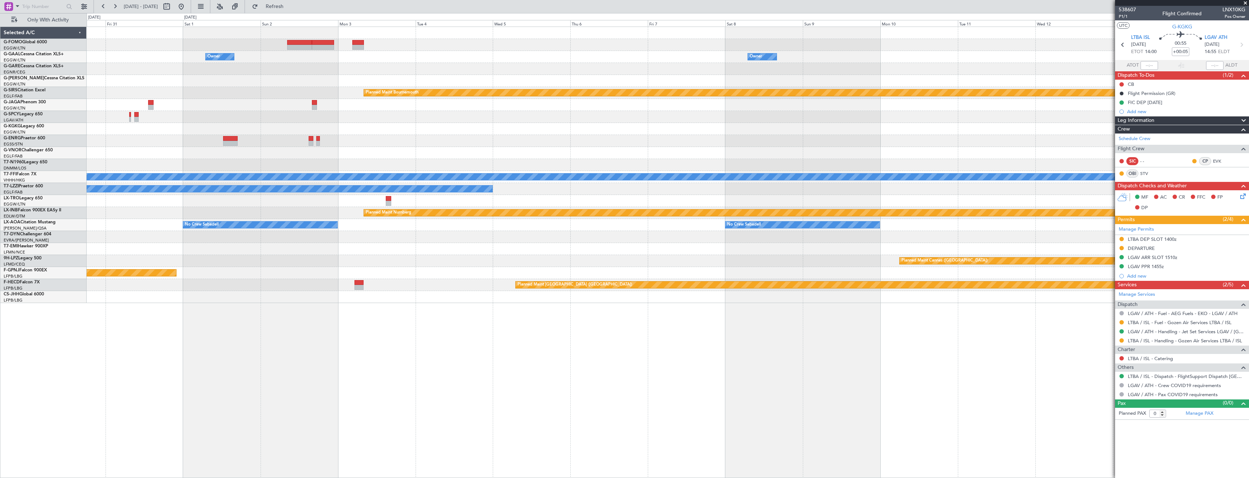
click at [916, 147] on div "Owner Owner Planned Maint [GEOGRAPHIC_DATA] Planned Maint [GEOGRAPHIC_DATA] Pla…" at bounding box center [668, 165] width 1162 height 276
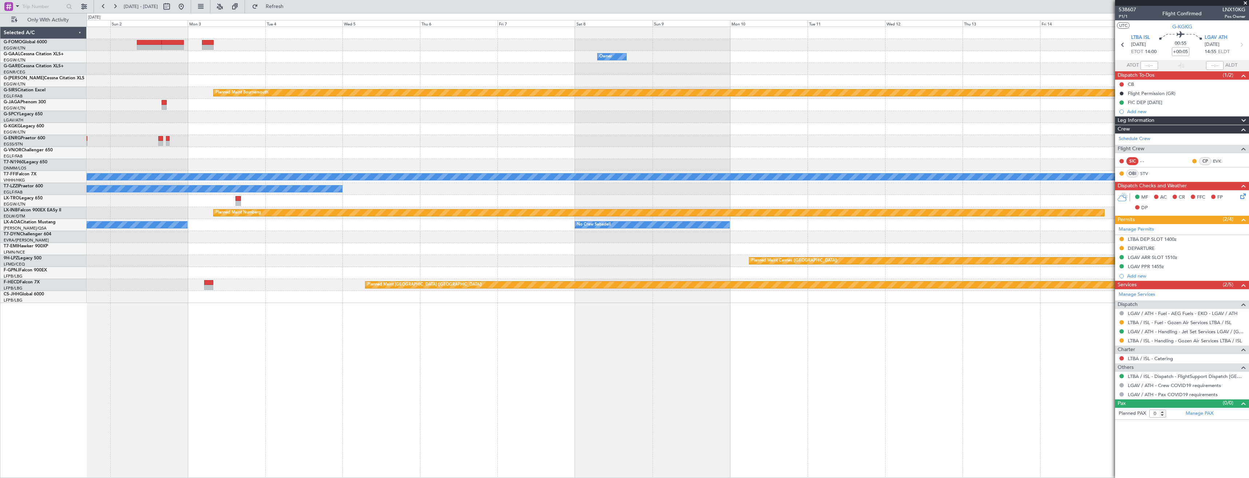
click at [916, 147] on div "Owner Owner Planned Maint [GEOGRAPHIC_DATA] Planned Maint [GEOGRAPHIC_DATA] Pla…" at bounding box center [668, 165] width 1162 height 276
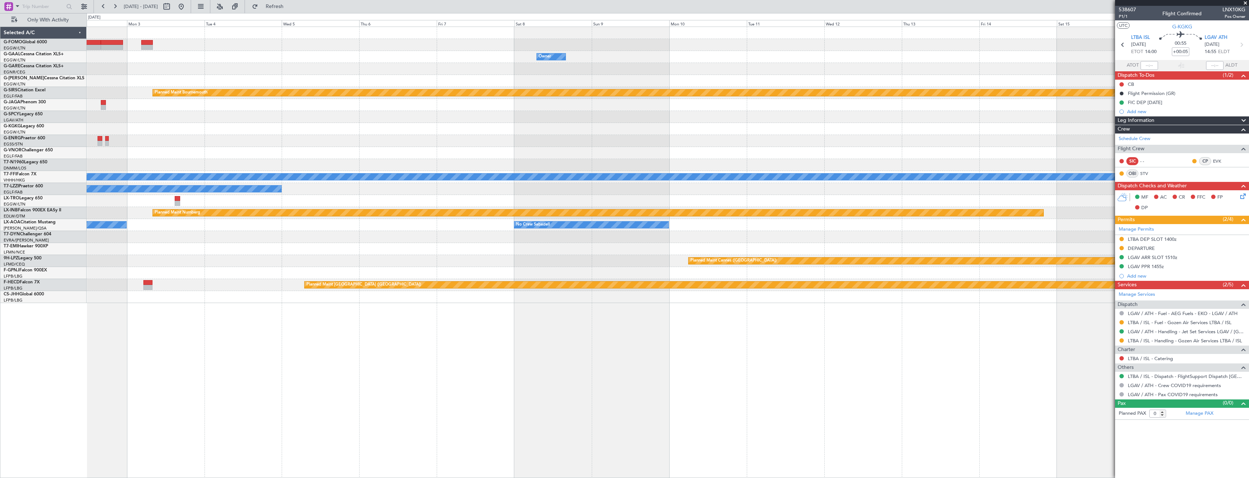
click at [951, 134] on div at bounding box center [668, 129] width 1162 height 12
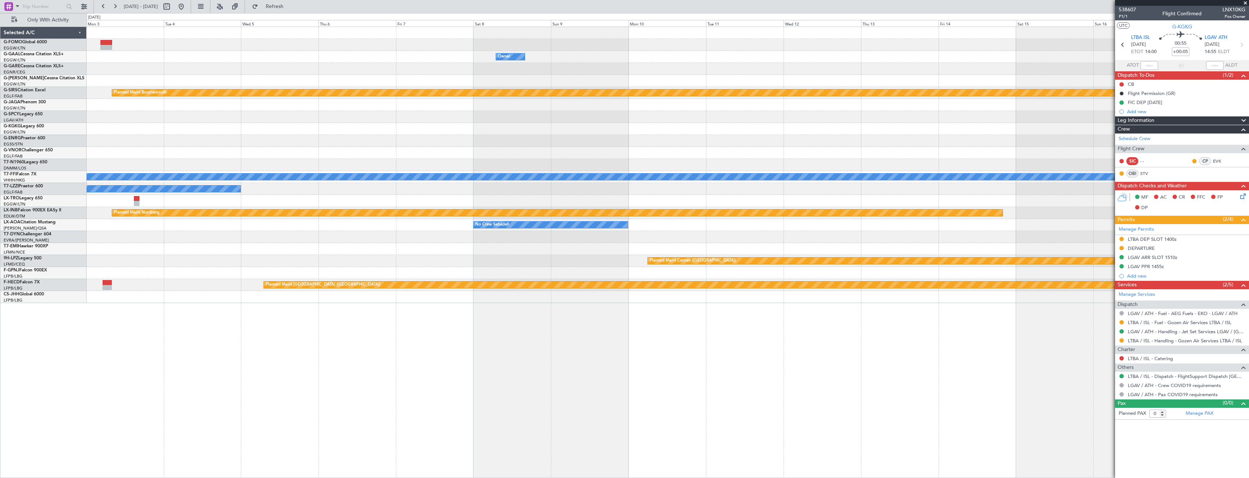
click at [813, 137] on div "Owner Owner Planned Maint [GEOGRAPHIC_DATA] Planned Maint [GEOGRAPHIC_DATA] Pla…" at bounding box center [668, 165] width 1162 height 276
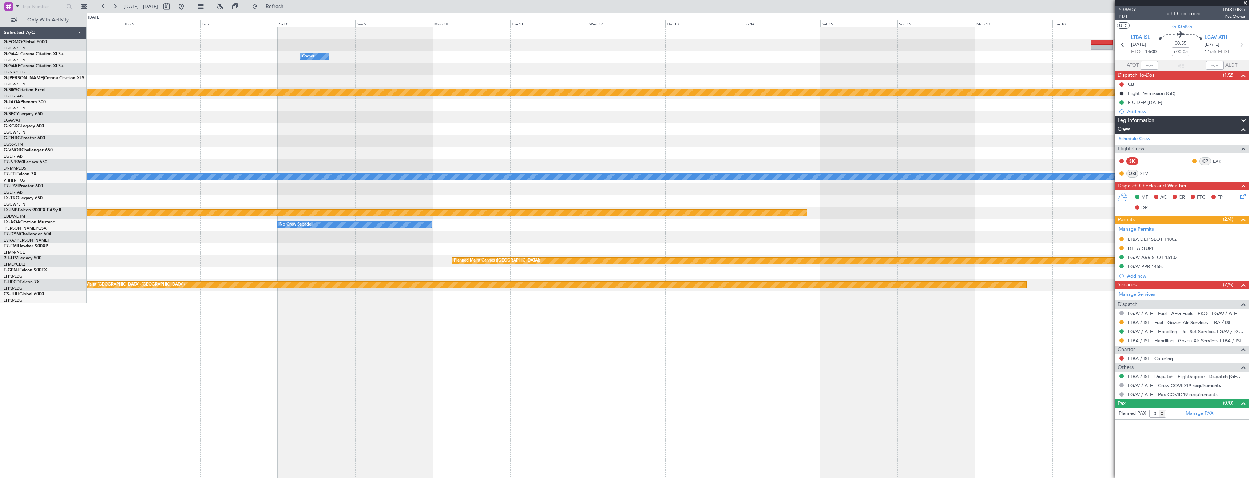
click at [851, 137] on div "Owner Planned Maint [GEOGRAPHIC_DATA] Planned Maint [GEOGRAPHIC_DATA] Planned M…" at bounding box center [668, 165] width 1162 height 276
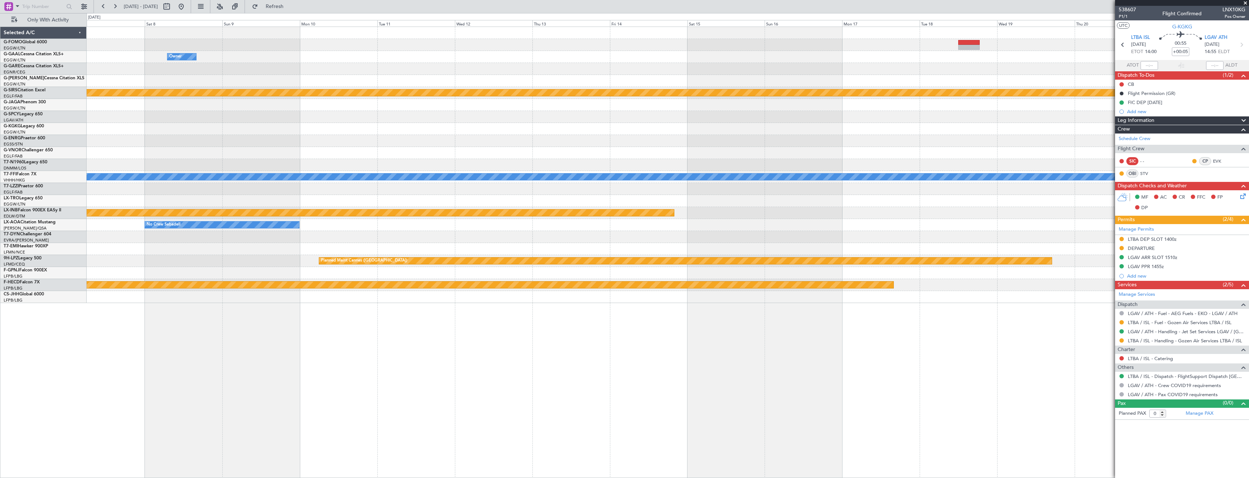
click at [909, 140] on div "Owner Planned Maint [GEOGRAPHIC_DATA] Planned Maint [GEOGRAPHIC_DATA] Planned M…" at bounding box center [668, 165] width 1162 height 276
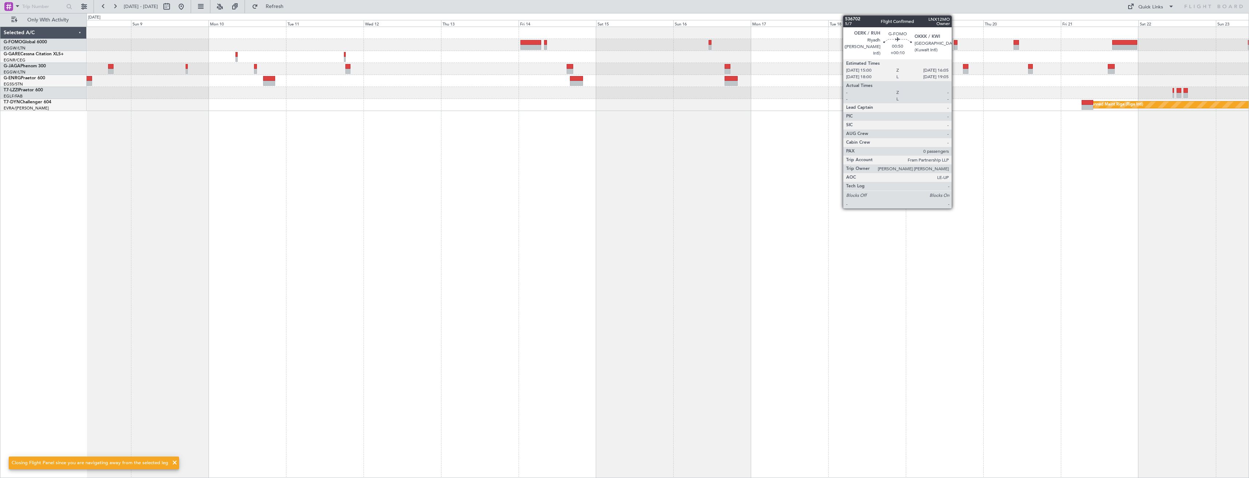
click at [955, 45] on div at bounding box center [956, 47] width 4 height 5
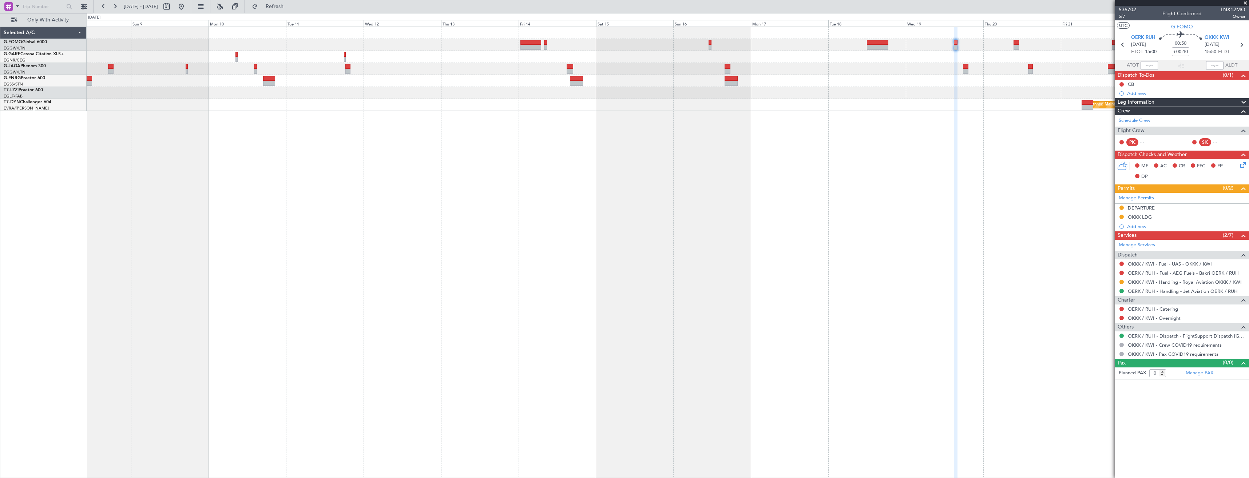
click at [951, 263] on div "- - RKSI 08:00 Z KLAX 18:50 Z A/C Unavailable [GEOGRAPHIC_DATA] ([GEOGRAPHIC_DA…" at bounding box center [668, 253] width 1162 height 452
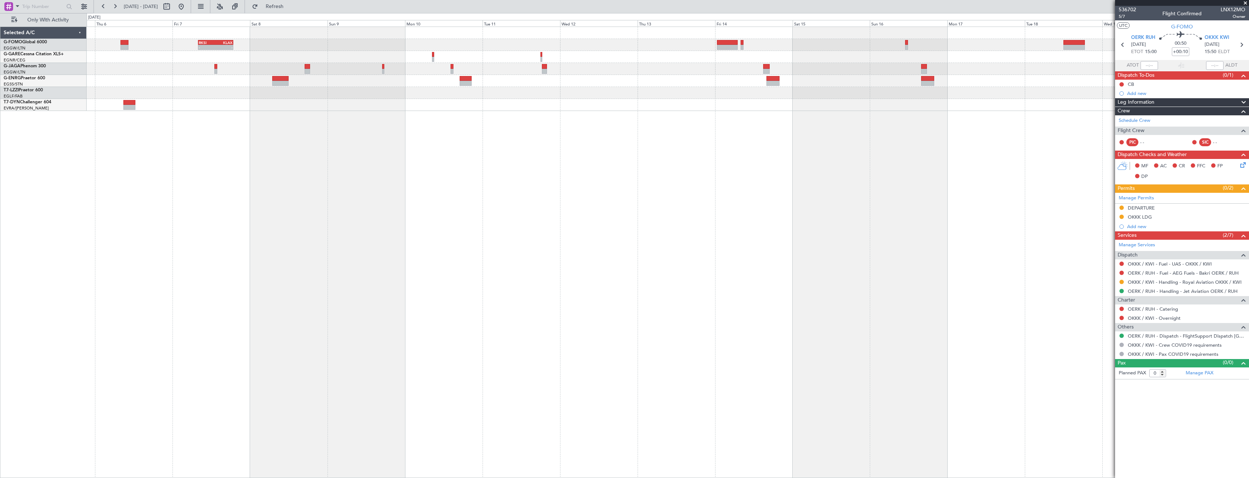
click at [1001, 273] on div "- - RKSI 08:00 Z KLAX 18:50 Z A/C Unavailable [GEOGRAPHIC_DATA] ([GEOGRAPHIC_DA…" at bounding box center [668, 253] width 1162 height 452
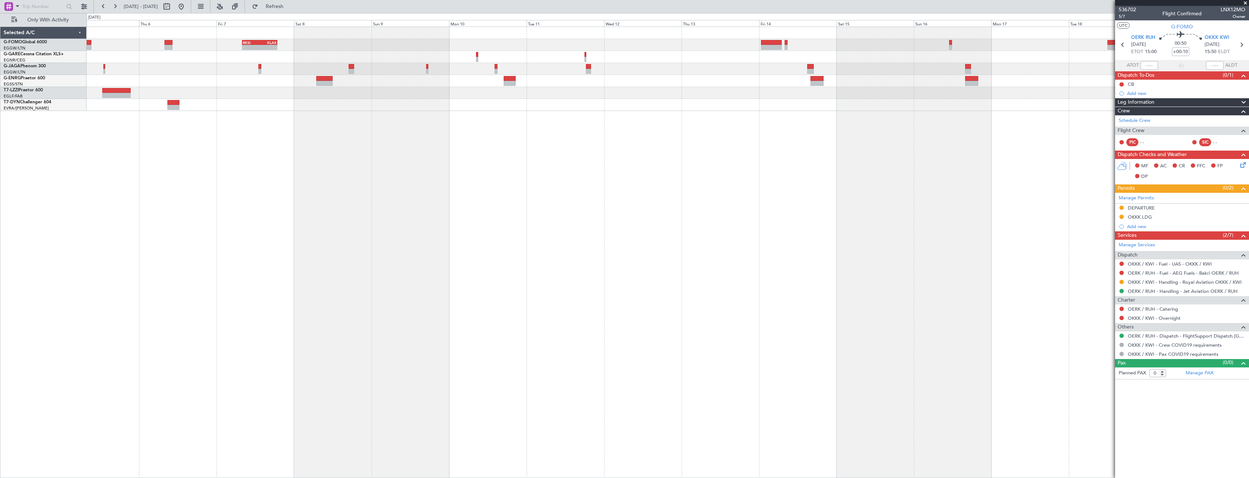
click at [935, 263] on div "- - RKSI 08:00 Z KLAX 18:50 Z A/C Unavailable [GEOGRAPHIC_DATA] ([GEOGRAPHIC_DA…" at bounding box center [668, 253] width 1162 height 452
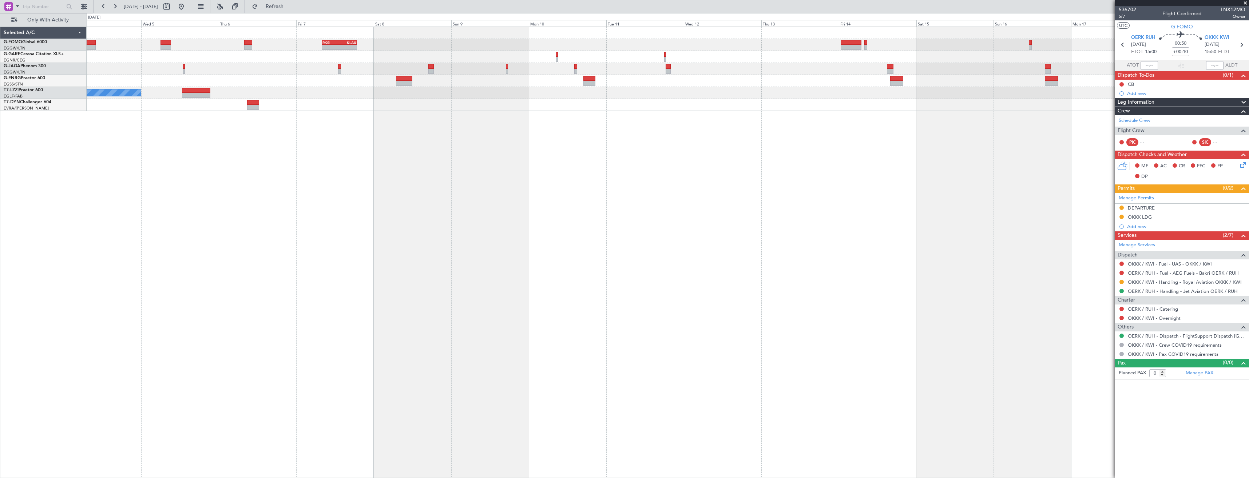
click at [884, 260] on div "- - RKSI 08:00 Z KLAX 18:50 Z A/C Unavailable [GEOGRAPHIC_DATA] ([GEOGRAPHIC_DA…" at bounding box center [668, 253] width 1162 height 452
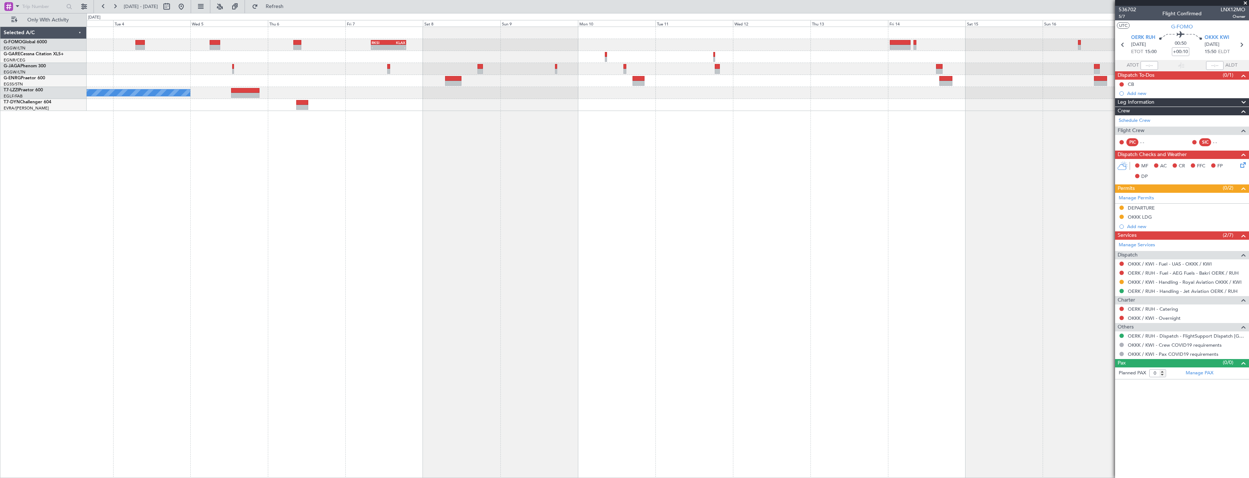
click at [928, 266] on div "- - RKSI 08:00 Z KLAX 18:50 Z A/C Unavailable [GEOGRAPHIC_DATA] ([GEOGRAPHIC_DA…" at bounding box center [668, 253] width 1162 height 452
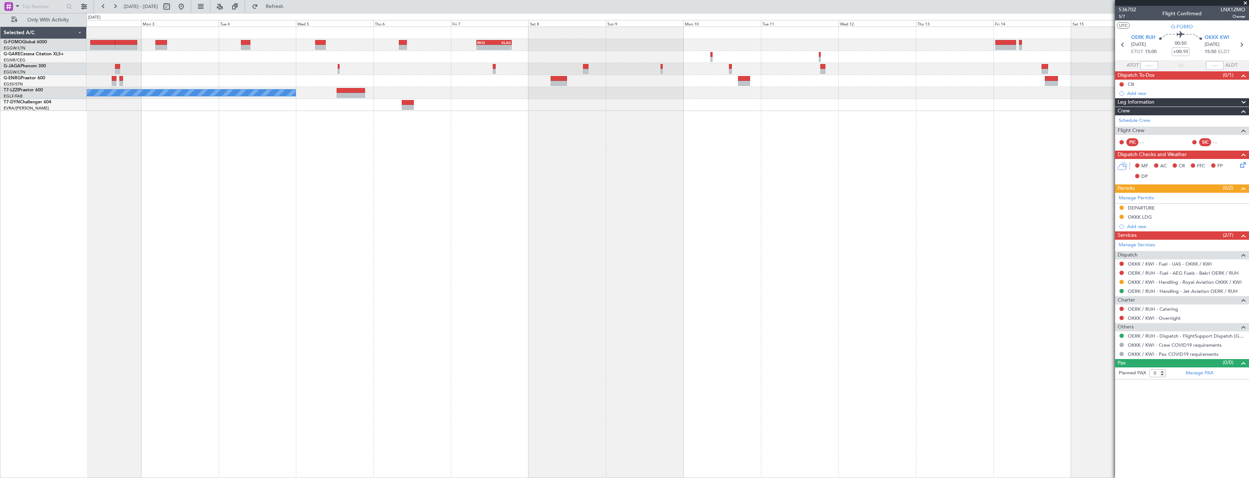
click at [871, 262] on div "- - RKSI 08:00 Z KLAX 18:50 Z A/C Unavailable [GEOGRAPHIC_DATA] ([GEOGRAPHIC_DA…" at bounding box center [668, 253] width 1162 height 452
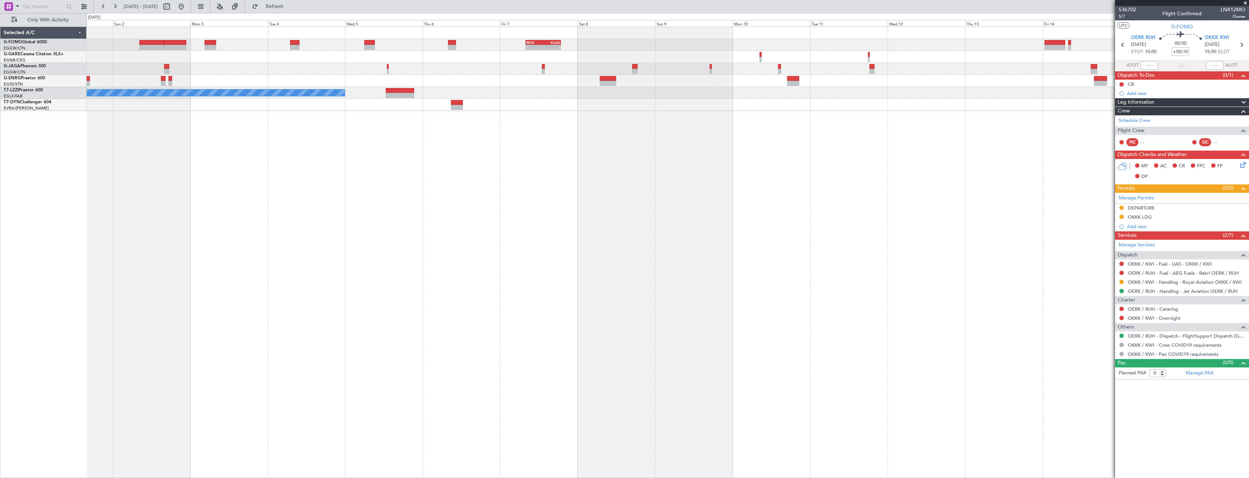
click at [881, 263] on div "- - RKSI 08:00 Z KLAX 18:50 Z A/C Unavailable [GEOGRAPHIC_DATA] ([GEOGRAPHIC_DA…" at bounding box center [668, 253] width 1162 height 452
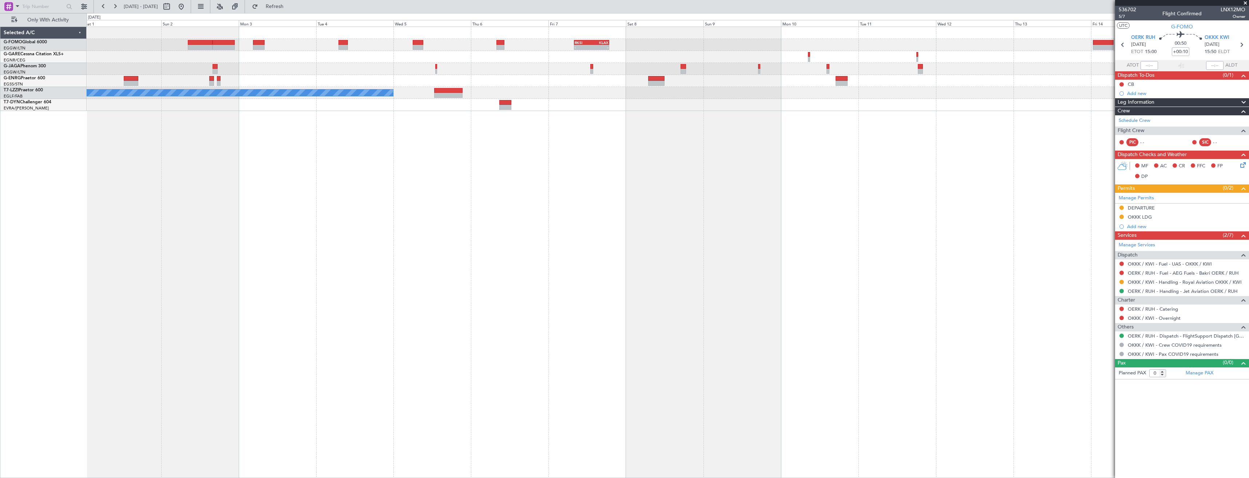
click at [859, 259] on div "- - RKSI 08:00 Z KLAX 18:50 Z A/C Unavailable [GEOGRAPHIC_DATA] ([GEOGRAPHIC_DA…" at bounding box center [668, 253] width 1162 height 452
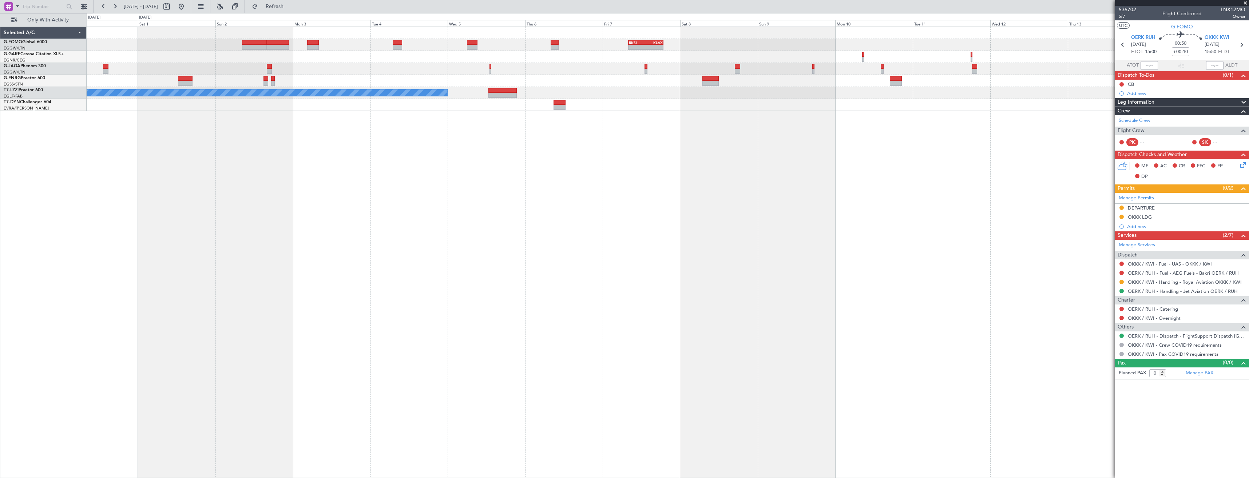
click at [886, 274] on div "- - RKSI 08:00 Z KLAX 18:50 Z A/C Unavailable [GEOGRAPHIC_DATA] ([GEOGRAPHIC_DA…" at bounding box center [668, 253] width 1162 height 452
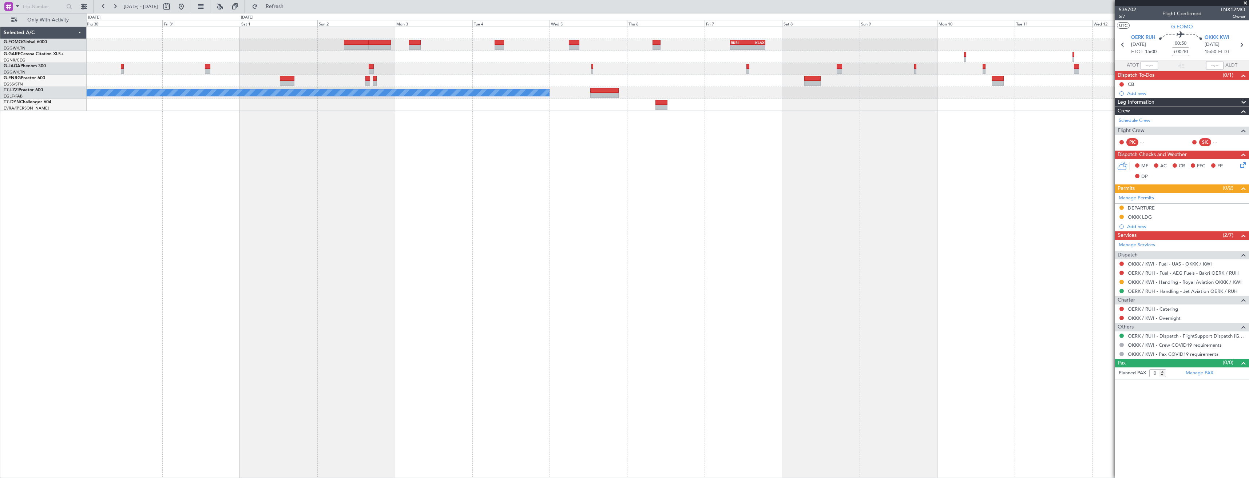
click at [855, 264] on div "- - RKSI 08:00 Z KLAX 18:50 Z A/C Unavailable [GEOGRAPHIC_DATA] ([GEOGRAPHIC_DA…" at bounding box center [668, 253] width 1162 height 452
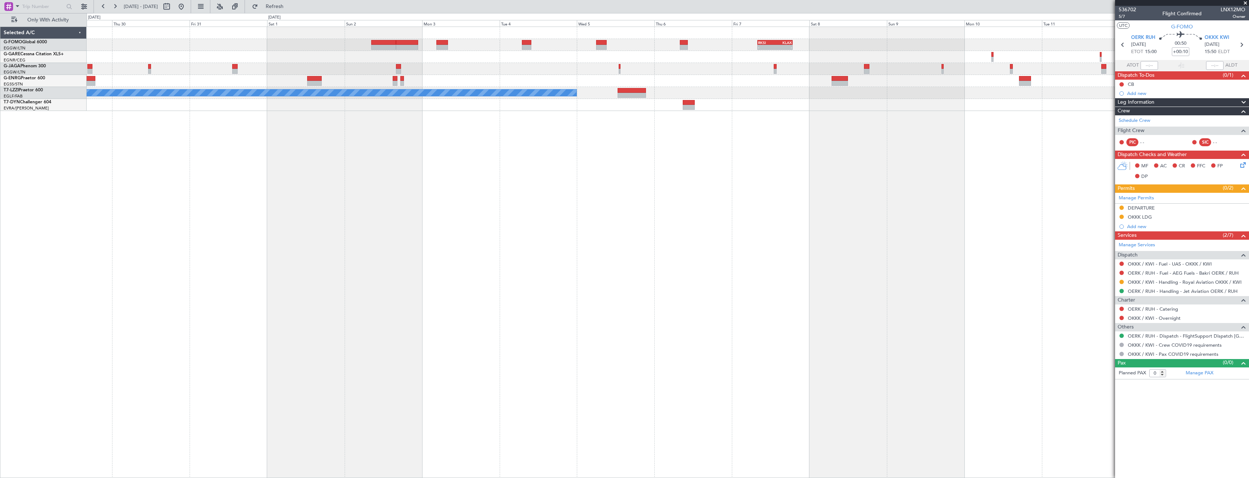
click at [850, 271] on div "- - RKSI 08:00 Z KLAX 18:50 Z A/C Unavailable [GEOGRAPHIC_DATA] ([GEOGRAPHIC_DA…" at bounding box center [668, 253] width 1162 height 452
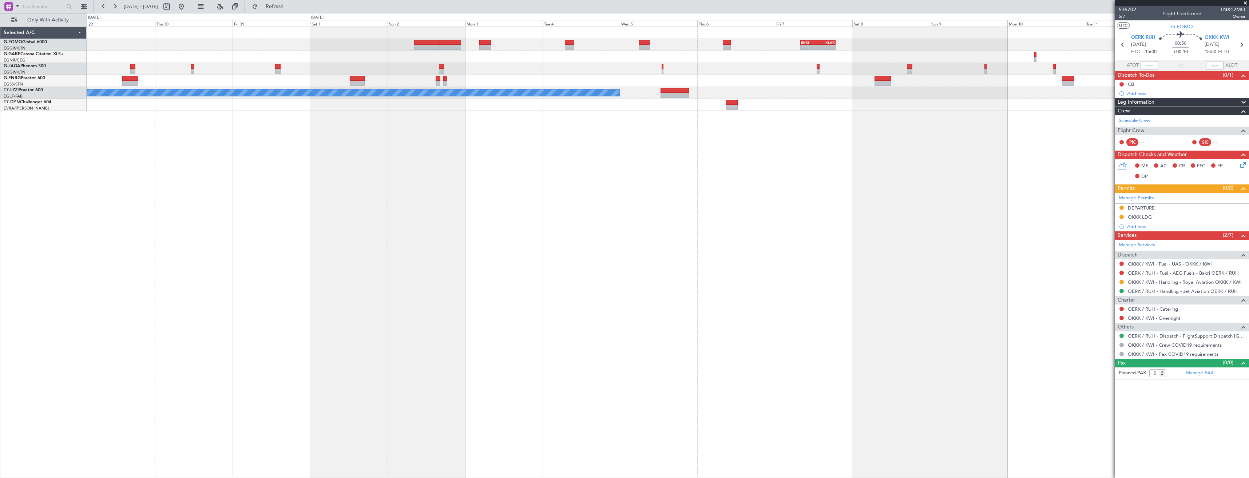
click at [872, 276] on div "- - RKSI 08:00 Z KLAX 18:50 Z A/C Unavailable [GEOGRAPHIC_DATA] ([GEOGRAPHIC_DA…" at bounding box center [668, 253] width 1162 height 452
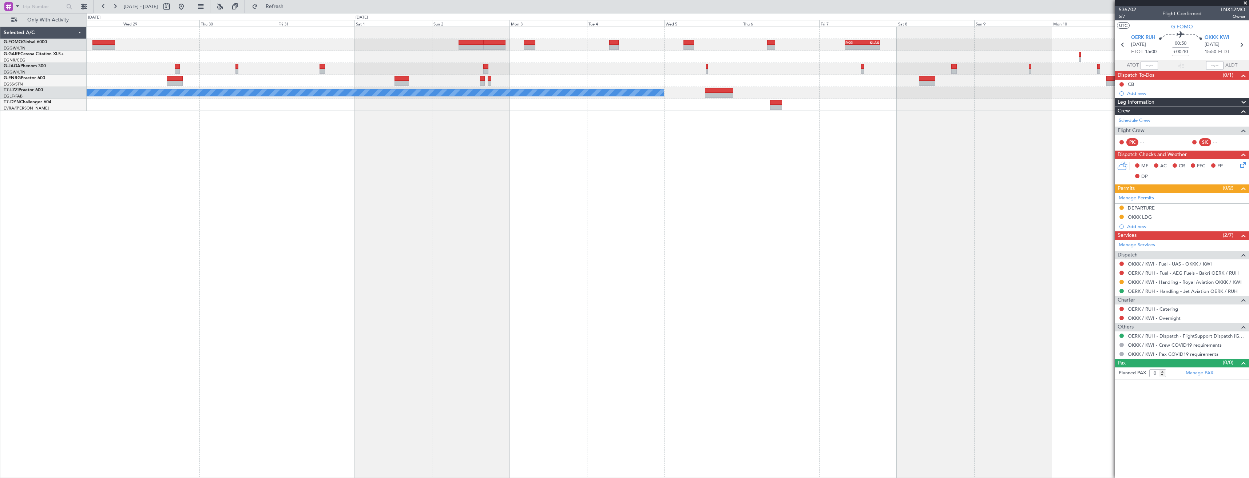
click at [832, 273] on div "- - RKSI 08:00 Z KLAX 18:50 Z A/C Unavailable [GEOGRAPHIC_DATA] ([GEOGRAPHIC_DA…" at bounding box center [668, 253] width 1162 height 452
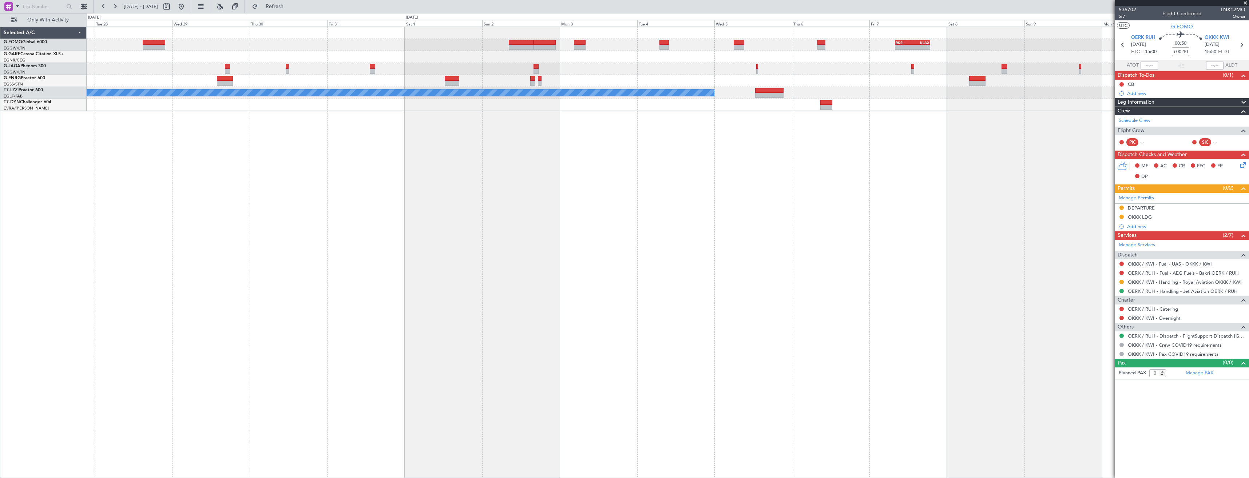
click at [844, 277] on div "- - RKSI 08:00 Z KLAX 18:50 Z A/C Unavailable [GEOGRAPHIC_DATA] ([GEOGRAPHIC_DA…" at bounding box center [668, 253] width 1162 height 452
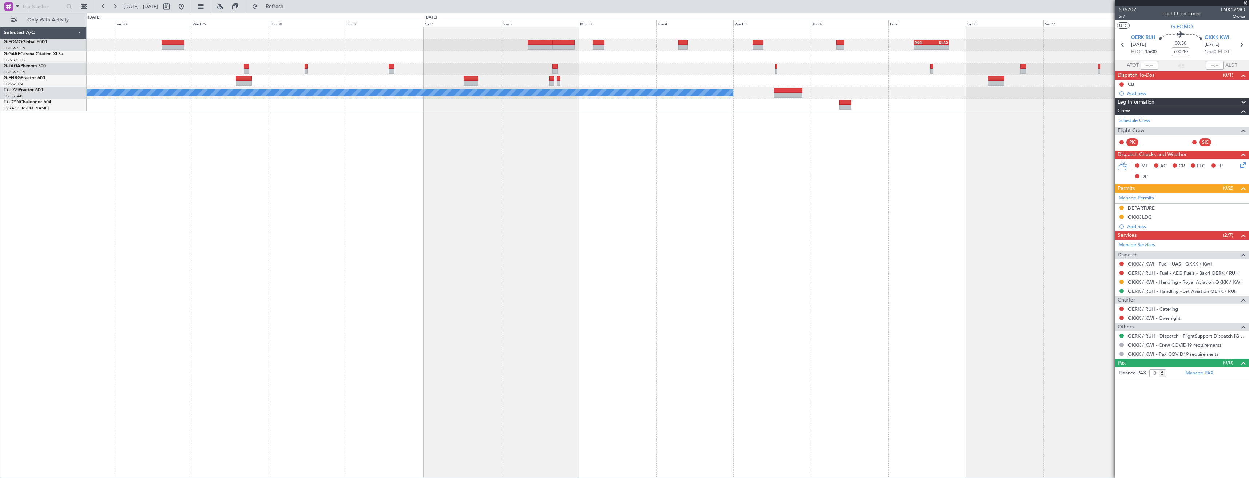
click at [825, 273] on div "- - RKSI 08:00 Z KLAX 18:50 Z A/C Unavailable [GEOGRAPHIC_DATA] ([GEOGRAPHIC_DA…" at bounding box center [668, 253] width 1162 height 452
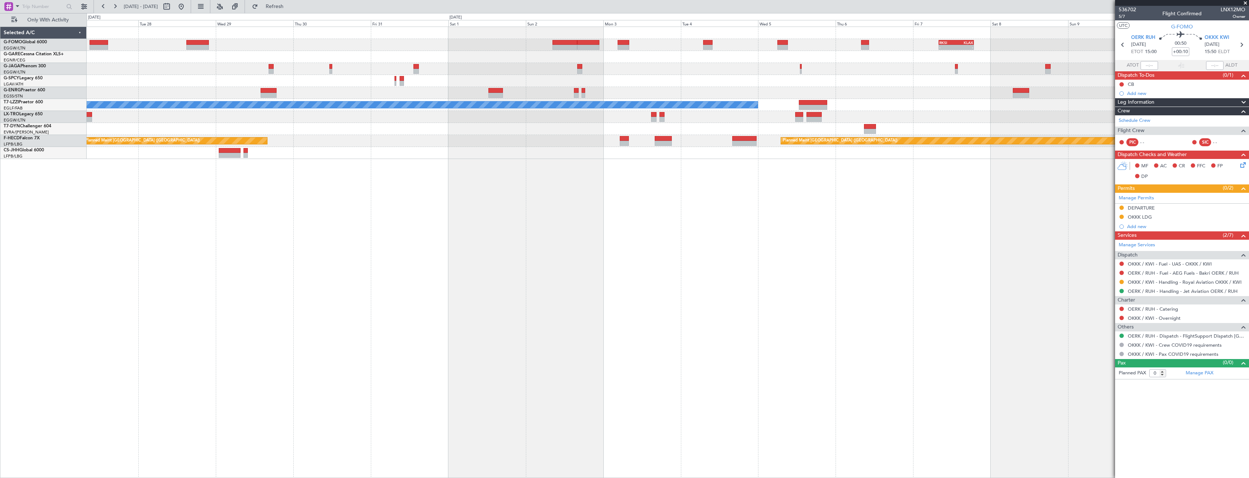
click at [841, 200] on div "- - RKSI 08:00 Z KLAX 18:50 Z A/C Unavailable [GEOGRAPHIC_DATA] ([GEOGRAPHIC_DA…" at bounding box center [668, 253] width 1162 height 452
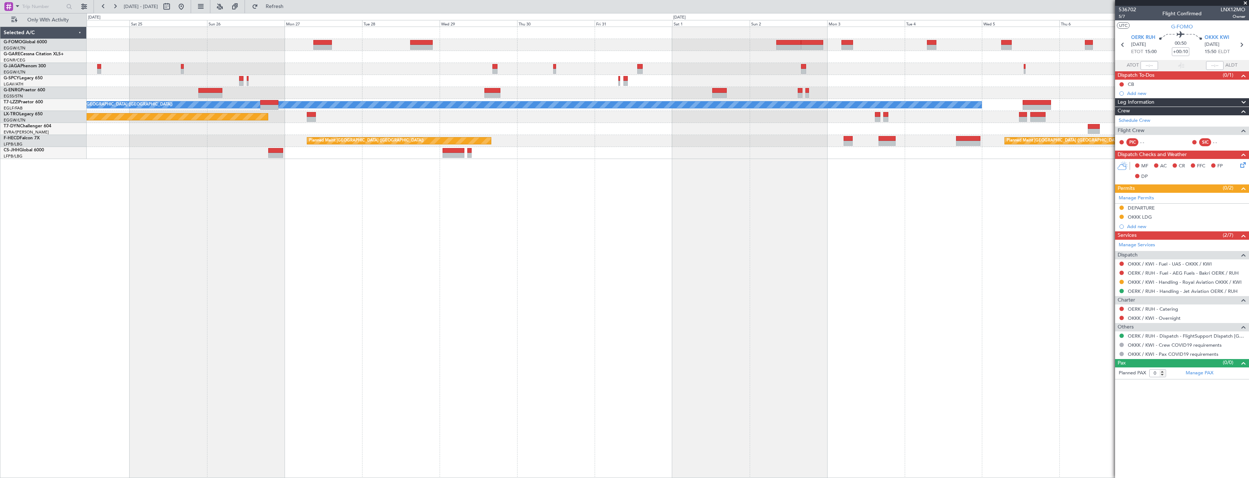
click at [689, 203] on div "- - RKSI 08:00 Z KLAX 18:50 Z A/C Unavailable [GEOGRAPHIC_DATA] ([GEOGRAPHIC_DA…" at bounding box center [668, 253] width 1162 height 452
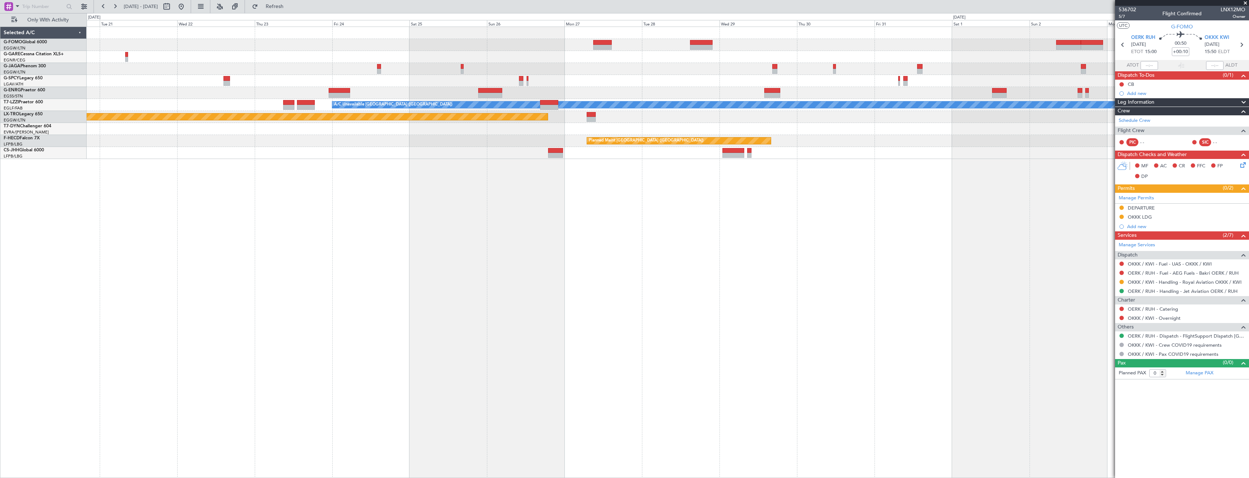
click at [576, 219] on div "- - RKSI 08:00 Z KLAX 18:50 Z A/C Unavailable [GEOGRAPHIC_DATA] ([GEOGRAPHIC_DA…" at bounding box center [668, 253] width 1162 height 452
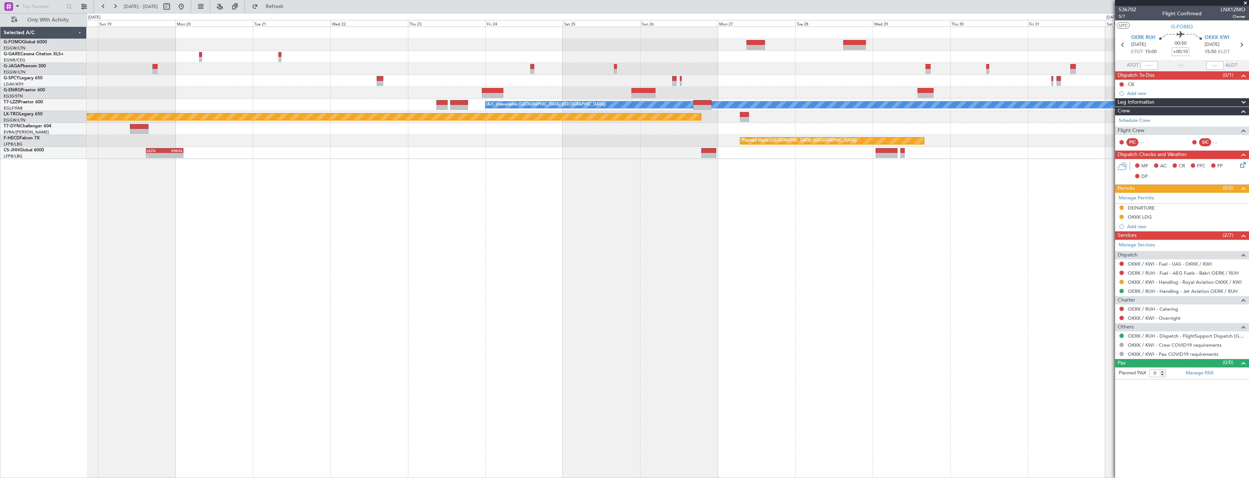
click at [654, 231] on div "A/C Unavailable [GEOGRAPHIC_DATA] ([GEOGRAPHIC_DATA]) Planned Maint [GEOGRAPHIC…" at bounding box center [668, 253] width 1162 height 452
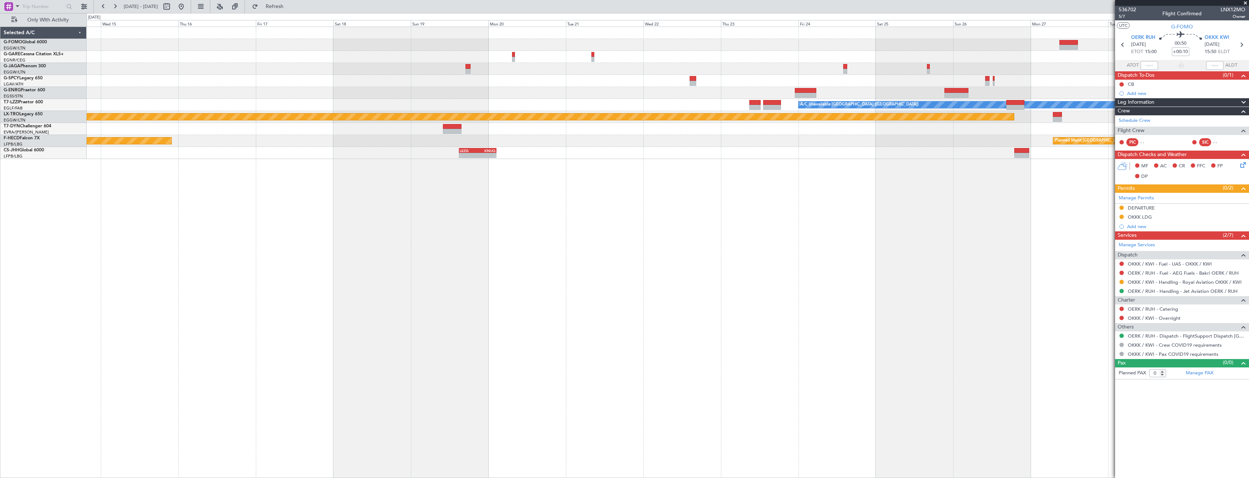
click at [568, 234] on div "A/C Unavailable [GEOGRAPHIC_DATA] ([GEOGRAPHIC_DATA]) Planned Maint [GEOGRAPHIC…" at bounding box center [668, 253] width 1162 height 452
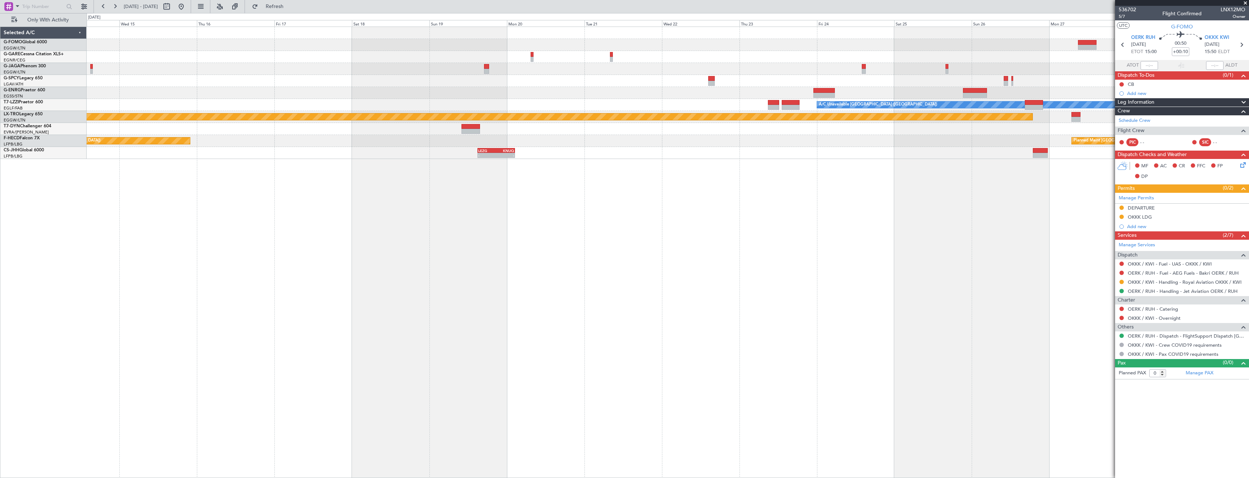
click at [610, 246] on div "A/C Unavailable [GEOGRAPHIC_DATA] ([GEOGRAPHIC_DATA]) Planned Maint [GEOGRAPHIC…" at bounding box center [668, 253] width 1162 height 452
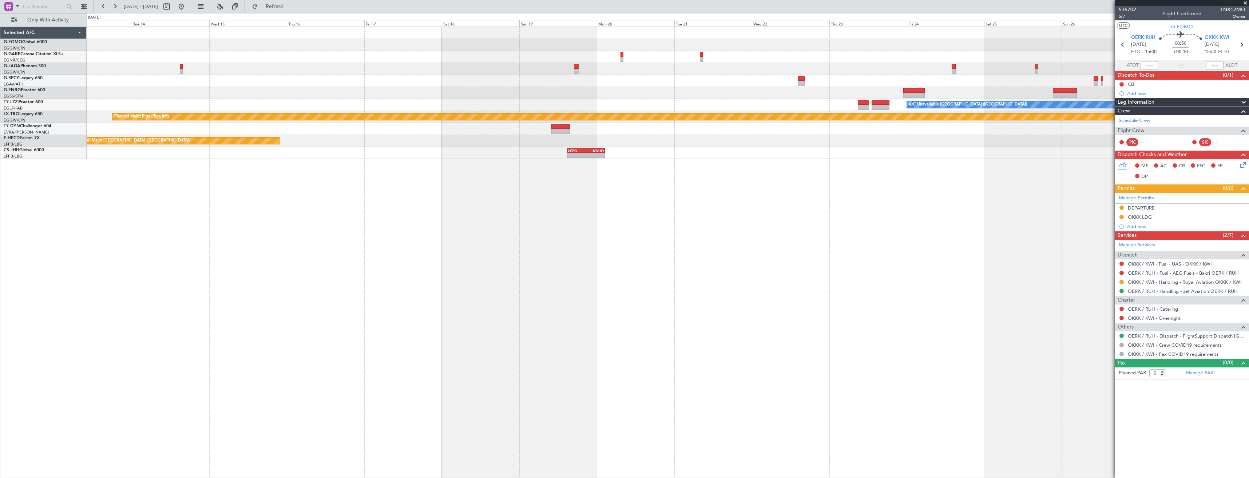
click at [598, 247] on div "A/C Unavailable [GEOGRAPHIC_DATA] ([GEOGRAPHIC_DATA]) Planned Maint [GEOGRAPHIC…" at bounding box center [668, 253] width 1162 height 452
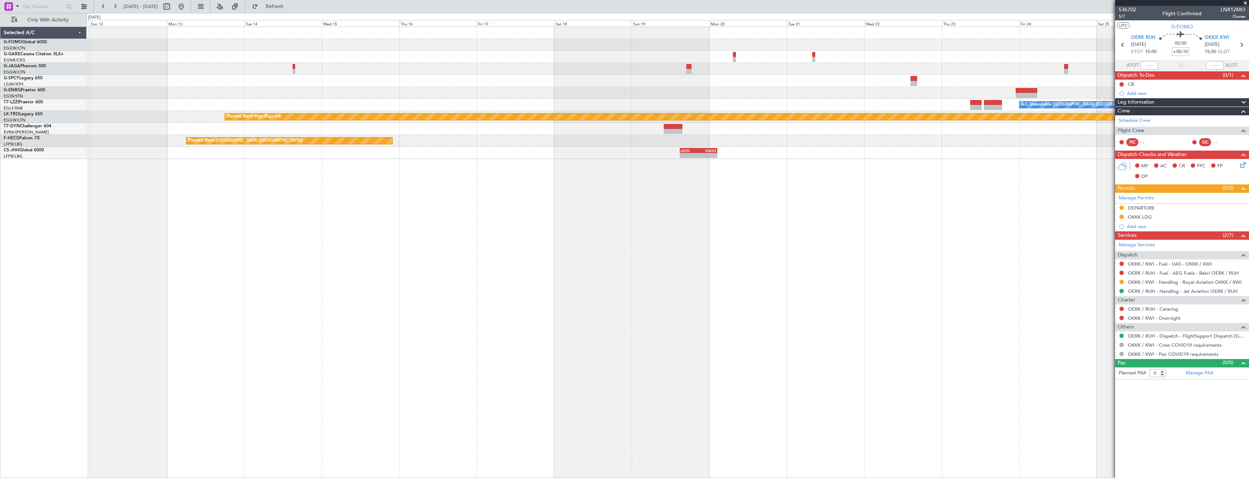
click at [556, 249] on div "A/C Unavailable [GEOGRAPHIC_DATA] ([GEOGRAPHIC_DATA]) Planned Maint [GEOGRAPHIC…" at bounding box center [668, 253] width 1162 height 452
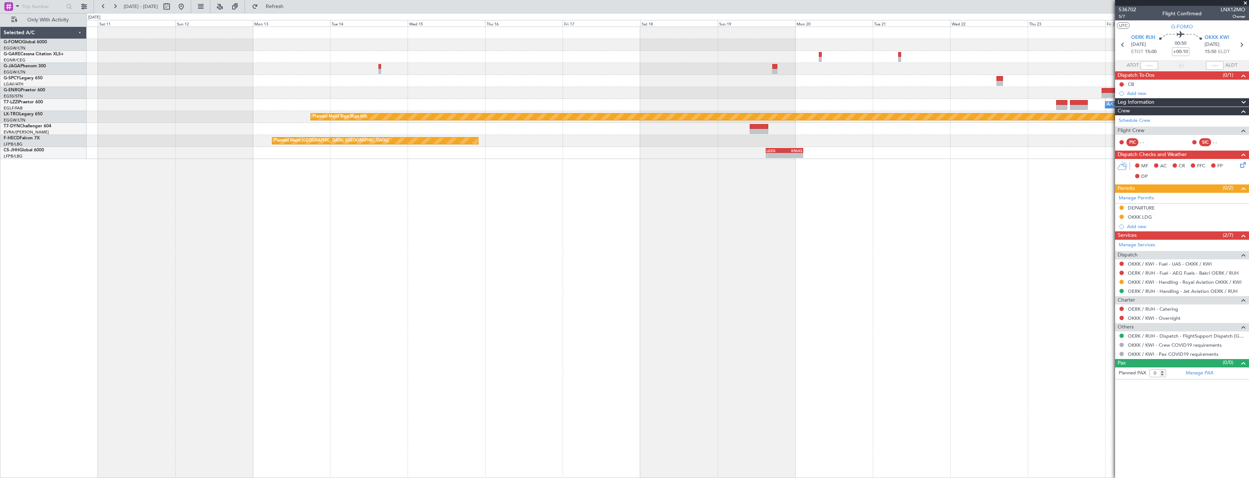
click at [563, 249] on div "A/C Unavailable [GEOGRAPHIC_DATA] ([GEOGRAPHIC_DATA]) Planned Maint [GEOGRAPHIC…" at bounding box center [668, 253] width 1162 height 452
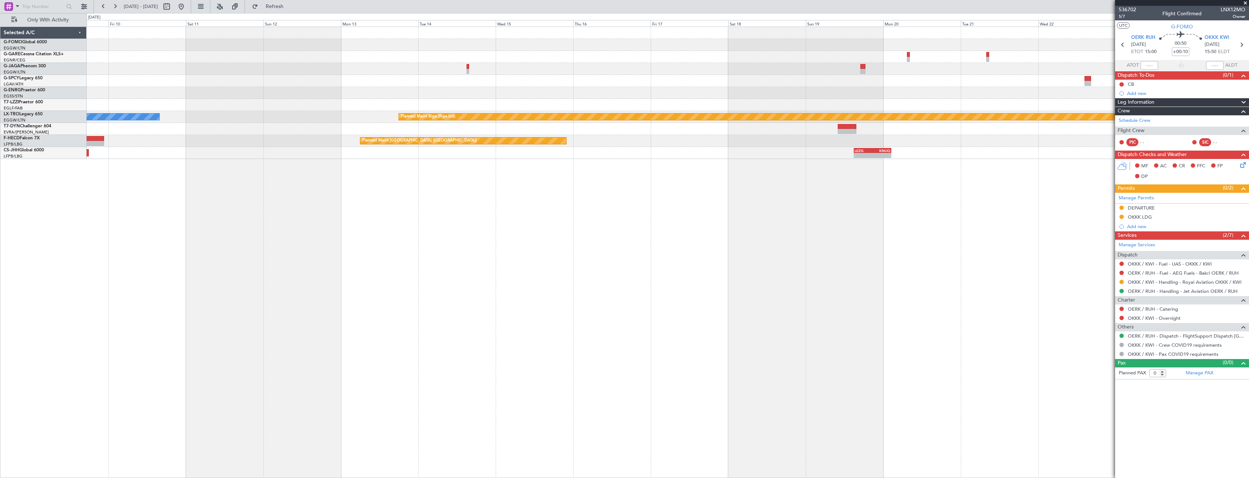
click at [602, 250] on div "A/C Unavailable [GEOGRAPHIC_DATA] ([GEOGRAPHIC_DATA]) Planned Maint [GEOGRAPHIC…" at bounding box center [668, 253] width 1162 height 452
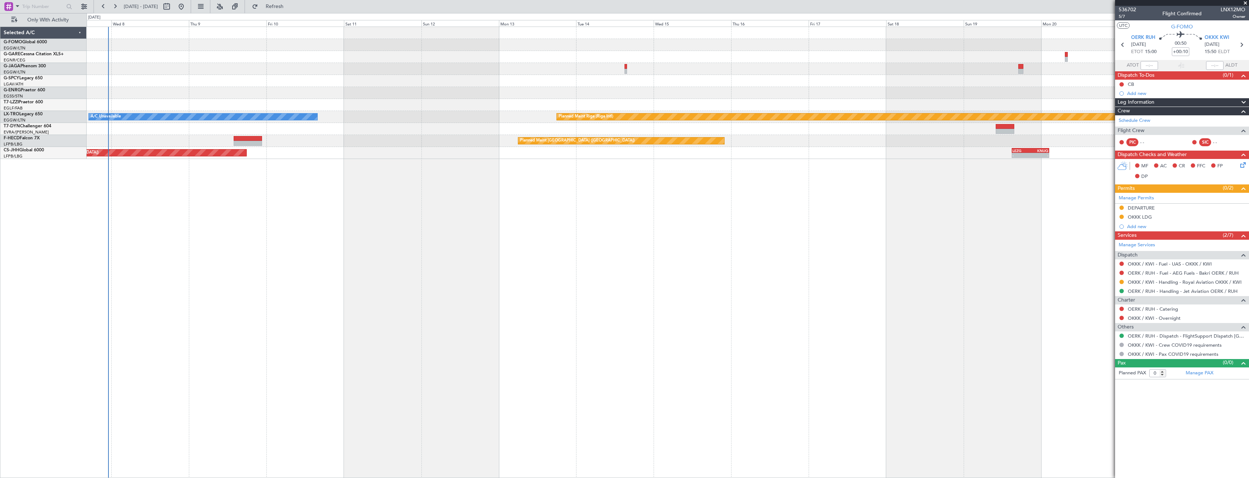
click at [592, 255] on div "A/C Unavailable [GEOGRAPHIC_DATA] ([GEOGRAPHIC_DATA]) Planned Maint [GEOGRAPHIC…" at bounding box center [668, 253] width 1162 height 452
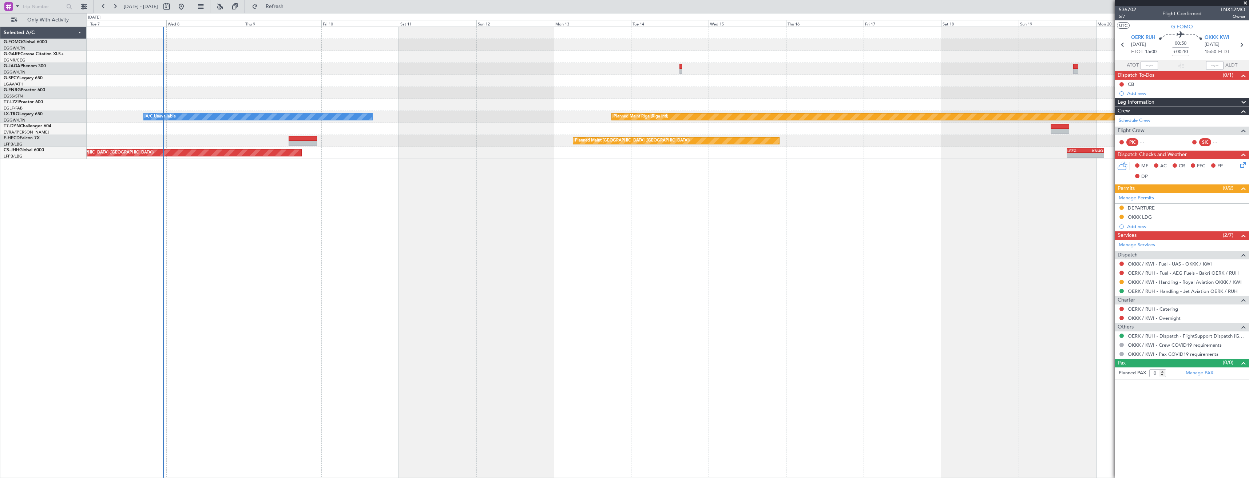
click at [585, 257] on div "A/C Unavailable [GEOGRAPHIC_DATA] ([GEOGRAPHIC_DATA]) Planned Maint [GEOGRAPHIC…" at bounding box center [668, 253] width 1162 height 452
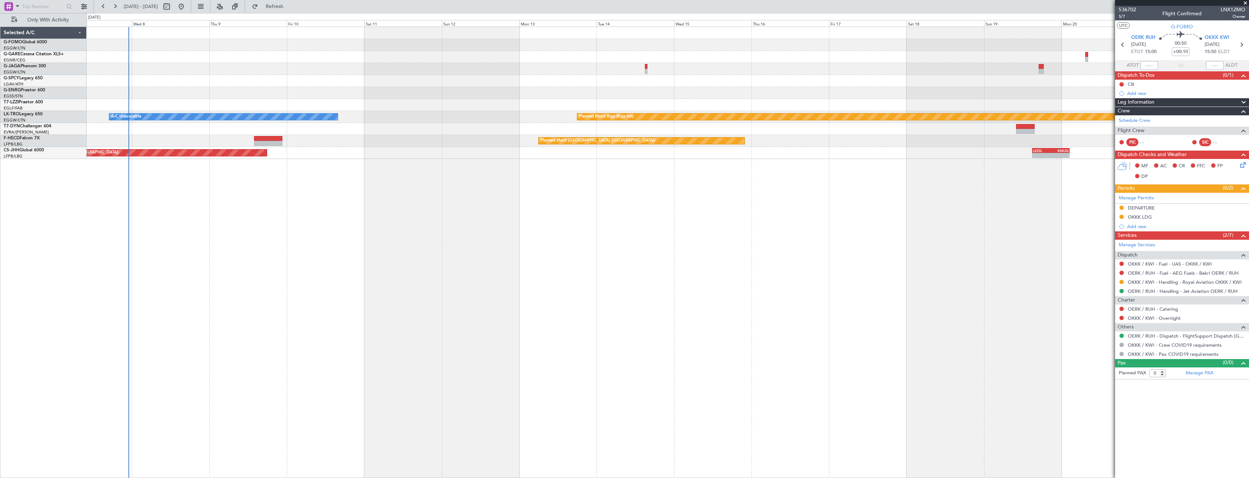
click at [505, 258] on div "A/C Unavailable [GEOGRAPHIC_DATA] ([GEOGRAPHIC_DATA]) Planned Maint [GEOGRAPHIC…" at bounding box center [668, 253] width 1162 height 452
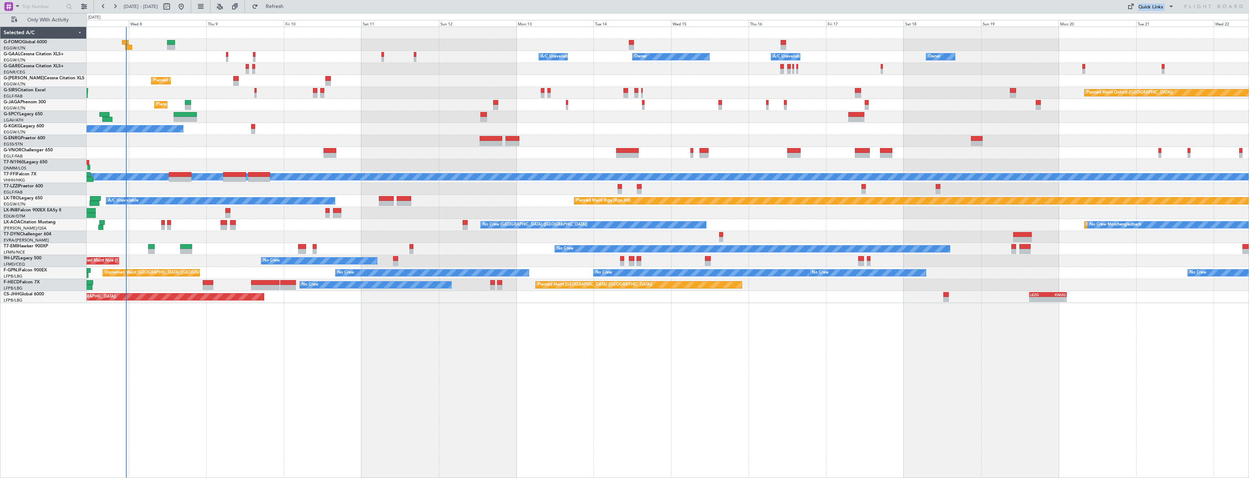
drag, startPoint x: 611, startPoint y: 13, endPoint x: 450, endPoint y: 39, distance: 162.5
click at [459, 39] on fb-flight-board "[DATE] - [DATE] Refresh Quick Links Only With Activity Owner Owner A/C Unavaila…" at bounding box center [624, 241] width 1249 height 473
click at [582, 78] on div "Owner Owner A/C Unavailable Owner A/C Unavailable Owner Planned Maint [GEOGRAPH…" at bounding box center [668, 165] width 1162 height 276
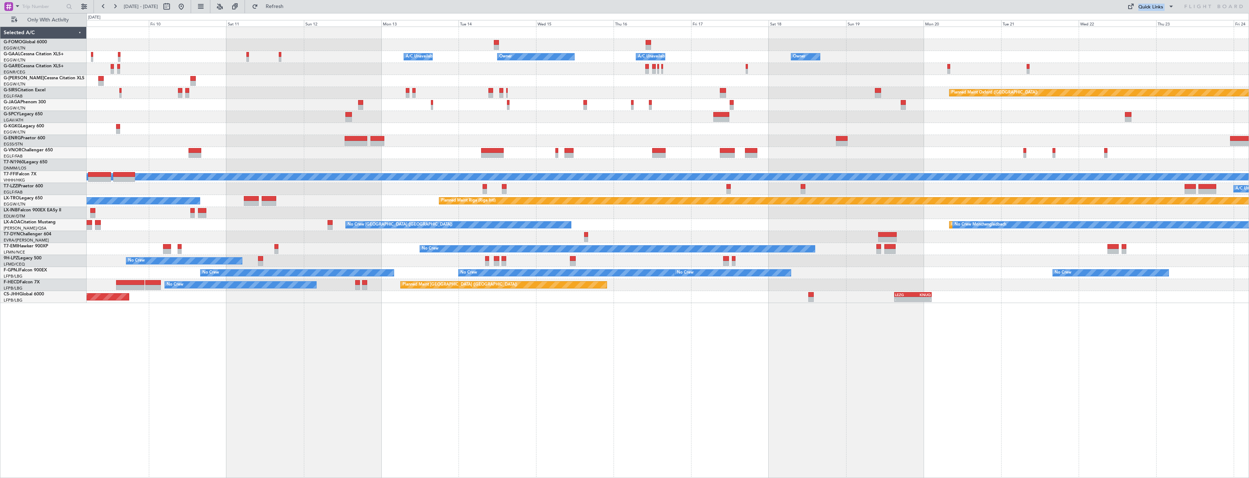
click at [572, 81] on div "Planned Maint [GEOGRAPHIC_DATA] ([GEOGRAPHIC_DATA])" at bounding box center [668, 81] width 1162 height 12
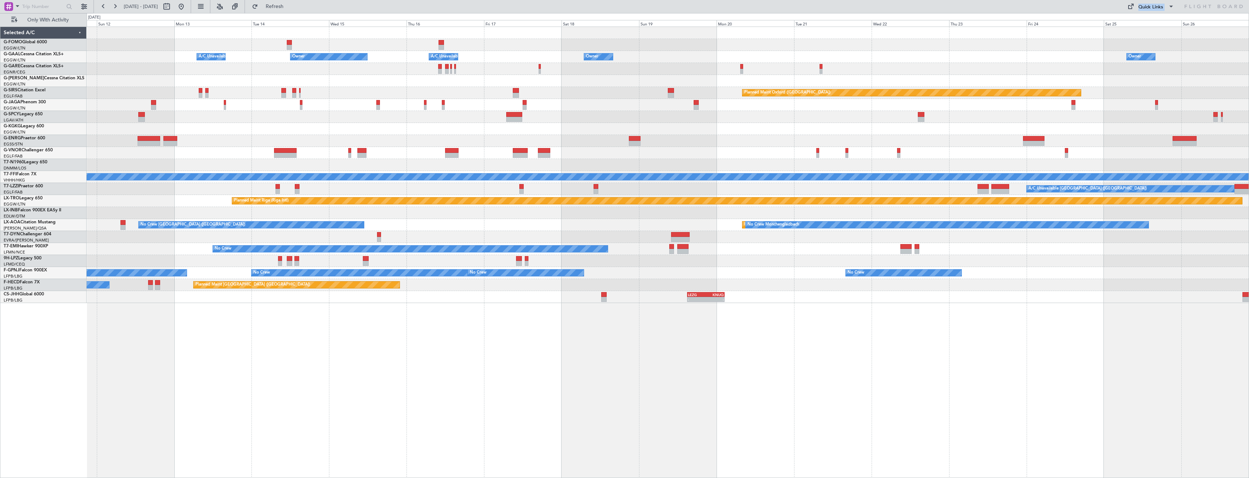
click at [614, 78] on div "Planned Maint [GEOGRAPHIC_DATA] ([GEOGRAPHIC_DATA])" at bounding box center [668, 81] width 1162 height 12
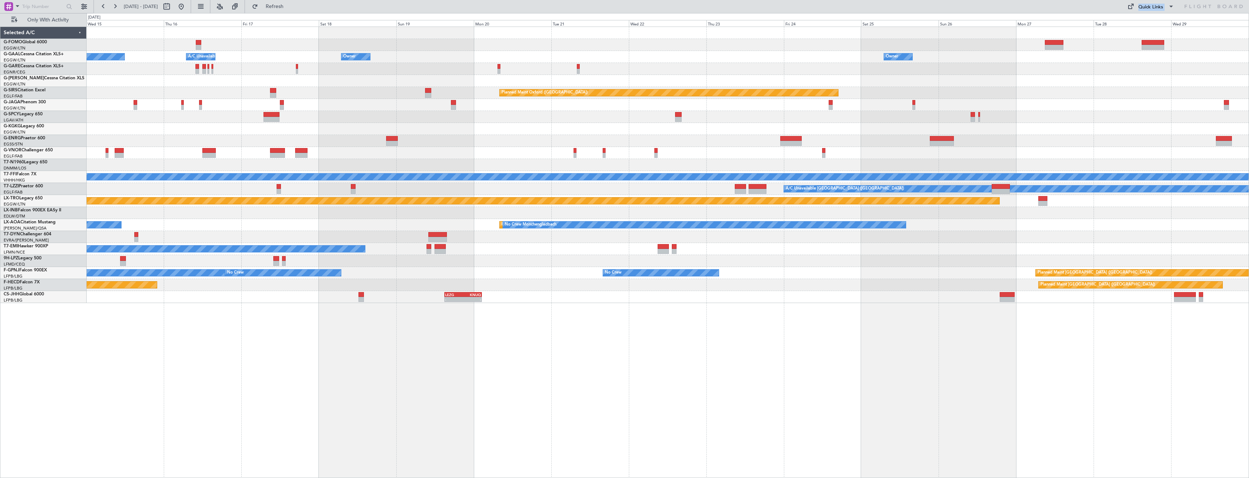
click at [587, 75] on div "Owner Owner A/C Unavailable Owner Owner A/C Unavailable Owner Planned Maint [GE…" at bounding box center [668, 165] width 1162 height 276
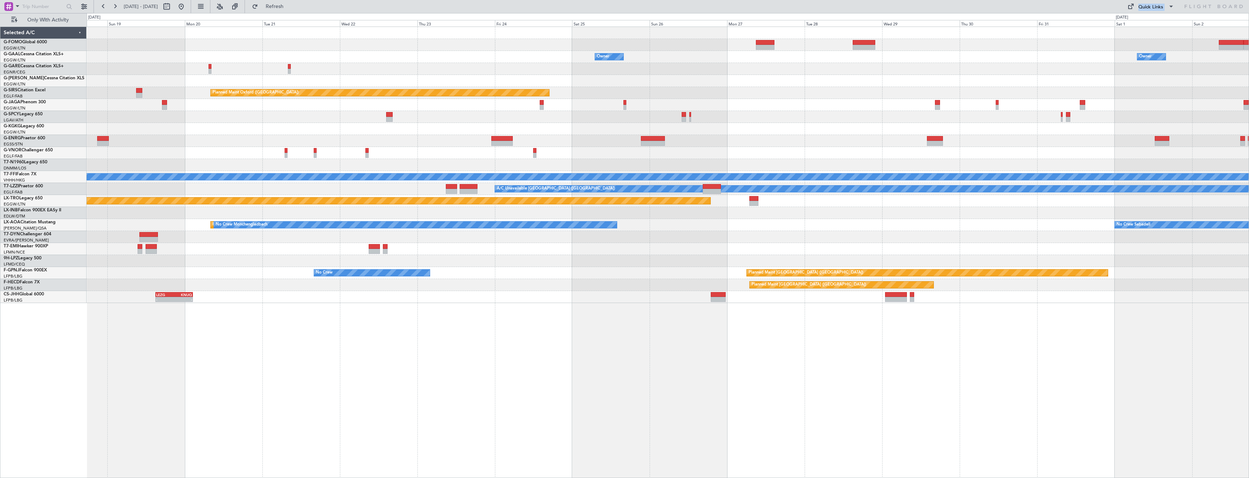
click at [664, 68] on div at bounding box center [668, 69] width 1162 height 12
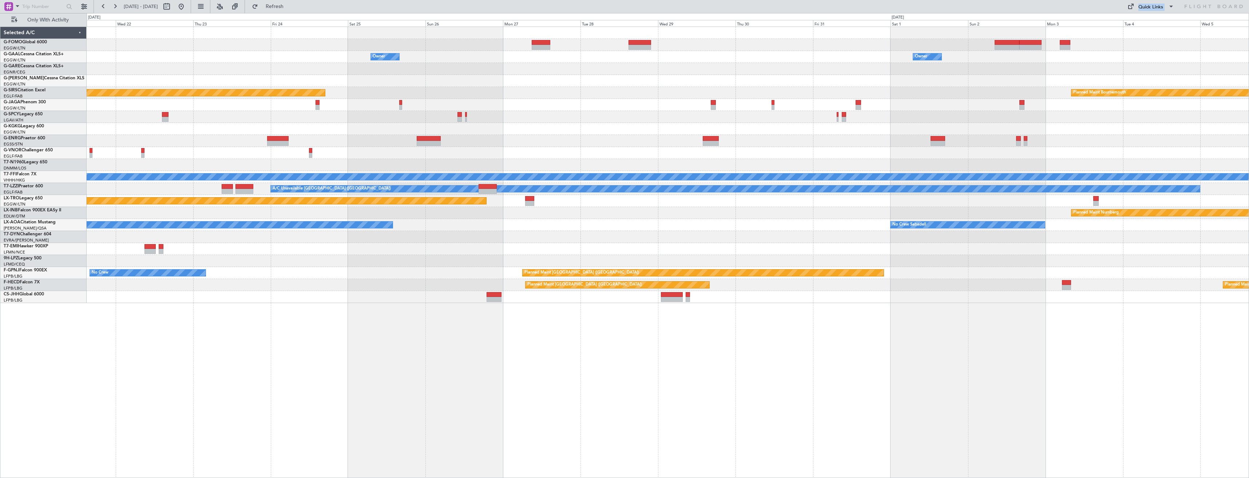
click at [602, 65] on div at bounding box center [668, 69] width 1162 height 12
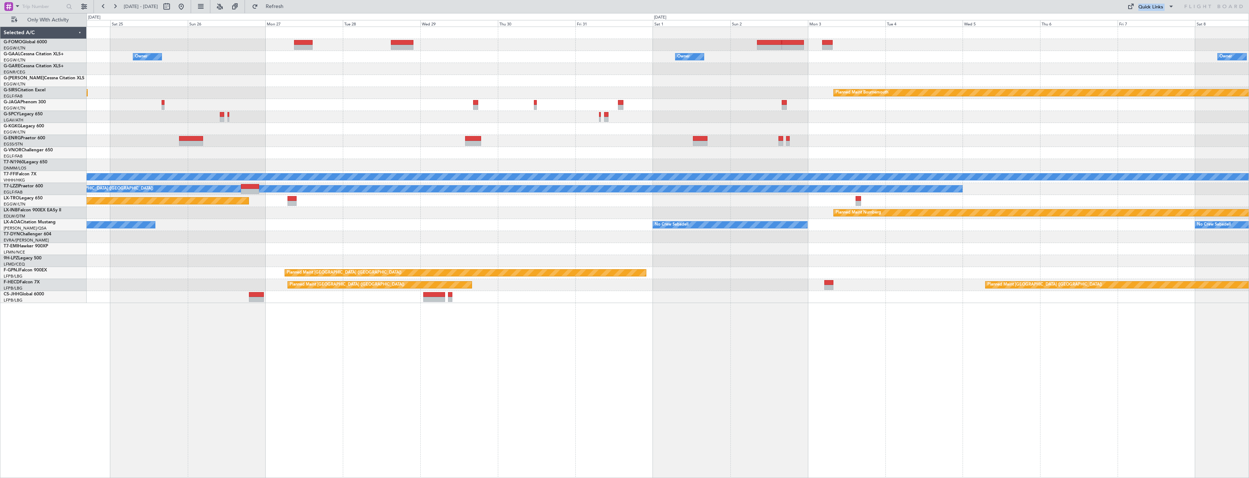
click at [644, 68] on div at bounding box center [668, 69] width 1162 height 12
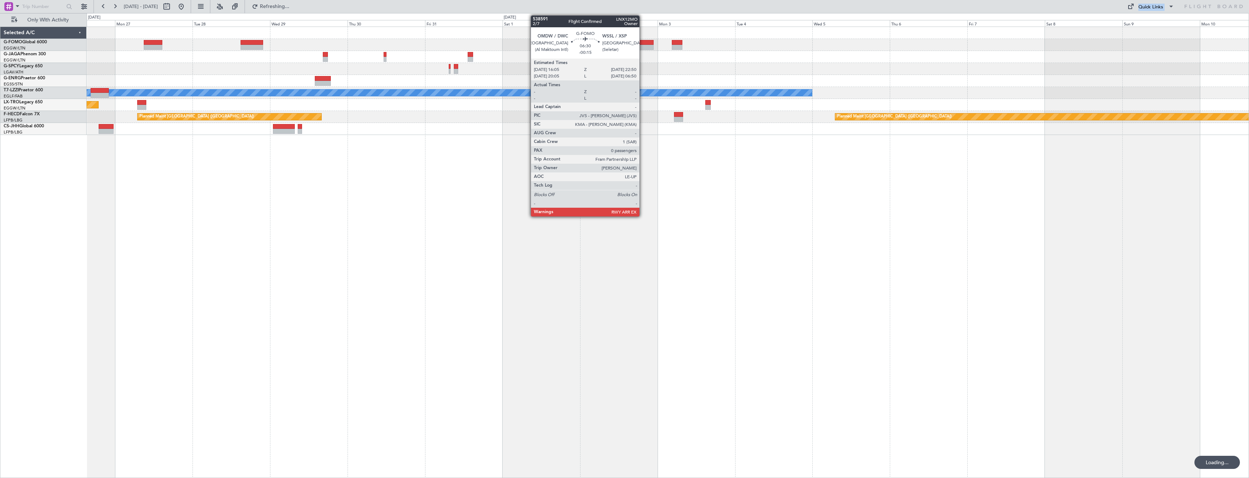
click at [643, 44] on div at bounding box center [642, 42] width 22 height 5
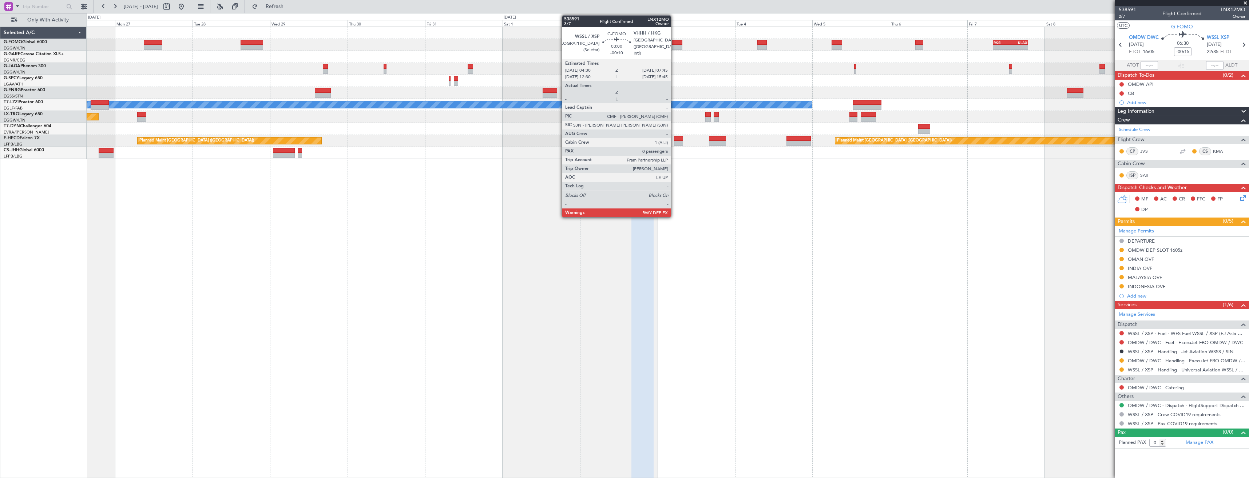
click at [674, 45] on div at bounding box center [677, 47] width 11 height 5
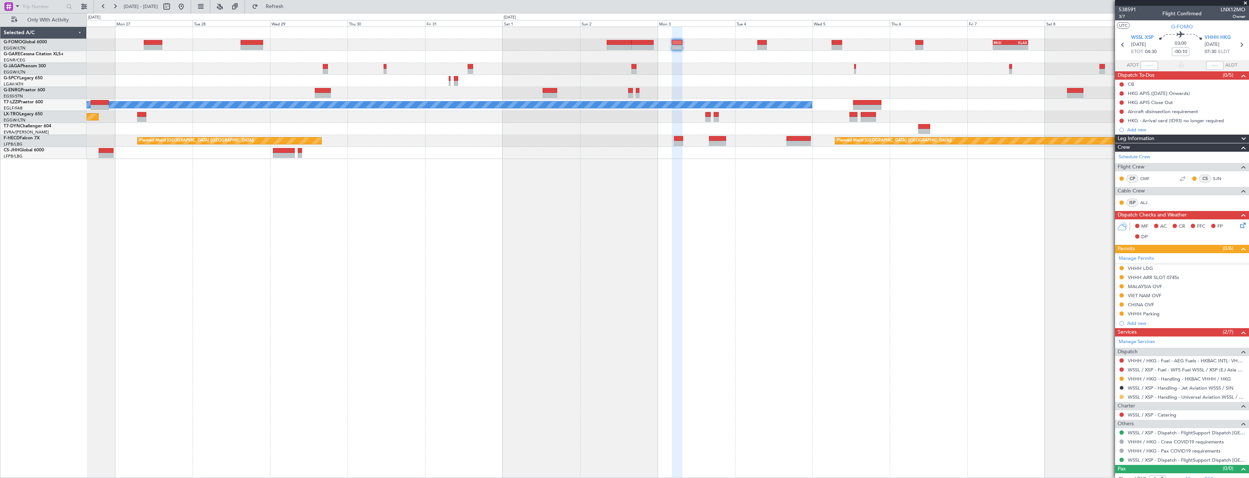
click at [1122, 398] on button at bounding box center [1121, 397] width 4 height 4
click at [1094, 386] on span "Confirmed" at bounding box center [1100, 385] width 23 height 7
click at [503, 143] on div "- - RKSI 08:00 Z KLAX 18:50 Z A/C Unavailable [GEOGRAPHIC_DATA] ([GEOGRAPHIC_DA…" at bounding box center [668, 93] width 1162 height 132
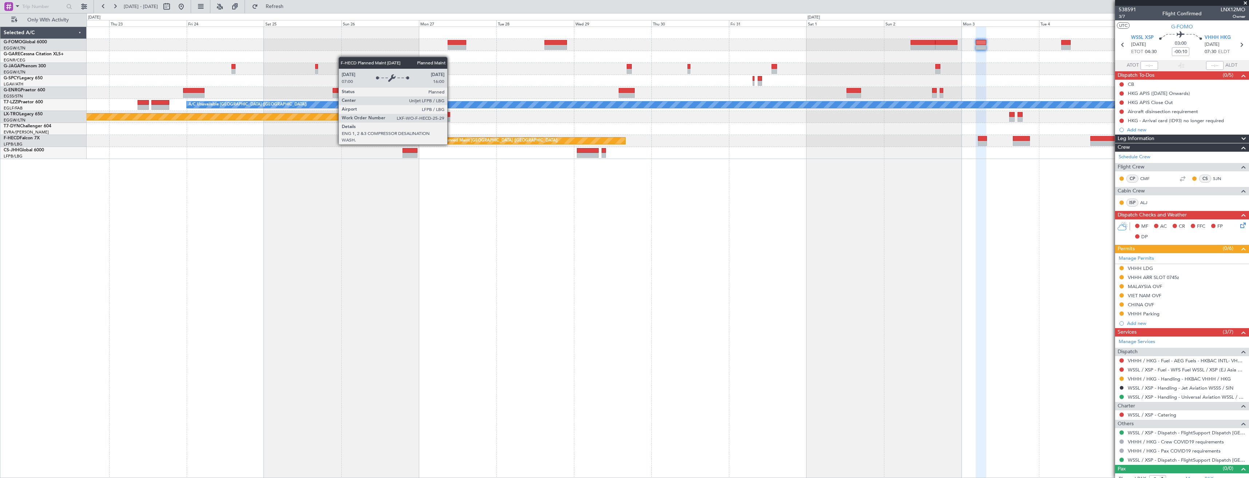
click at [411, 122] on div "Planned Maint Riga (Riga Intl)" at bounding box center [668, 117] width 1162 height 12
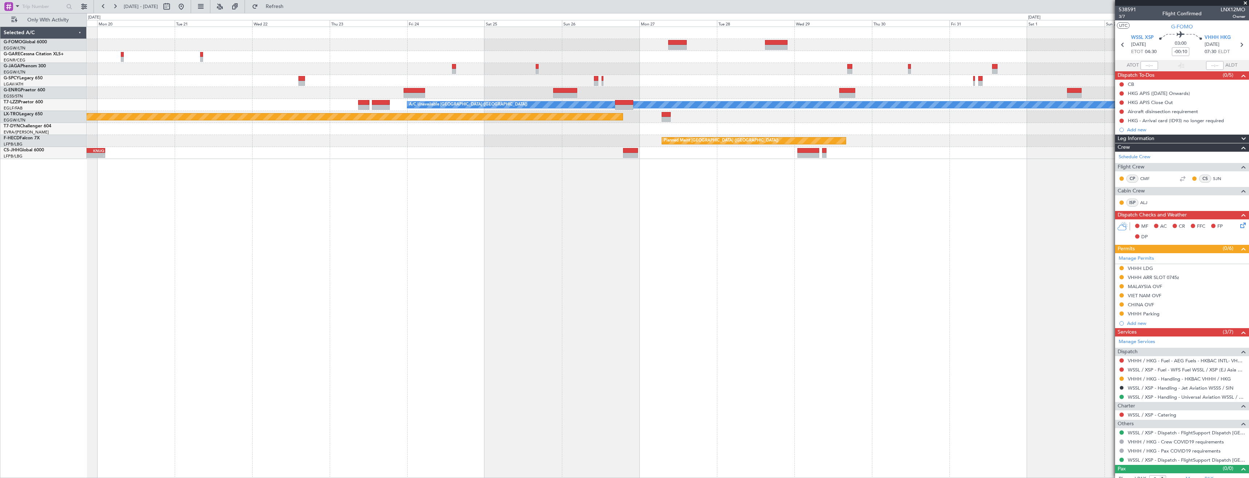
click at [389, 114] on div "Planned Maint Riga (Riga Intl)" at bounding box center [118, 117] width 1010 height 7
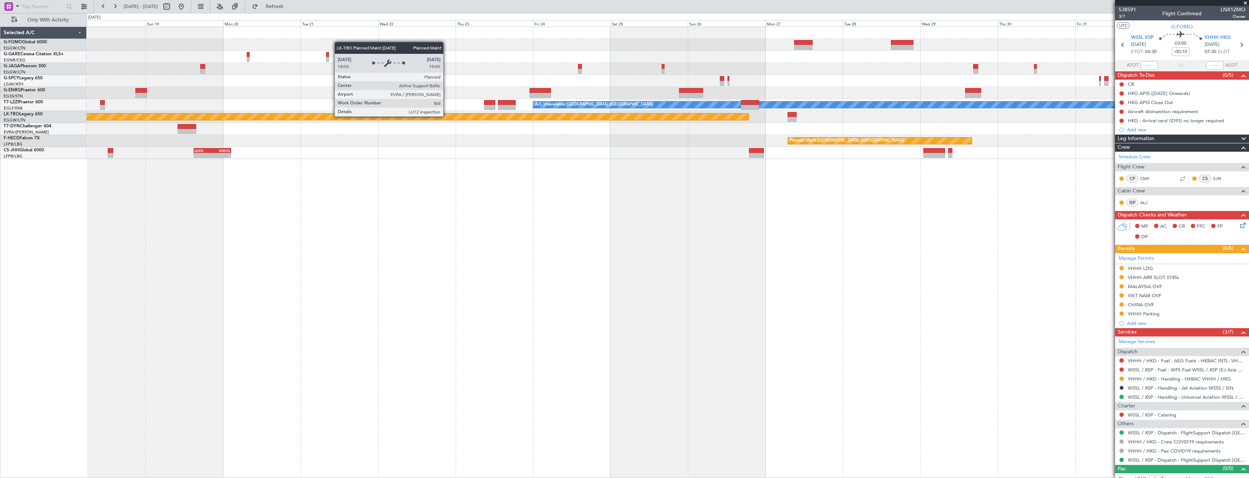
click at [407, 119] on div "Planned Maint Riga (Riga Intl)" at bounding box center [244, 117] width 1010 height 7
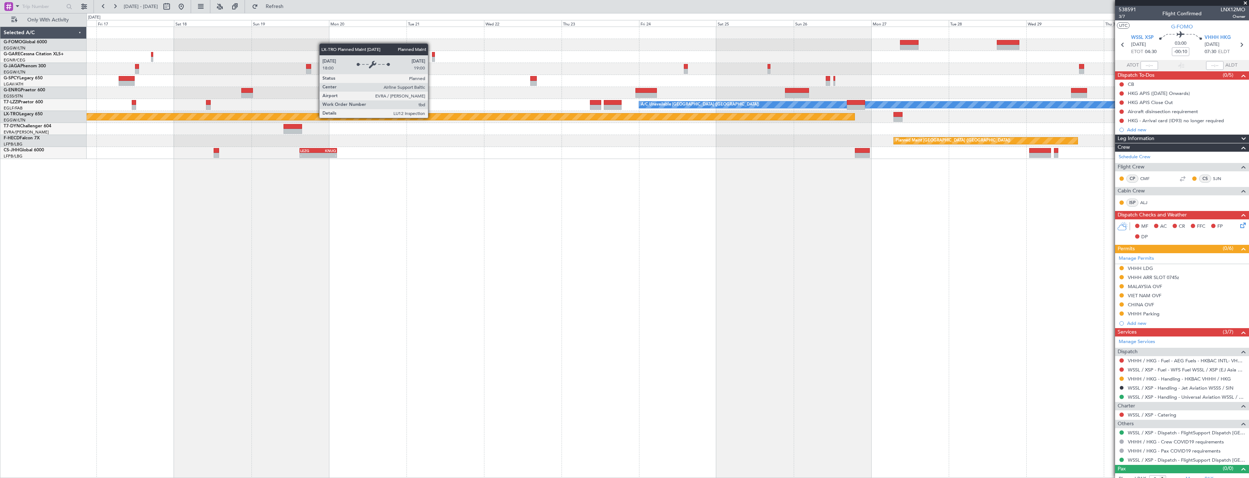
click at [501, 119] on div "Planned Maint Riga (Riga Intl)" at bounding box center [350, 117] width 1010 height 7
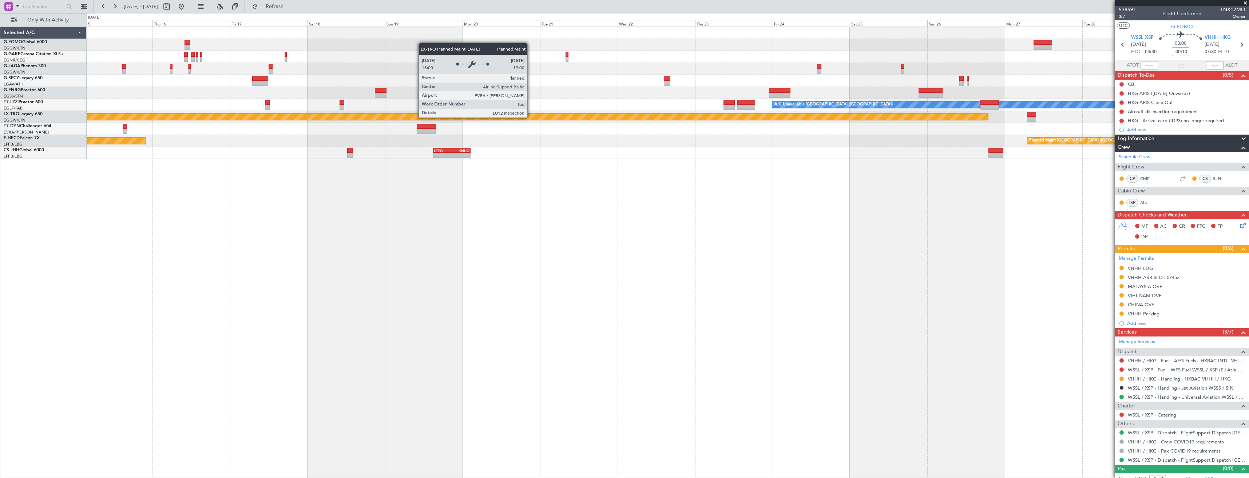
click at [395, 112] on div "Planned Maint Riga (Riga Intl)" at bounding box center [668, 117] width 1162 height 12
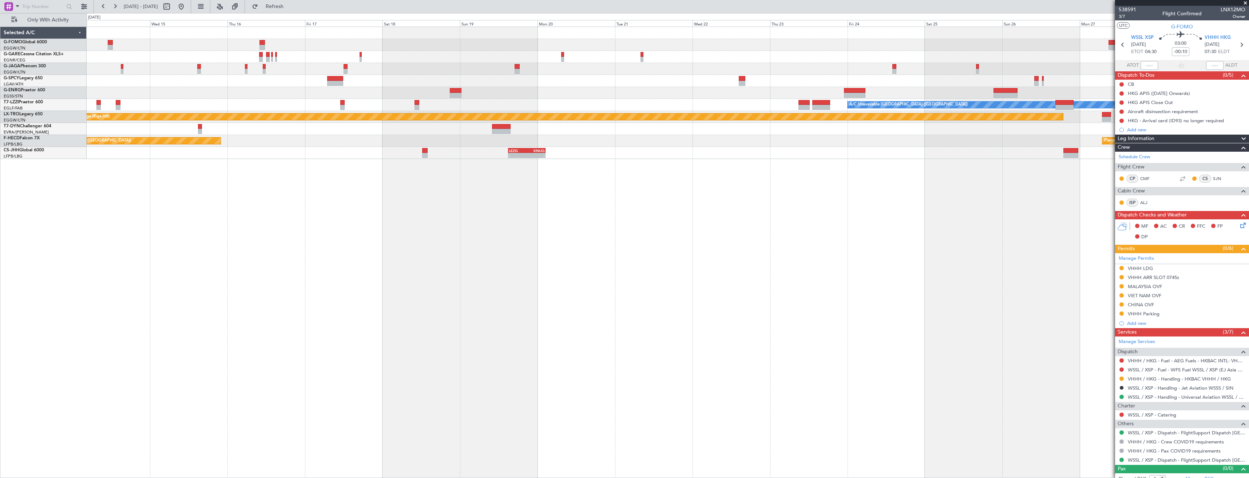
click at [447, 110] on div "A/C Unavailable [GEOGRAPHIC_DATA] ([GEOGRAPHIC_DATA]) Planned Maint [GEOGRAPHIC…" at bounding box center [668, 93] width 1162 height 132
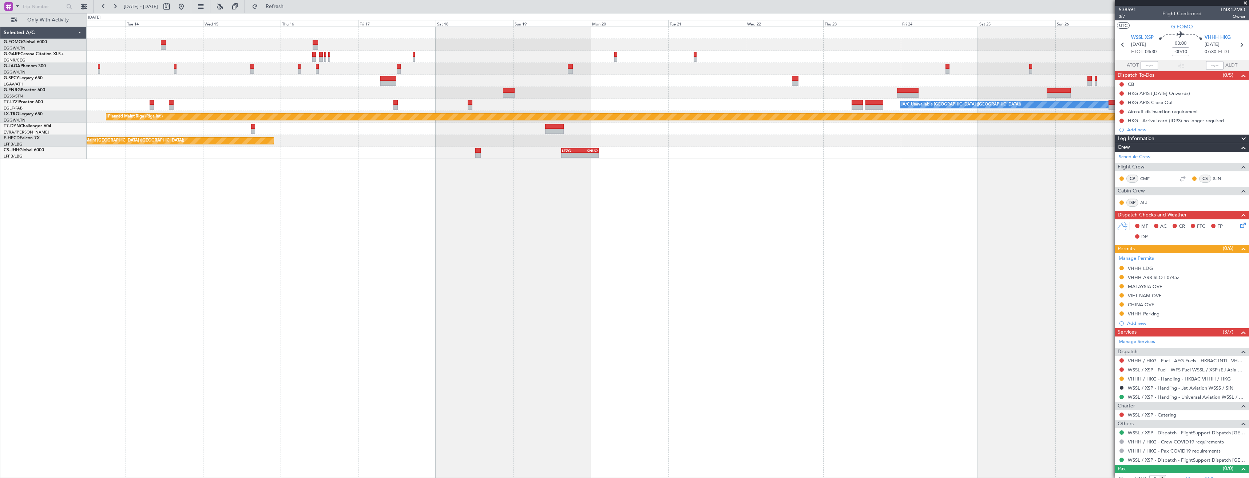
click at [405, 104] on div "A/C Unavailable [GEOGRAPHIC_DATA] ([GEOGRAPHIC_DATA])" at bounding box center [668, 105] width 1162 height 12
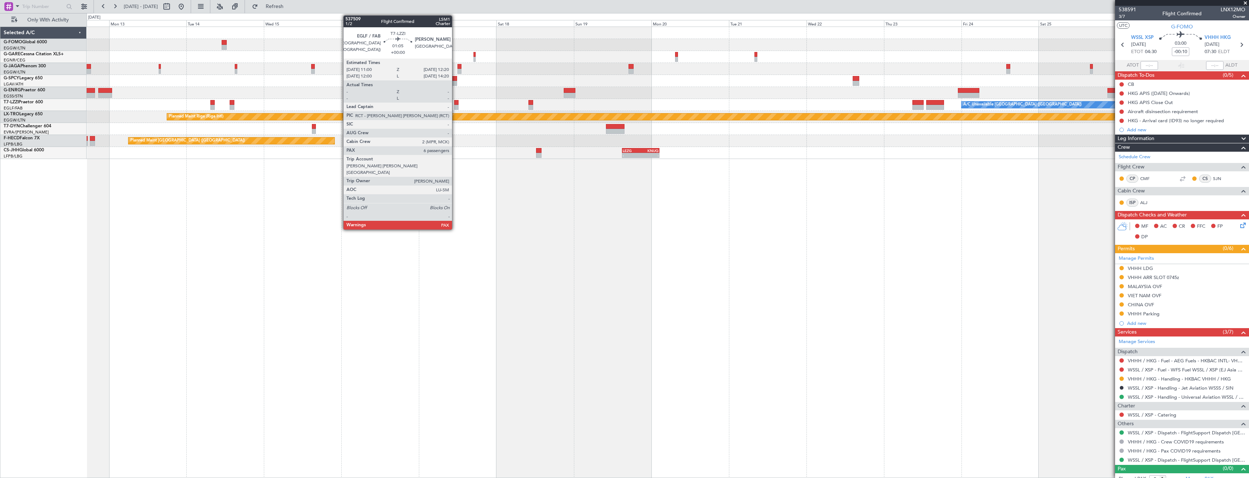
click at [425, 109] on div "A/C Unavailable [GEOGRAPHIC_DATA] ([GEOGRAPHIC_DATA])" at bounding box center [668, 105] width 1162 height 12
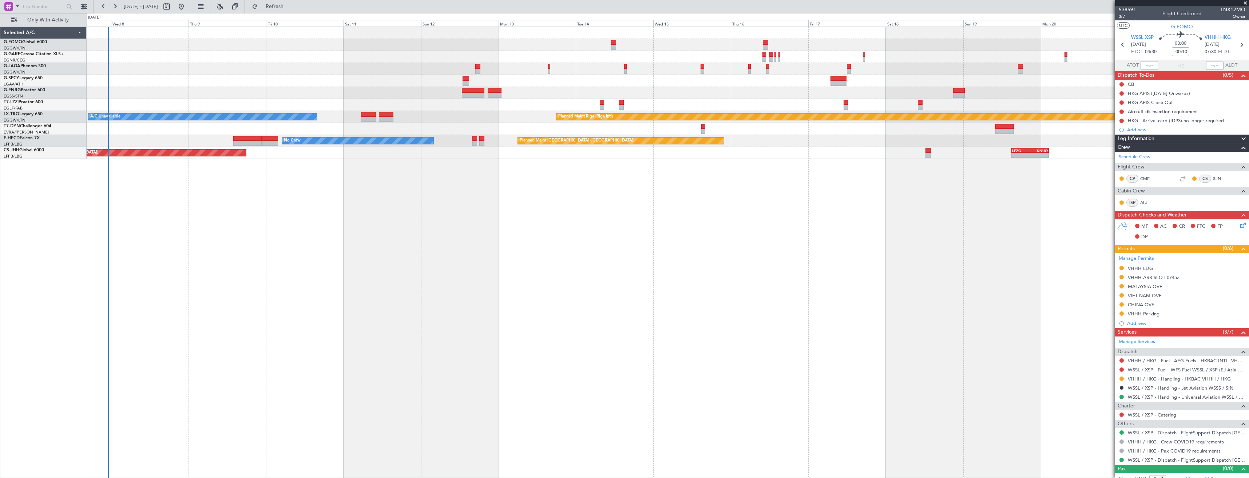
click at [760, 199] on div "A/C Unavailable [GEOGRAPHIC_DATA] ([GEOGRAPHIC_DATA]) Planned Maint [GEOGRAPHIC…" at bounding box center [668, 253] width 1162 height 452
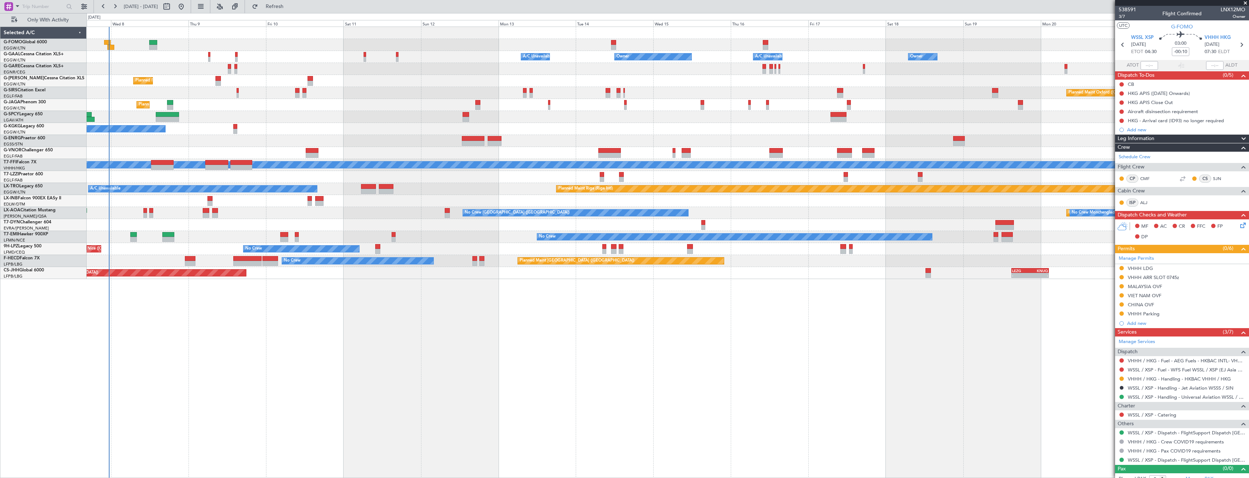
click at [690, 64] on div "Owner Owner A/C Unavailable Owner A/C Unavailable Owner Planned Maint [GEOGRAPH…" at bounding box center [668, 153] width 1162 height 252
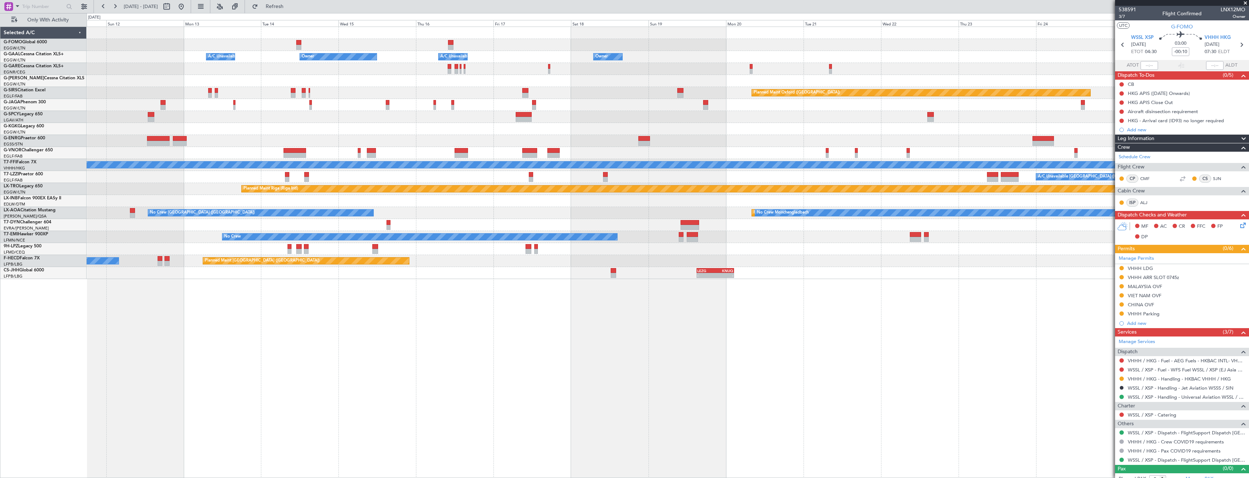
click at [639, 79] on div "Planned Maint [GEOGRAPHIC_DATA] ([GEOGRAPHIC_DATA])" at bounding box center [668, 81] width 1162 height 12
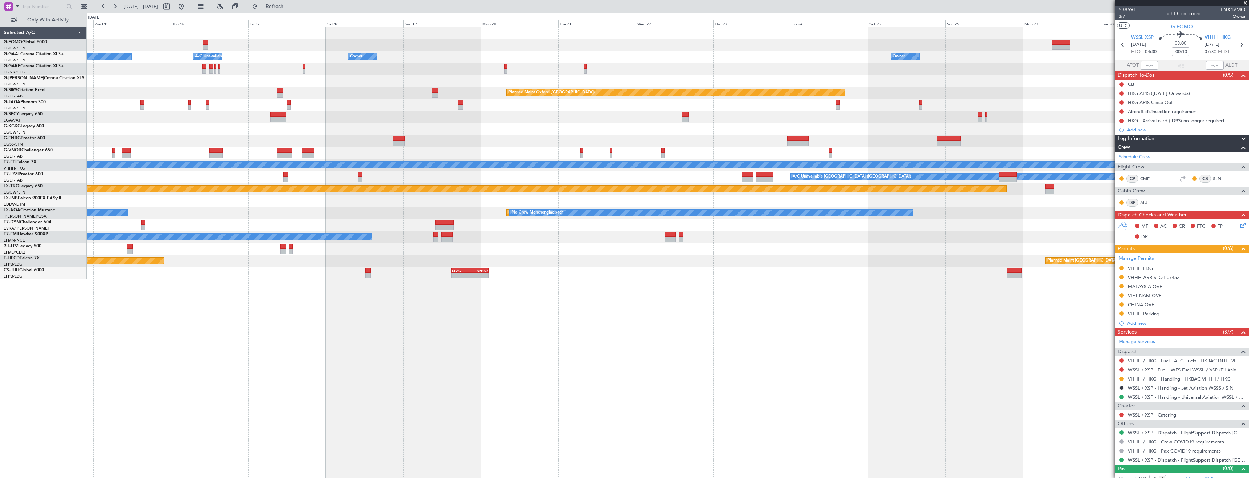
click at [616, 95] on div "Owner Owner A/C Unavailable Owner Owner A/C Unavailable Owner Planned Maint [GE…" at bounding box center [668, 153] width 1162 height 252
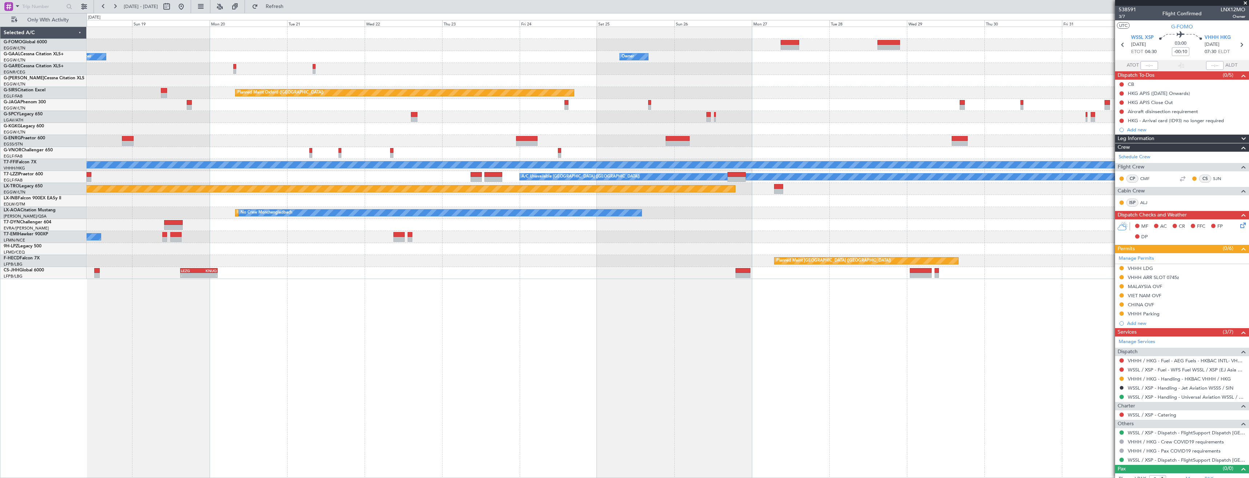
click at [614, 67] on div at bounding box center [668, 69] width 1162 height 12
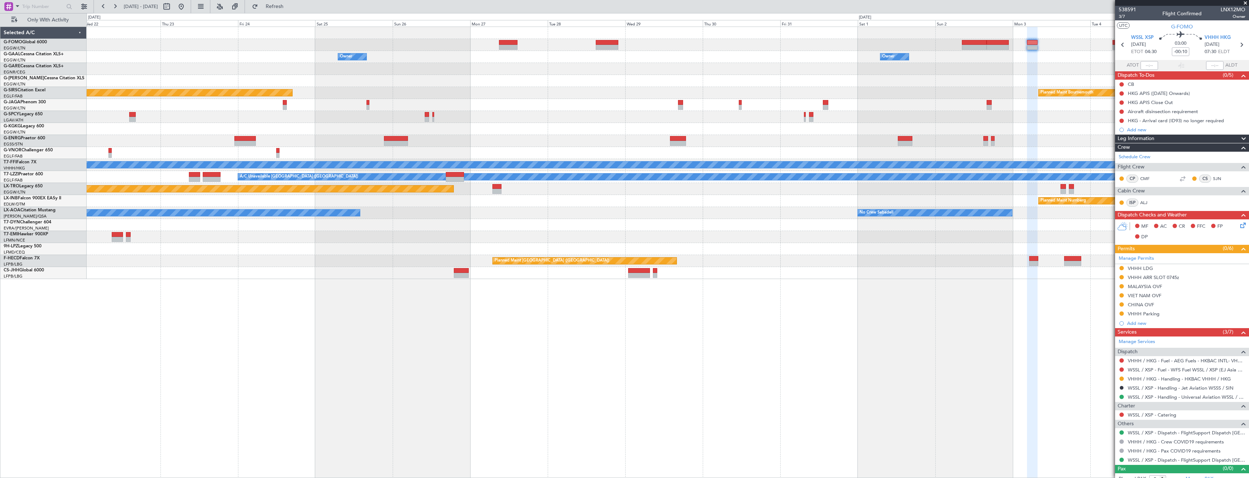
click at [659, 73] on div at bounding box center [668, 69] width 1162 height 12
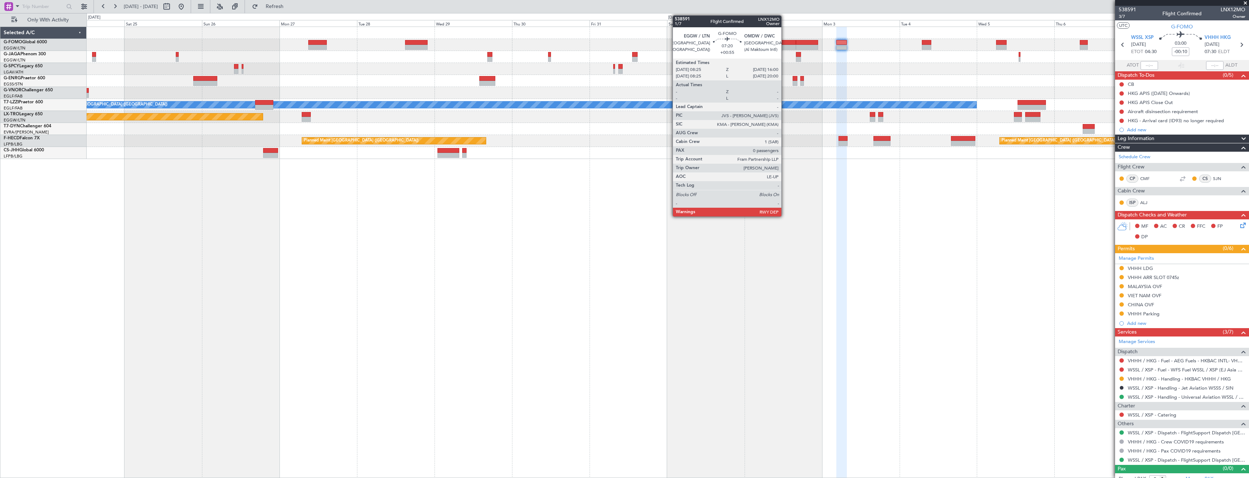
click at [784, 46] on div at bounding box center [783, 47] width 25 height 5
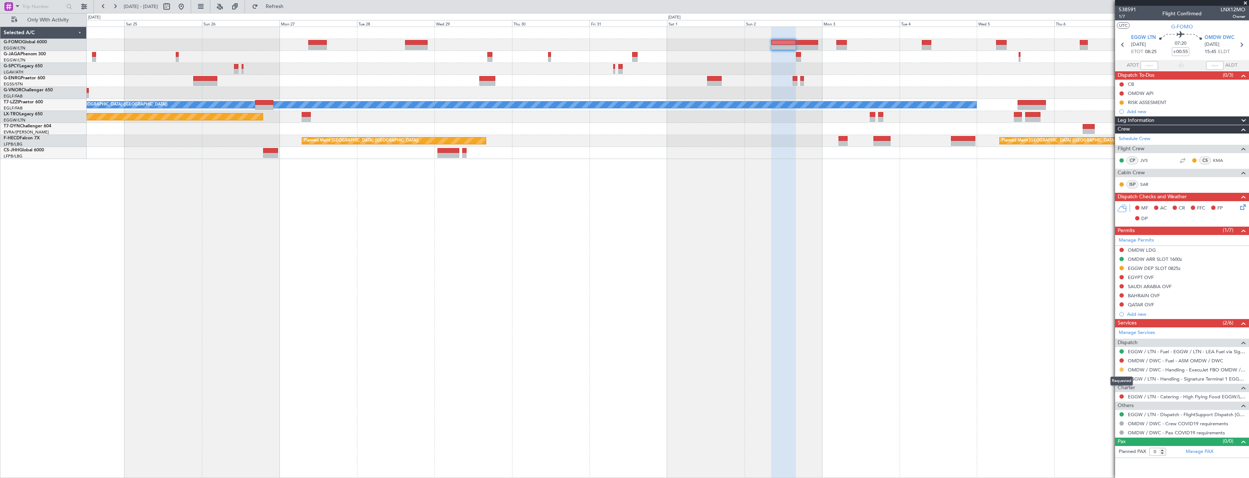
click at [1121, 370] on button at bounding box center [1121, 369] width 4 height 4
click at [1115, 460] on li "Confirmed" at bounding box center [1121, 456] width 84 height 11
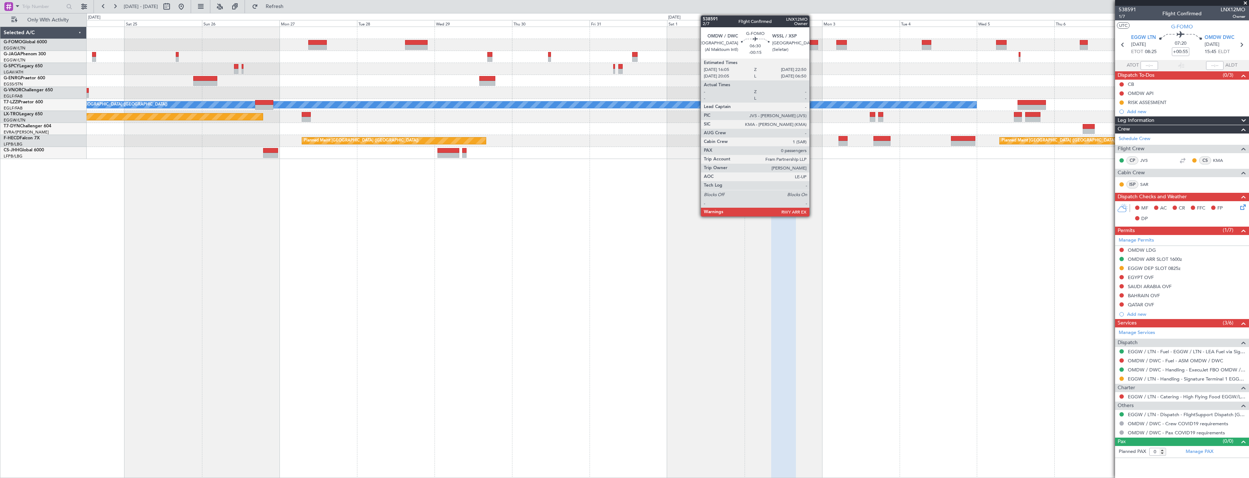
click at [814, 42] on div at bounding box center [807, 42] width 22 height 5
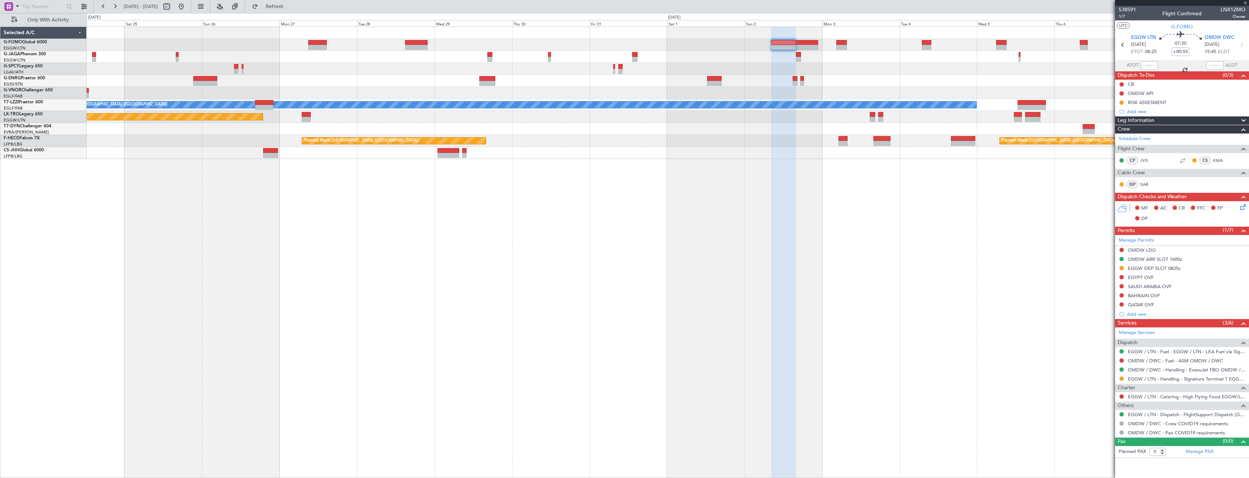
type input "-00:15"
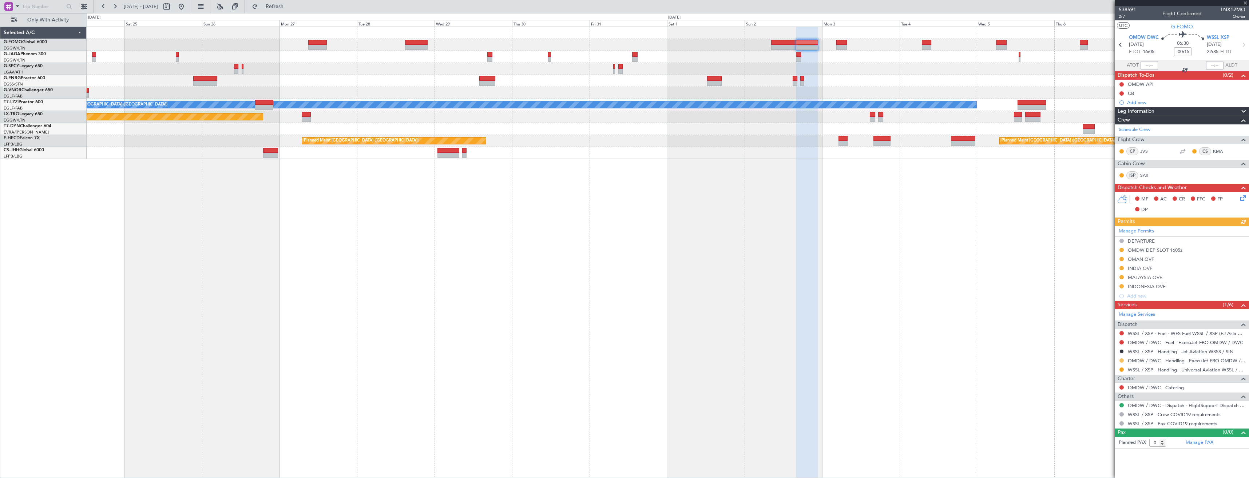
click at [1120, 361] on button at bounding box center [1121, 360] width 4 height 4
click at [1090, 448] on span "Confirmed" at bounding box center [1100, 446] width 23 height 7
click at [1039, 299] on div "- - RKSI 08:00 Z KLAX 18:50 Z A/C Unavailable [GEOGRAPHIC_DATA] ([GEOGRAPHIC_DA…" at bounding box center [668, 253] width 1162 height 452
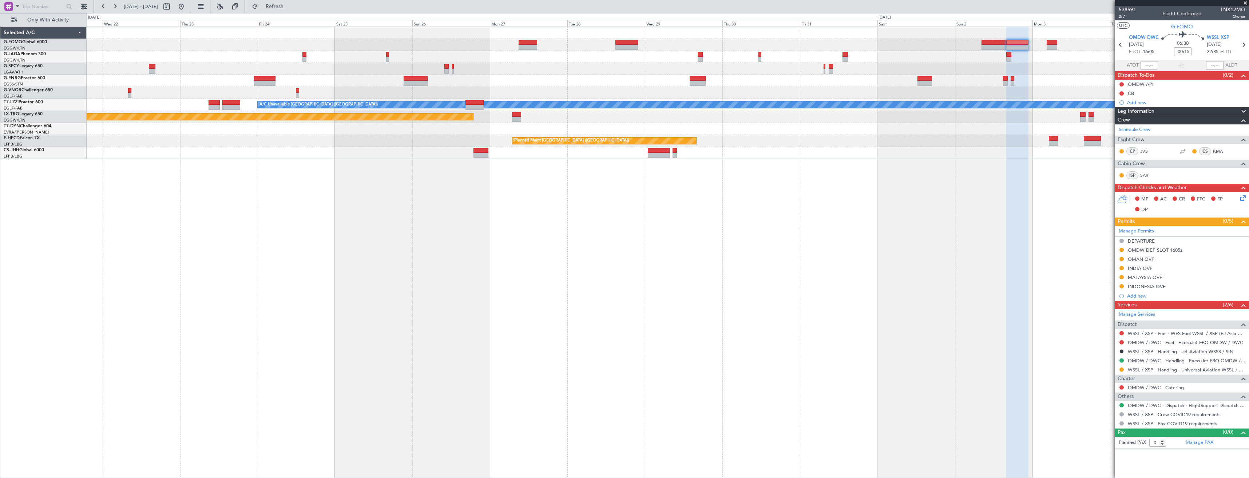
click at [893, 294] on div "- - RKSI 08:00 Z KLAX 18:50 Z A/C Unavailable [GEOGRAPHIC_DATA] ([GEOGRAPHIC_DA…" at bounding box center [668, 253] width 1162 height 452
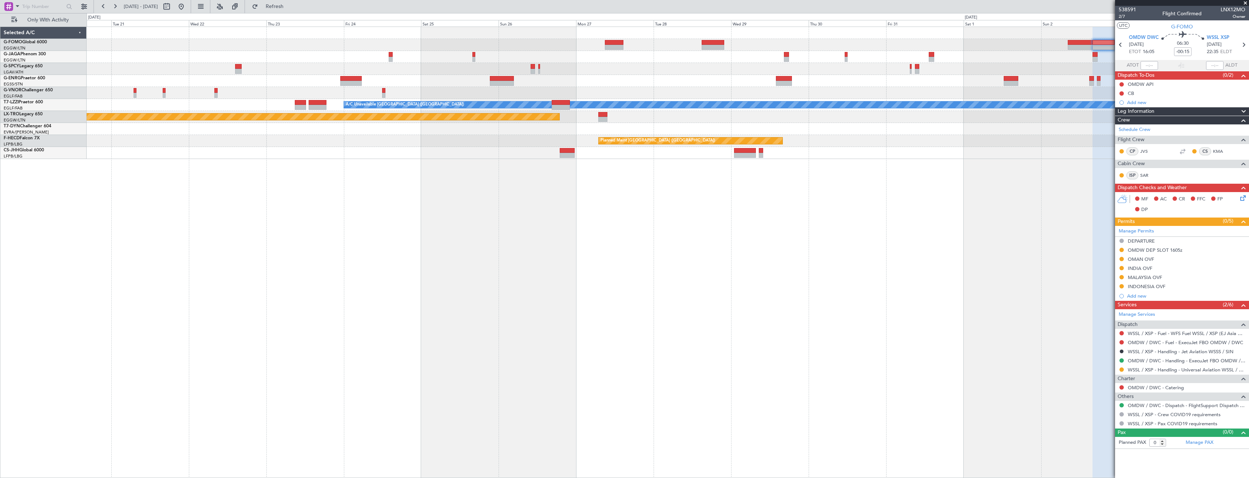
click at [719, 297] on div "- - RKSI 08:00 Z KLAX 18:50 Z A/C Unavailable [GEOGRAPHIC_DATA] ([GEOGRAPHIC_DA…" at bounding box center [668, 253] width 1162 height 452
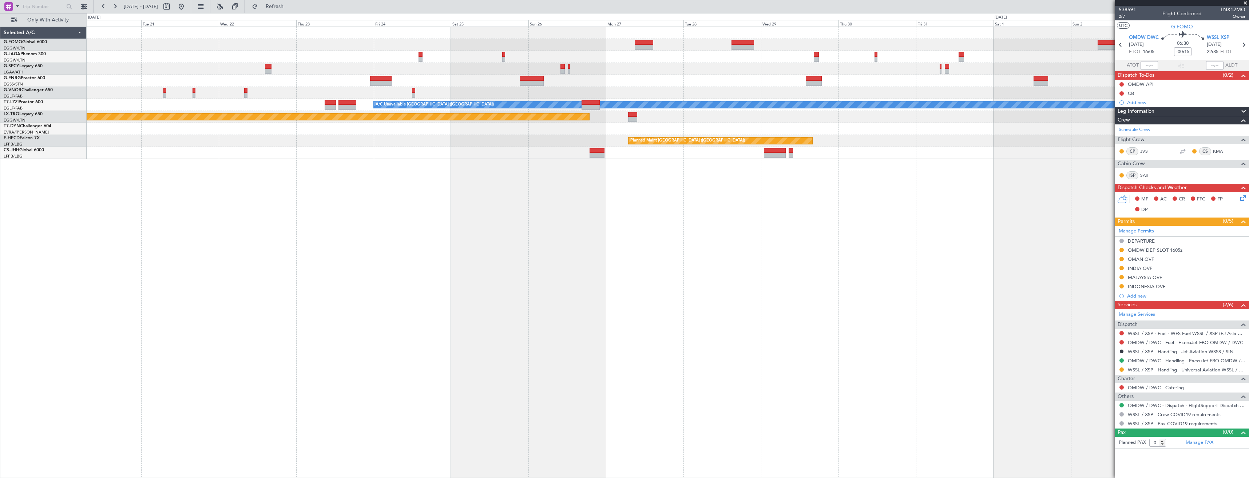
click at [685, 285] on div "- - RKSI 08:00 Z KLAX 18:50 Z A/C Unavailable [GEOGRAPHIC_DATA] ([GEOGRAPHIC_DA…" at bounding box center [668, 253] width 1162 height 452
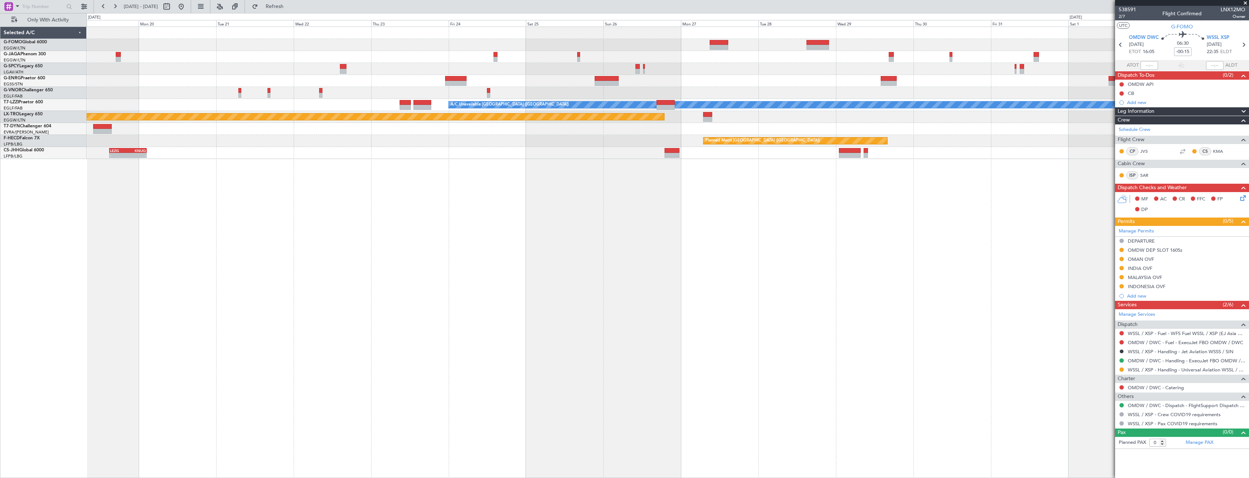
click at [651, 283] on div "A/C Unavailable [GEOGRAPHIC_DATA] ([GEOGRAPHIC_DATA]) Planned Maint [GEOGRAPHIC…" at bounding box center [668, 253] width 1162 height 452
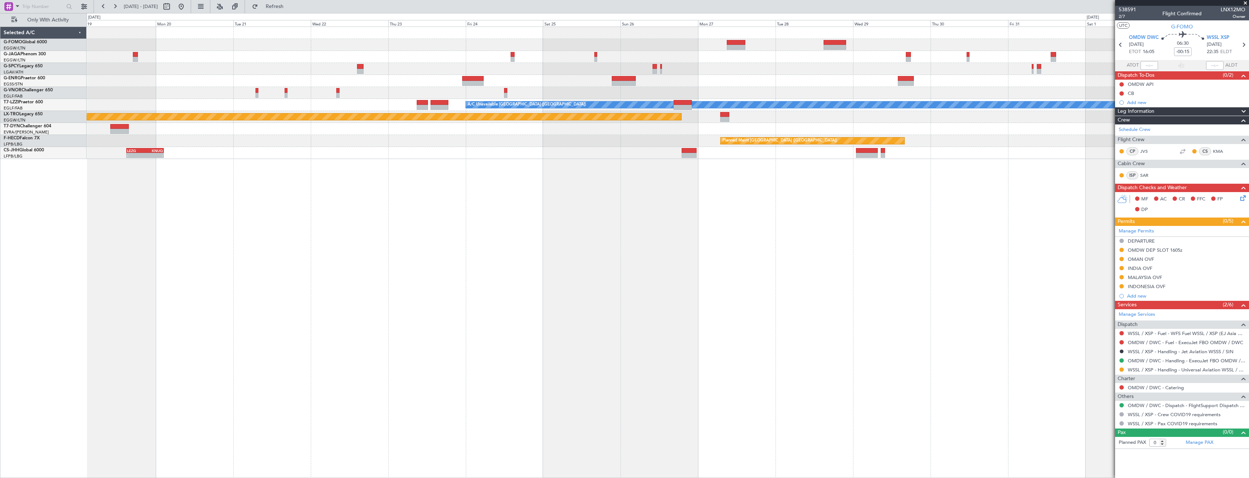
click at [669, 283] on div "A/C Unavailable [GEOGRAPHIC_DATA] ([GEOGRAPHIC_DATA]) Planned Maint [GEOGRAPHIC…" at bounding box center [668, 253] width 1162 height 452
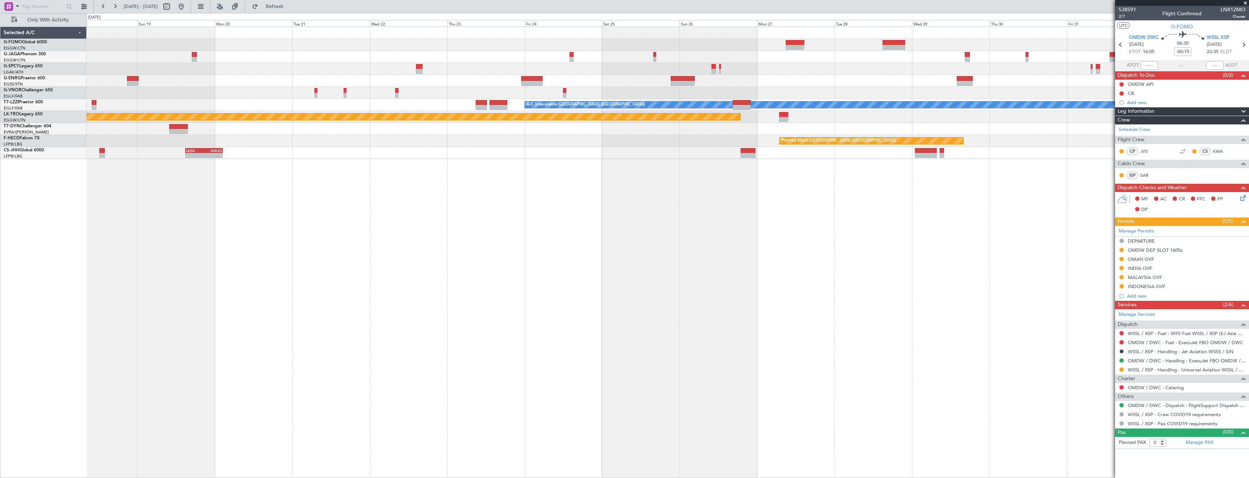
click at [729, 274] on div "A/C Unavailable [GEOGRAPHIC_DATA] ([GEOGRAPHIC_DATA]) Planned Maint [GEOGRAPHIC…" at bounding box center [668, 253] width 1162 height 452
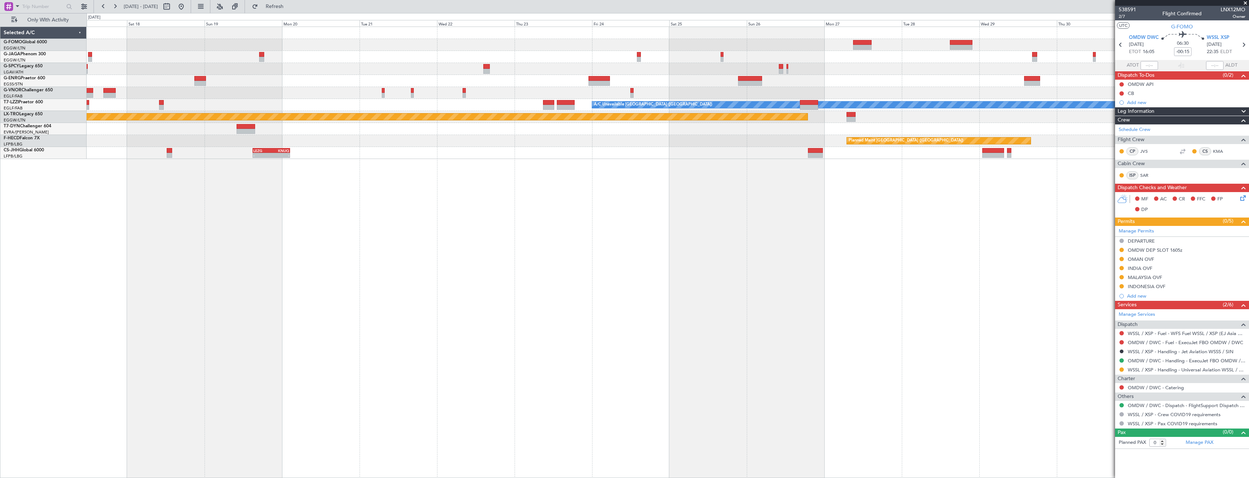
click at [699, 270] on div "A/C Unavailable [GEOGRAPHIC_DATA] ([GEOGRAPHIC_DATA]) Planned Maint [GEOGRAPHIC…" at bounding box center [668, 253] width 1162 height 452
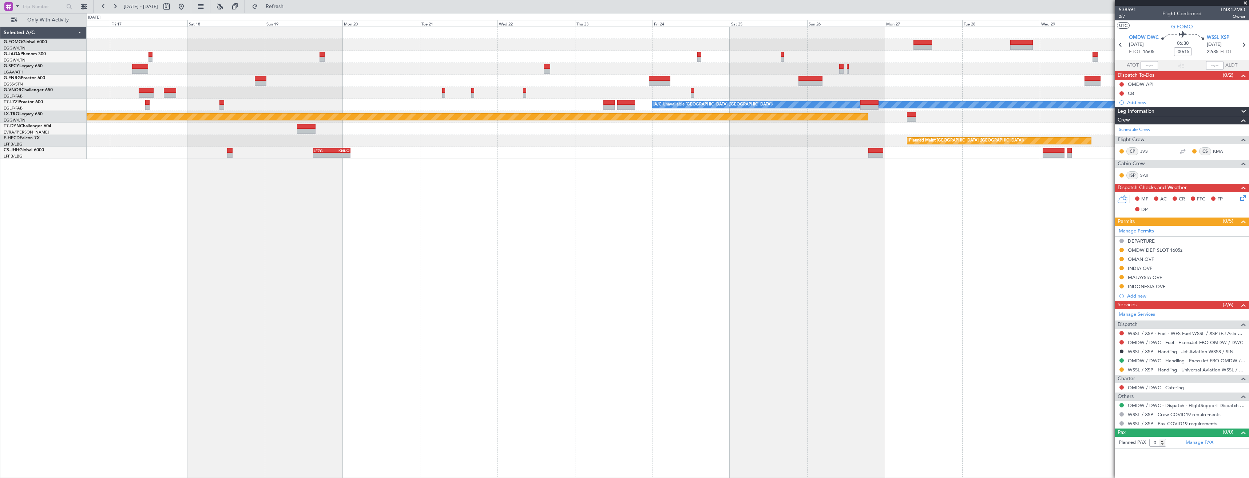
click at [705, 257] on div "A/C Unavailable [GEOGRAPHIC_DATA] ([GEOGRAPHIC_DATA]) Planned Maint [GEOGRAPHIC…" at bounding box center [668, 253] width 1162 height 452
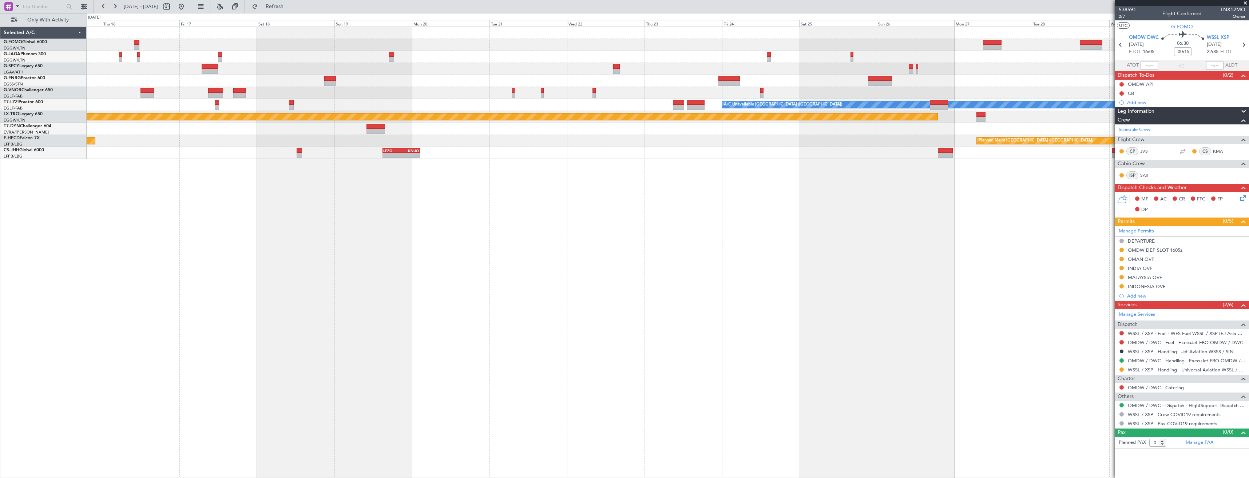
click at [708, 256] on div "A/C Unavailable [GEOGRAPHIC_DATA] ([GEOGRAPHIC_DATA]) Planned Maint [GEOGRAPHIC…" at bounding box center [668, 253] width 1162 height 452
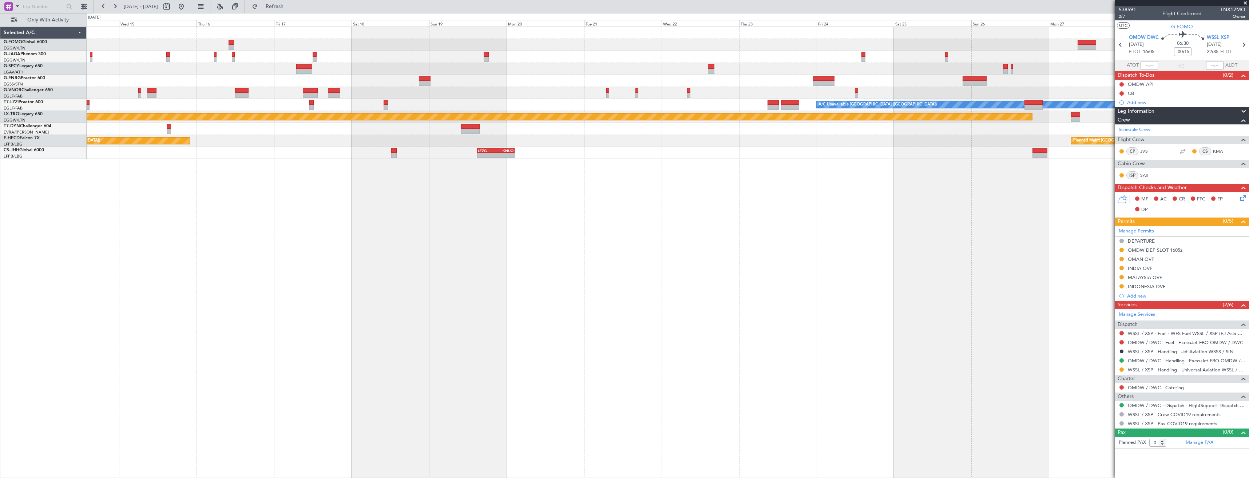
click at [756, 252] on div "A/C Unavailable [GEOGRAPHIC_DATA] ([GEOGRAPHIC_DATA]) Planned Maint [GEOGRAPHIC…" at bounding box center [668, 253] width 1162 height 452
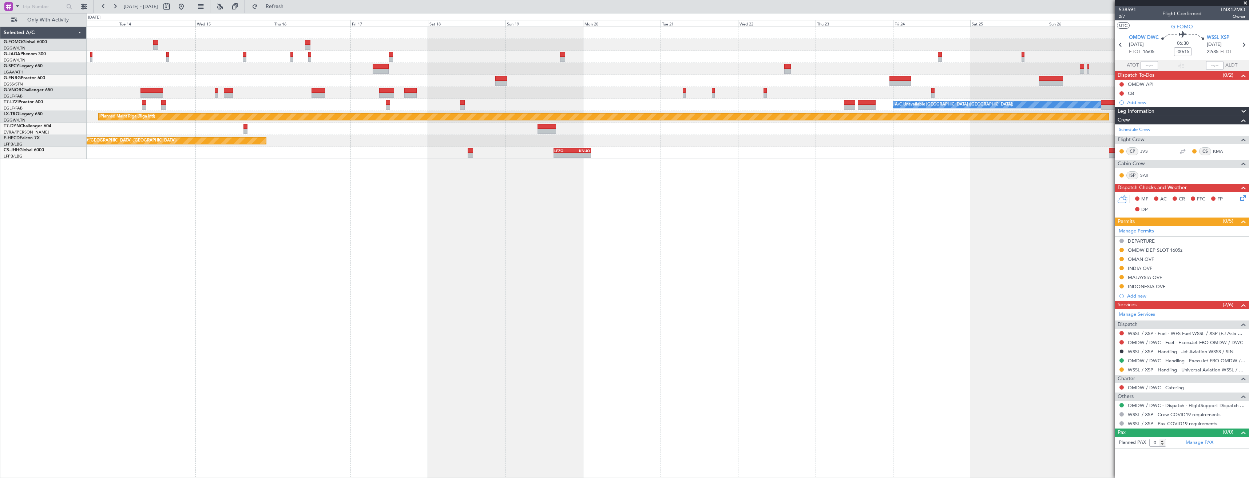
click at [744, 244] on div "A/C Unavailable [GEOGRAPHIC_DATA] ([GEOGRAPHIC_DATA]) Planned Maint [GEOGRAPHIC…" at bounding box center [668, 253] width 1162 height 452
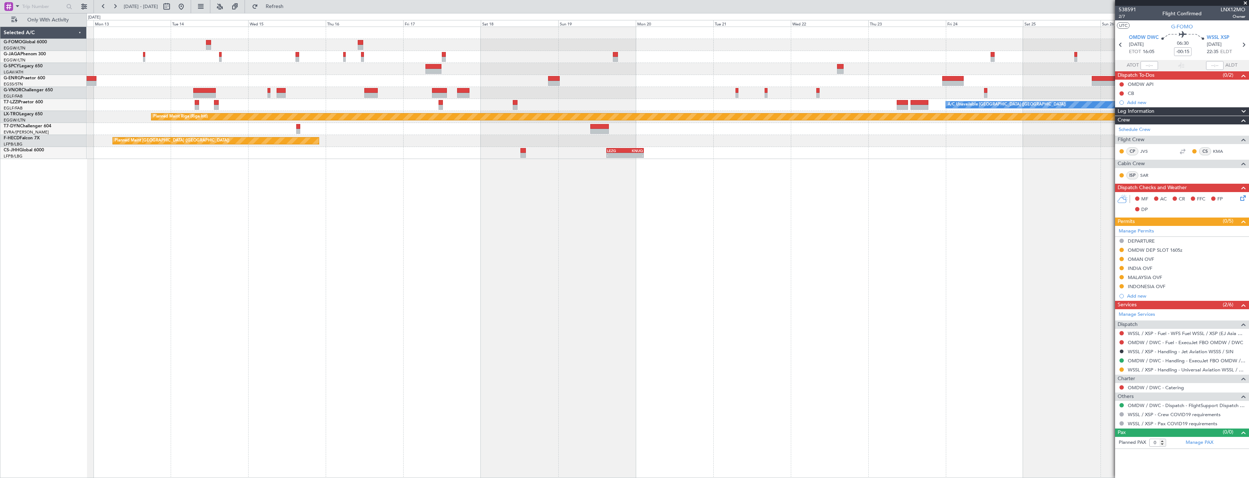
click at [712, 246] on div "A/C Unavailable [GEOGRAPHIC_DATA] ([GEOGRAPHIC_DATA]) Planned Maint [GEOGRAPHIC…" at bounding box center [668, 253] width 1162 height 452
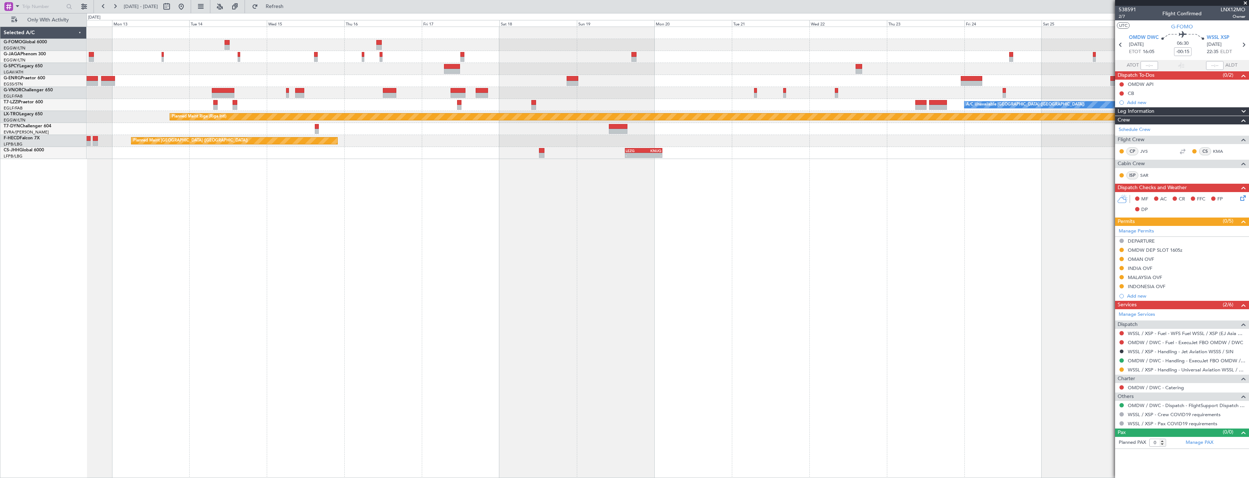
click at [757, 239] on div "A/C Unavailable [GEOGRAPHIC_DATA] ([GEOGRAPHIC_DATA]) Planned Maint [GEOGRAPHIC…" at bounding box center [668, 253] width 1162 height 452
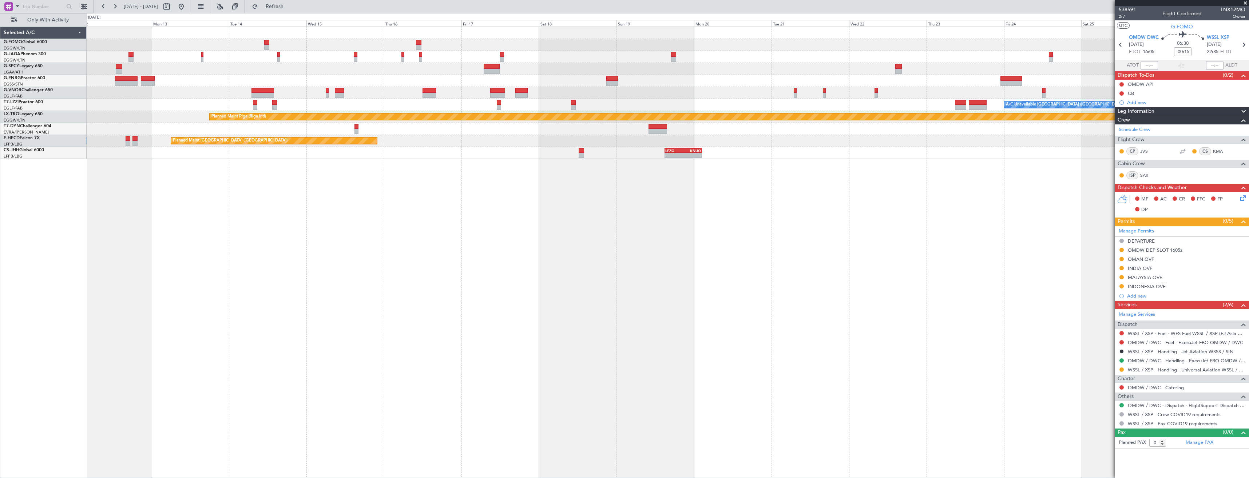
click at [773, 229] on div "A/C Unavailable [GEOGRAPHIC_DATA] ([GEOGRAPHIC_DATA]) Planned Maint [GEOGRAPHIC…" at bounding box center [668, 253] width 1162 height 452
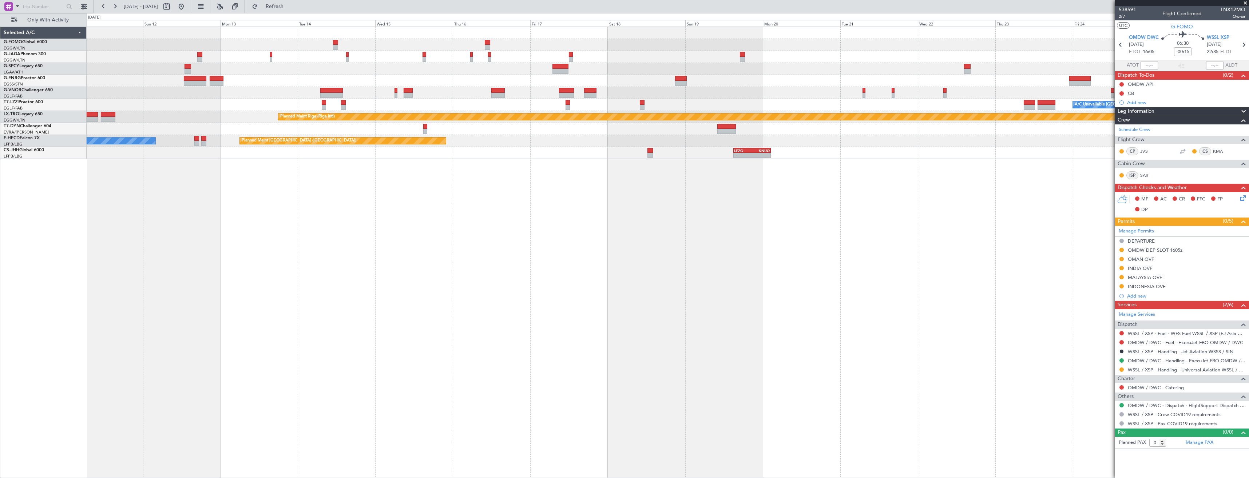
click at [835, 238] on div "A/C Unavailable [GEOGRAPHIC_DATA] ([GEOGRAPHIC_DATA]) Planned Maint [GEOGRAPHIC…" at bounding box center [668, 253] width 1162 height 452
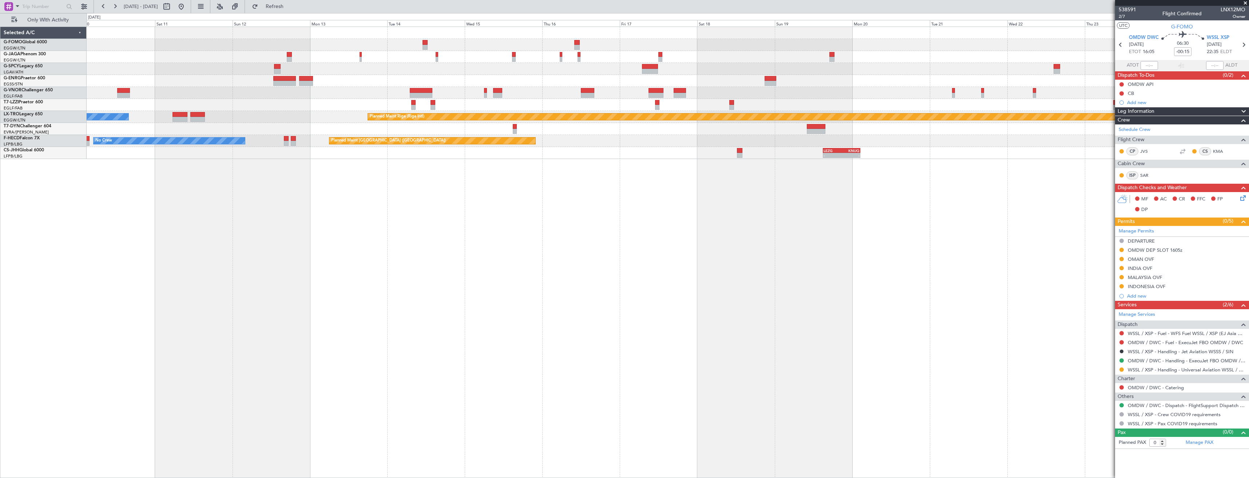
click at [818, 234] on div "A/C Unavailable [GEOGRAPHIC_DATA] ([GEOGRAPHIC_DATA]) Planned Maint [GEOGRAPHIC…" at bounding box center [668, 253] width 1162 height 452
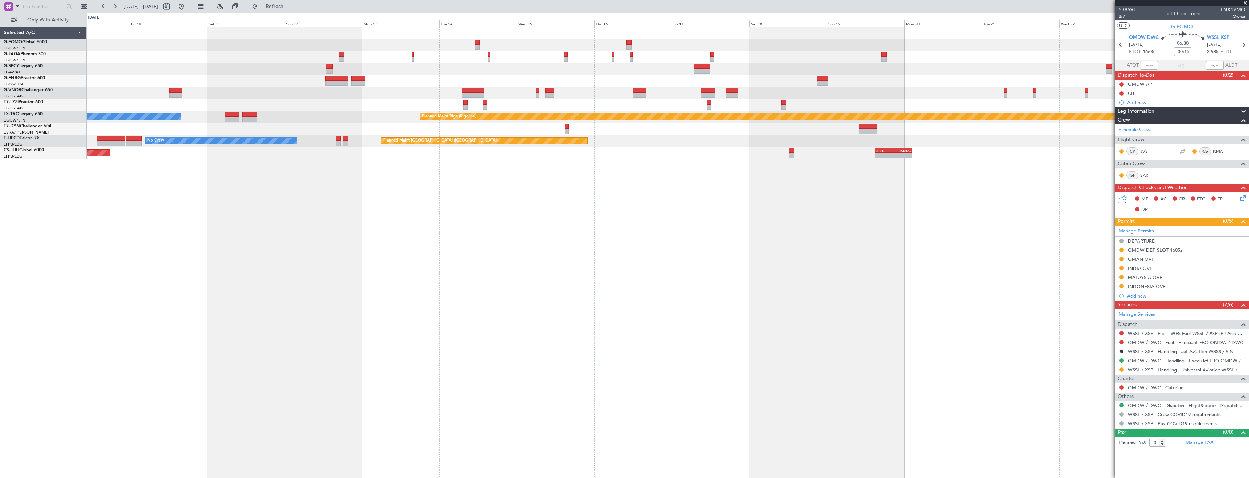
click at [784, 218] on div "A/C Unavailable [GEOGRAPHIC_DATA] ([GEOGRAPHIC_DATA]) Planned Maint [GEOGRAPHIC…" at bounding box center [668, 253] width 1162 height 452
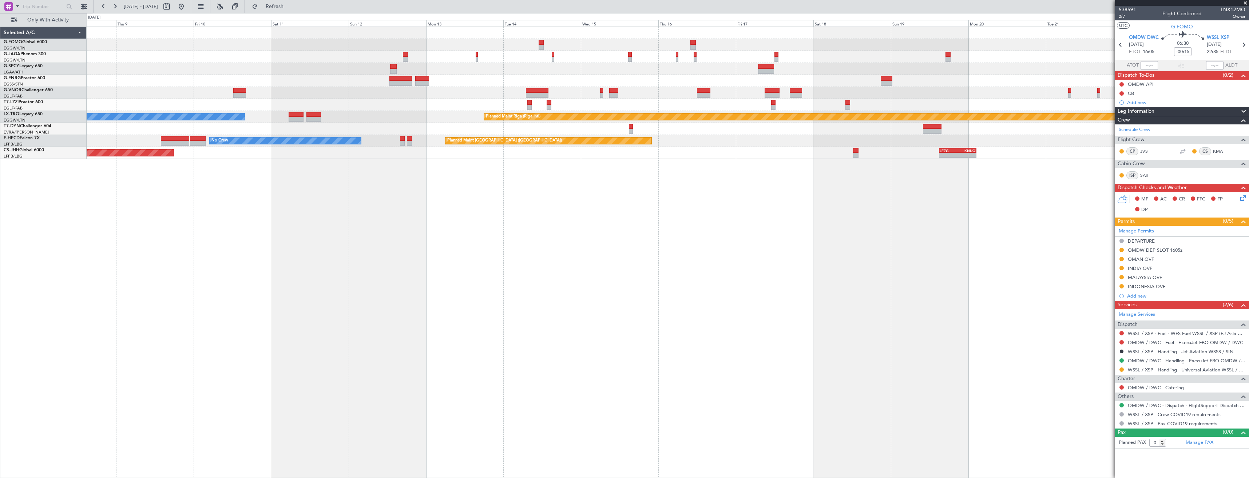
click at [792, 217] on div "A/C Unavailable [GEOGRAPHIC_DATA] ([GEOGRAPHIC_DATA]) Planned Maint [GEOGRAPHIC…" at bounding box center [668, 253] width 1162 height 452
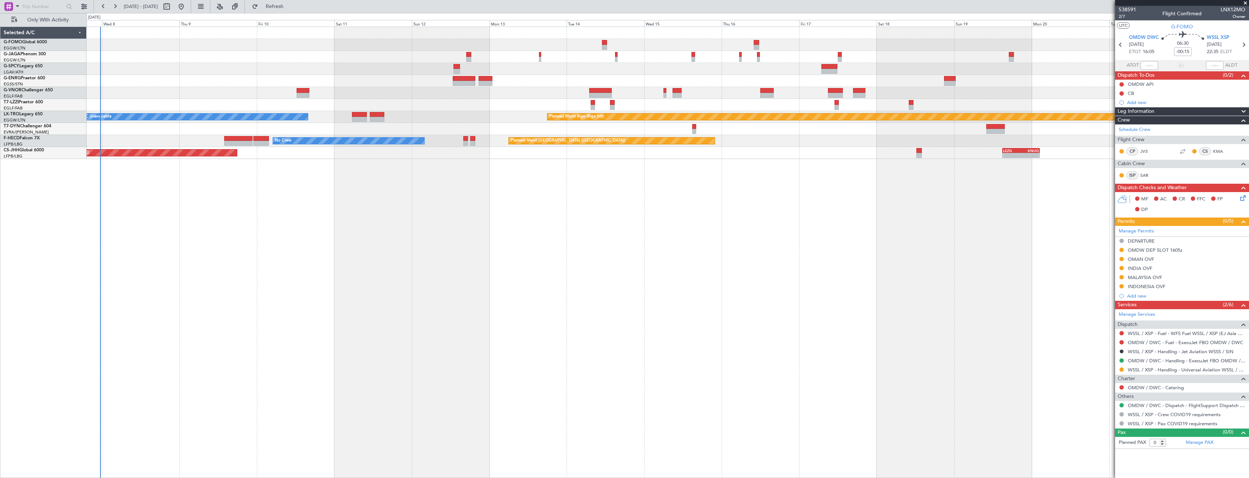
click at [766, 216] on div "A/C Unavailable [GEOGRAPHIC_DATA] ([GEOGRAPHIC_DATA]) Planned Maint [GEOGRAPHIC…" at bounding box center [668, 253] width 1162 height 452
